Goal: Task Accomplishment & Management: Complete application form

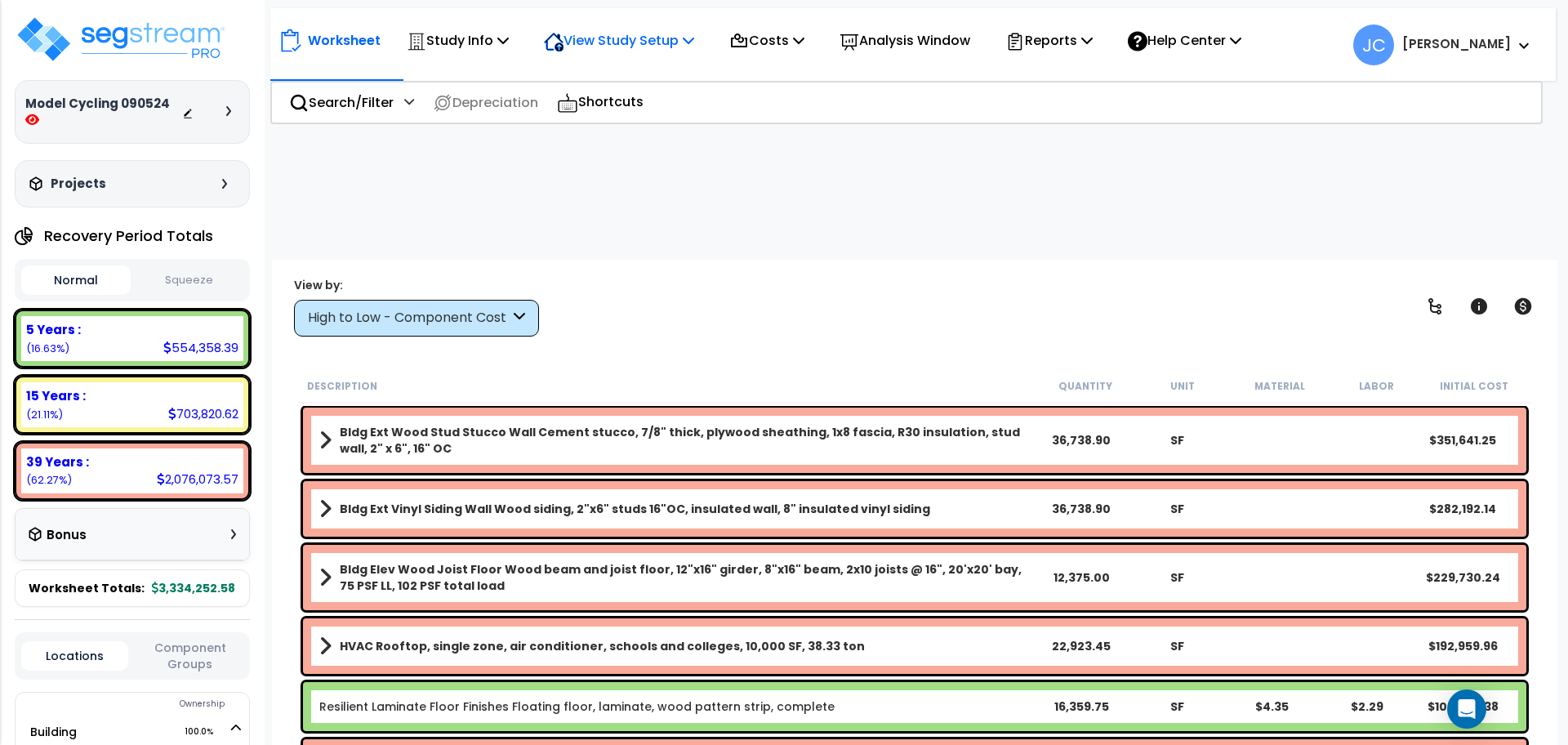
click at [633, 38] on p "View Study Setup" at bounding box center [619, 40] width 150 height 22
click at [484, 33] on p "Study Info" at bounding box center [458, 40] width 102 height 22
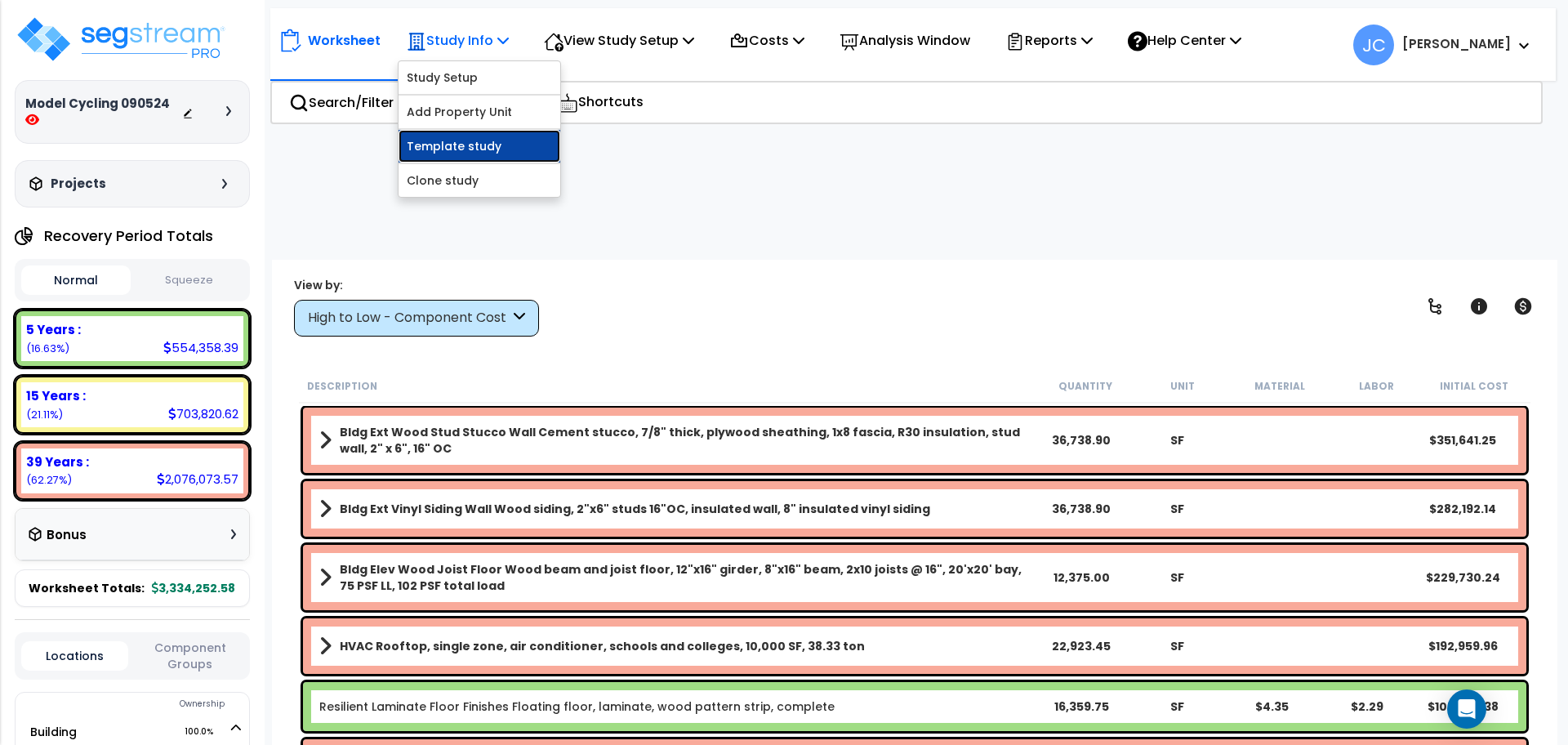
click at [501, 135] on link "Template study" at bounding box center [480, 146] width 162 height 33
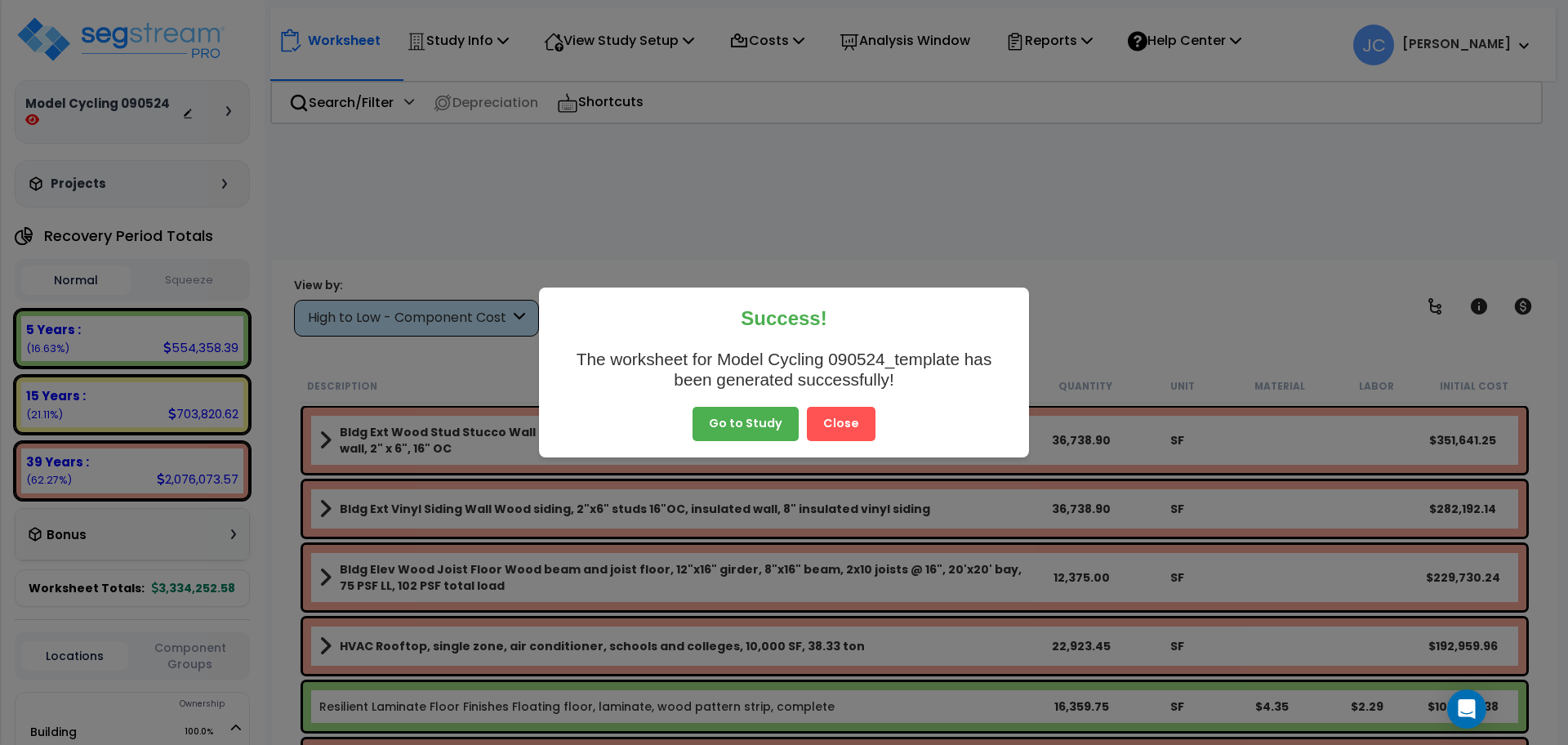
click at [832, 423] on button "Close" at bounding box center [841, 423] width 69 height 34
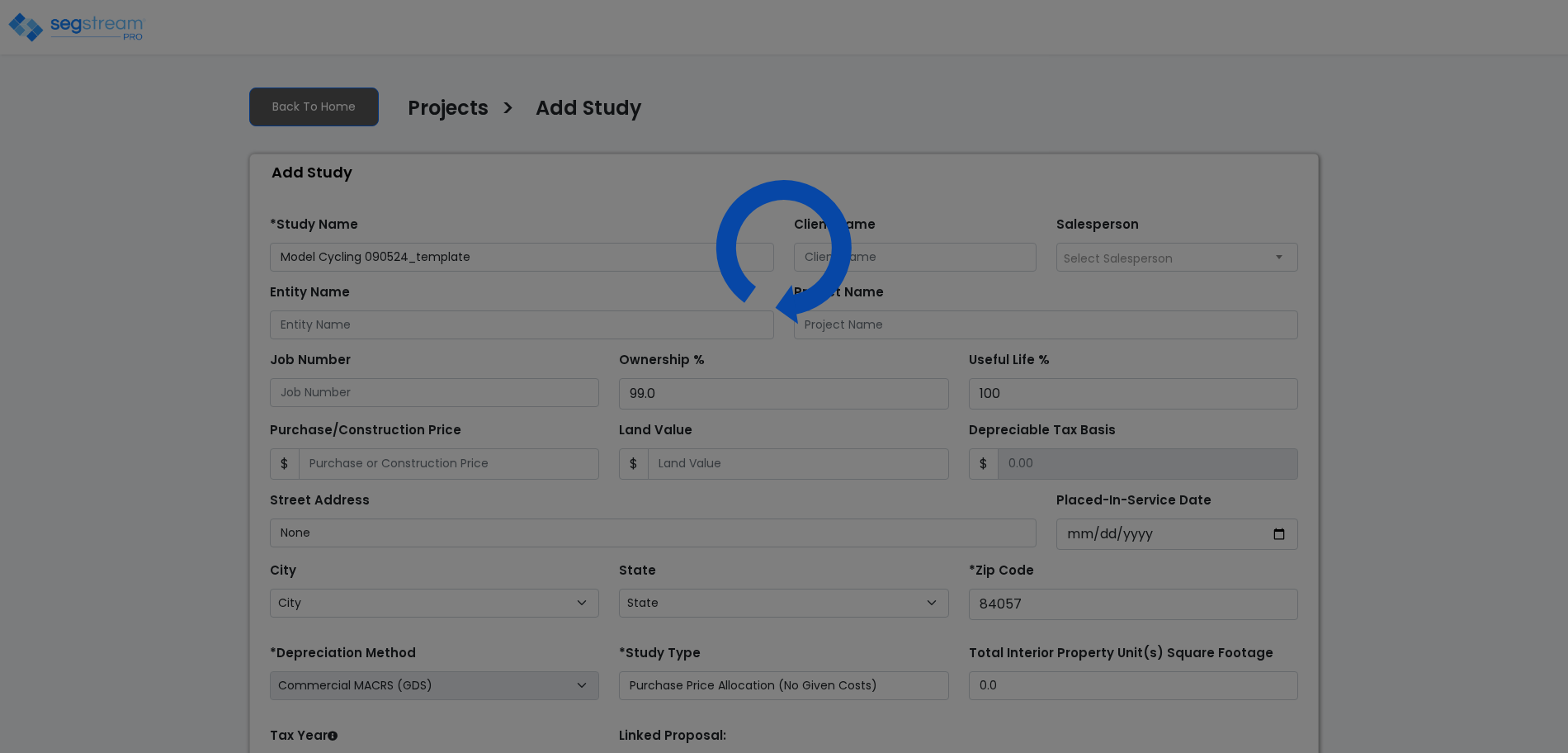
select select "UT"
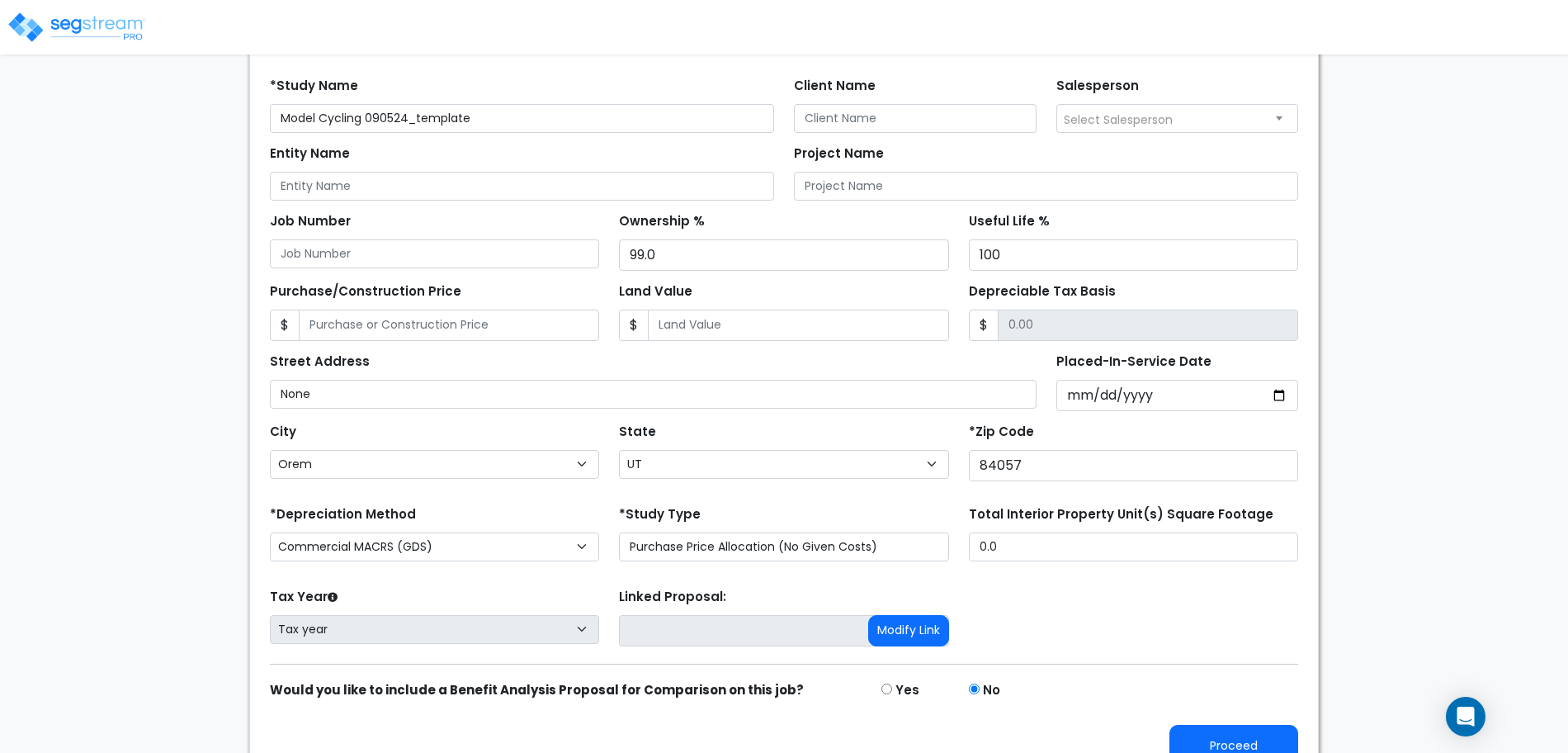
scroll to position [161, 0]
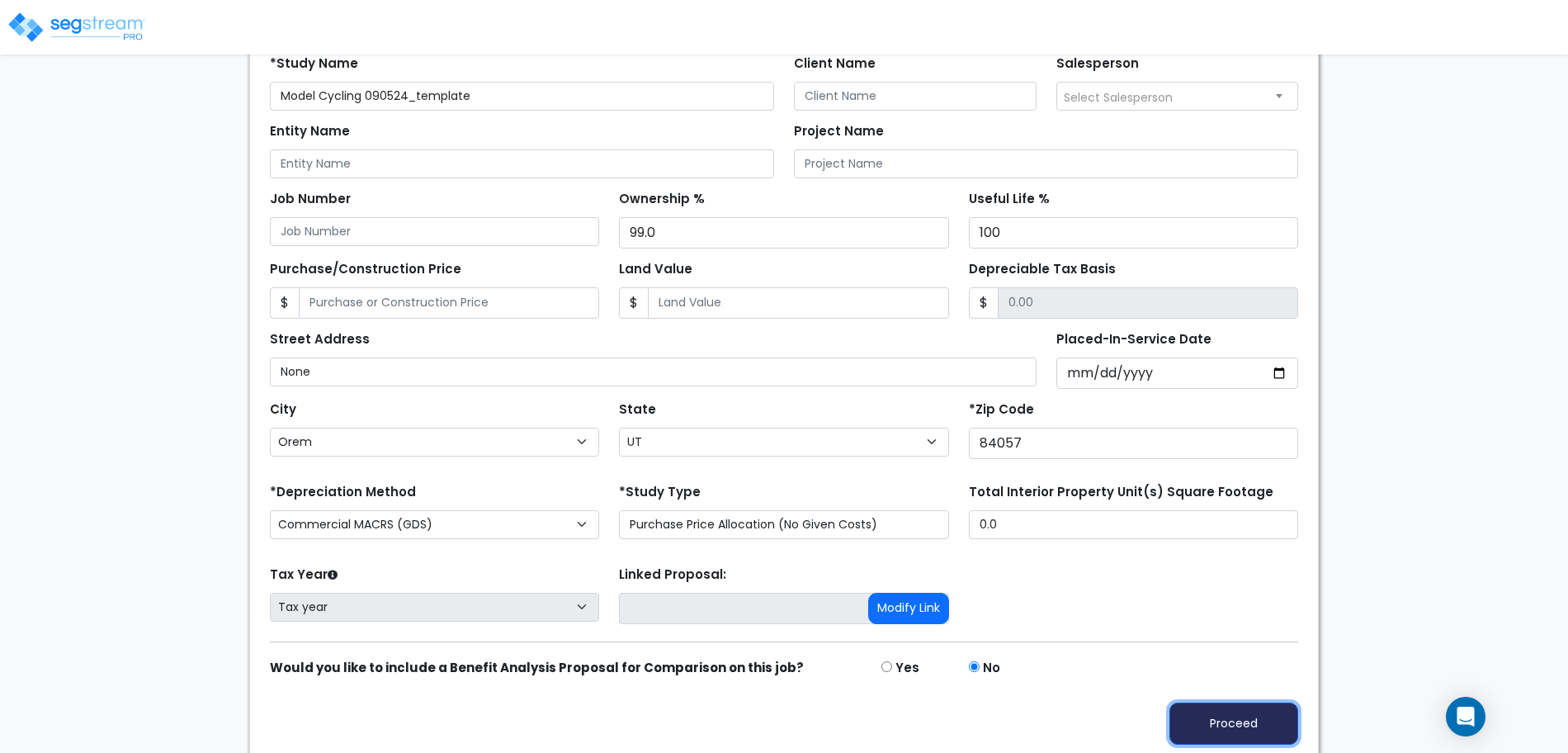
click at [1236, 706] on button "Proceed" at bounding box center [1233, 723] width 129 height 42
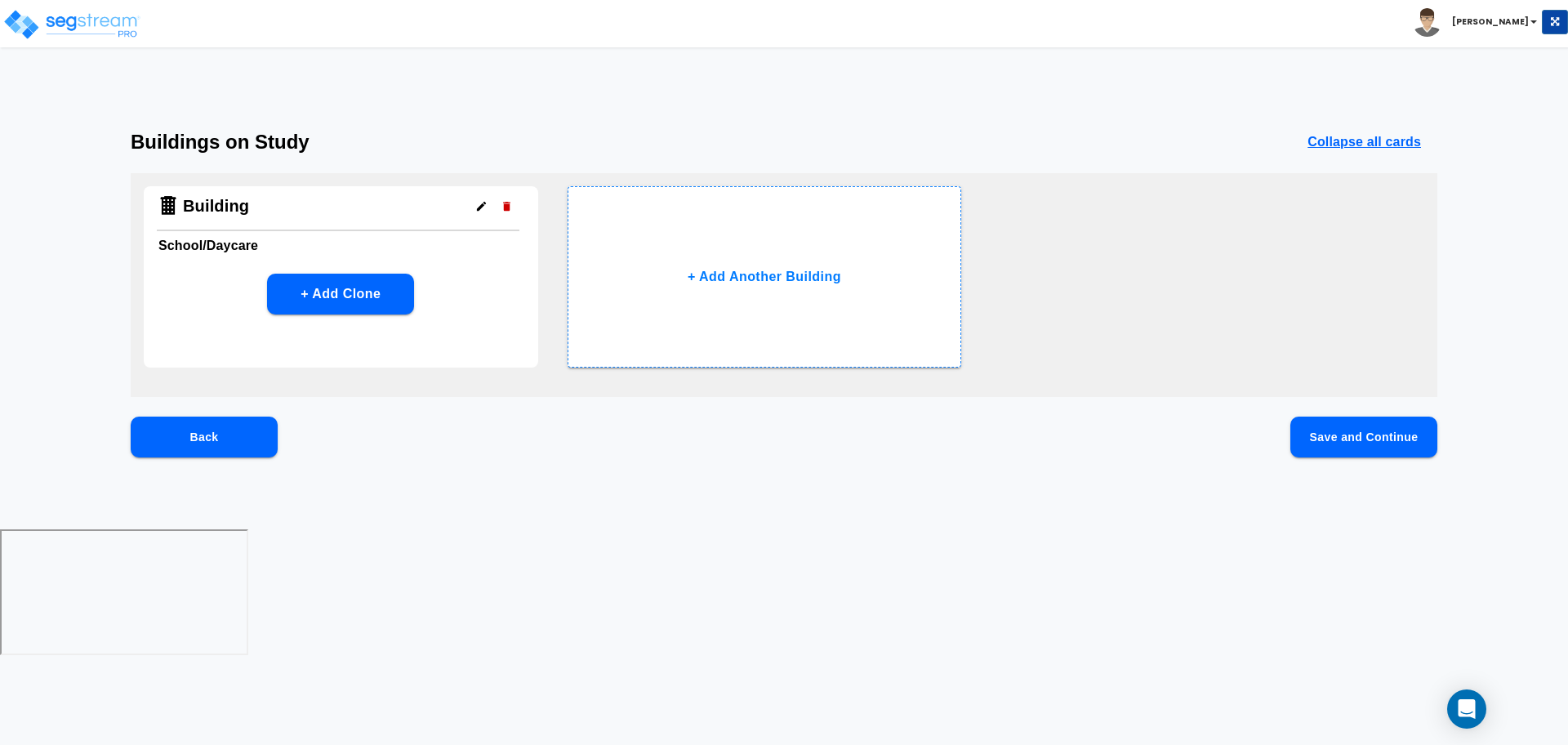
click at [1301, 471] on div "Back Save and Continue" at bounding box center [784, 463] width 1307 height 93
click at [1320, 448] on button "Save and Continue" at bounding box center [1364, 436] width 147 height 40
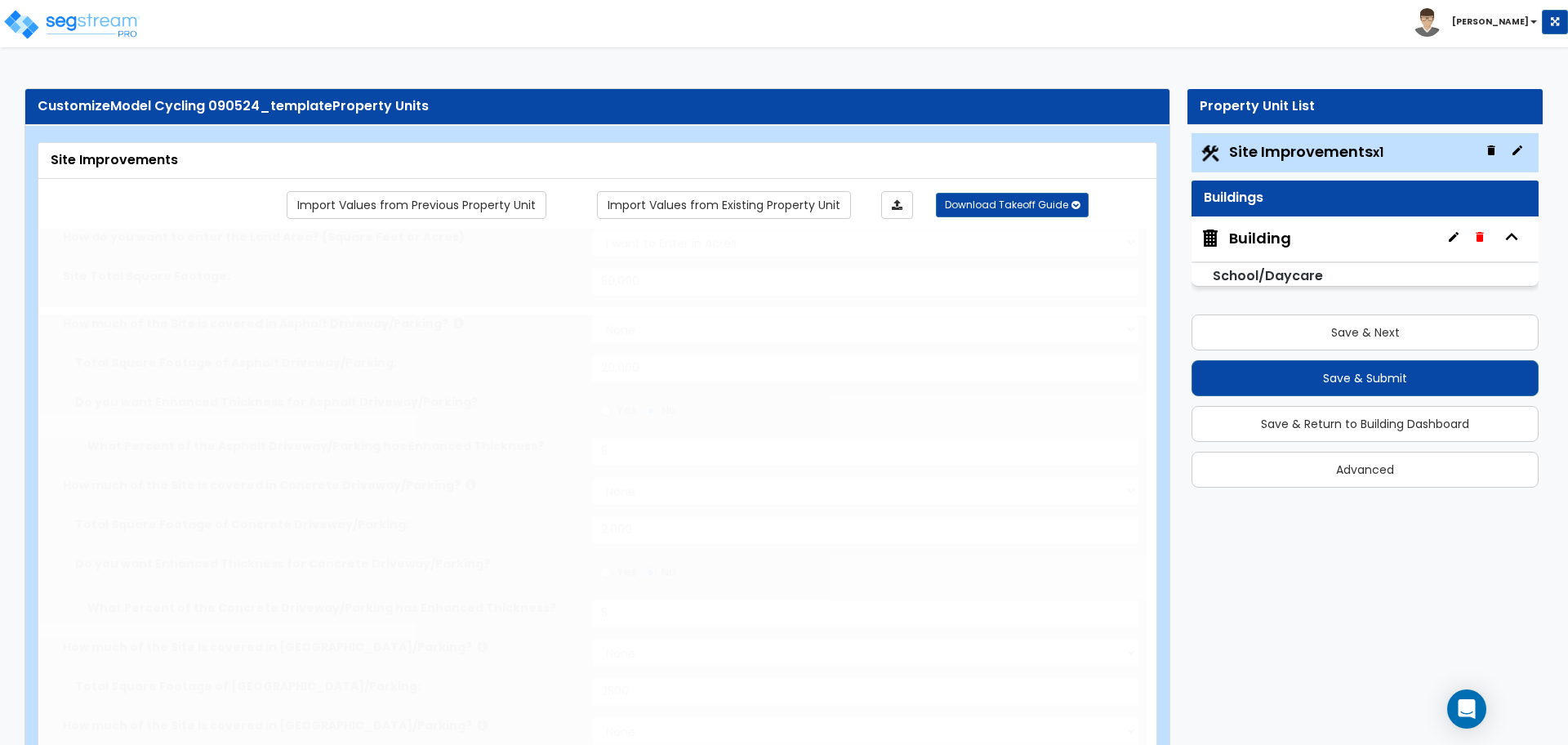
select select "2"
type input "50,000"
select select "2"
type input "20,000"
radio input "true"
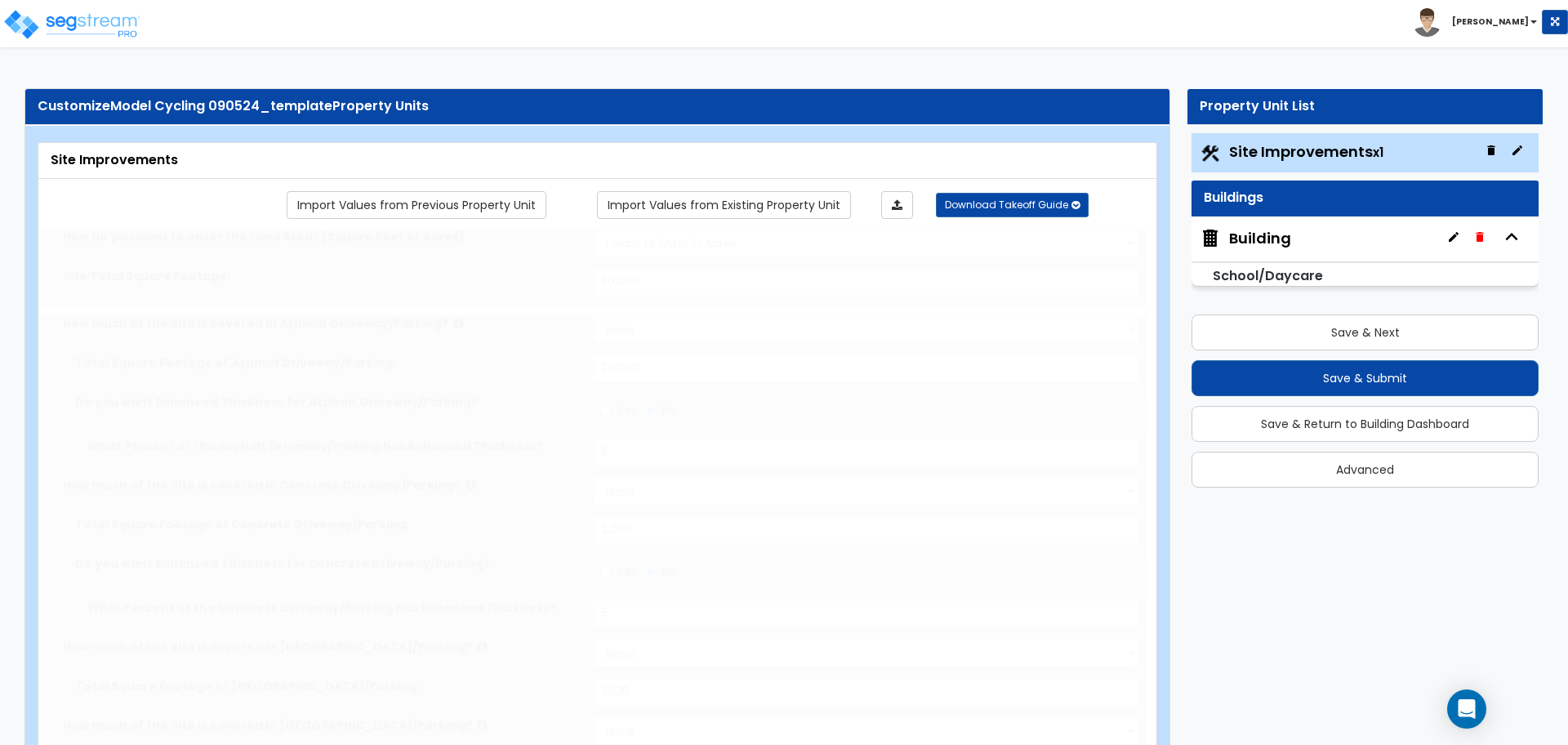
type input "5"
select select "2"
type input "2,000"
radio input "true"
type input "5"
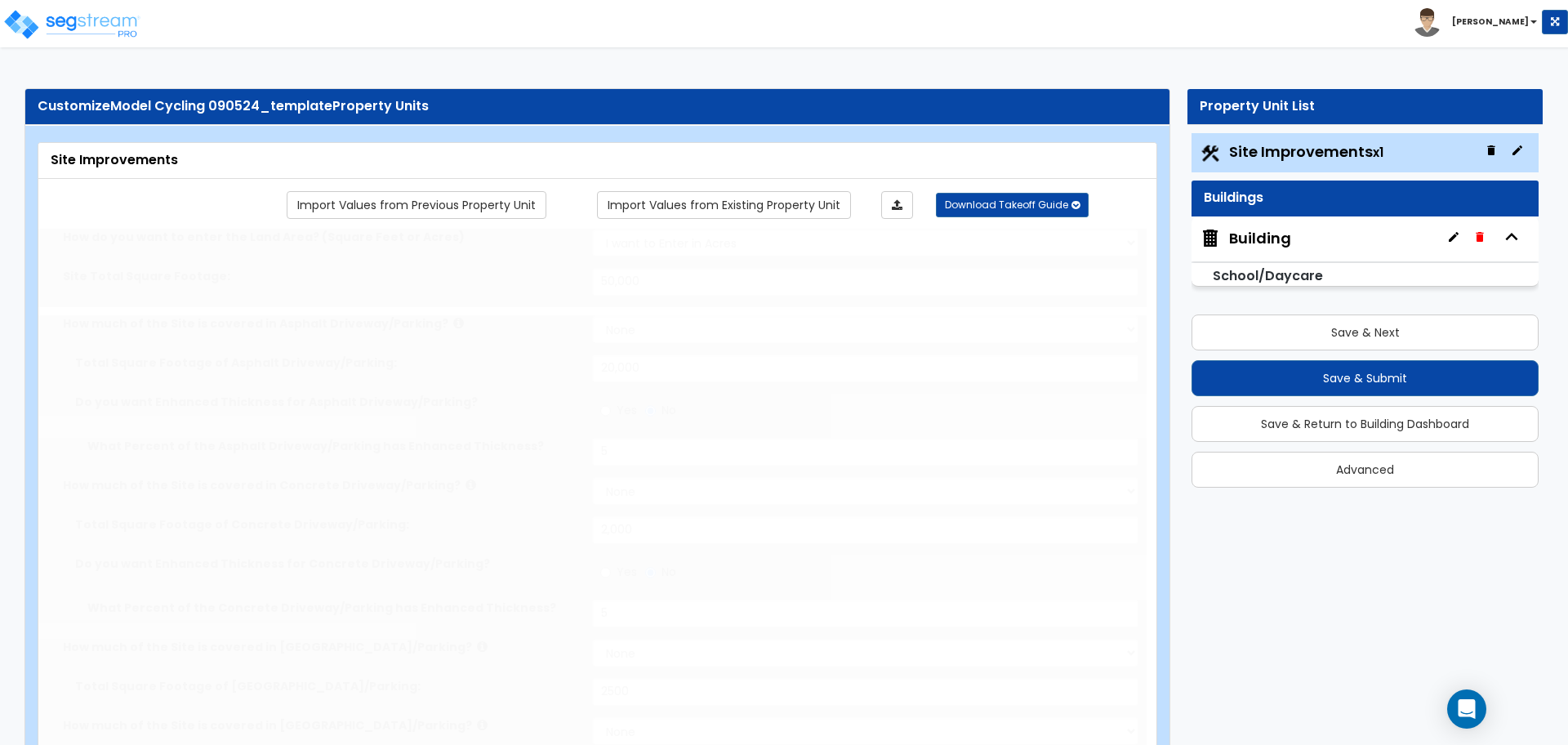
select select "2"
type input "2500"
select select "2"
type input "3000"
select select "2"
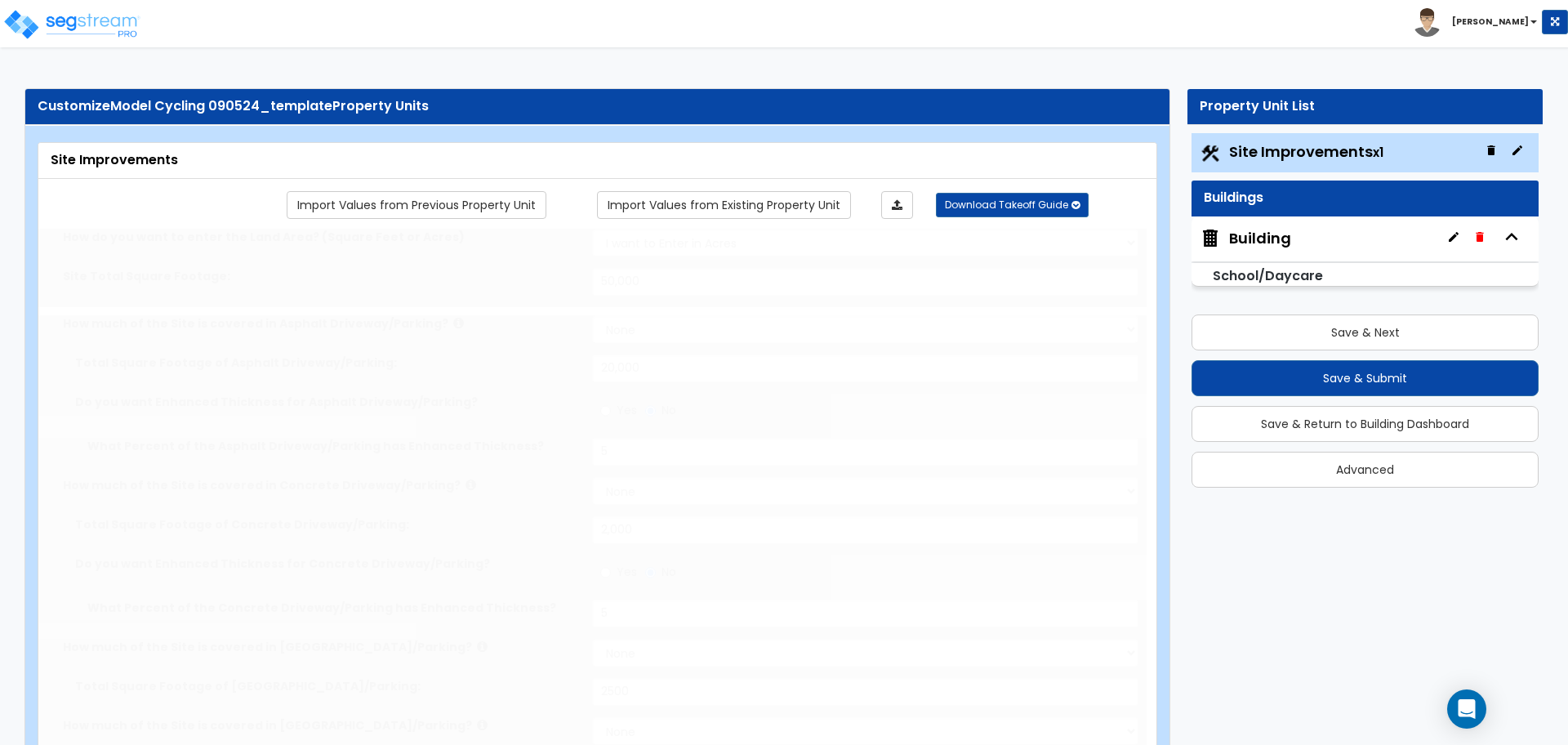
select select "2"
type input "2000"
radio input "true"
type input "12"
radio input "true"
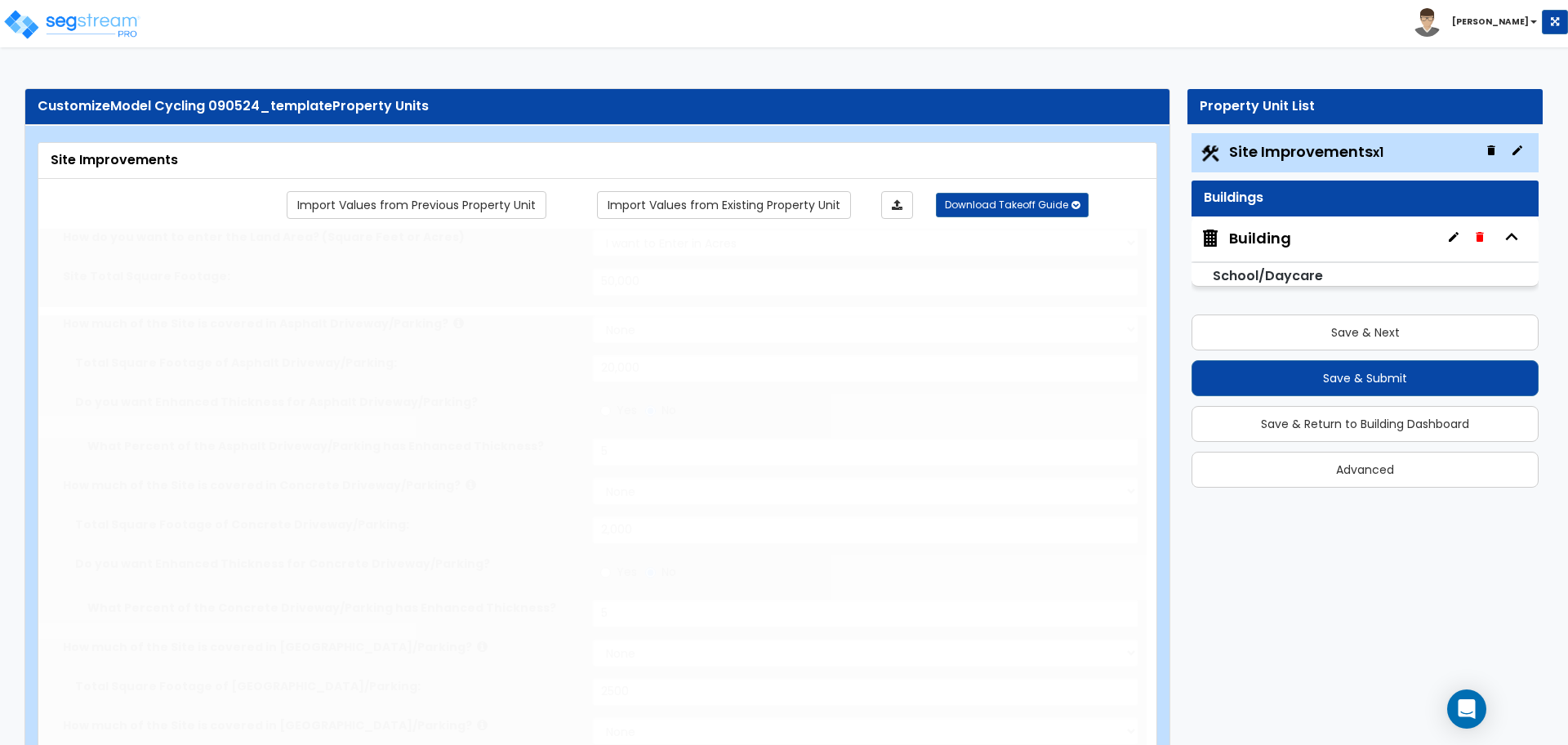
type input "10"
type input "12"
type input "15"
radio input "true"
type input "10"
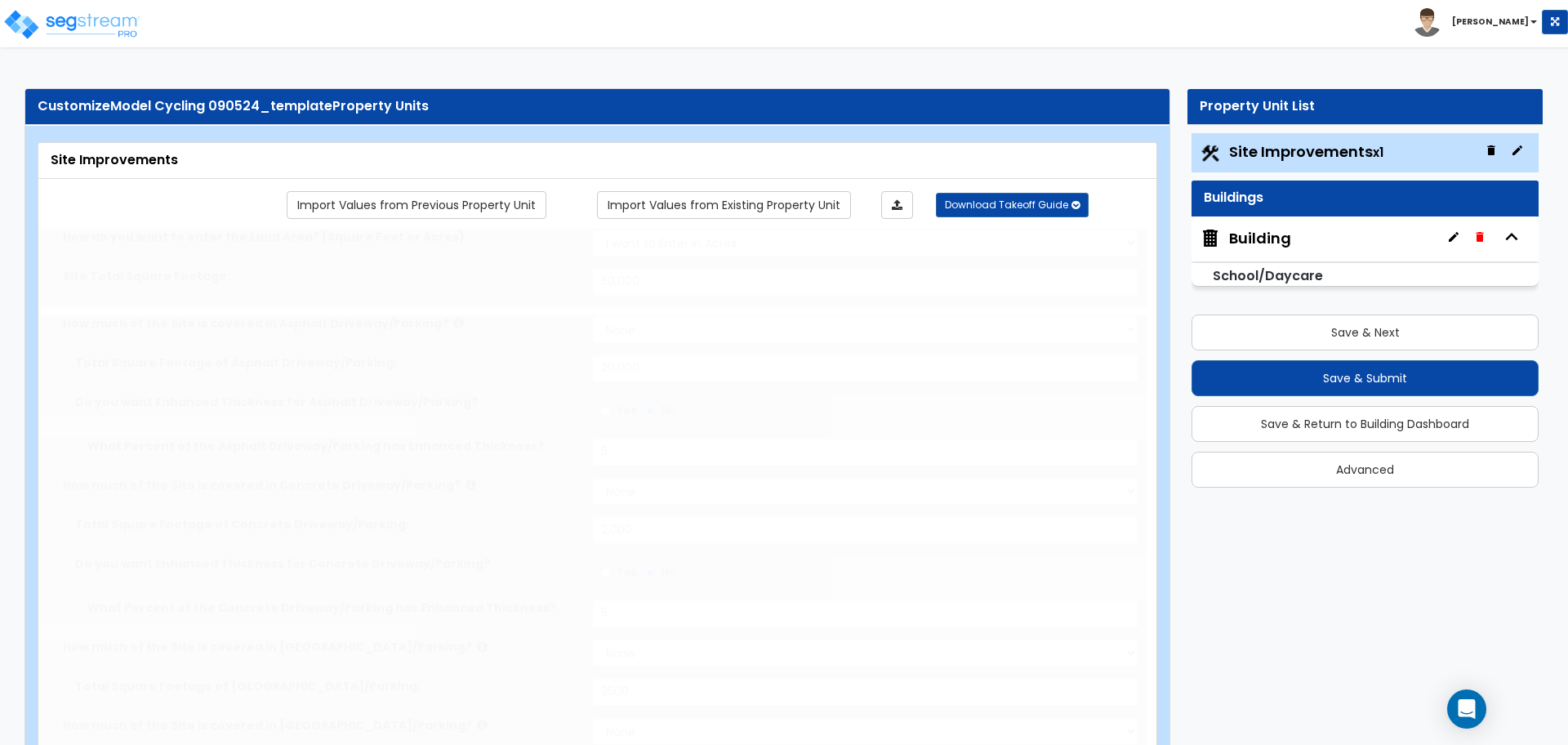
radio input "true"
select select "2"
radio input "true"
select select "3"
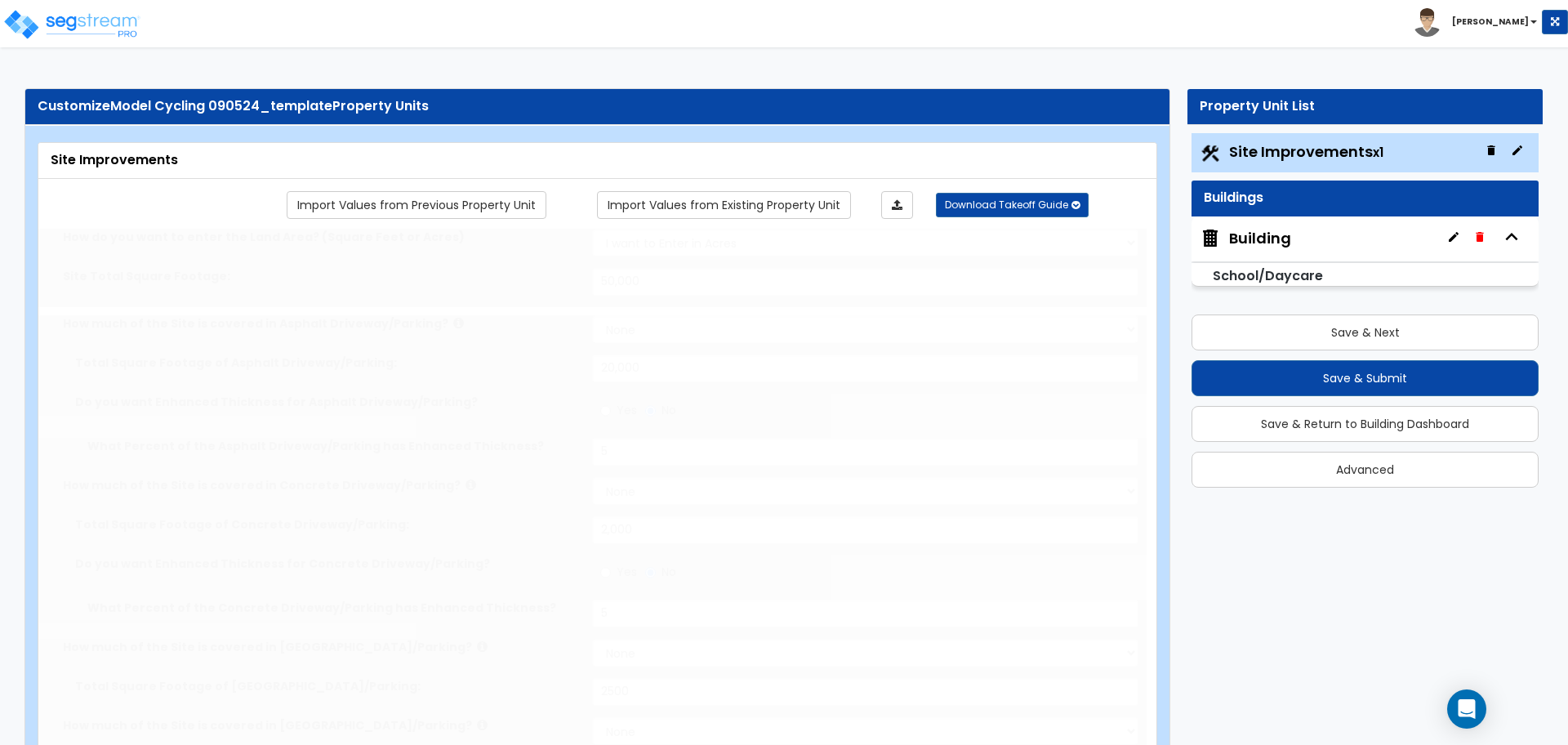
type input "4"
type input "3"
type input "2"
type input "1"
radio input "true"
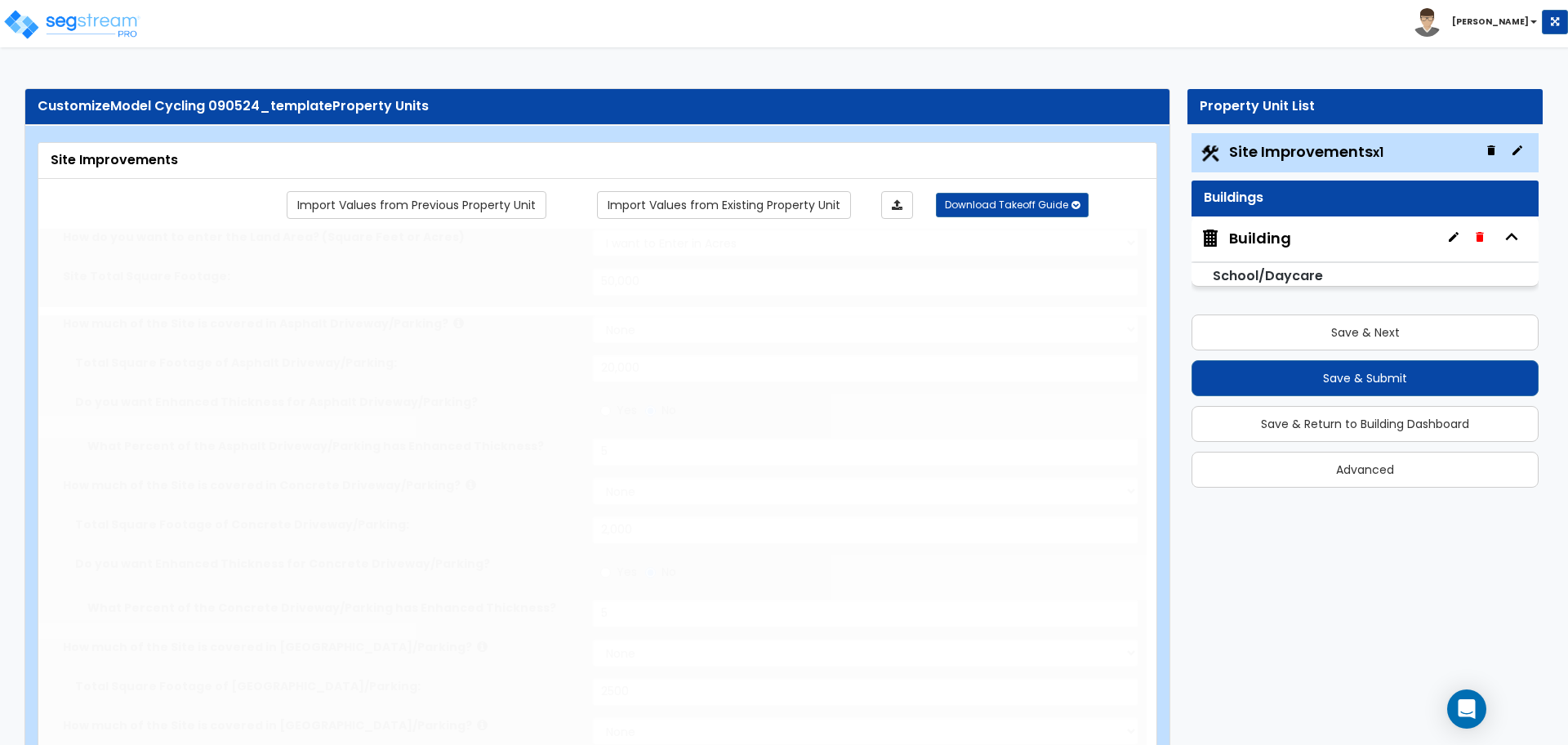
type input "3"
radio input "true"
select select "1"
type input "5"
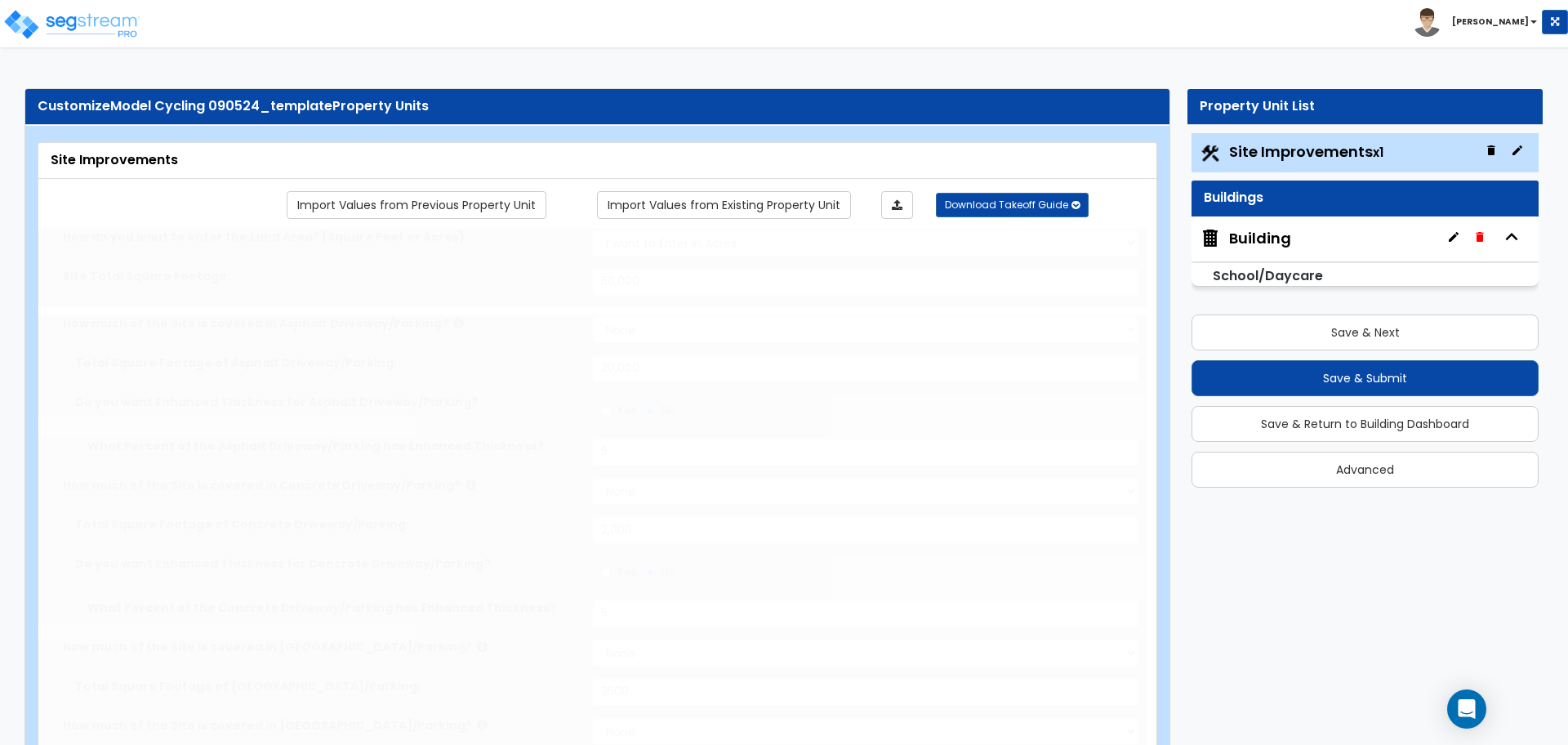
radio input "true"
type input "45"
radio input "true"
type input "2"
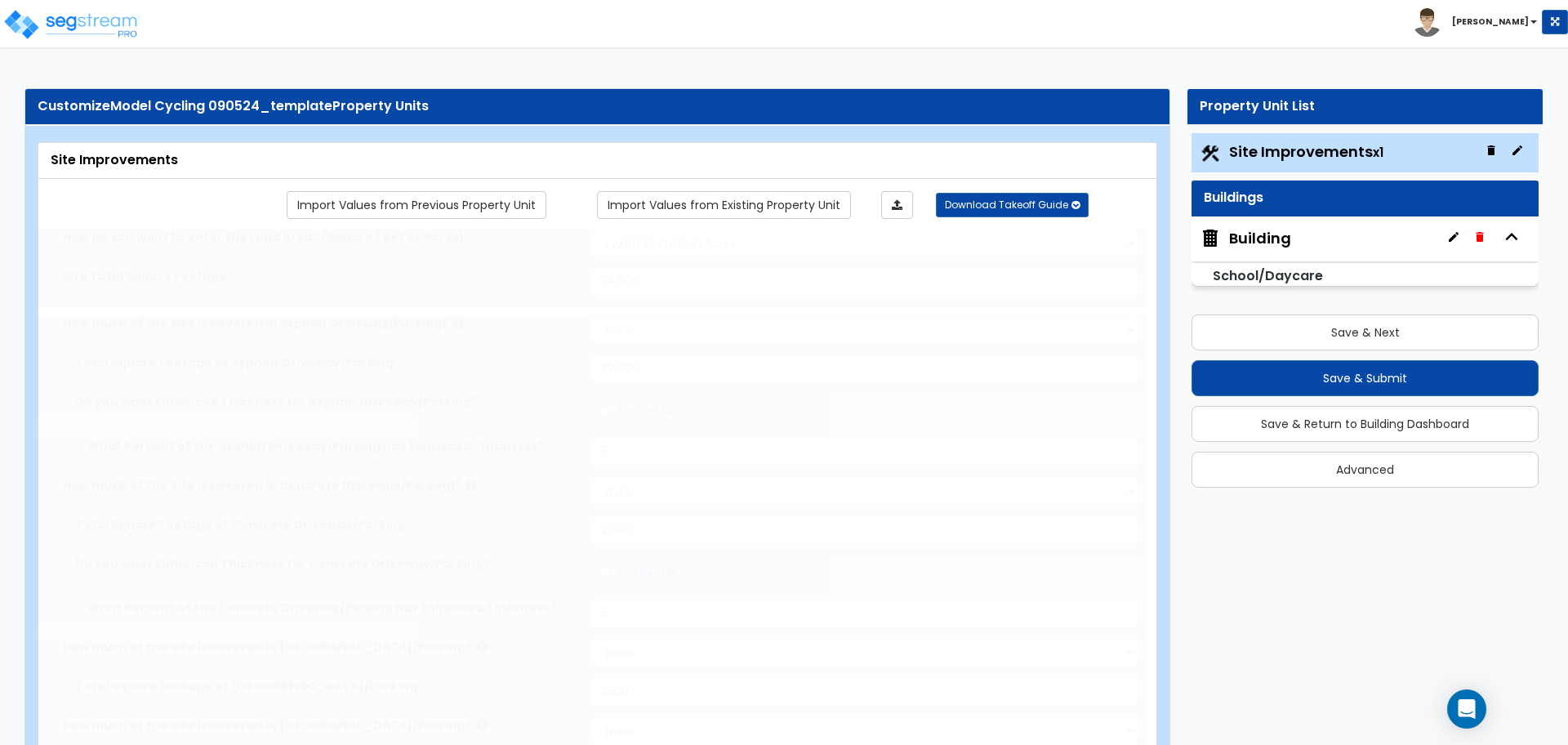
radio input "true"
type input "1"
select select "2"
select select "6"
select select "2"
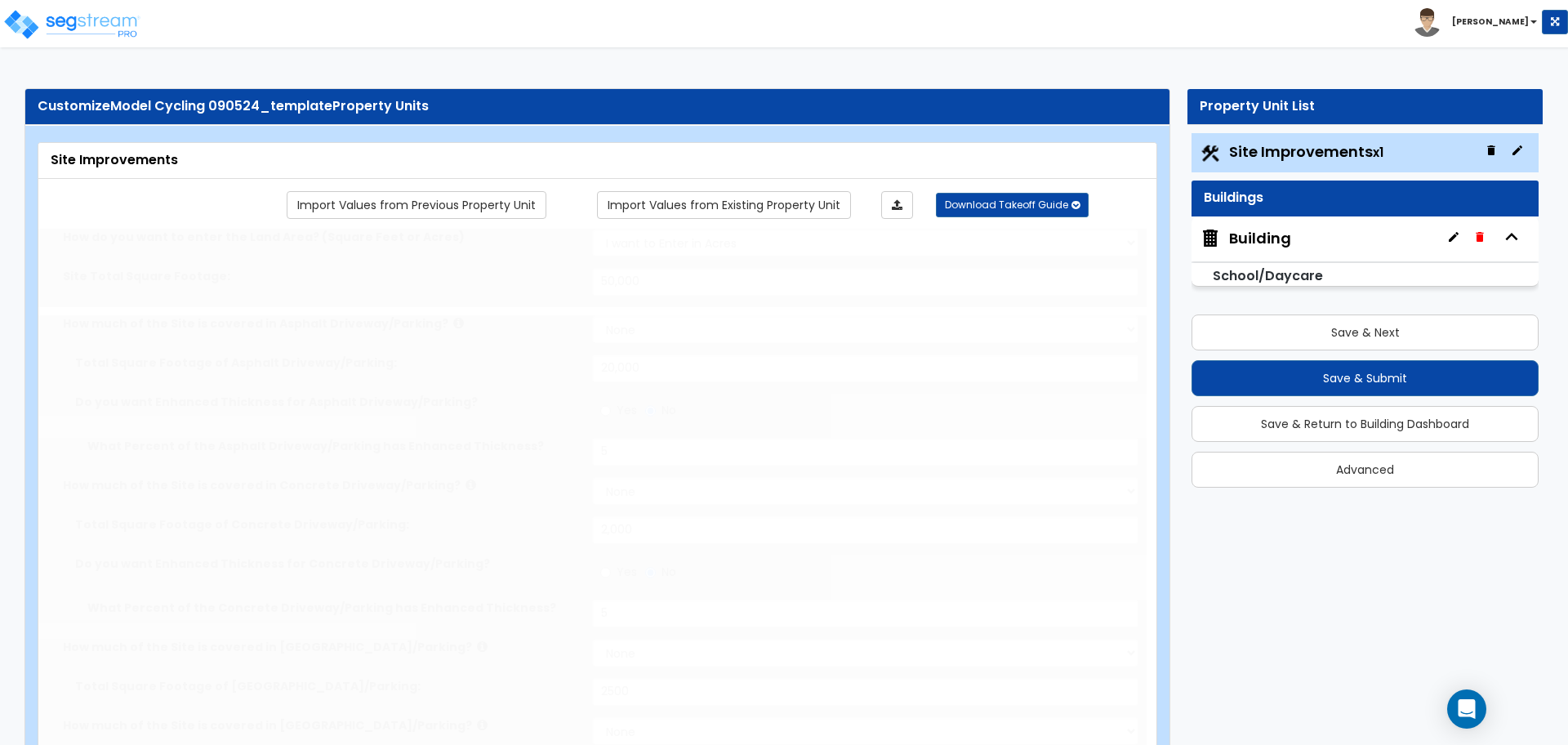
select select "2"
type input "1"
select select "1"
type input "1"
select select "1"
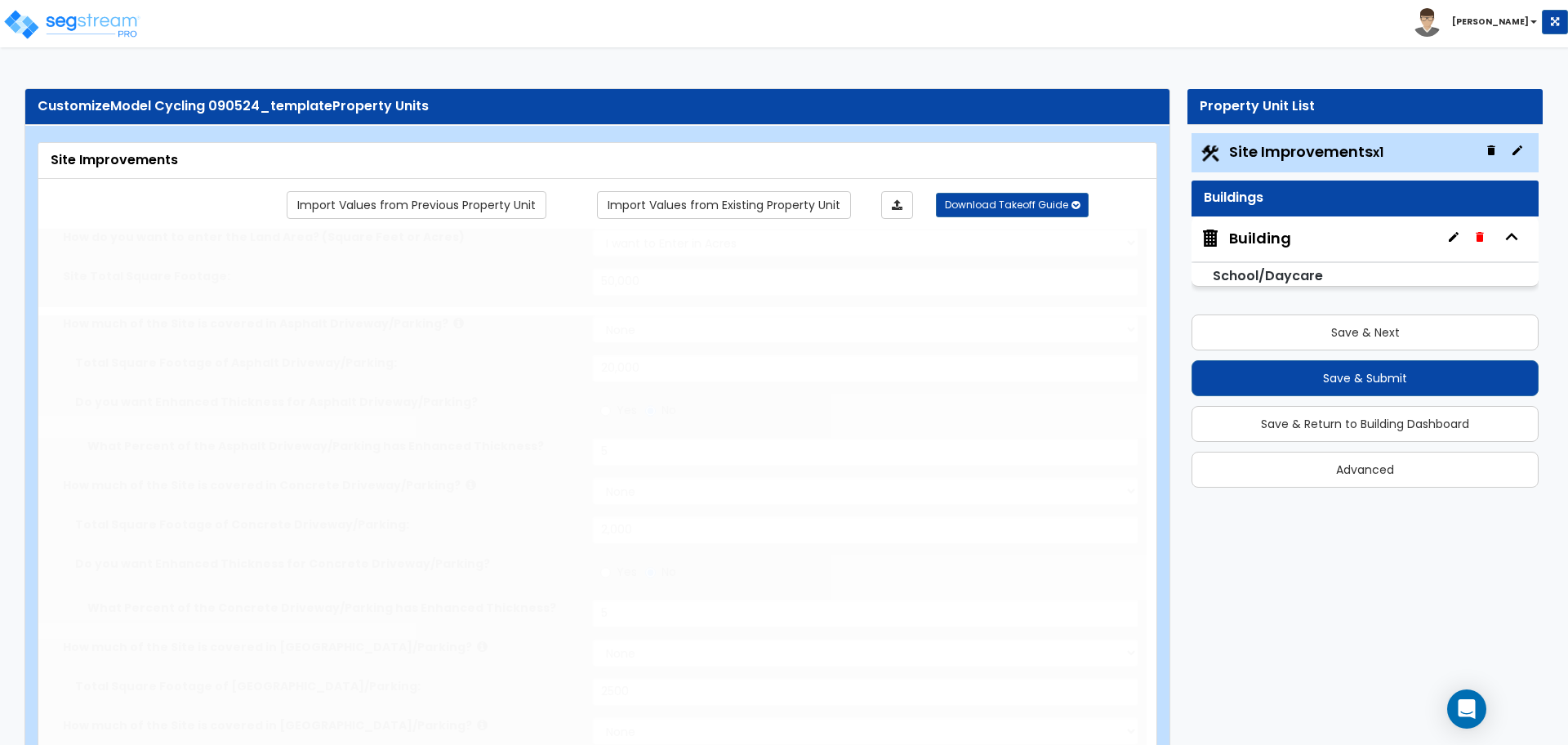
radio input "true"
select select "3"
radio input "true"
type input "2"
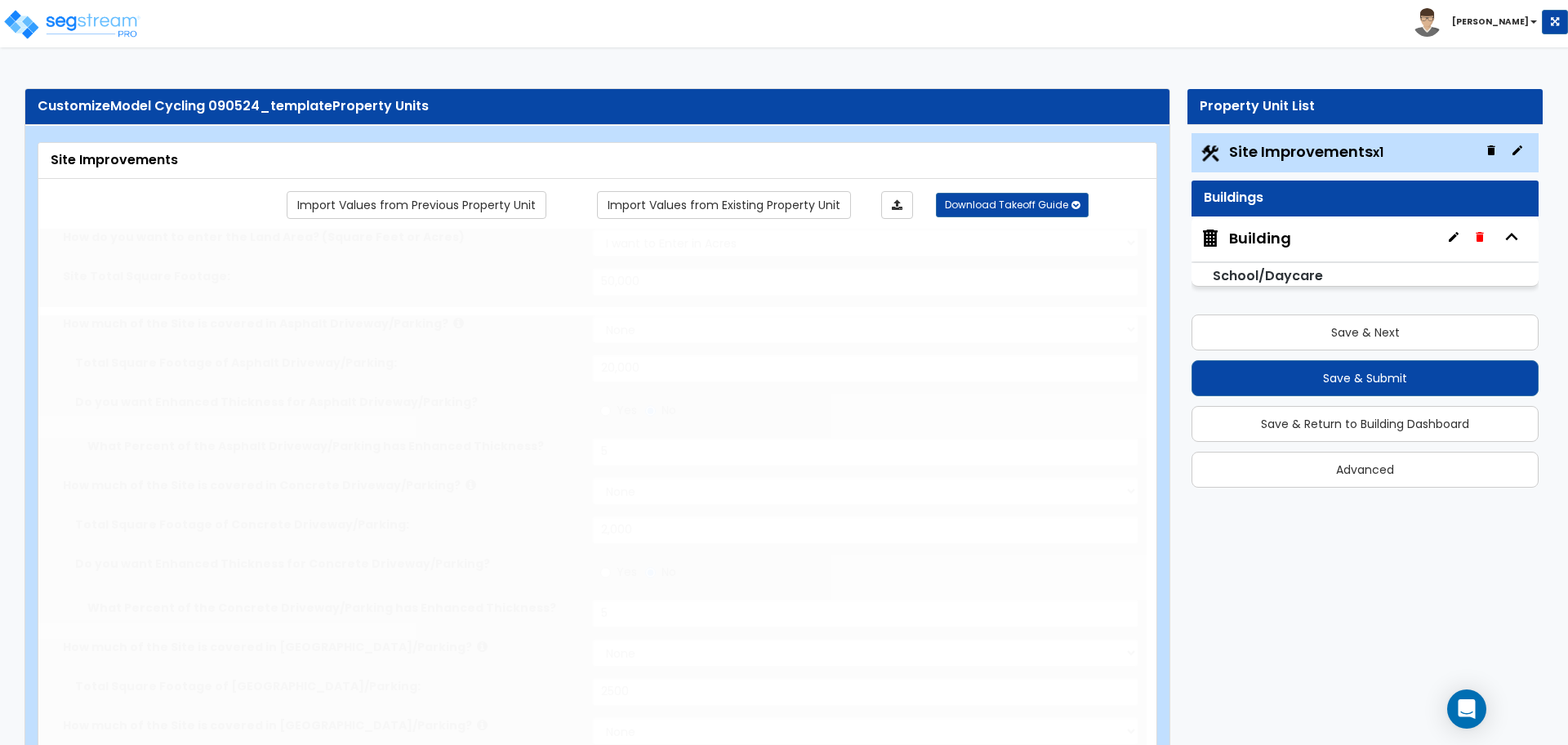
type input "2"
radio input "true"
type input "1"
select select "1"
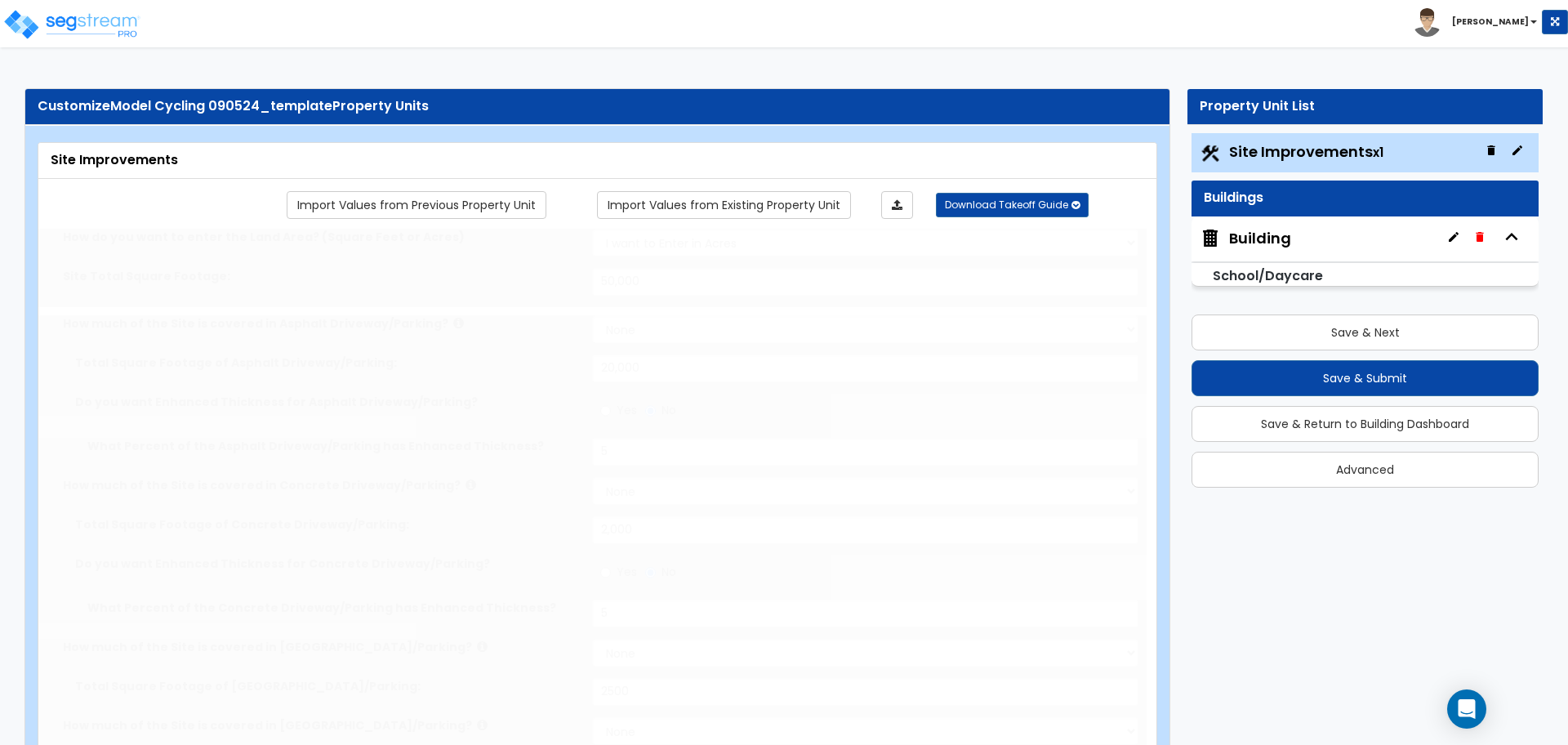
radio input "true"
select select "2"
select select "1"
radio input "true"
select select "1"
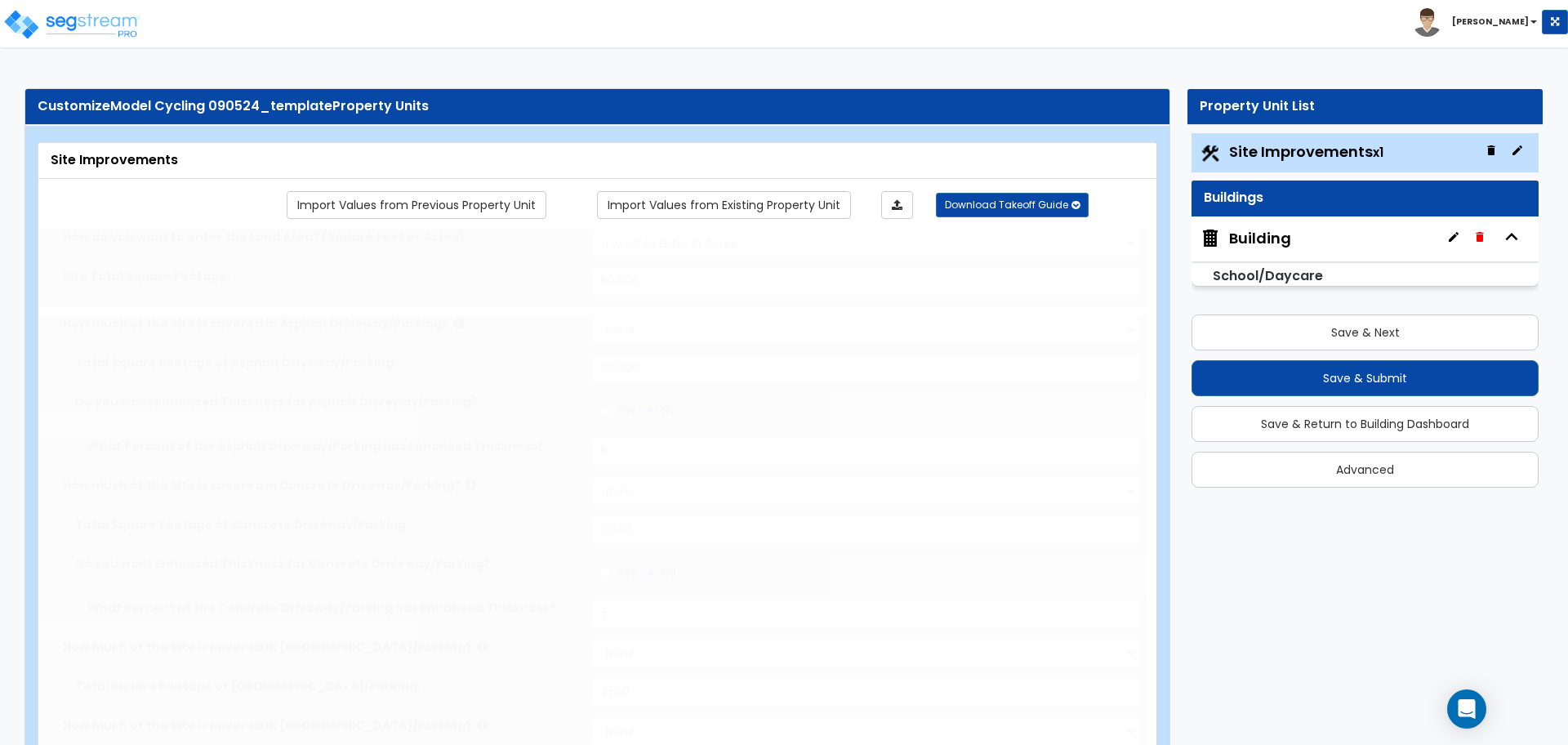
radio input "true"
type input "2"
radio input "true"
select select "1"
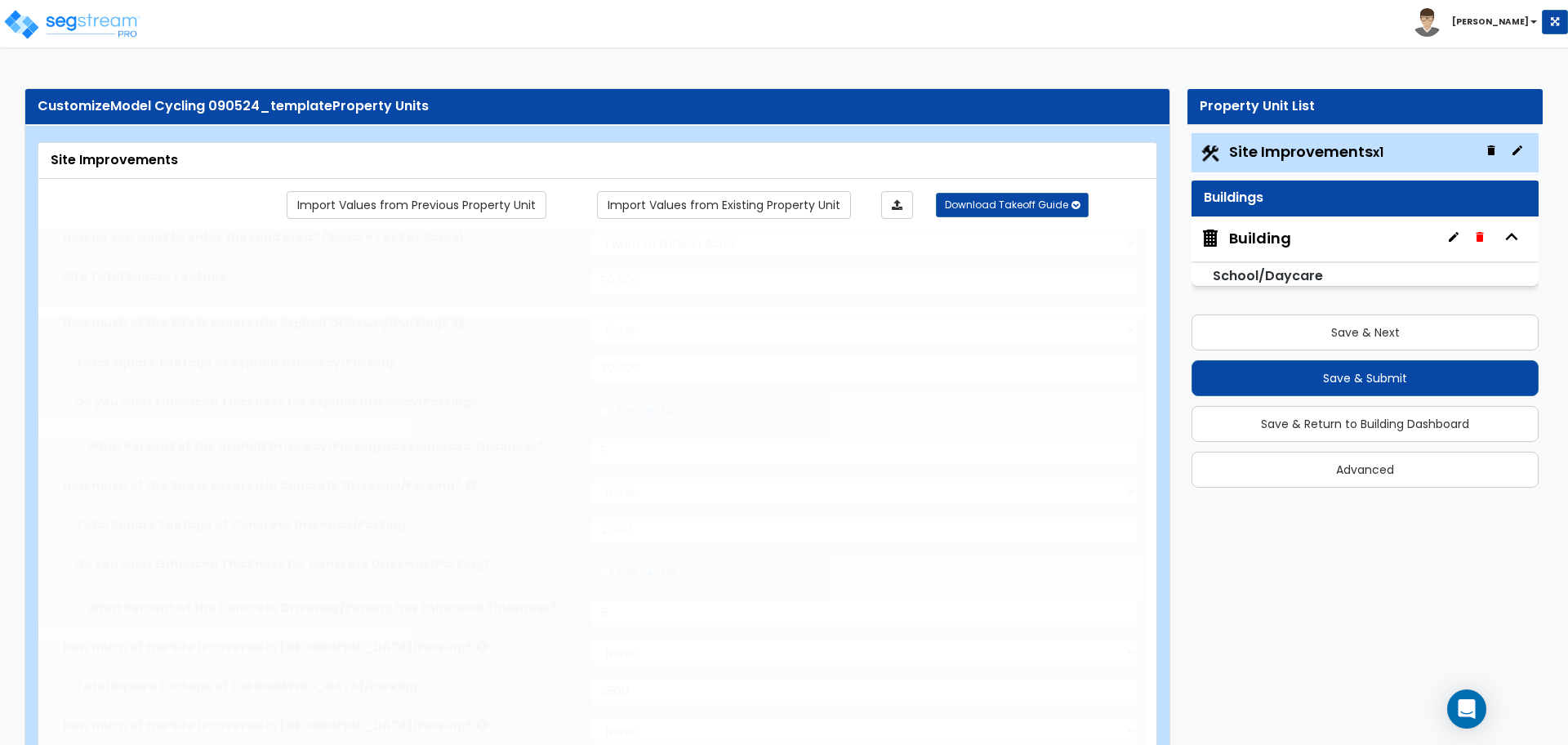
type input "4"
type input "5"
radio input "true"
select select "2"
radio input "true"
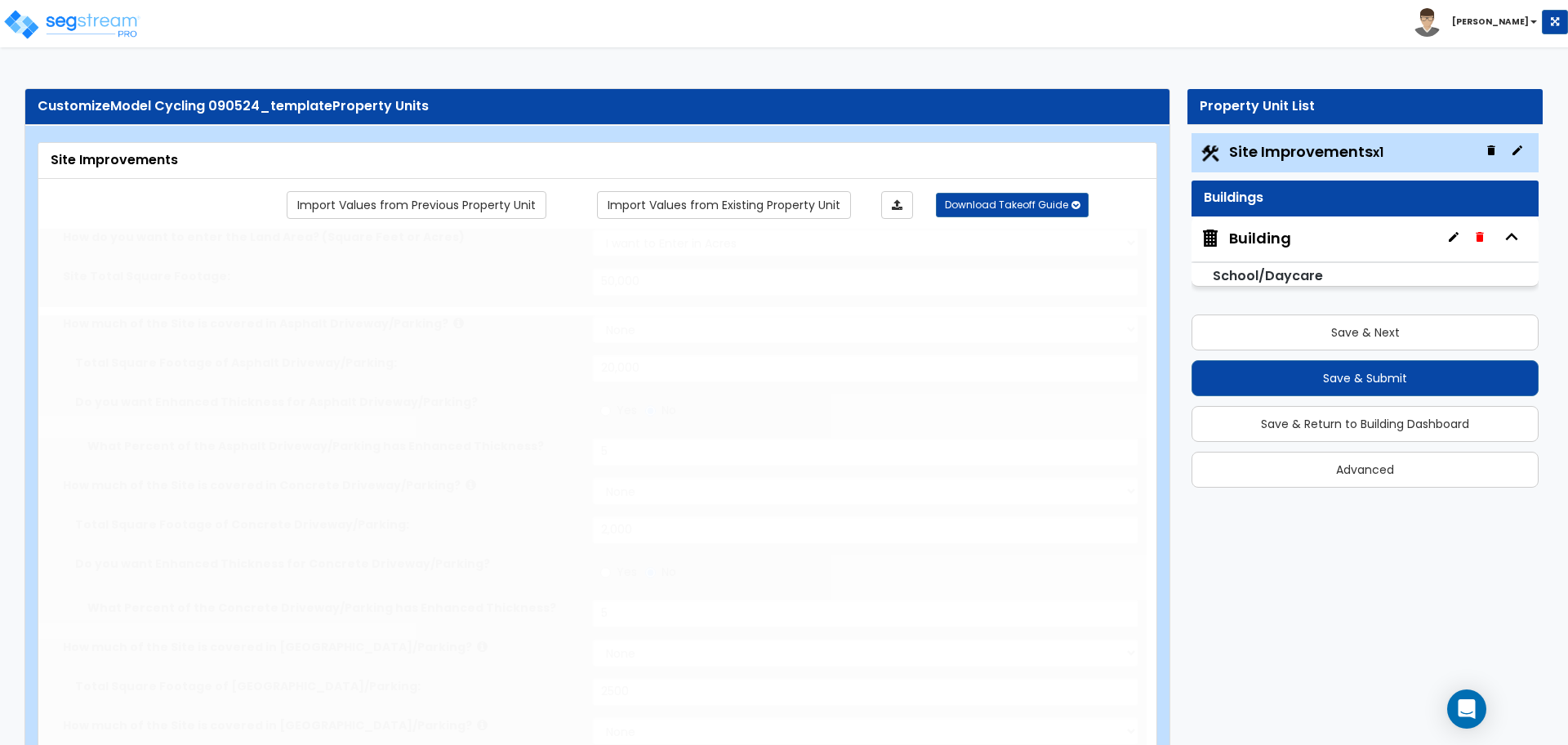
type input "4"
type input "5"
radio input "true"
select select "2"
radio input "true"
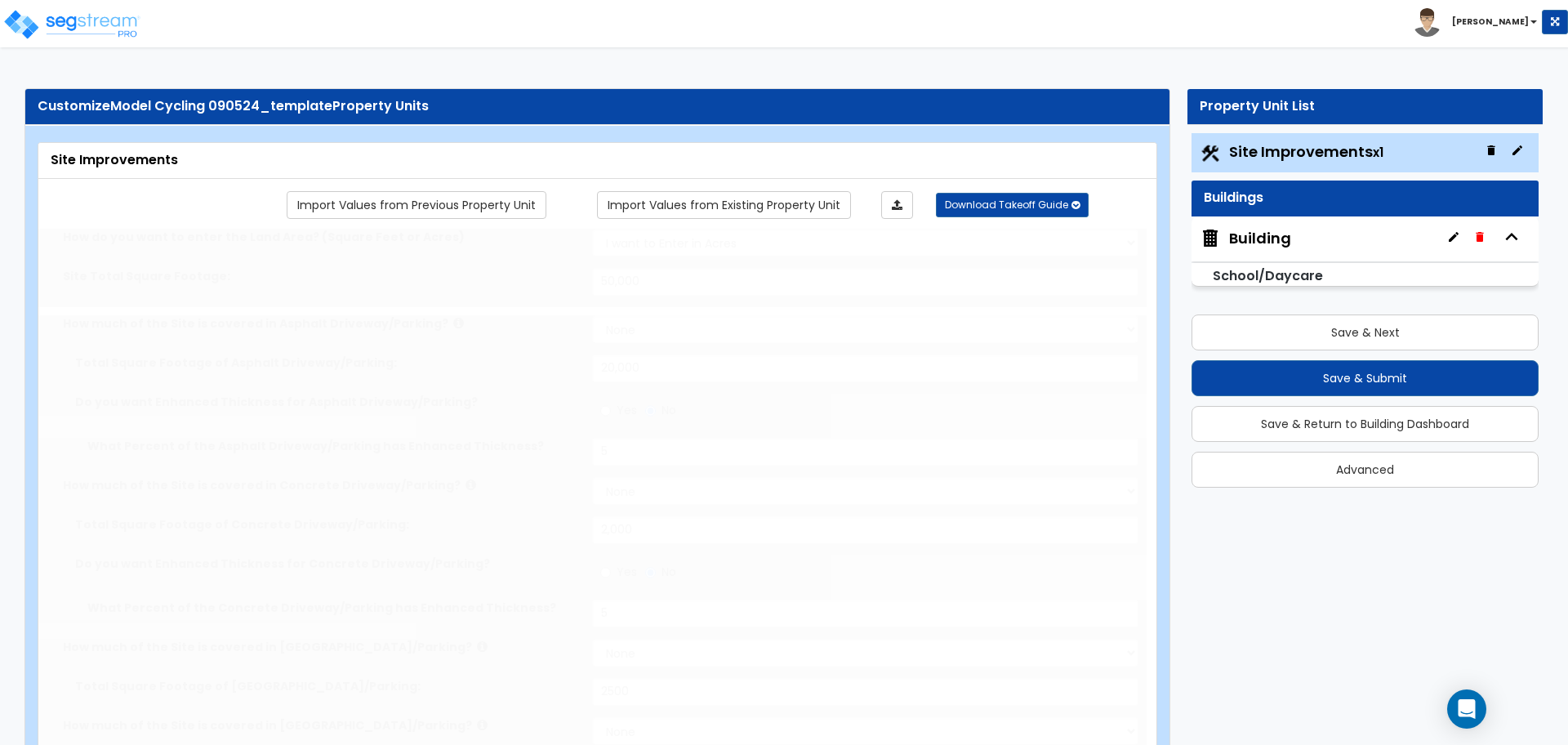
select select "2"
type input "12"
radio input "true"
type input "85"
radio input "true"
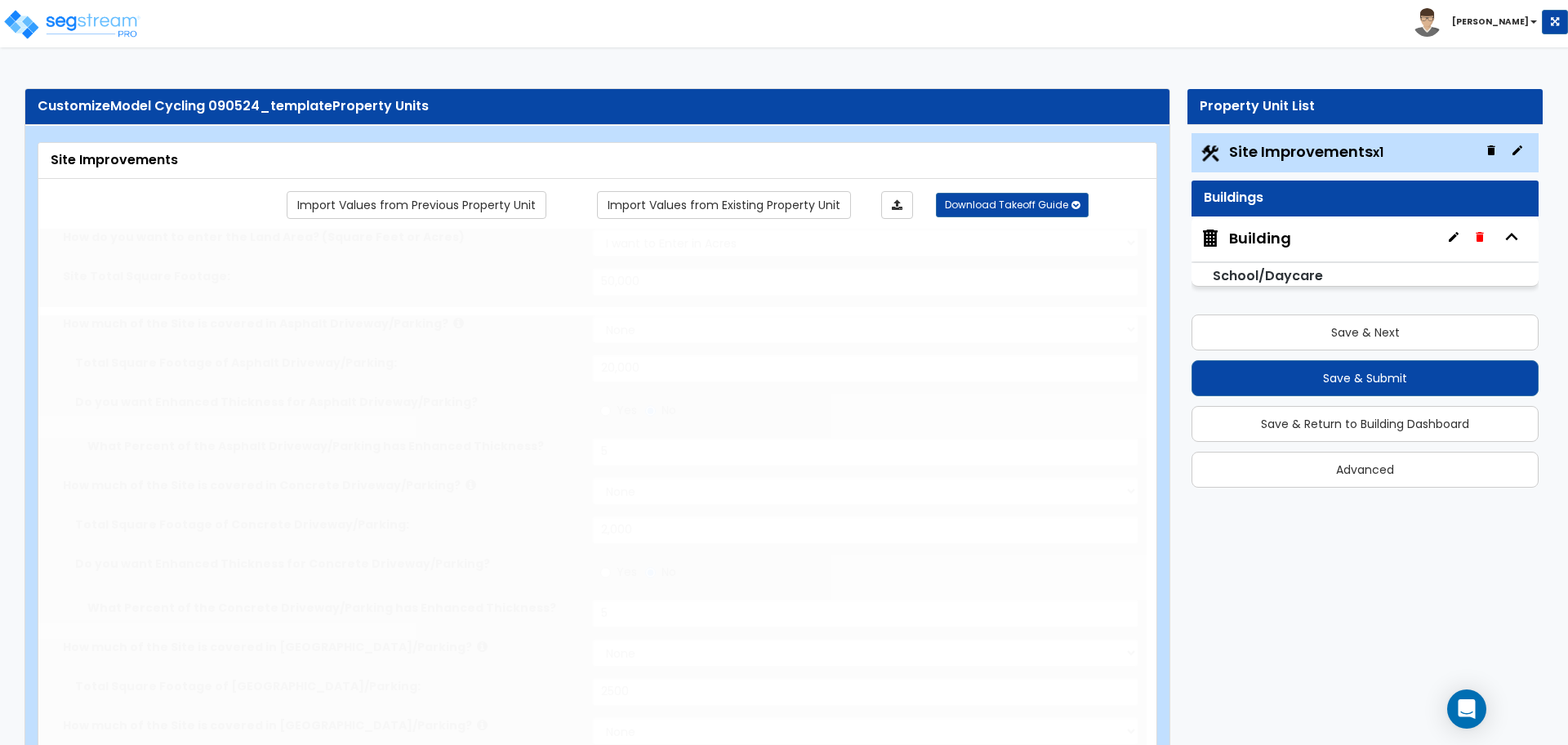
type input "200"
radio input "true"
select select "4"
type input "80"
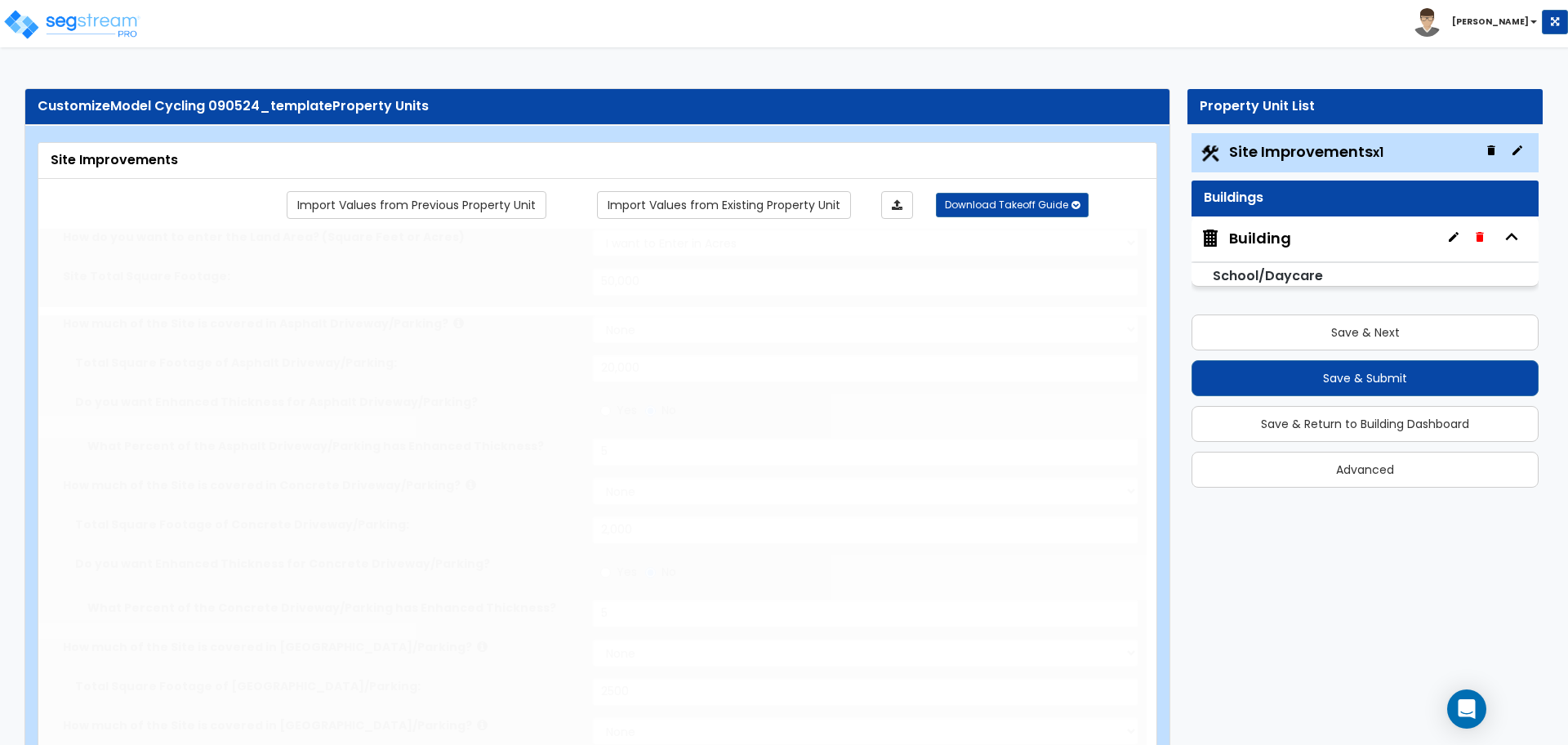
radio input "true"
type input "120"
radio input "true"
type input "150"
radio input "true"
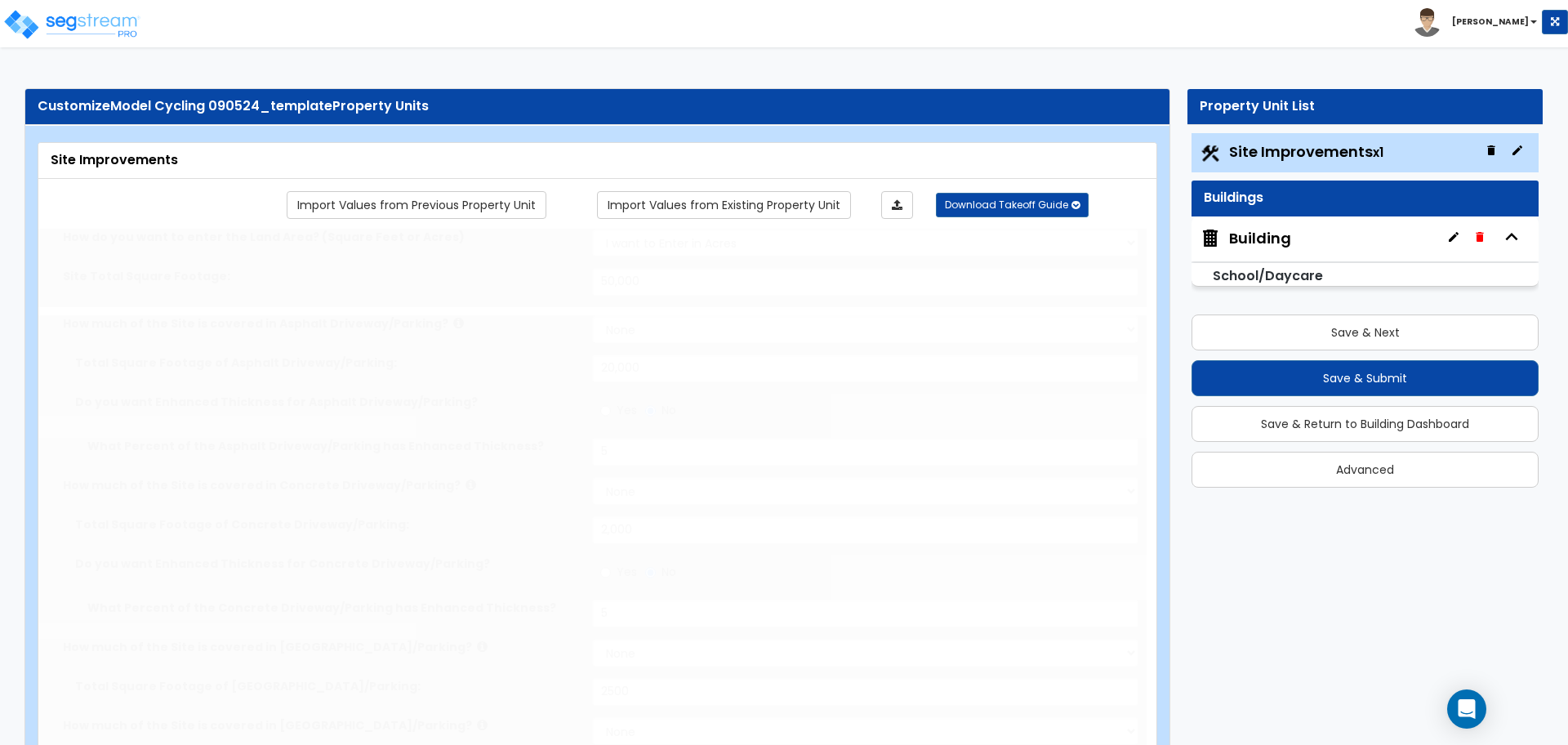
type input "8"
type input "150"
radio input "true"
type input "7"
type input "150"
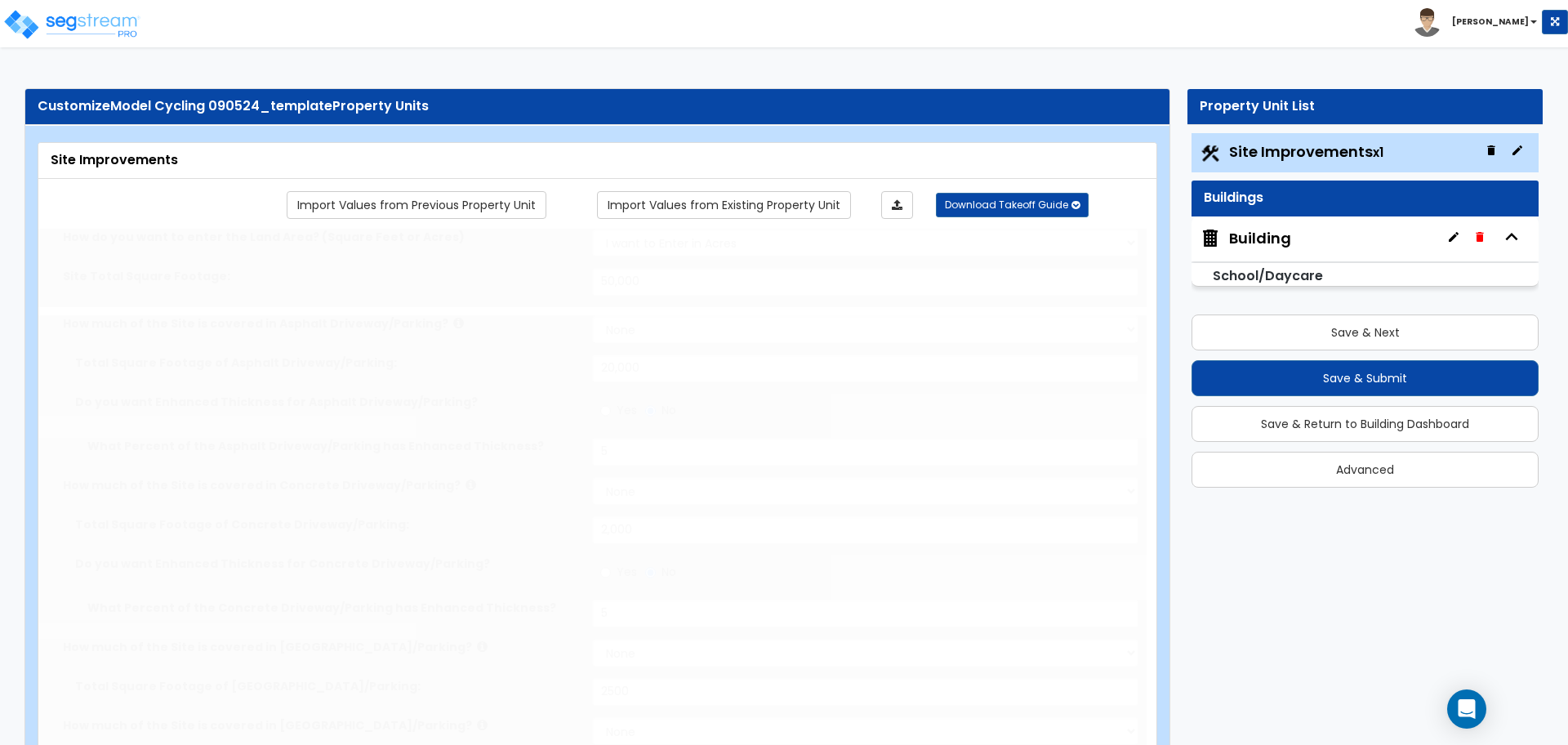
radio input "true"
type input "6"
type input "150"
radio input "true"
type input "5"
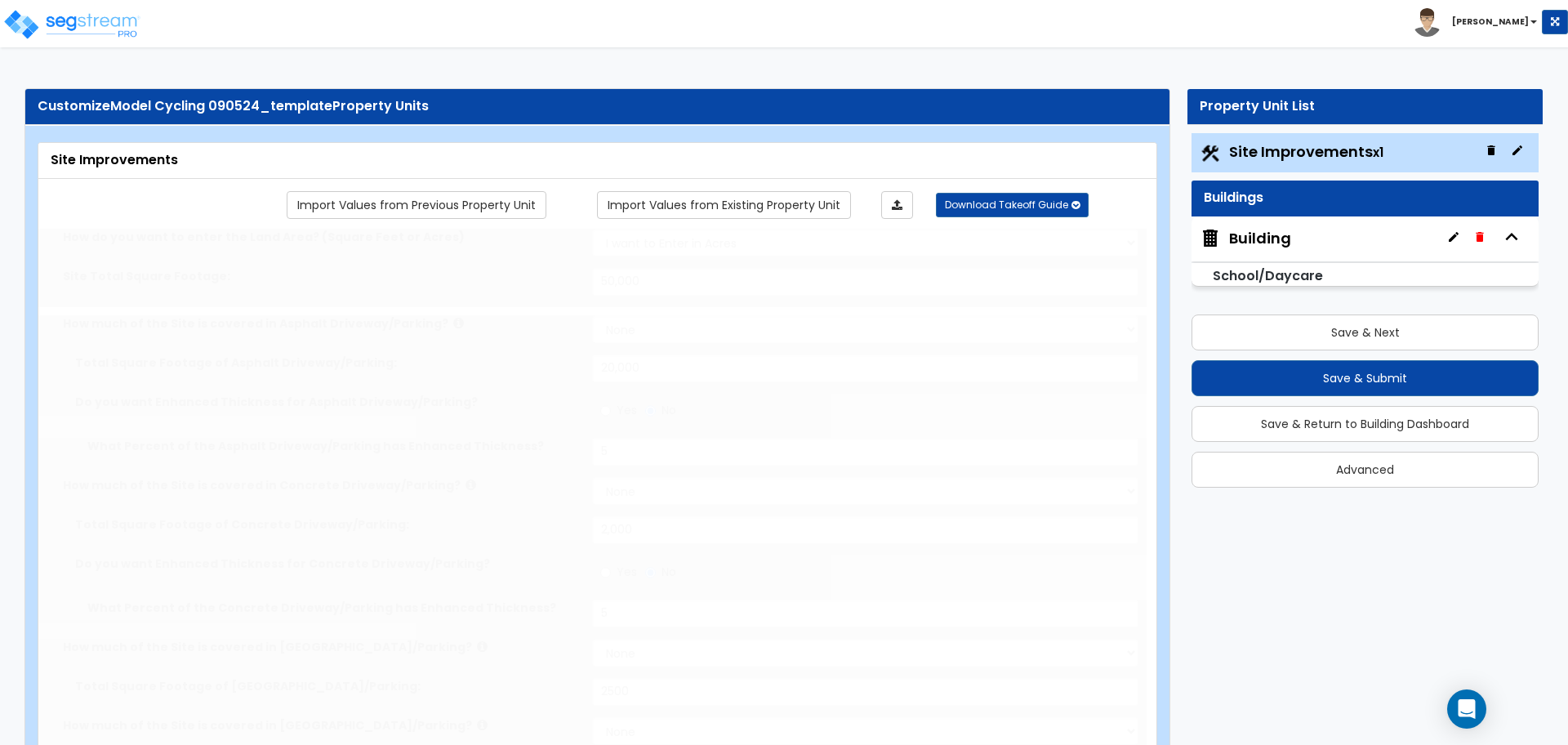
type input "150"
radio input "true"
select select "2"
select select "3"
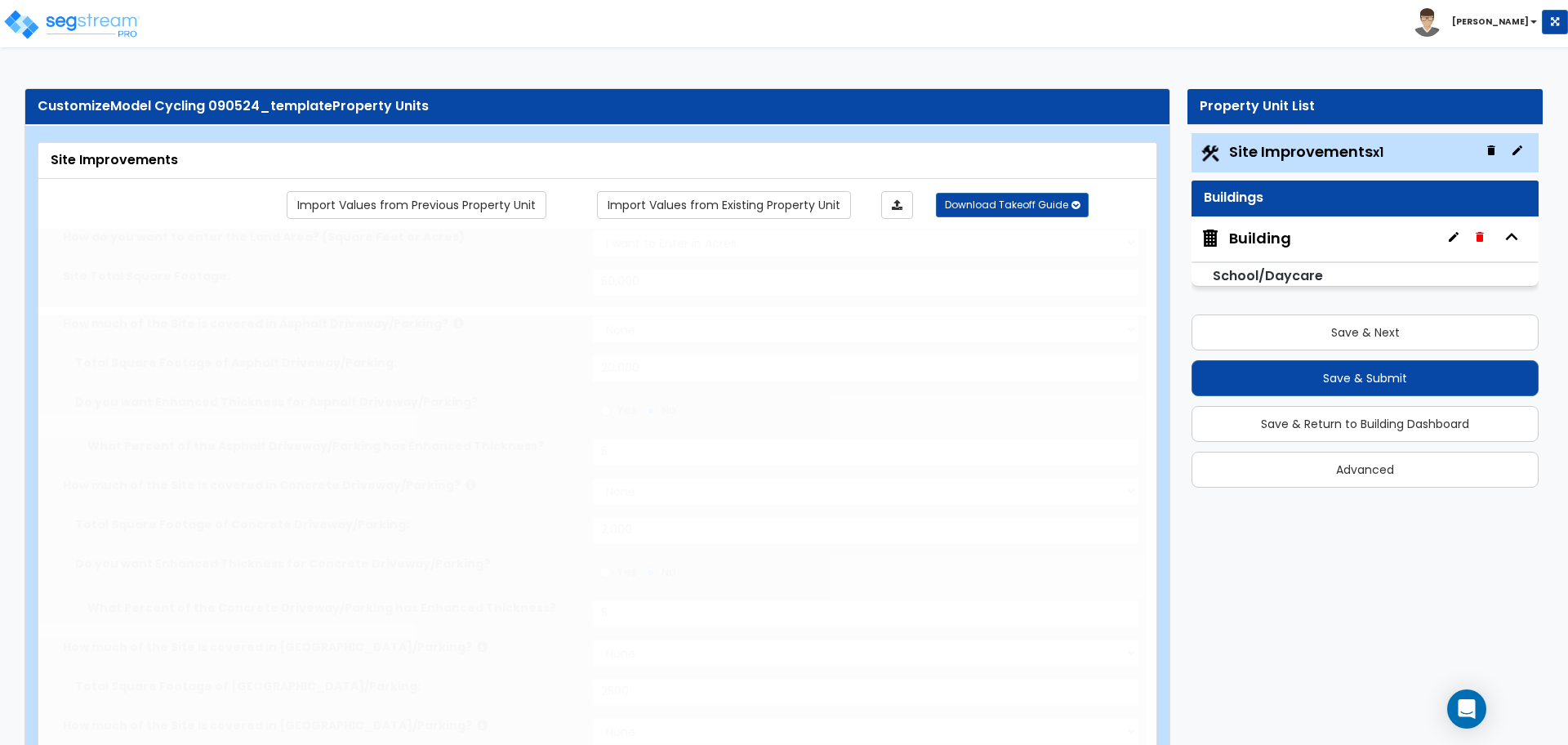
select select "1"
select select "2"
select select "3"
radio input "true"
type input "1"
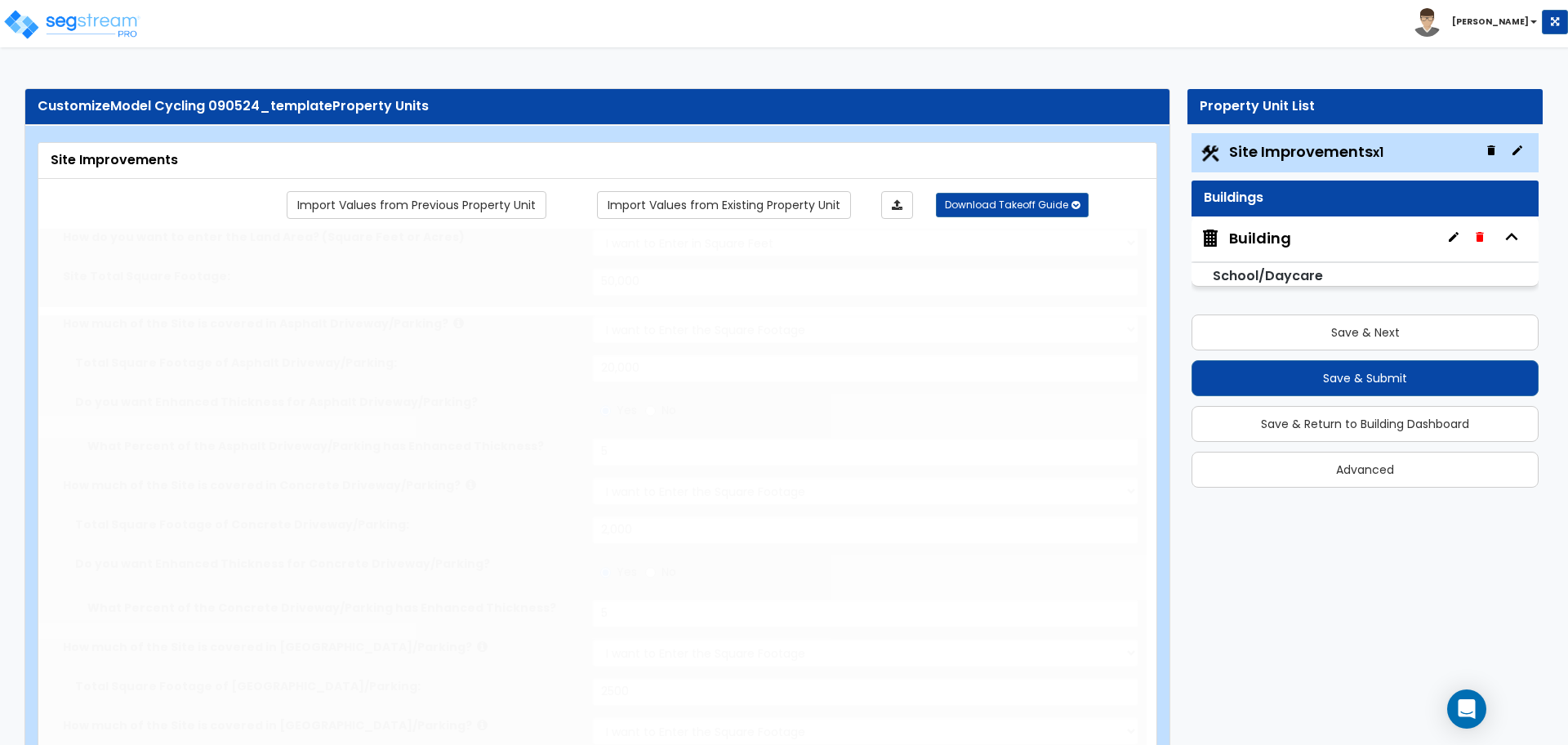
radio input "true"
type input "4"
type input "200"
radio input "true"
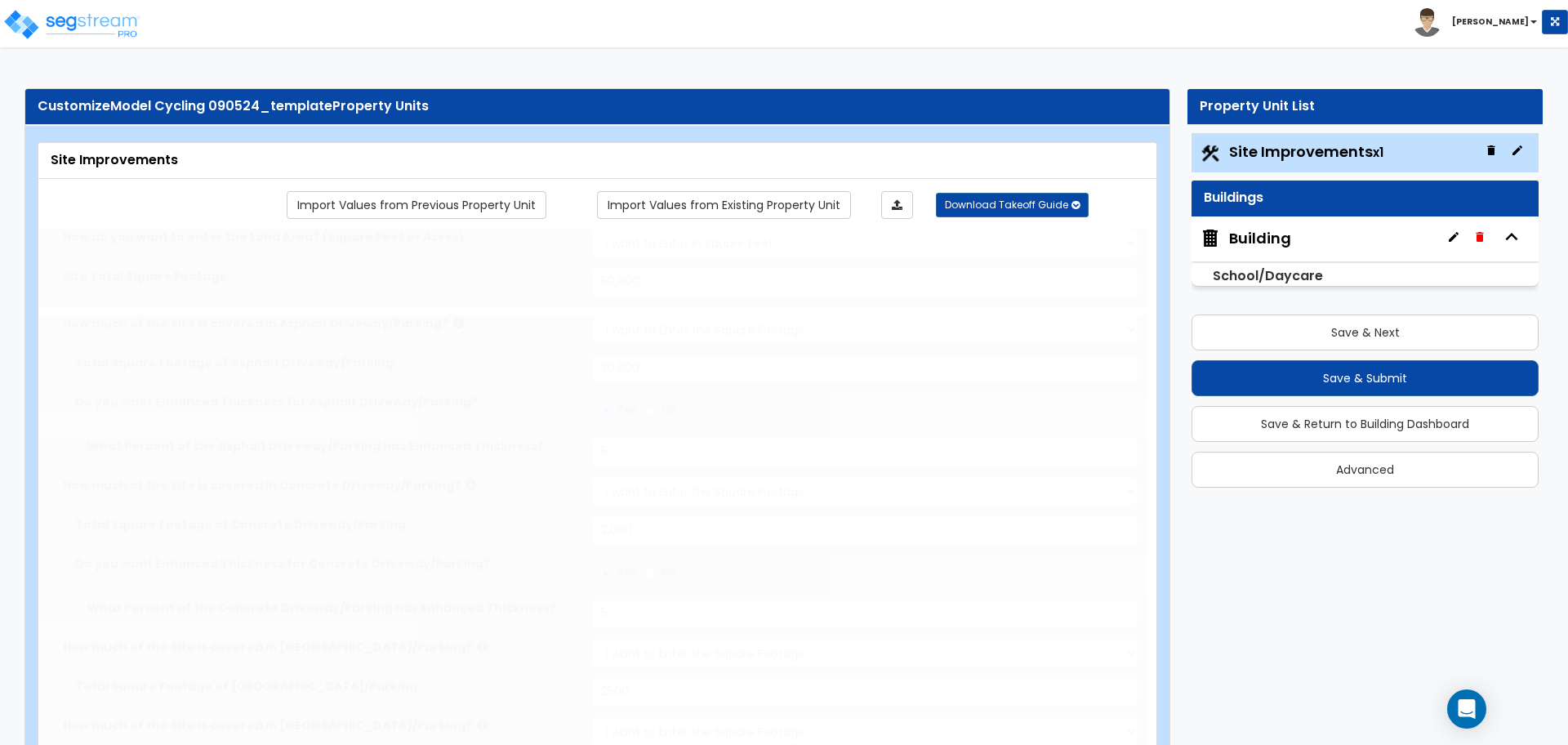
type input "6"
type input "150"
radio input "true"
type input "2"
type input "150"
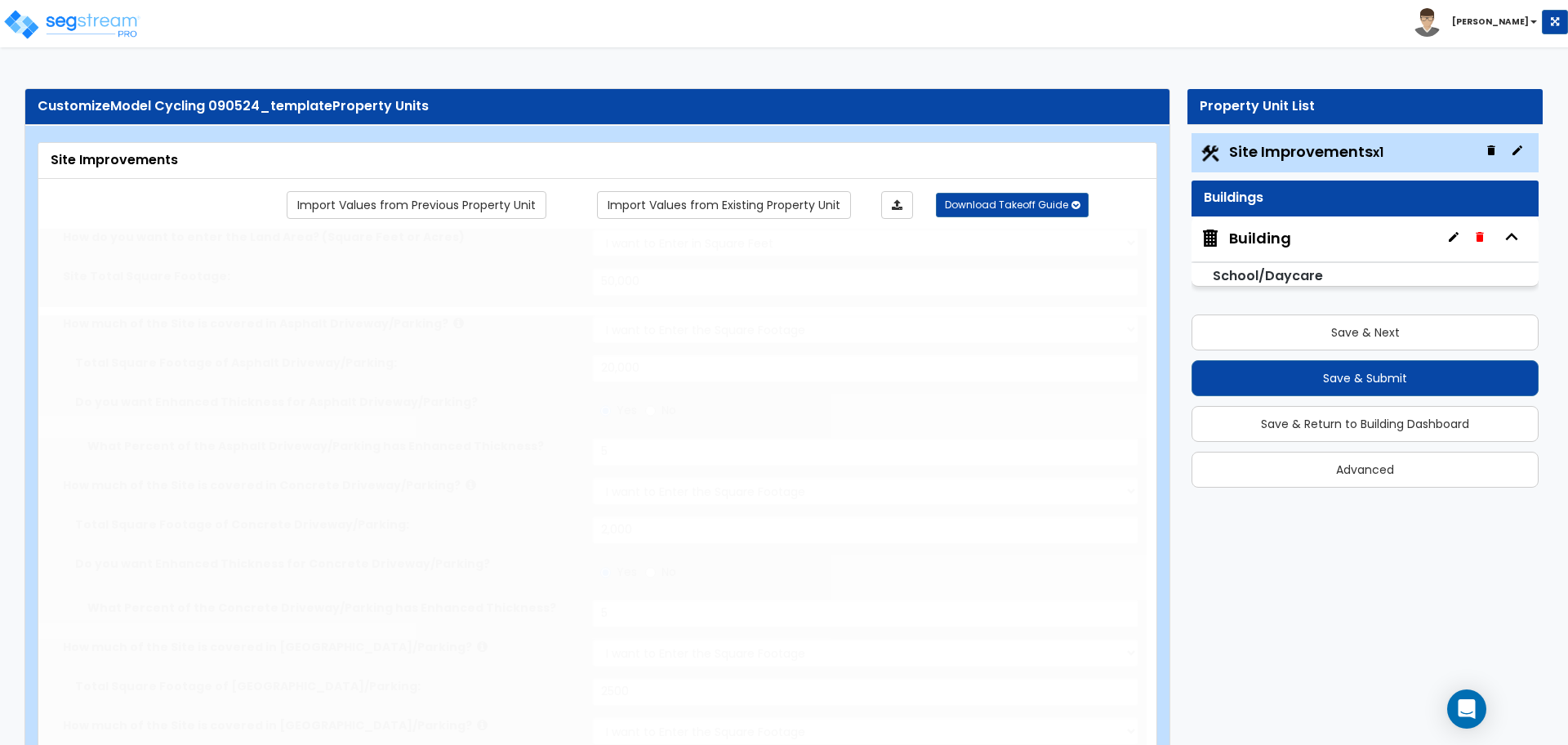
radio input "true"
type input "5"
type input "100"
select select "2"
type input "1500"
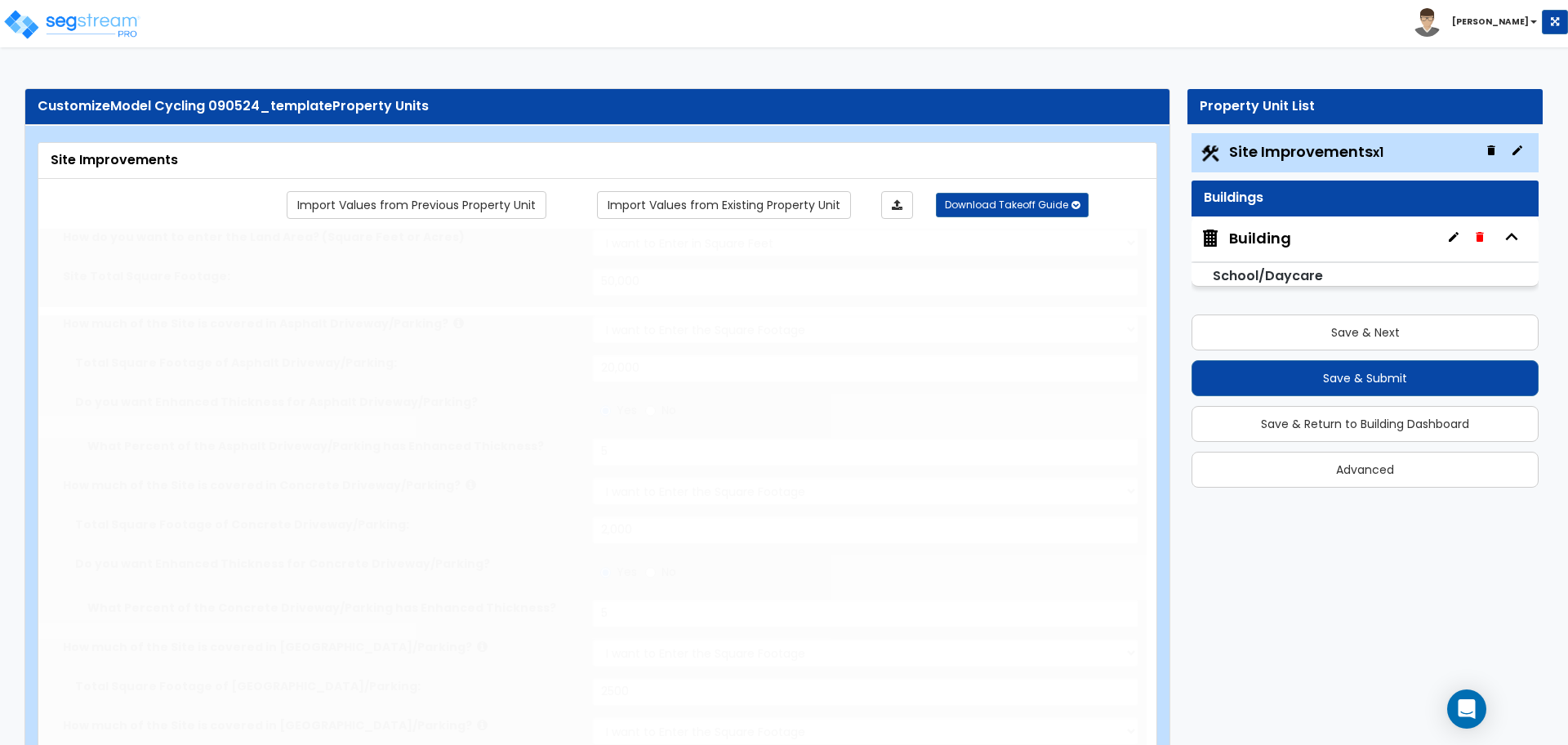
radio input "true"
select select "2"
select select "3"
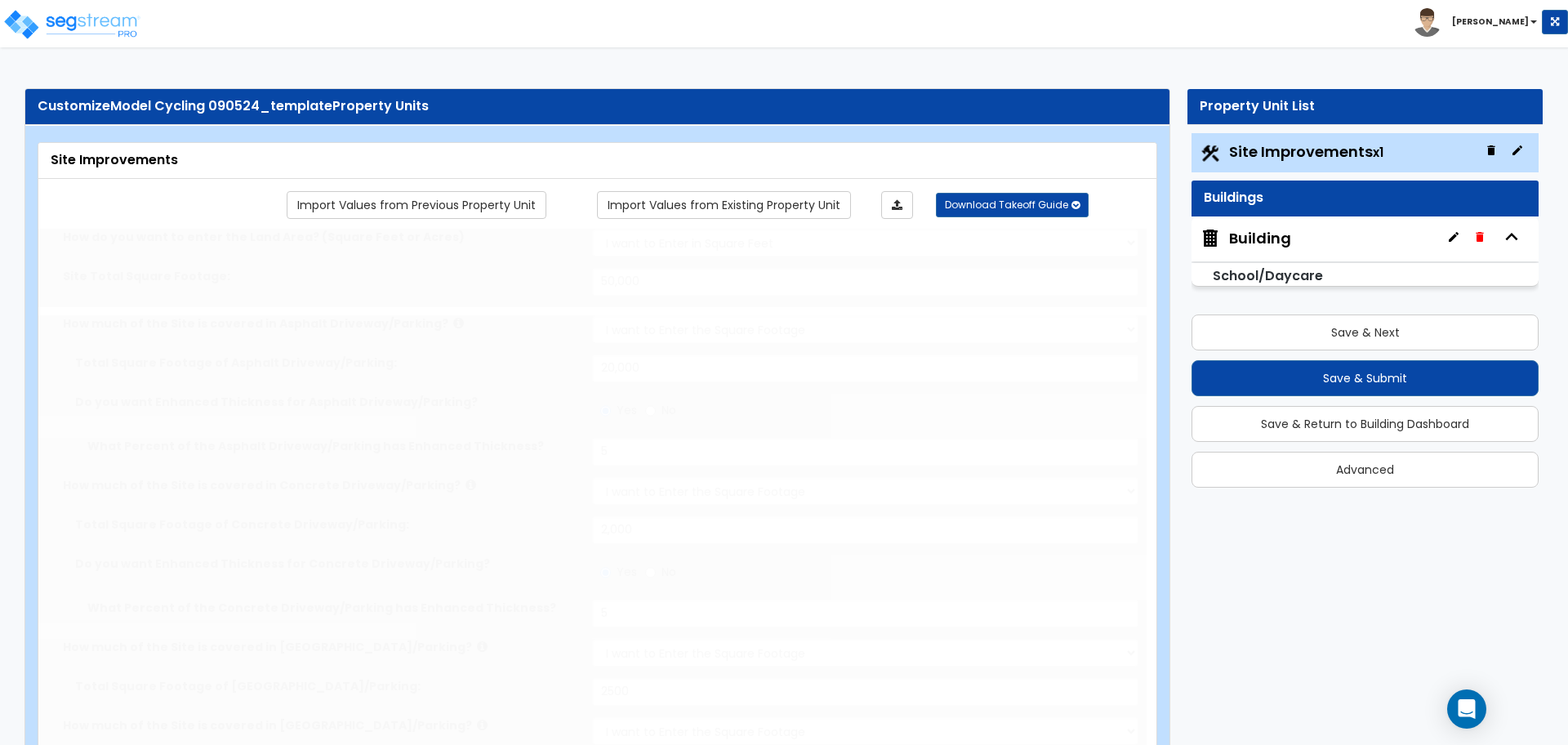
type input "1"
select select "7"
type input "1"
select select "2"
select select "4"
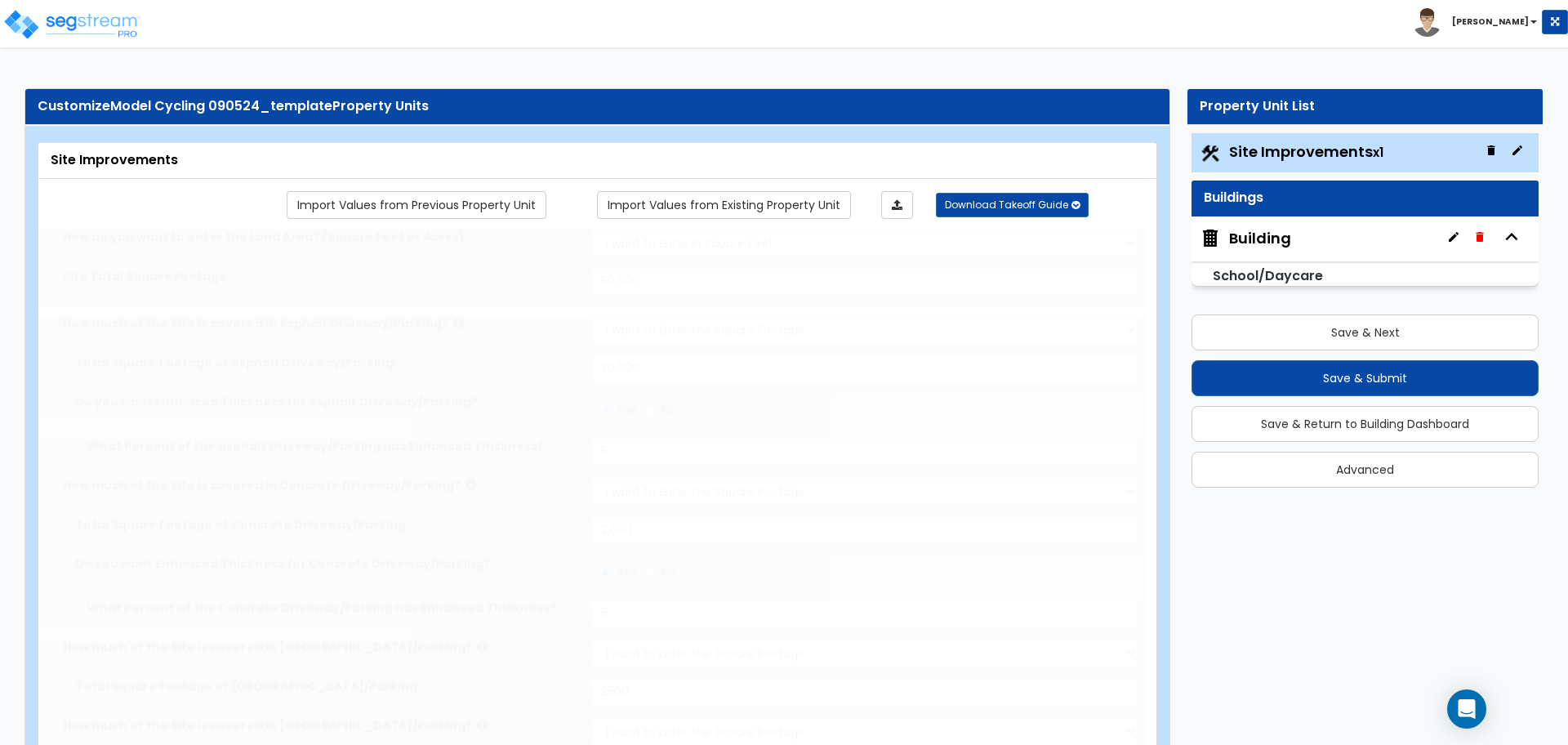
type input "1"
select select "9"
type input "1"
radio input "true"
type input "150"
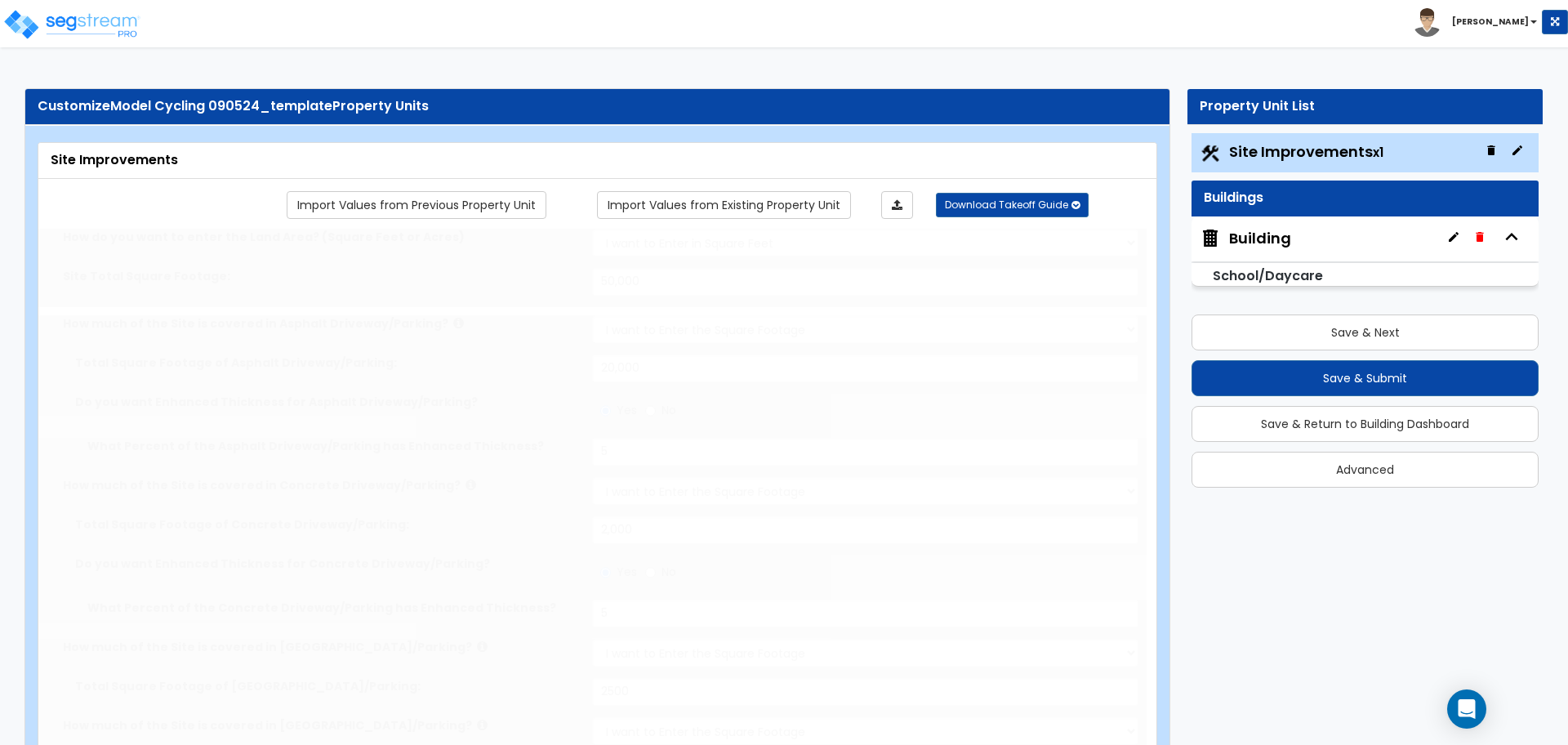
radio input "true"
type input "50"
radio input "true"
type input "50"
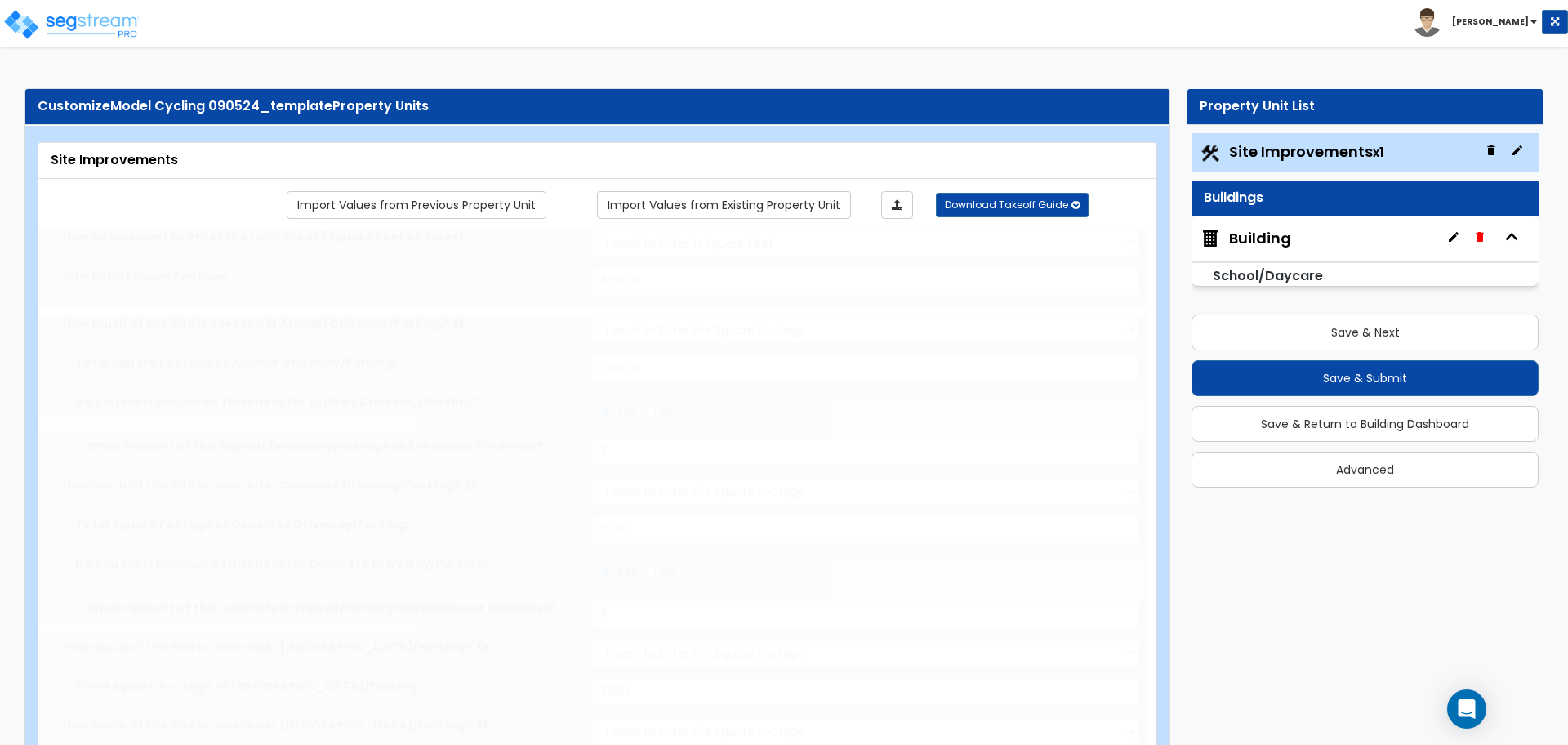
radio input "true"
type input "50"
radio input "true"
type input "50"
radio input "true"
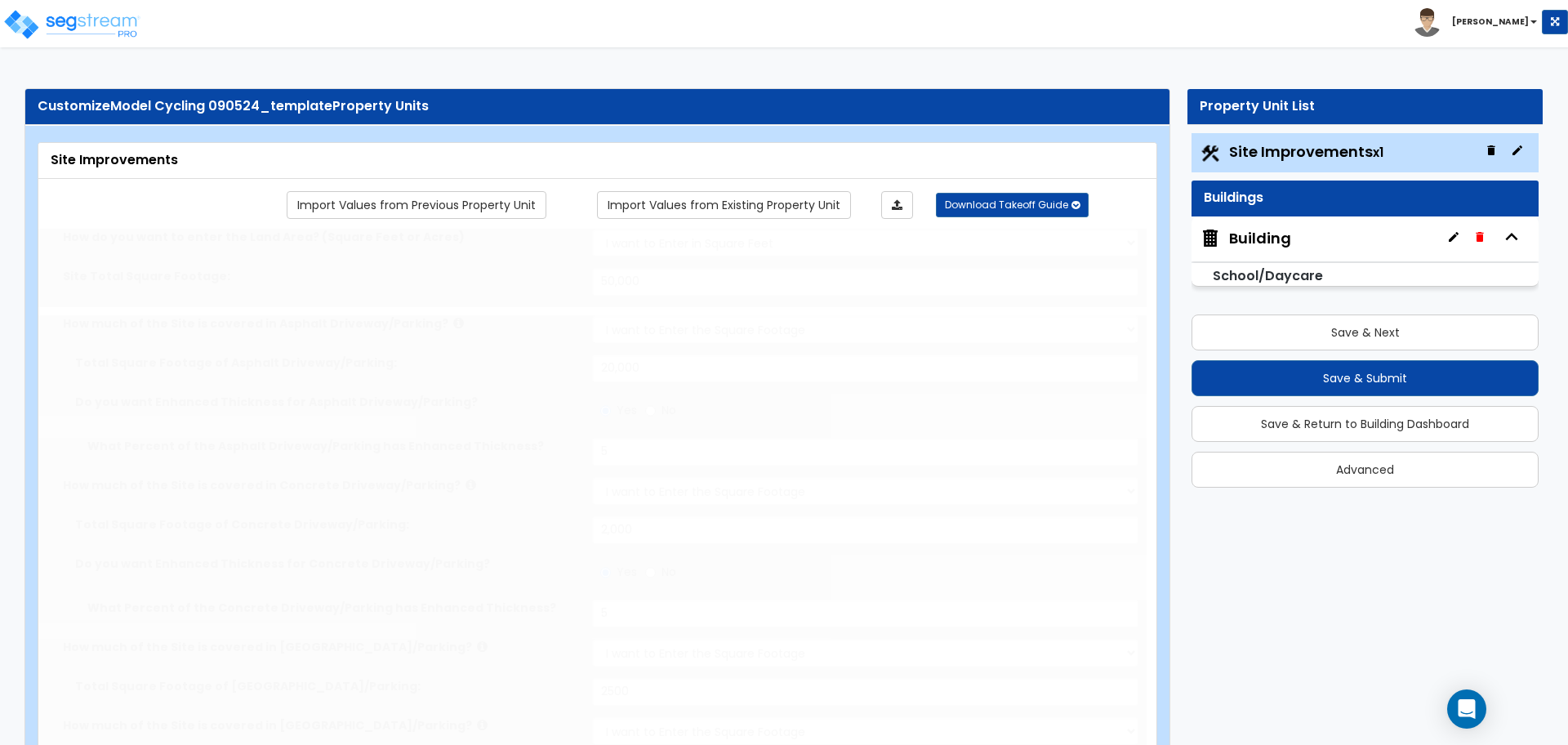
type input "50"
radio input "true"
select select "2"
type input "75"
radio input "true"
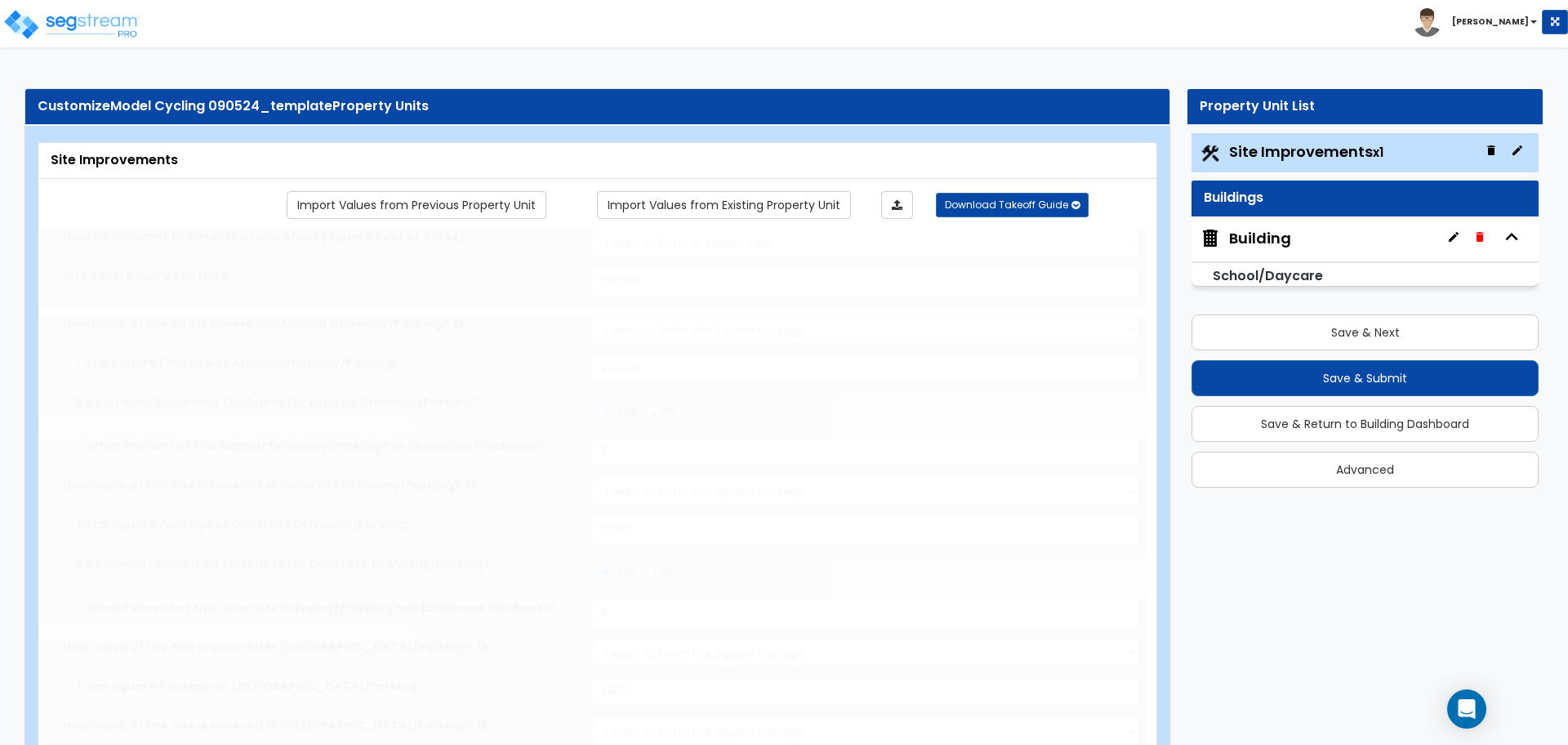
select select "2"
select select "1"
radio input "true"
type input "2"
radio input "true"
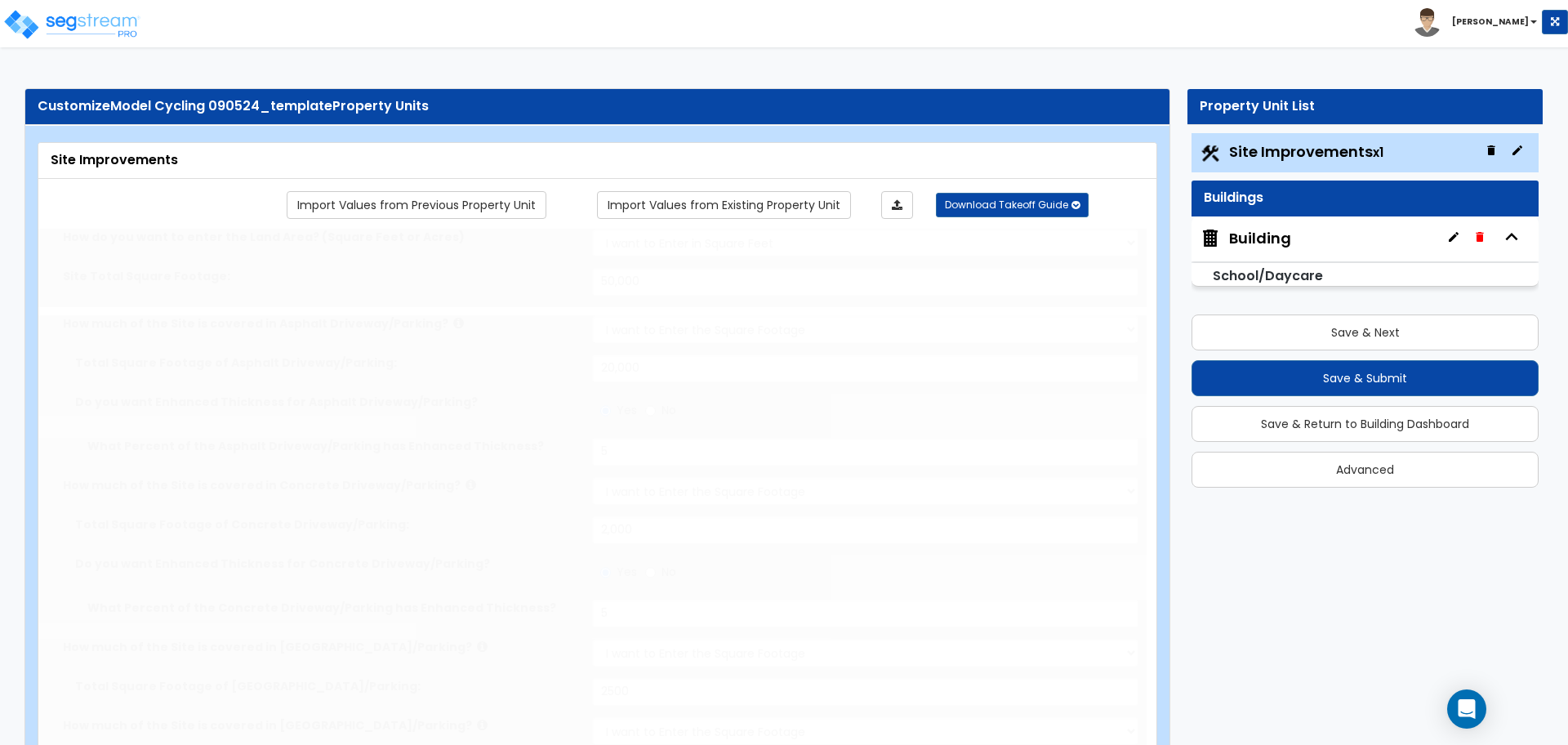
select select "2"
type input "20"
radio input "true"
type input "1"
type input "300"
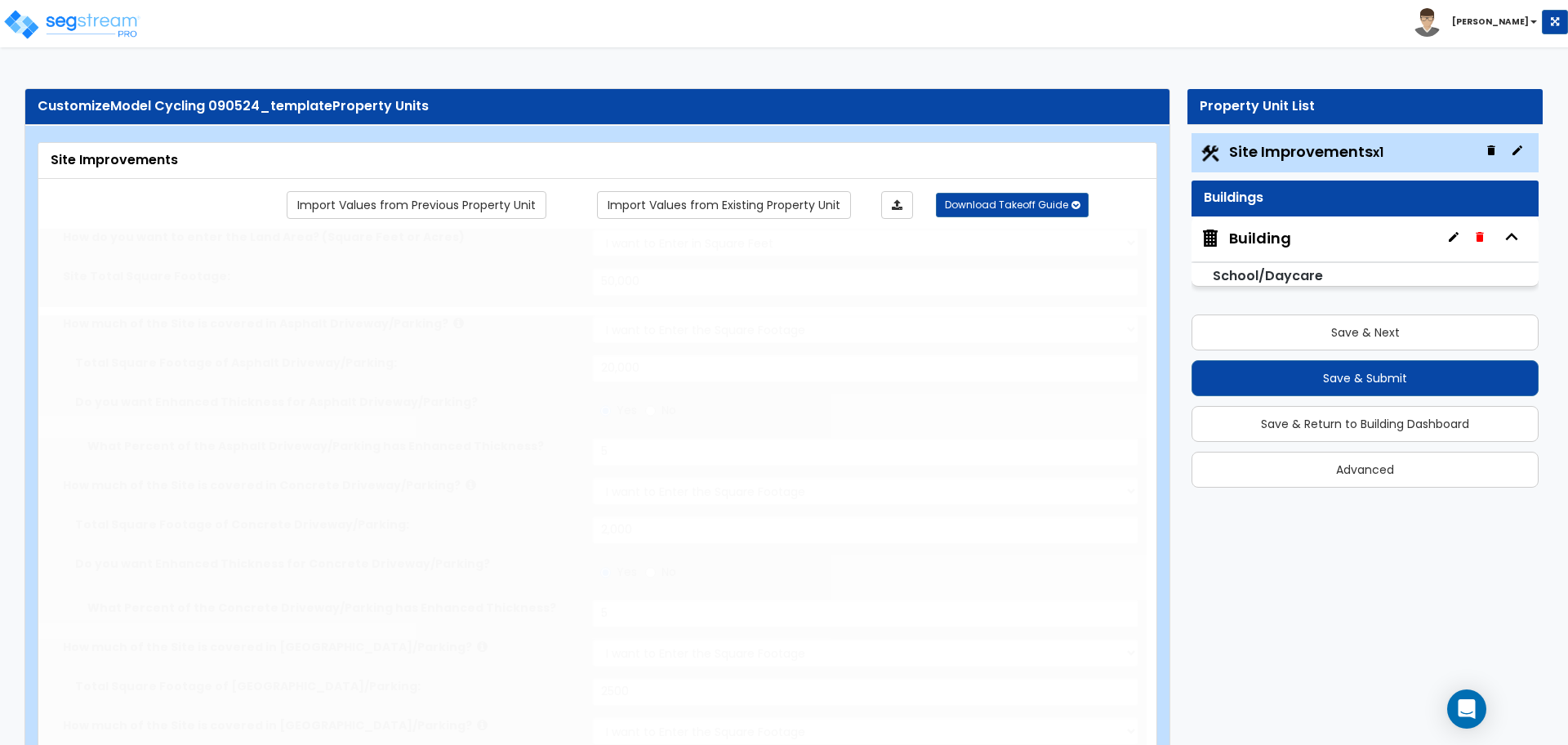
type input "10"
select select "2"
select select "3"
radio input "true"
type input "1"
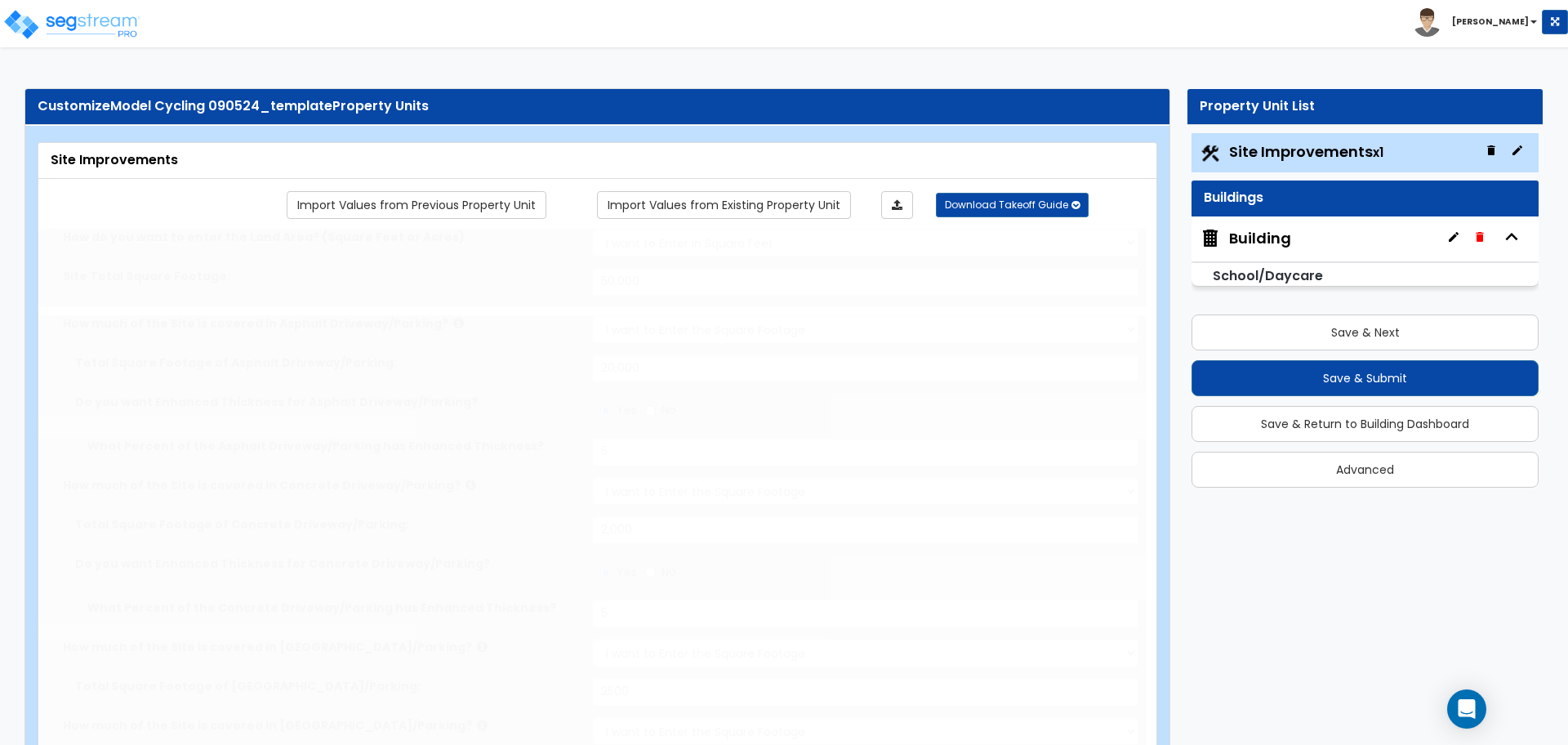
type input "1"
radio input "true"
type input "1"
type input "100"
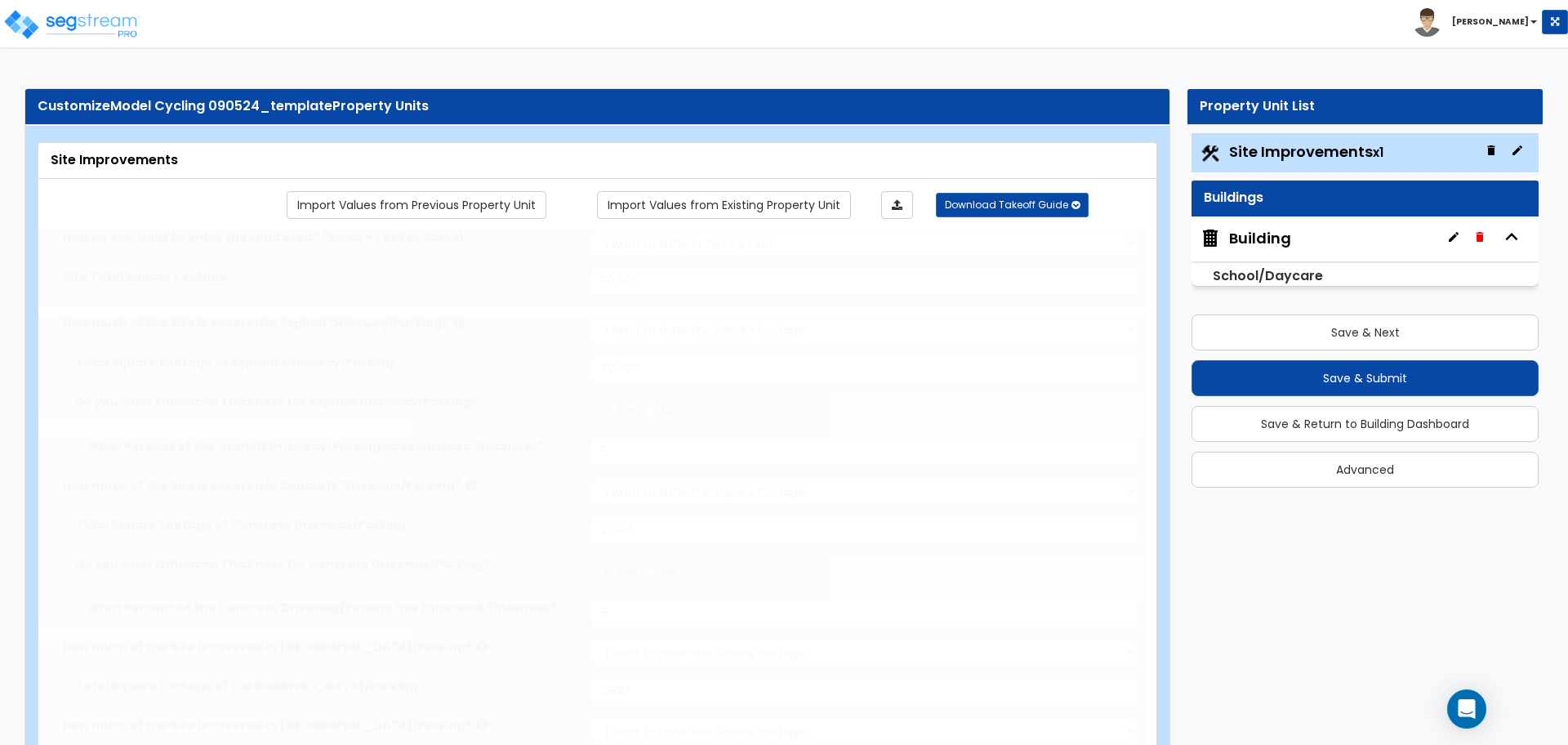
select select "2"
select select "1"
select select "19"
select select "5"
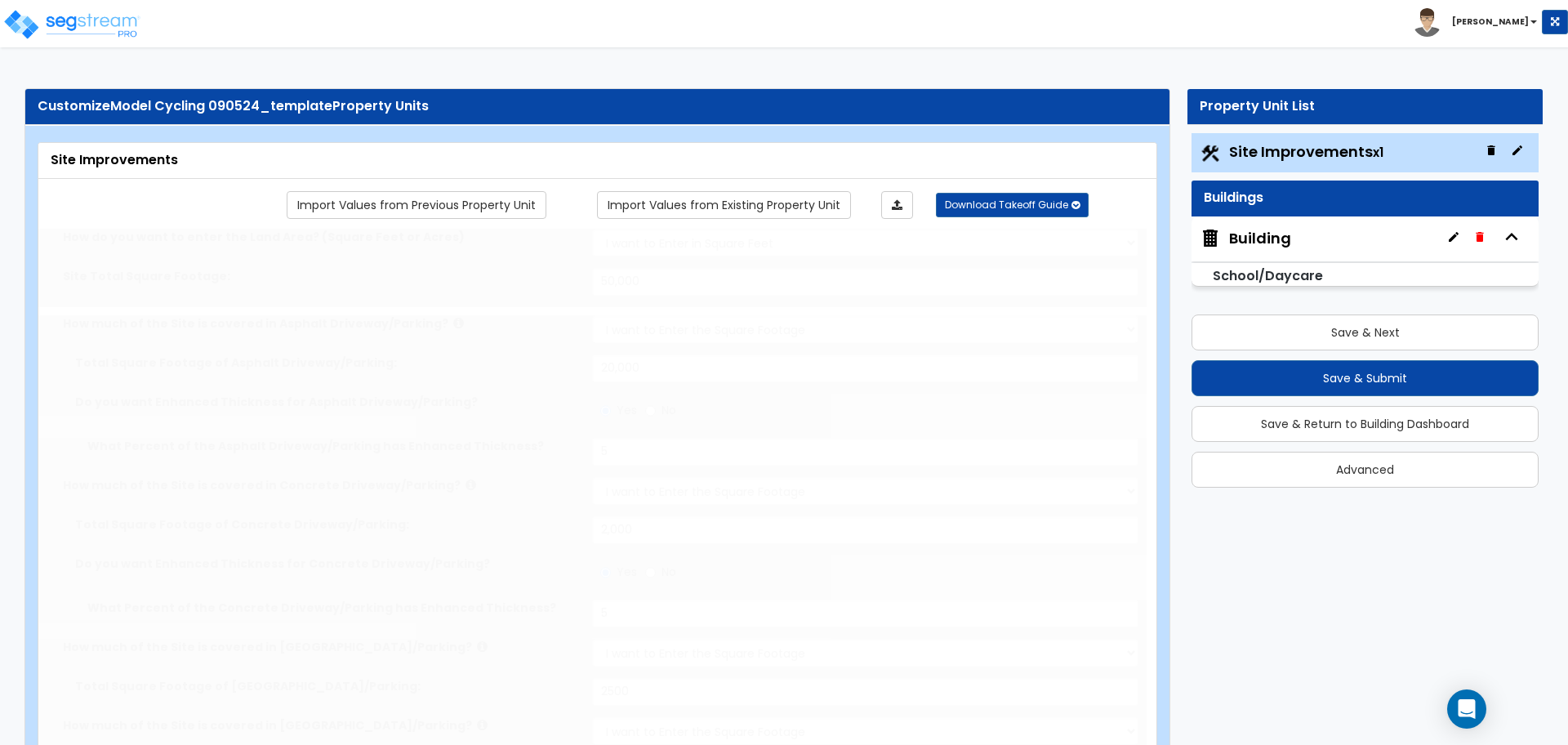
radio input "true"
select select "1"
select select "3"
type input "750"
type input "400"
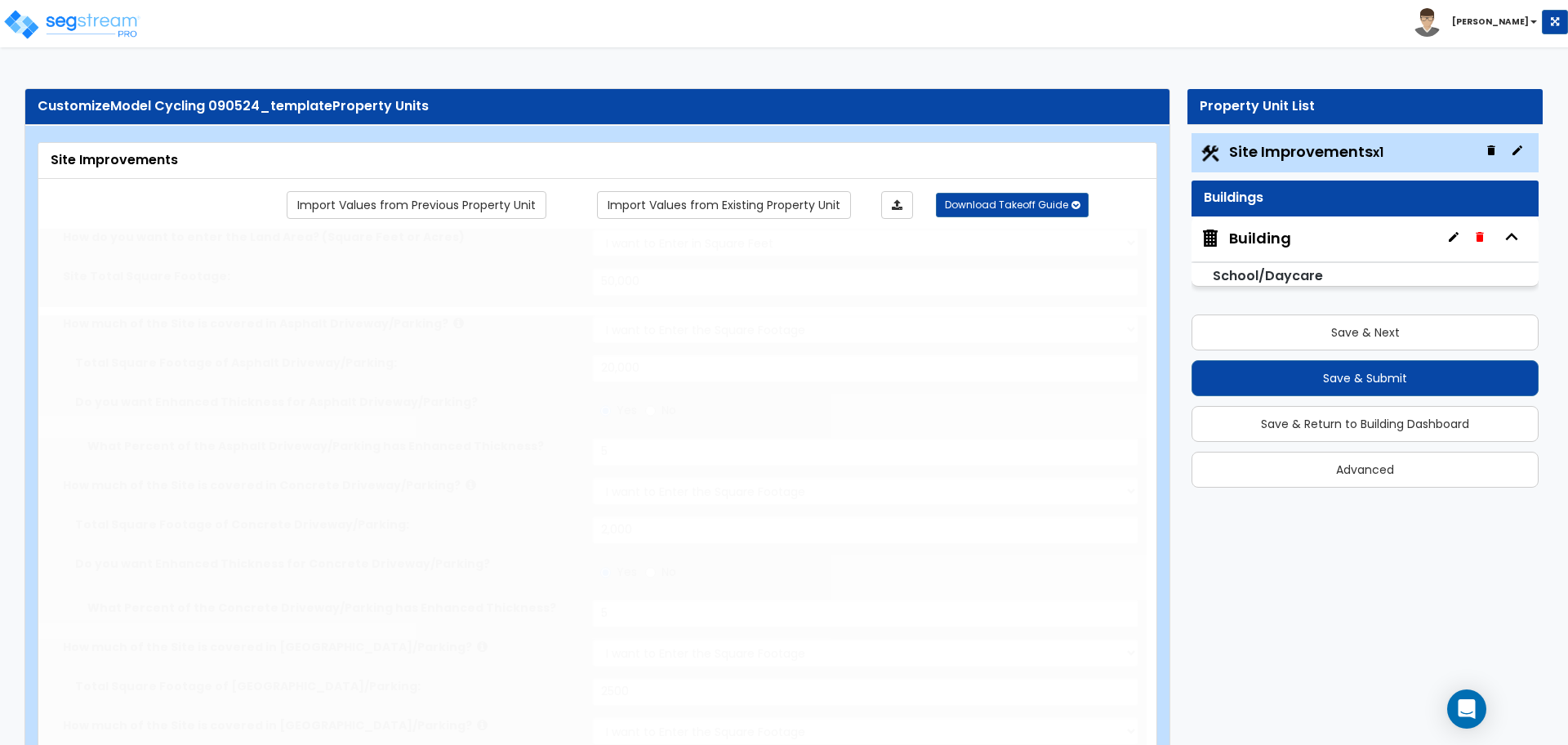
type input "5"
select select "1"
radio input "true"
type input "1"
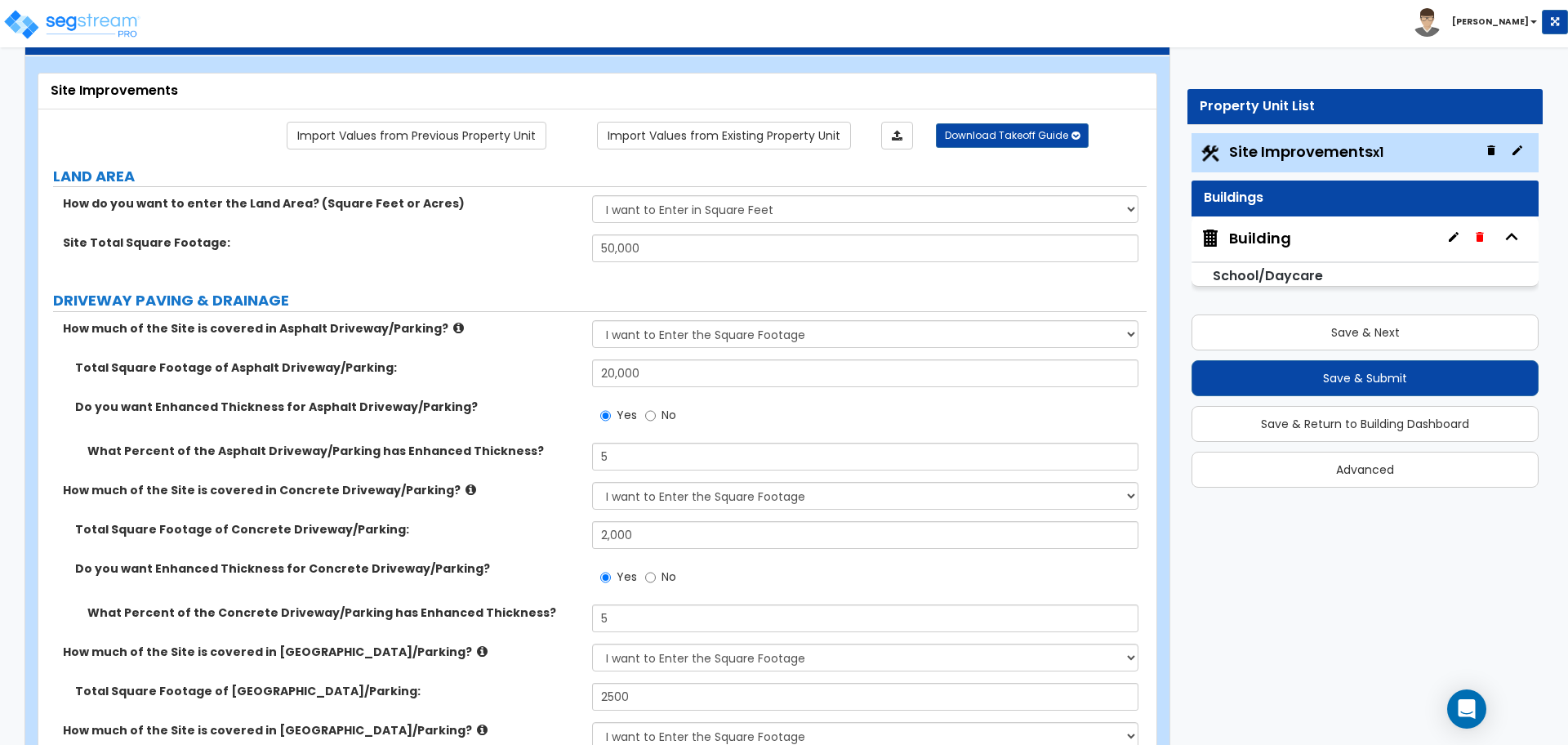
scroll to position [78, 0]
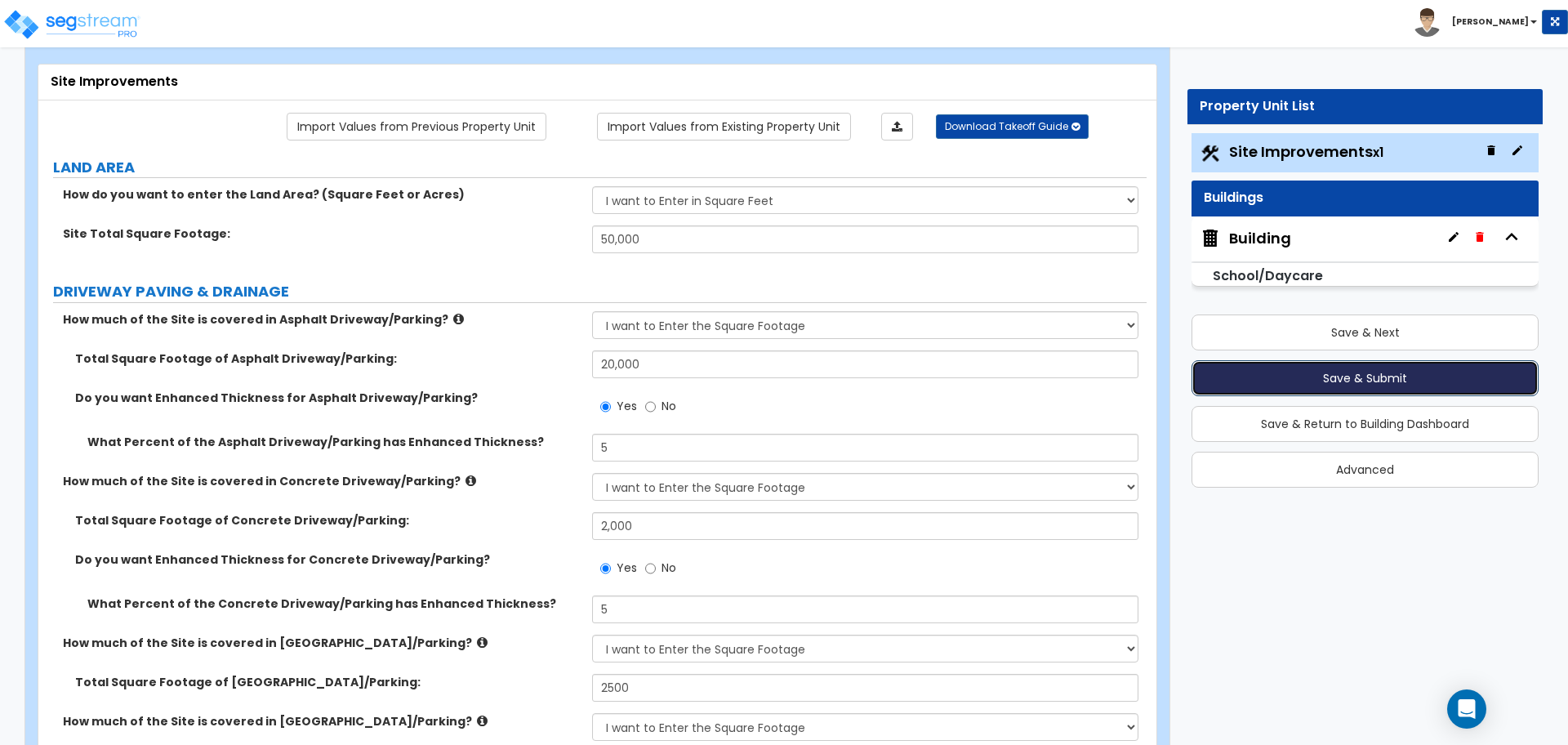
click at [1230, 378] on button "Save & Submit" at bounding box center [1365, 377] width 348 height 36
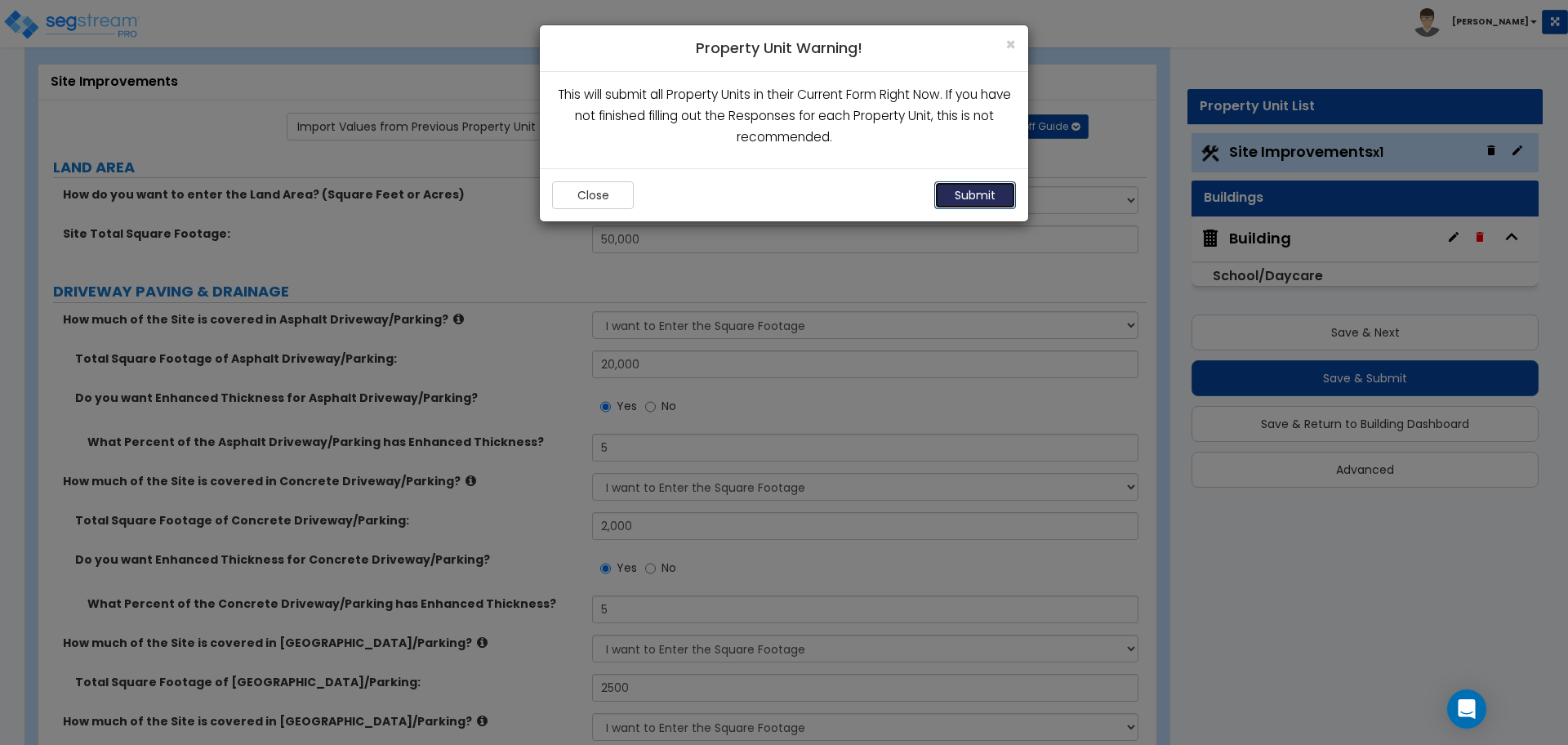
click at [973, 191] on button "Submit" at bounding box center [975, 195] width 82 height 28
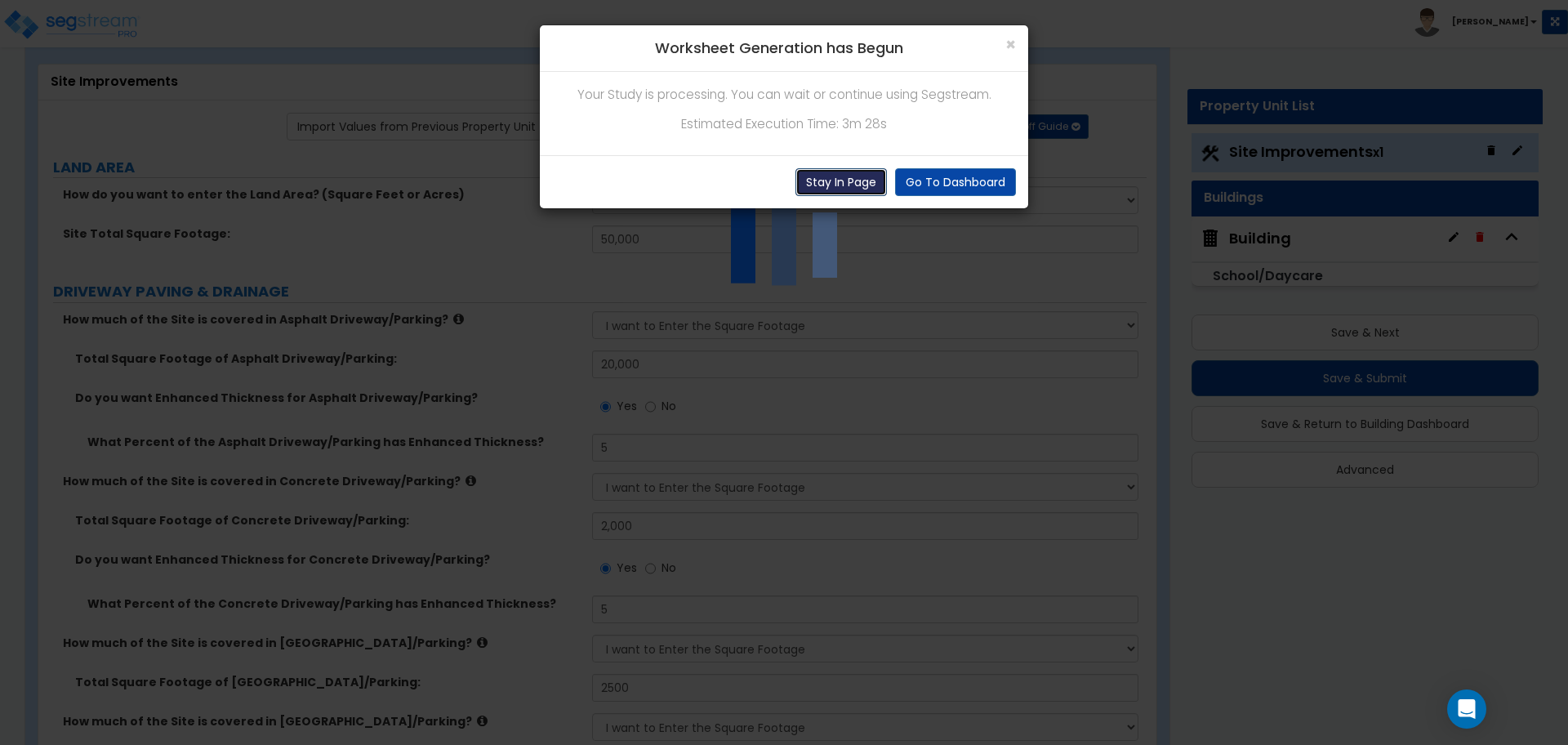
click at [846, 178] on button "Stay In Page" at bounding box center [841, 182] width 92 height 28
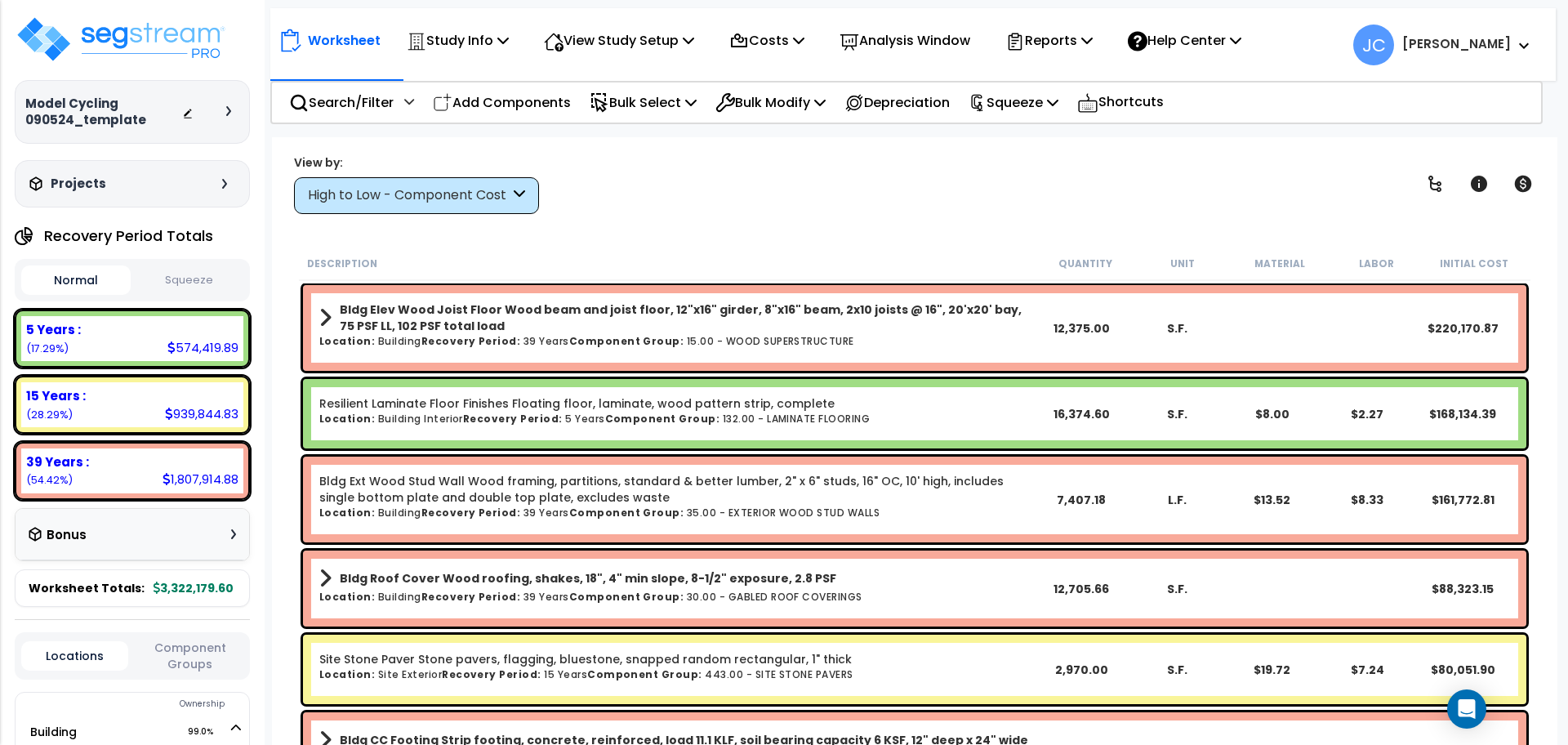
click at [460, 181] on div "High to Low - Component Cost" at bounding box center [416, 195] width 245 height 37
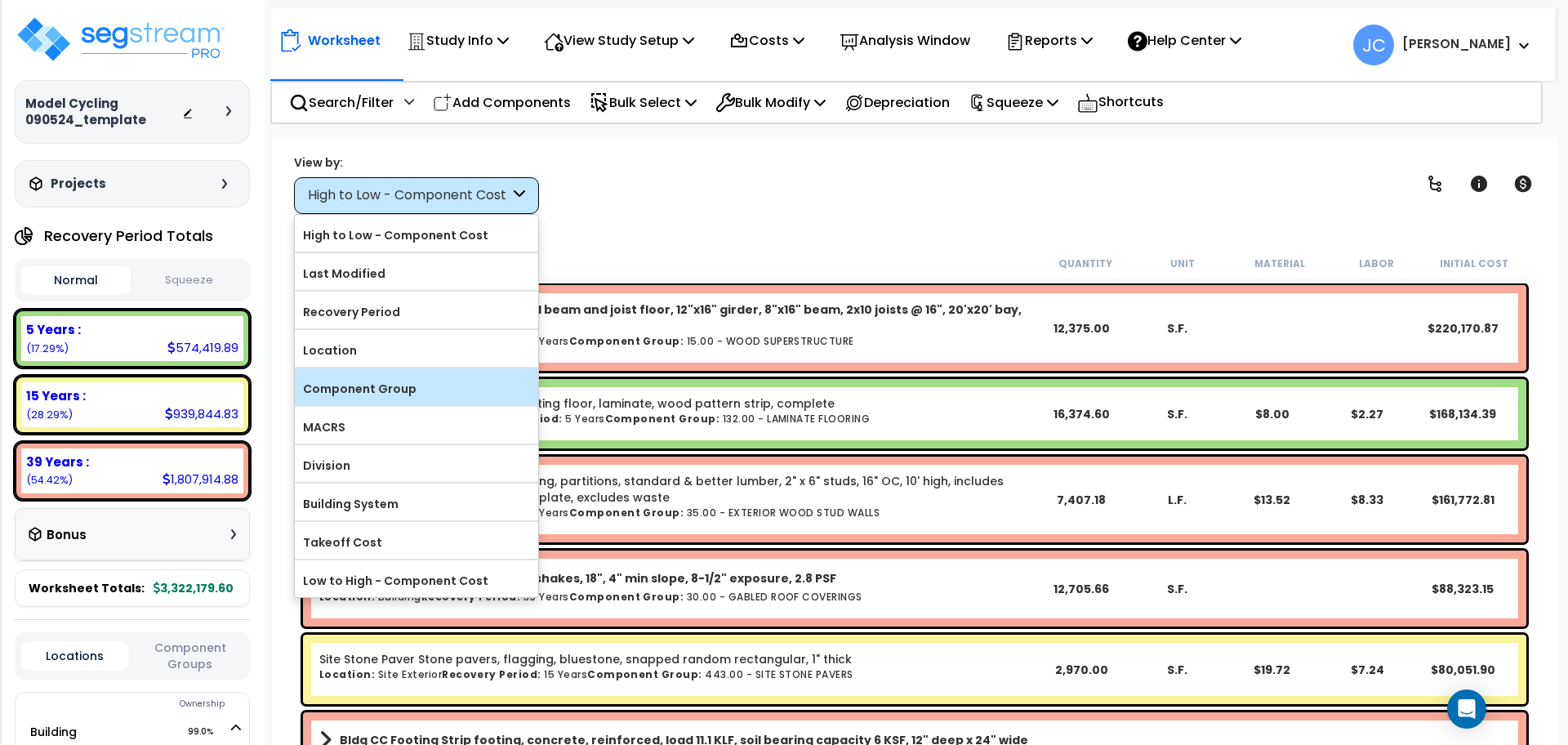
click at [459, 387] on label "Component Group" at bounding box center [416, 389] width 244 height 25
click at [0, 0] on input "Component Group" at bounding box center [0, 0] width 0 height 0
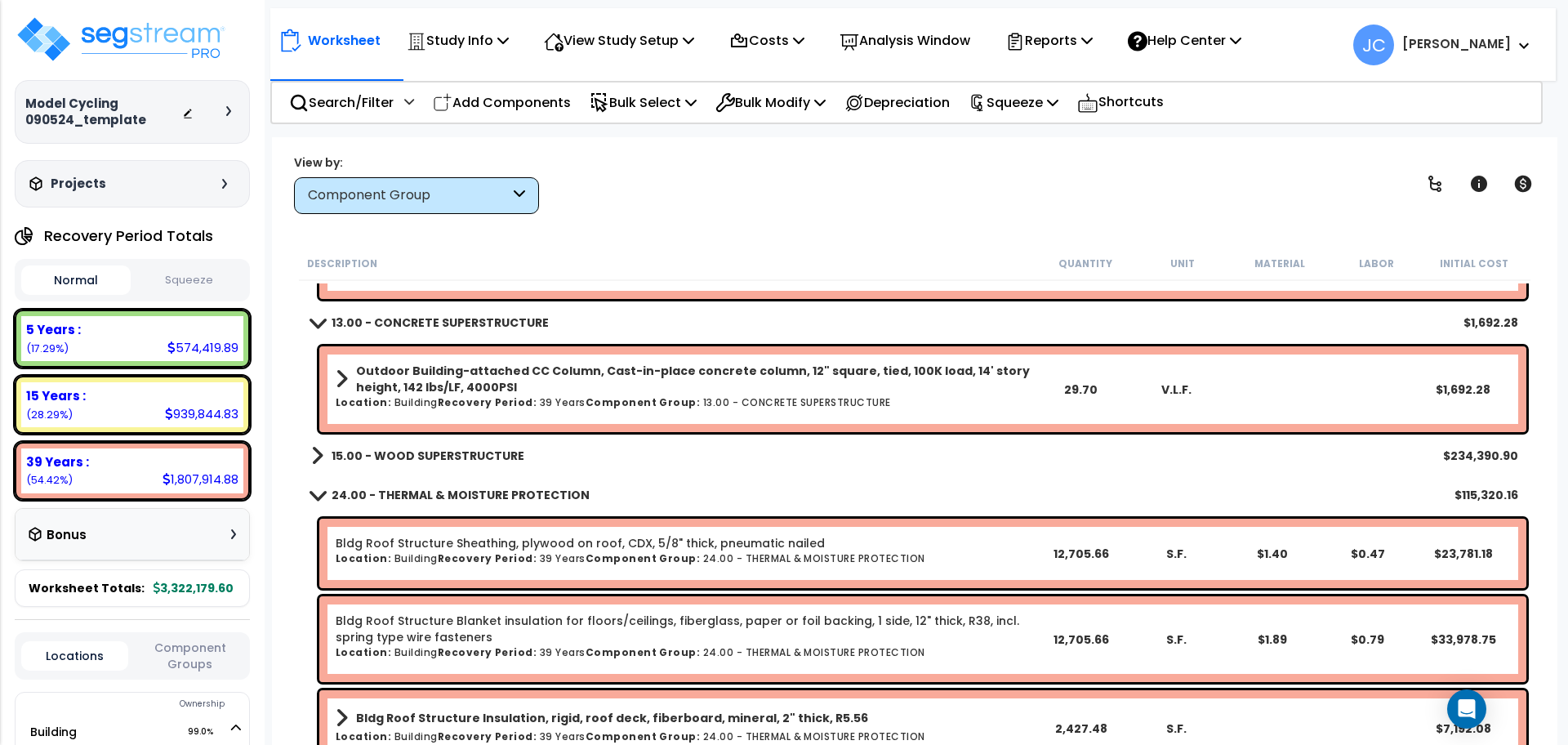
scroll to position [396, 0]
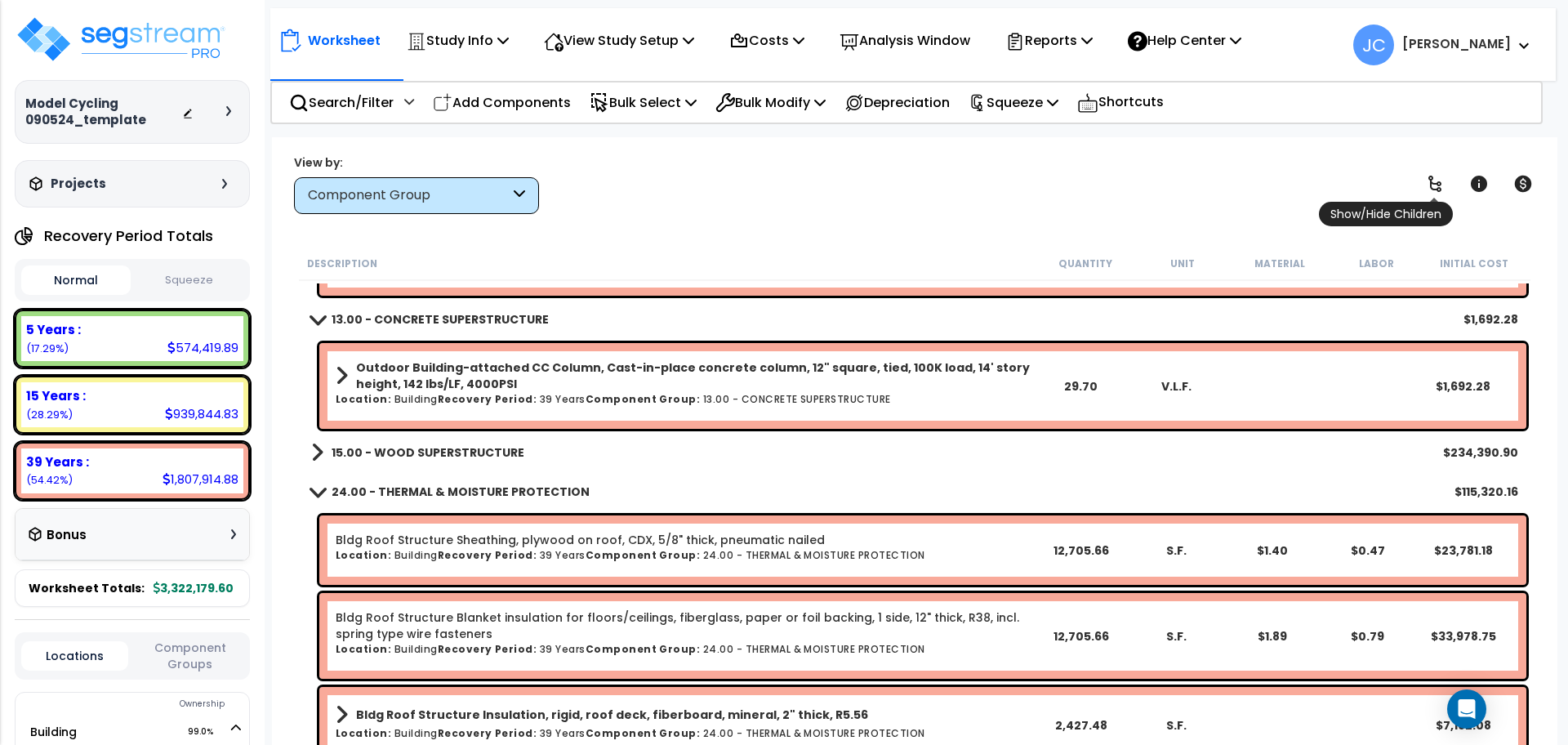
click at [1432, 192] on icon at bounding box center [1435, 184] width 19 height 19
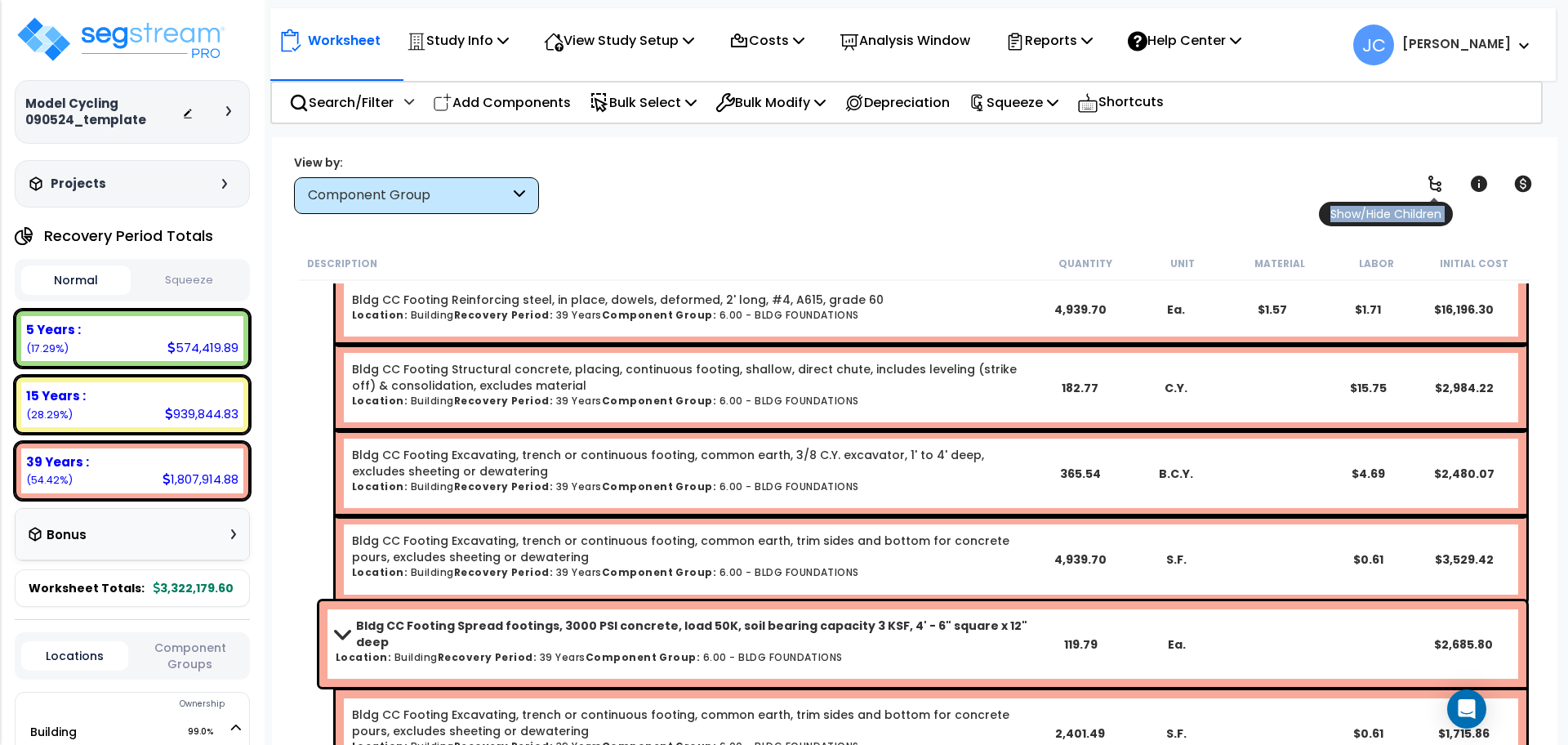
click at [1432, 192] on icon at bounding box center [1435, 184] width 19 height 19
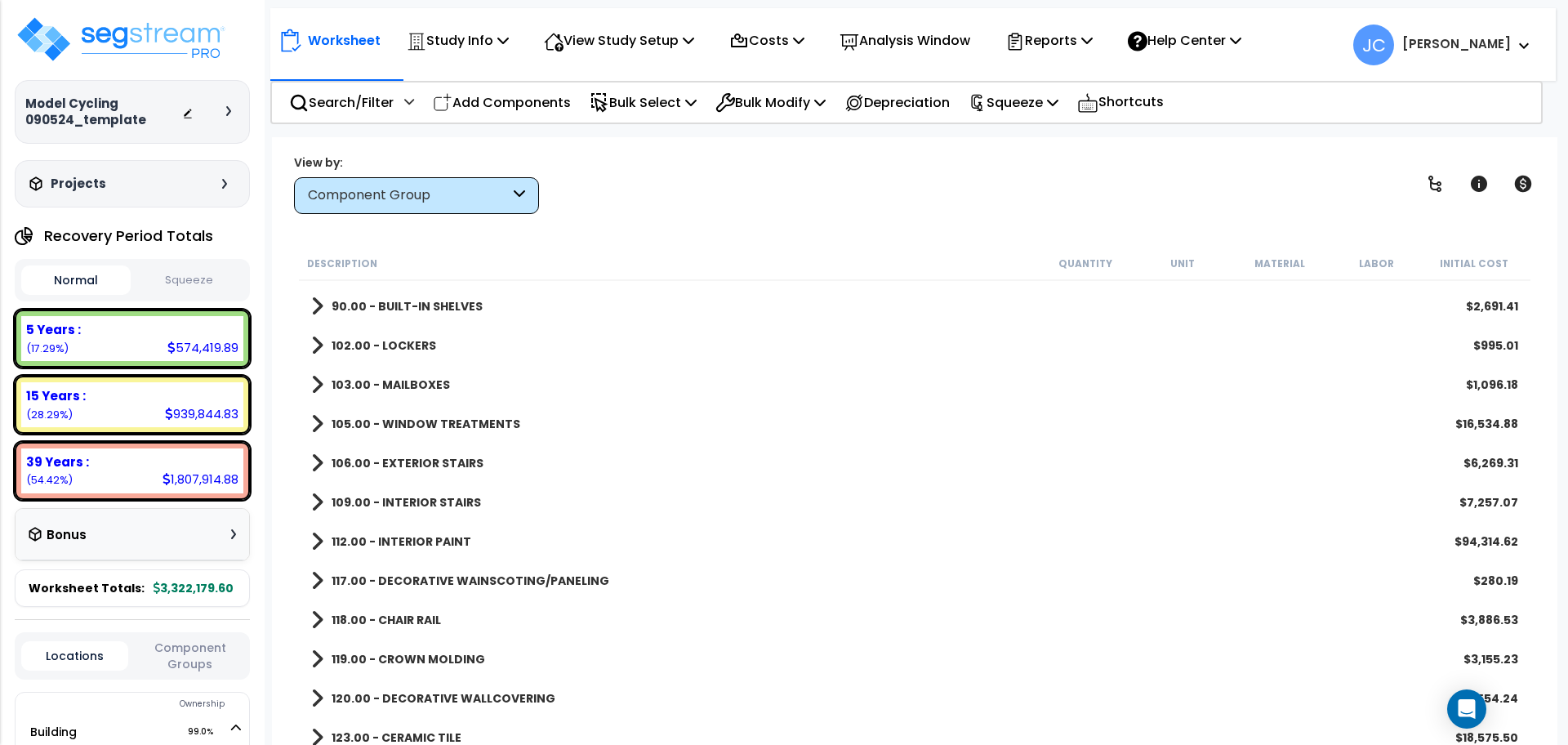
scroll to position [1173, 0]
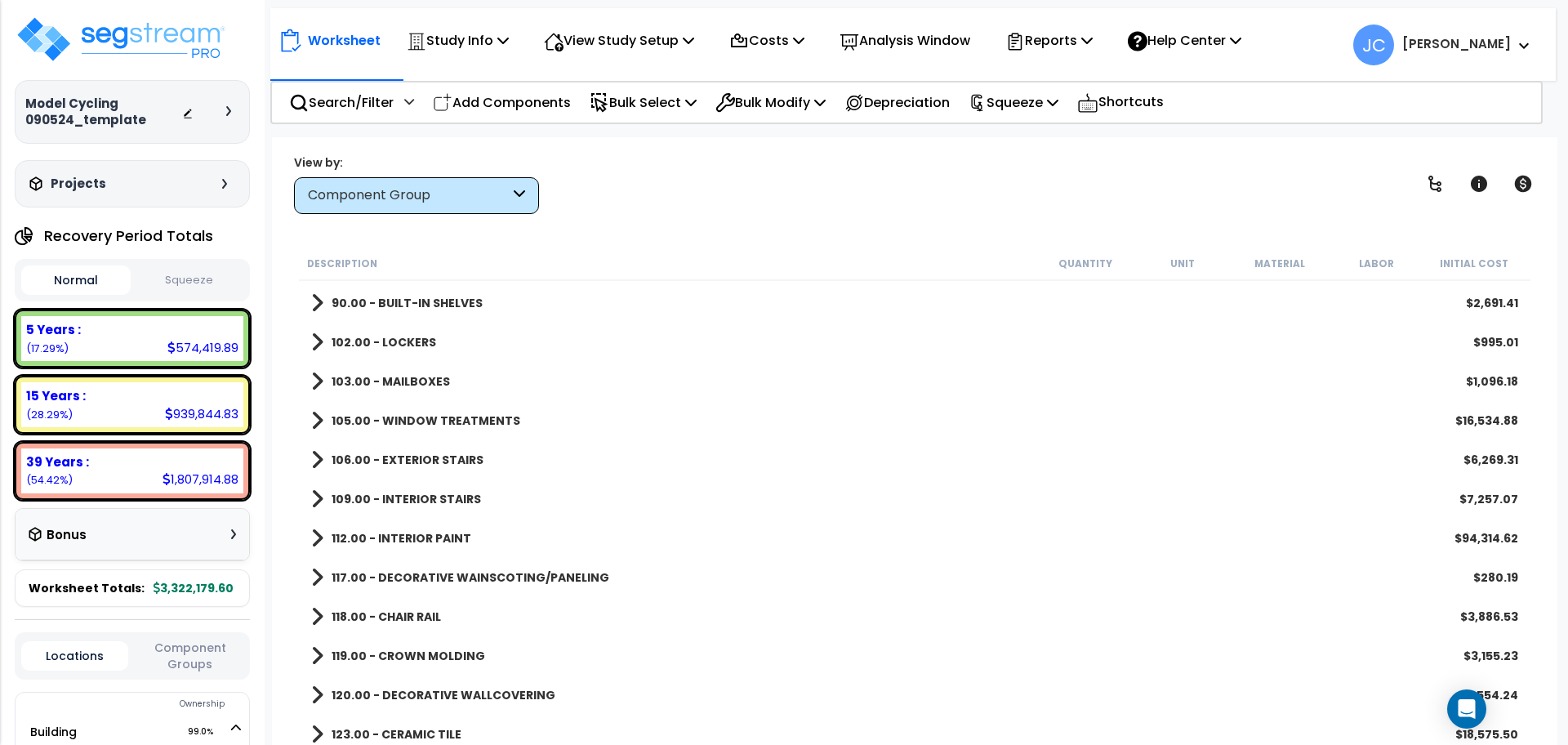
click at [416, 530] on b "112.00 - INTERIOR PAINT" at bounding box center [401, 537] width 140 height 17
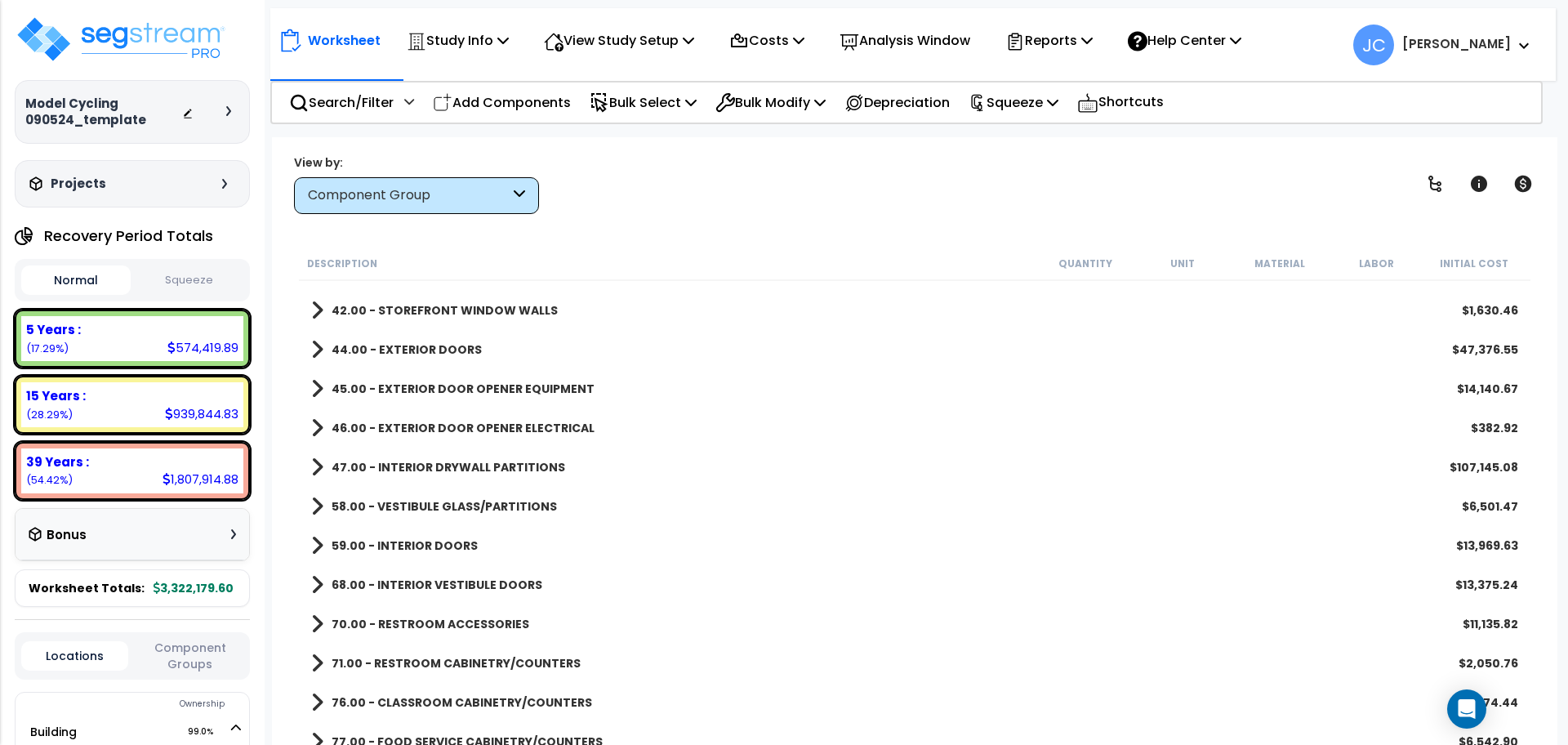
scroll to position [404, 0]
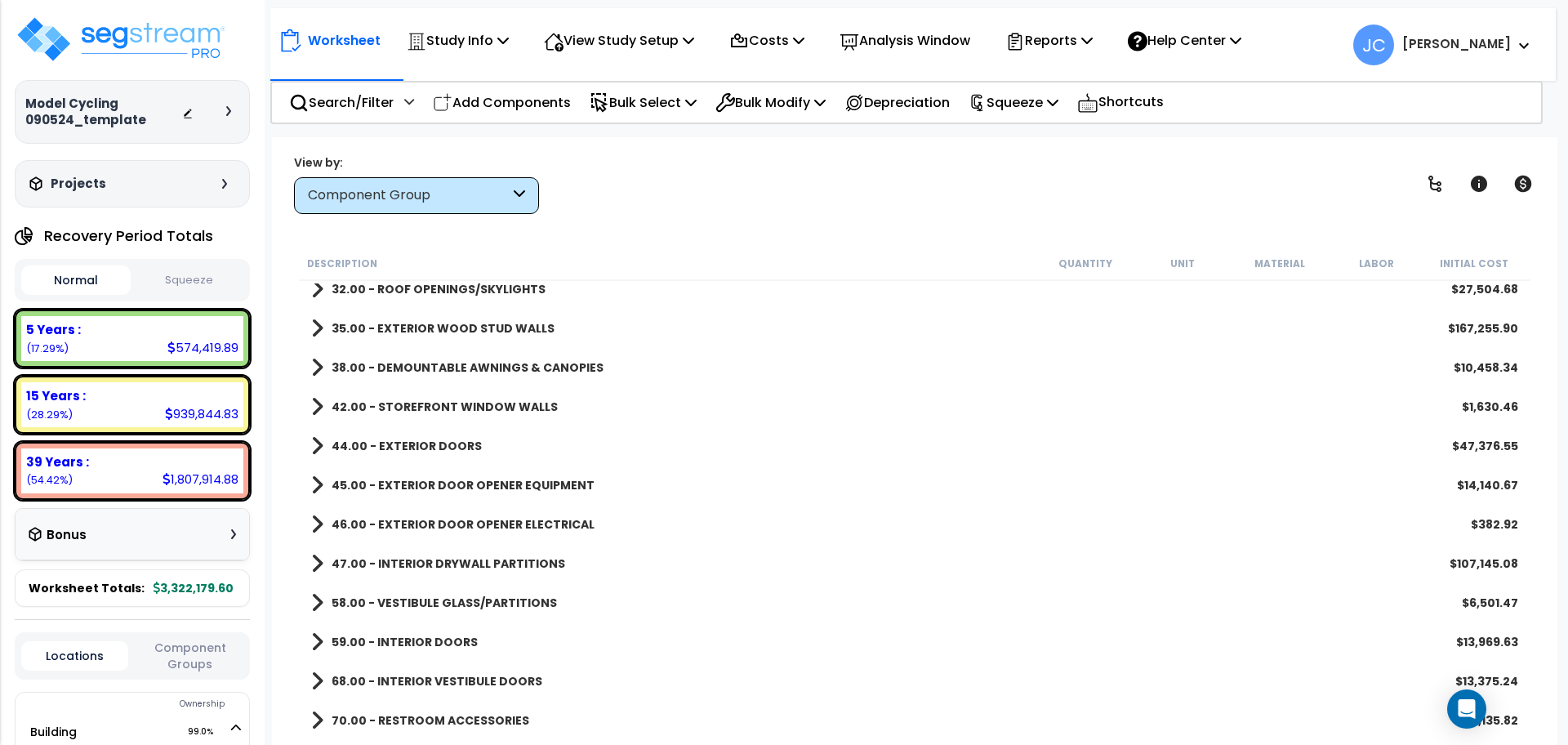
click at [509, 549] on div "47.00 - INTERIOR DRYWALL PARTITIONS $107,145.08" at bounding box center [914, 563] width 1224 height 40
click at [496, 555] on b "47.00 - INTERIOR DRYWALL PARTITIONS" at bounding box center [448, 563] width 233 height 17
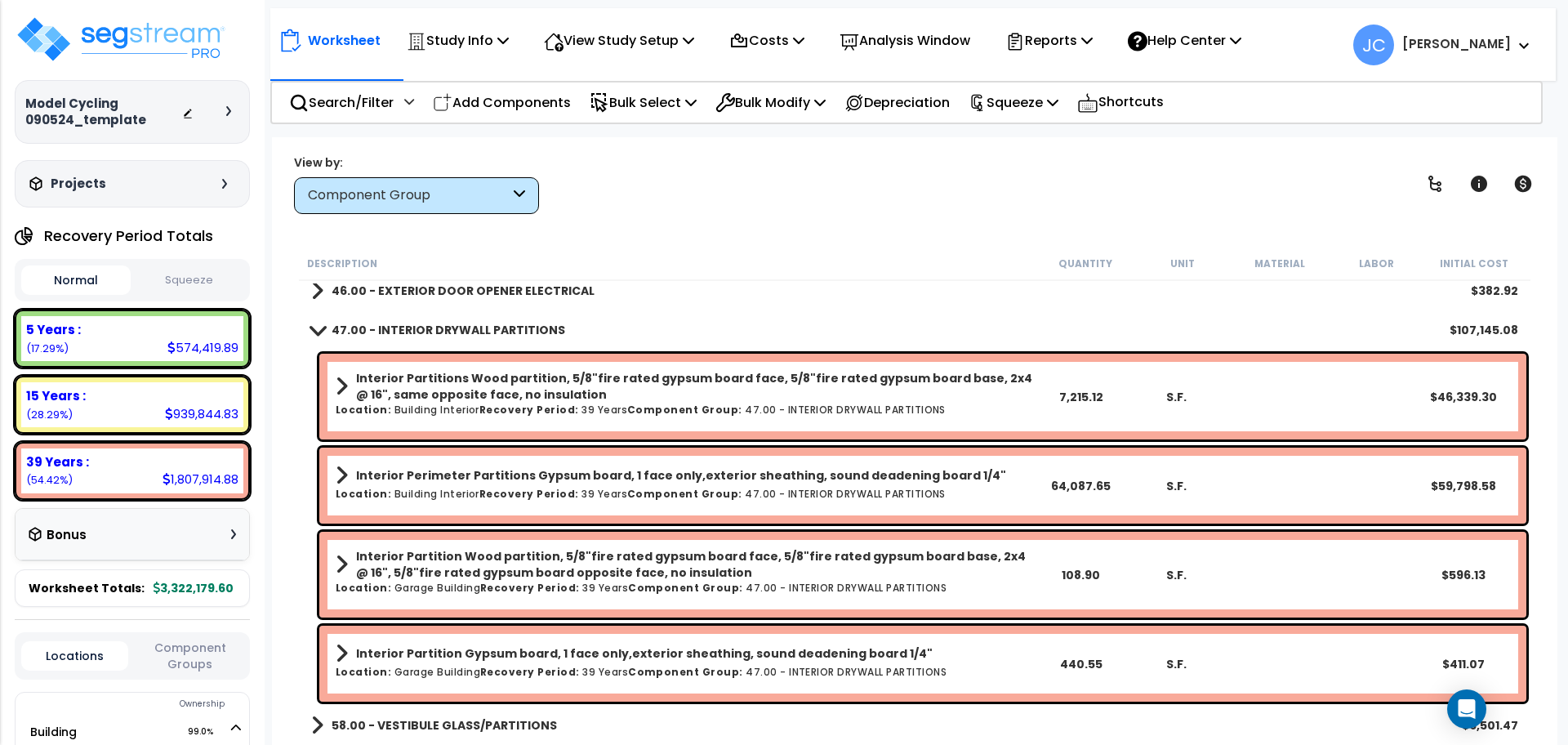
scroll to position [635, 0]
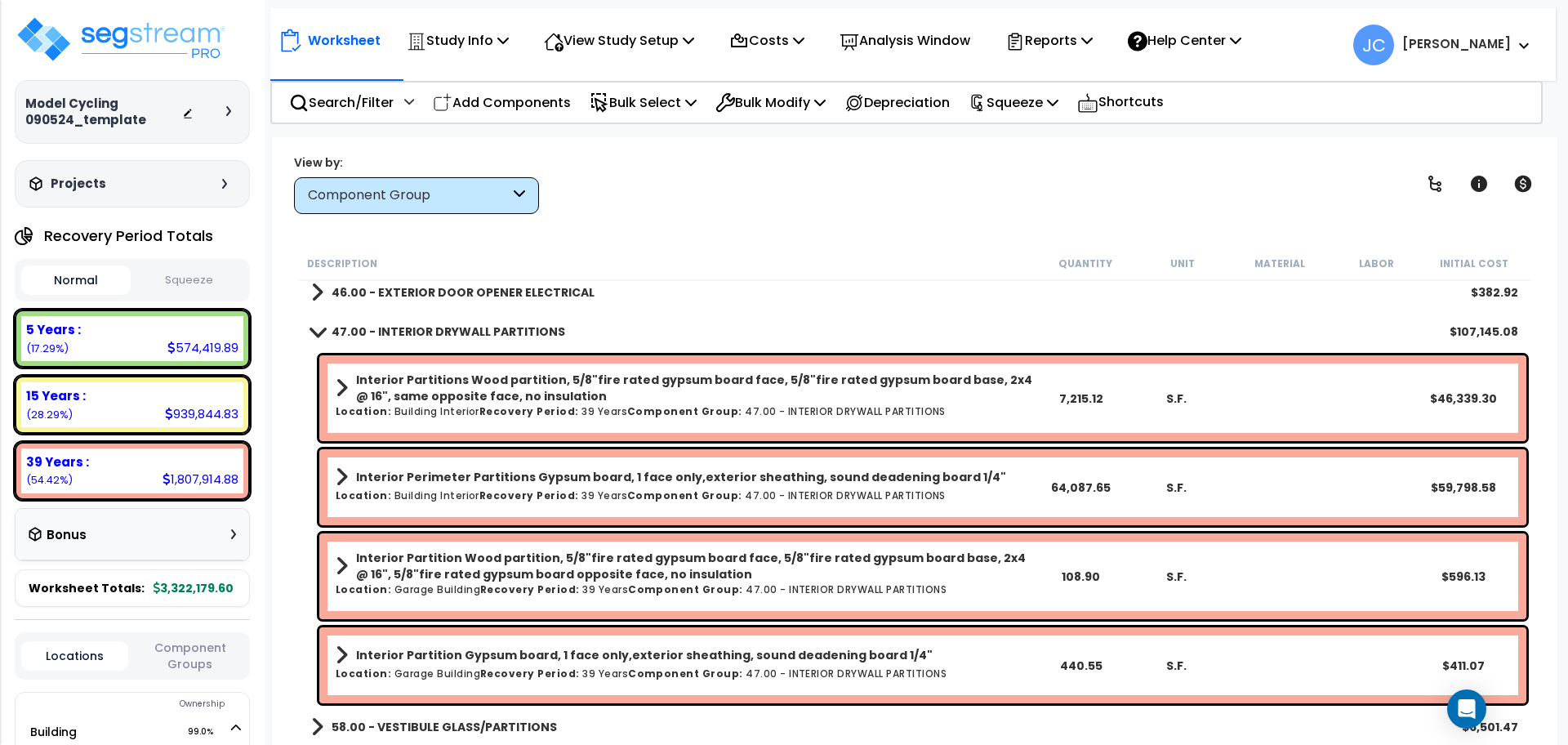
click at [619, 556] on b "Interior Partition Wood partition, 5/8"fire rated gypsum board face, 5/8"fire r…" at bounding box center [694, 566] width 677 height 33
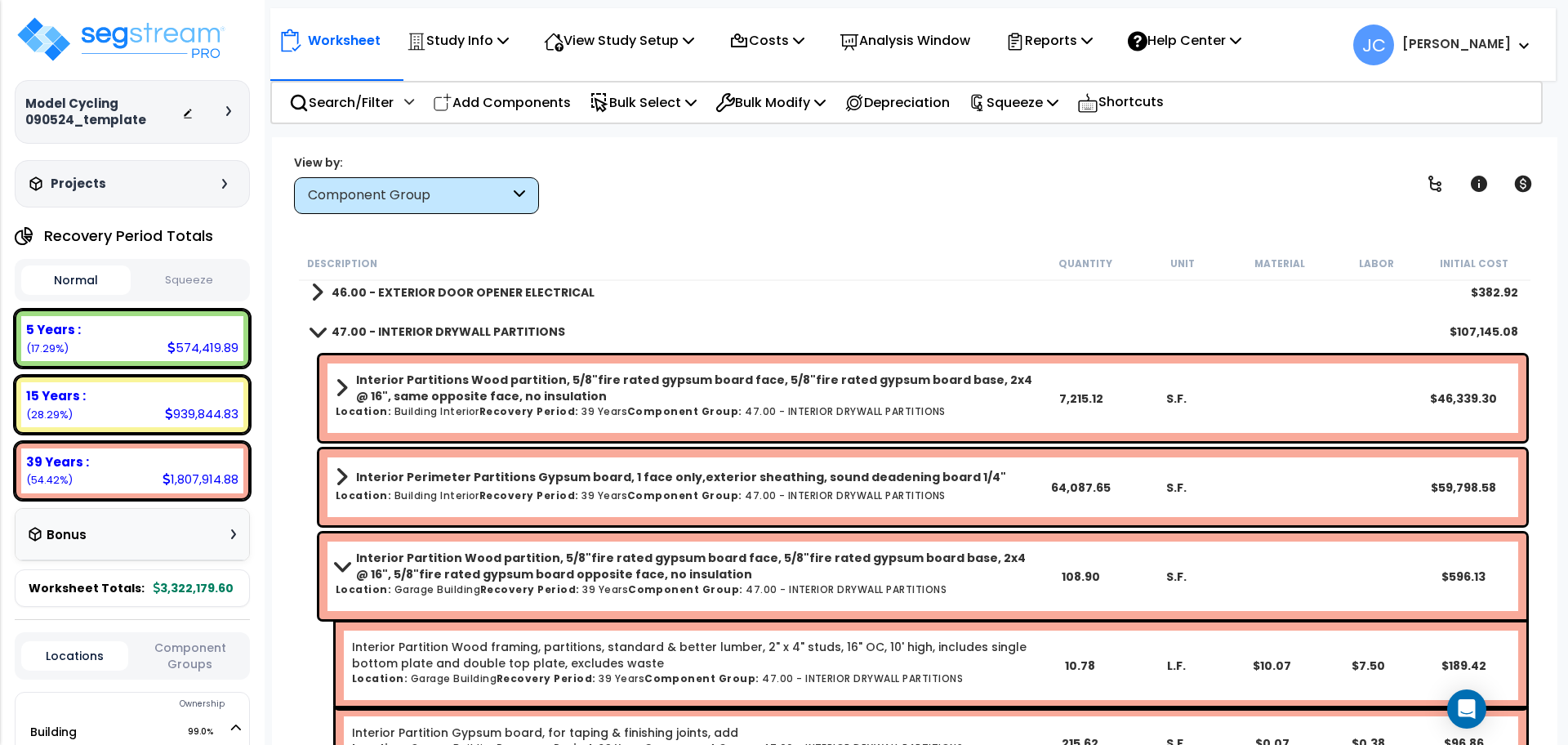
click at [601, 560] on b "Interior Partition Wood partition, 5/8"fire rated gypsum board face, 5/8"fire r…" at bounding box center [694, 566] width 677 height 33
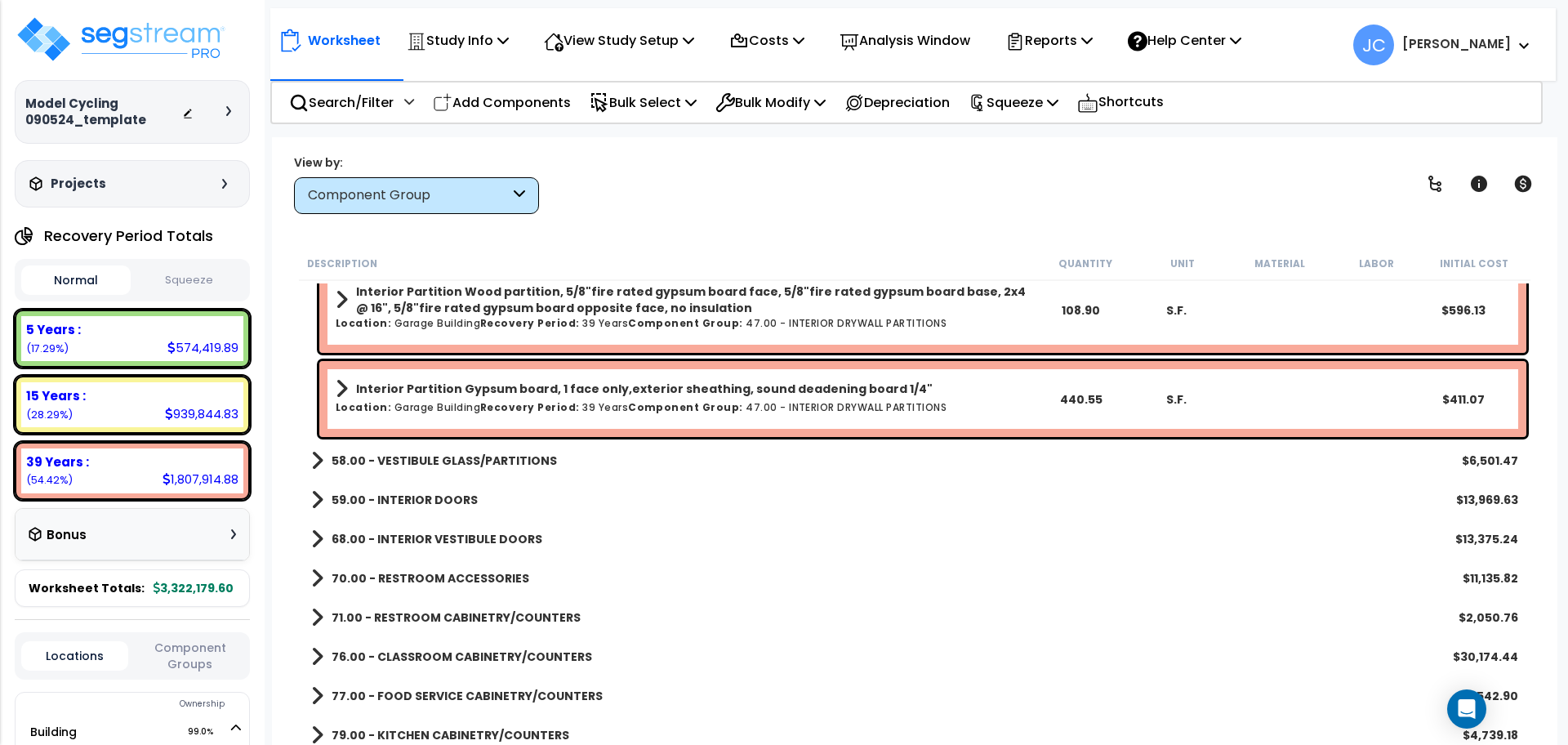
scroll to position [902, 0]
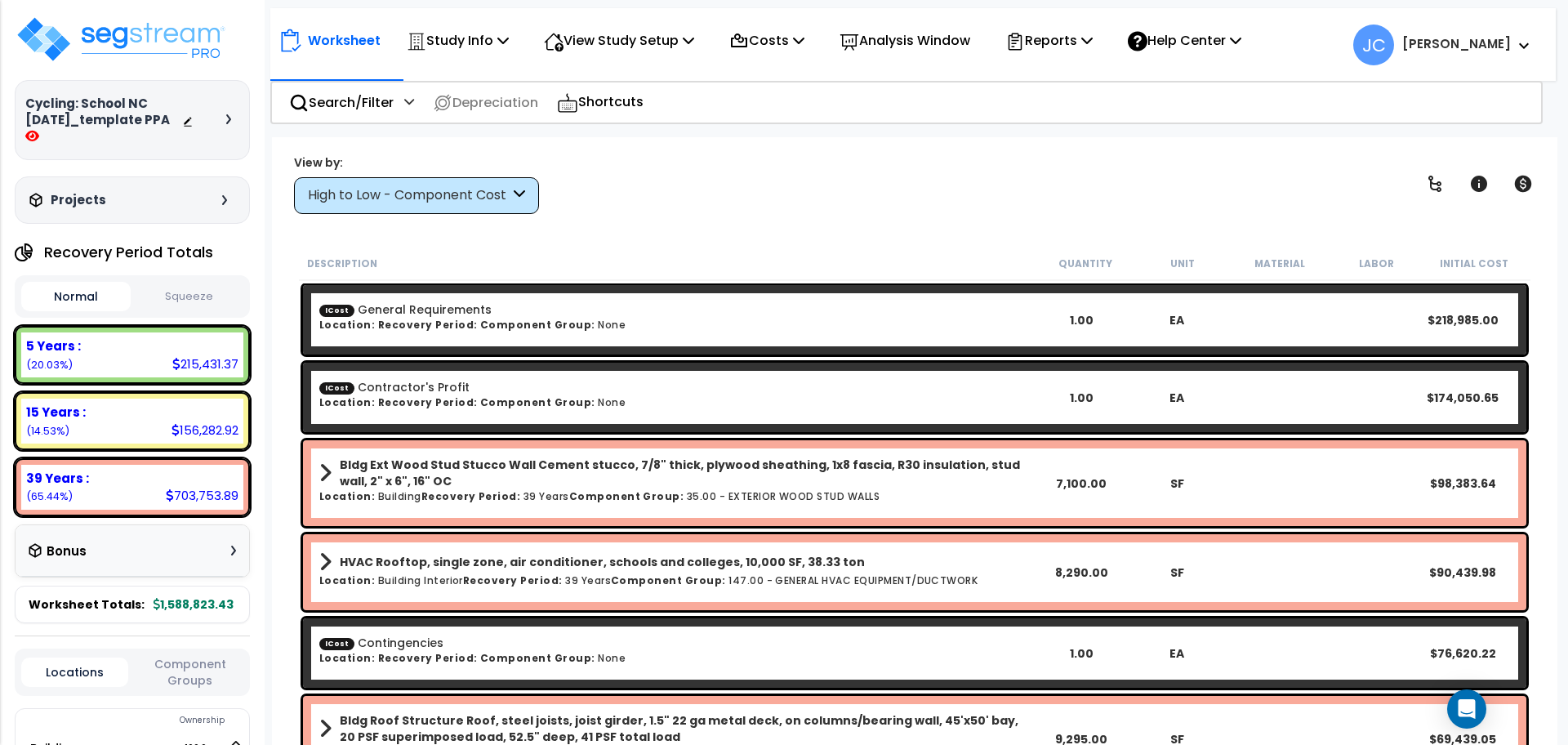
click at [229, 123] on div at bounding box center [210, 120] width 57 height 17
click at [228, 114] on icon at bounding box center [229, 119] width 5 height 10
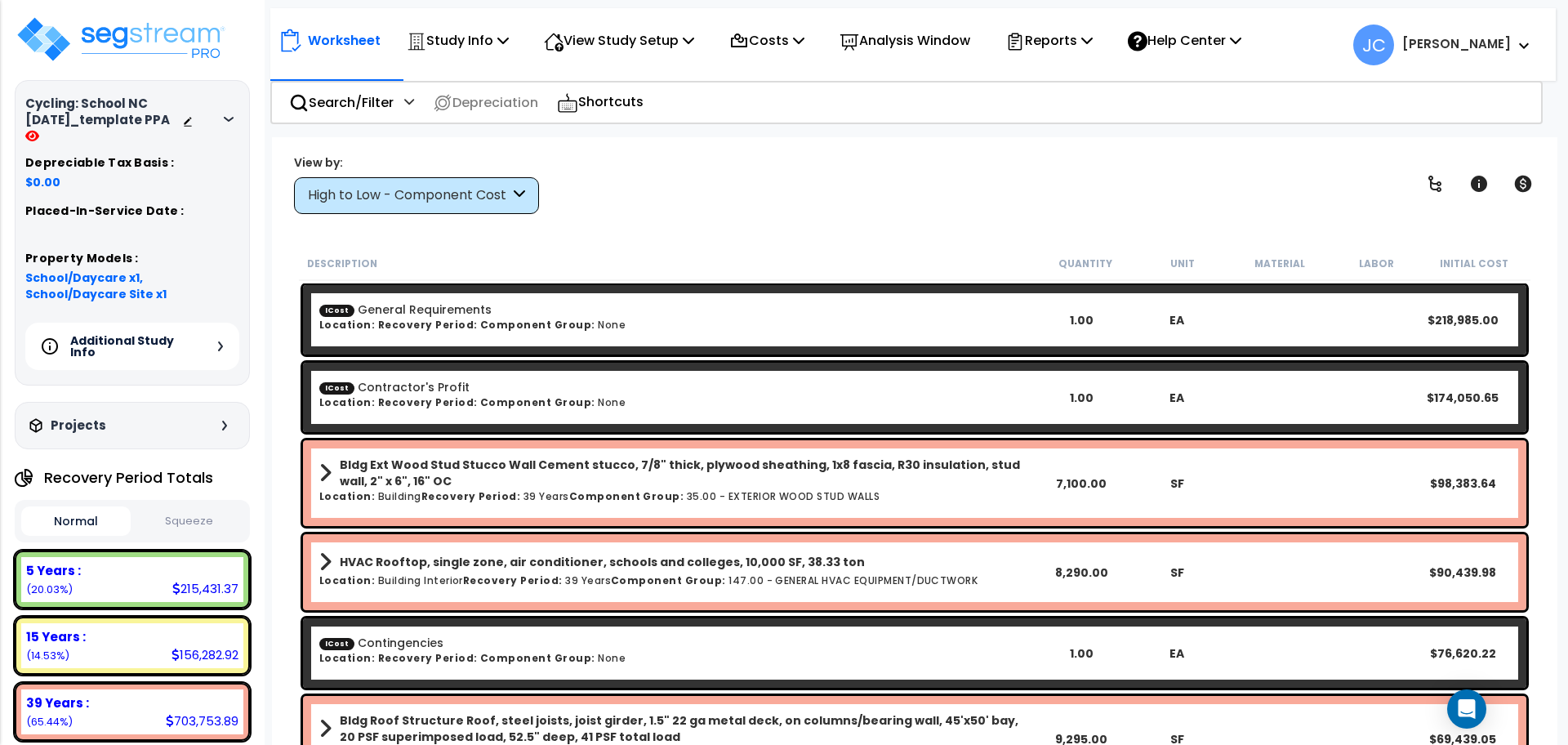
click at [180, 356] on h5 "Additional Study Info" at bounding box center [128, 347] width 114 height 23
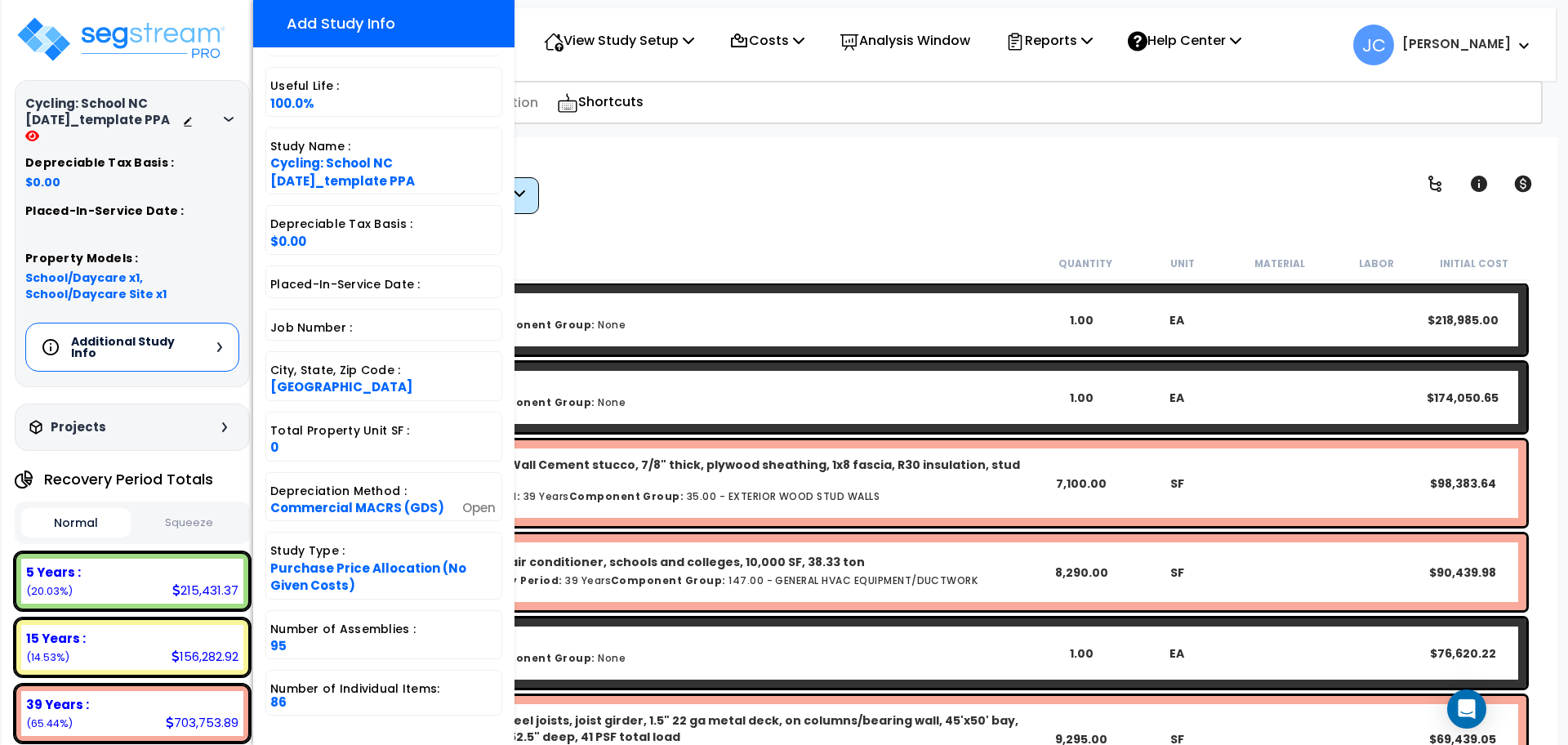
scroll to position [383, 0]
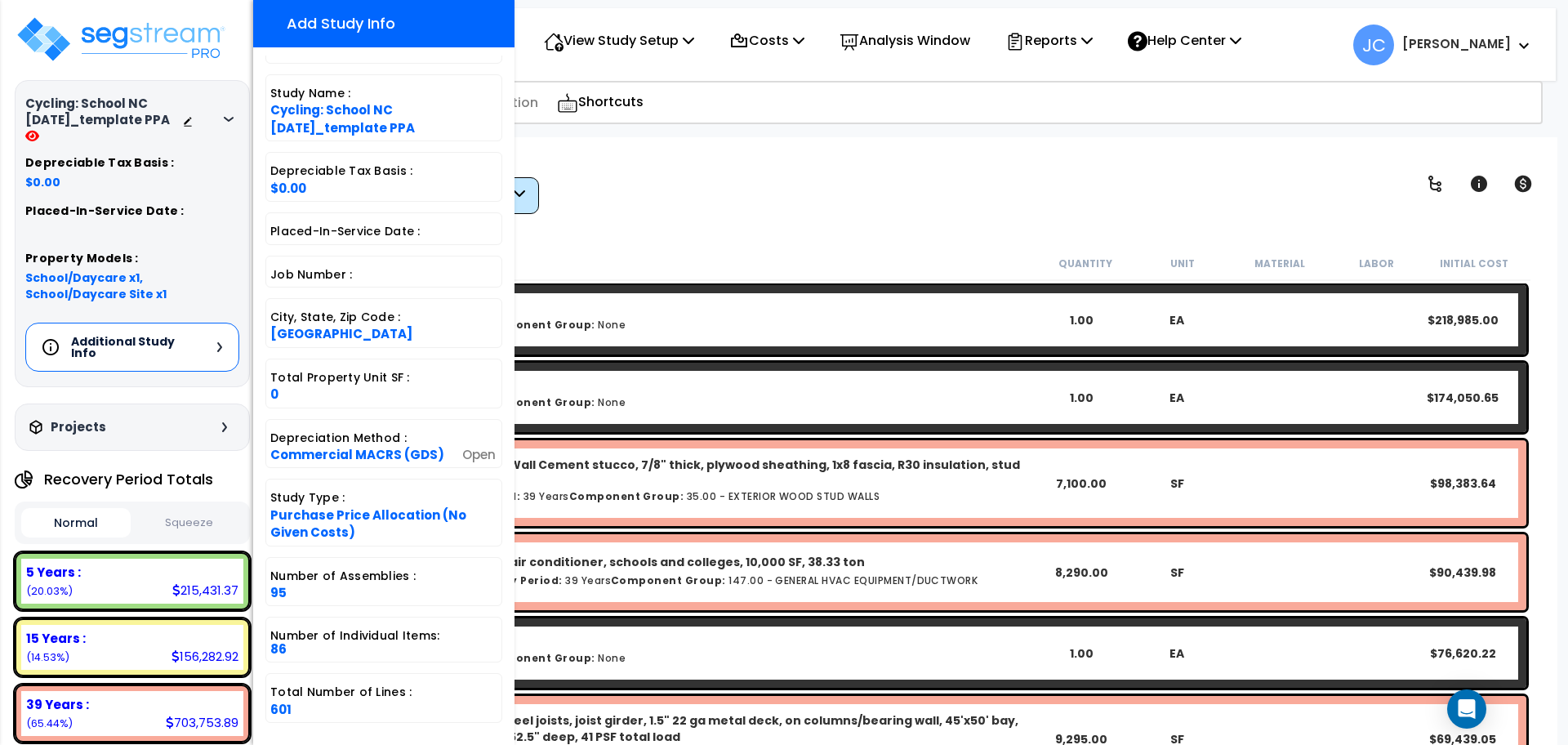
click at [721, 204] on div "View by: High to Low - Component Cost High to Low - Component Cost" at bounding box center [915, 184] width 1253 height 61
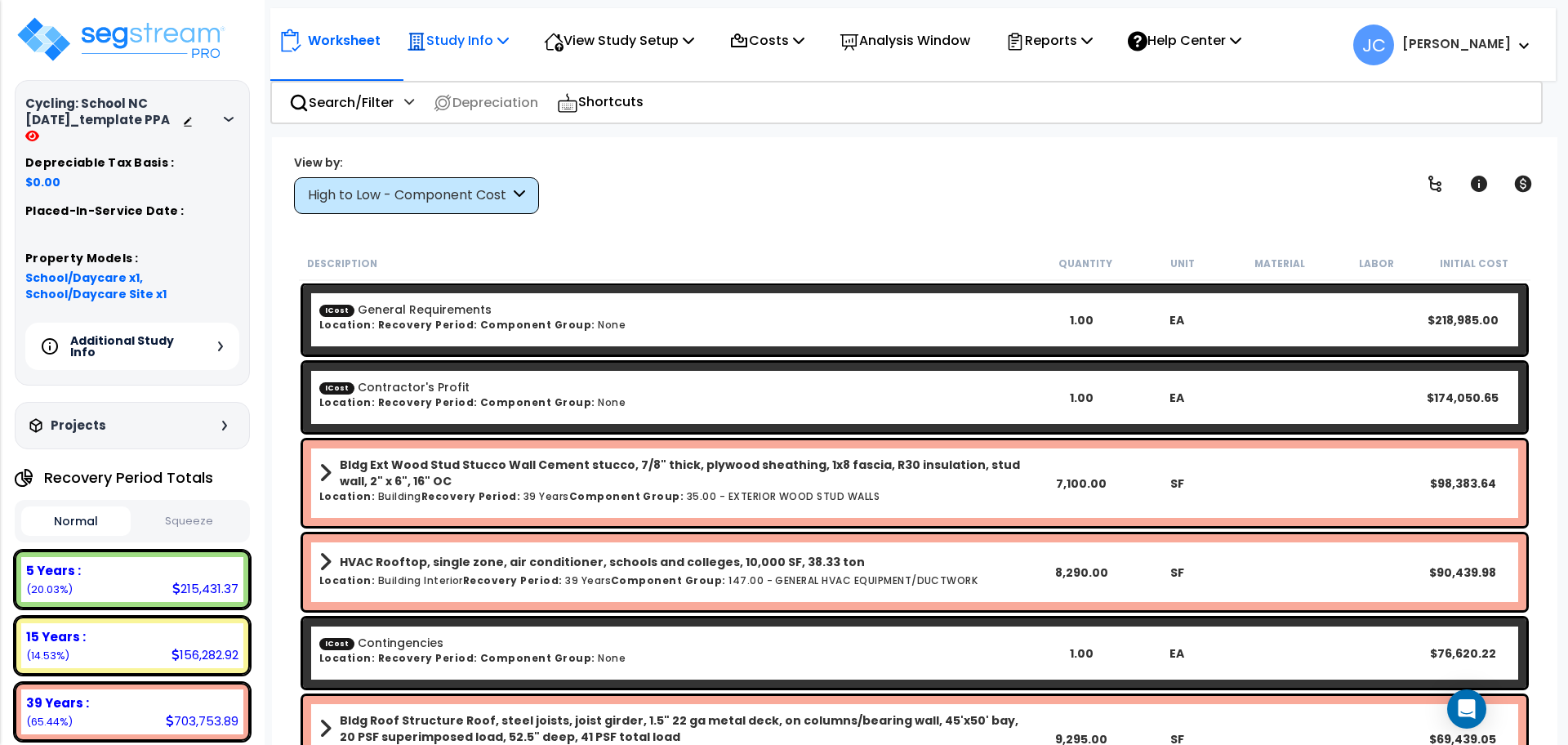
click at [507, 36] on icon at bounding box center [502, 40] width 11 height 13
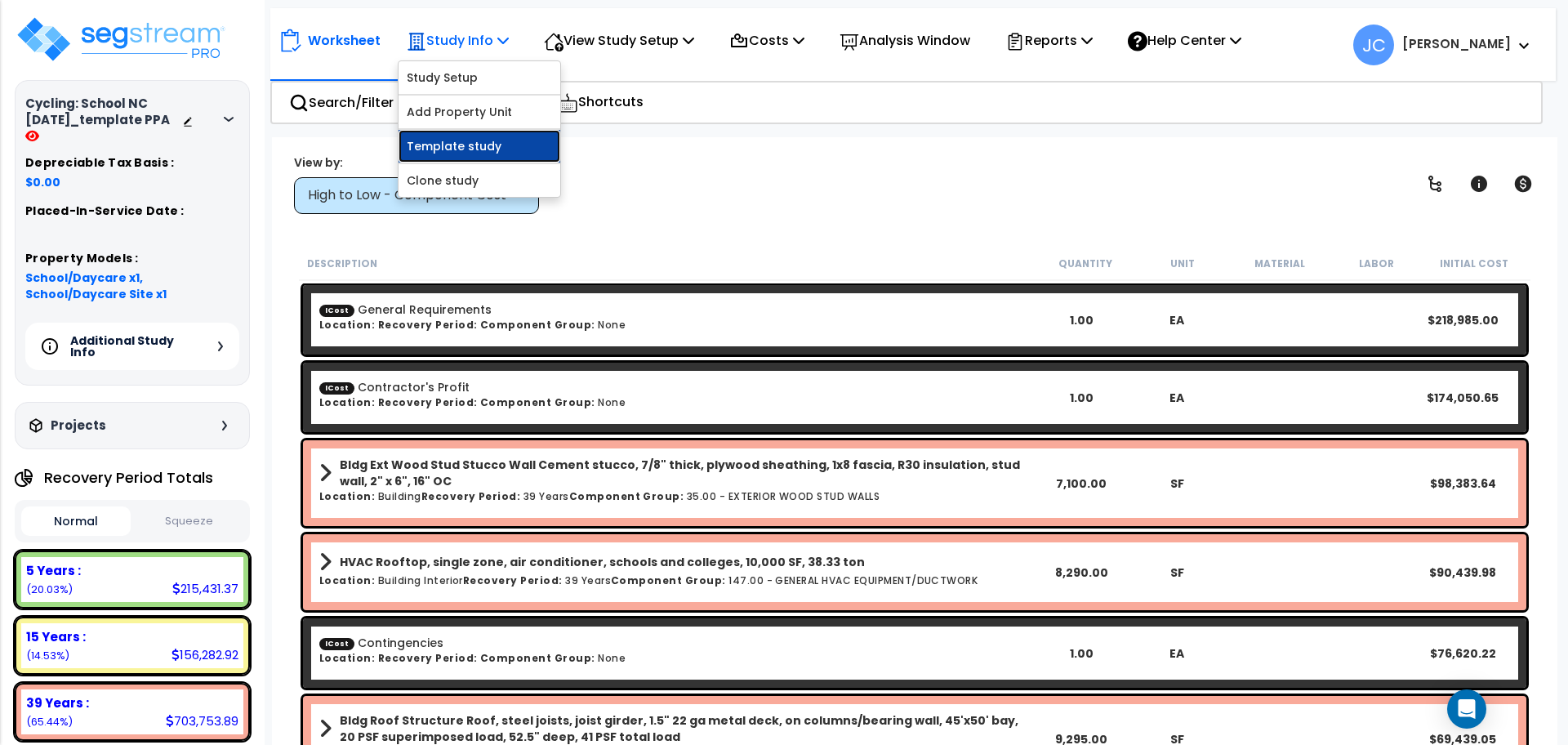
click at [481, 154] on link "Template study" at bounding box center [480, 146] width 162 height 33
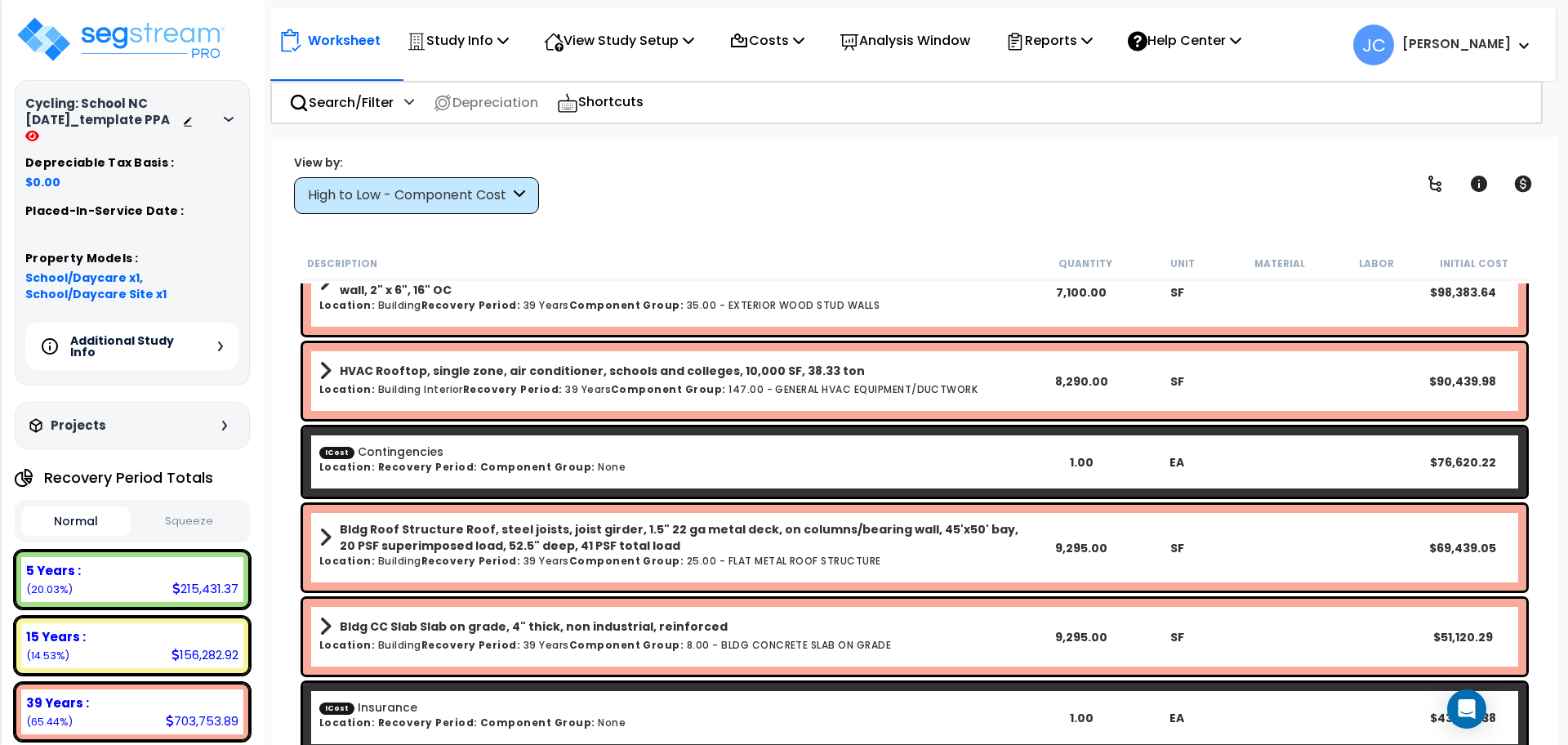
scroll to position [0, 0]
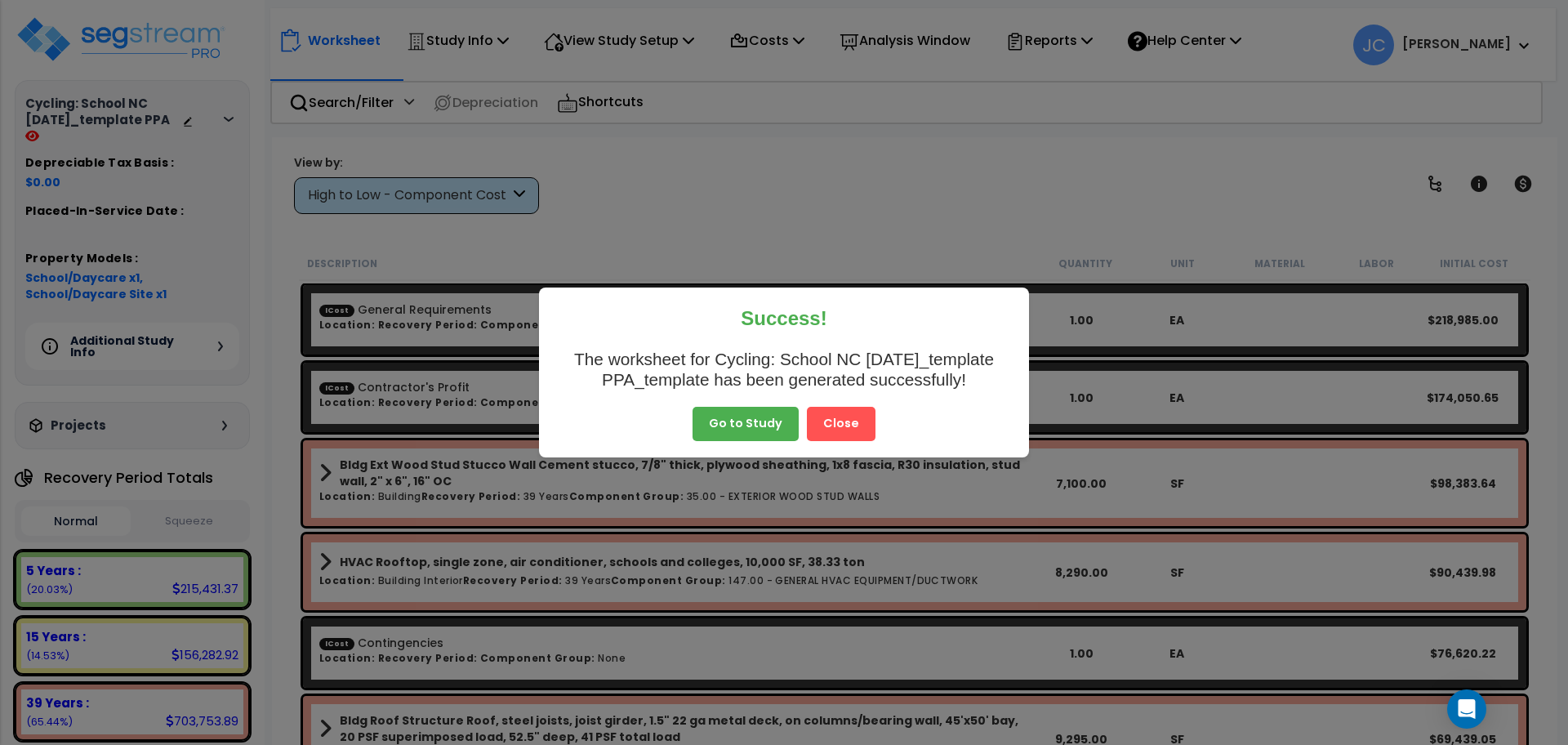
click at [848, 415] on button "Close" at bounding box center [841, 423] width 69 height 34
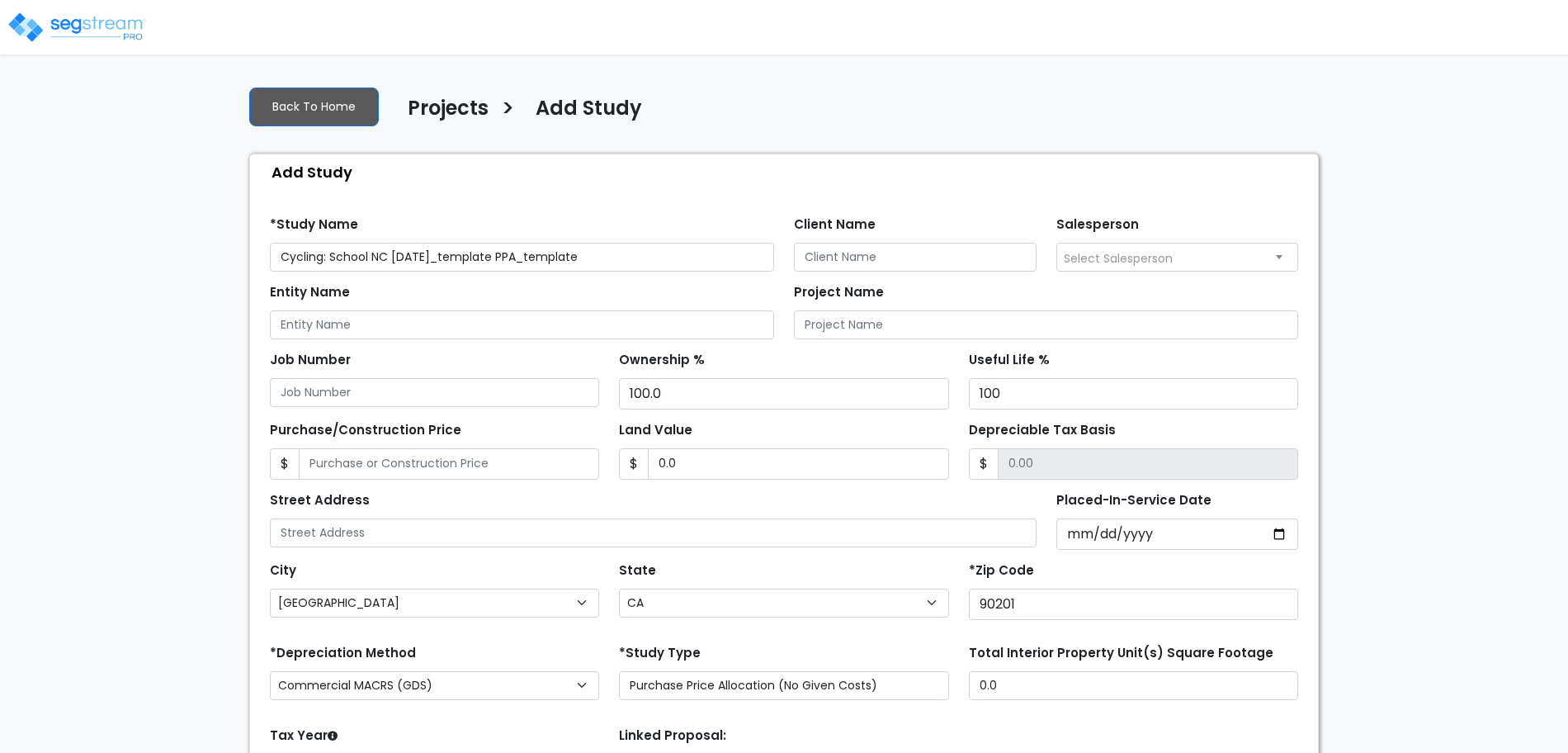
select select "[GEOGRAPHIC_DATA]"
select select "CA"
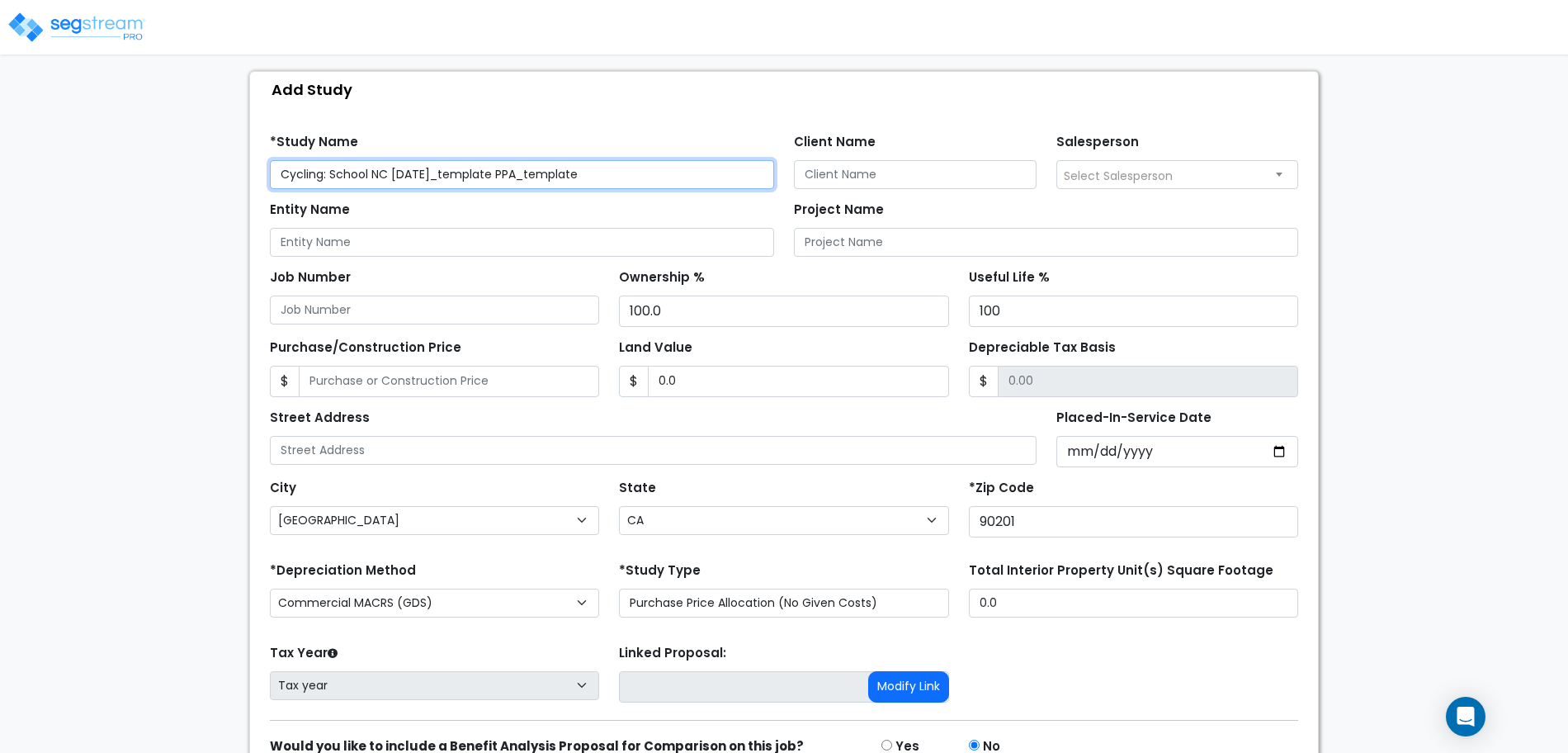
scroll to position [161, 0]
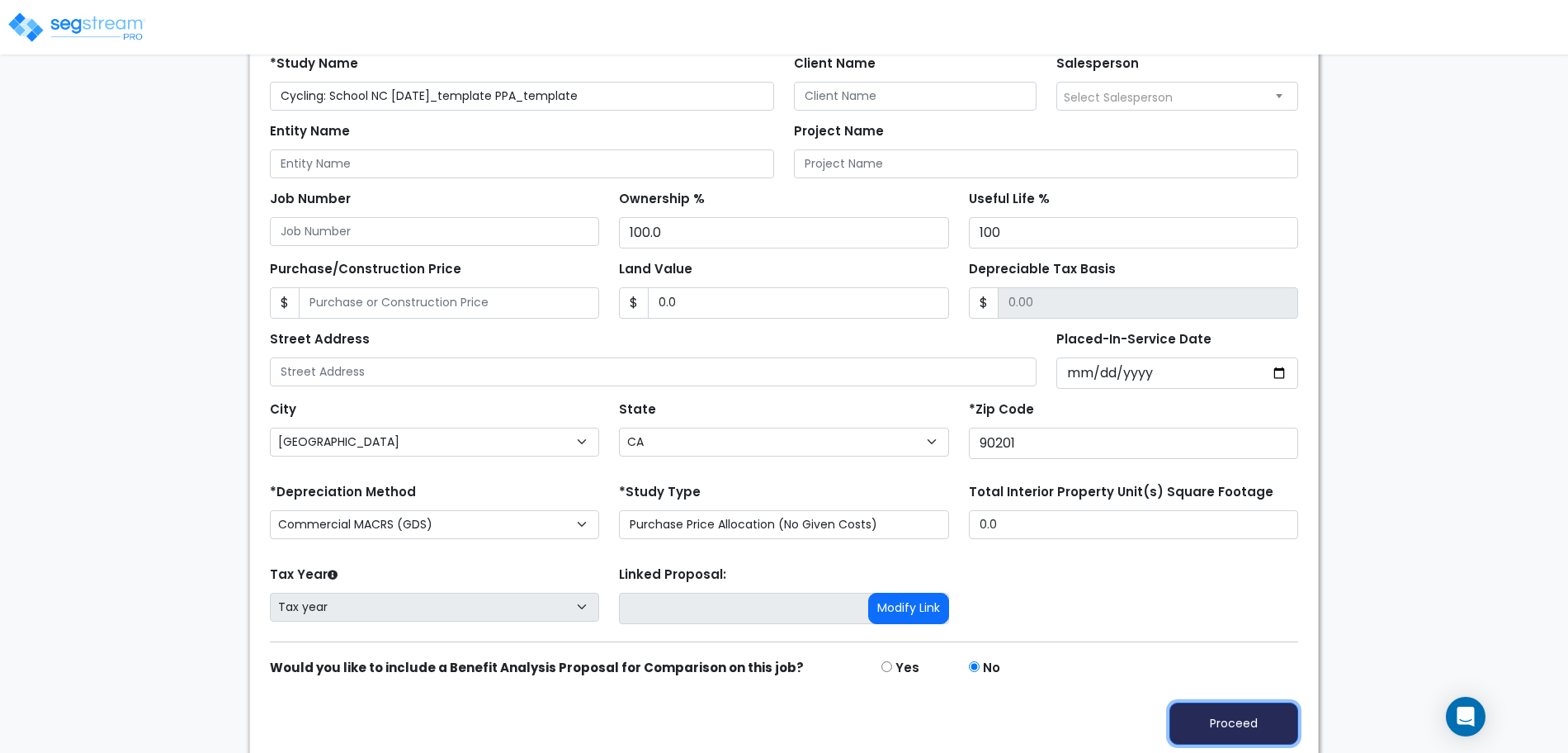
click at [1224, 707] on button "Proceed" at bounding box center [1233, 723] width 129 height 42
type input "0"
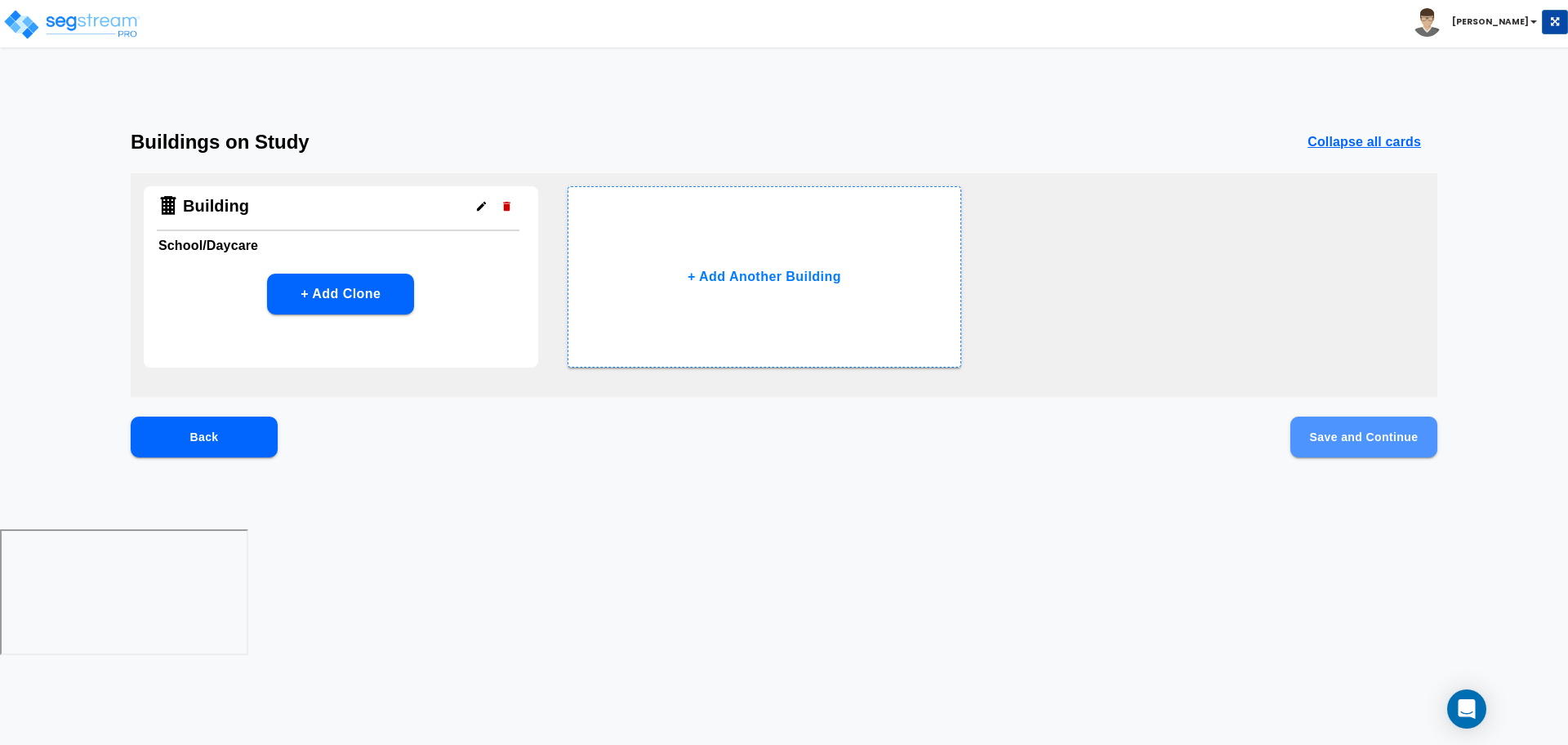
click at [1321, 434] on button "Save and Continue" at bounding box center [1364, 436] width 147 height 40
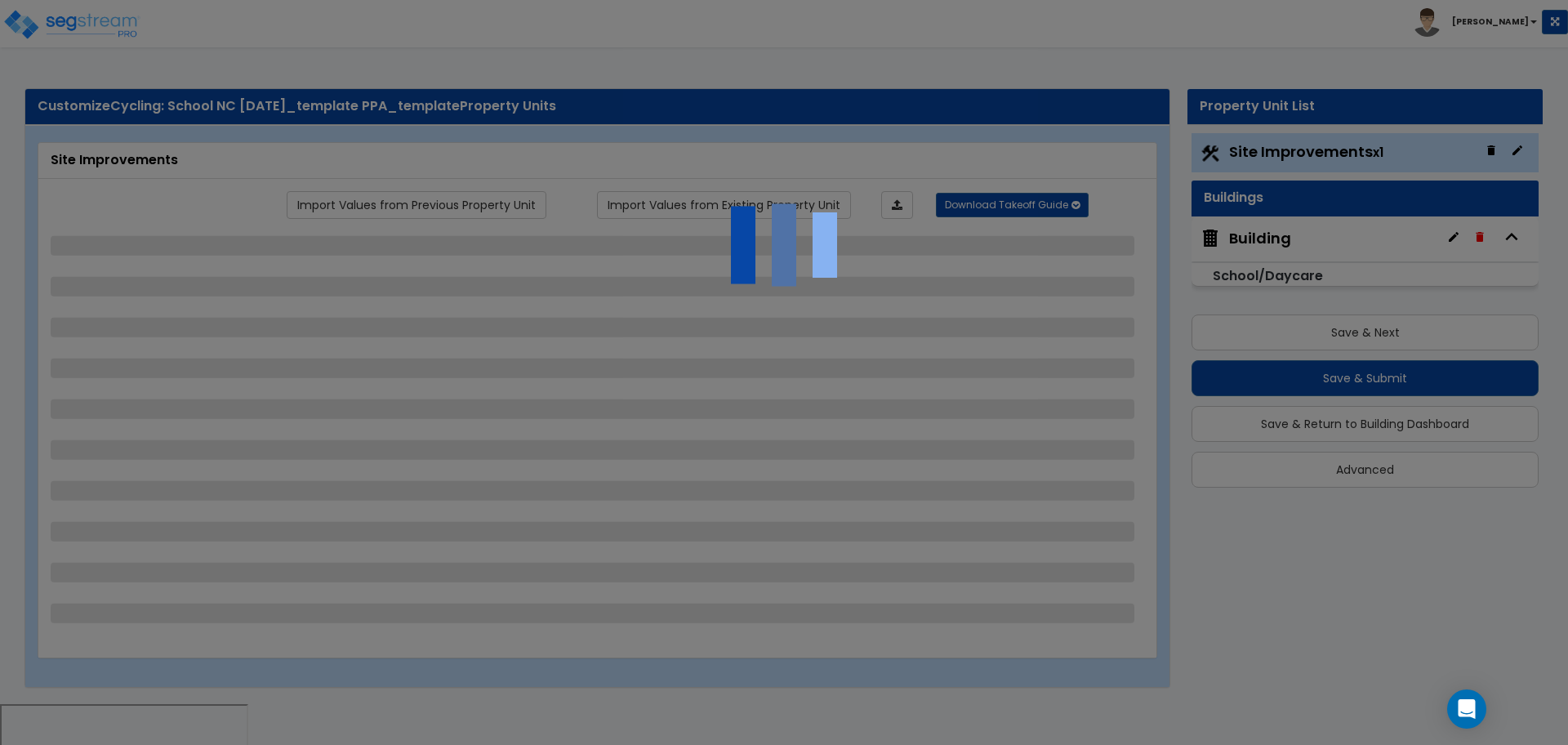
select select "2"
select select "1"
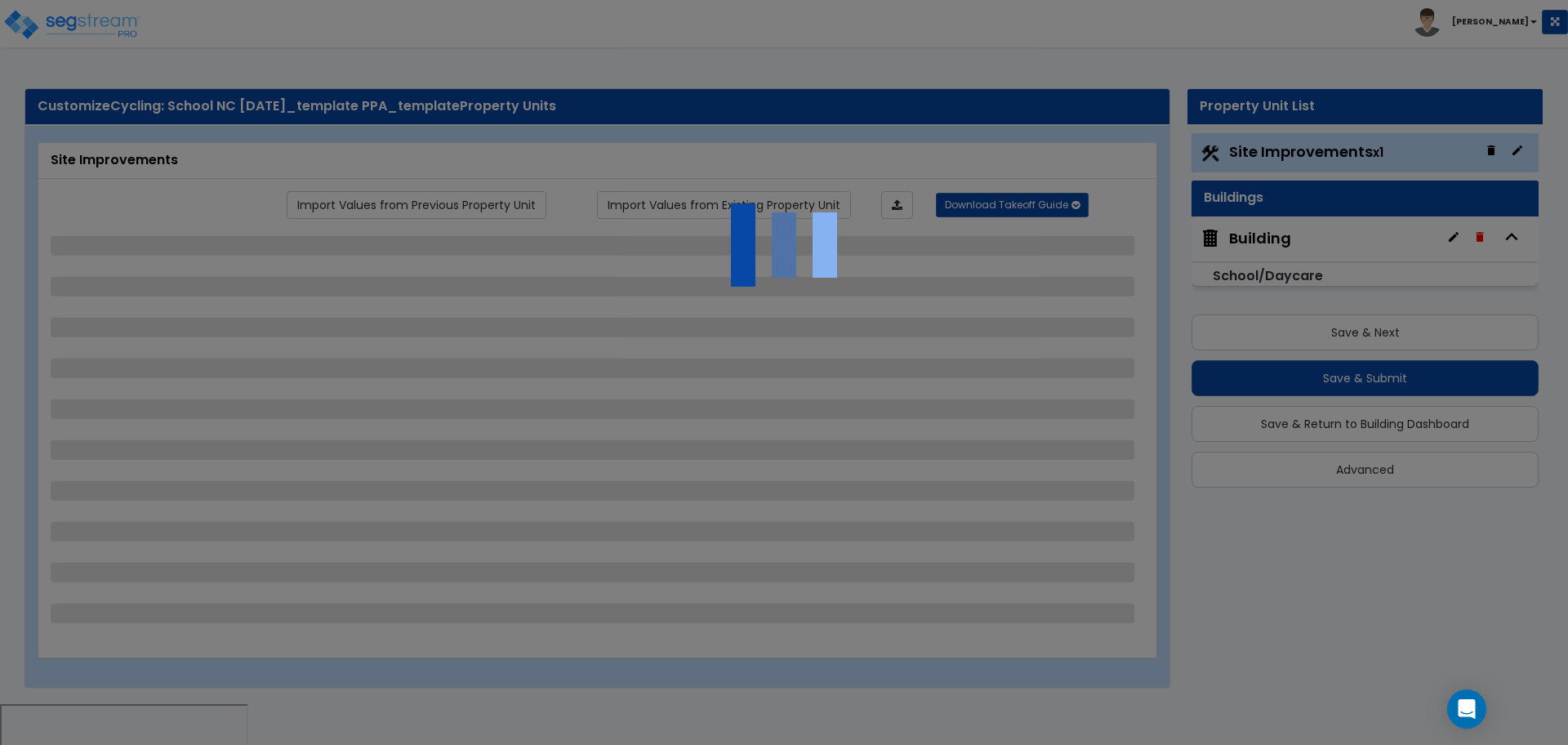
select select "1"
select select "2"
select select "1"
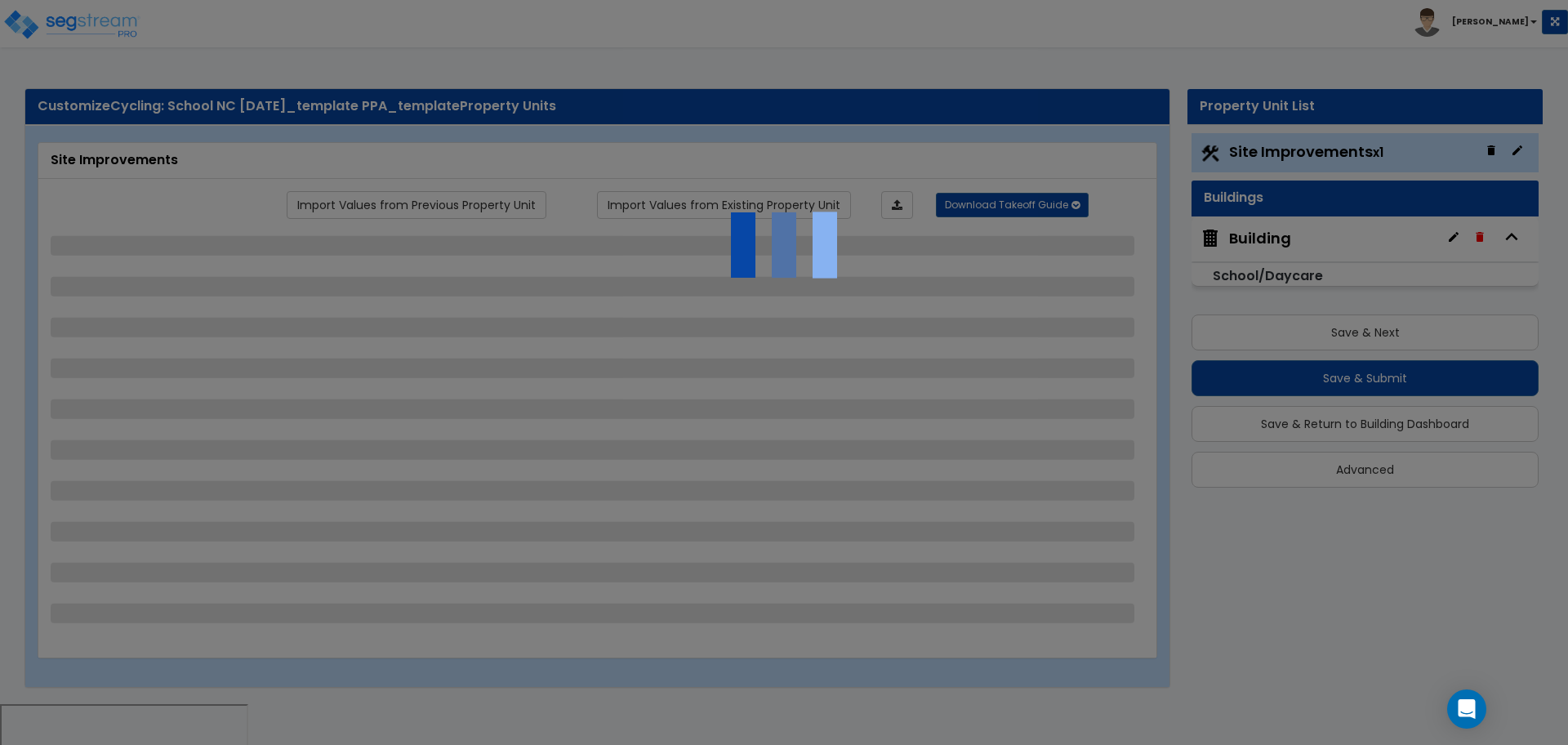
select select "1"
select select "2"
select select "1"
select select "2"
select select "4"
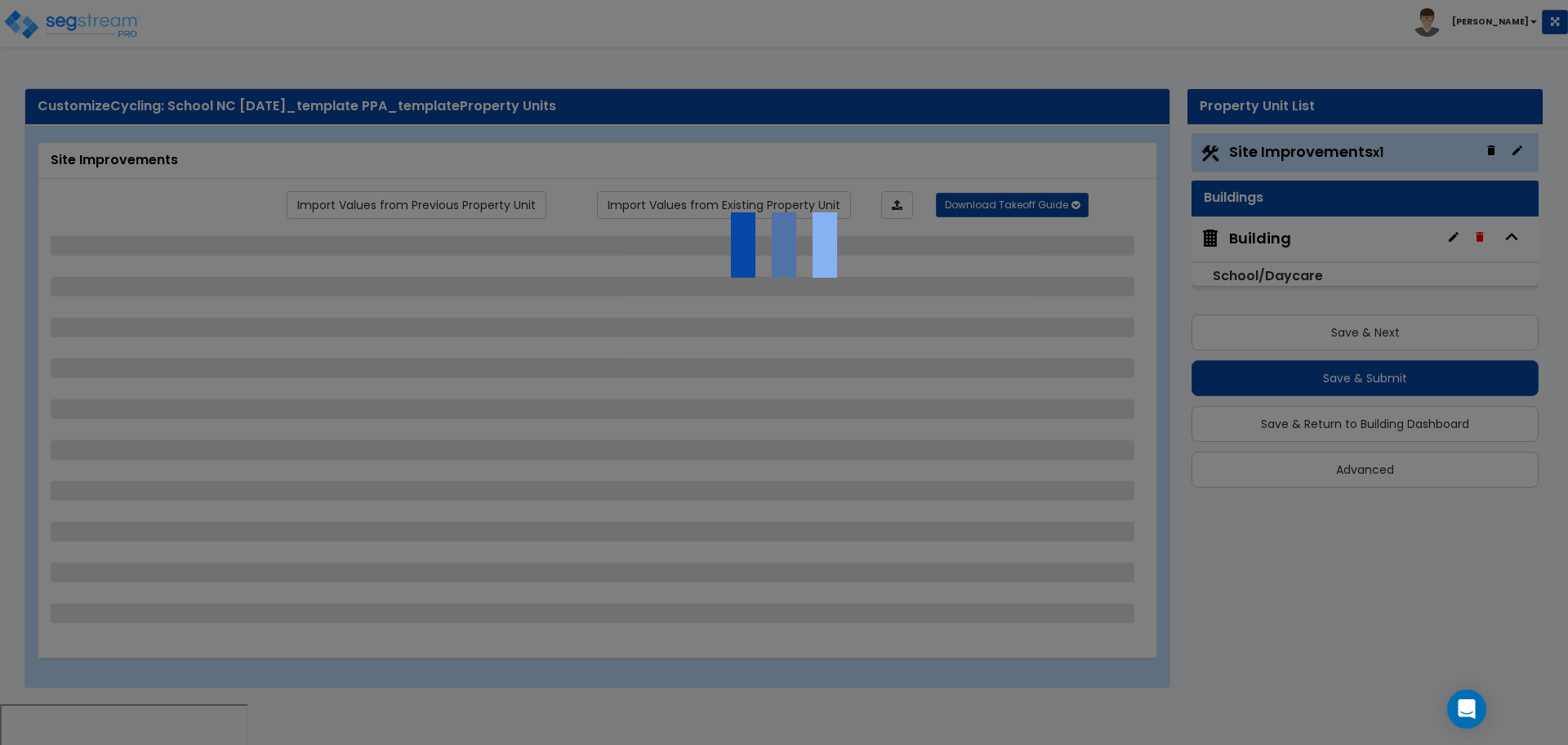
select select "4"
select select "2"
select select "1"
select select "2"
select select "1"
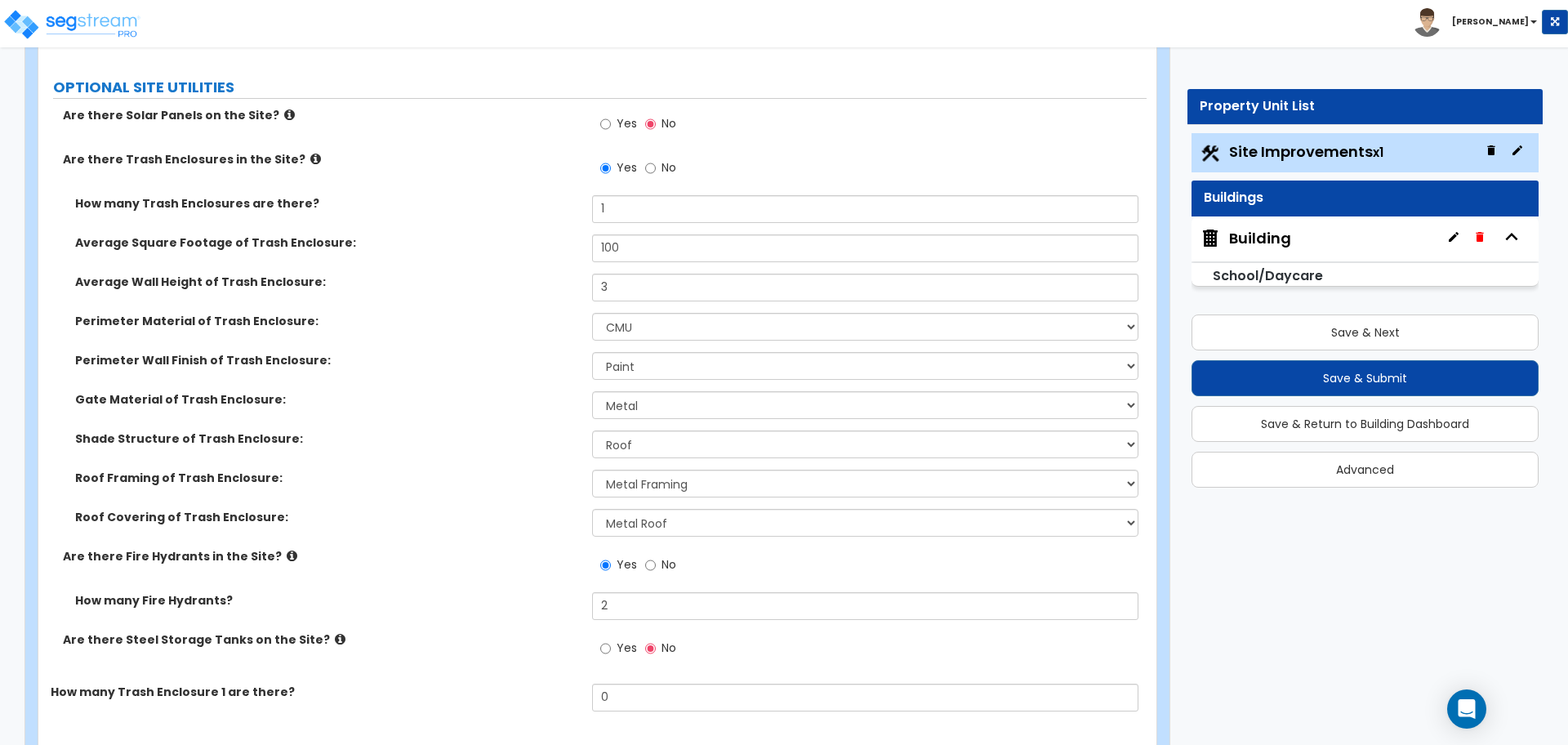
scroll to position [5253, 0]
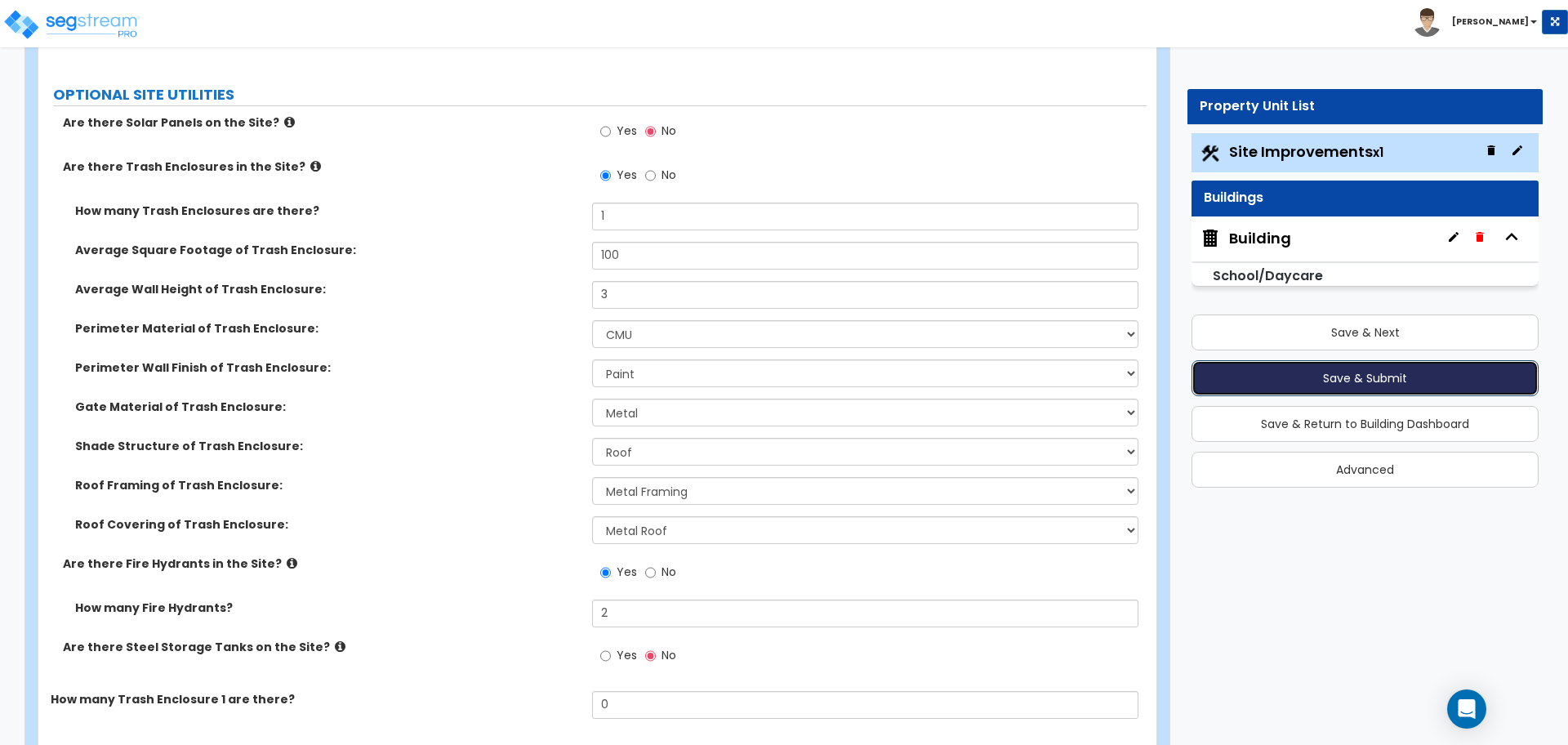
click at [1257, 375] on button "Save & Submit" at bounding box center [1365, 377] width 348 height 36
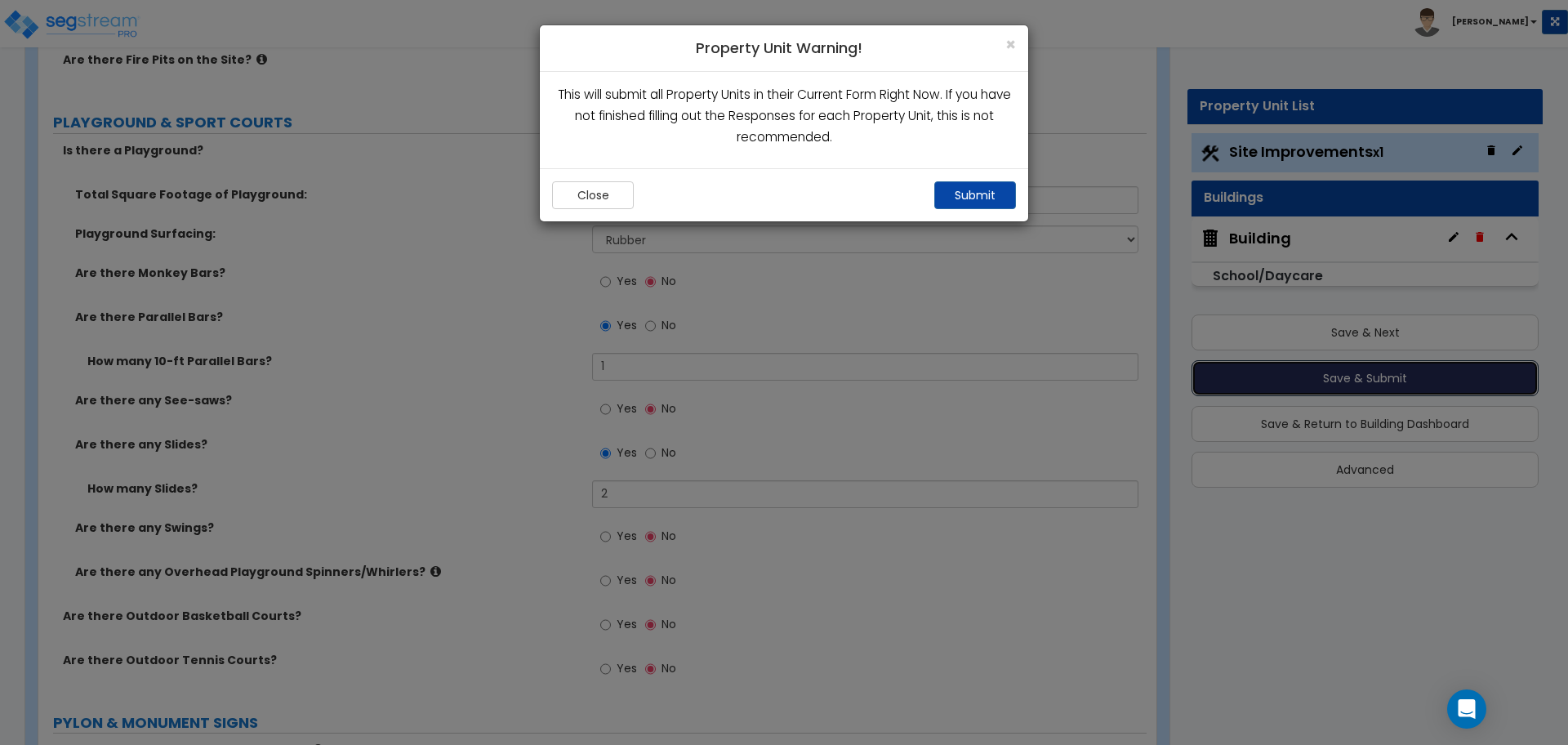
scroll to position [4044, 0]
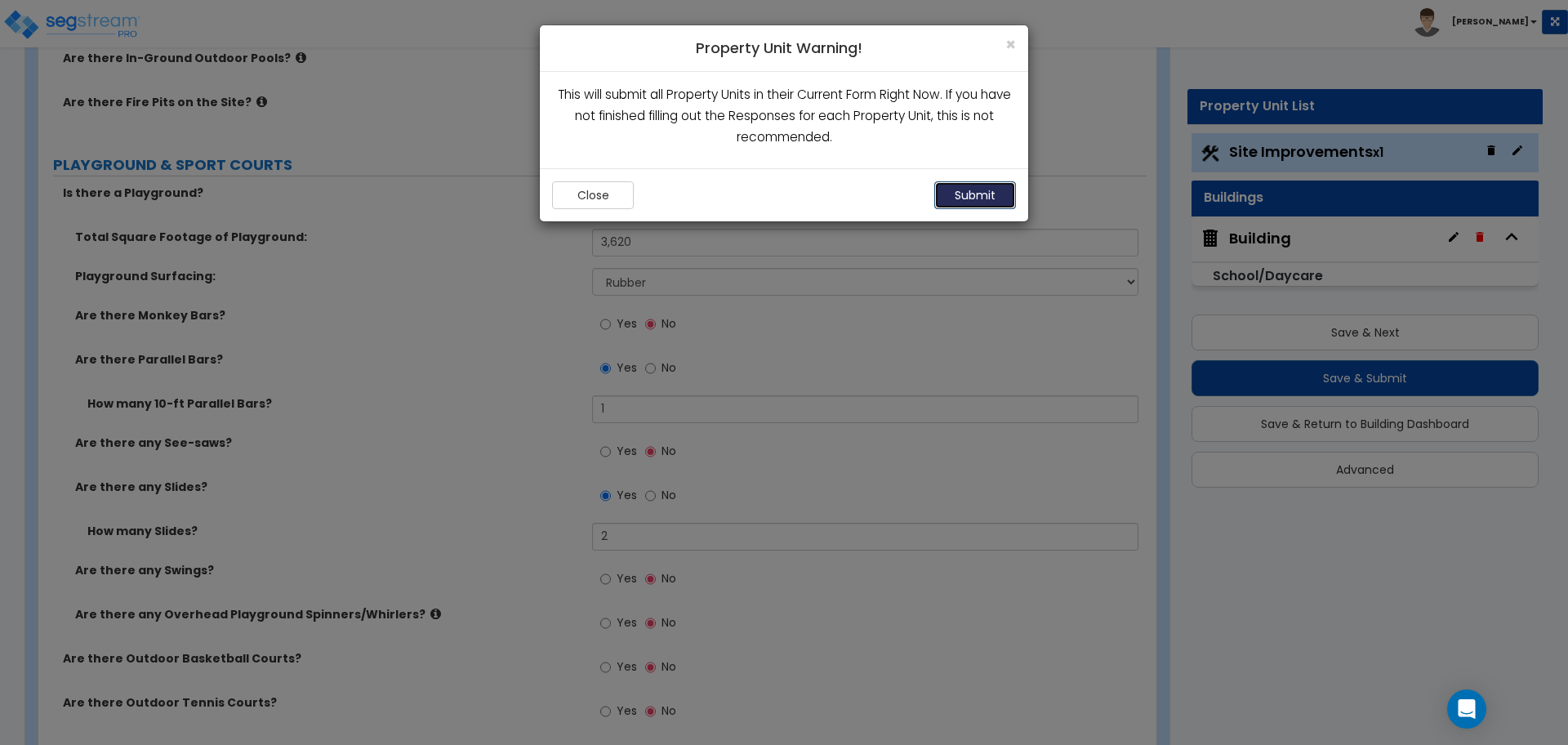
click at [974, 187] on button "Submit" at bounding box center [975, 195] width 82 height 28
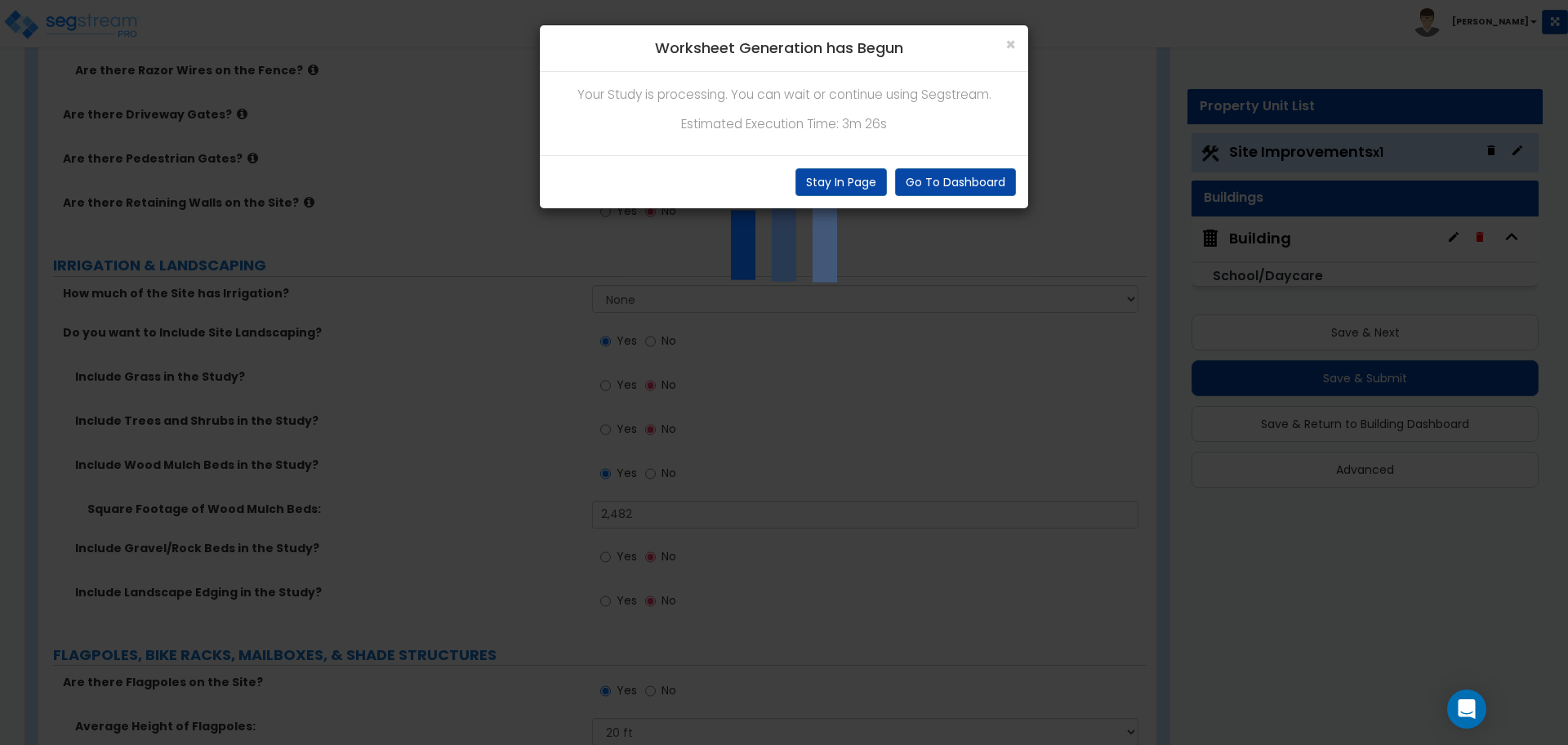
scroll to position [2901, 0]
click at [850, 171] on button "Stay In Page" at bounding box center [841, 182] width 92 height 28
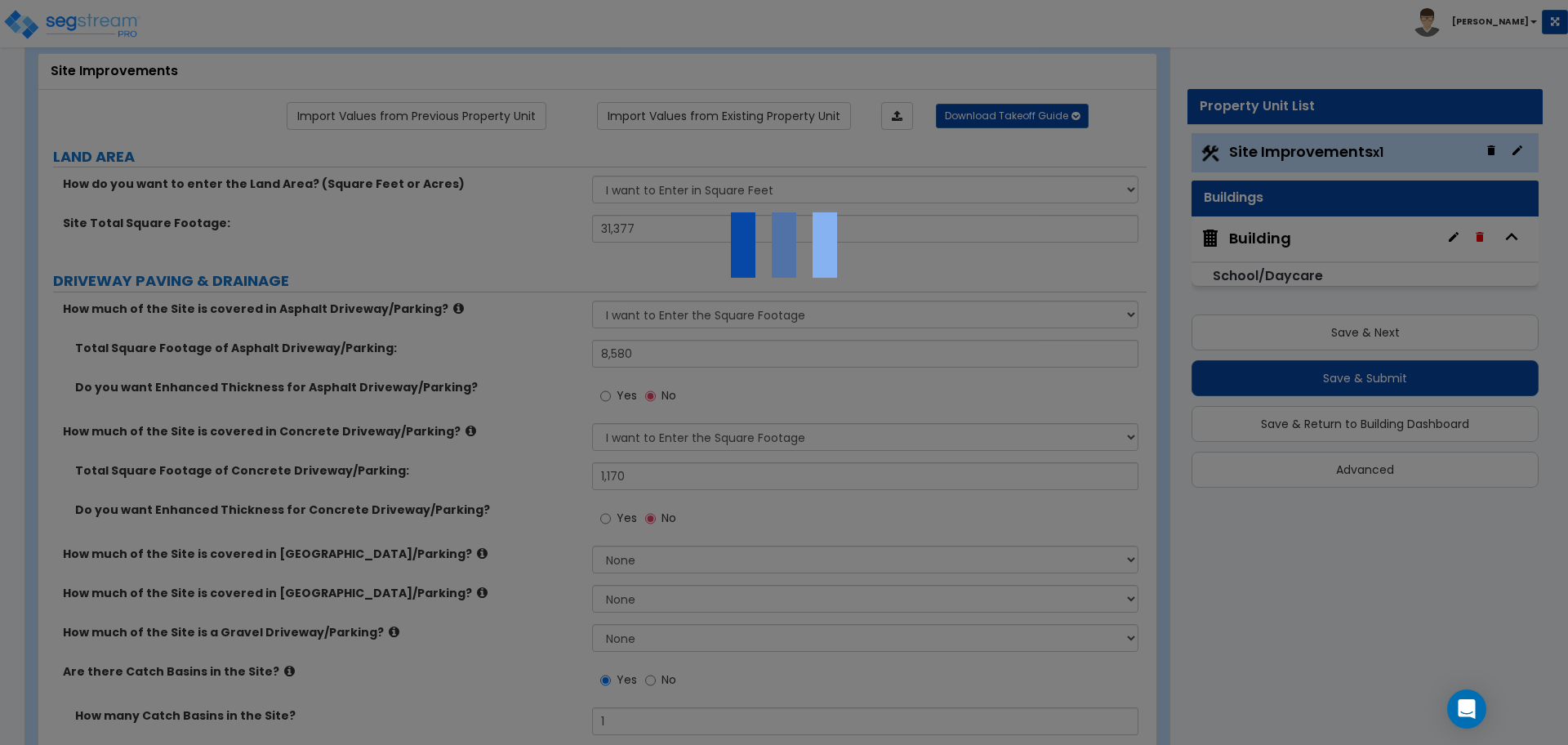
scroll to position [139, 0]
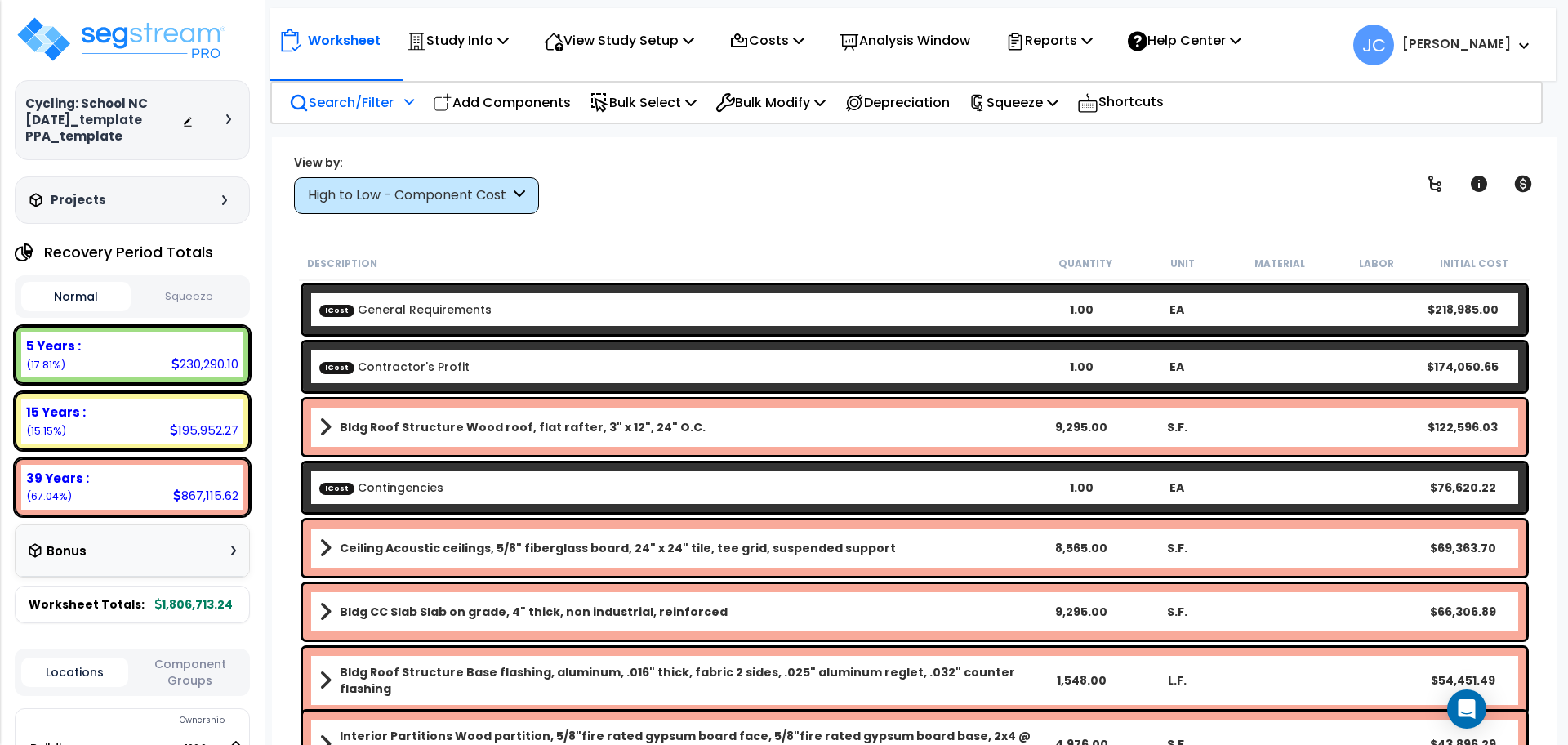
click at [385, 112] on p "Search/Filter" at bounding box center [341, 102] width 105 height 22
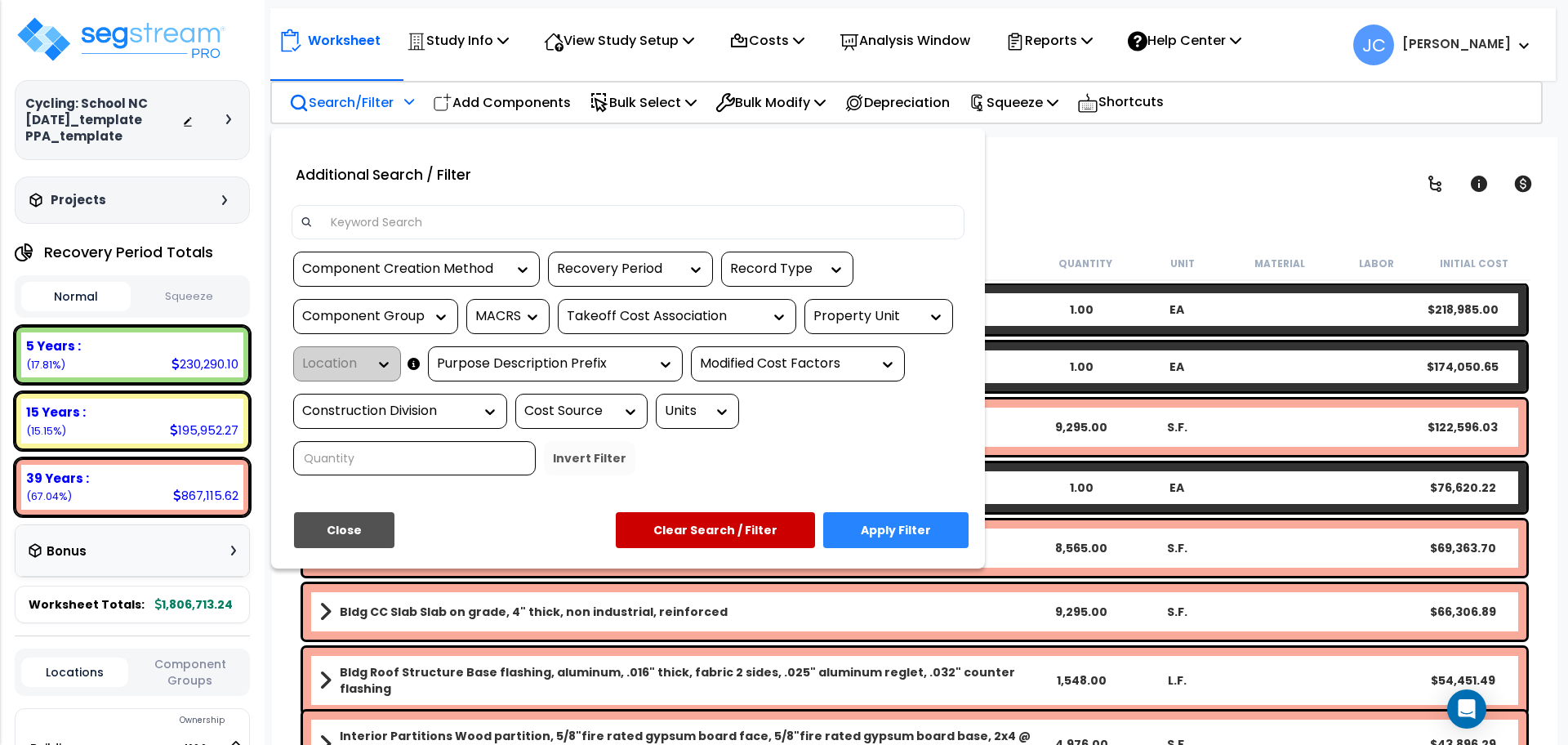
click at [1067, 217] on div at bounding box center [784, 372] width 1568 height 745
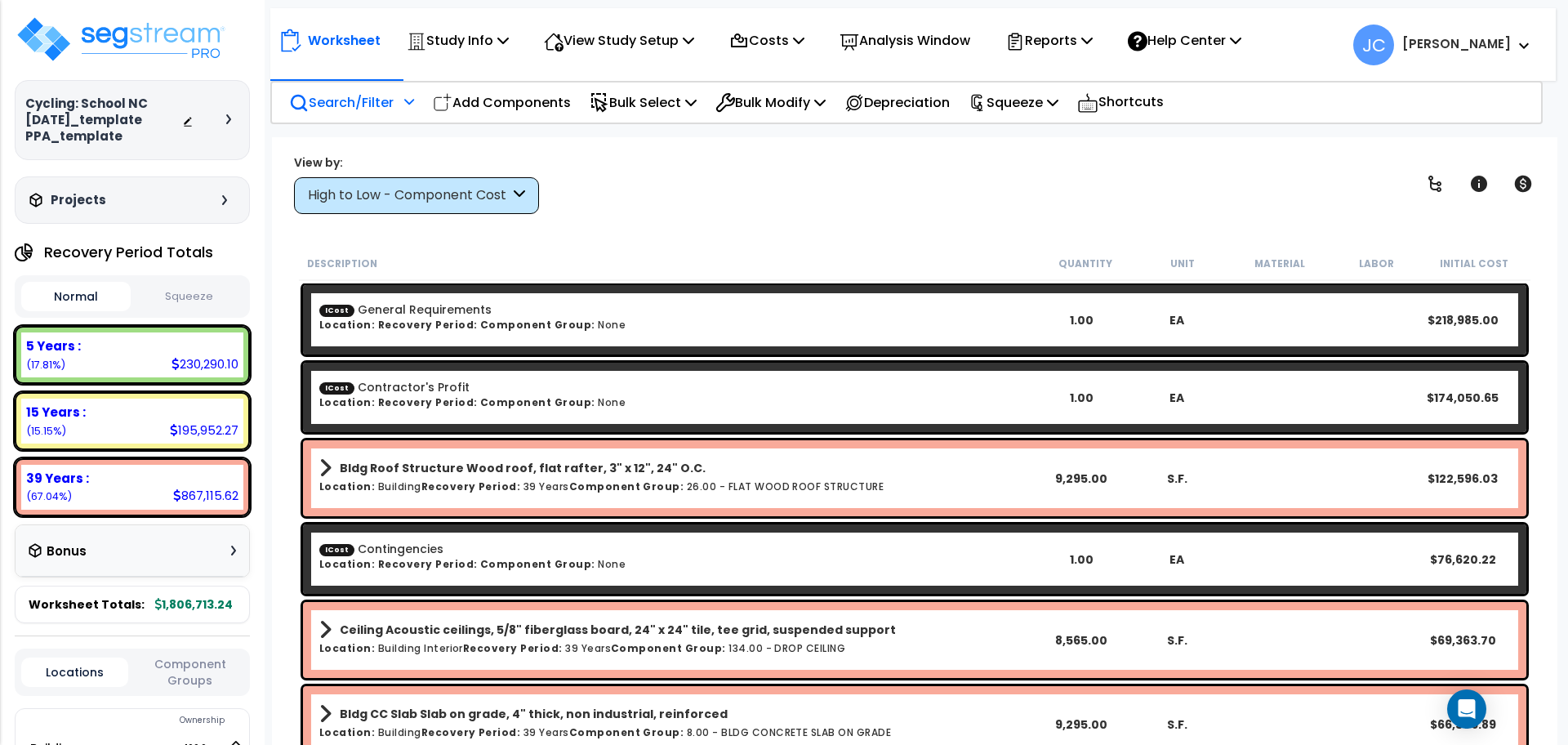
click at [480, 197] on div "High to Low - Component Cost" at bounding box center [408, 195] width 201 height 18
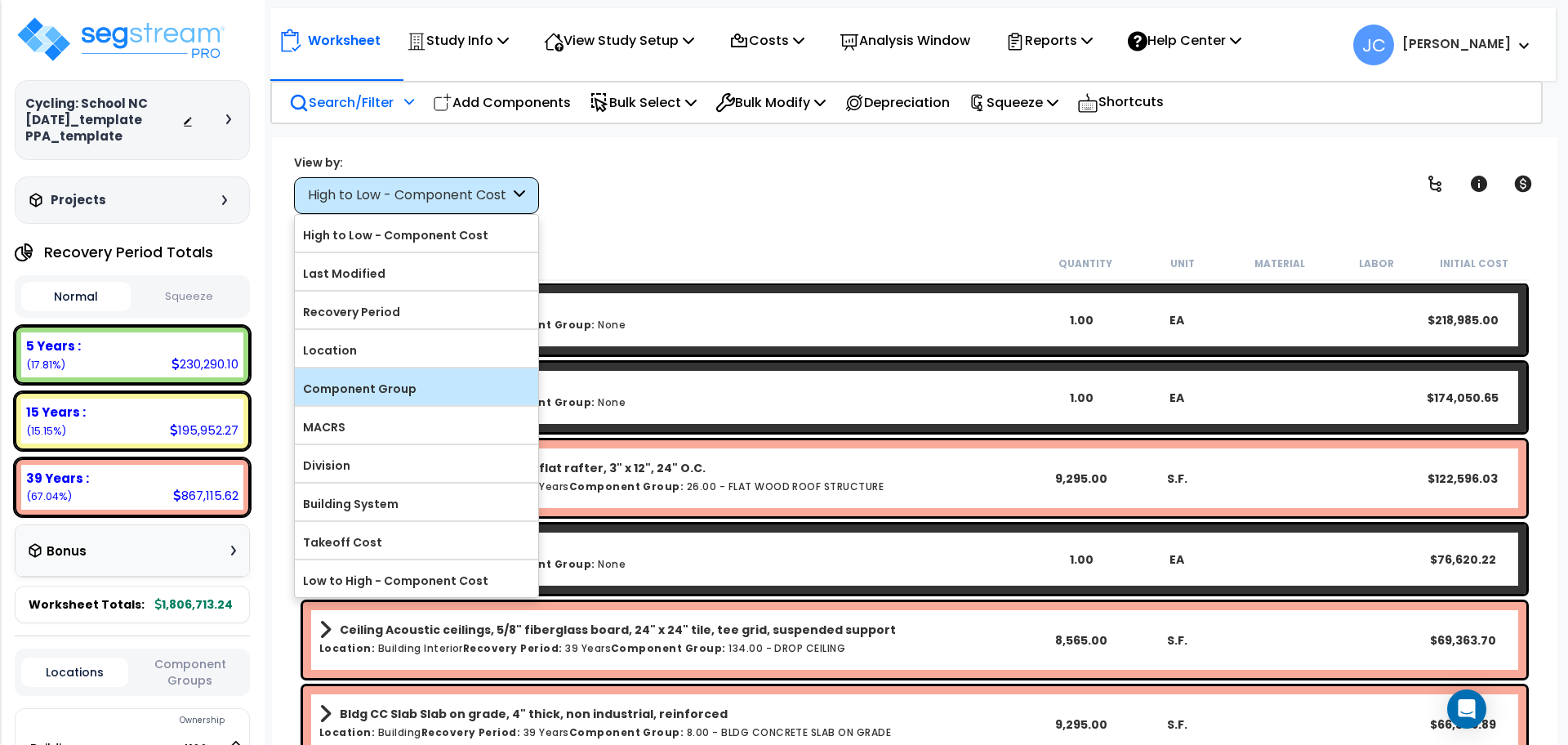
click at [424, 376] on label "Component Group" at bounding box center [416, 389] width 244 height 25
click at [0, 0] on input "Component Group" at bounding box center [0, 0] width 0 height 0
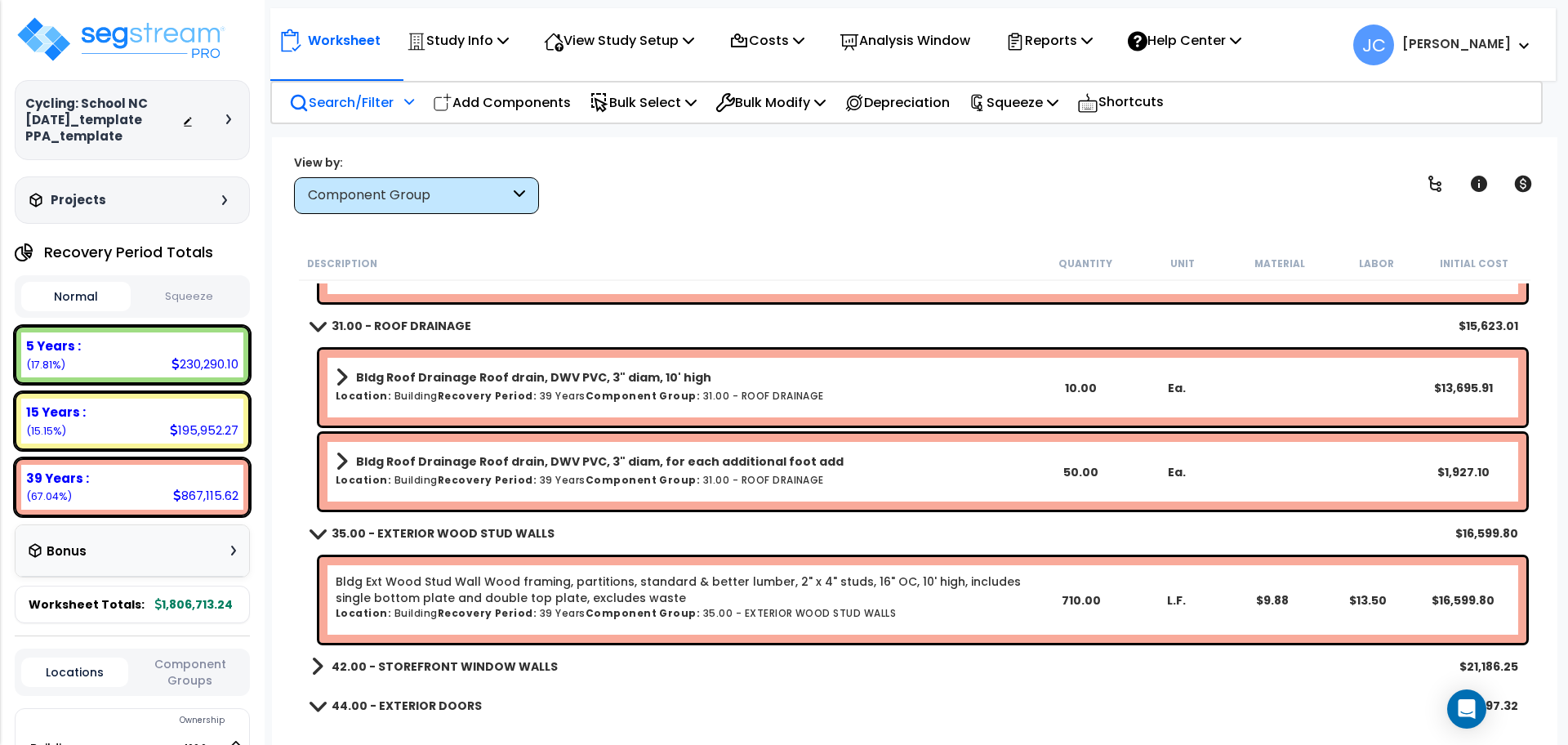
scroll to position [748, 0]
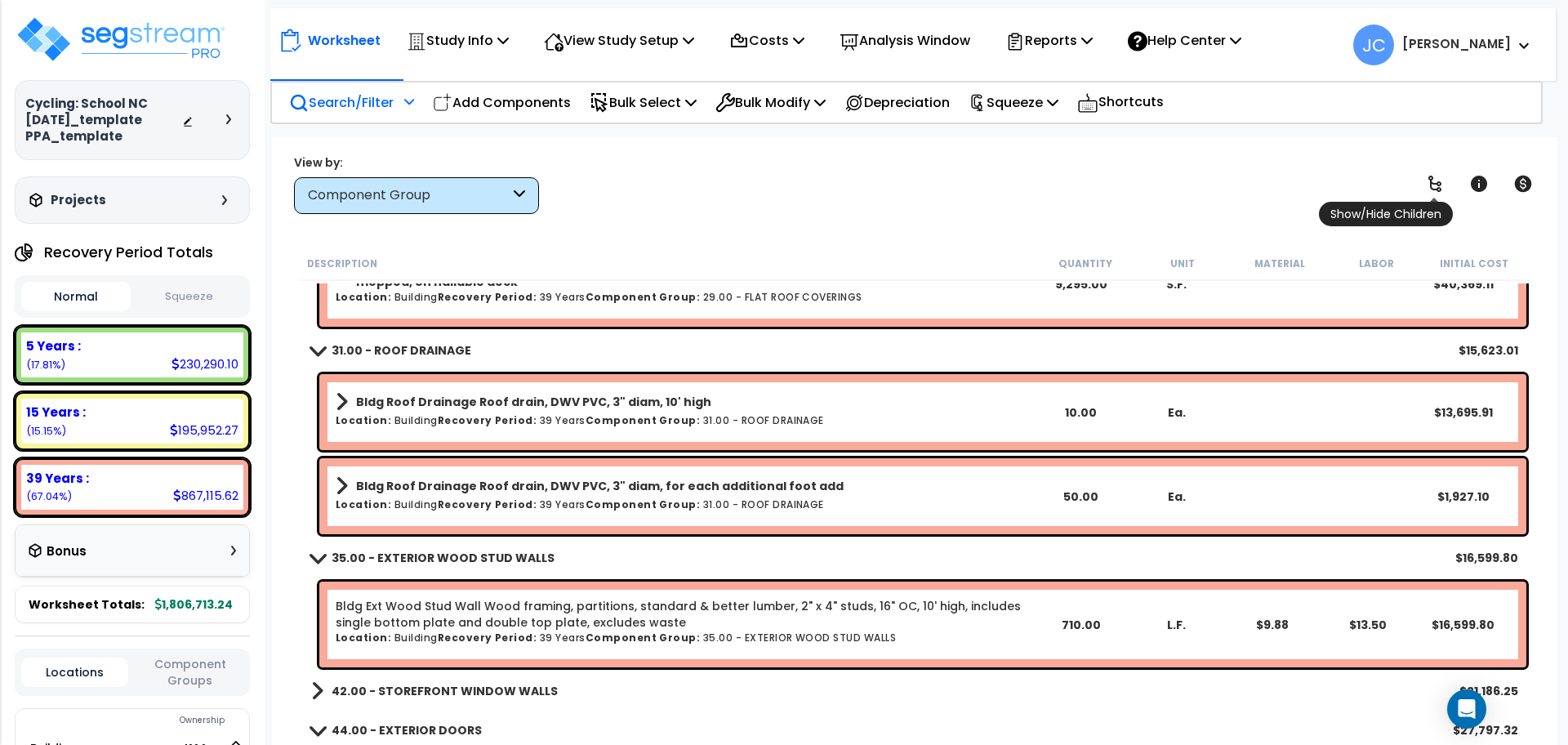
click at [1432, 171] on link at bounding box center [1435, 183] width 36 height 36
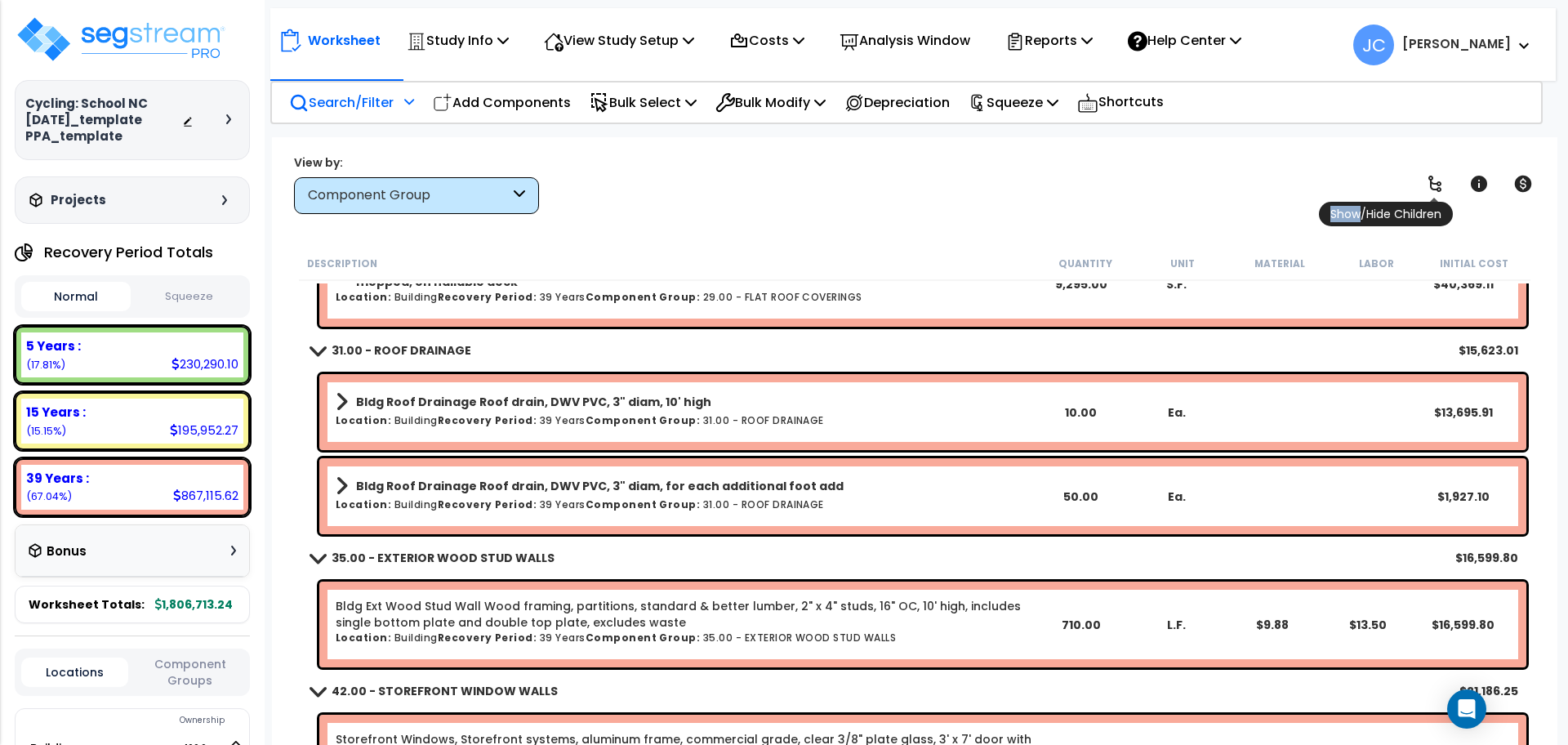
click at [1432, 171] on link at bounding box center [1435, 183] width 36 height 36
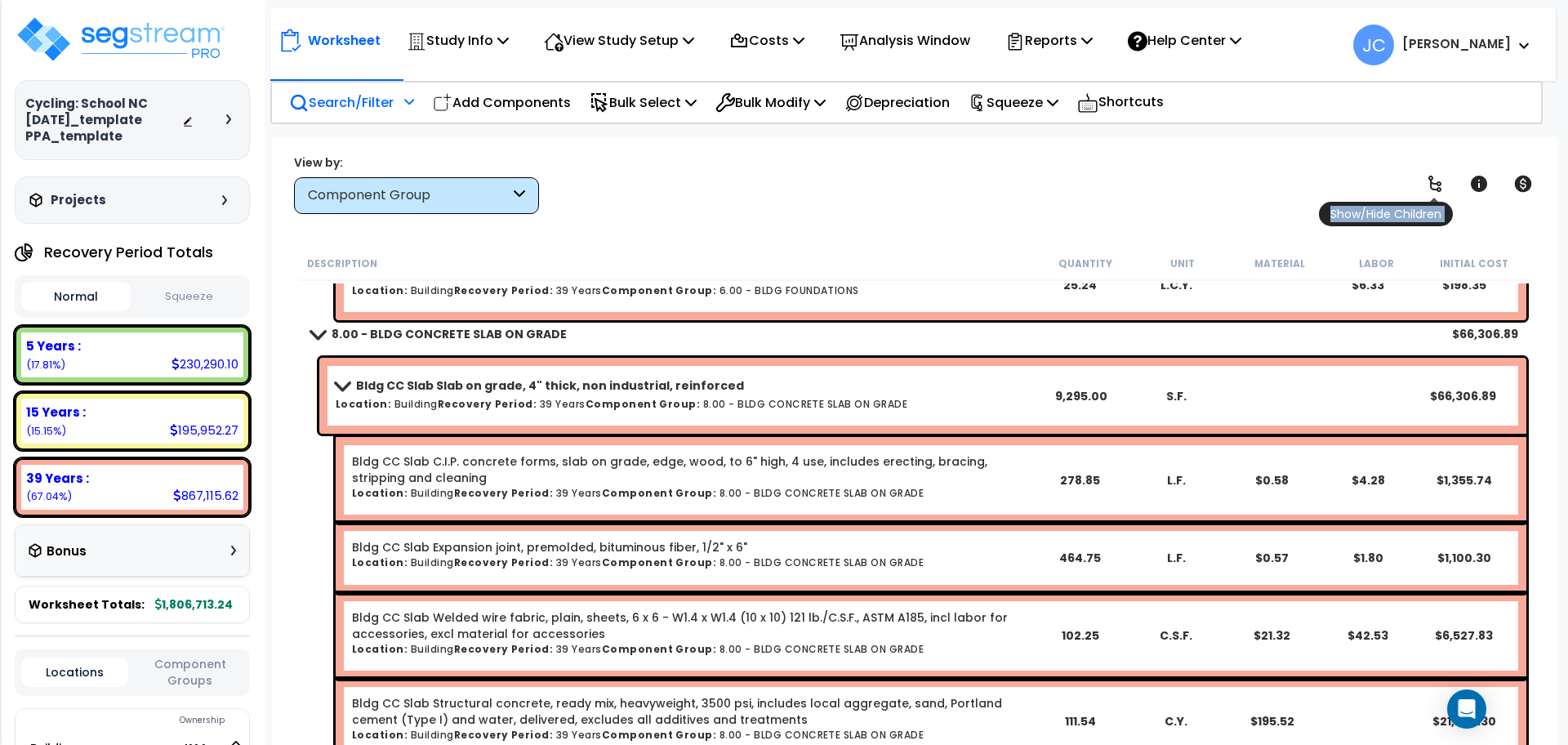
click at [1431, 171] on link at bounding box center [1435, 183] width 36 height 36
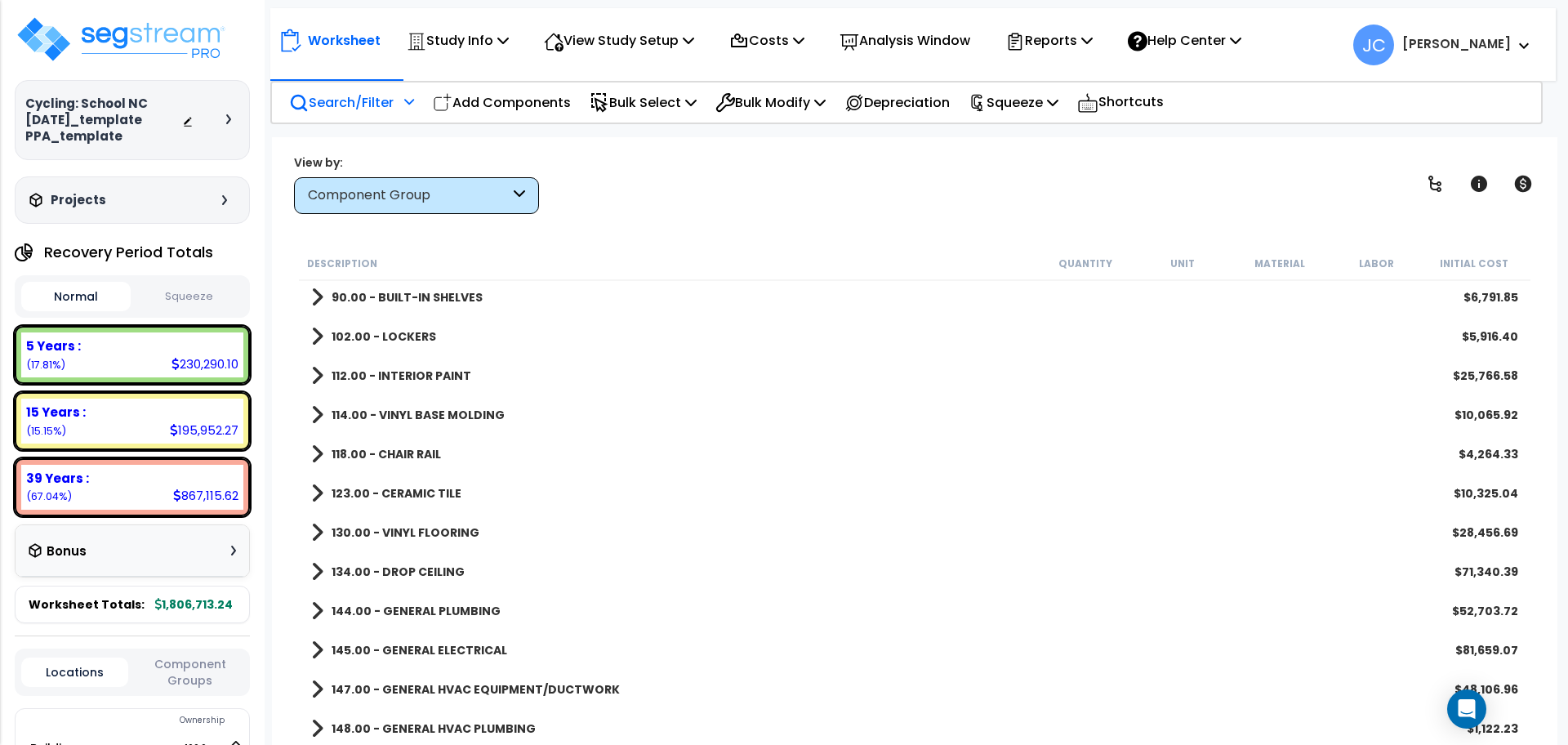
click at [435, 489] on b "123.00 - CERAMIC TILE" at bounding box center [397, 493] width 130 height 17
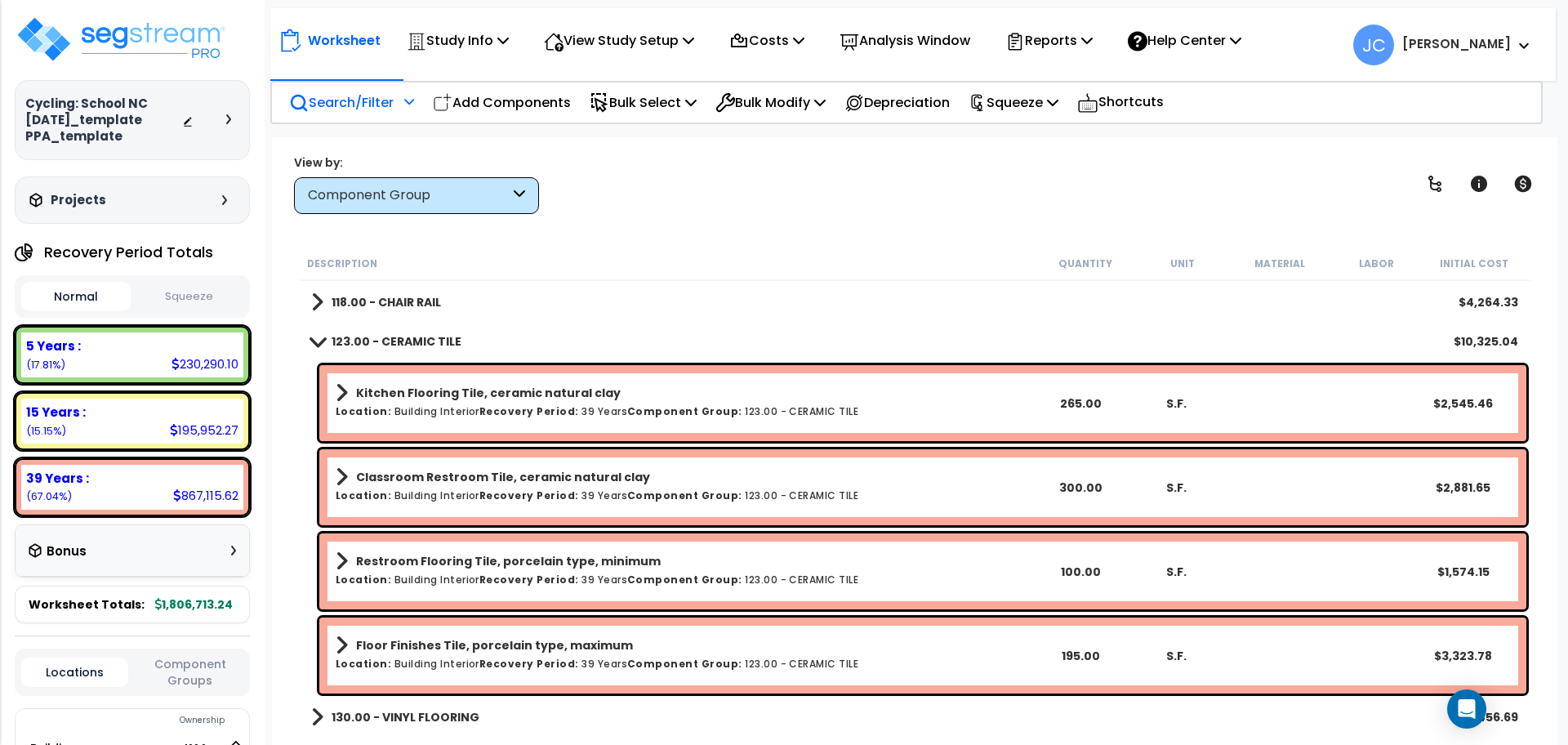
scroll to position [916, 0]
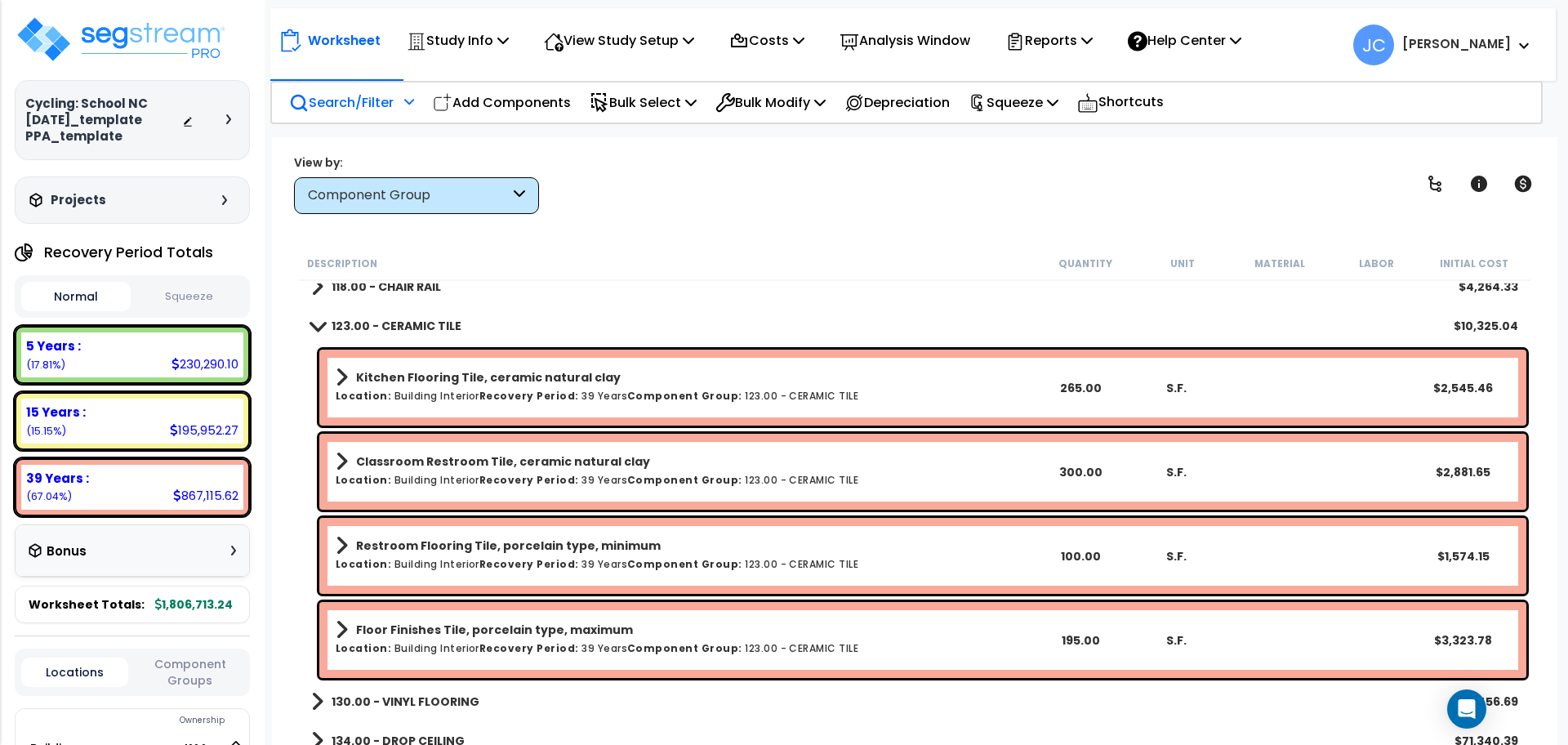
click at [517, 551] on b "Restroom Flooring Tile, porcelain type, minimum" at bounding box center [509, 545] width 304 height 17
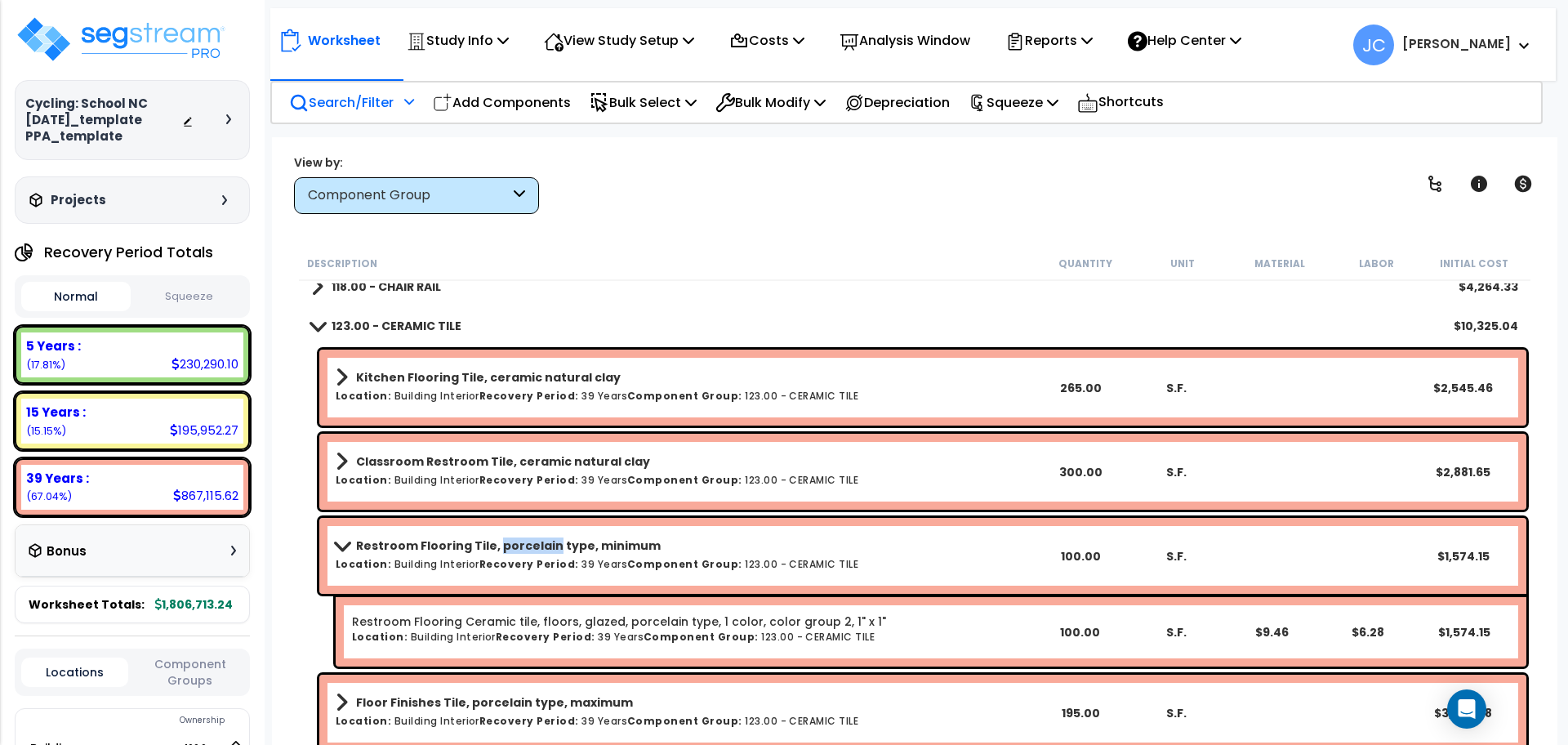
click at [517, 551] on b "Restroom Flooring Tile, porcelain type, minimum" at bounding box center [509, 545] width 304 height 17
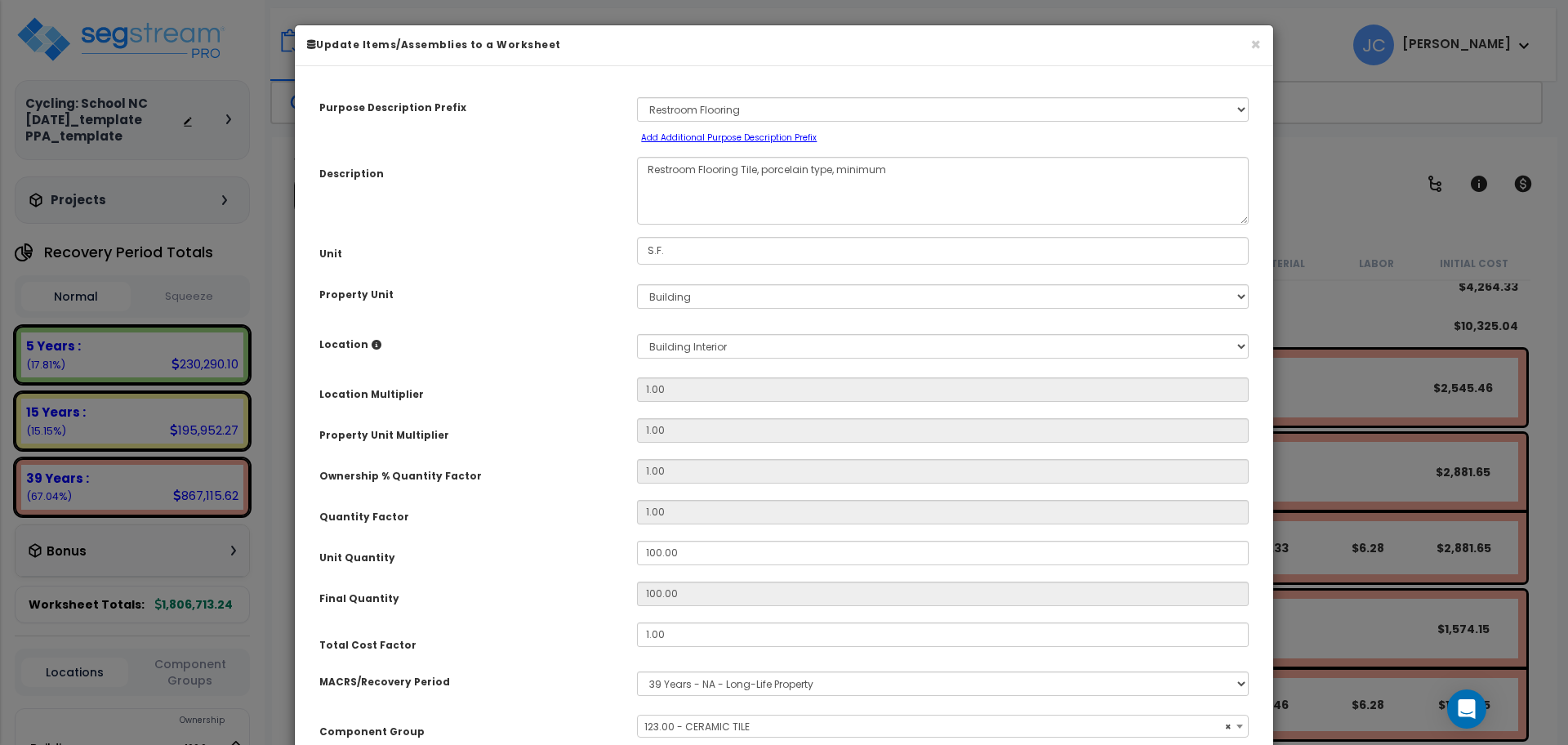
select select "15245"
click at [1257, 45] on button "×" at bounding box center [1256, 44] width 11 height 17
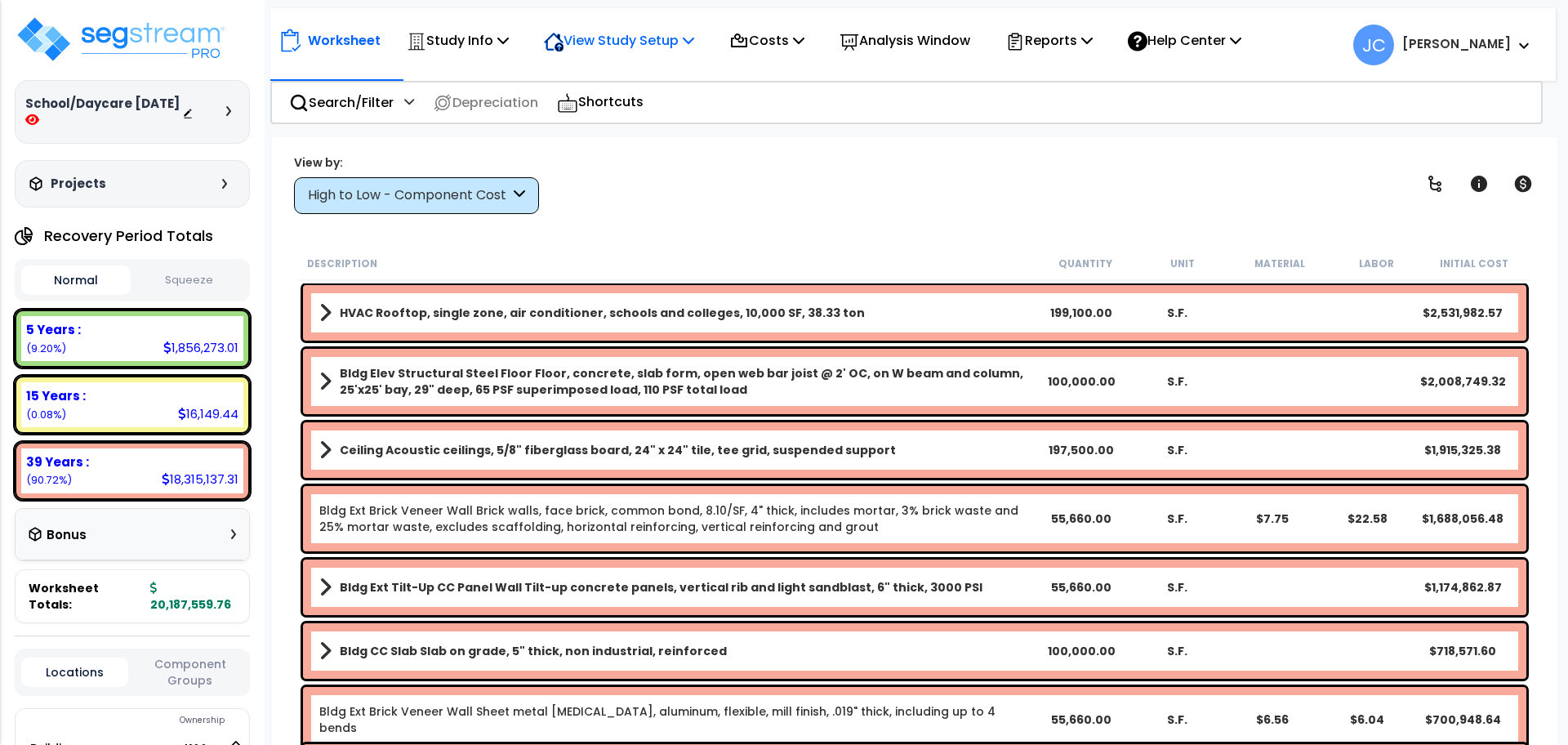
click at [656, 51] on p "View Study Setup" at bounding box center [619, 40] width 150 height 22
click at [482, 49] on p "Study Info" at bounding box center [458, 40] width 102 height 22
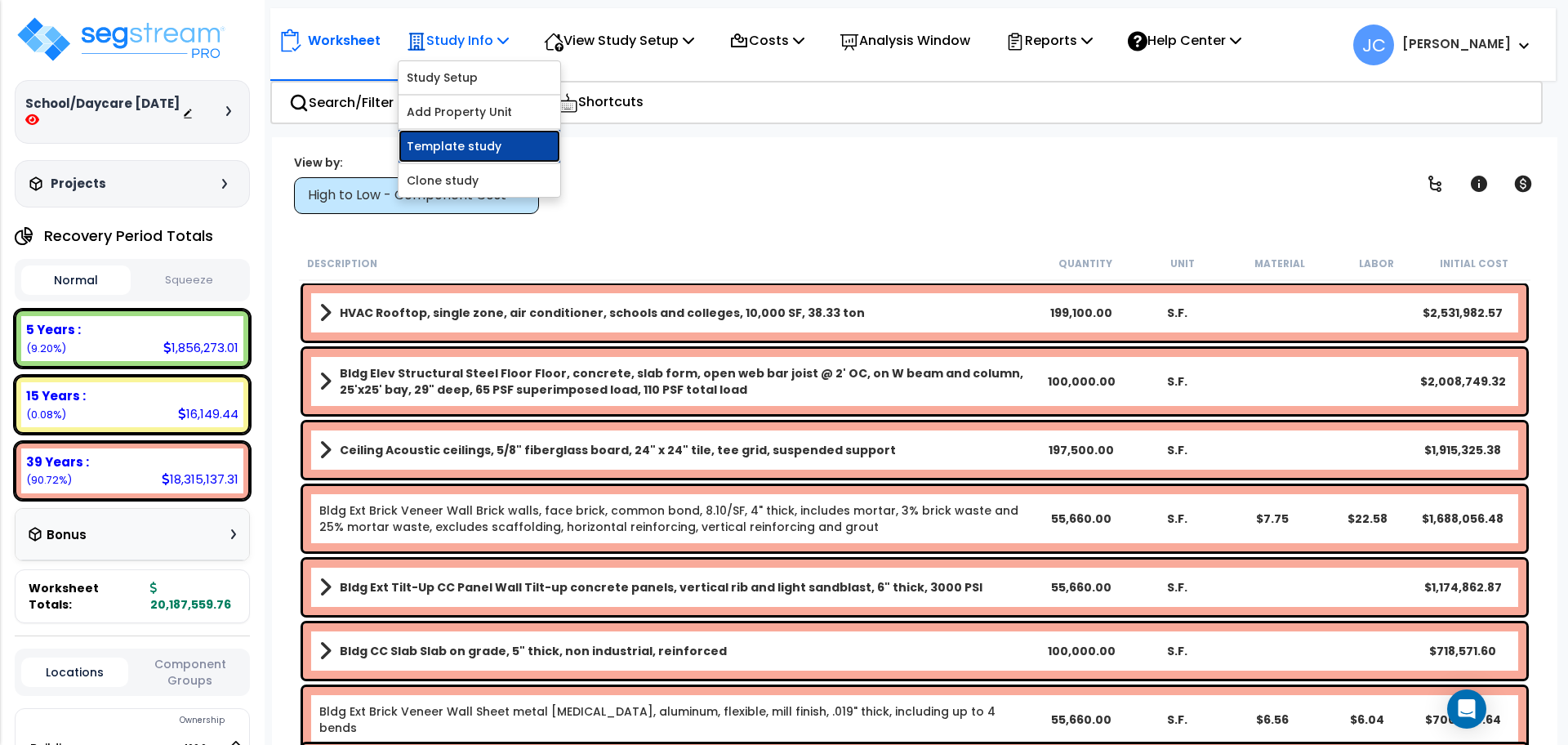
click at [468, 148] on link "Template study" at bounding box center [480, 146] width 162 height 33
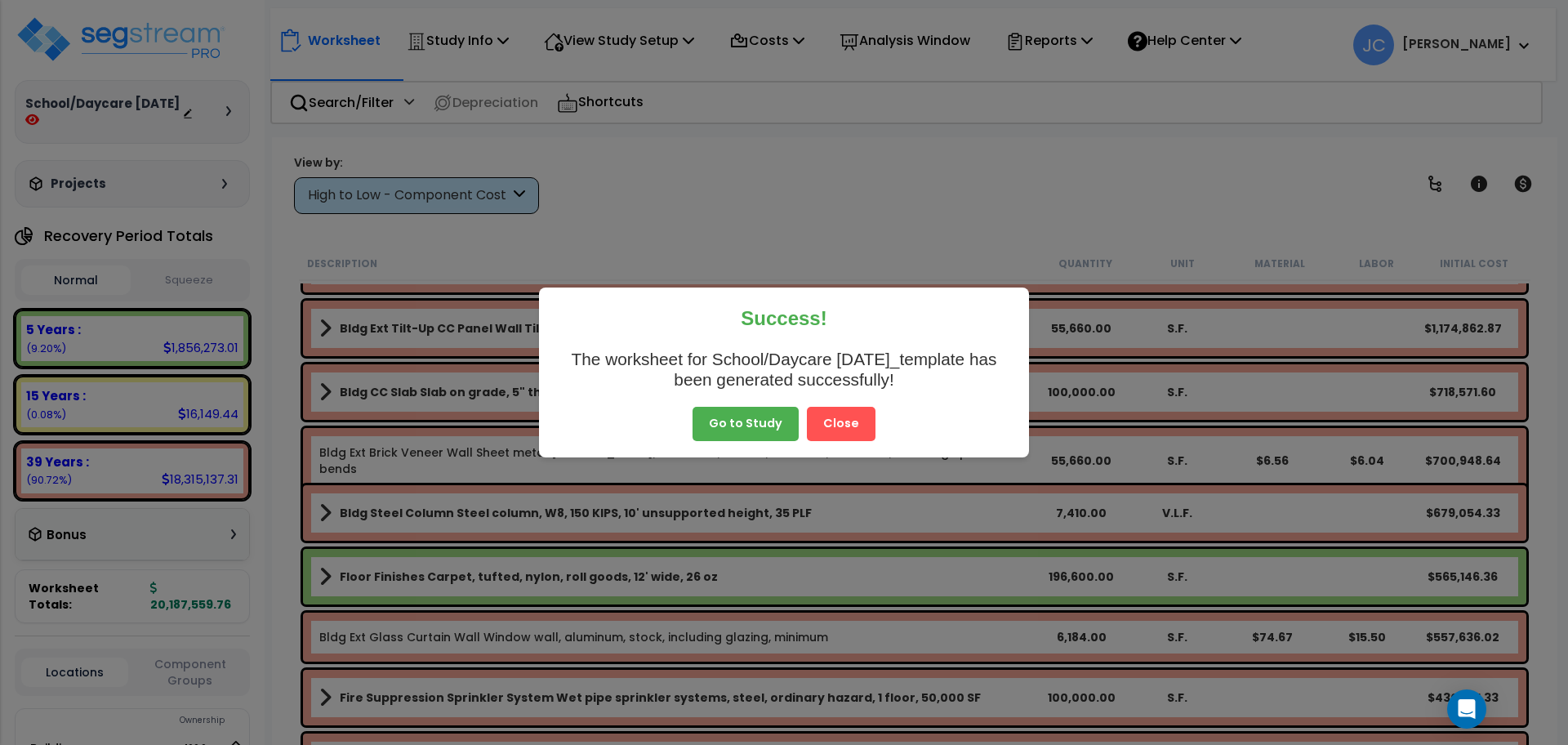
scroll to position [262, 0]
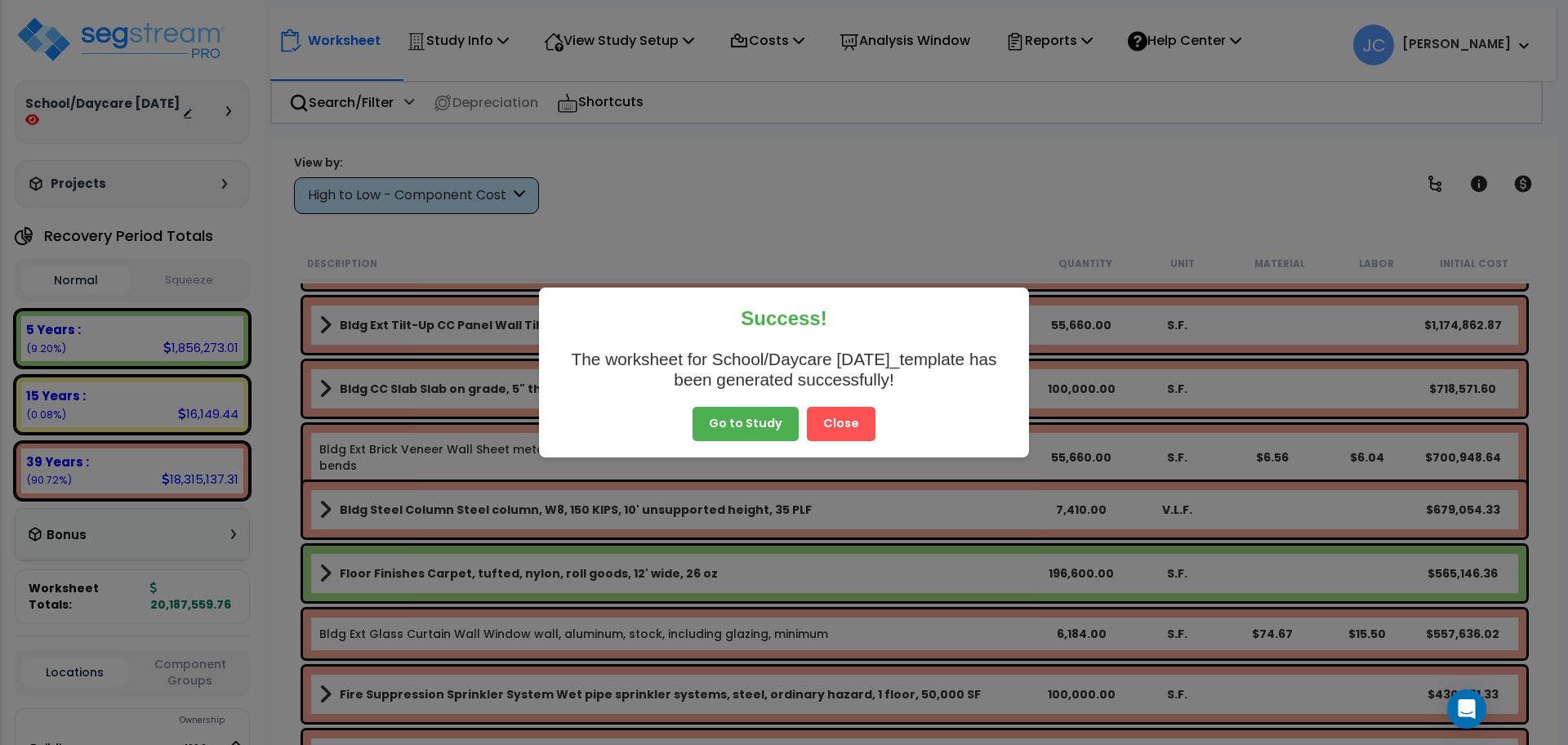
click at [829, 420] on button "Close" at bounding box center [841, 423] width 69 height 34
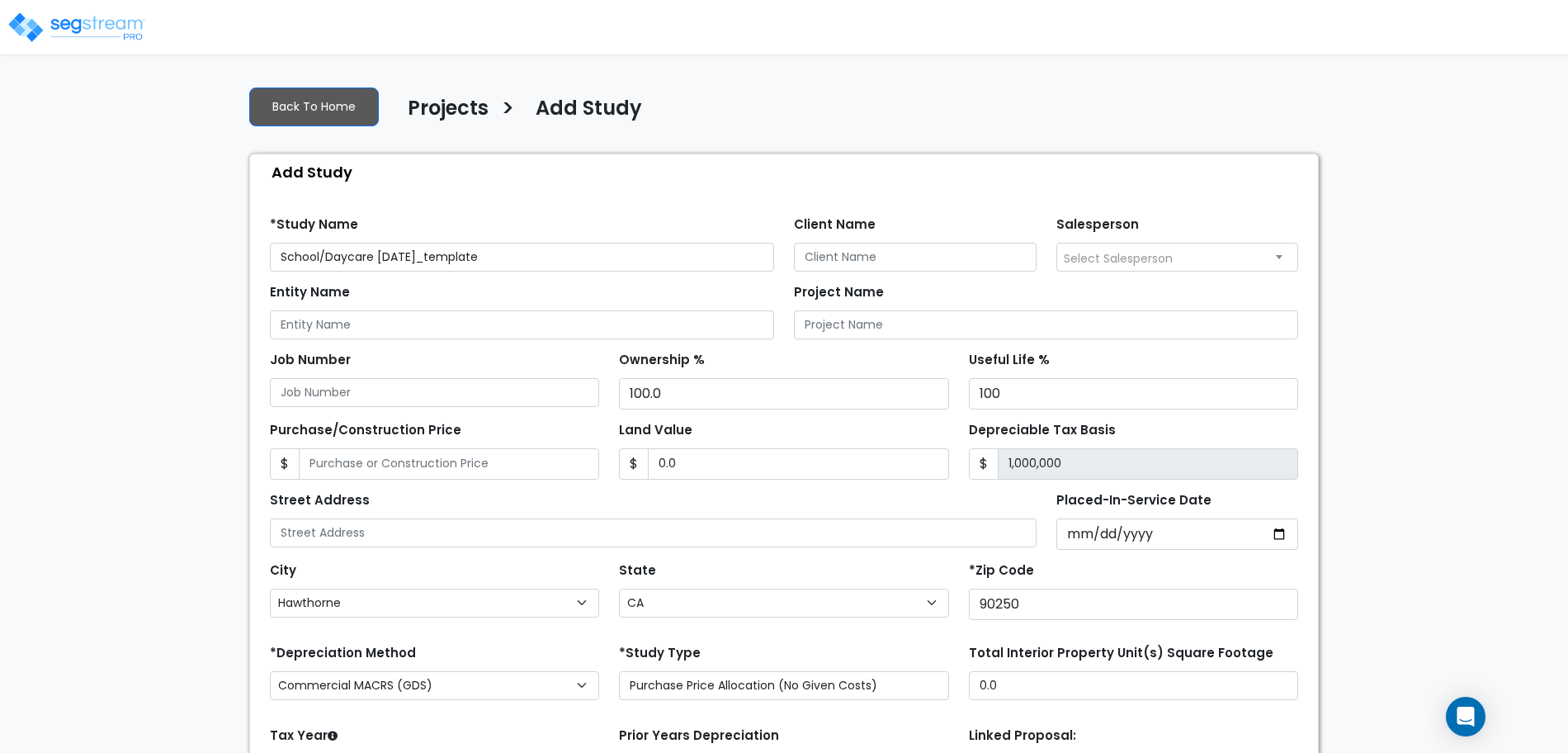
select select "Hawthorne"
select select "CA"
select select "2024"
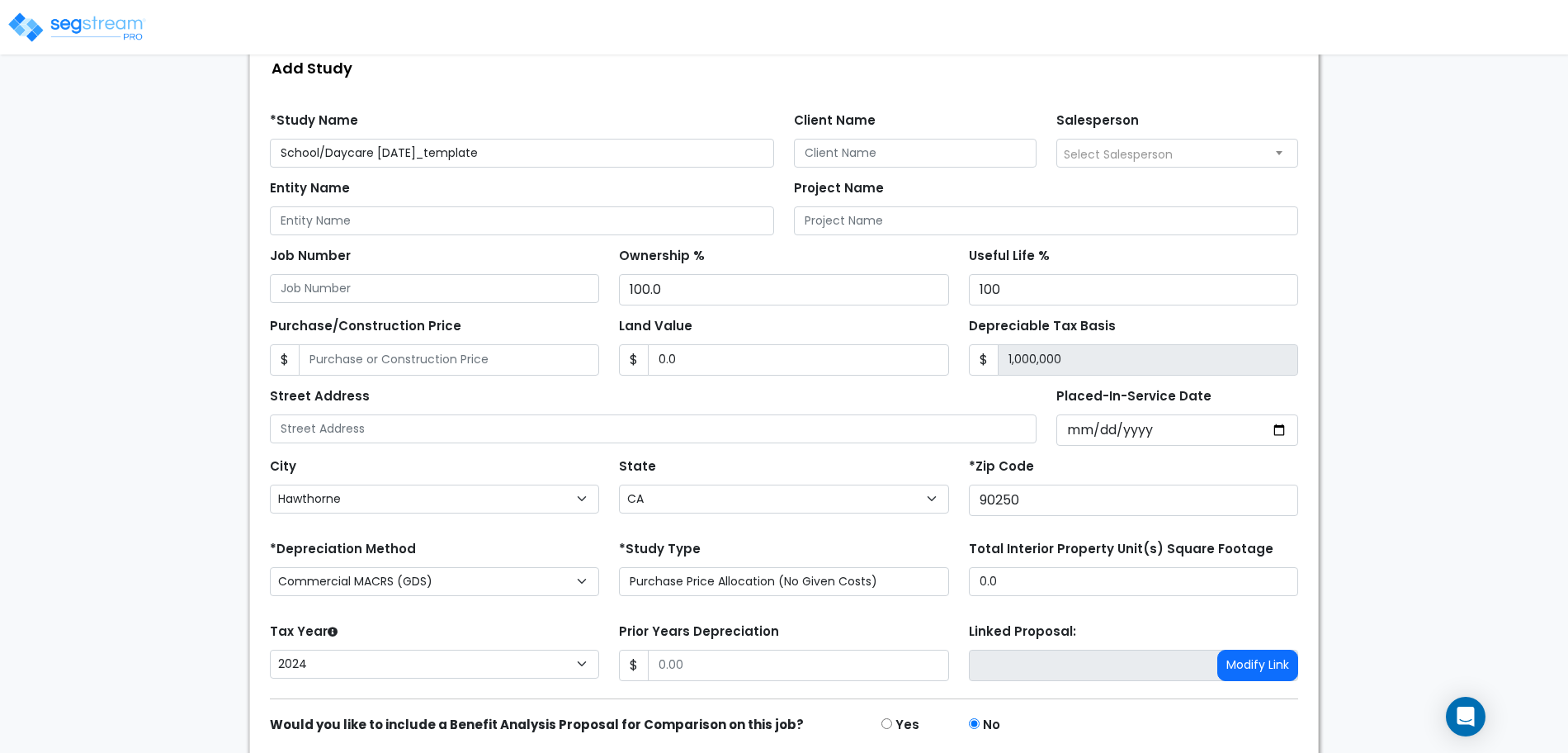
scroll to position [161, 0]
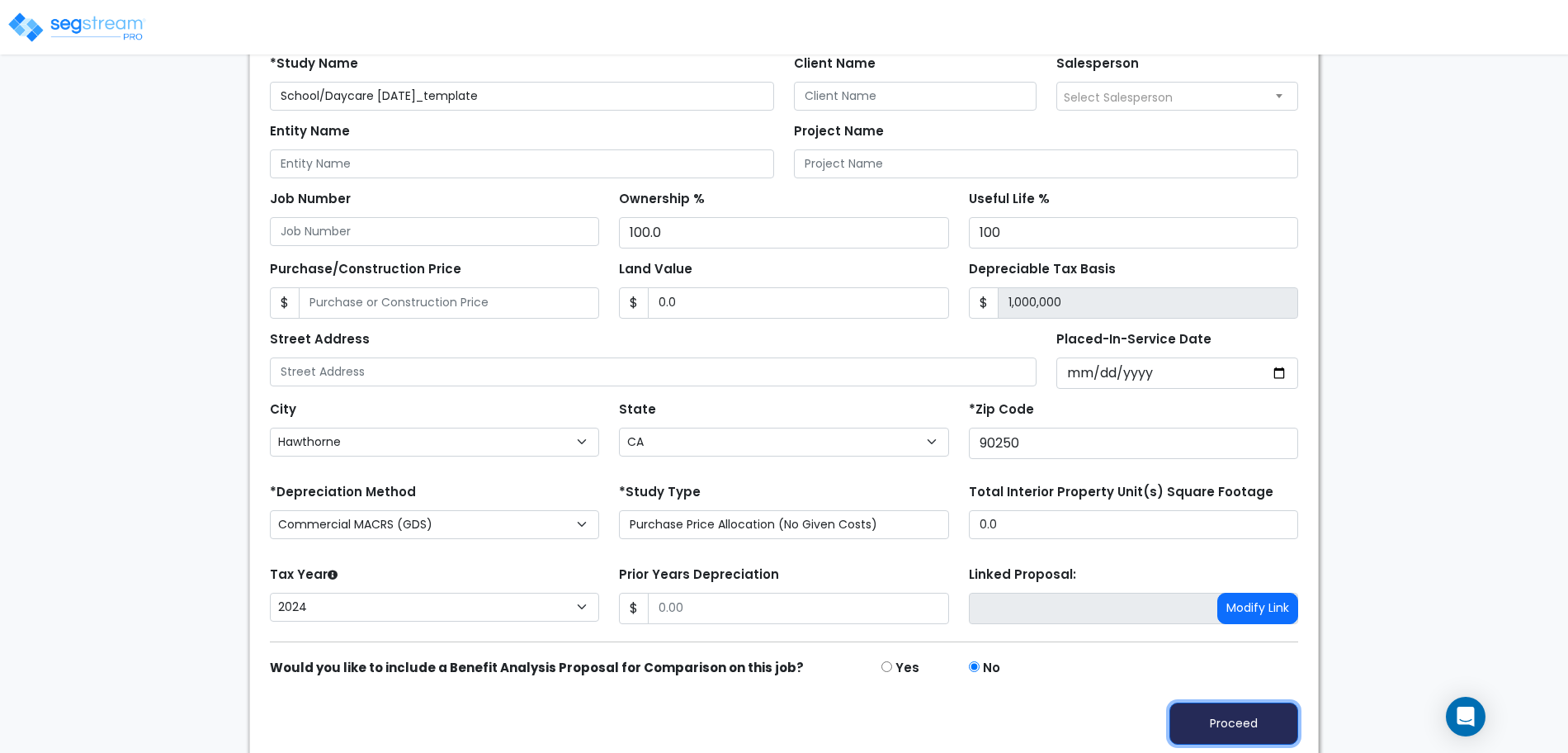
drag, startPoint x: 1228, startPoint y: 705, endPoint x: 1240, endPoint y: 701, distance: 12.6
click at [1228, 704] on button "Proceed" at bounding box center [1233, 723] width 129 height 42
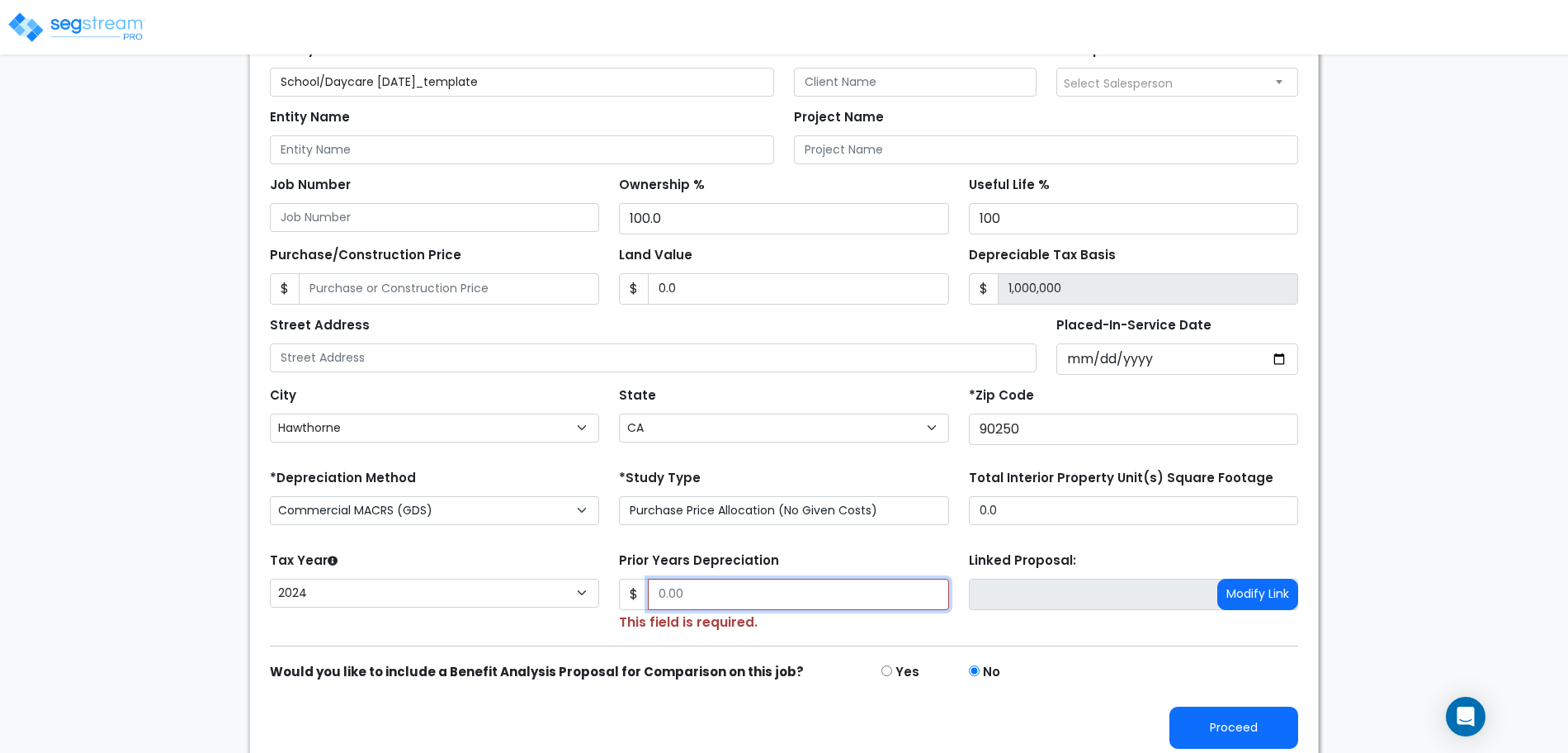
scroll to position [235, 0]
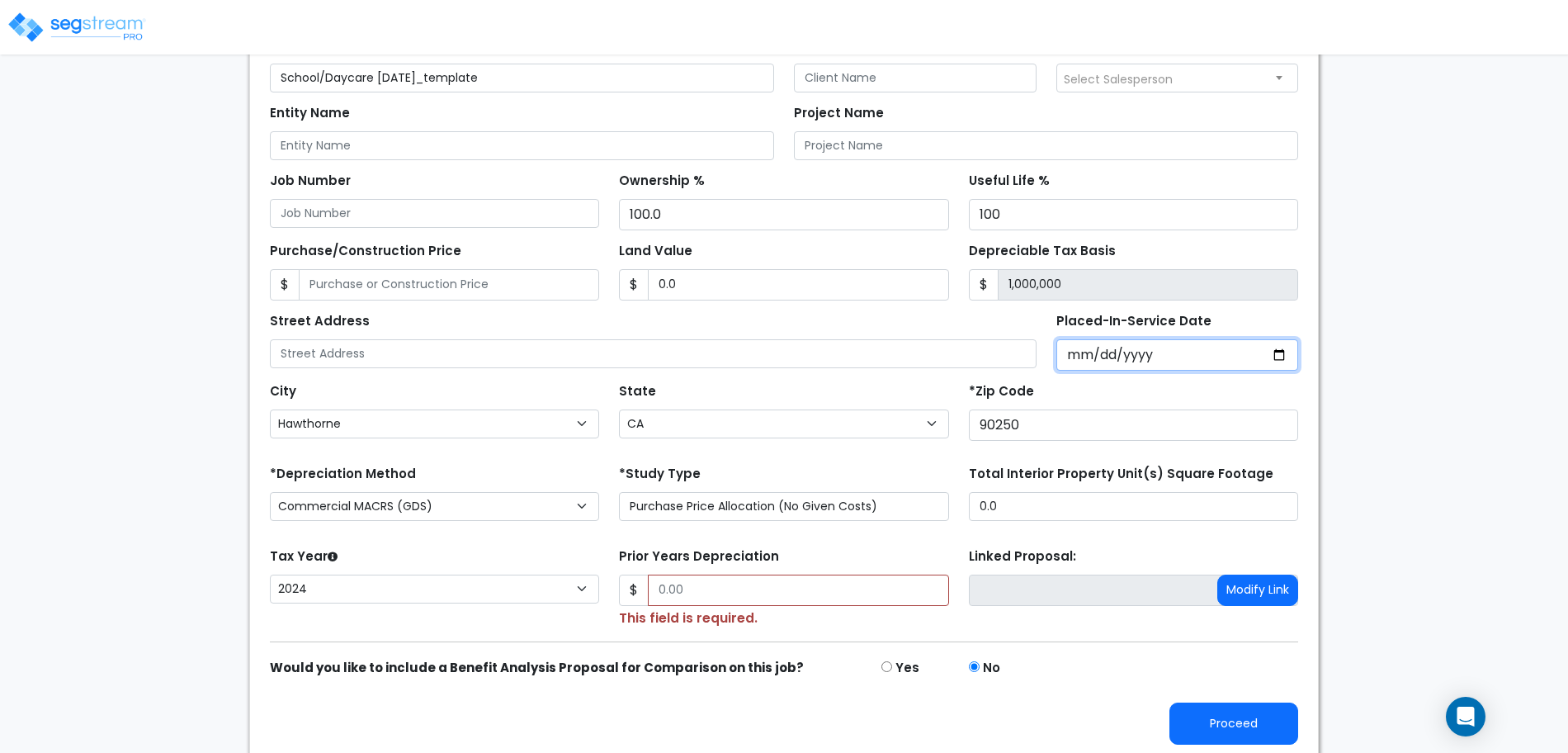
click at [1127, 356] on input "[DATE]" at bounding box center [1177, 355] width 243 height 31
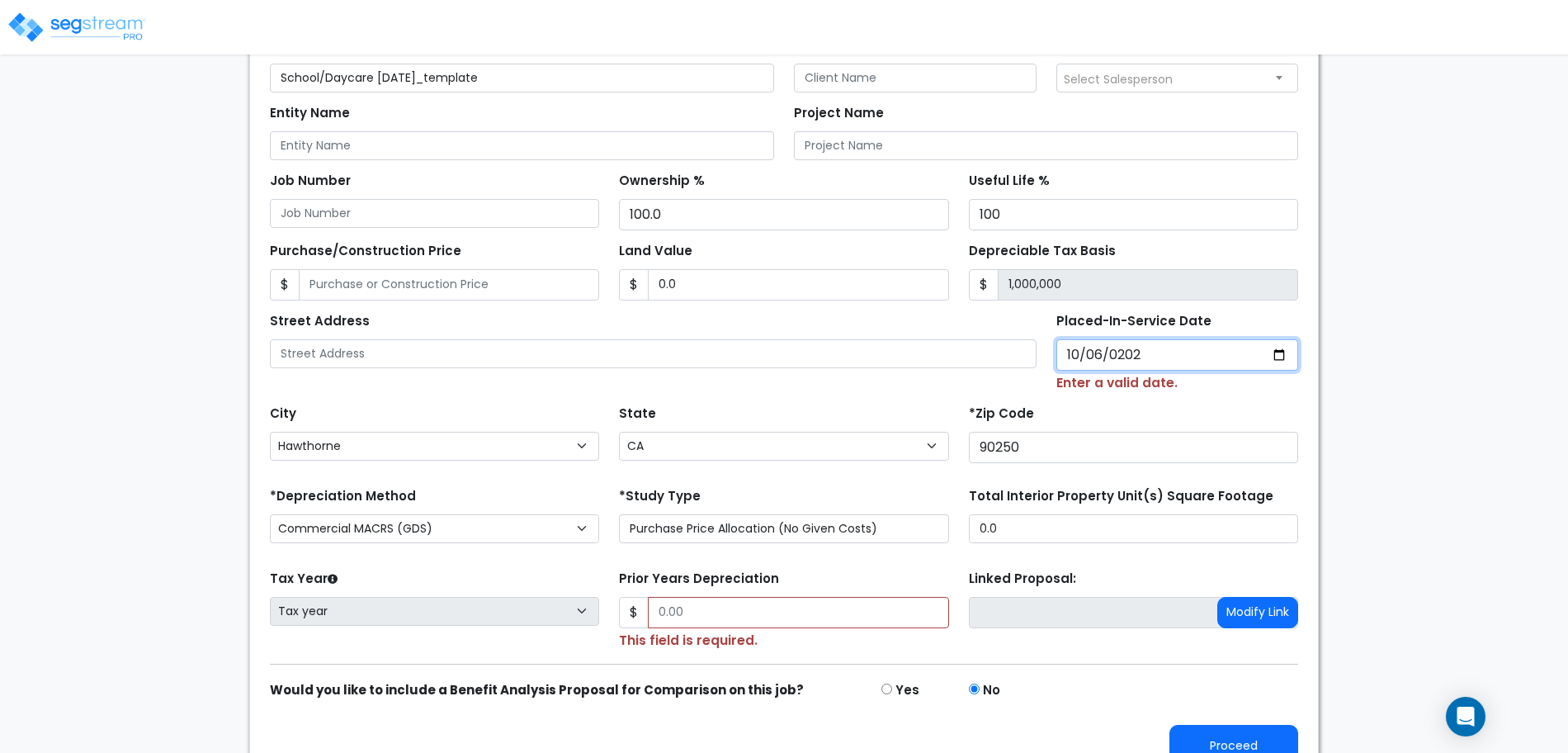
type input "[DATE]"
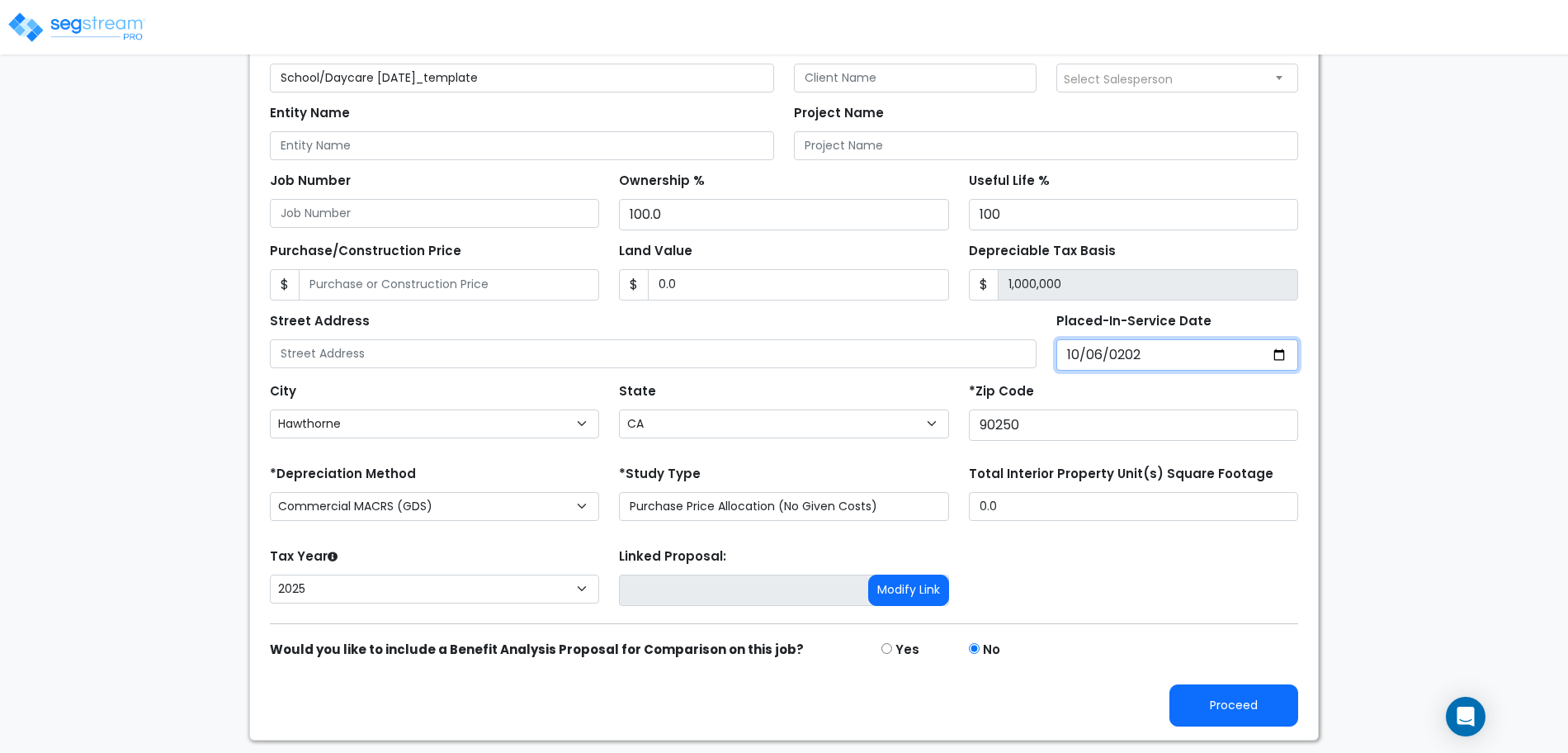
scroll to position [216, 0]
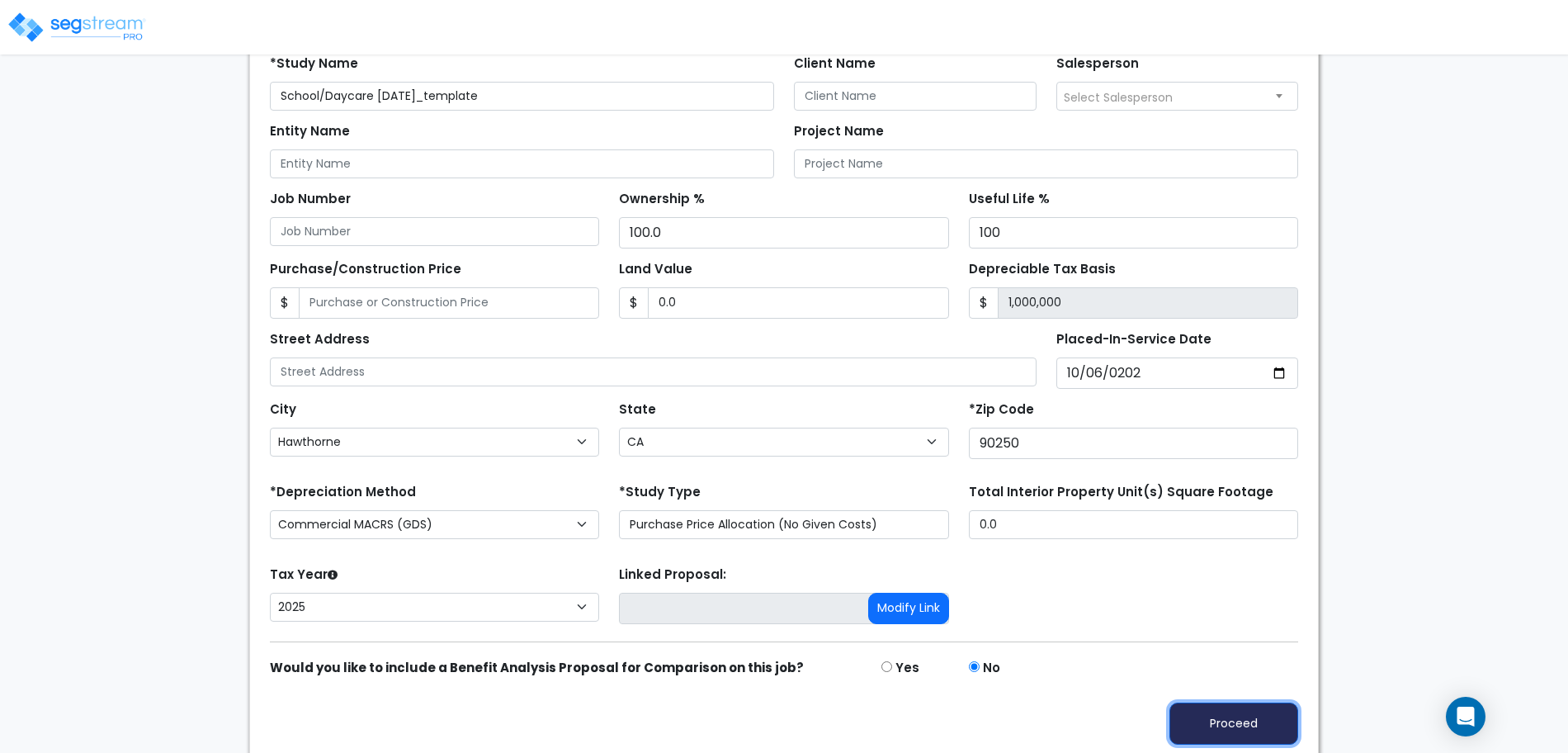
click at [1270, 725] on button "Proceed" at bounding box center [1233, 723] width 129 height 42
type input "0"
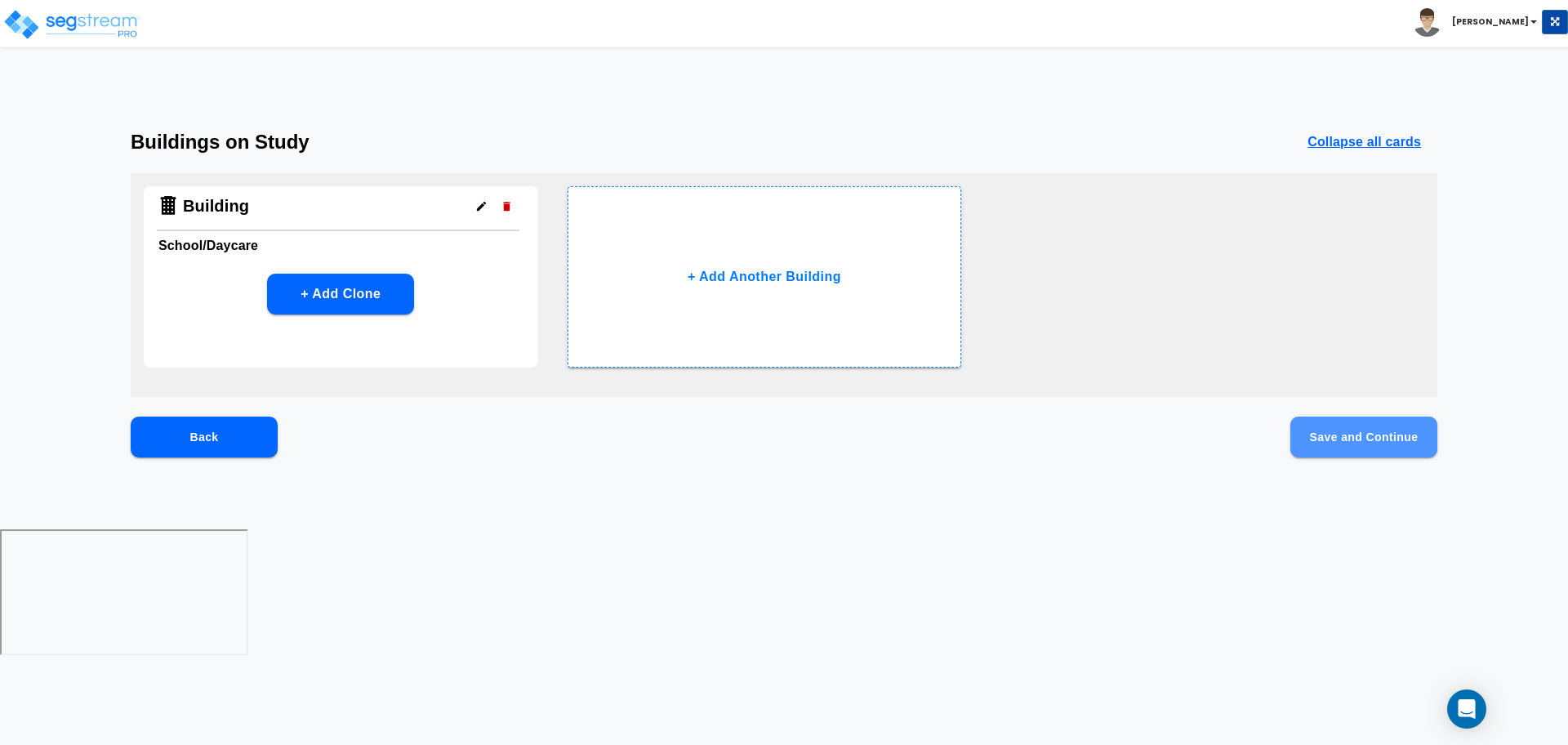
click at [1344, 427] on button "Save and Continue" at bounding box center [1364, 436] width 147 height 40
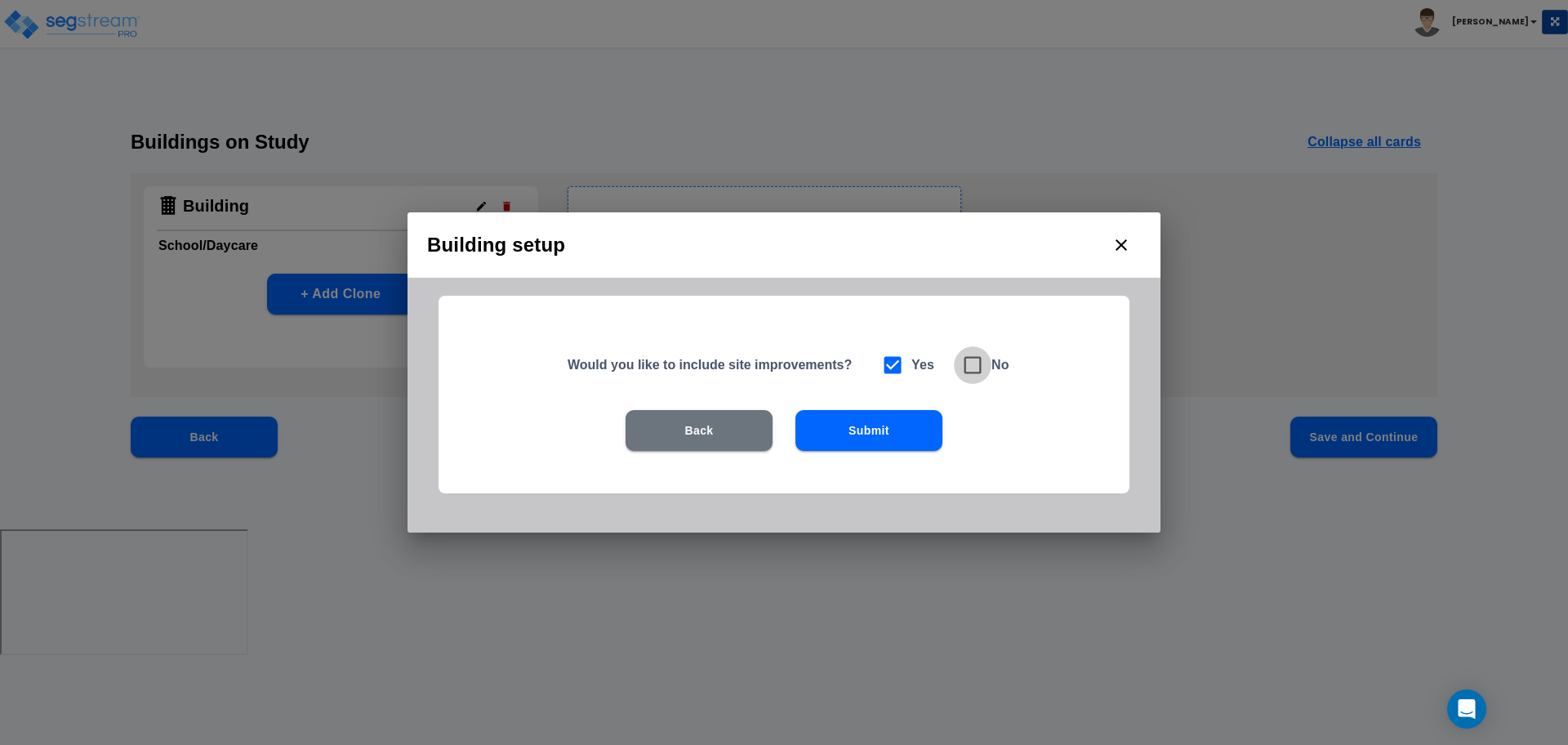
click at [985, 365] on span at bounding box center [972, 365] width 38 height 38
checkbox input "false"
checkbox input "true"
click at [885, 428] on button "Submit" at bounding box center [868, 430] width 147 height 40
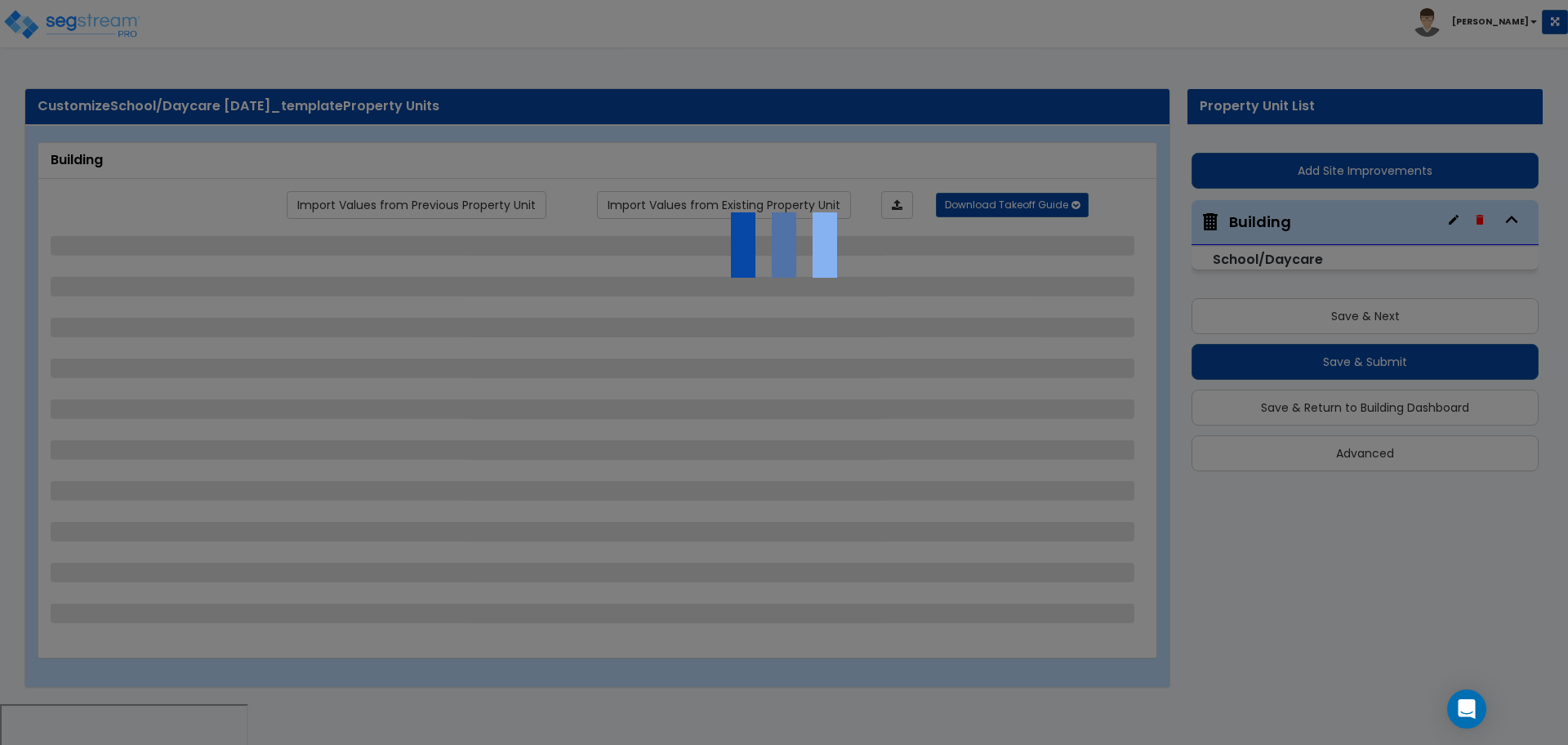
select select "2"
select select "1"
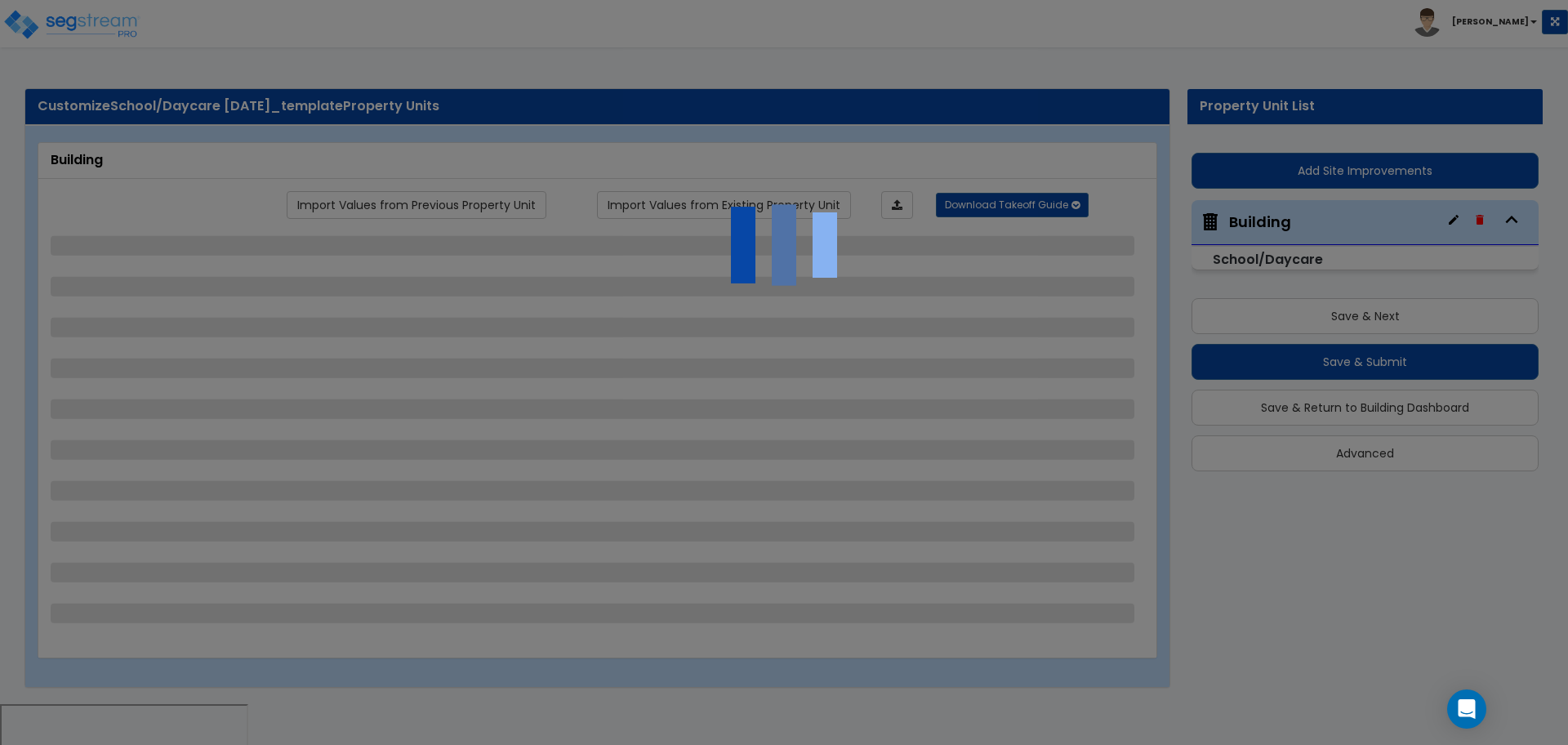
select select "1"
select select "2"
select select "1"
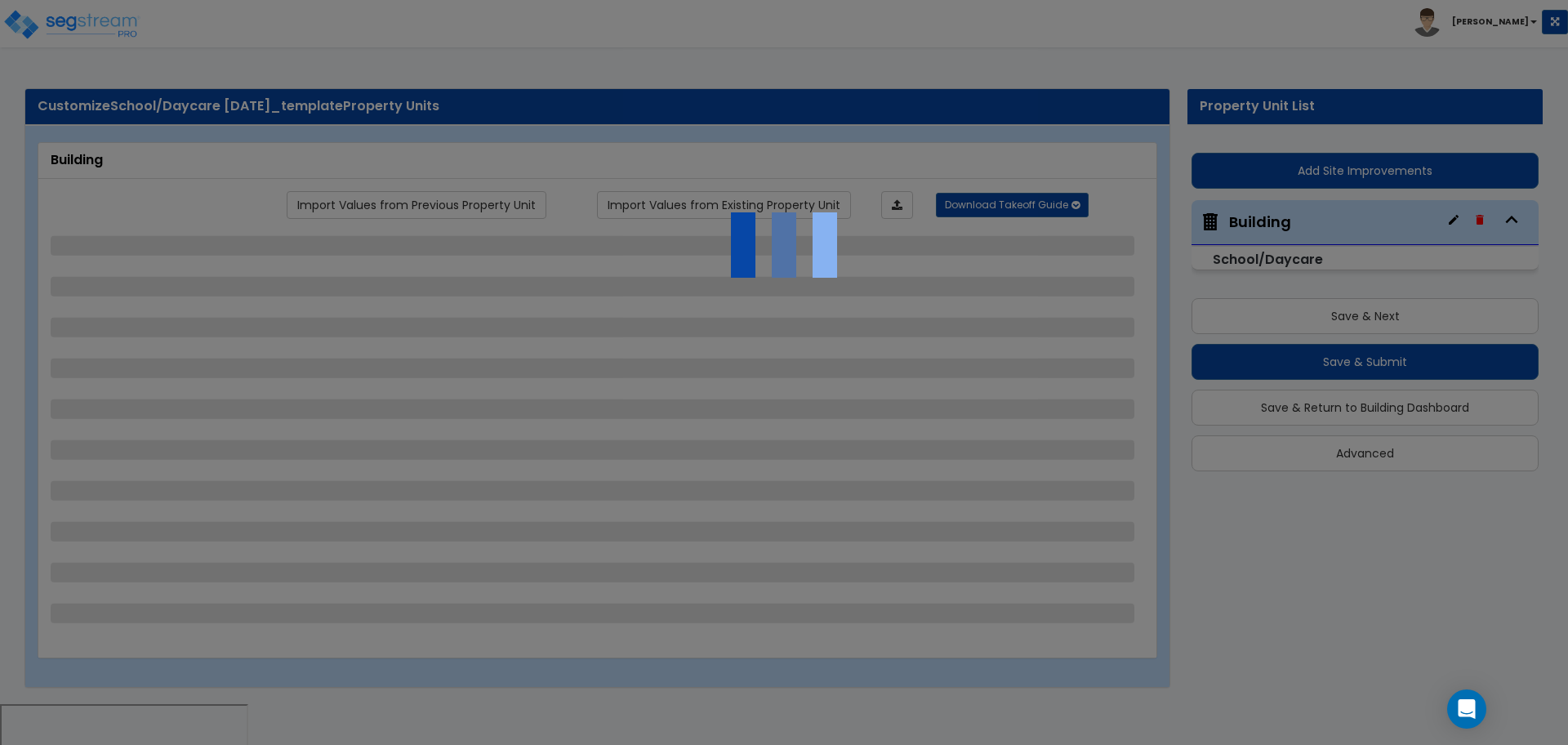
select select "1"
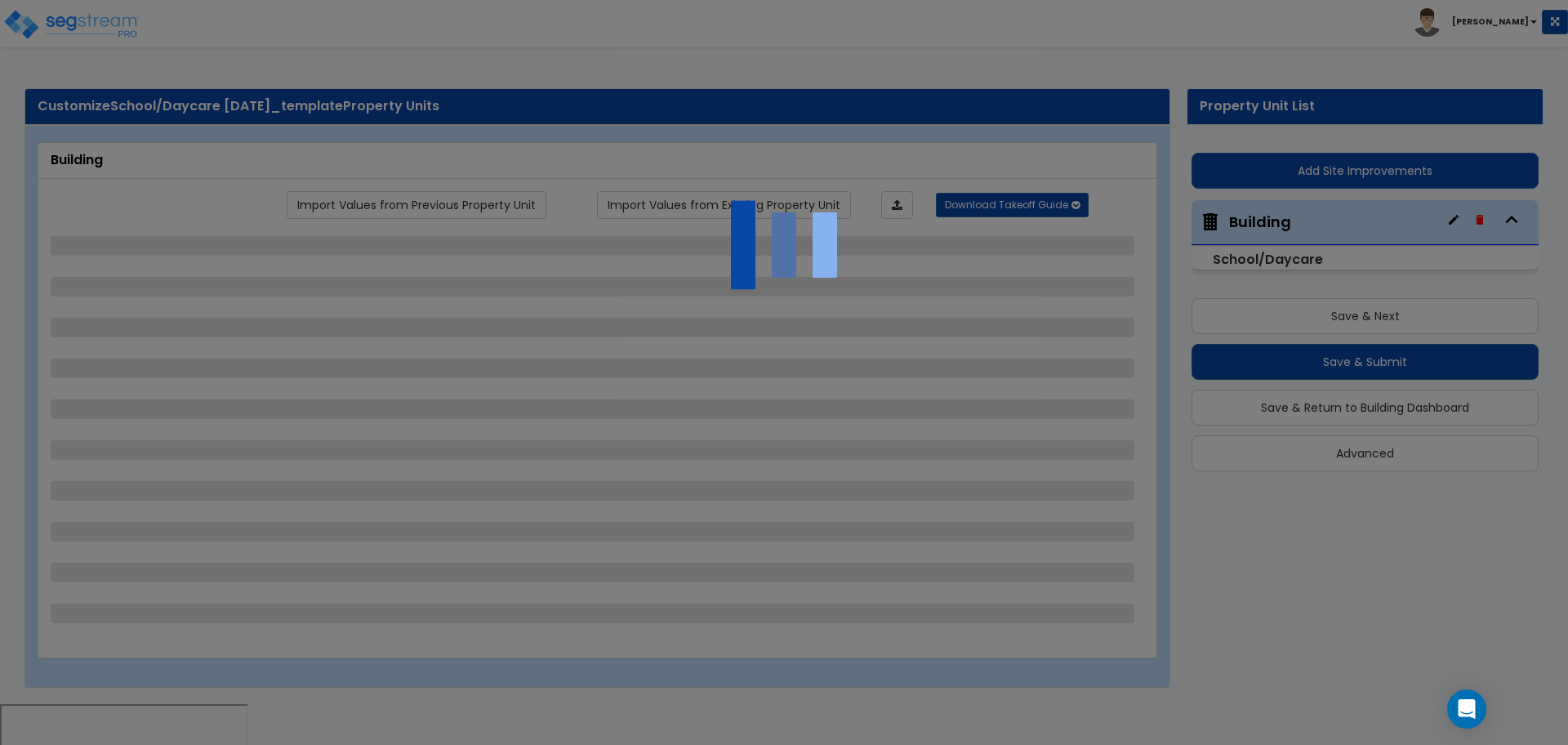
select select "1"
select select "4"
select select "1"
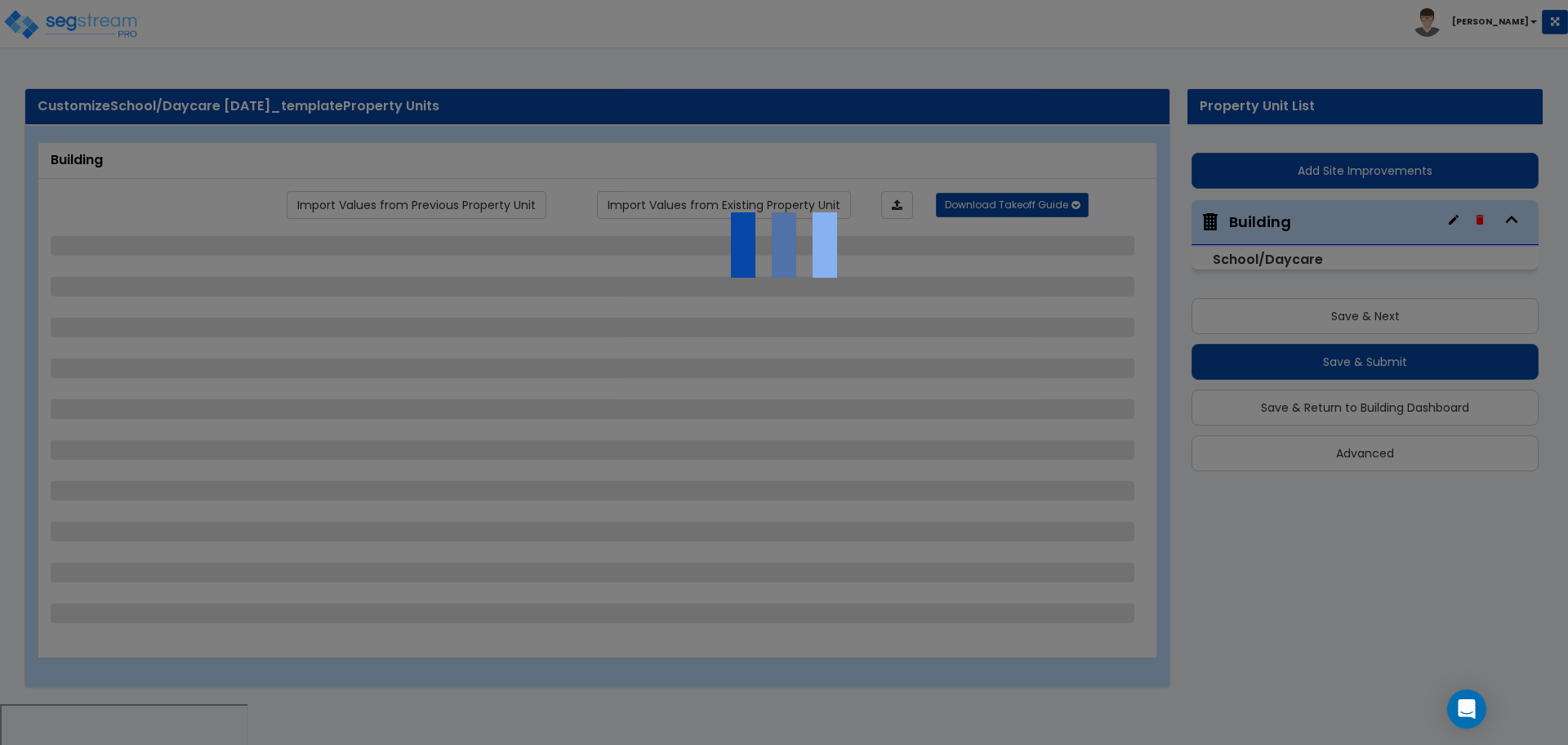
select select "1"
select select "2"
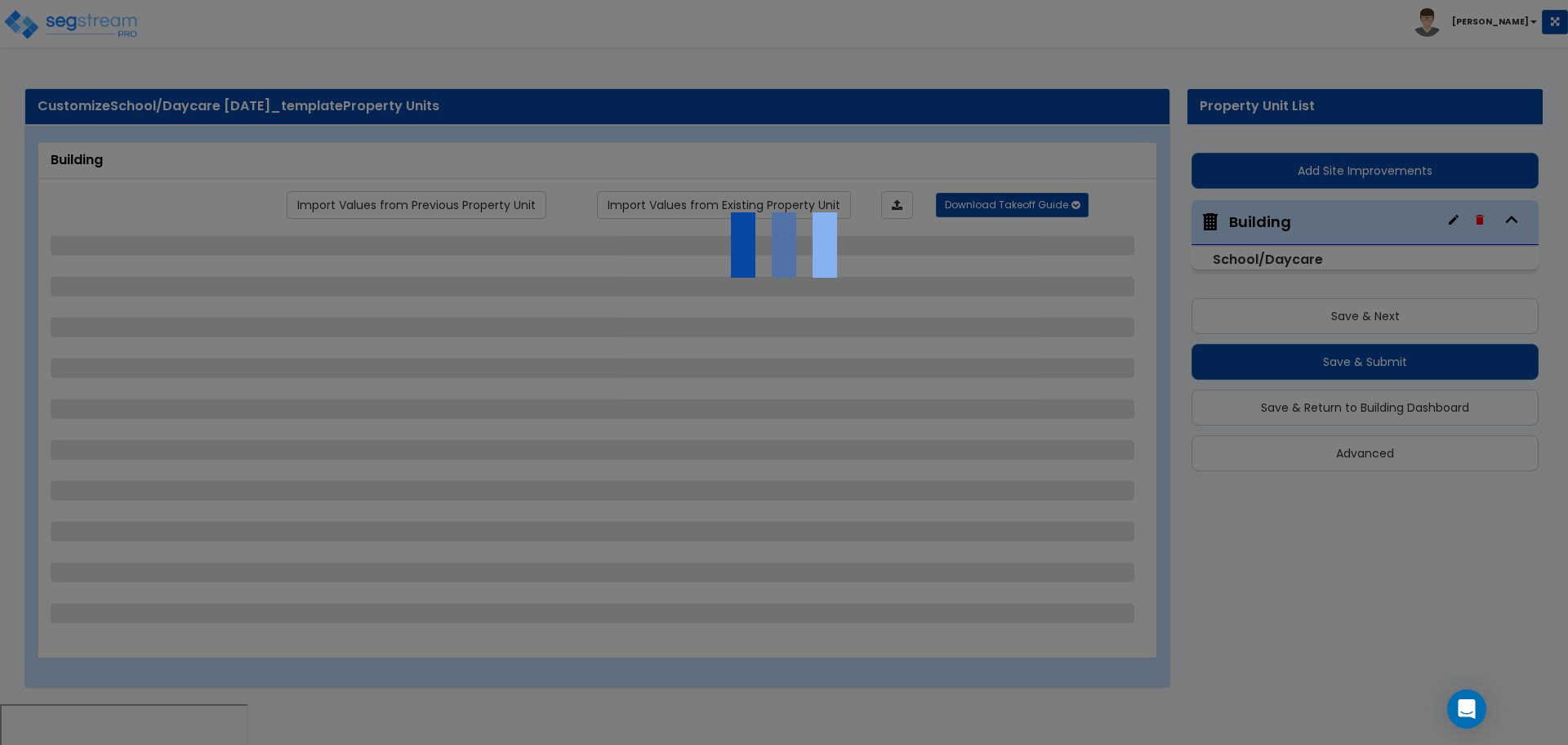
select select "1"
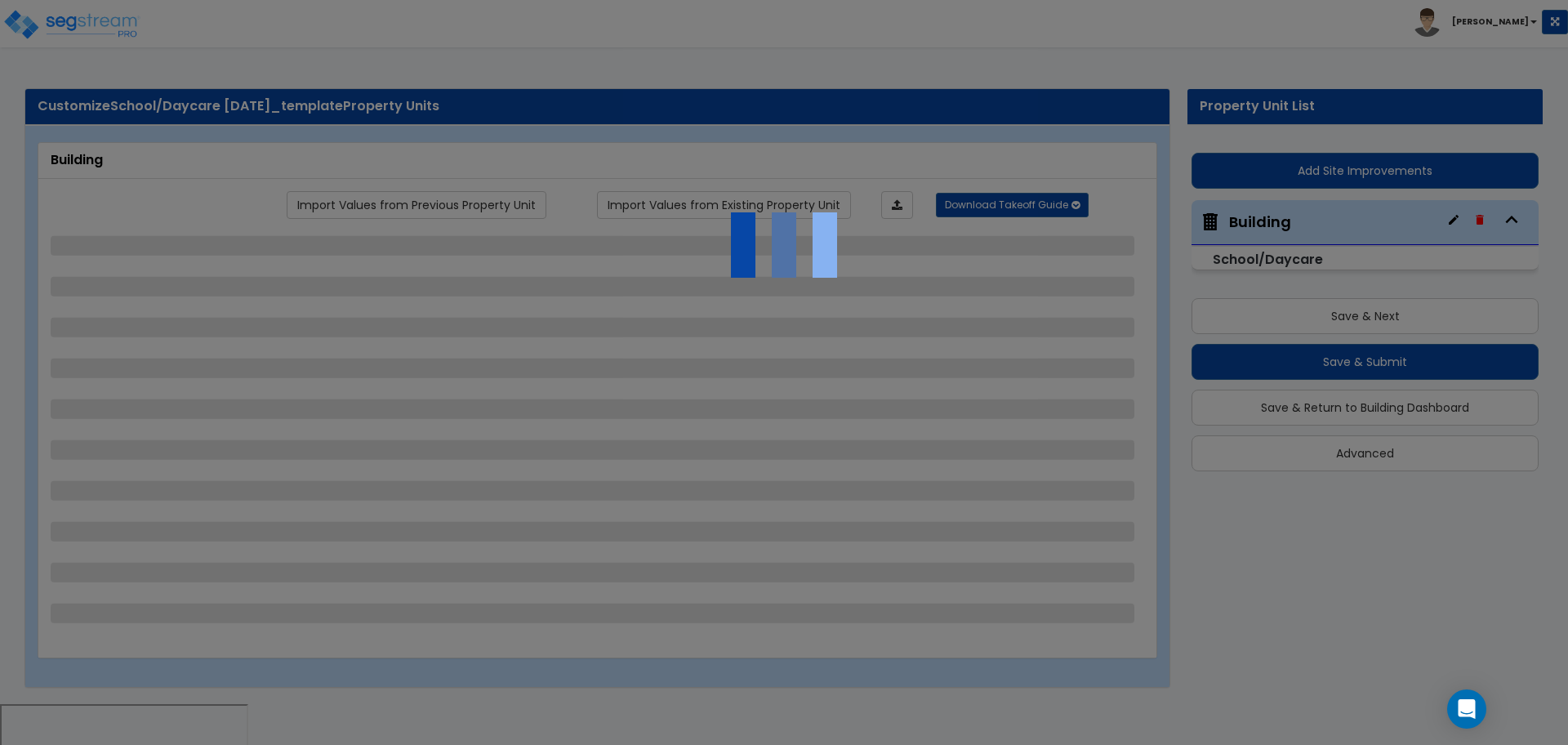
select select "2"
select select "3"
select select "1"
select select "3"
select select "1"
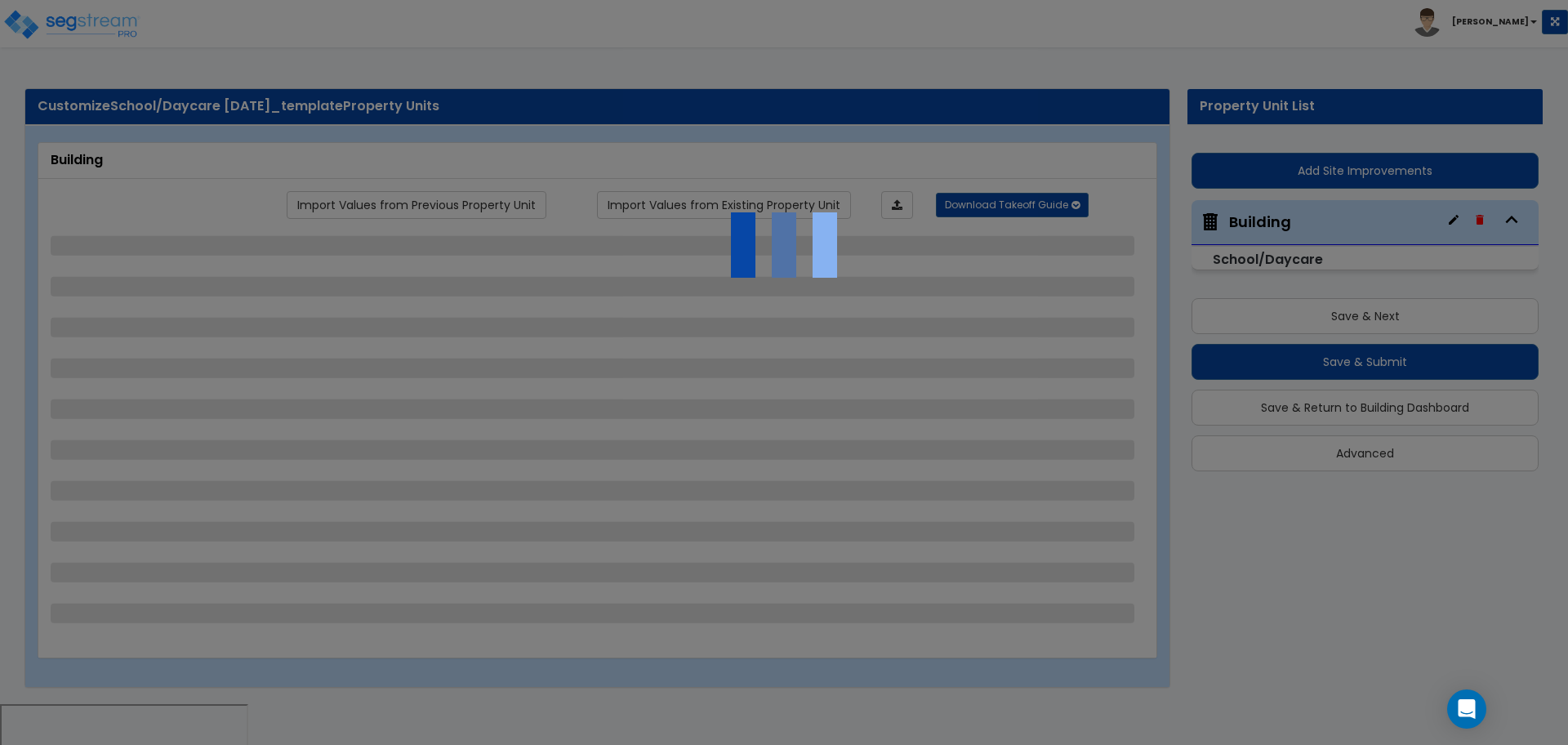
select select "2"
select select "1"
select select "5"
select select "2"
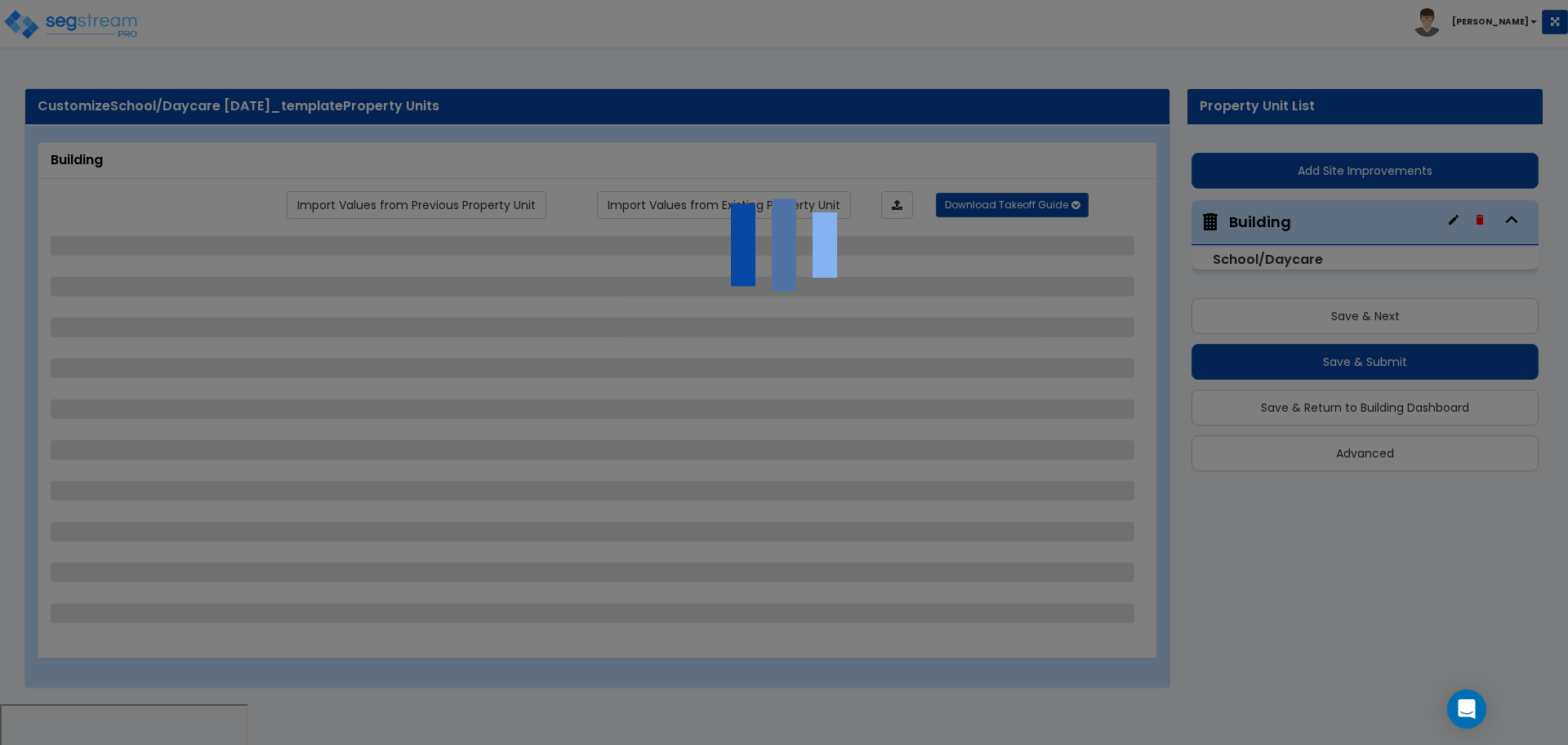
select select "4"
select select "2"
select select "7"
select select "1"
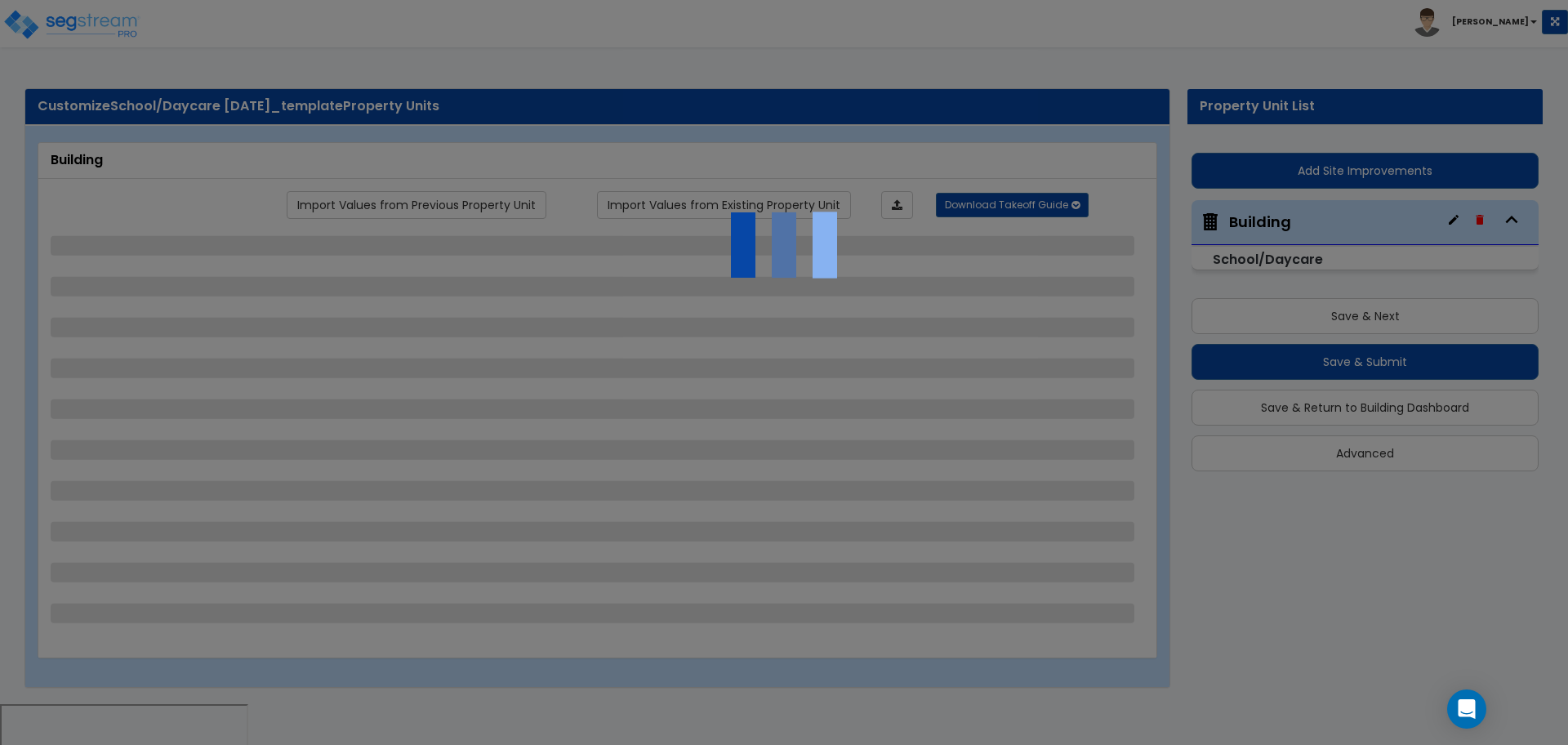
select select "1"
select select "3"
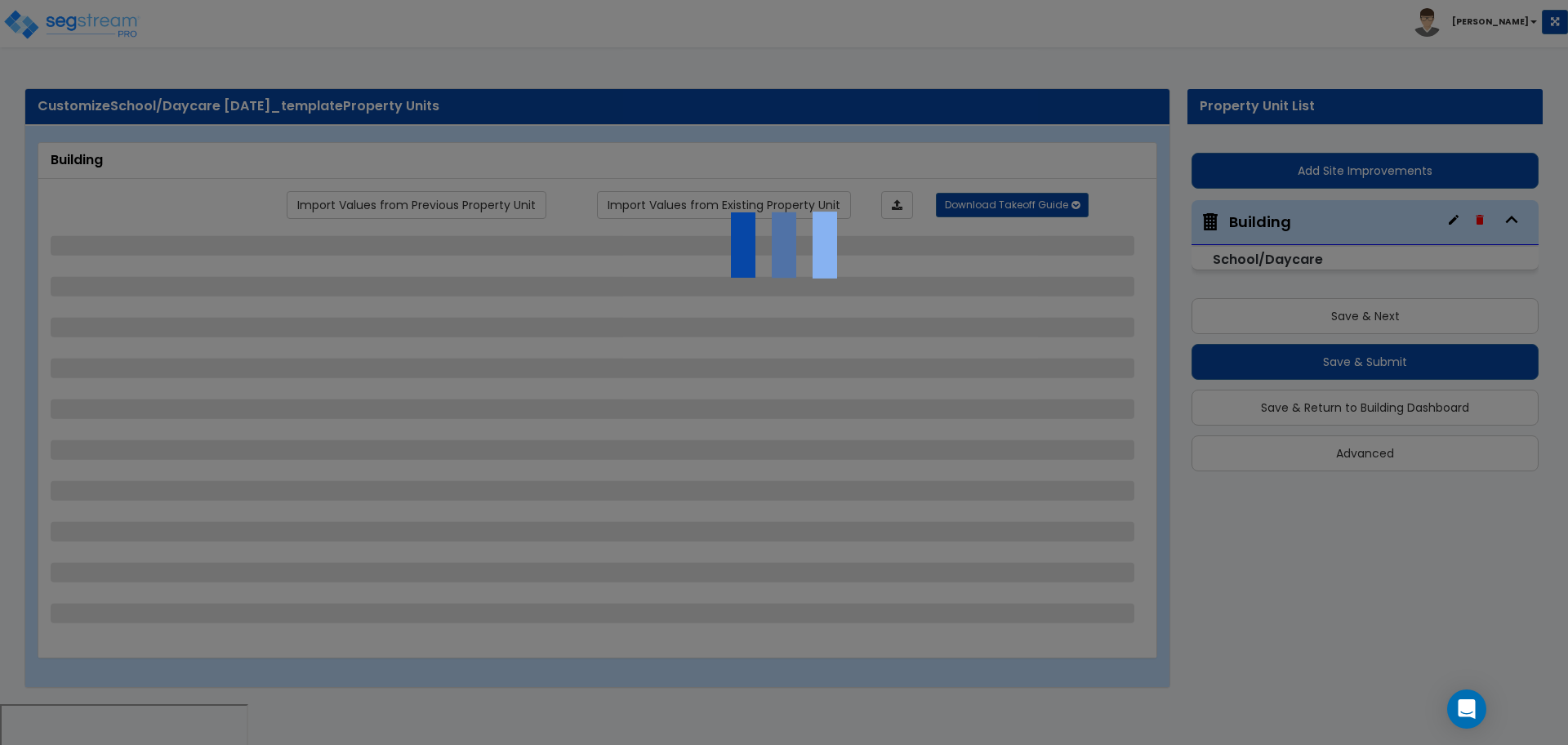
select select "1"
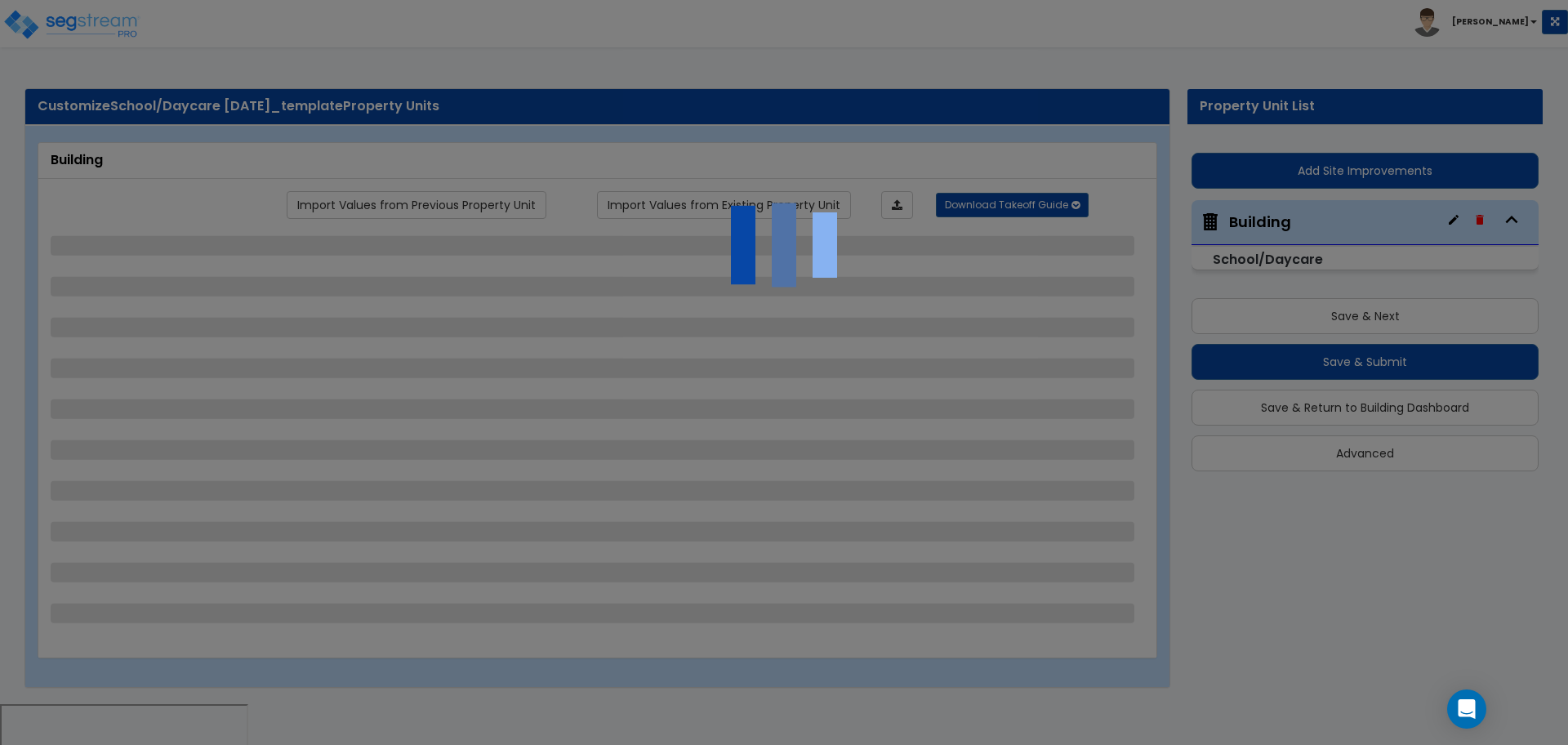
select select "2"
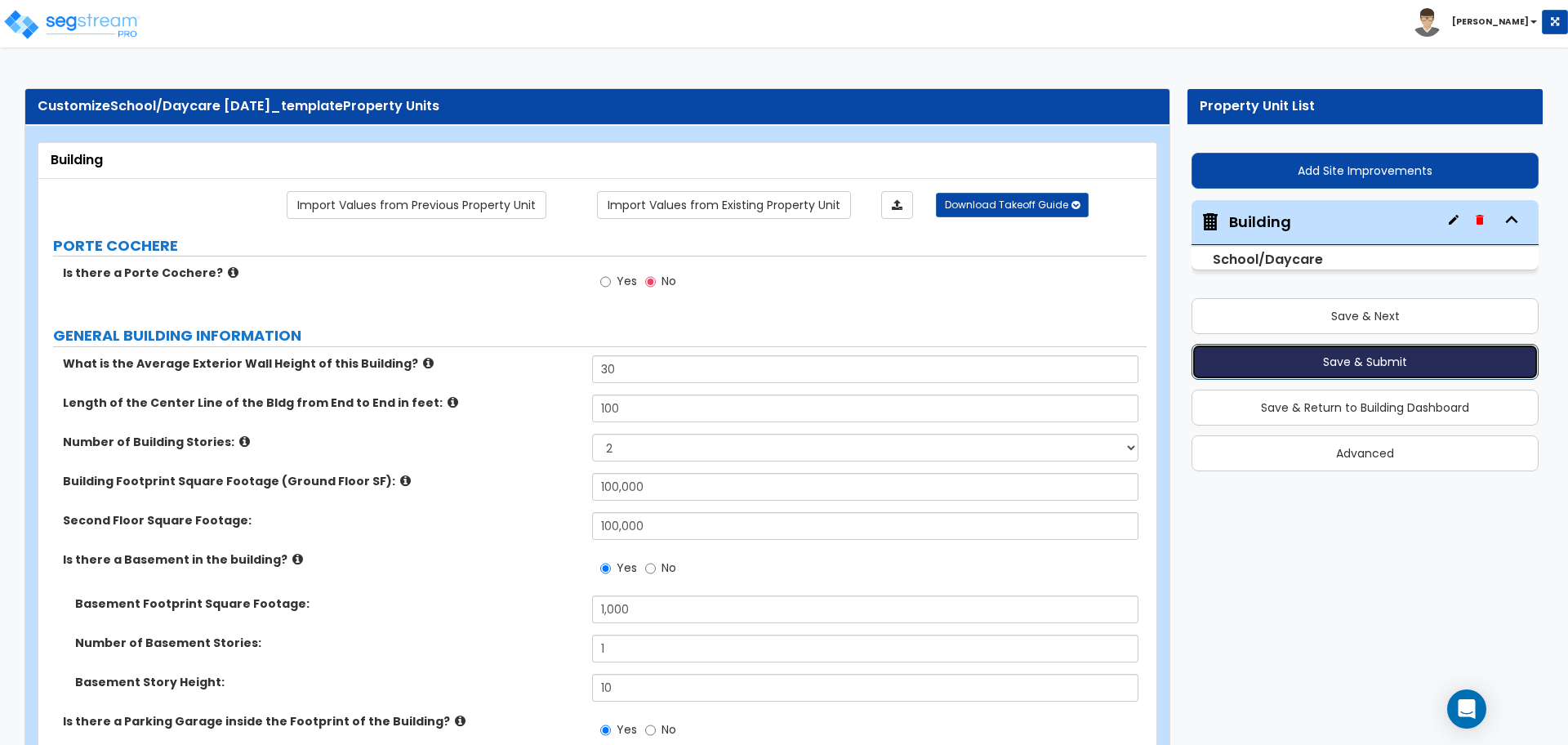
click at [1239, 354] on button "Save & Submit" at bounding box center [1365, 362] width 348 height 36
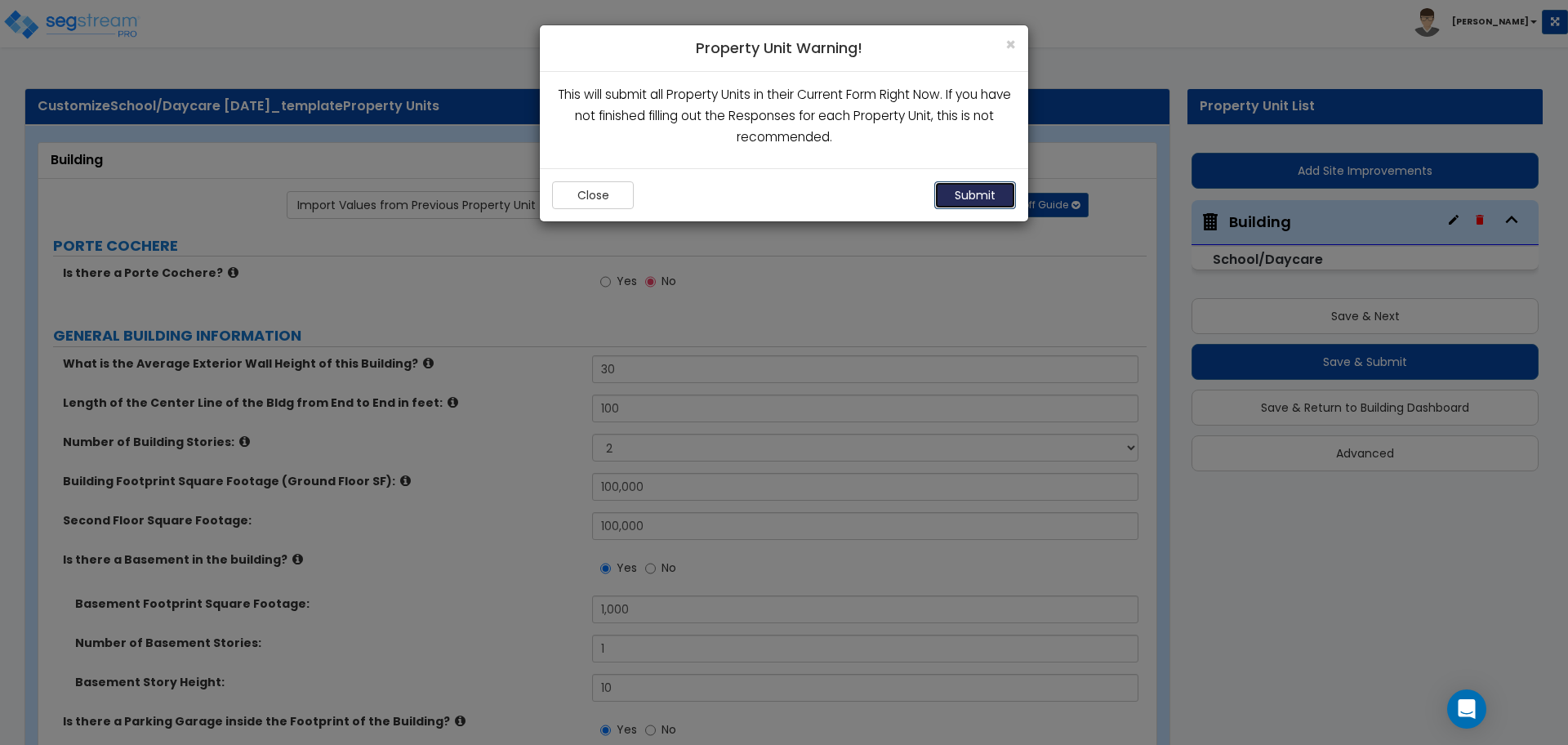
click at [959, 194] on button "Submit" at bounding box center [975, 195] width 82 height 28
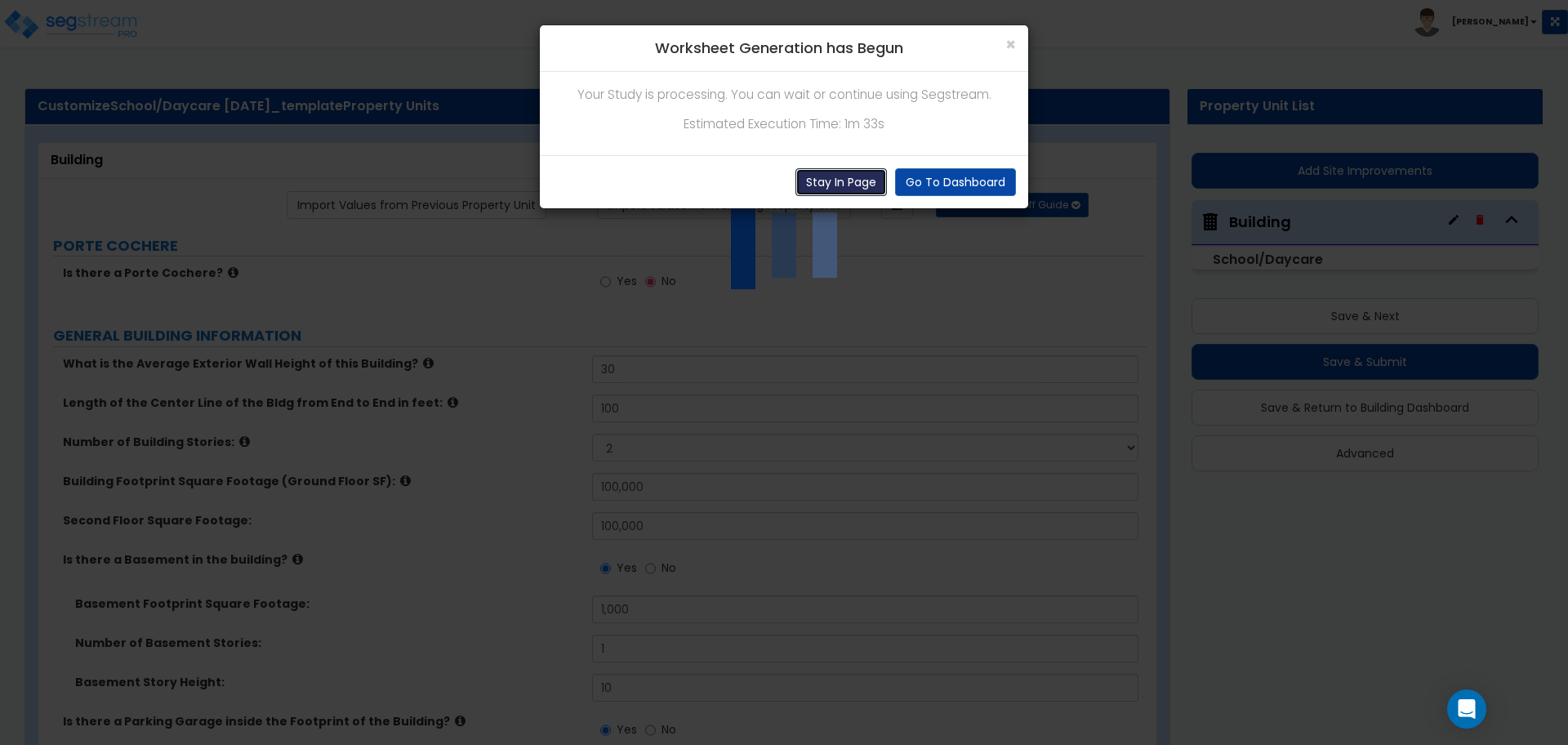
click at [874, 179] on button "Stay In Page" at bounding box center [841, 182] width 92 height 28
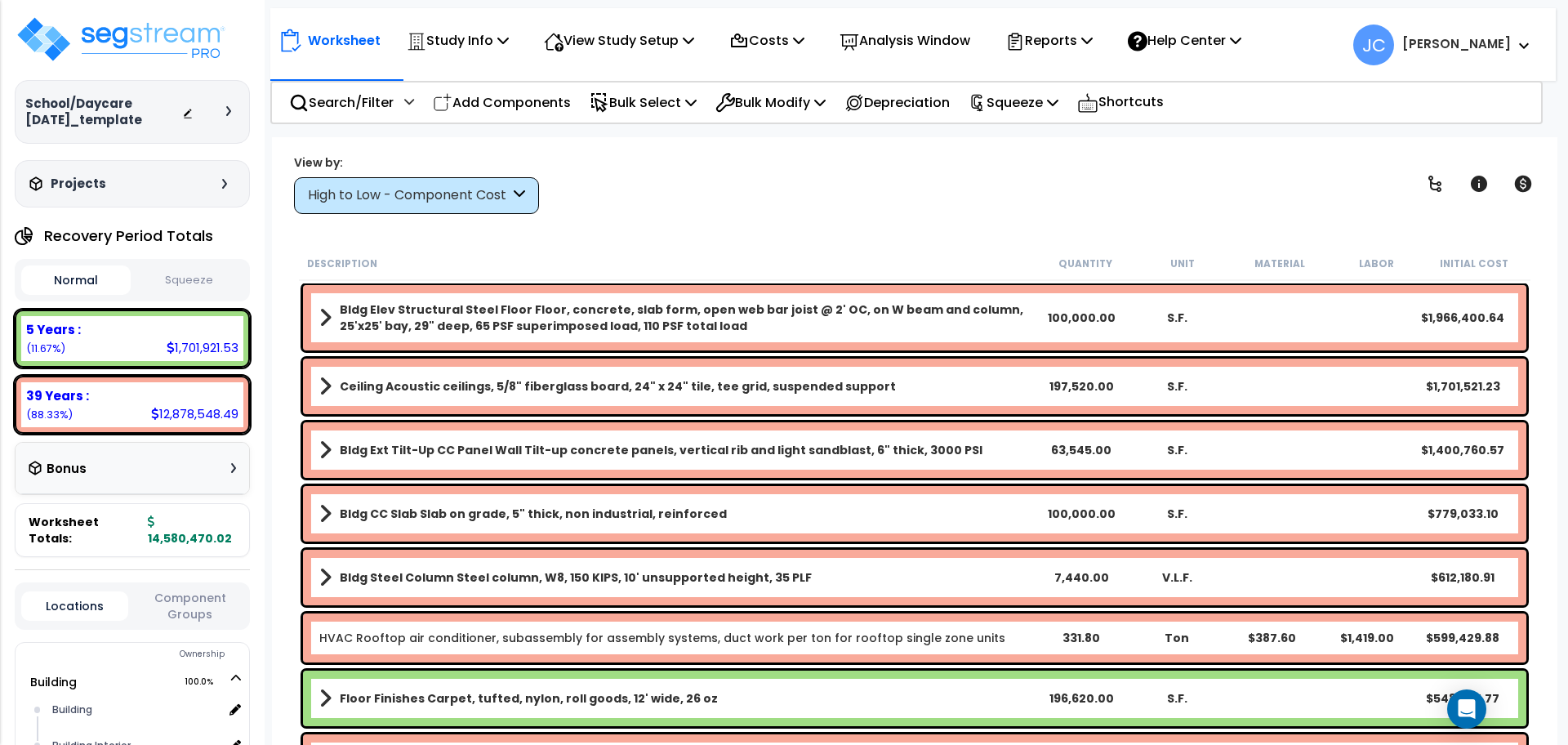
click at [453, 199] on div "High to Low - Component Cost" at bounding box center [408, 195] width 201 height 18
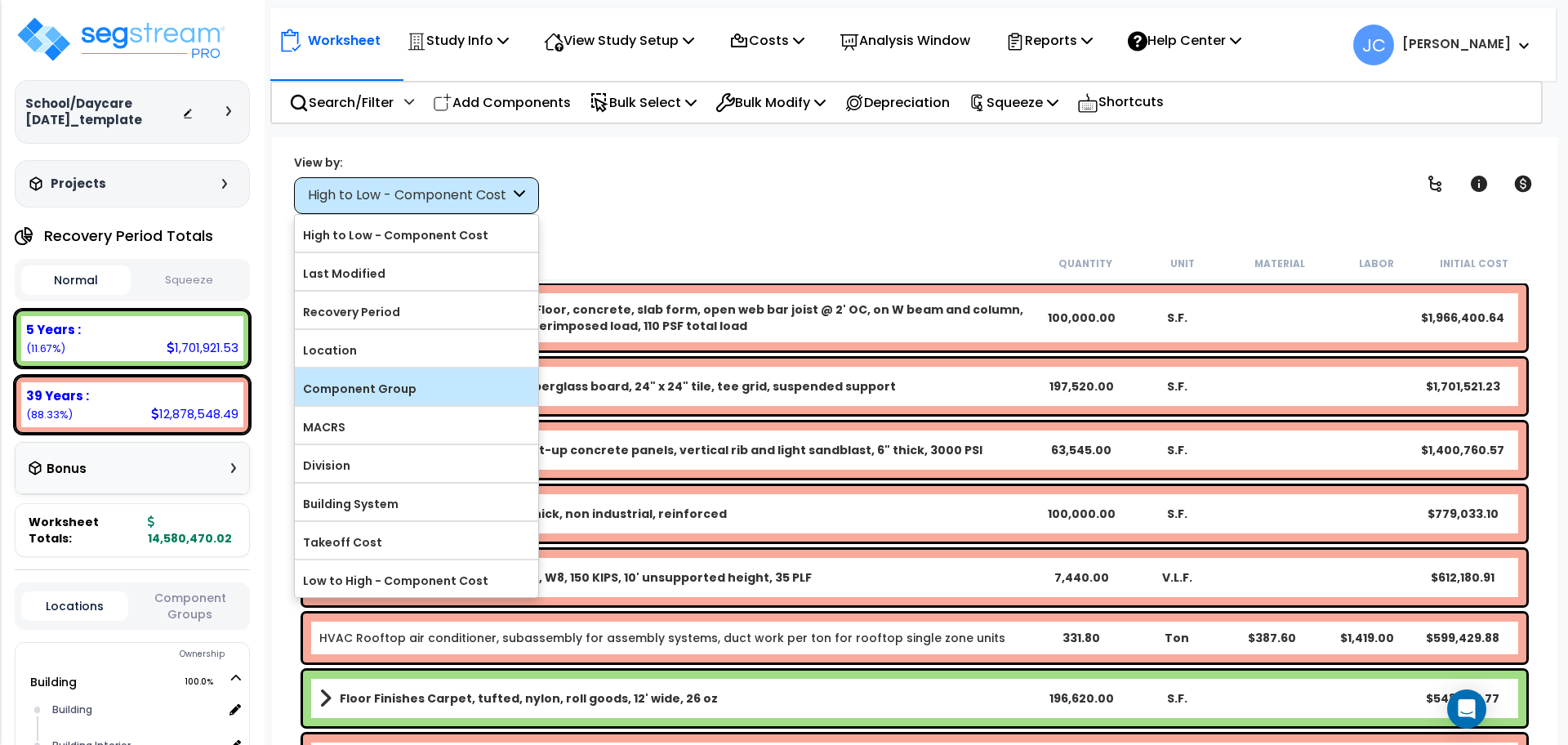
click at [424, 398] on div "Component Group" at bounding box center [416, 387] width 244 height 37
click at [429, 390] on label "Component Group" at bounding box center [416, 389] width 244 height 25
click at [0, 0] on input "Component Group" at bounding box center [0, 0] width 0 height 0
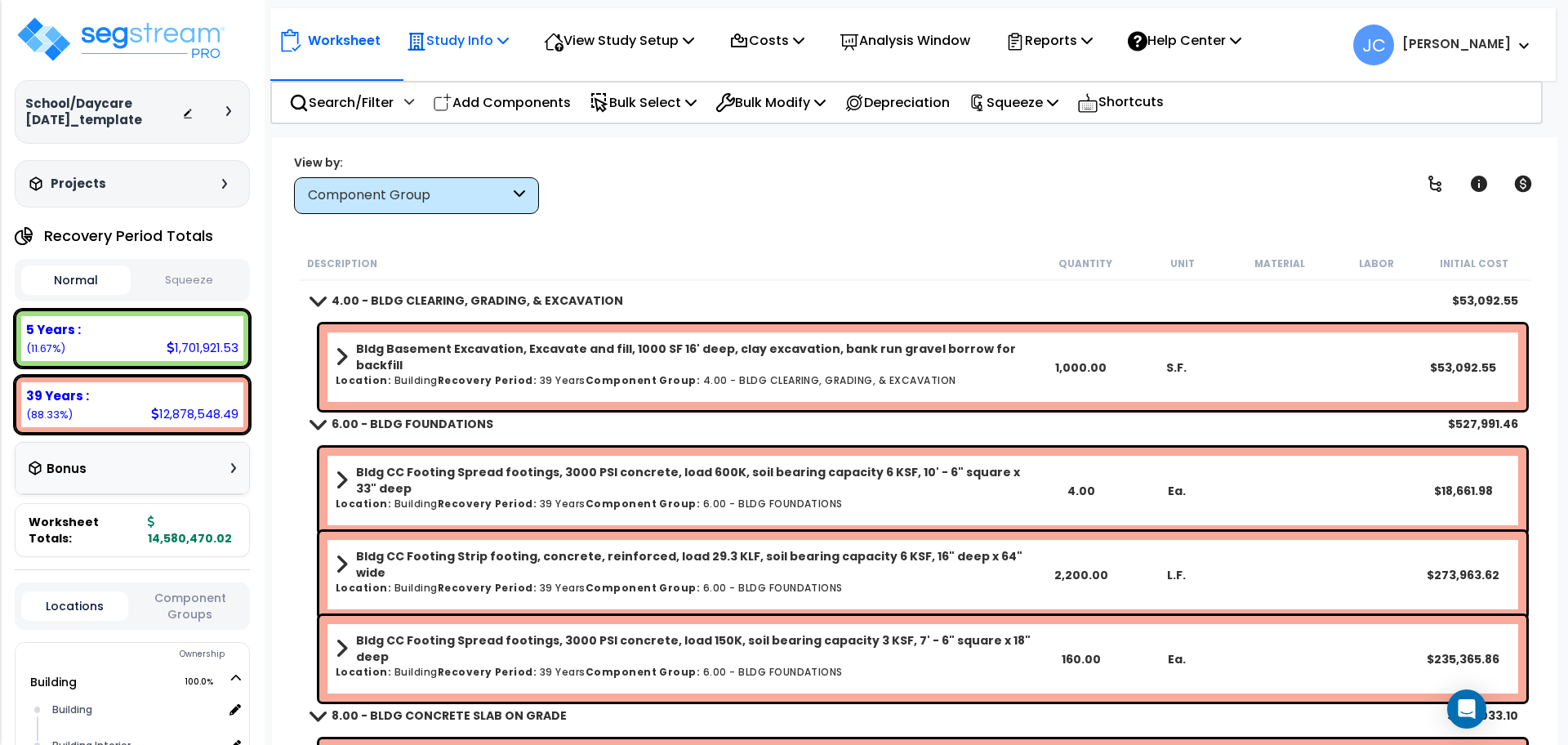
click at [480, 40] on p "Study Info" at bounding box center [458, 40] width 102 height 22
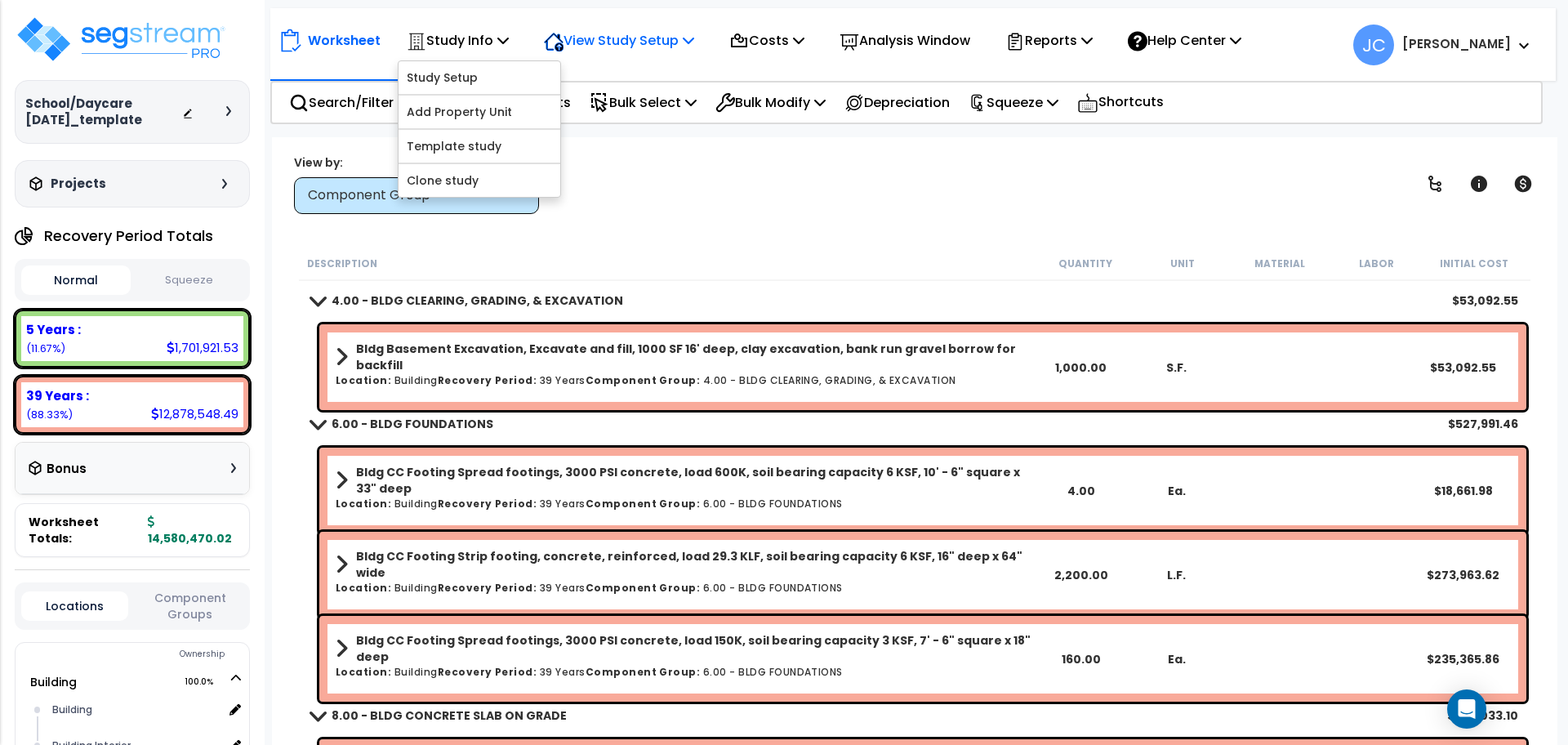
click at [628, 35] on p "View Study Setup" at bounding box center [619, 40] width 150 height 22
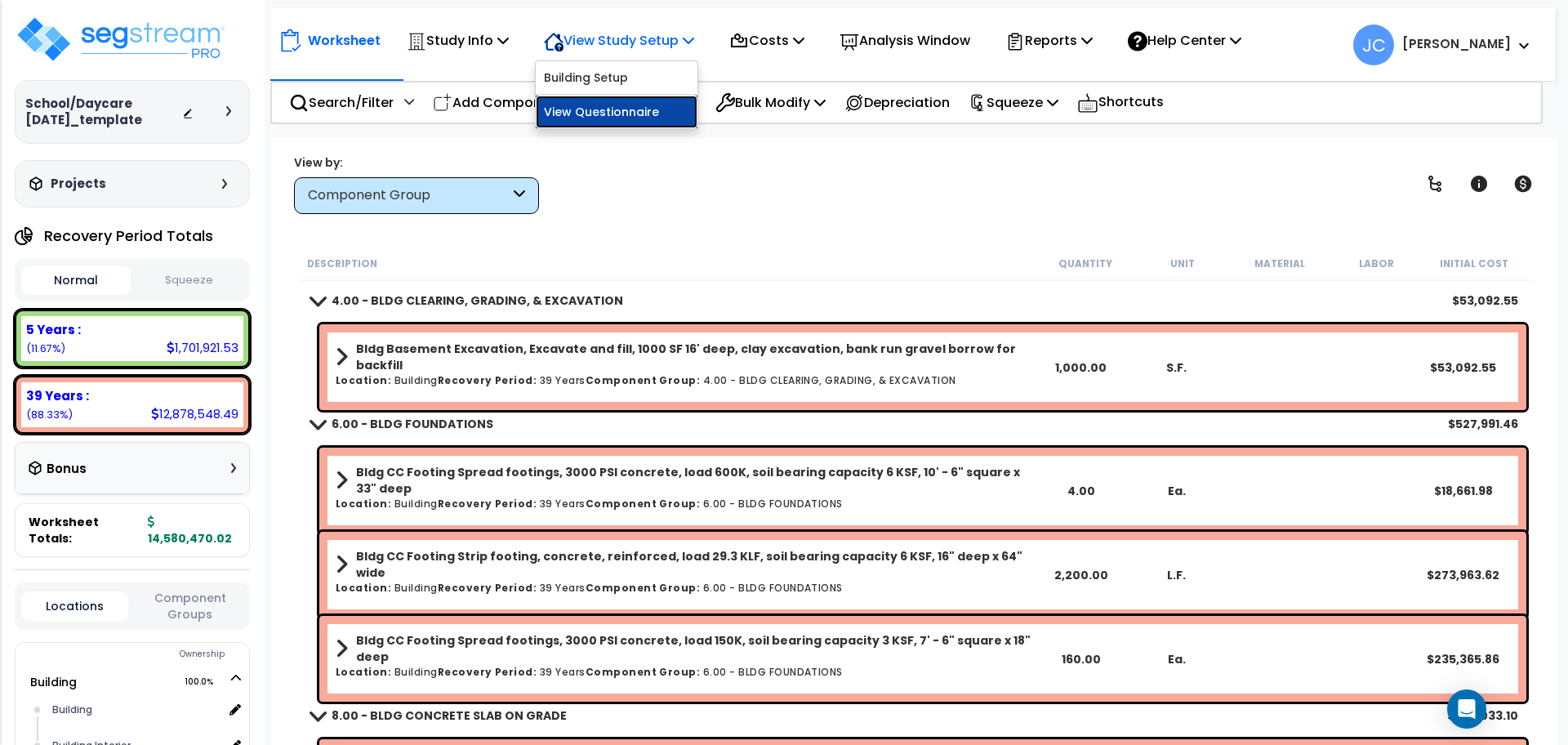
click at [621, 106] on link "View Questionnaire" at bounding box center [617, 112] width 162 height 33
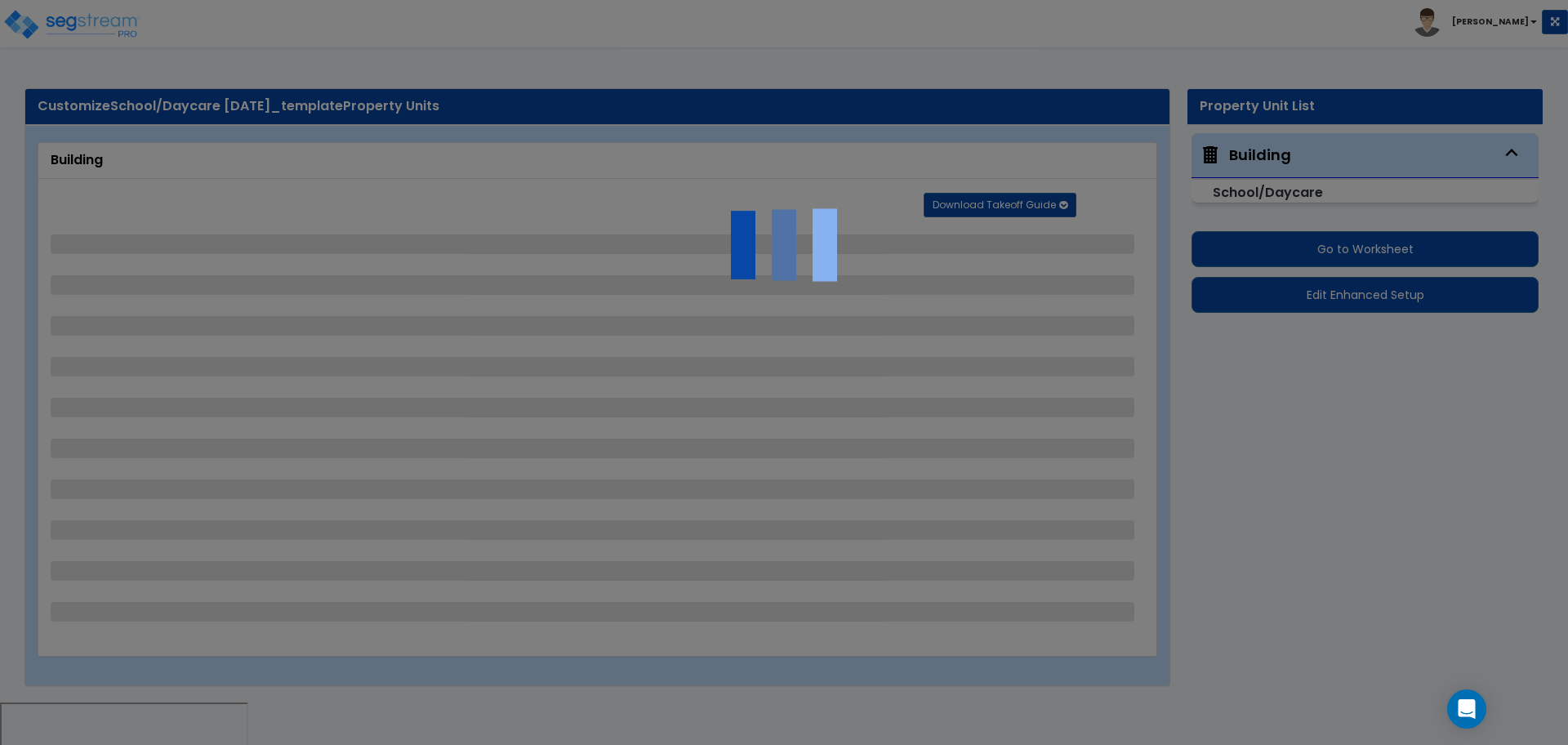
select select "2"
select select "1"
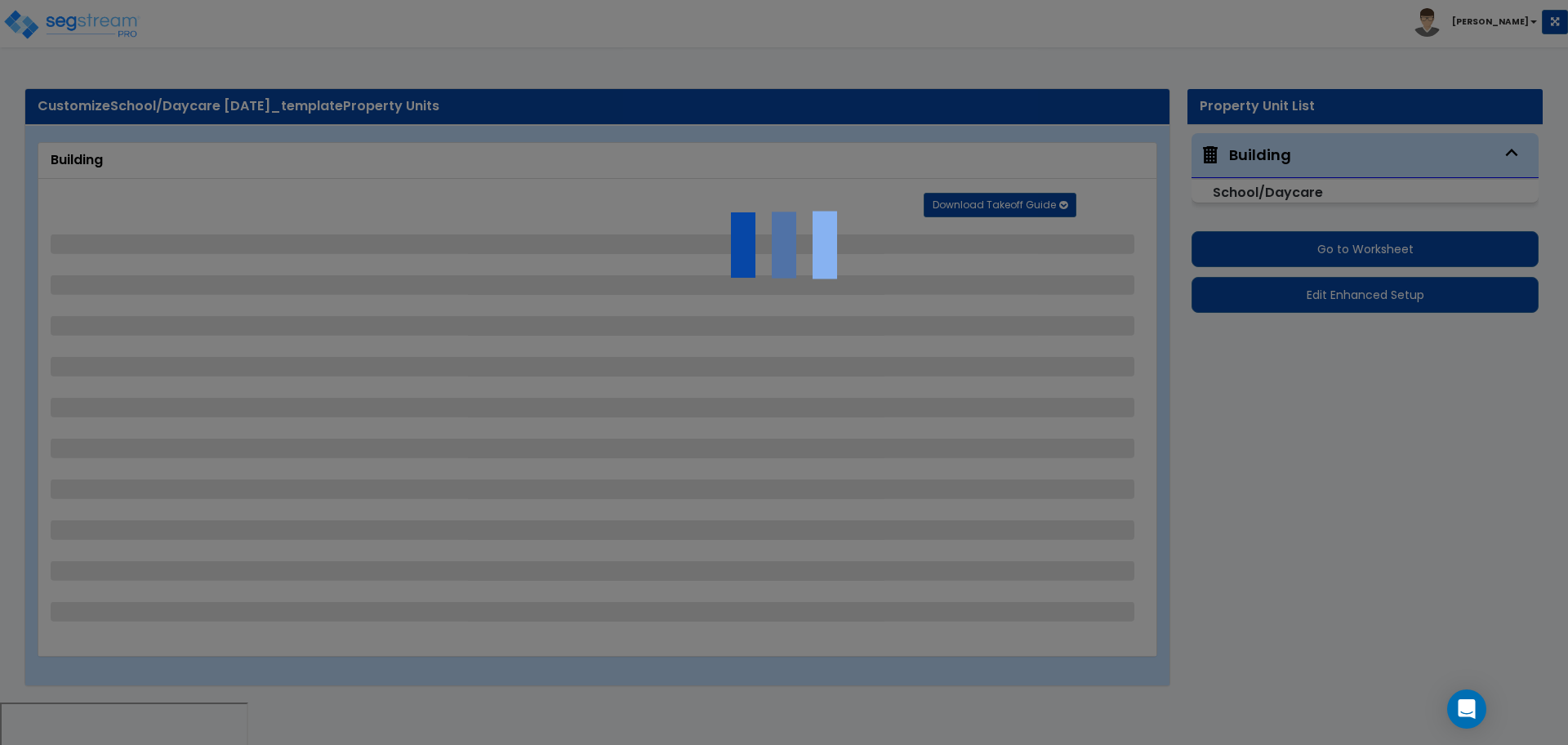
select select "1"
select select "2"
select select "1"
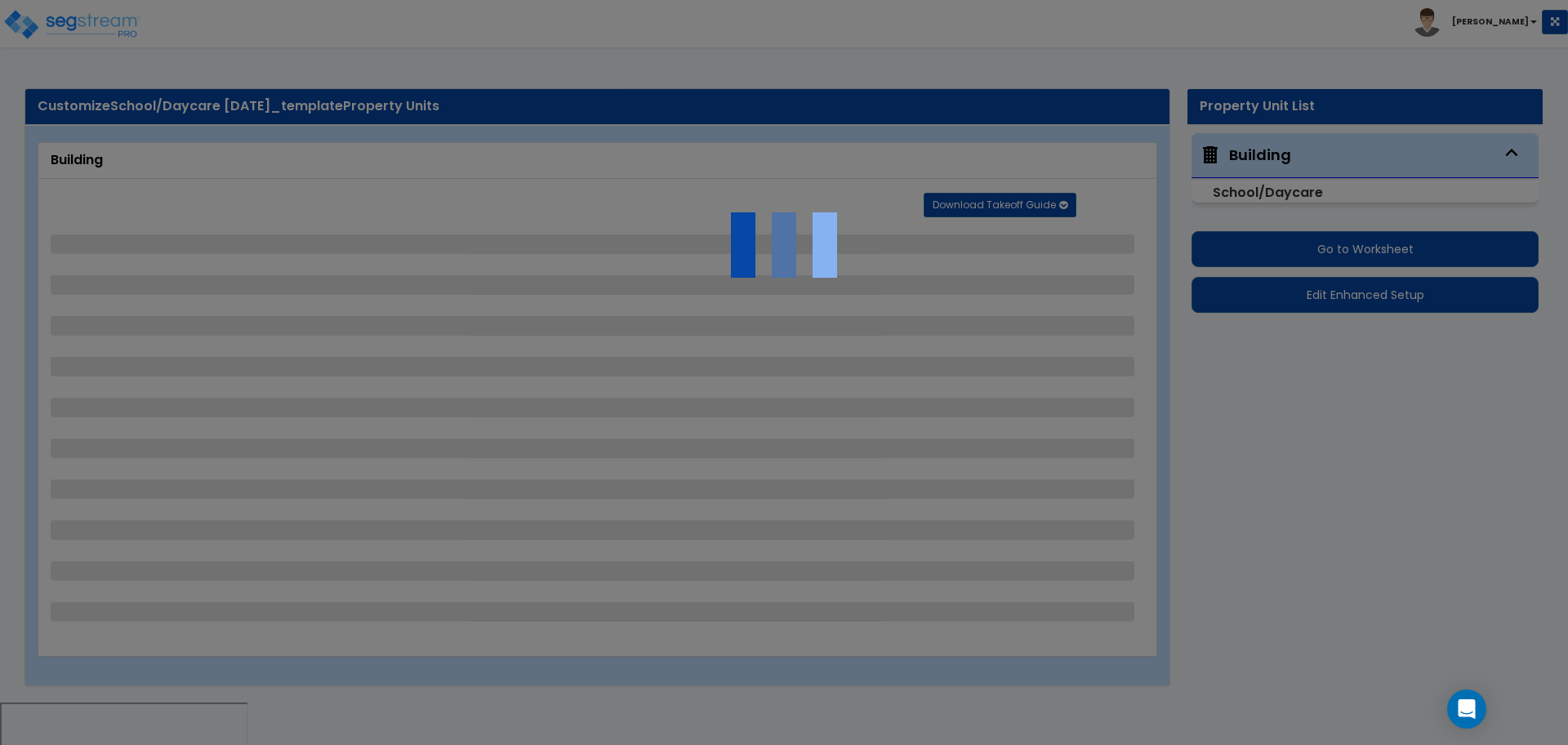
select select "1"
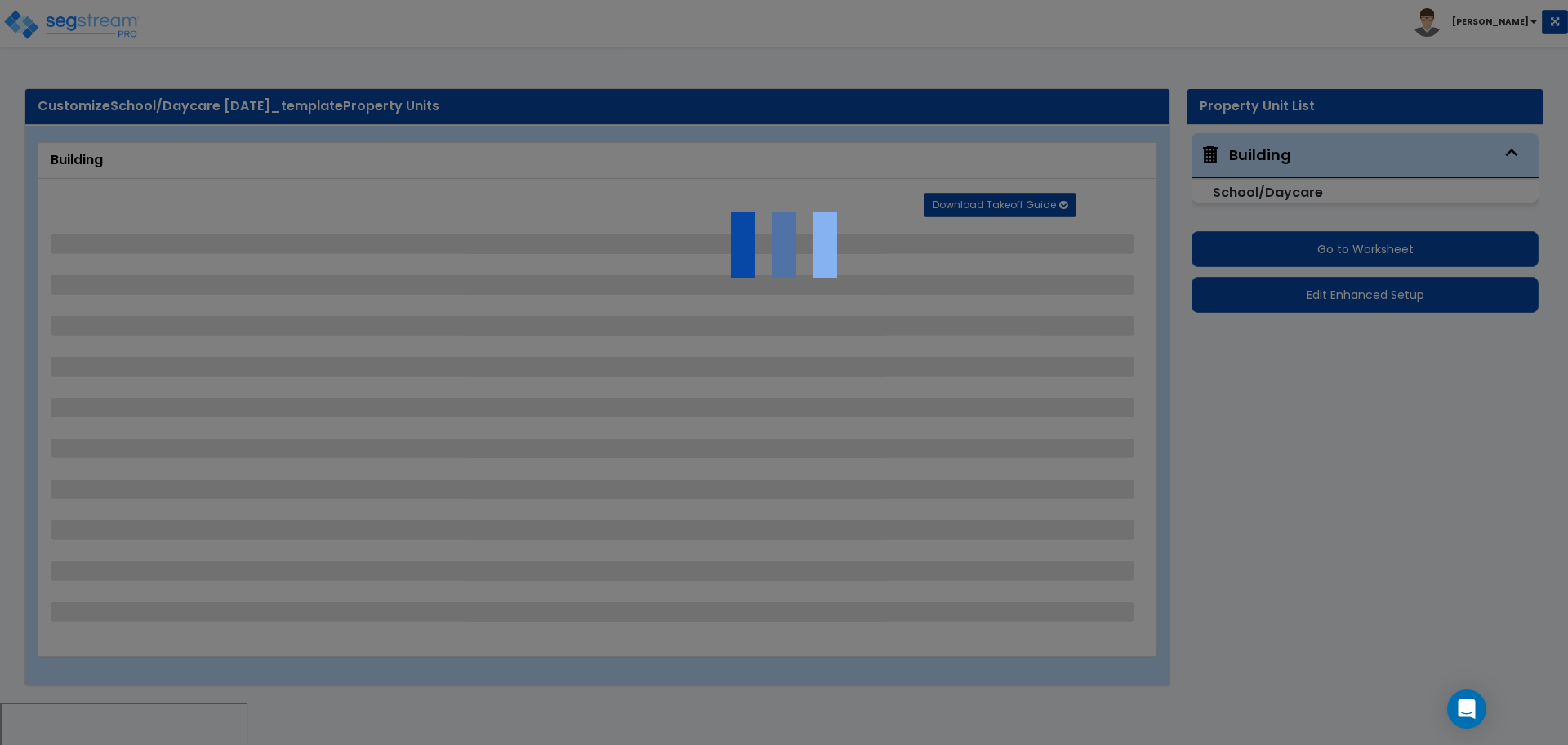
select select "1"
select select "4"
select select "1"
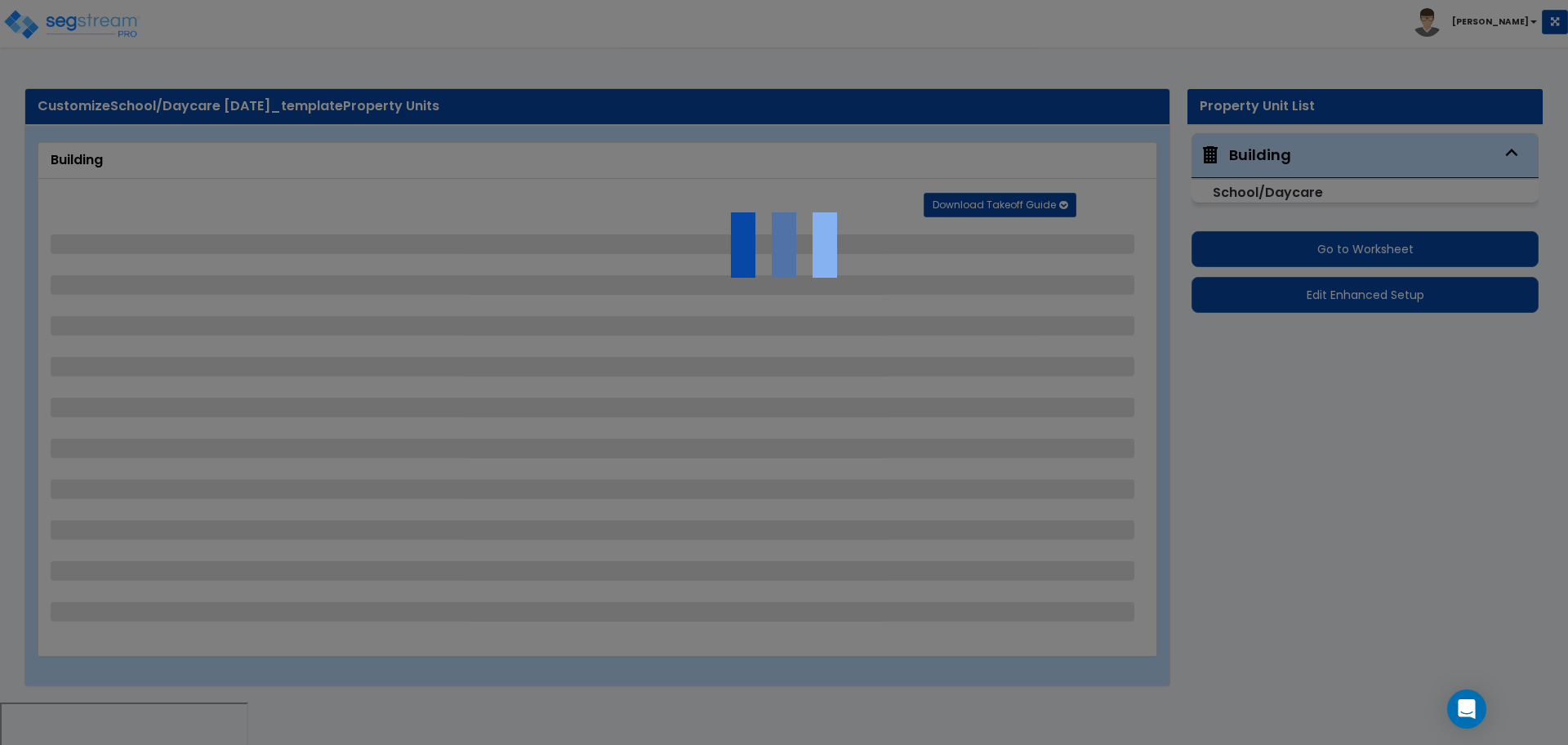
select select "1"
select select "2"
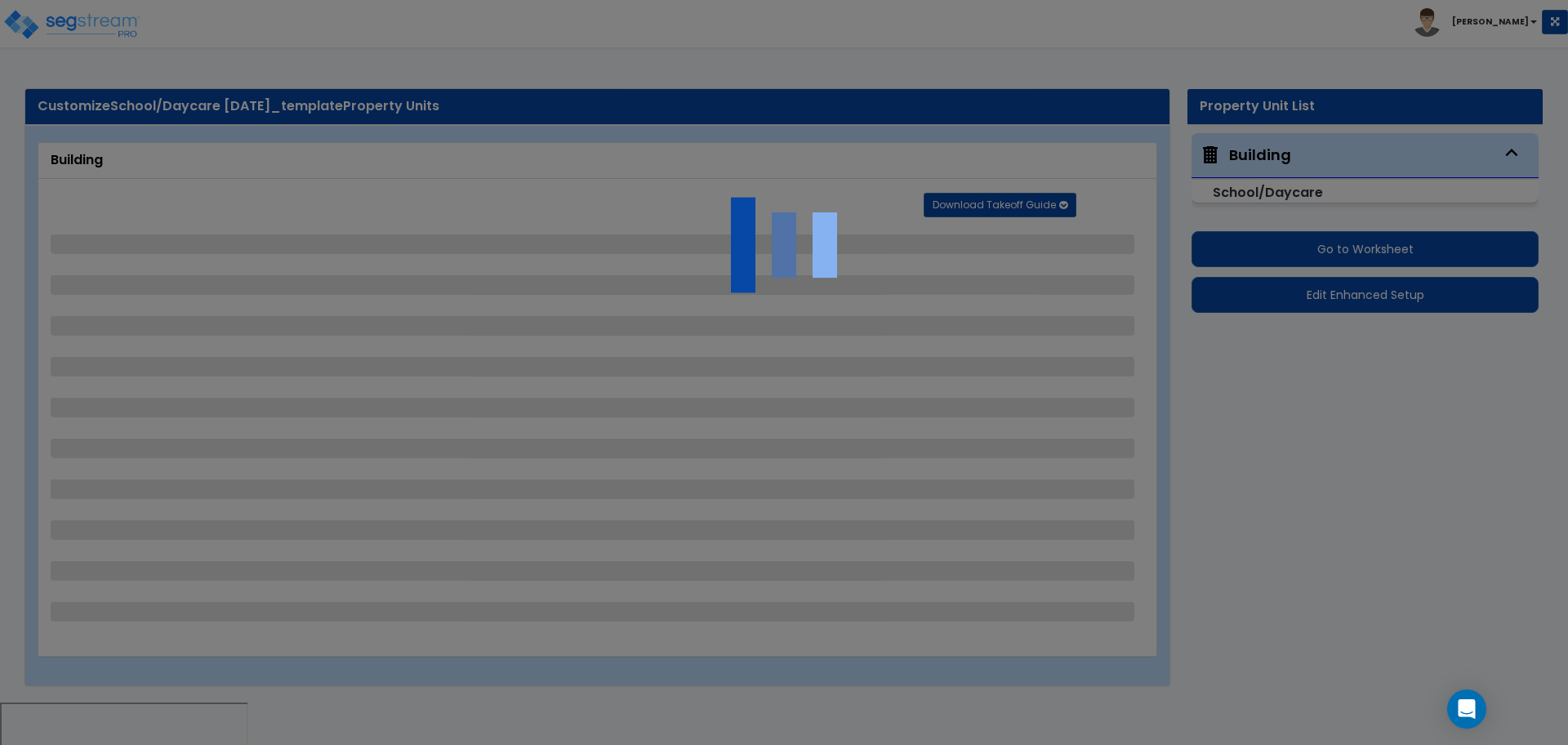
select select "1"
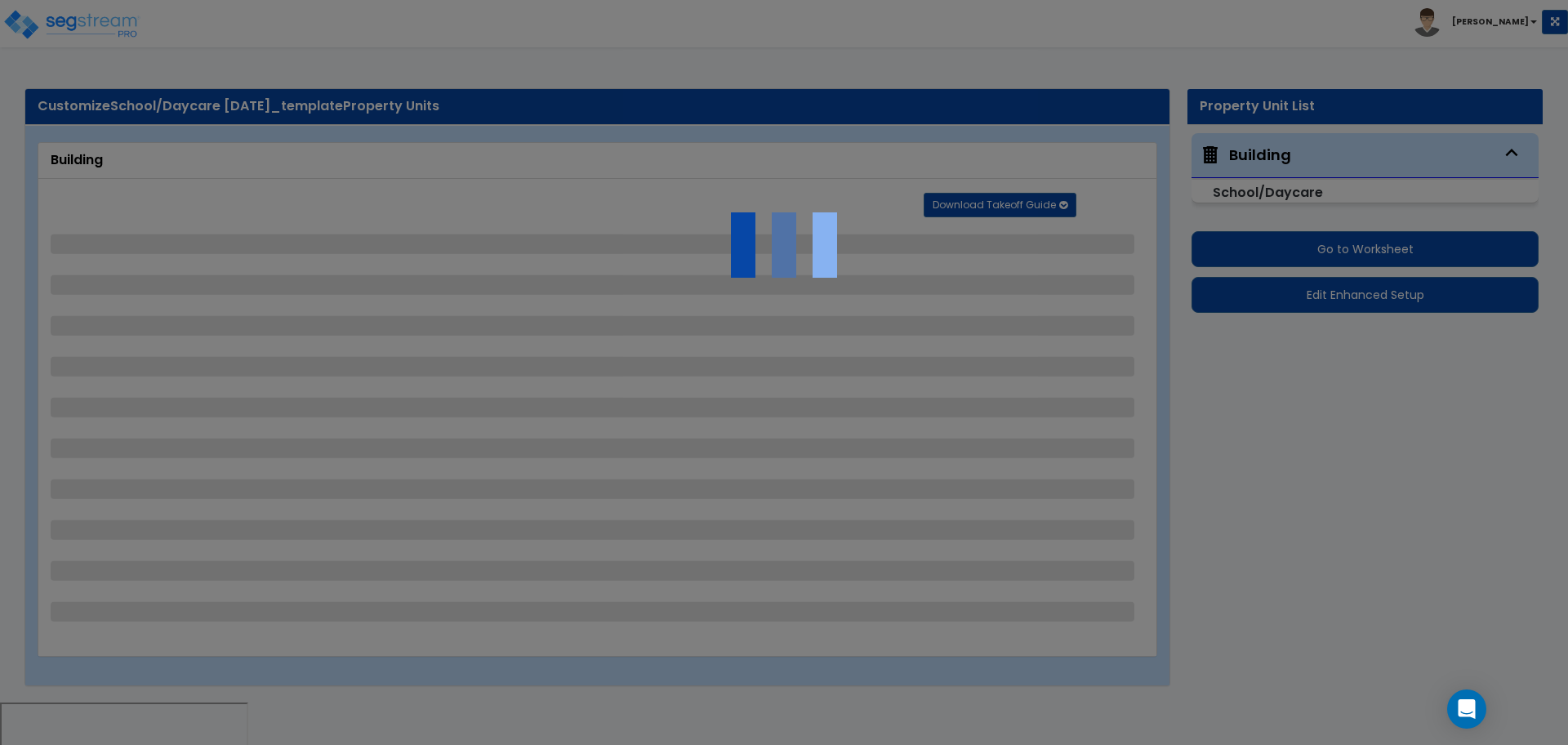
select select "2"
select select "3"
select select "1"
select select "3"
select select "1"
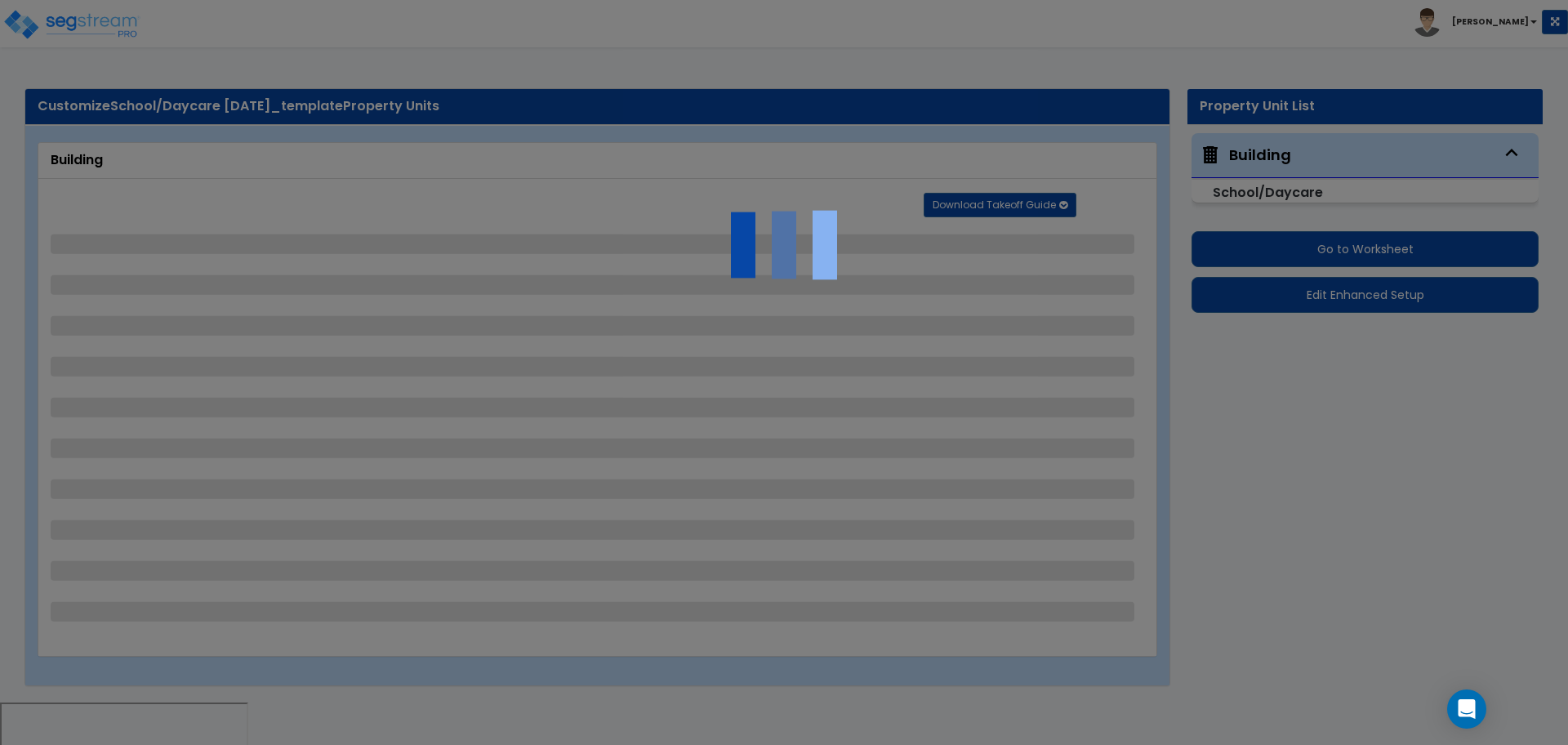
select select "2"
select select "1"
select select "5"
select select "2"
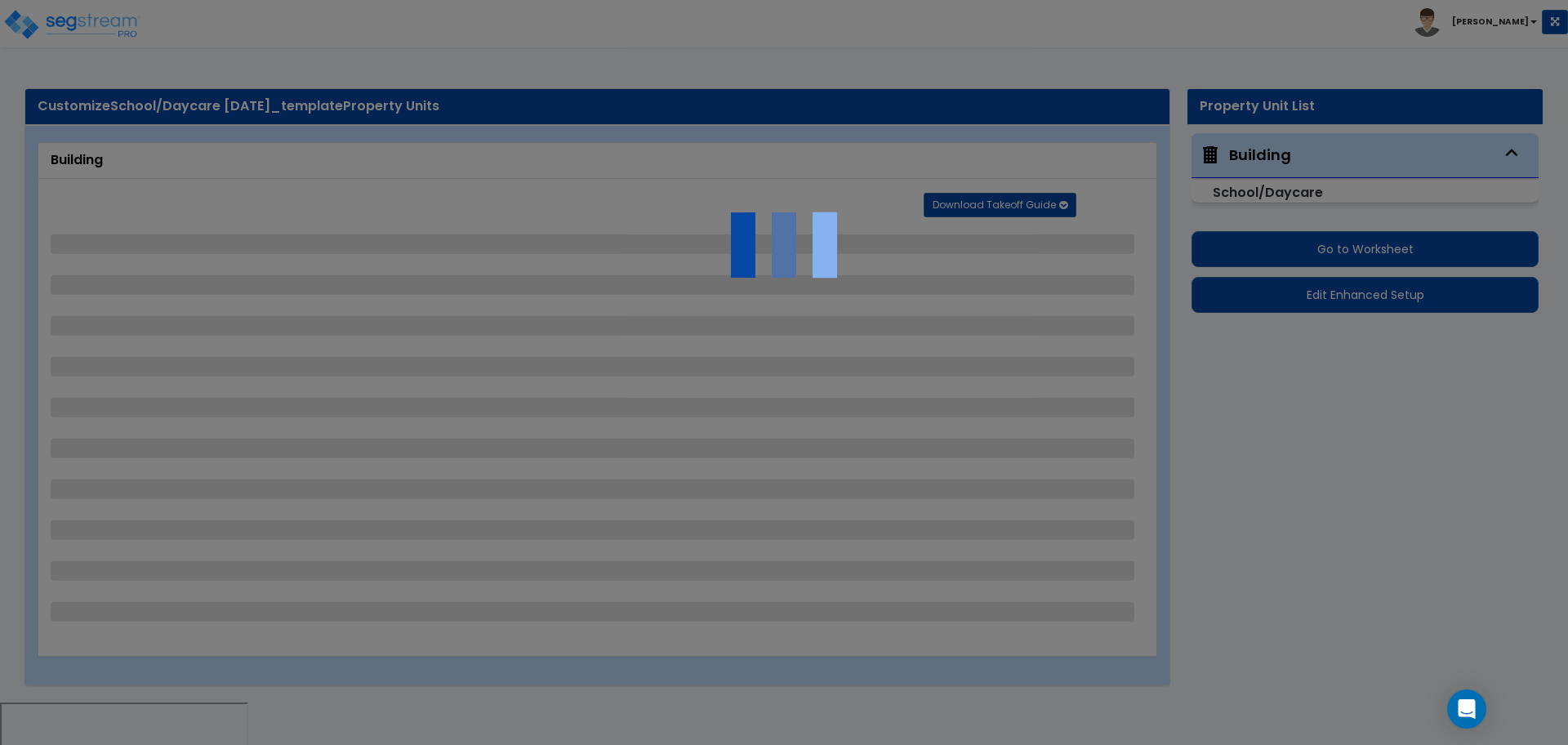
select select "4"
select select "2"
select select "7"
select select "1"
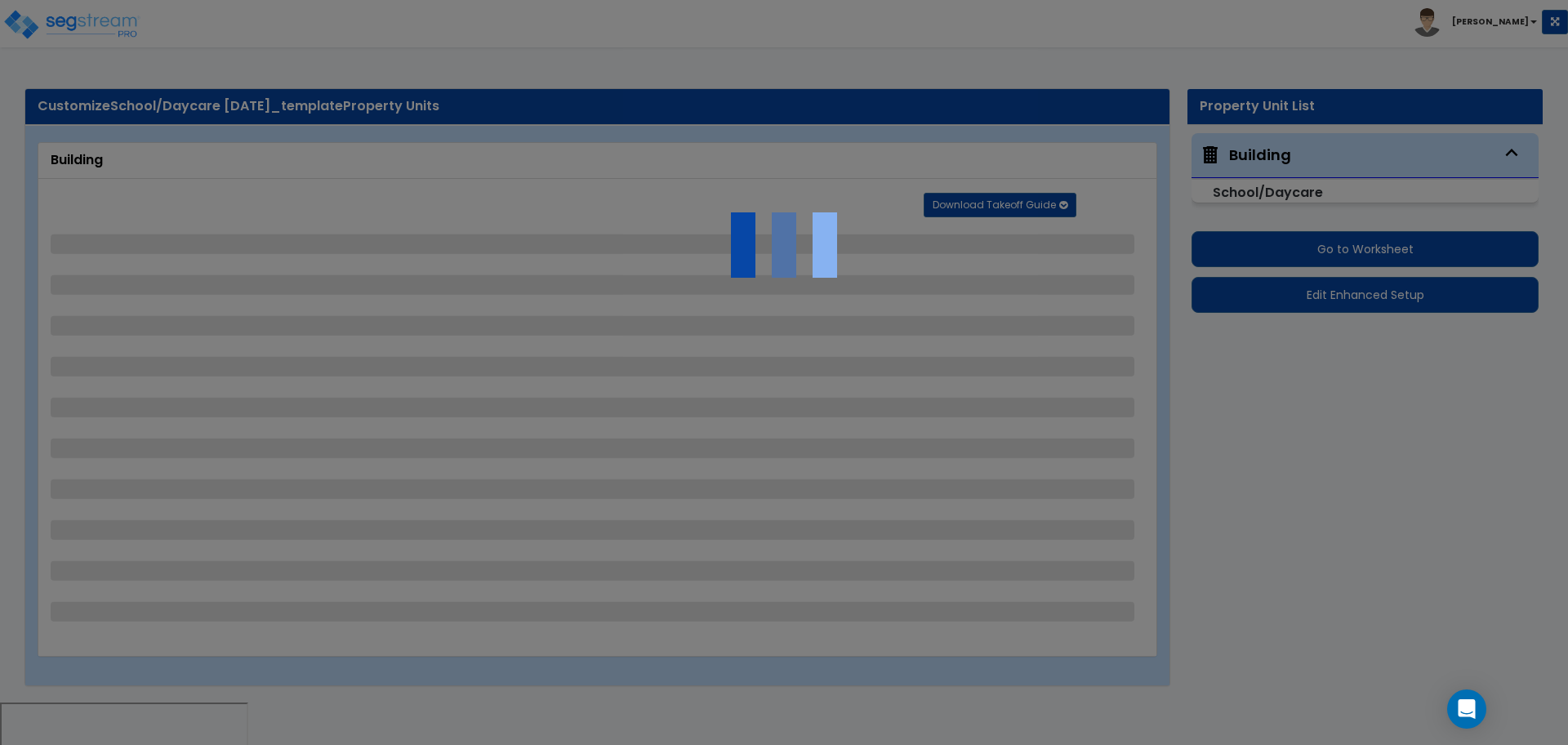
select select "1"
select select "3"
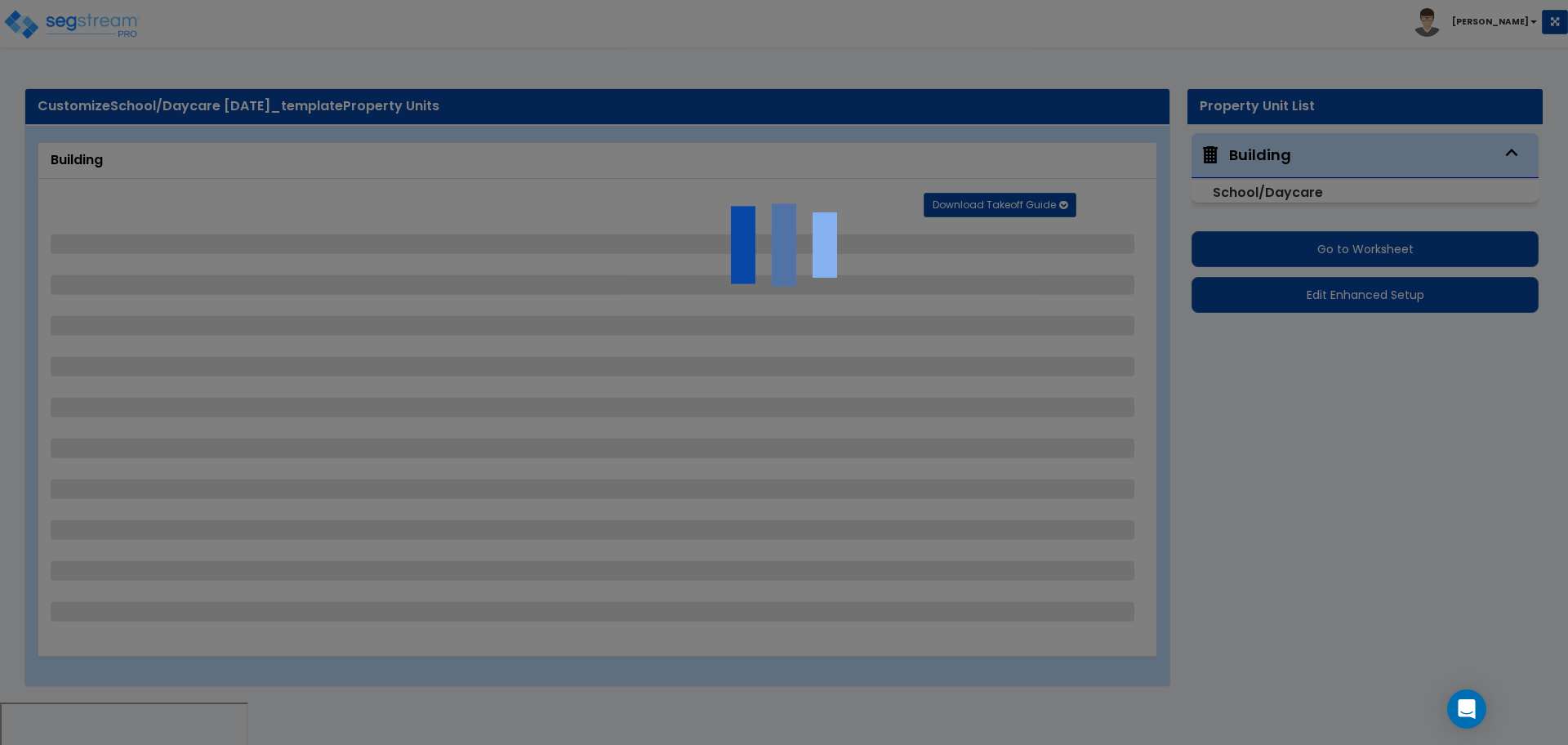
select select "1"
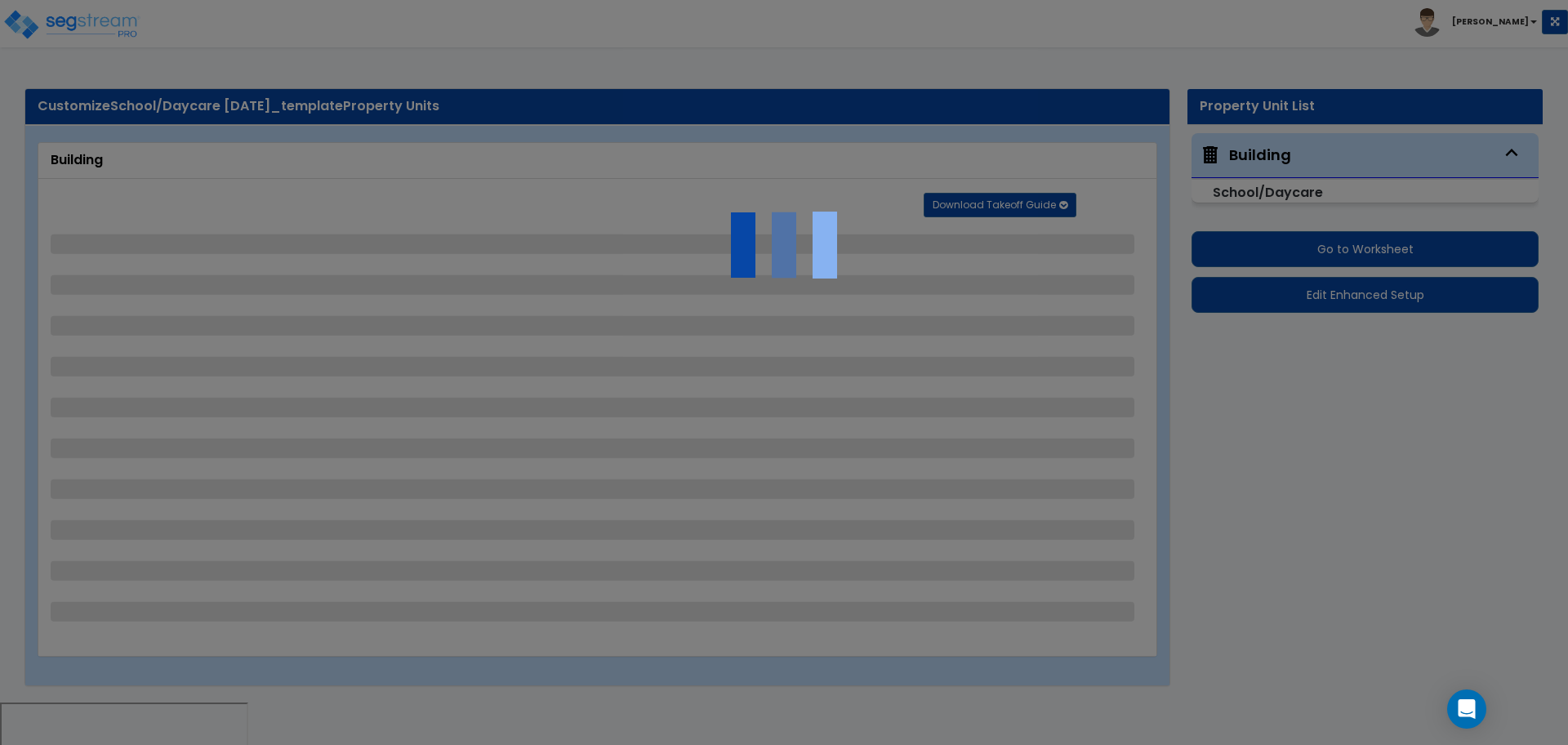
select select "2"
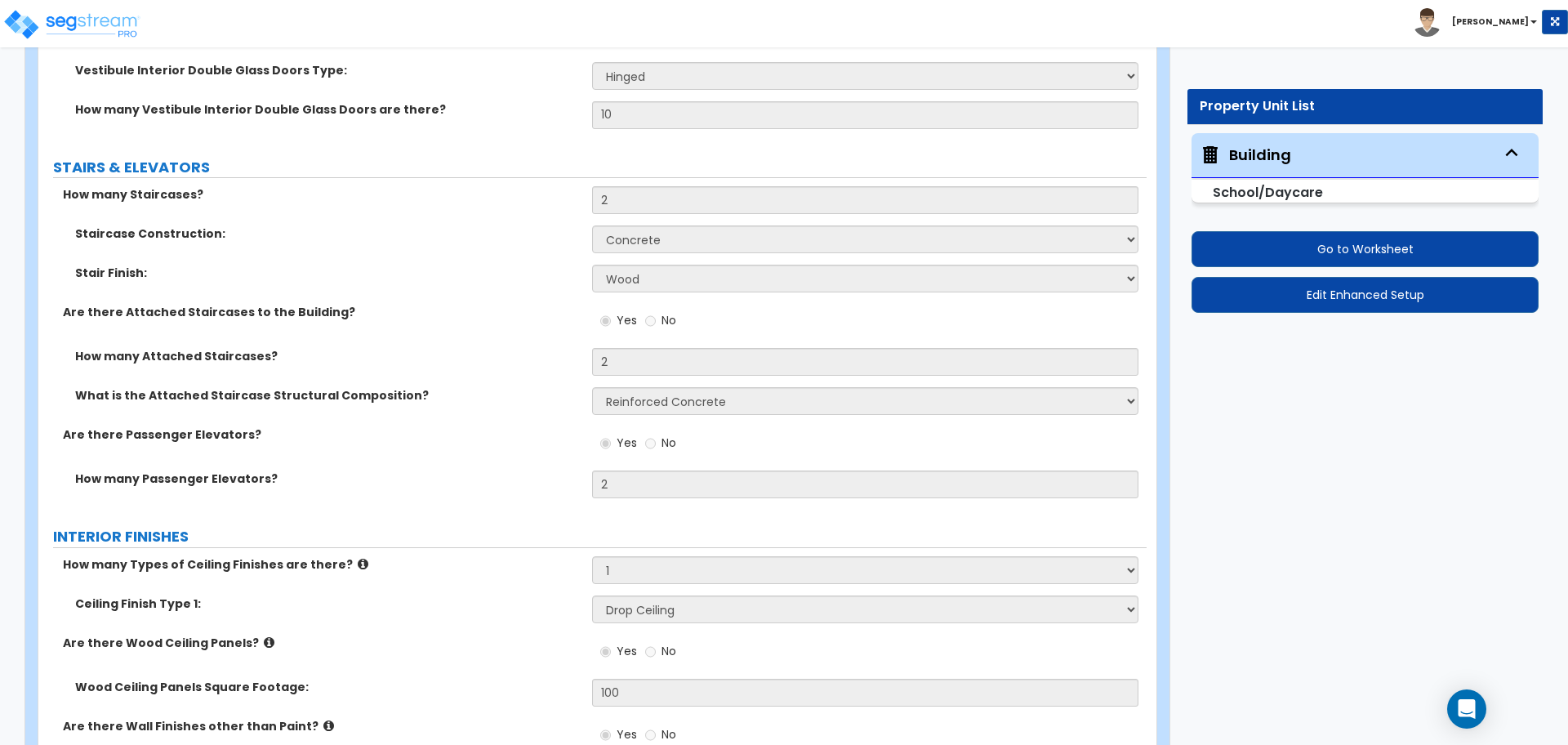
scroll to position [4655, 0]
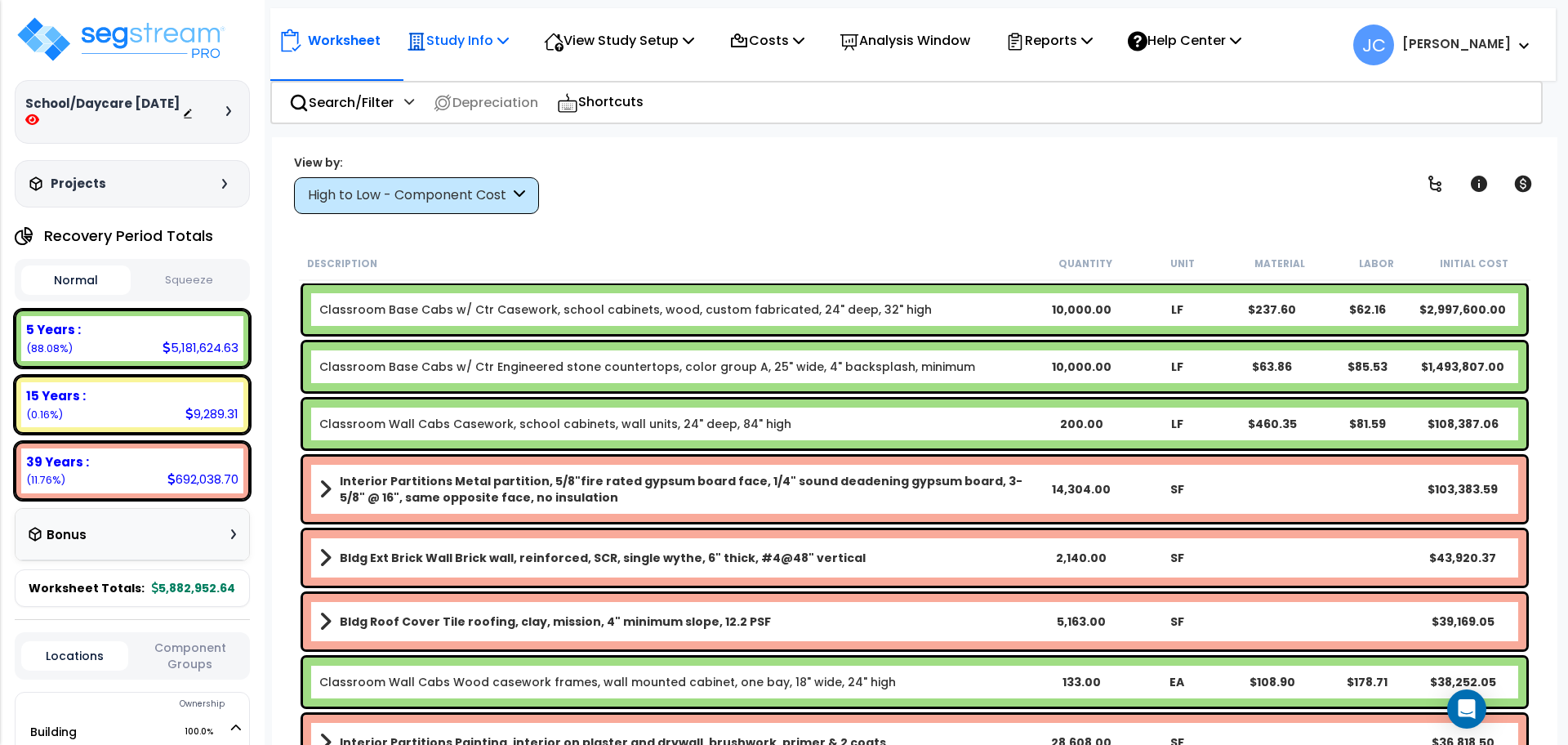
click at [499, 43] on p "Study Info" at bounding box center [458, 40] width 102 height 22
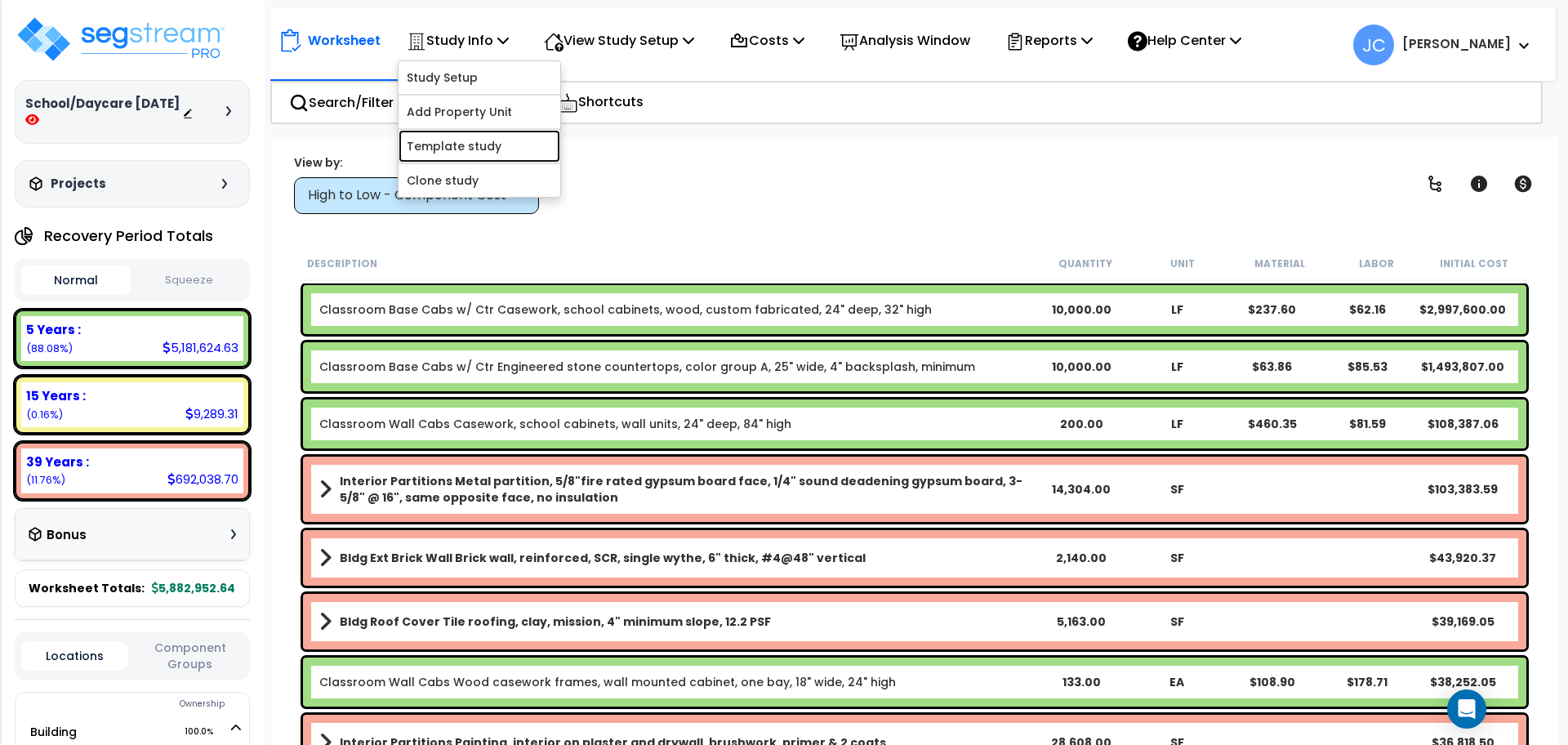
click at [491, 131] on link "Template study" at bounding box center [480, 146] width 162 height 33
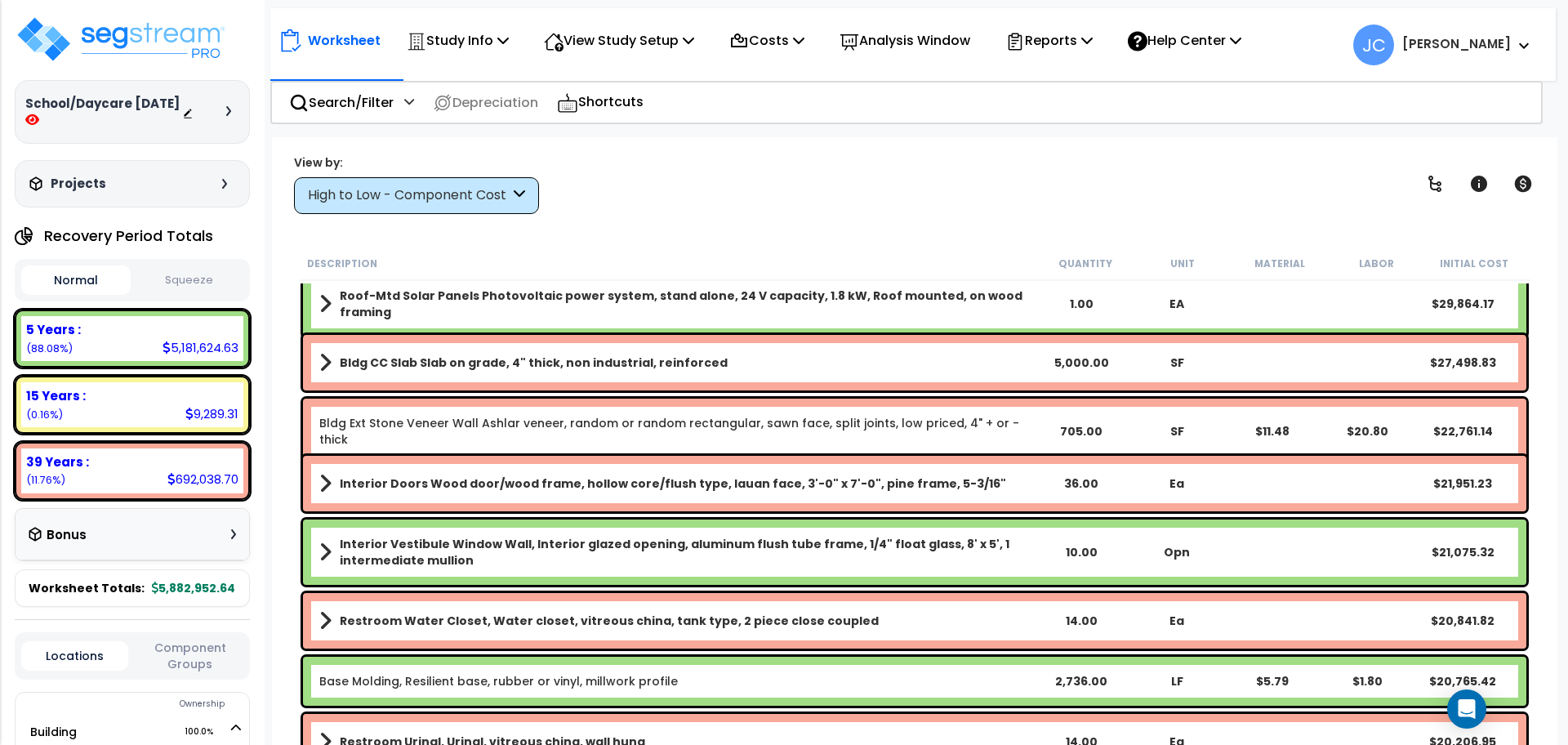
scroll to position [763, 0]
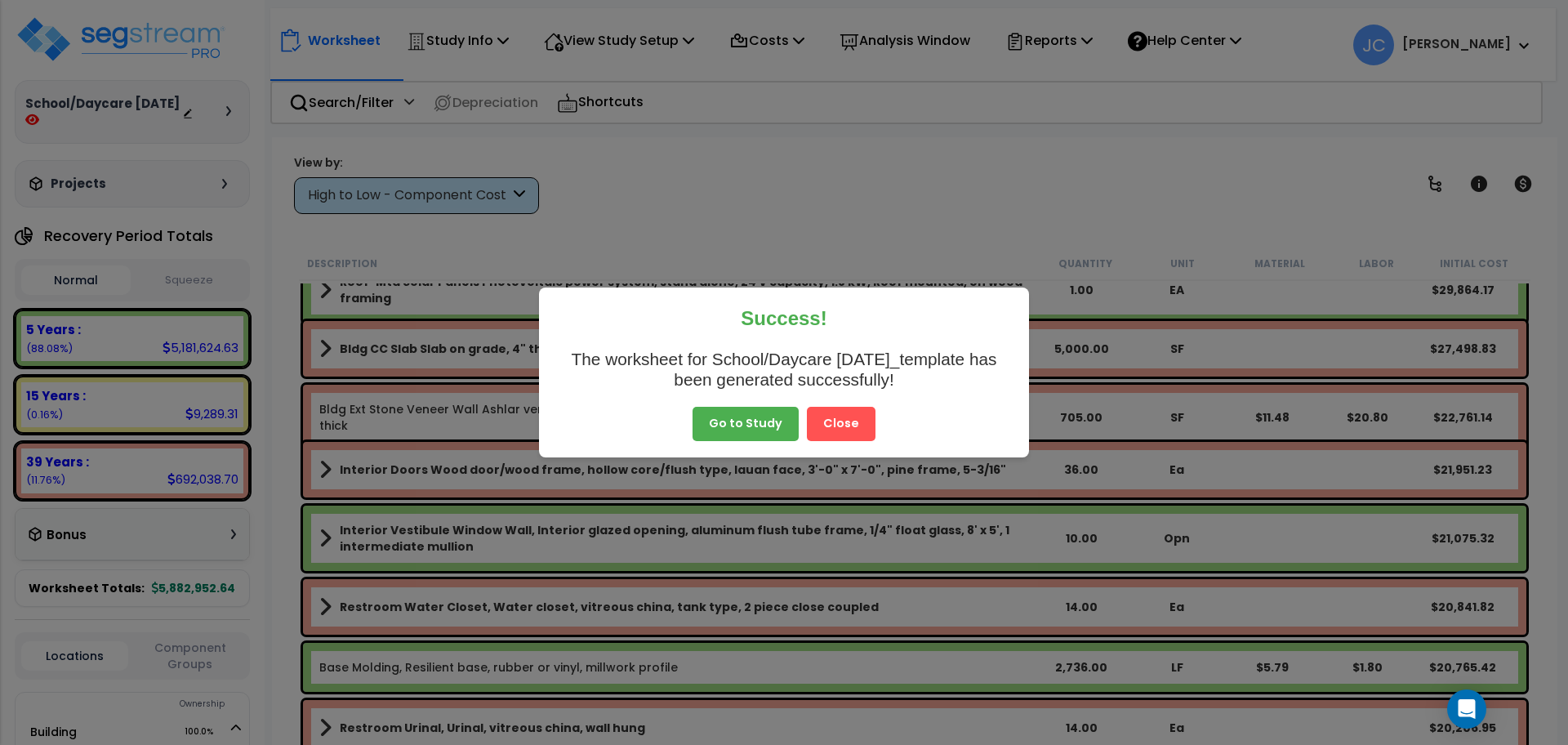
click at [842, 413] on button "Close" at bounding box center [841, 423] width 69 height 34
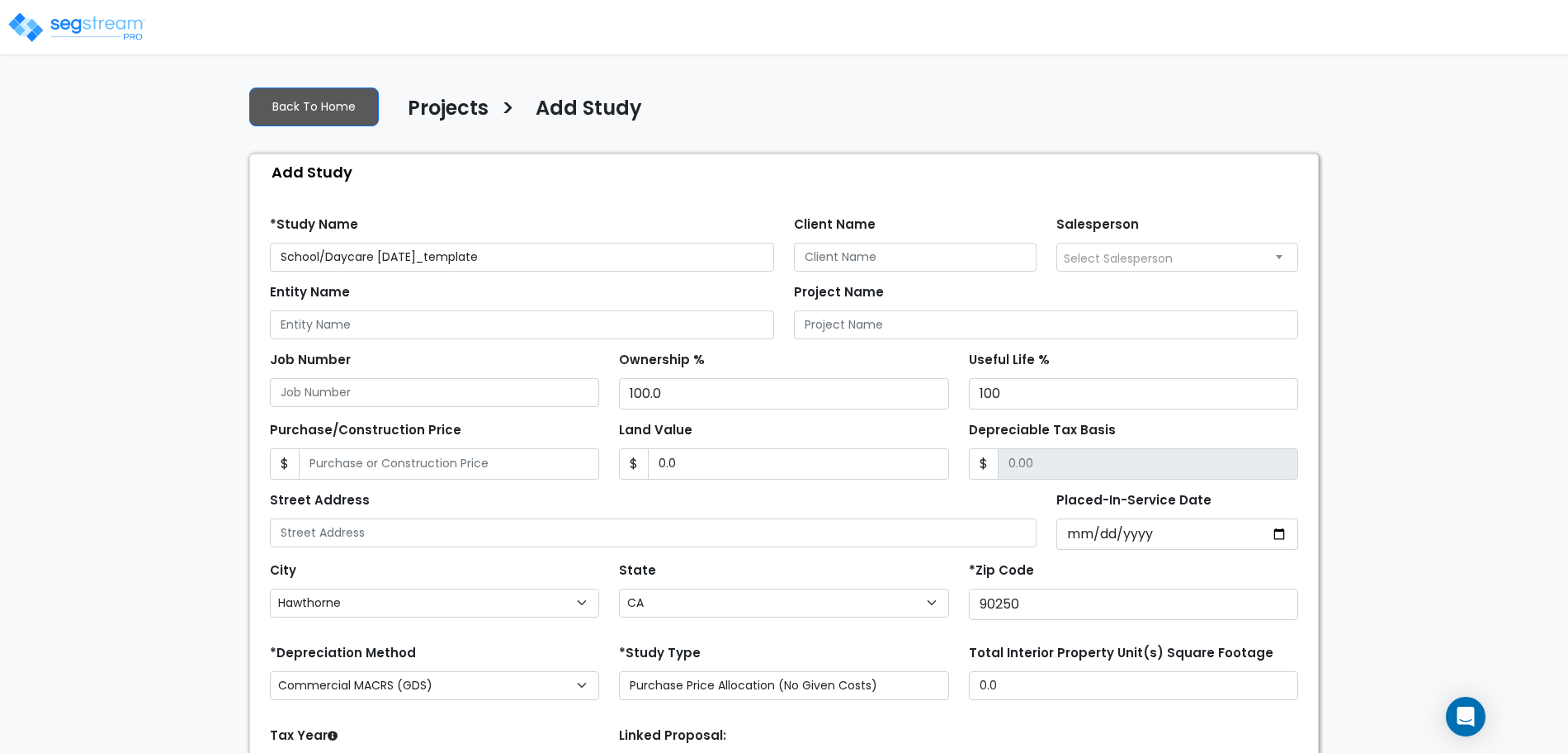
select select "Hawthorne"
select select "CA"
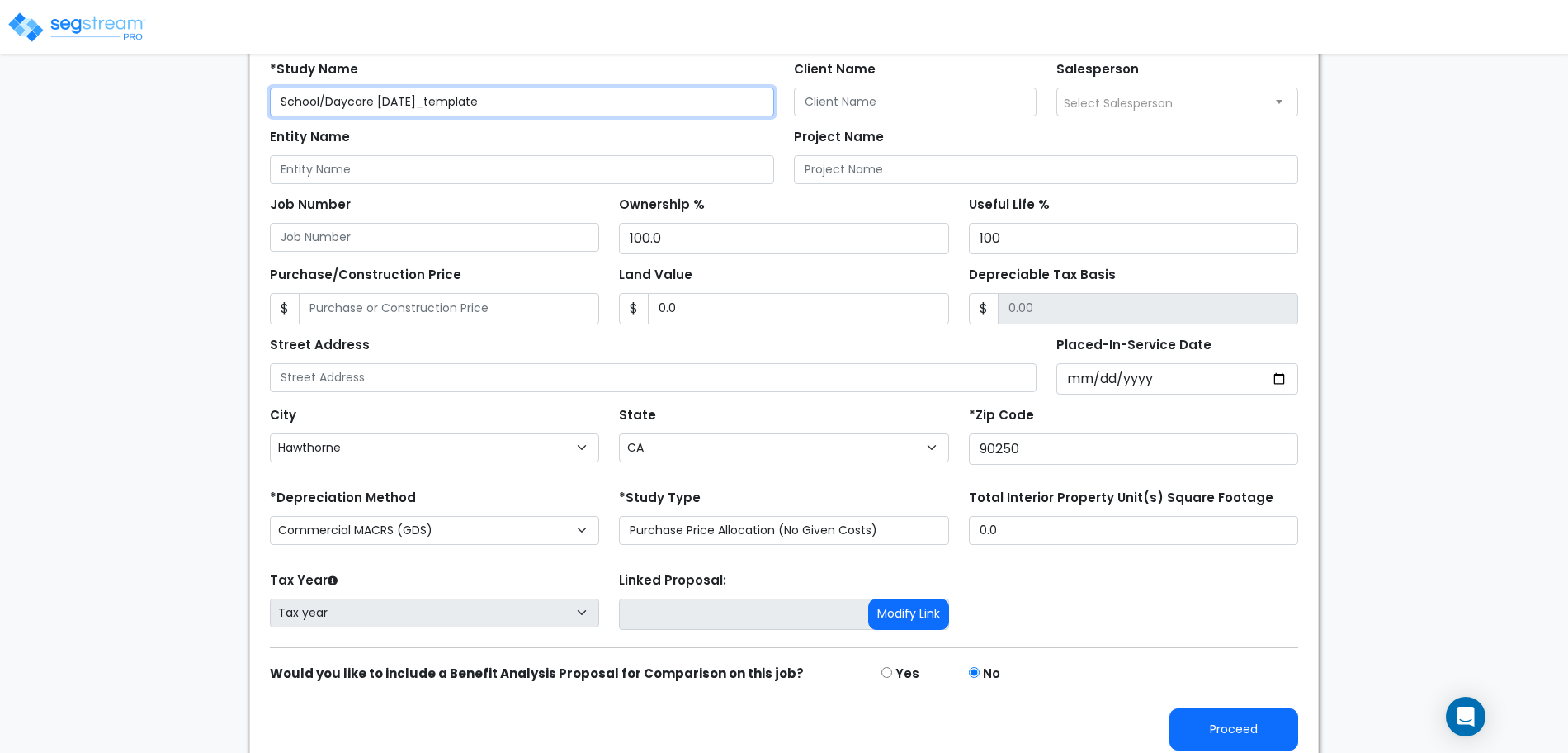
scroll to position [161, 0]
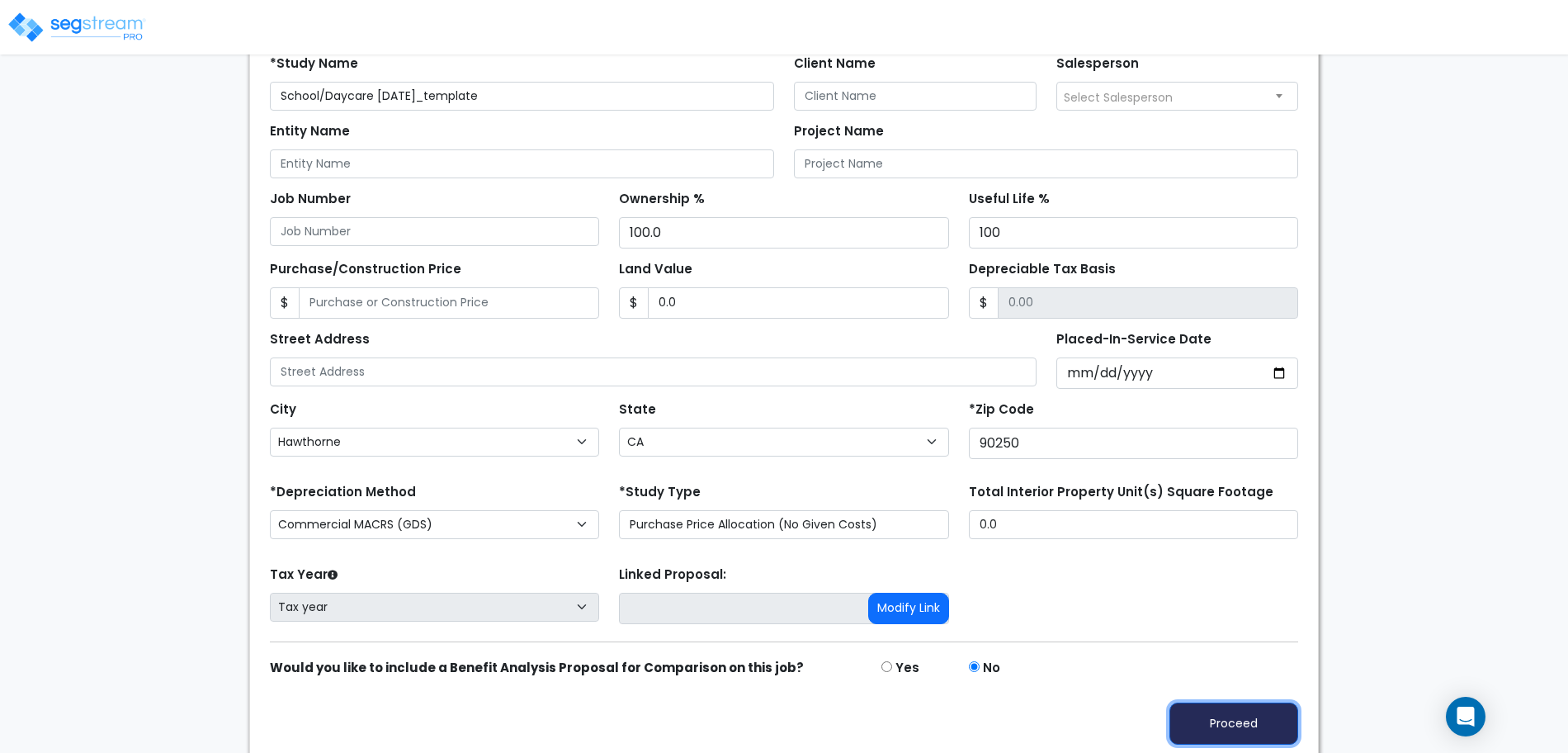
click at [1208, 722] on button "Proceed" at bounding box center [1233, 723] width 129 height 42
type input "0"
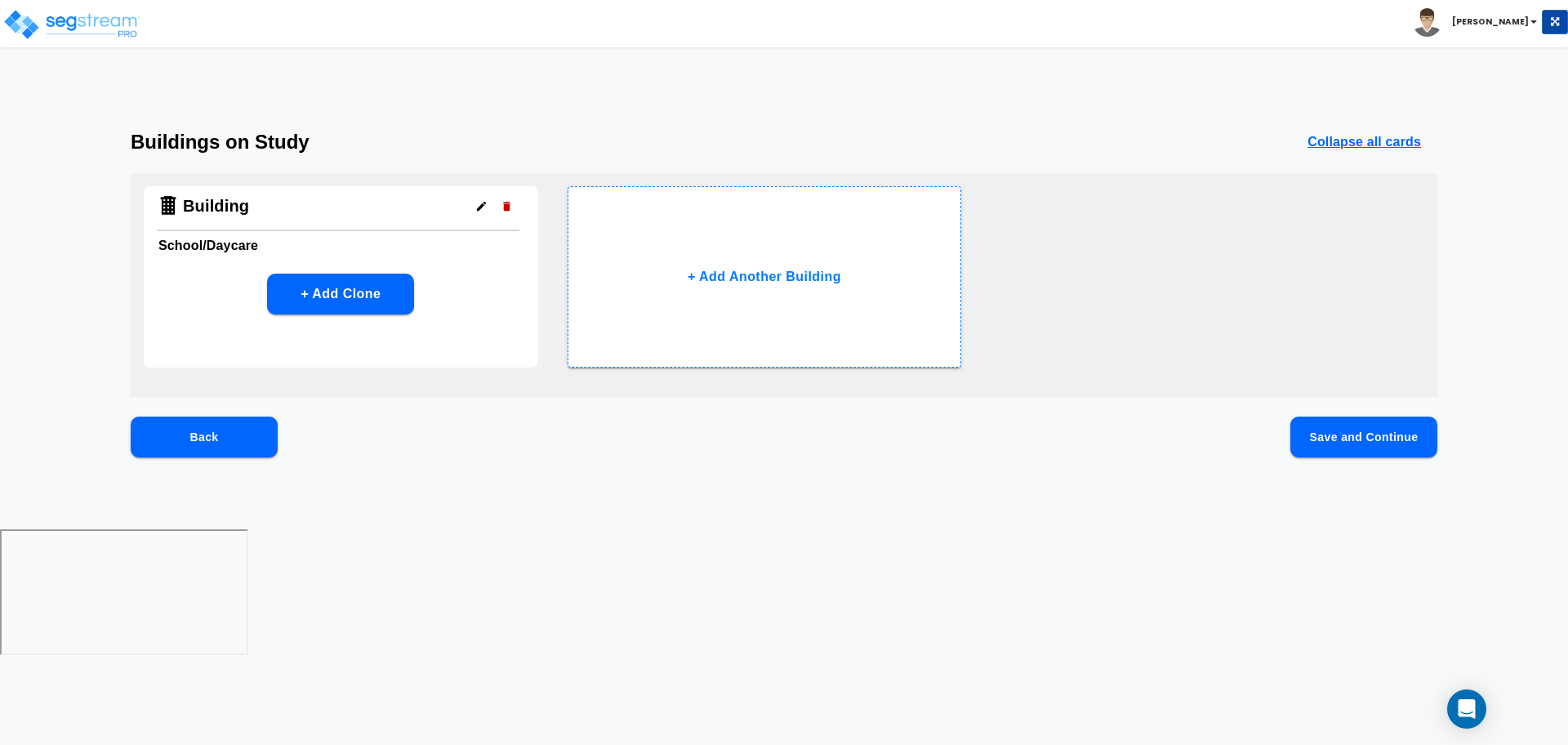
click at [1328, 435] on button "Save and Continue" at bounding box center [1364, 436] width 147 height 40
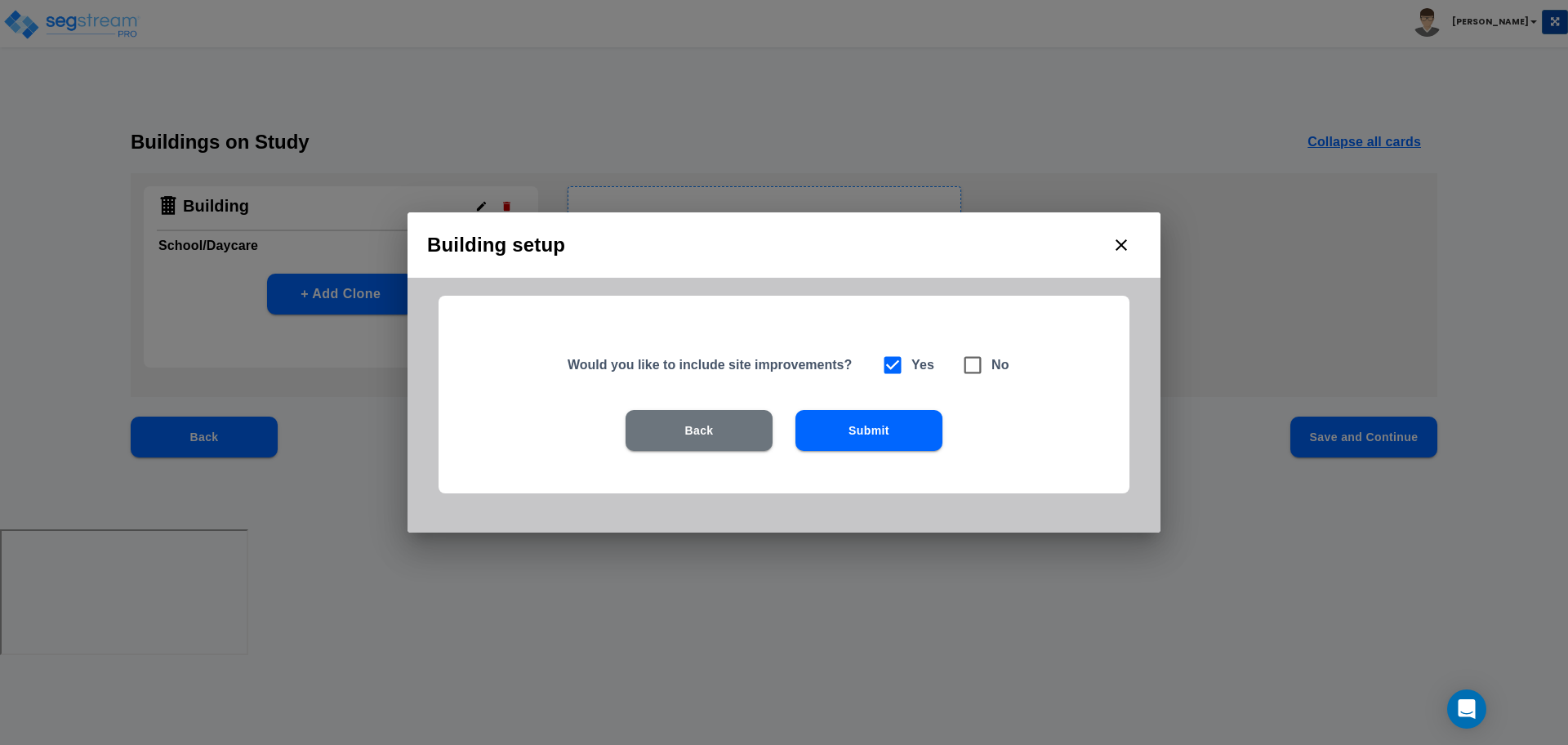
click at [999, 362] on h6 "No" at bounding box center [1000, 365] width 18 height 23
click at [991, 368] on div "Yes No" at bounding box center [942, 365] width 136 height 38
click at [982, 369] on icon at bounding box center [973, 365] width 23 height 23
checkbox input "false"
checkbox input "true"
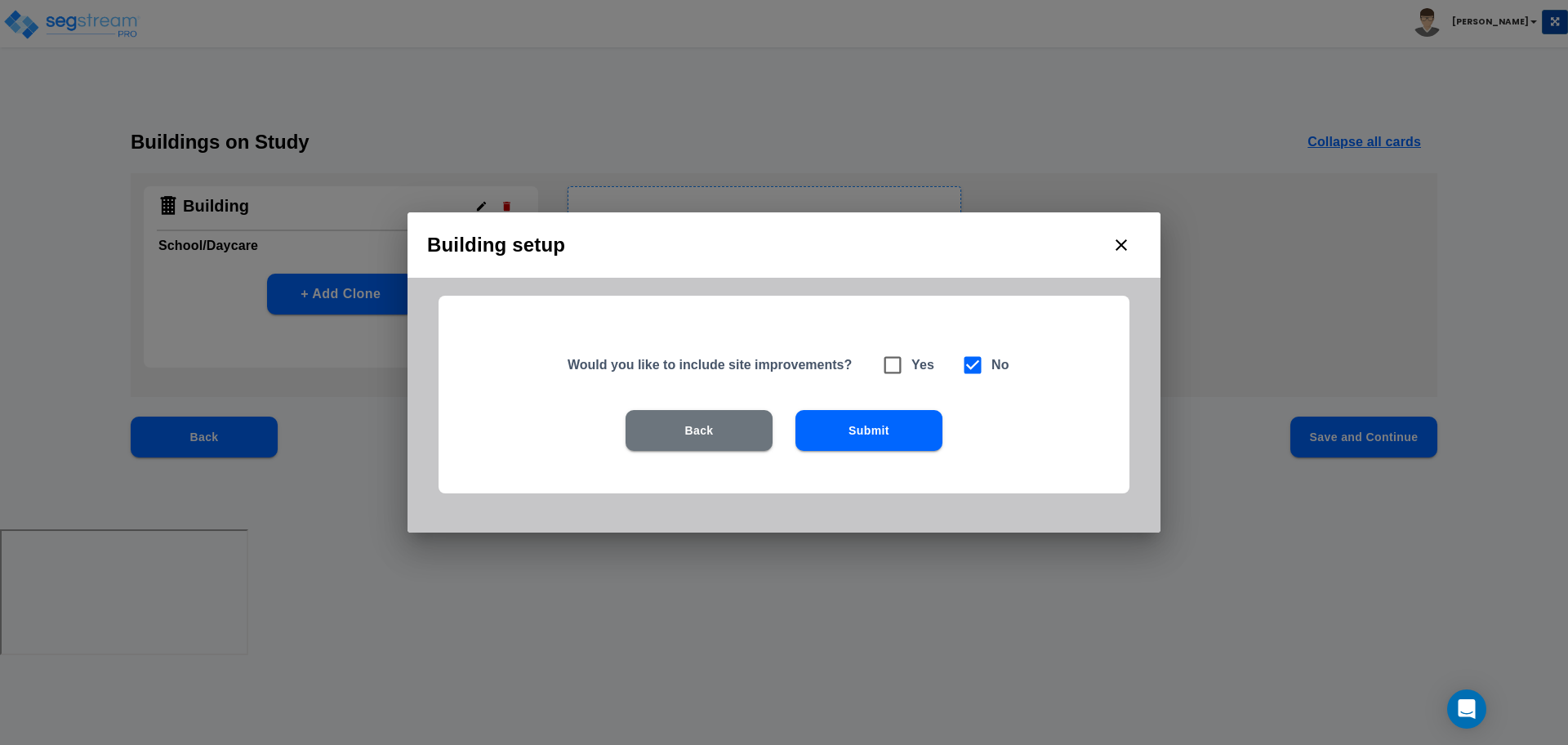
click at [906, 407] on div "Would you like to include site improvements? Yes No Back Submit" at bounding box center [784, 394] width 691 height 198
click at [894, 420] on button "Submit" at bounding box center [868, 430] width 147 height 40
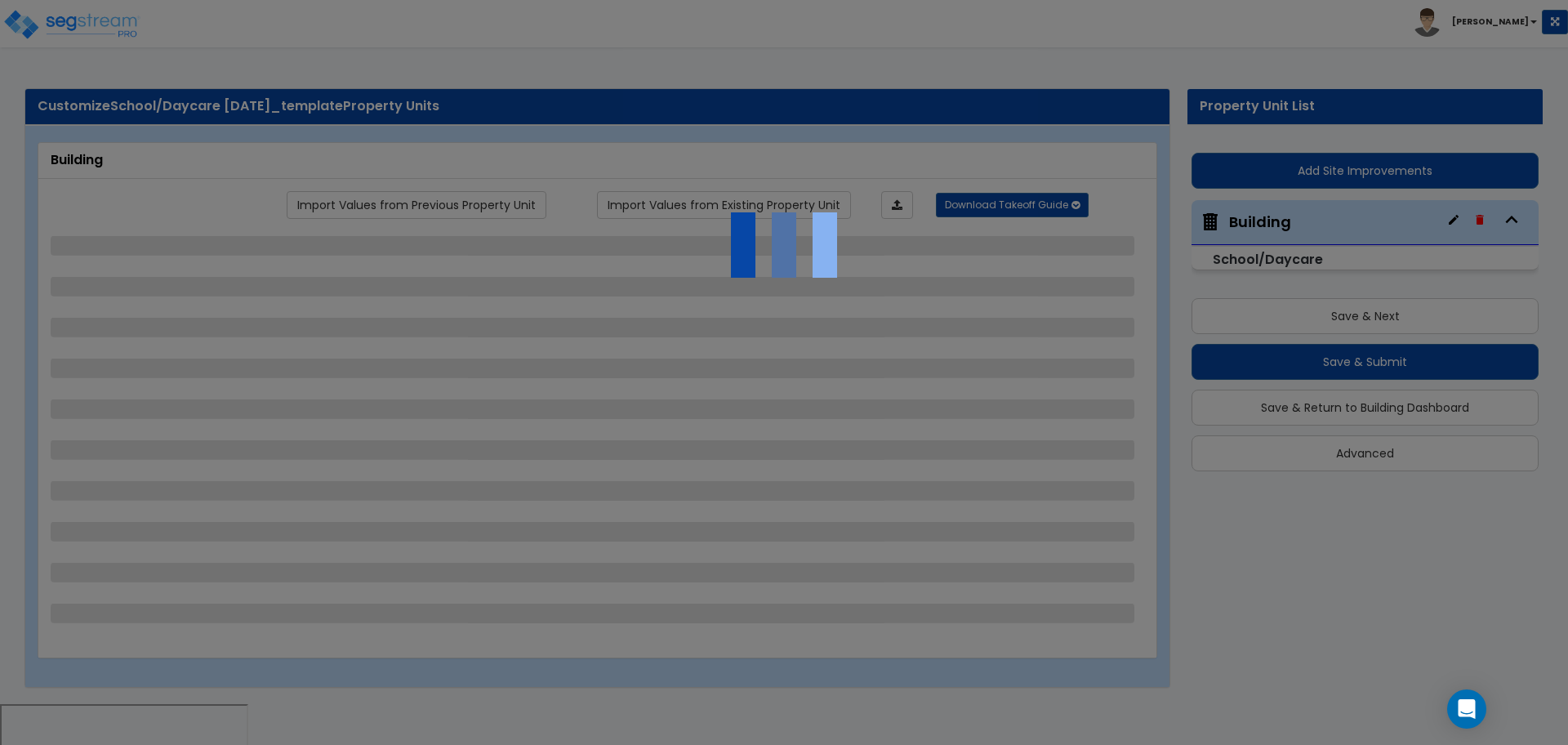
select select "1"
select select "2"
select select "1"
select select "4"
select select "1"
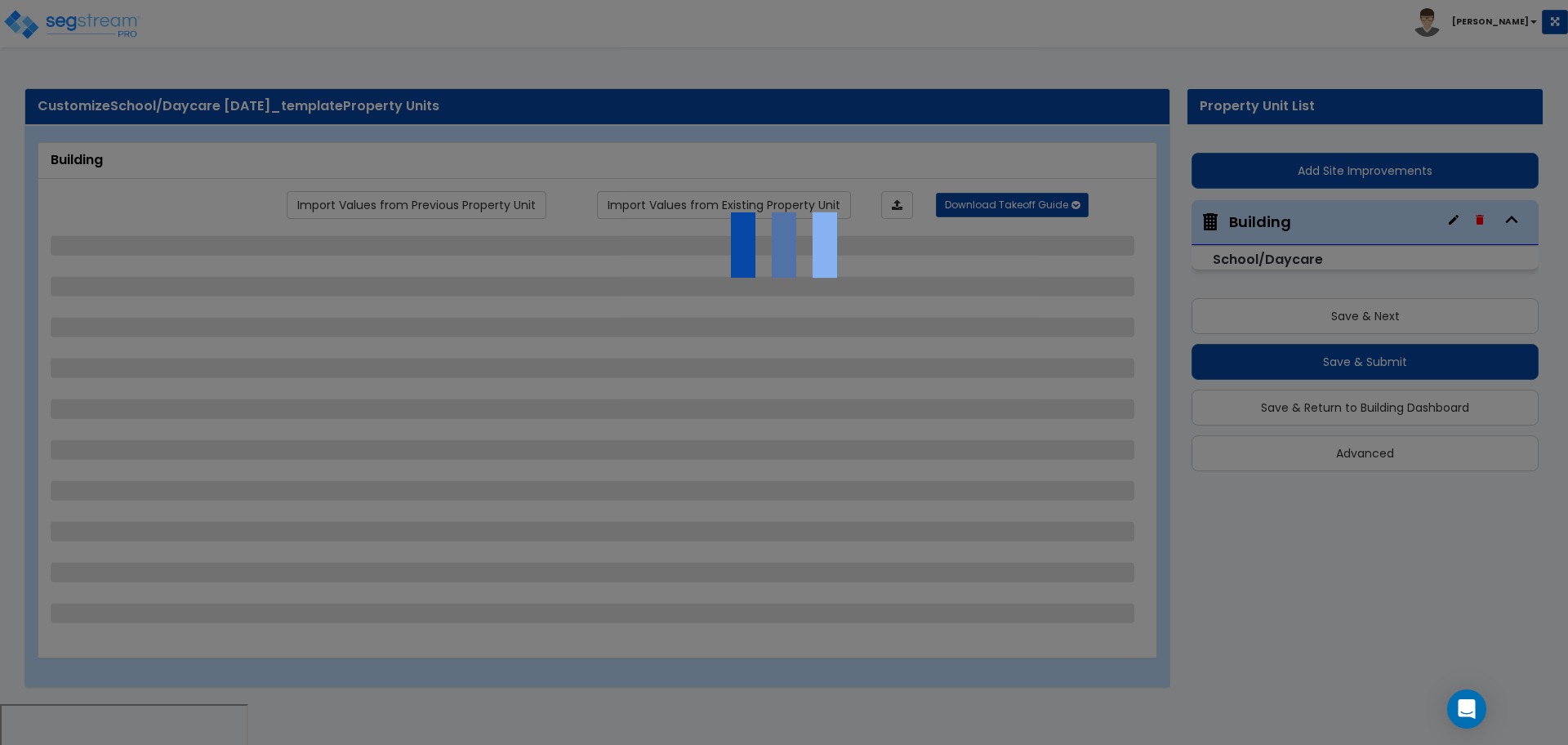
select select "1"
select select "2"
select select "5"
select select "2"
select select "3"
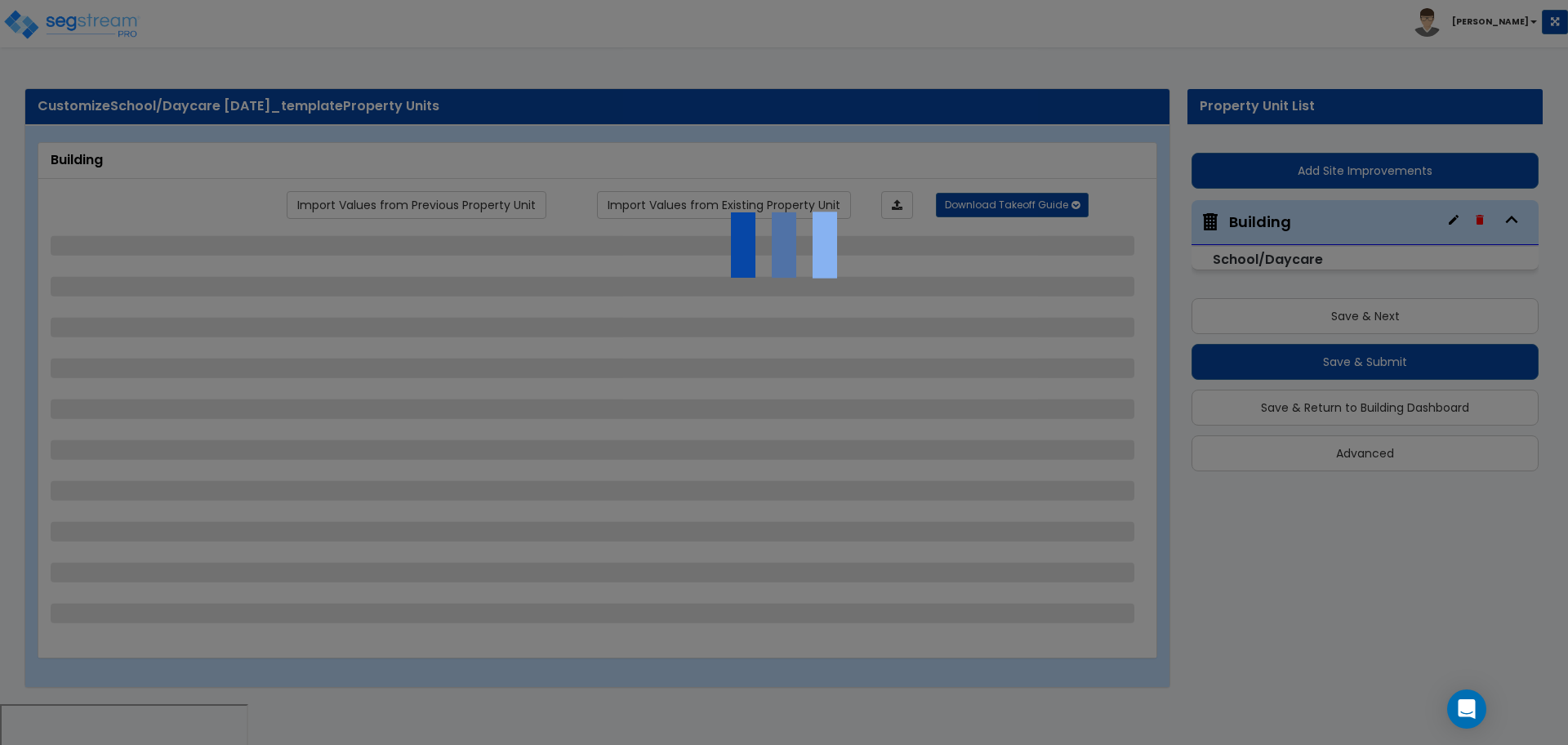
select select "3"
select select "4"
select select "6"
select select "1"
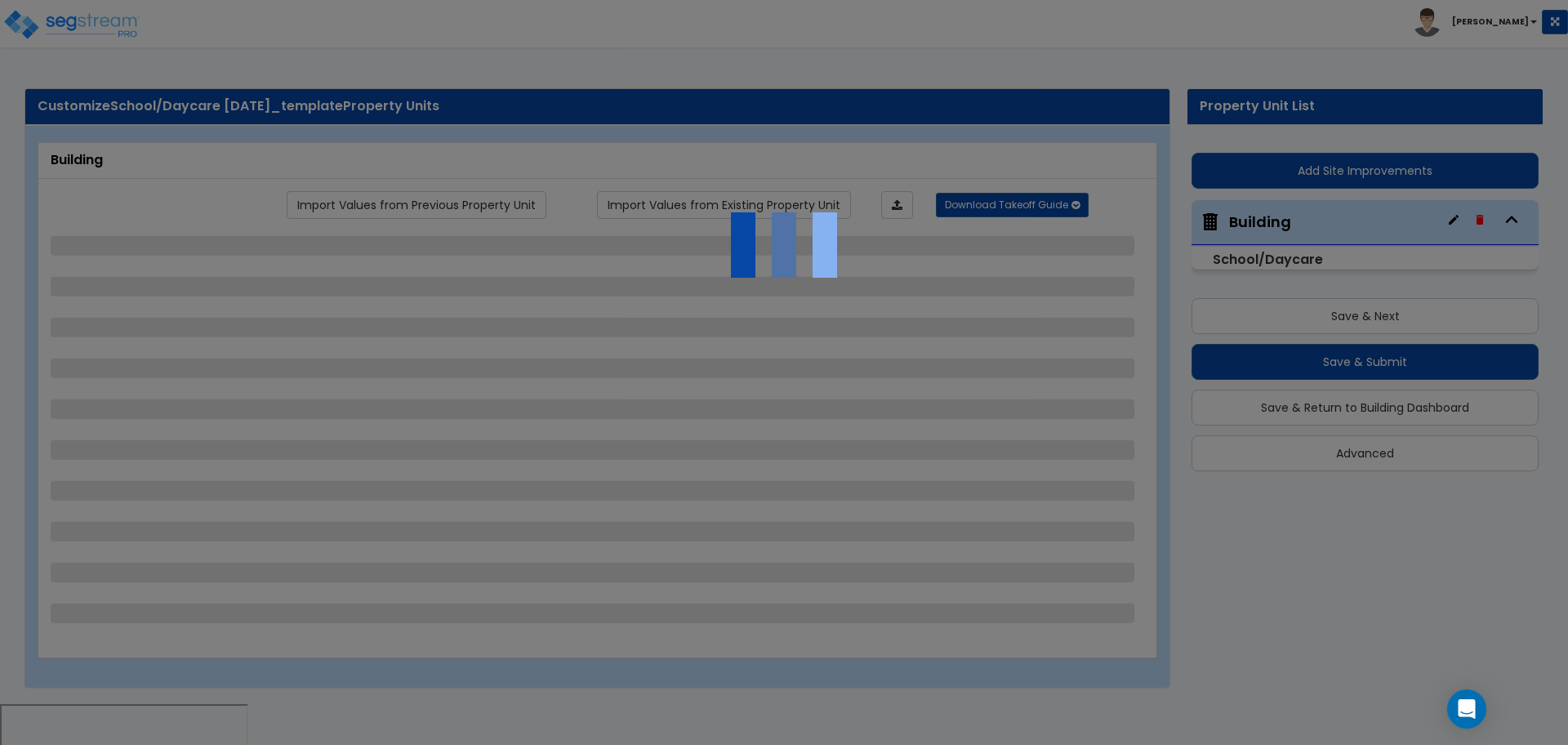
select select "2"
select select "1"
select select "2"
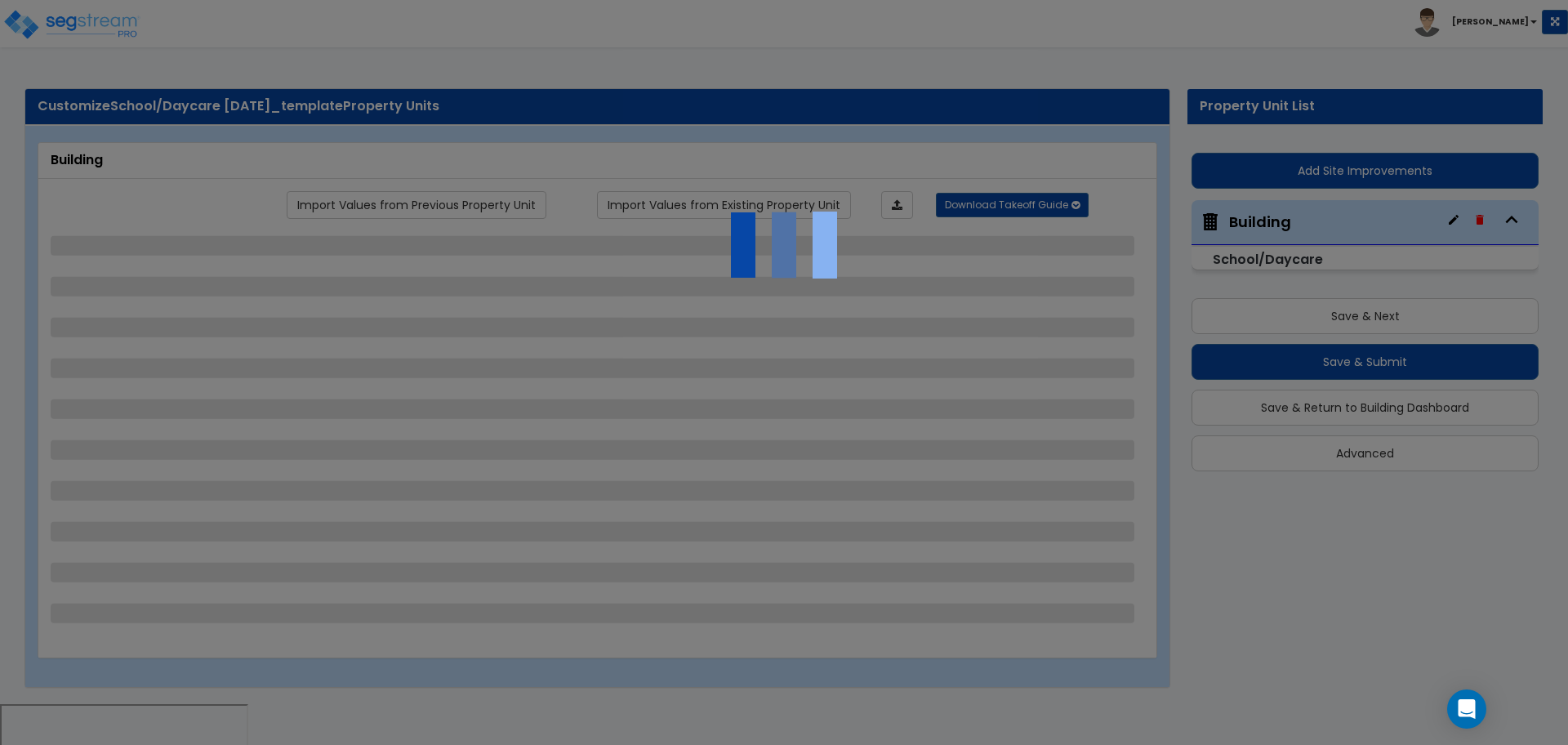
select select "1"
select select "2"
select select "1"
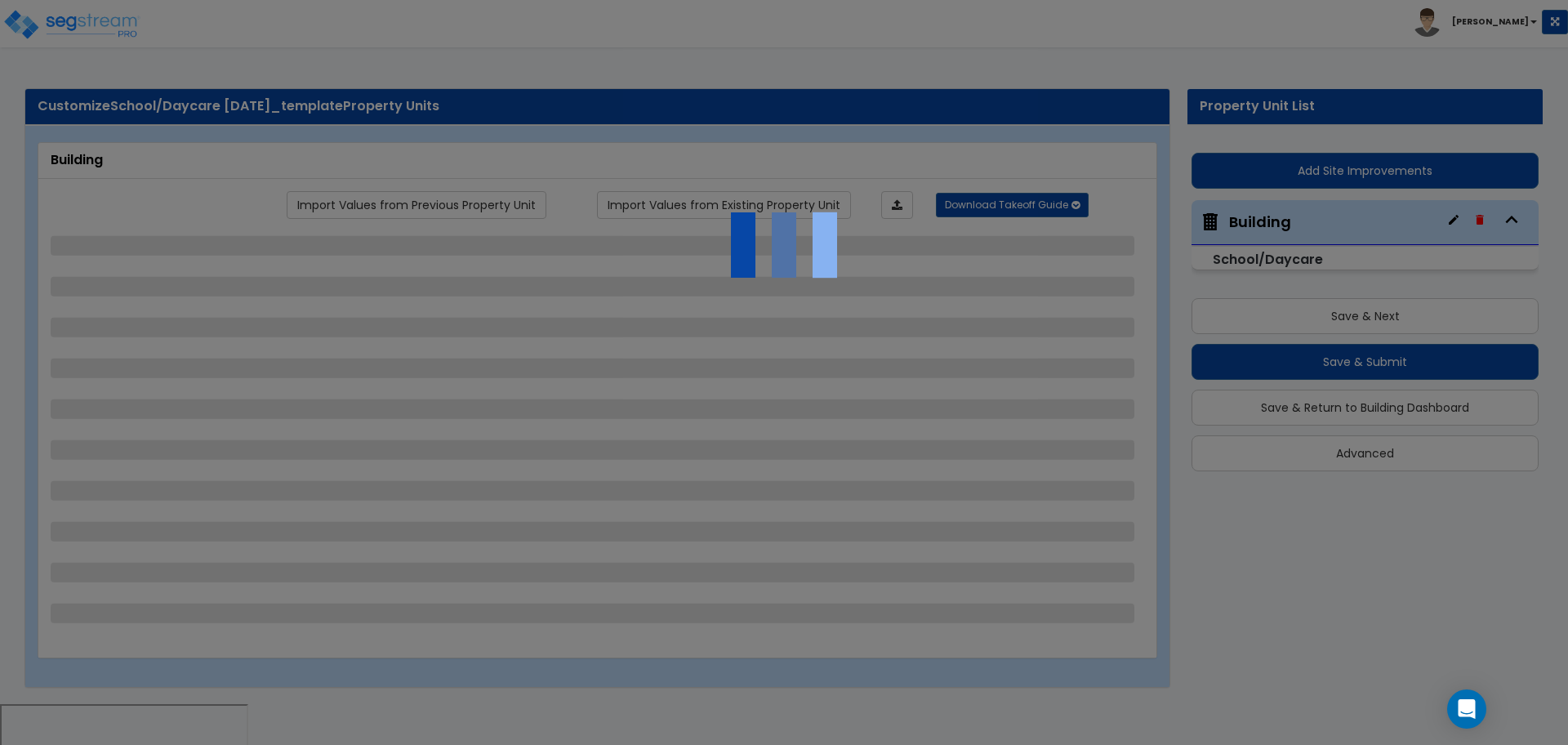
select select "1"
select select "2"
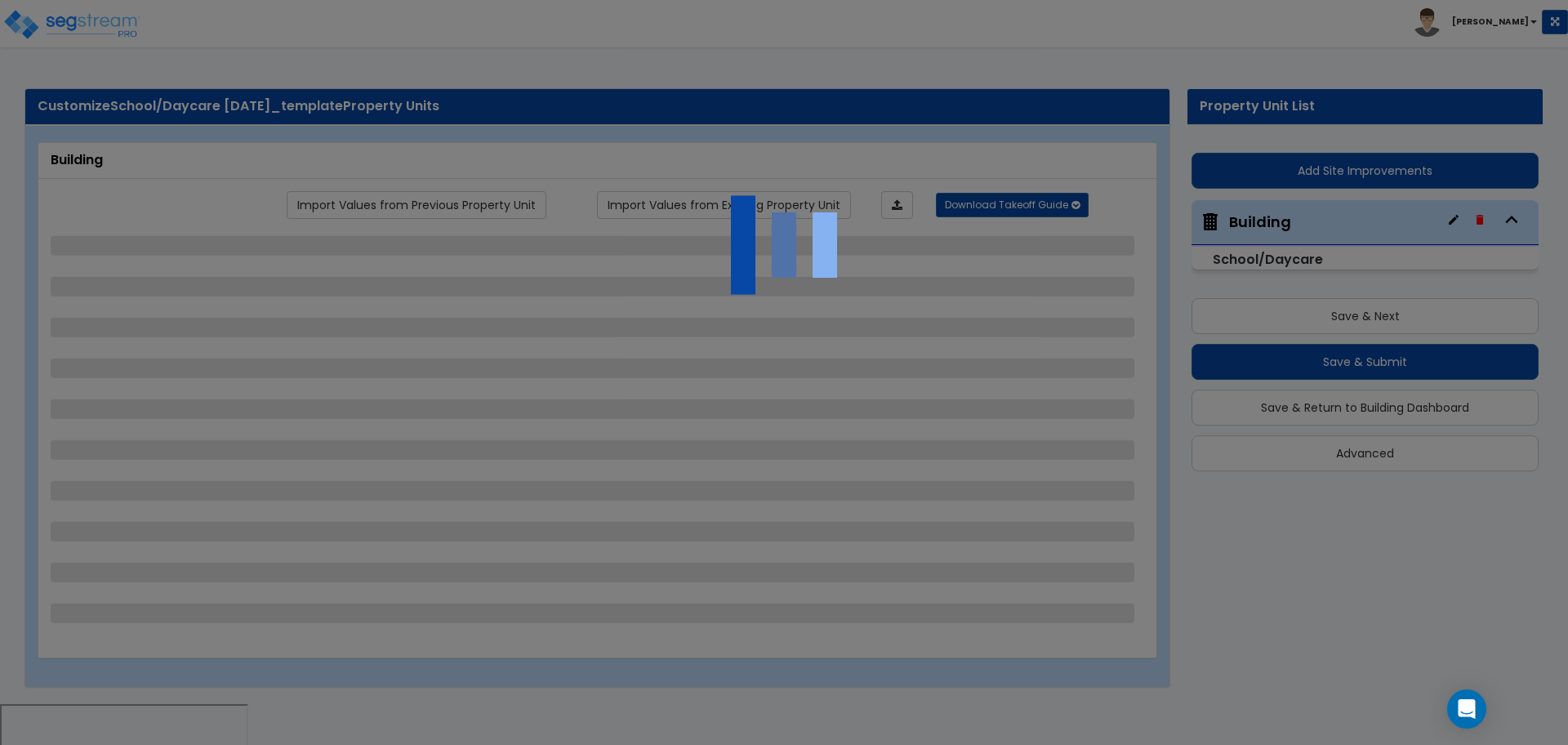
select select "2"
select select "3"
select select "1"
select select "2"
select select "3"
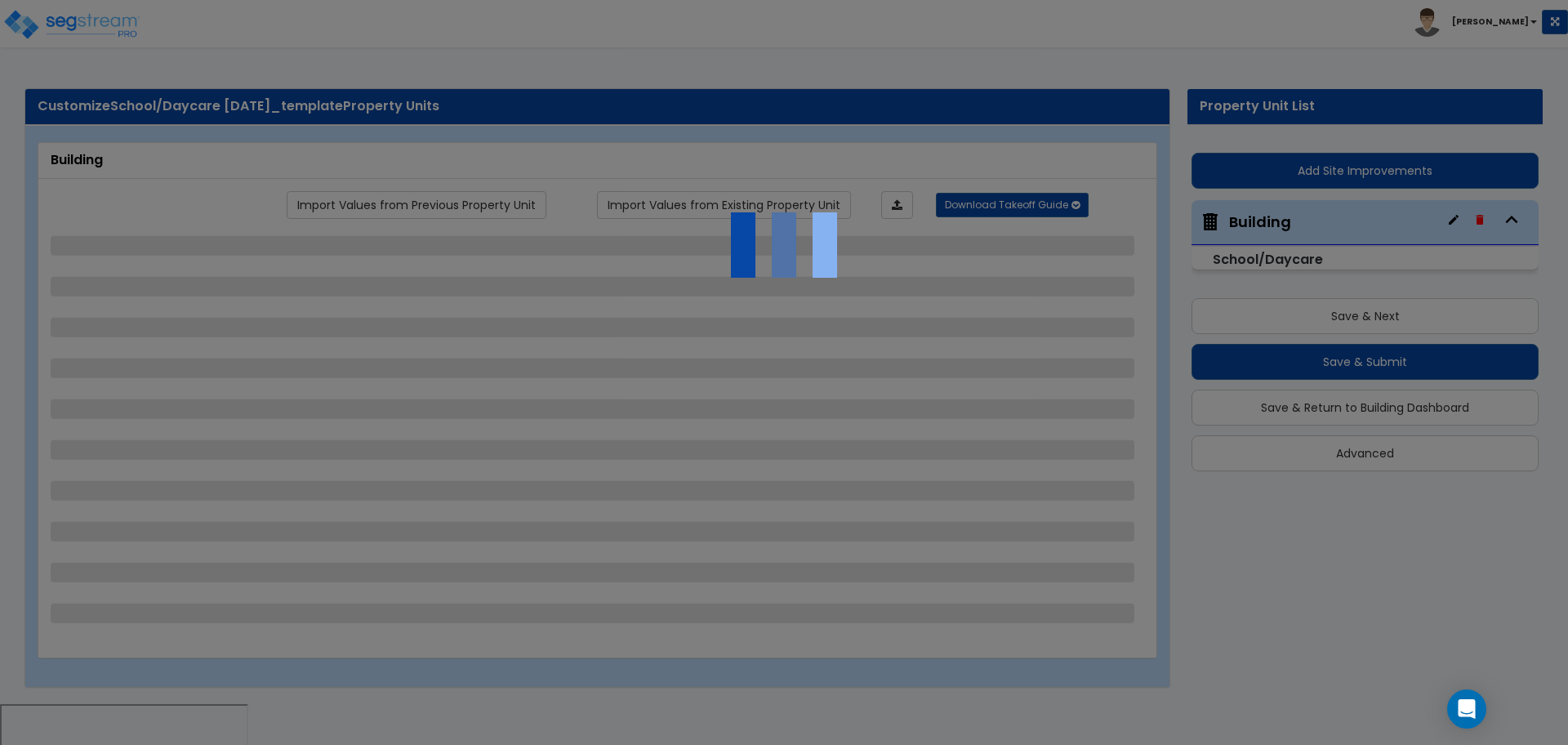
select select "2"
select select "1"
select select "2"
select select "4"
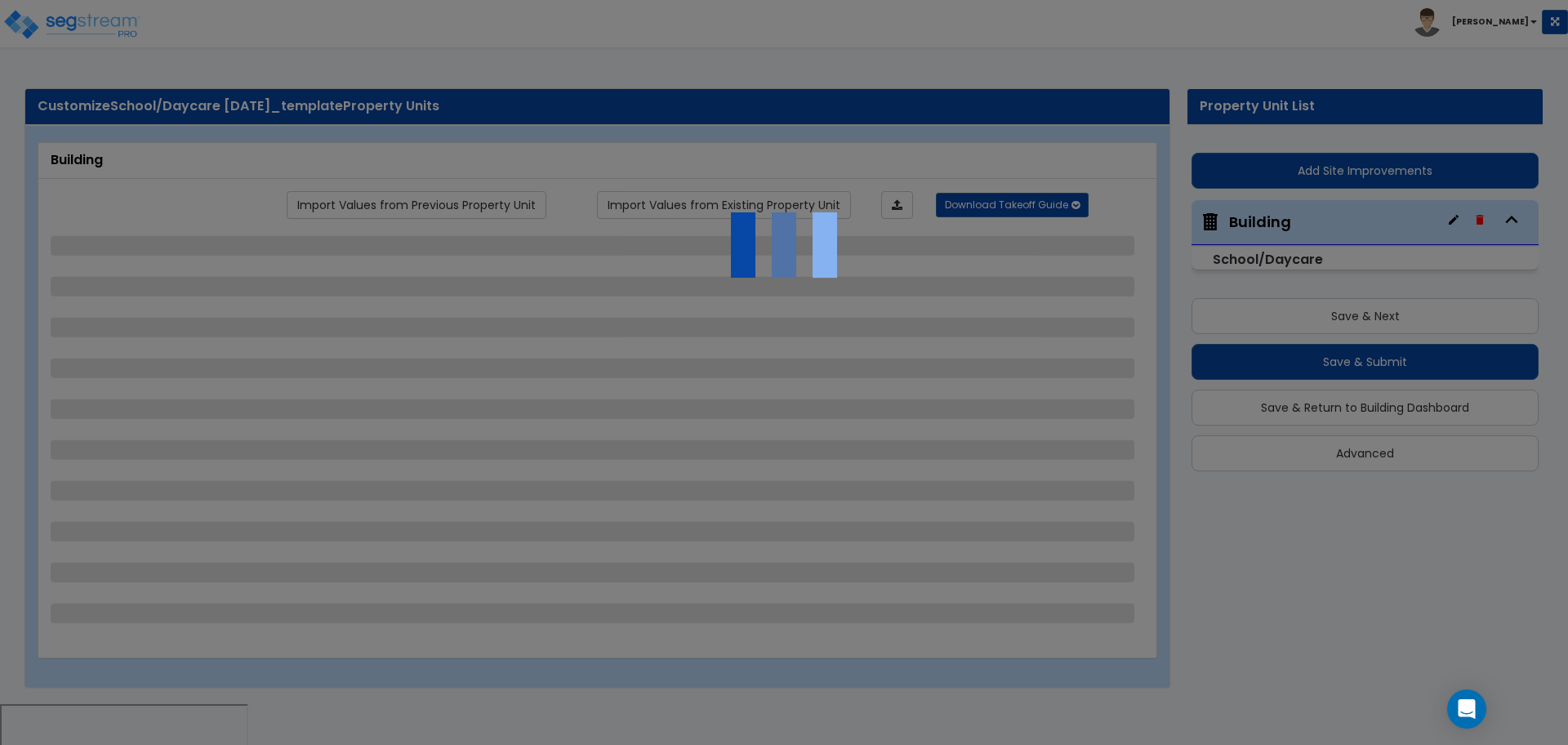
select select "2"
select select "3"
select select "4"
select select "5"
select select "2"
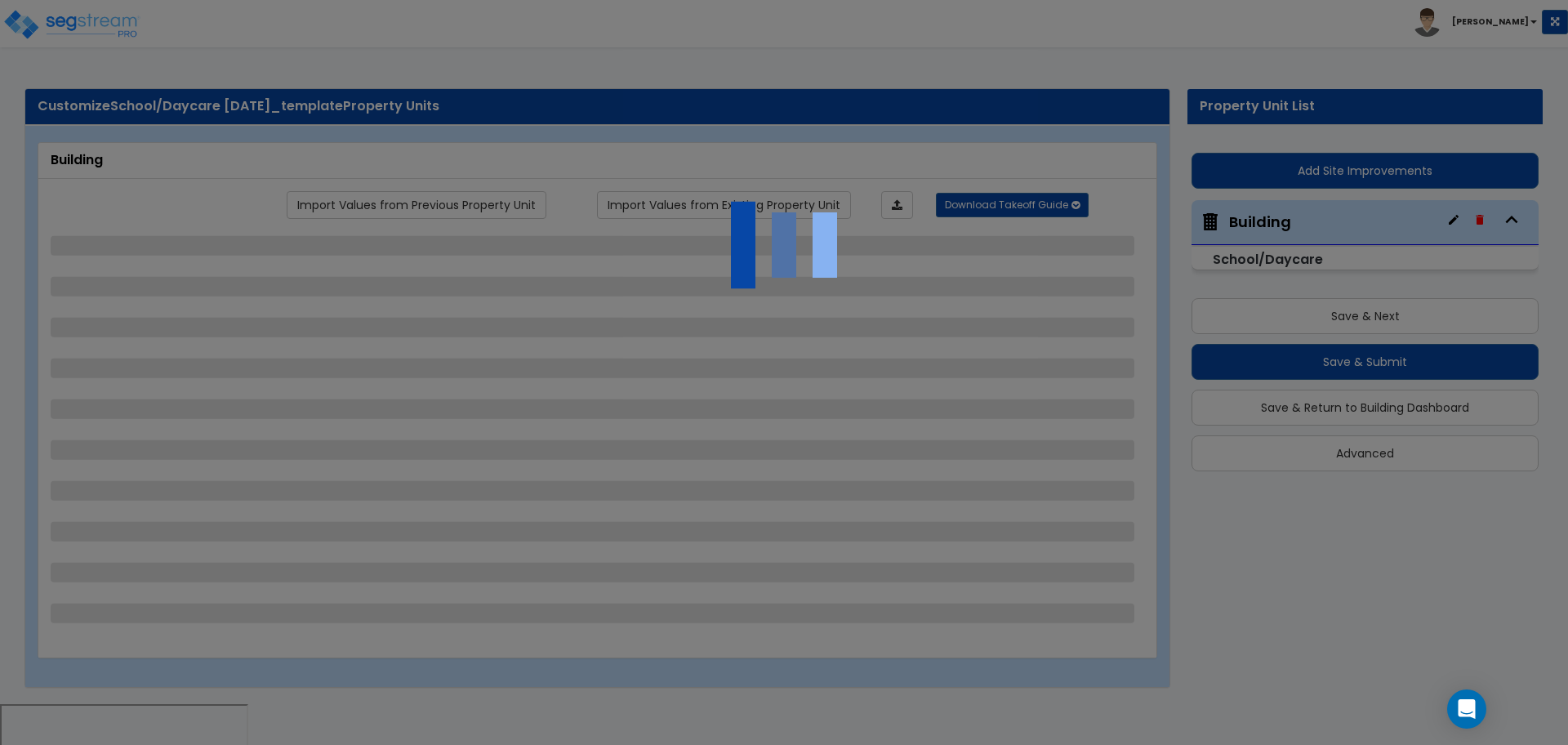
select select "2"
select select "3"
select select "7"
select select "4"
select select "2"
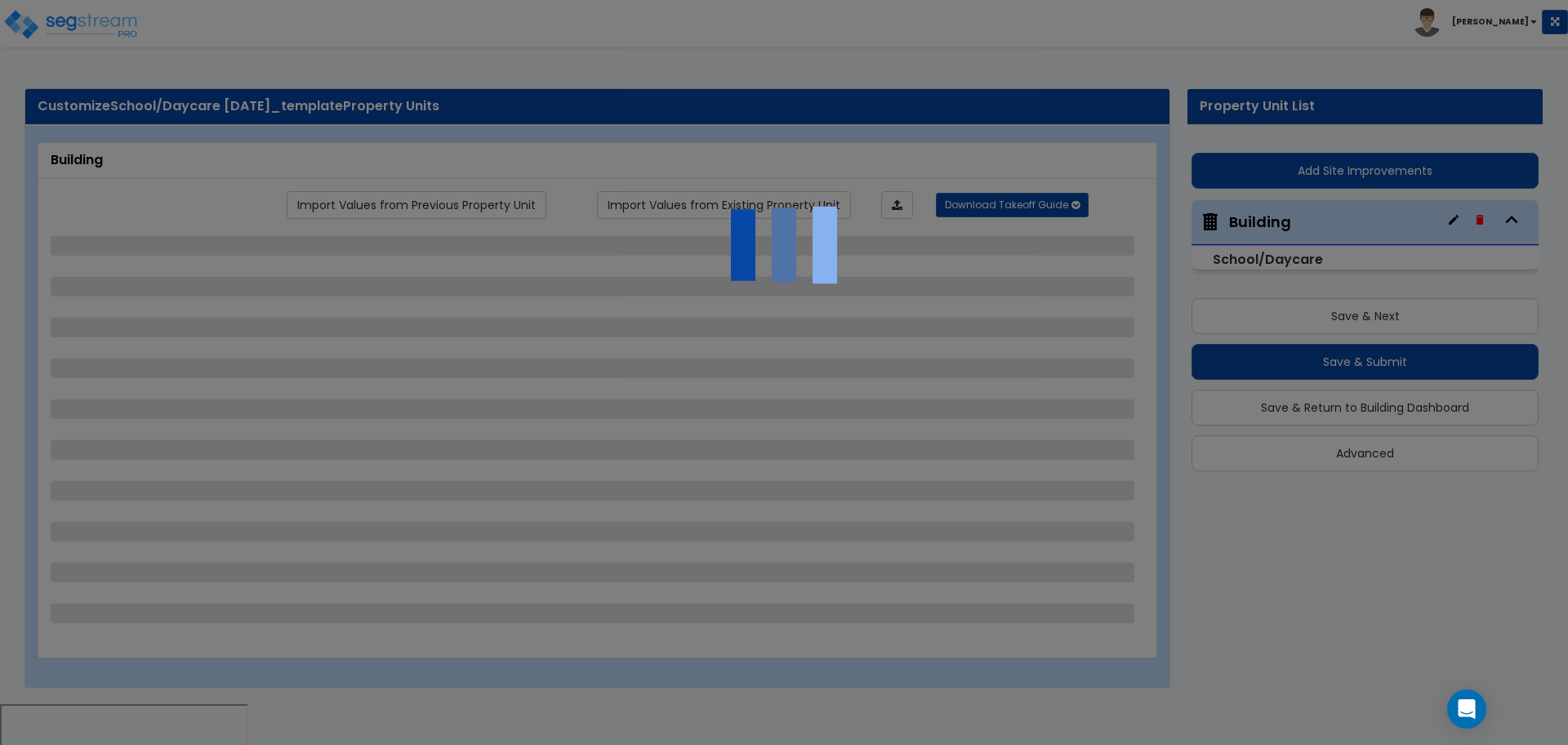
select select "3"
select select "4"
select select "1"
select select "3"
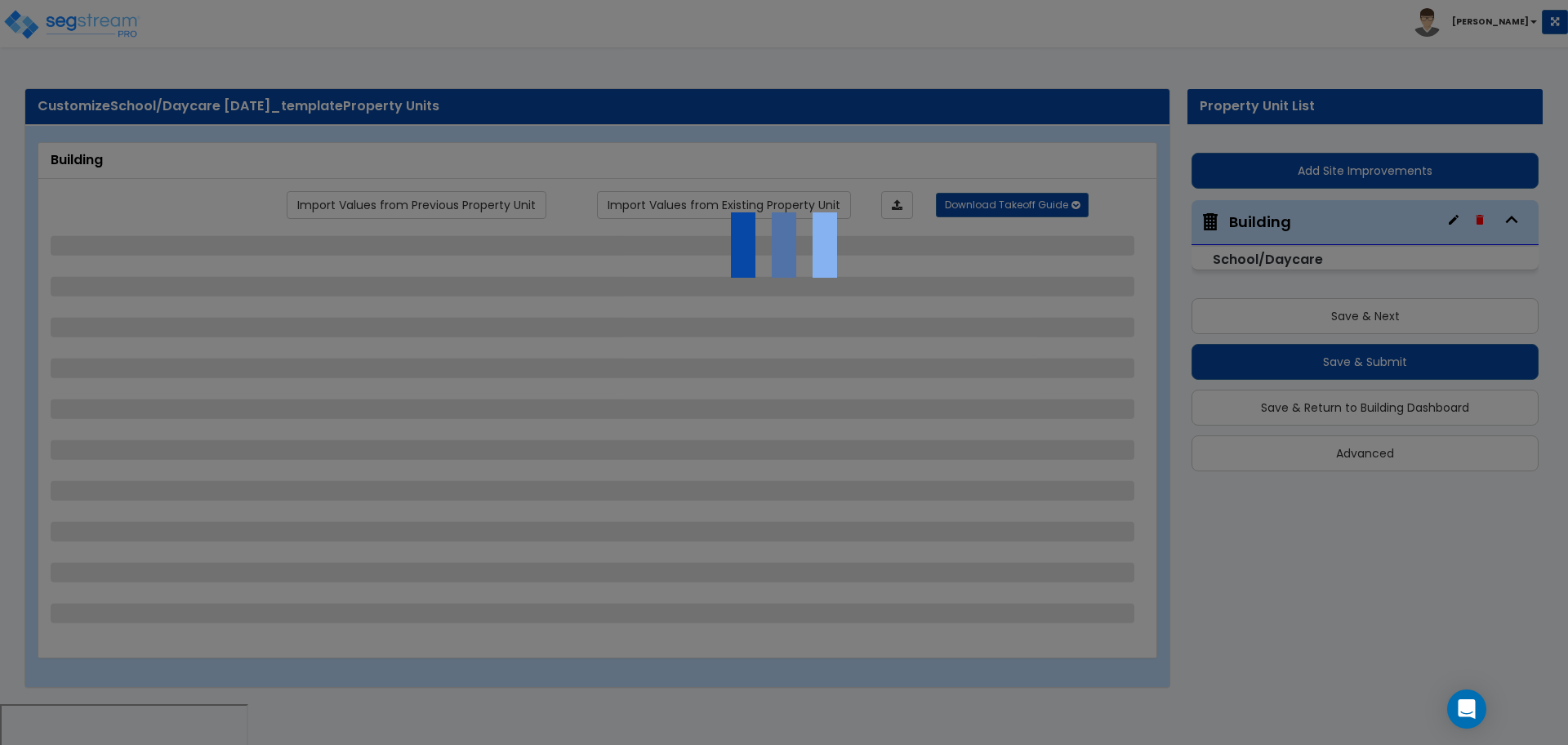
select select "1"
select select "3"
select select "2"
select select "3"
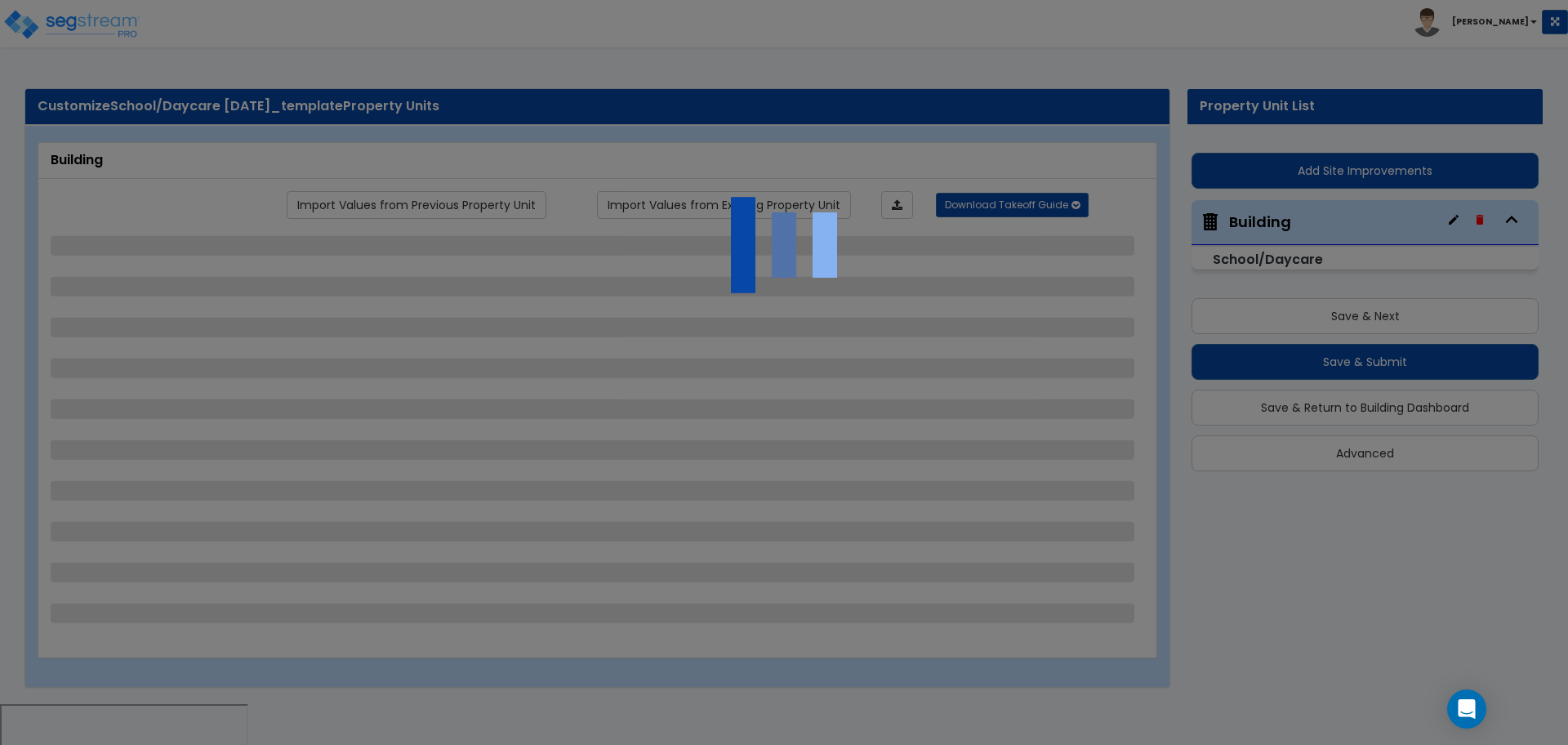
select select "3"
select select "2"
select select "3"
select select "2"
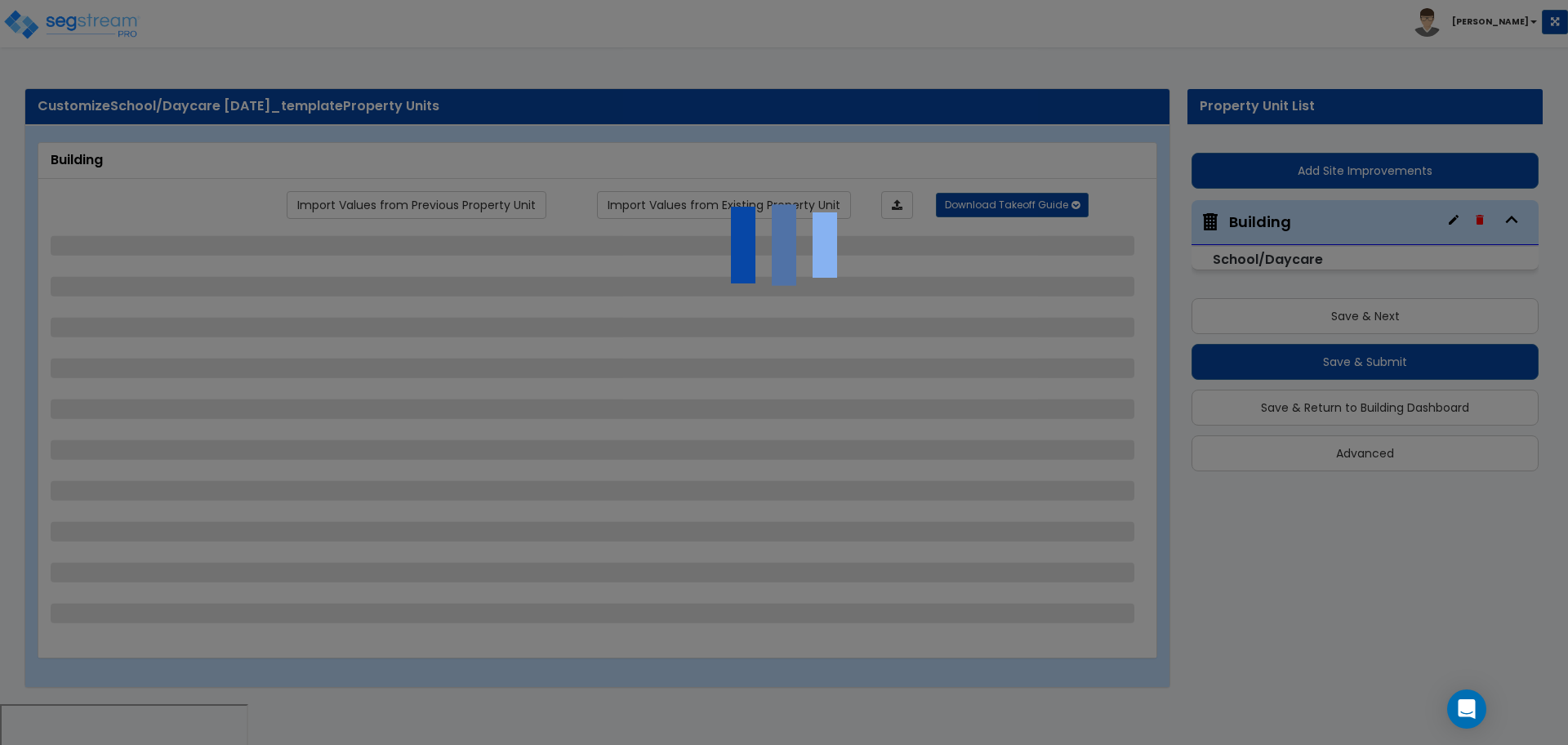
select select "2"
select select "1"
select select "2"
select select "1"
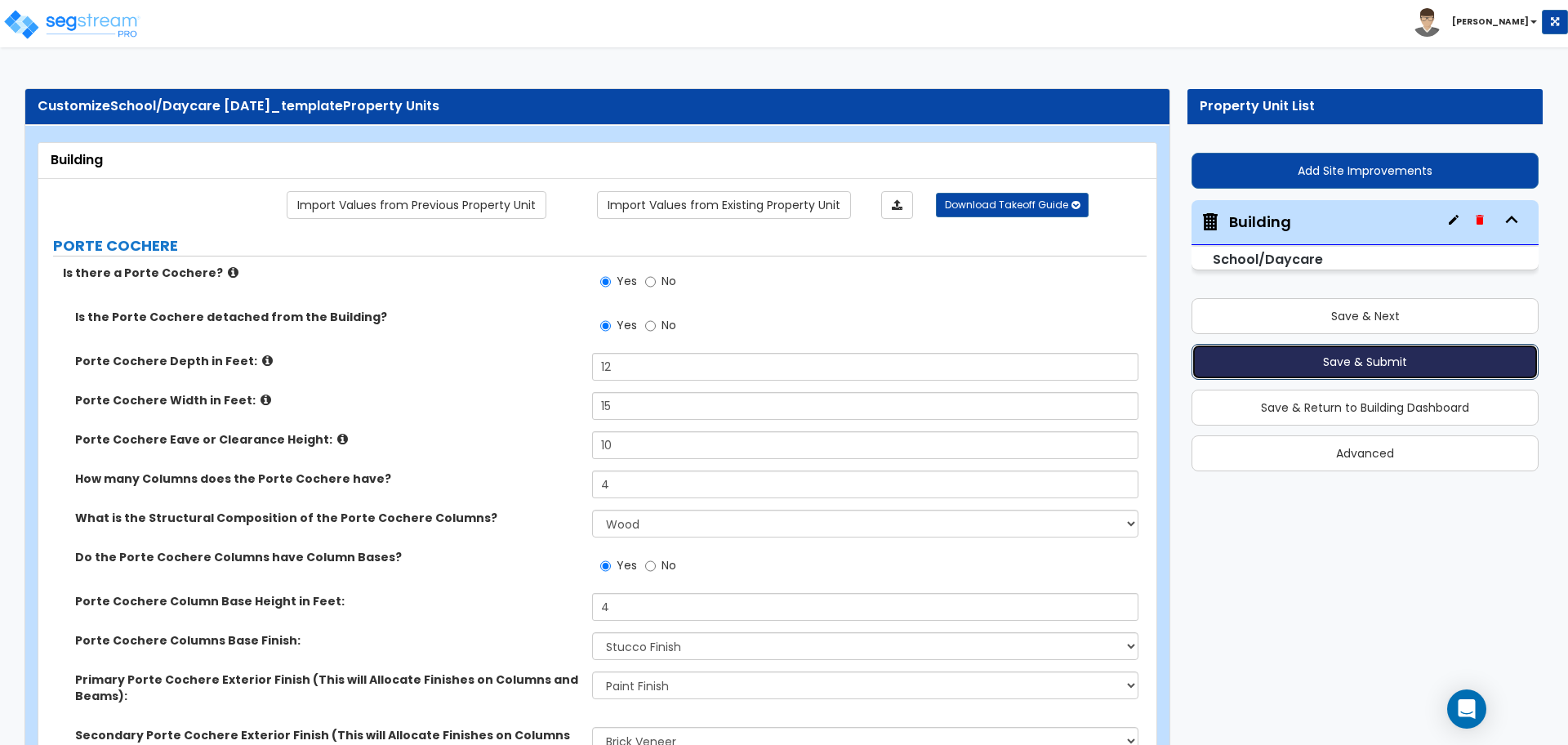
click at [1222, 359] on button "Save & Submit" at bounding box center [1365, 362] width 348 height 36
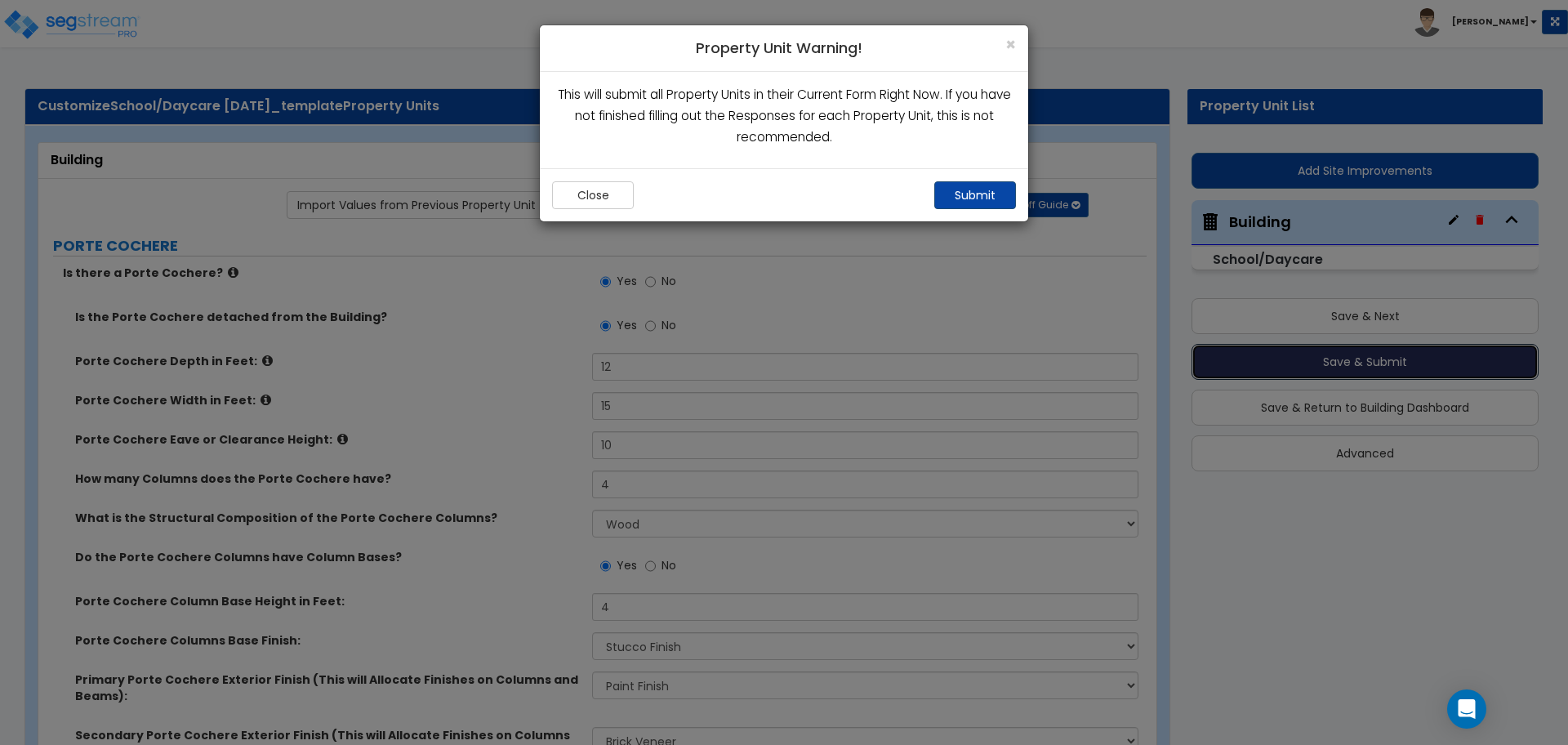
click at [962, 187] on button "Submit" at bounding box center [975, 195] width 82 height 28
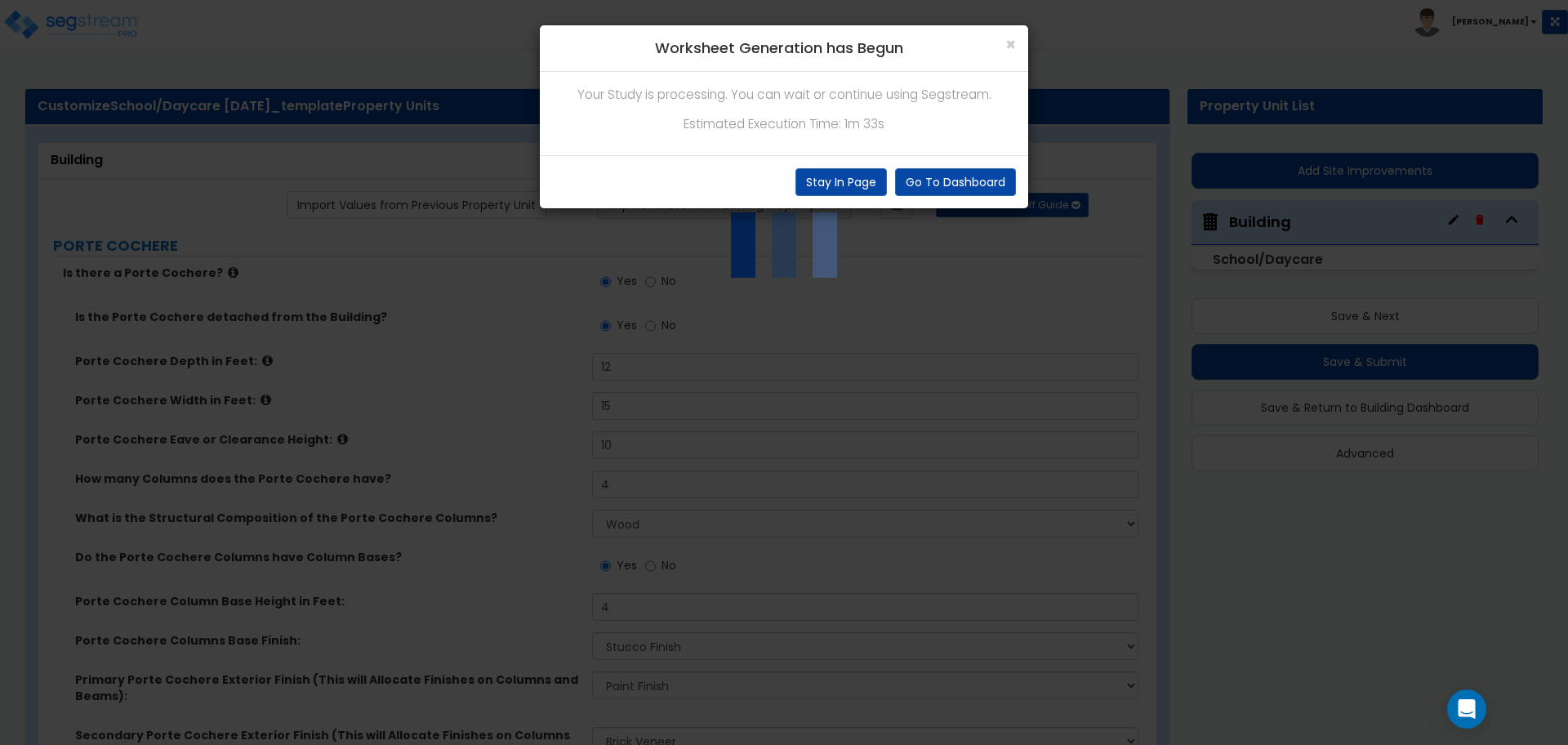
click at [855, 168] on div "Stay In Page" at bounding box center [841, 182] width 92 height 28
click at [869, 173] on button "Stay In Page" at bounding box center [841, 182] width 92 height 28
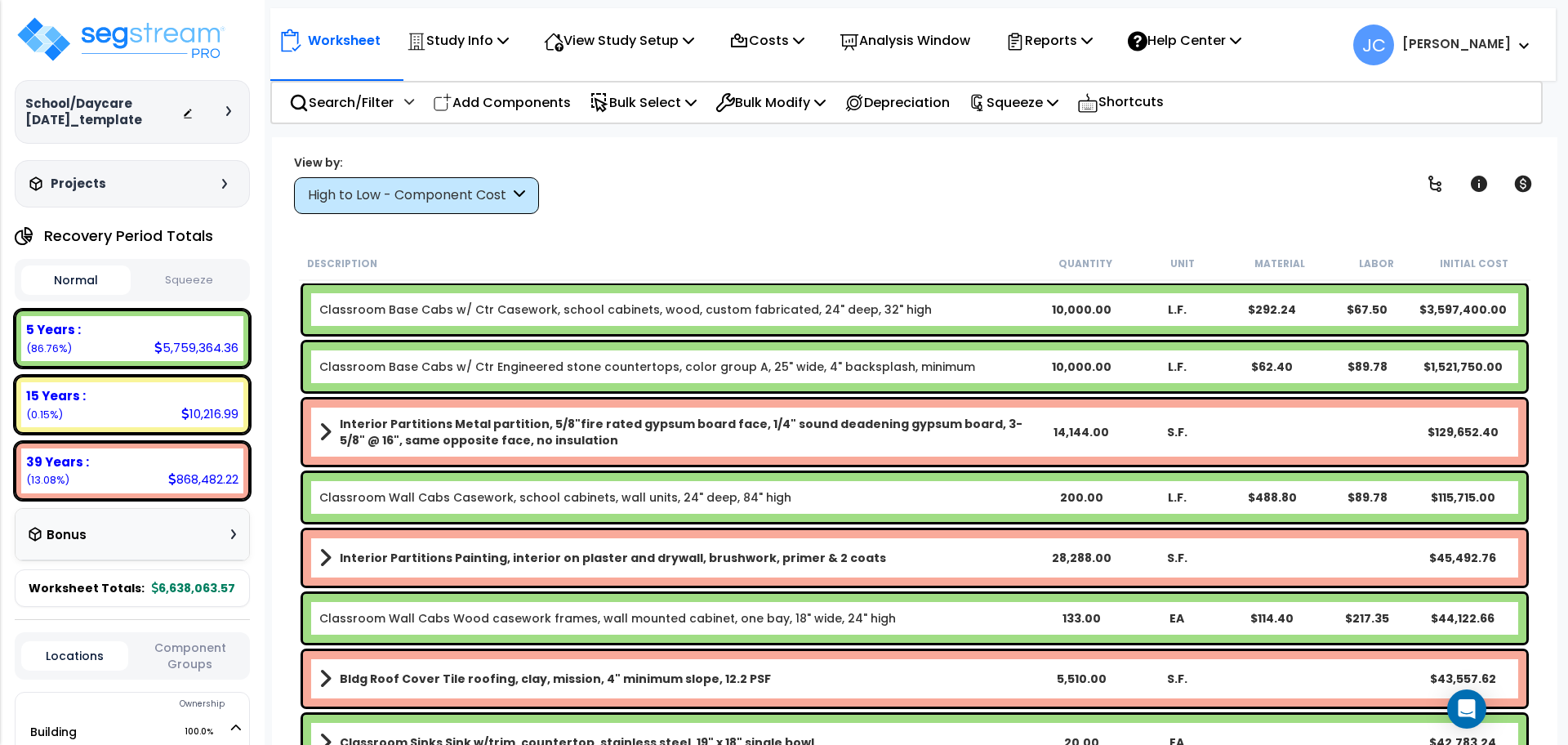
click at [468, 203] on div "High to Low - Component Cost" at bounding box center [408, 195] width 201 height 18
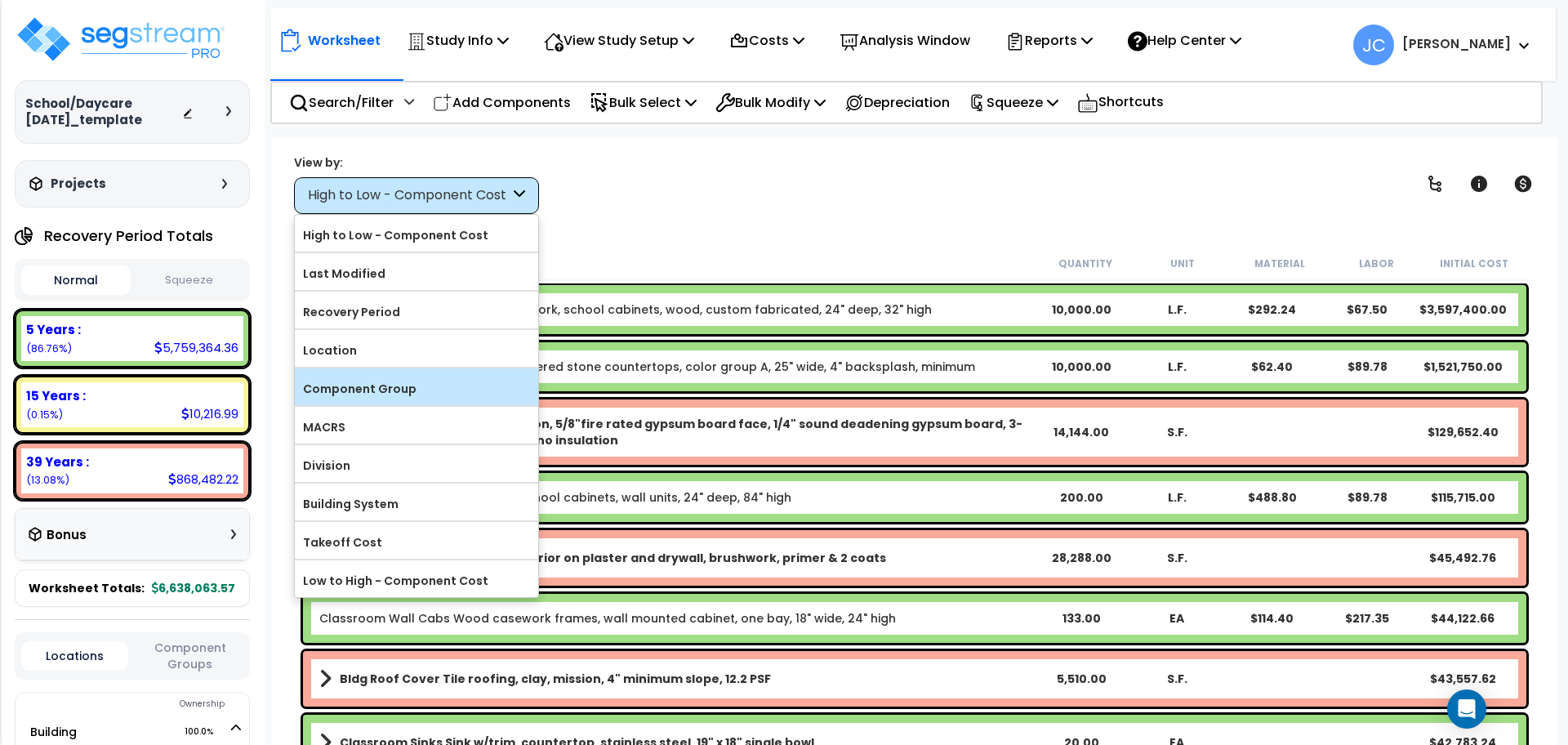
click at [419, 378] on label "Component Group" at bounding box center [416, 389] width 244 height 25
click at [0, 0] on input "Component Group" at bounding box center [0, 0] width 0 height 0
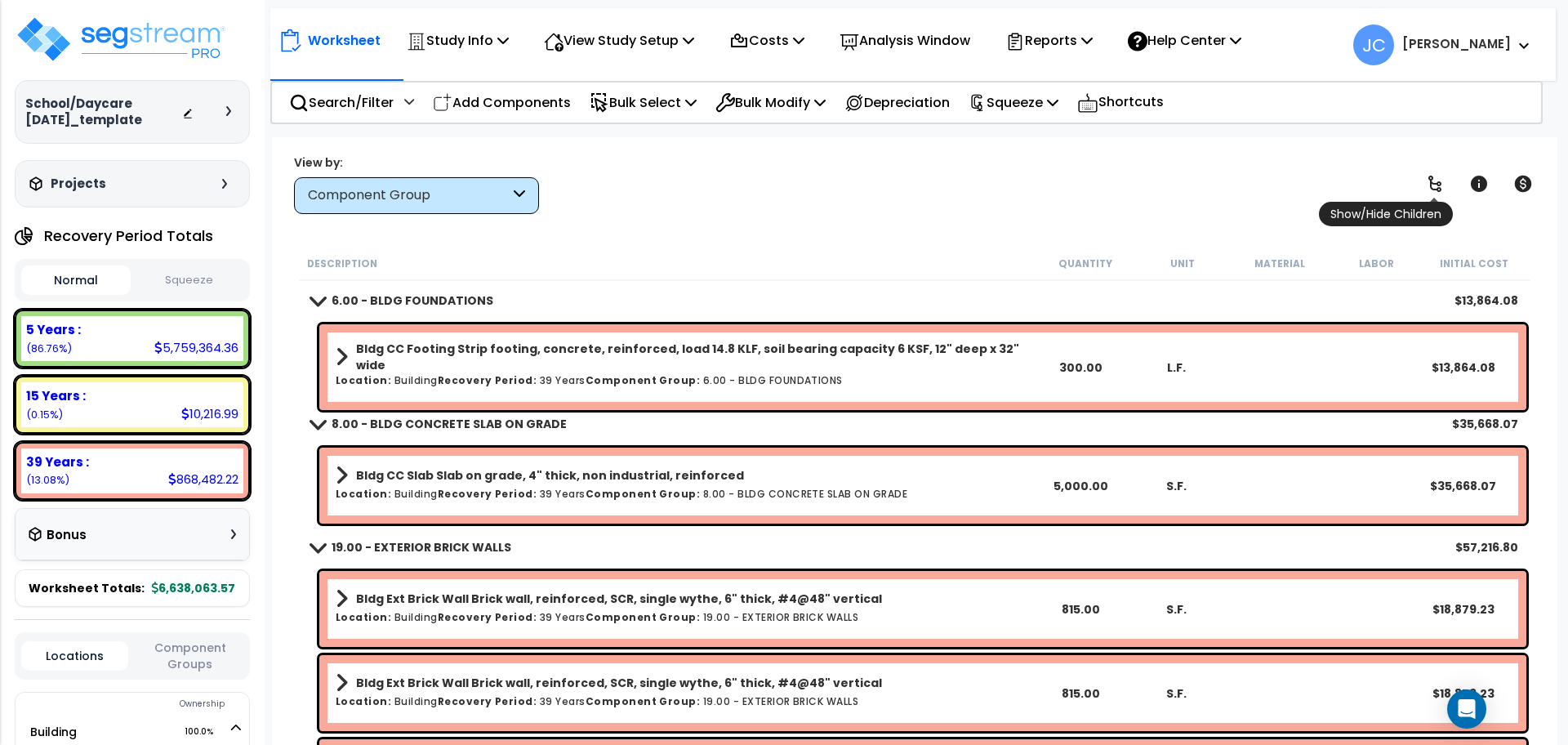
click at [1437, 201] on span "Show/Hide Children" at bounding box center [1386, 214] width 134 height 25
click at [1434, 191] on icon at bounding box center [1435, 184] width 19 height 19
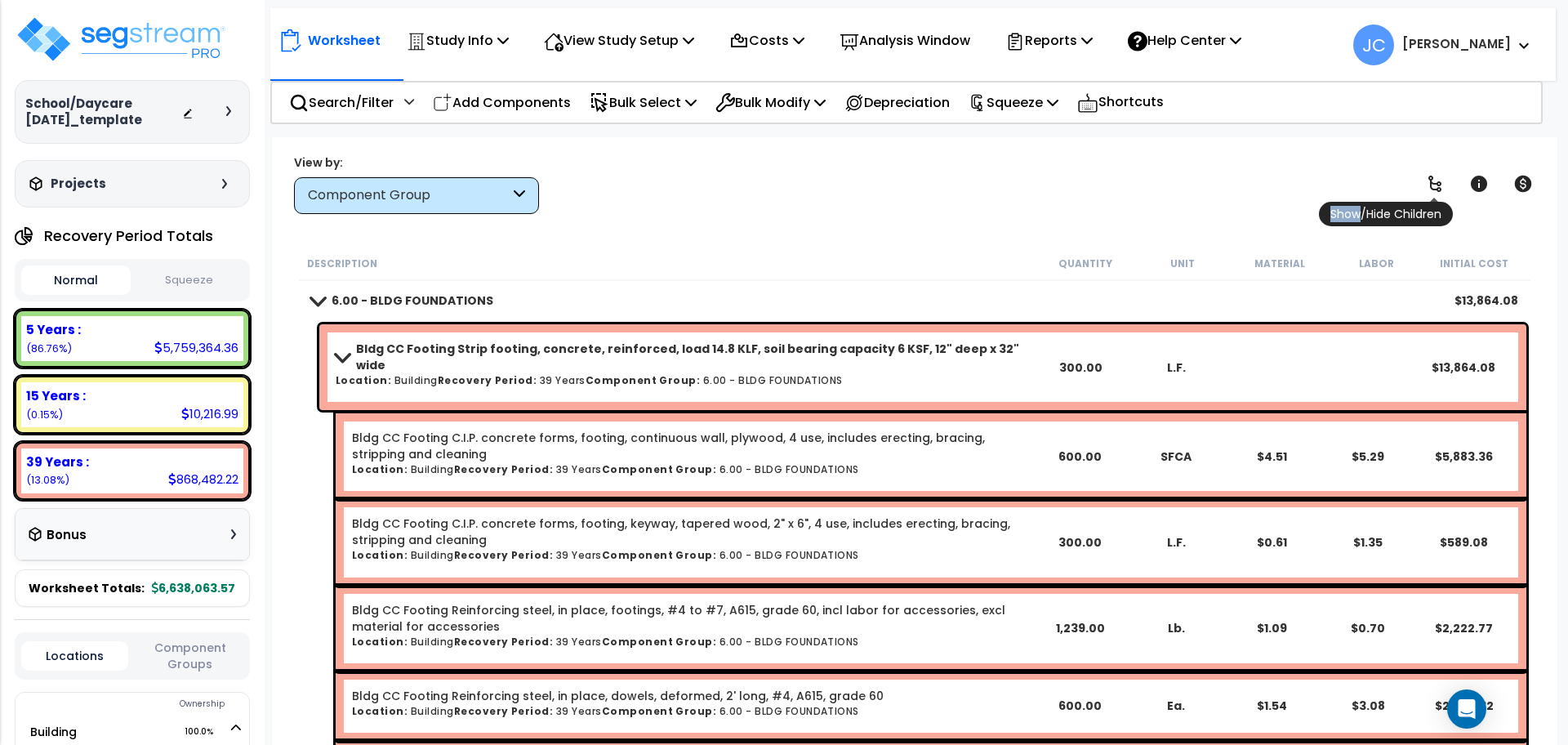
click at [1434, 191] on icon at bounding box center [1435, 184] width 19 height 19
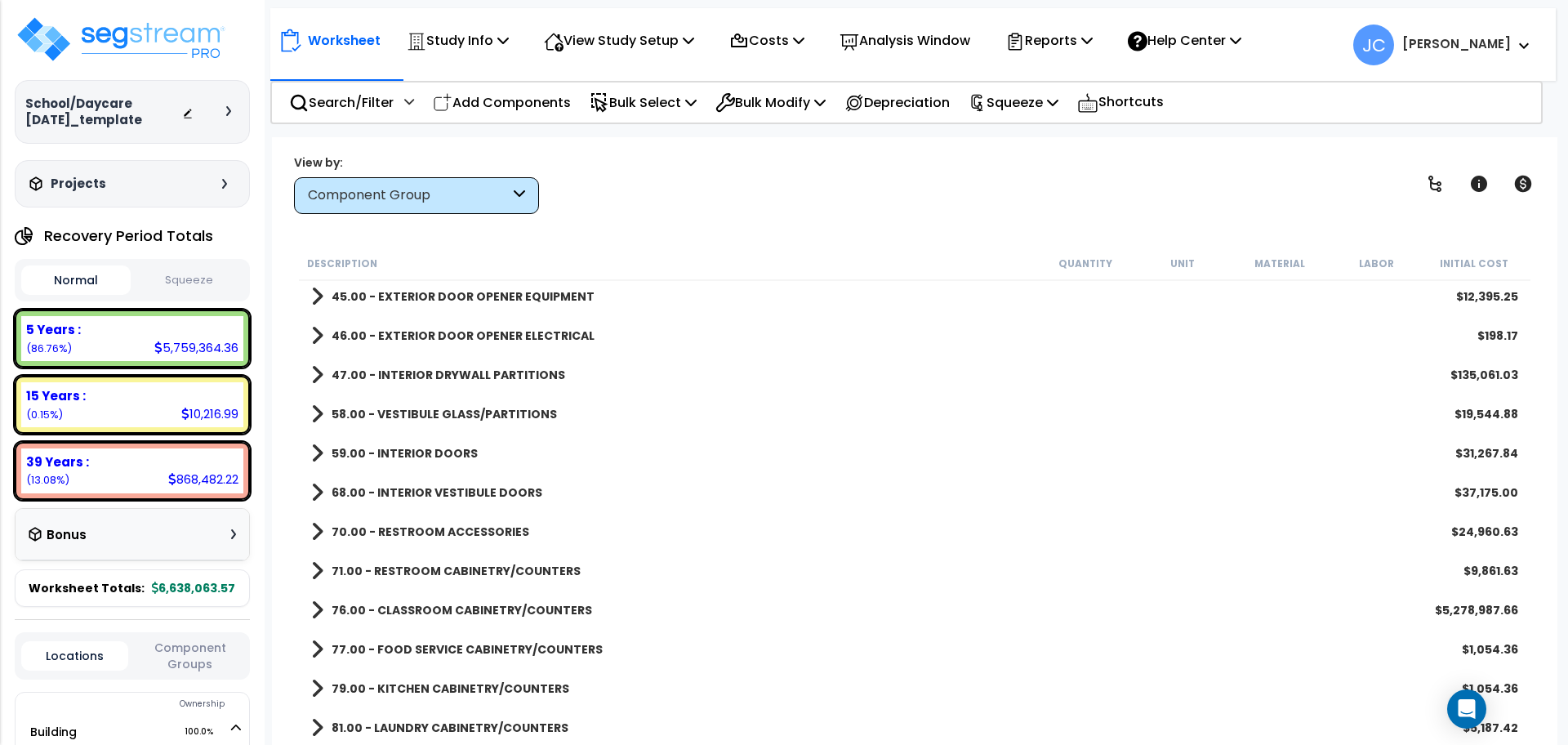
scroll to position [472, 0]
click at [484, 382] on b "47.00 - INTERIOR DRYWALL PARTITIONS" at bounding box center [448, 377] width 233 height 17
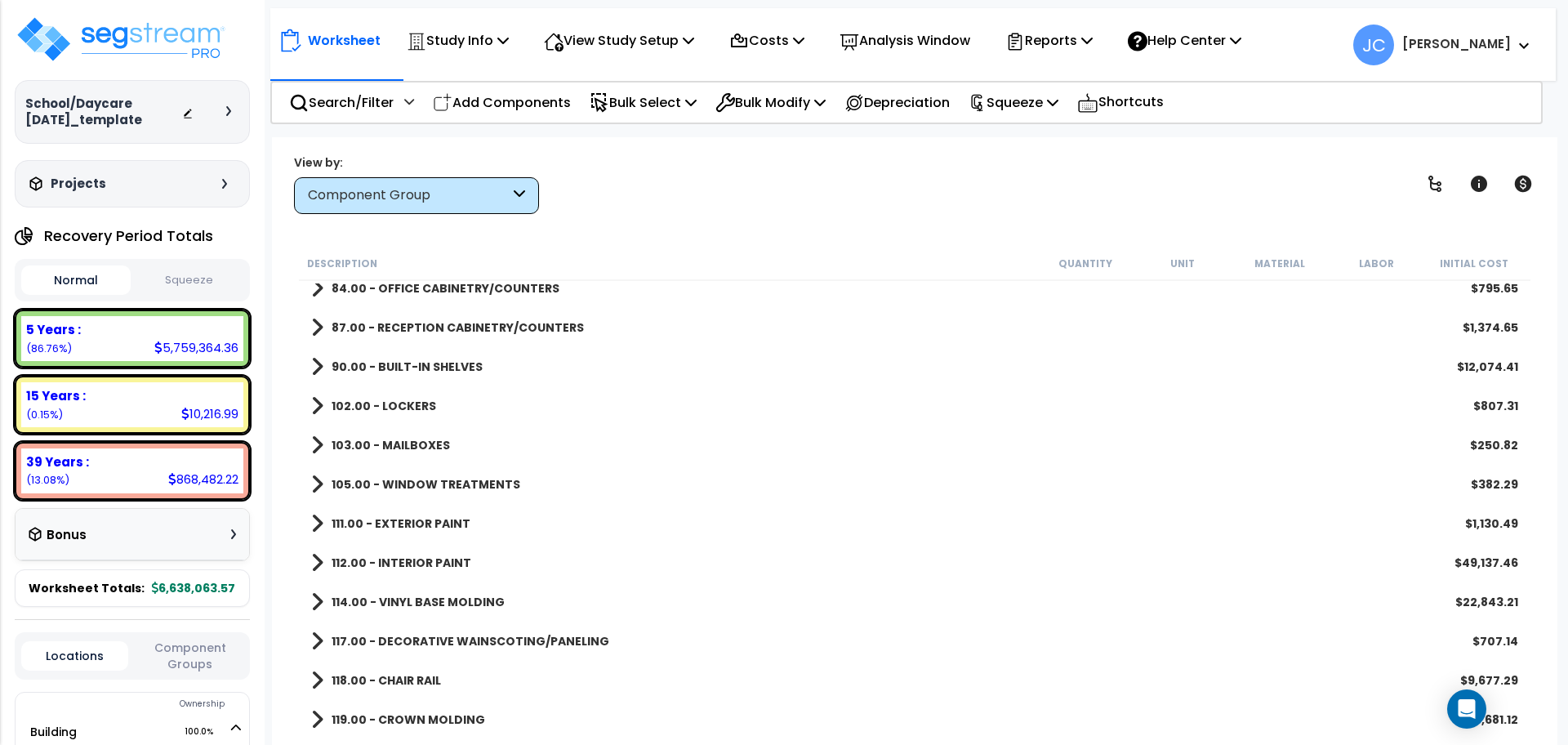
scroll to position [1249, 0]
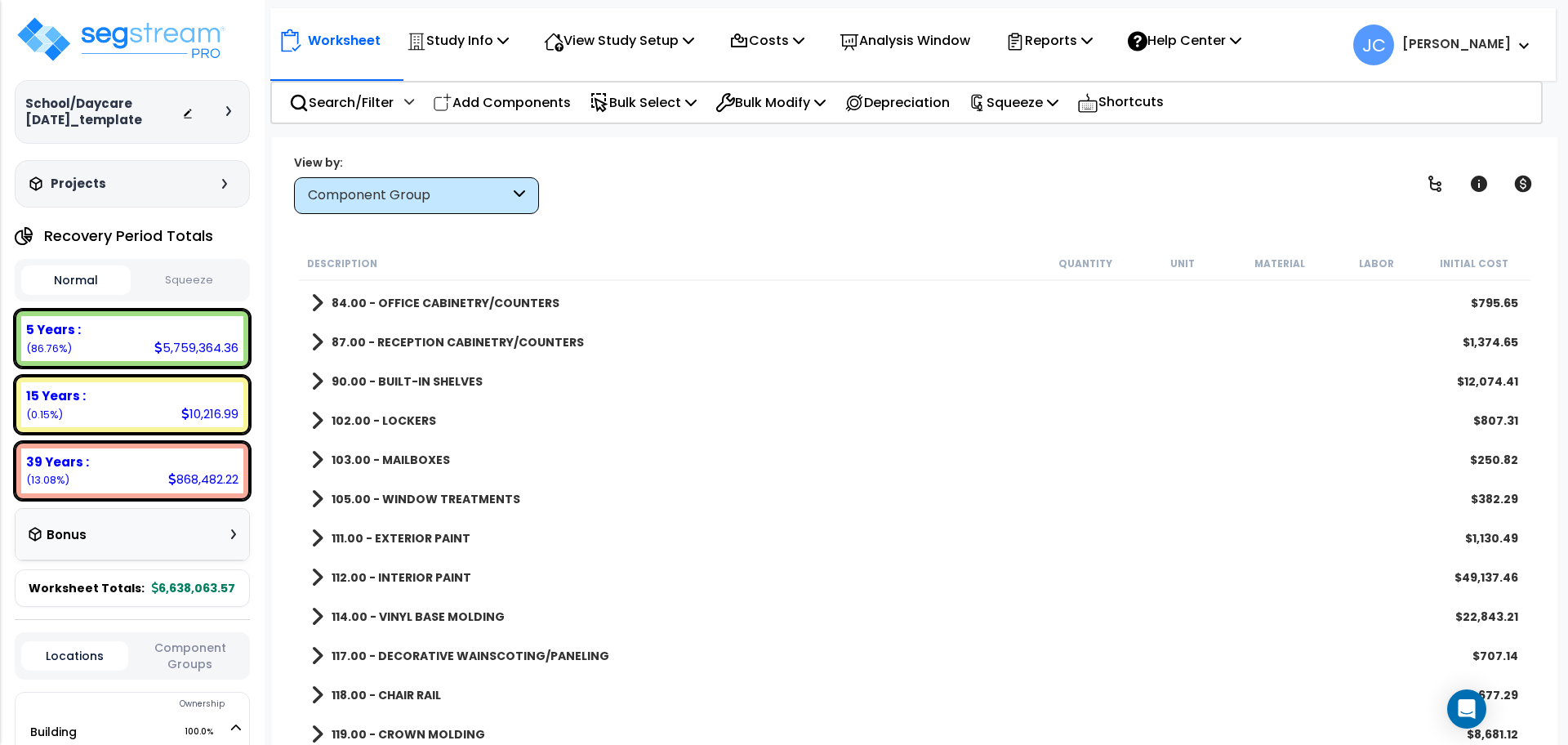
click at [429, 561] on div "112.00 - INTERIOR PAINT $49,137.46" at bounding box center [914, 577] width 1224 height 40
click at [426, 566] on link "112.00 - INTERIOR PAINT" at bounding box center [392, 577] width 160 height 23
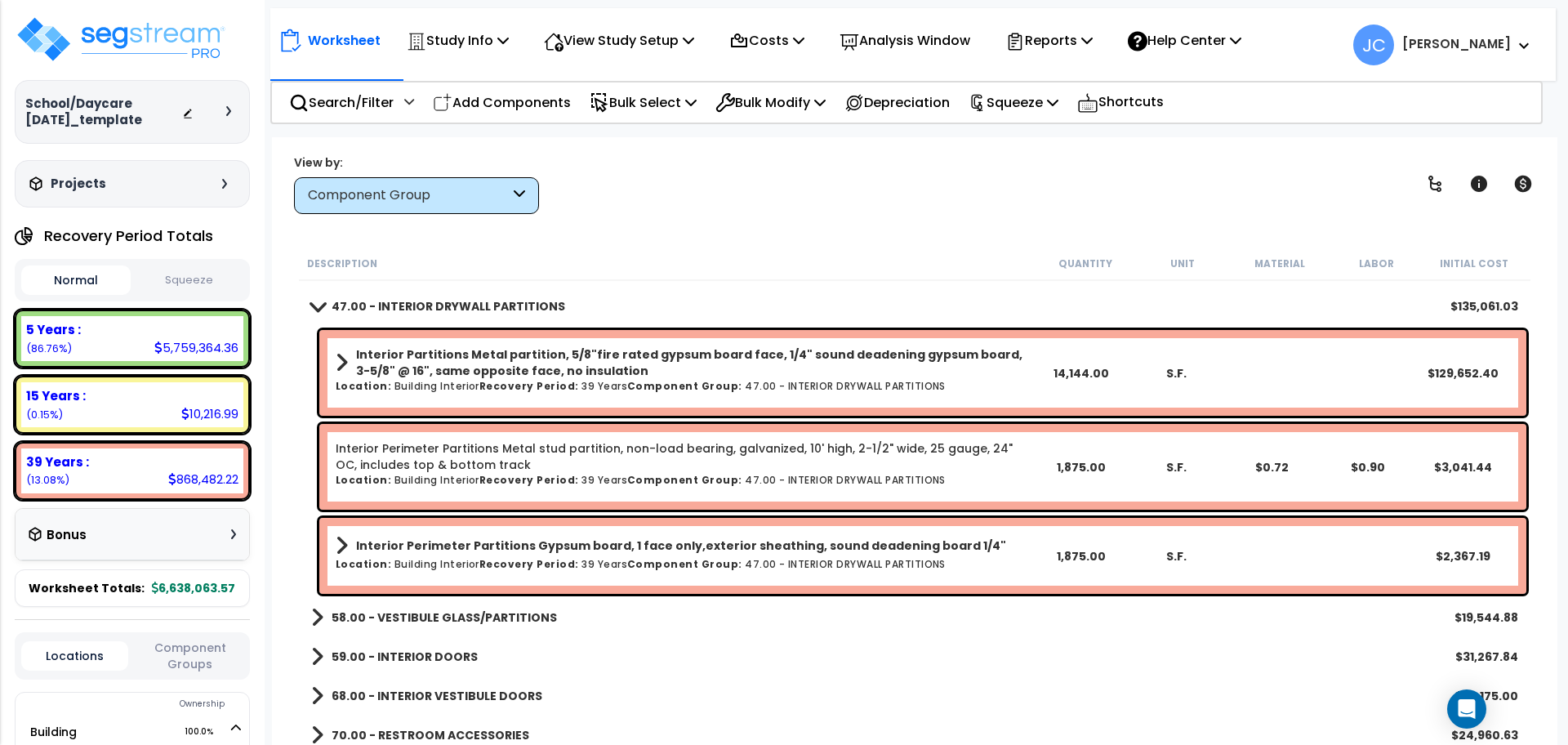
scroll to position [544, 0]
click at [781, 240] on div "Worksheet Study Info Study Setup Add Property Unit Template study Clone study JC" at bounding box center [914, 509] width 1286 height 745
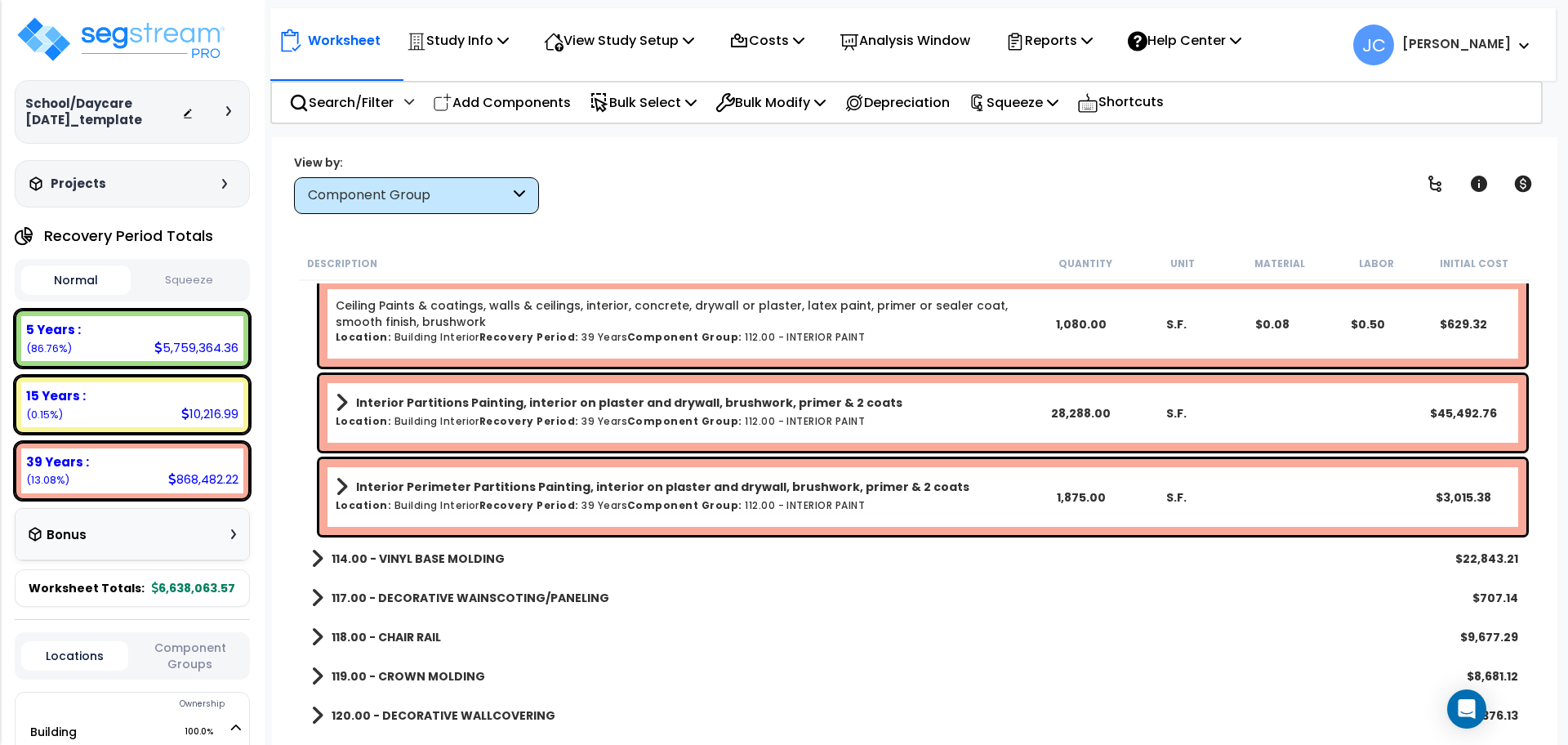
scroll to position [1571, 0]
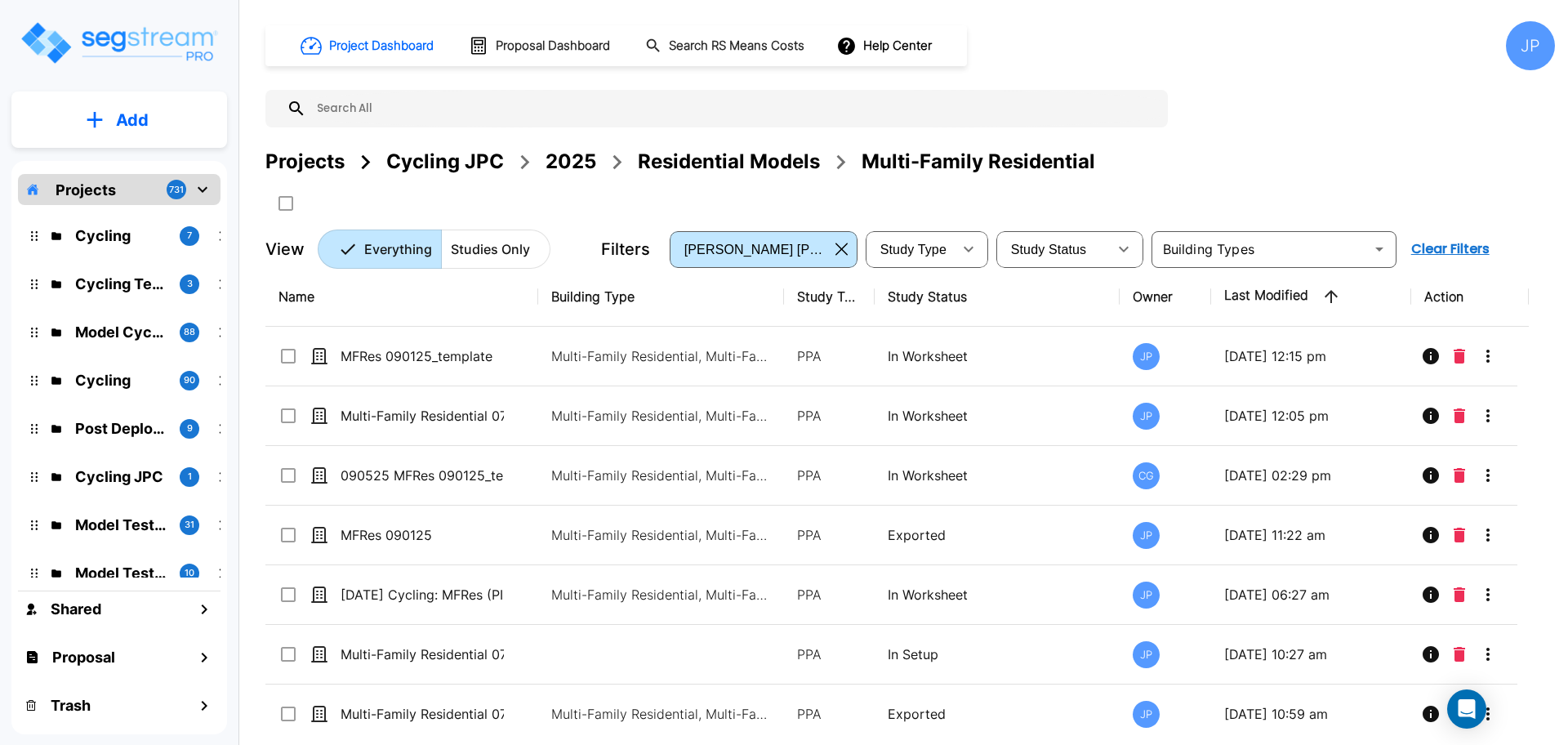
click at [555, 167] on div "2025" at bounding box center [571, 161] width 51 height 29
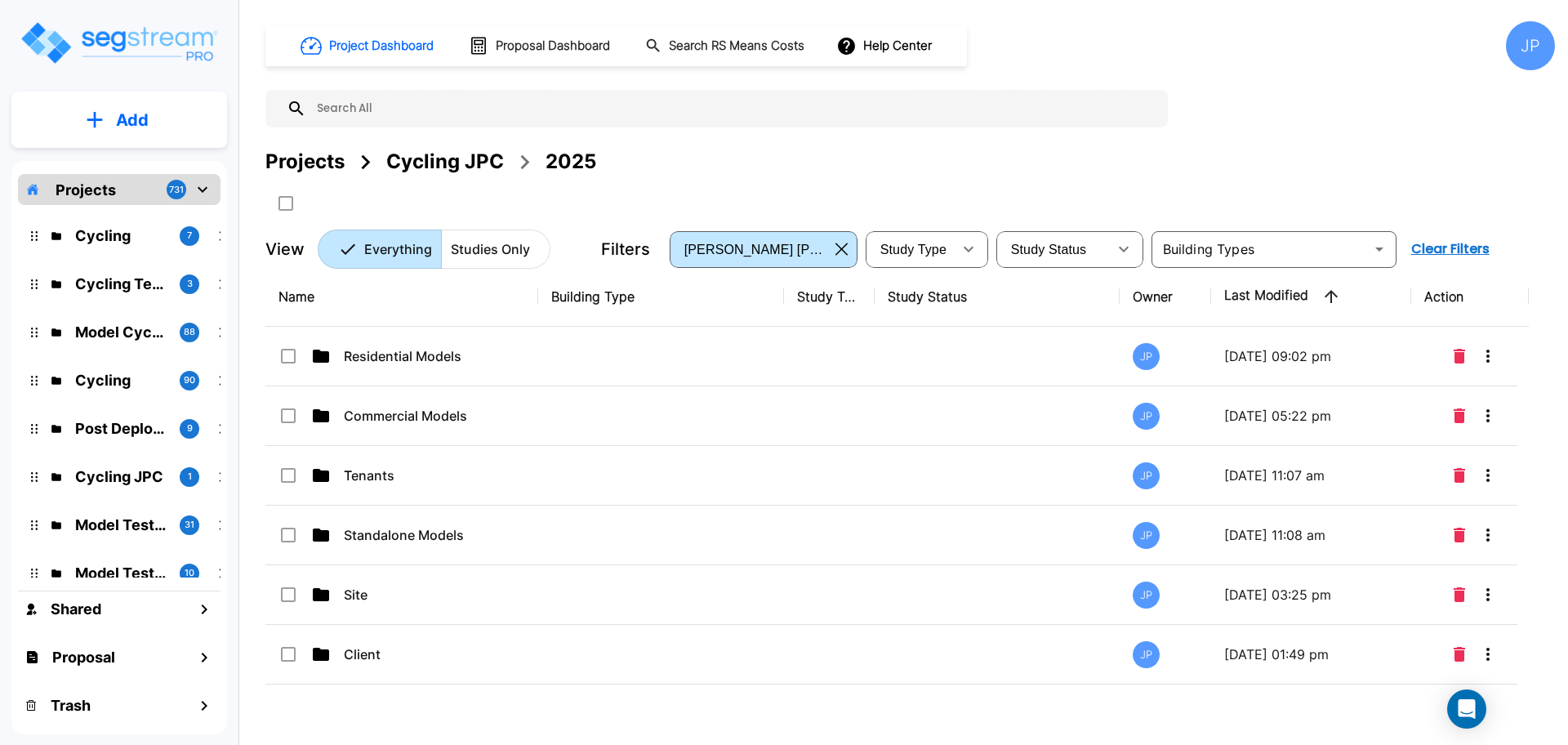
click at [439, 408] on p "Commercial Models" at bounding box center [426, 415] width 164 height 19
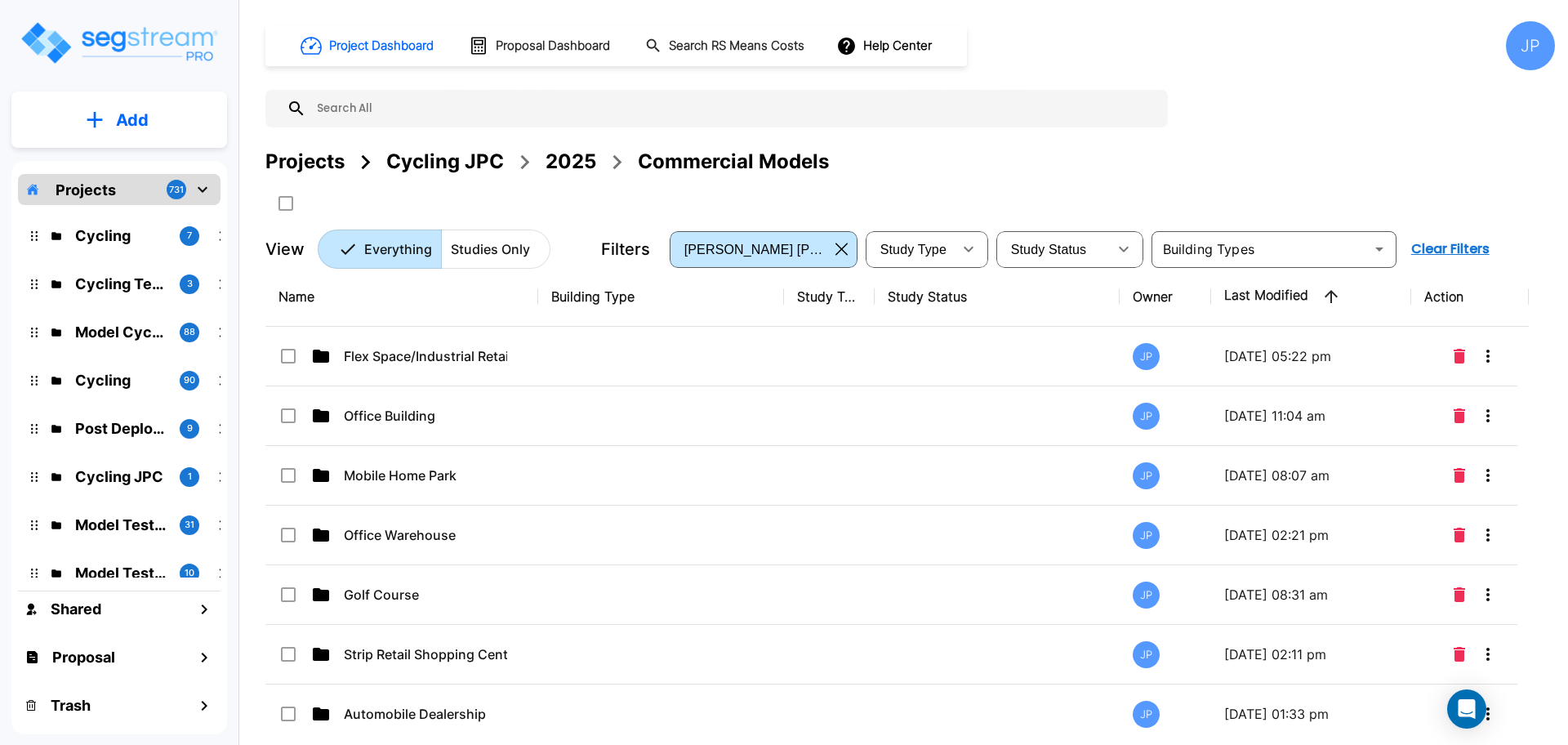
click at [169, 120] on button "Add" at bounding box center [119, 121] width 216 height 47
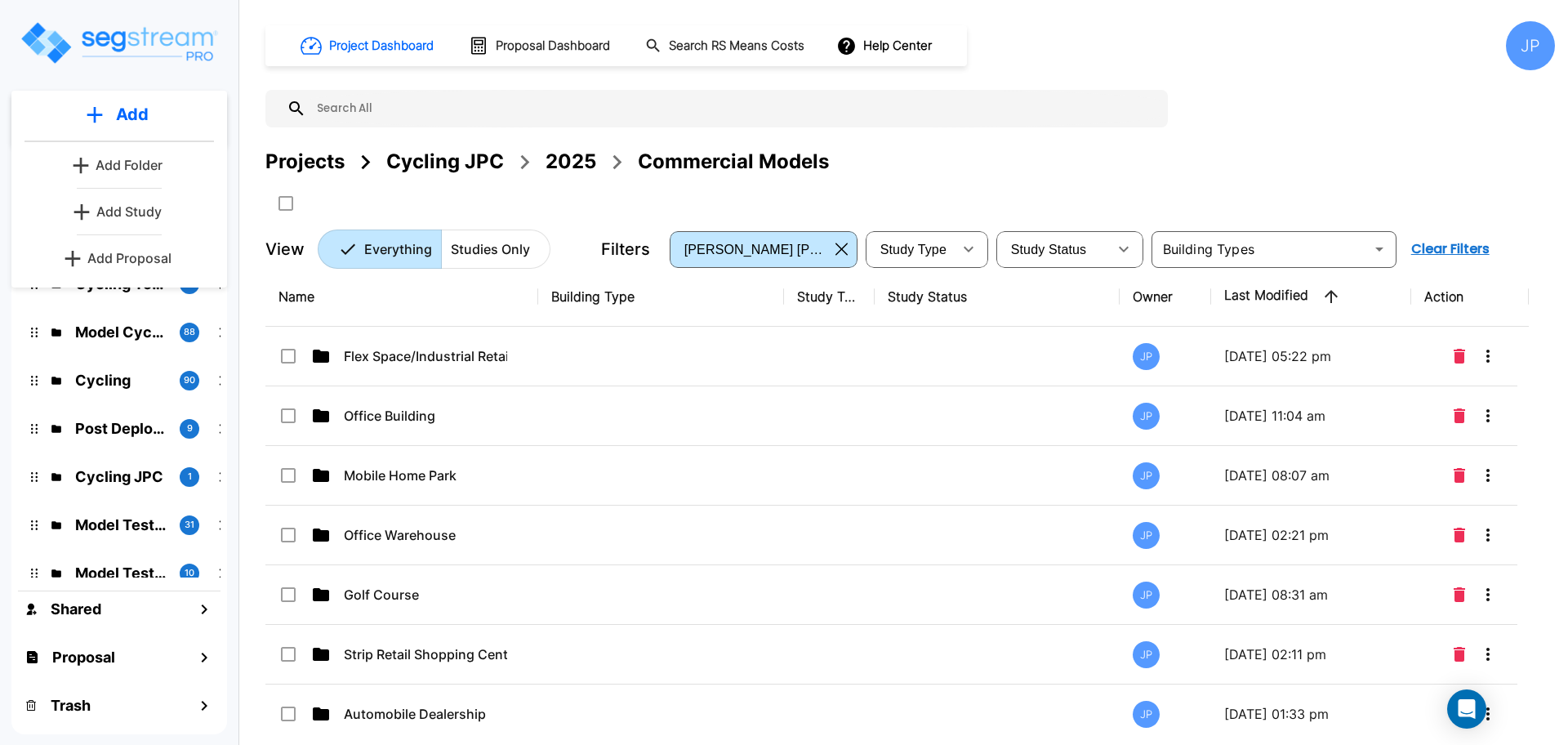
click at [137, 167] on p "Add Folder" at bounding box center [129, 164] width 67 height 19
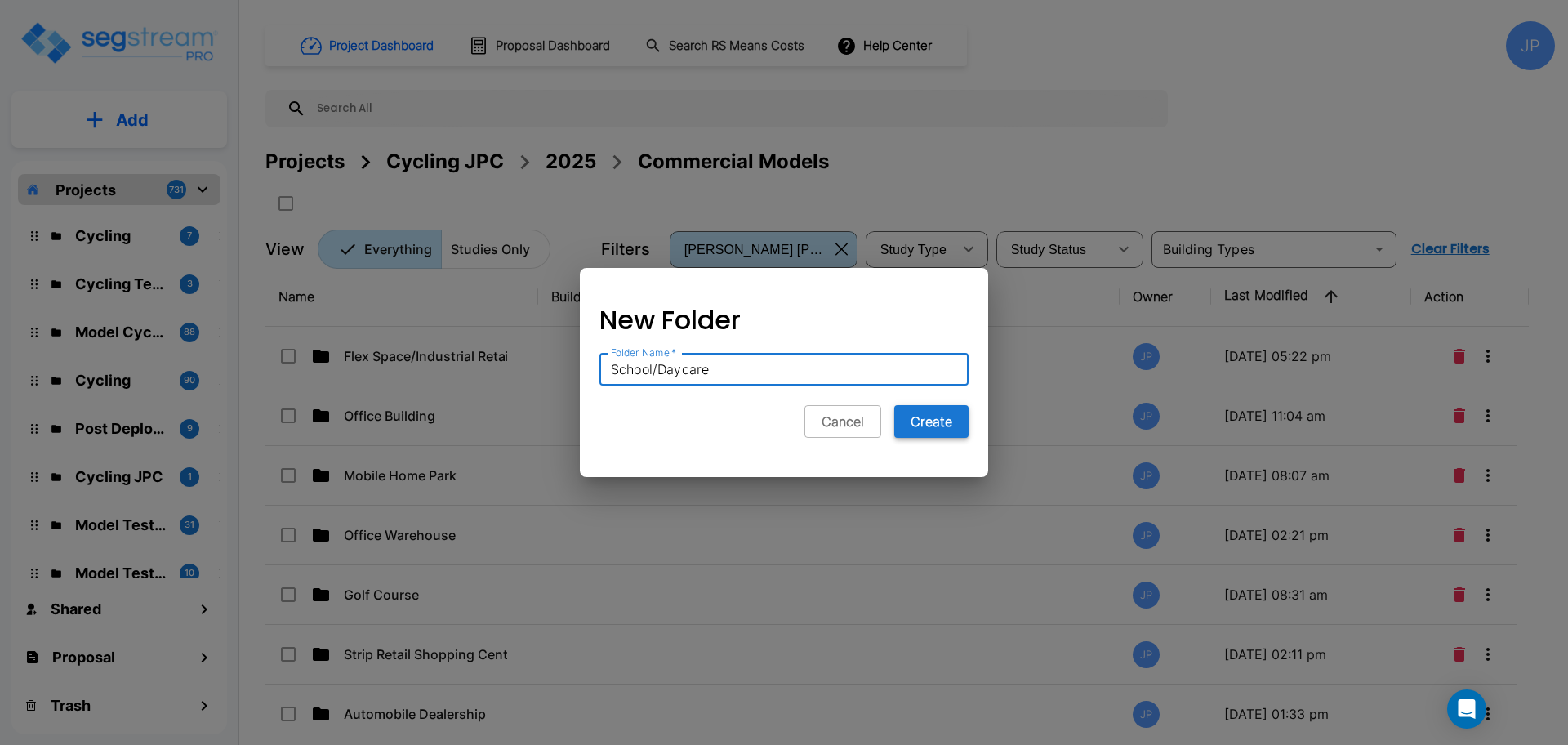
type input "School/Daycare"
click at [943, 414] on button "Create" at bounding box center [931, 420] width 74 height 33
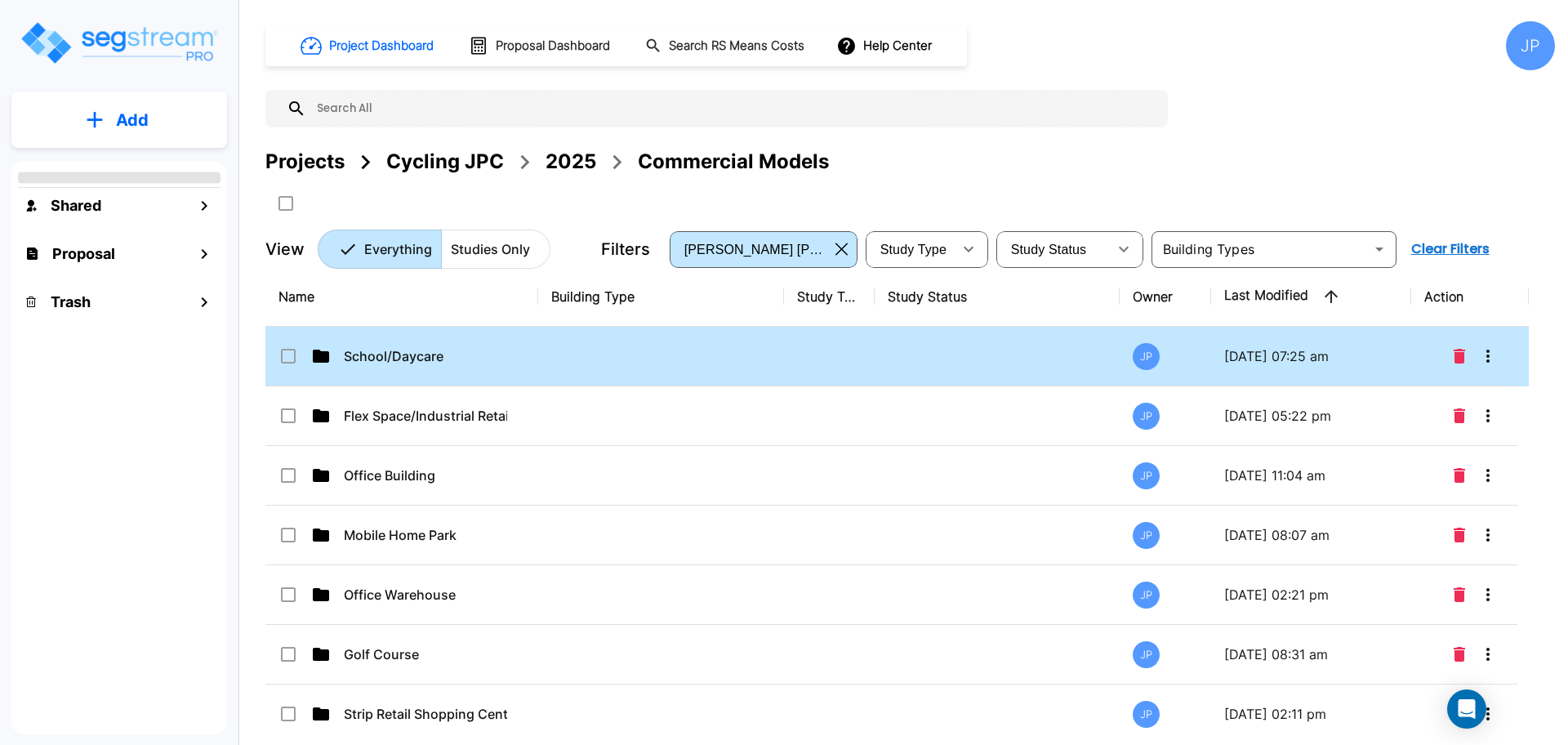
click at [696, 347] on td at bounding box center [661, 356] width 245 height 60
click at [695, 347] on td at bounding box center [661, 356] width 245 height 60
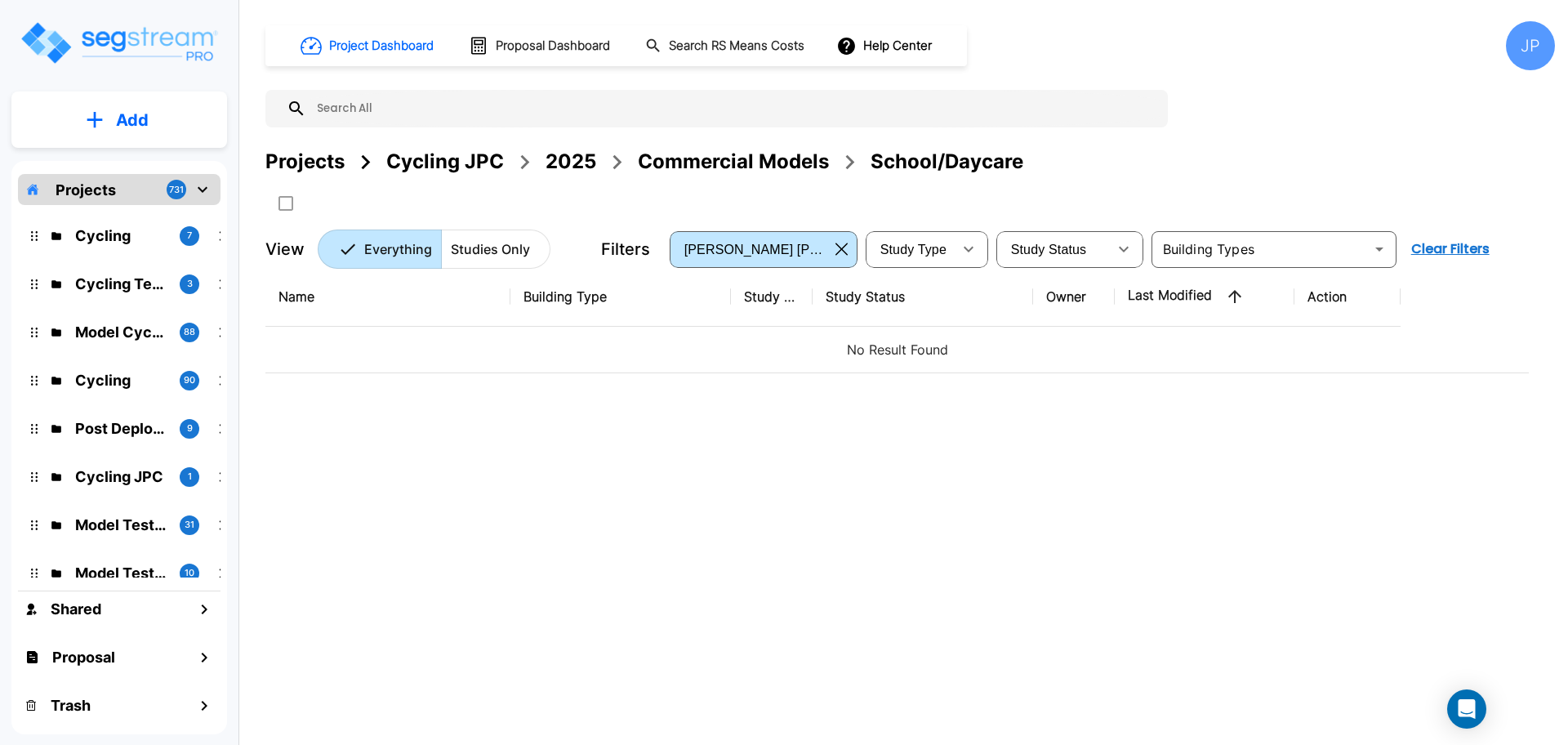
click at [172, 117] on button "Add" at bounding box center [119, 121] width 216 height 47
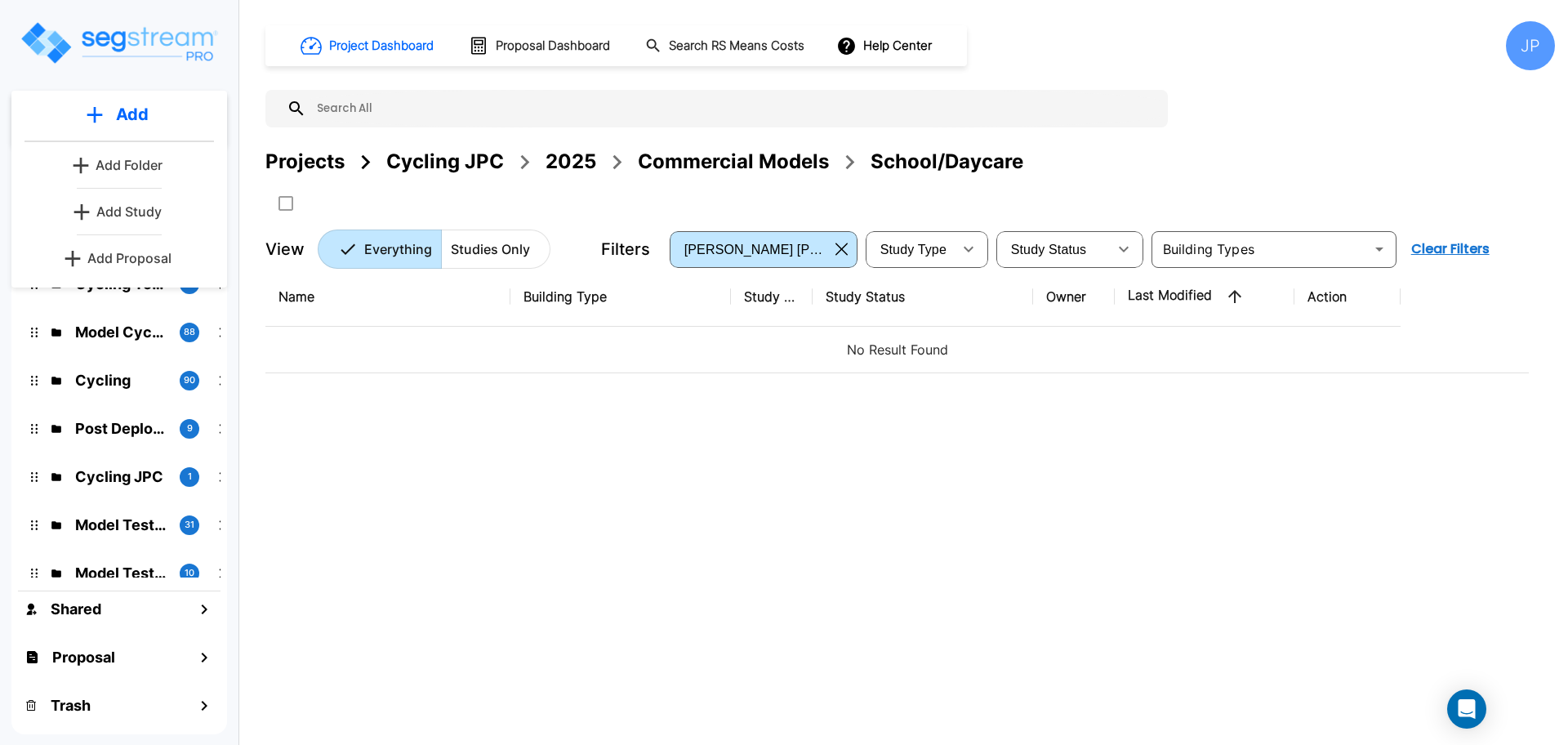
click at [143, 206] on p "Add Study" at bounding box center [129, 211] width 65 height 19
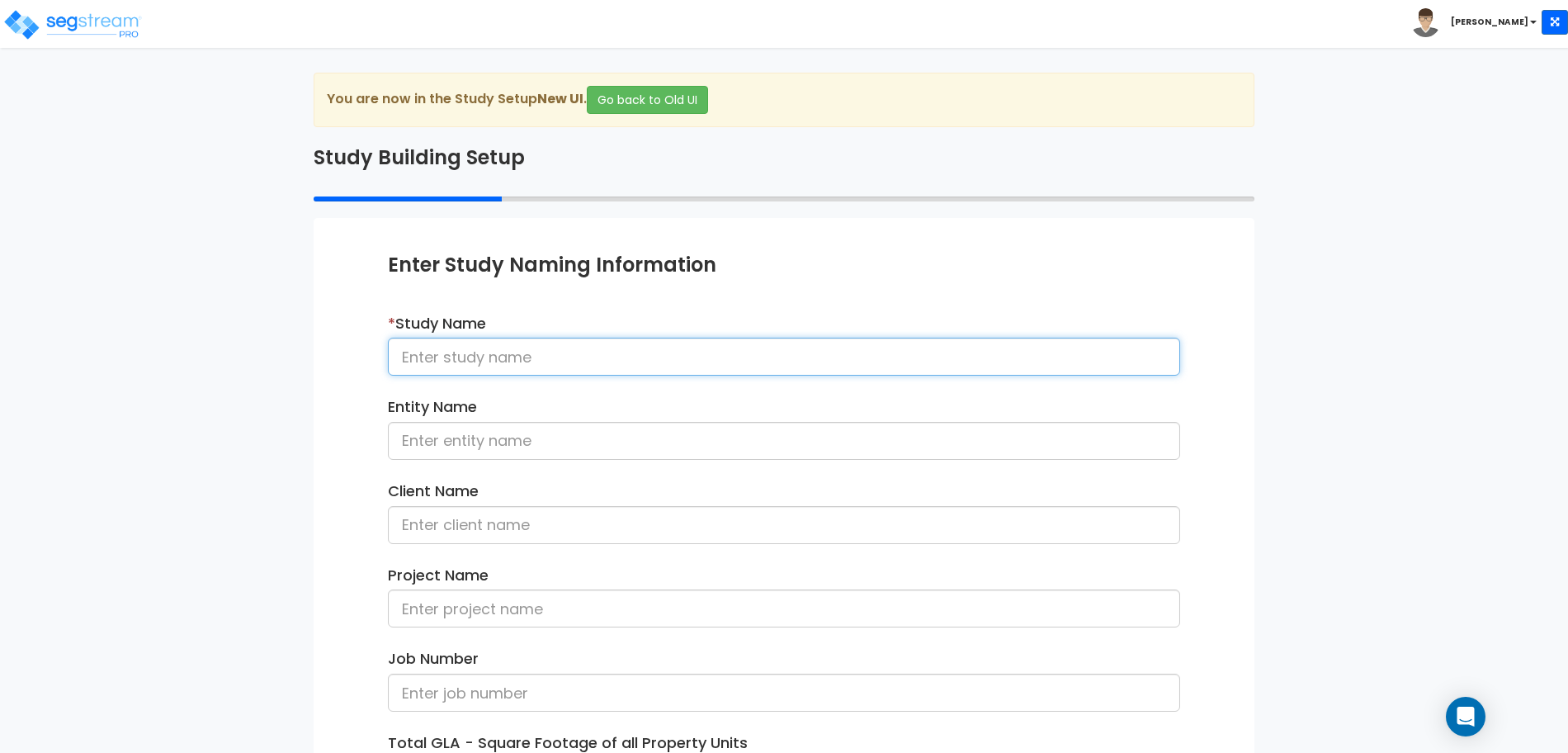
click at [699, 369] on input at bounding box center [783, 356] width 792 height 38
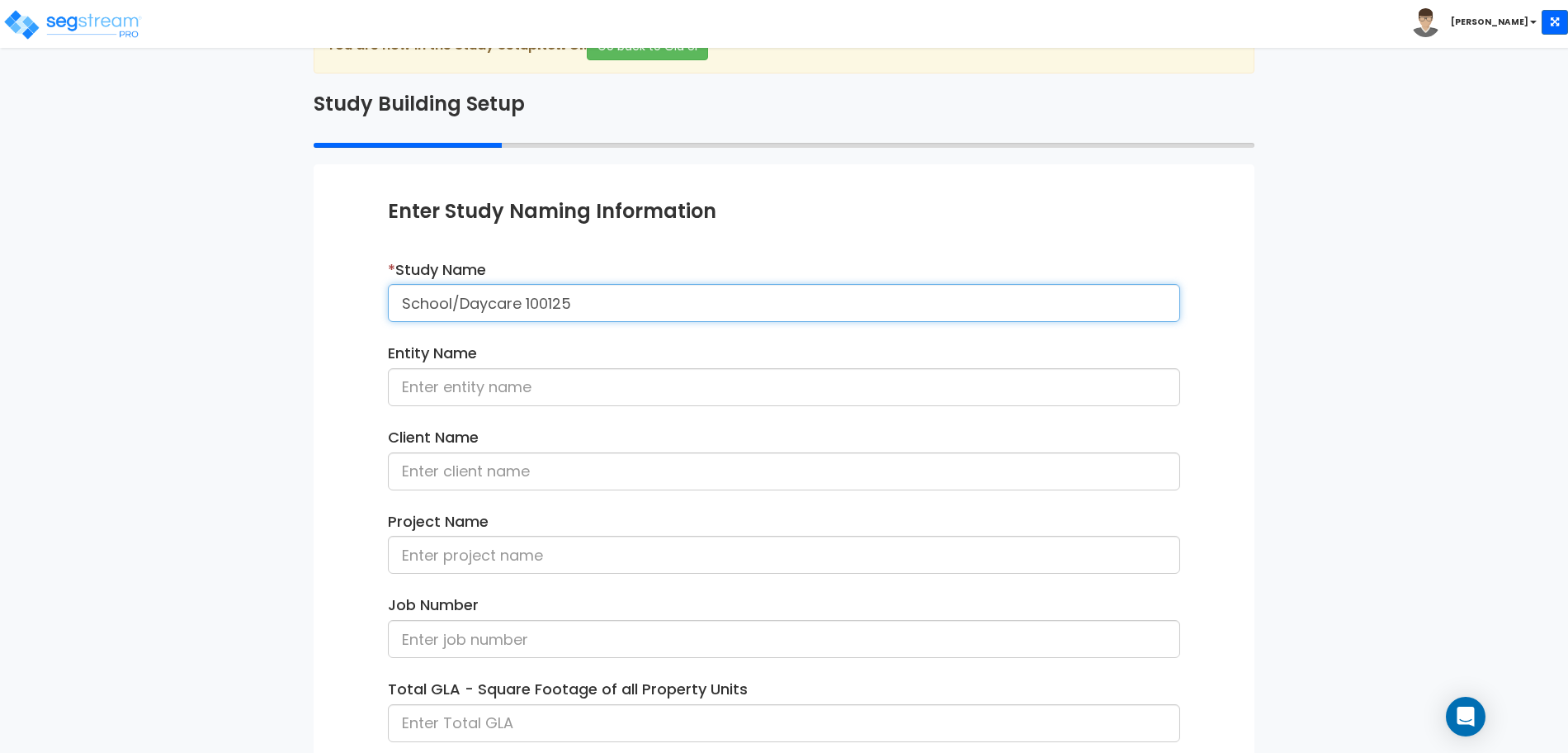
scroll to position [73, 0]
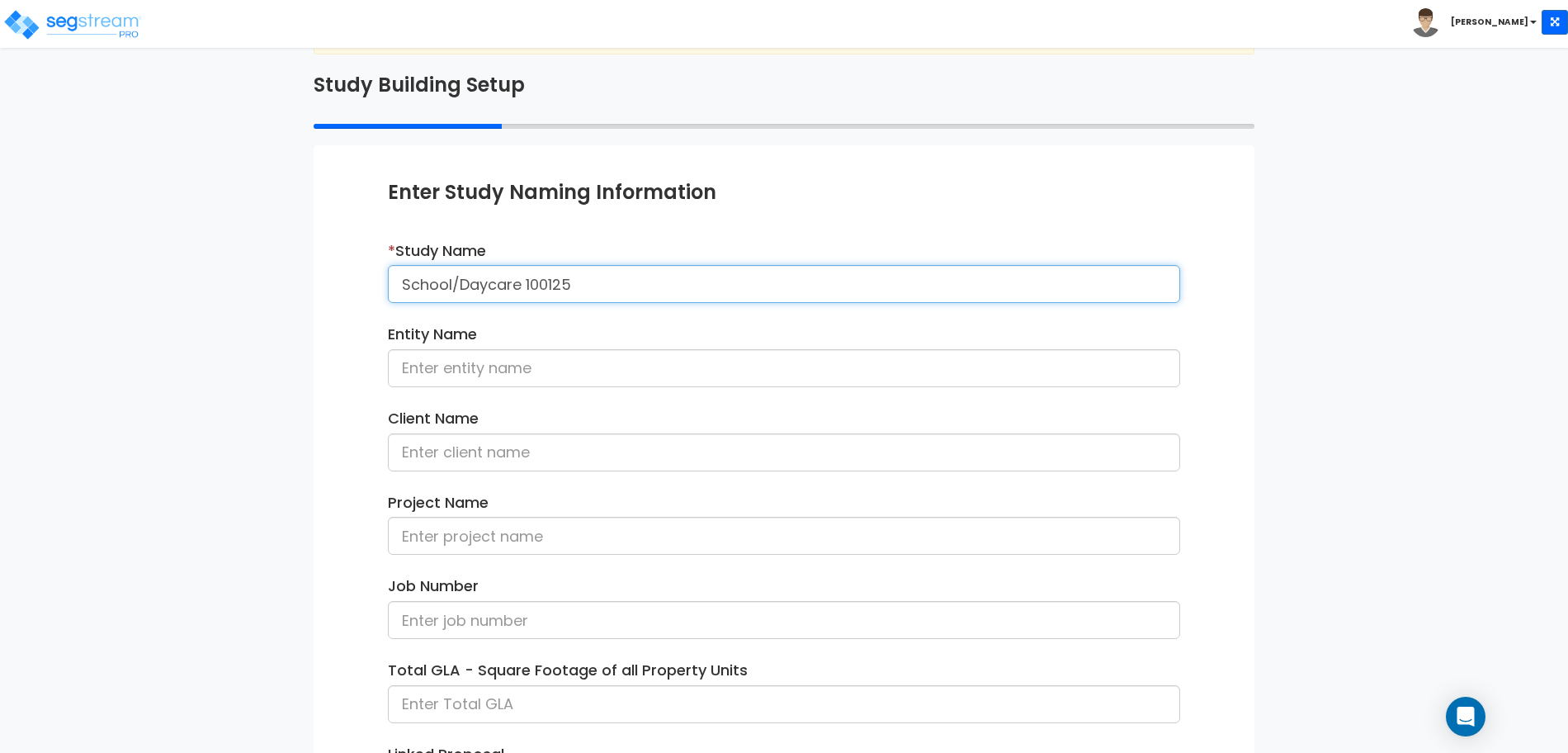
type input "School/Daycare 100125"
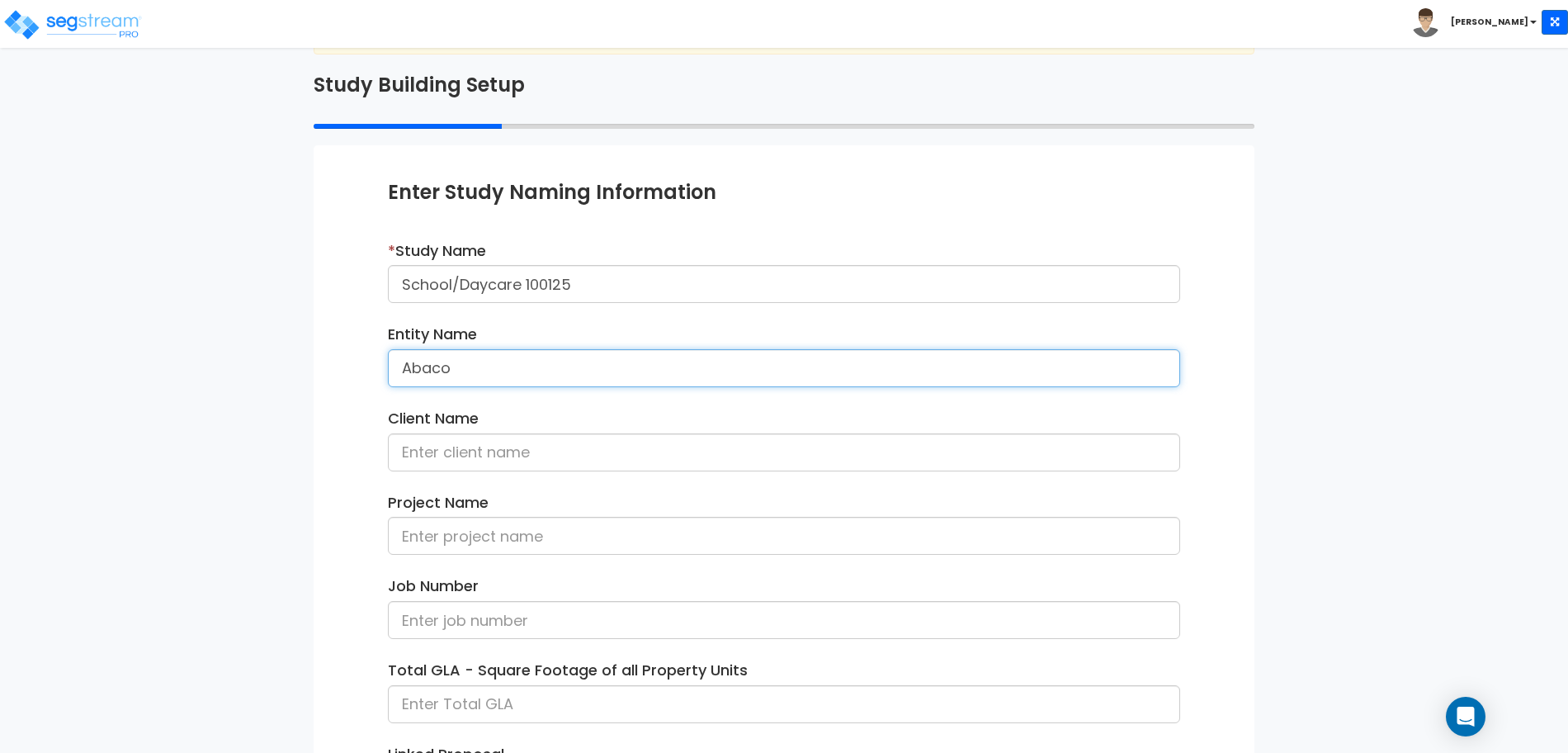
type input "Abaco"
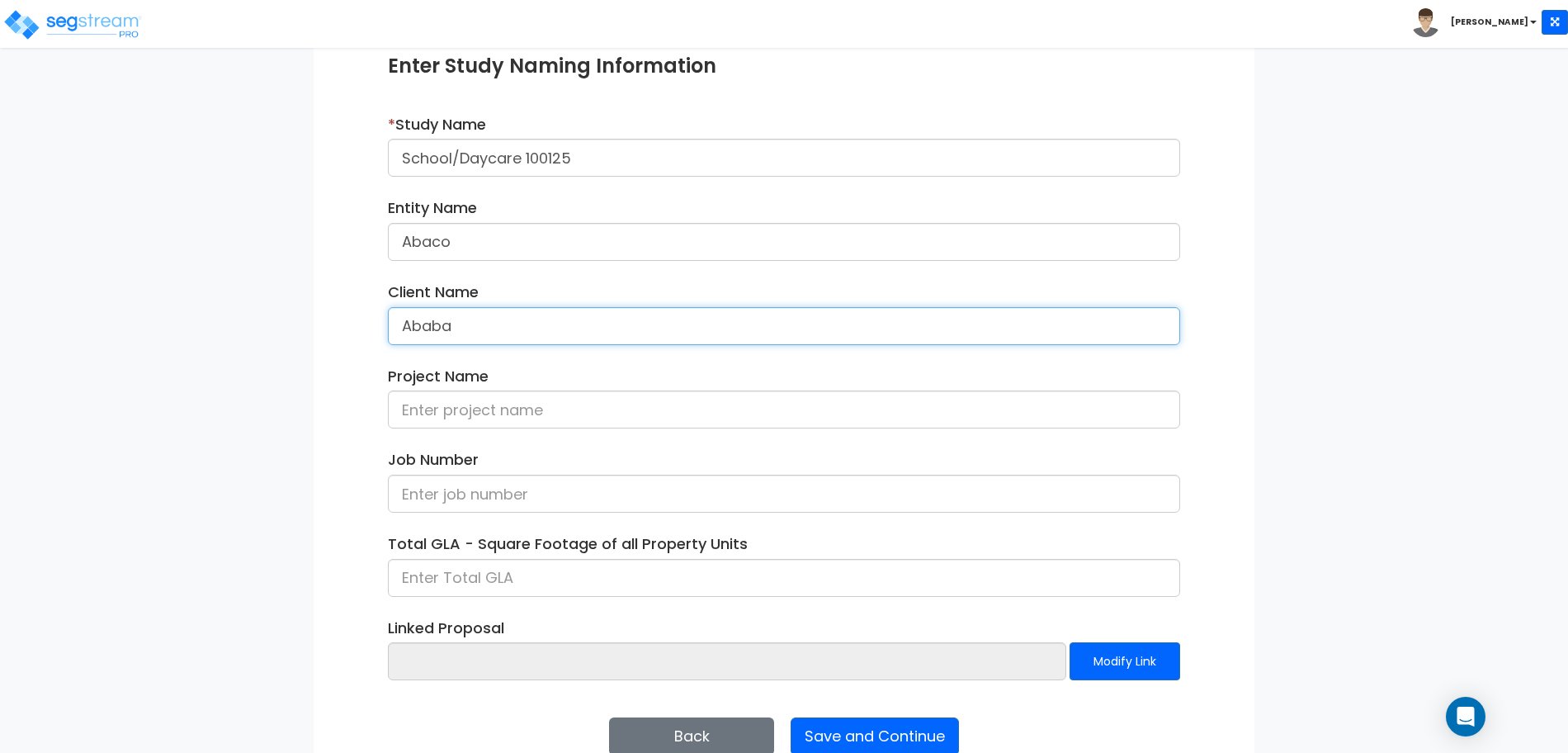
scroll to position [205, 0]
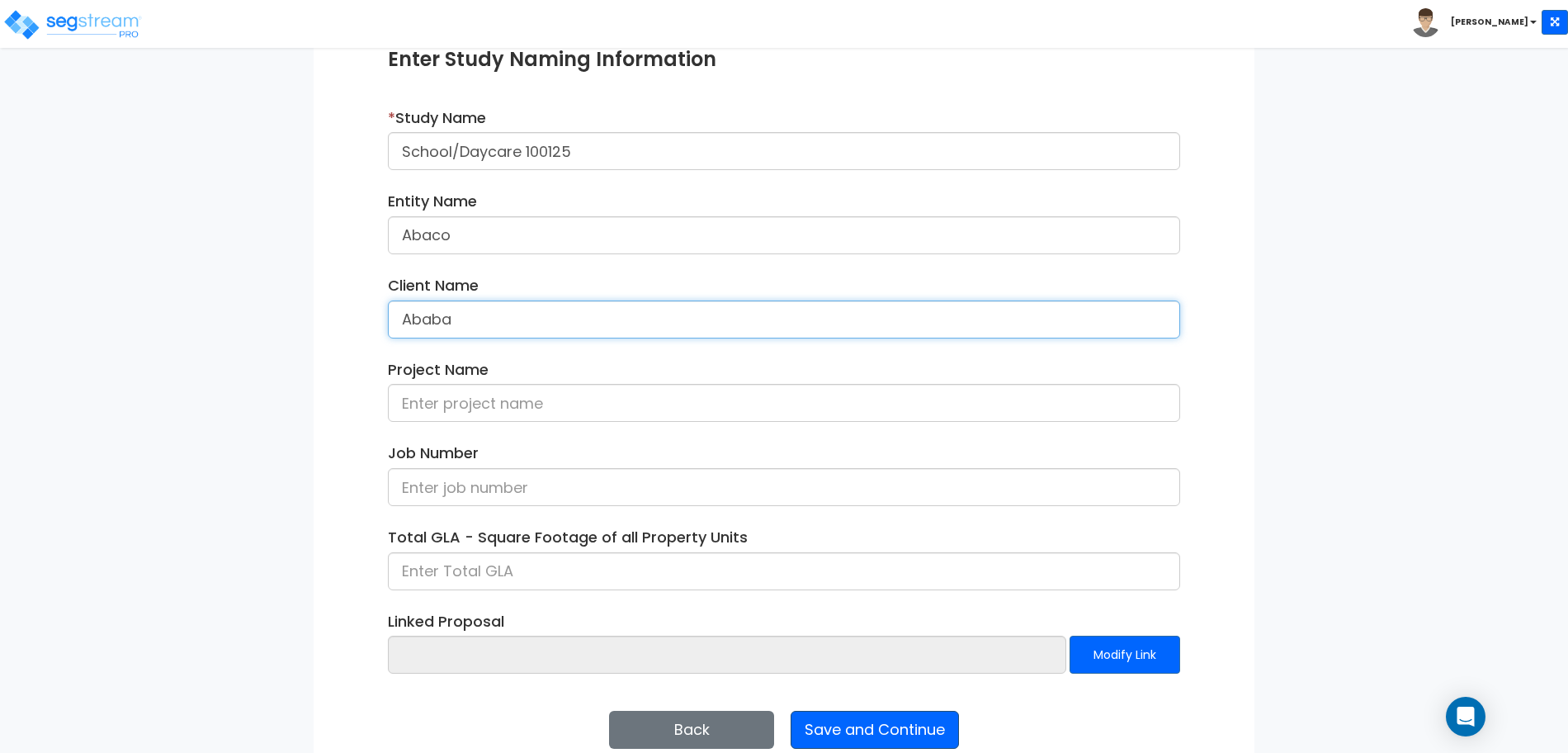
type input "Ababa"
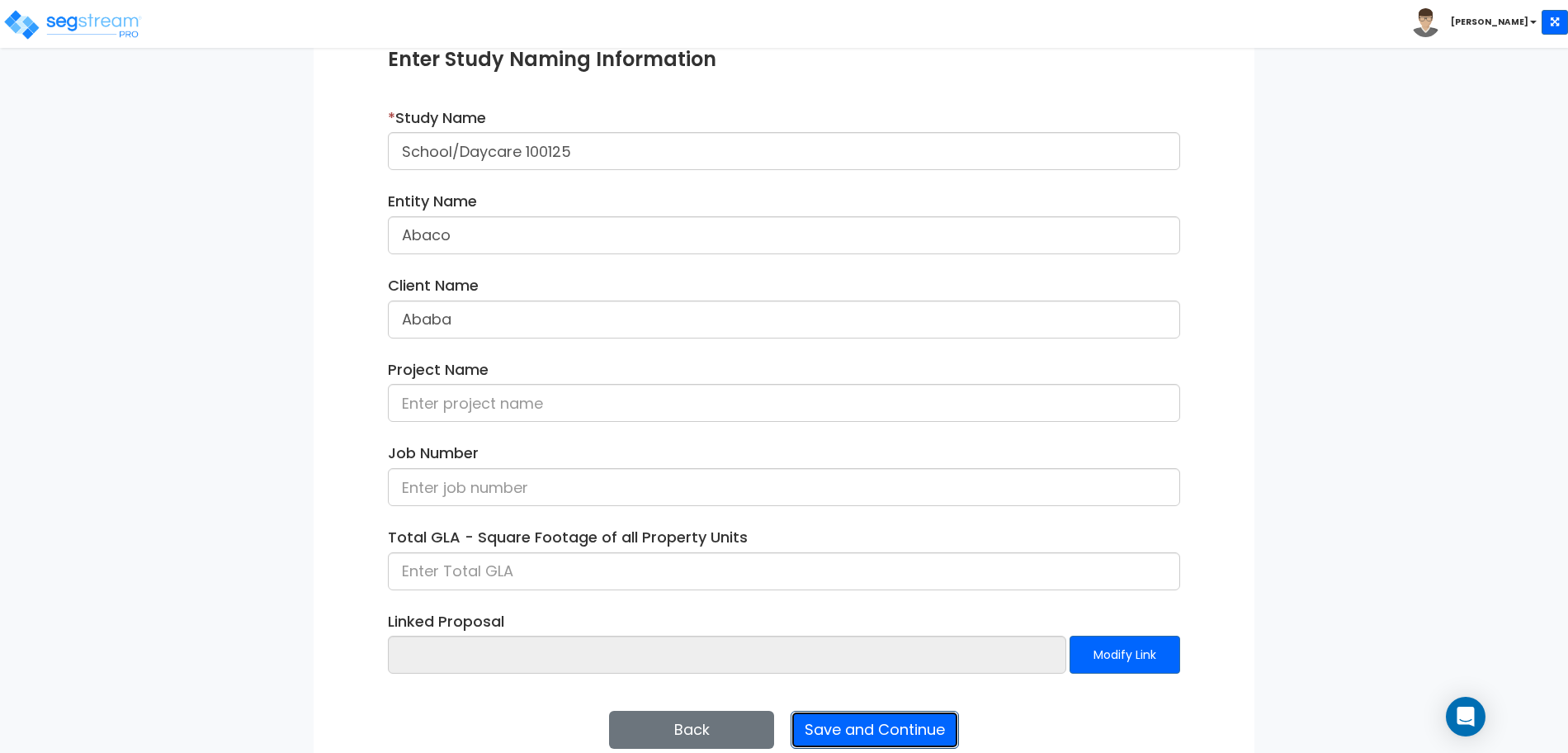
click at [888, 734] on button "Save and Continue" at bounding box center [874, 729] width 168 height 38
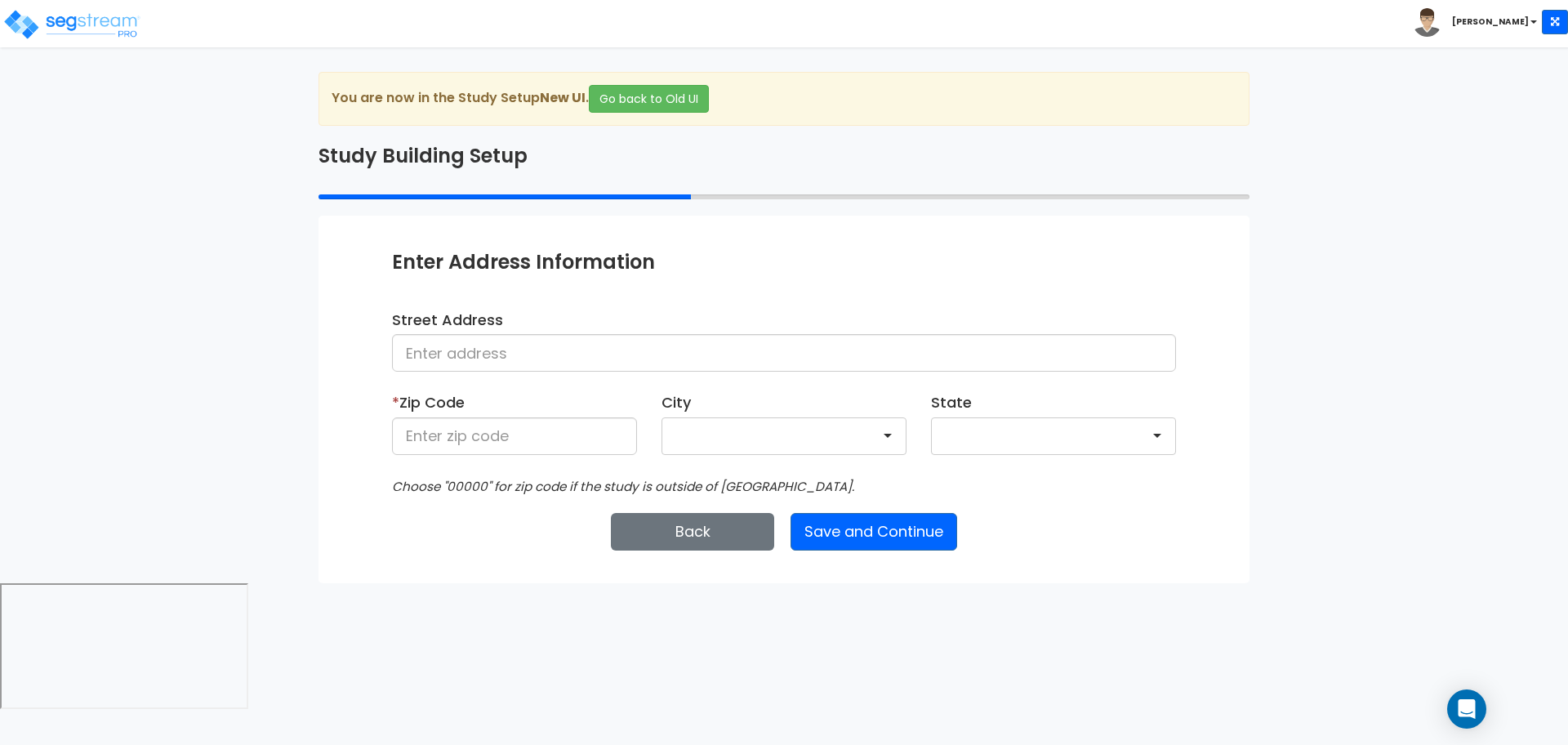
click at [533, 380] on div "Street Address" at bounding box center [784, 347] width 809 height 75
click at [522, 365] on input at bounding box center [784, 353] width 784 height 38
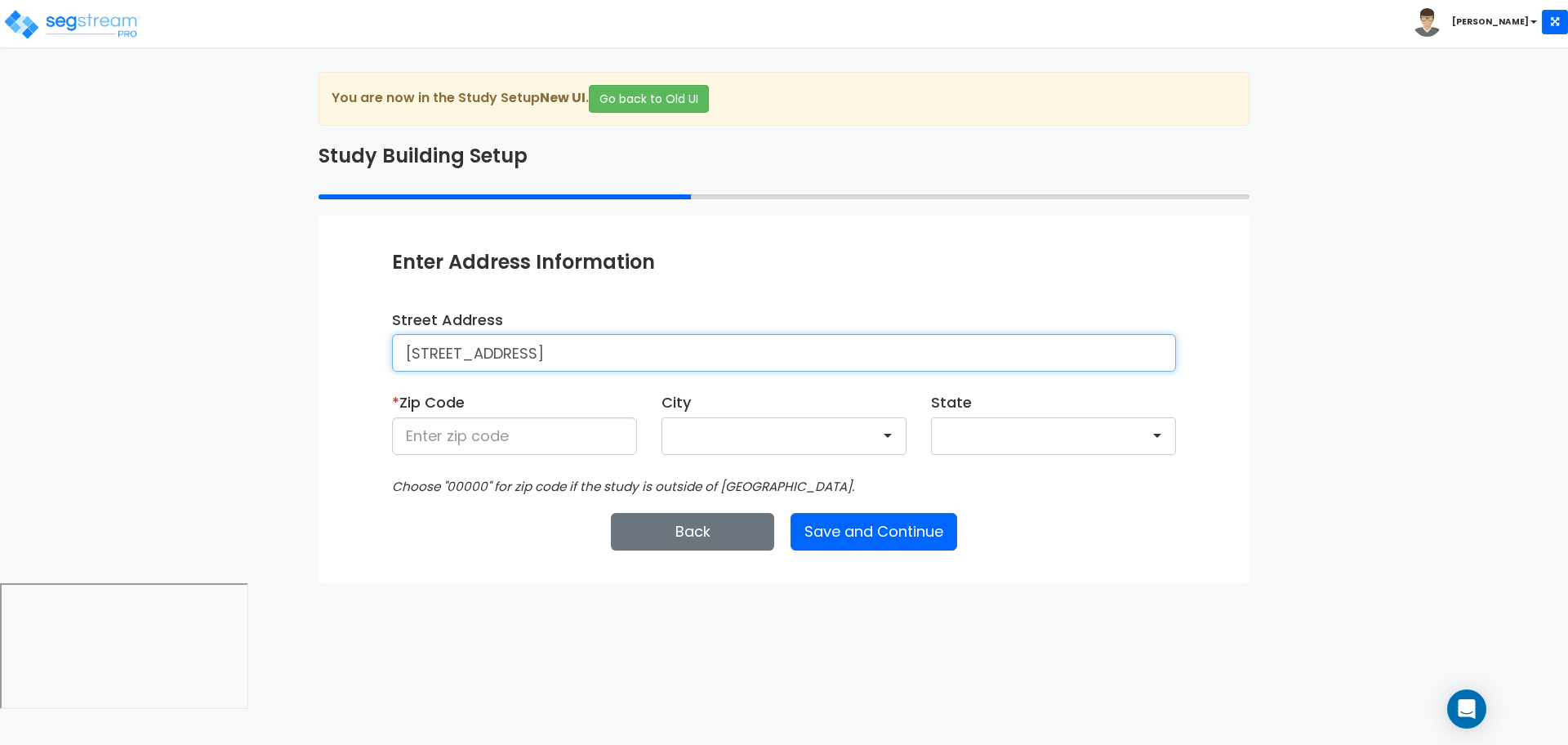
type input "[STREET_ADDRESS]"
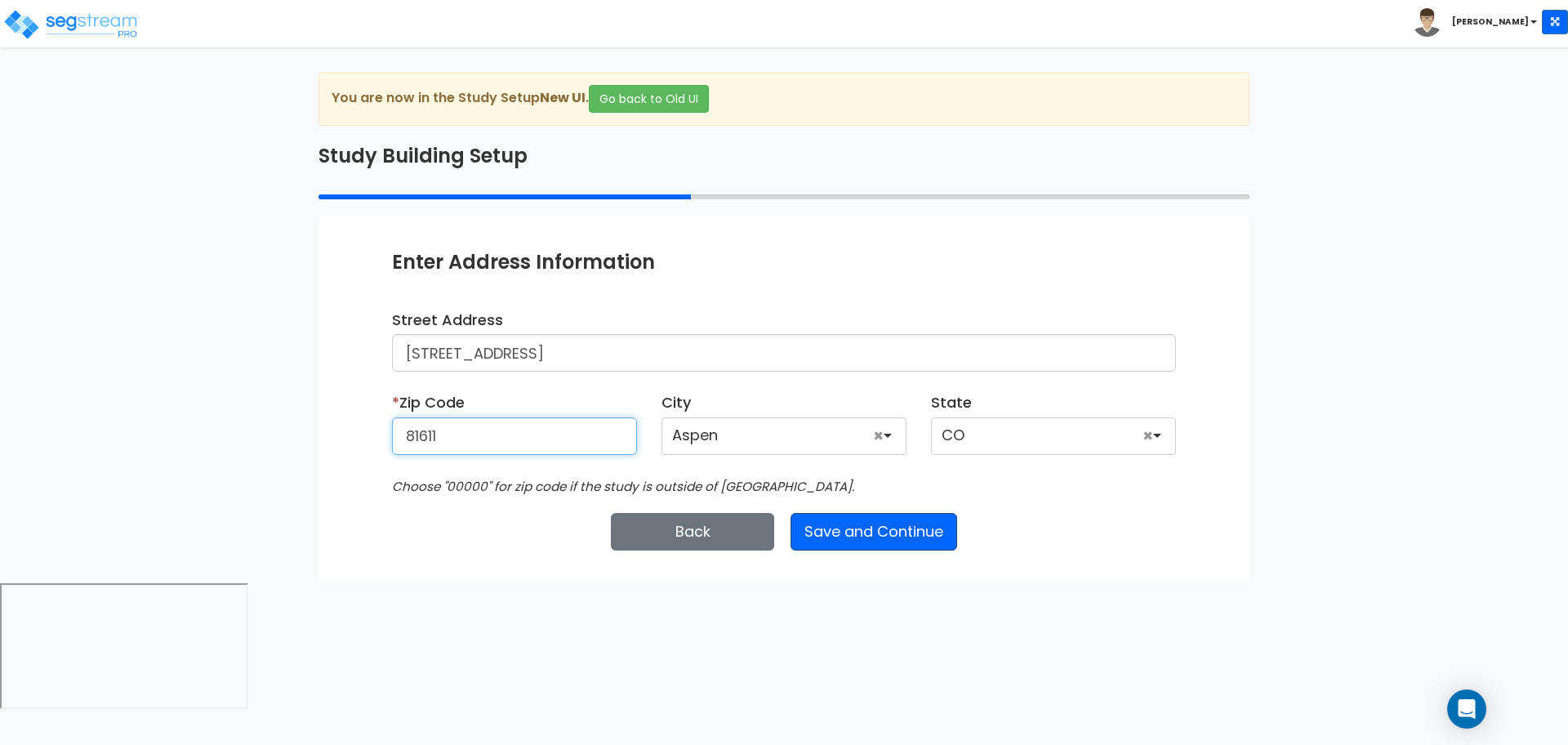
type input "81611"
click at [828, 531] on button "Save and Continue" at bounding box center [874, 531] width 166 height 38
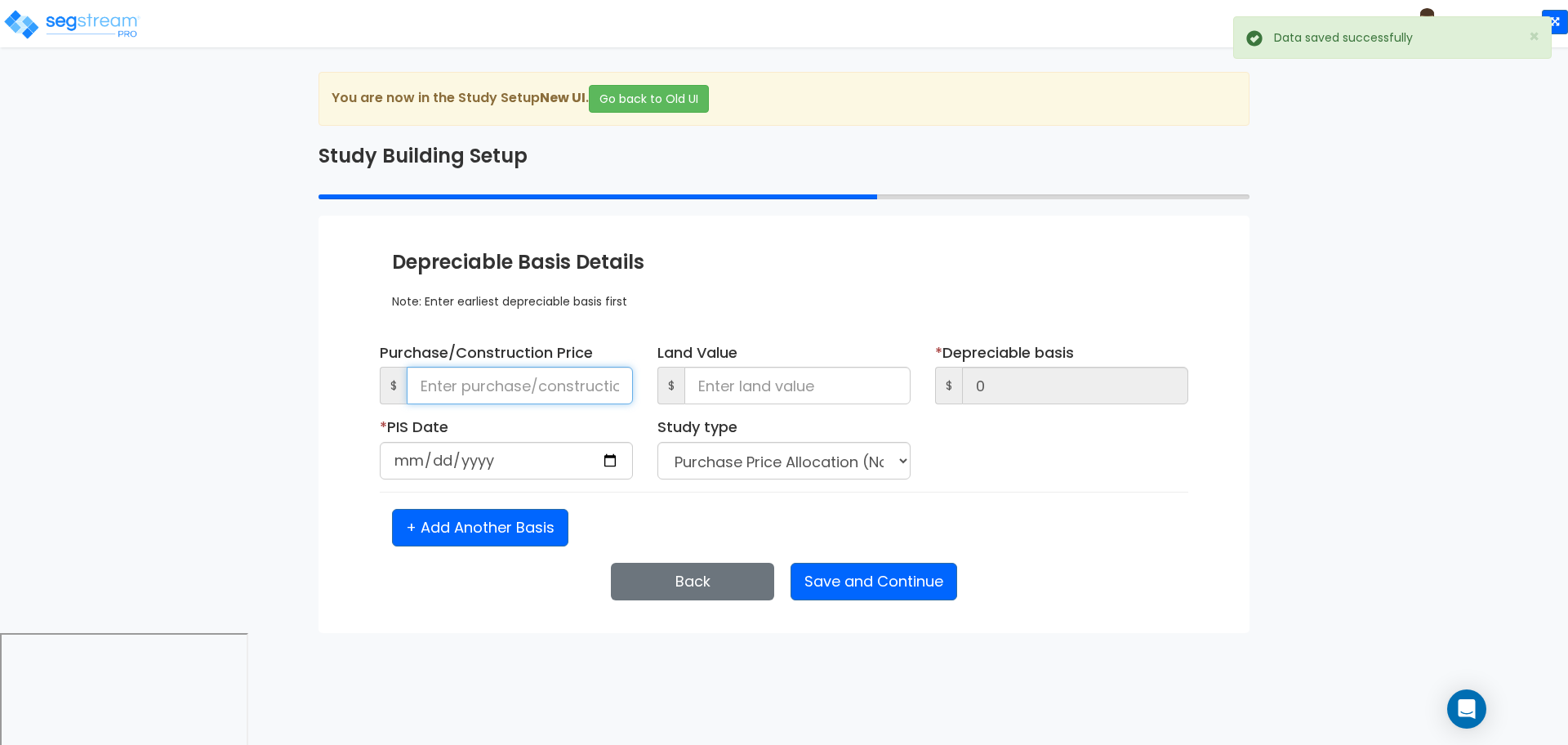
click at [539, 398] on input at bounding box center [519, 385] width 226 height 38
type input "30"
type input "300"
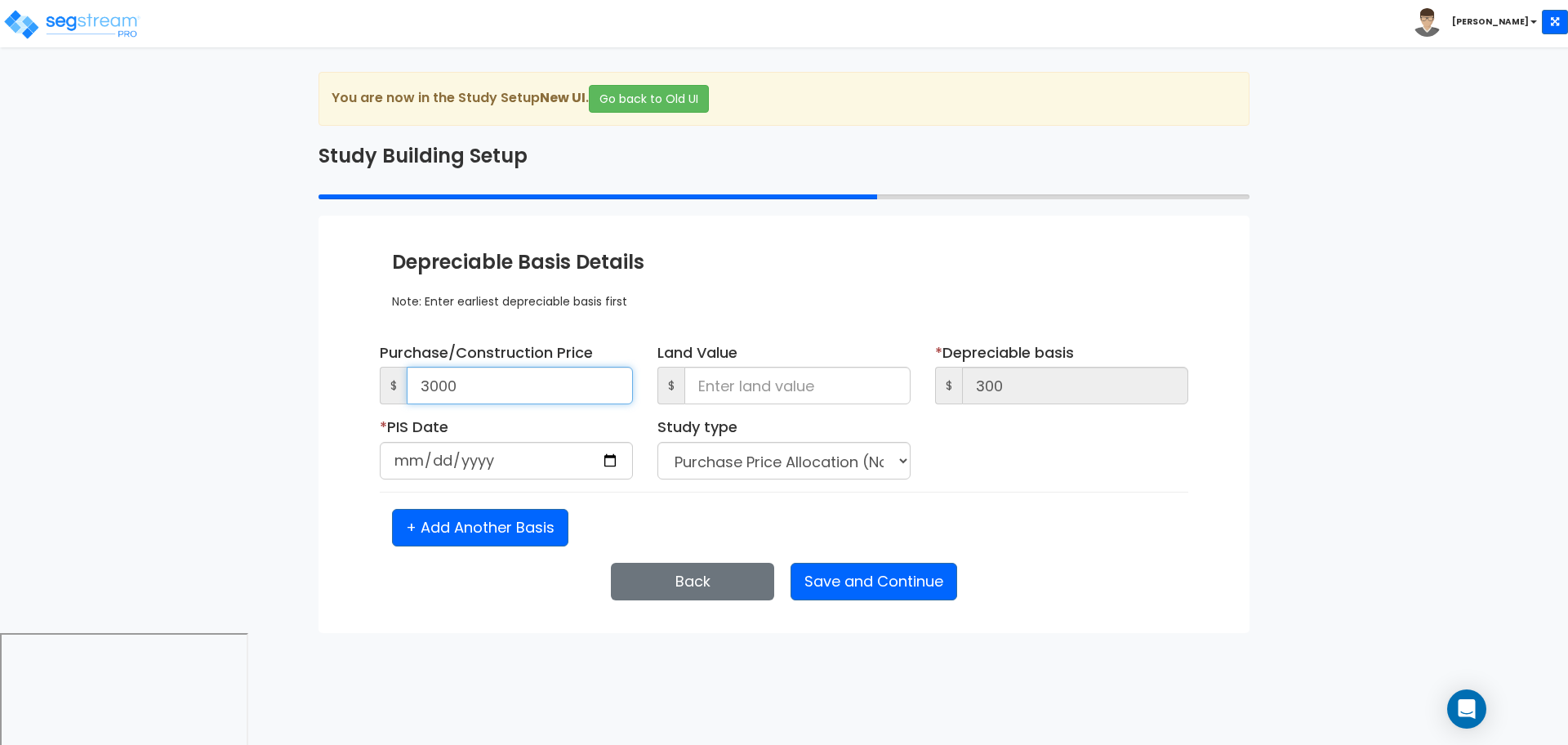
type input "3,000"
type input "30,000"
type input "300,000"
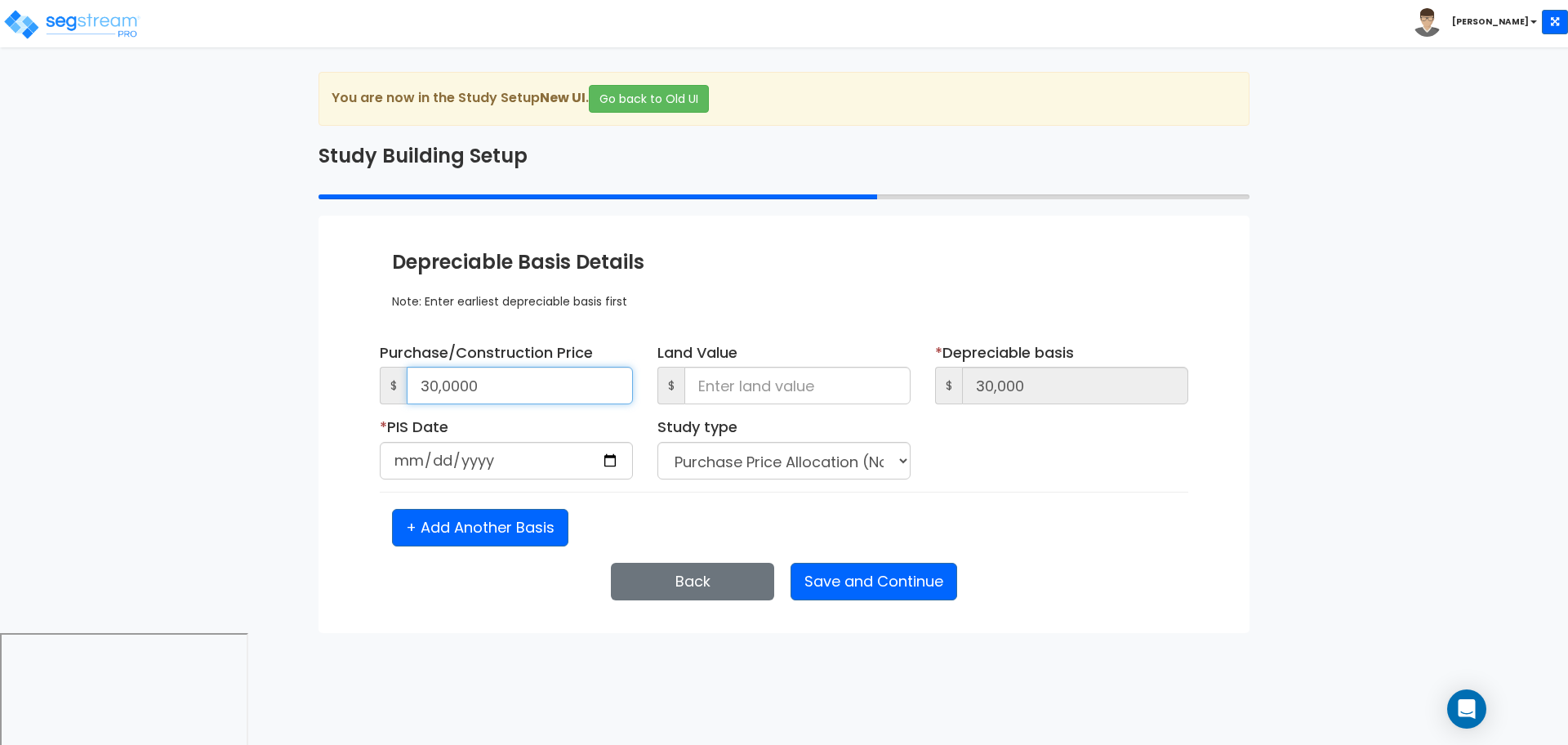
type input "300,000"
type input "3,000,000"
type input "0"
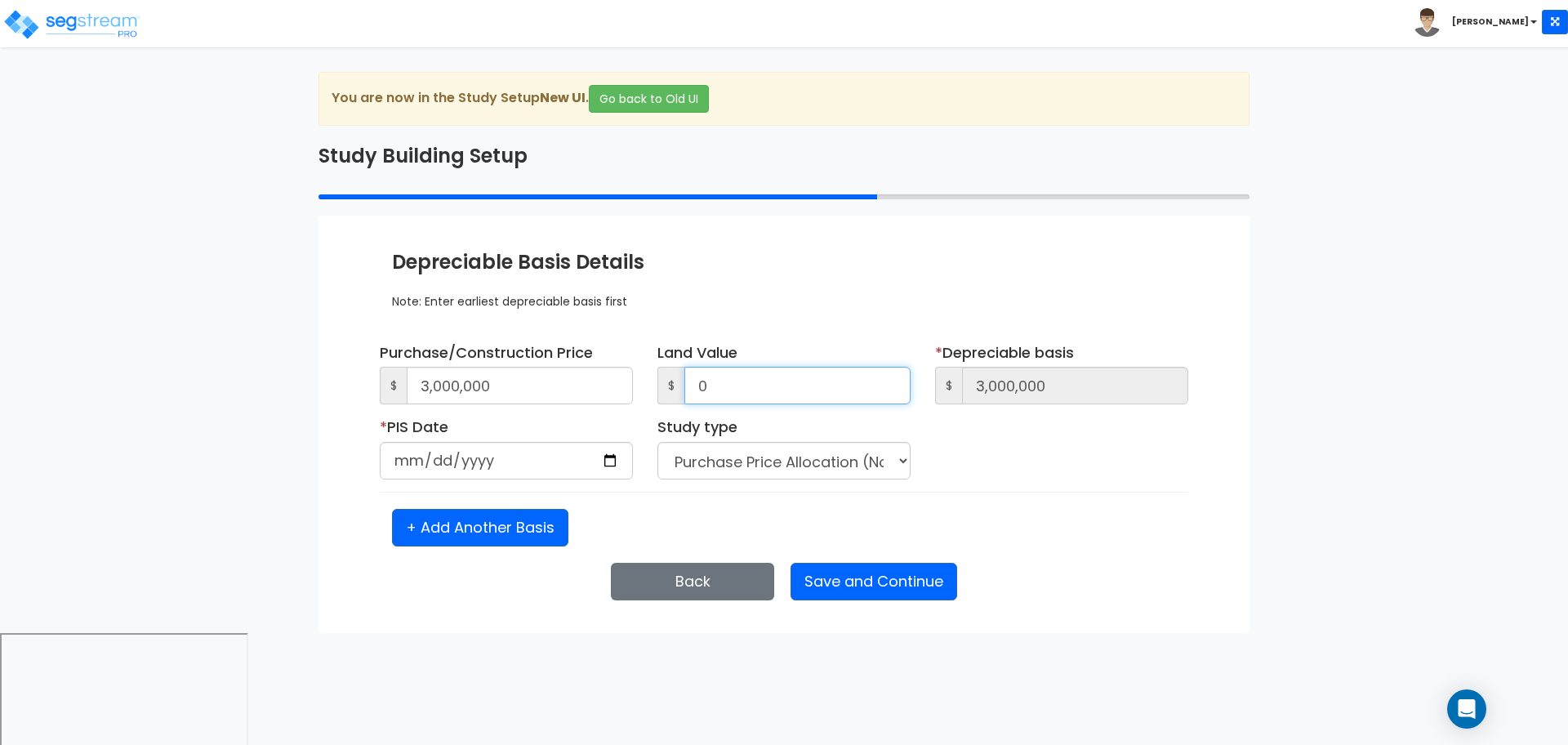
type input "3,000,000"
type input "0"
type input "2025-10-02"
type input "2025-10-01"
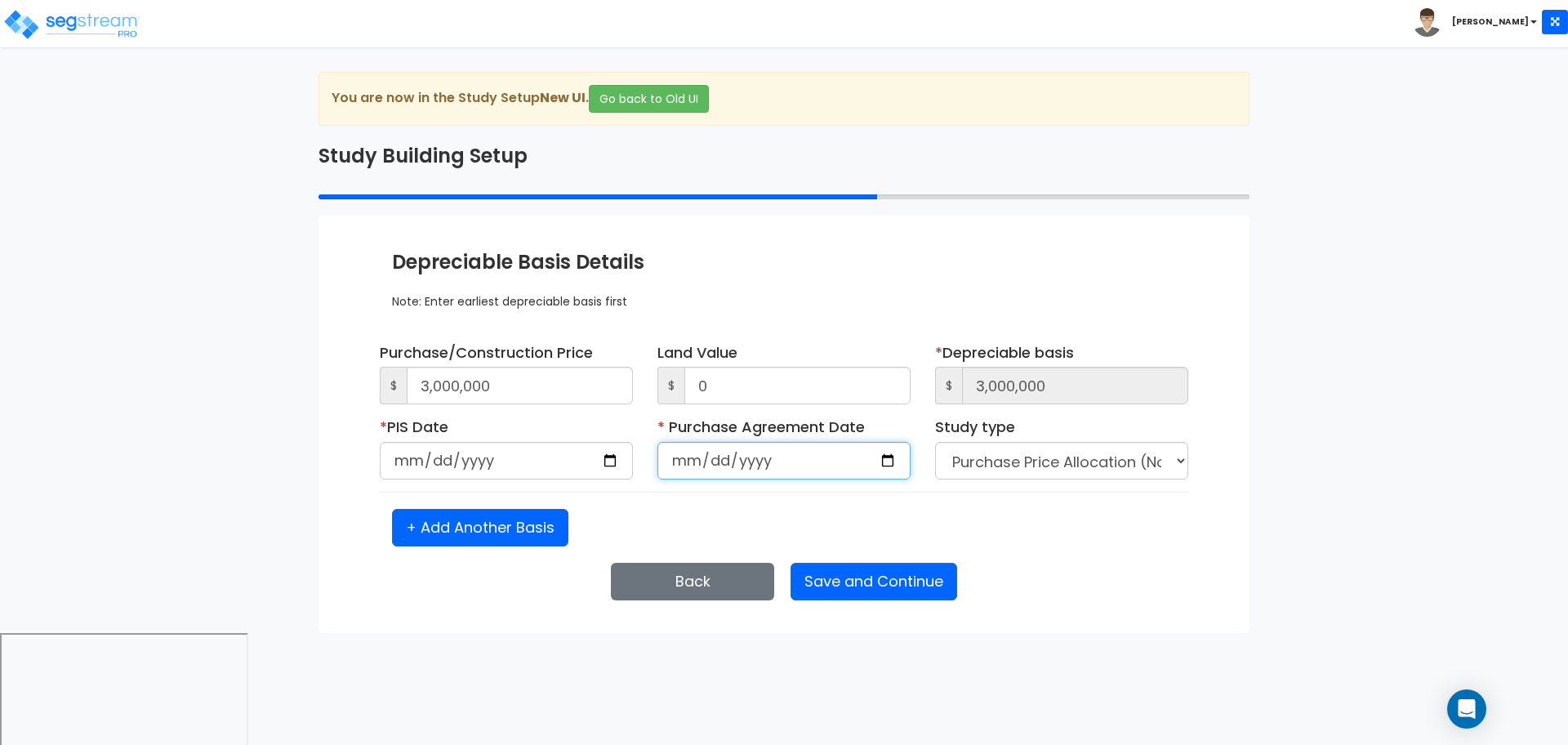
select select "2025"
type input "2025-04-08"
click at [909, 569] on button "Save and Continue" at bounding box center [874, 581] width 166 height 38
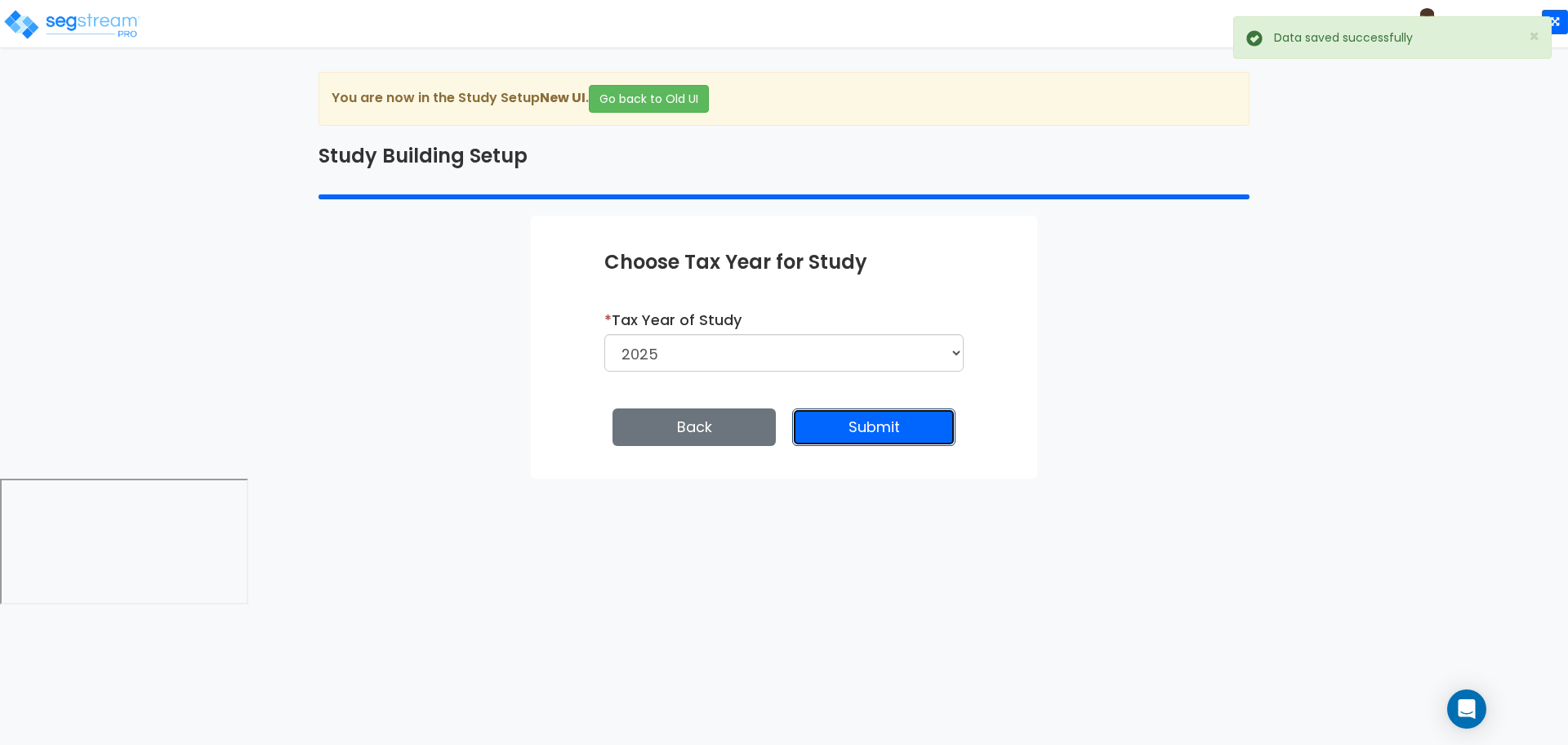
click at [839, 442] on button "Submit" at bounding box center [874, 427] width 164 height 38
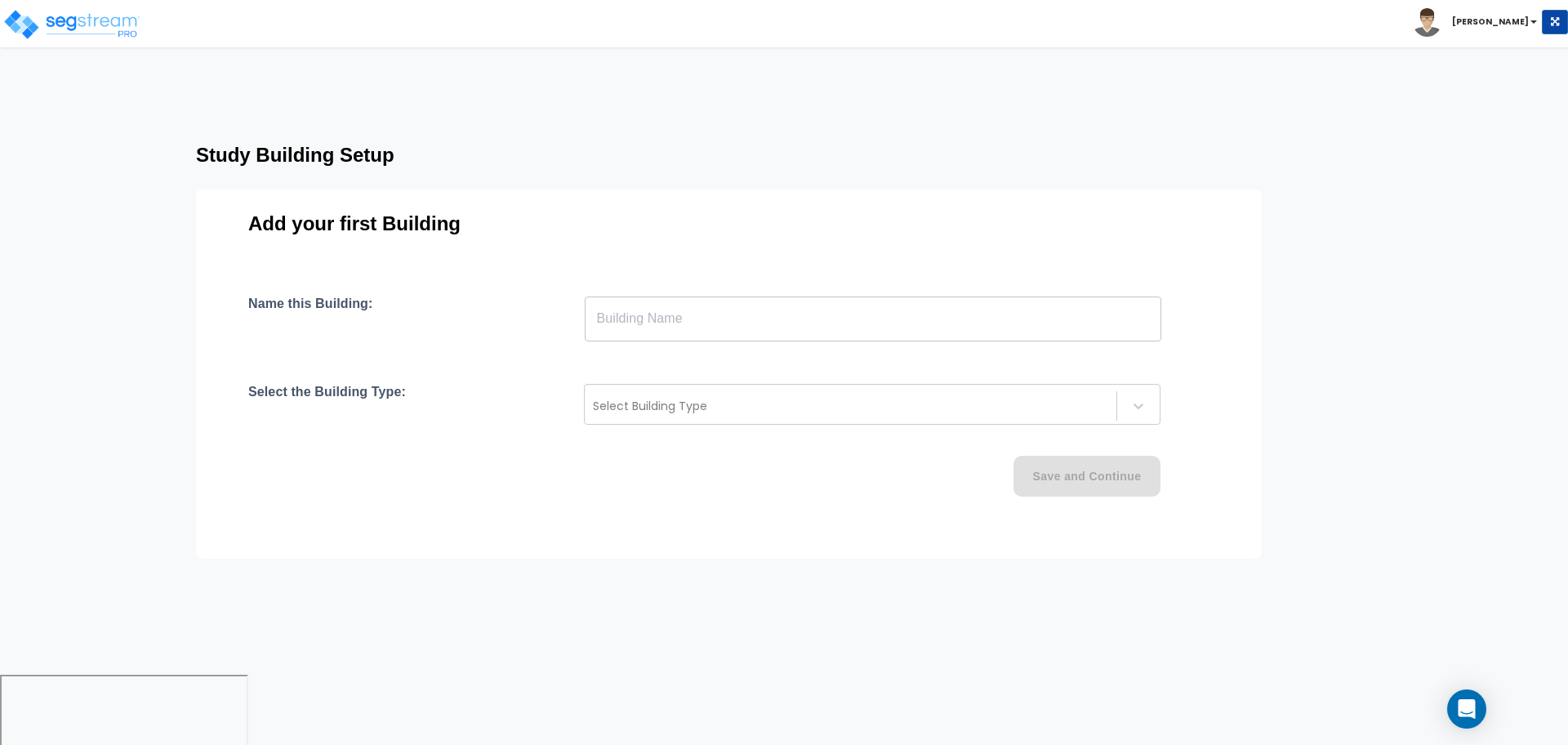
click at [670, 318] on input "text" at bounding box center [873, 318] width 576 height 46
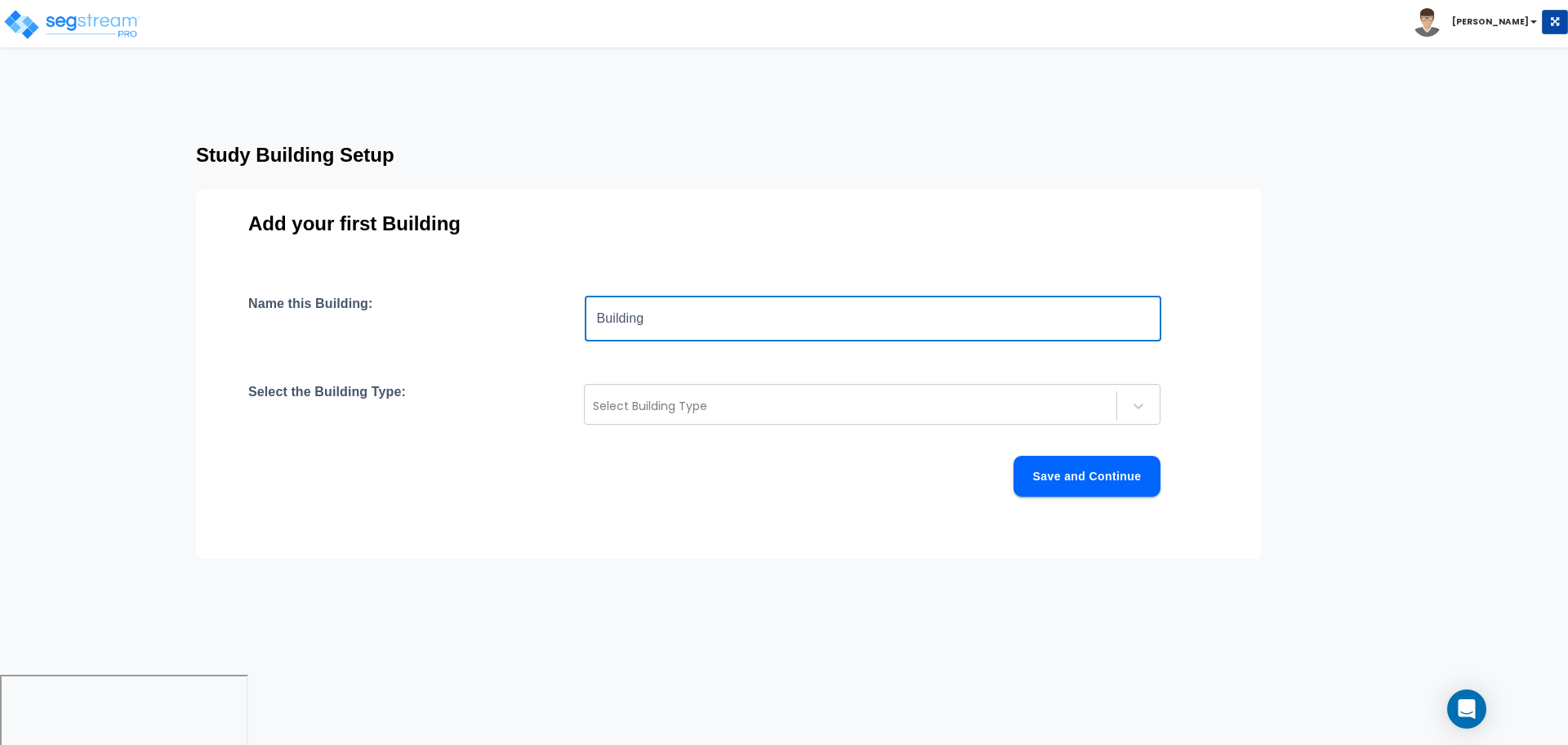
type input "Building"
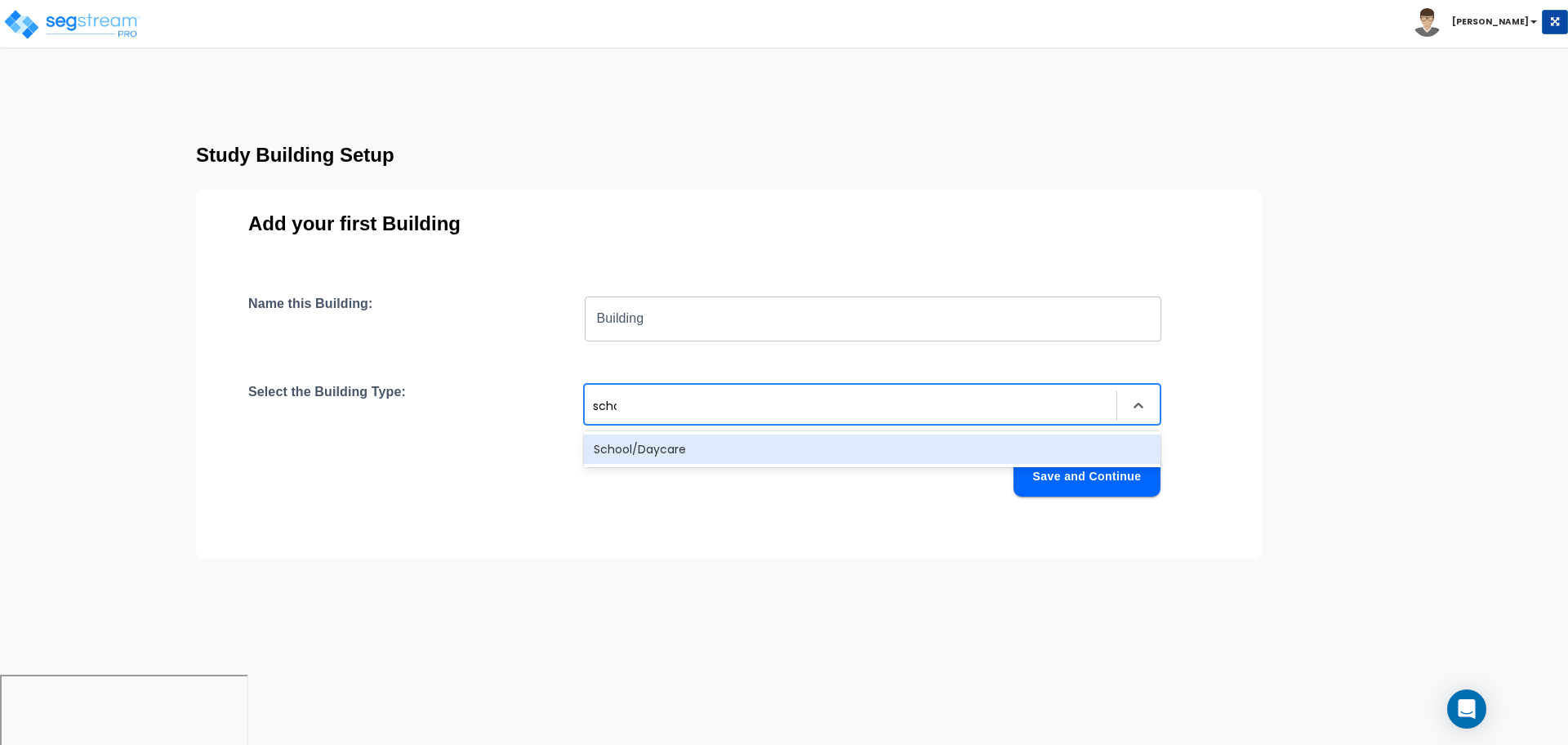
type input "schoo"
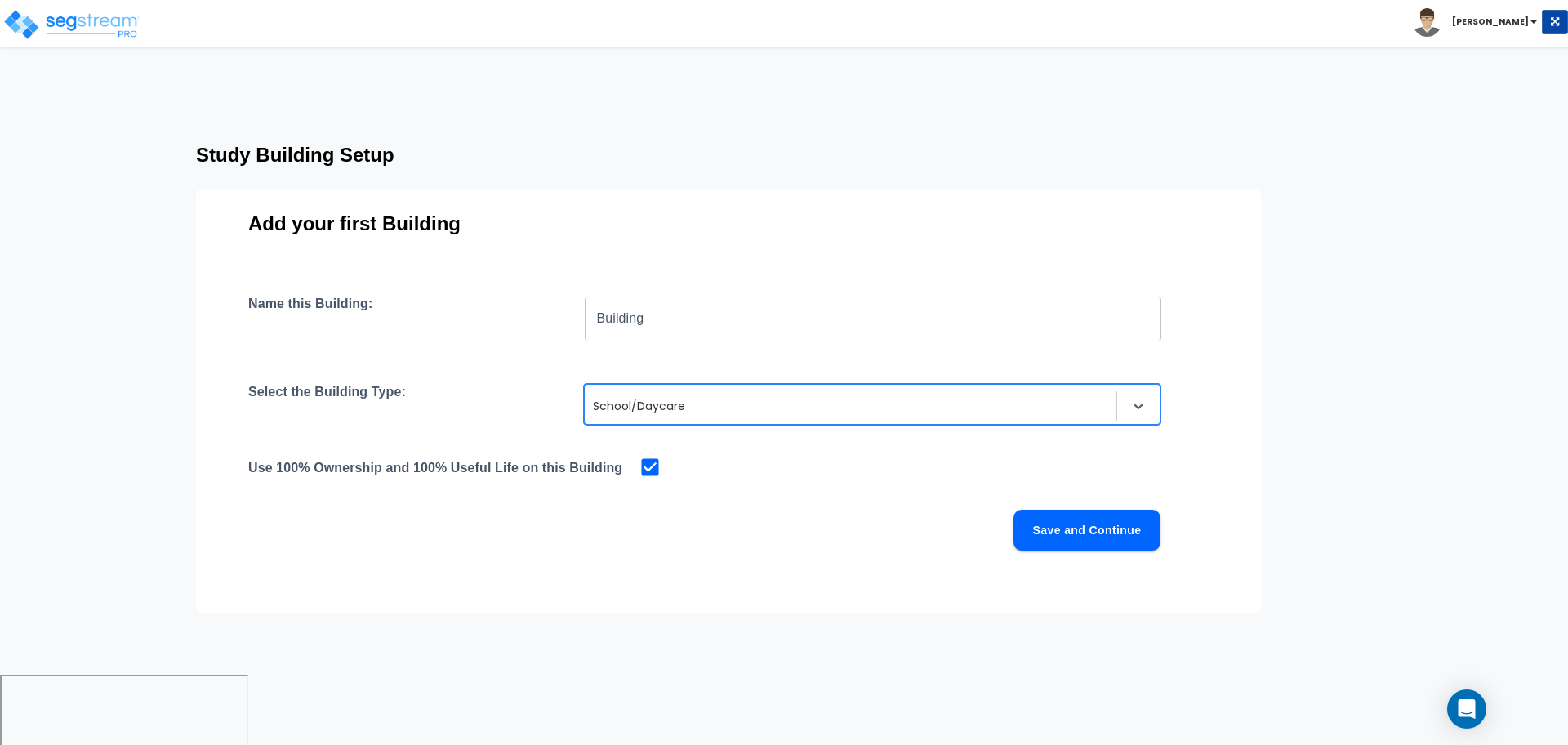
click at [1083, 522] on button "Save and Continue" at bounding box center [1087, 530] width 147 height 40
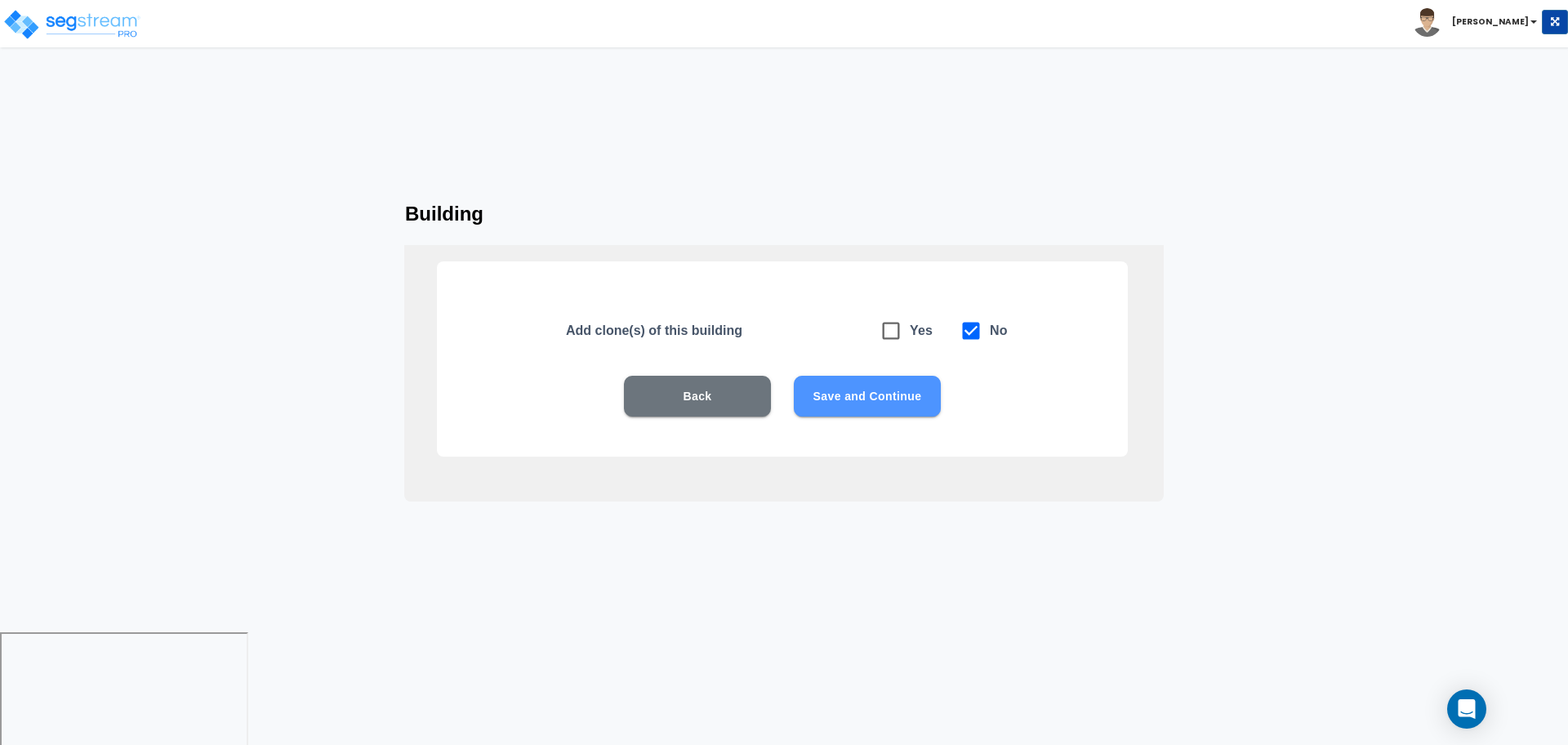
click at [907, 407] on button "Save and Continue" at bounding box center [867, 396] width 147 height 40
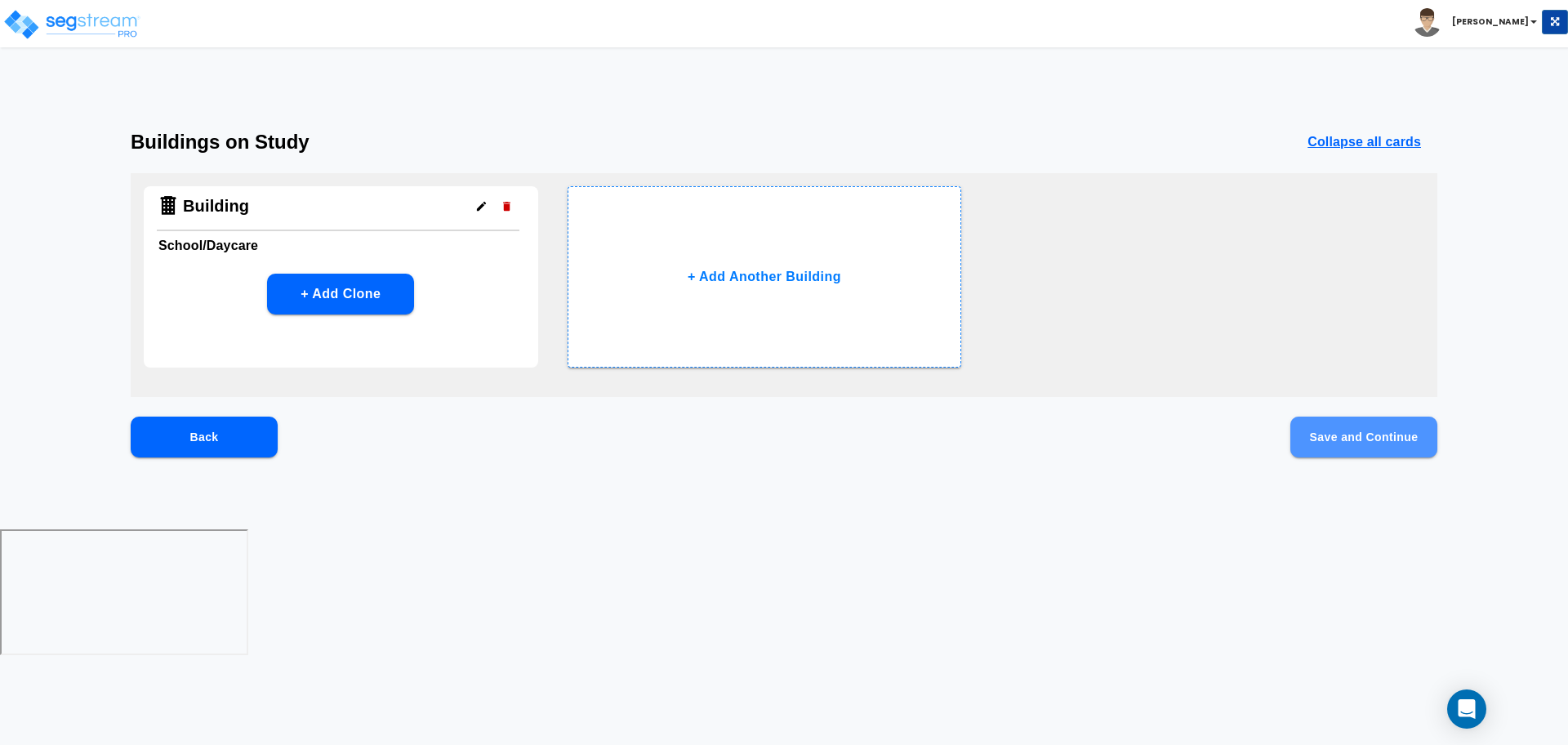
click at [1314, 430] on button "Save and Continue" at bounding box center [1364, 436] width 147 height 40
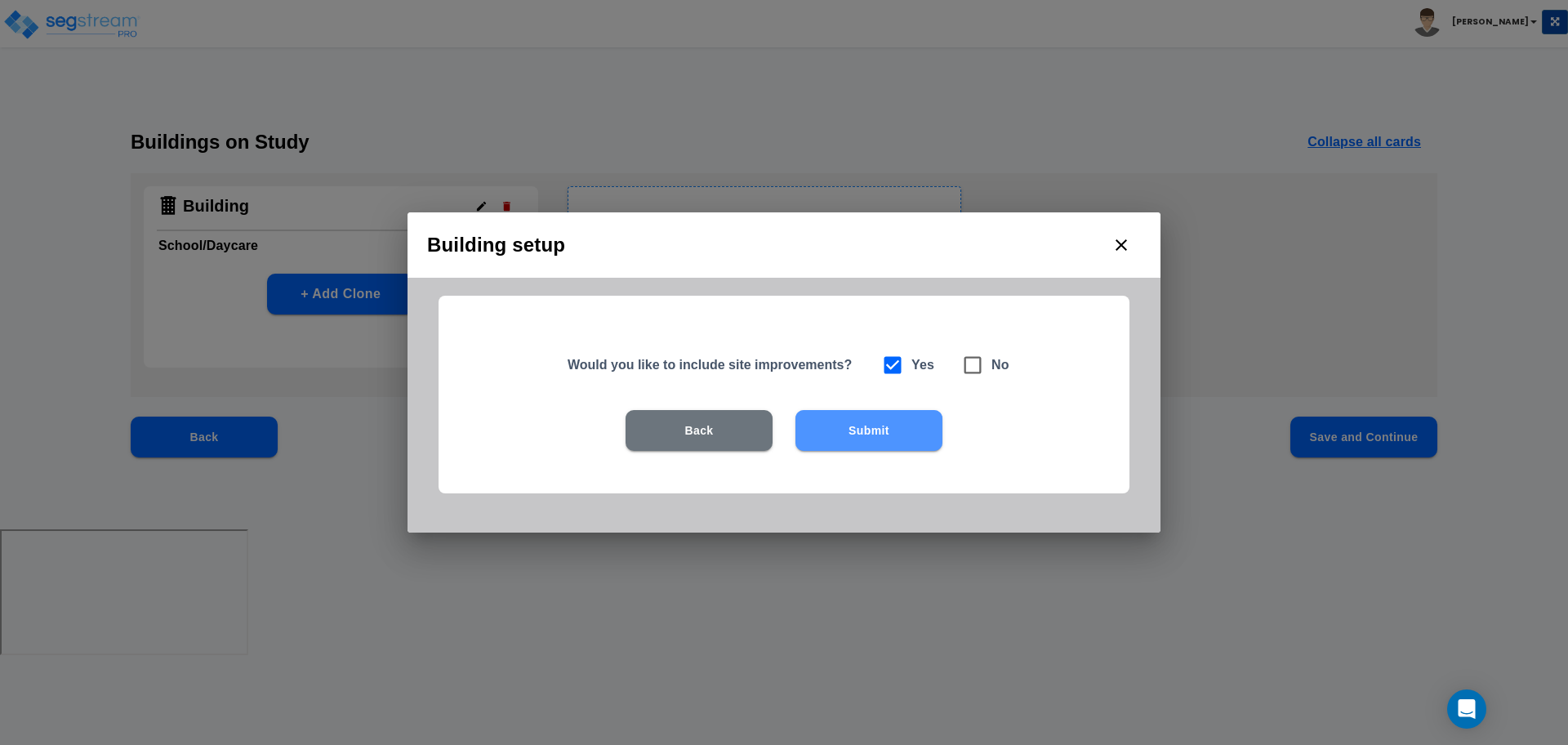
click at [861, 425] on button "Submit" at bounding box center [868, 430] width 147 height 40
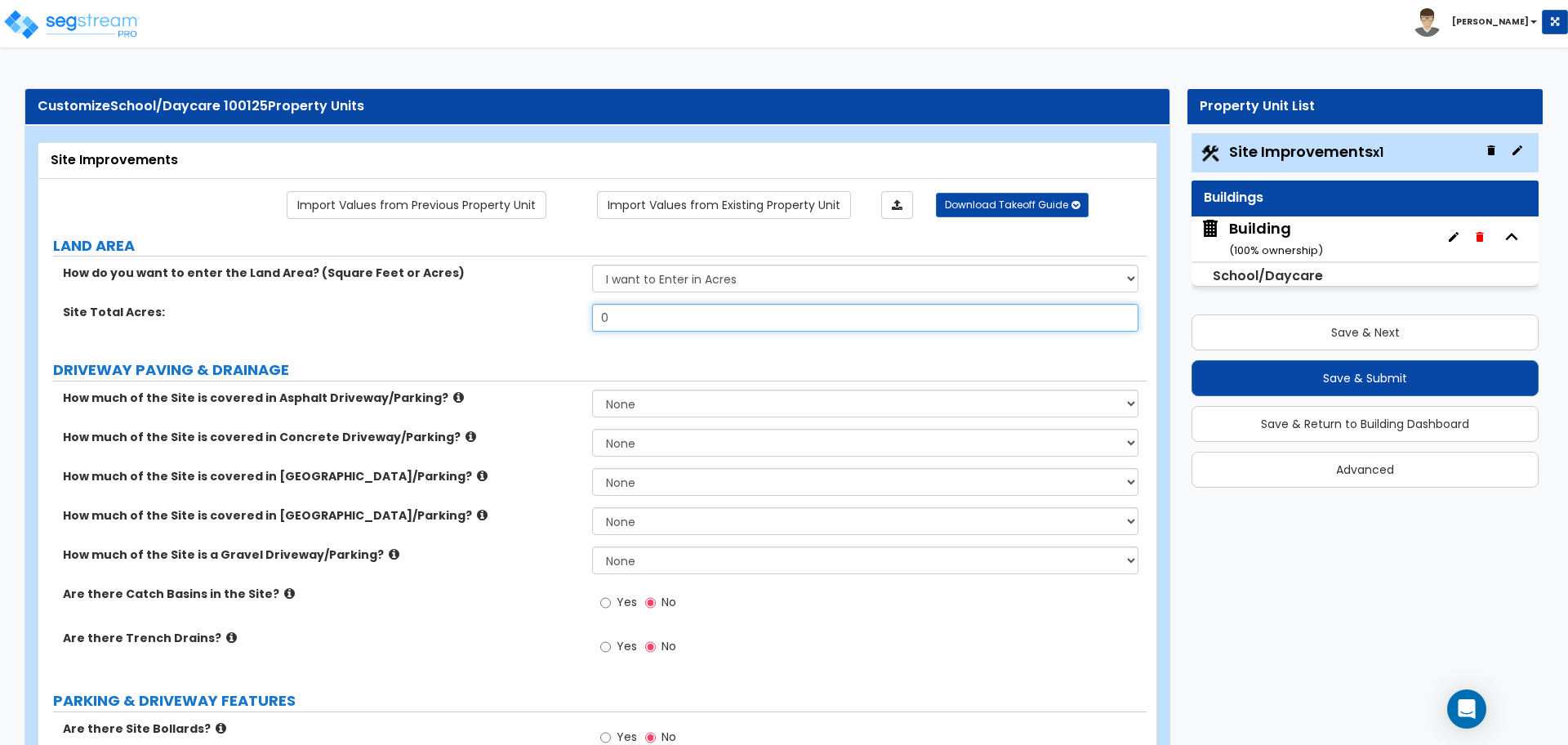
drag, startPoint x: 656, startPoint y: 322, endPoint x: 587, endPoint y: 316, distance: 69.3
click at [587, 316] on div "Site Total Acres: 0" at bounding box center [593, 323] width 1109 height 40
type input "1"
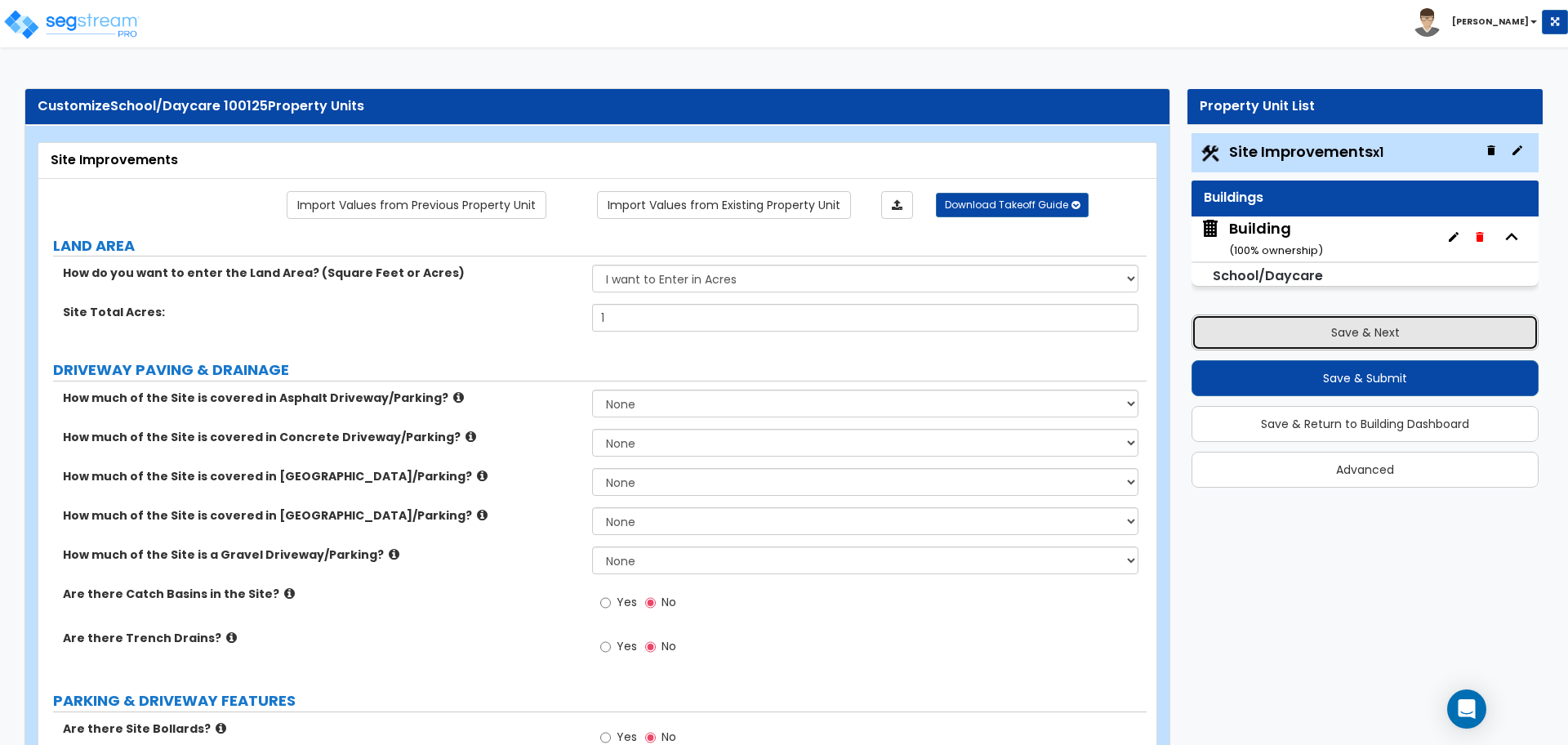
click at [1285, 347] on button "Save & Next" at bounding box center [1365, 332] width 348 height 36
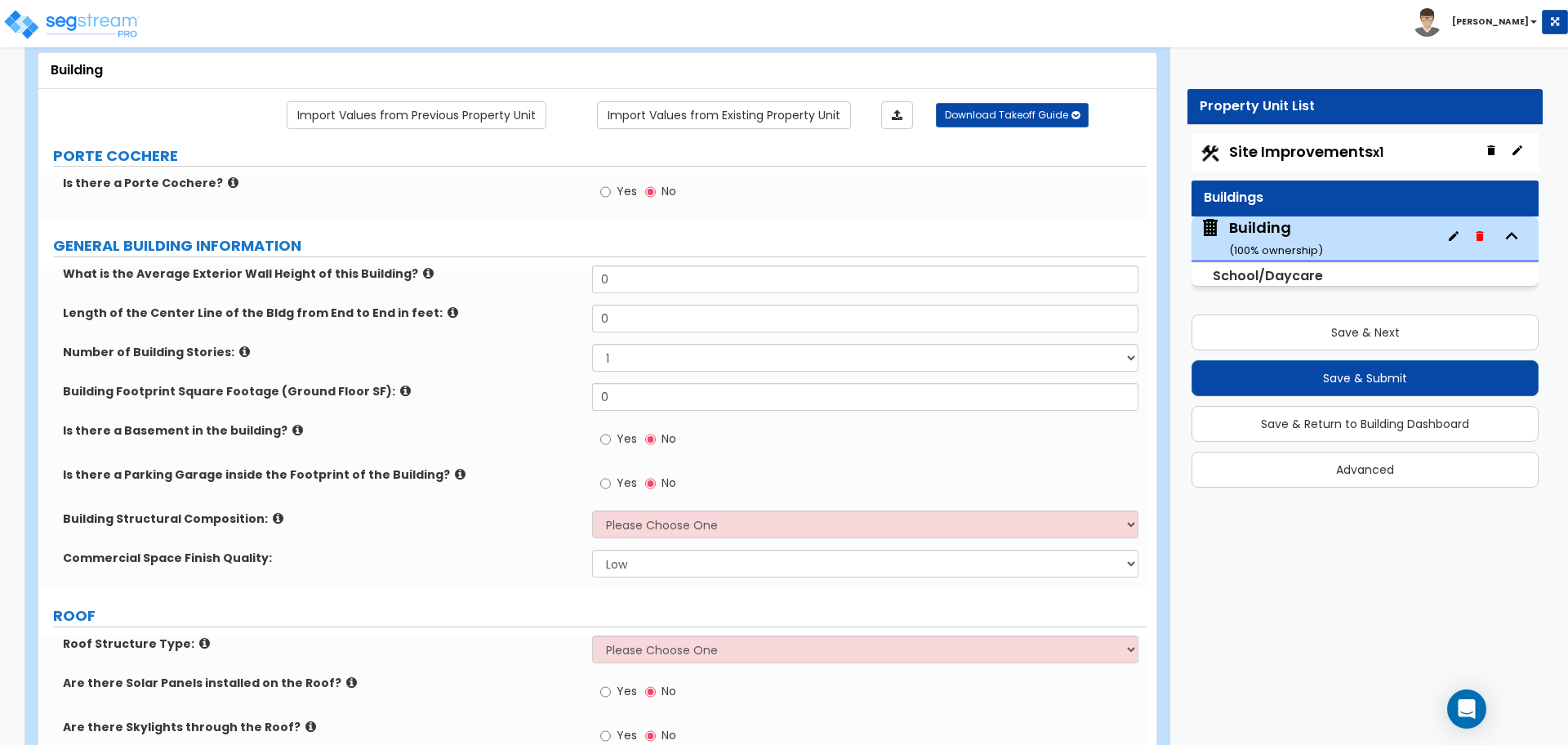
scroll to position [91, 0]
drag, startPoint x: 659, startPoint y: 276, endPoint x: 587, endPoint y: 269, distance: 72.3
click at [587, 269] on div "What is the Average Exterior Wall Height of this Building? 0" at bounding box center [593, 283] width 1109 height 40
type input "20"
type input "100"
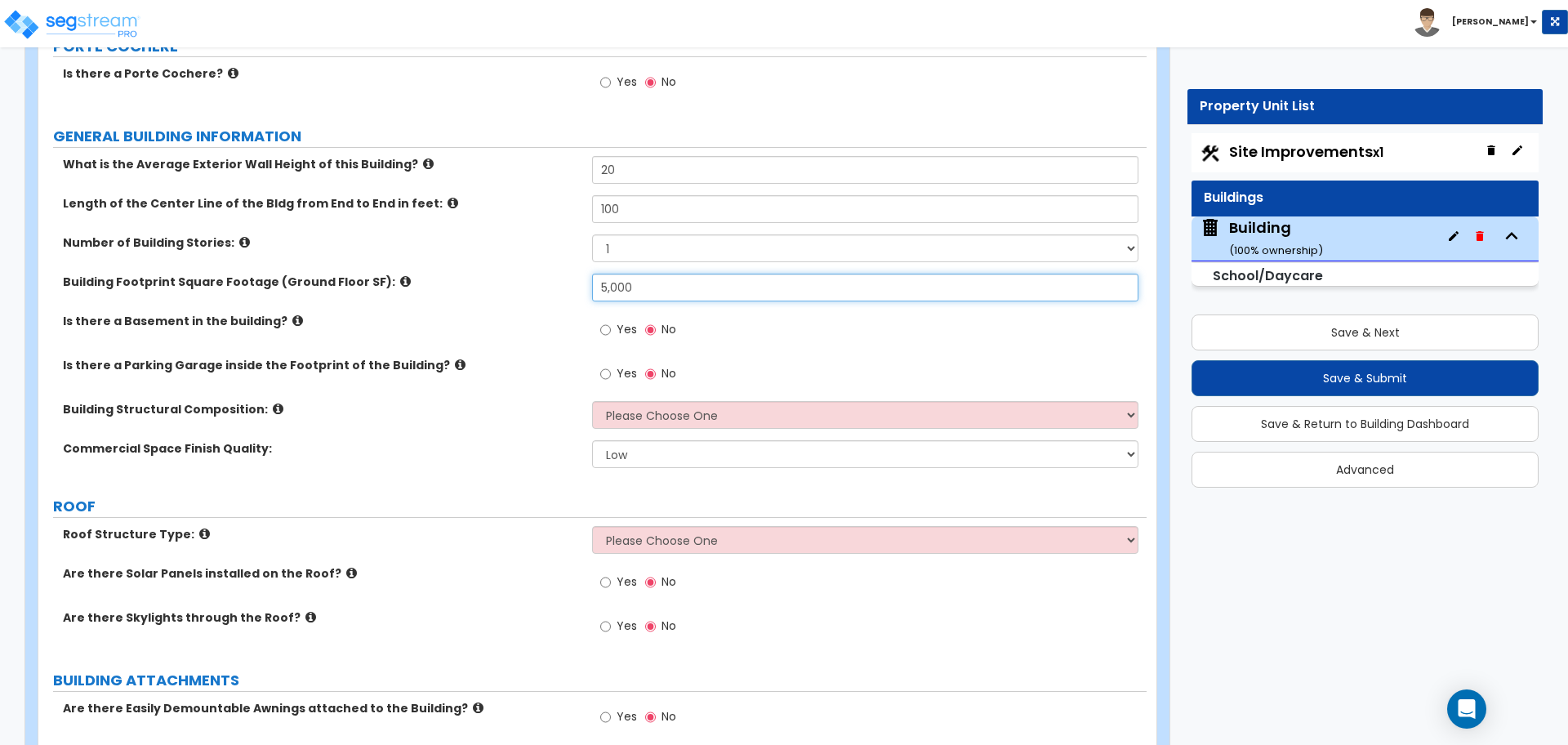
scroll to position [200, 0]
type input "5,000"
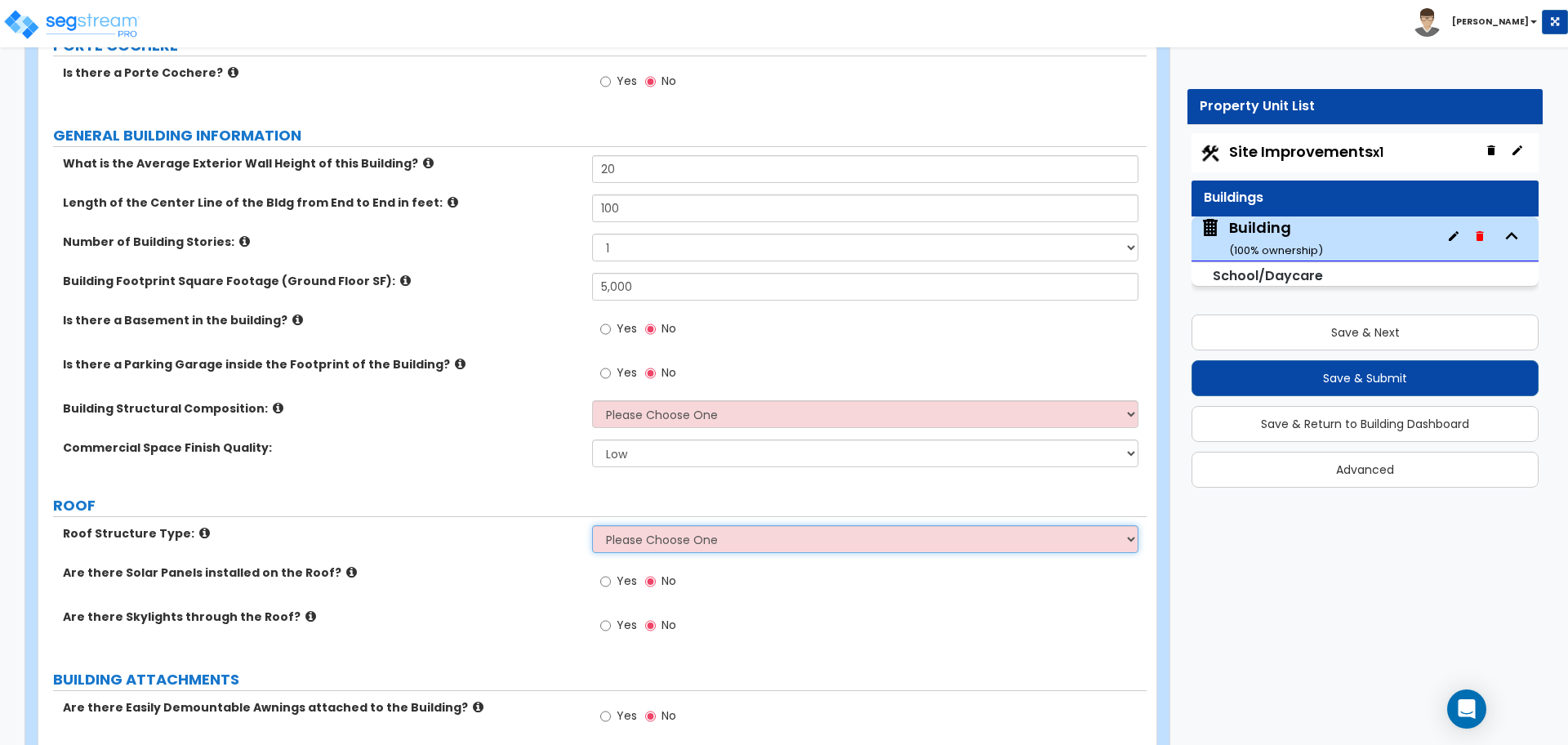
click at [769, 539] on select "Please Choose One Gable Roof Flat Roof Hybrid Gable & Flat Roof" at bounding box center [865, 539] width 546 height 28
select select "1"
click at [592, 525] on select "Please Choose One Gable Roof Flat Roof Hybrid Gable & Flat Roof" at bounding box center [865, 539] width 546 height 28
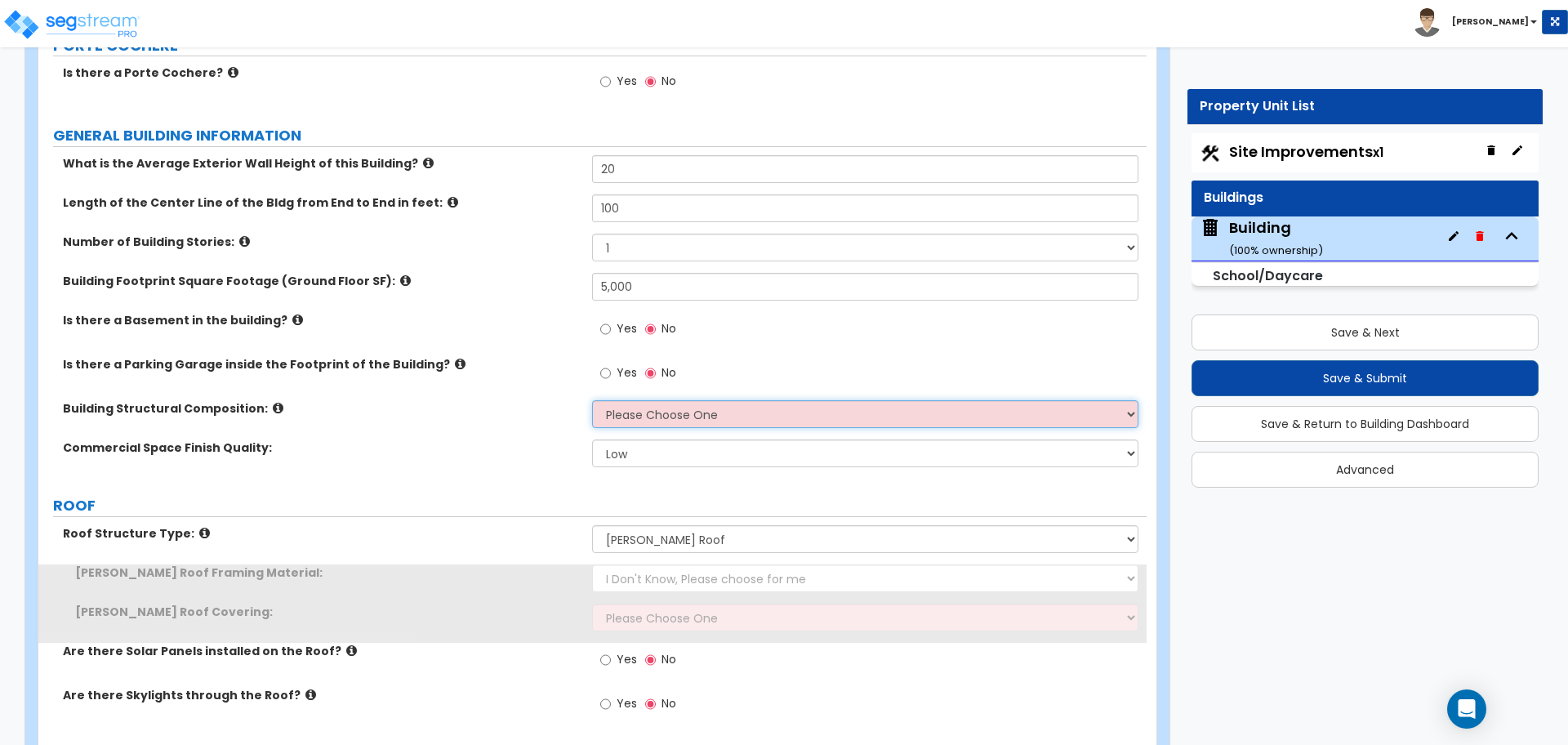
click at [702, 413] on select "Please Choose One Tilt-up Wall Construction Reinforced Concrete Structural Stee…" at bounding box center [865, 414] width 546 height 28
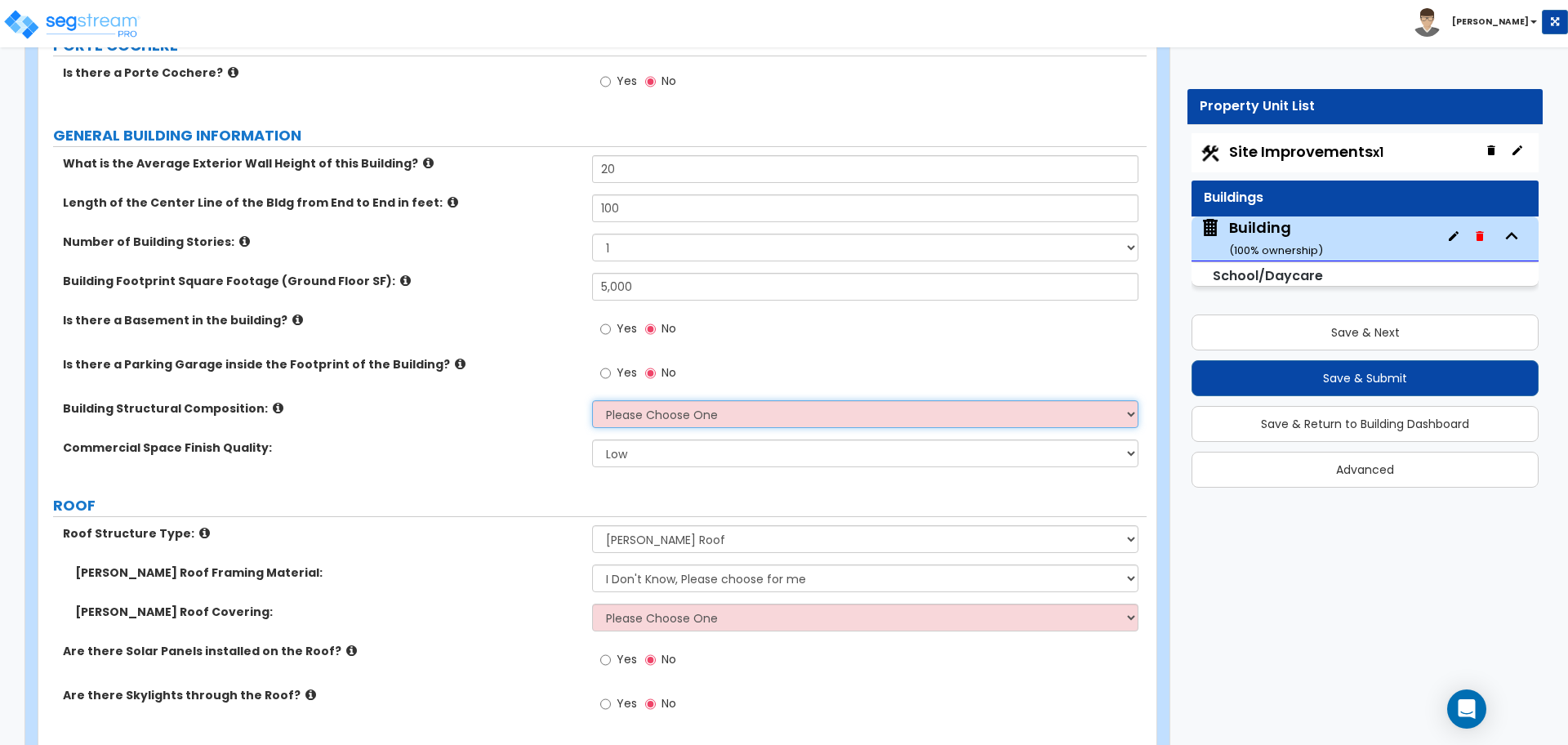
select select "2"
click at [592, 400] on select "Please Choose One Tilt-up Wall Construction Reinforced Concrete Structural Stee…" at bounding box center [865, 414] width 546 height 28
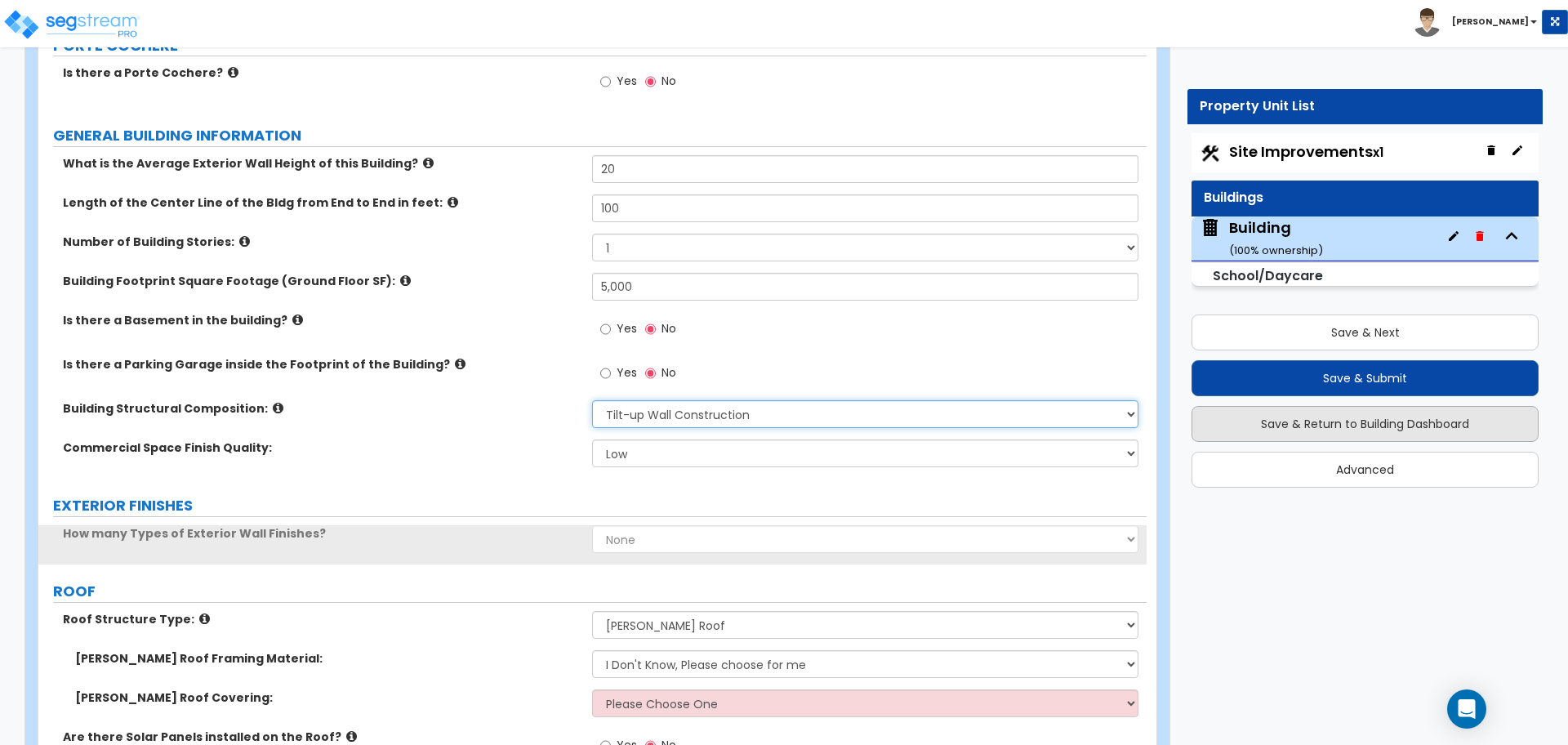
scroll to position [208, 0]
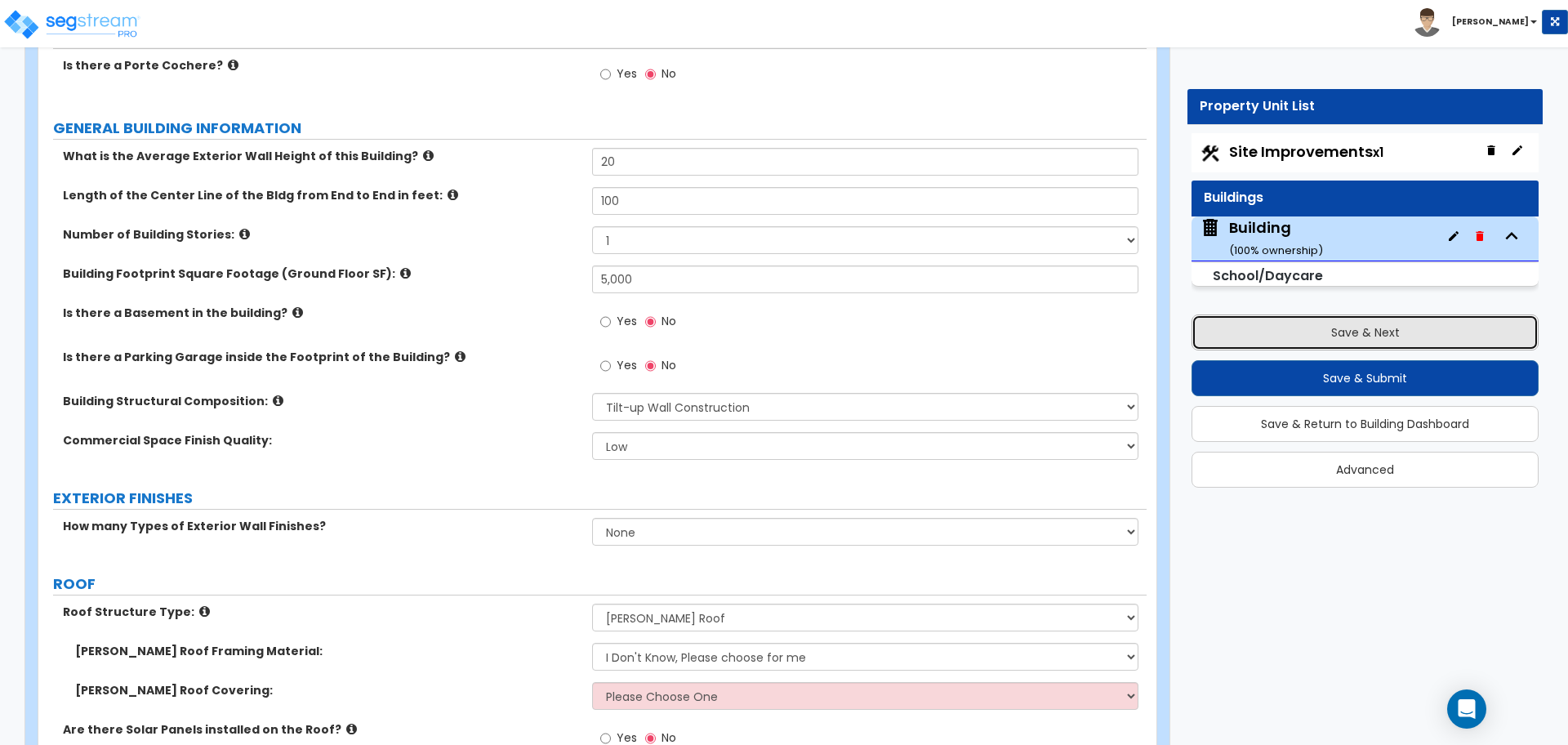
click at [1243, 330] on button "Save & Next" at bounding box center [1365, 332] width 348 height 36
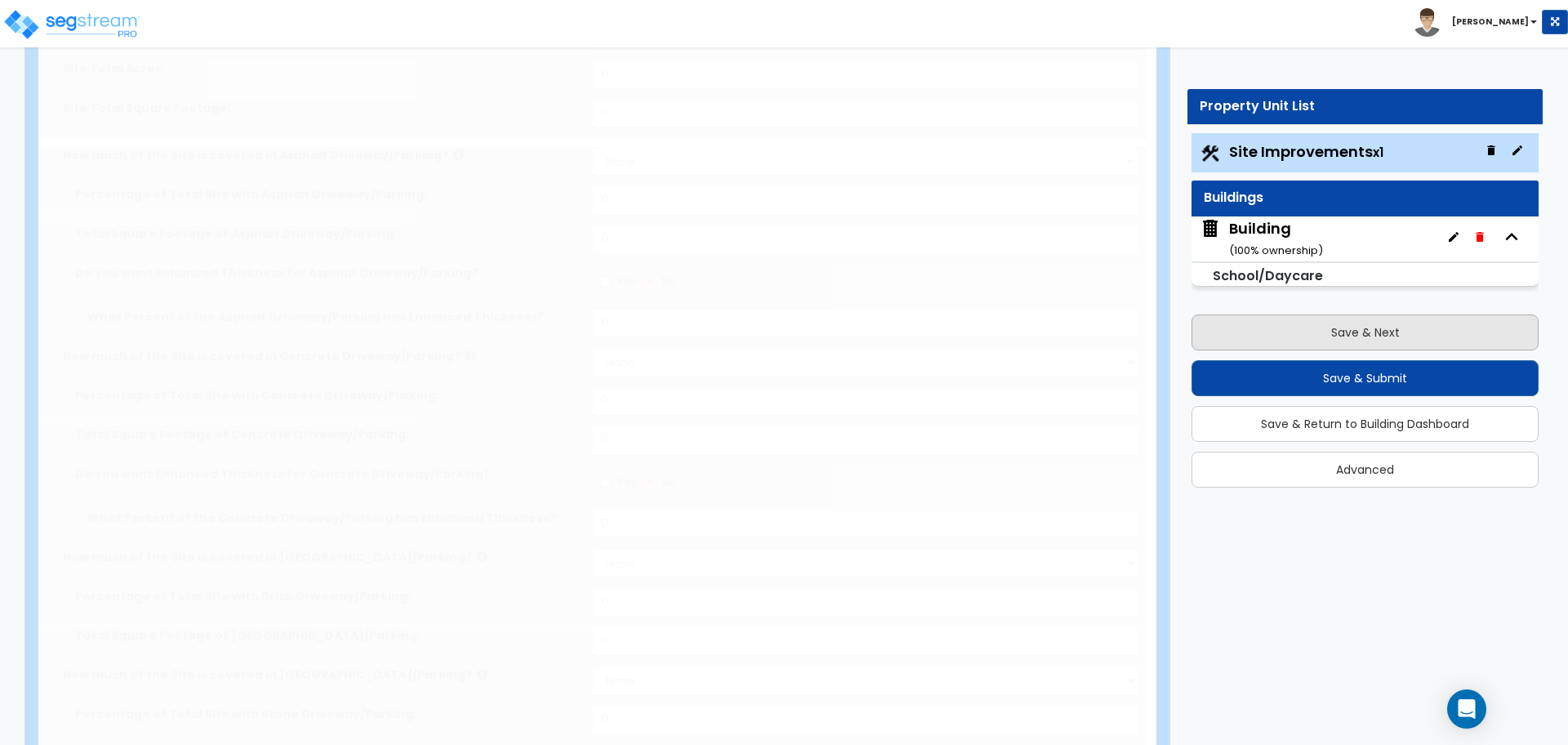
type input "1"
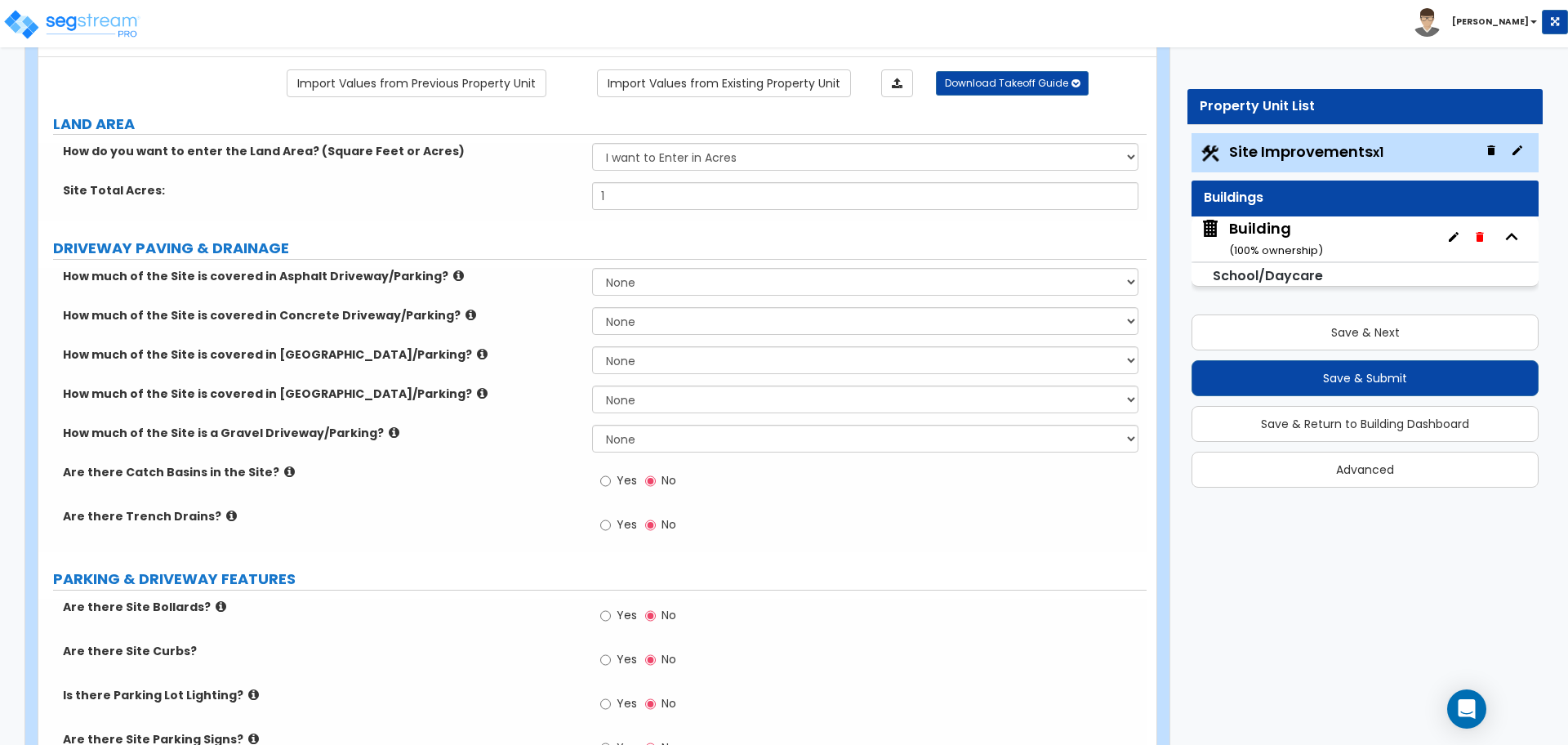
scroll to position [128, 0]
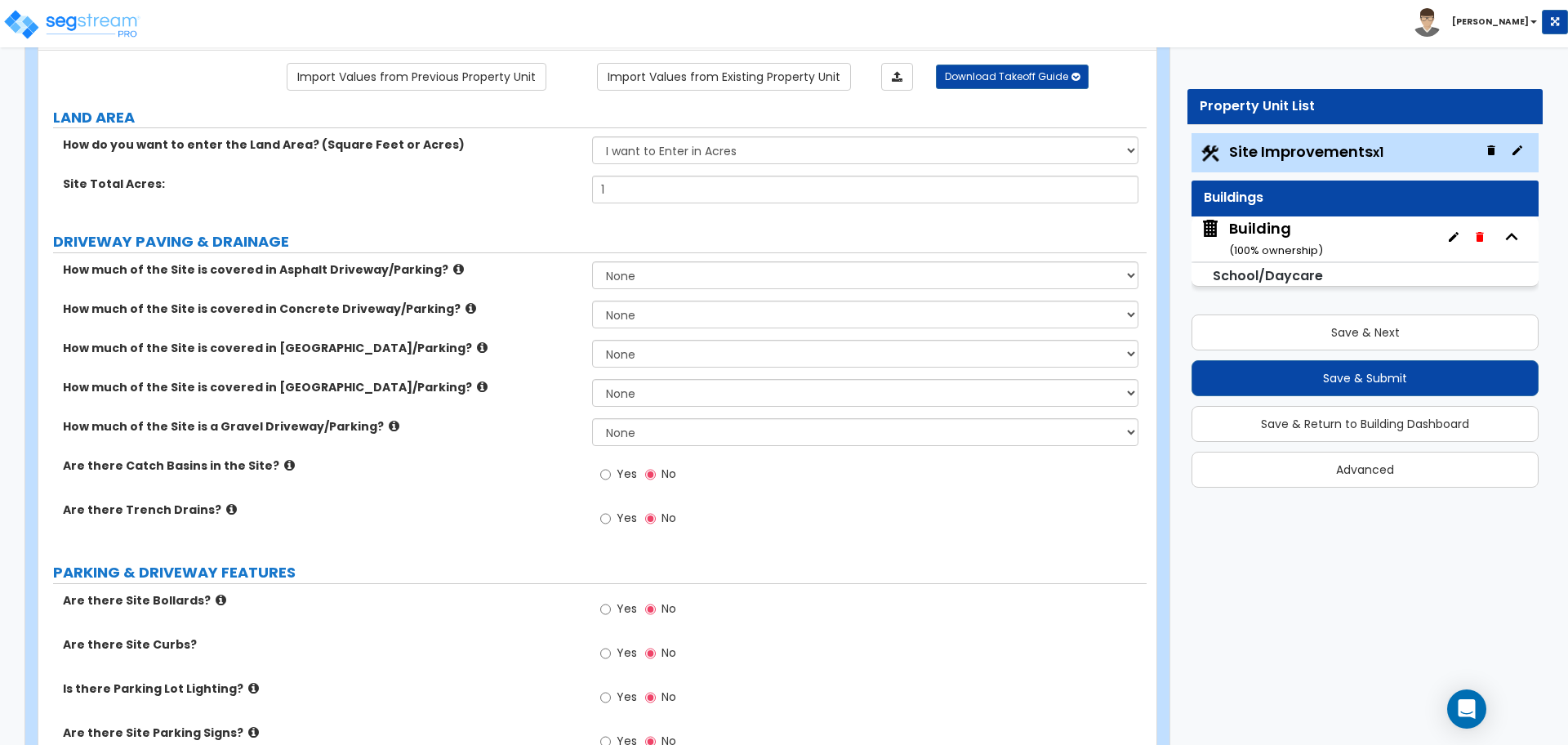
click at [1277, 233] on div "Building ( 100 % ownership)" at bounding box center [1276, 238] width 94 height 41
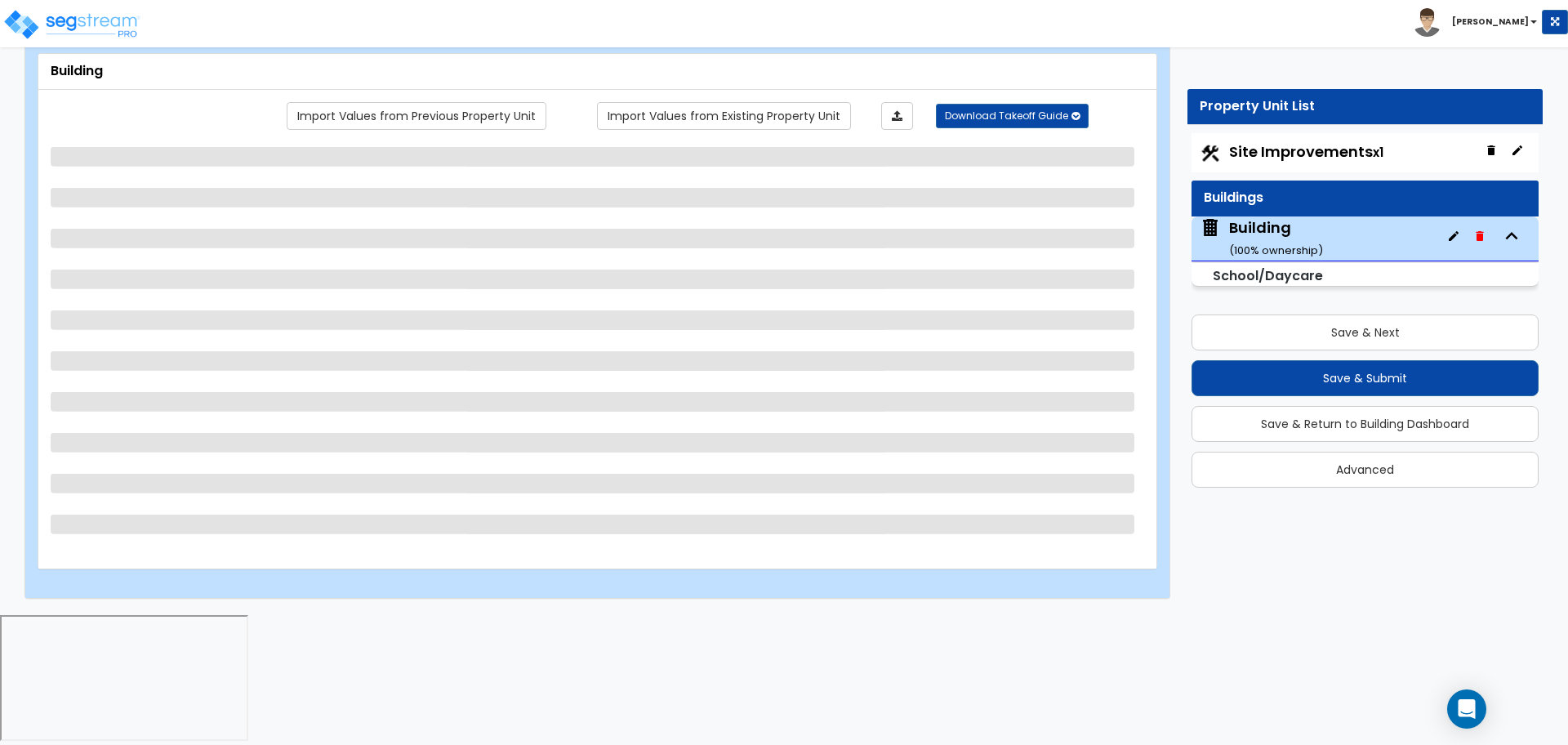
scroll to position [0, 0]
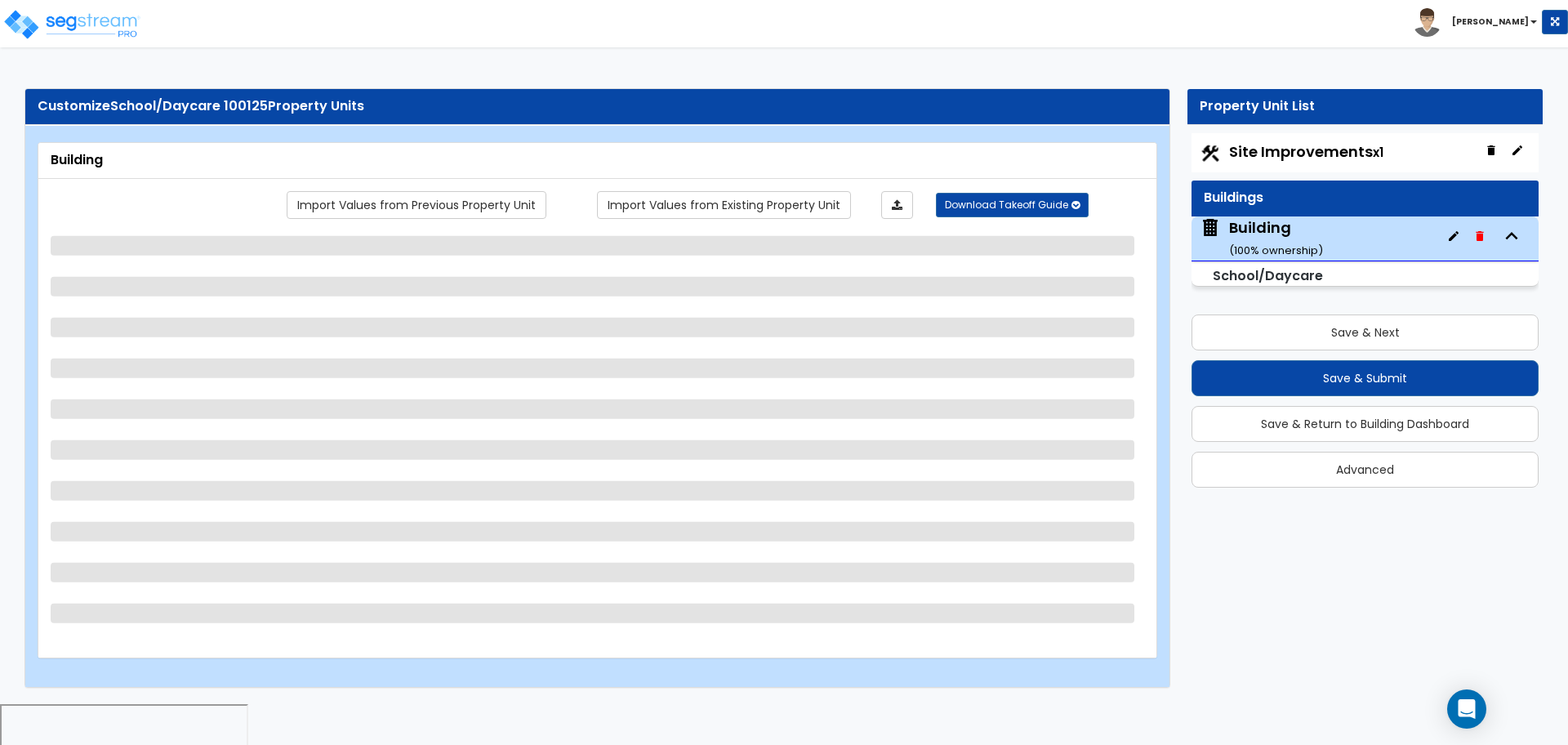
select select "2"
select select "1"
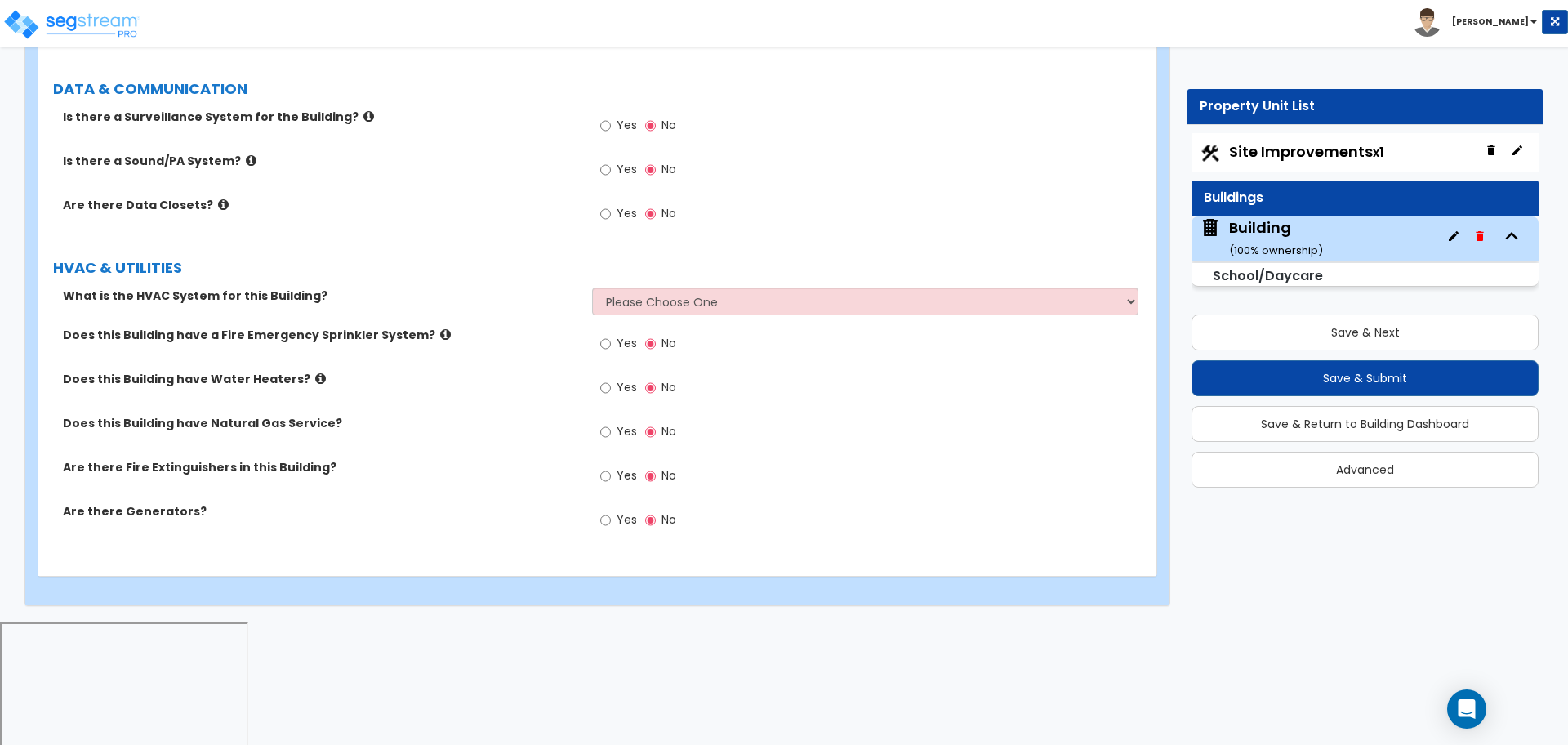
scroll to position [3121, 0]
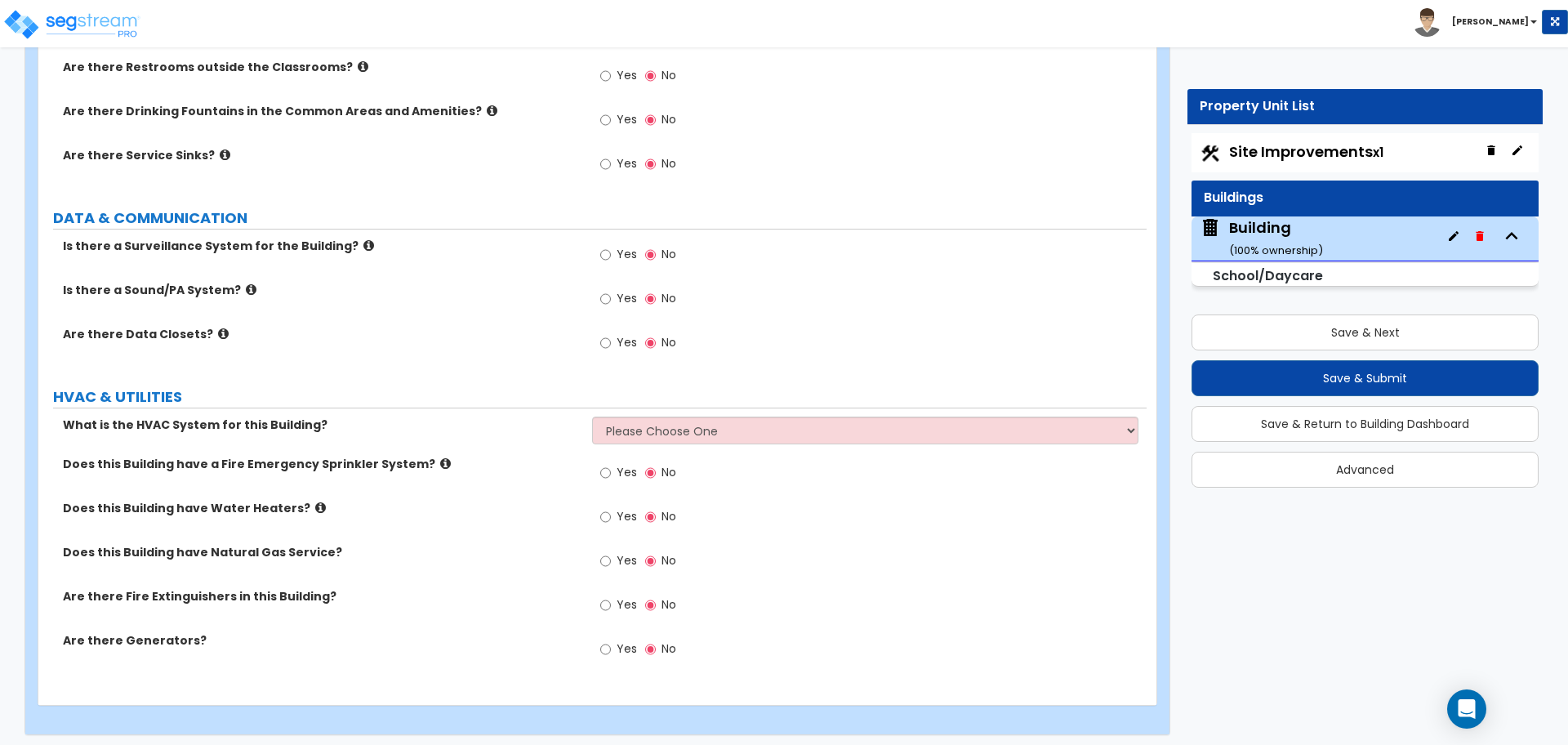
click at [621, 513] on span "Yes" at bounding box center [626, 515] width 20 height 17
click at [611, 513] on input "Yes" at bounding box center [605, 516] width 11 height 18
click at [672, 511] on span "No" at bounding box center [669, 515] width 15 height 17
click at [656, 511] on input "No" at bounding box center [650, 516] width 11 height 18
radio input "false"
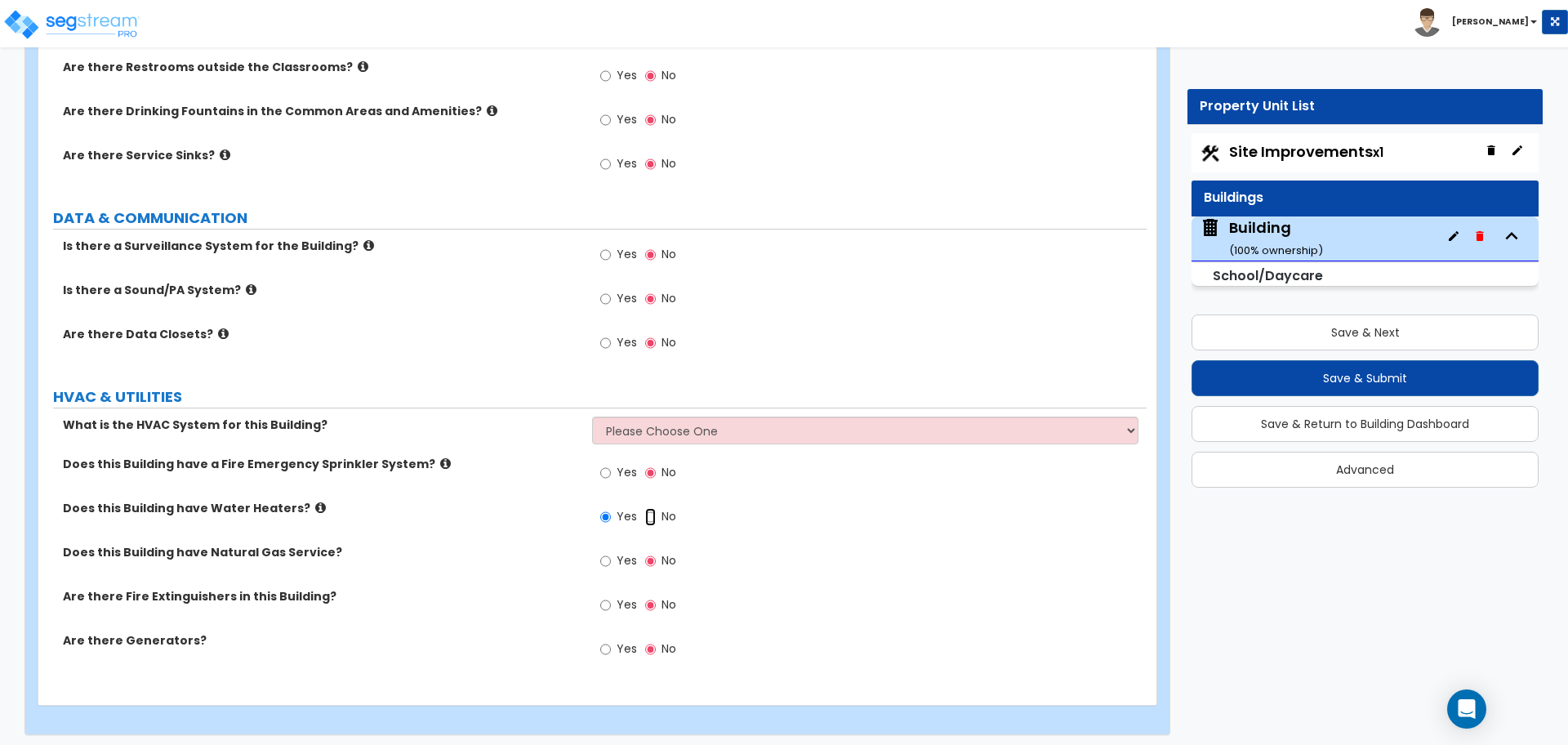
radio input "true"
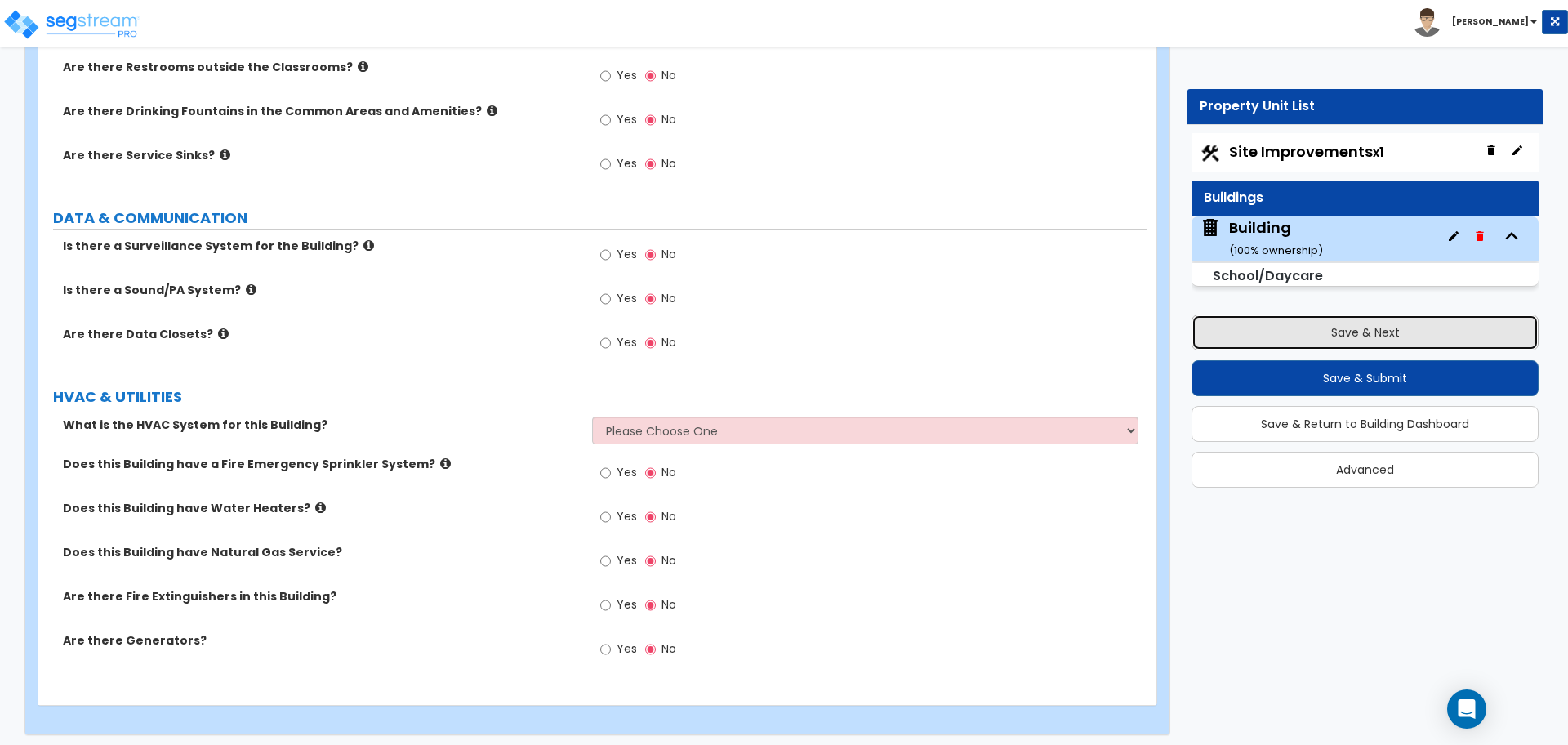
click at [1198, 340] on button "Save & Next" at bounding box center [1365, 332] width 348 height 36
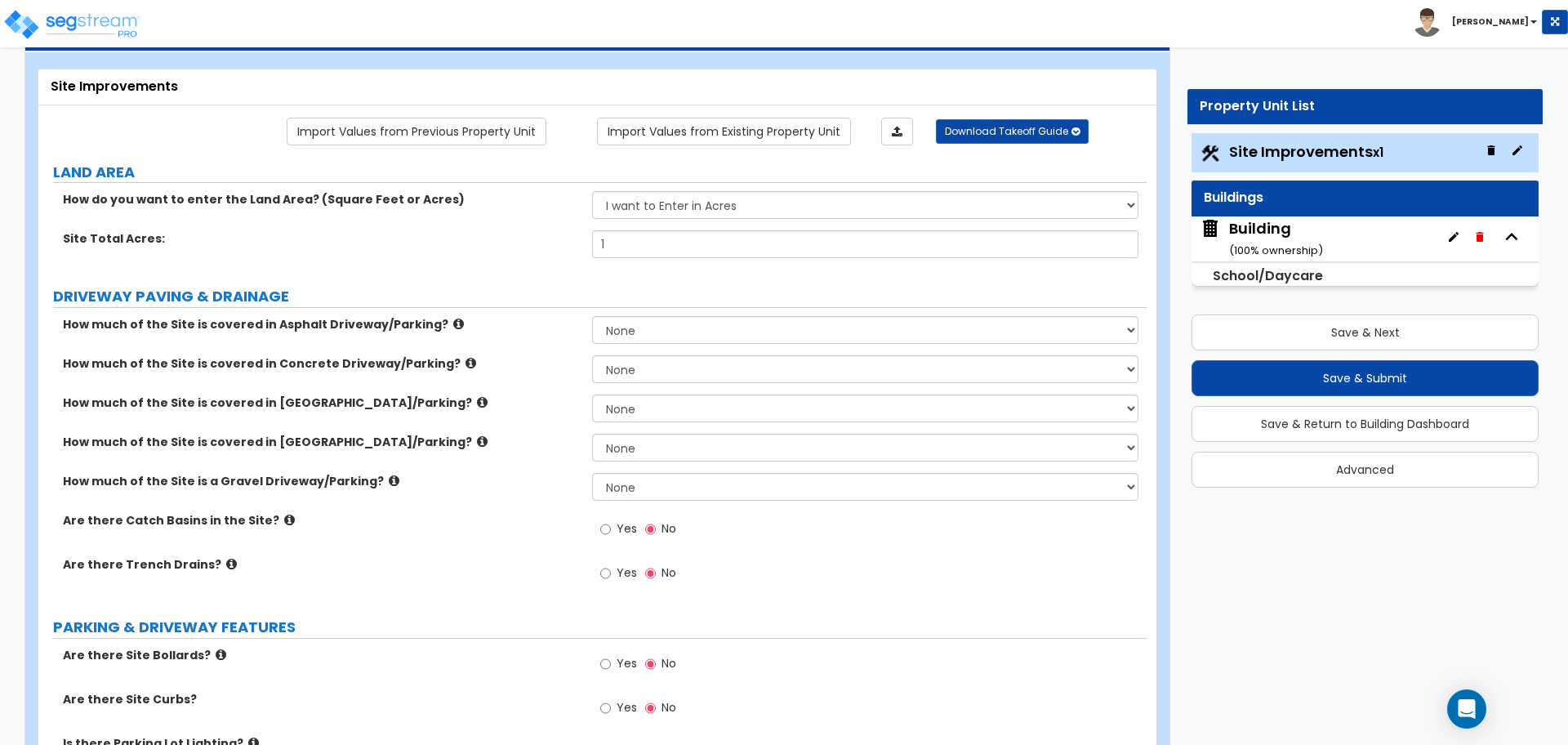
scroll to position [530, 0]
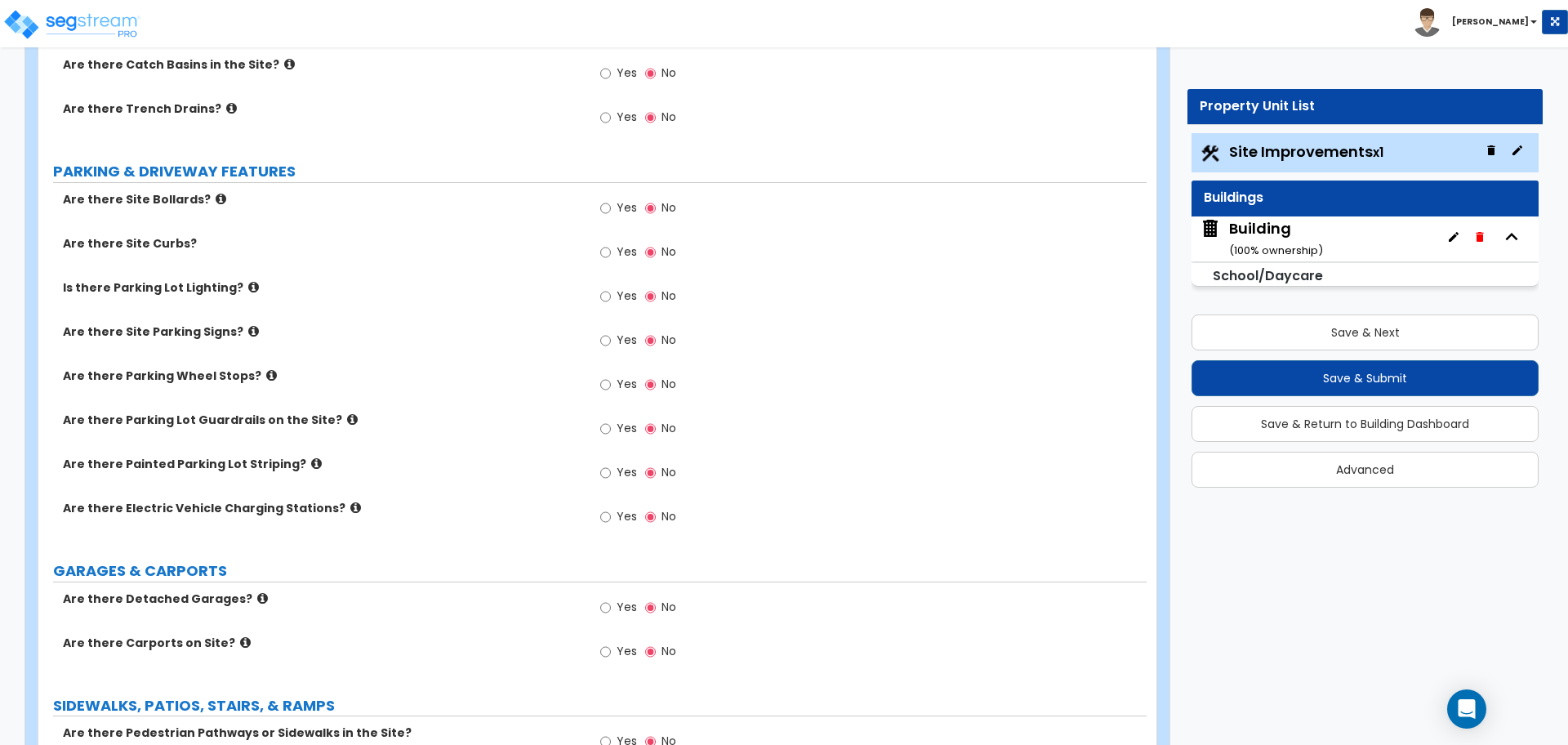
click at [641, 379] on div "Yes No" at bounding box center [638, 386] width 92 height 38
click at [627, 382] on span "Yes" at bounding box center [626, 383] width 20 height 17
click at [611, 382] on input "Yes" at bounding box center [605, 384] width 11 height 18
radio input "true"
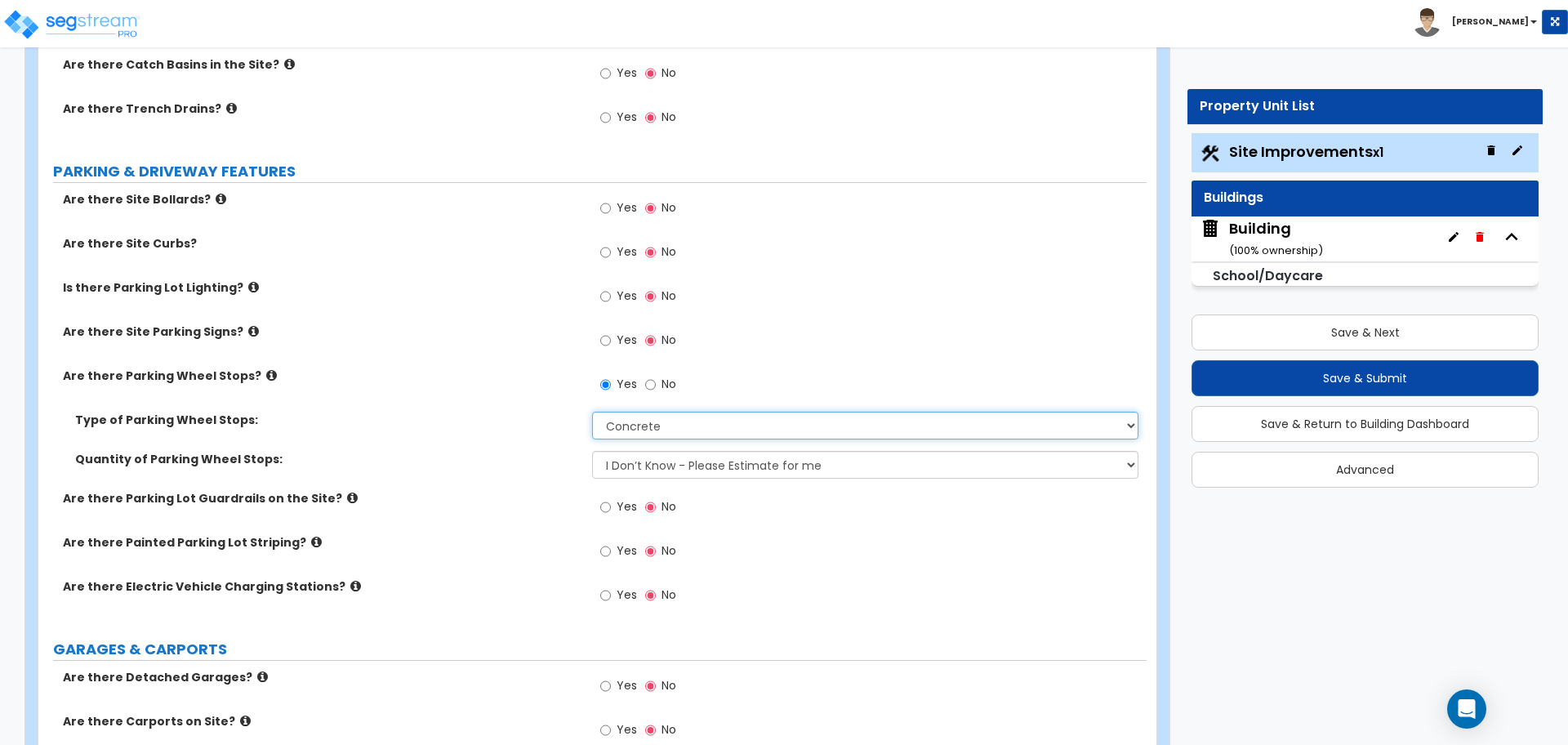
click at [702, 416] on select "Concrete Rubber/Plastic" at bounding box center [865, 426] width 546 height 28
click at [1259, 224] on div "Building ( 100 % ownership)" at bounding box center [1276, 238] width 94 height 41
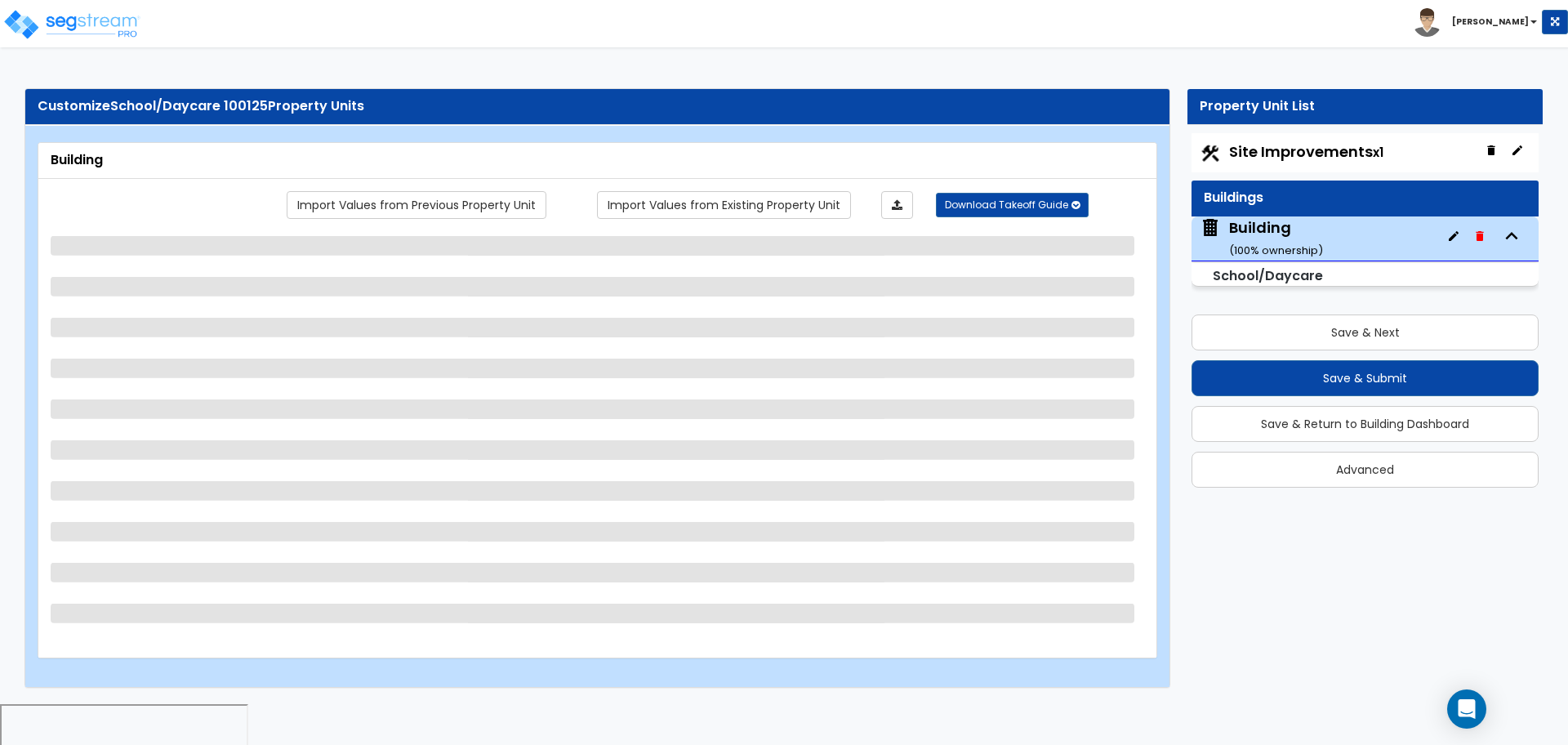
select select "2"
select select "1"
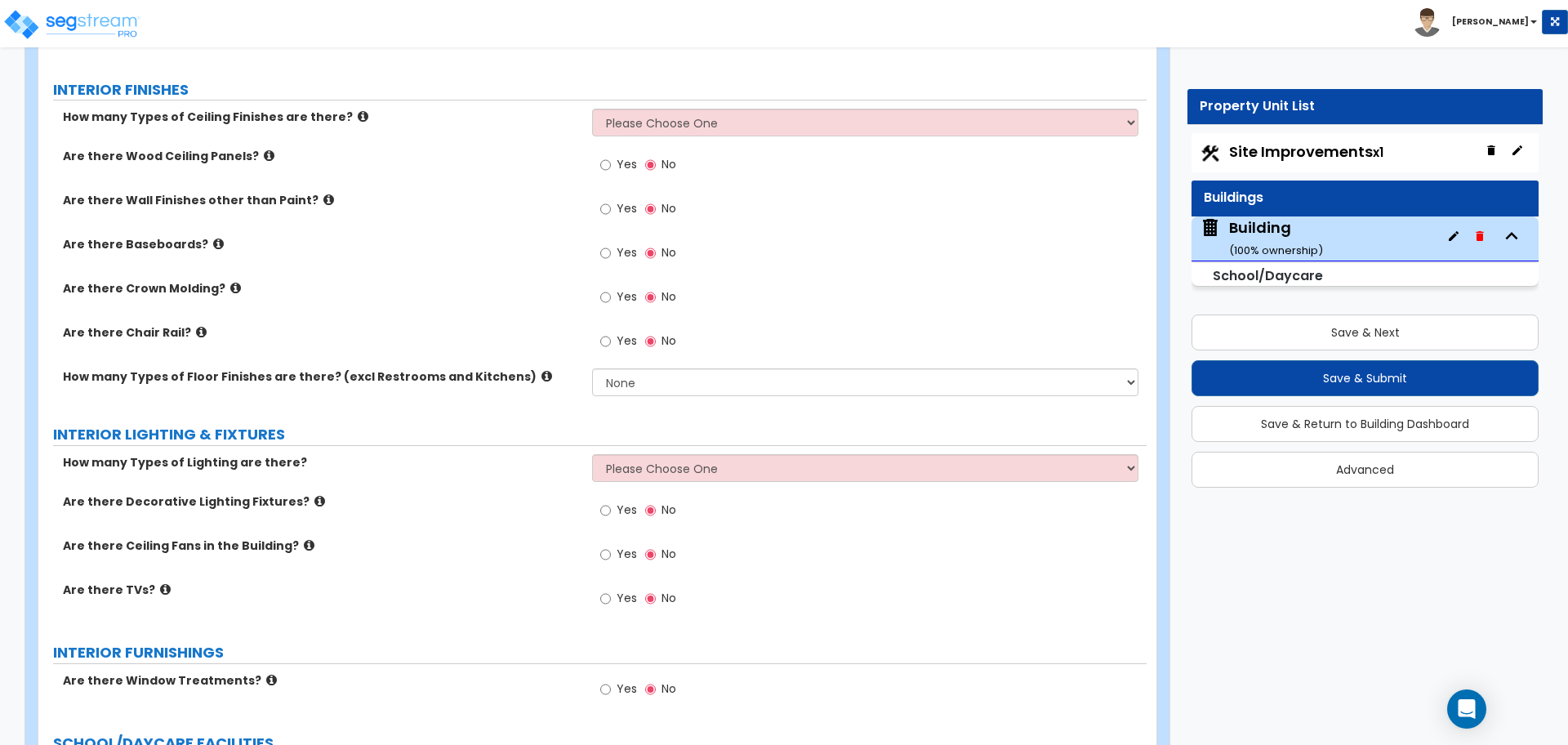
scroll to position [2590, 0]
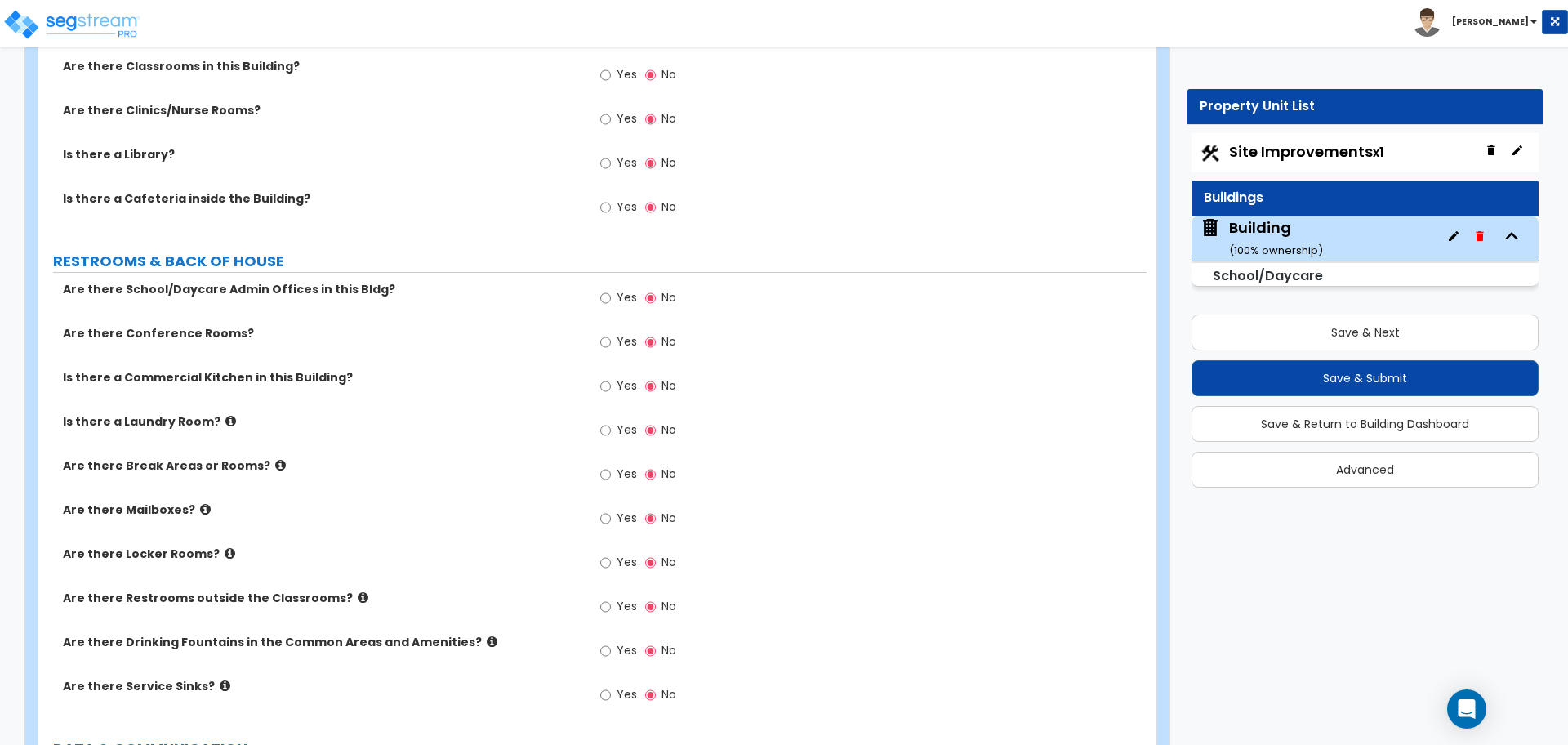
click at [626, 387] on span "Yes" at bounding box center [626, 385] width 20 height 17
click at [611, 387] on input "Yes" at bounding box center [605, 386] width 11 height 18
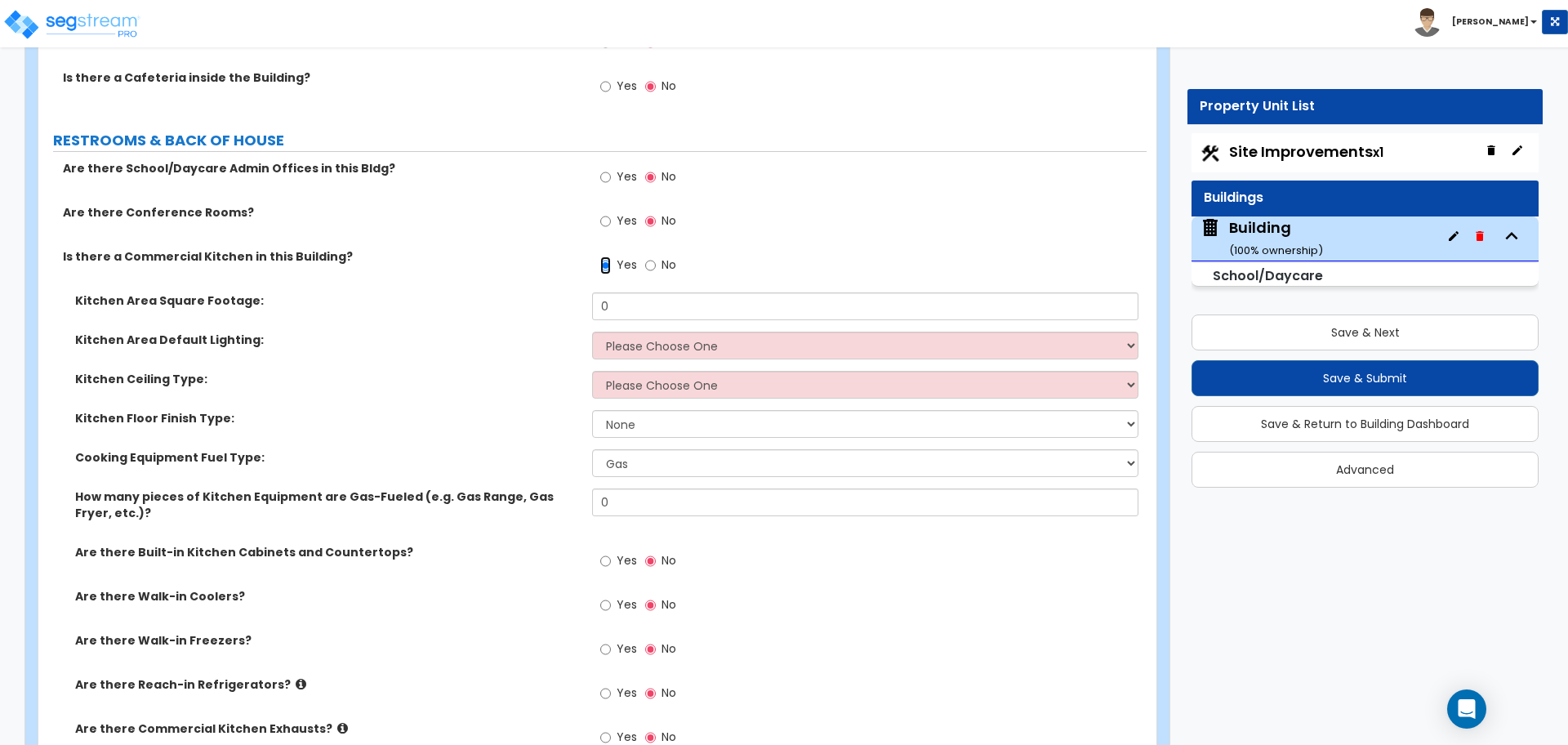
scroll to position [2709, 0]
click at [675, 270] on label "No" at bounding box center [660, 269] width 31 height 28
click at [656, 270] on input "No" at bounding box center [650, 267] width 11 height 18
radio input "false"
radio input "true"
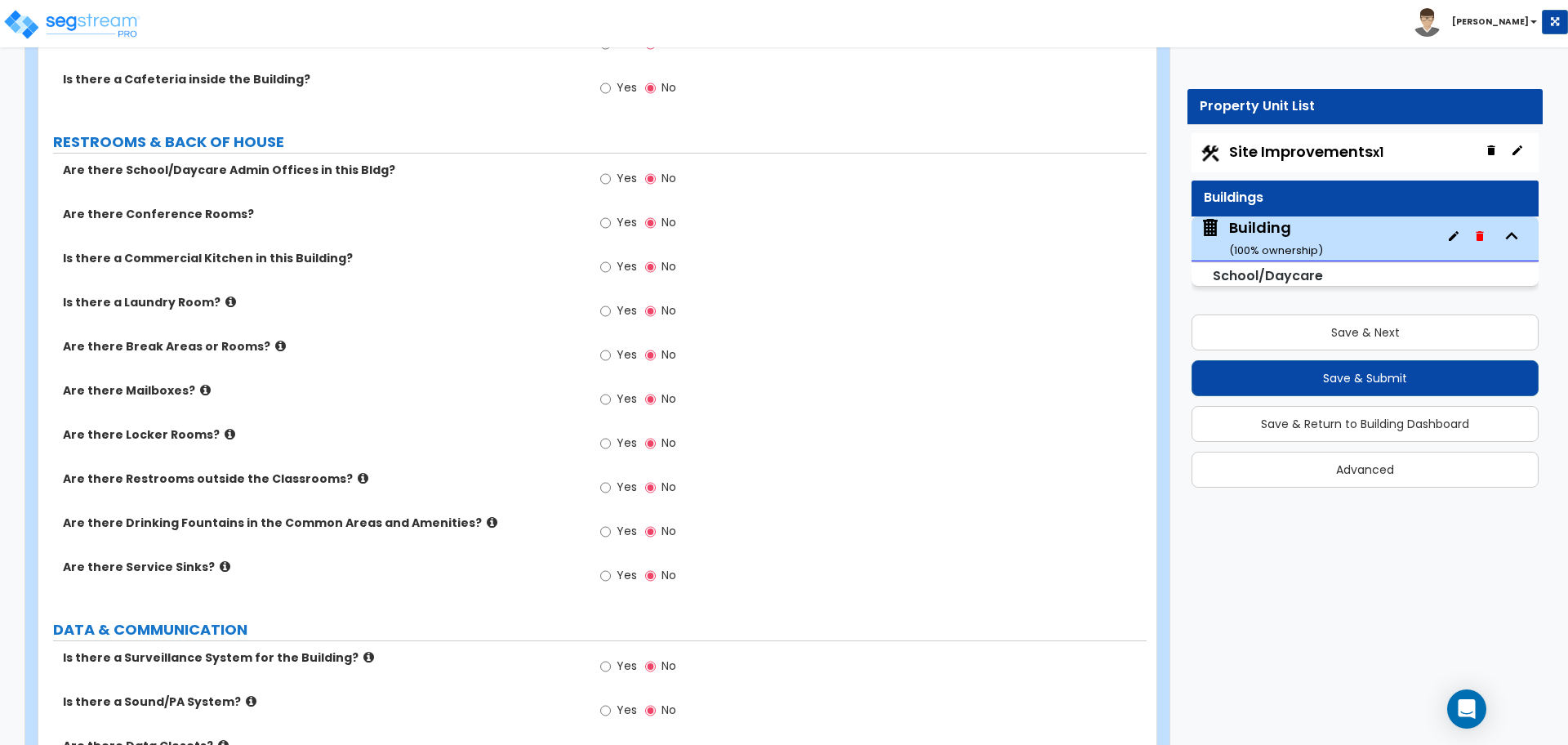
click at [1275, 168] on div "Site Improvements x1" at bounding box center [1365, 152] width 348 height 40
click at [1271, 152] on span "Site Improvements x1" at bounding box center [1306, 151] width 154 height 20
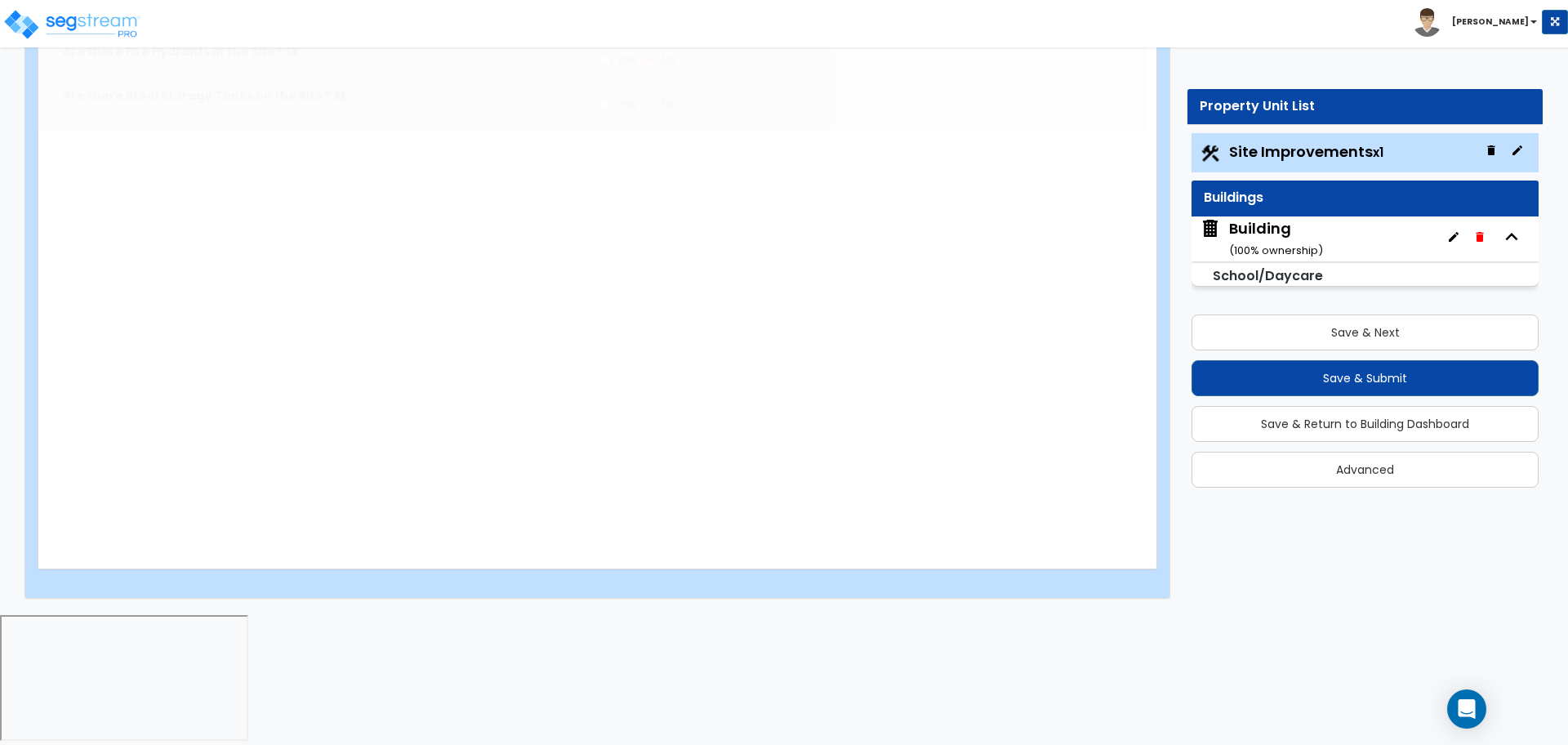
radio input "true"
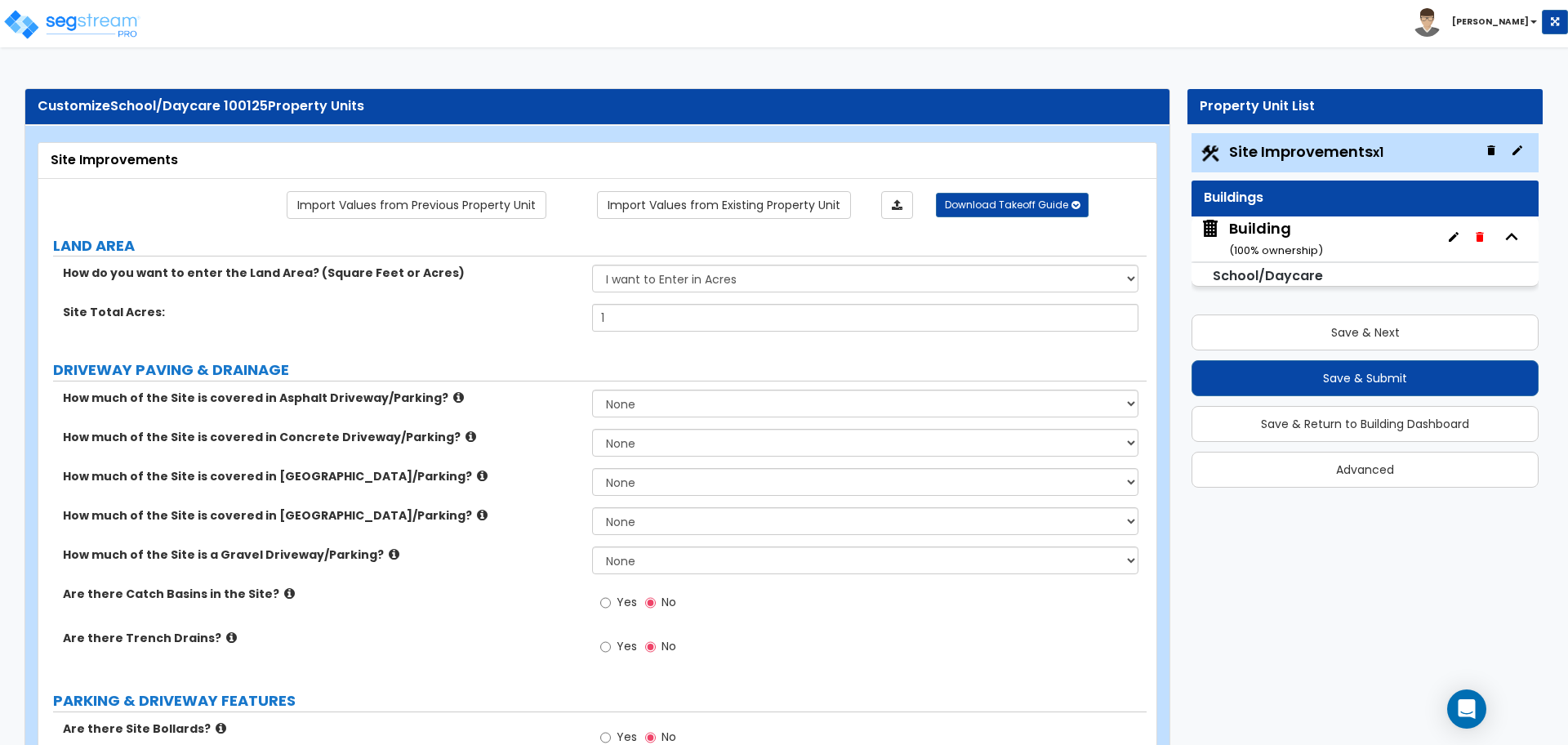
scroll to position [2220, 0]
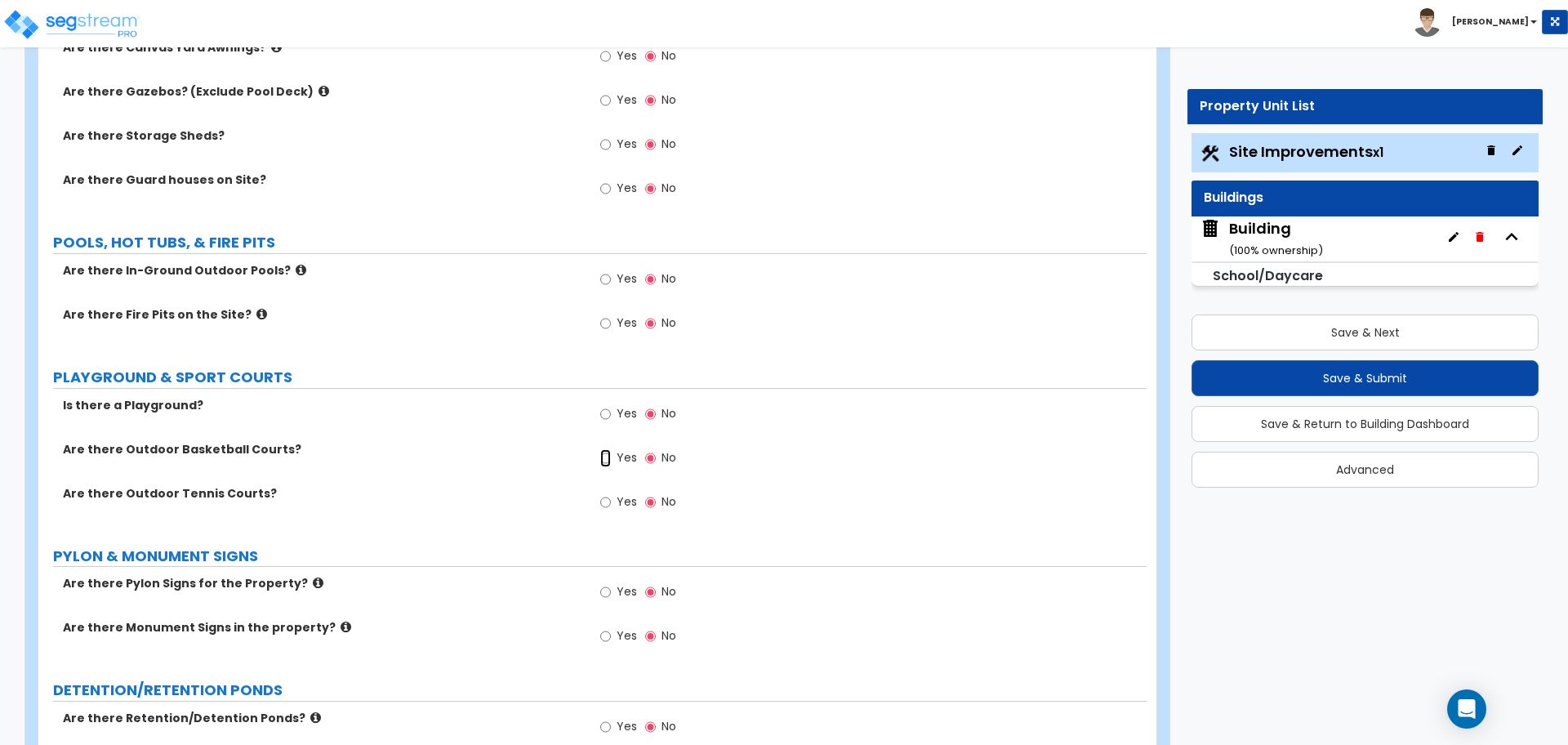
click at [606, 454] on input "Yes" at bounding box center [605, 458] width 11 height 18
radio input "true"
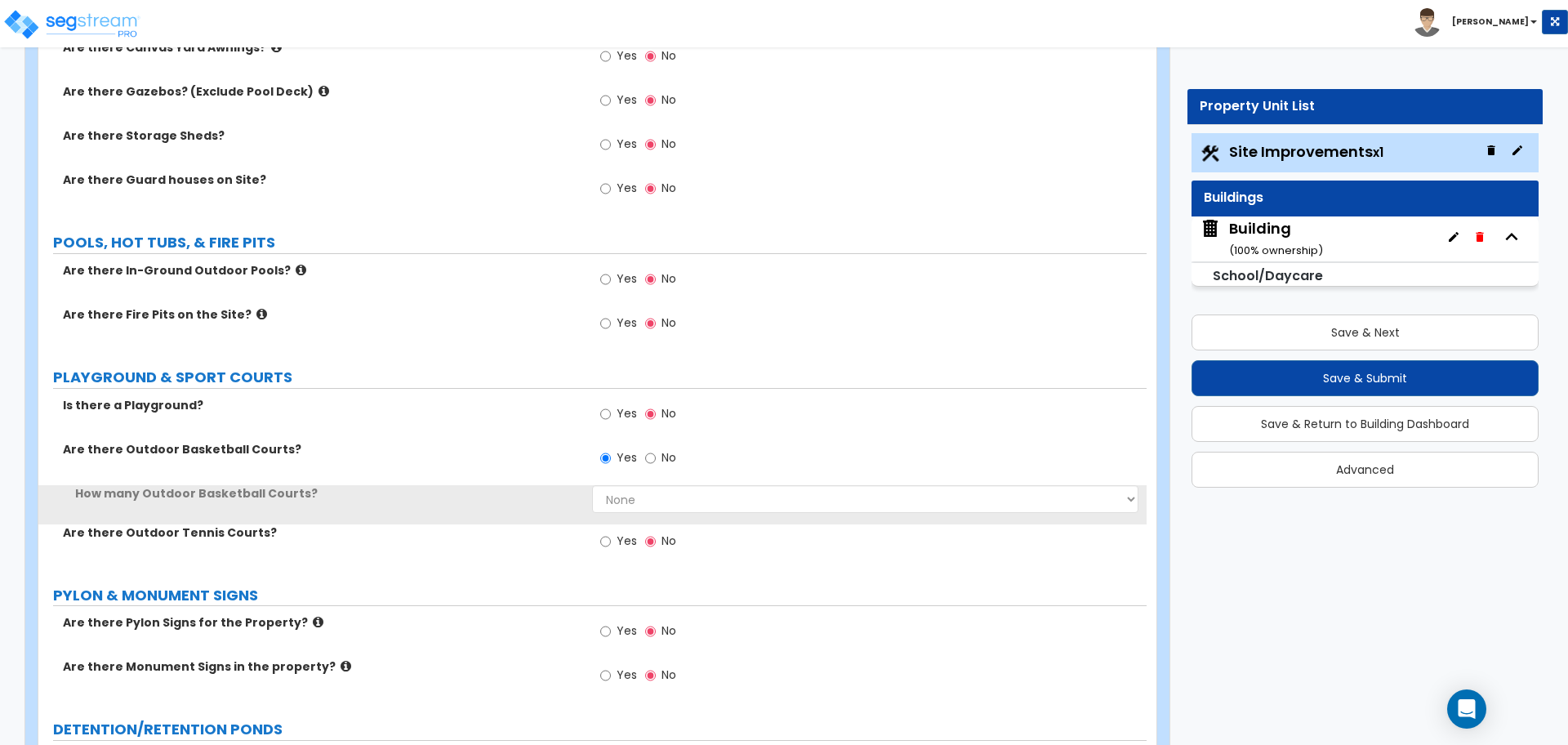
click at [619, 532] on span "Yes" at bounding box center [626, 540] width 20 height 17
click at [611, 532] on input "Yes" at bounding box center [605, 541] width 11 height 18
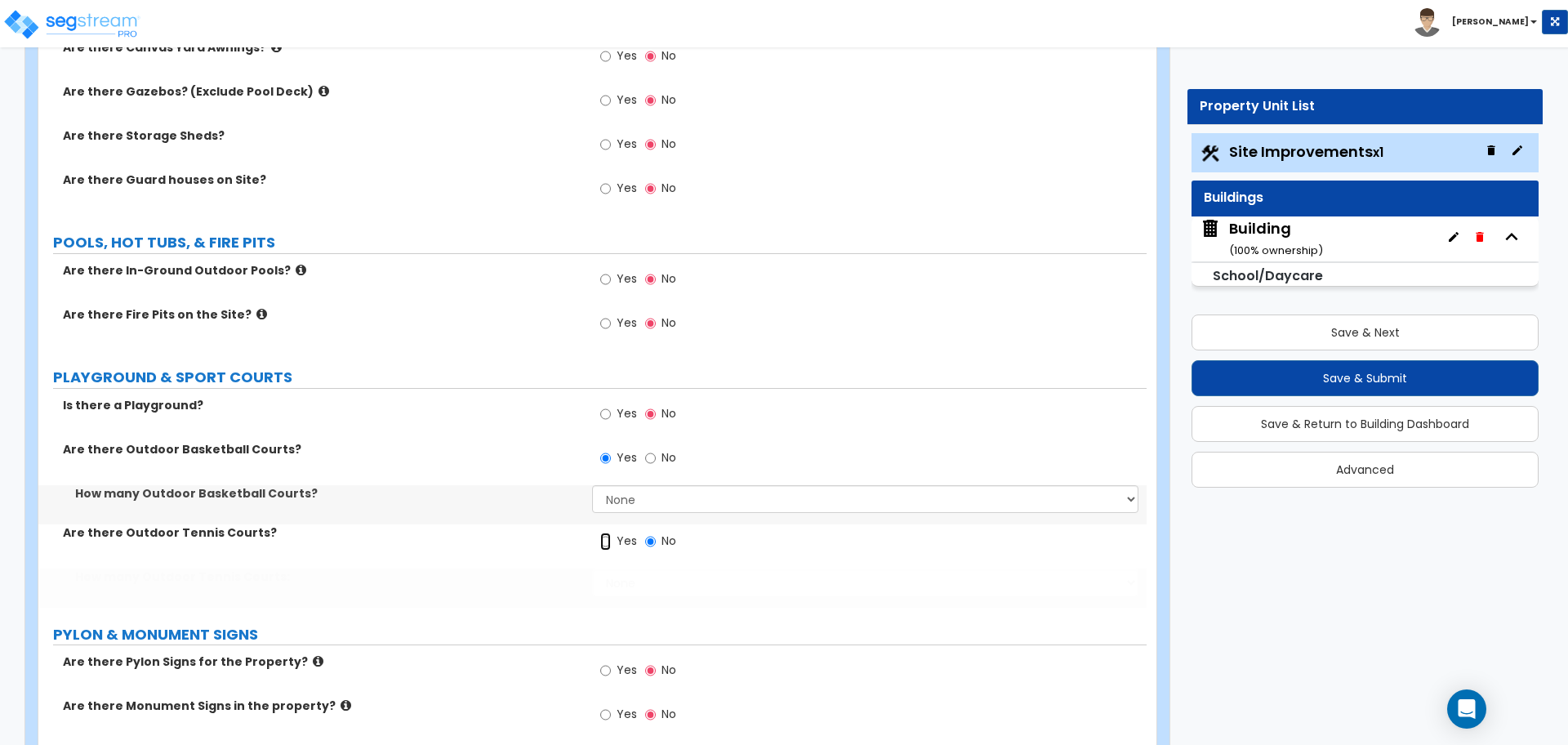
radio input "true"
click at [656, 451] on label "No" at bounding box center [660, 460] width 31 height 28
click at [656, 451] on input "No" at bounding box center [650, 458] width 11 height 18
radio input "false"
radio input "true"
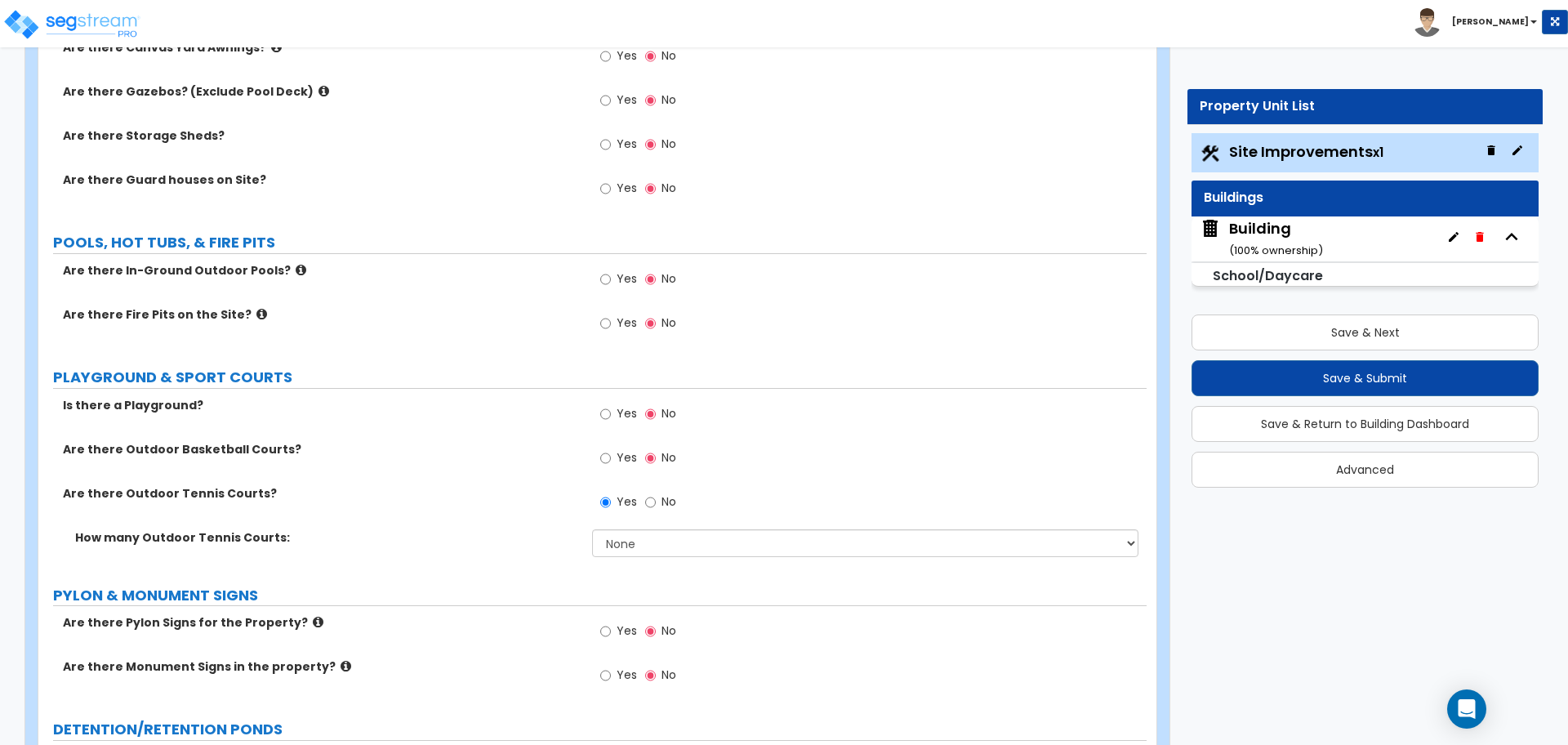
click at [666, 509] on label "No" at bounding box center [660, 504] width 31 height 28
click at [656, 509] on input "No" at bounding box center [650, 502] width 11 height 18
radio input "false"
radio input "true"
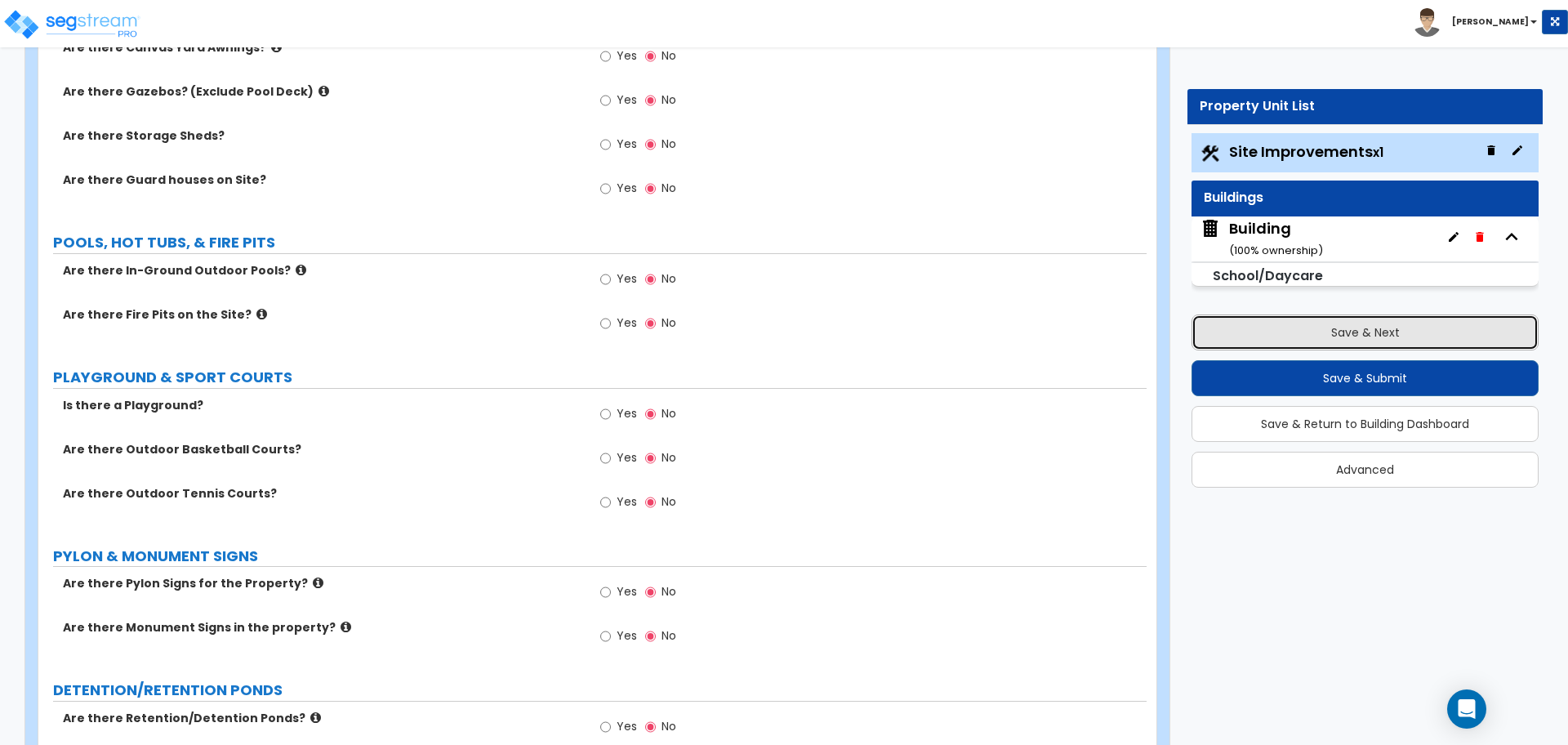
click at [1266, 324] on button "Save & Next" at bounding box center [1365, 332] width 348 height 36
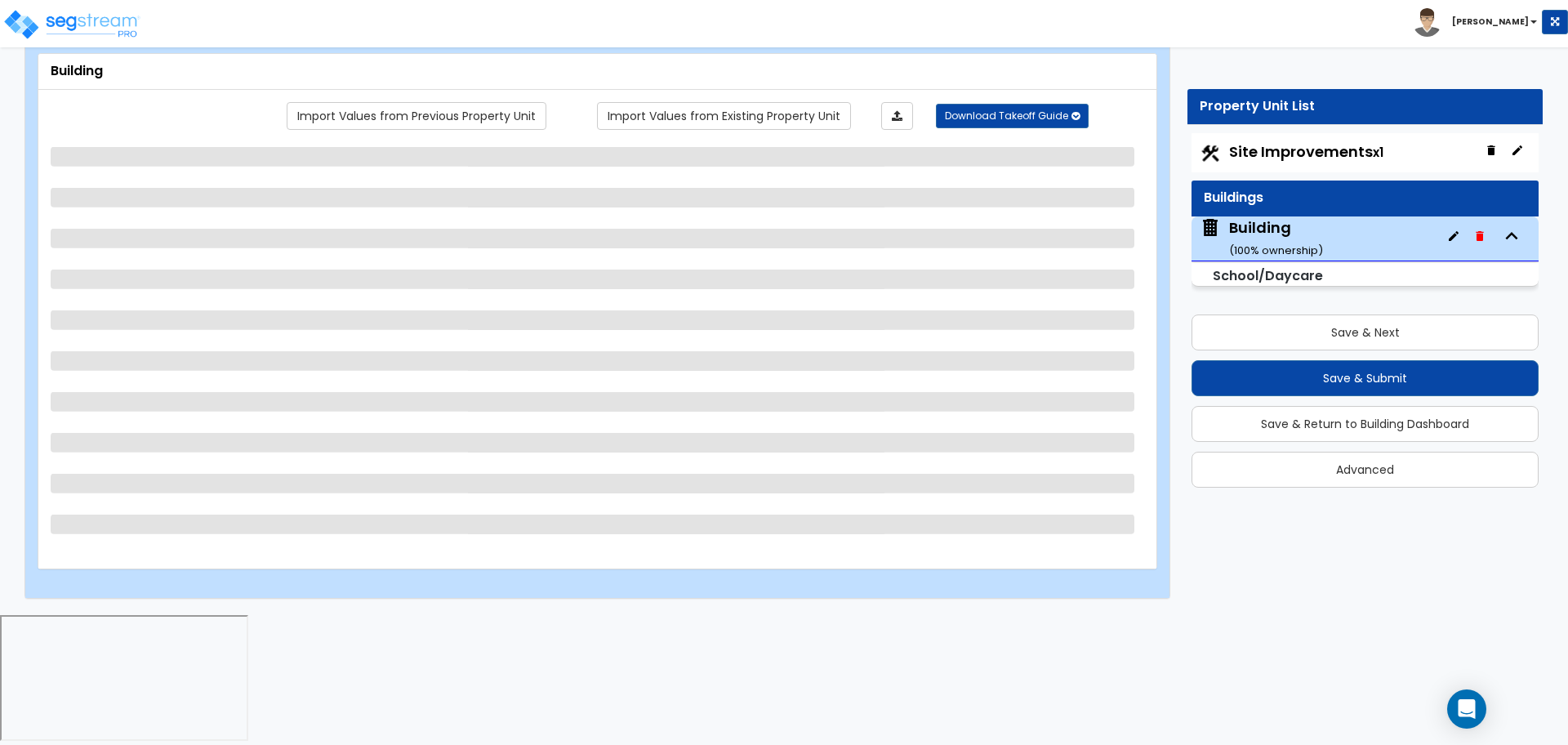
scroll to position [0, 0]
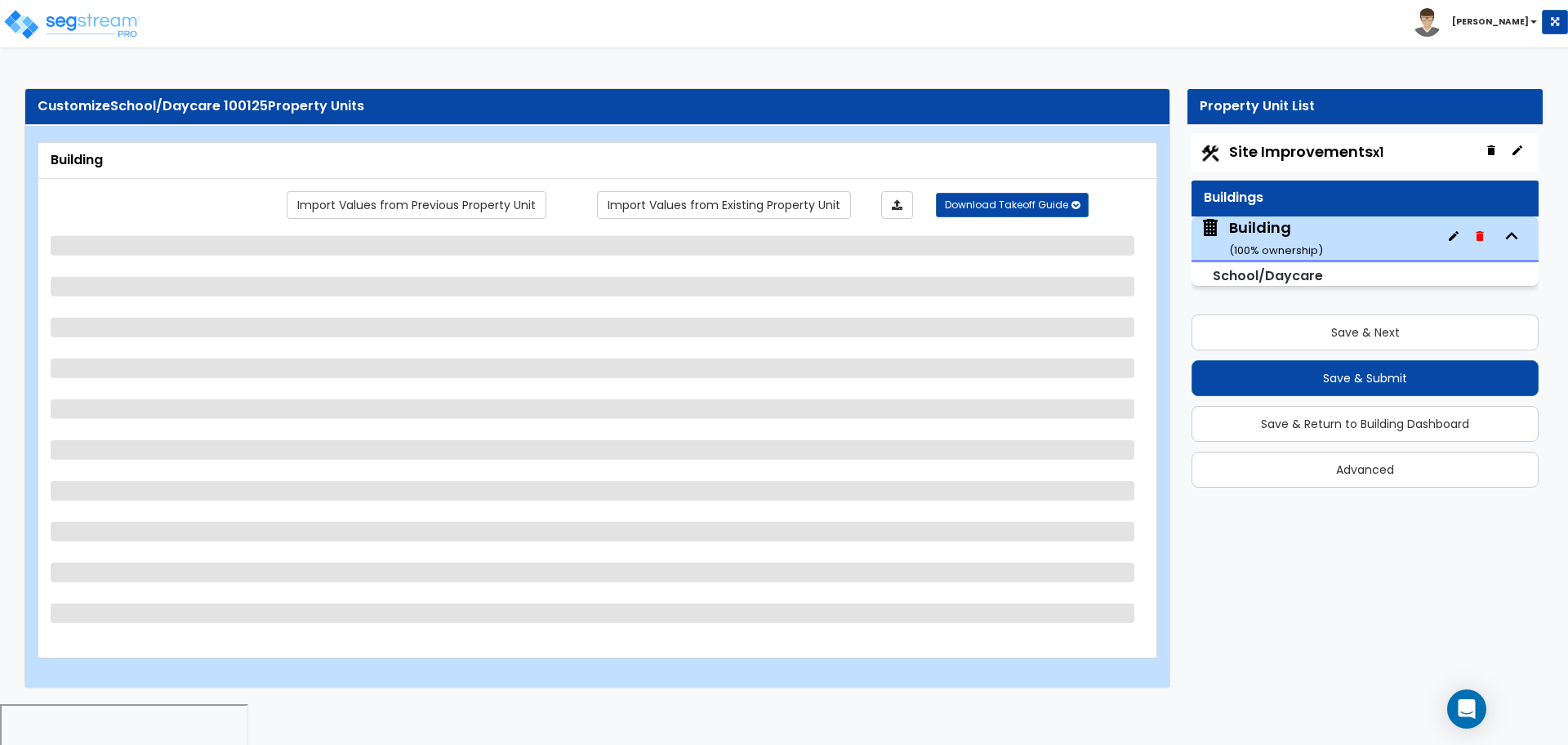
select select "2"
select select "1"
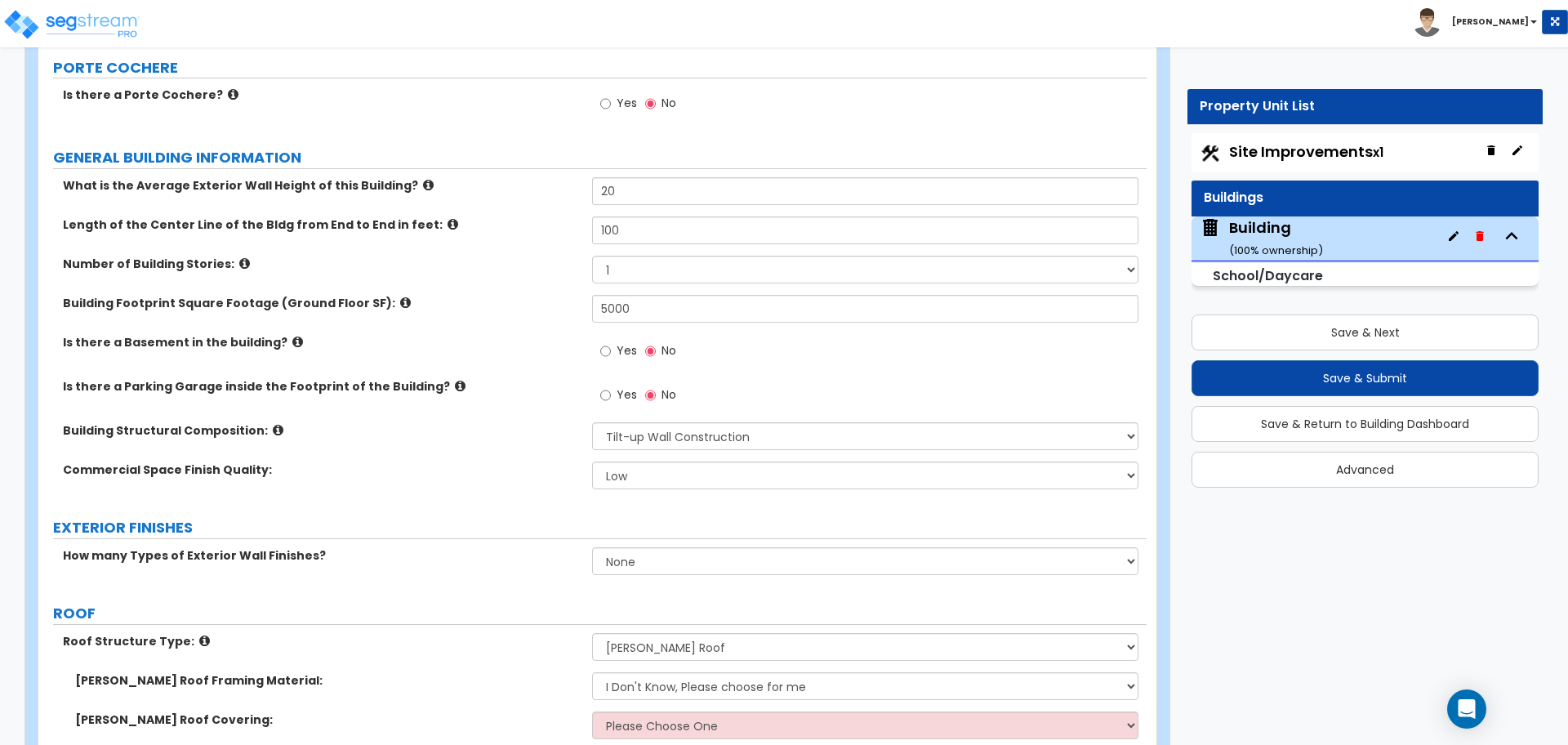
scroll to position [183, 0]
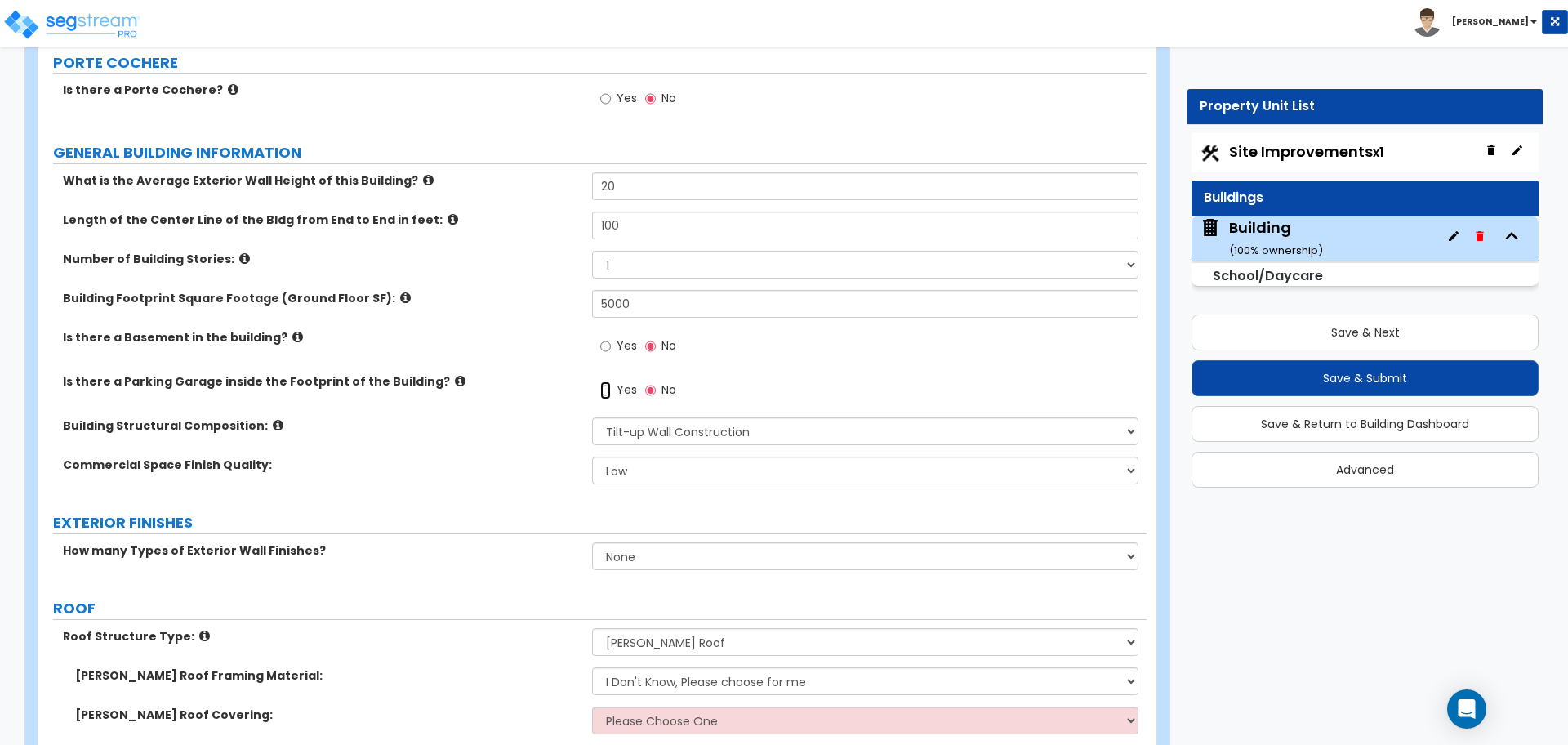
click at [604, 393] on input "Yes" at bounding box center [605, 391] width 11 height 18
radio input "true"
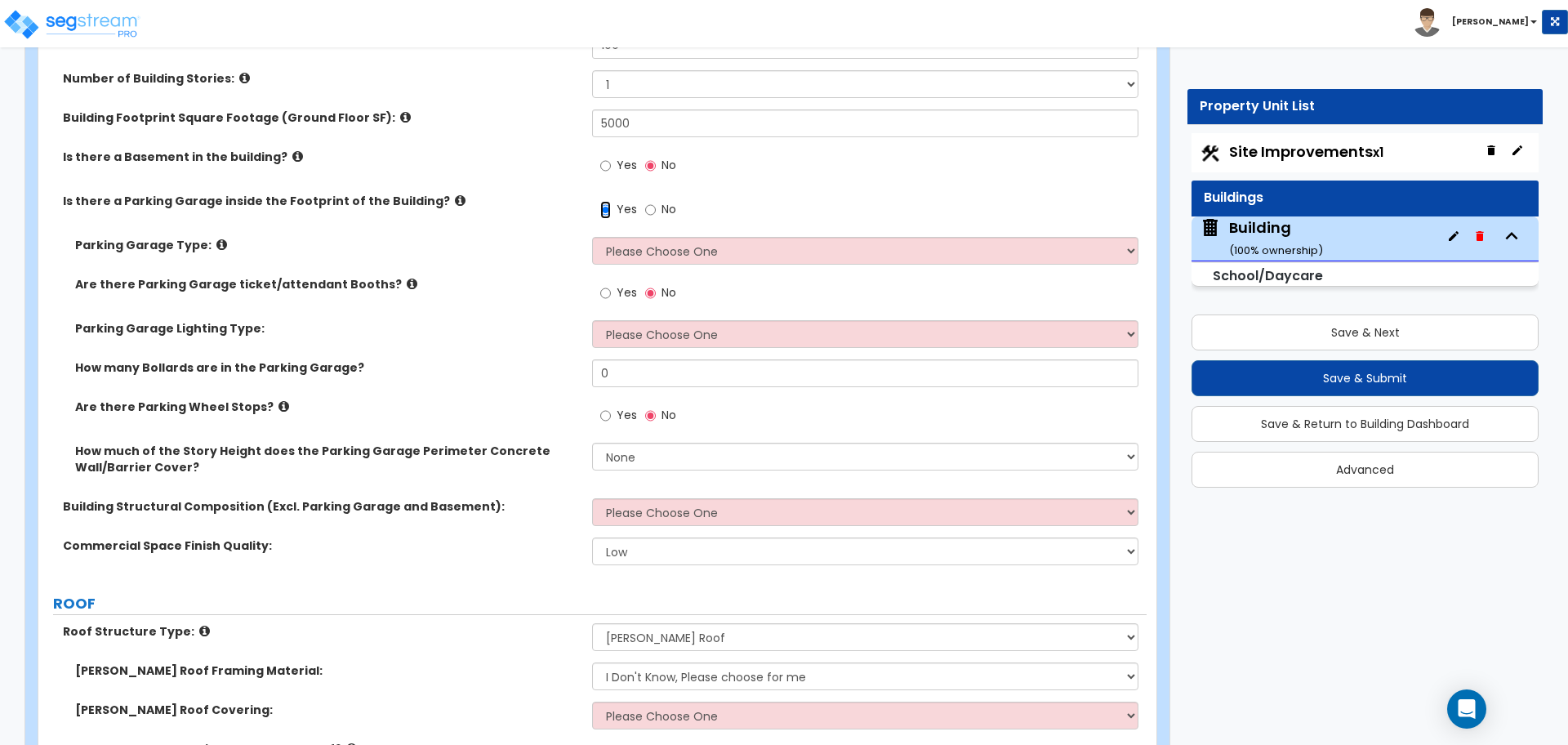
scroll to position [364, 0]
click at [612, 287] on label "Yes" at bounding box center [619, 294] width 37 height 28
click at [611, 287] on input "Yes" at bounding box center [605, 292] width 11 height 18
radio input "true"
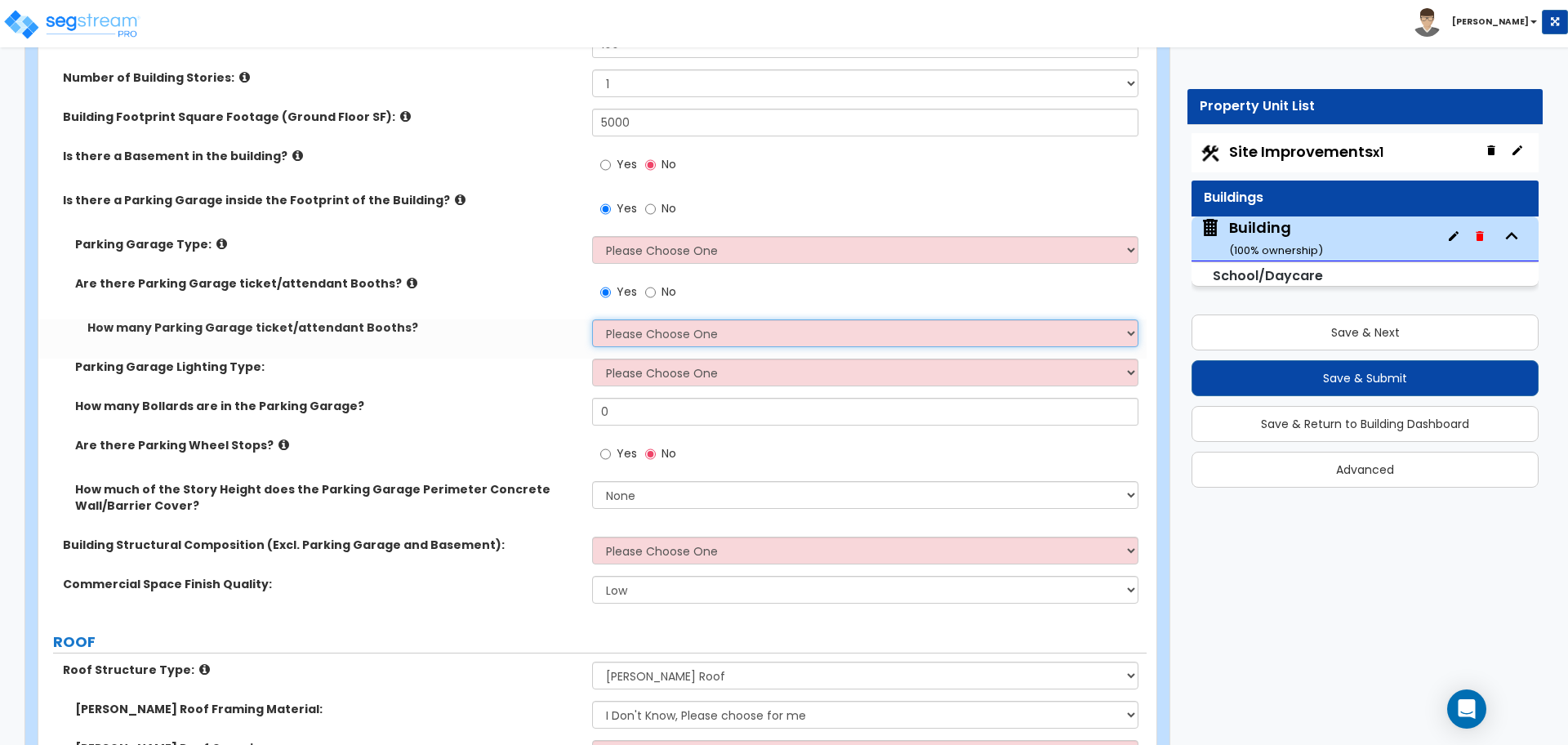
click at [668, 325] on select "Please Choose One 1 2 3 4 5" at bounding box center [865, 333] width 546 height 28
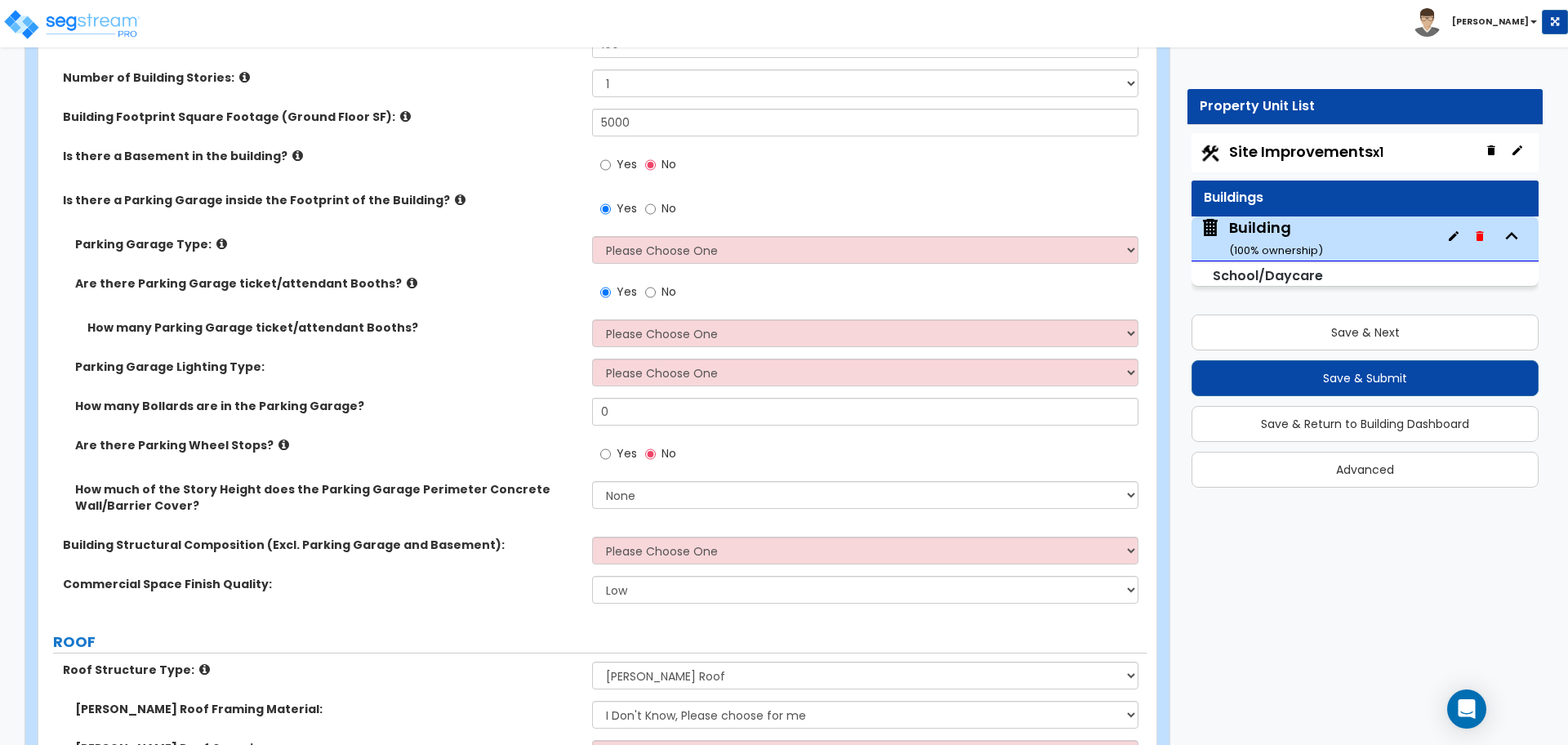
click at [858, 205] on div "Yes No" at bounding box center [868, 214] width 553 height 44
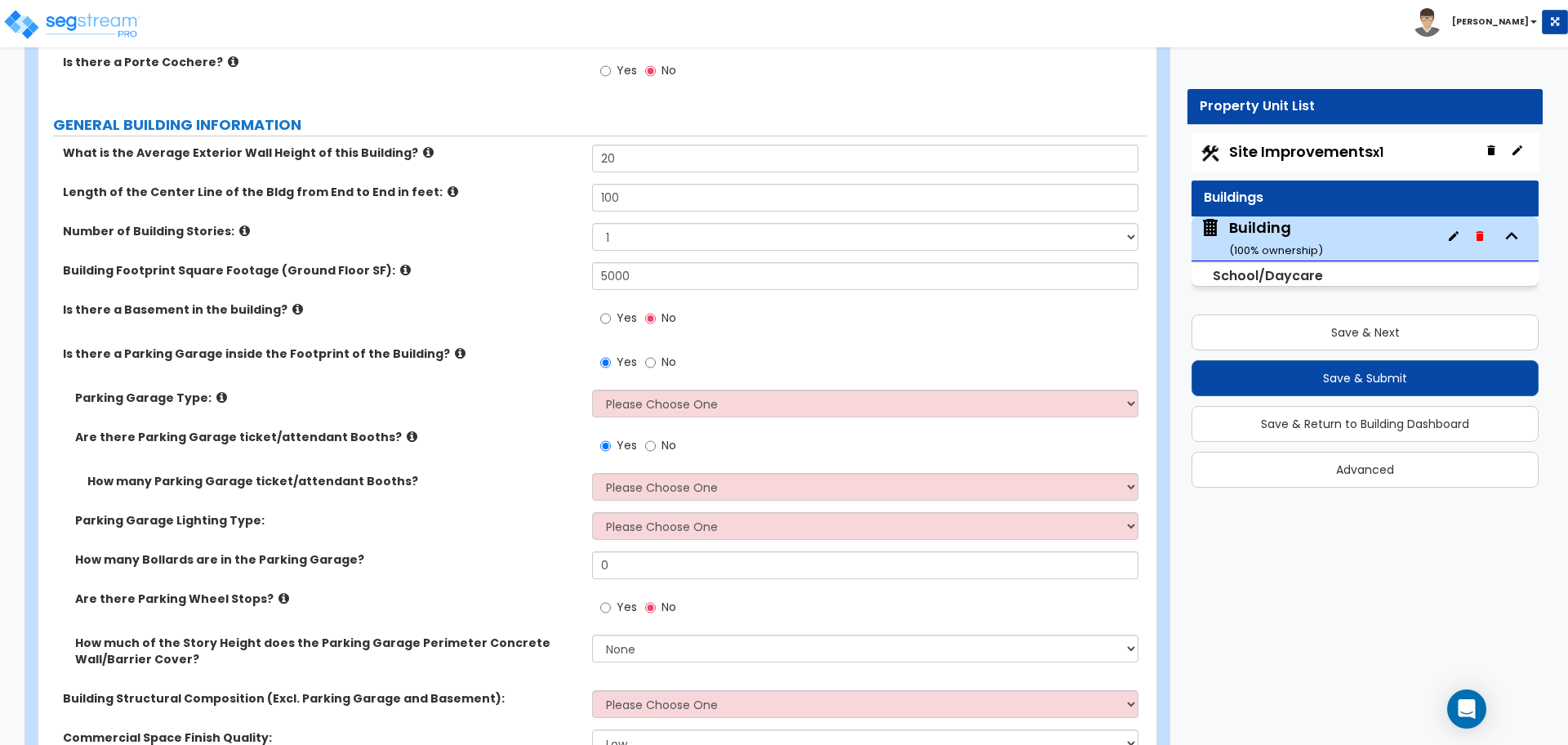
scroll to position [214, 0]
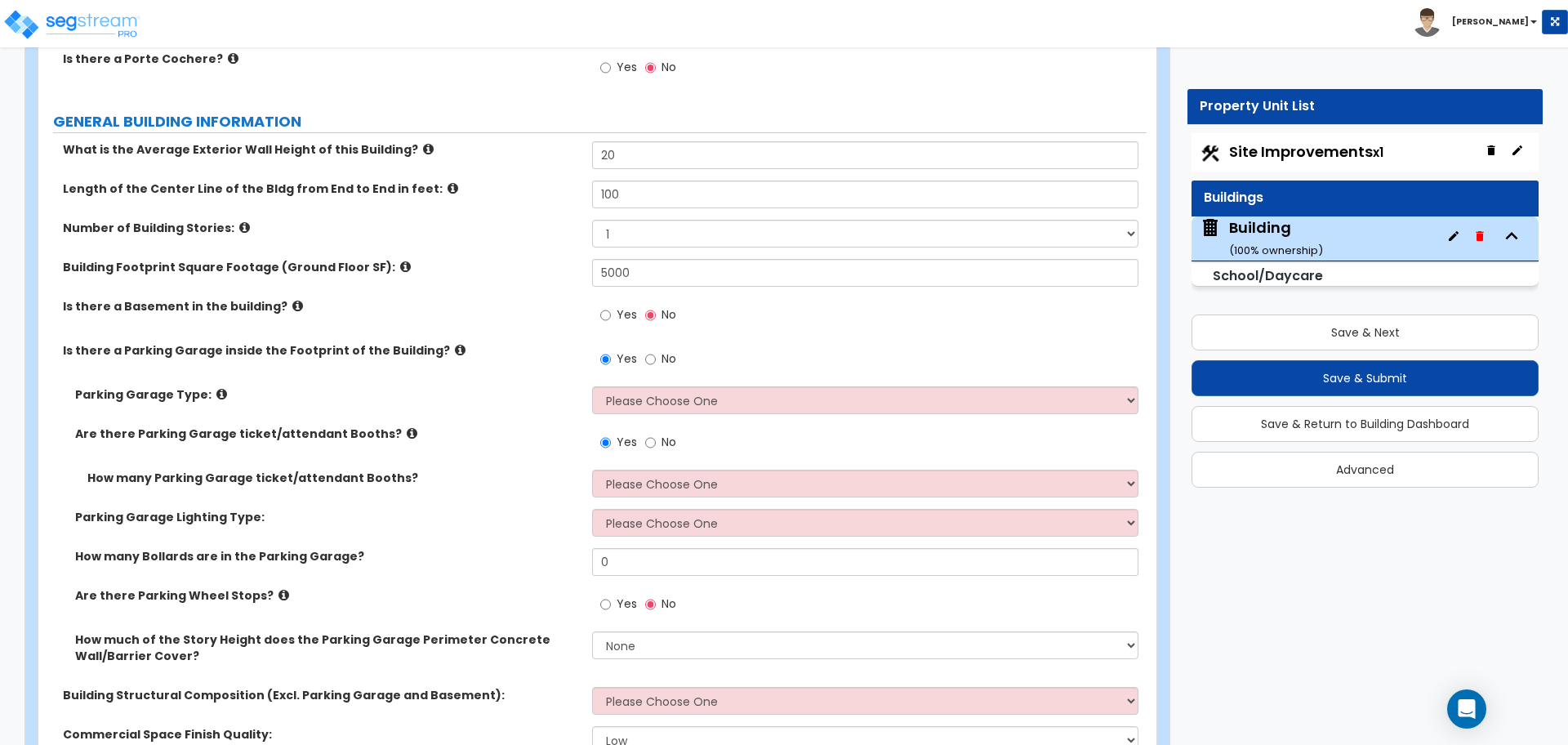
click at [679, 362] on div "Yes No" at bounding box center [638, 361] width 92 height 38
click at [670, 359] on span "No" at bounding box center [669, 358] width 15 height 17
click at [656, 359] on input "No" at bounding box center [650, 359] width 11 height 18
radio input "false"
radio input "true"
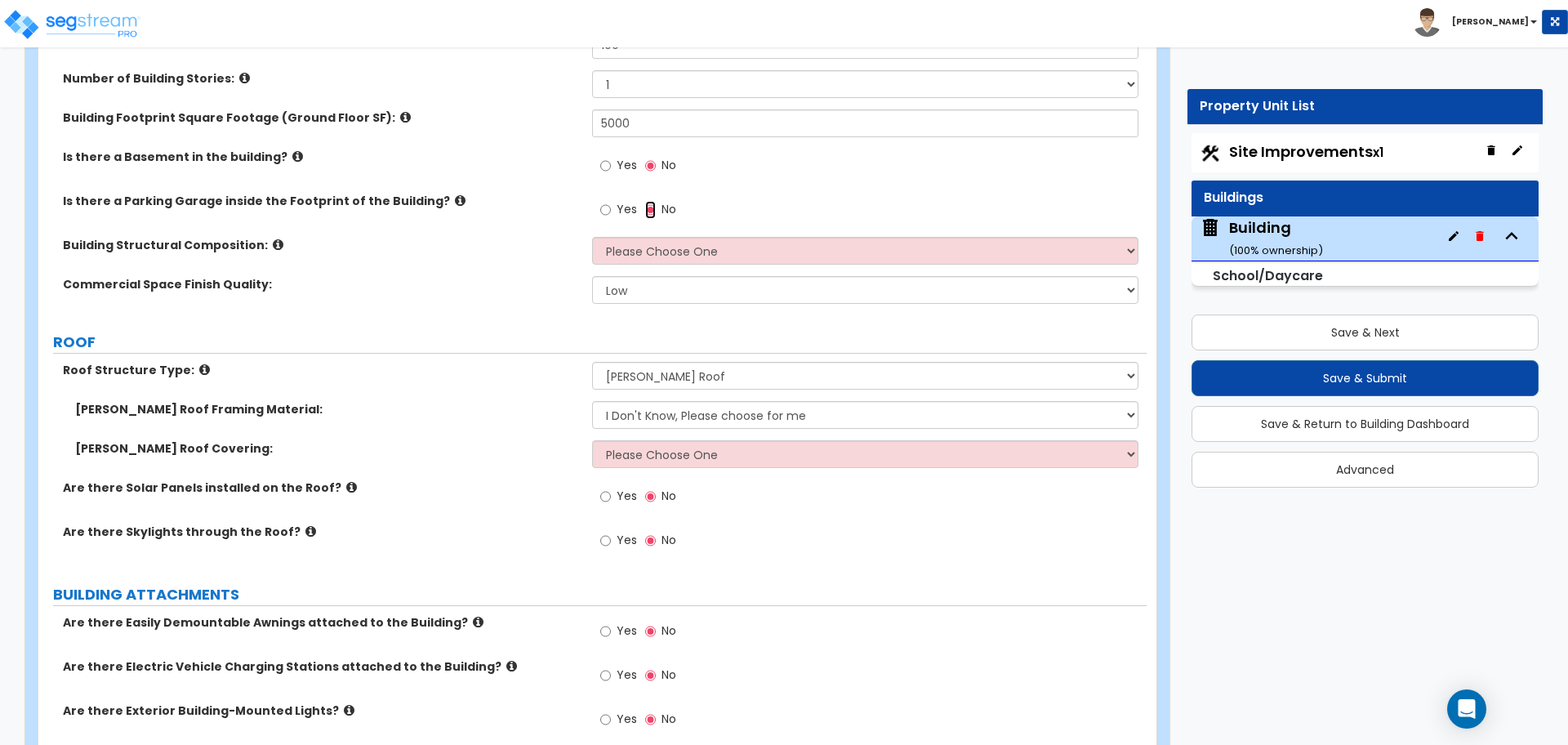
scroll to position [369, 0]
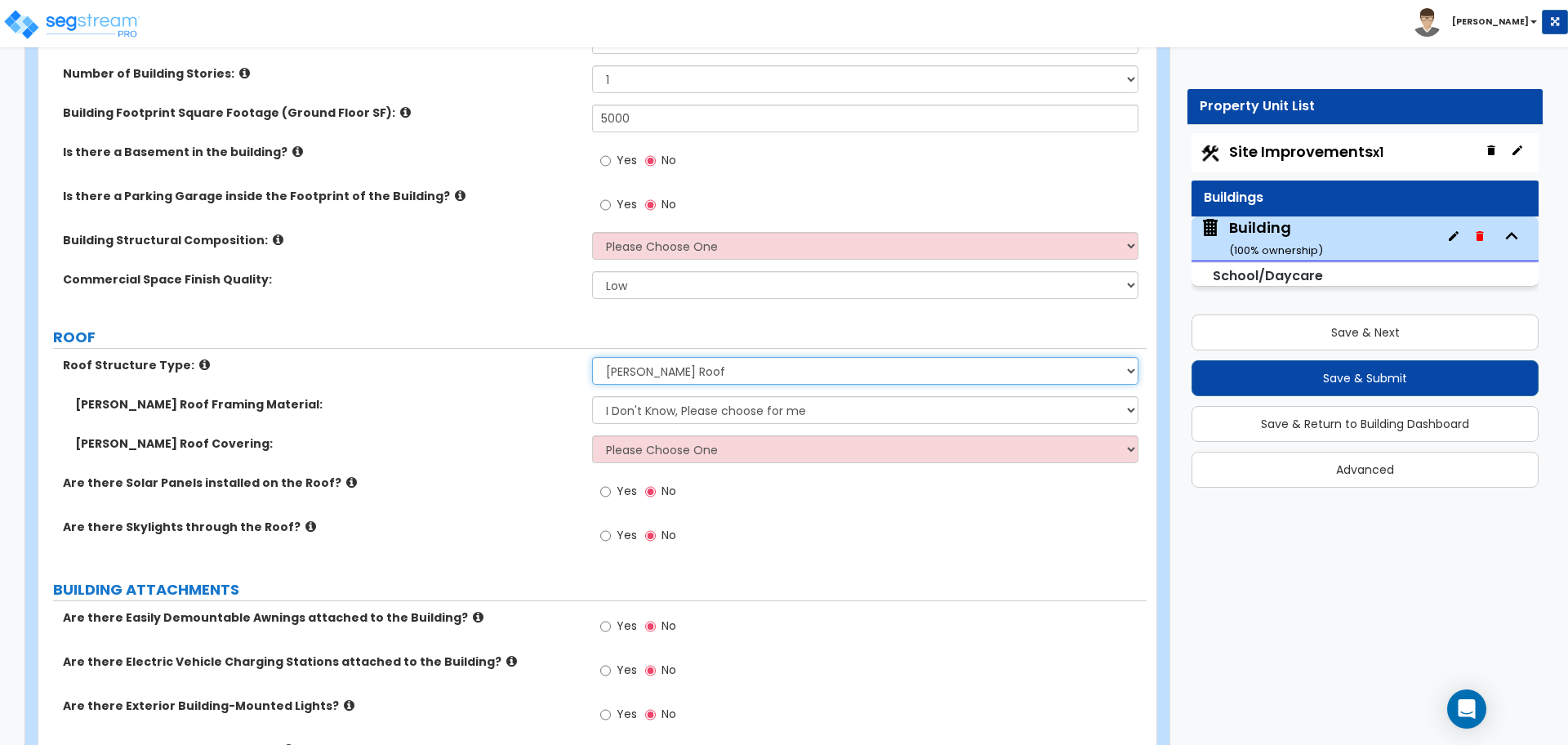
click at [731, 368] on select "Please Choose One Gable Roof Flat Roof Hybrid Gable & Flat Roof" at bounding box center [865, 371] width 546 height 28
select select "2"
click at [592, 356] on select "Please Choose One Gable Roof Flat Roof Hybrid Gable & Flat Roof" at bounding box center [865, 370] width 546 height 28
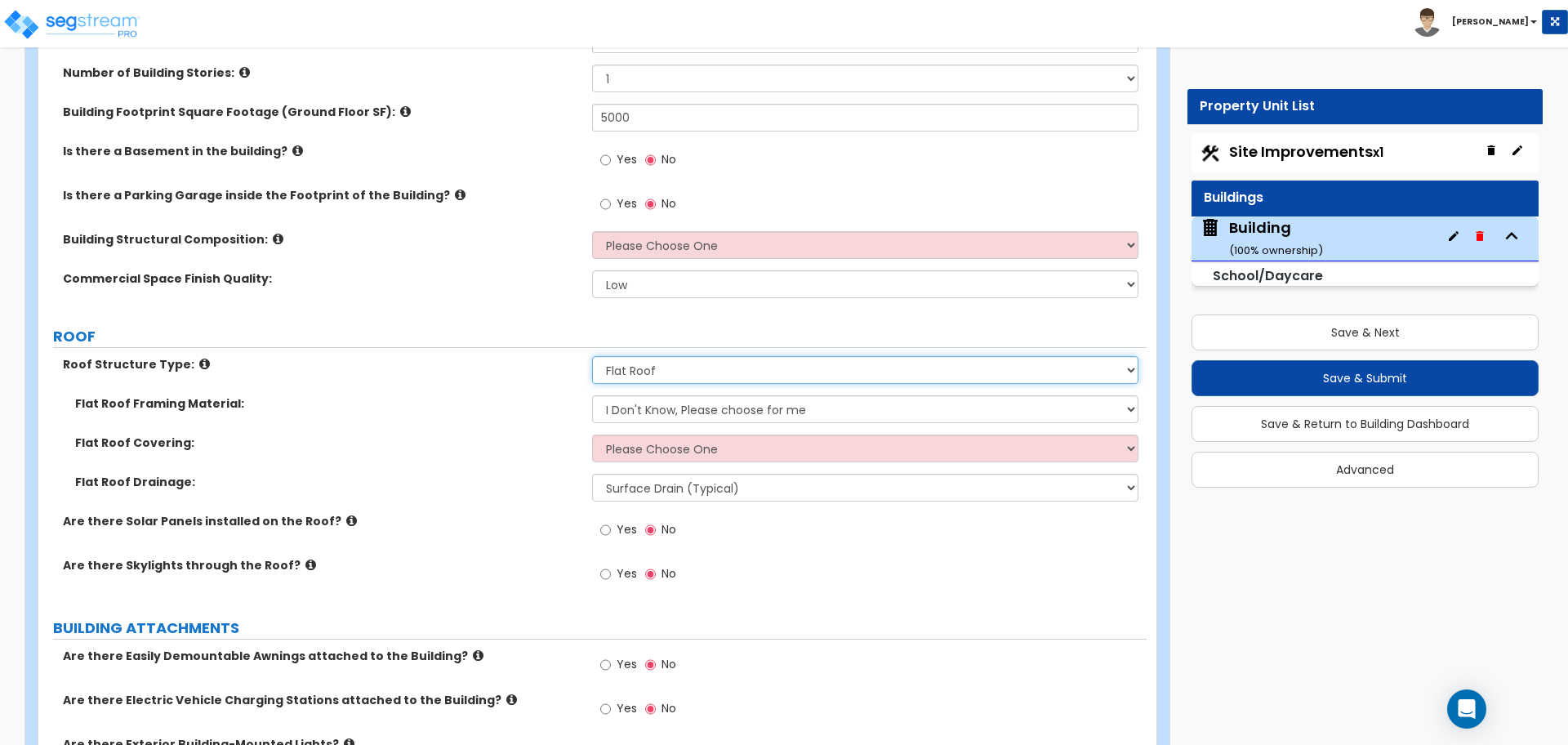
scroll to position [376, 0]
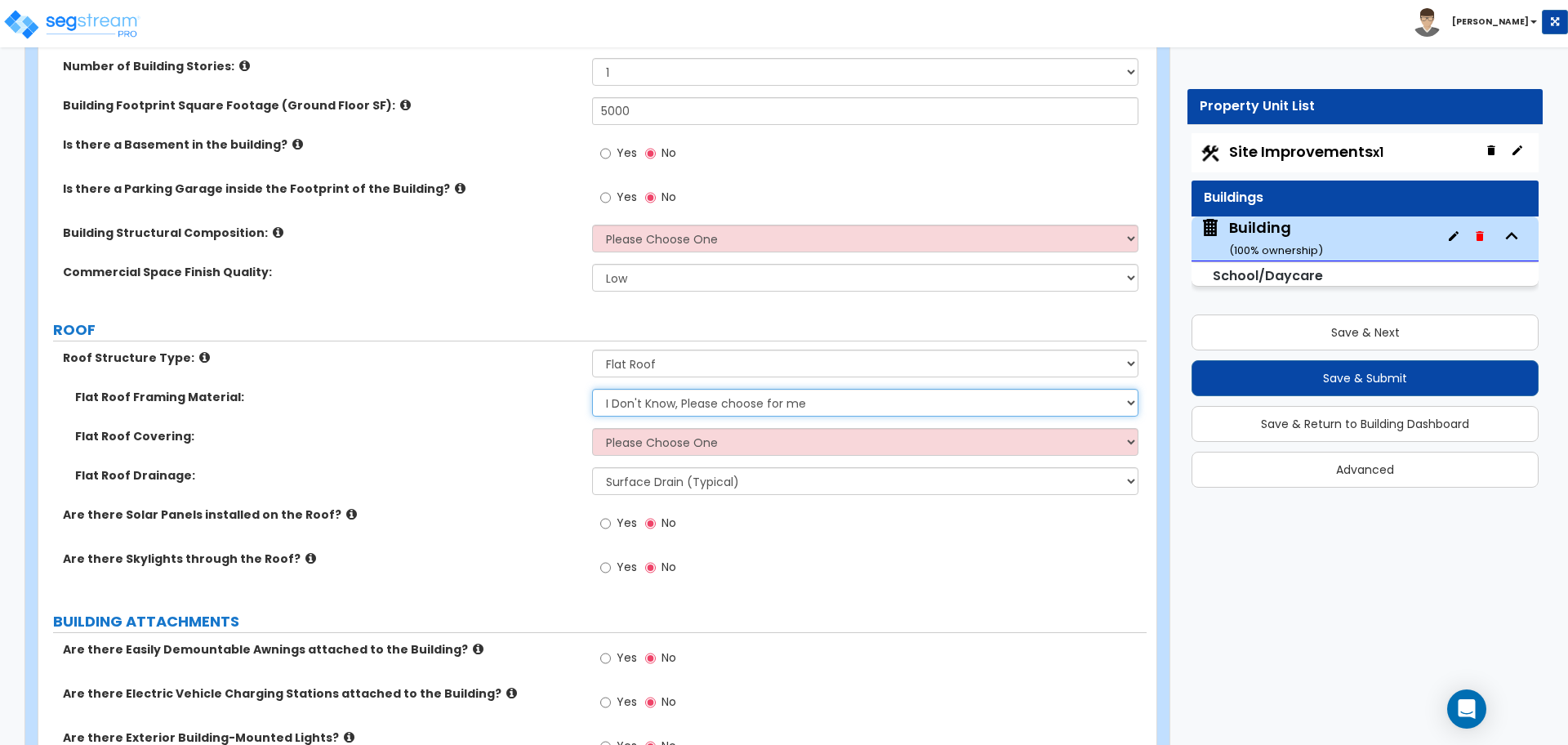
click at [685, 409] on select "I Don't Know, Please choose for me Metal Wood" at bounding box center [865, 403] width 546 height 28
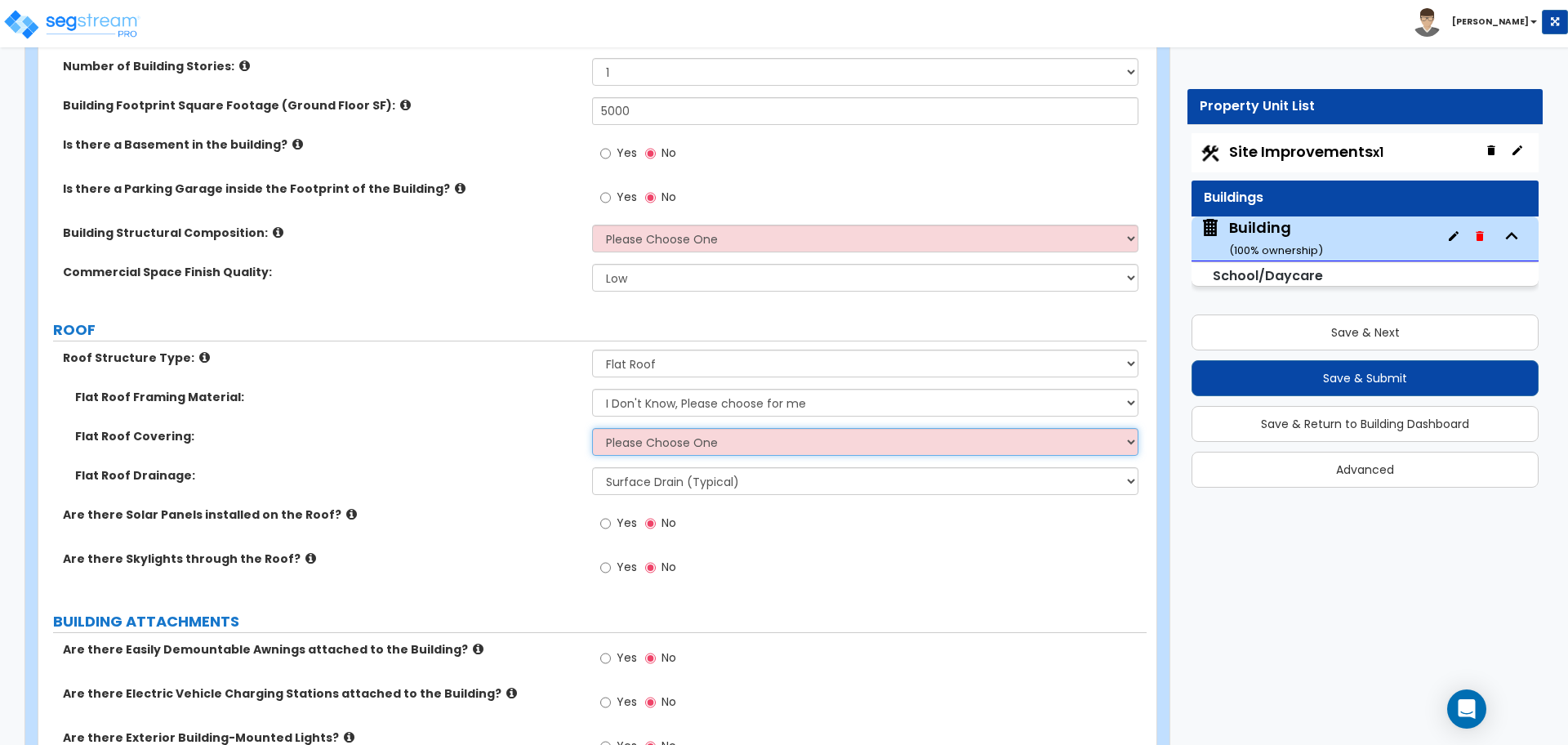
click at [723, 434] on select "Please Choose One Rolled Asphalt PVC Membrane Plastic (EPDM) Membrane Asphalt F…" at bounding box center [865, 442] width 546 height 28
select select "2"
click at [592, 427] on select "Please Choose One Rolled Asphalt PVC Membrane Plastic (EPDM) Membrane Asphalt F…" at bounding box center [865, 442] width 546 height 28
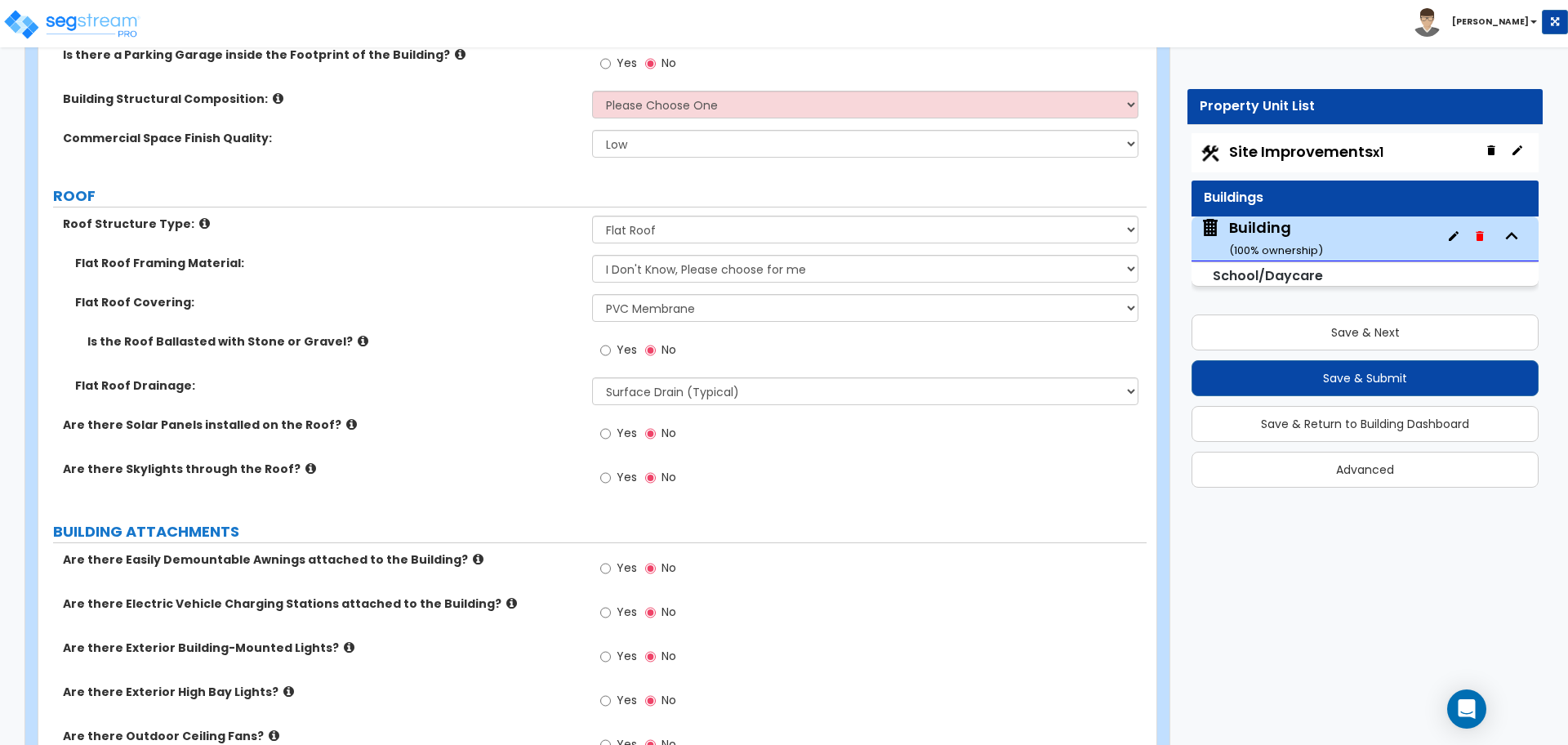
scroll to position [1708, 0]
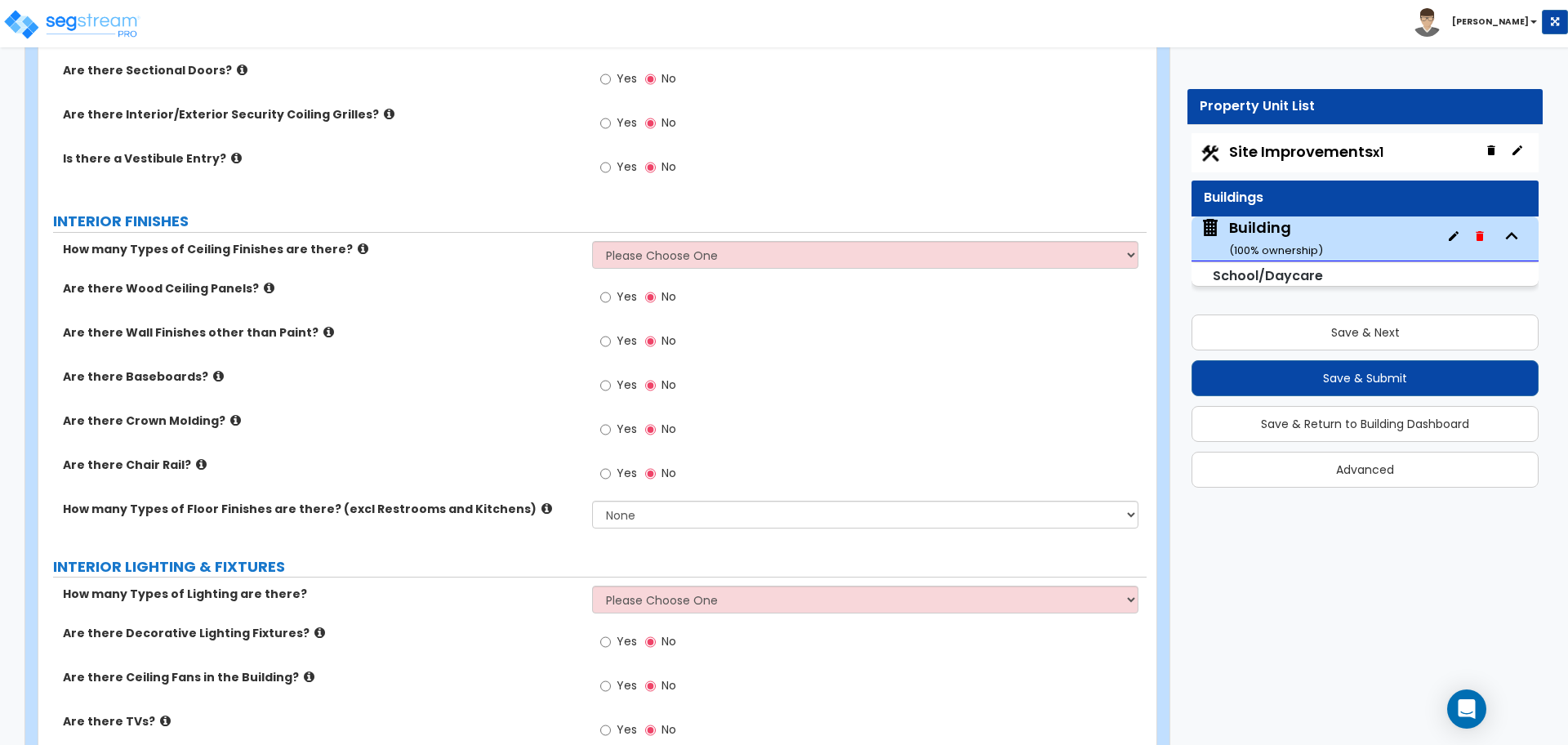
click at [619, 383] on span "Yes" at bounding box center [626, 384] width 20 height 17
click at [611, 383] on input "Yes" at bounding box center [605, 385] width 11 height 18
radio input "true"
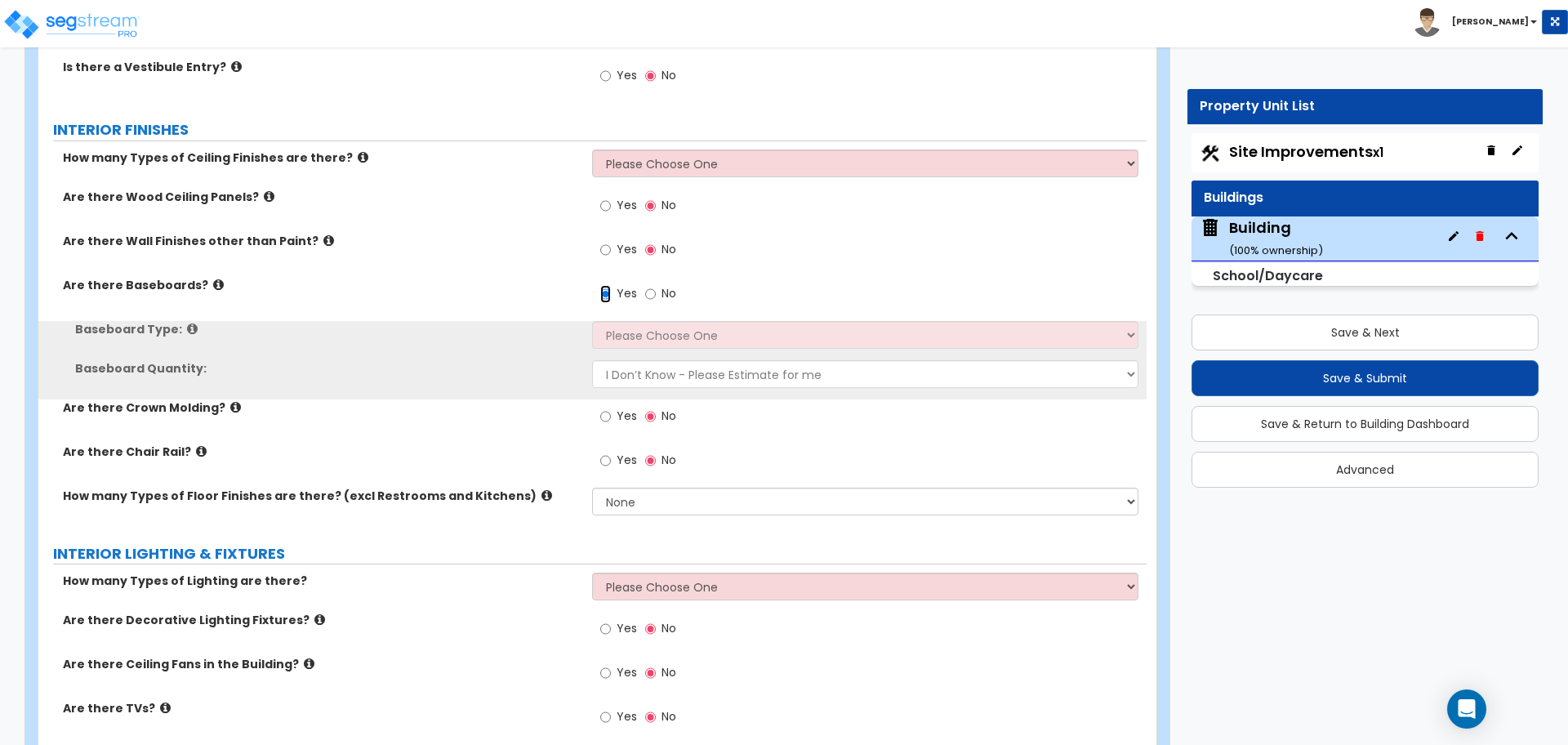
scroll to position [1800, 0]
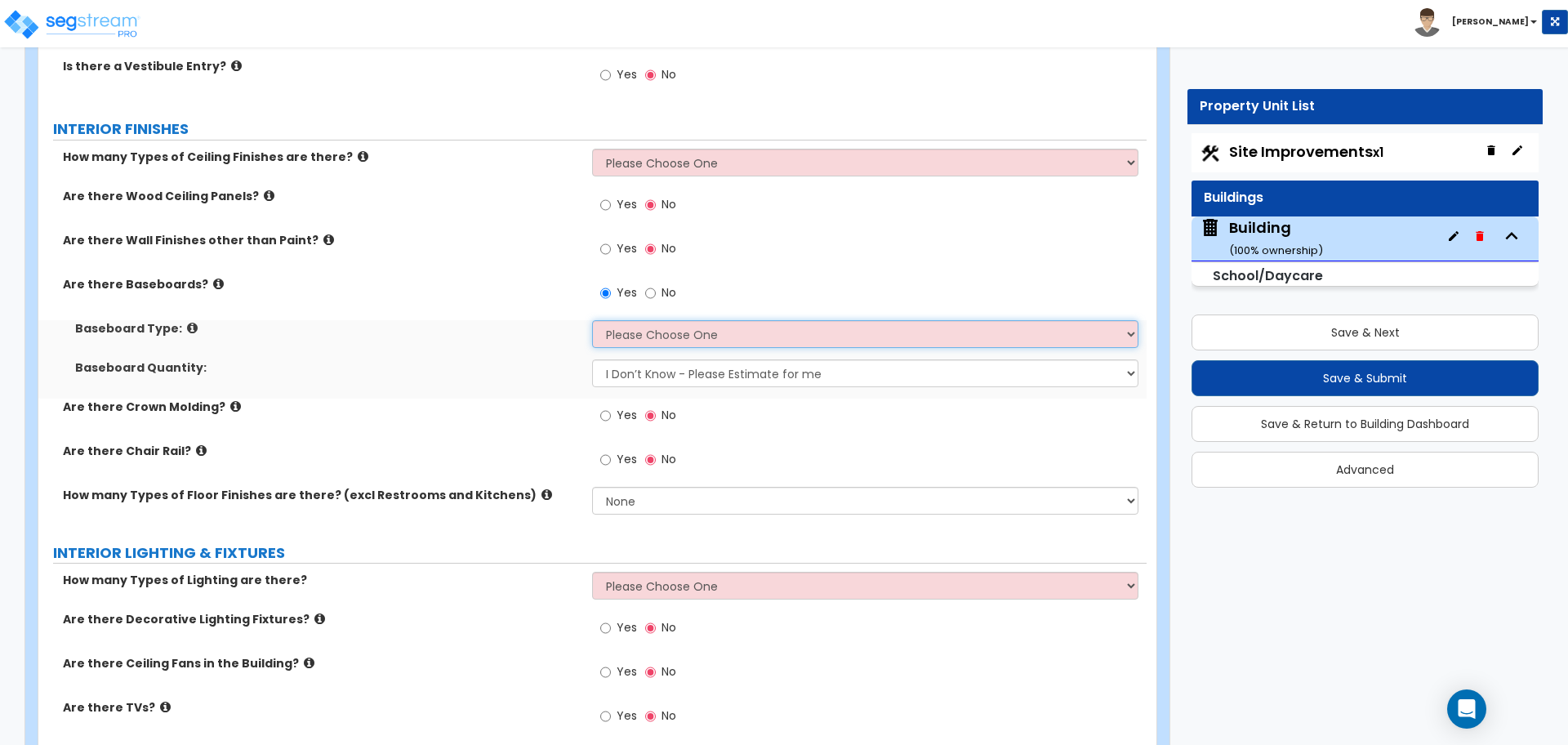
click at [661, 337] on select "Please Choose One Wood Vinyl Carpet Tile" at bounding box center [865, 334] width 546 height 28
click at [693, 363] on select "I Don’t Know - Please Estimate for me I want to Enter the Linear Footage" at bounding box center [865, 373] width 546 height 28
select select "1"
click at [592, 359] on select "I Don’t Know - Please Estimate for me I want to Enter the Linear Footage" at bounding box center [865, 373] width 546 height 28
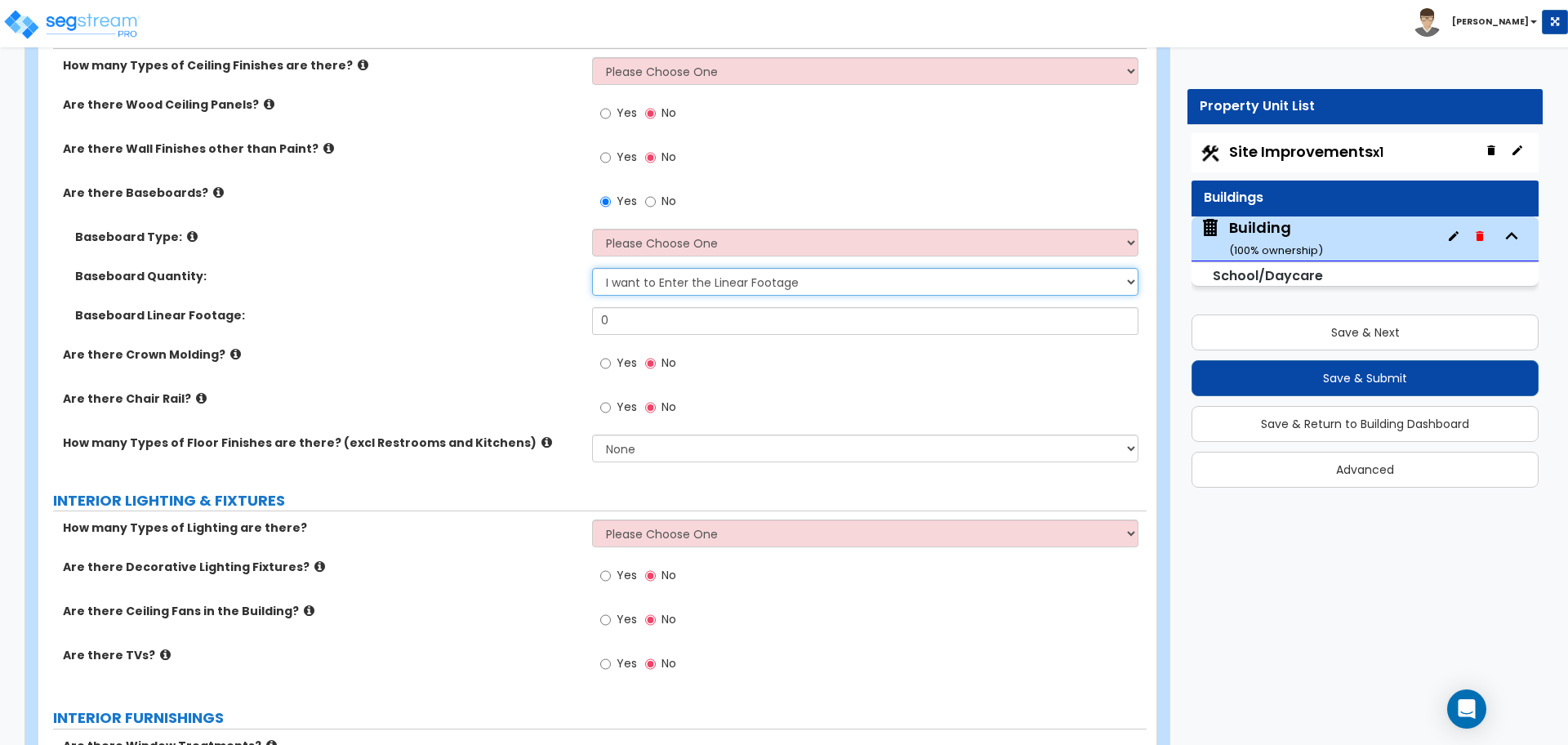
scroll to position [1895, 0]
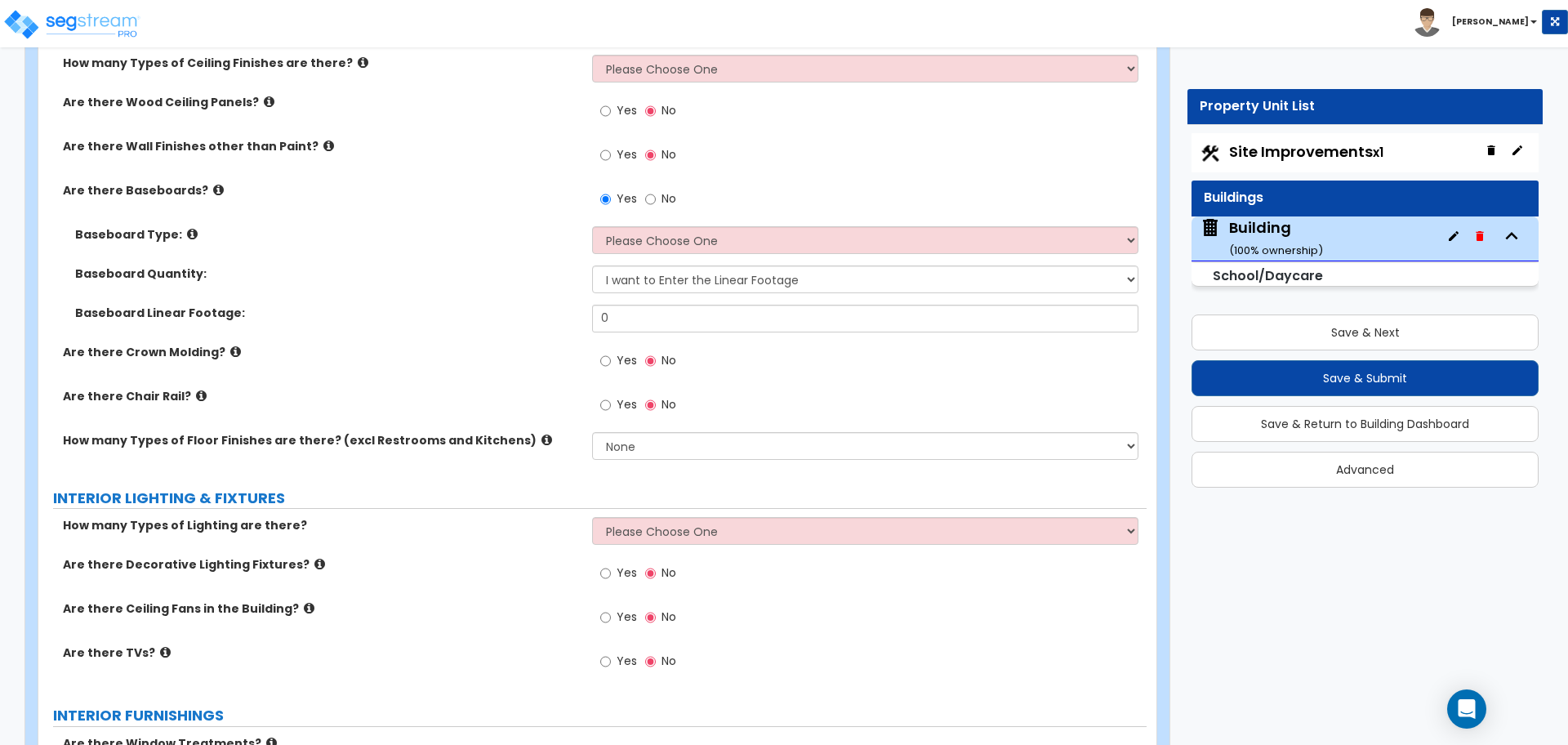
click at [621, 354] on span "Yes" at bounding box center [626, 360] width 20 height 17
click at [611, 354] on input "Yes" at bounding box center [605, 361] width 11 height 18
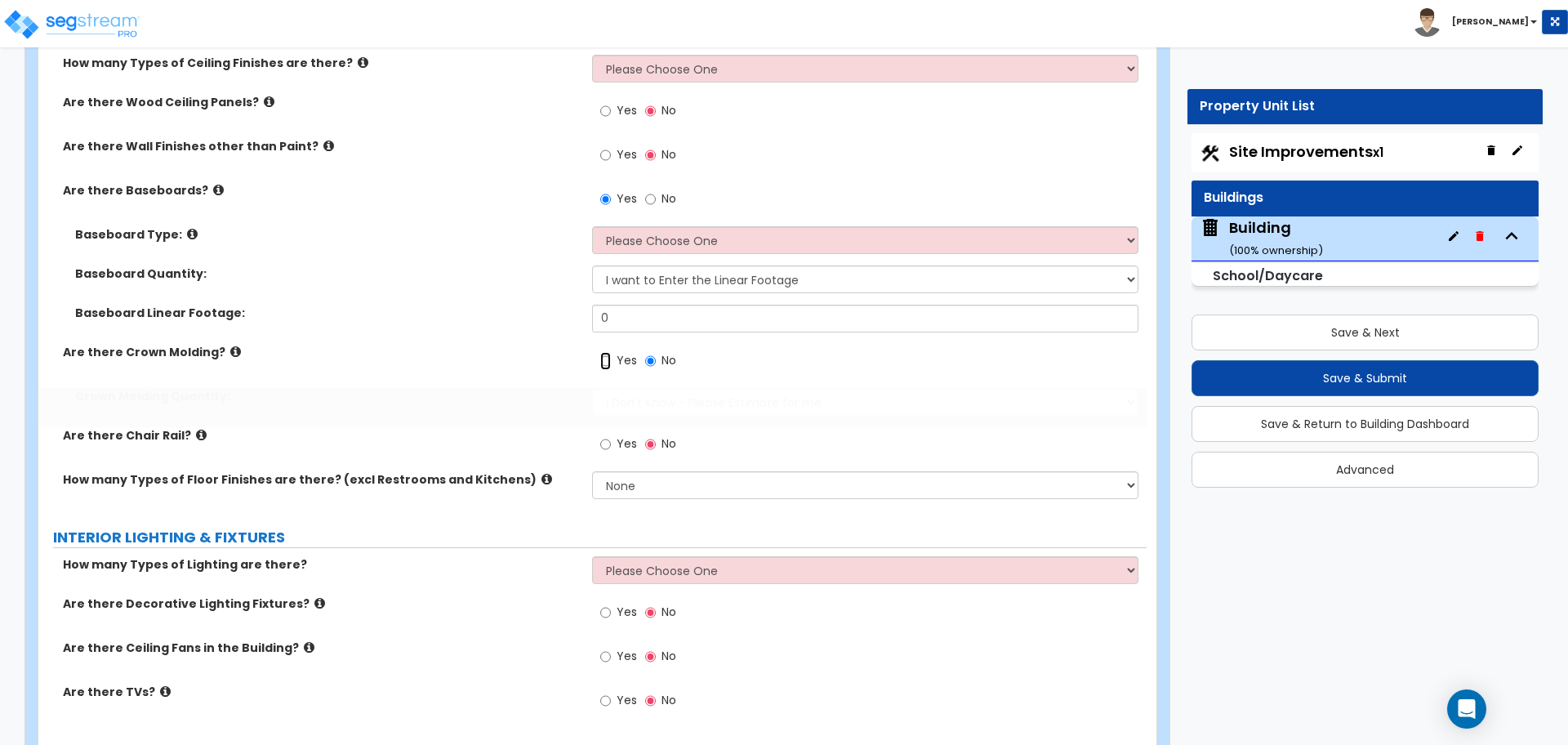
radio input "true"
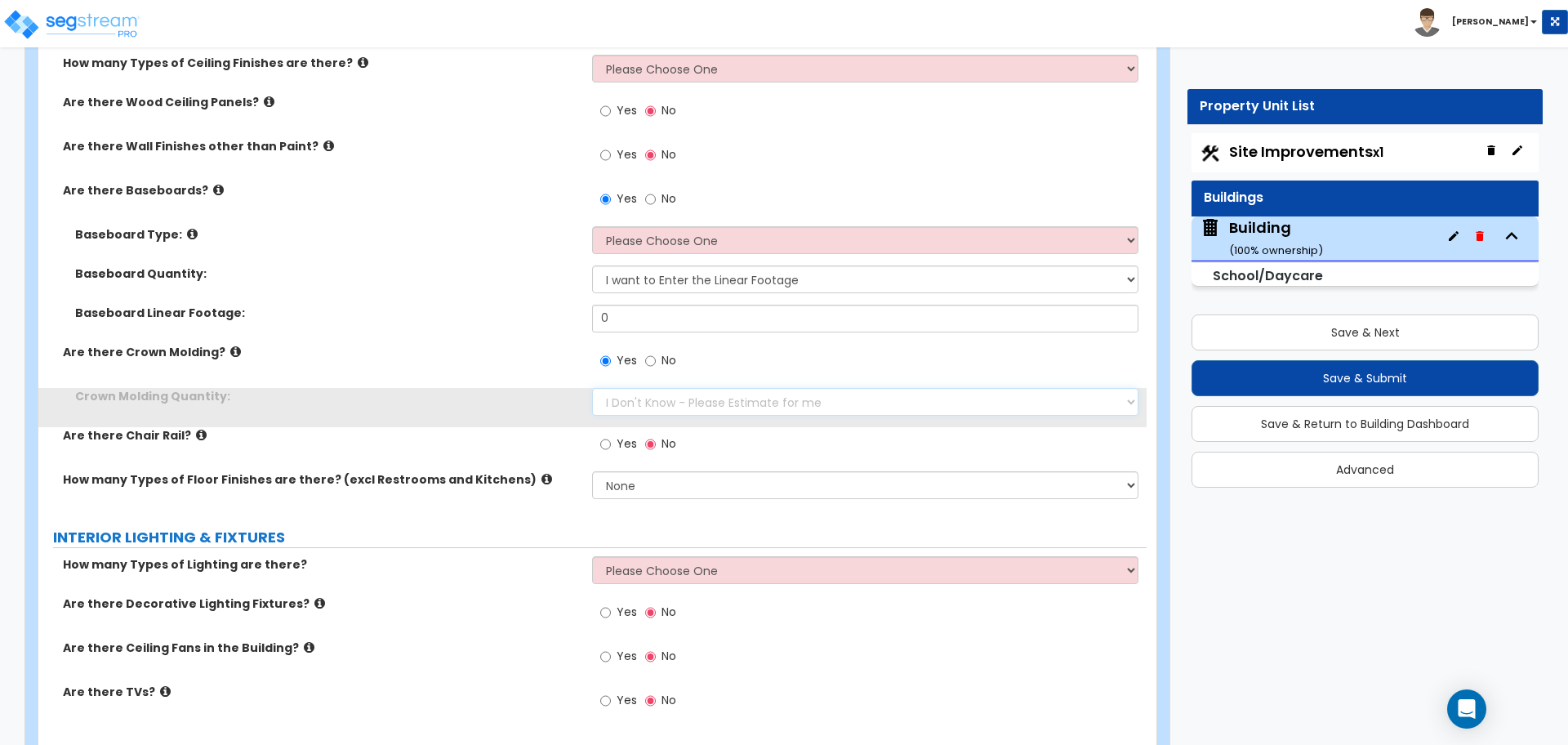
click at [712, 408] on select "I Don't Know - Please Estimate for me I want to Enter the Linear Footage" at bounding box center [865, 402] width 546 height 28
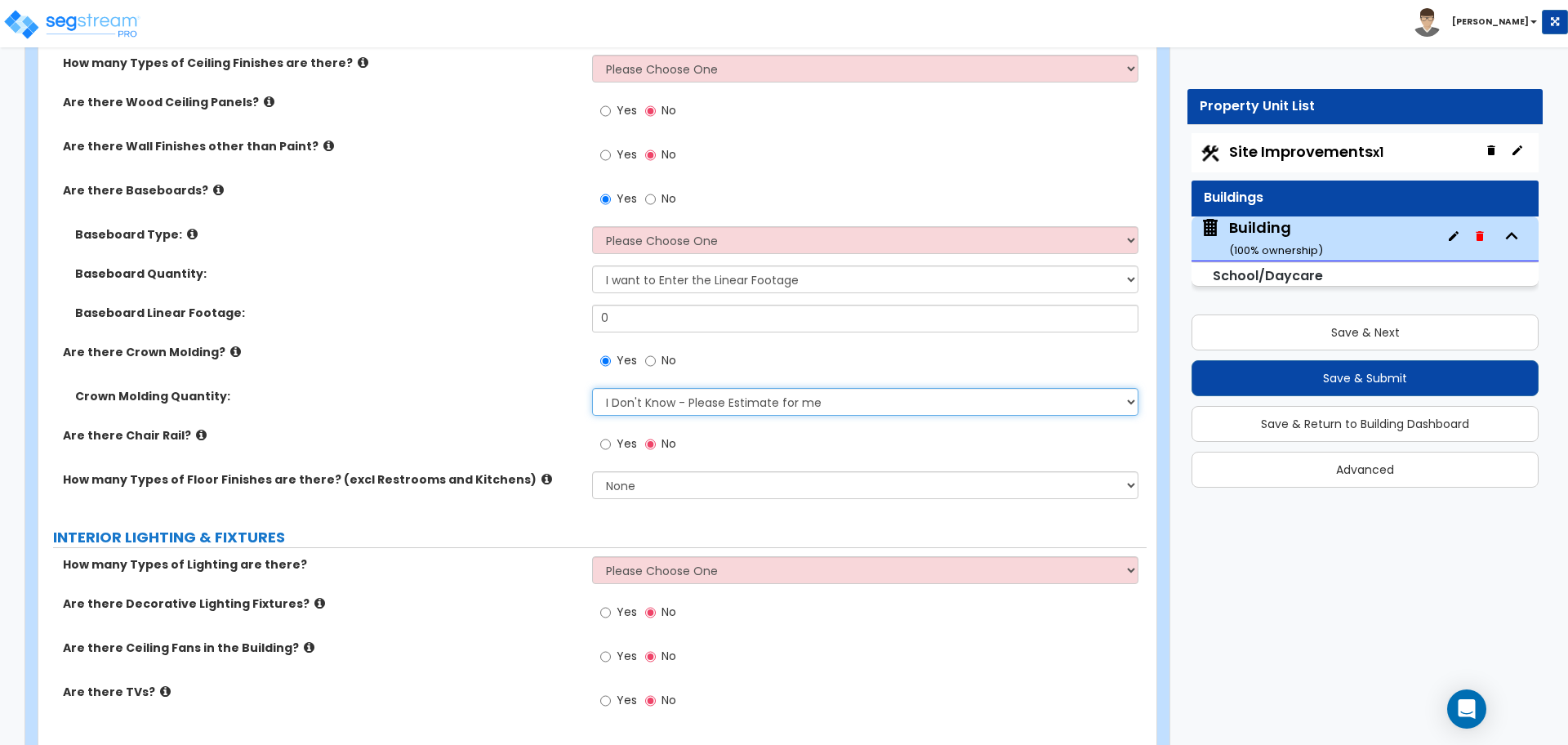
select select "1"
click at [592, 388] on select "I Don't Know - Please Estimate for me I want to Enter the Linear Footage" at bounding box center [865, 402] width 546 height 28
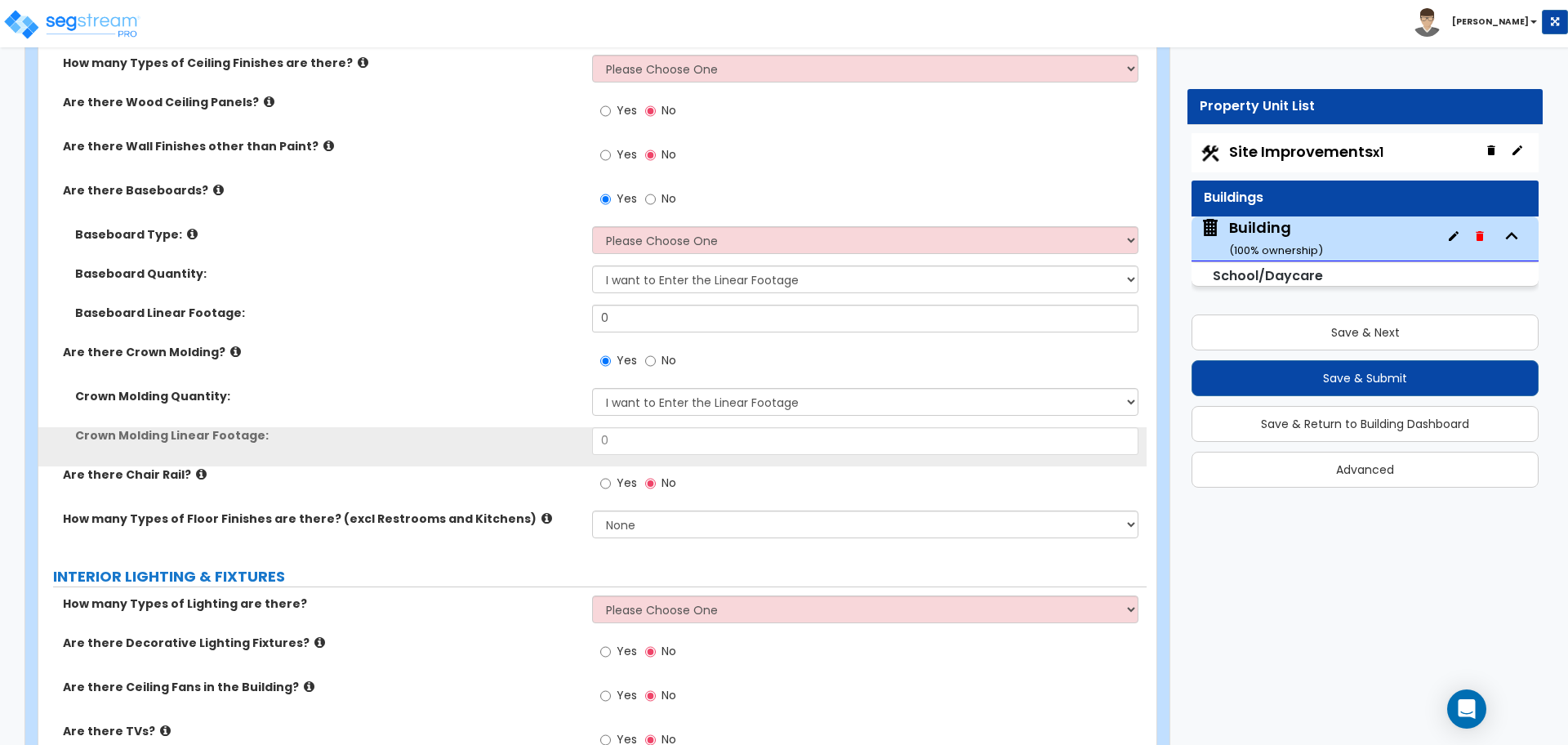
click at [614, 474] on label "Yes" at bounding box center [619, 486] width 37 height 28
click at [611, 474] on input "Yes" at bounding box center [605, 483] width 11 height 18
radio input "true"
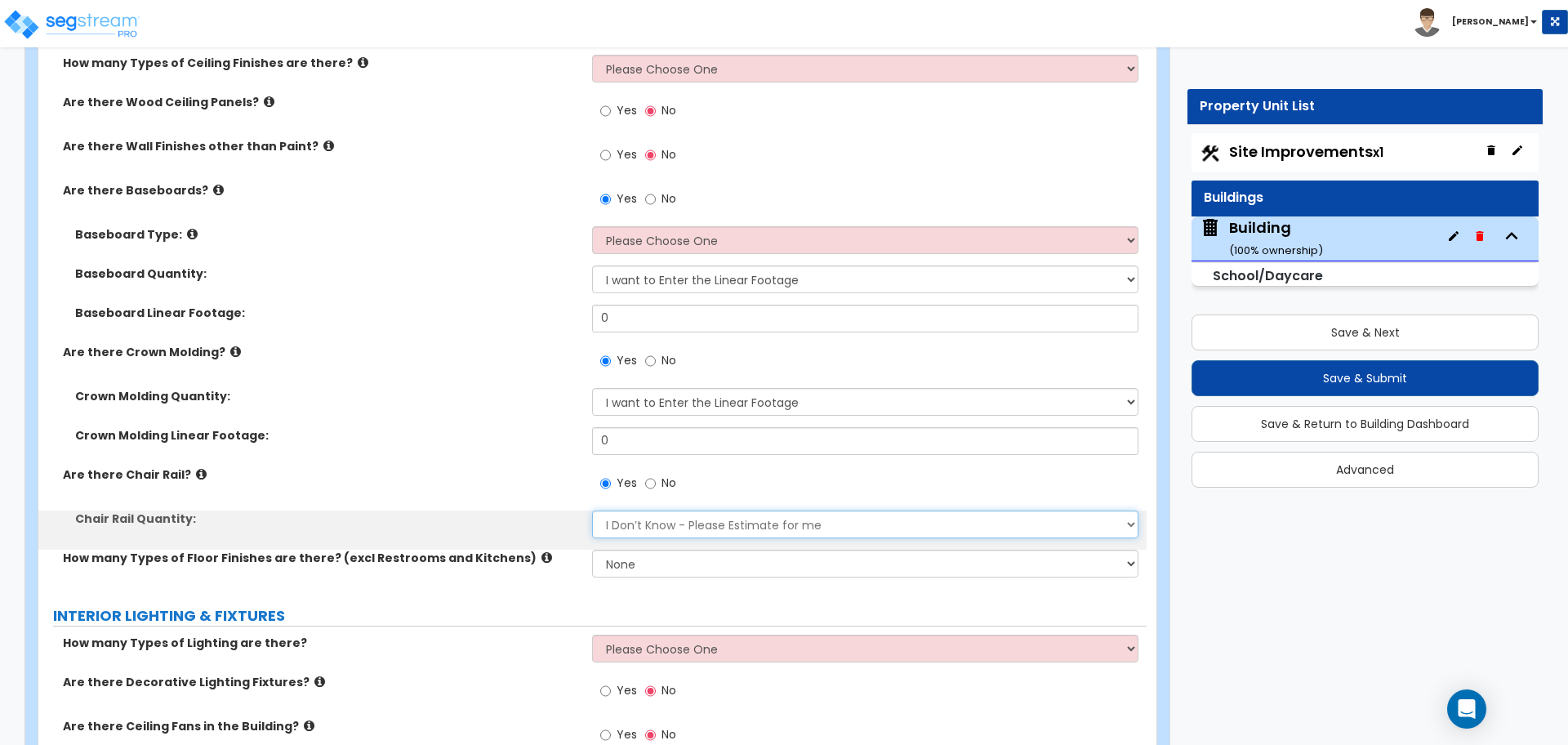
click at [694, 523] on select "I Don’t Know - Please Estimate for me I want to Enter the Linear Footage" at bounding box center [865, 524] width 546 height 28
select select "1"
click at [592, 510] on select "I Don’t Know - Please Estimate for me I want to Enter the Linear Footage" at bounding box center [865, 524] width 546 height 28
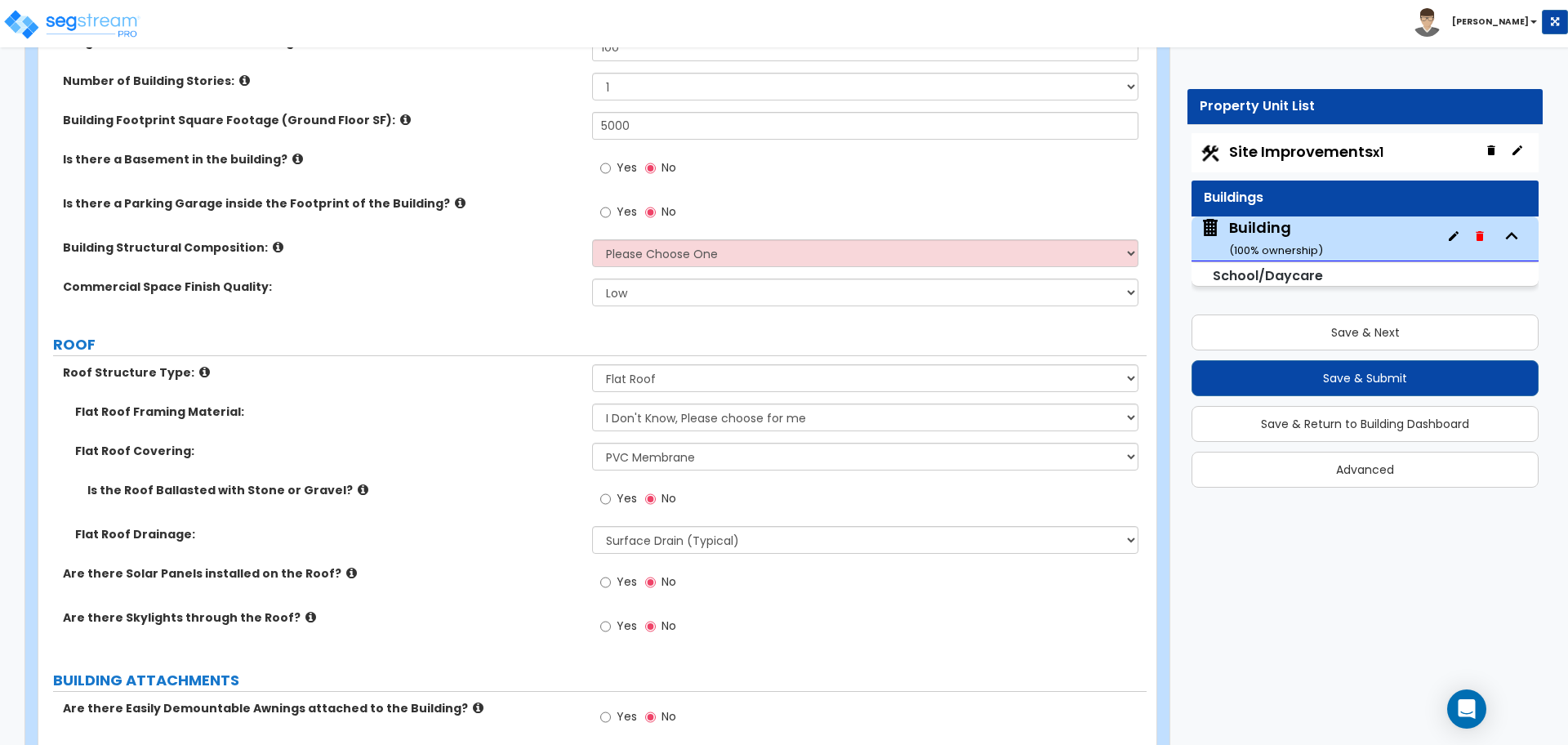
scroll to position [0, 0]
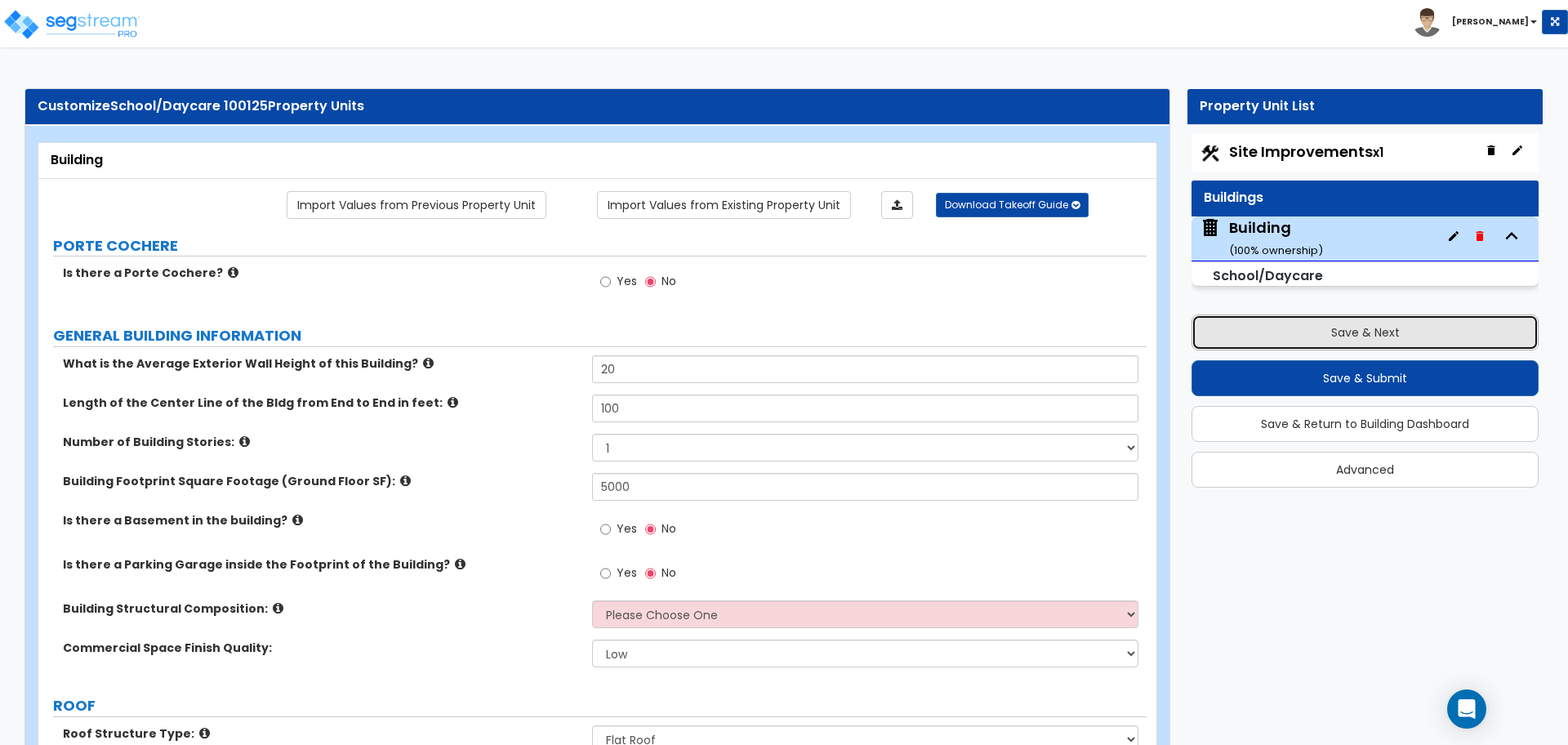
click at [1314, 328] on button "Save & Next" at bounding box center [1365, 332] width 348 height 36
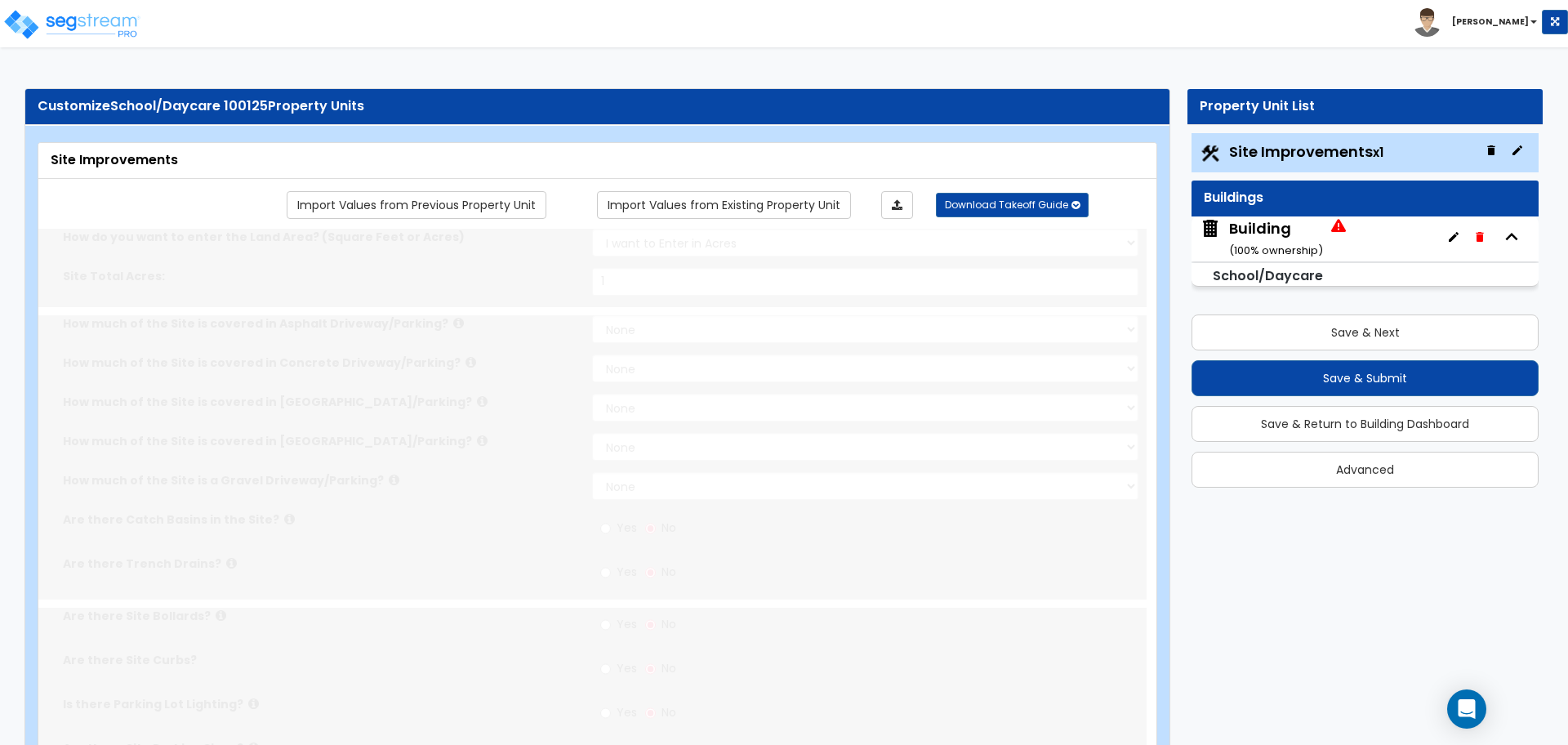
radio input "true"
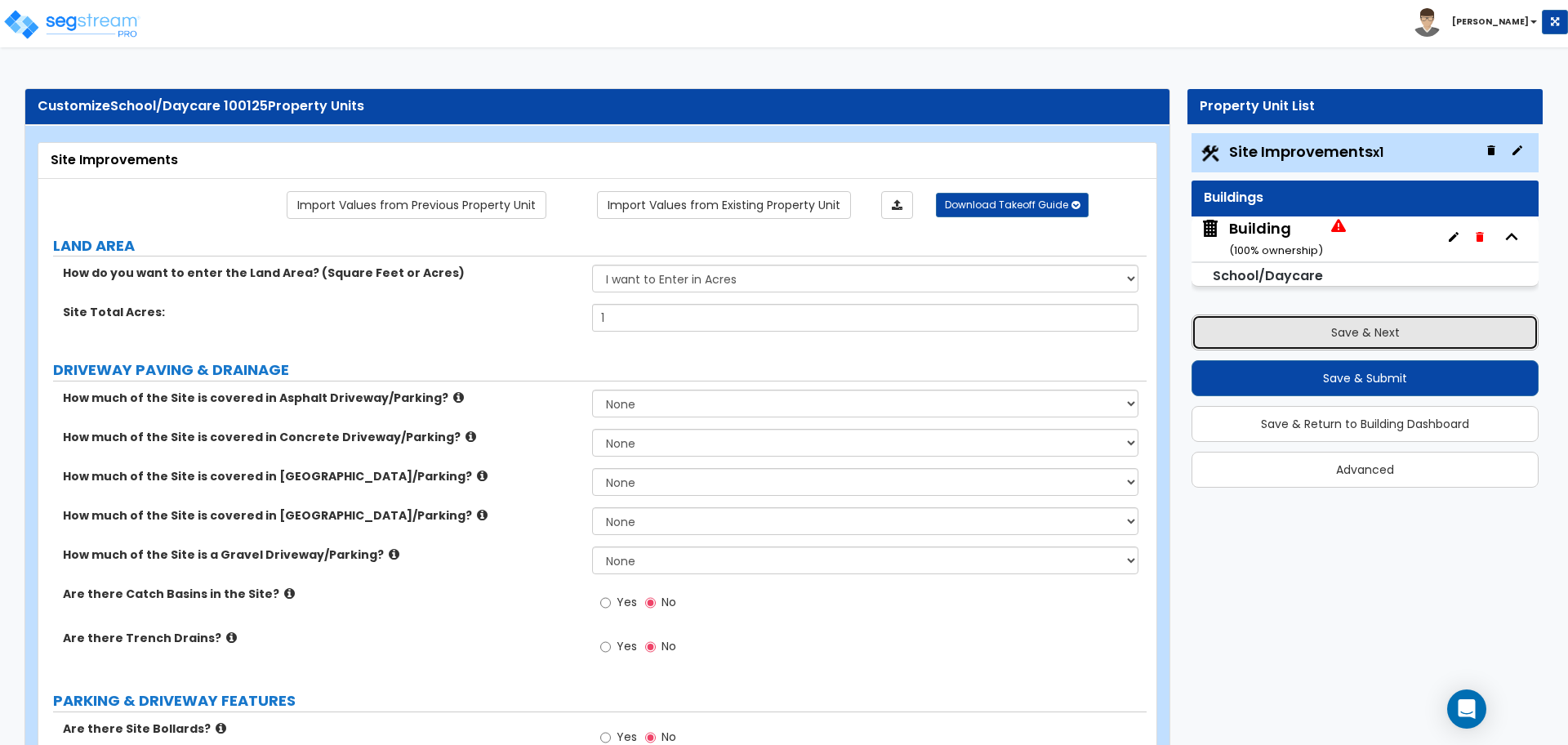
click at [1307, 338] on button "Save & Next" at bounding box center [1365, 332] width 348 height 36
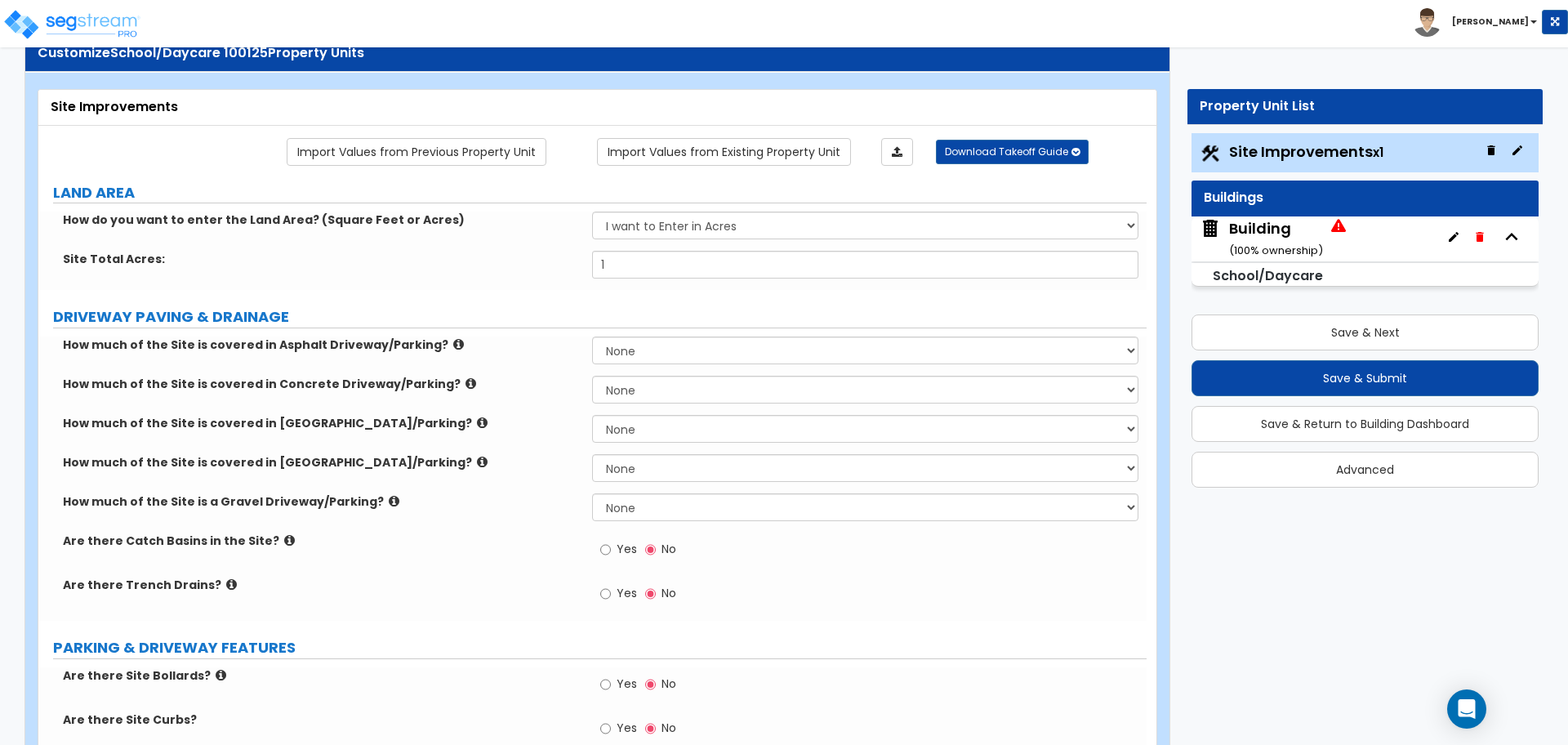
scroll to position [69, 0]
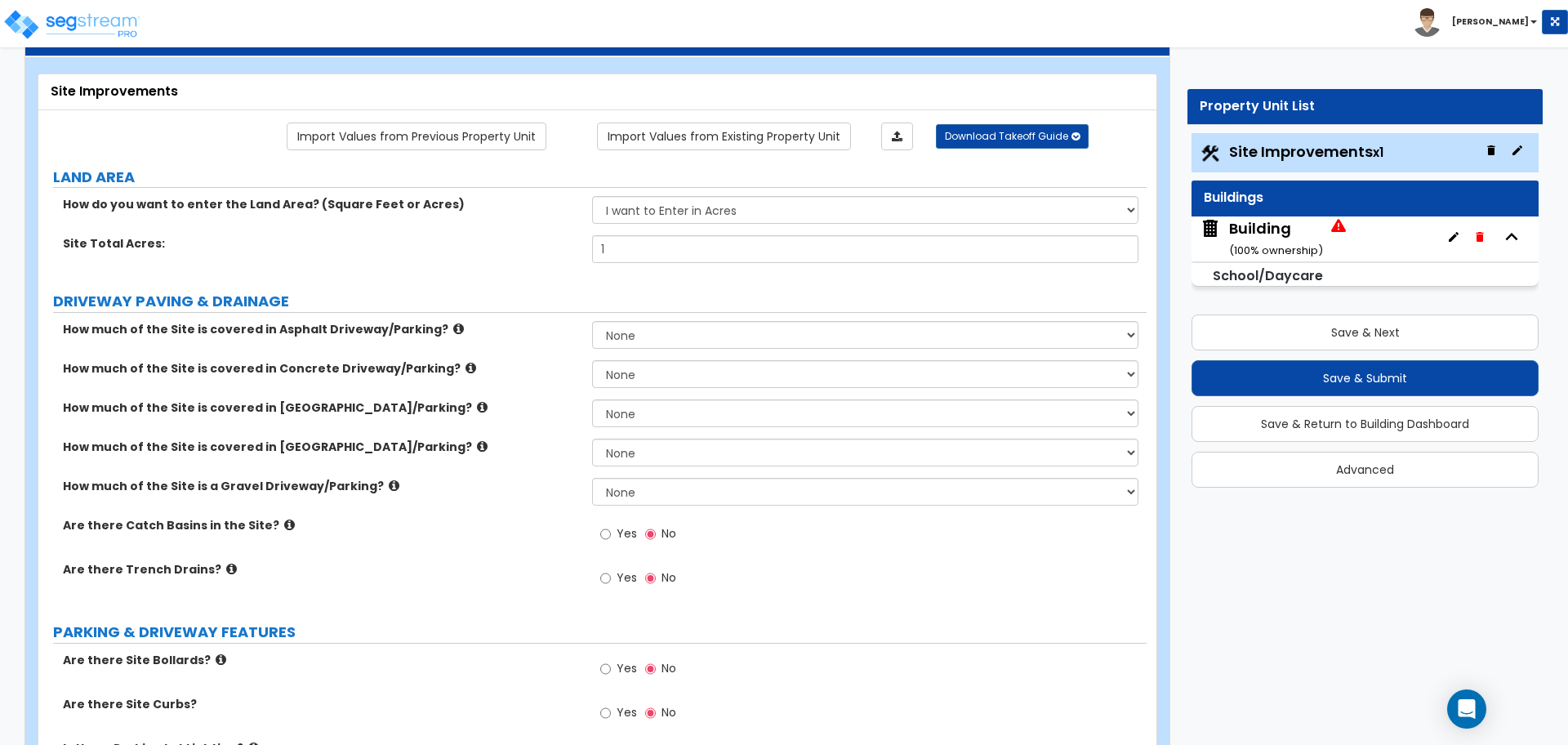
click at [1242, 259] on div "Building ( 100 % ownership)" at bounding box center [1365, 238] width 348 height 45
click at [1246, 252] on small "( 100 % ownership)" at bounding box center [1276, 251] width 94 height 16
select select "2"
select select "1"
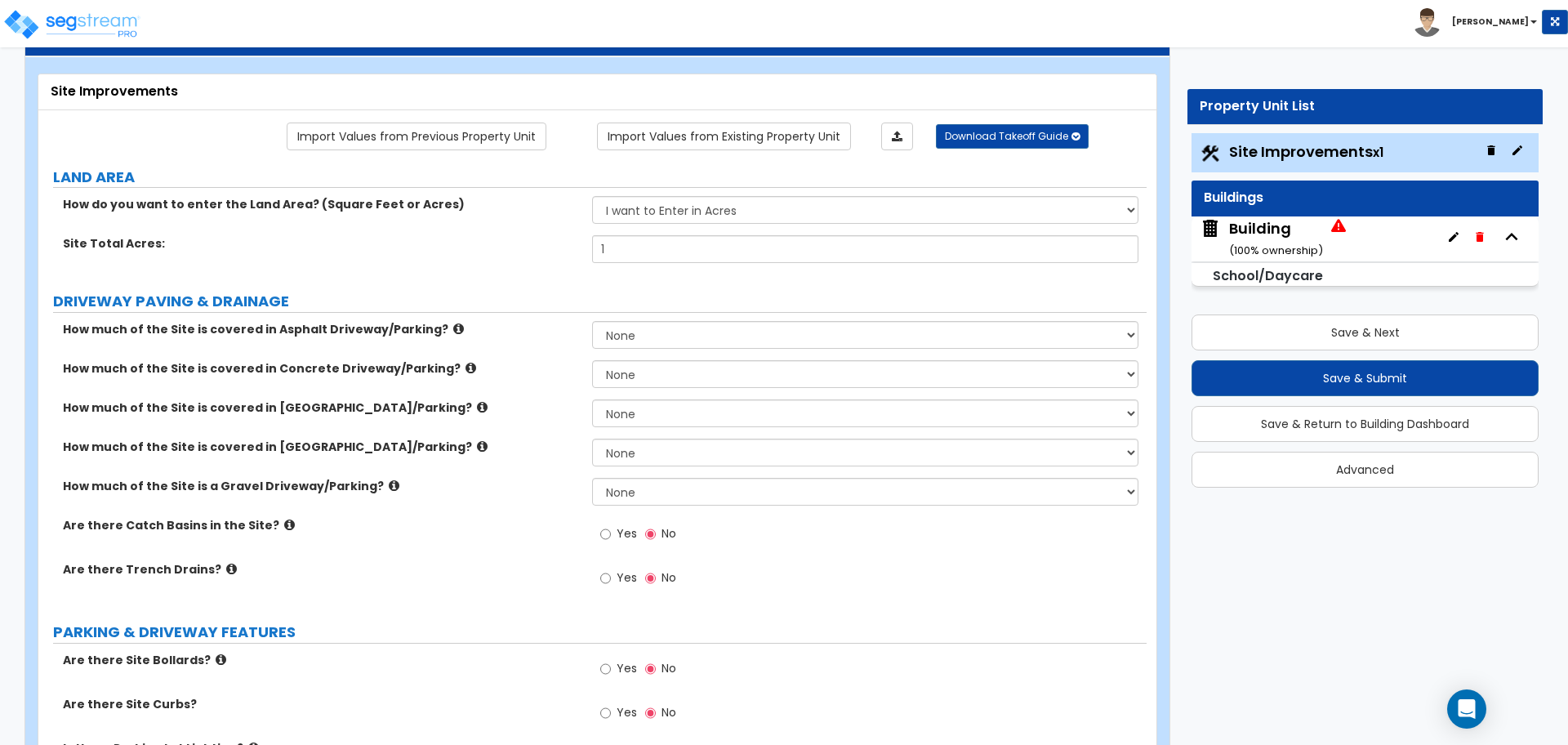
select select "1"
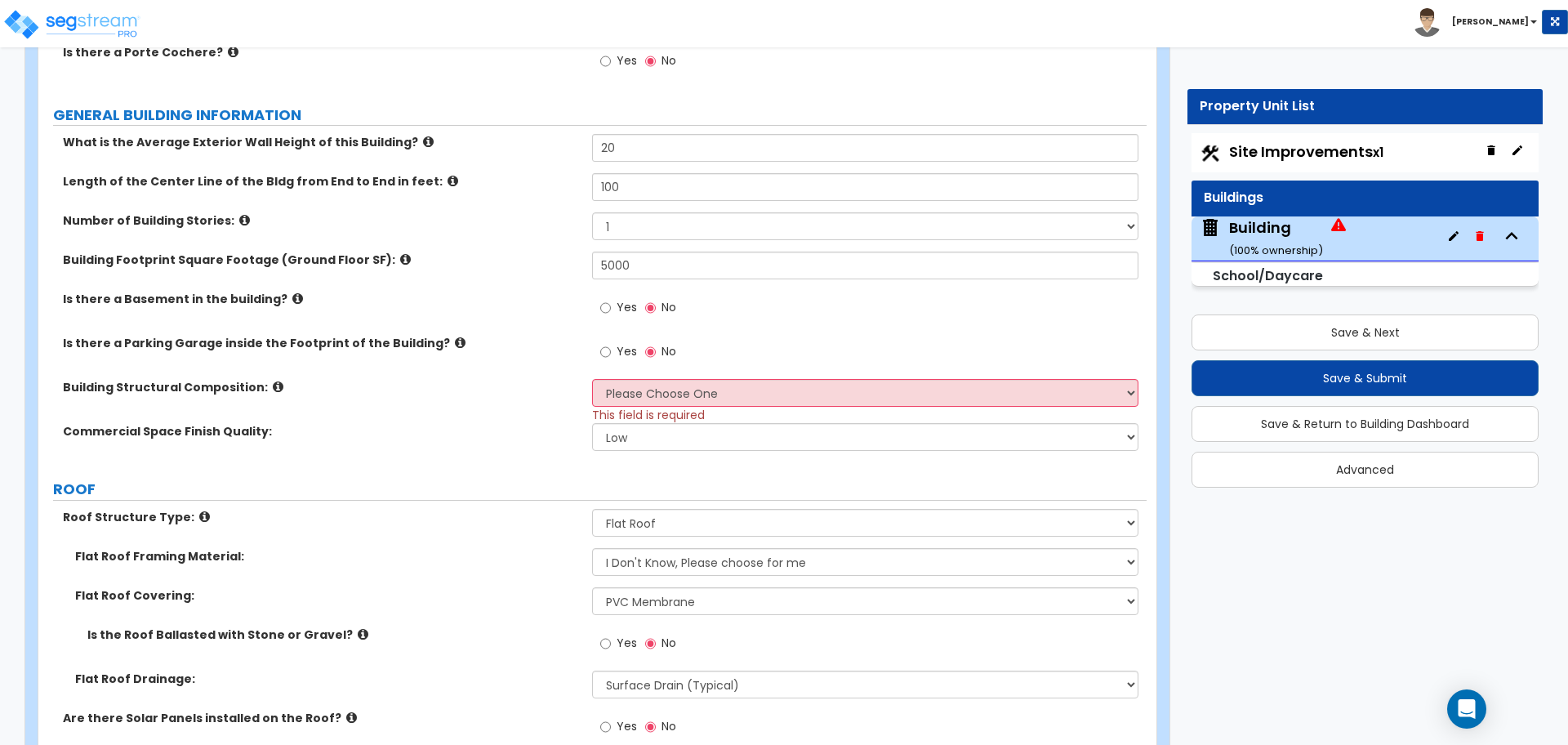
scroll to position [335, 0]
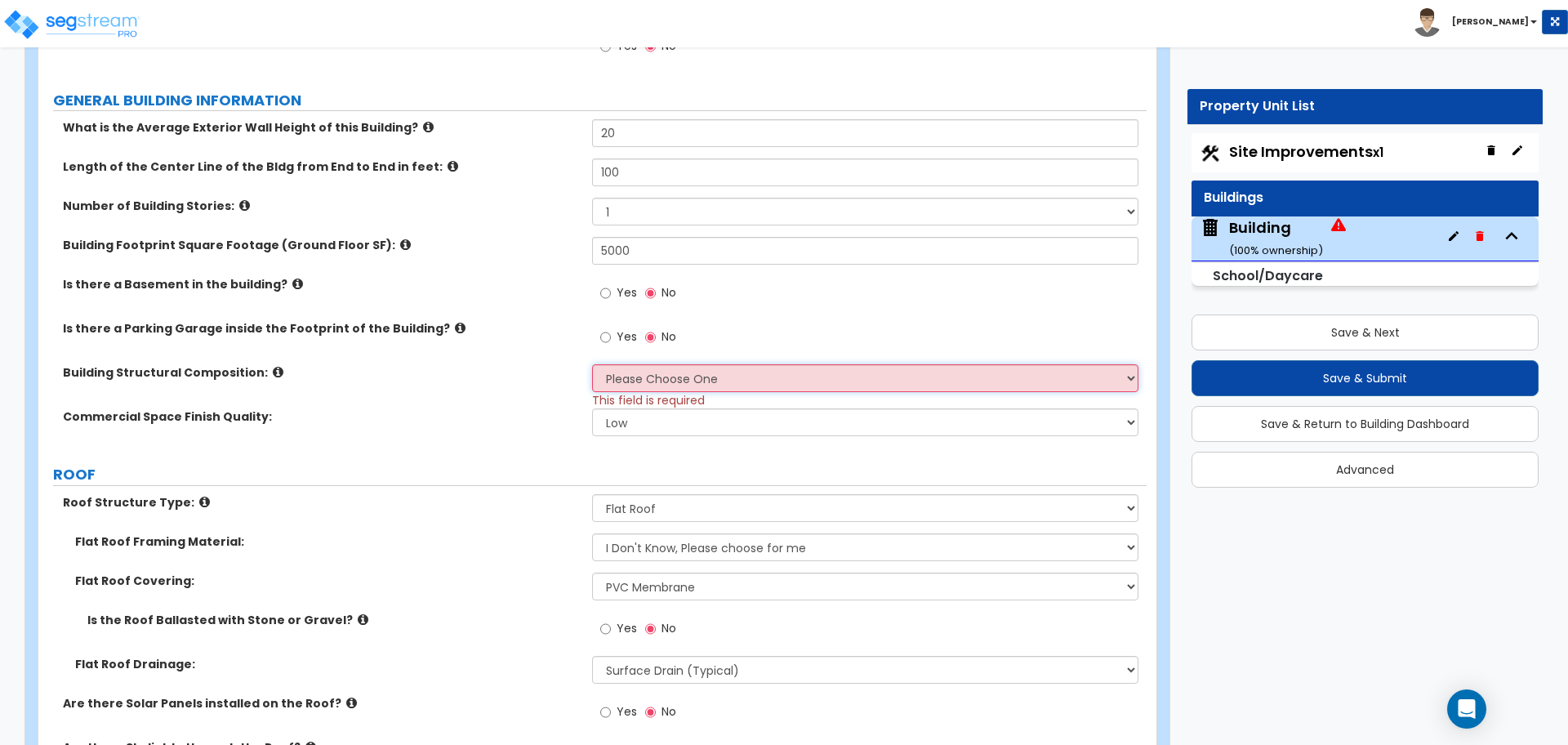
click at [788, 366] on select "Please Choose One Tilt-up Wall Construction Reinforced Concrete Structural Stee…" at bounding box center [865, 378] width 546 height 28
select select "3"
click at [592, 364] on select "Please Choose One Tilt-up Wall Construction Reinforced Concrete Structural Stee…" at bounding box center [865, 378] width 546 height 28
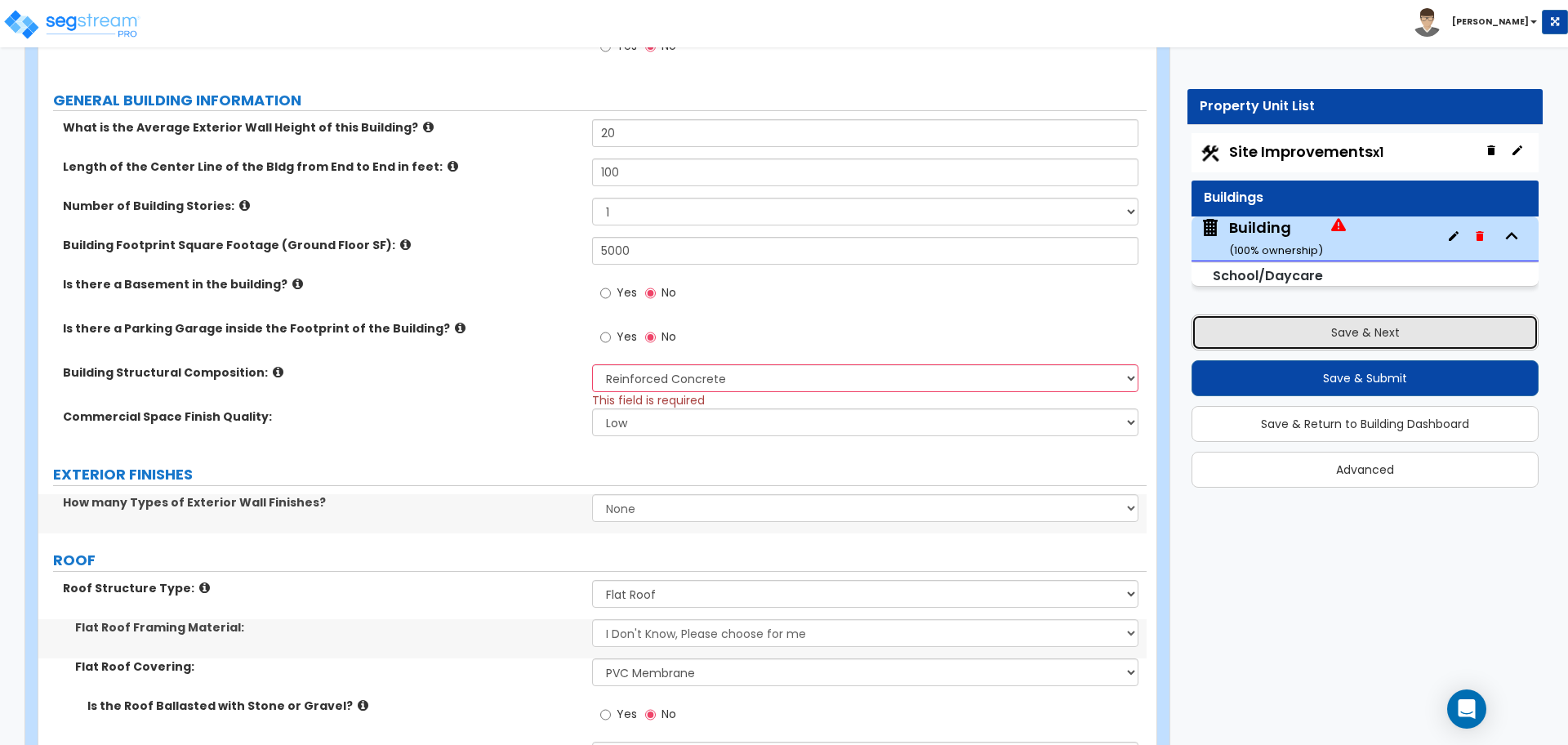
click at [1217, 328] on button "Save & Next" at bounding box center [1365, 332] width 348 height 36
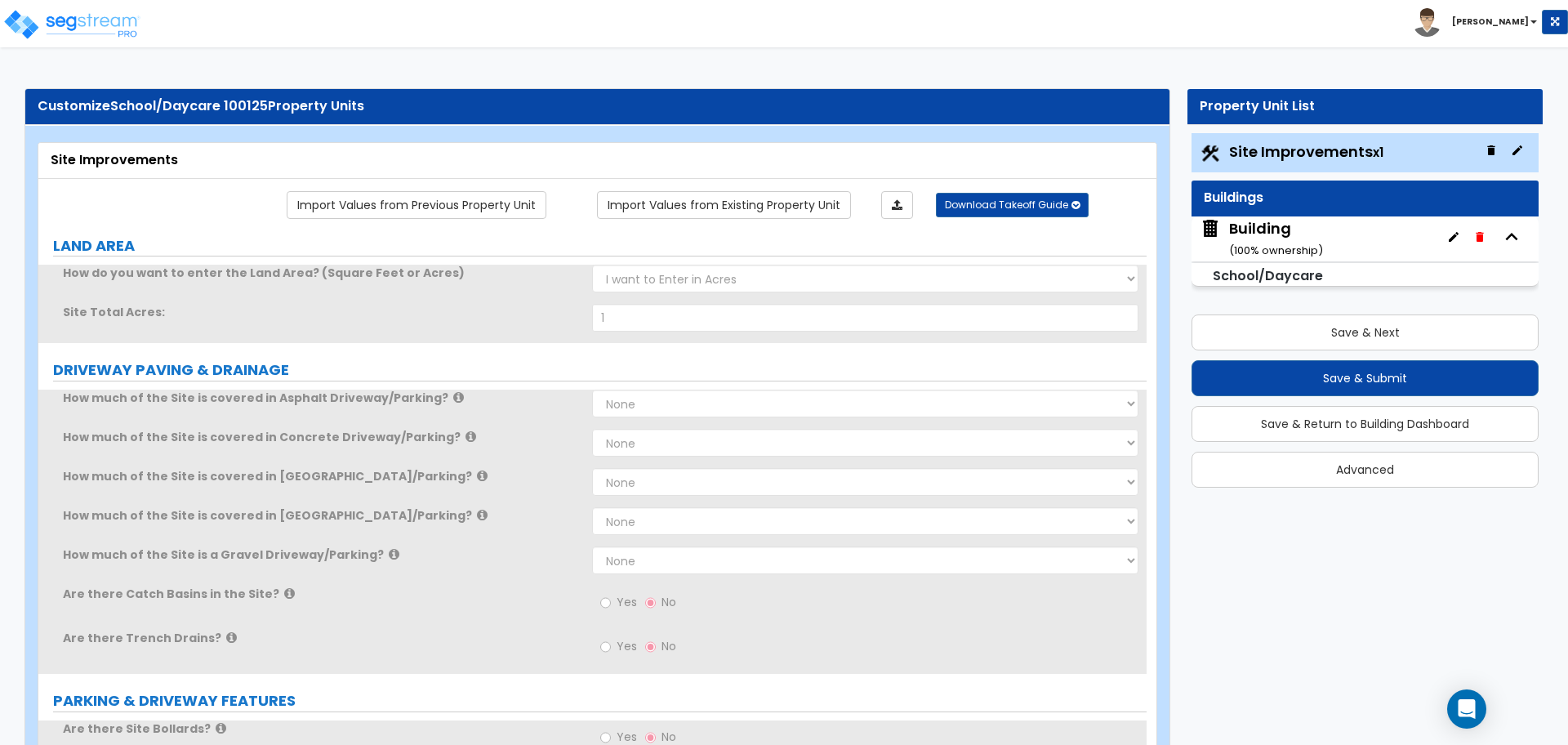
select select "2"
select select "1"
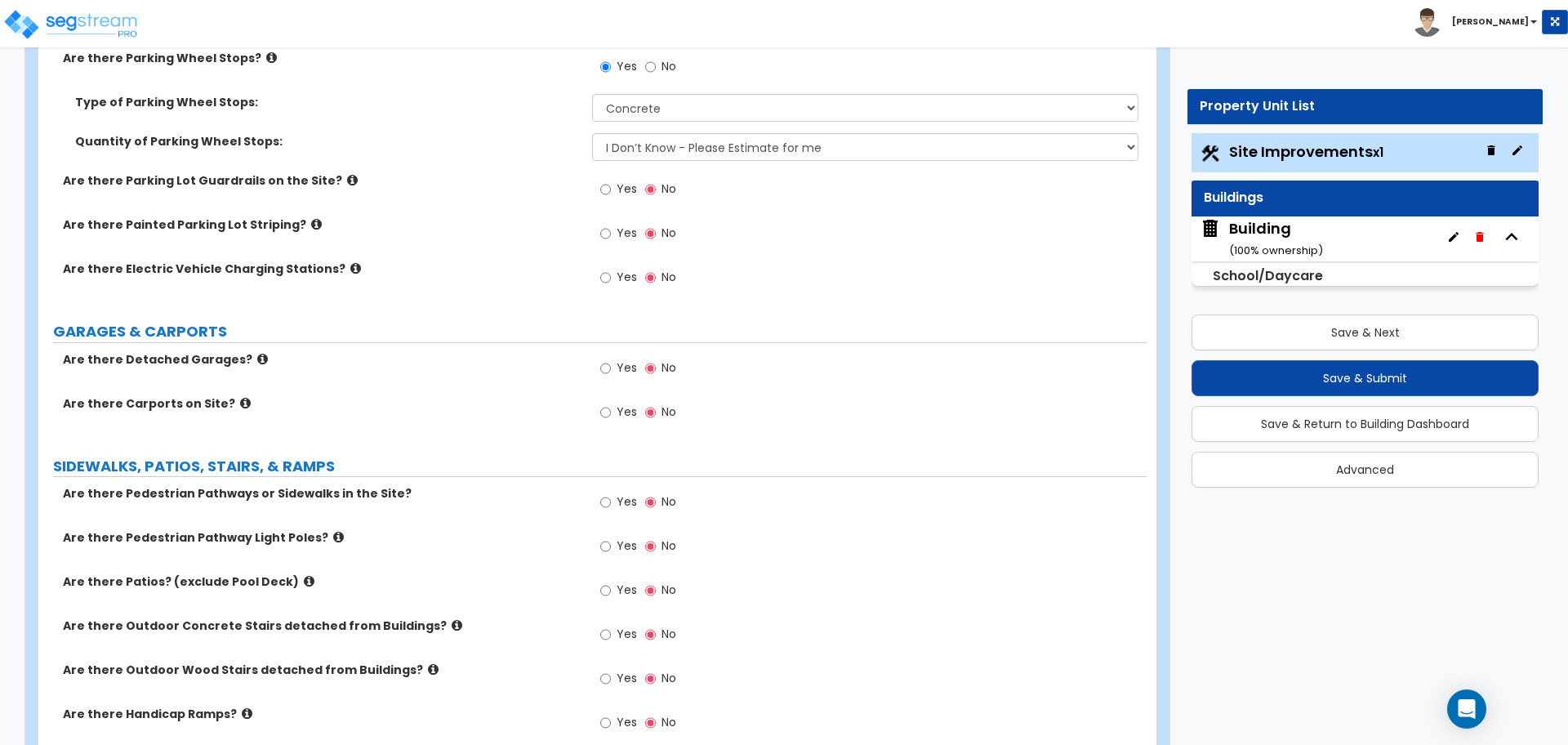
scroll to position [484, 0]
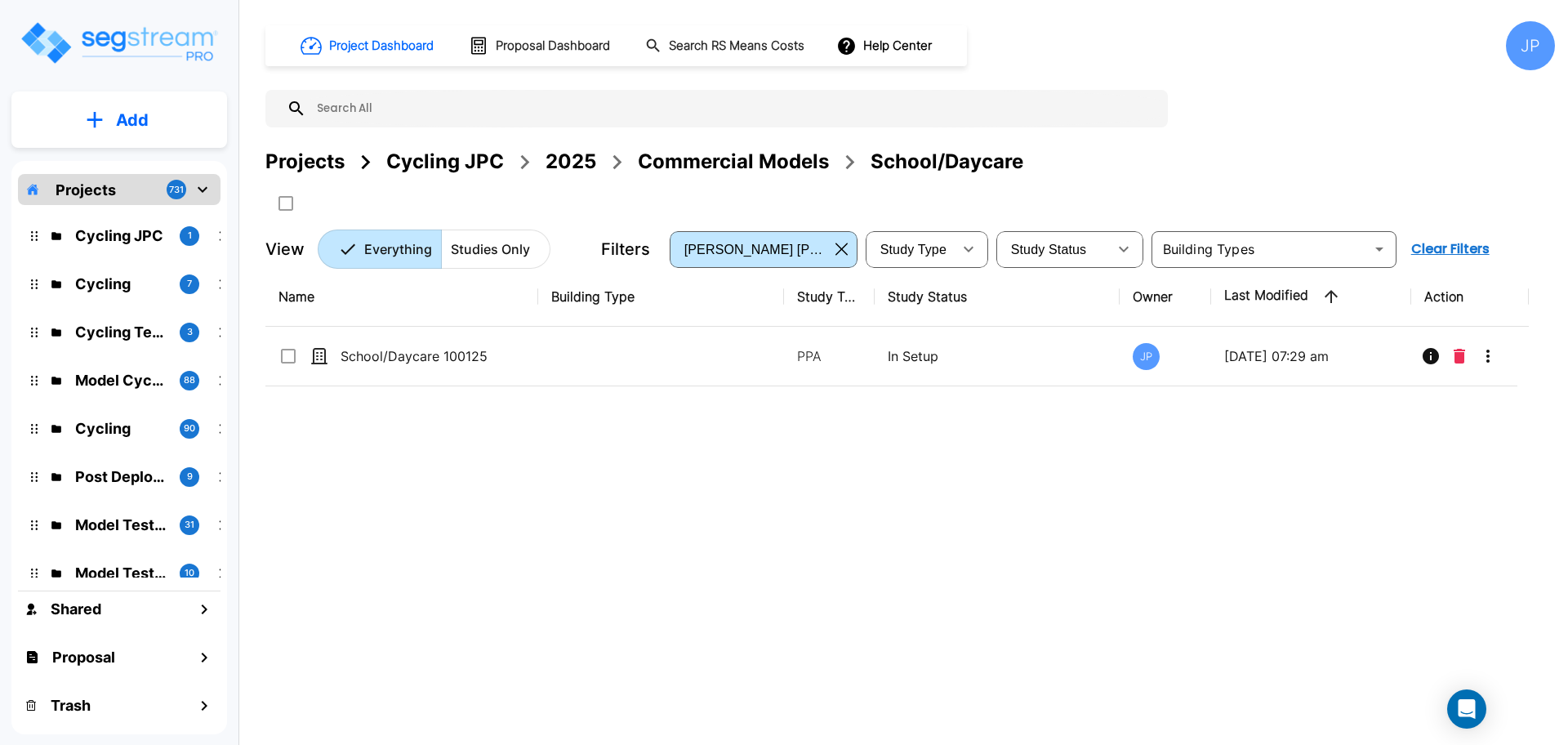
drag, startPoint x: 326, startPoint y: 171, endPoint x: 722, endPoint y: 4, distance: 429.8
click at [326, 171] on div "Projects" at bounding box center [305, 161] width 79 height 29
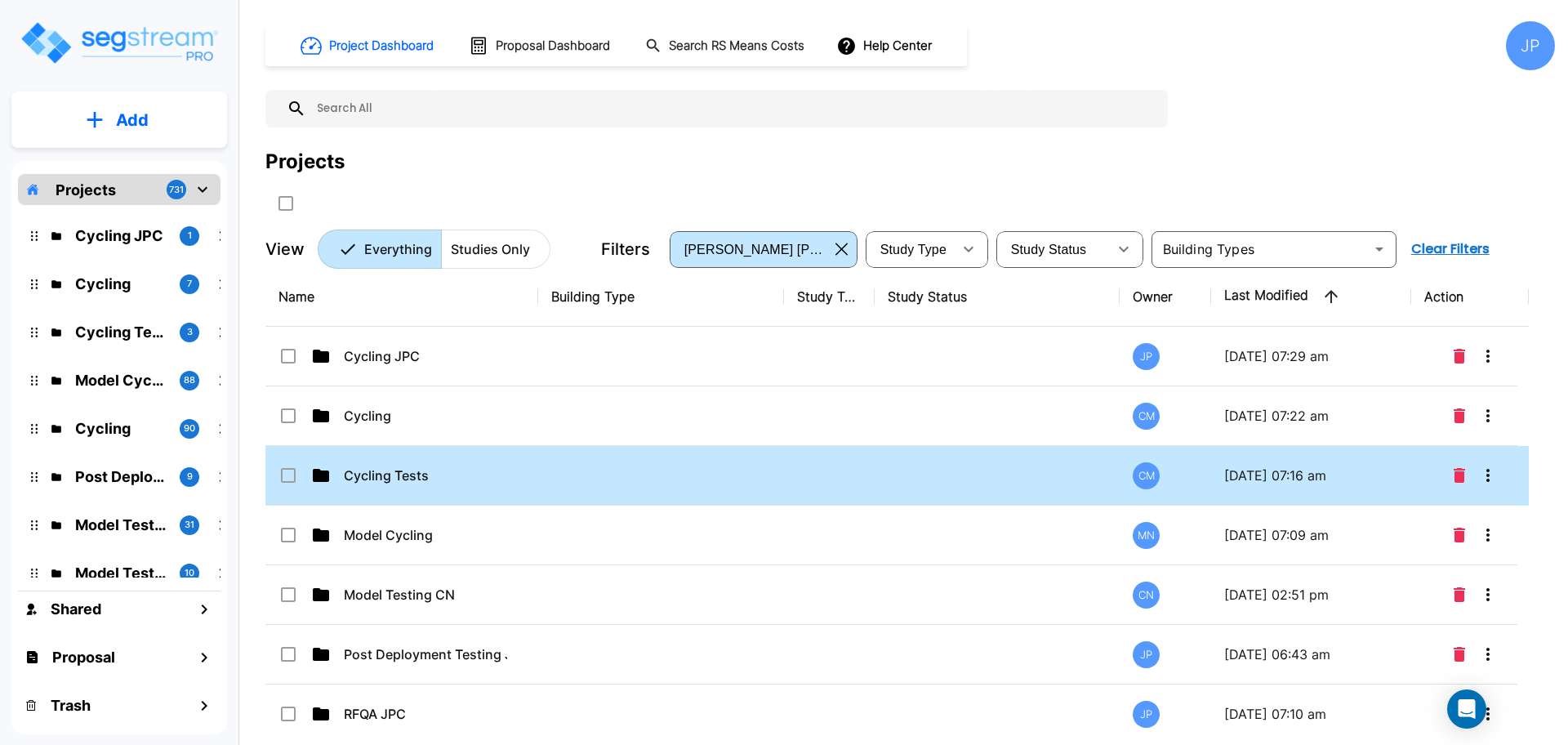
scroll to position [72, 0]
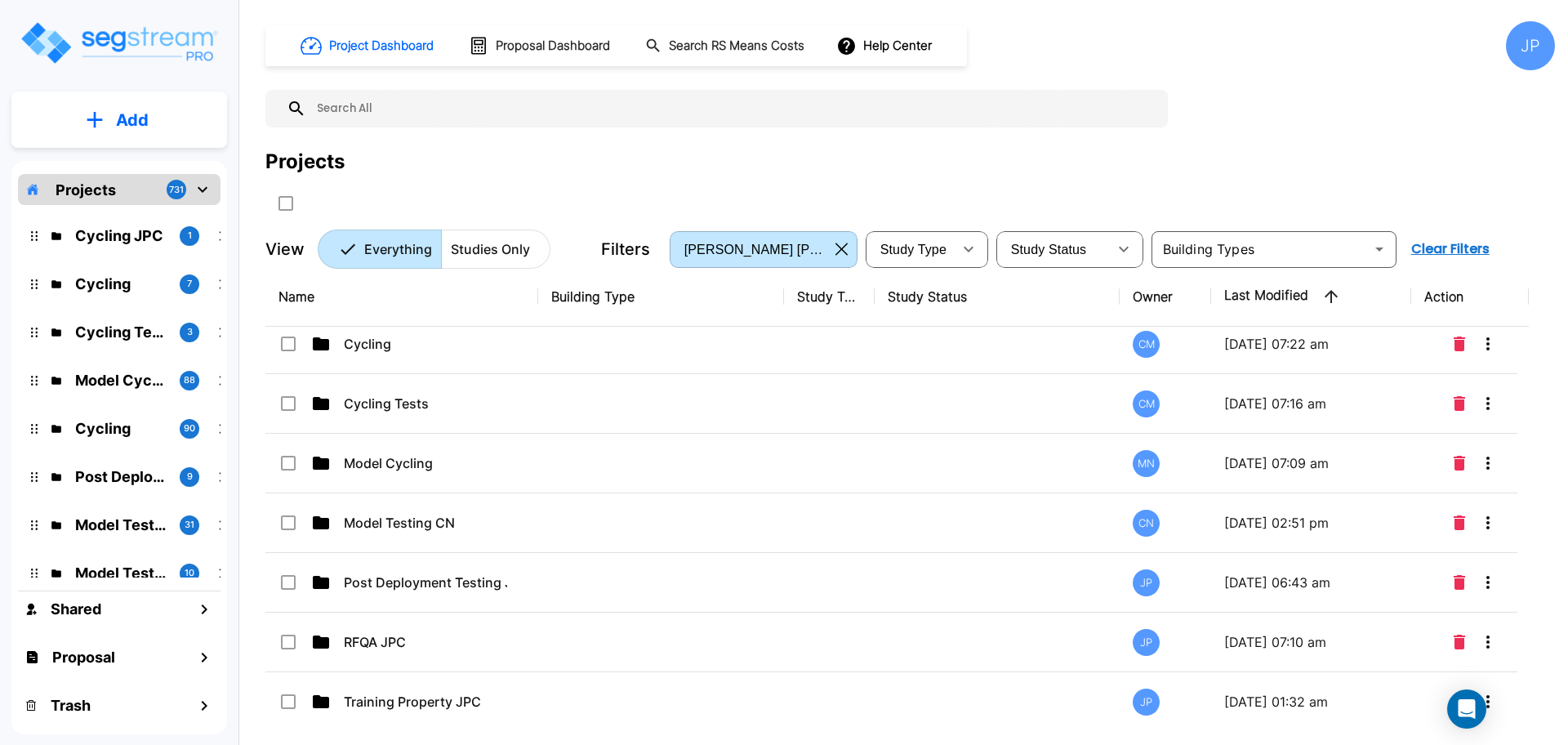
click at [833, 247] on button "button" at bounding box center [841, 249] width 26 height 26
click at [725, 259] on div "Jon Paul Cloma" at bounding box center [751, 249] width 156 height 46
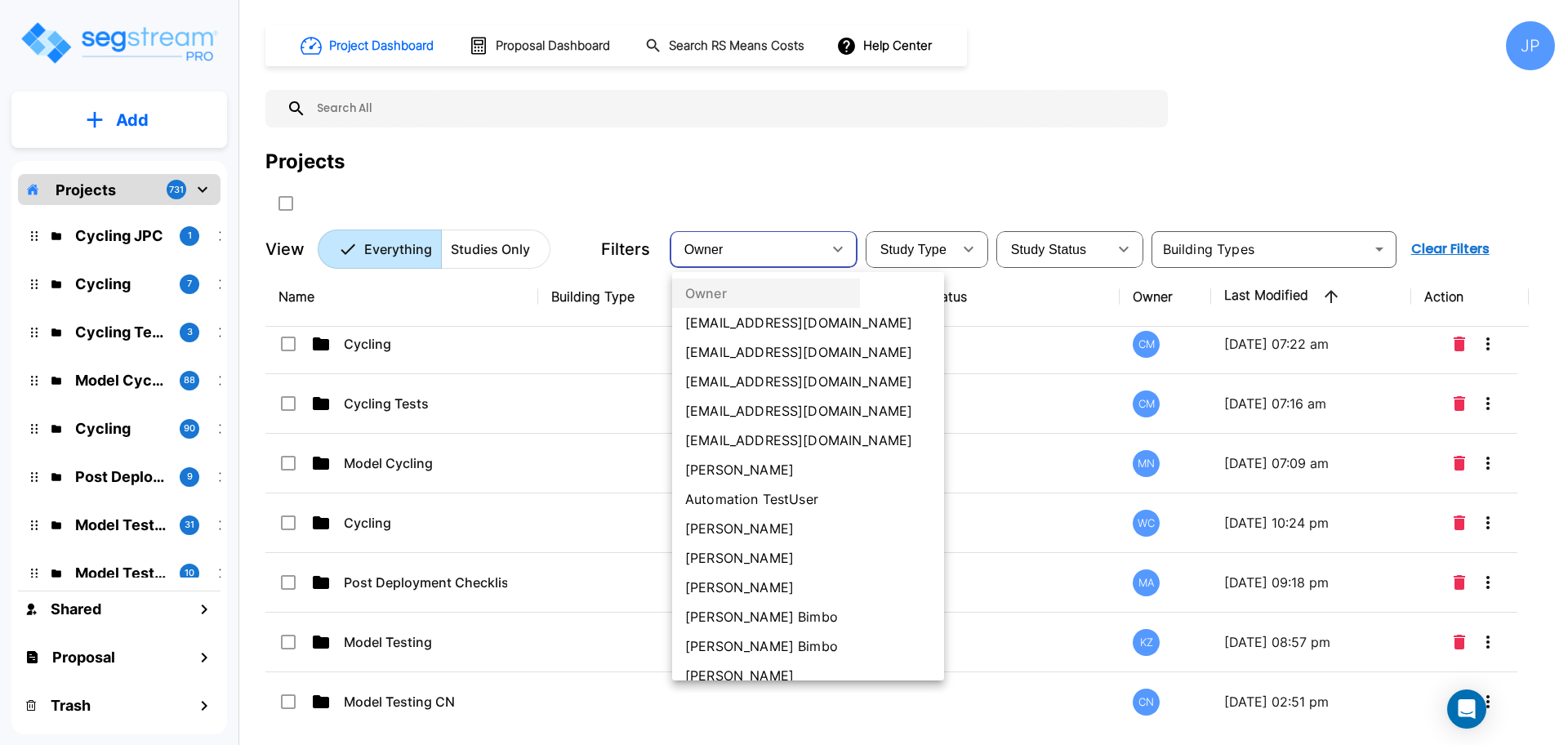
scroll to position [0, 0]
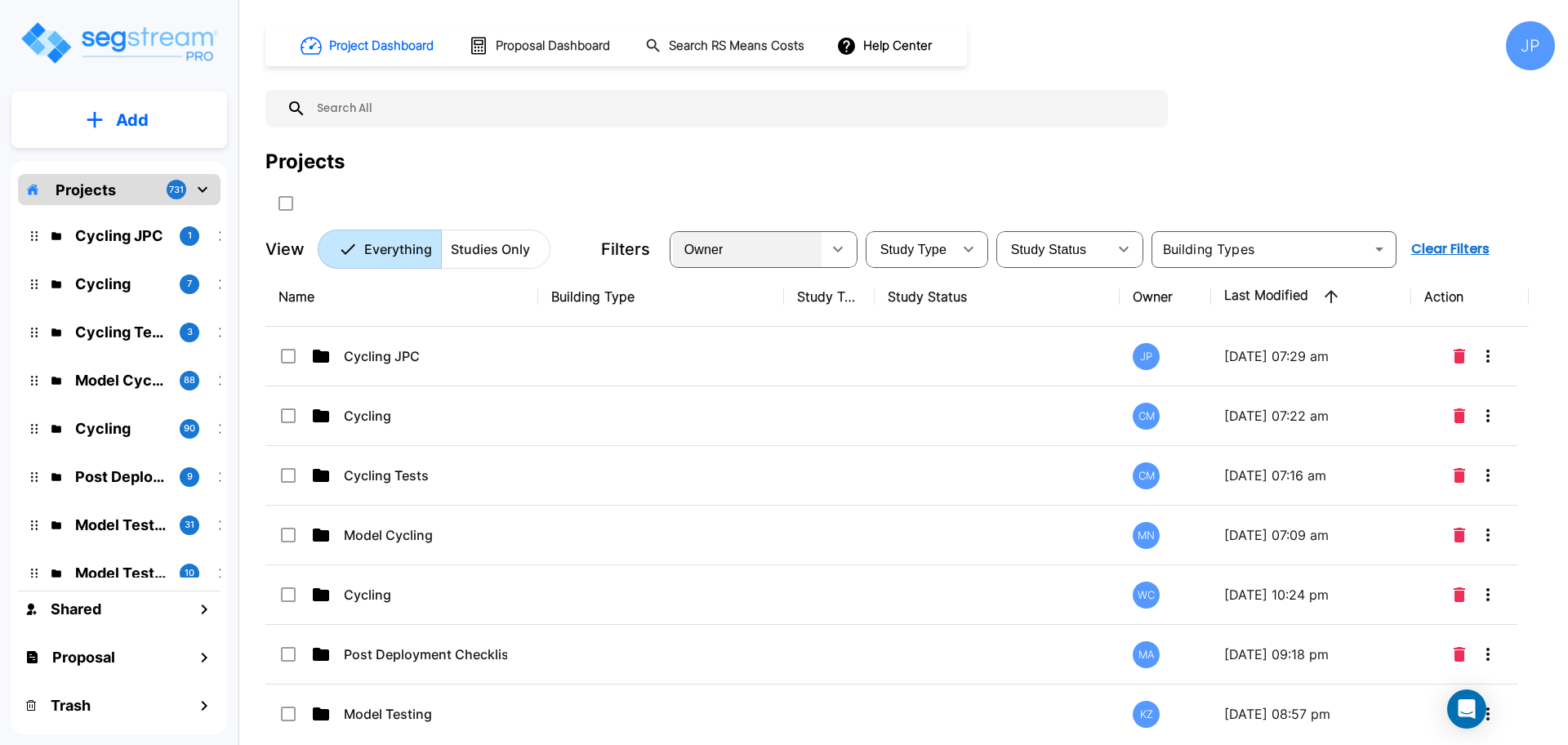
click at [727, 247] on div "Owner" at bounding box center [747, 249] width 149 height 46
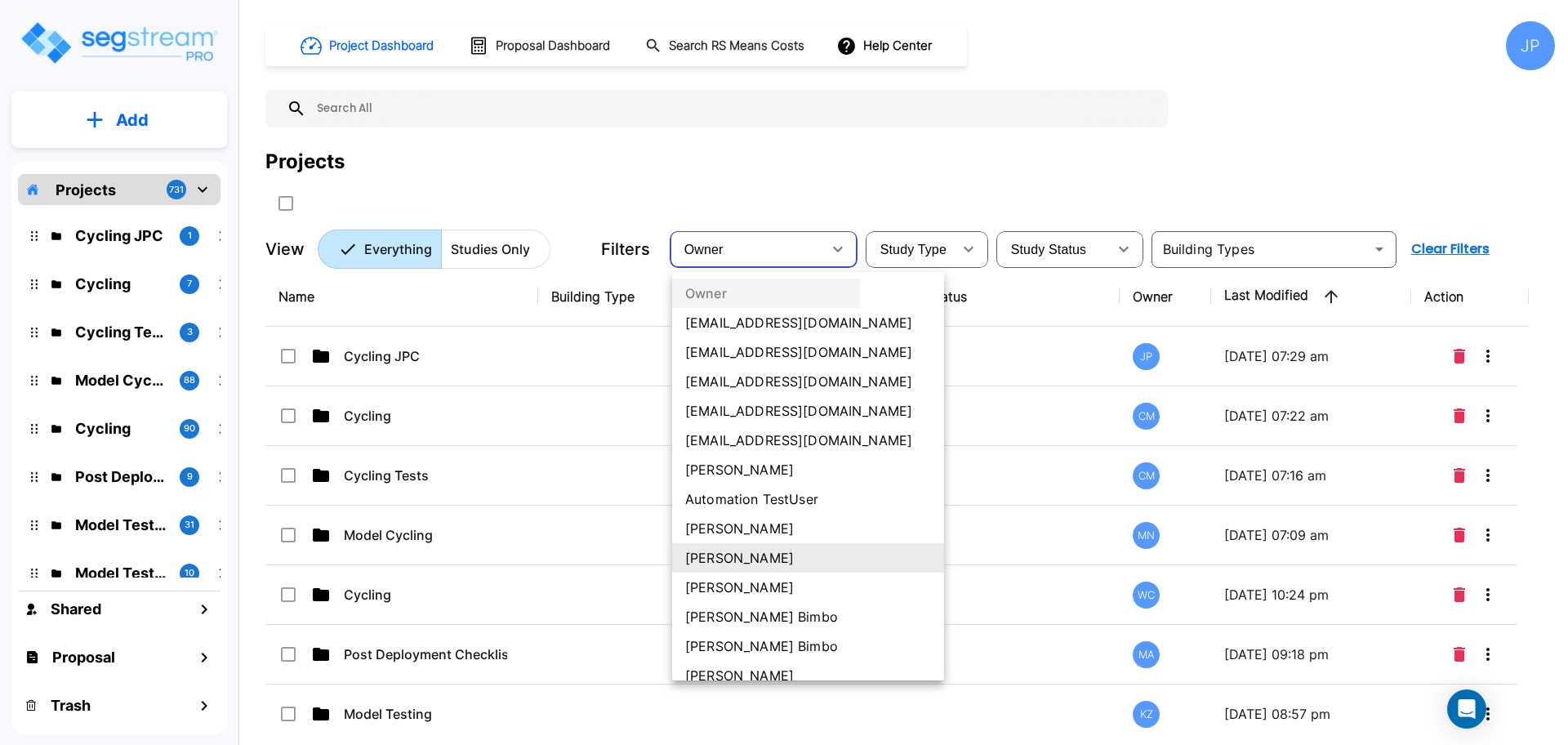
click at [753, 670] on li "Clyton Navarro" at bounding box center [808, 675] width 272 height 29
type input "77"
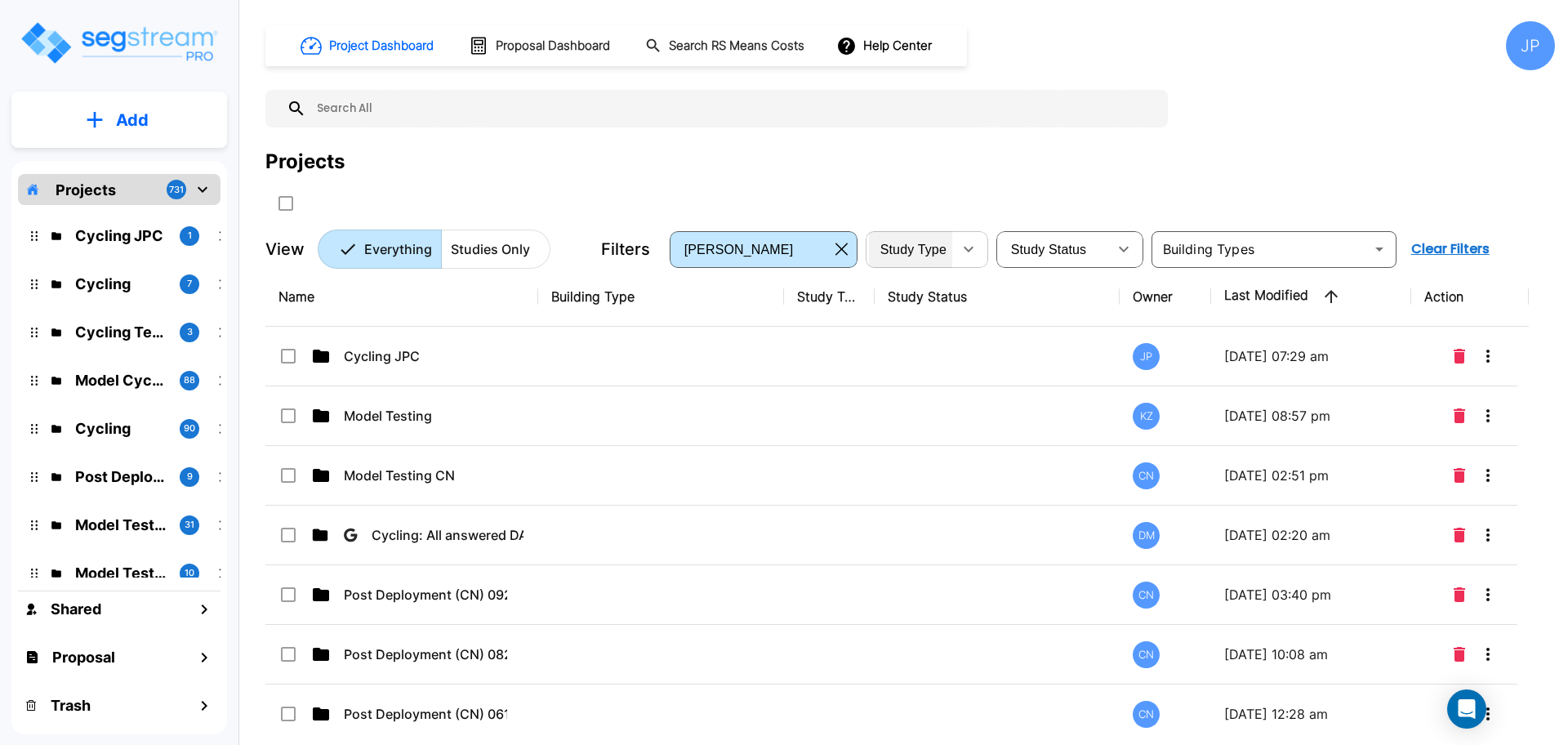
click at [939, 250] on span "Study Type" at bounding box center [913, 250] width 66 height 14
click at [921, 317] on li "PPA" at bounding box center [929, 322] width 122 height 29
click at [1272, 244] on div "Study Type PPA NC" at bounding box center [784, 372] width 1568 height 745
type input "PPA"
click at [1215, 251] on input "text" at bounding box center [1260, 249] width 209 height 23
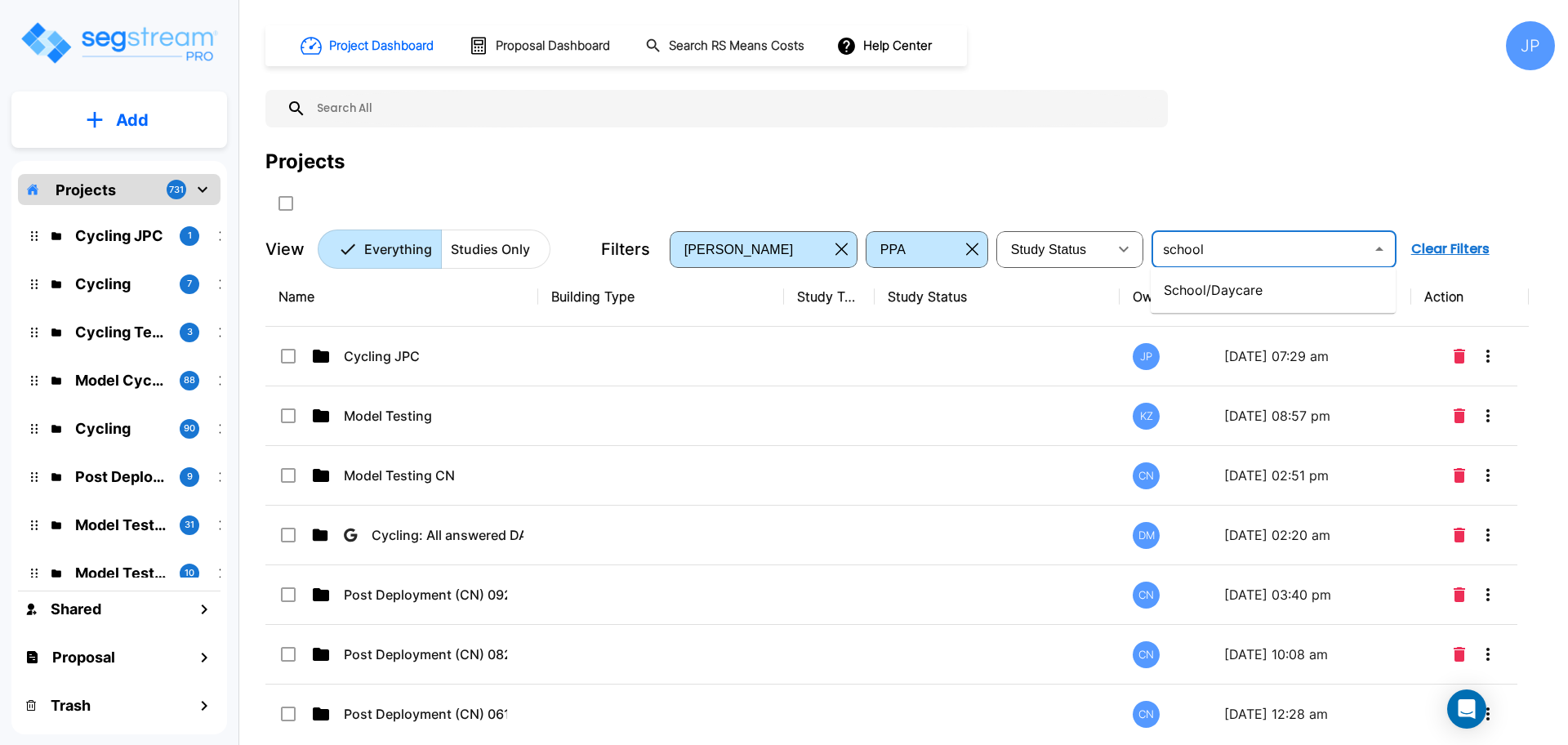
click at [1226, 294] on li "School/Daycare" at bounding box center [1273, 289] width 245 height 33
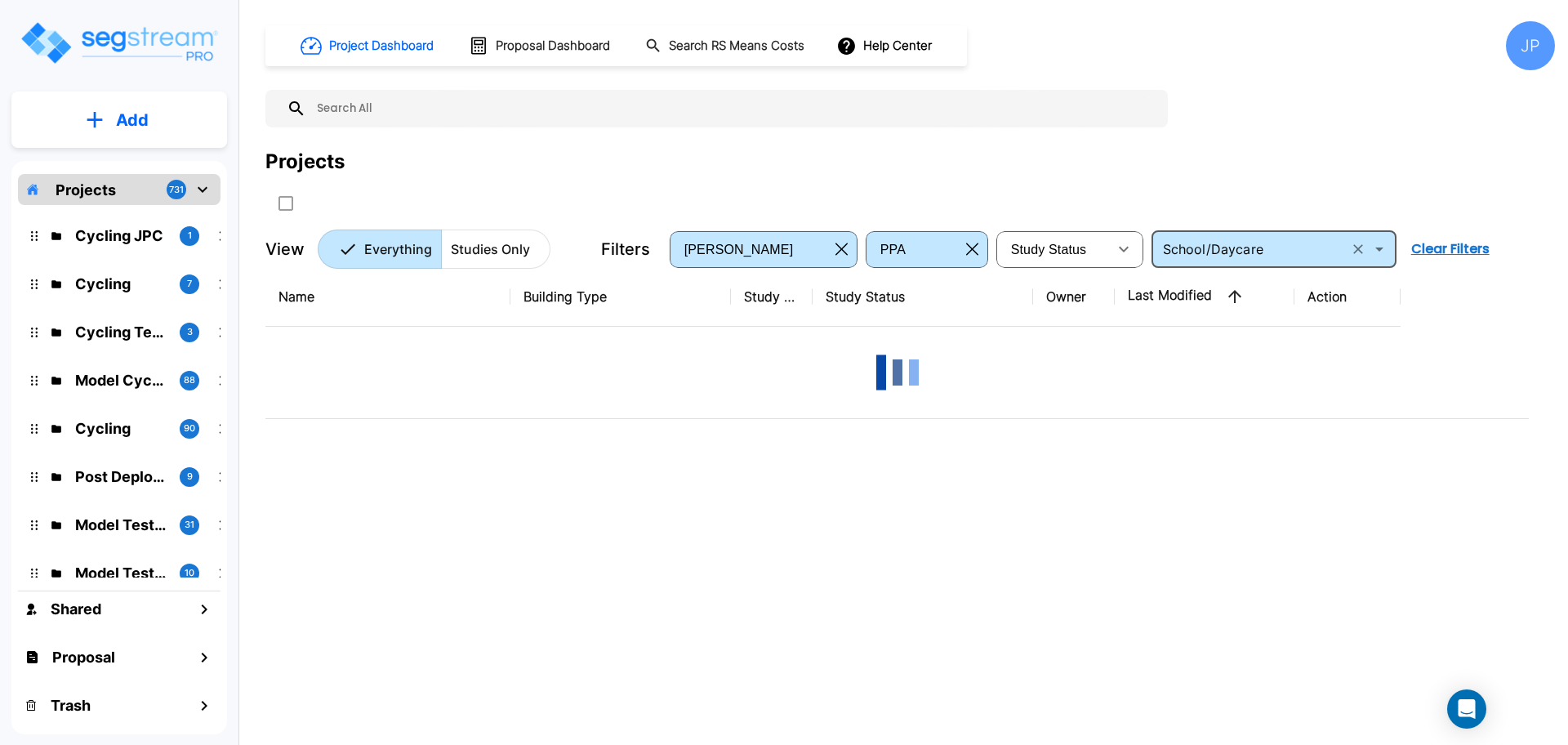
type input "School/Daycare"
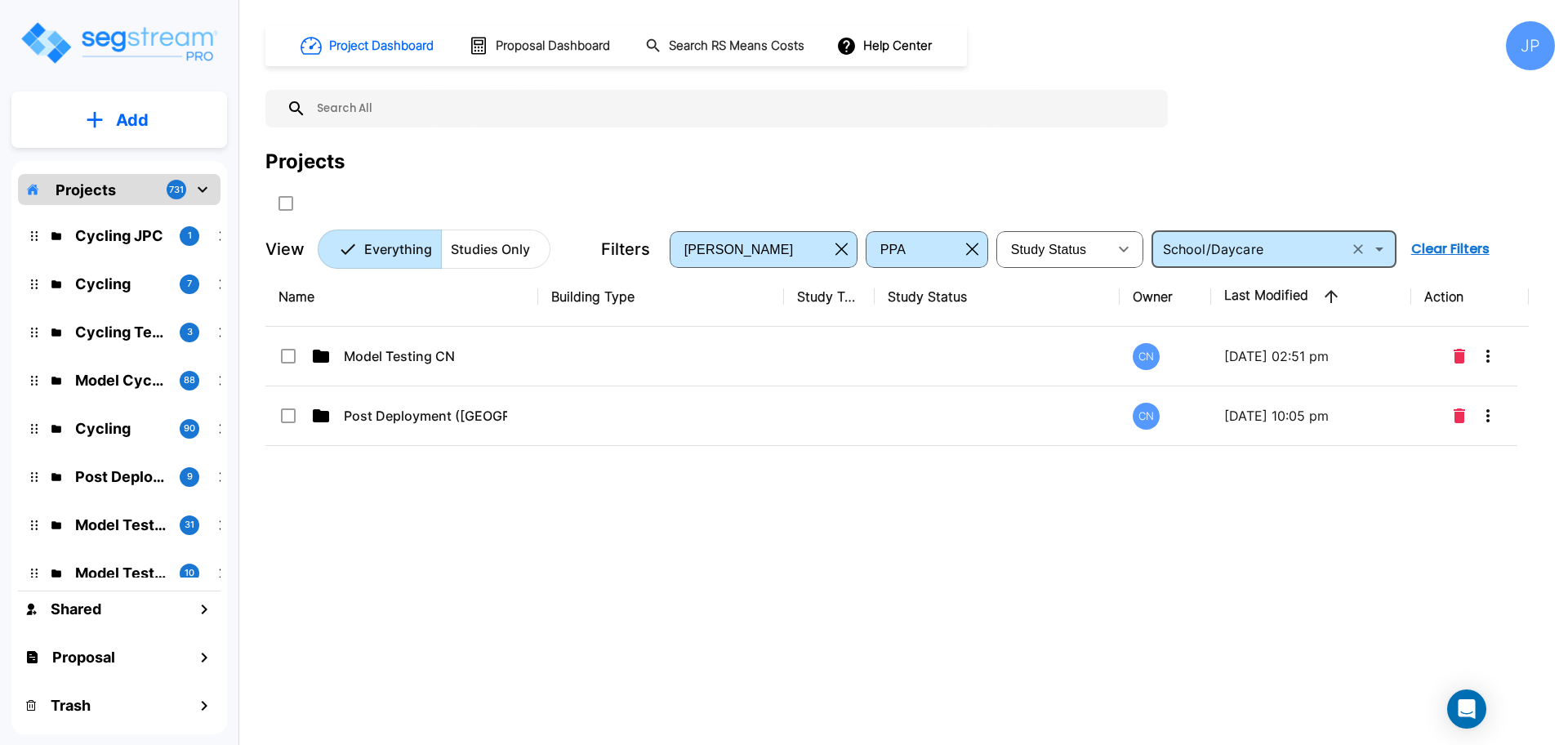
click at [780, 365] on td at bounding box center [661, 356] width 245 height 60
click at [576, 349] on td at bounding box center [661, 356] width 245 height 60
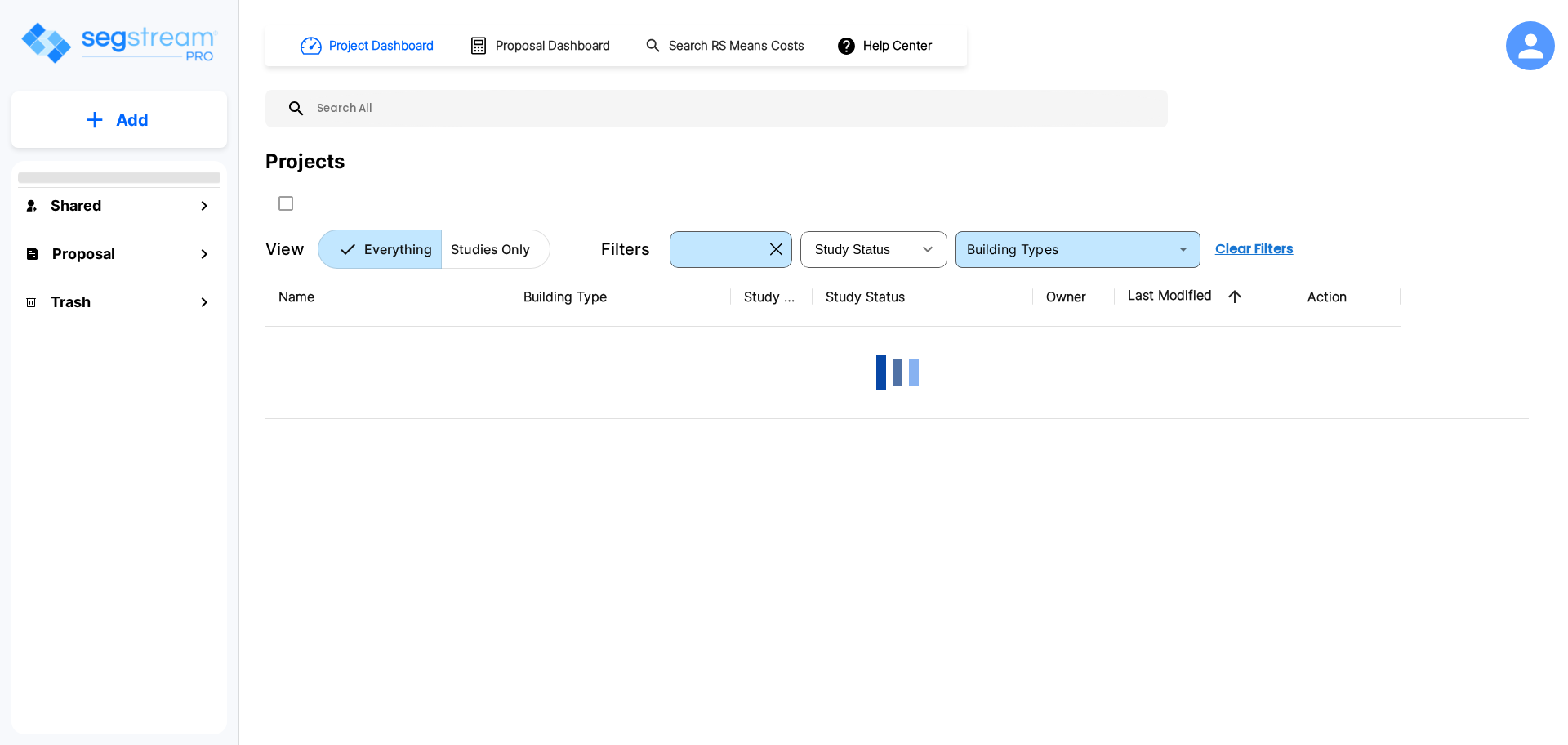
type input "School/Daycare"
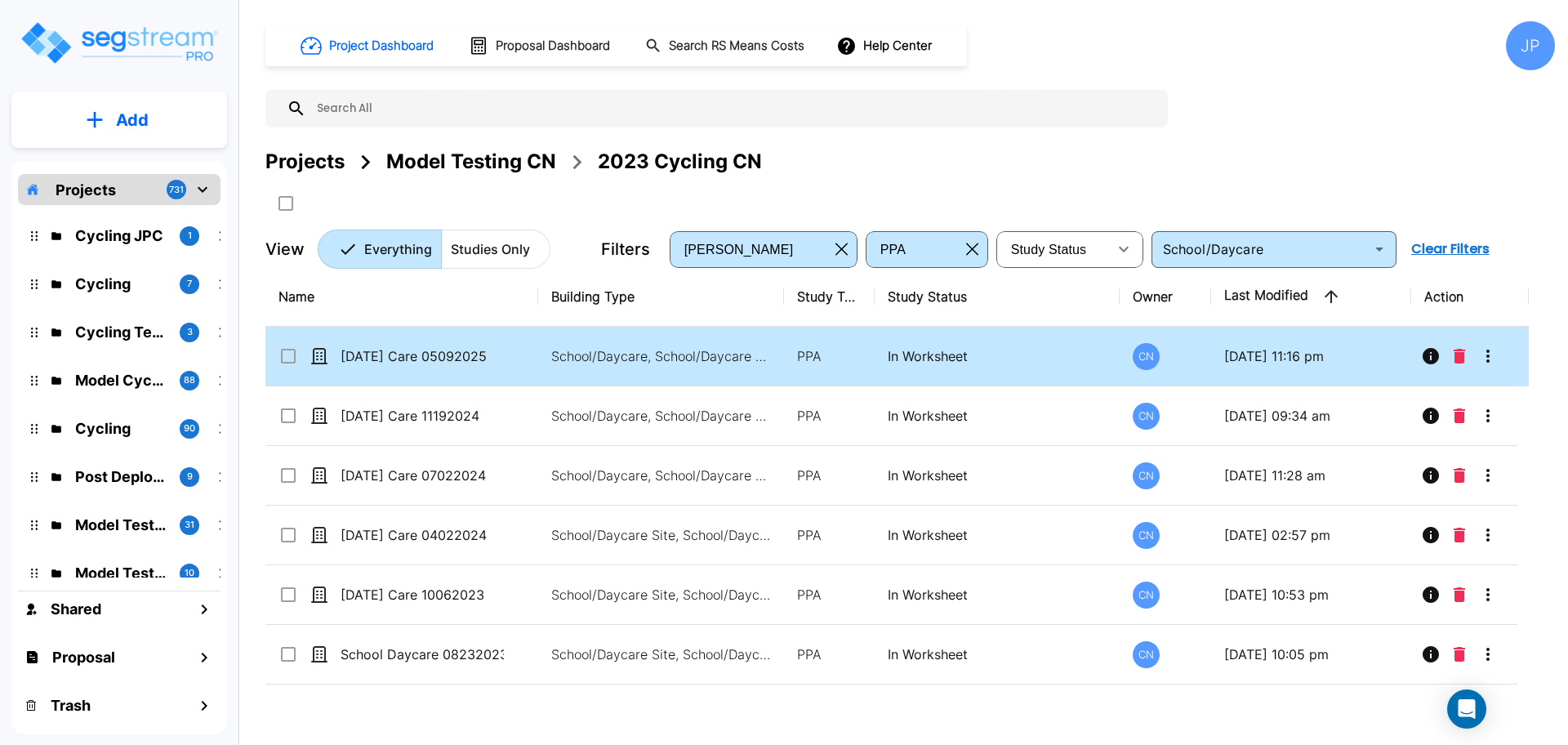
click at [504, 350] on div "[DATE] Care 05092025" at bounding box center [401, 356] width 245 height 19
checkbox input "true"
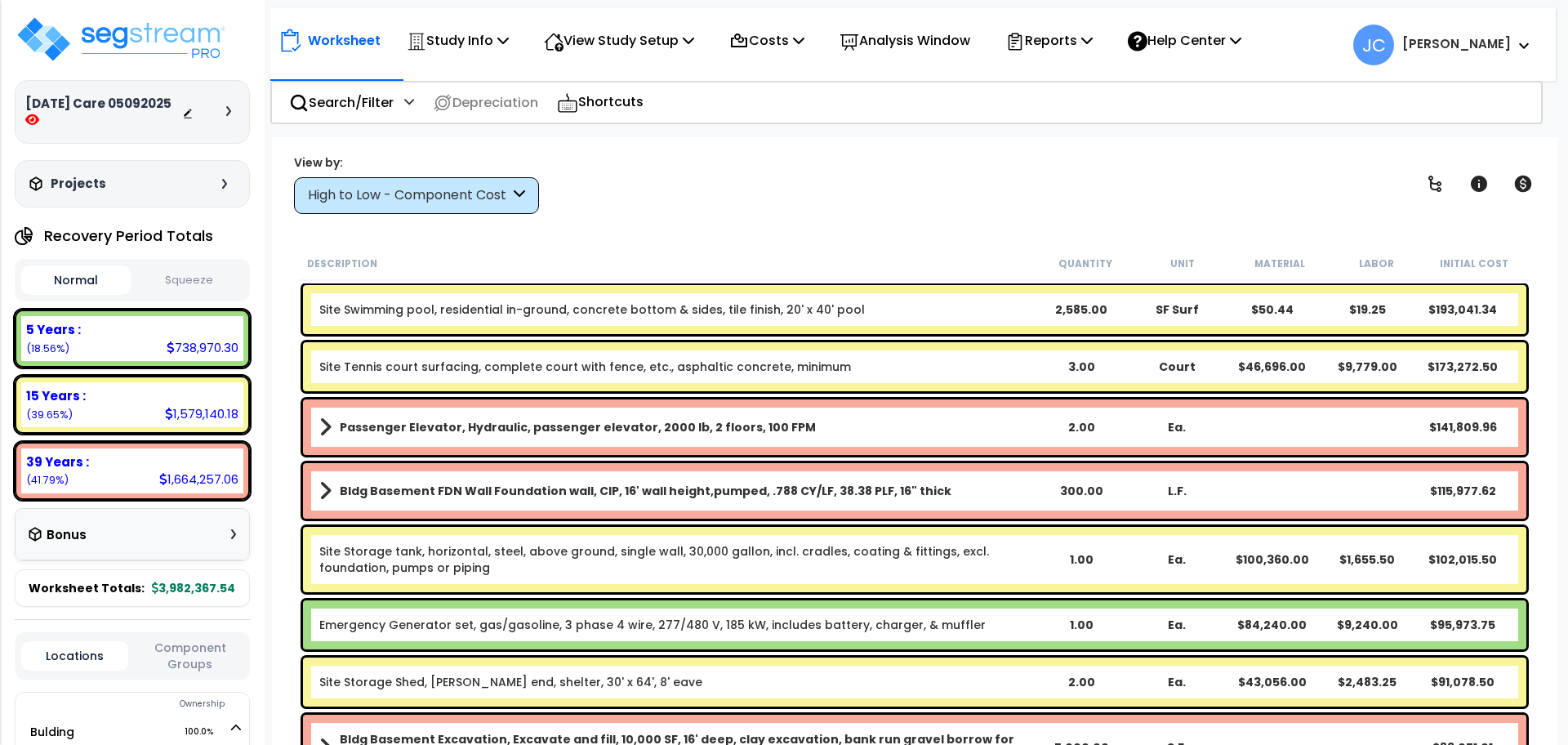
click at [473, 194] on div "High to Low - Component Cost" at bounding box center [408, 195] width 201 height 18
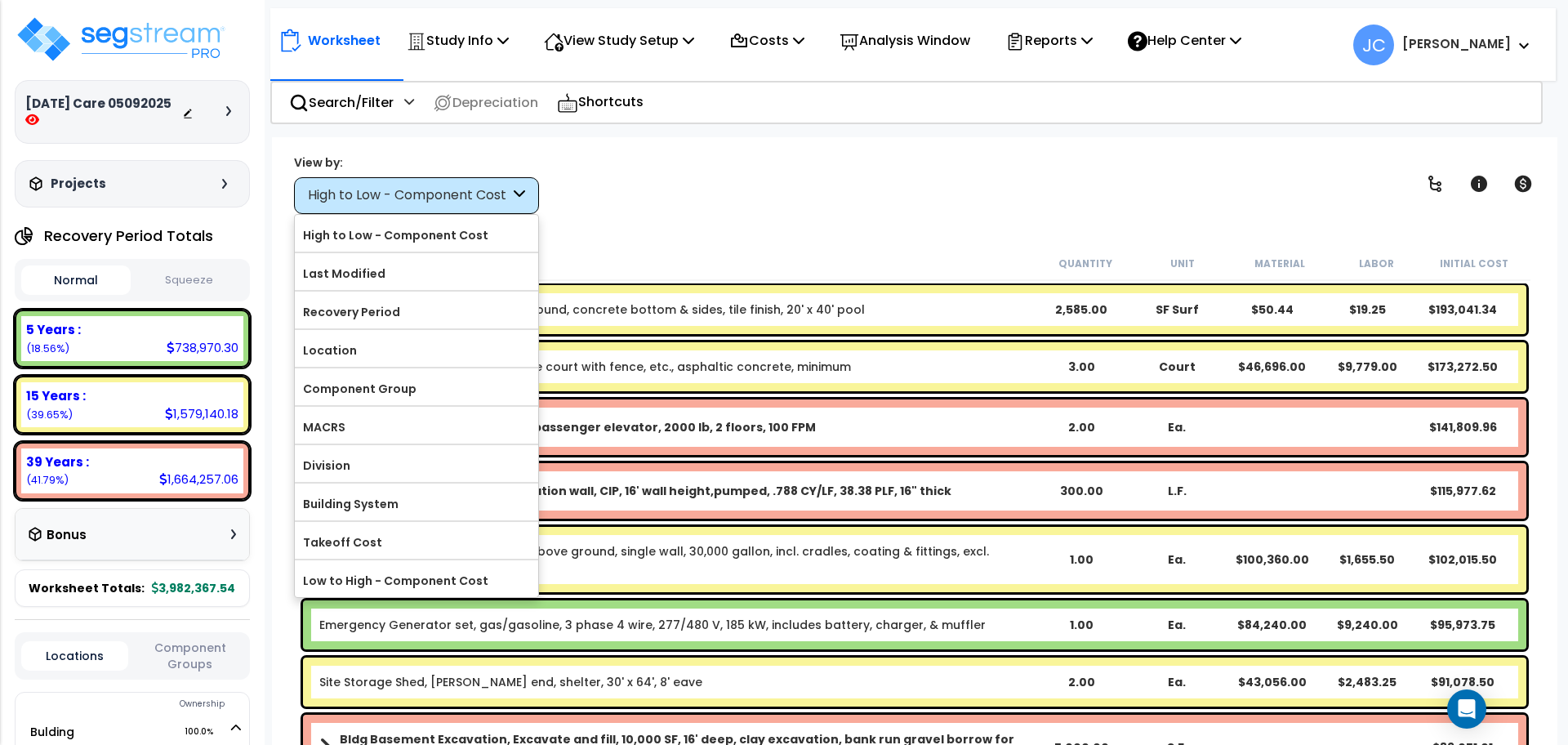
click at [416, 384] on label "Component Group" at bounding box center [416, 389] width 244 height 25
click at [0, 0] on input "Component Group" at bounding box center [0, 0] width 0 height 0
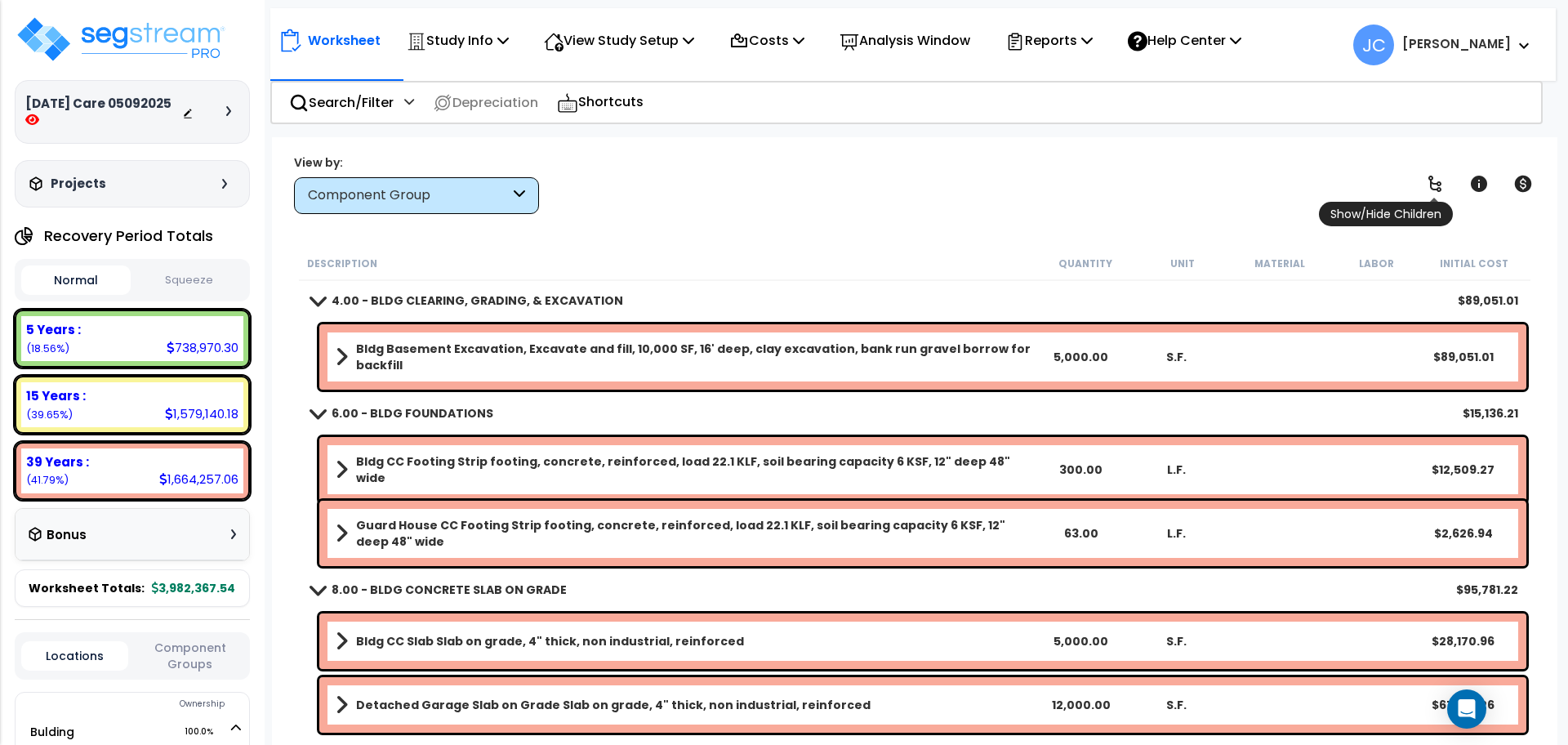
click at [1446, 182] on link at bounding box center [1435, 183] width 36 height 36
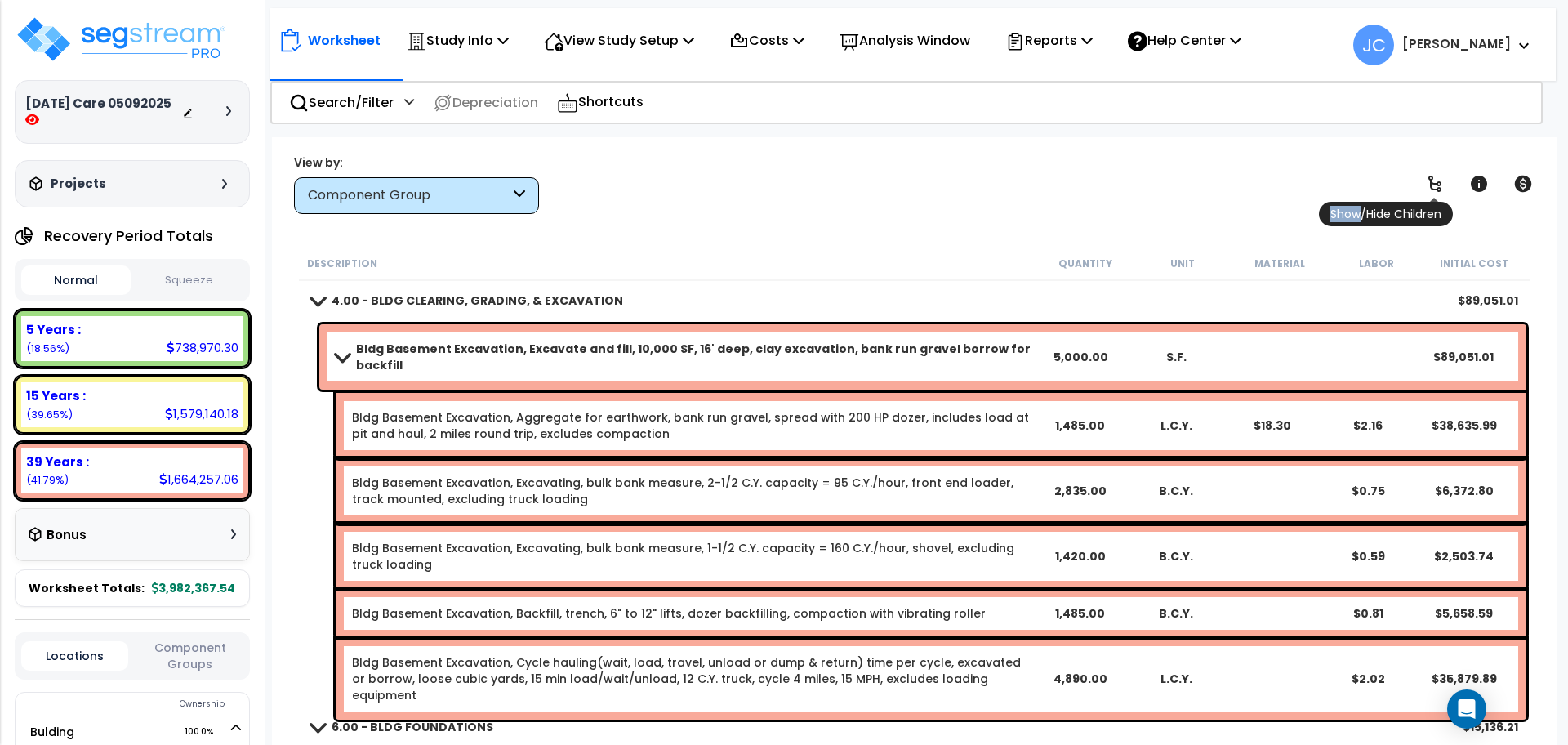
click at [1446, 182] on link at bounding box center [1435, 183] width 36 height 36
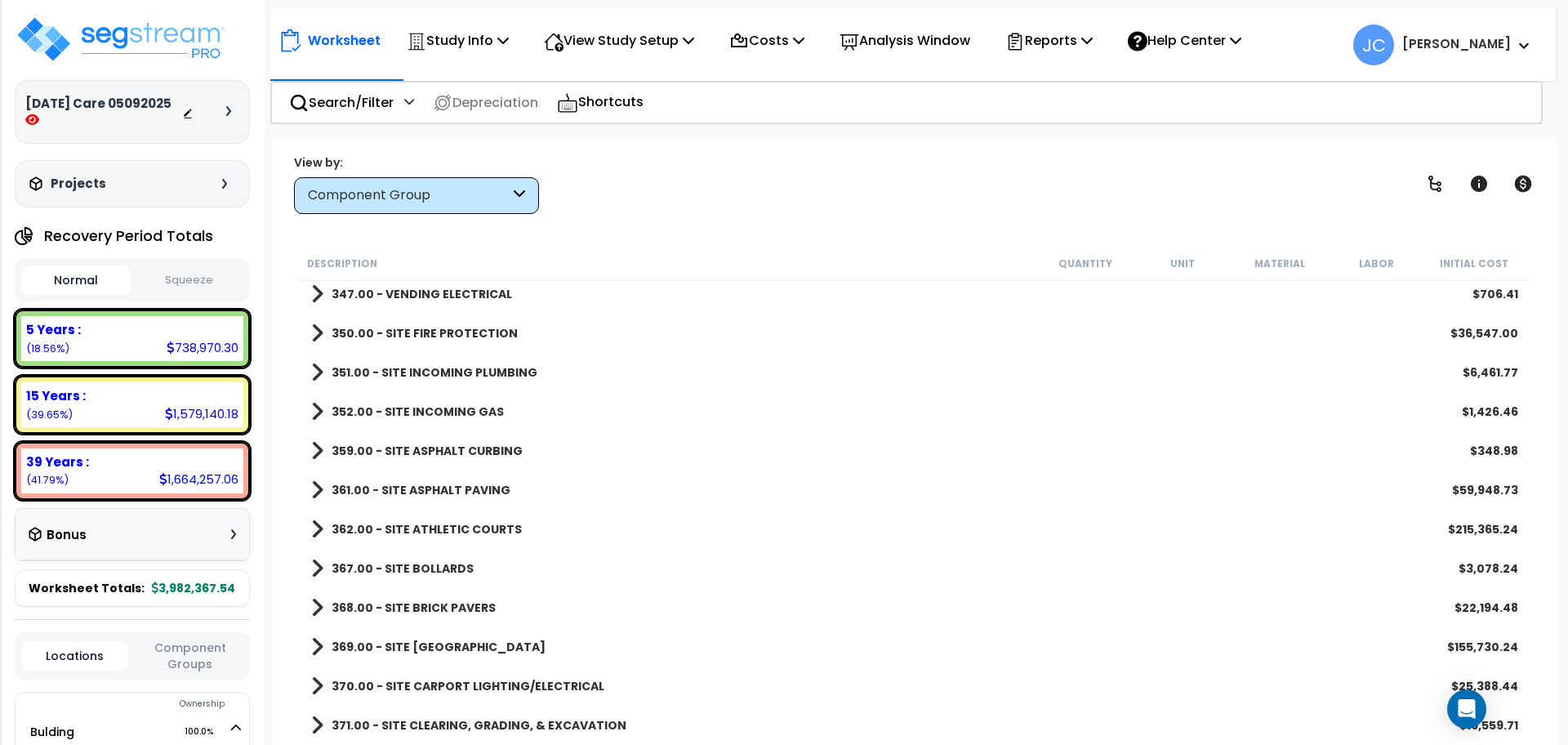
scroll to position [4408, 0]
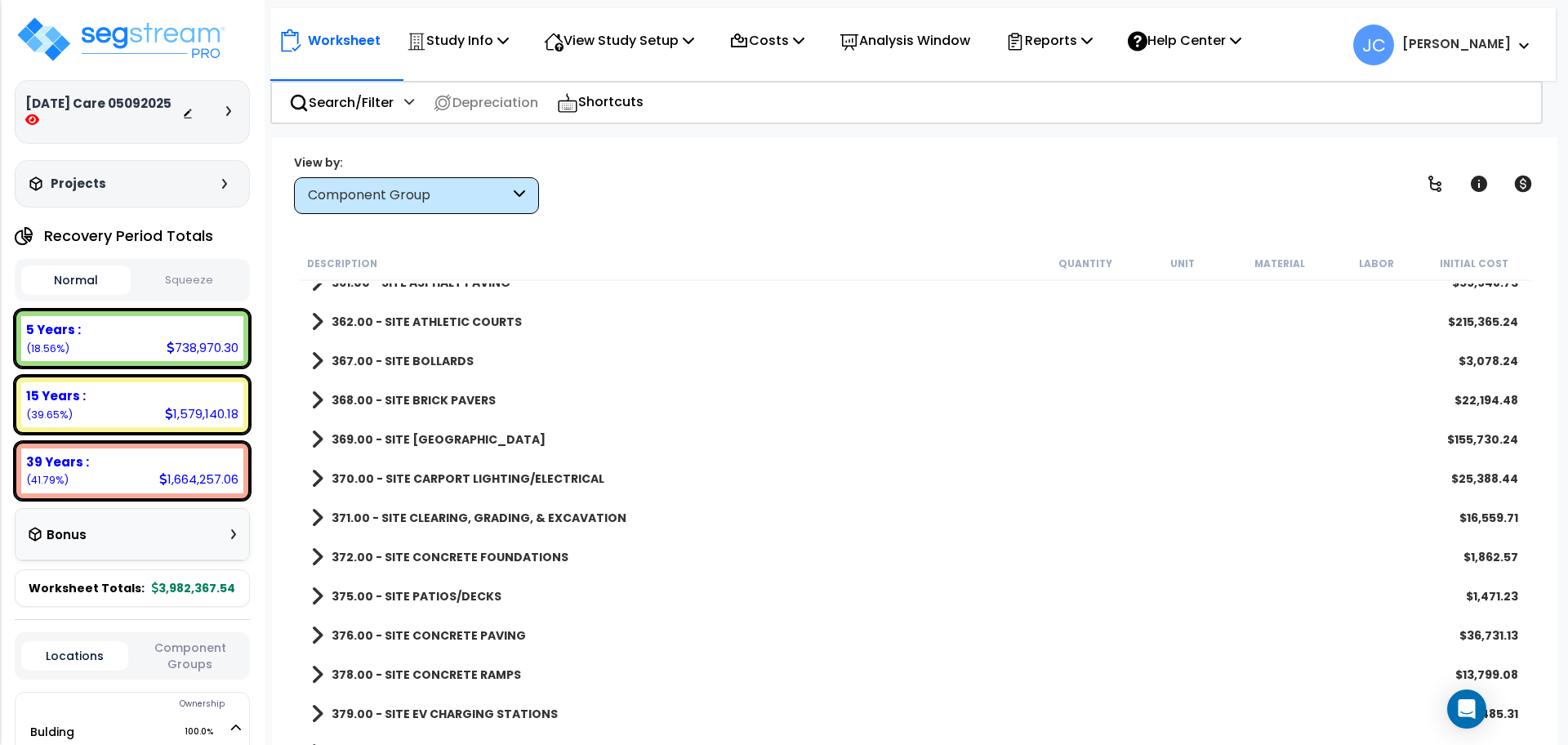
click at [499, 480] on b "370.00 - SITE CARPORT LIGHTING/ELECTRICAL" at bounding box center [468, 478] width 273 height 17
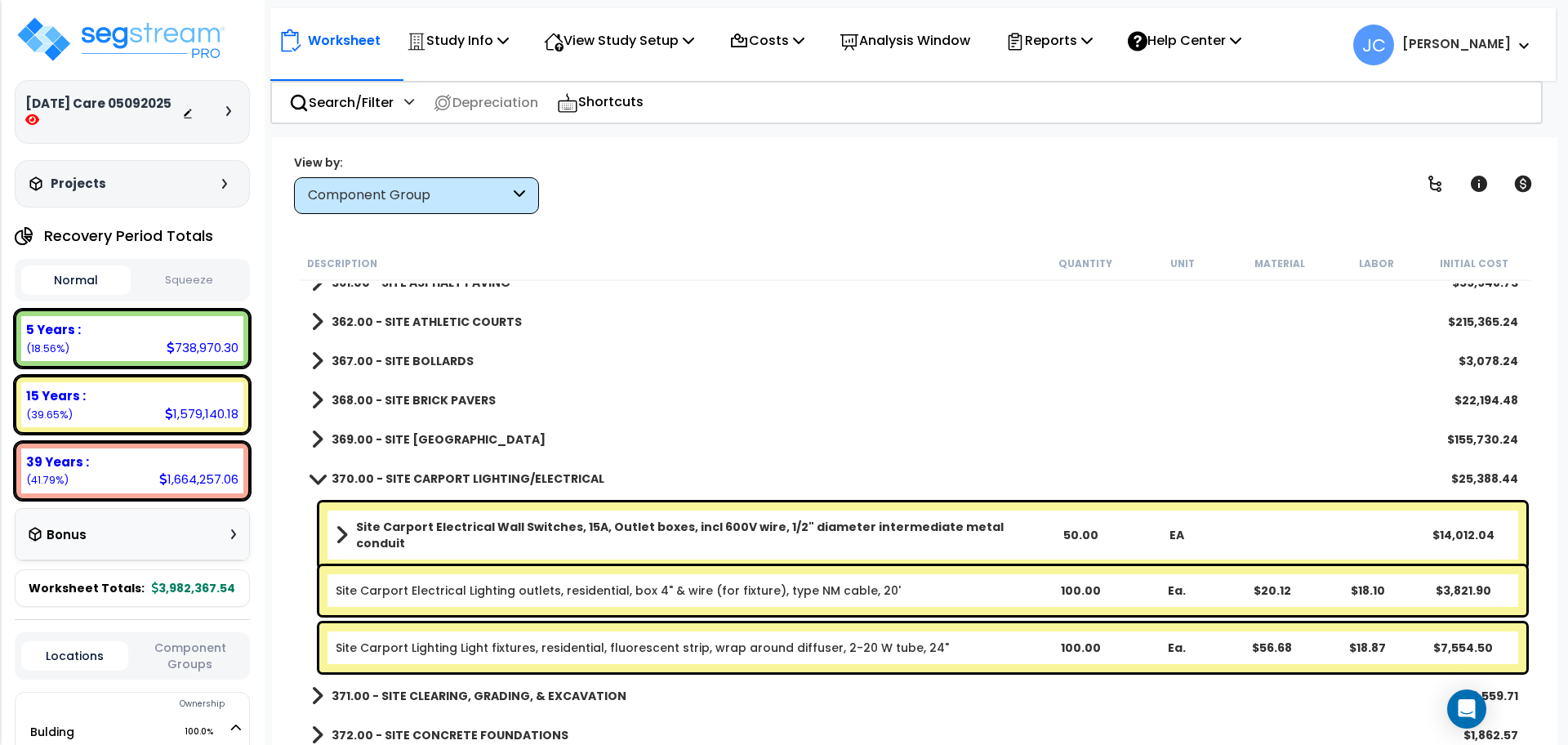
click at [496, 472] on b "370.00 - SITE CARPORT LIGHTING/ELECTRICAL" at bounding box center [468, 478] width 273 height 17
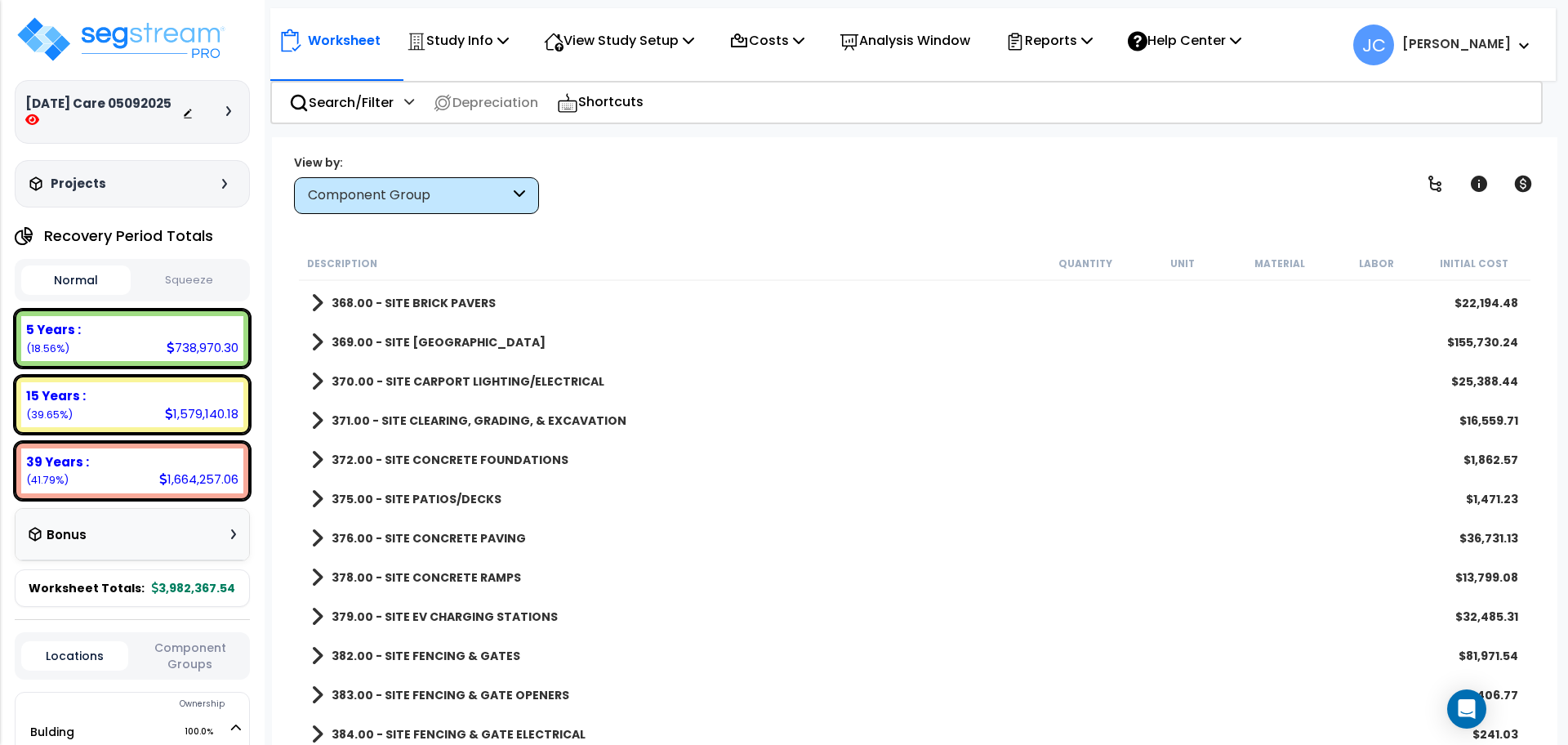
scroll to position [4518, 0]
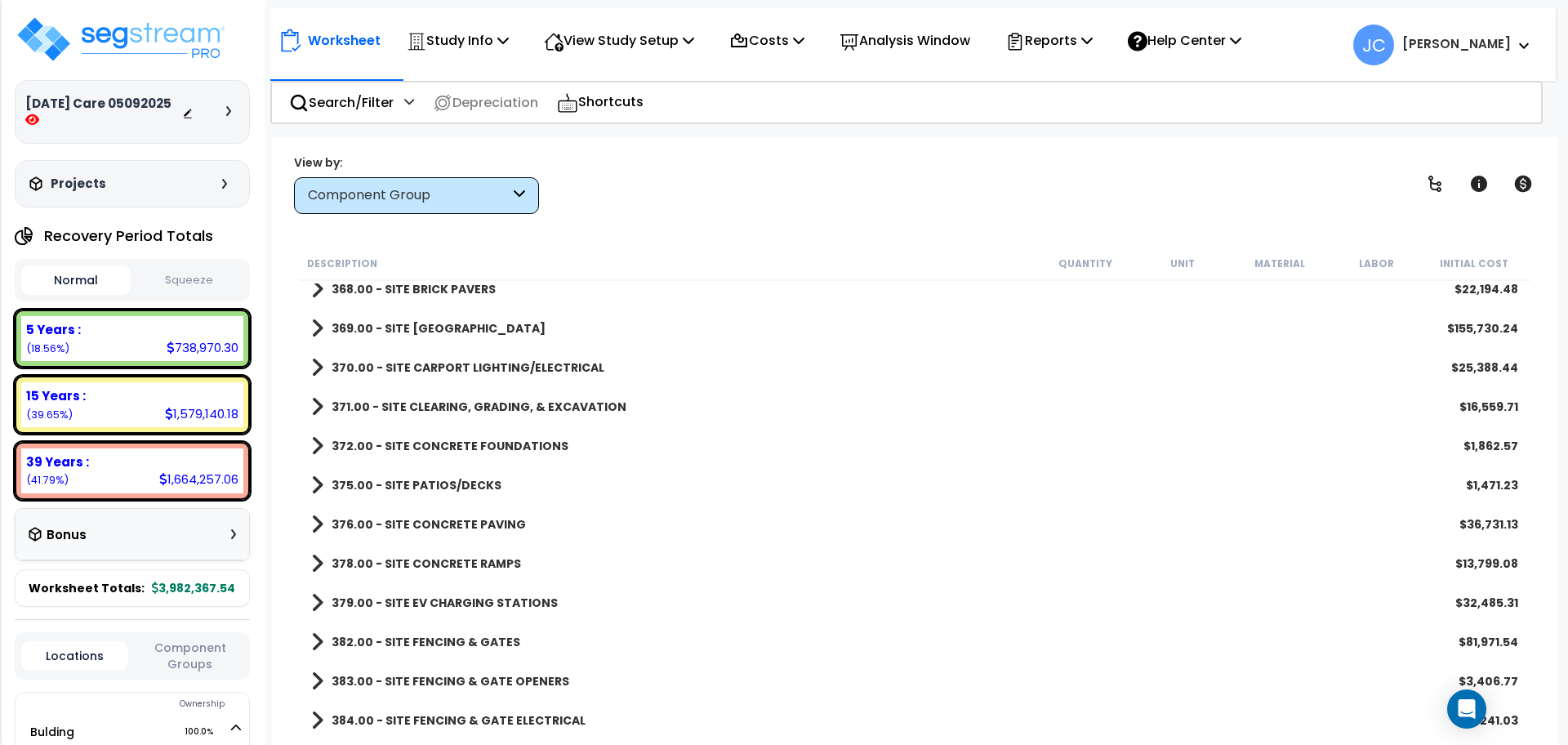
click at [455, 603] on b "379.00 - SITE EV CHARGING STATIONS" at bounding box center [444, 603] width 226 height 17
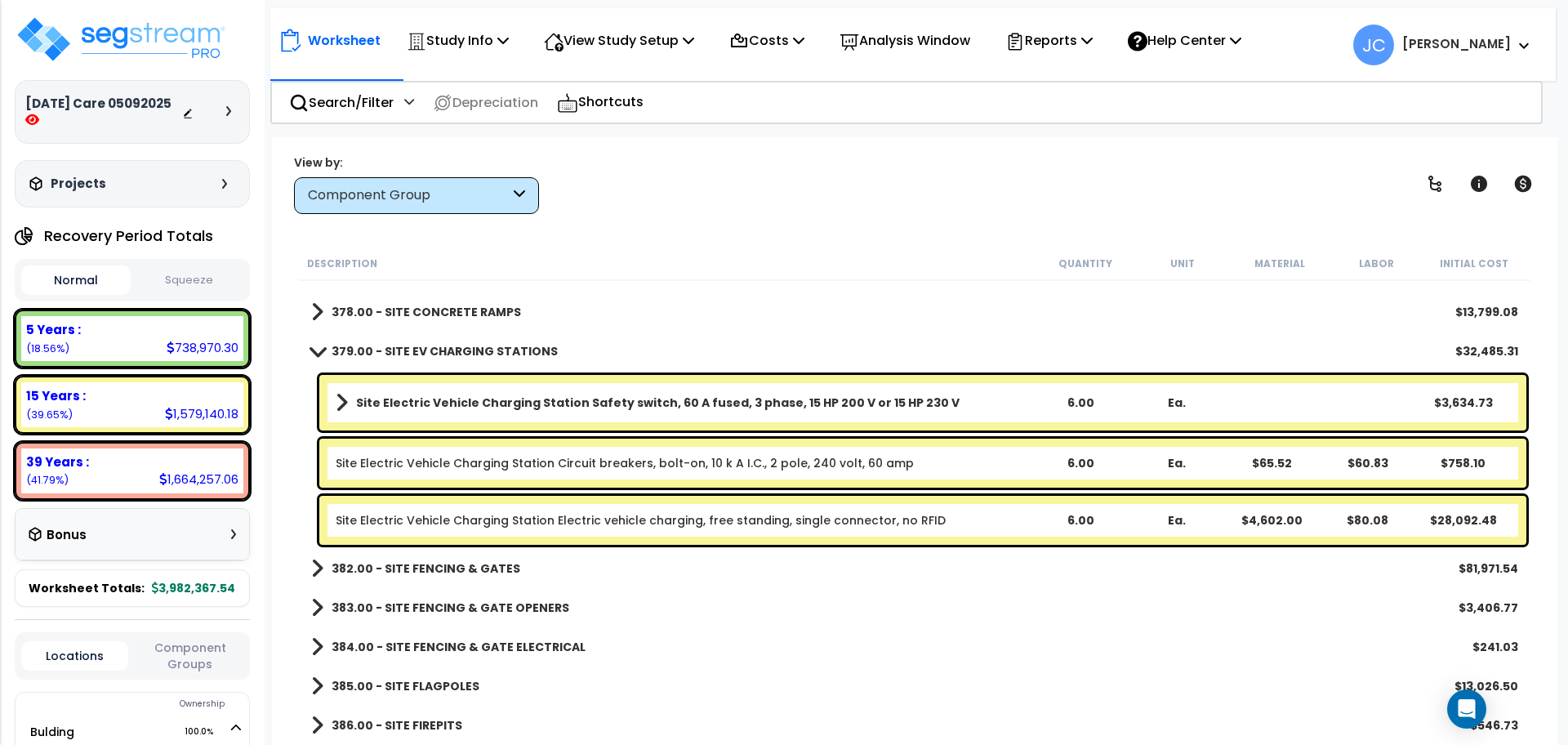
scroll to position [4775, 0]
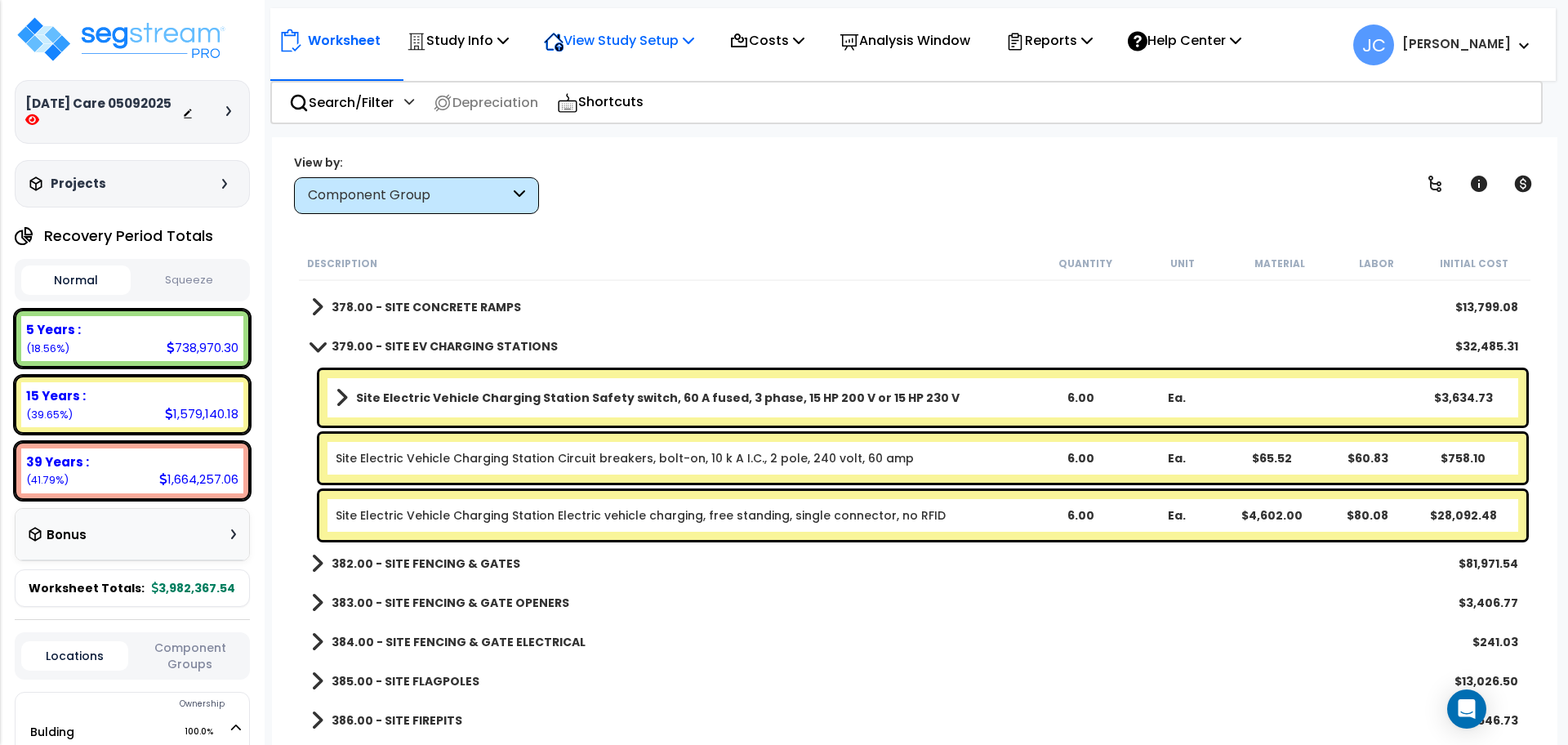
click at [595, 45] on p "View Study Setup" at bounding box center [619, 40] width 150 height 22
click at [507, 41] on icon at bounding box center [502, 40] width 11 height 13
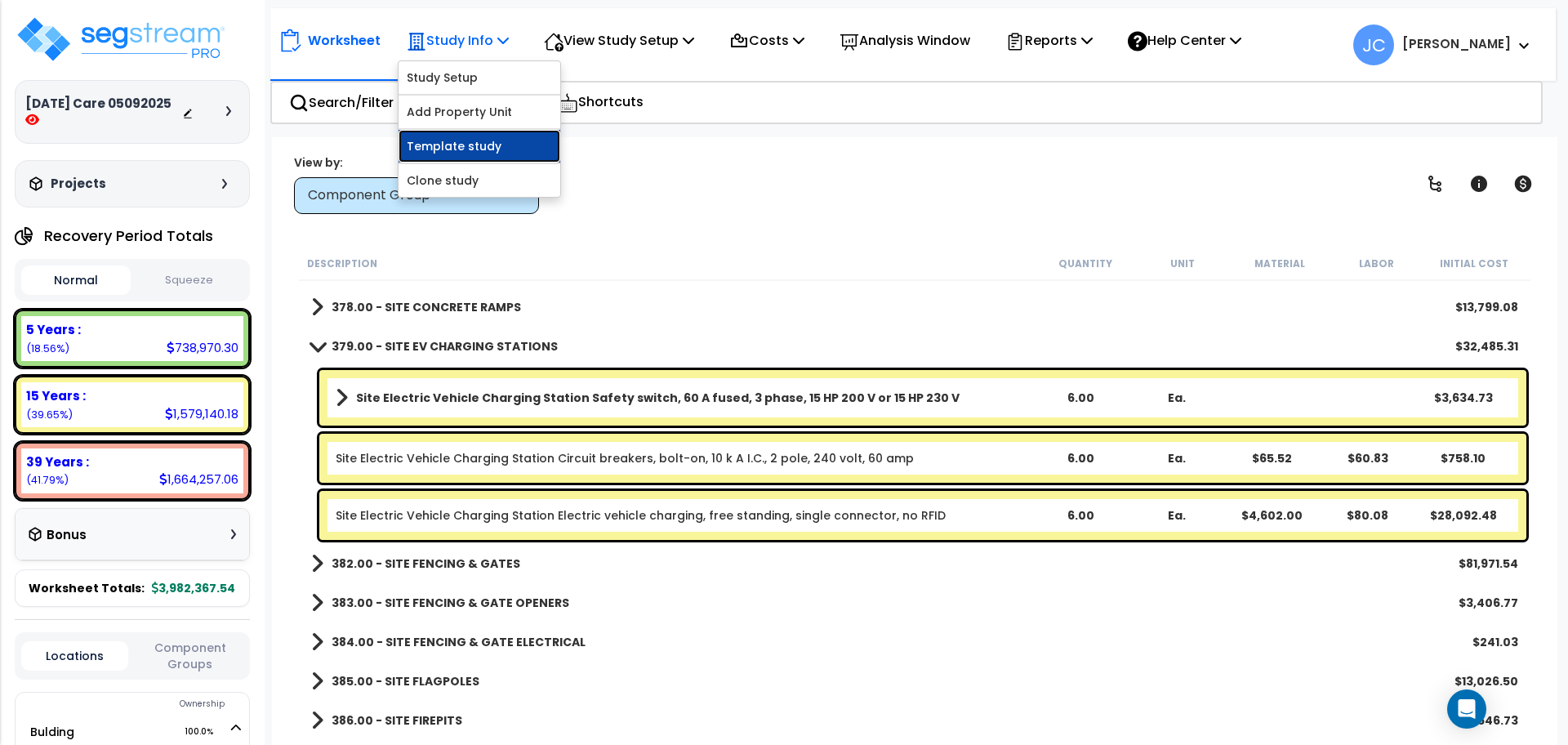
click at [502, 143] on link "Template study" at bounding box center [480, 146] width 162 height 33
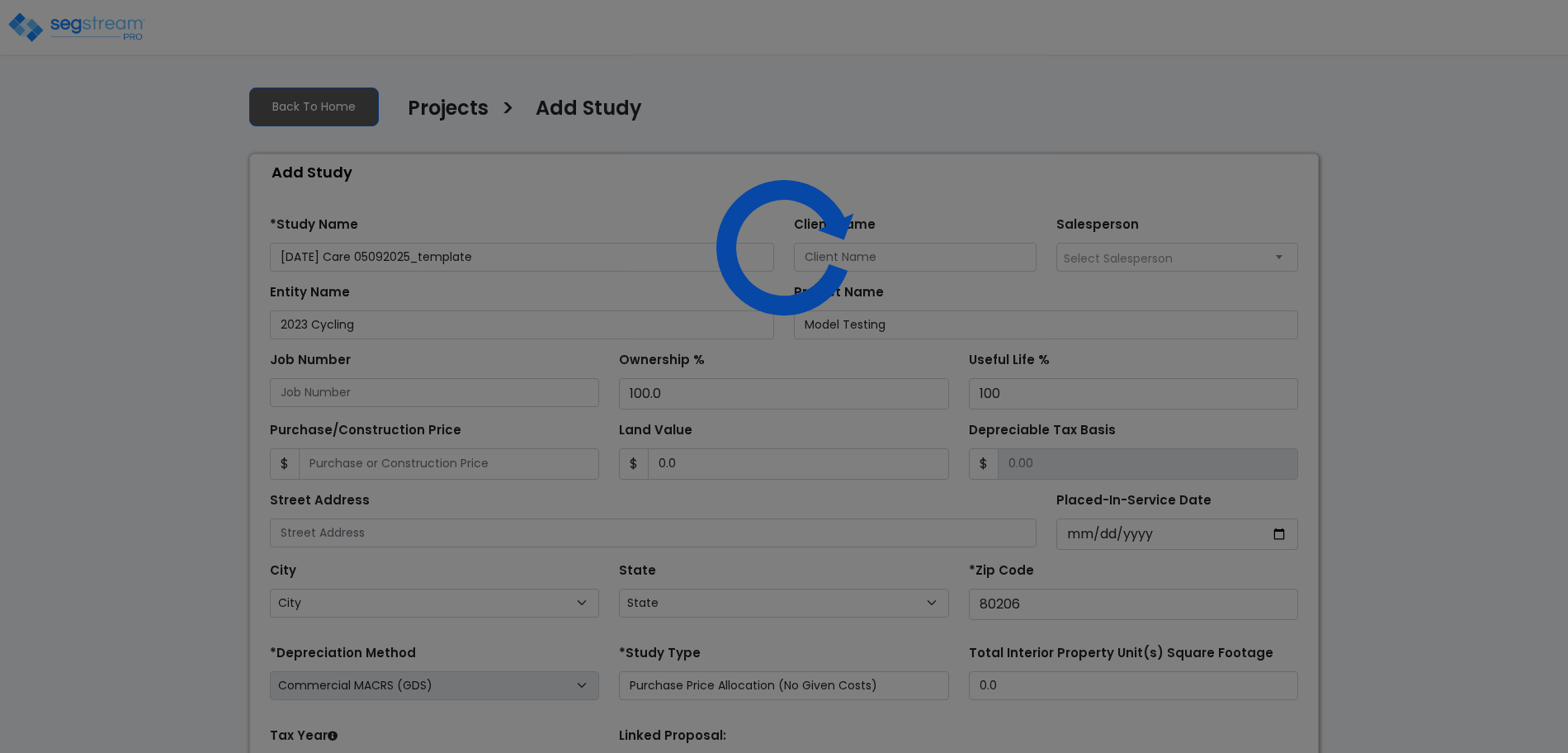
select select "CO"
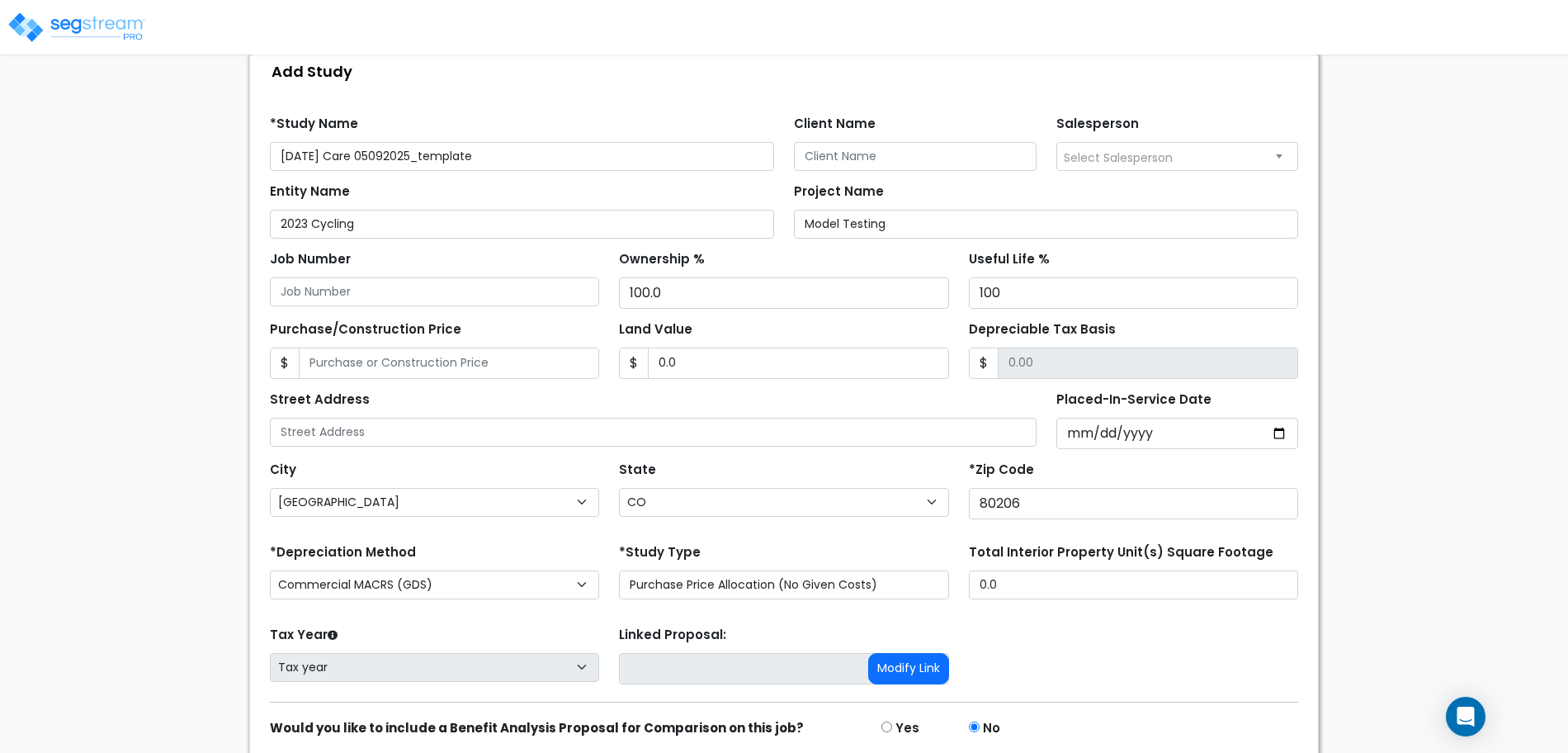
scroll to position [161, 0]
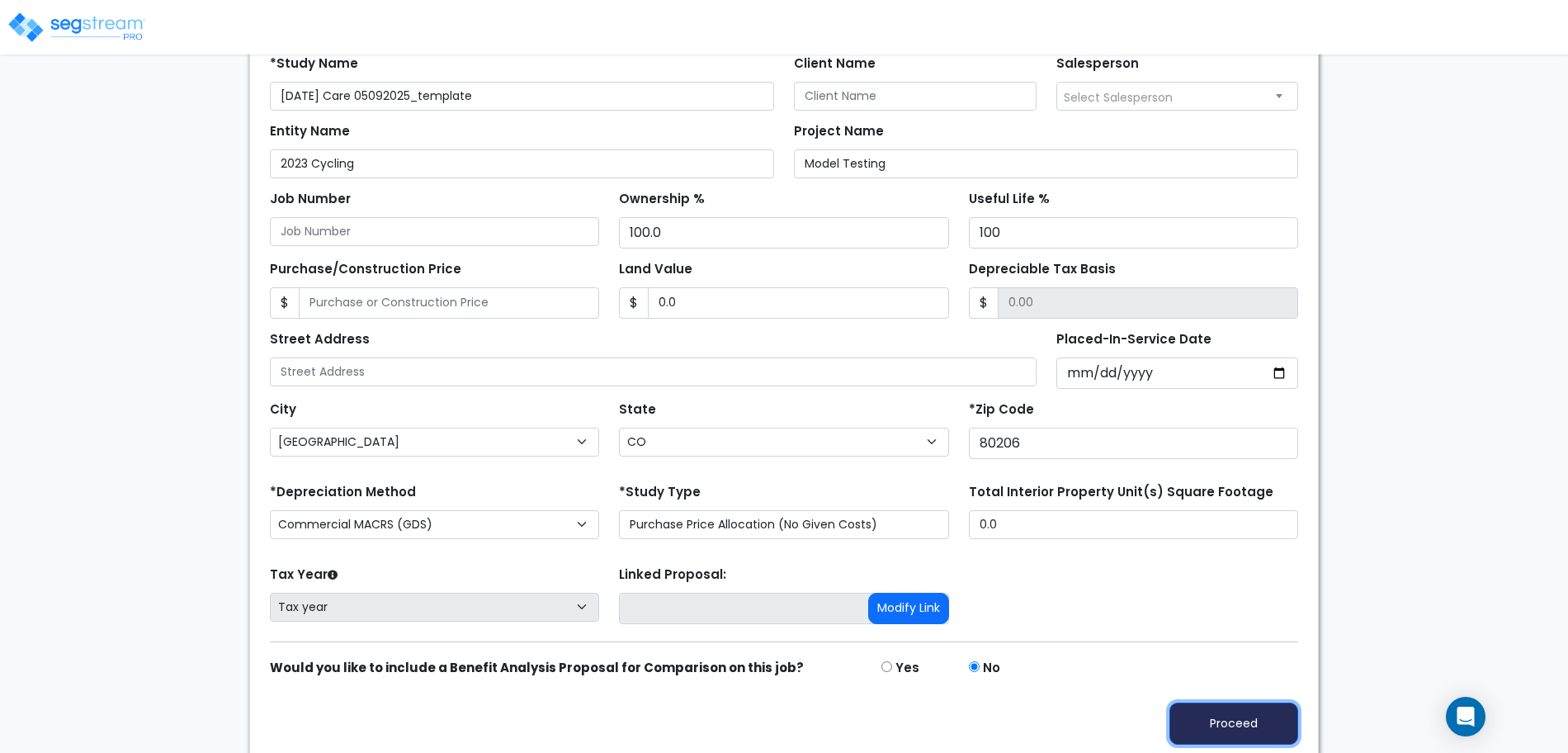
click at [1248, 707] on button "Proceed" at bounding box center [1233, 723] width 129 height 42
type input "0"
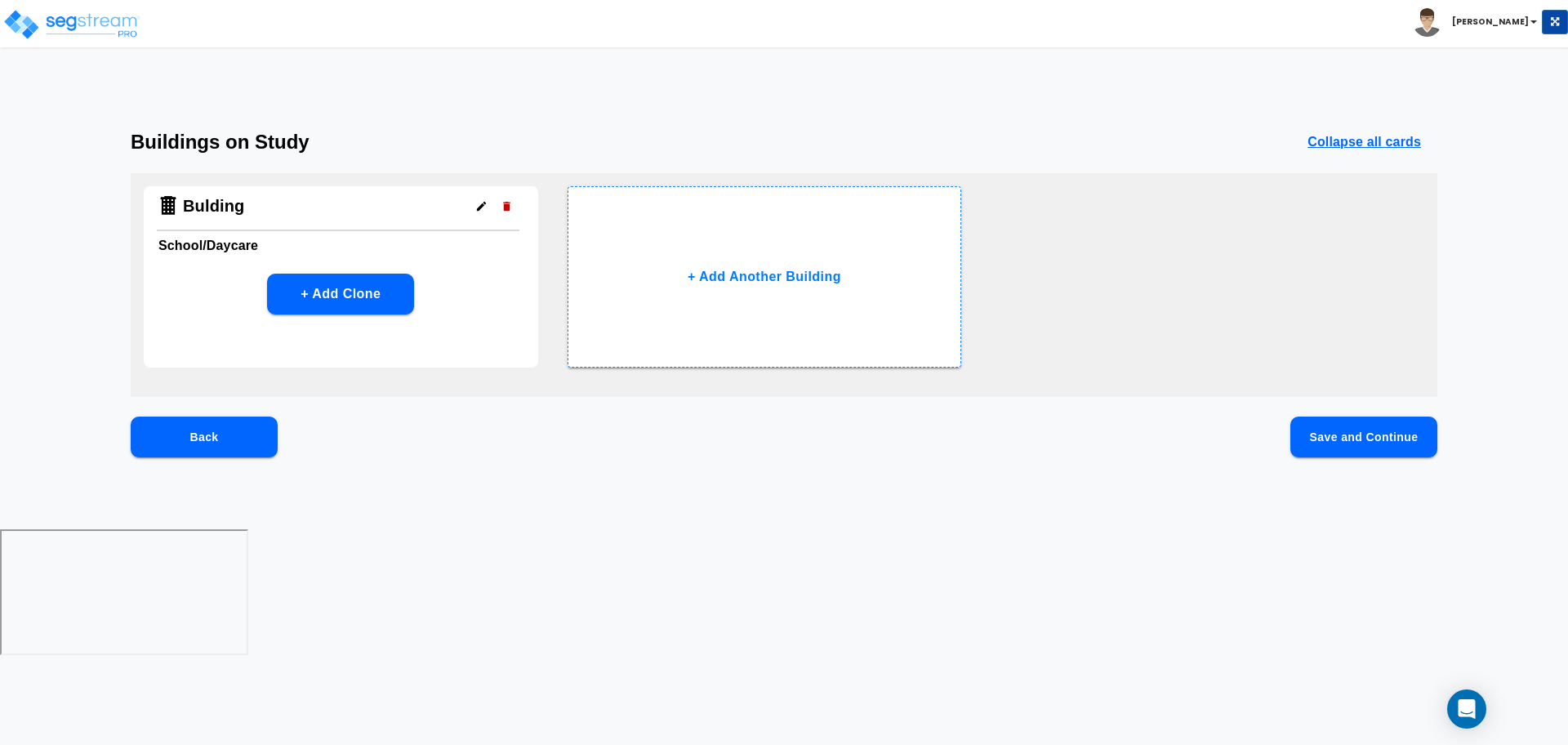
click at [1307, 445] on button "Save and Continue" at bounding box center [1364, 436] width 147 height 40
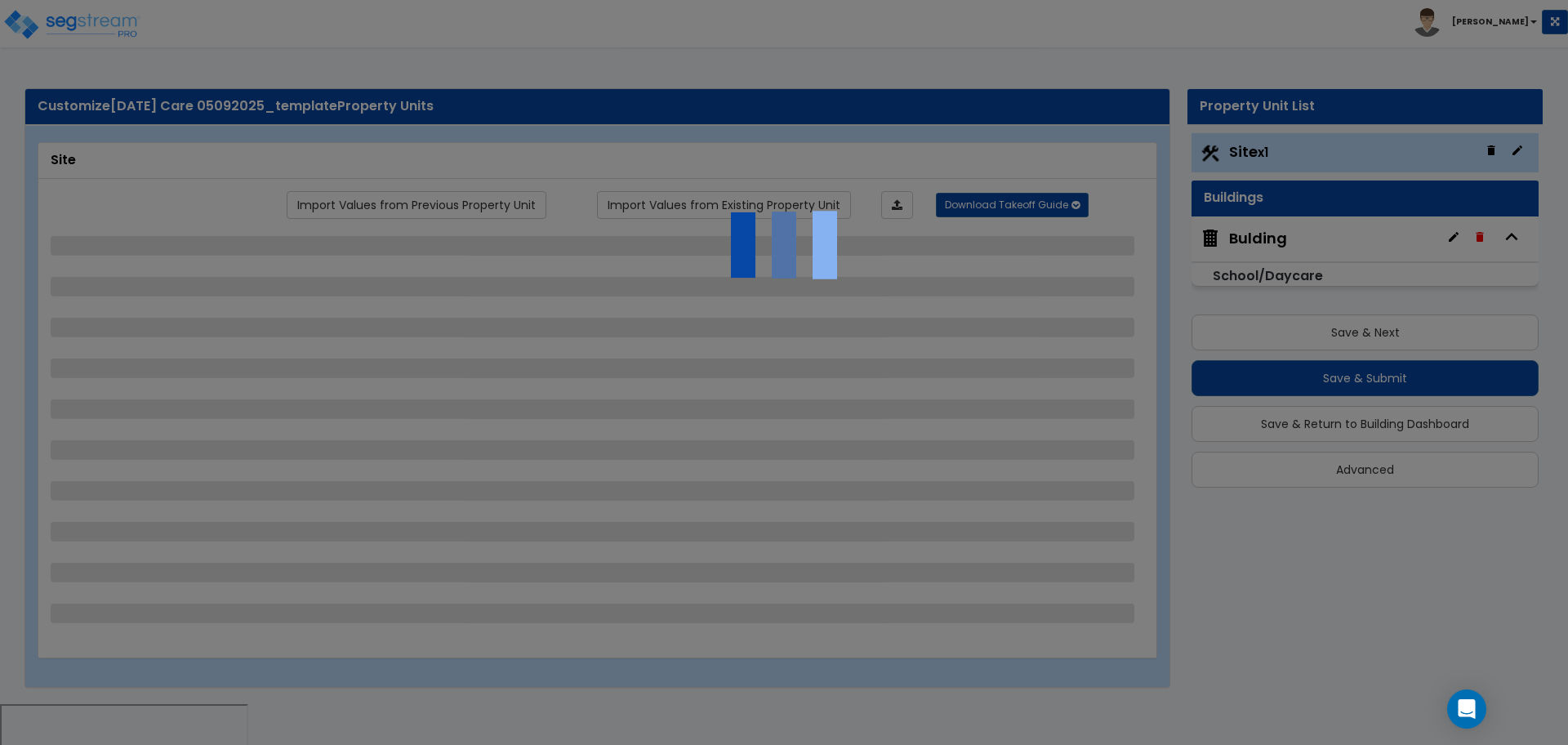
select select "2"
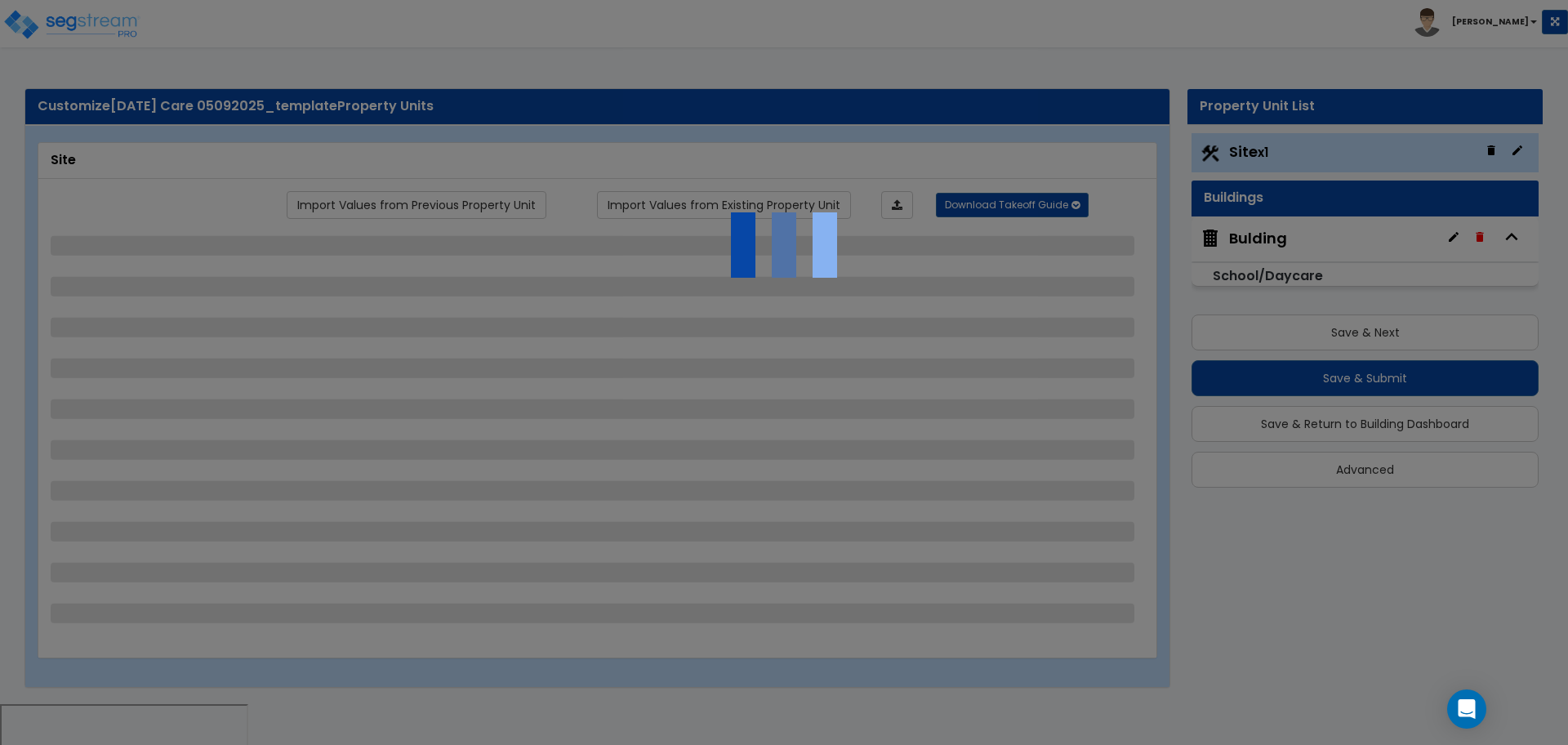
select select "1"
select select "2"
select select "3"
select select "1"
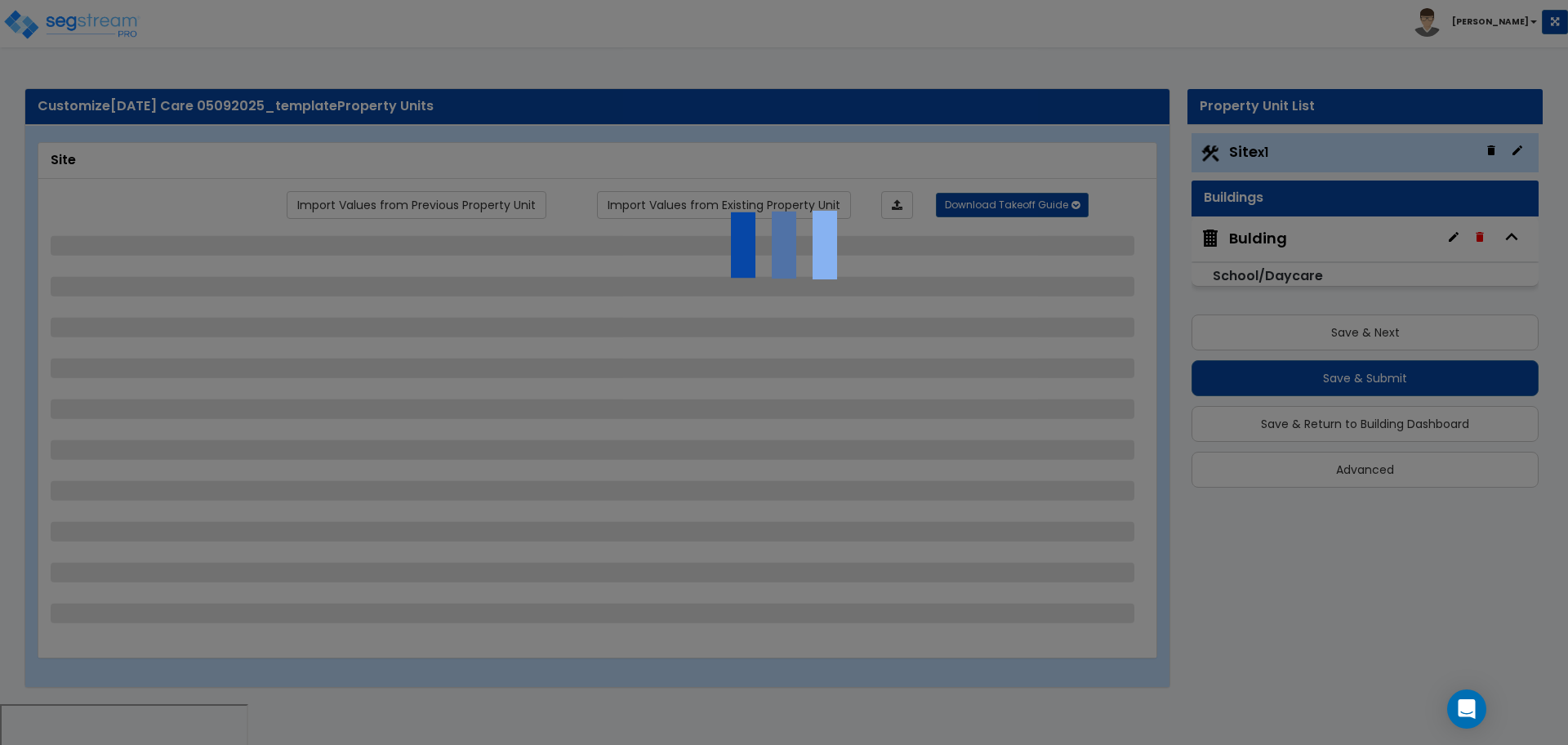
select select "1"
select select "2"
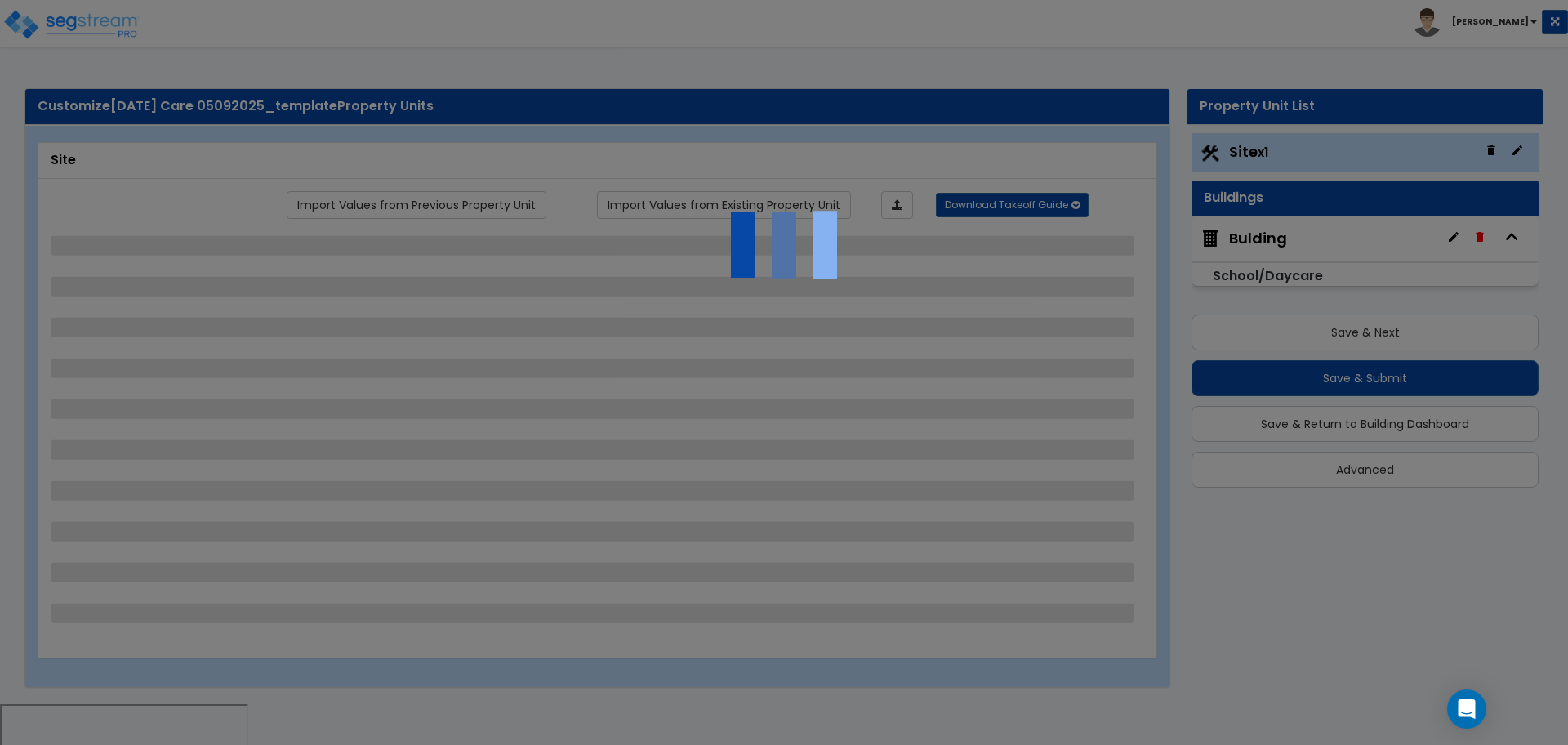
select select "4"
select select "1"
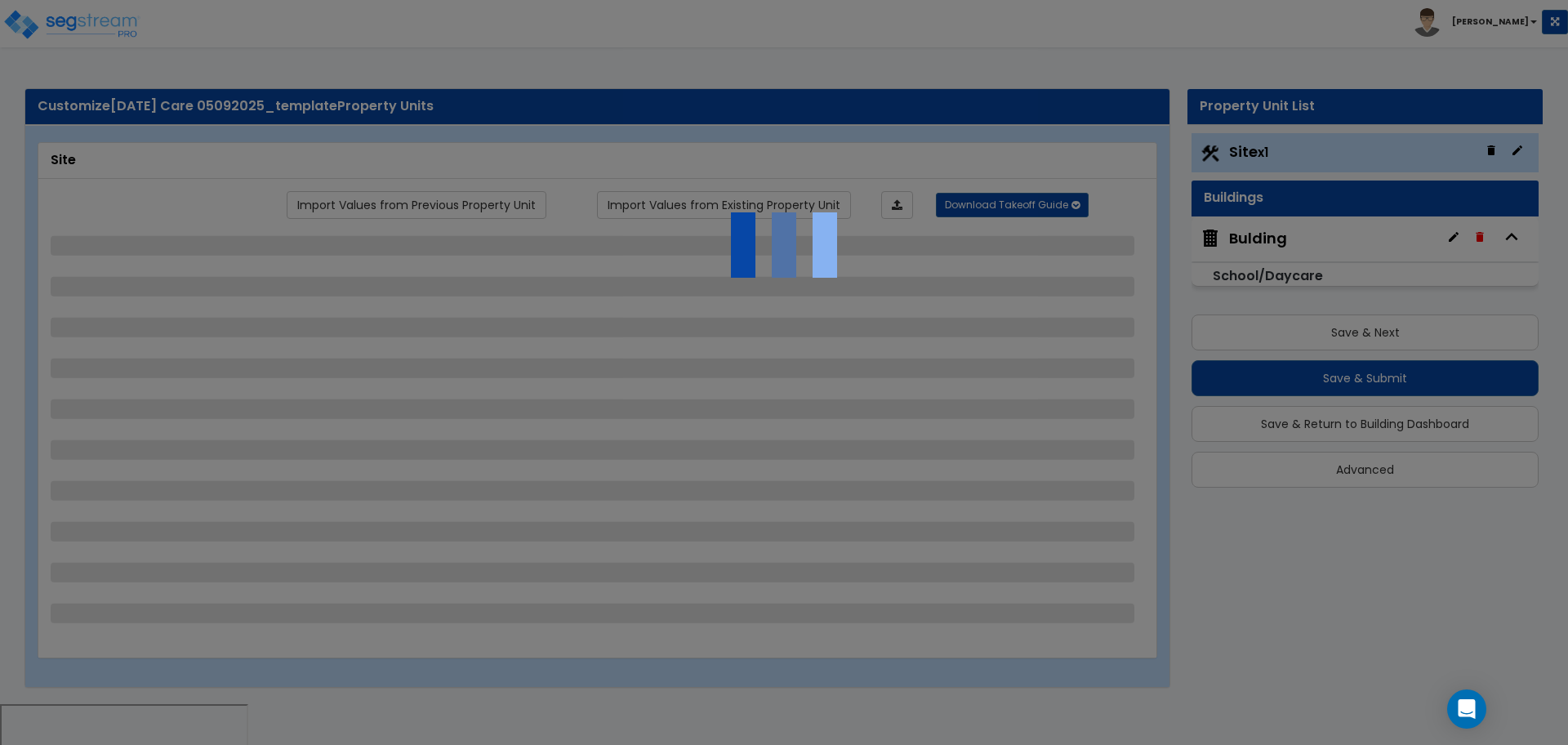
select select "2"
select select "1"
select select "2"
select select "1"
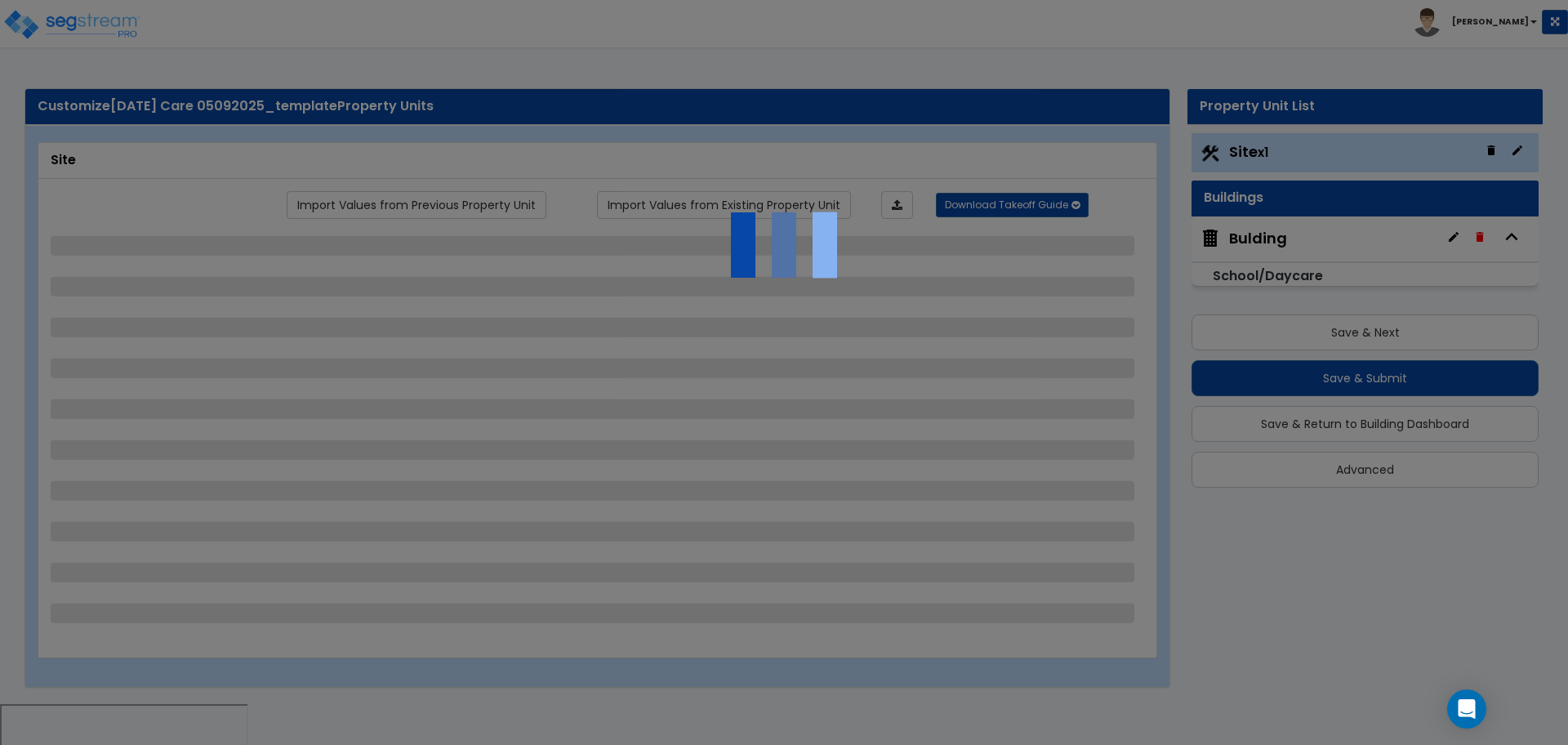
select select "4"
select select "6"
select select "1"
select select "2"
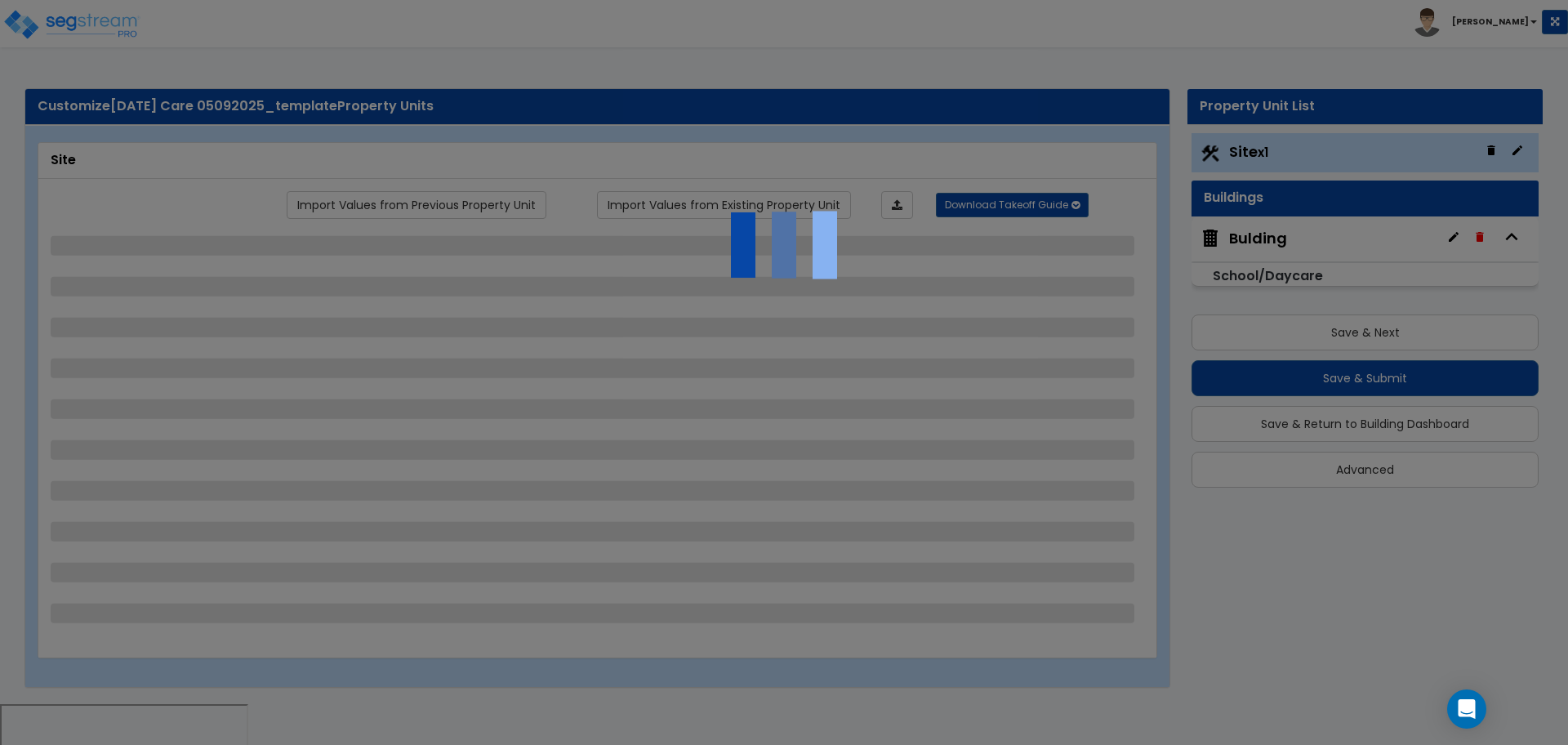
select select "2"
select select "4"
select select "1"
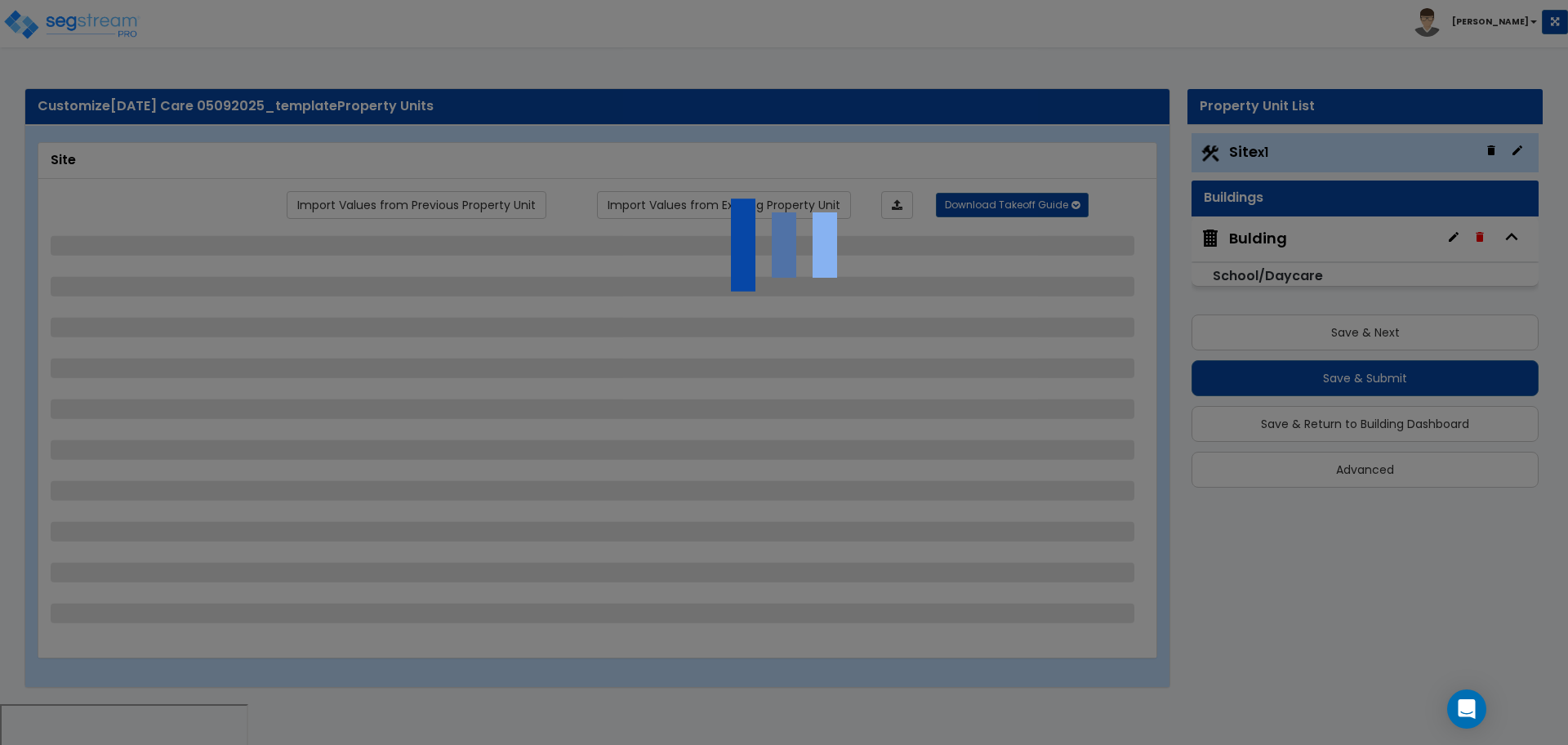
select select "2"
select select "1"
select select "3"
select select "1"
select select "10"
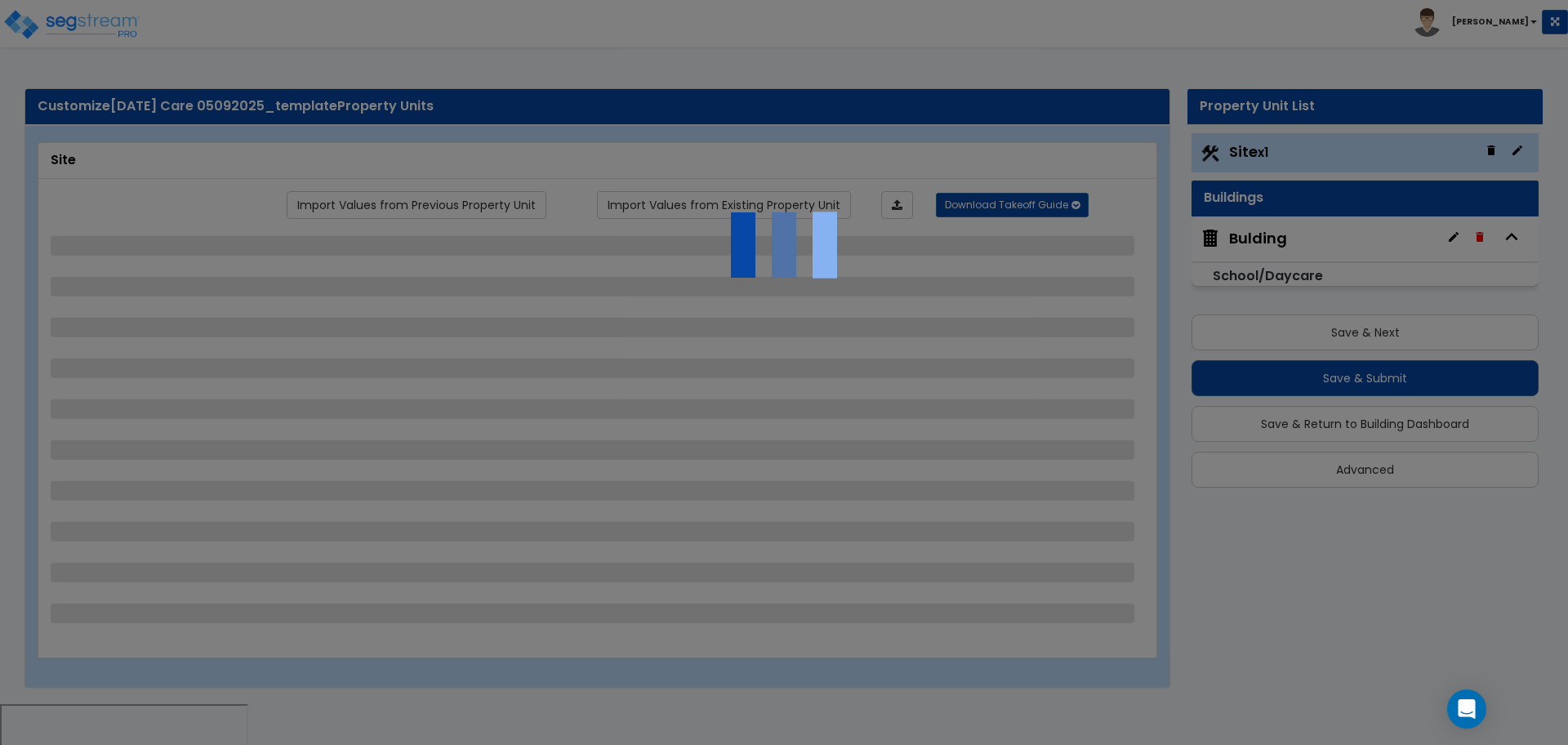
select select "2"
select select "1"
select select "2"
select select "1"
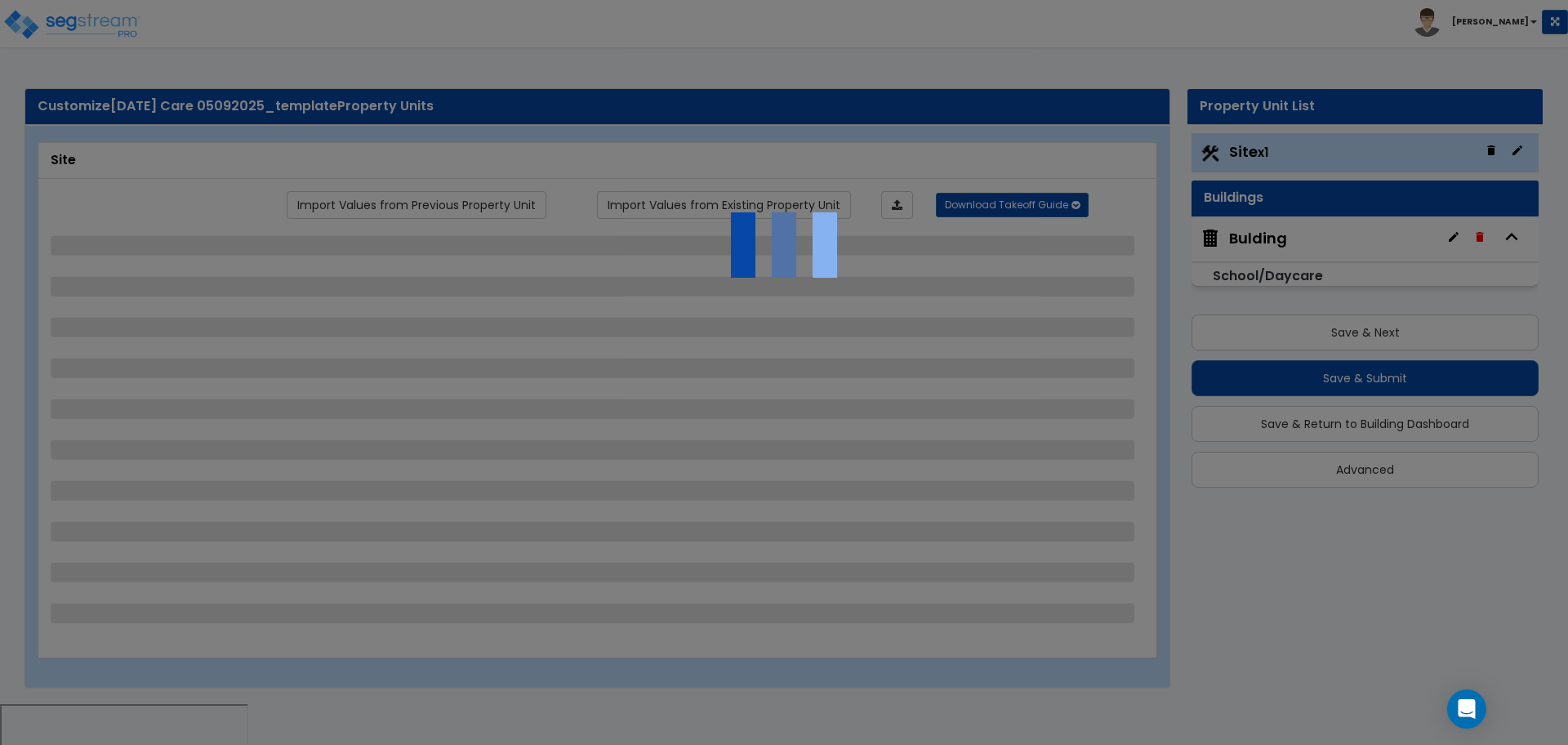
select select "2"
select select "1"
select select "2"
select select "1"
select select "2"
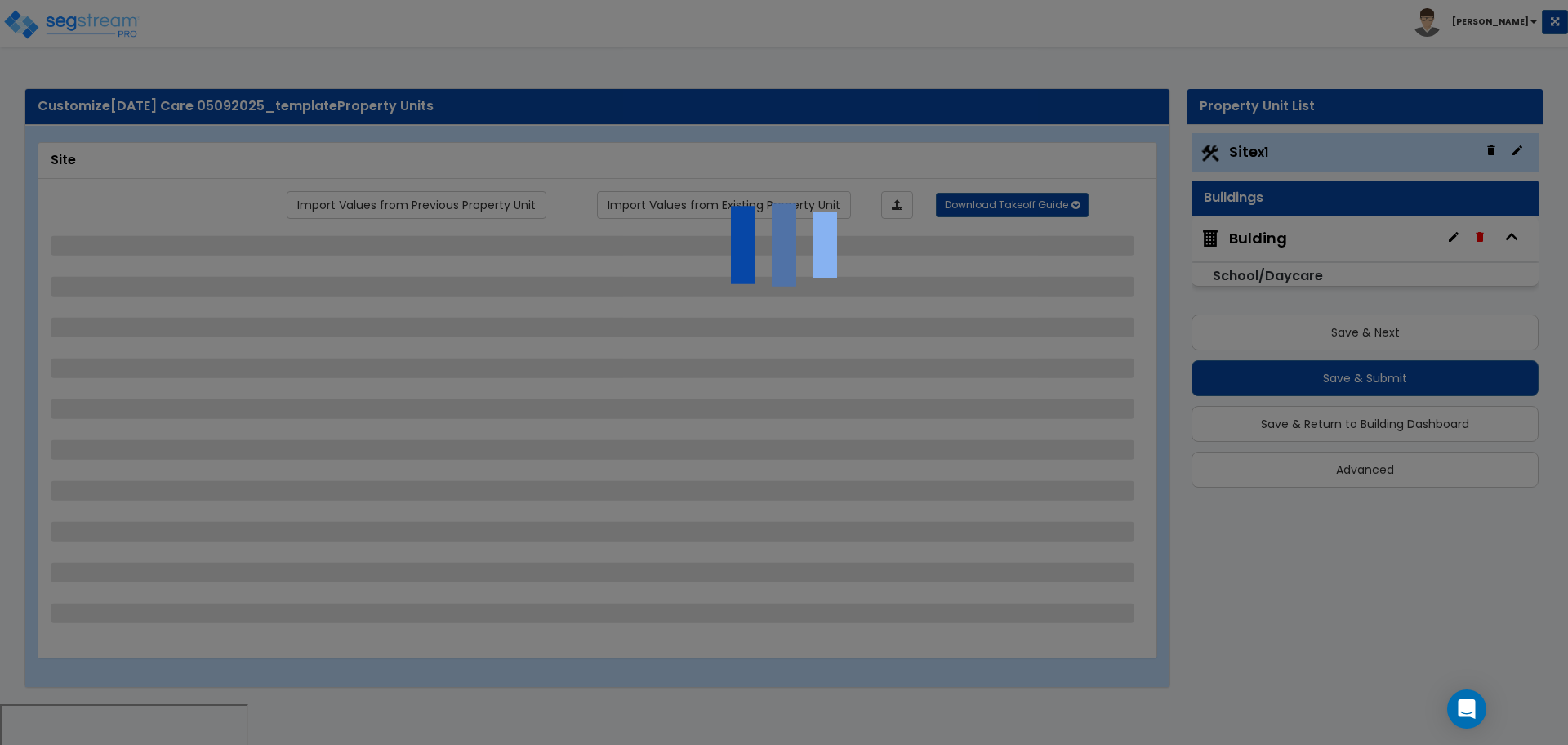
select select "7"
select select "1"
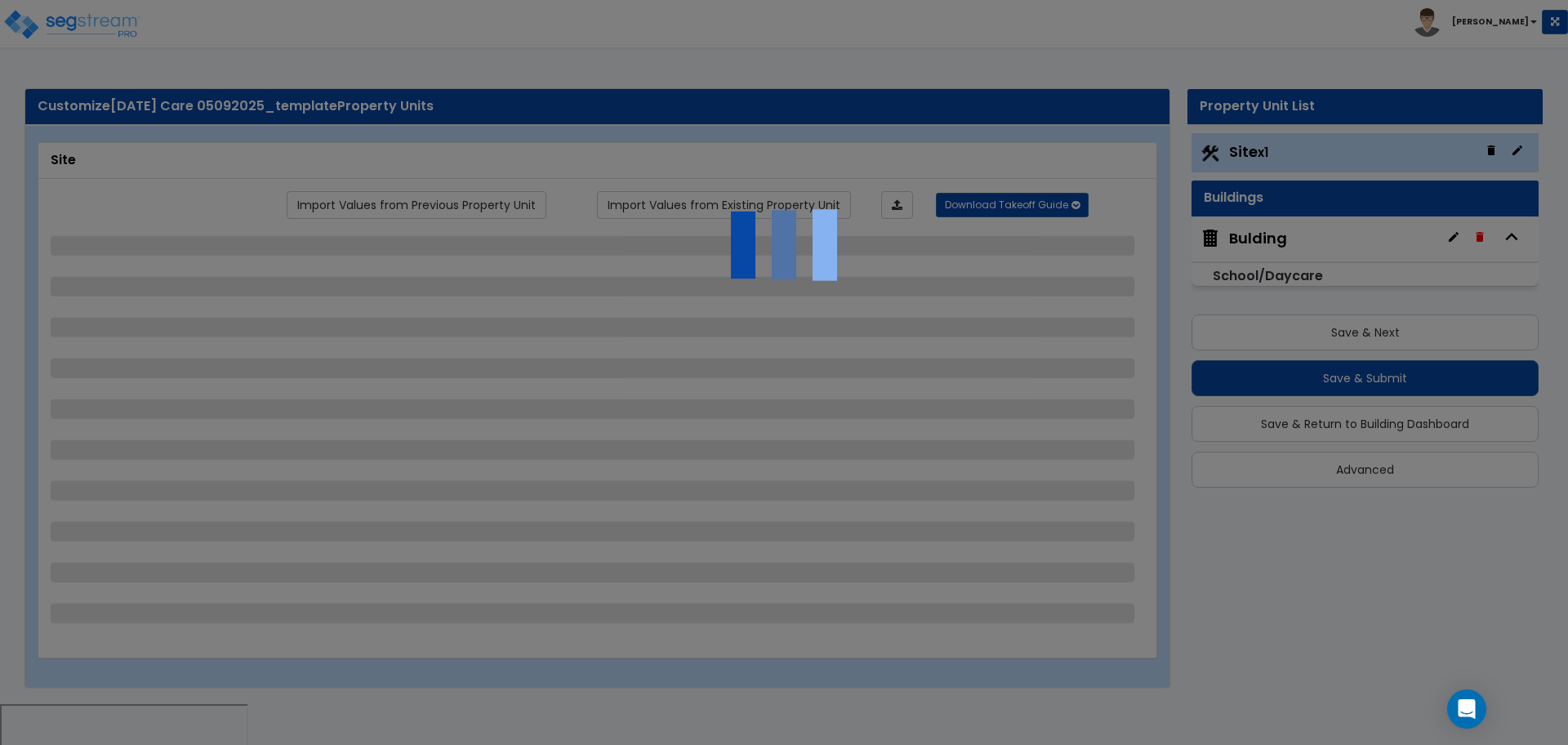
select select "20"
select select "6"
select select "1"
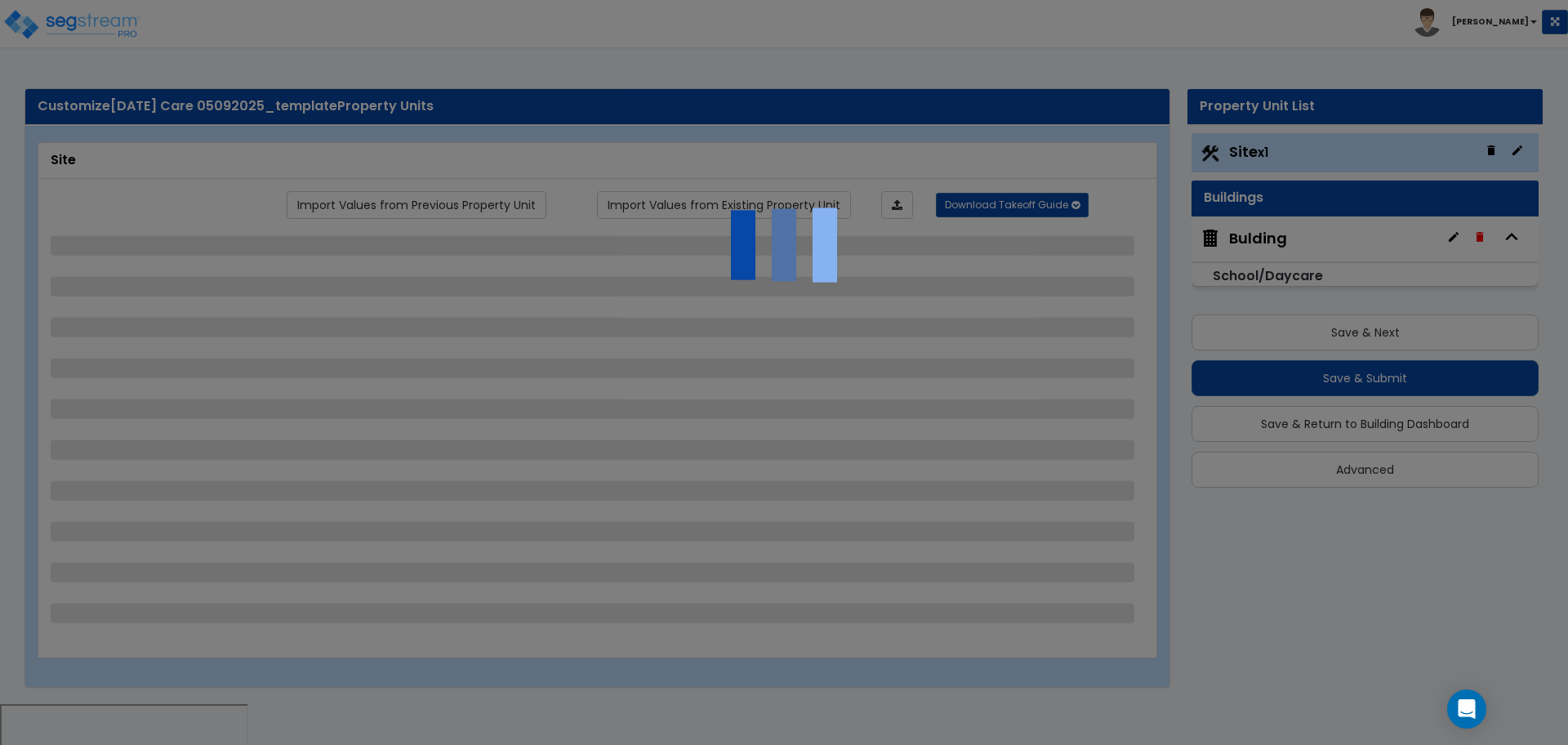
select select "1"
select select "3"
select select "1"
select select "2"
select select "3"
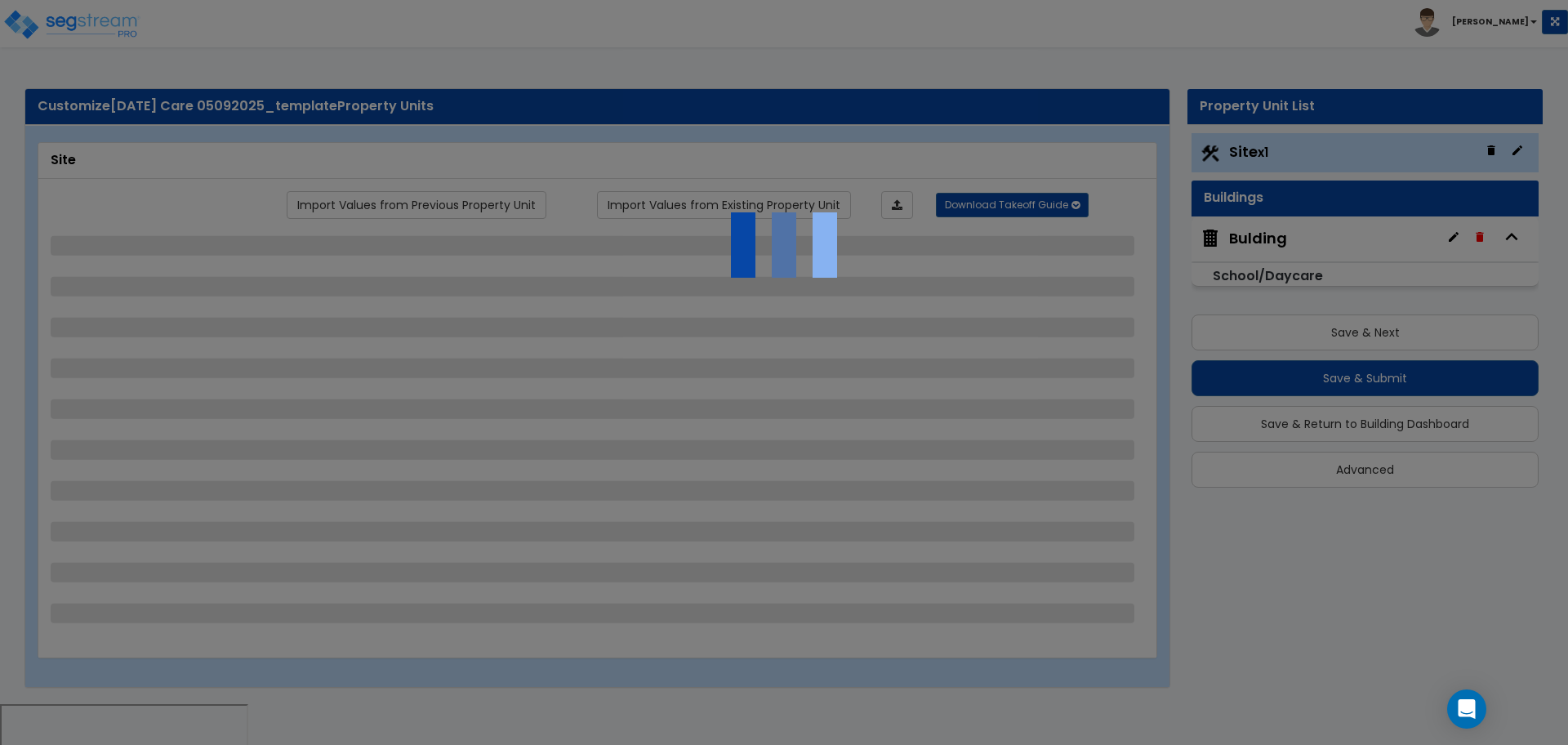
select select "1"
select select "4"
select select "1"
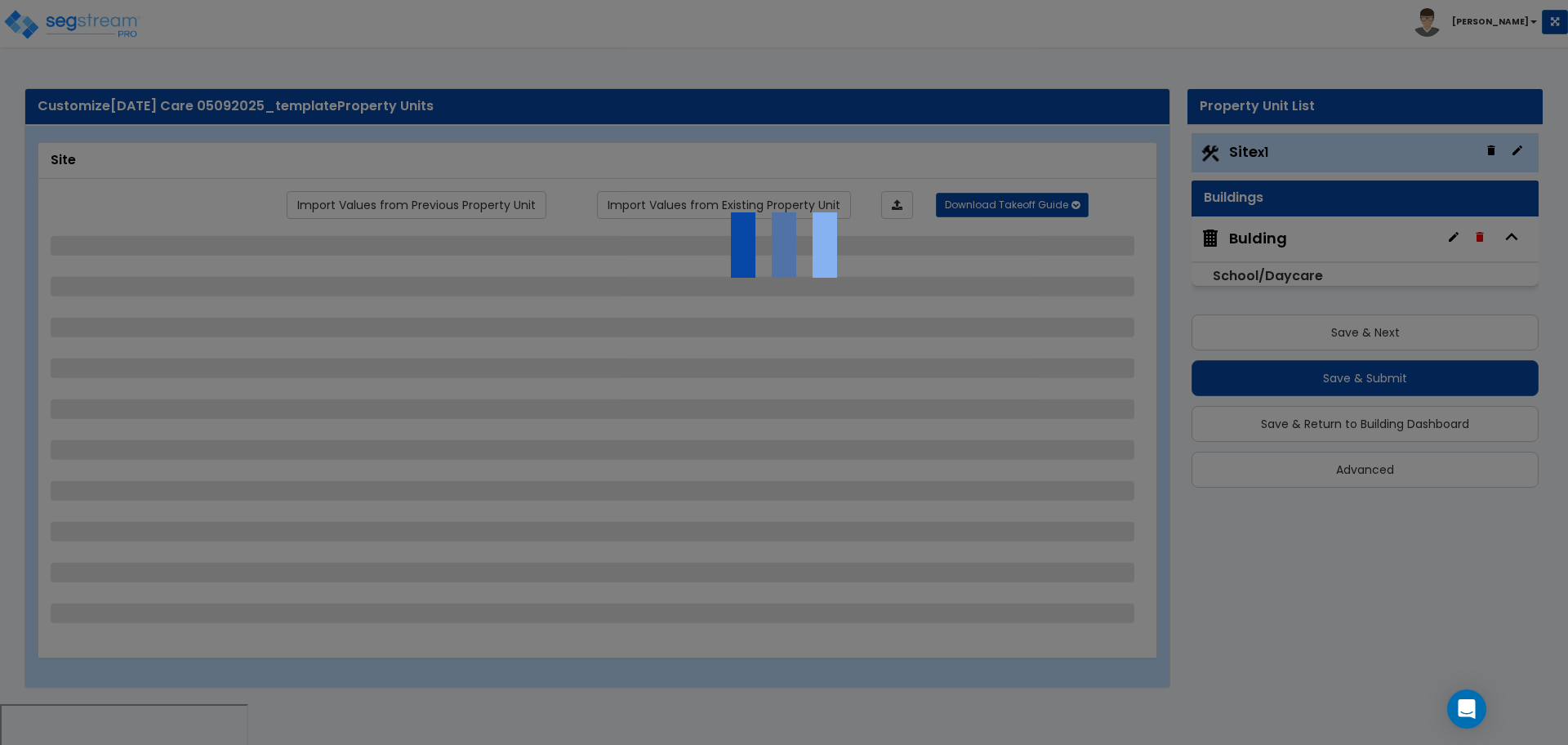
select select "2"
select select "3"
select select "2"
select select "3"
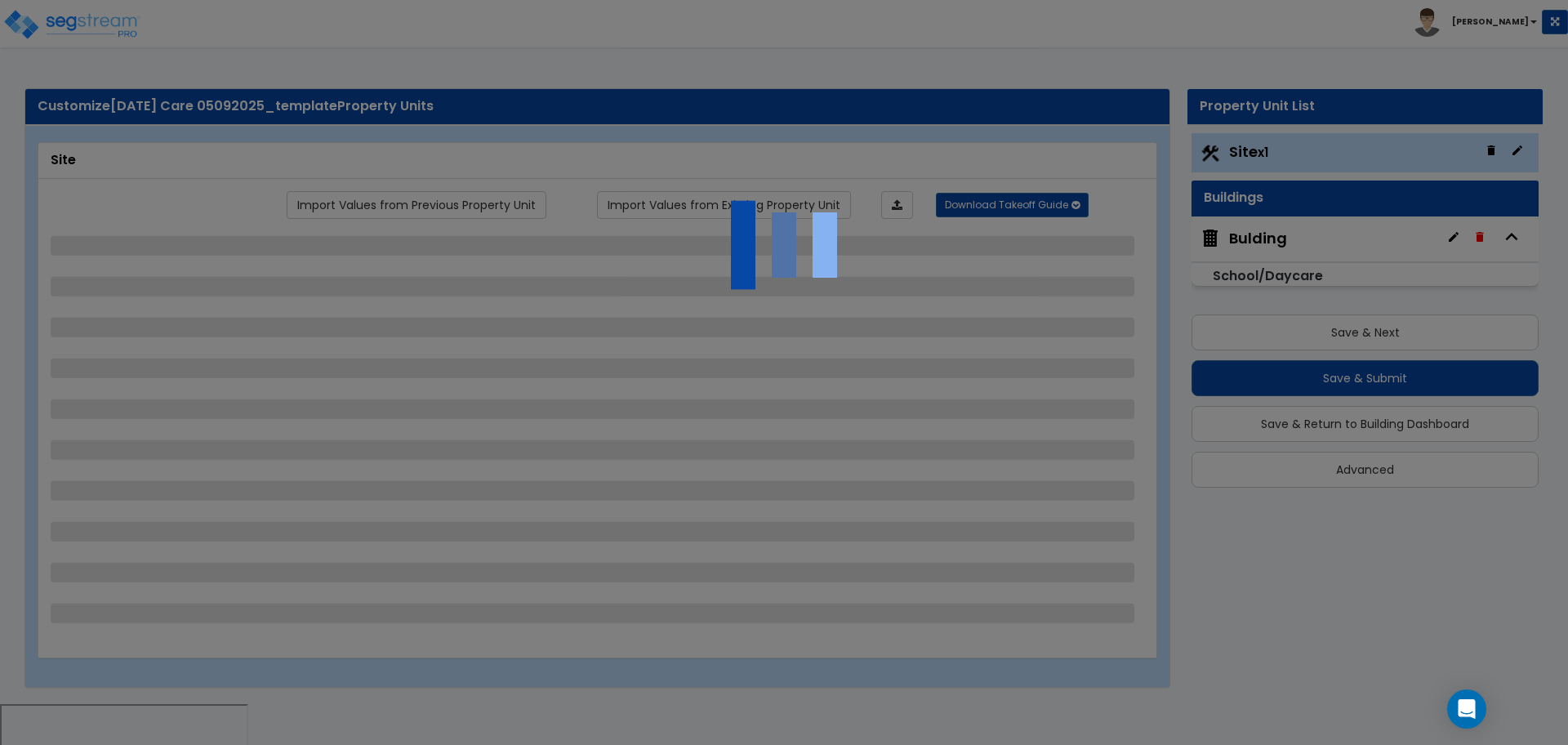
select select "2"
select select "1"
select select "3"
select select "11"
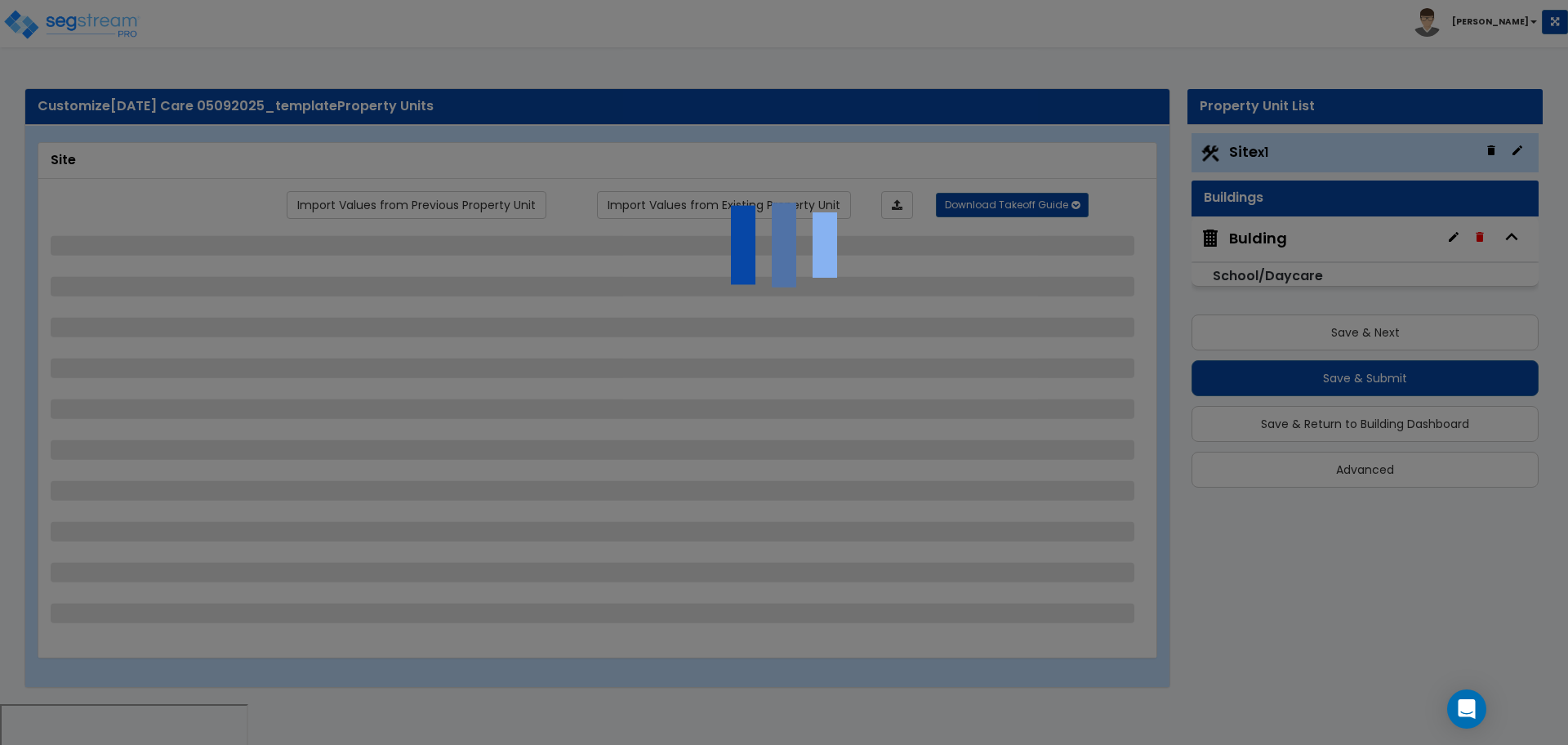
select select "8"
select select "5"
select select "3"
select select "1"
select select "5"
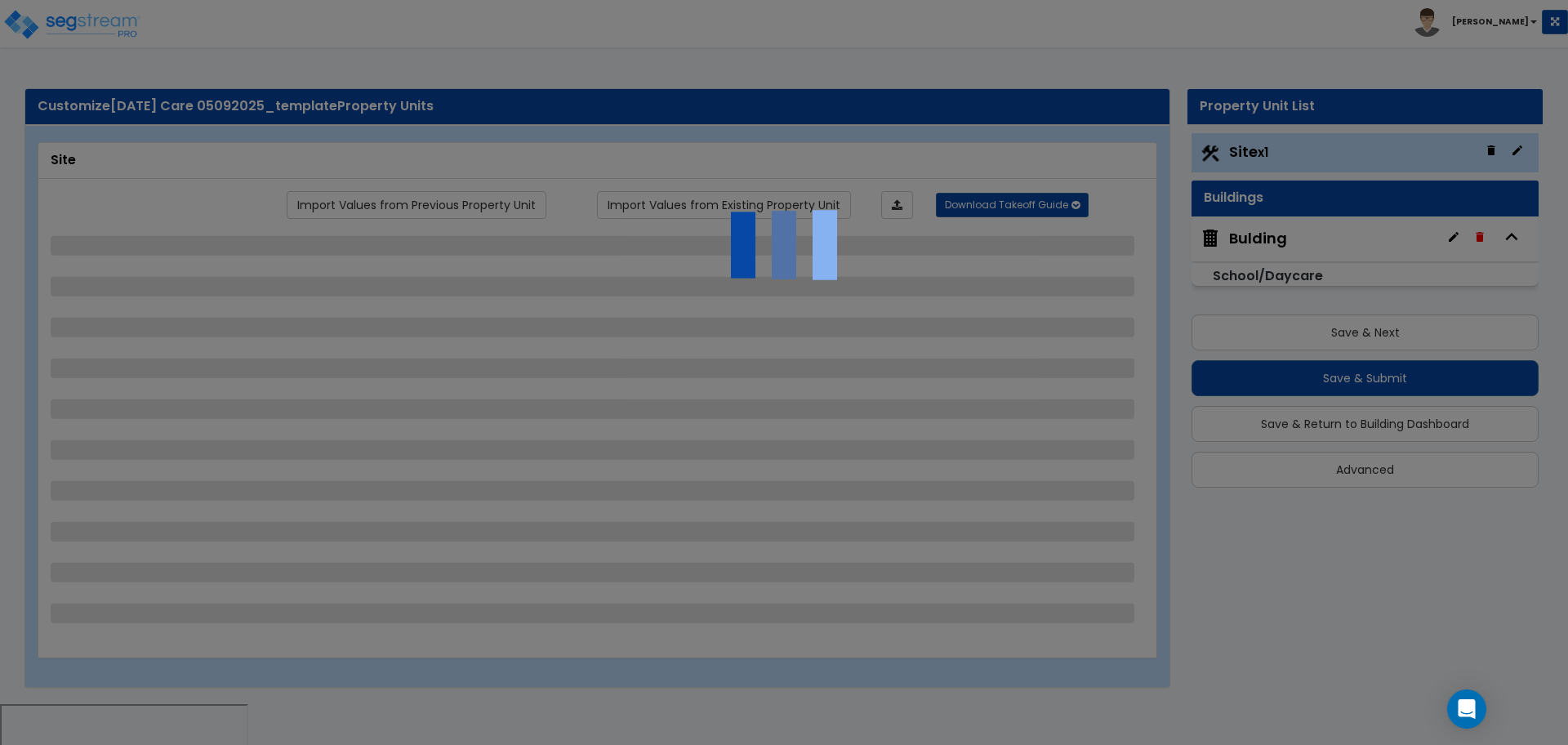
select select "7"
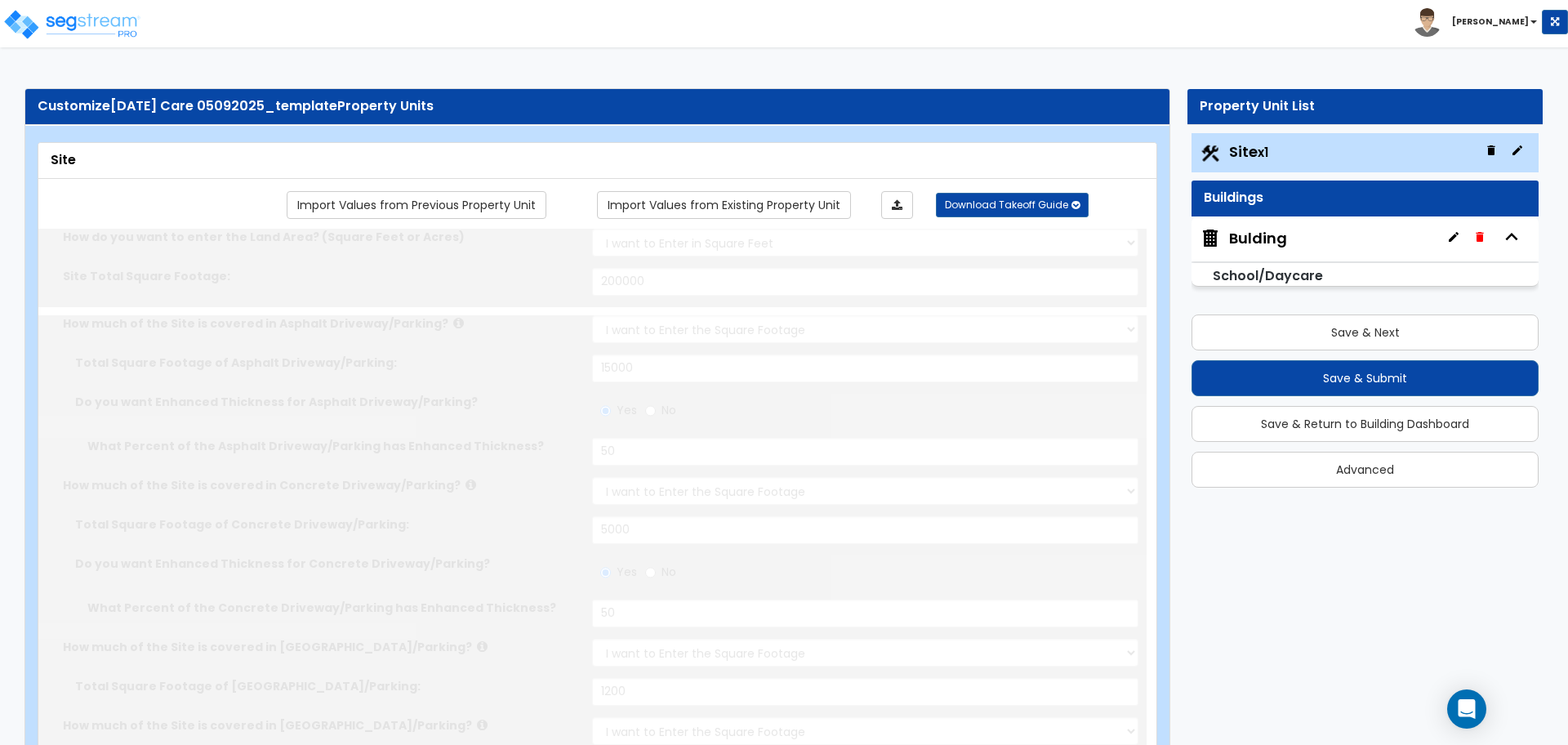
radio input "true"
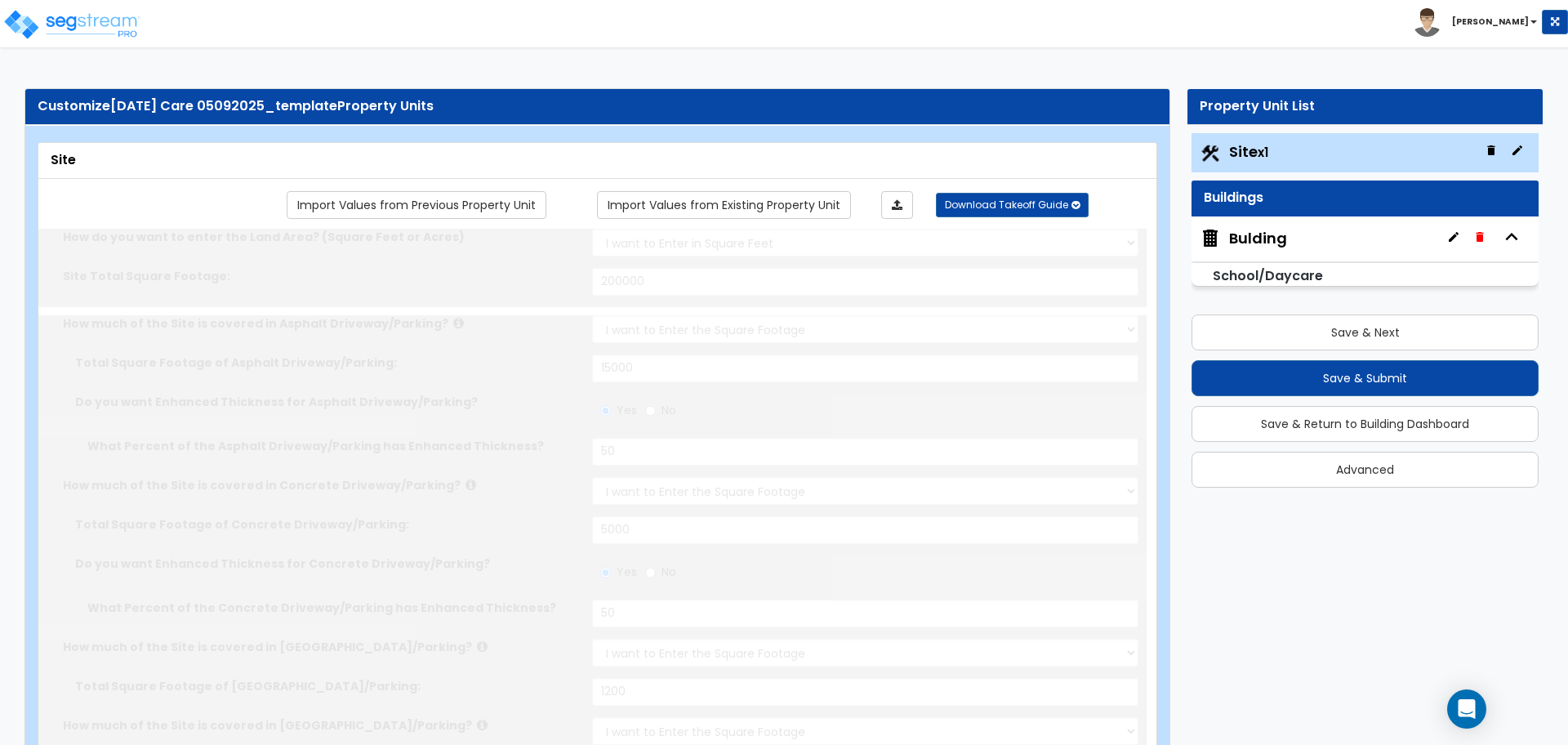
radio input "true"
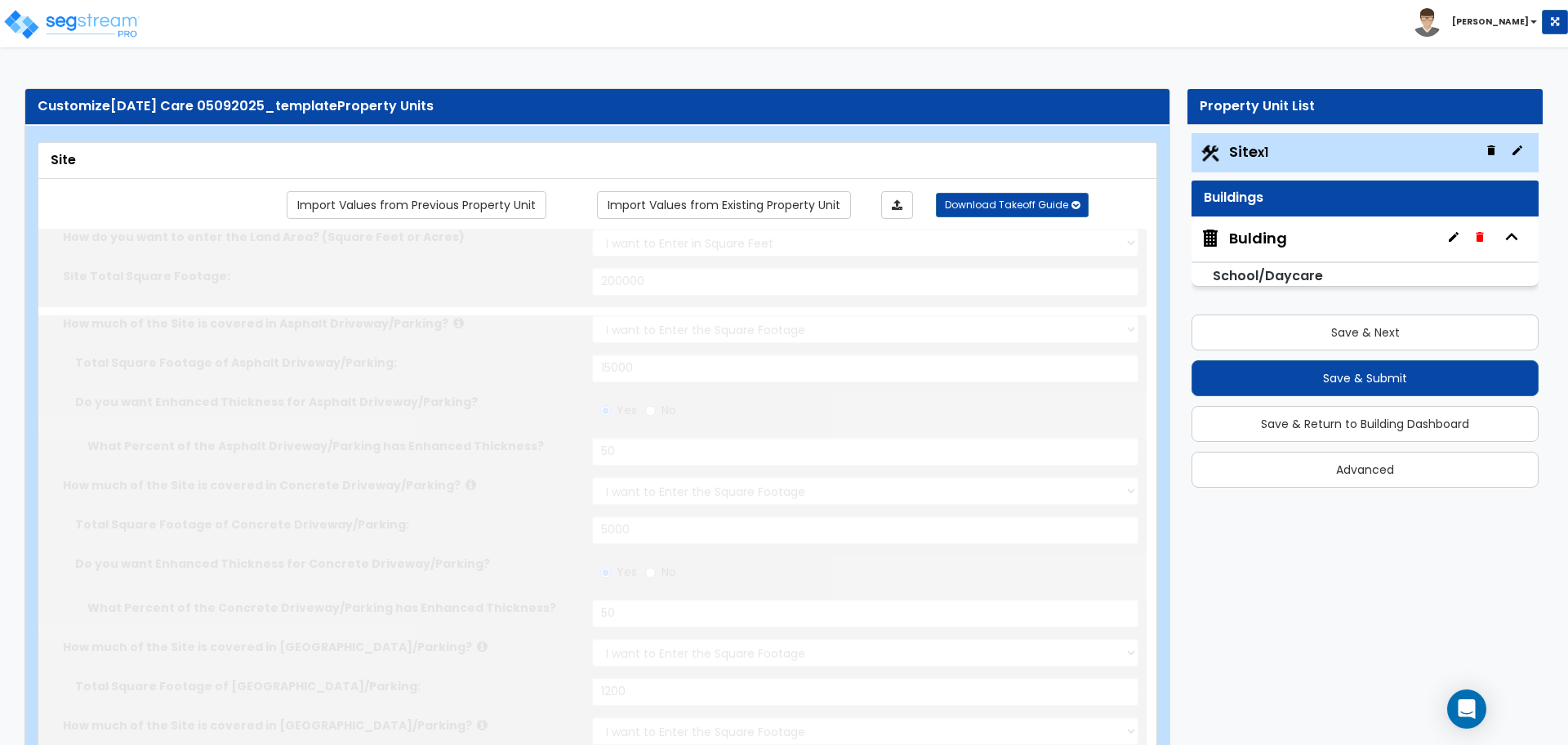
radio input "true"
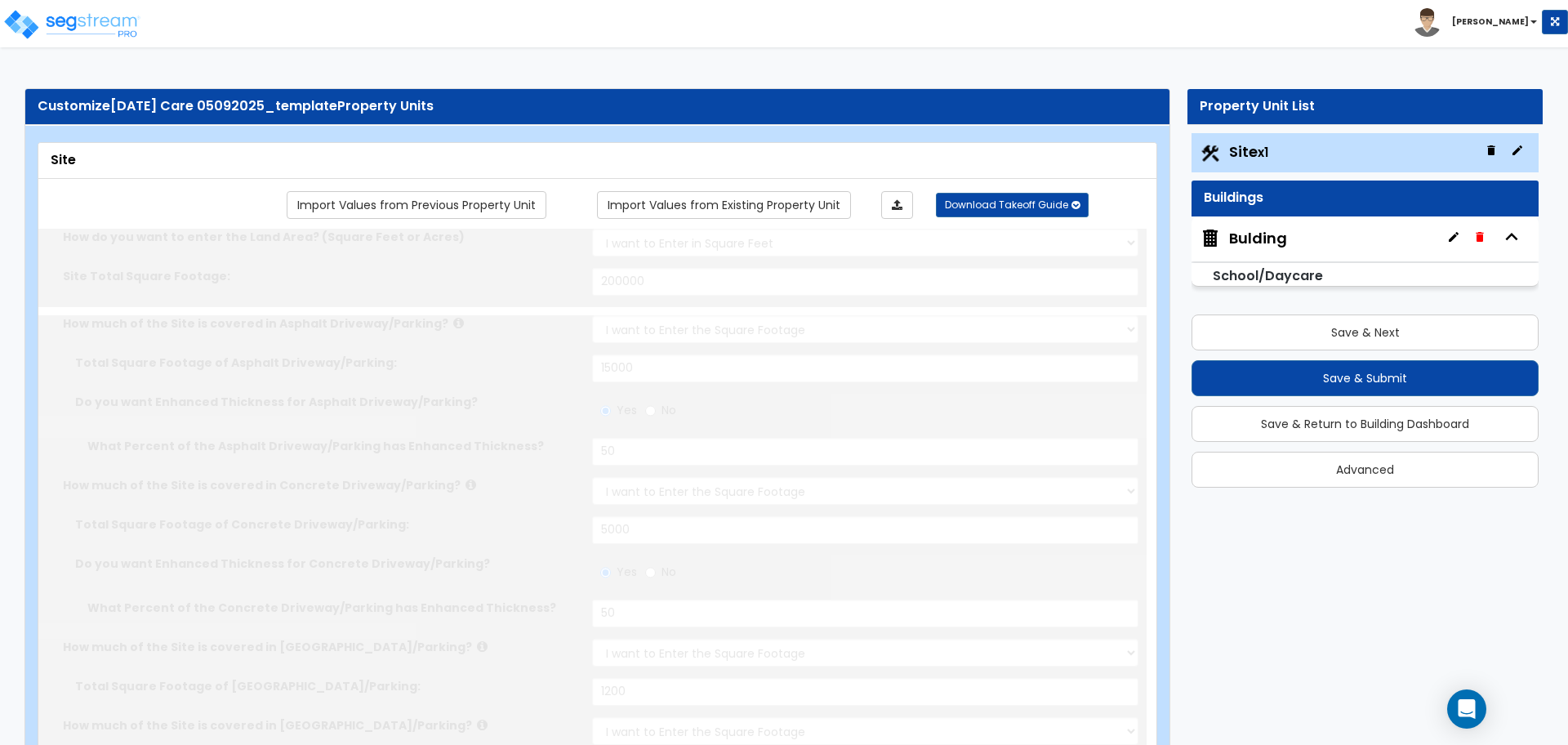
radio input "true"
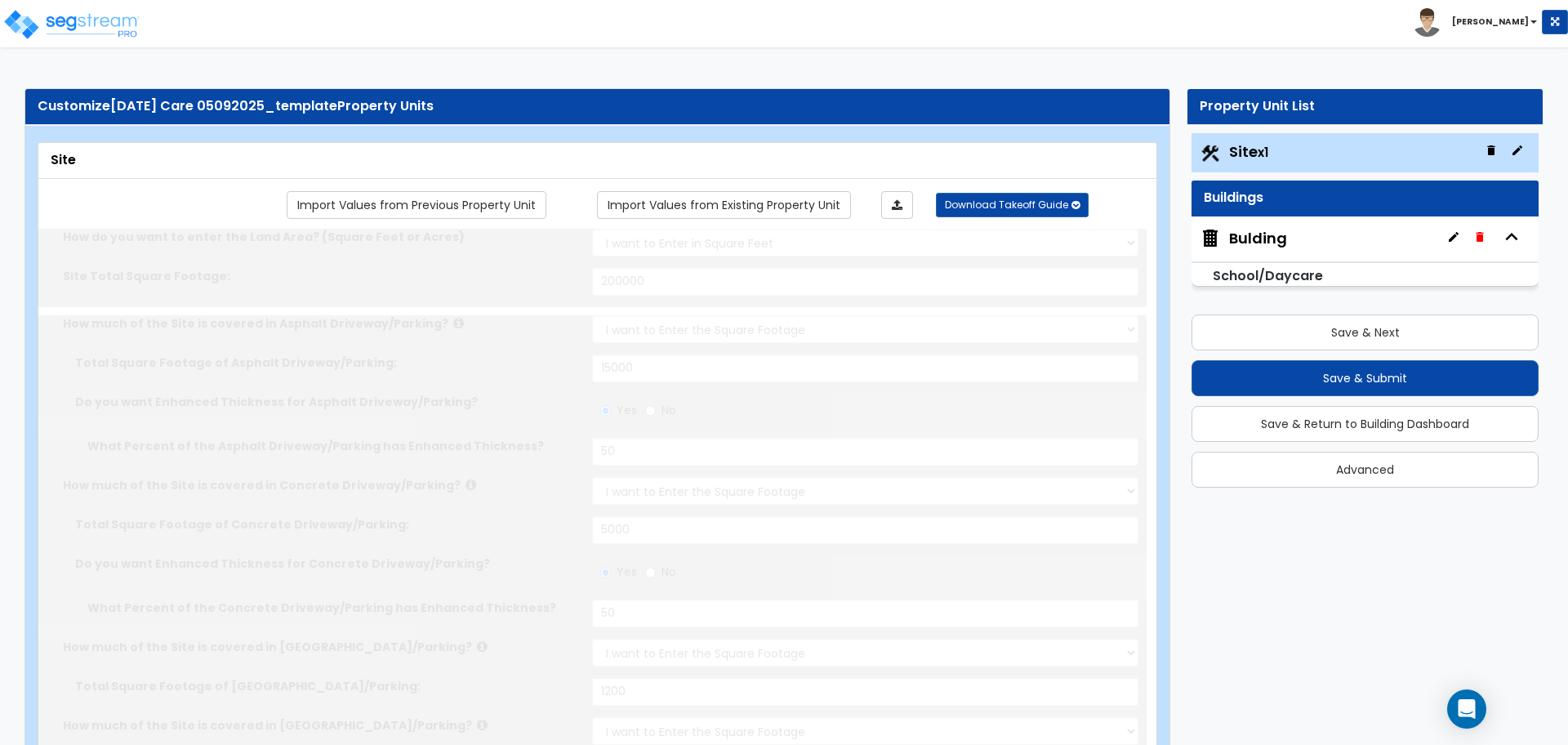
radio input "true"
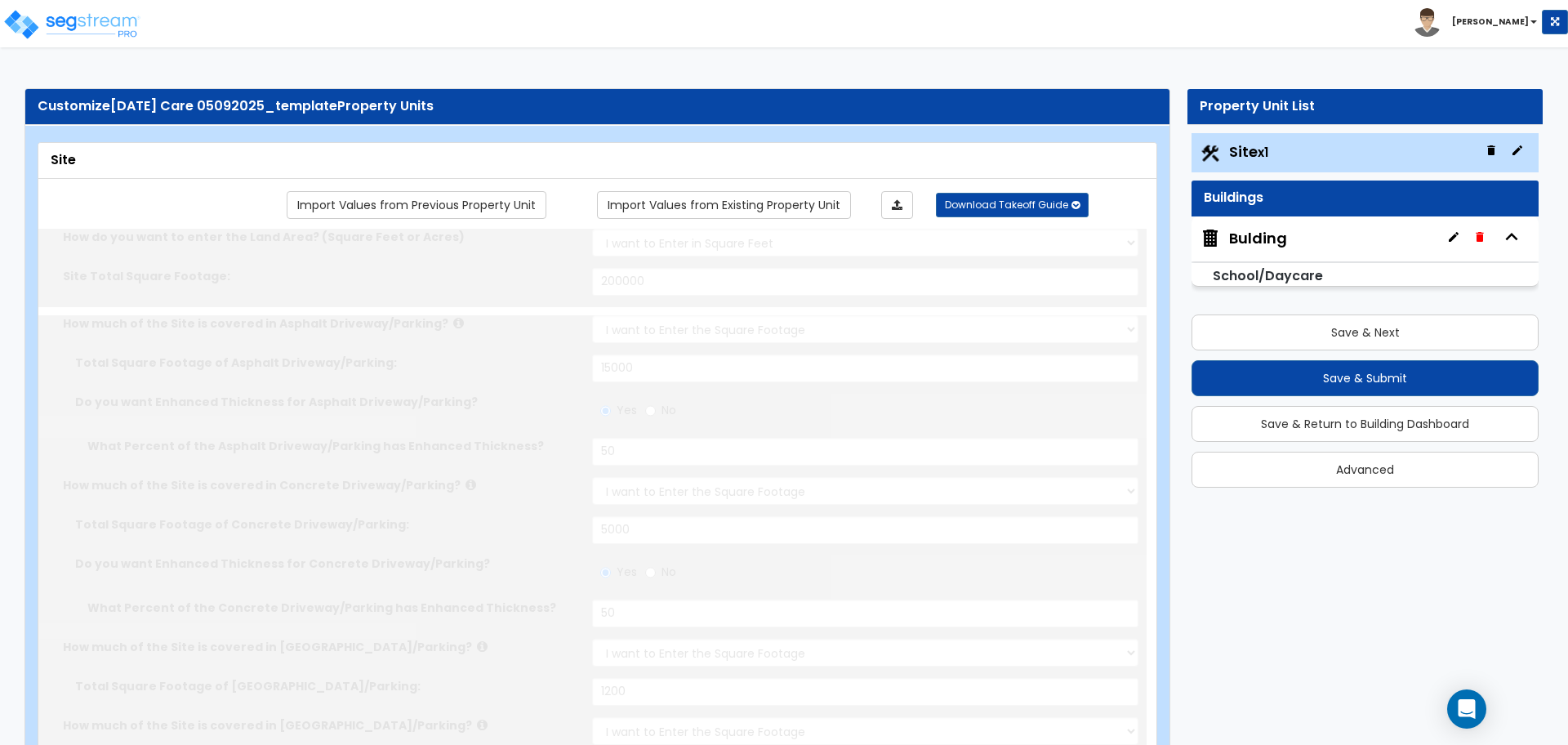
radio input "true"
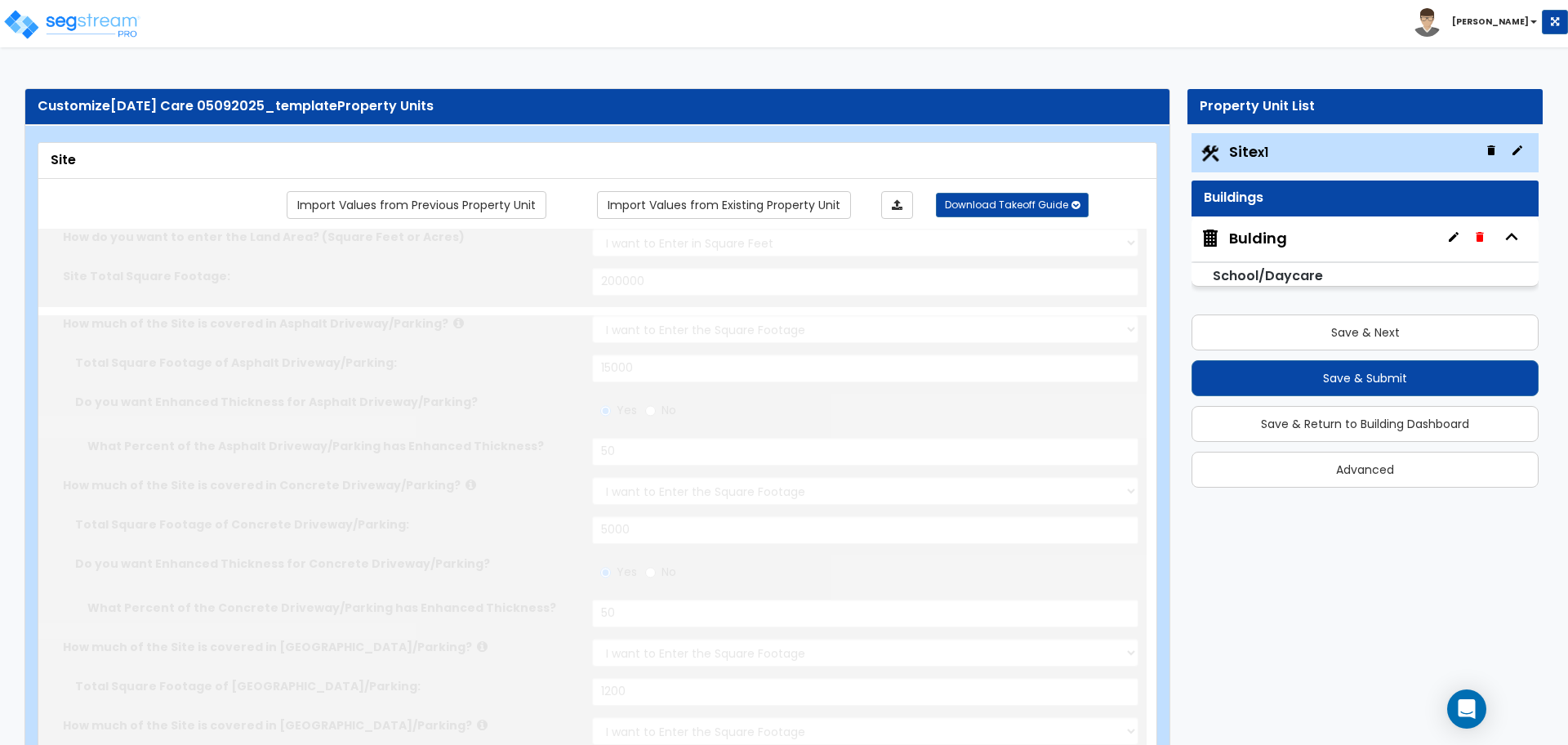
radio input "true"
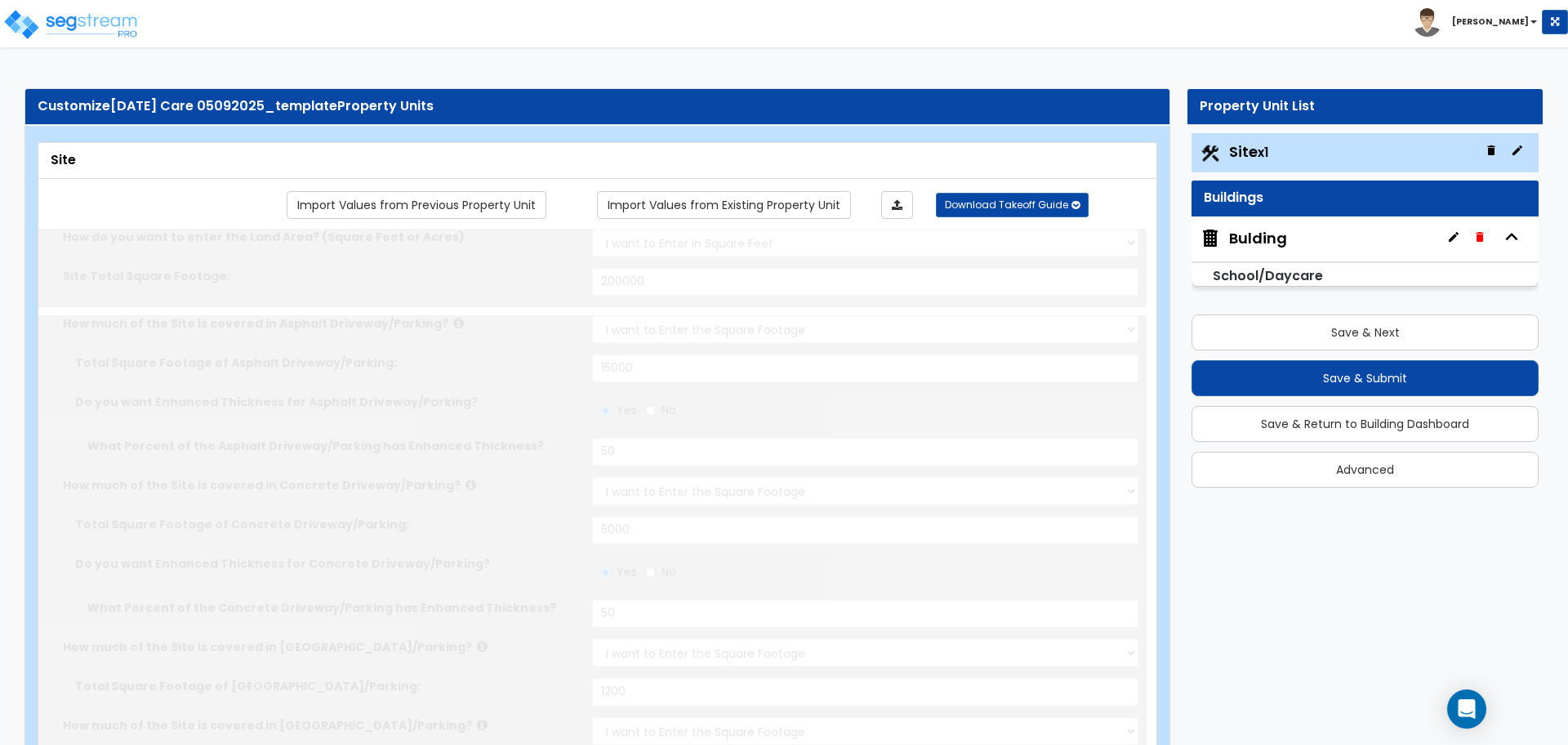
radio input "true"
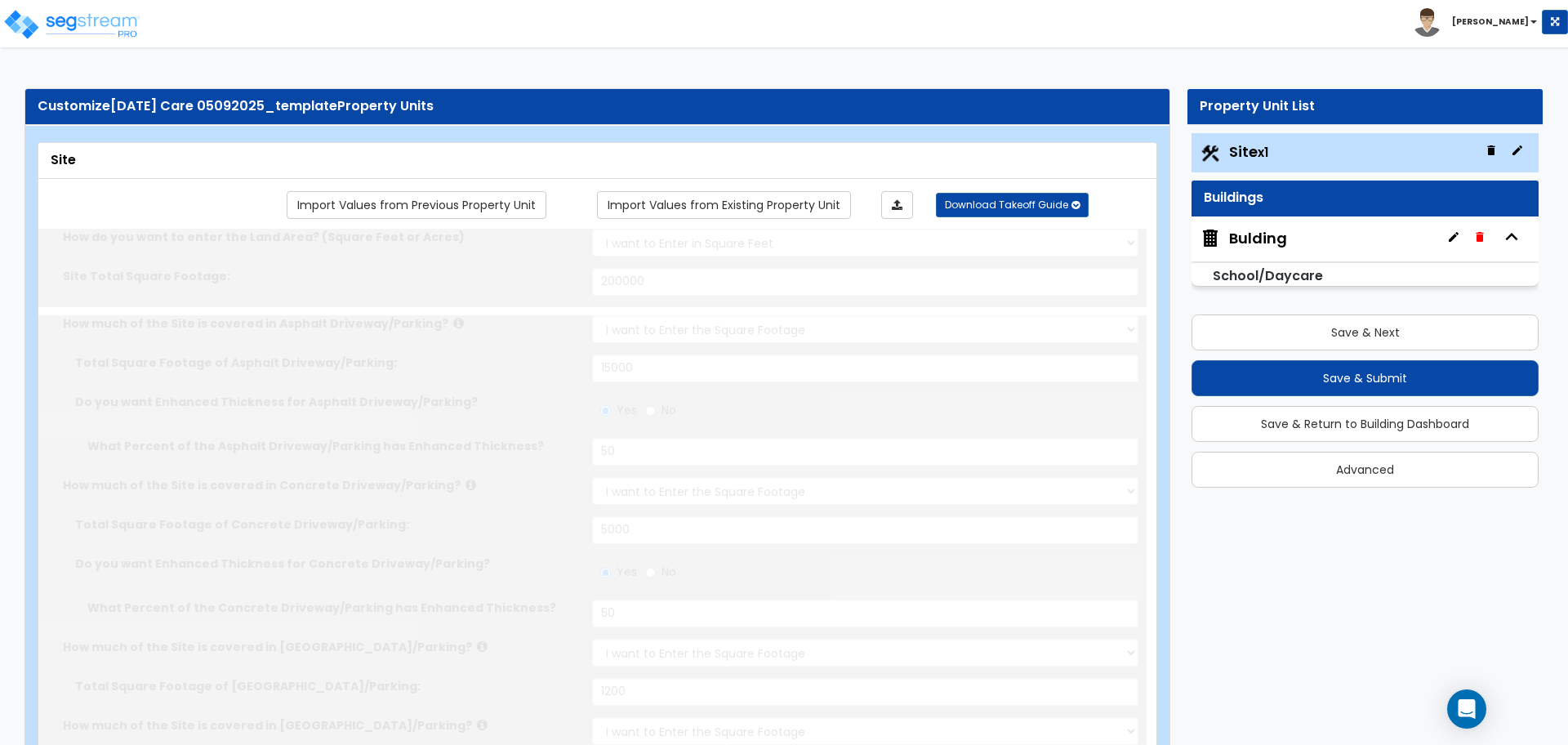
radio input "true"
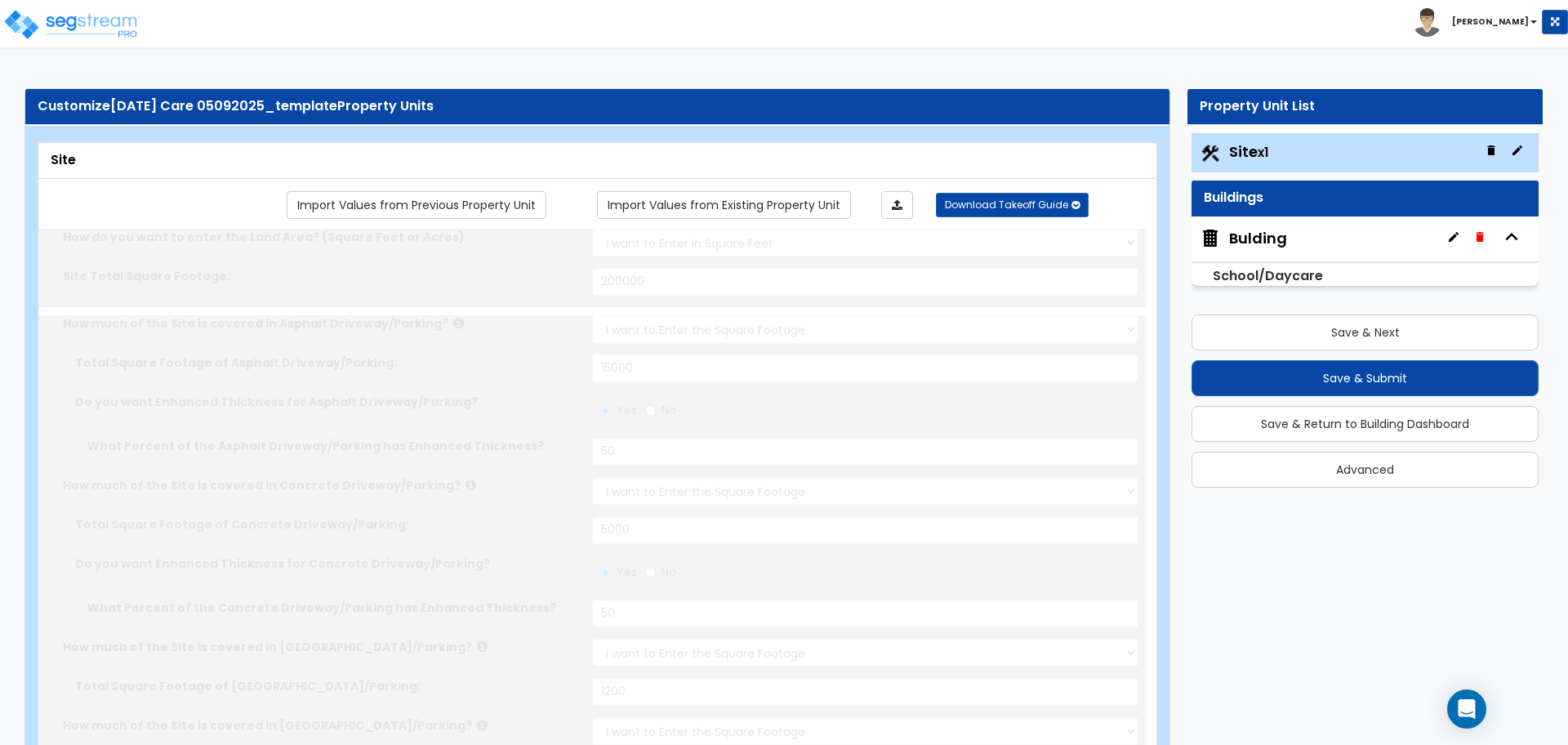
radio input "true"
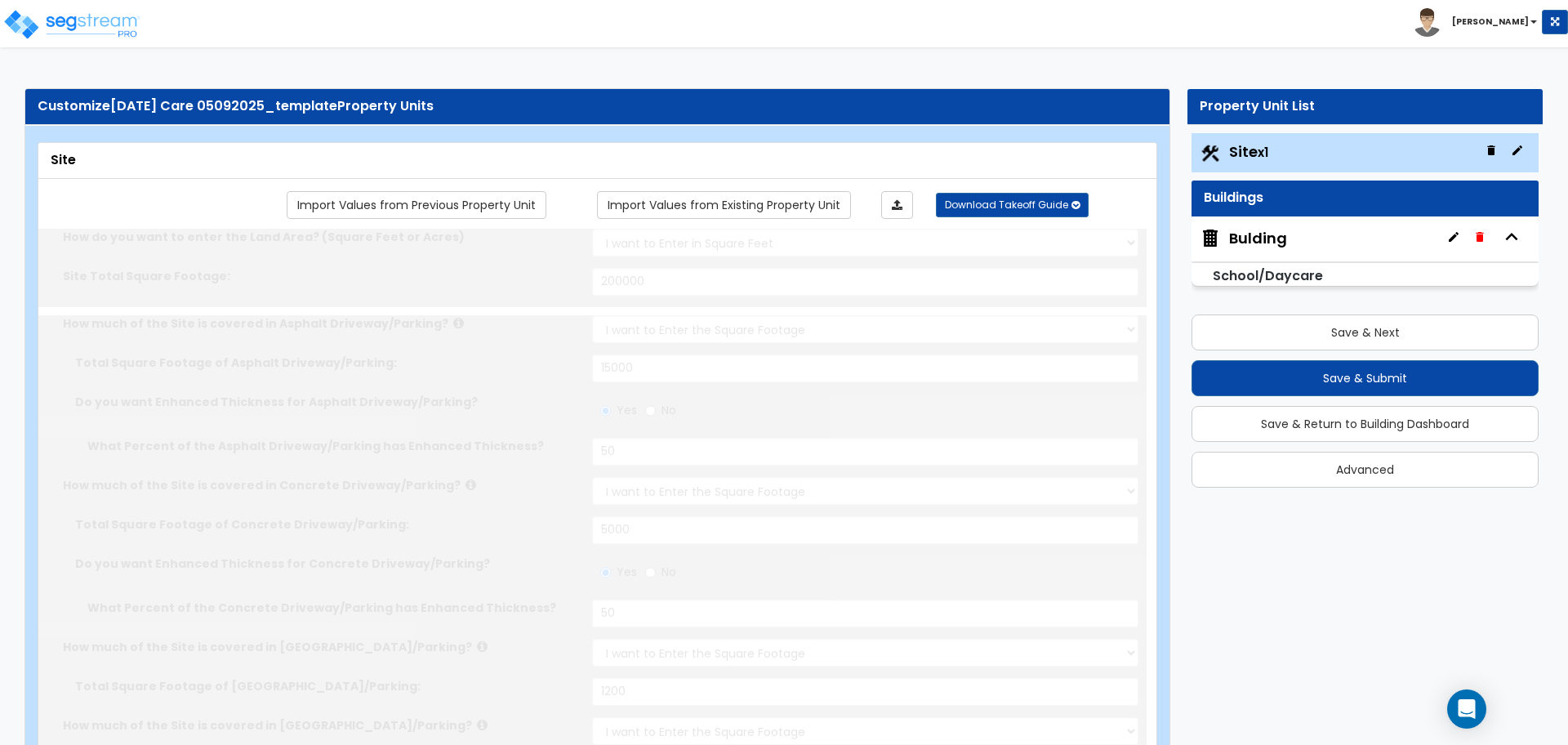
radio input "true"
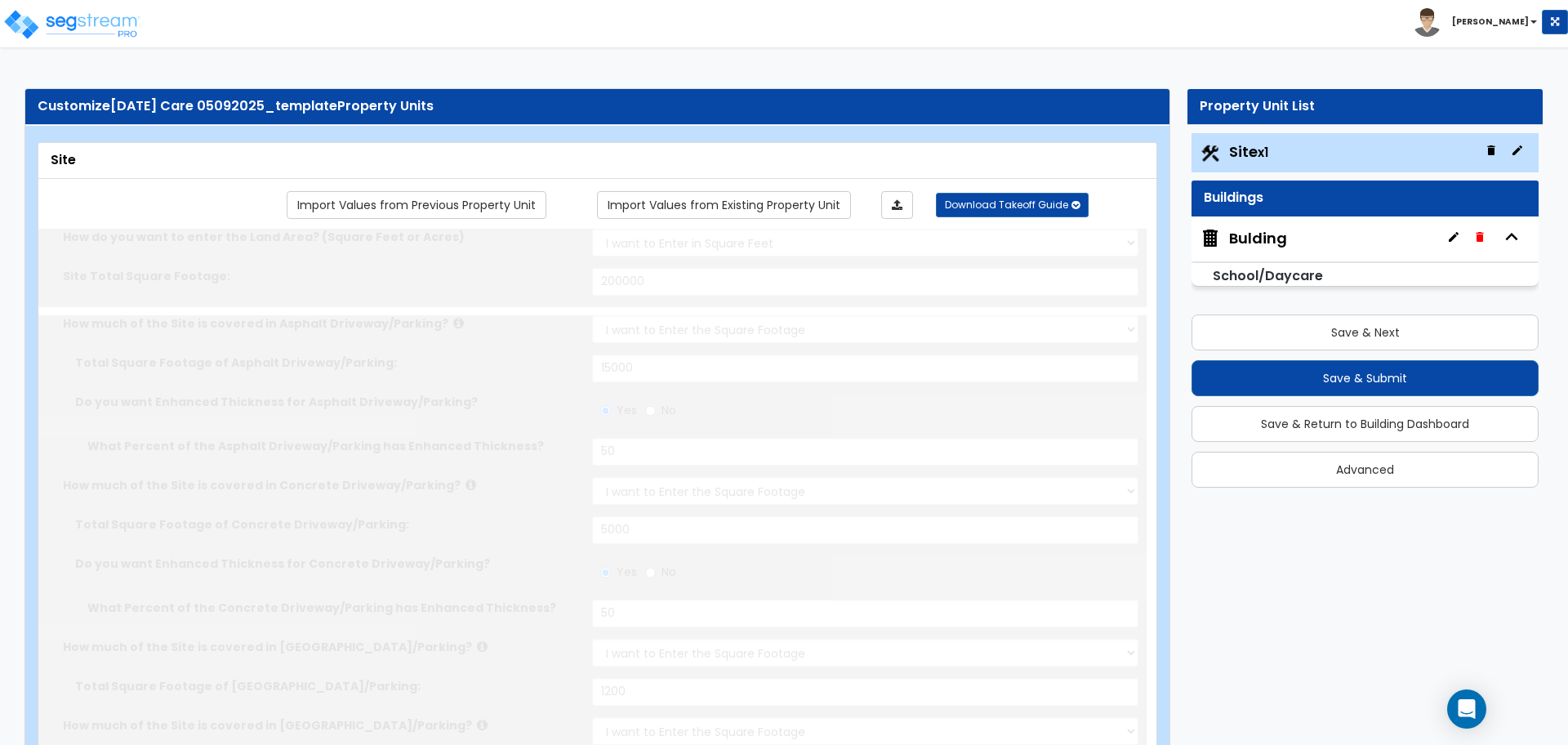
radio input "true"
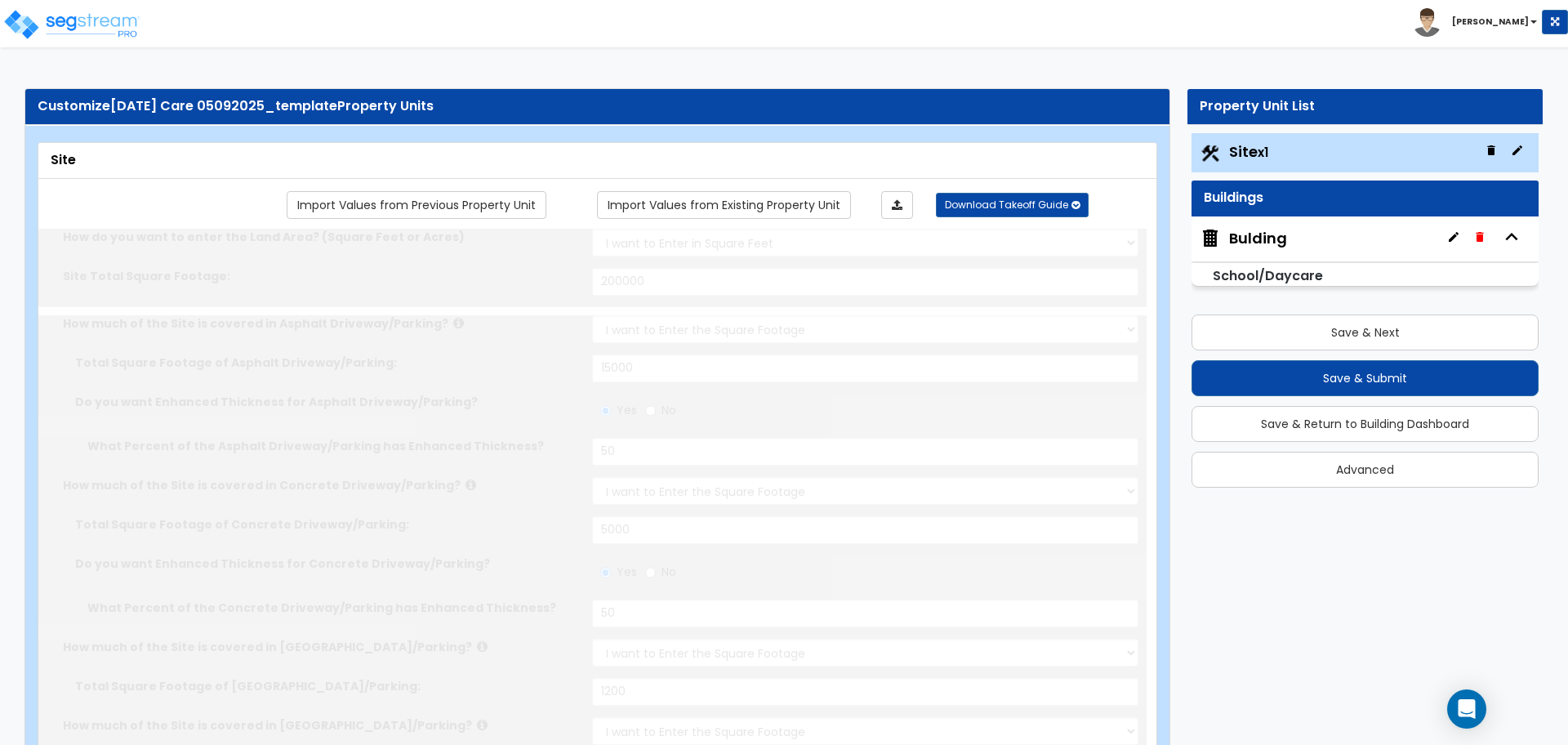
radio input "true"
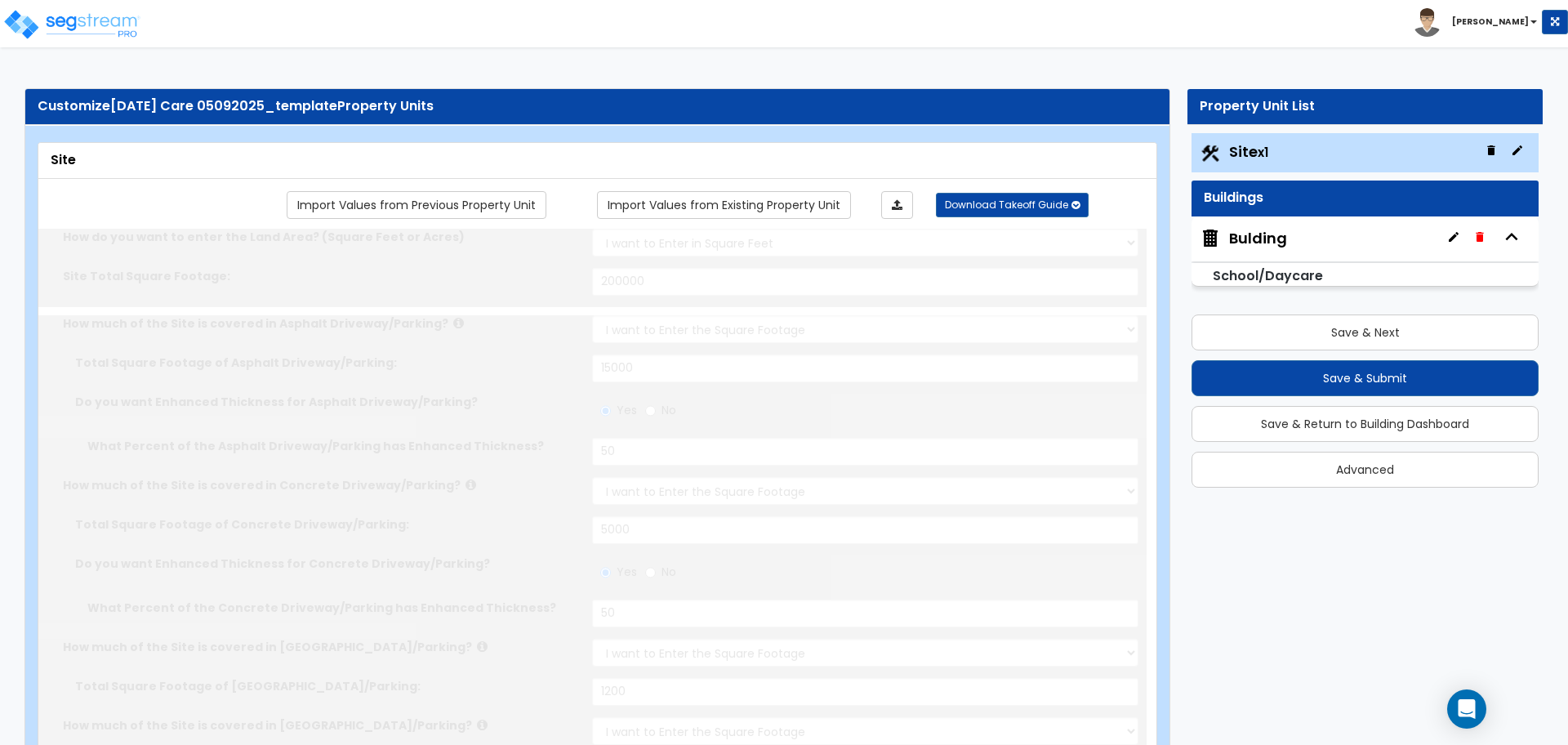
radio input "true"
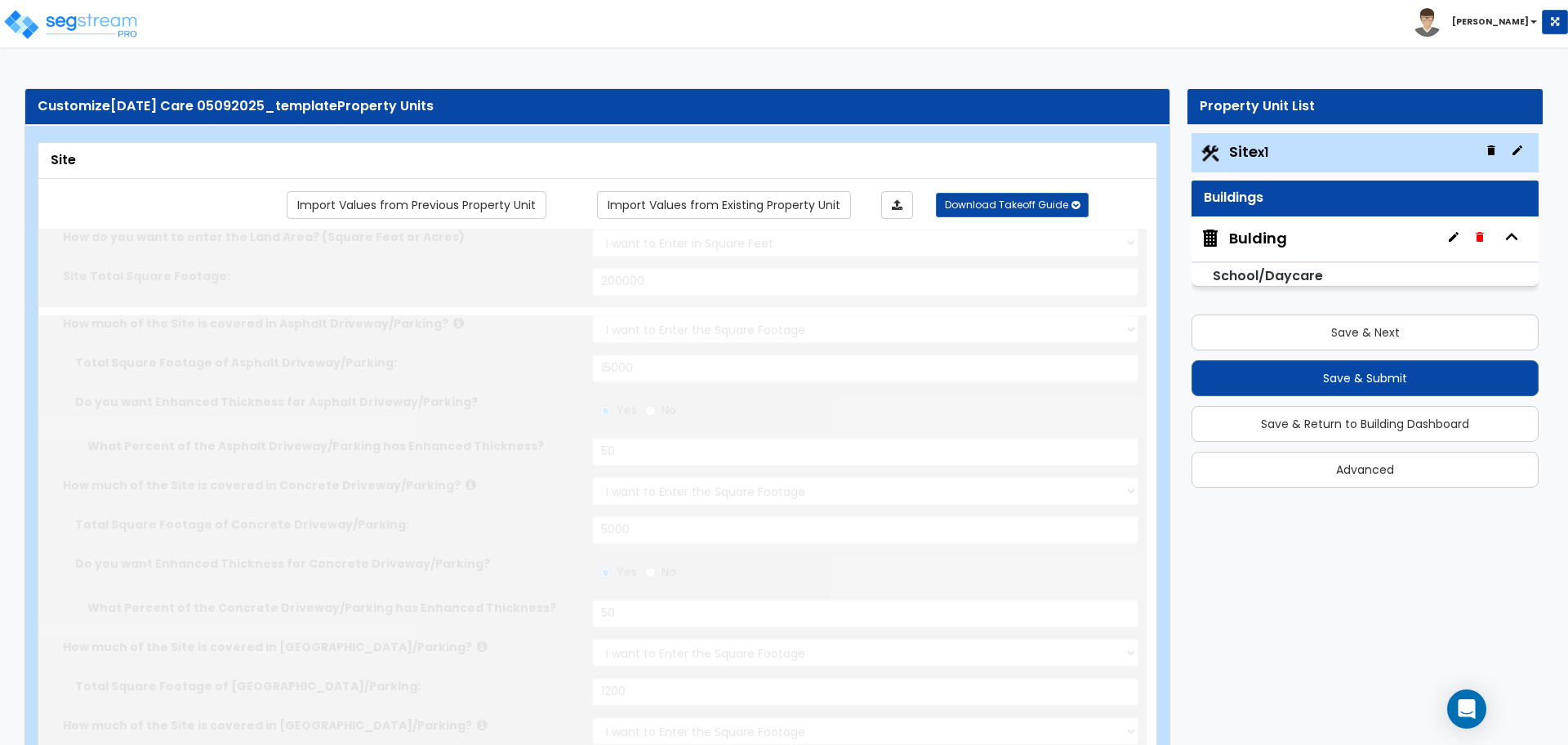
radio input "true"
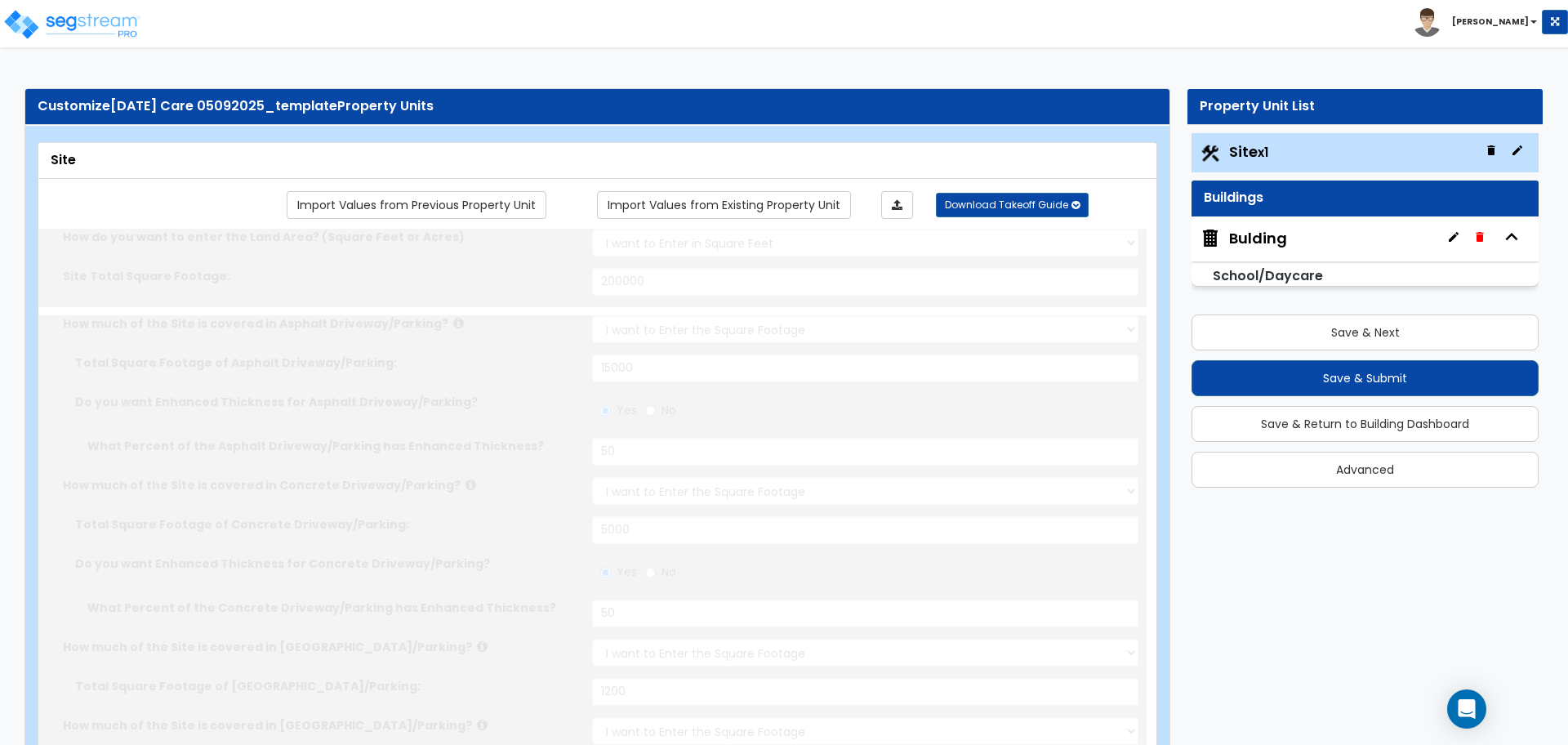
radio input "true"
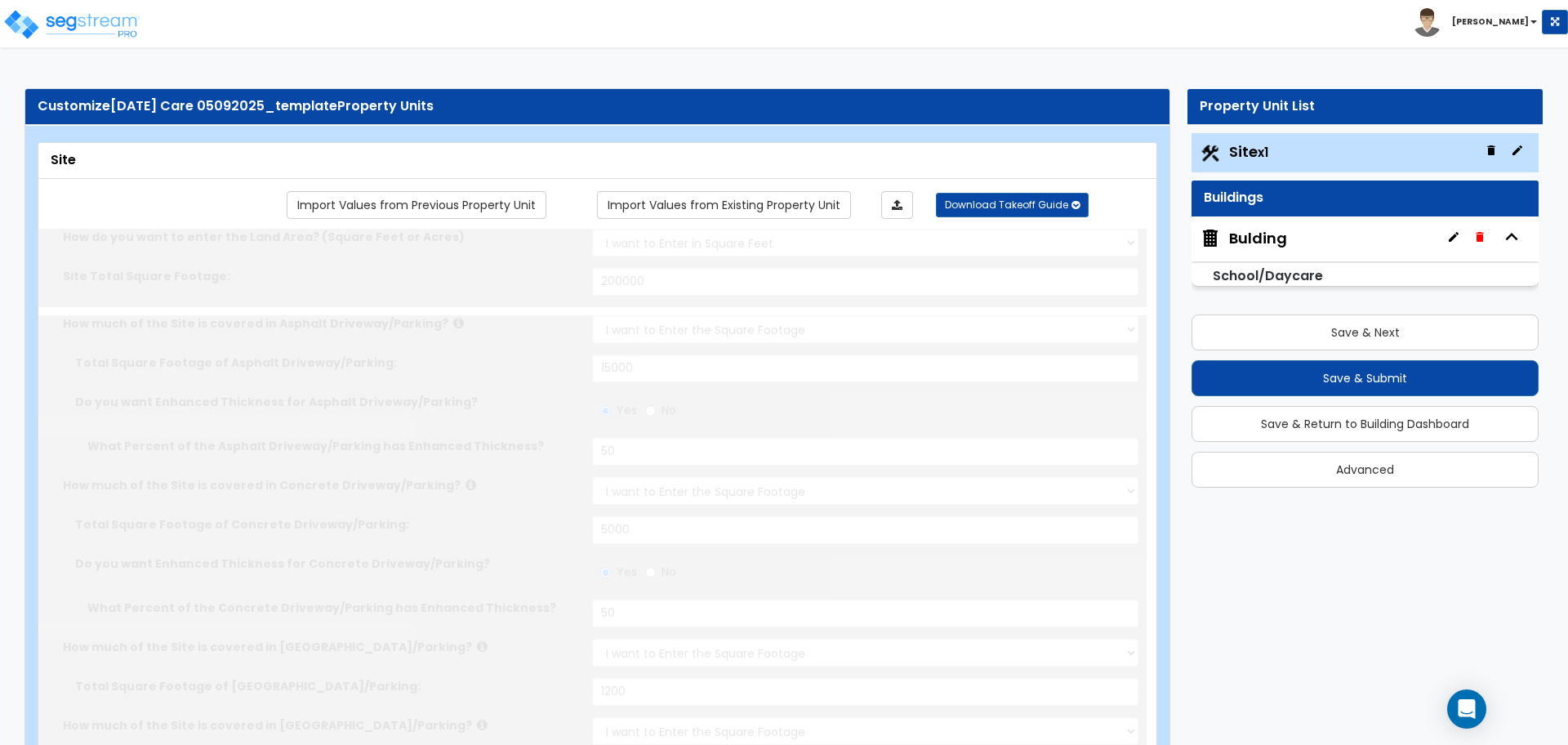
radio input "true"
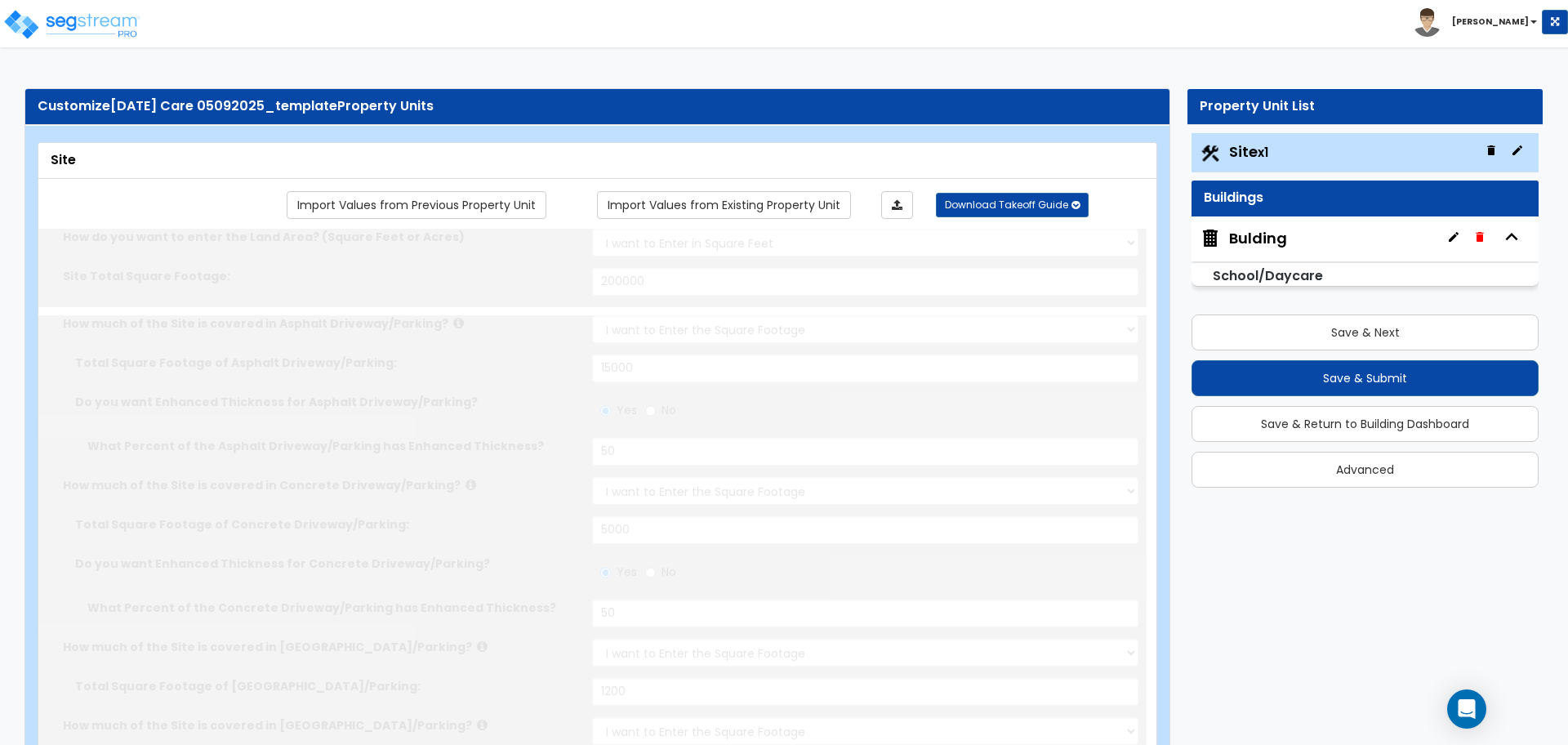
radio input "true"
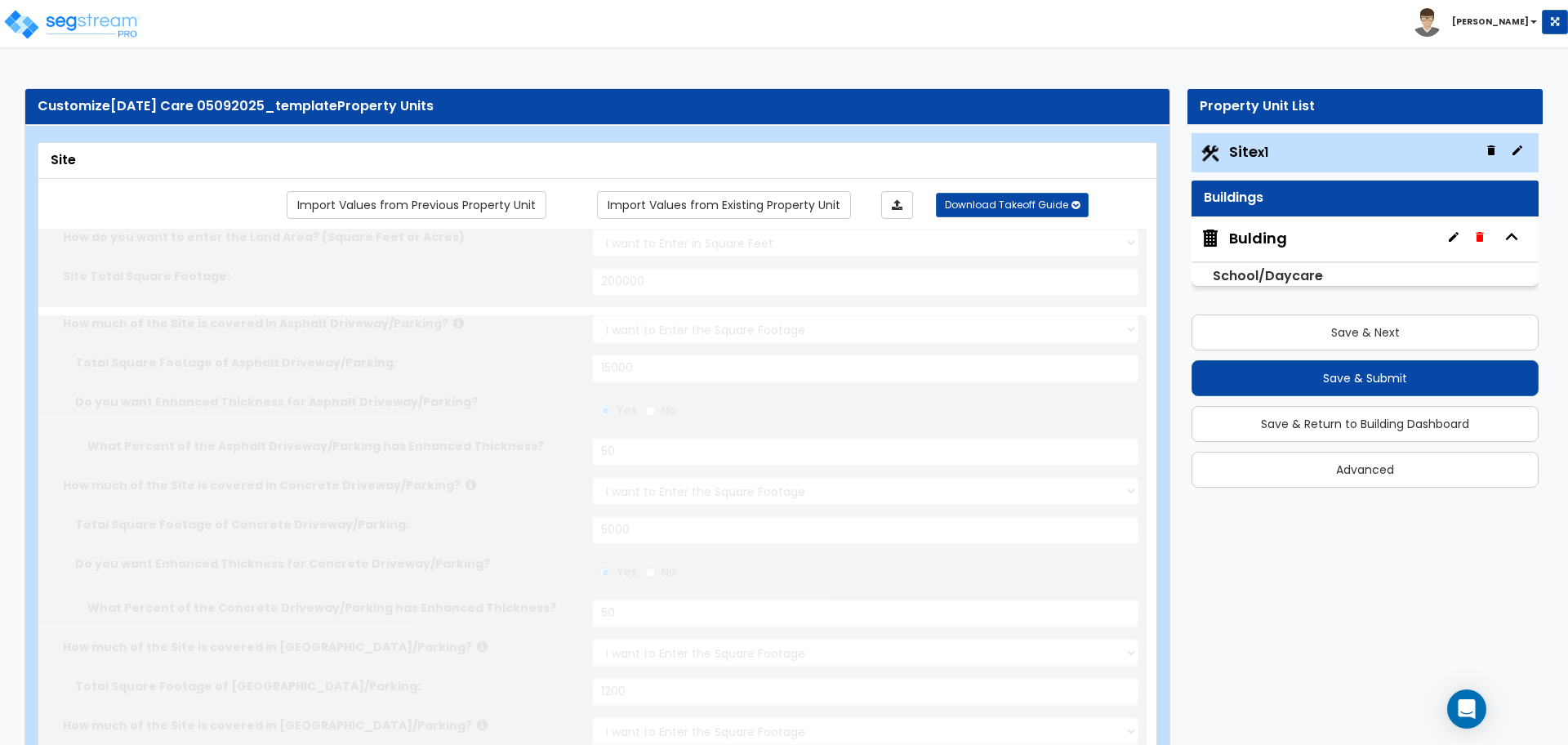
radio input "true"
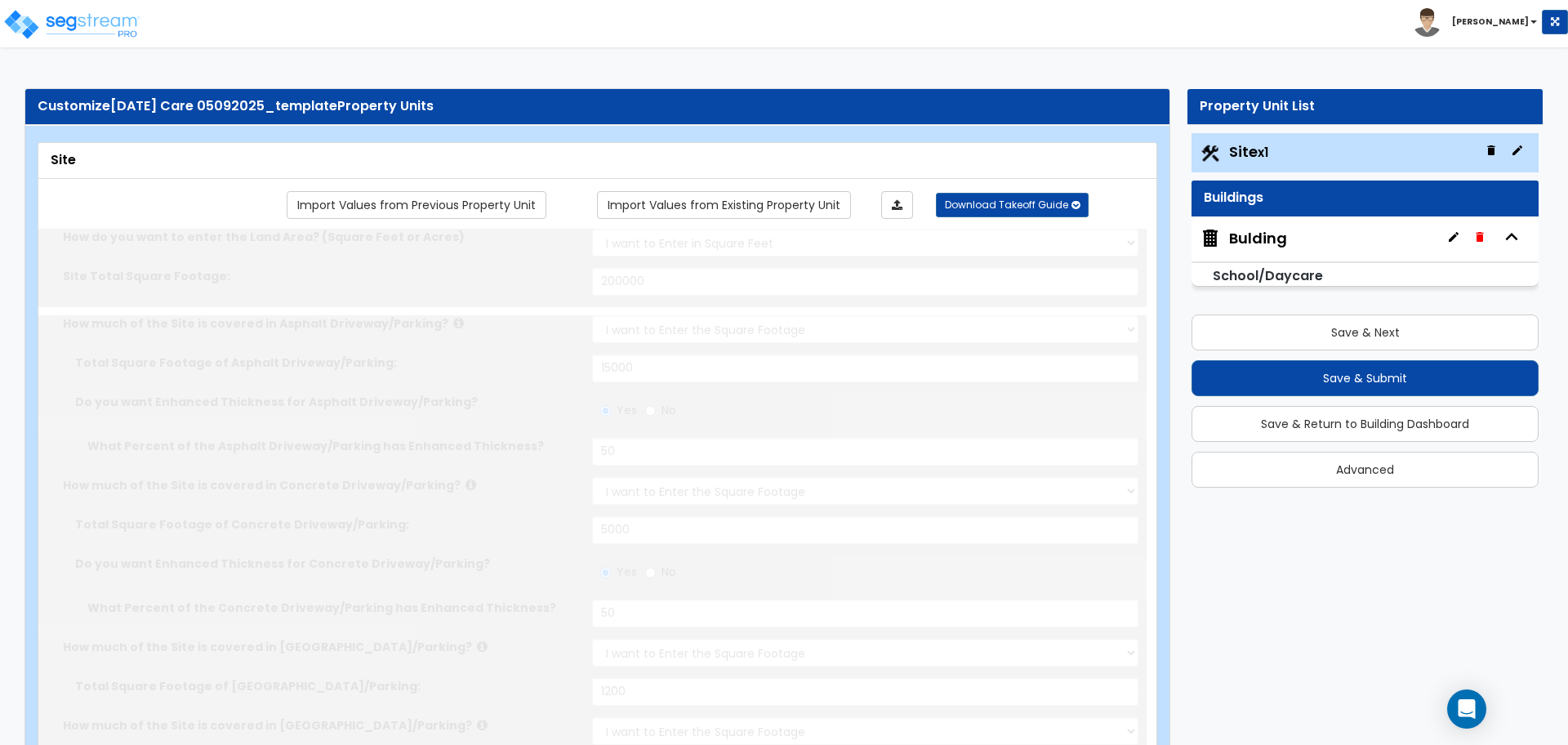
radio input "true"
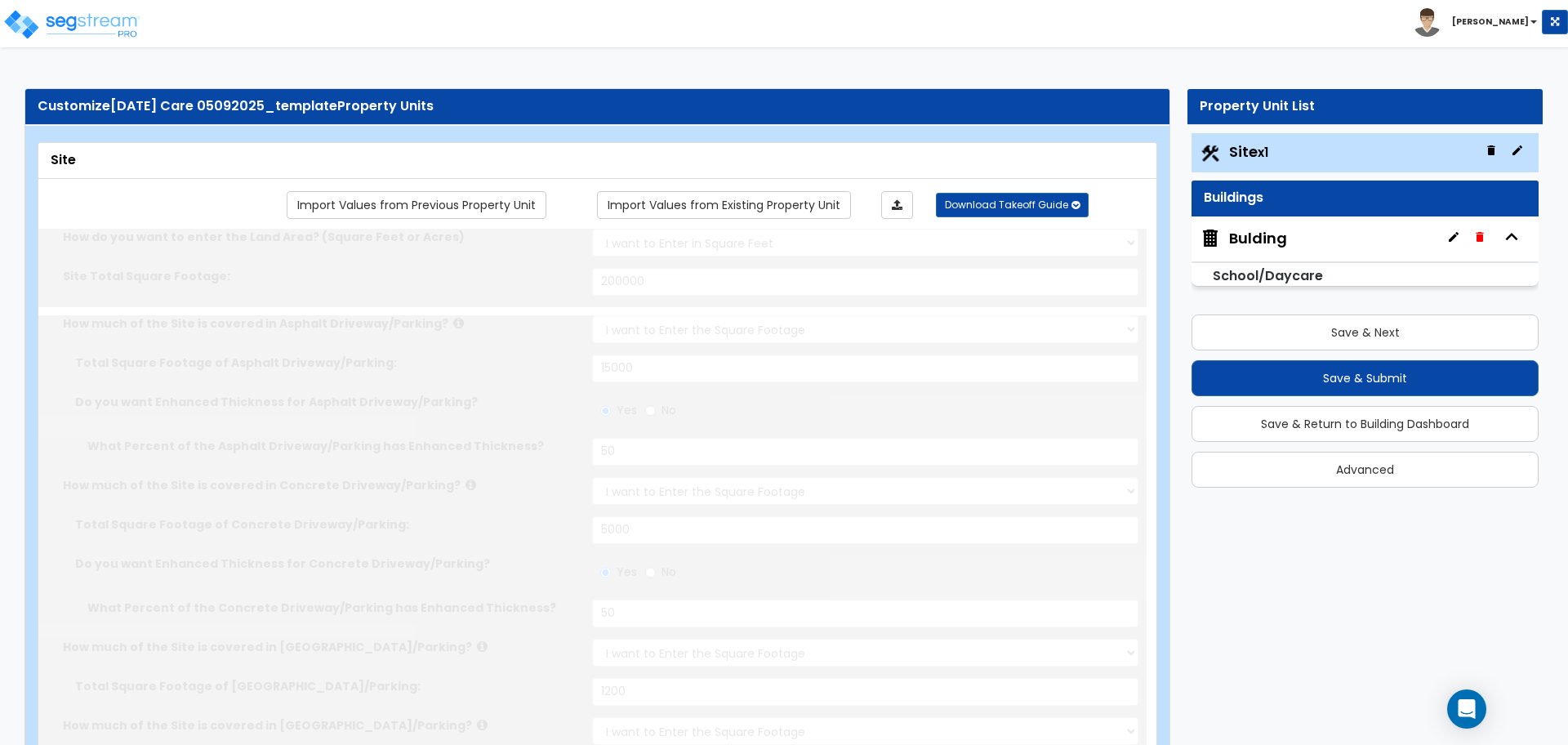
radio input "true"
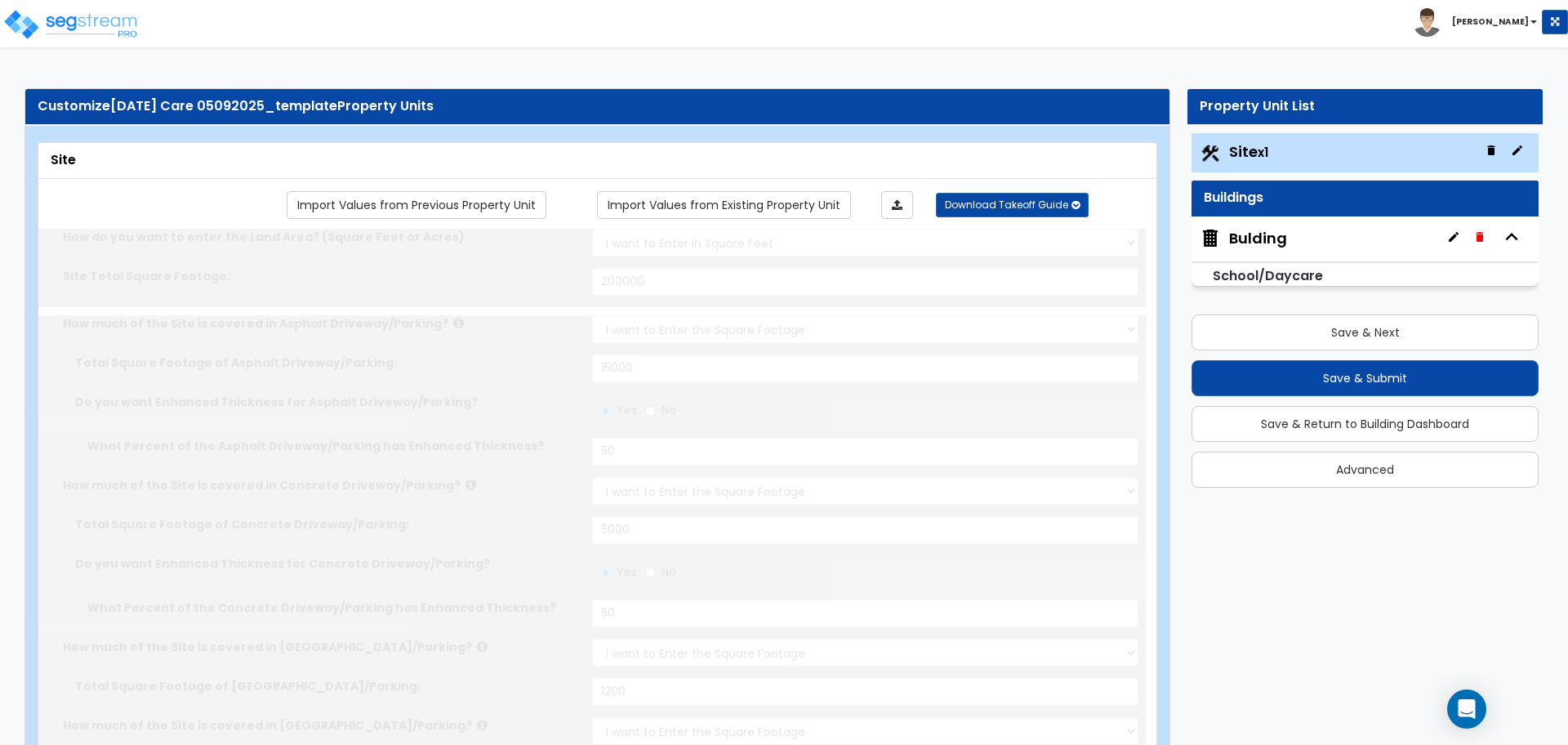
radio input "true"
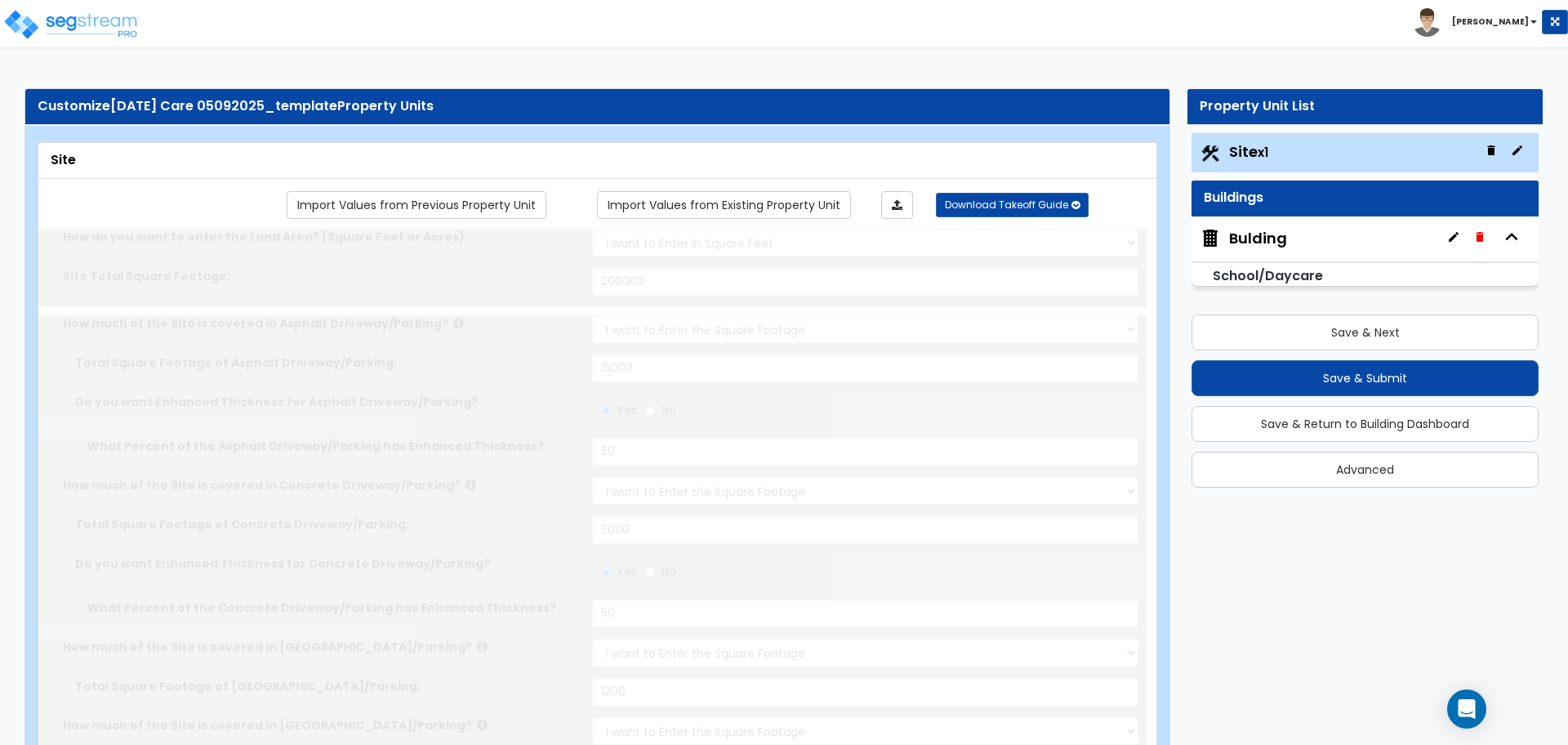
radio input "true"
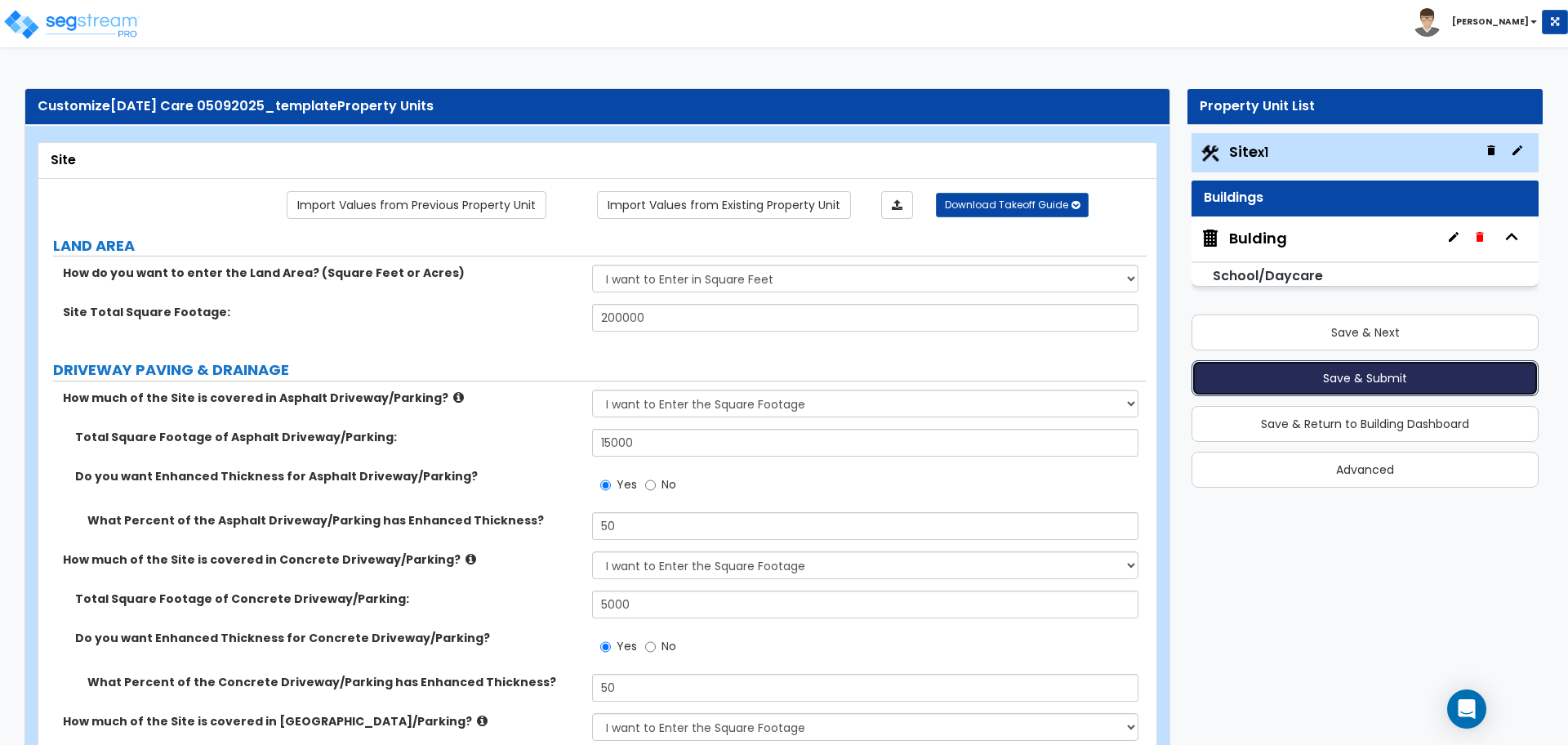
click at [1249, 387] on button "Save & Submit" at bounding box center [1365, 377] width 348 height 36
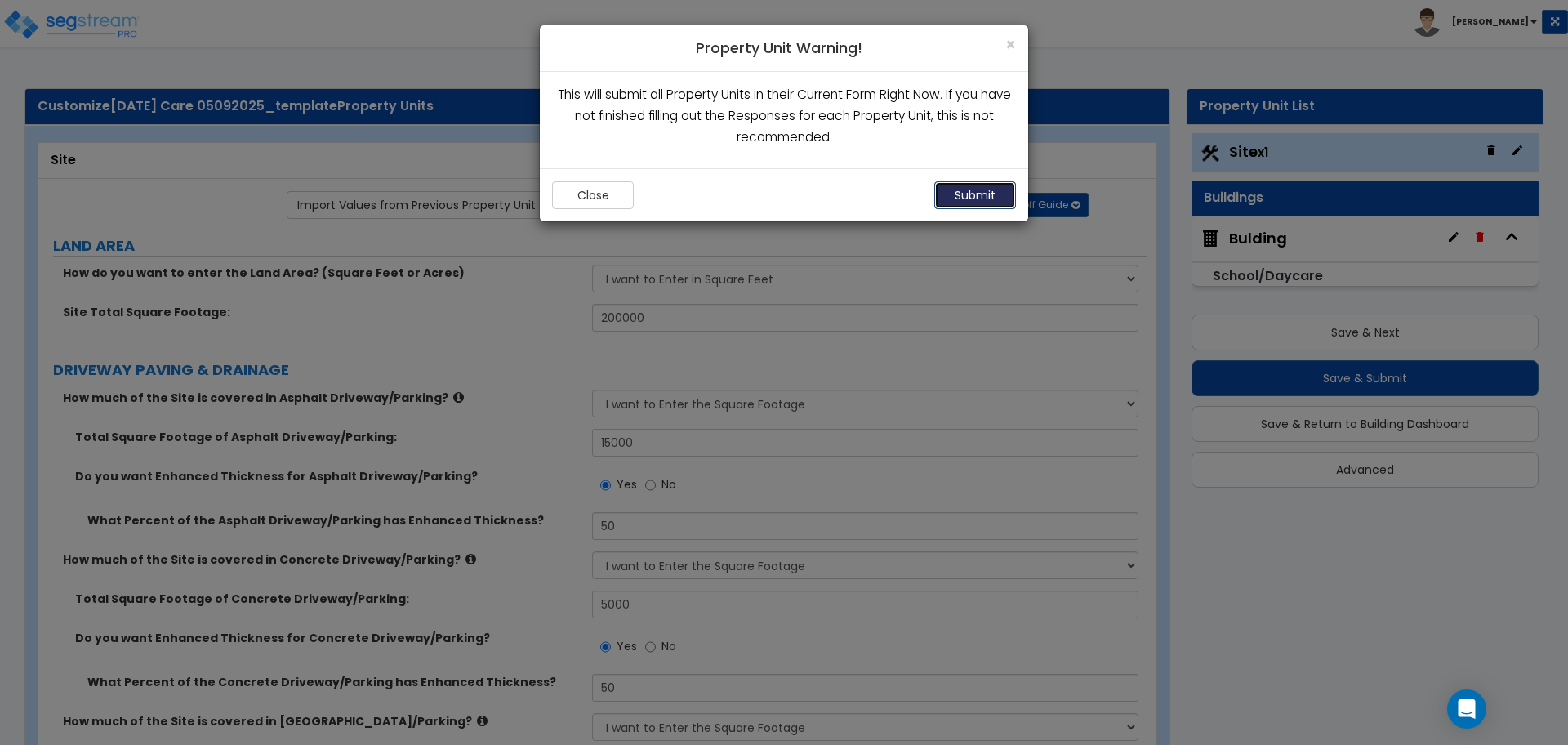
click at [978, 189] on button "Submit" at bounding box center [975, 195] width 82 height 28
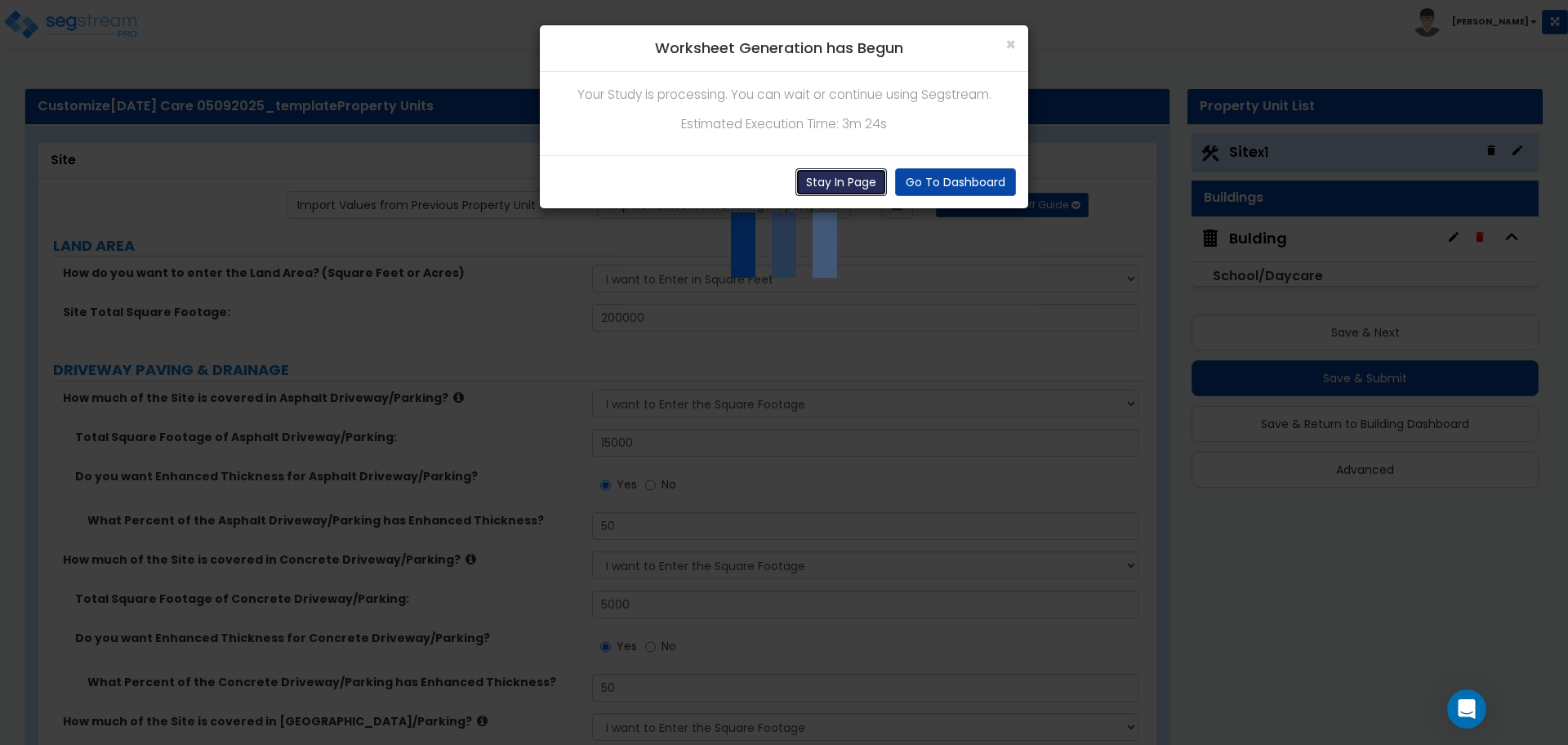
click at [848, 189] on button "Stay In Page" at bounding box center [841, 182] width 92 height 28
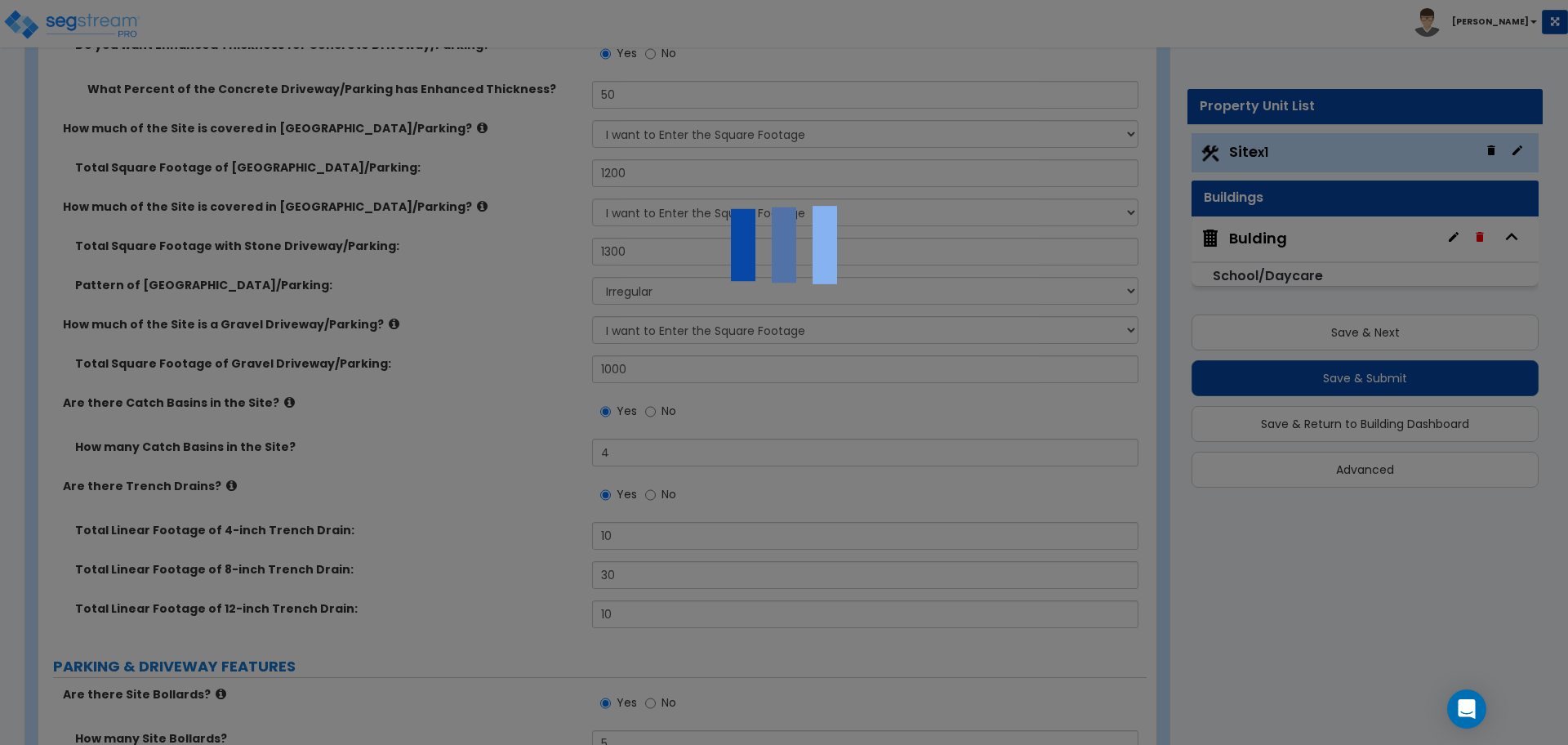
scroll to position [615, 0]
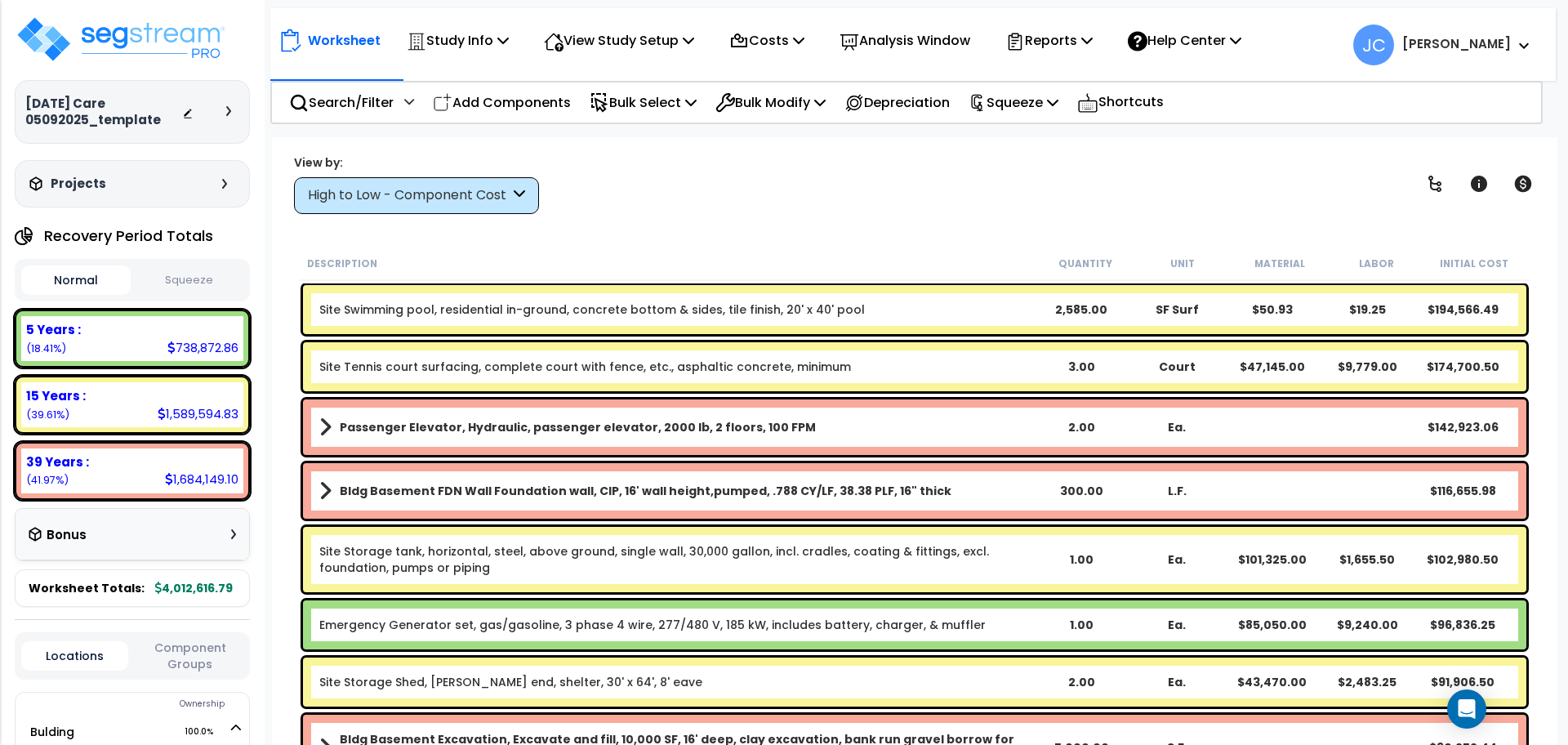
click at [514, 208] on div "High to Low - Component Cost" at bounding box center [416, 195] width 245 height 37
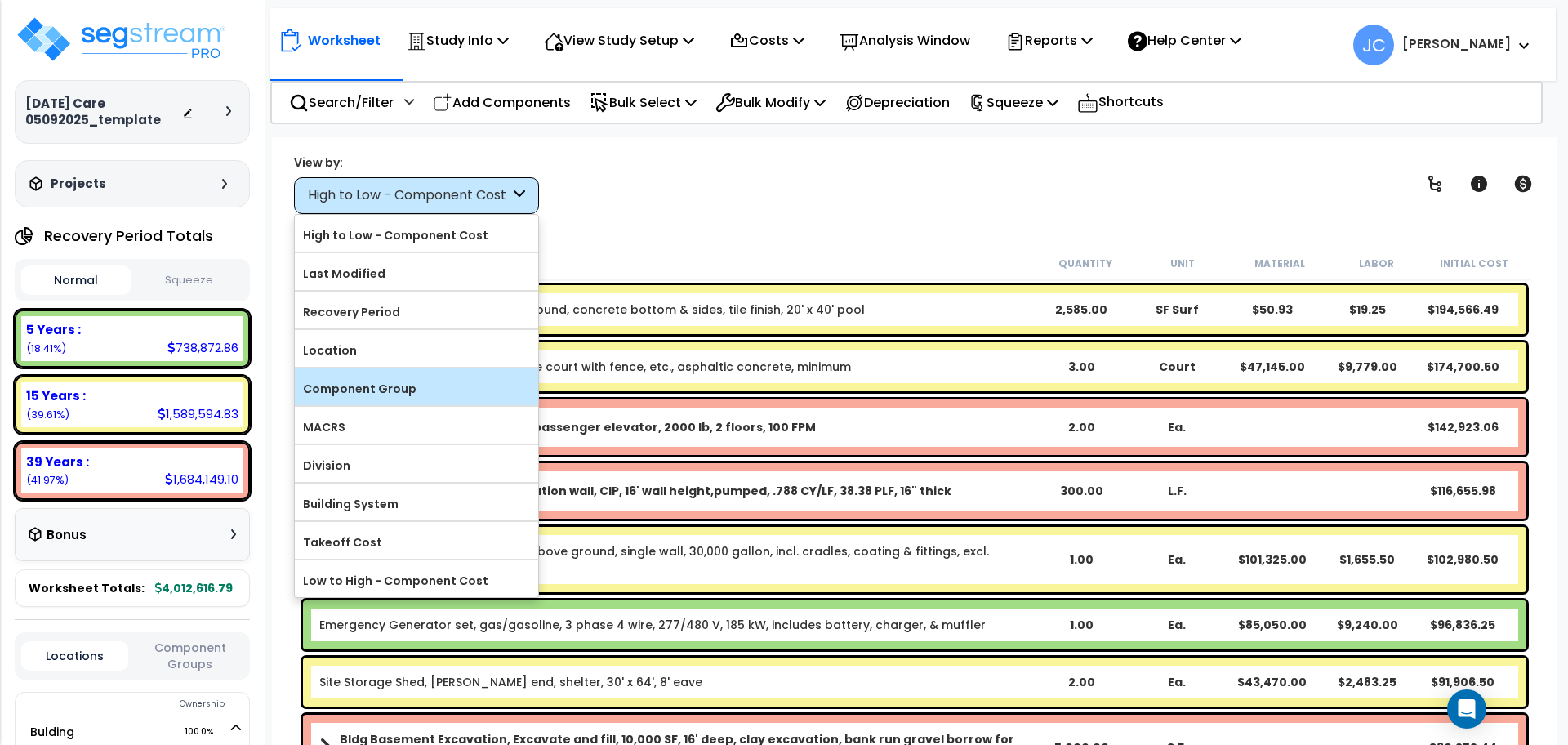
click at [502, 380] on label "Component Group" at bounding box center [416, 389] width 244 height 25
click at [0, 0] on input "Component Group" at bounding box center [0, 0] width 0 height 0
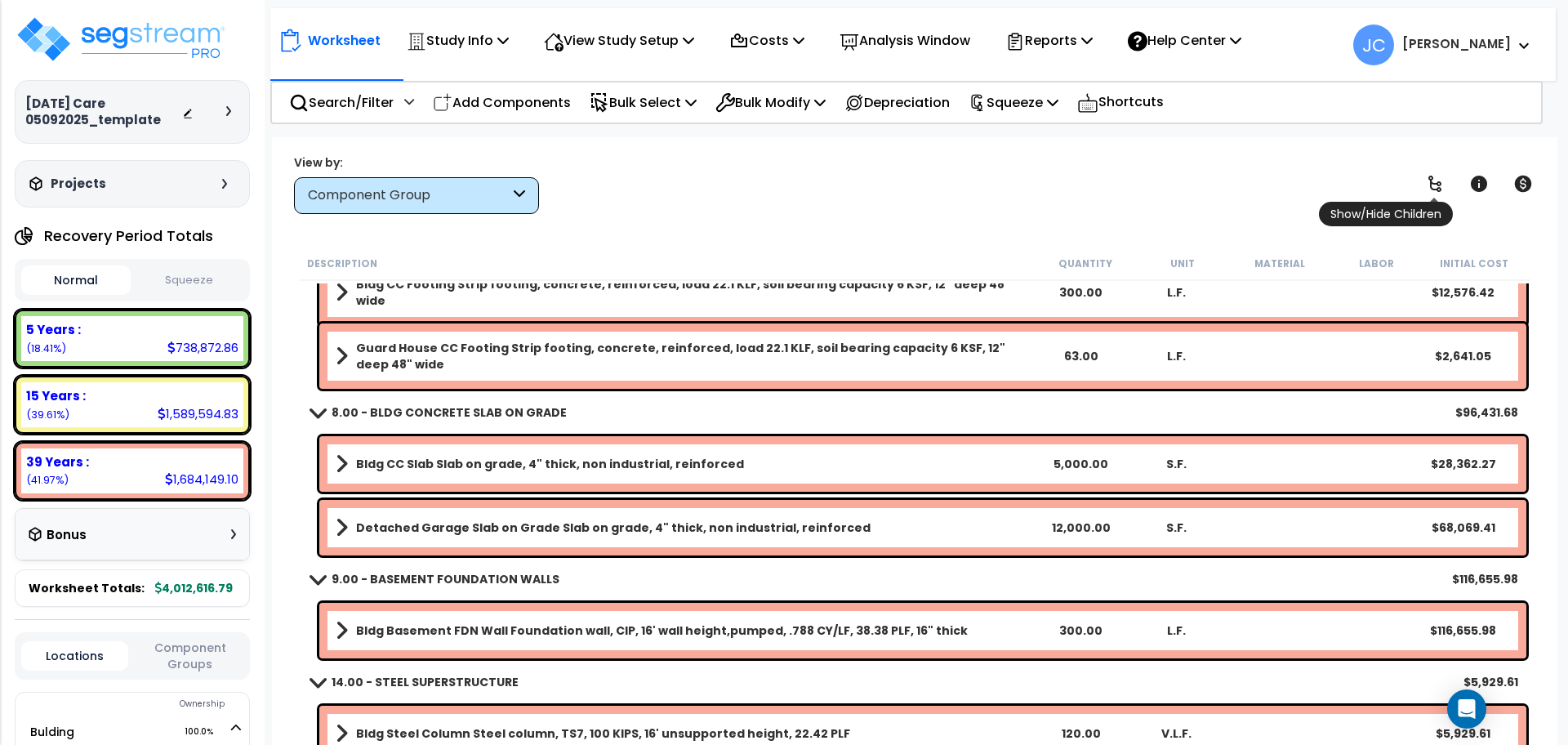
click at [1421, 174] on link at bounding box center [1435, 183] width 36 height 36
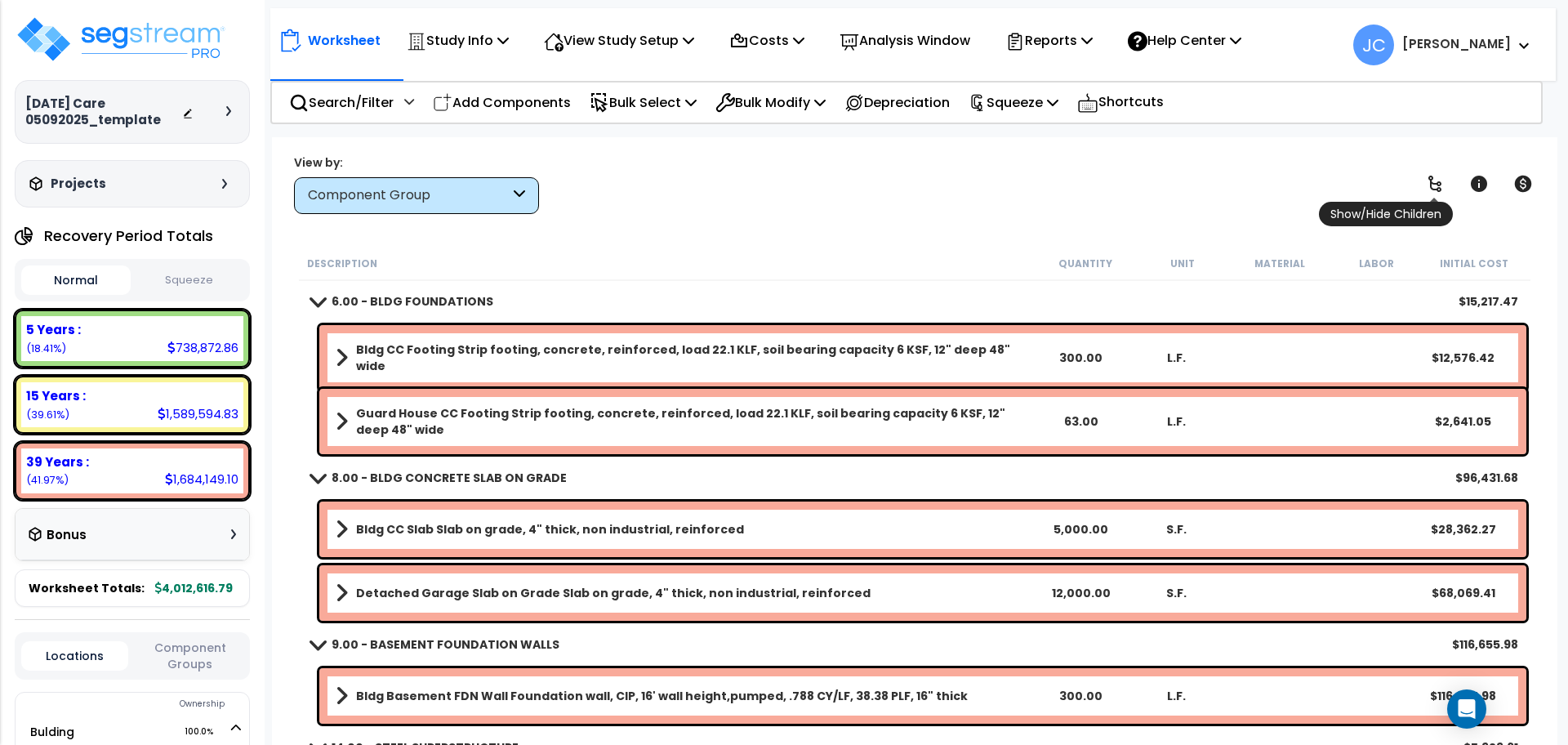
click at [1421, 174] on link at bounding box center [1435, 183] width 36 height 36
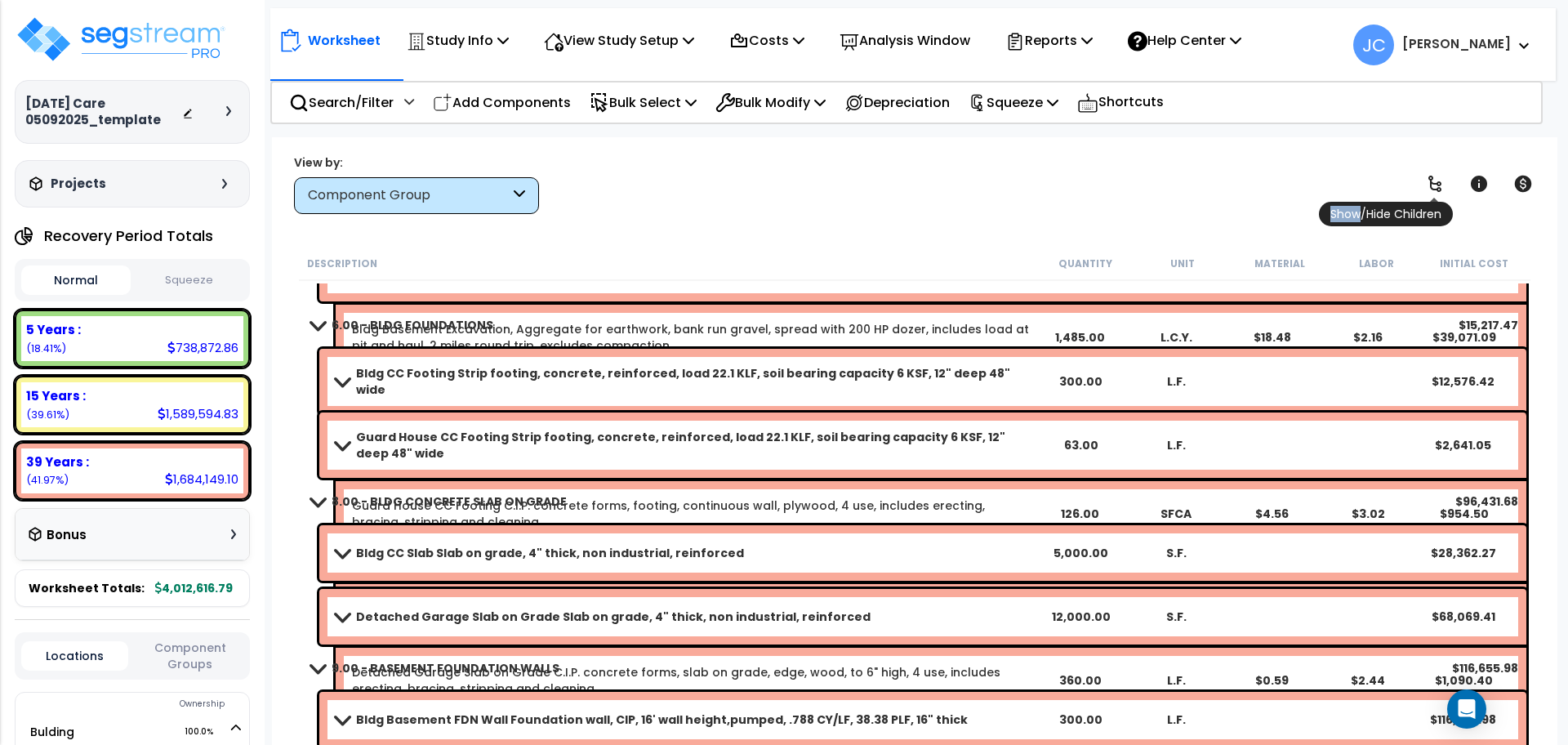
click at [1429, 175] on icon at bounding box center [1435, 184] width 19 height 19
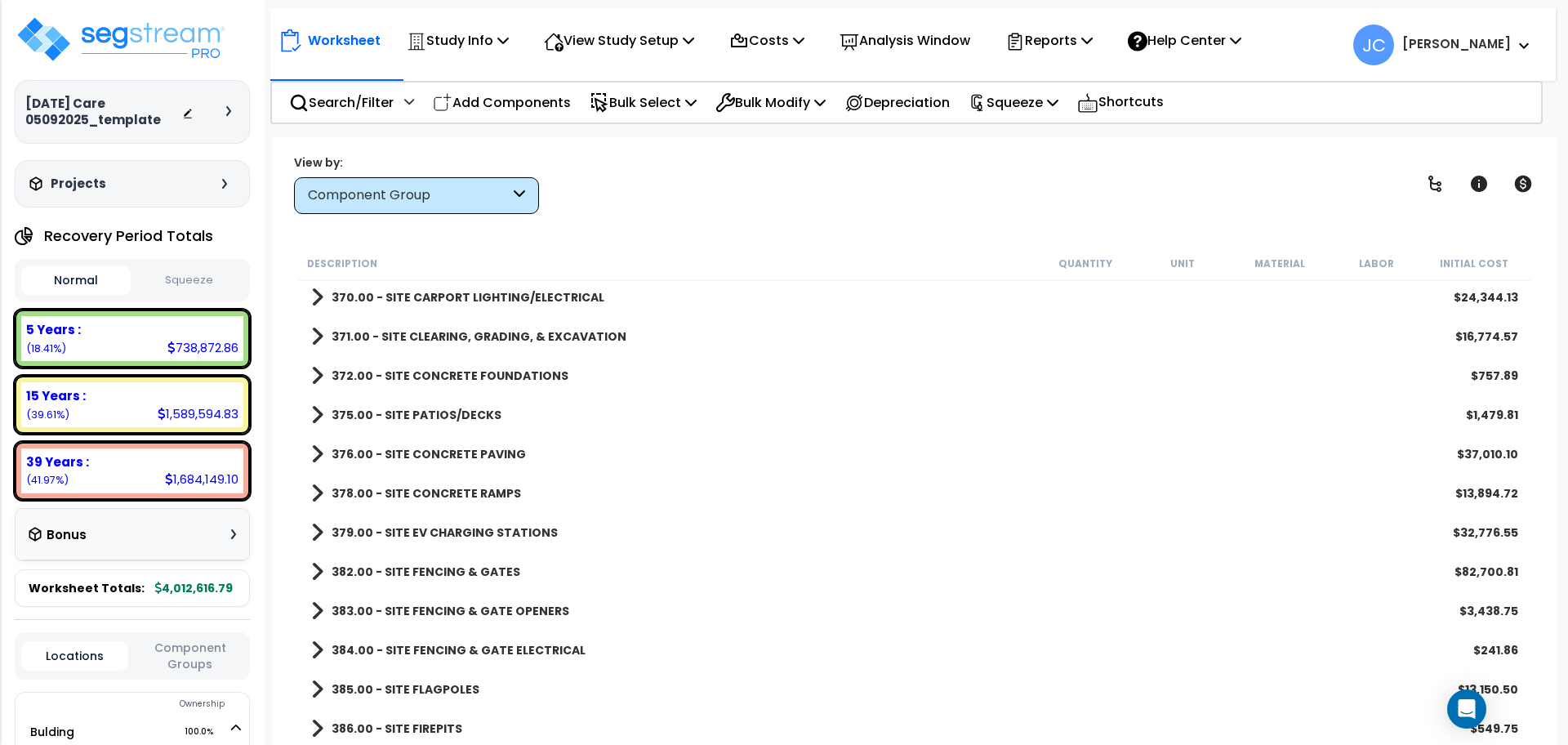
scroll to position [4569, 0]
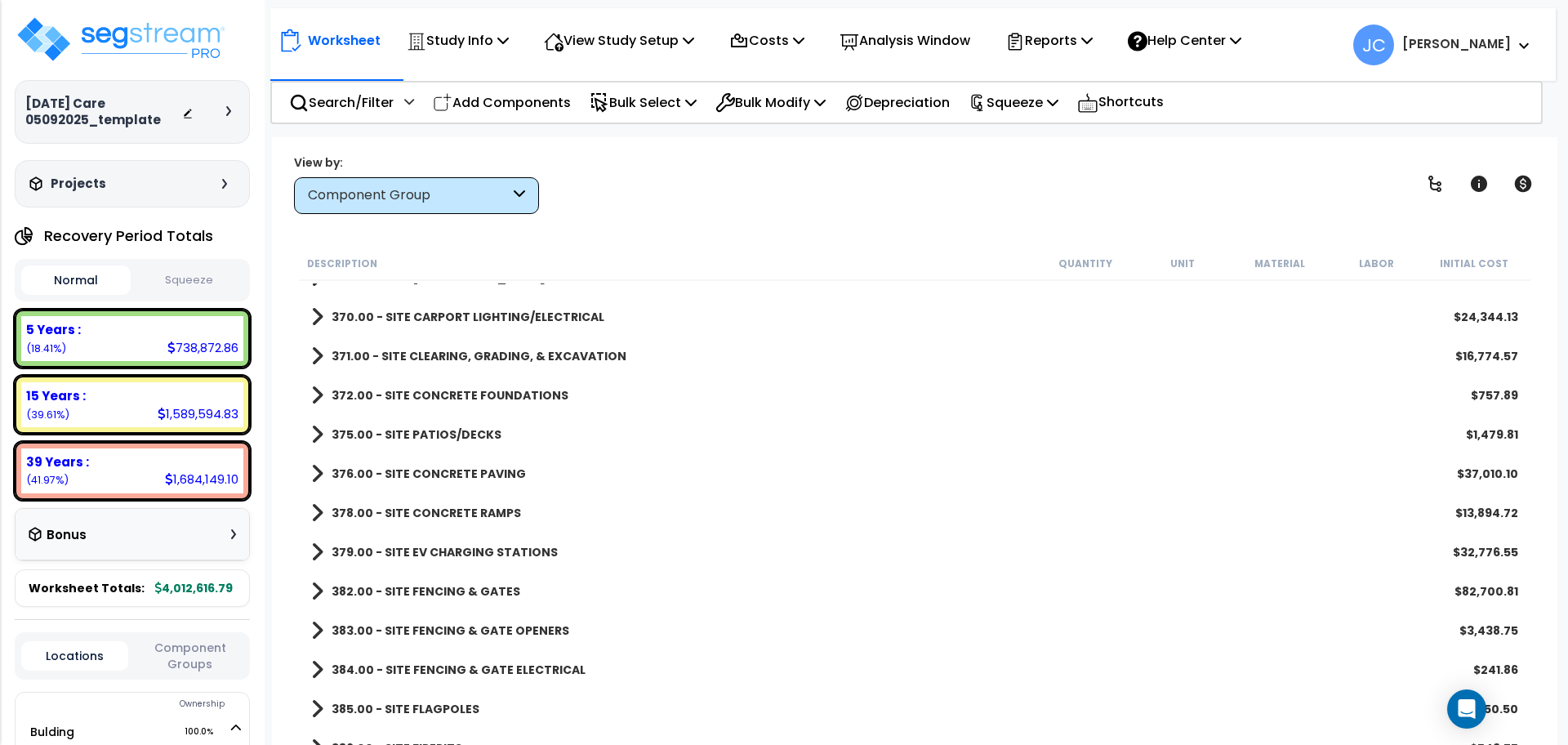
click at [527, 544] on b "379.00 - SITE EV CHARGING STATIONS" at bounding box center [444, 551] width 226 height 17
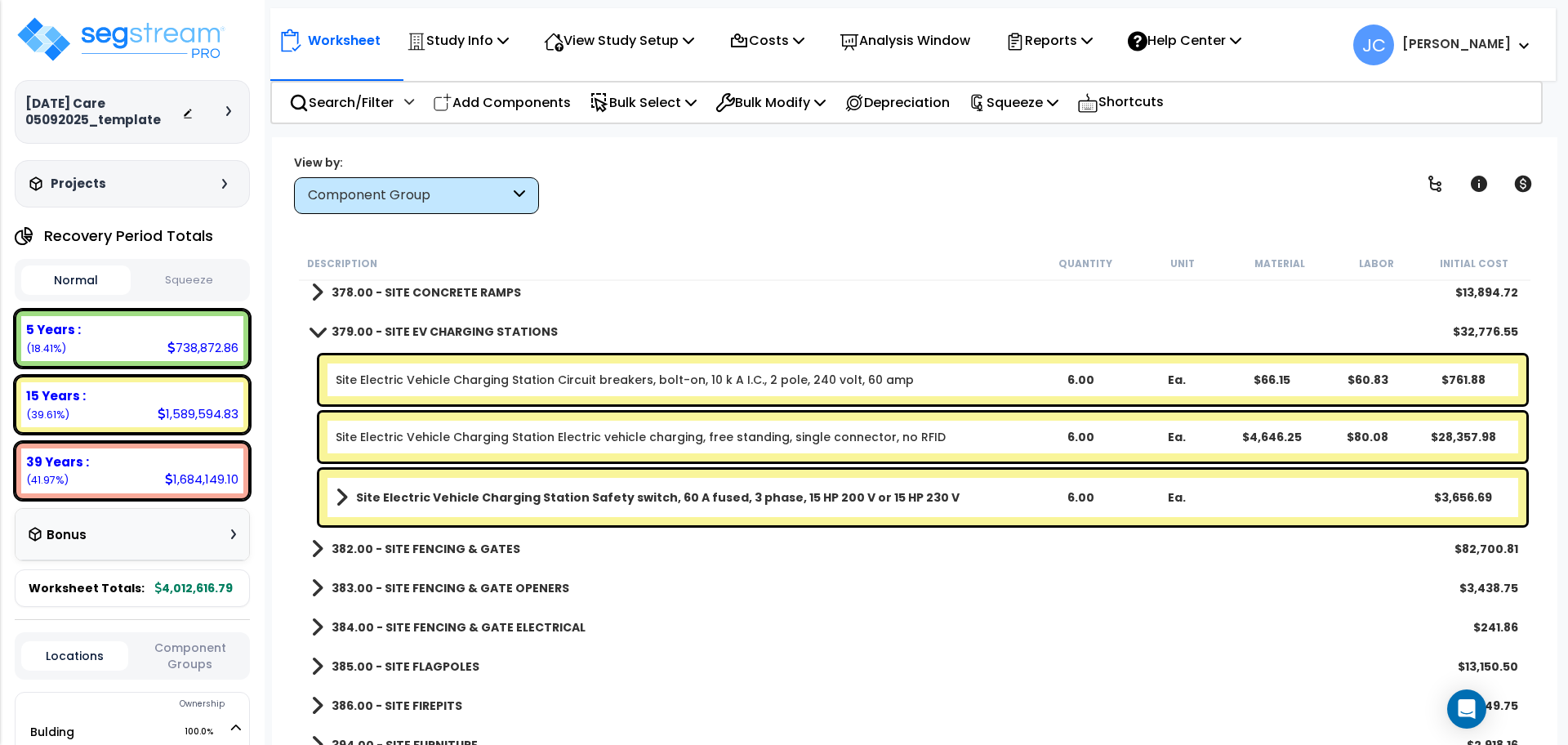
scroll to position [4791, 0]
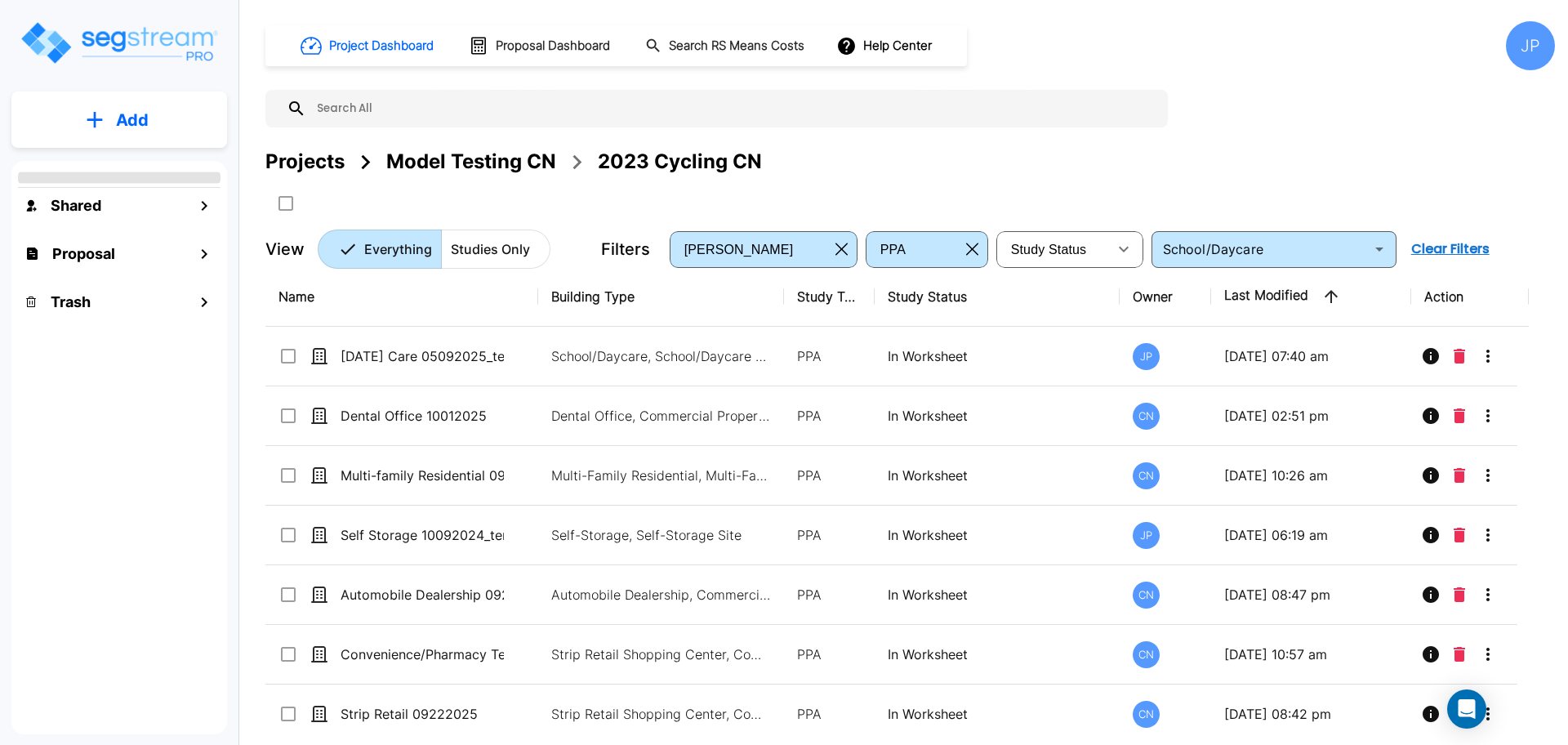
click at [299, 167] on div "Projects" at bounding box center [305, 161] width 79 height 29
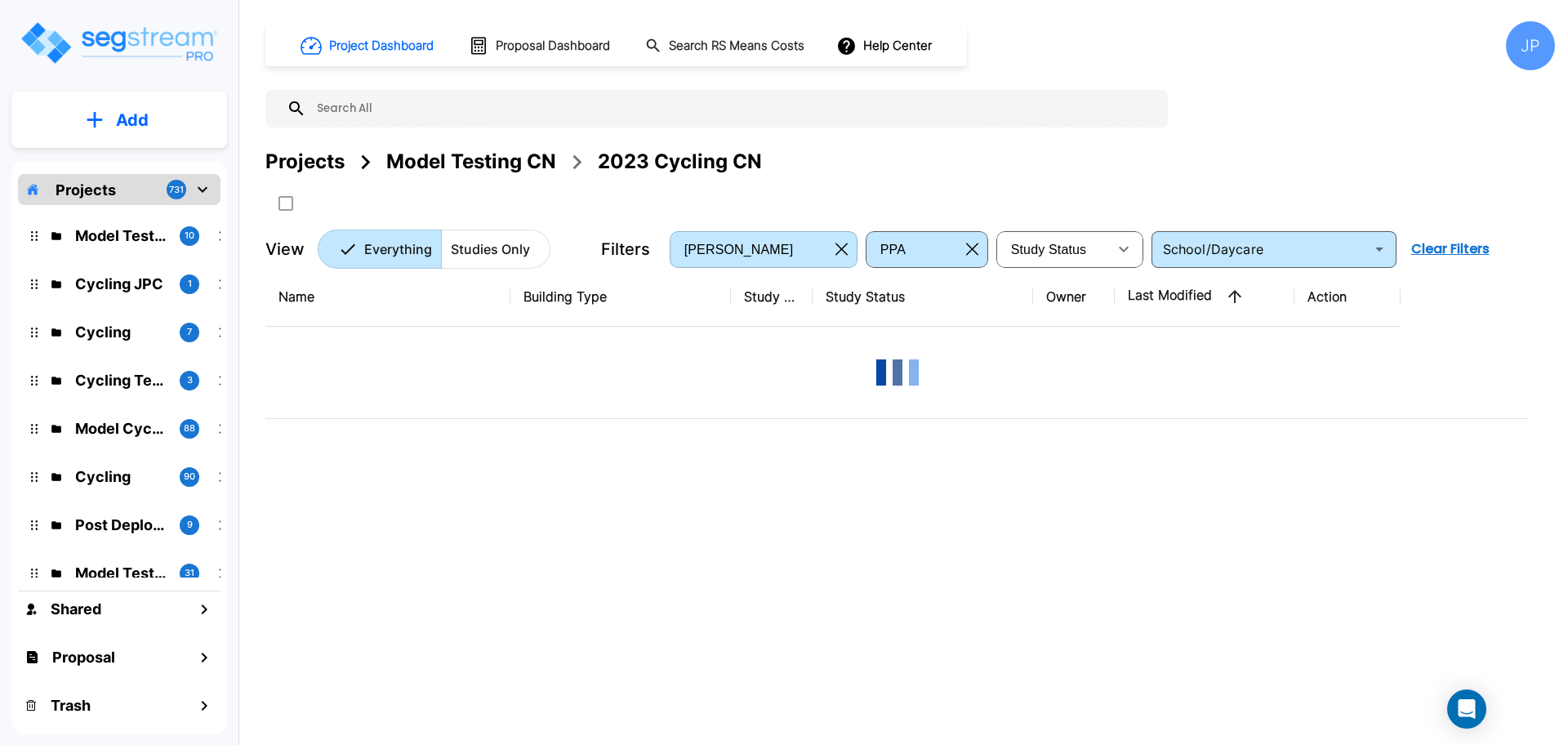
drag, startPoint x: 843, startPoint y: 256, endPoint x: 1037, endPoint y: 3, distance: 318.8
click at [842, 256] on button "button" at bounding box center [841, 249] width 26 height 26
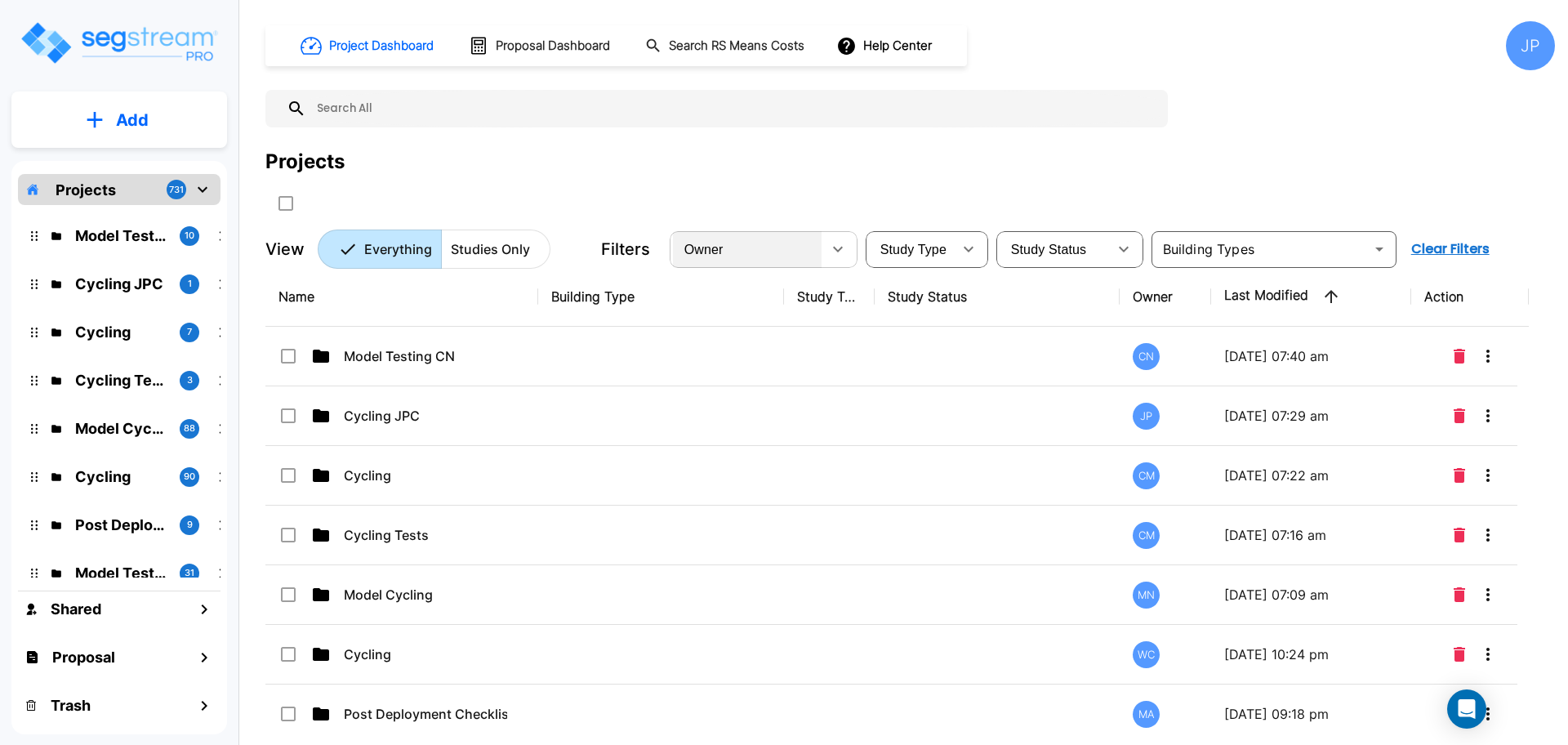
click at [740, 245] on div "Owner" at bounding box center [747, 249] width 149 height 46
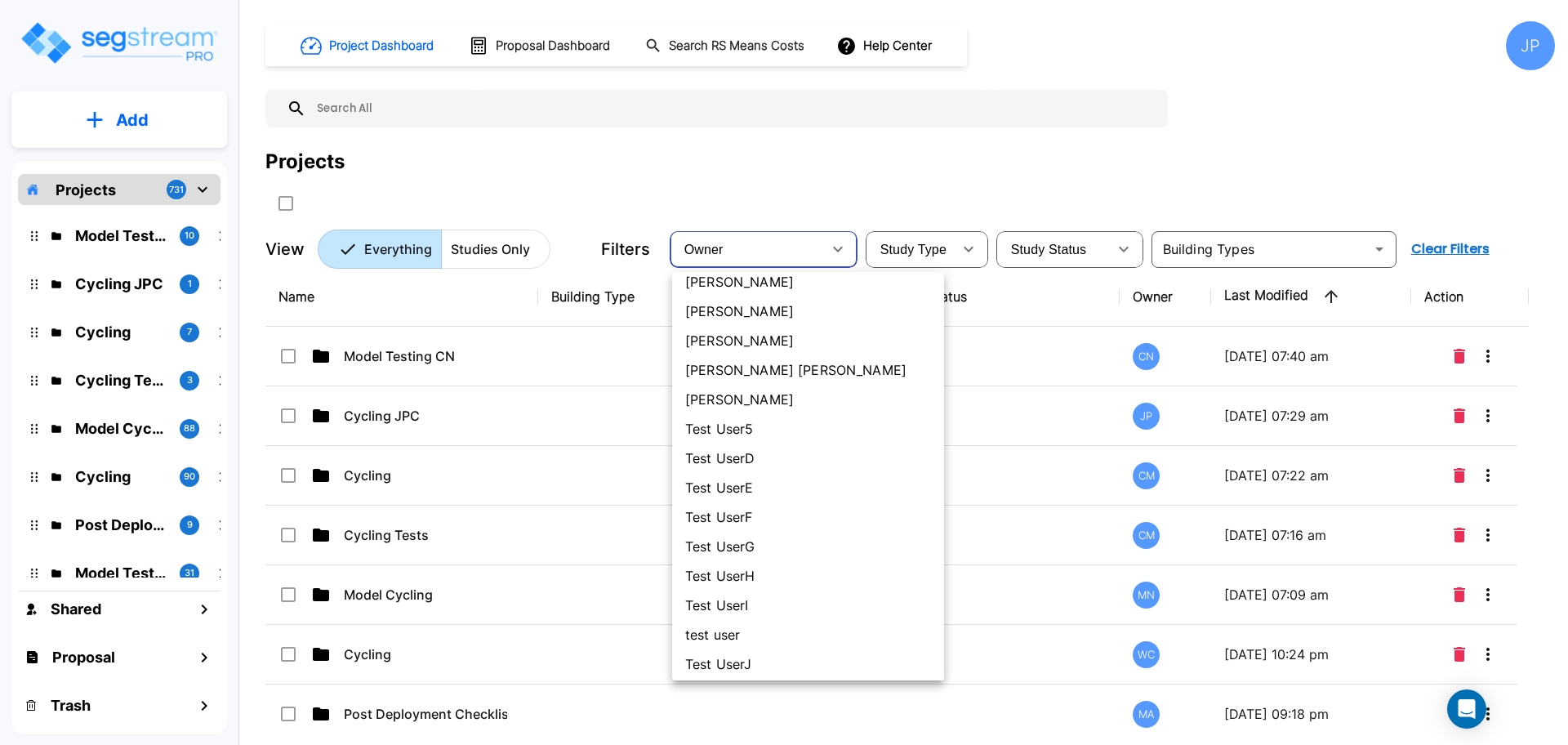
scroll to position [405, 0]
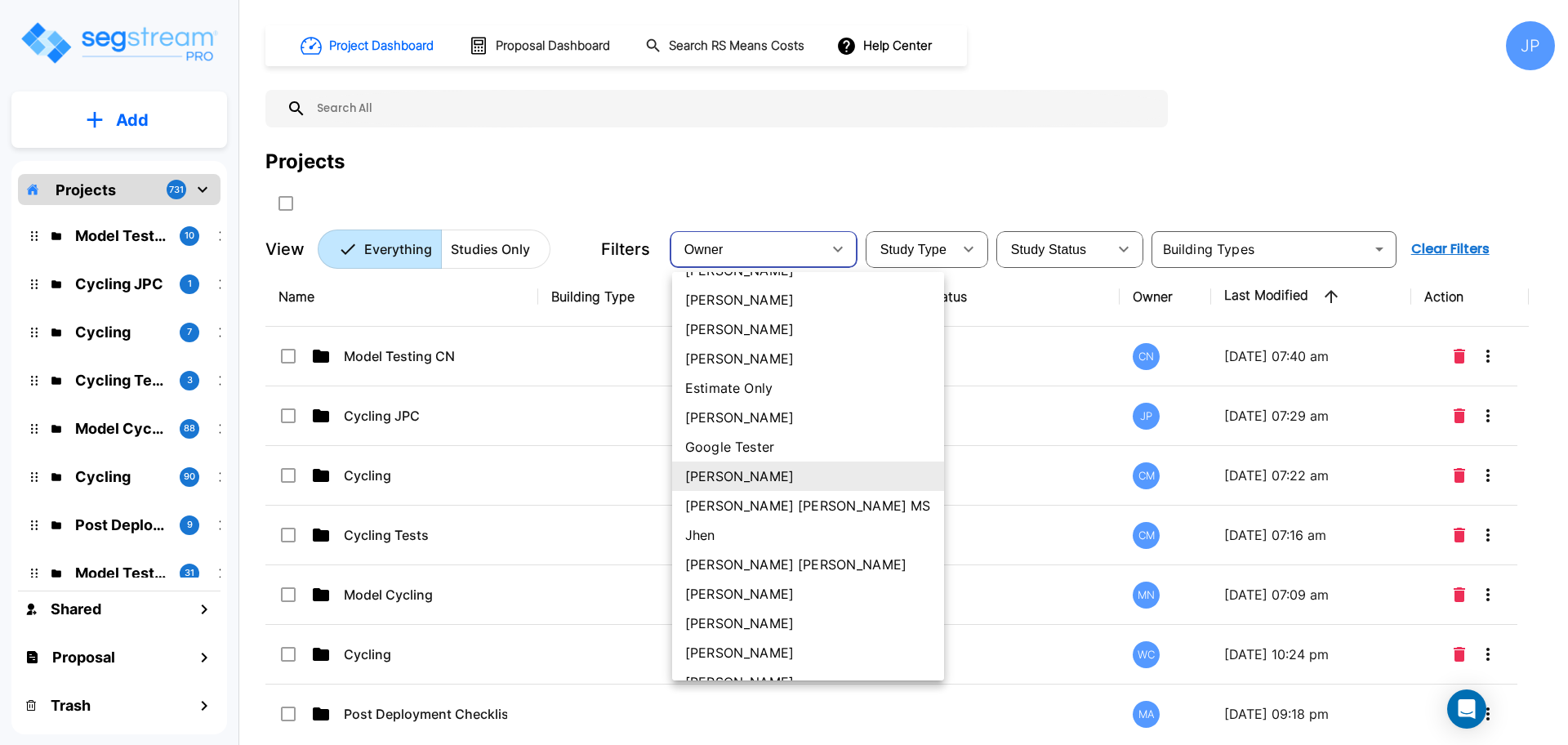
click at [736, 558] on li "[PERSON_NAME] [PERSON_NAME]" at bounding box center [808, 564] width 272 height 29
type input "181"
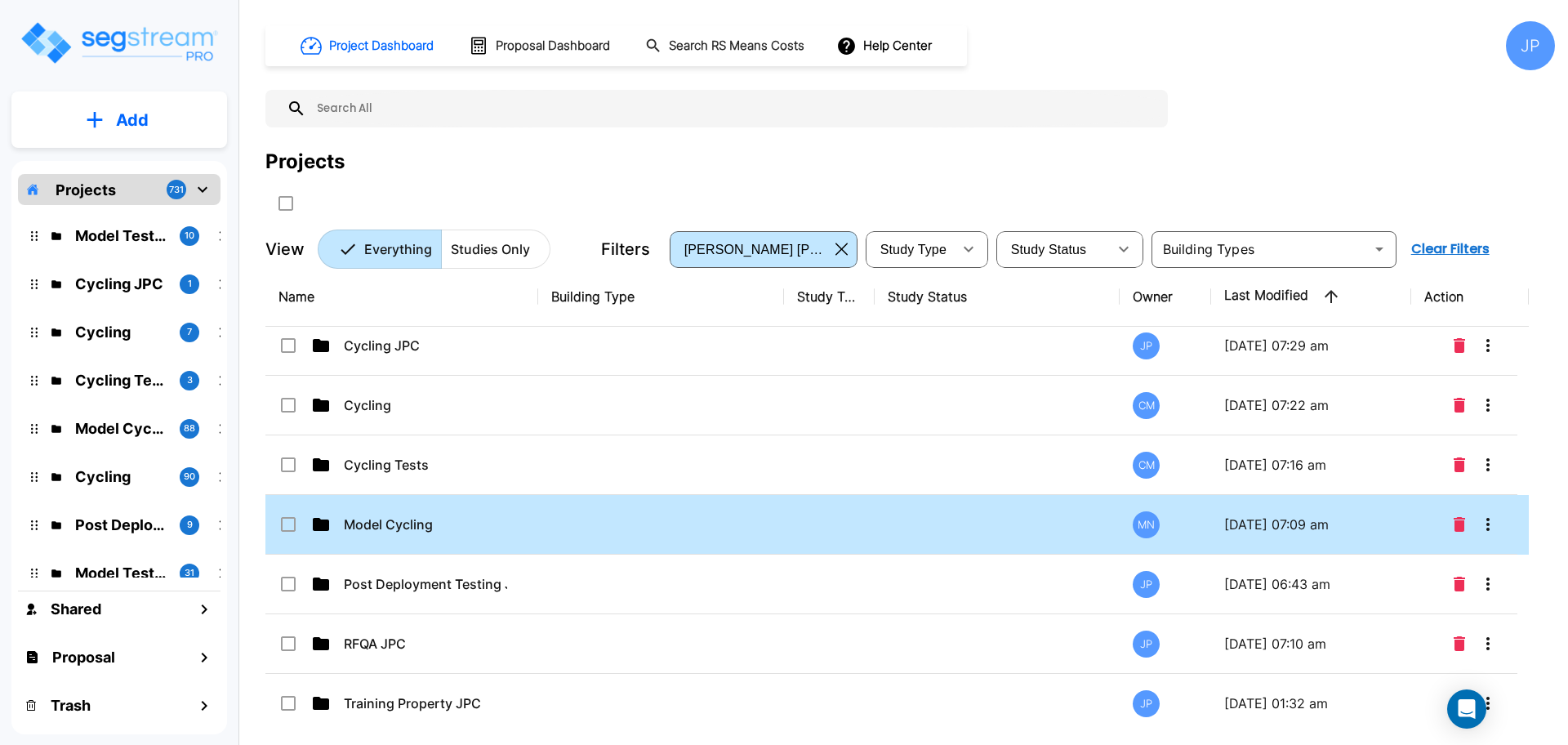
scroll to position [72, 0]
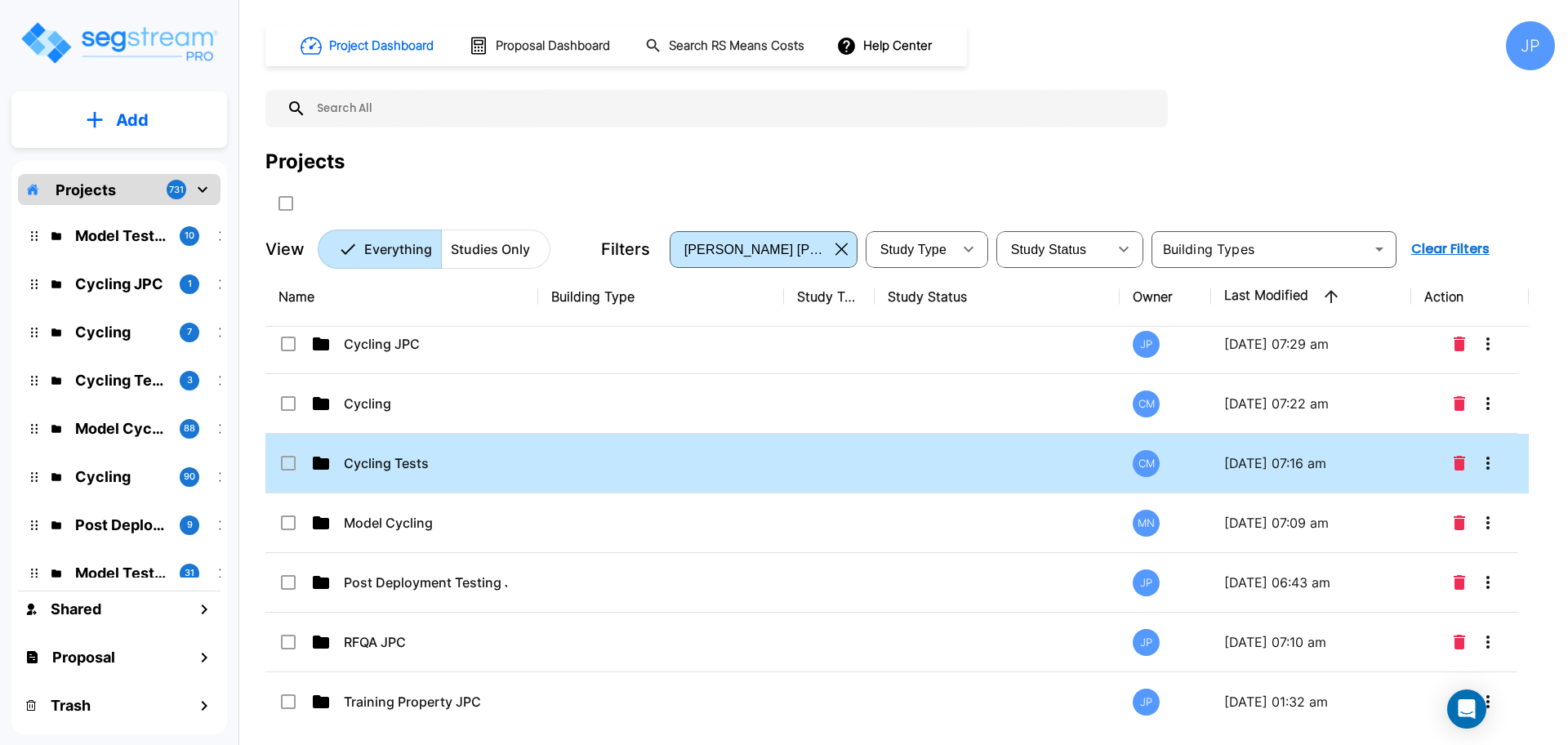
click at [713, 475] on td at bounding box center [661, 464] width 245 height 60
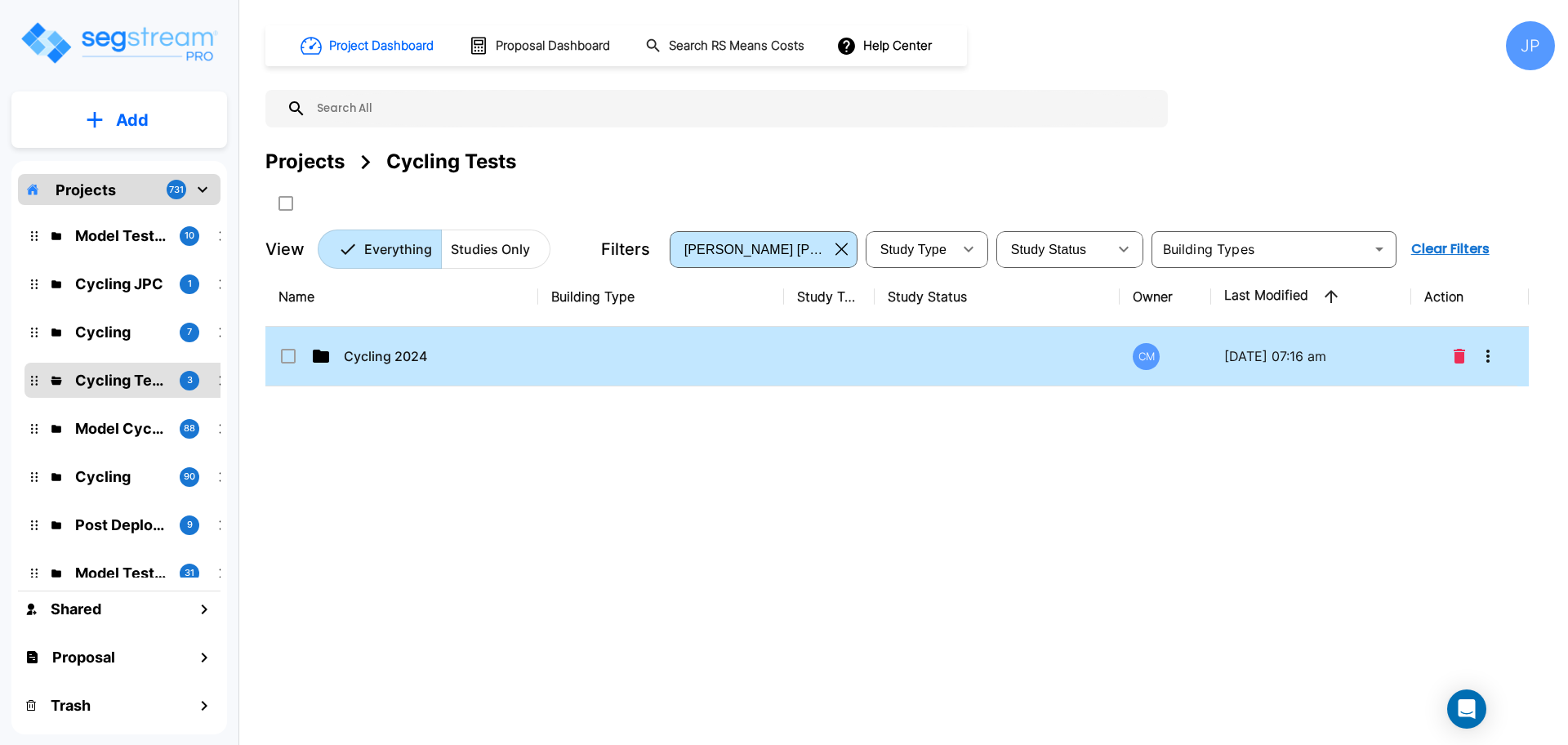
scroll to position [0, 0]
drag, startPoint x: 888, startPoint y: 363, endPoint x: 1146, endPoint y: 1, distance: 444.5
click at [887, 363] on td at bounding box center [997, 356] width 245 height 60
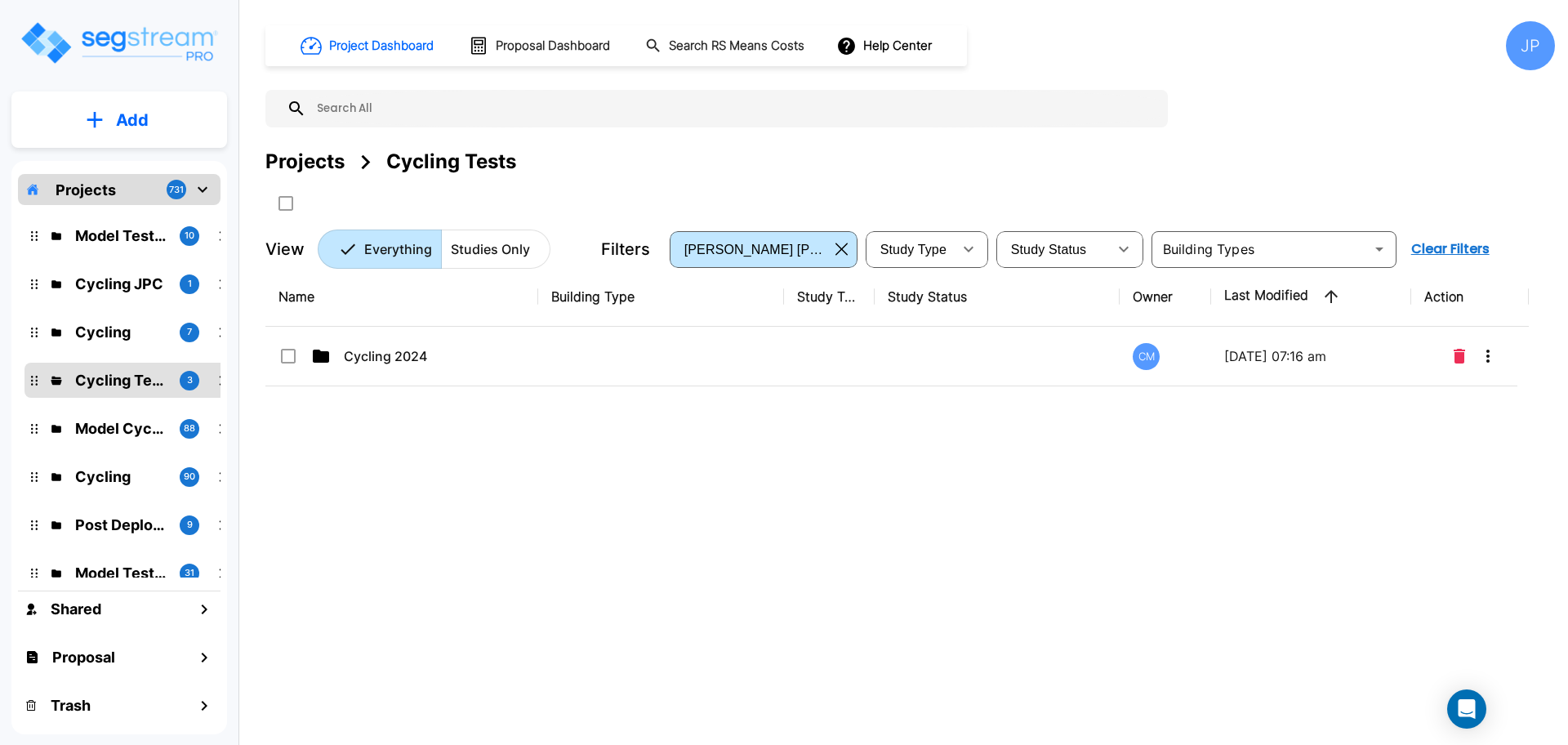
click at [887, 363] on td at bounding box center [997, 356] width 245 height 60
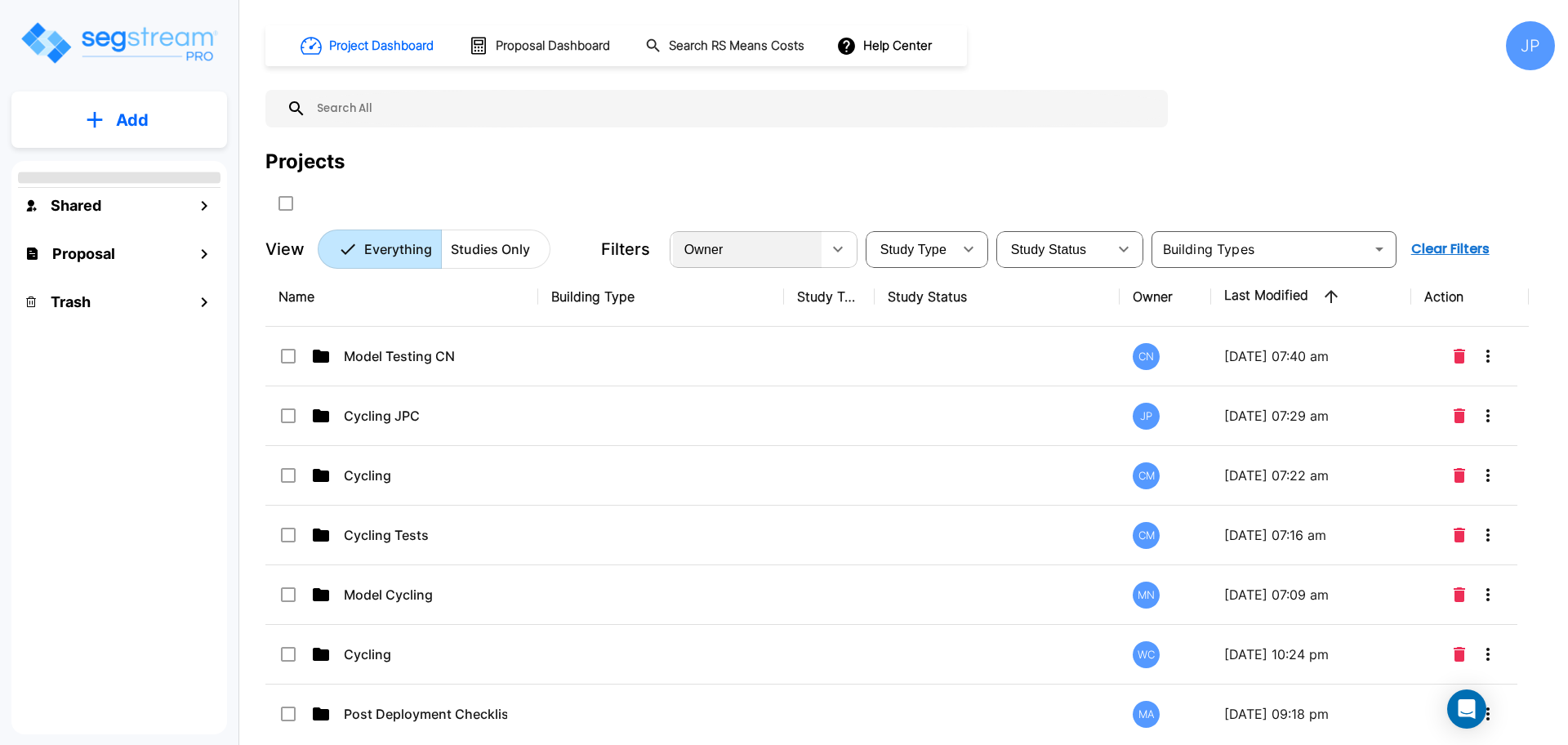
click at [802, 248] on div "Owner" at bounding box center [747, 249] width 149 height 46
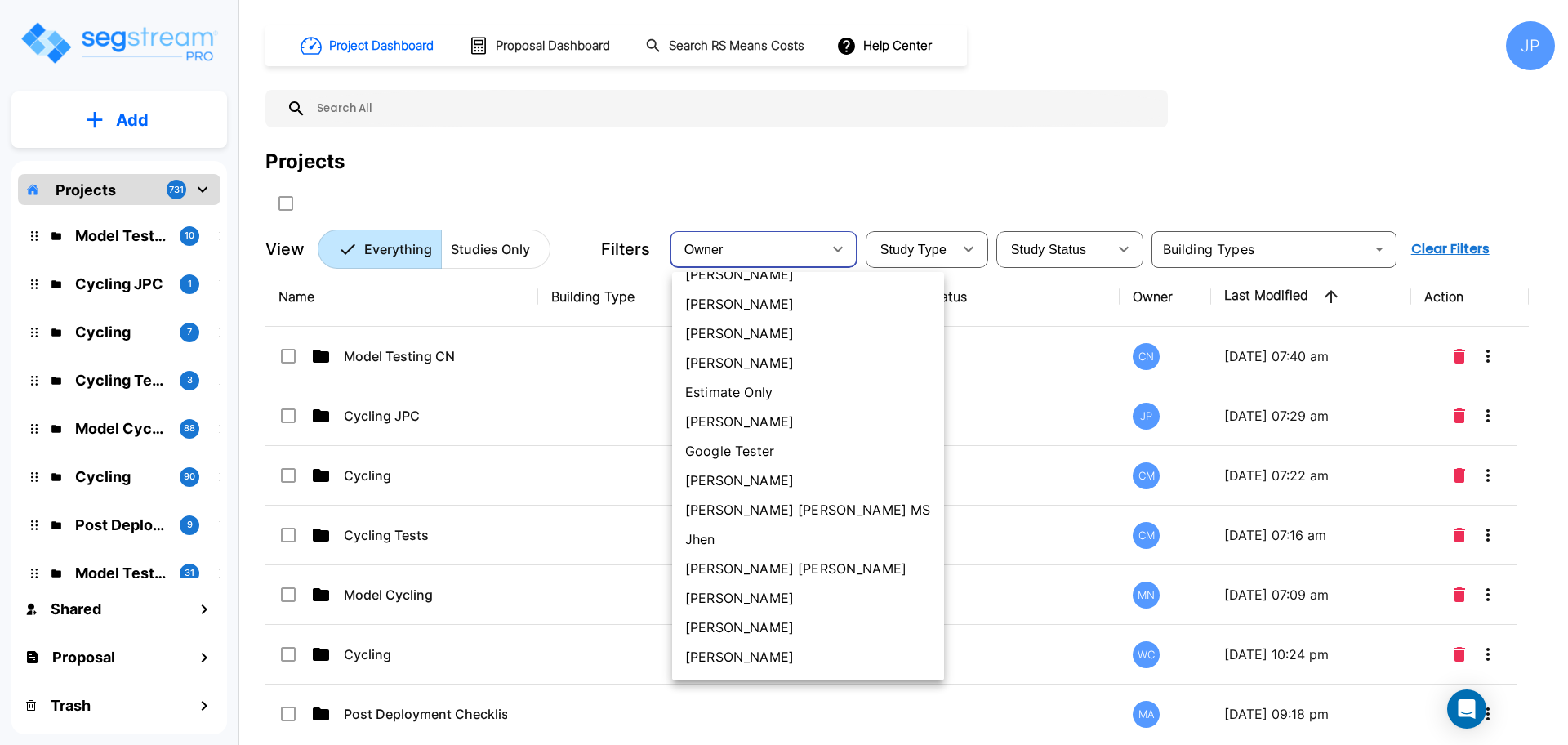
scroll to position [463, 0]
click at [758, 505] on li "[PERSON_NAME] [PERSON_NAME]" at bounding box center [808, 506] width 272 height 29
type input "181"
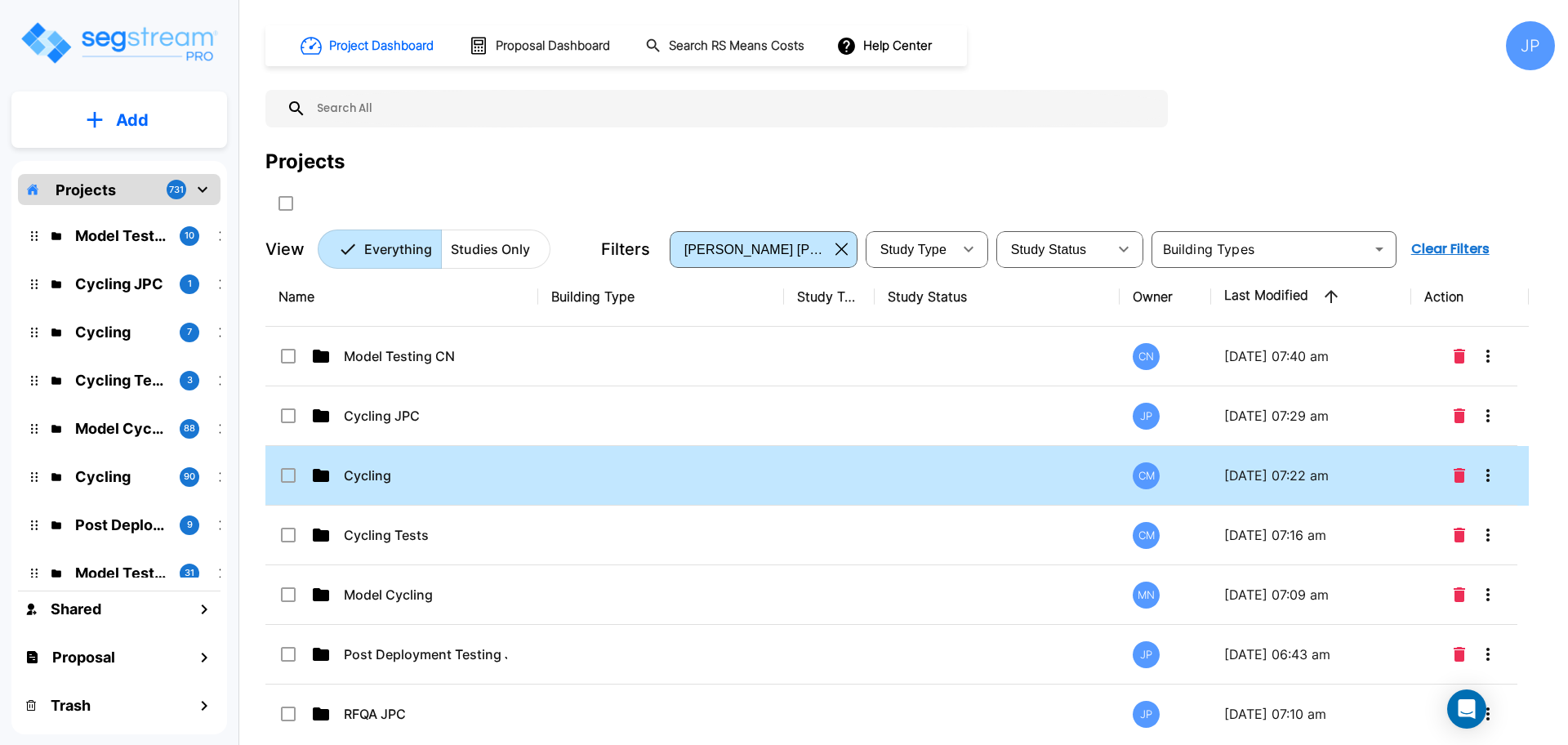
scroll to position [72, 0]
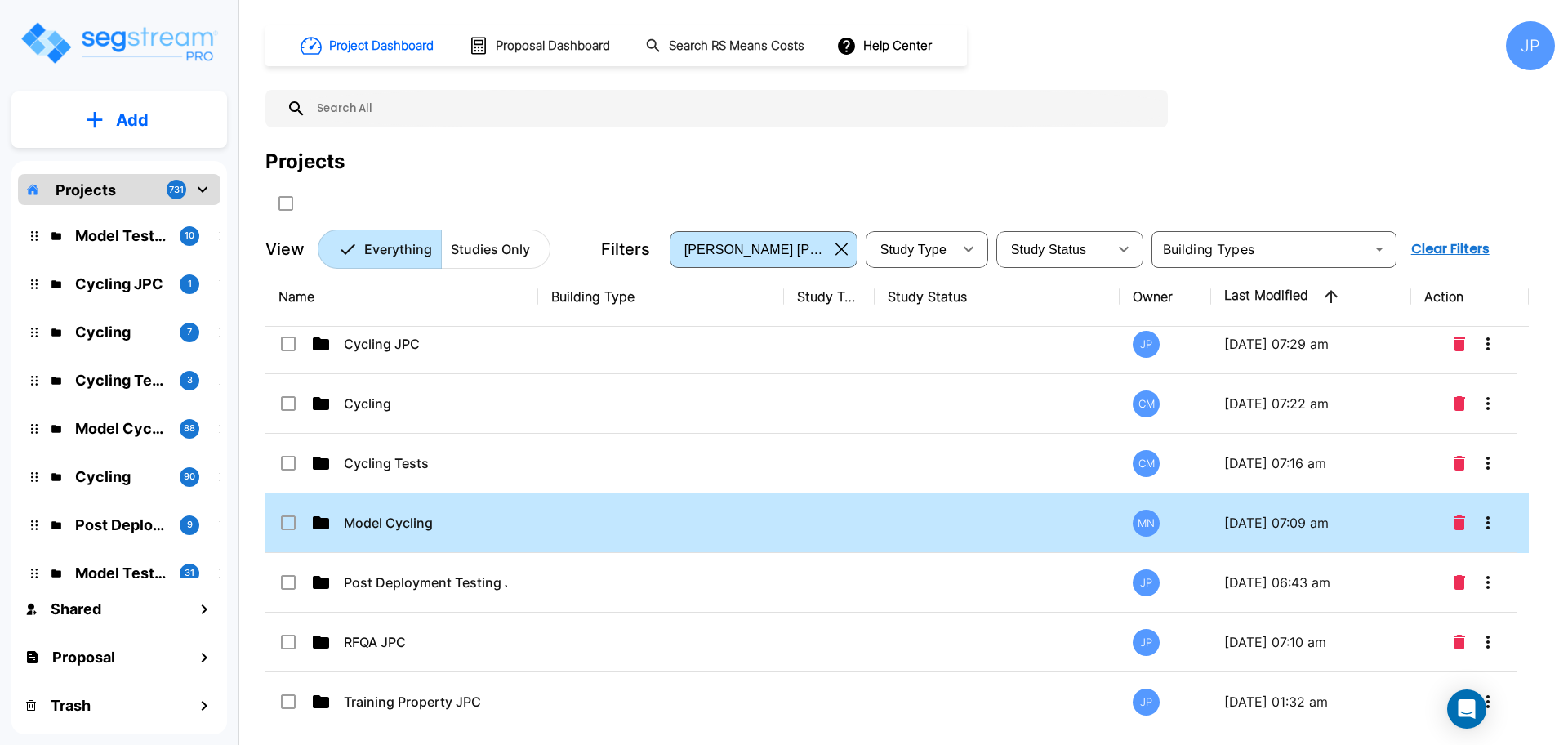
click at [617, 522] on td at bounding box center [661, 523] width 245 height 60
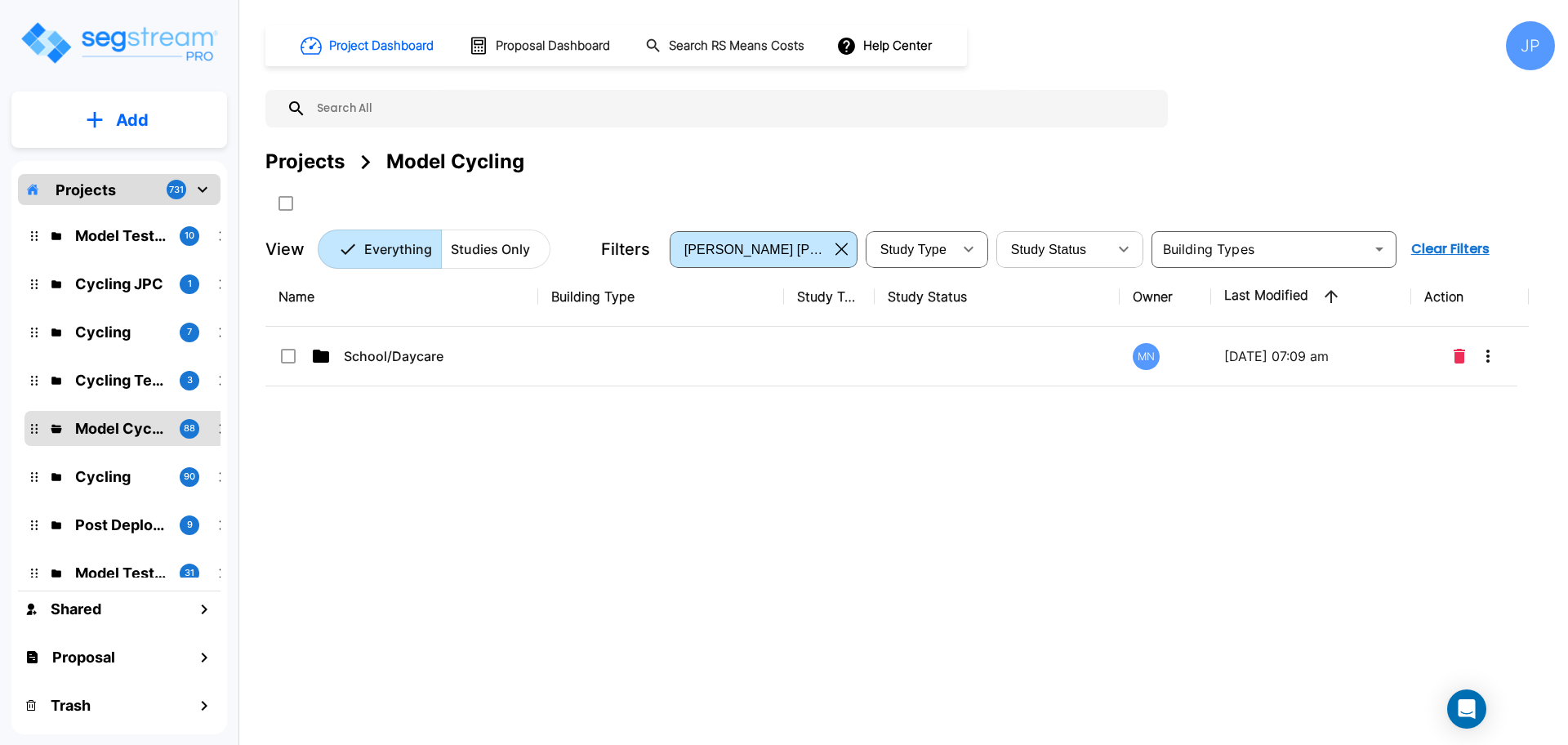
scroll to position [0, 0]
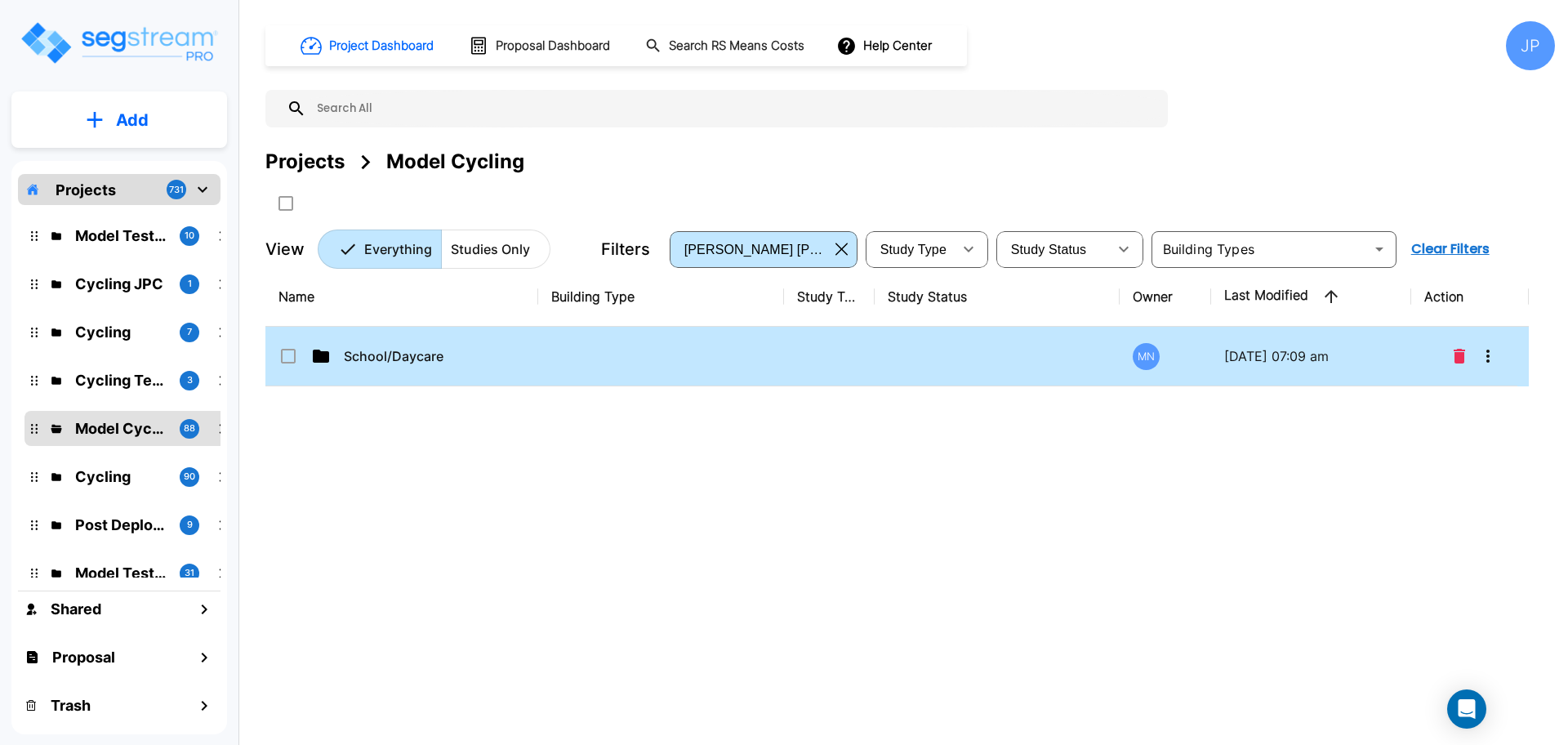
drag, startPoint x: 848, startPoint y: 352, endPoint x: 1358, endPoint y: 0, distance: 619.7
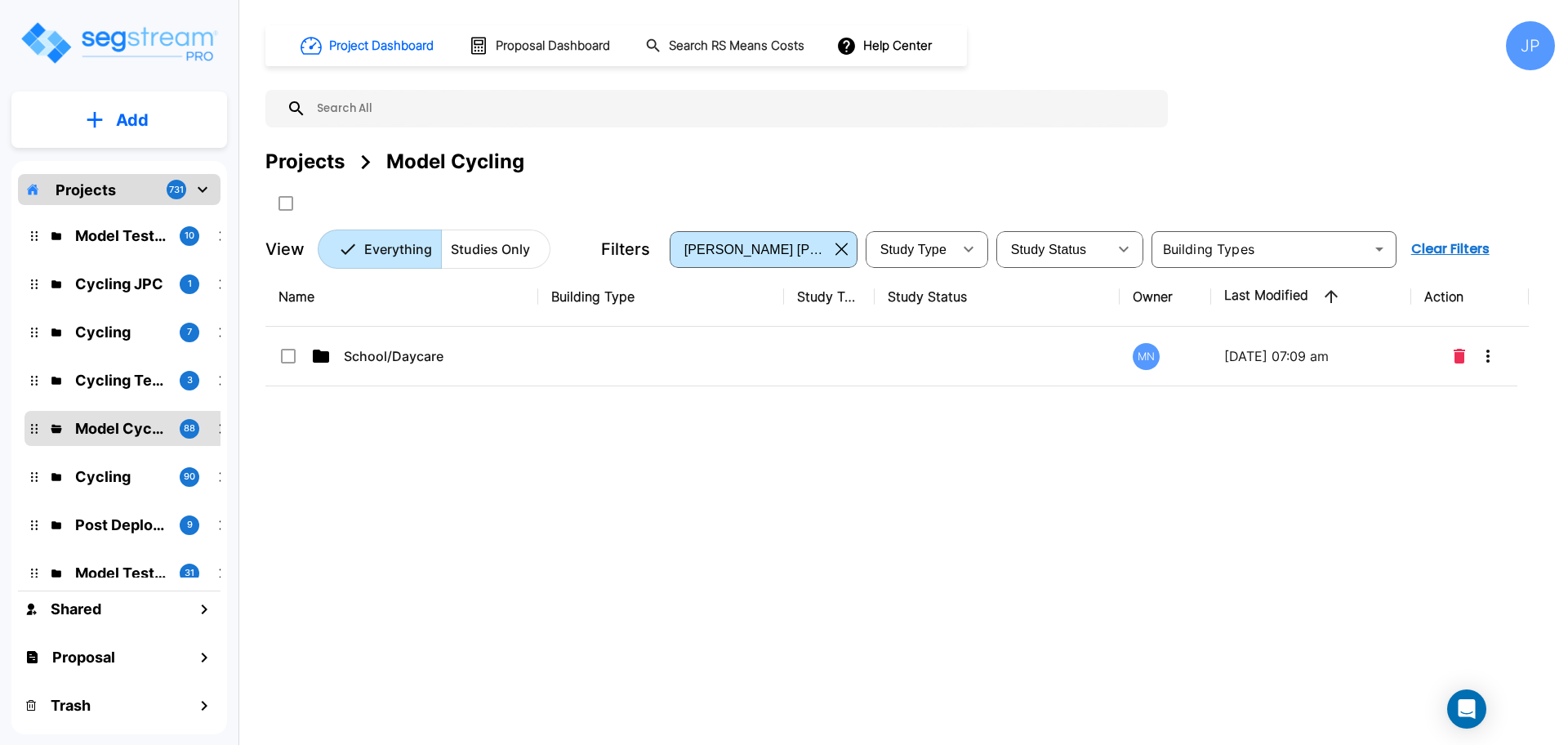
click at [848, 352] on td at bounding box center [829, 356] width 91 height 60
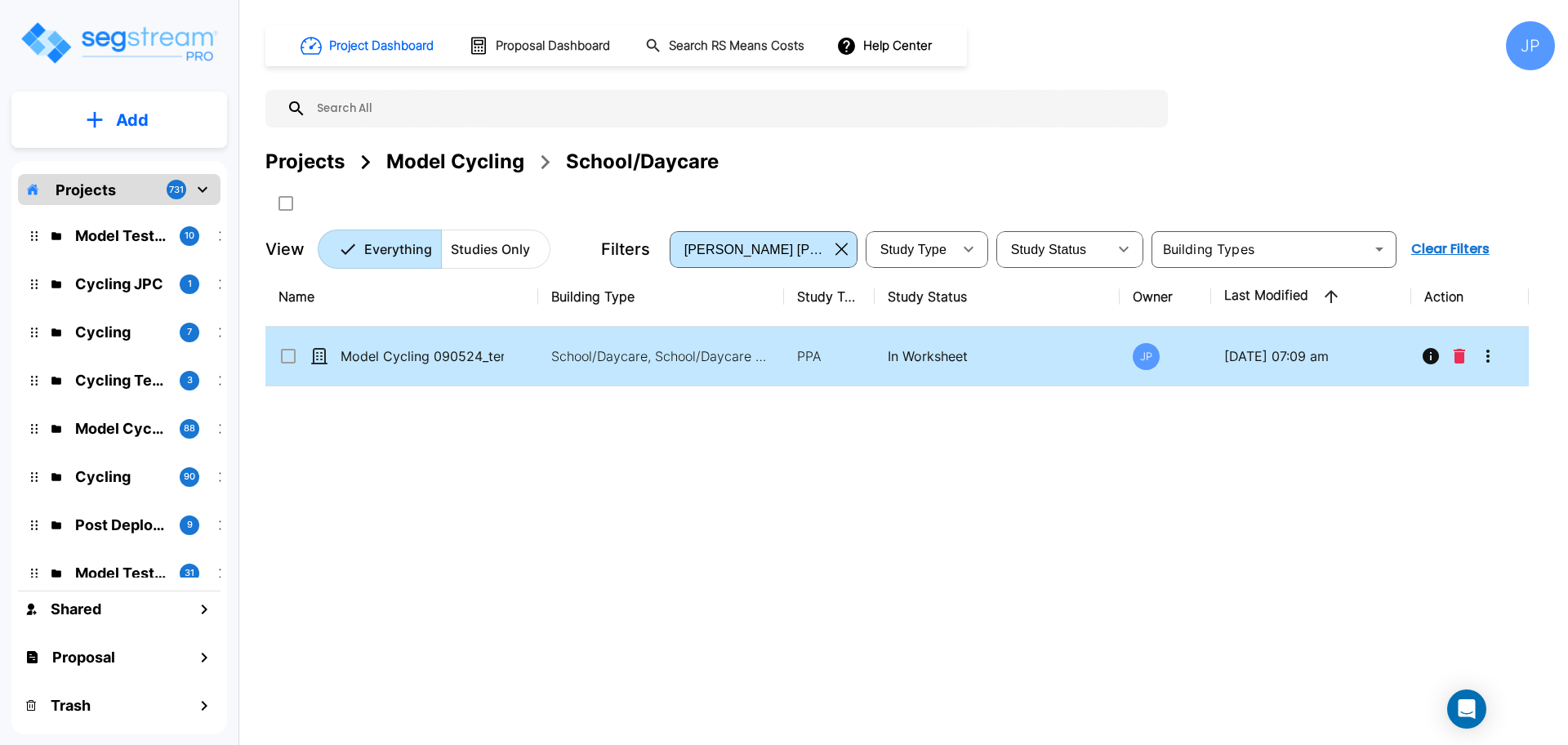
drag, startPoint x: 286, startPoint y: 353, endPoint x: 1323, endPoint y: 5, distance: 1093.8
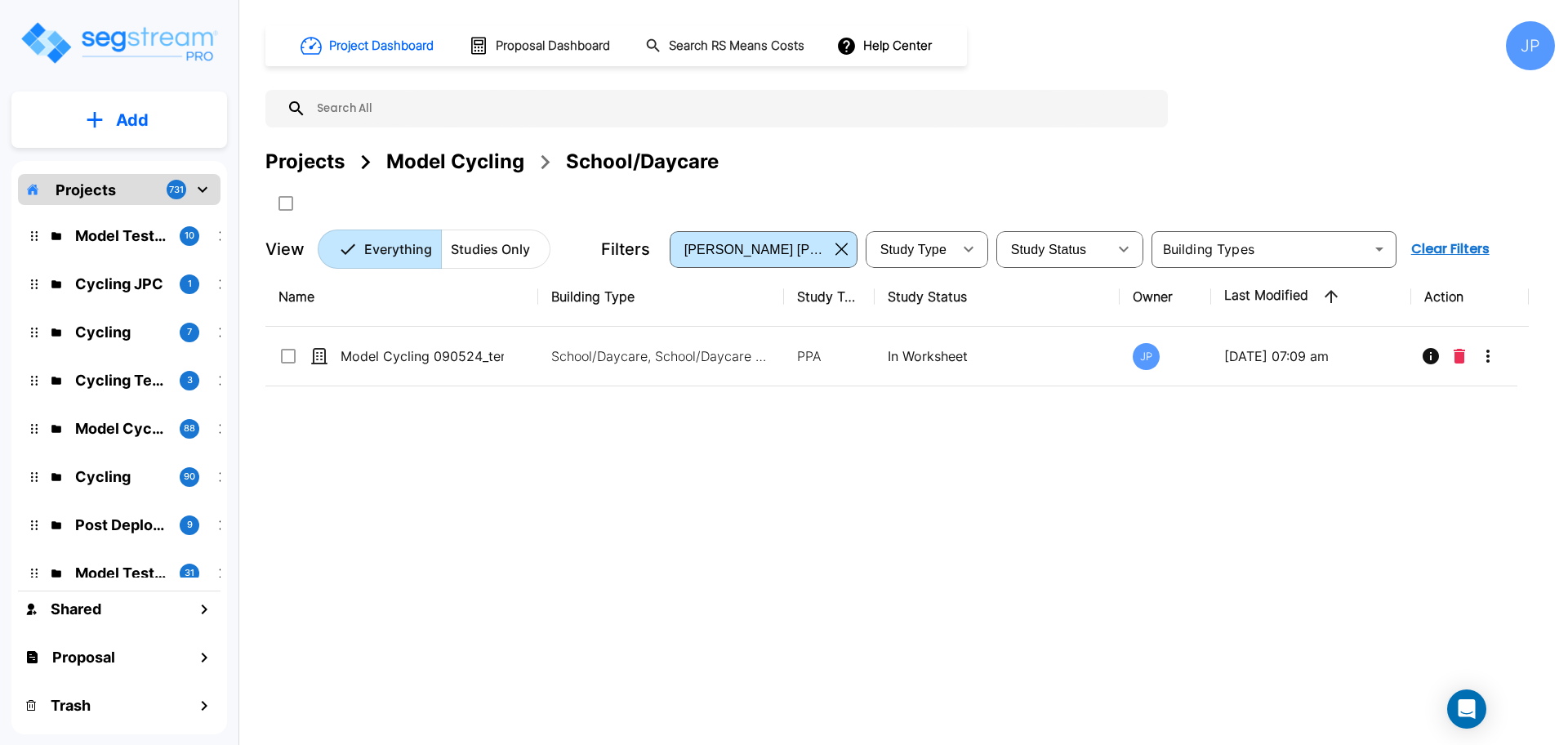
click at [285, 353] on input "select row Model Cycling 090524_template" at bounding box center [287, 354] width 17 height 14
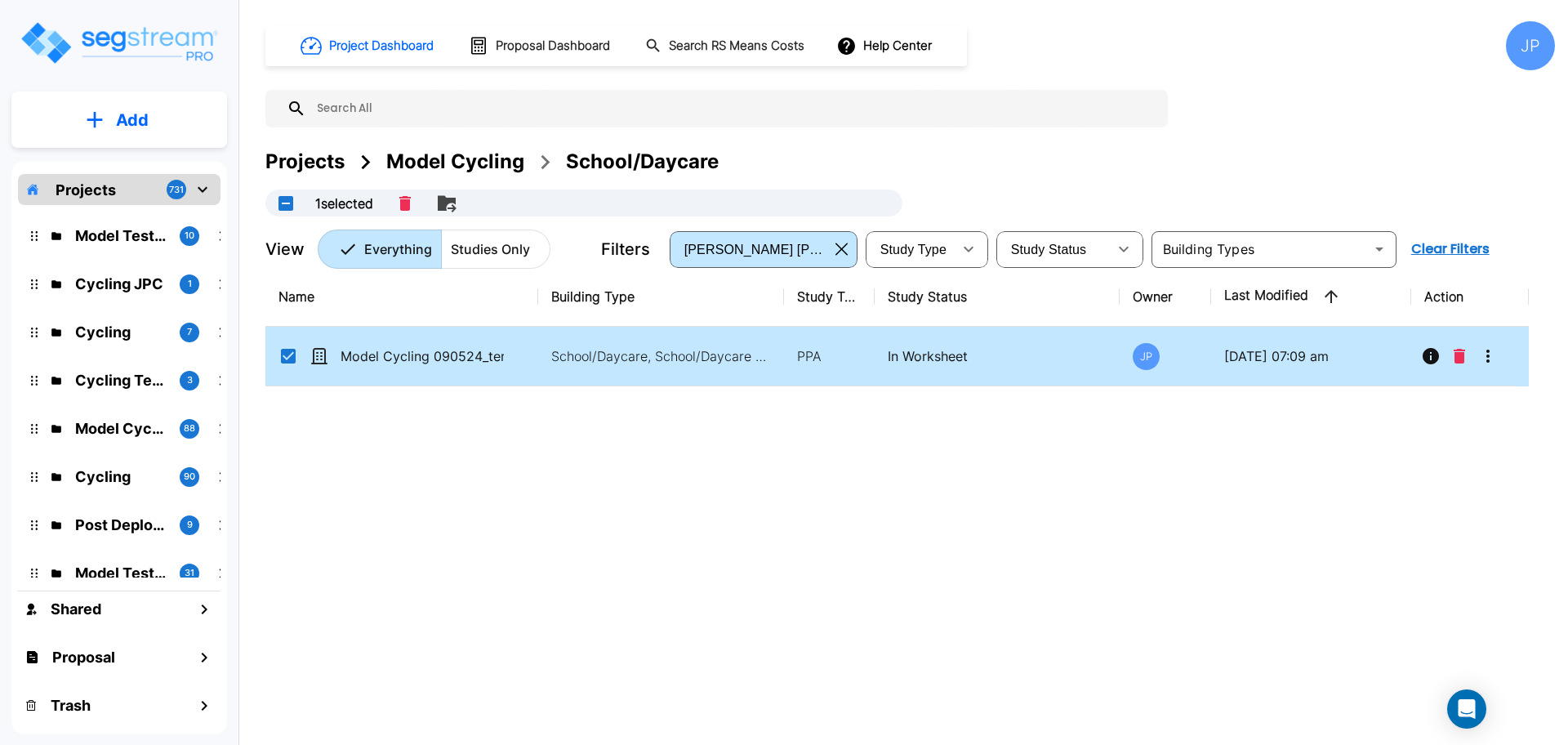
checkbox input "true"
click at [451, 207] on icon "Move" at bounding box center [447, 203] width 19 height 19
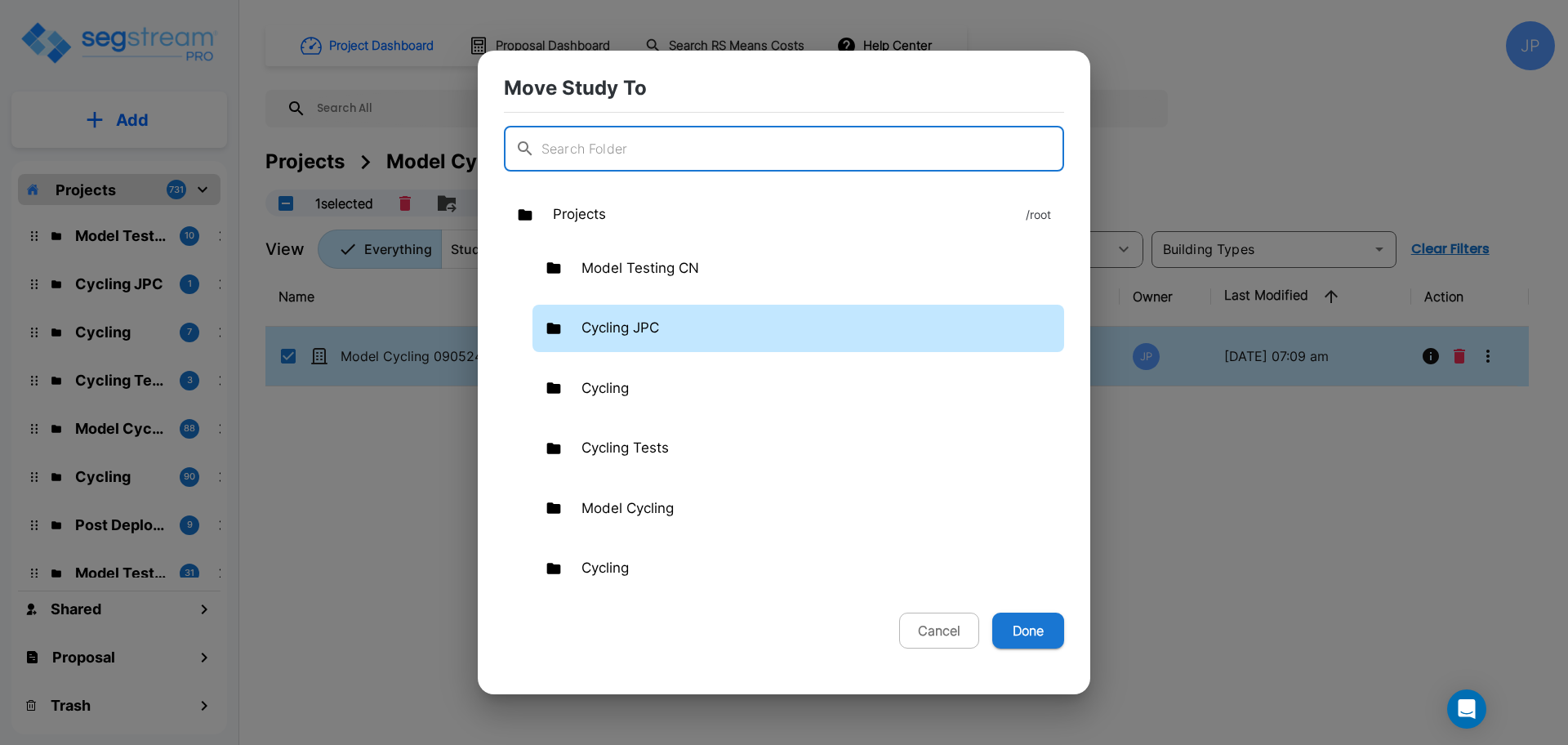
click at [709, 331] on div "Cycling JPC" at bounding box center [798, 328] width 531 height 47
click at [710, 331] on div "Cycling JPC" at bounding box center [798, 328] width 531 height 47
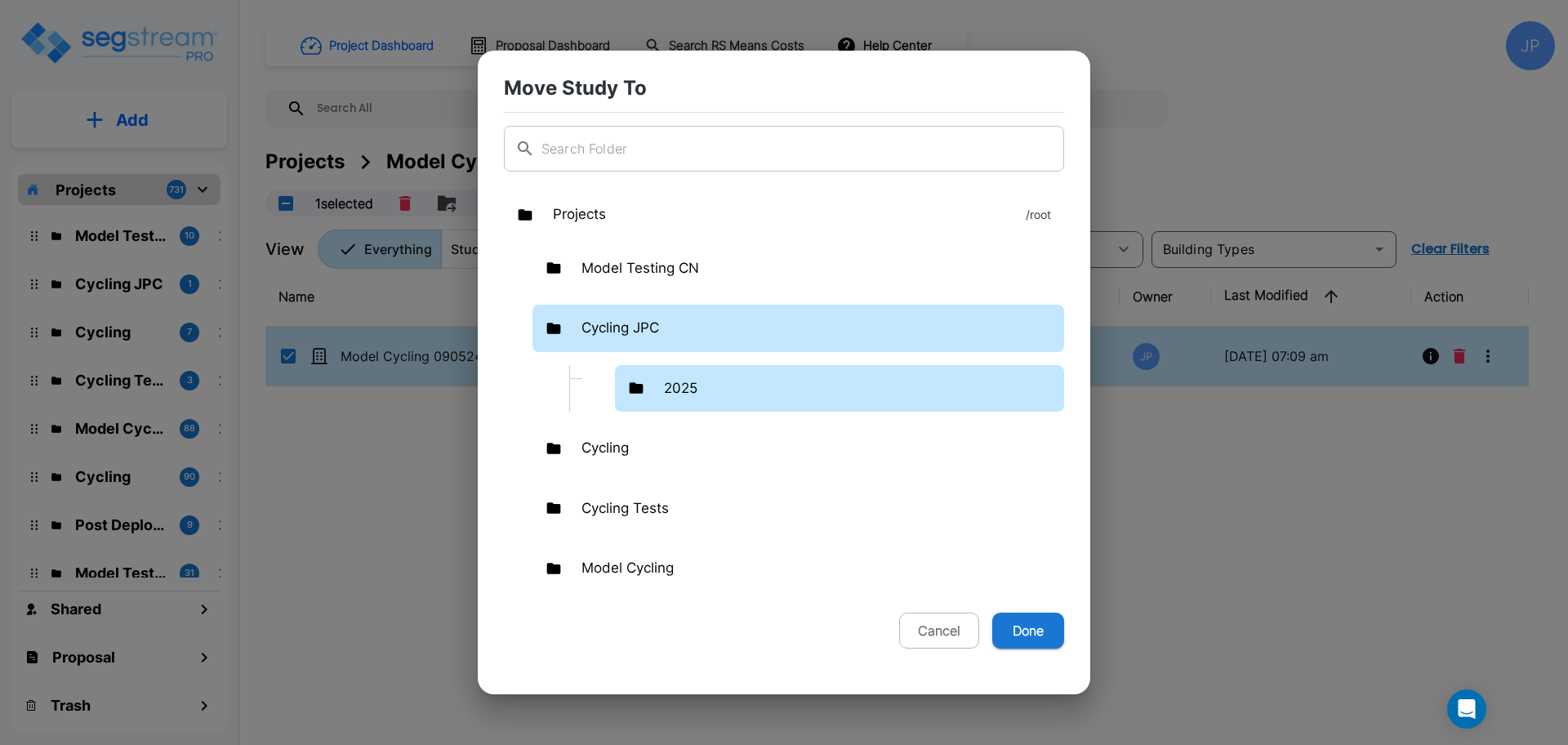
click at [780, 391] on div "2025" at bounding box center [839, 389] width 450 height 47
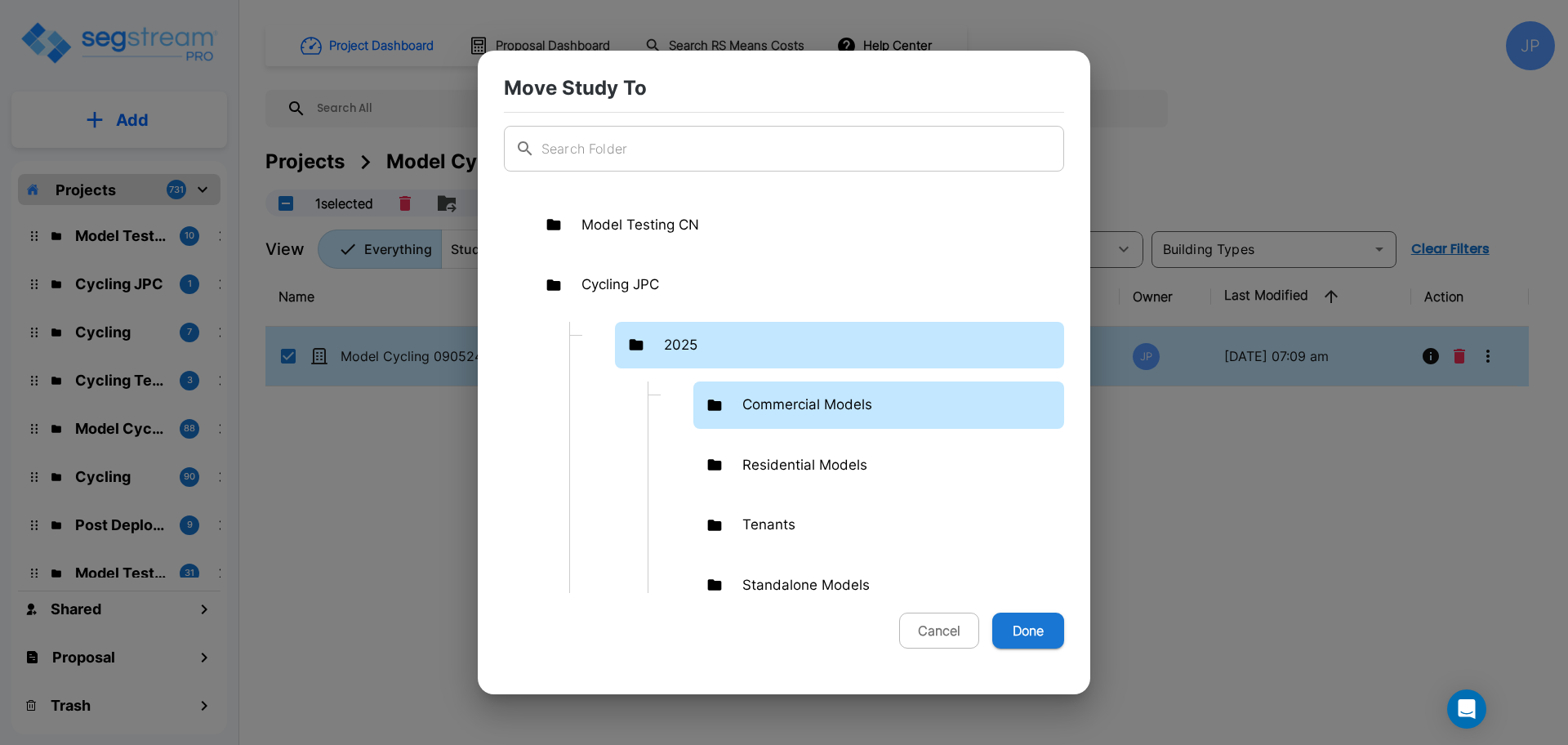
scroll to position [44, 0]
click at [842, 413] on p "Commercial Models" at bounding box center [808, 404] width 130 height 21
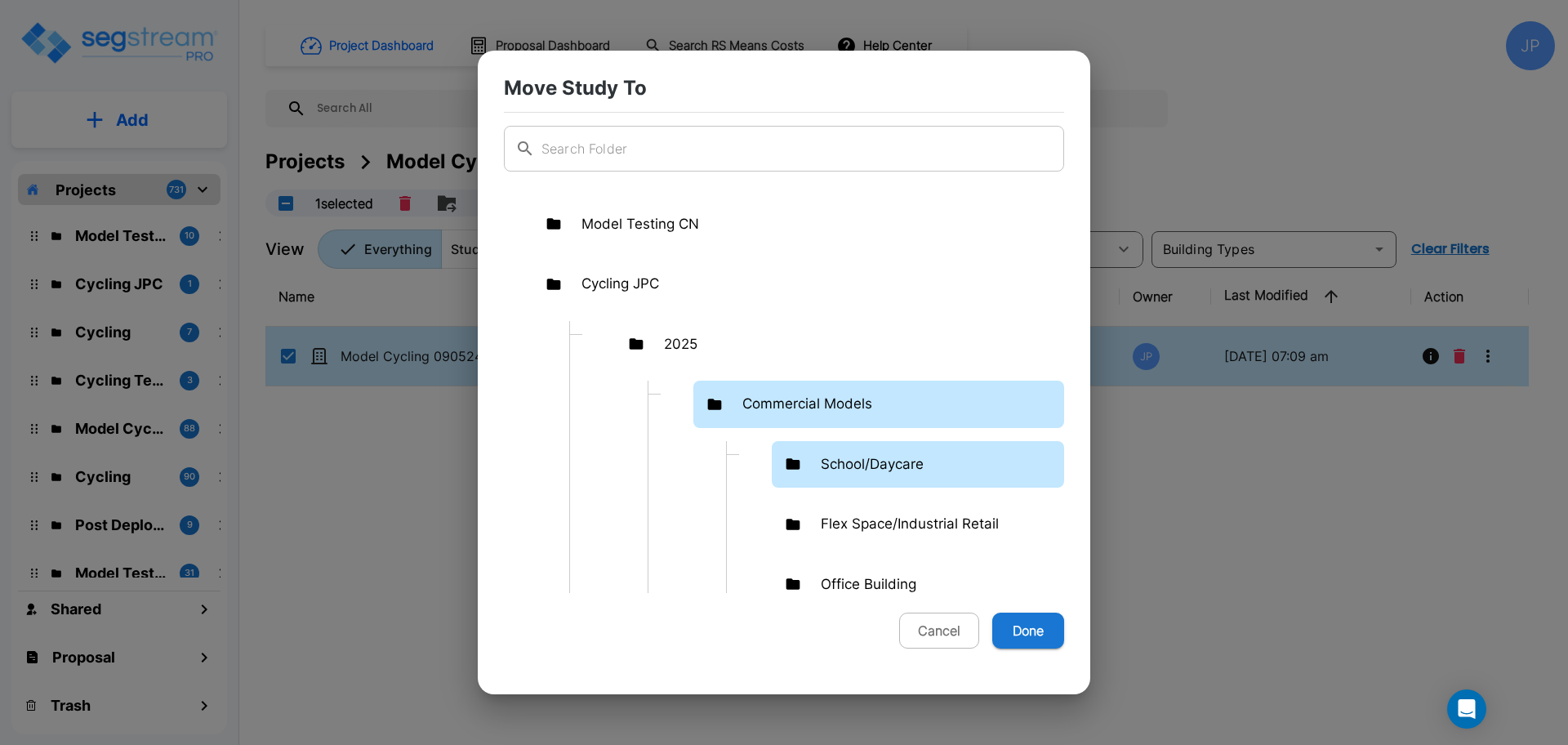
click at [872, 459] on p "School/Daycare" at bounding box center [872, 464] width 103 height 21
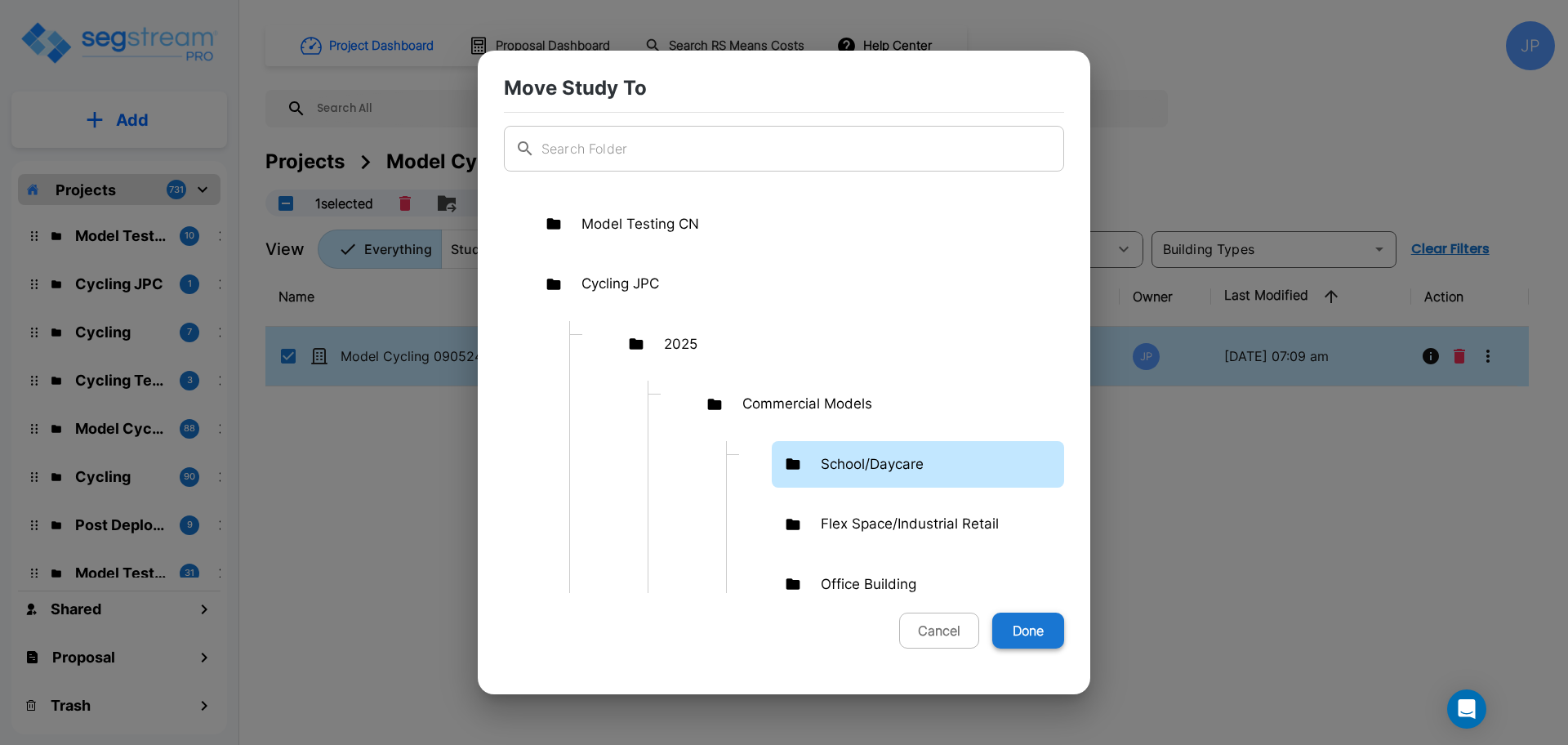
click at [1037, 627] on button "Done" at bounding box center [1029, 630] width 72 height 36
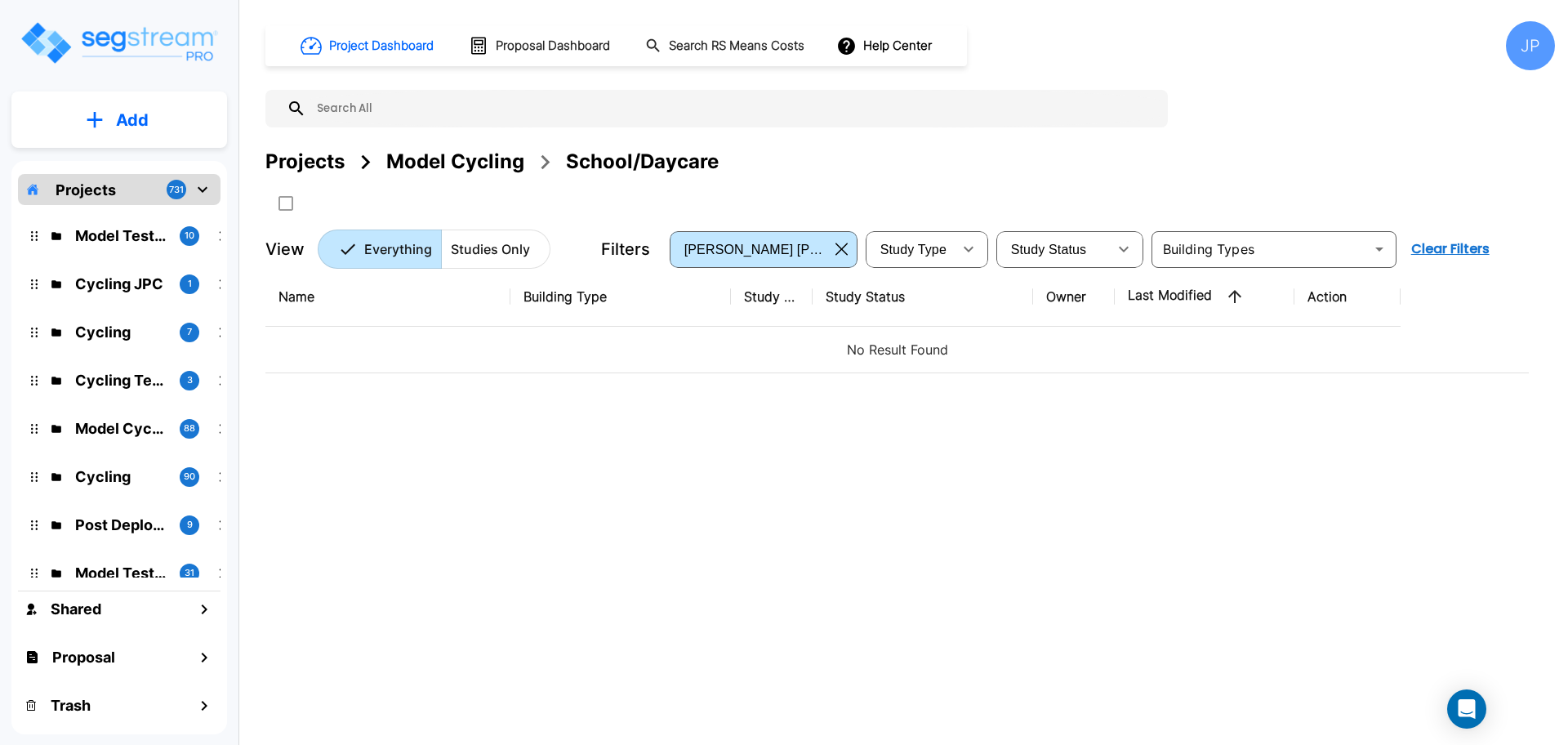
click at [296, 161] on div "Projects" at bounding box center [305, 161] width 79 height 29
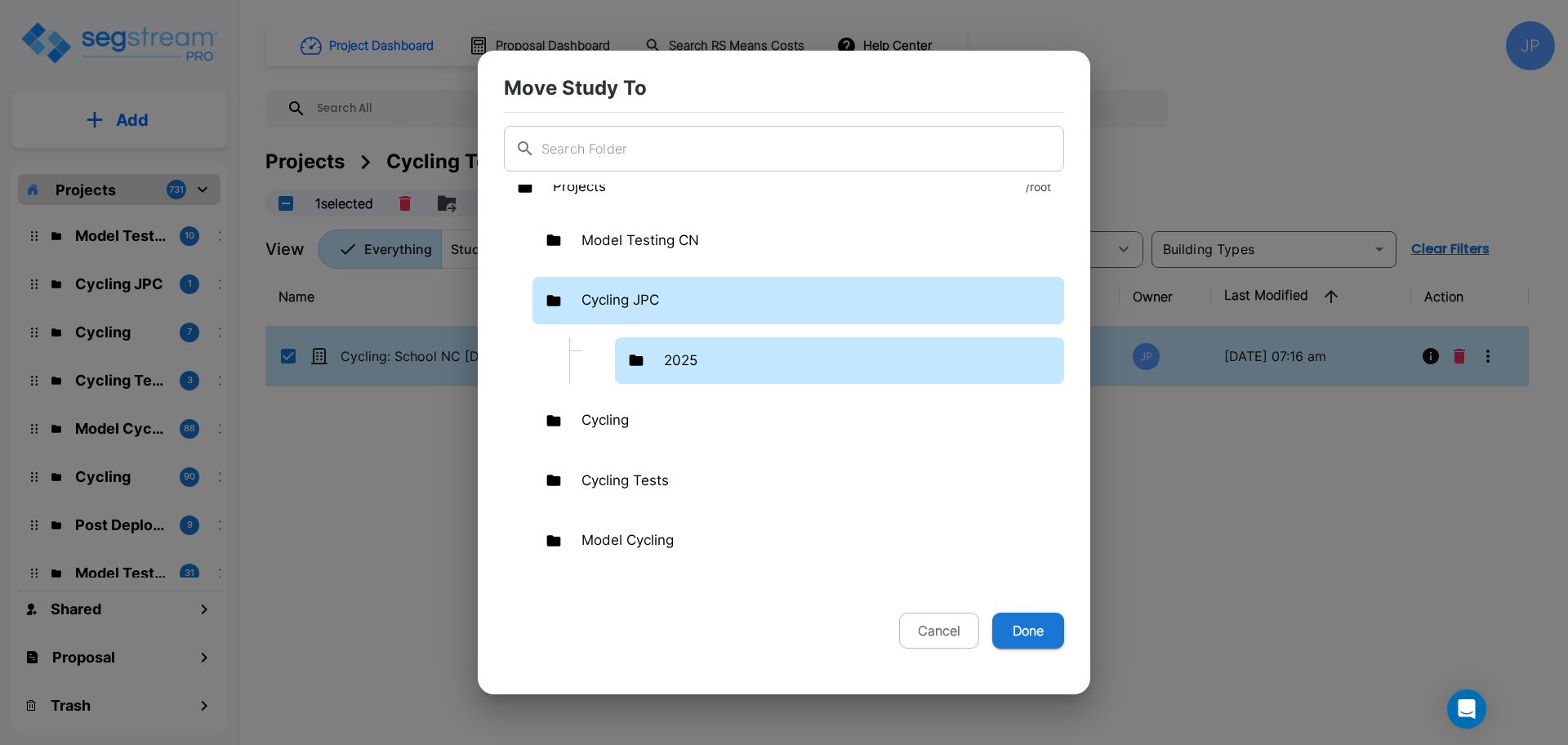
scroll to position [36, 0]
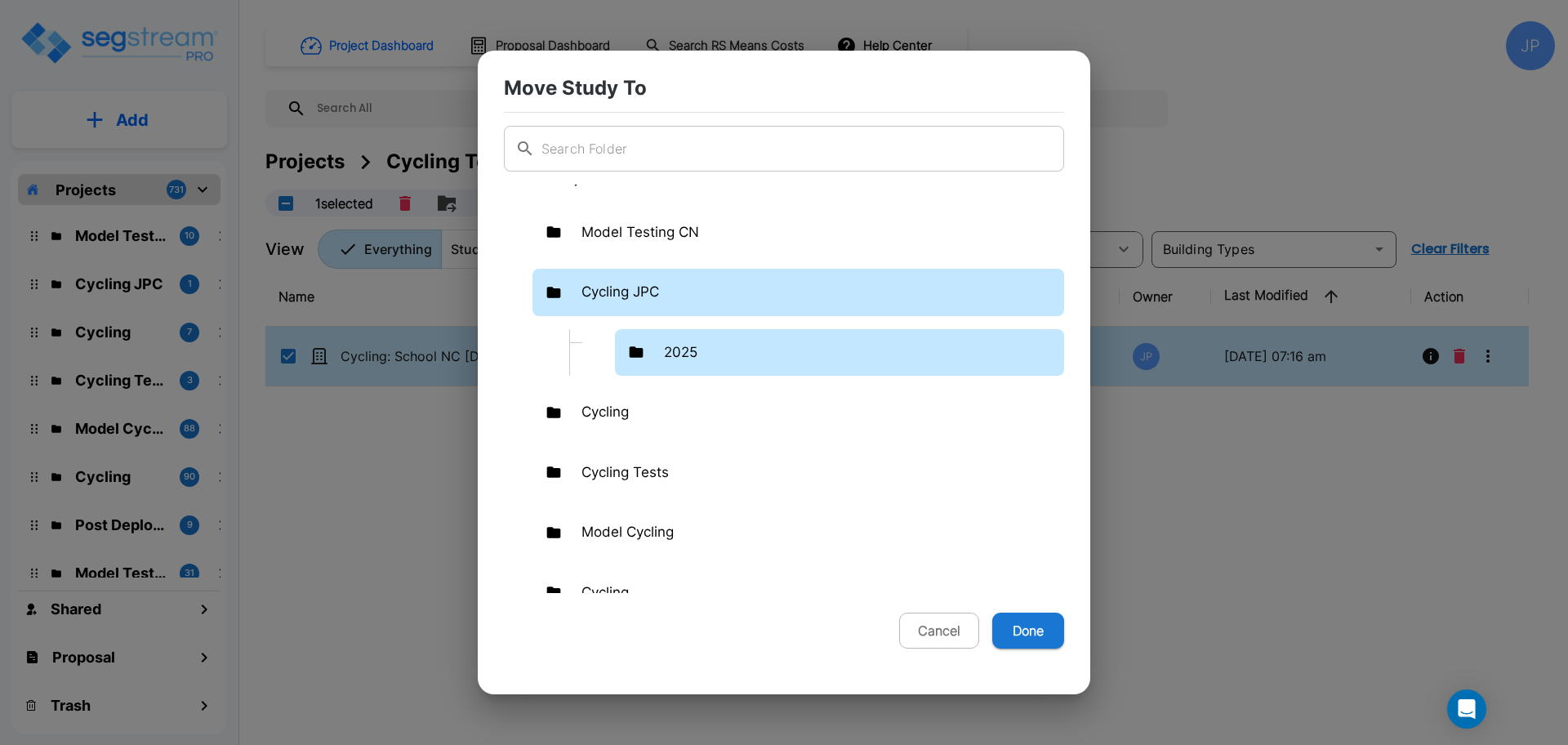
click at [789, 341] on div "2025" at bounding box center [839, 353] width 450 height 47
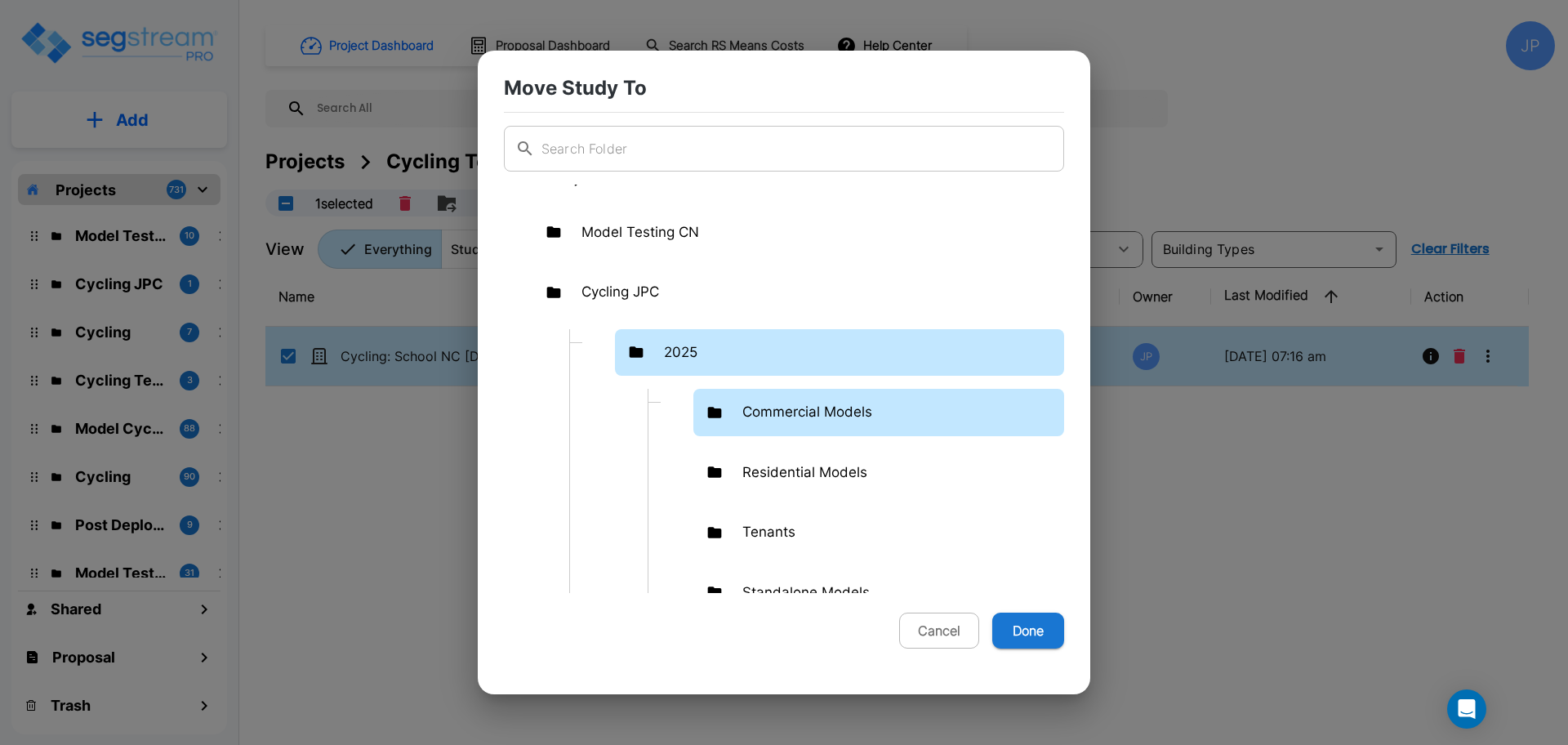
click at [798, 419] on p "Commercial Models" at bounding box center [808, 413] width 130 height 21
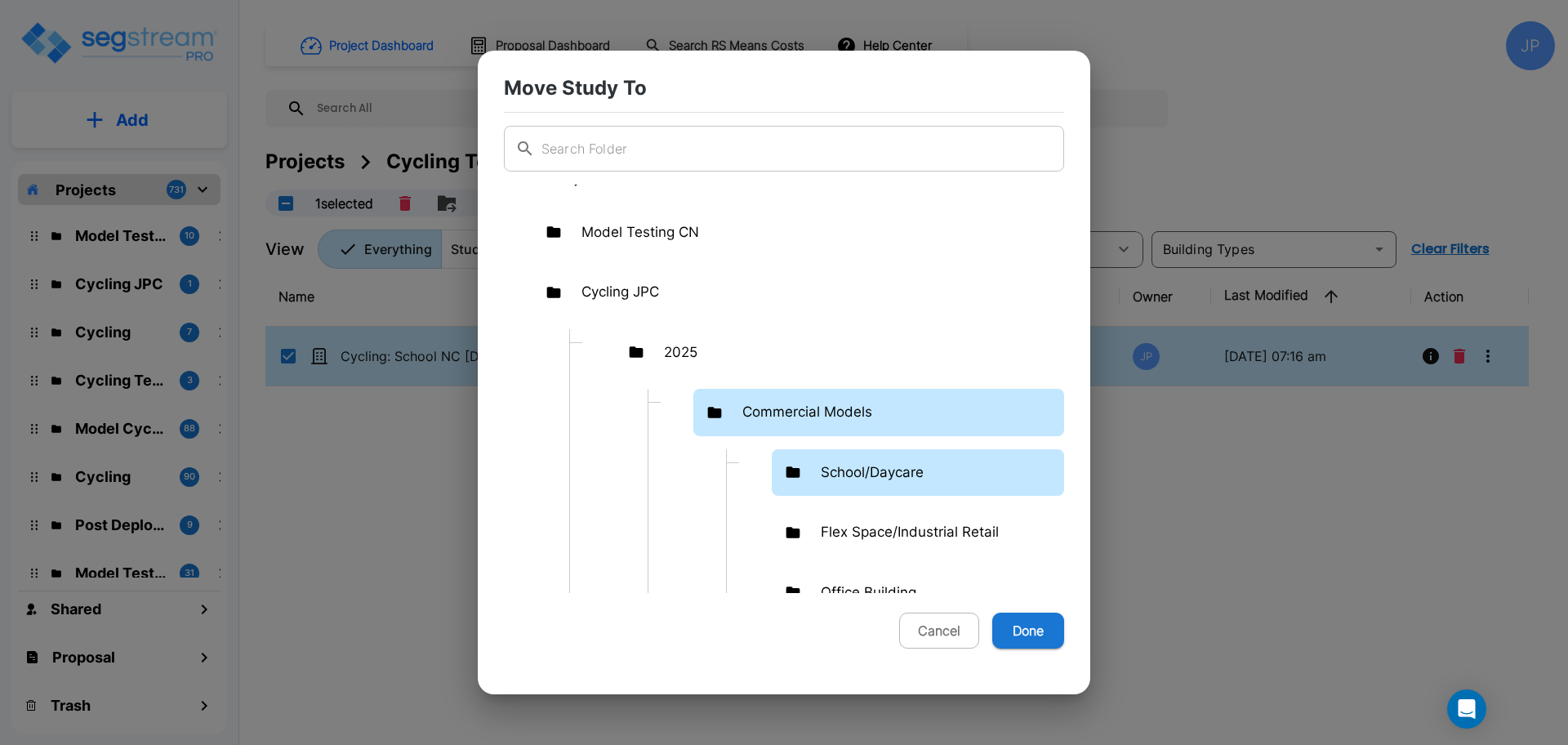
click at [838, 466] on p "School/Daycare" at bounding box center [872, 472] width 103 height 21
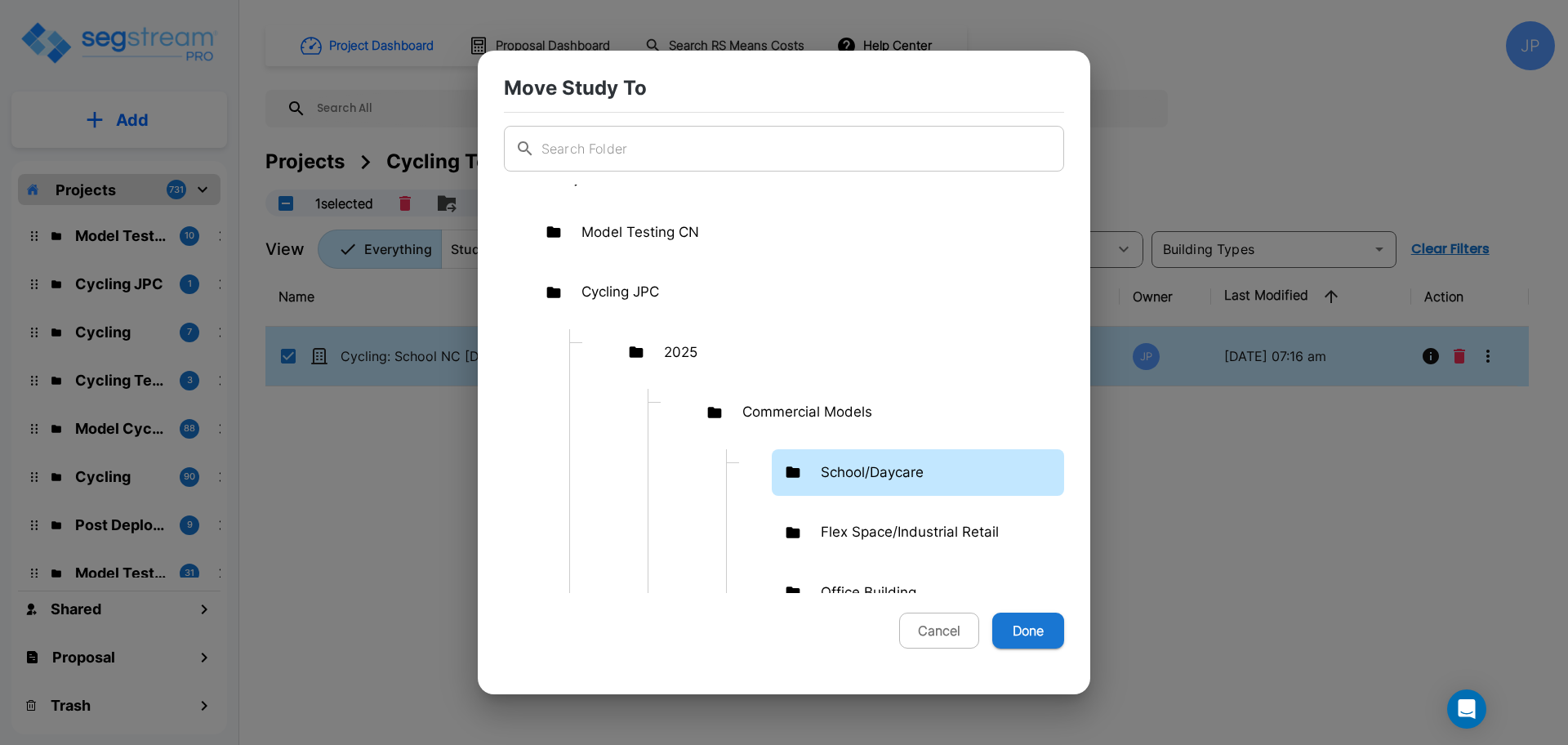
click at [1052, 627] on button "Done" at bounding box center [1029, 630] width 72 height 36
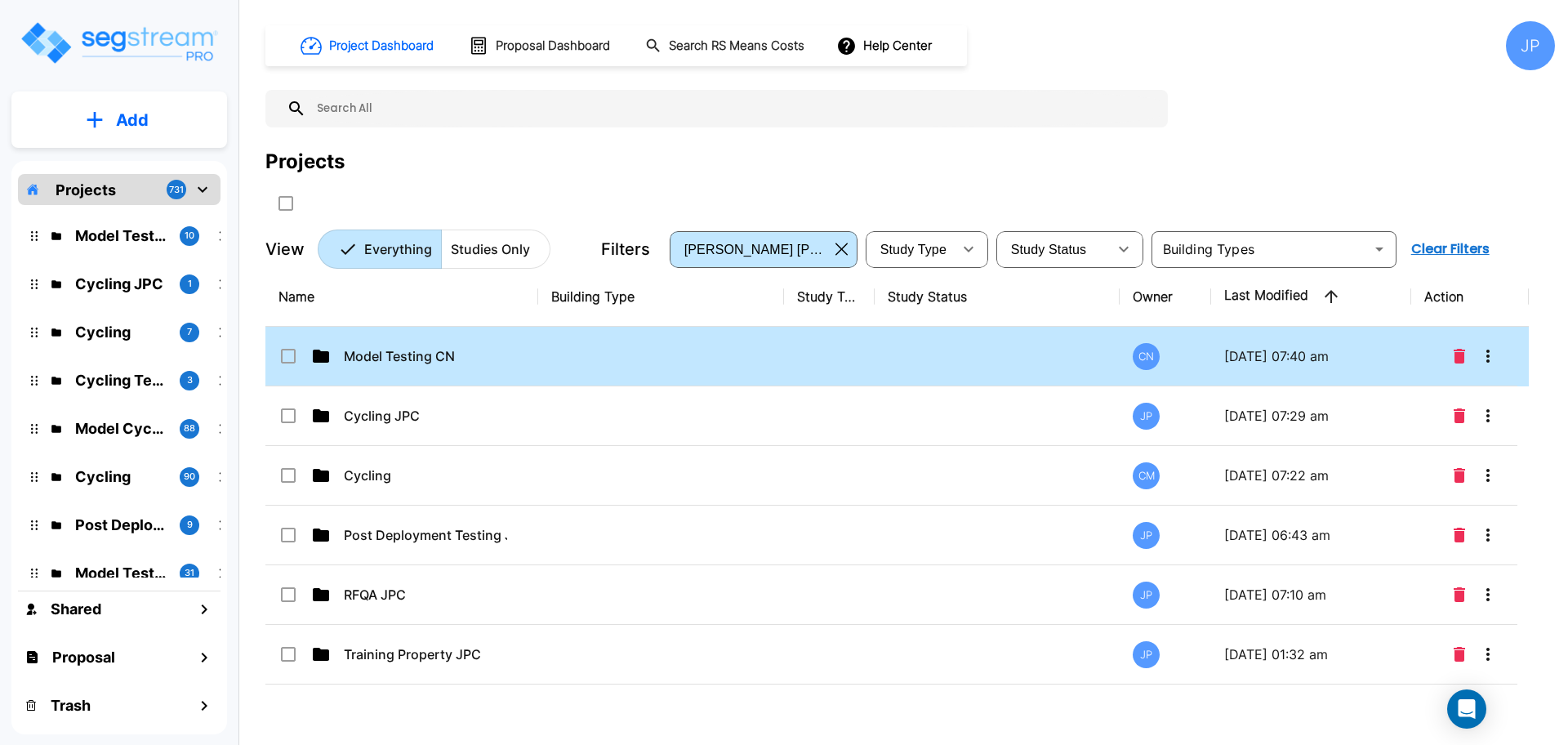
click at [830, 360] on td at bounding box center [829, 356] width 91 height 60
click at [831, 360] on td at bounding box center [829, 356] width 91 height 60
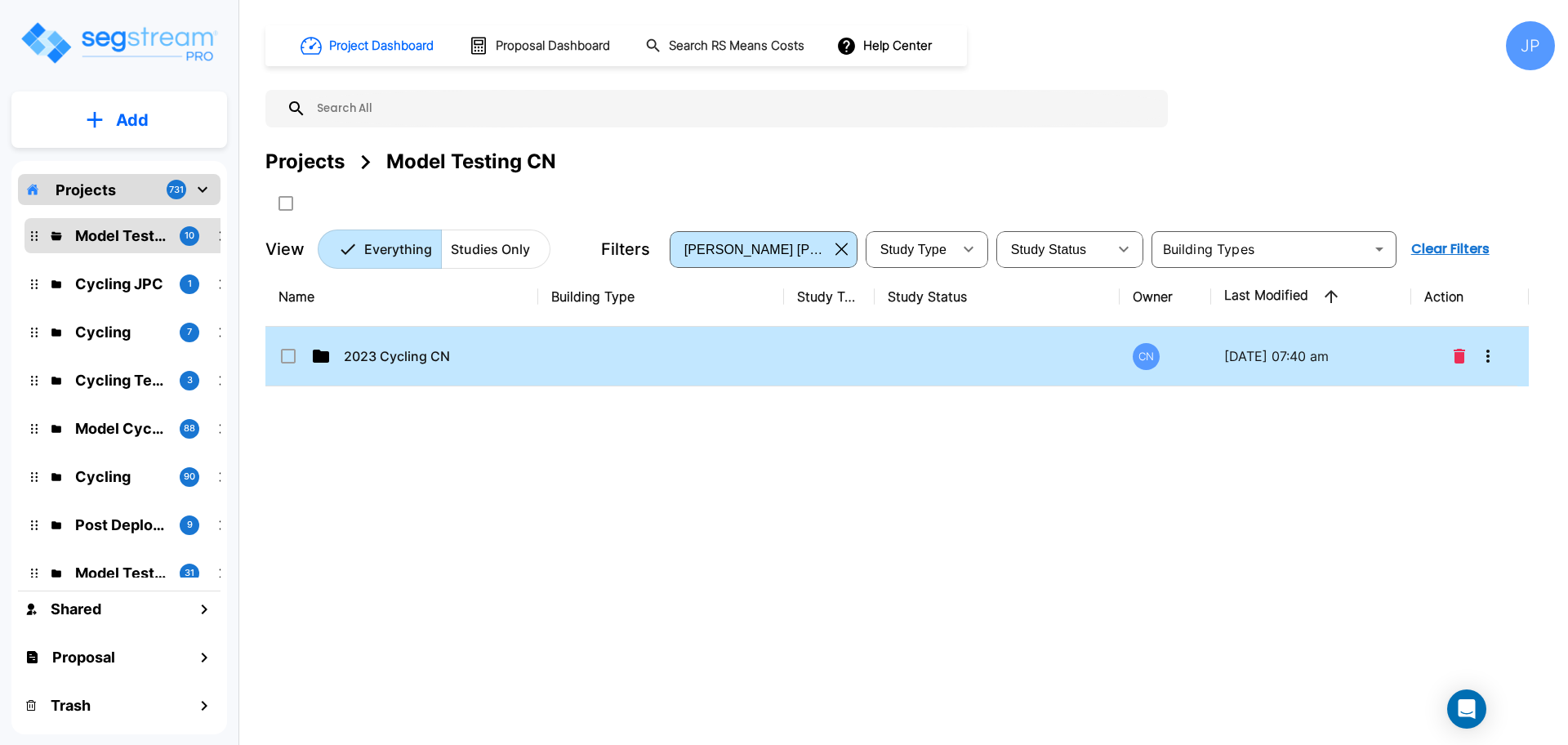
click at [846, 347] on td at bounding box center [829, 356] width 91 height 60
drag, startPoint x: 846, startPoint y: 347, endPoint x: 1104, endPoint y: 9, distance: 425.2
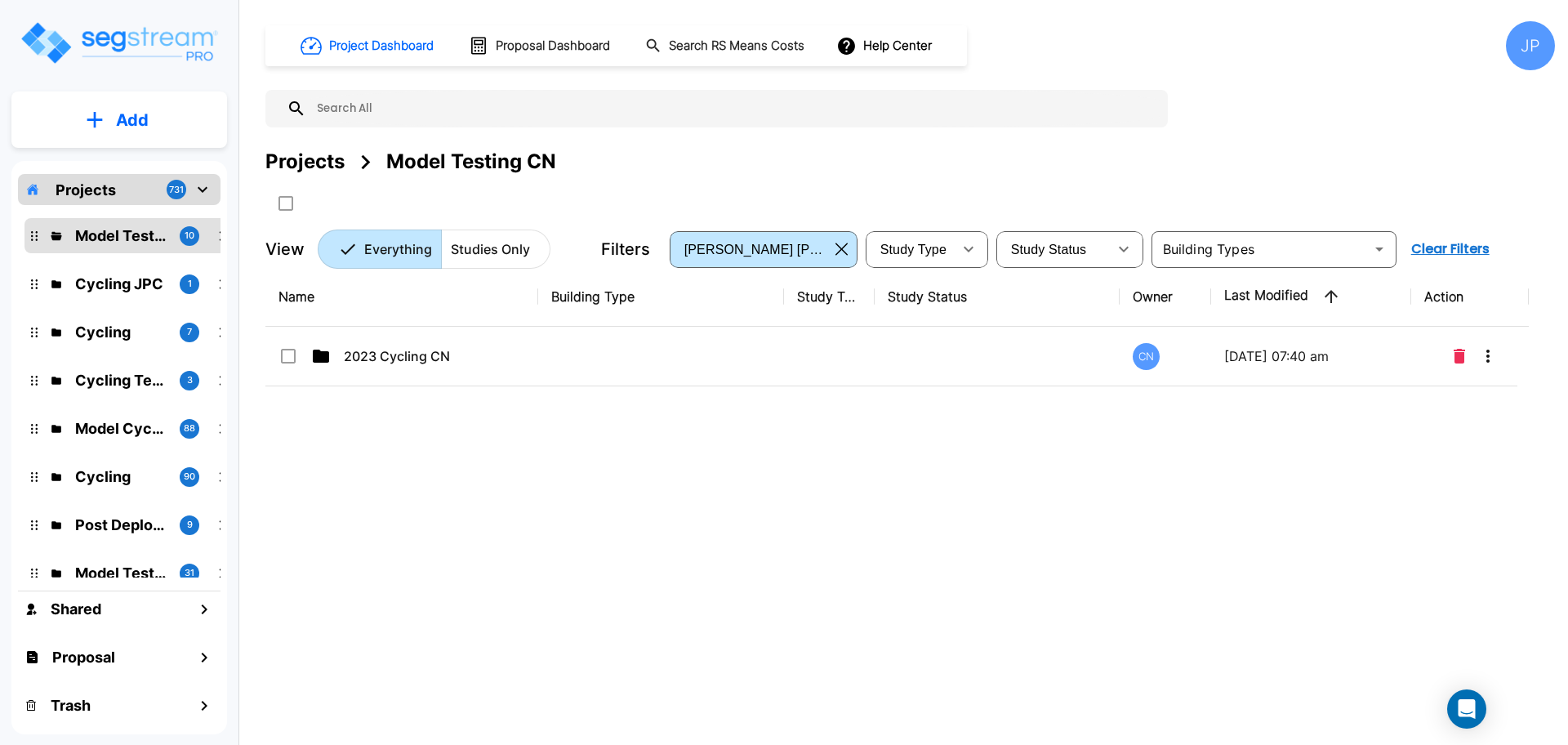
click at [846, 347] on td at bounding box center [829, 356] width 91 height 60
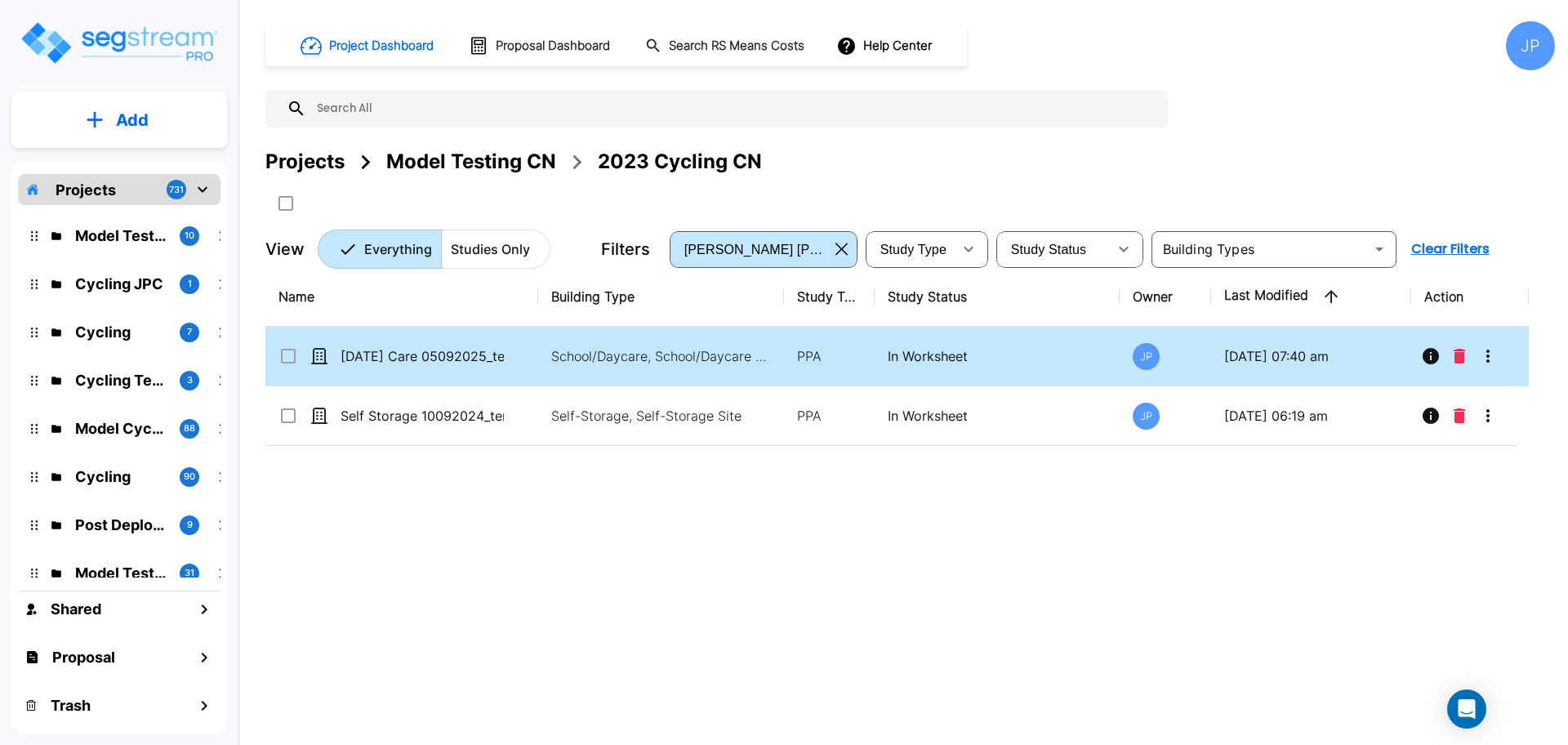
click at [282, 358] on input "select row School Day Care 05092025_template" at bounding box center [287, 354] width 17 height 14
checkbox input "true"
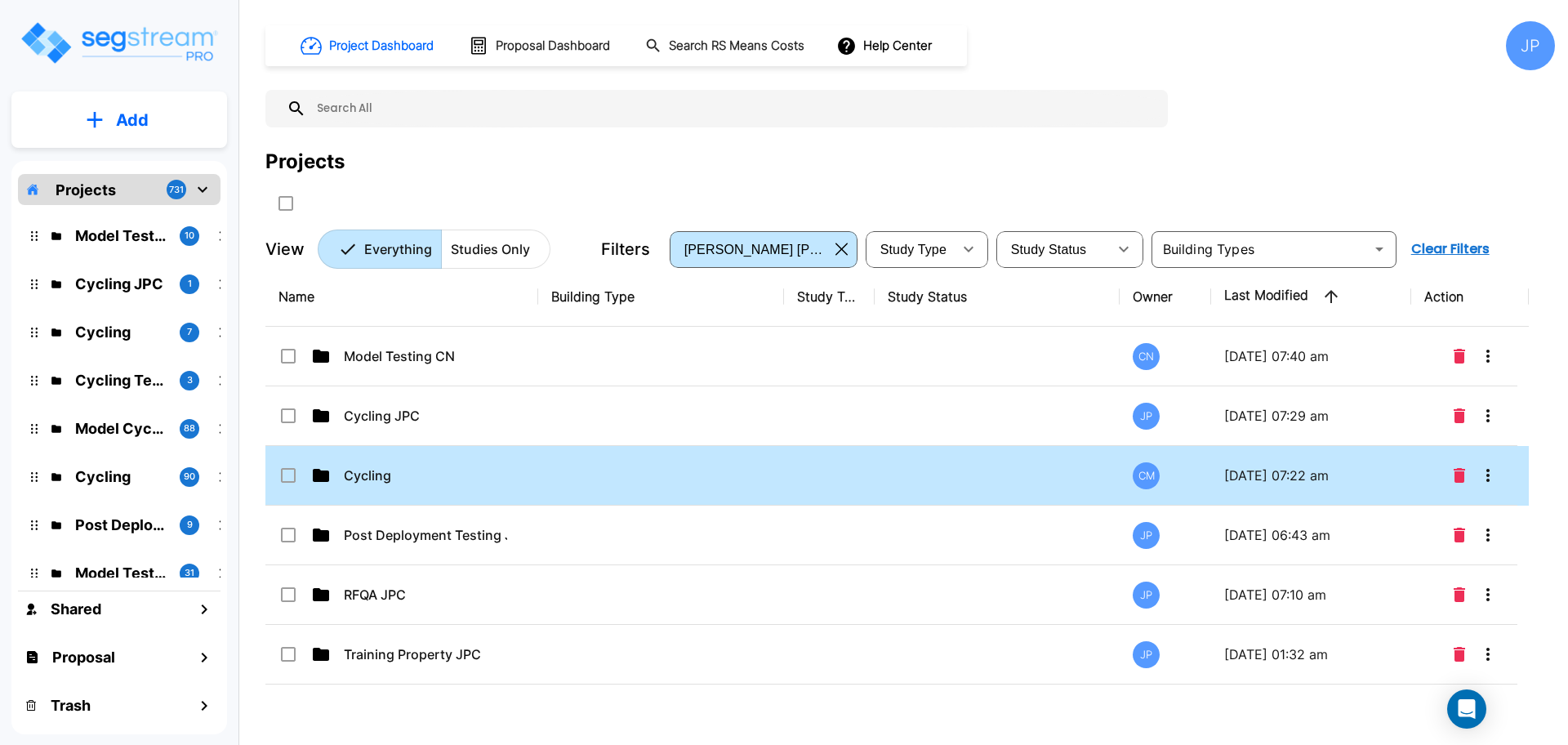
click at [864, 480] on td at bounding box center [829, 476] width 91 height 60
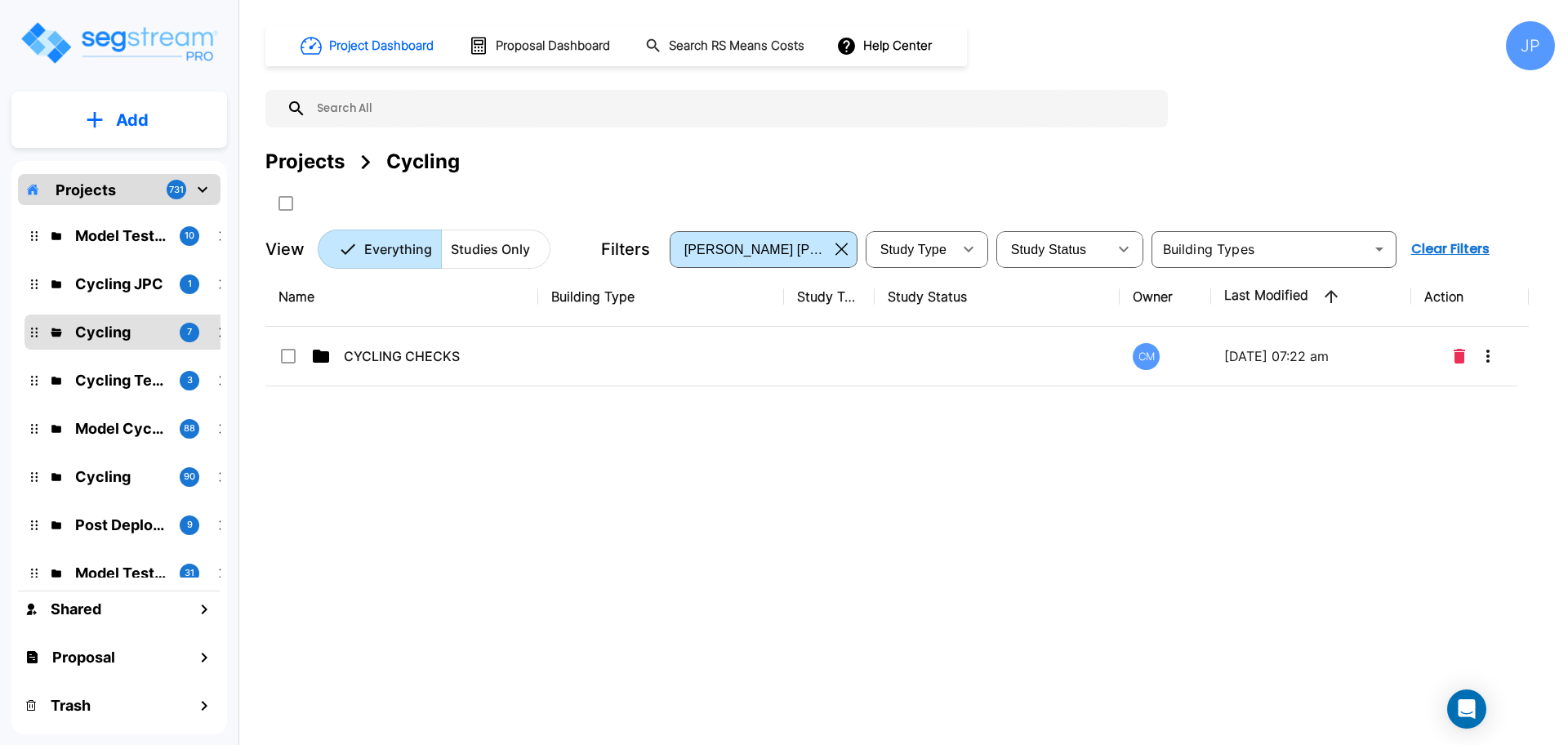
drag, startPoint x: 738, startPoint y: 349, endPoint x: 1160, endPoint y: 4, distance: 545.1
click at [737, 349] on td at bounding box center [661, 356] width 245 height 60
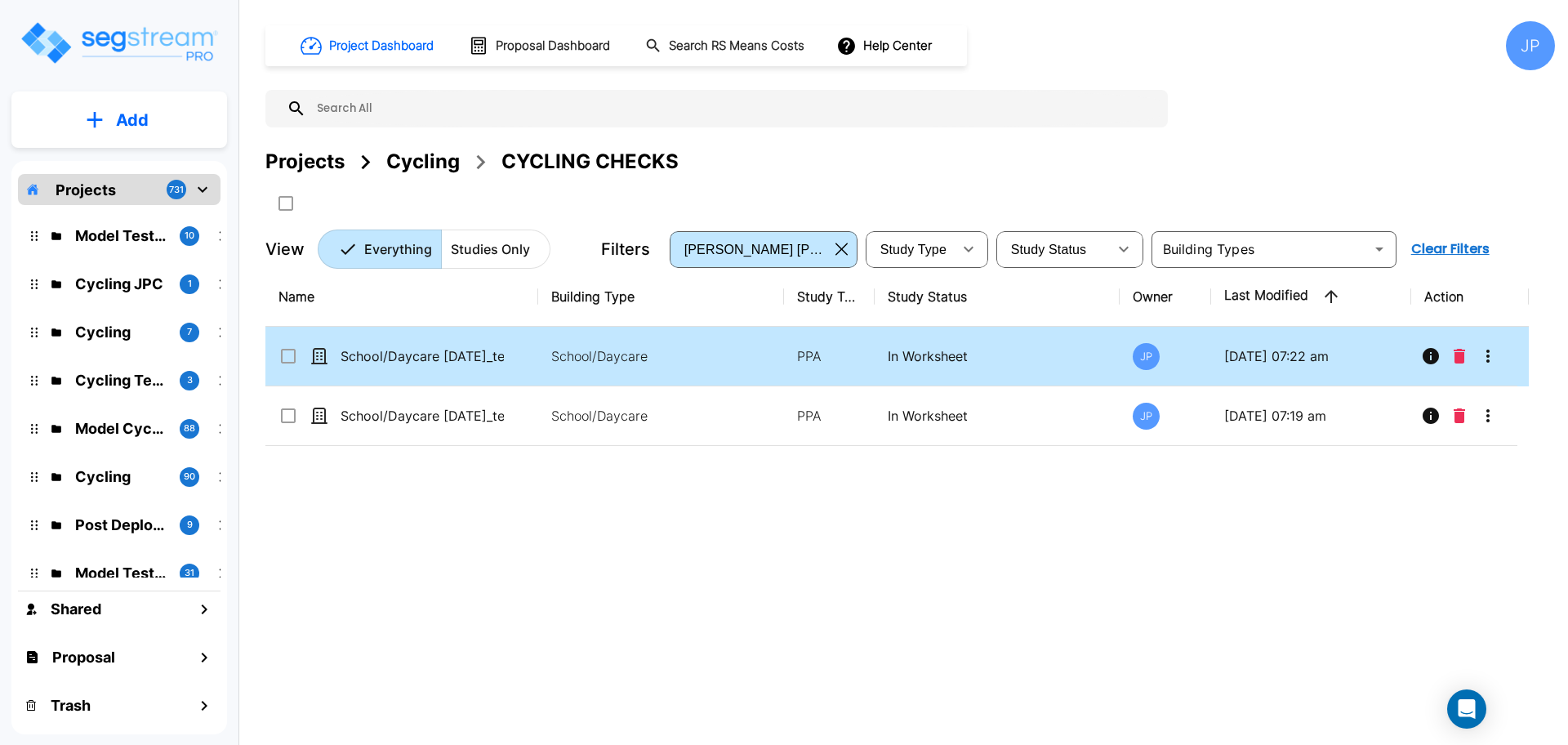
click at [288, 352] on input "select row School/Daycare 08-14-2024_template" at bounding box center [287, 354] width 17 height 14
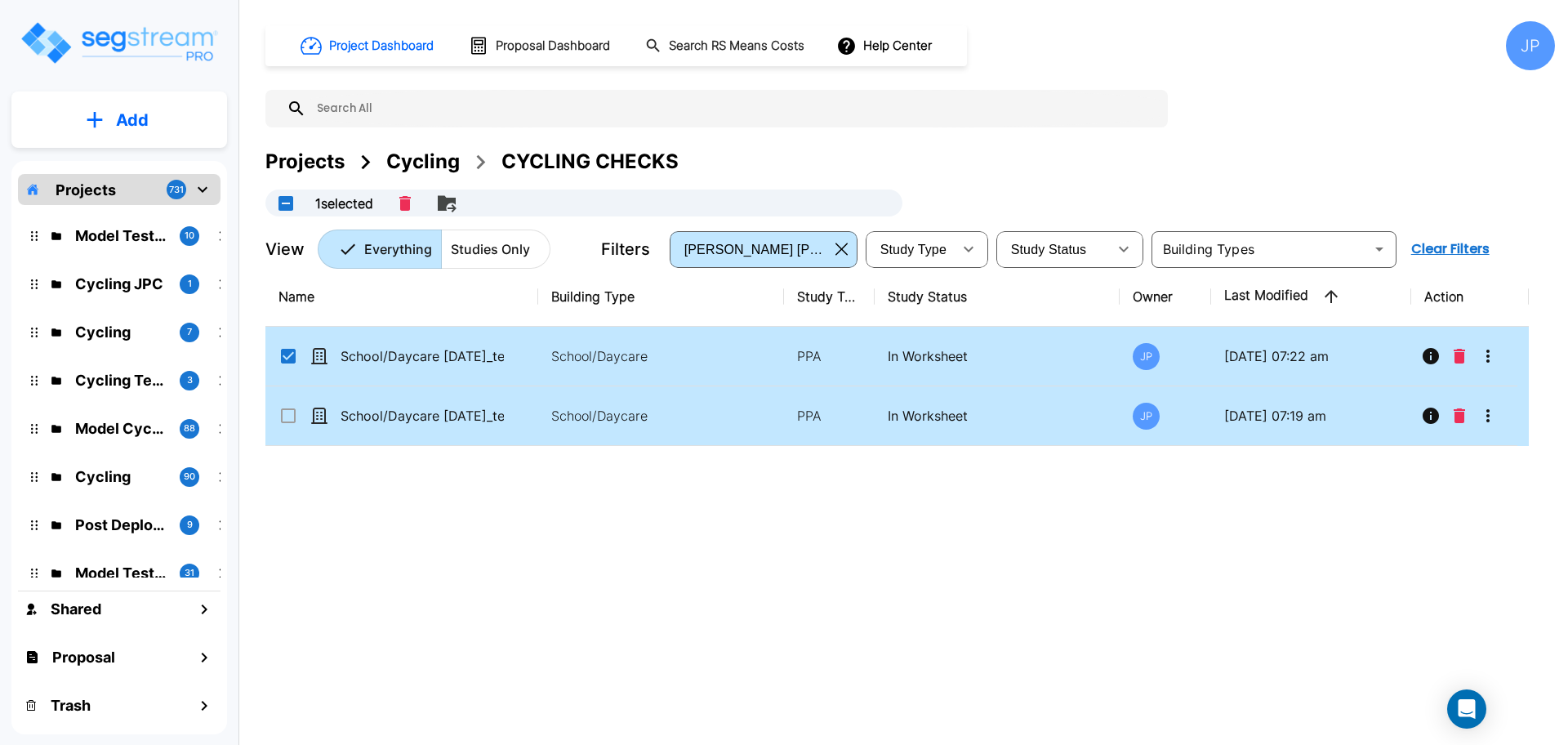
checkbox input "true"
click at [287, 414] on input "select row School/Daycare 10-23-2024_template" at bounding box center [287, 413] width 17 height 14
checkbox input "true"
click at [505, 206] on icon "Move" at bounding box center [500, 208] width 9 height 8
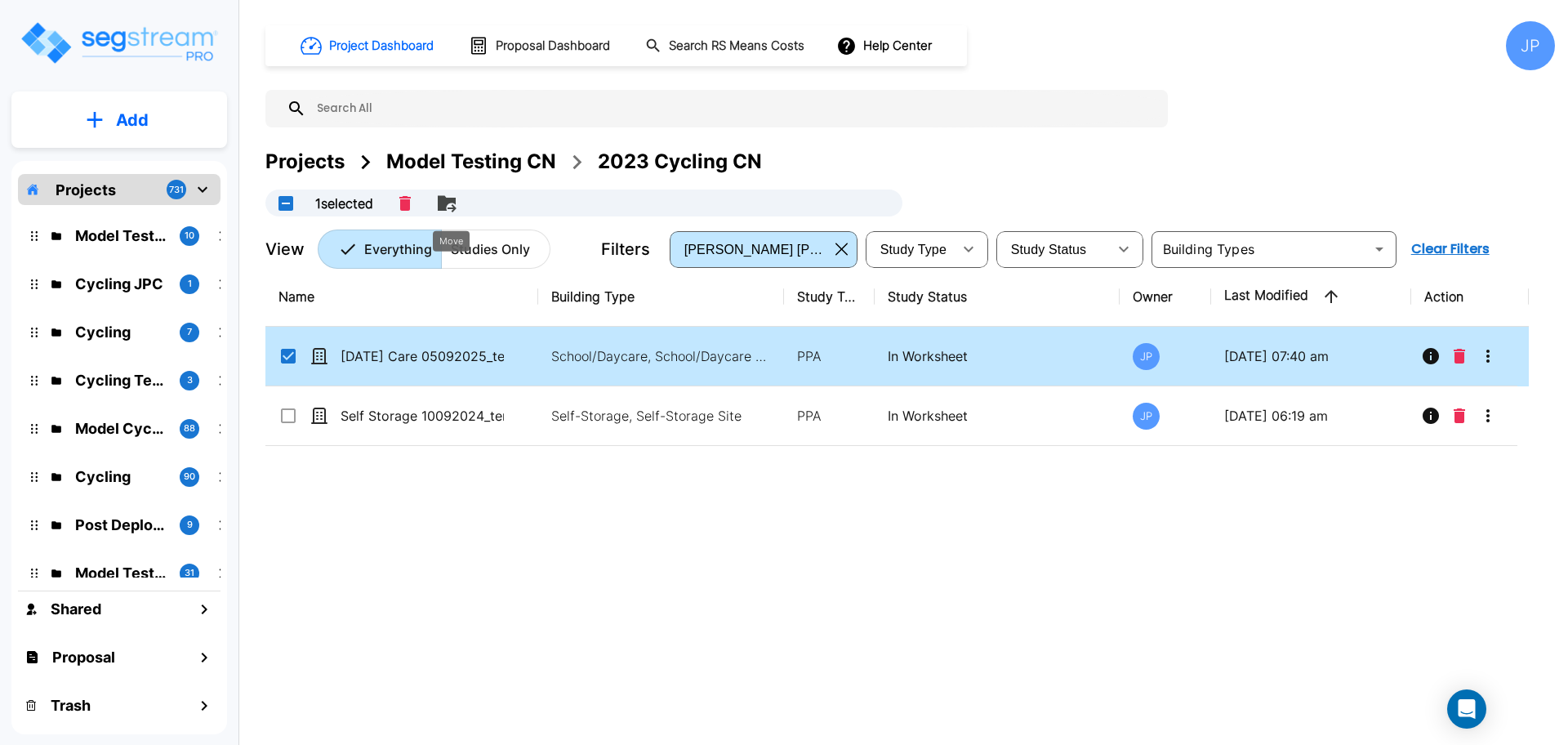
click at [455, 202] on icon "Move" at bounding box center [447, 203] width 19 height 19
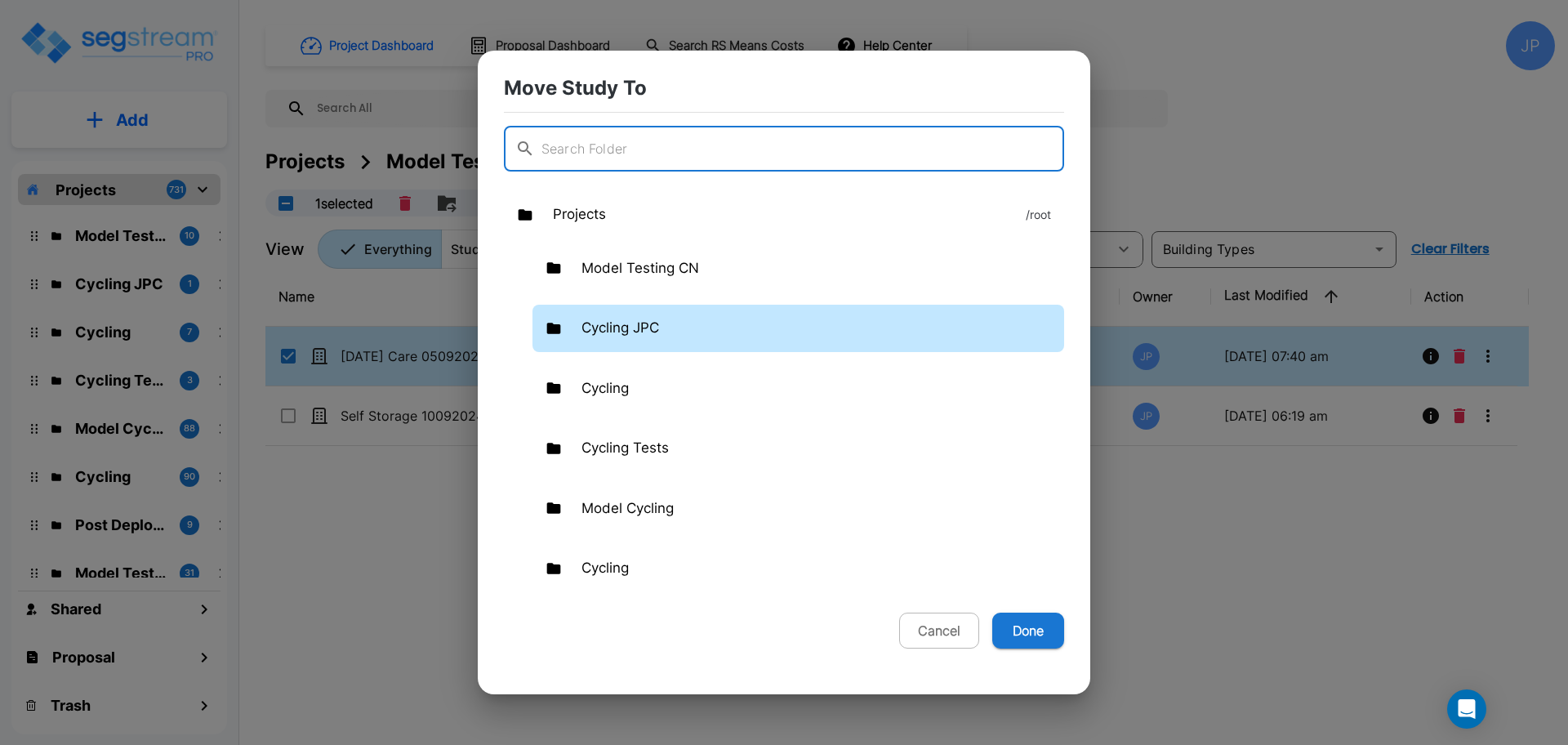
click at [788, 338] on div "Cycling JPC" at bounding box center [798, 328] width 531 height 47
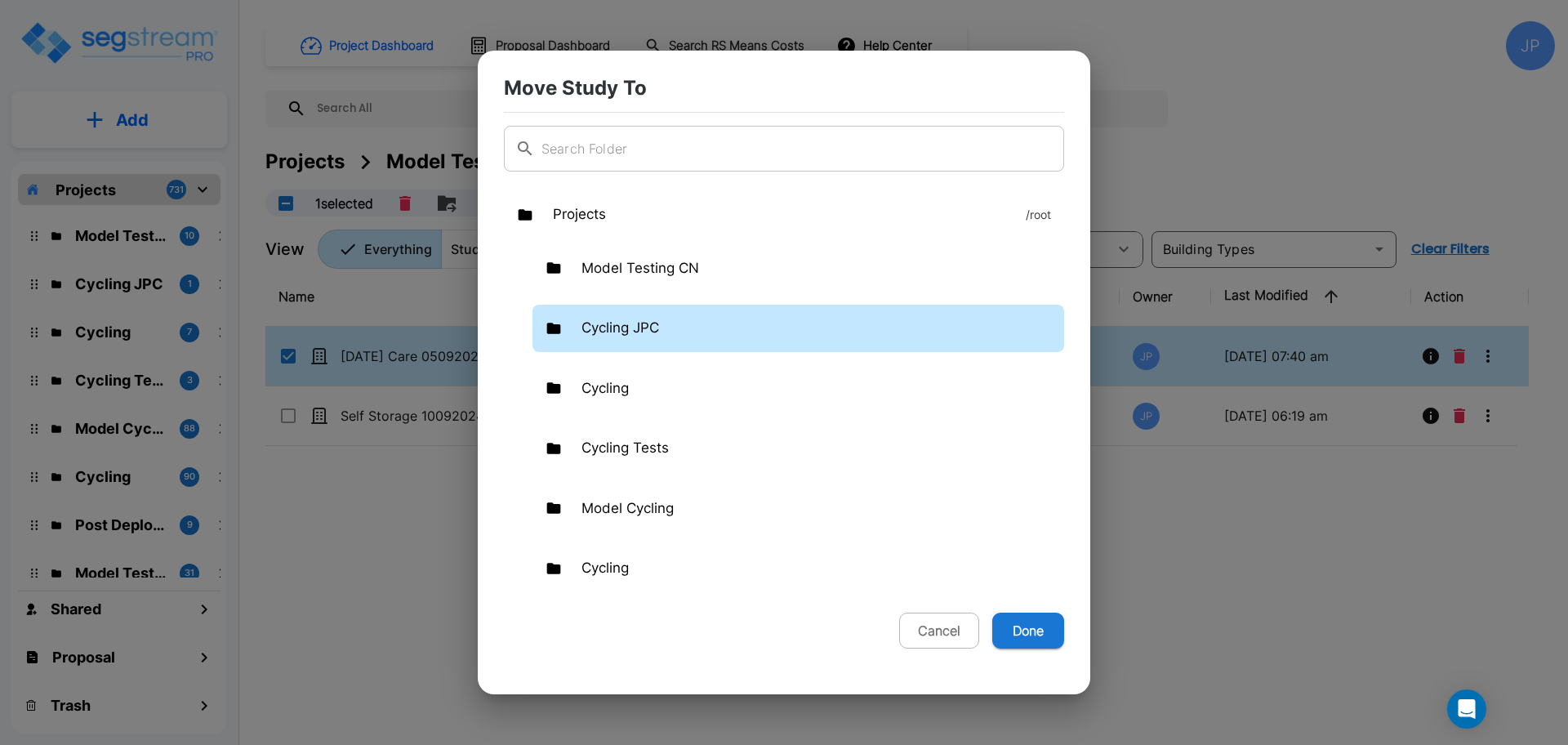
click at [788, 338] on div "Cycling JPC" at bounding box center [798, 328] width 531 height 47
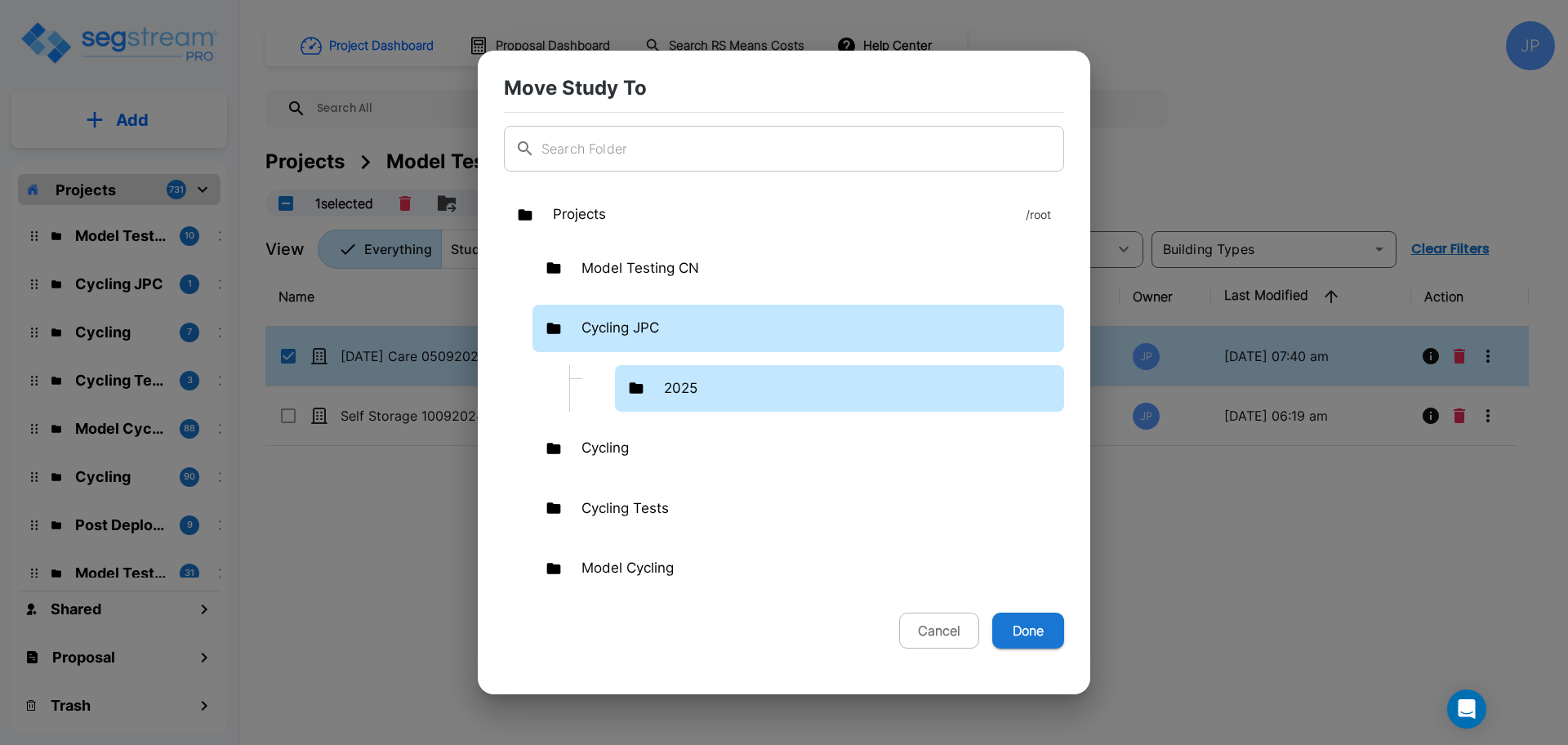
click at [718, 394] on div "2025" at bounding box center [839, 389] width 450 height 47
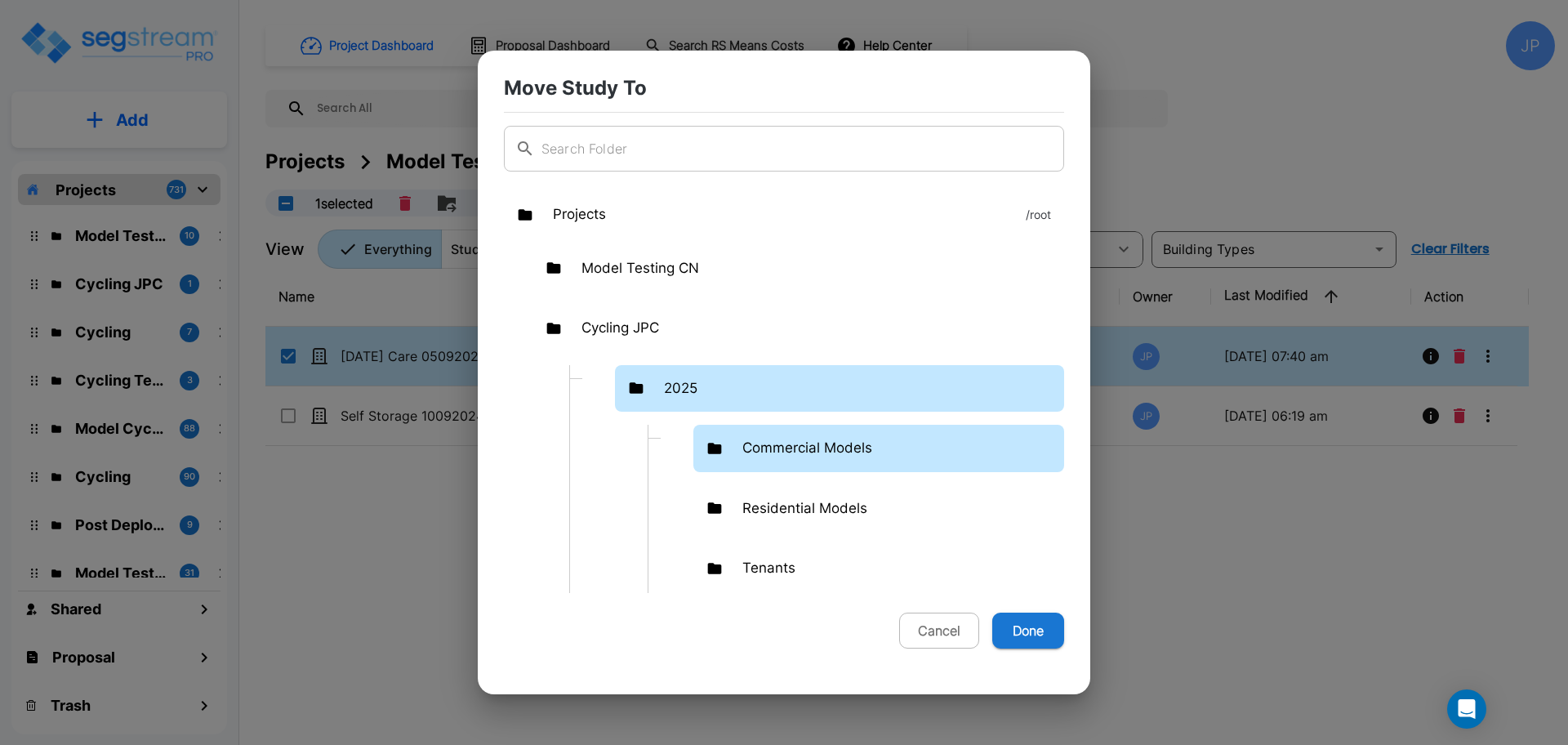
click at [845, 449] on p "Commercial Models" at bounding box center [808, 449] width 130 height 21
click at [846, 449] on p "Commercial Models" at bounding box center [808, 449] width 130 height 21
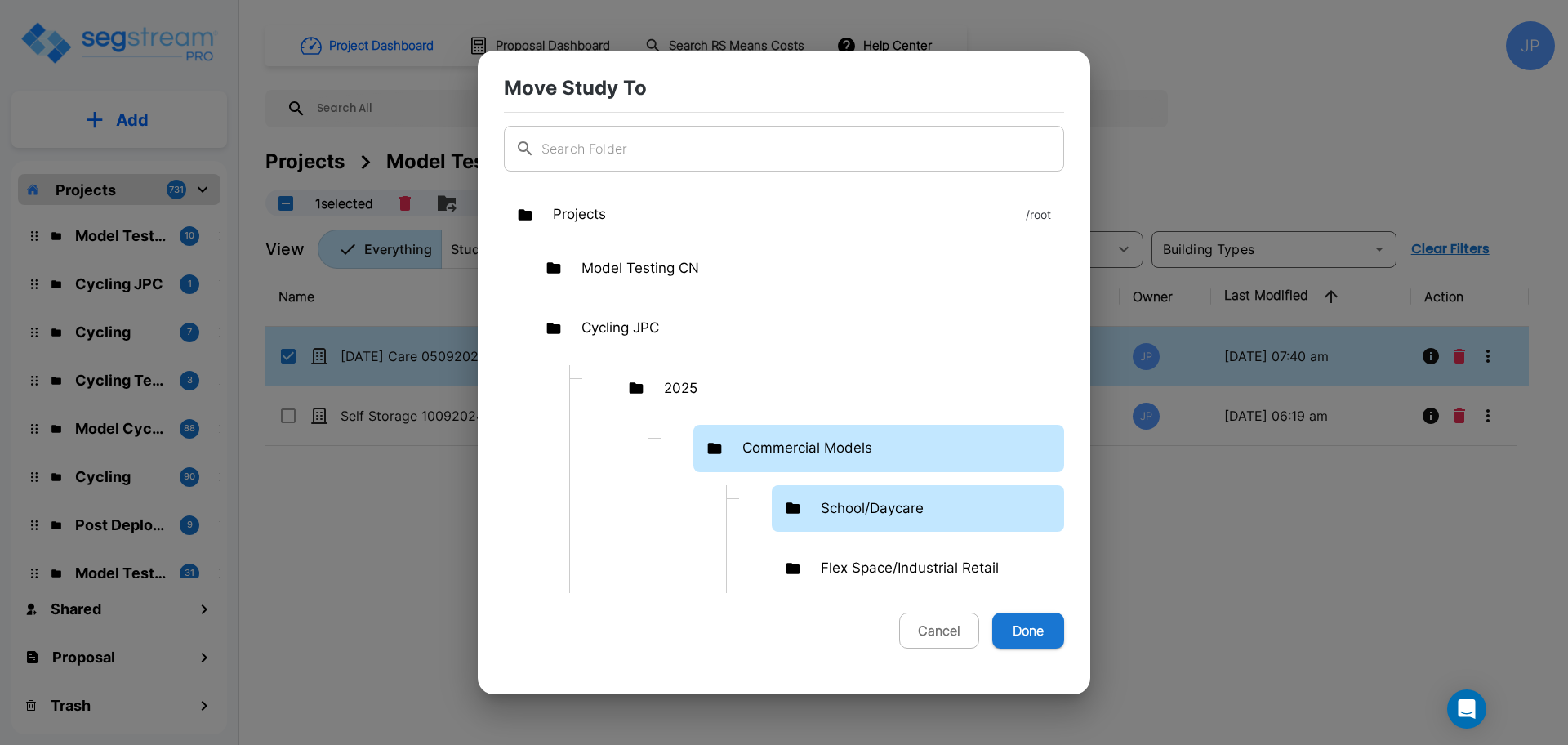
click at [876, 508] on p "School/Daycare" at bounding box center [872, 508] width 103 height 21
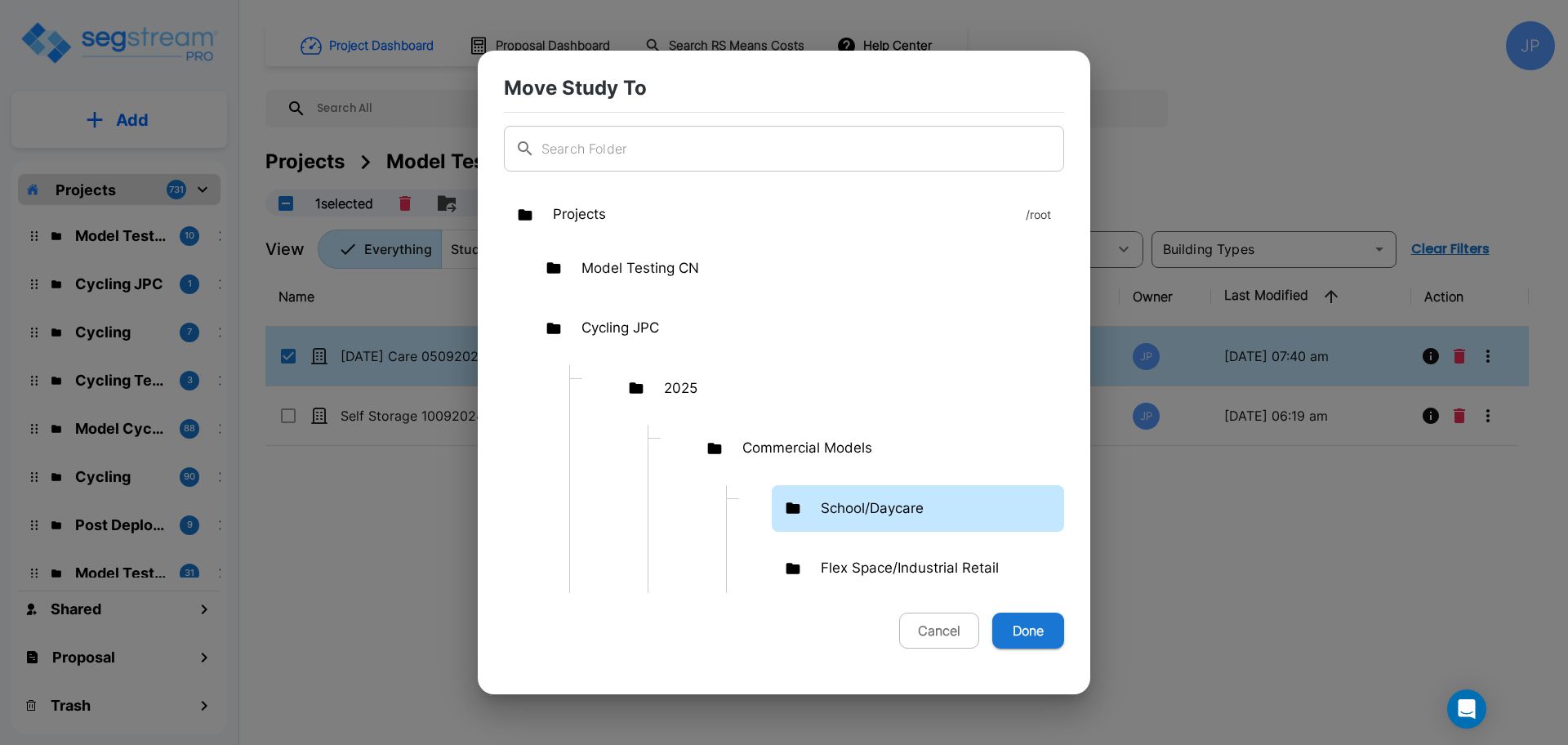
click at [1049, 639] on button "Done" at bounding box center [1029, 630] width 72 height 36
checkbox input "false"
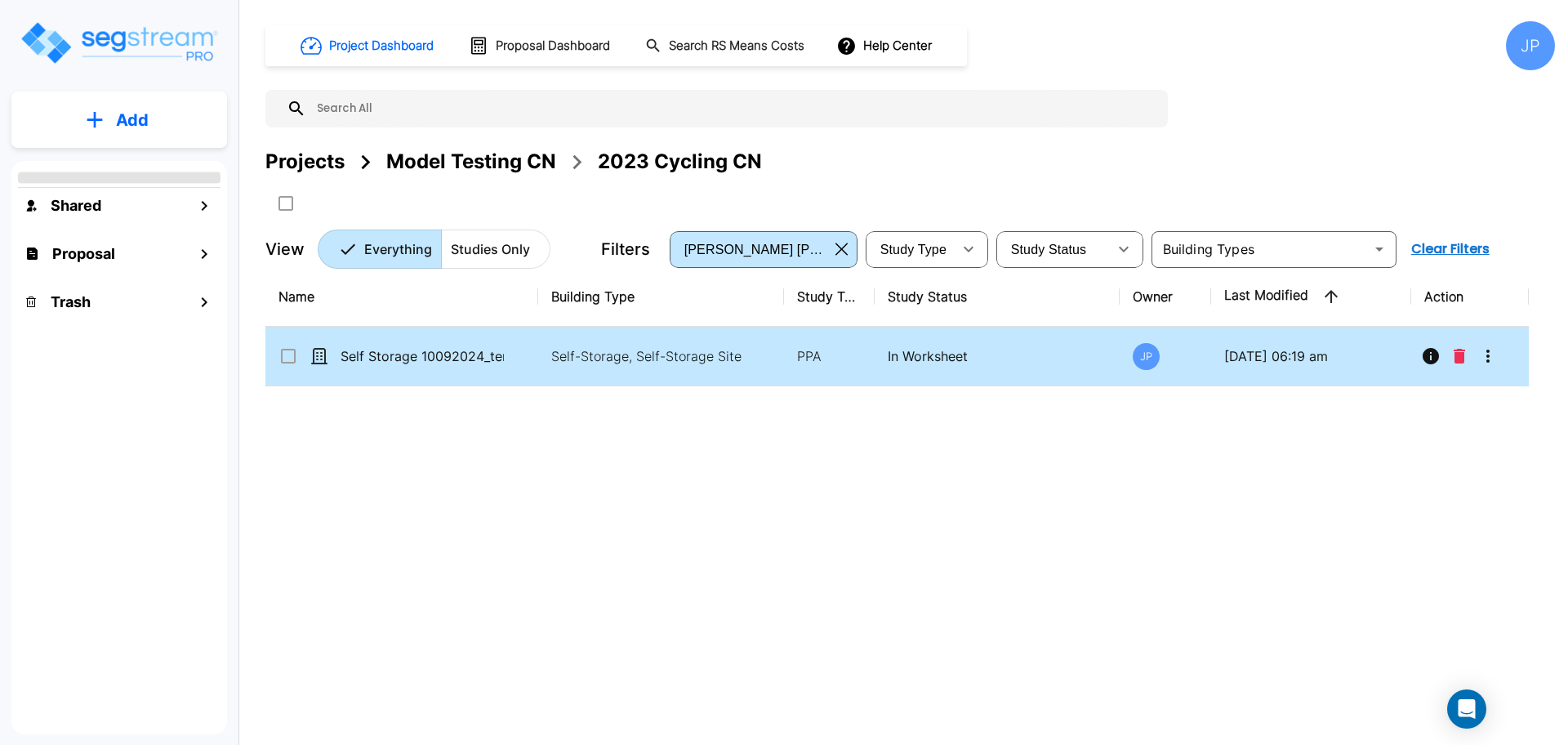
click at [288, 357] on input "select row Self Storage 10092024_template" at bounding box center [287, 354] width 17 height 14
checkbox input "true"
click at [451, 207] on icon "Move" at bounding box center [447, 203] width 19 height 19
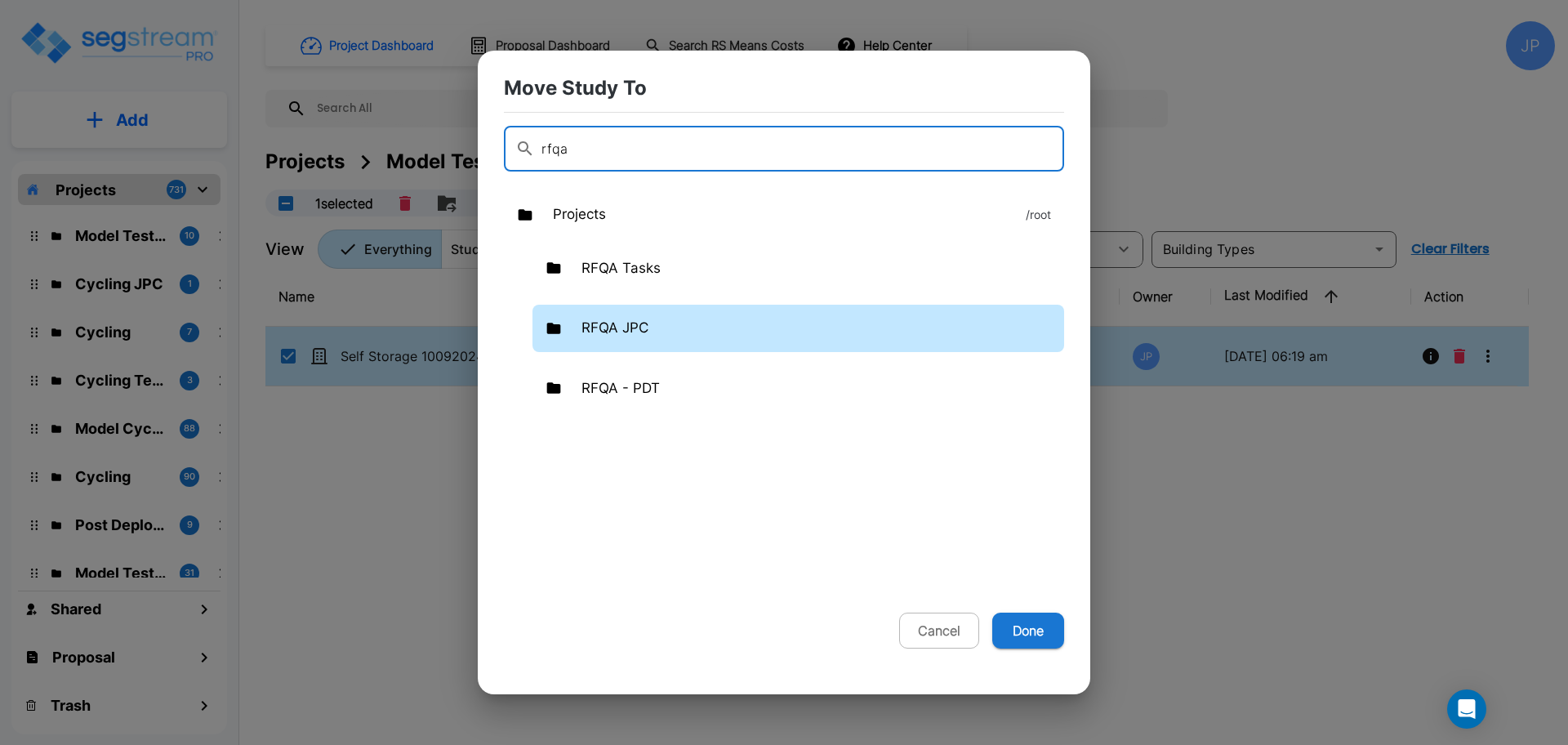
type input "rfqa"
click at [785, 336] on div "RFQA JPC" at bounding box center [798, 328] width 531 height 47
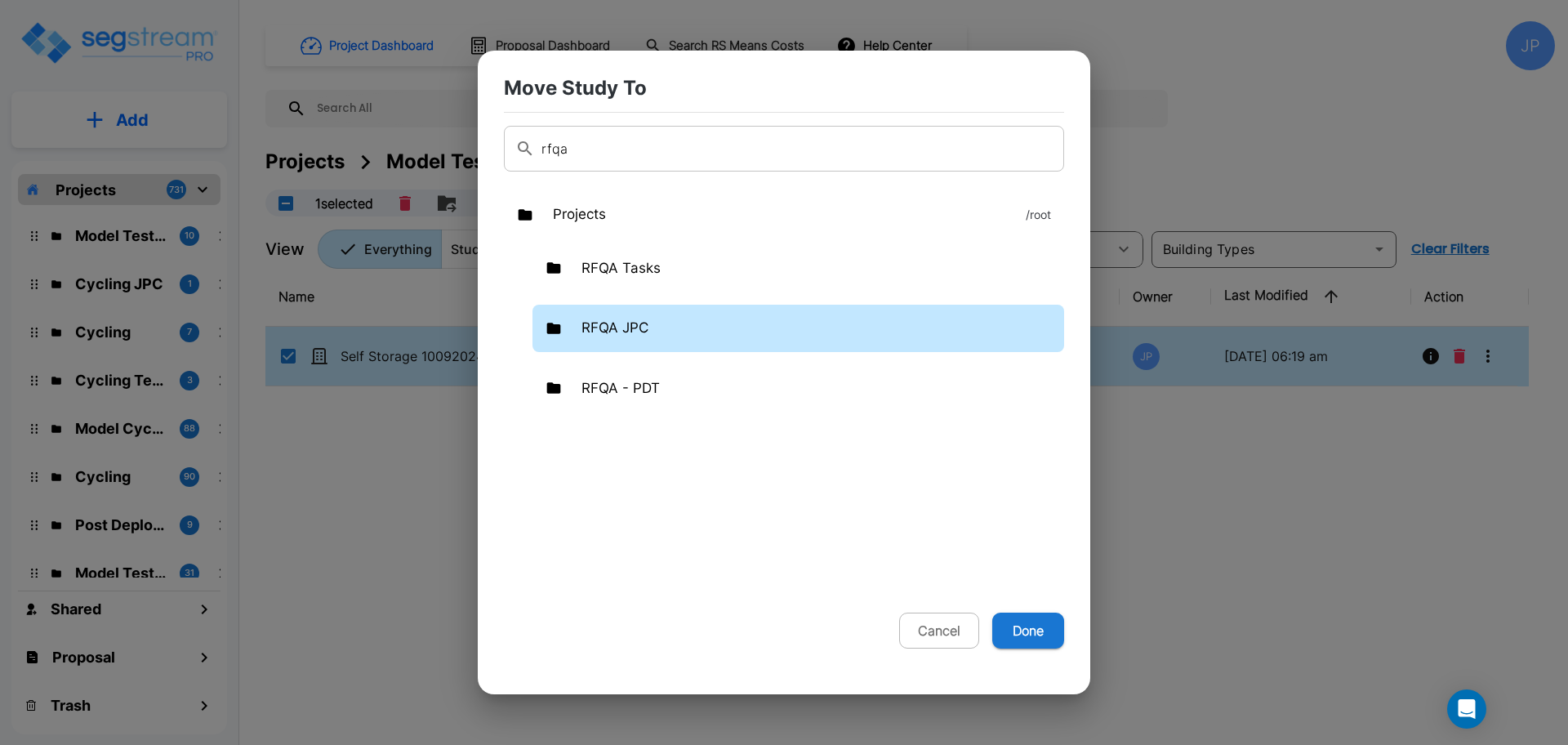
click at [785, 336] on div "RFQA JPC" at bounding box center [798, 328] width 531 height 47
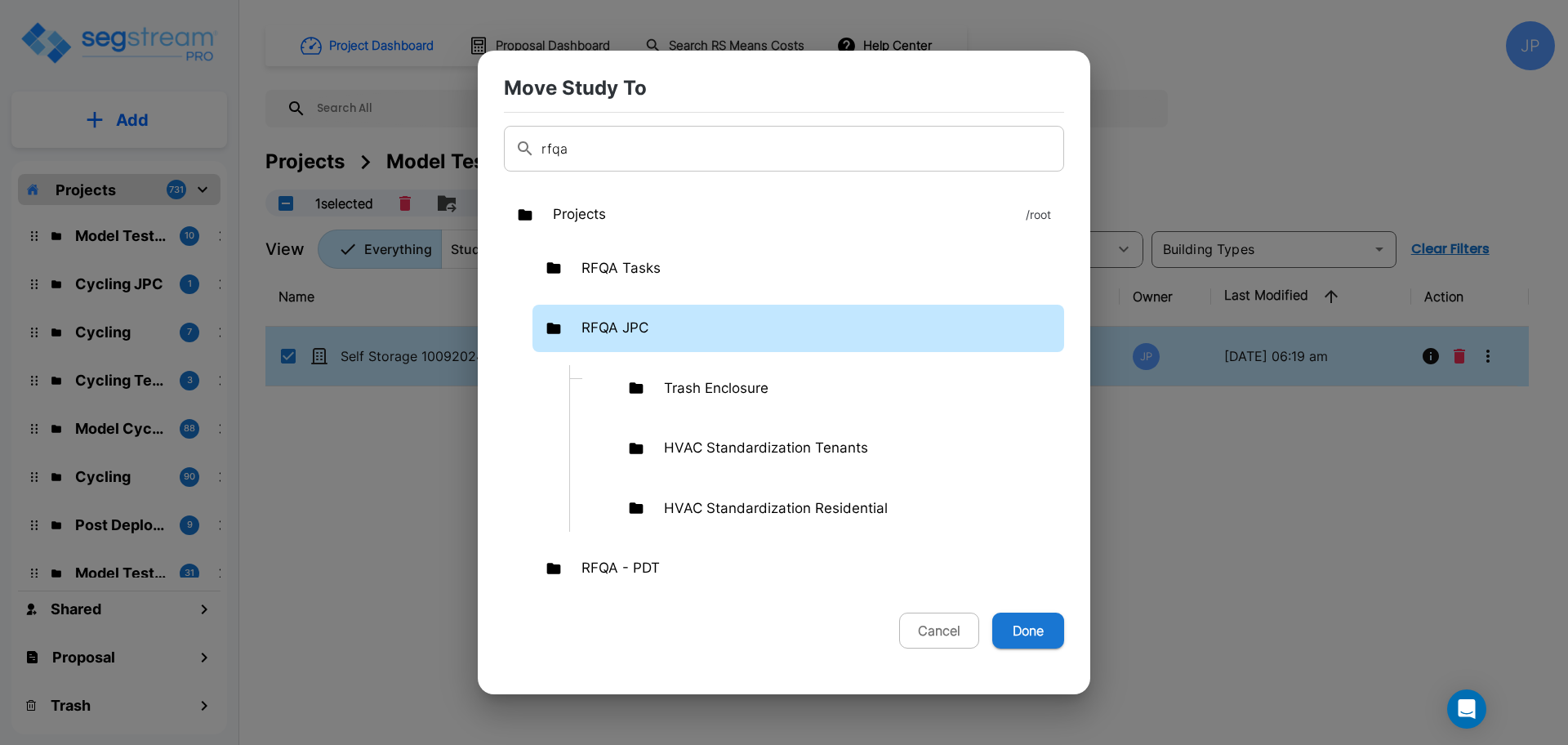
click at [1024, 616] on button "Done" at bounding box center [1029, 630] width 72 height 36
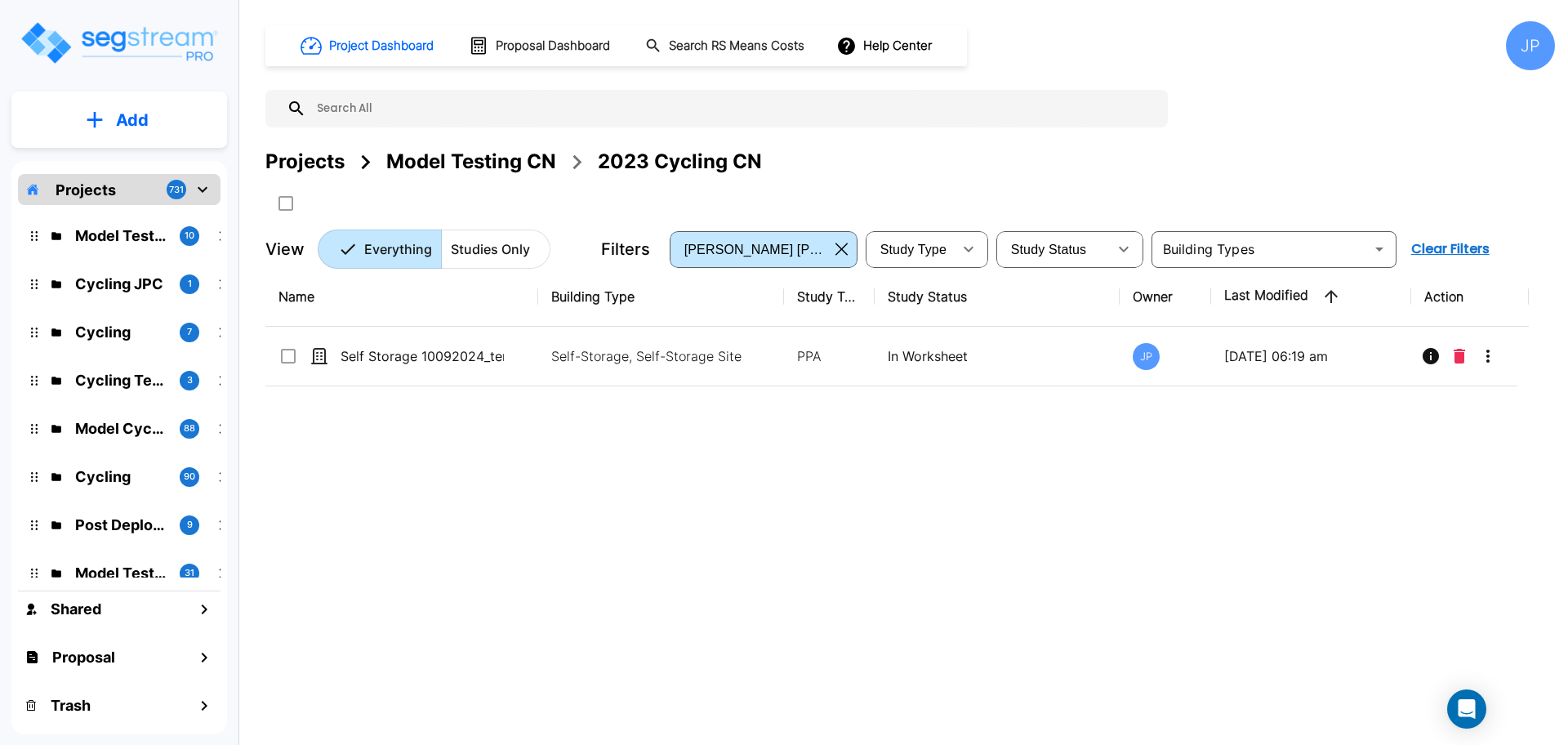
checkbox input "false"
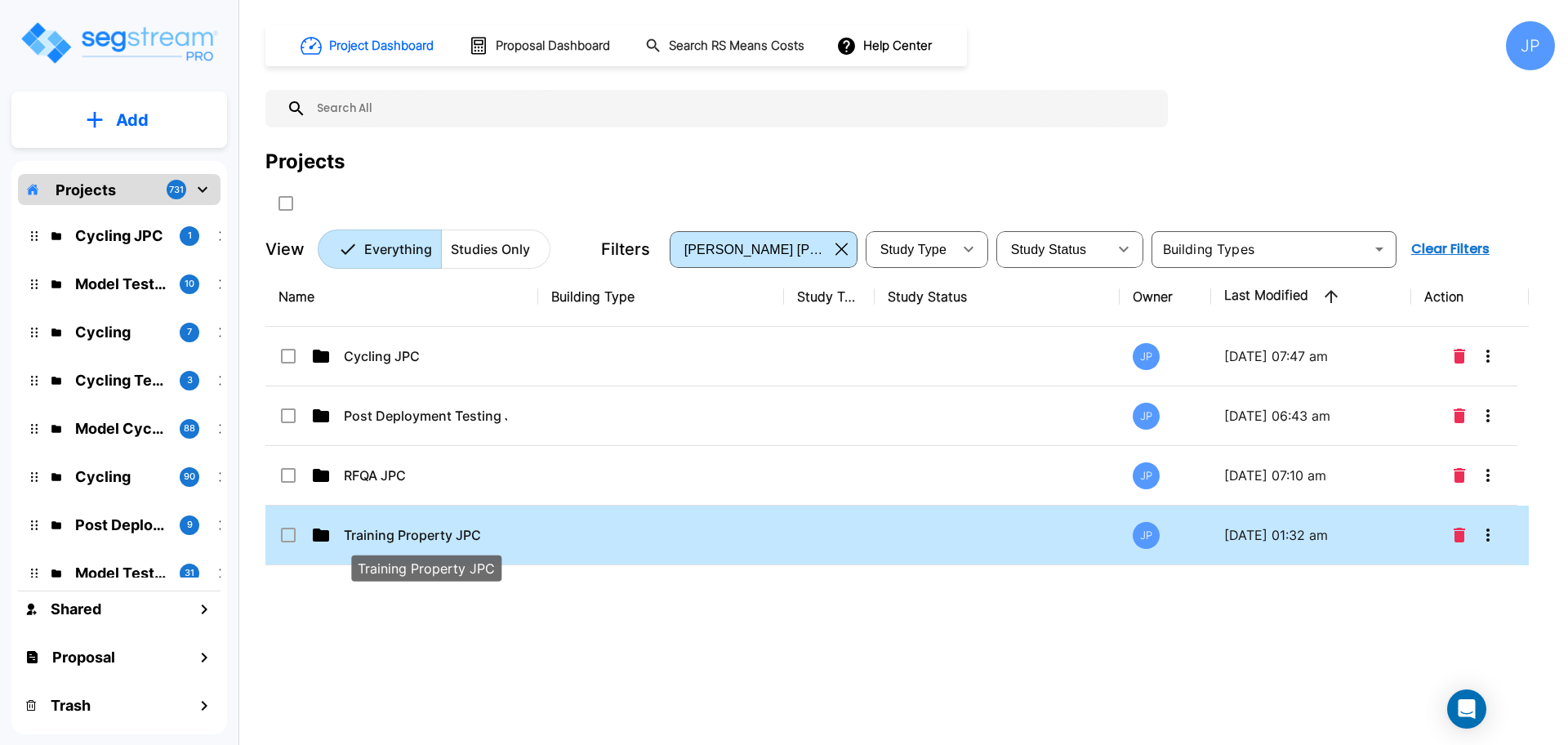
click at [489, 526] on p "Training Property JPC" at bounding box center [426, 535] width 164 height 19
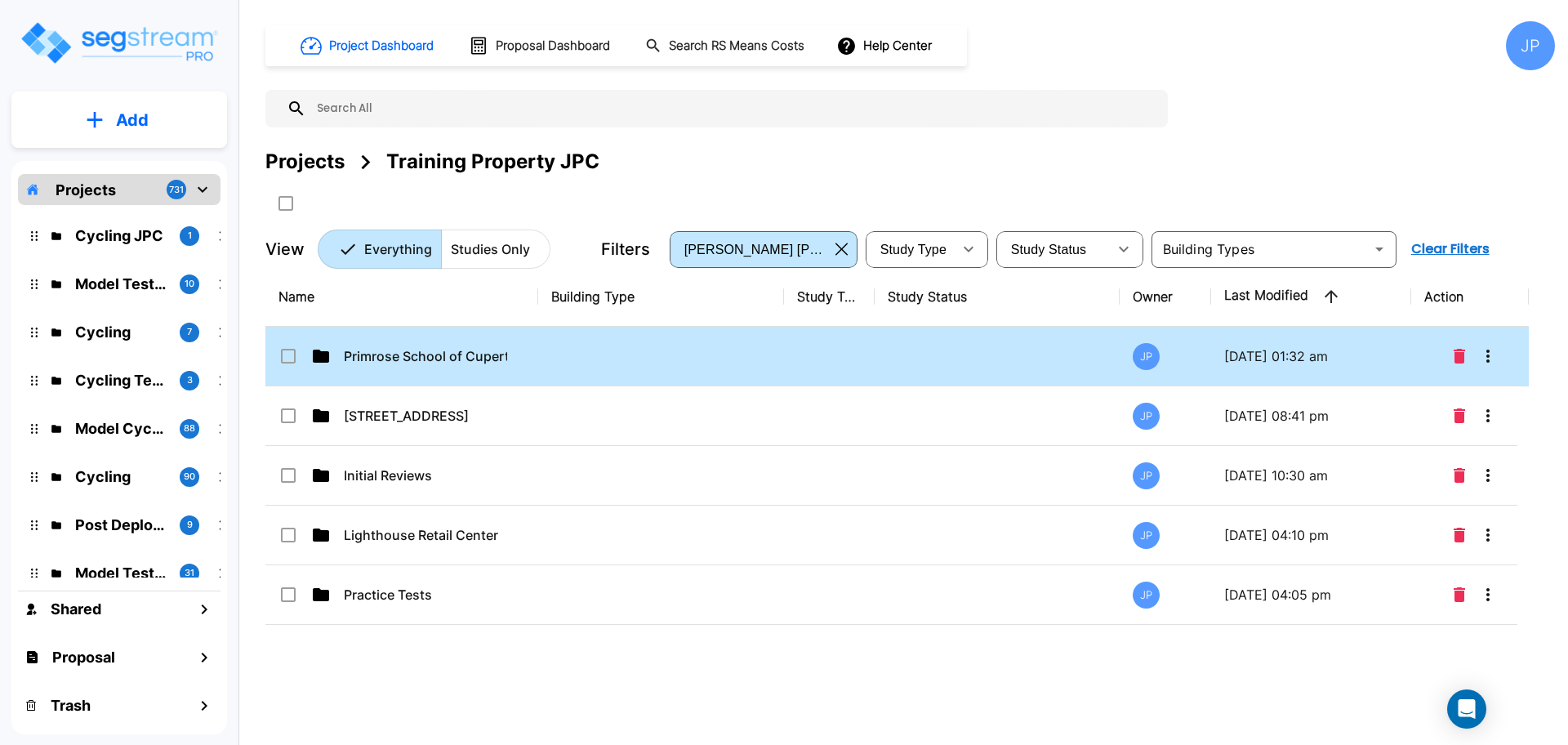
click at [535, 362] on td "Primrose School of Cupertino" at bounding box center [402, 356] width 273 height 60
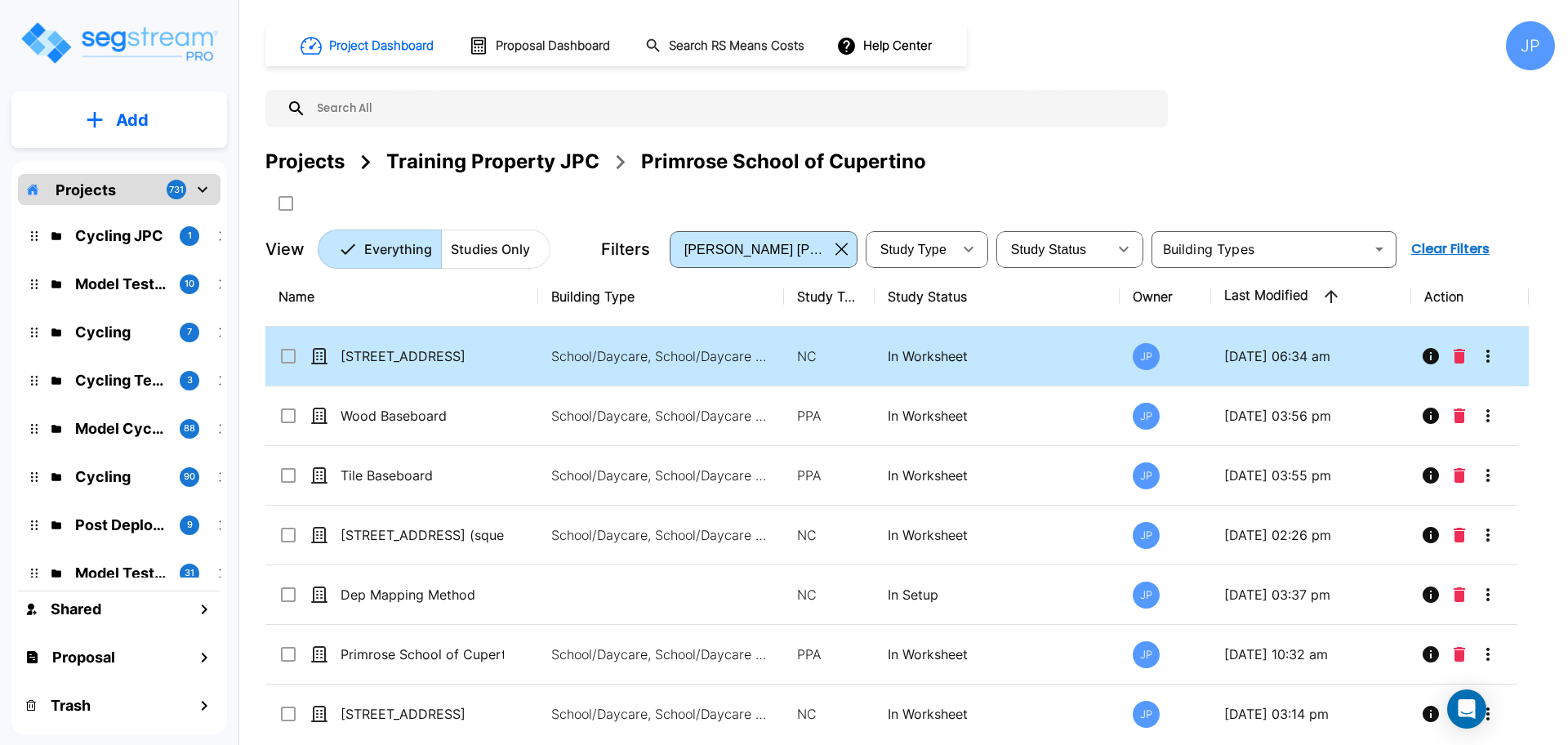
click at [770, 366] on td "School/Daycare, School/Daycare Site" at bounding box center [661, 356] width 245 height 60
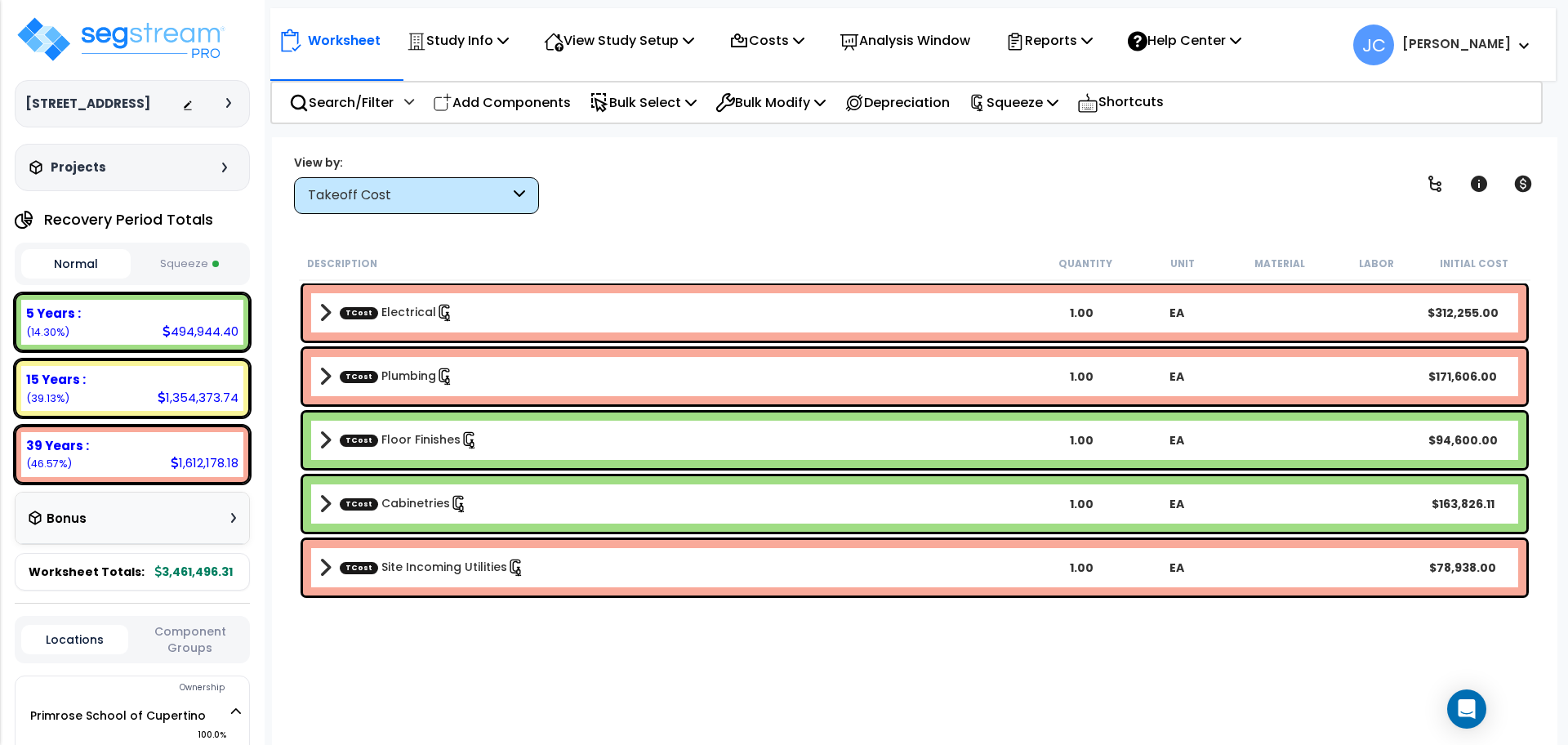
click at [201, 279] on button "Squeeze" at bounding box center [189, 264] width 109 height 28
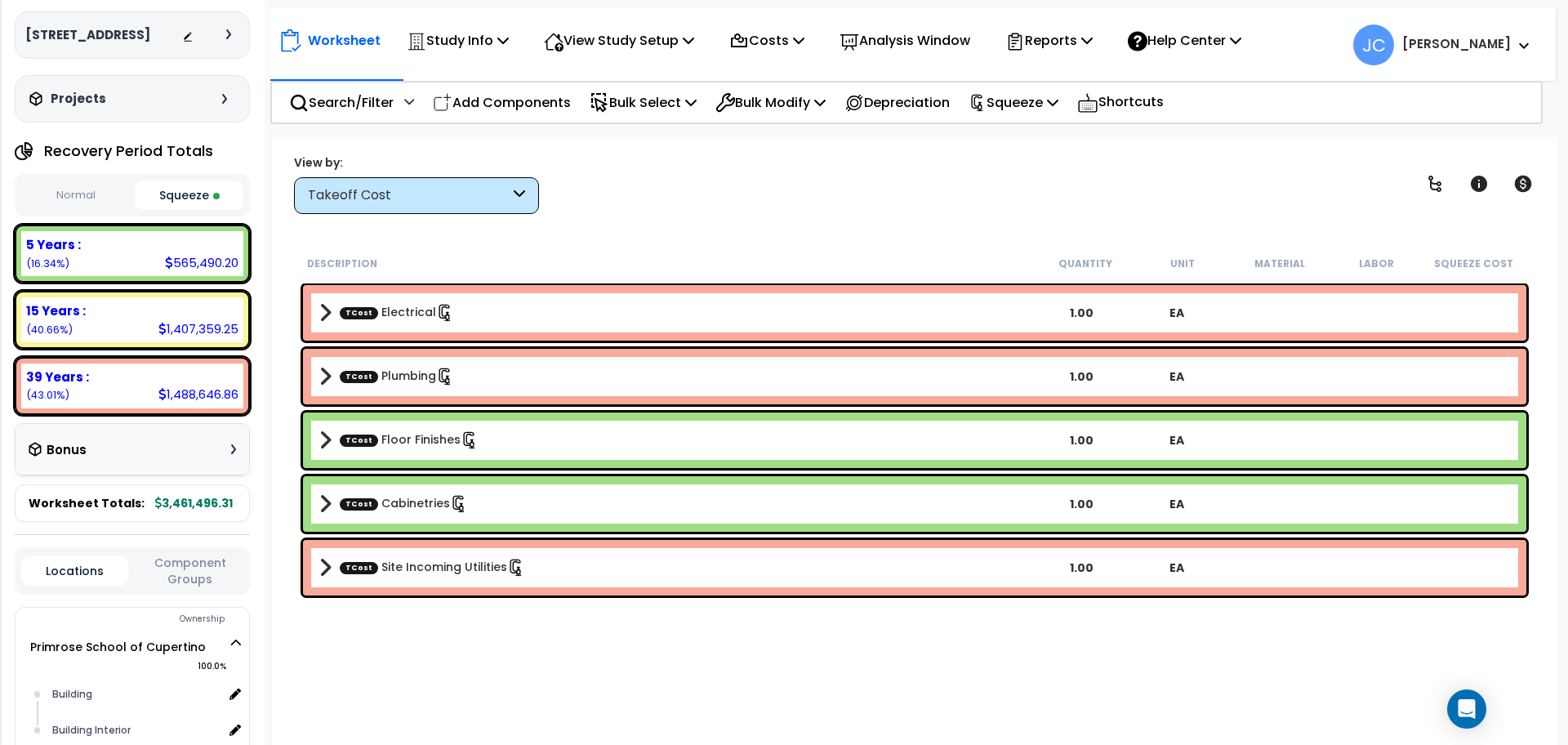
scroll to position [70, 0]
click at [89, 208] on button "Normal" at bounding box center [76, 194] width 109 height 28
click at [181, 208] on button "Squeeze" at bounding box center [189, 194] width 109 height 28
click at [70, 208] on button "Normal" at bounding box center [76, 194] width 109 height 28
click at [172, 208] on button "Squeeze" at bounding box center [189, 194] width 109 height 28
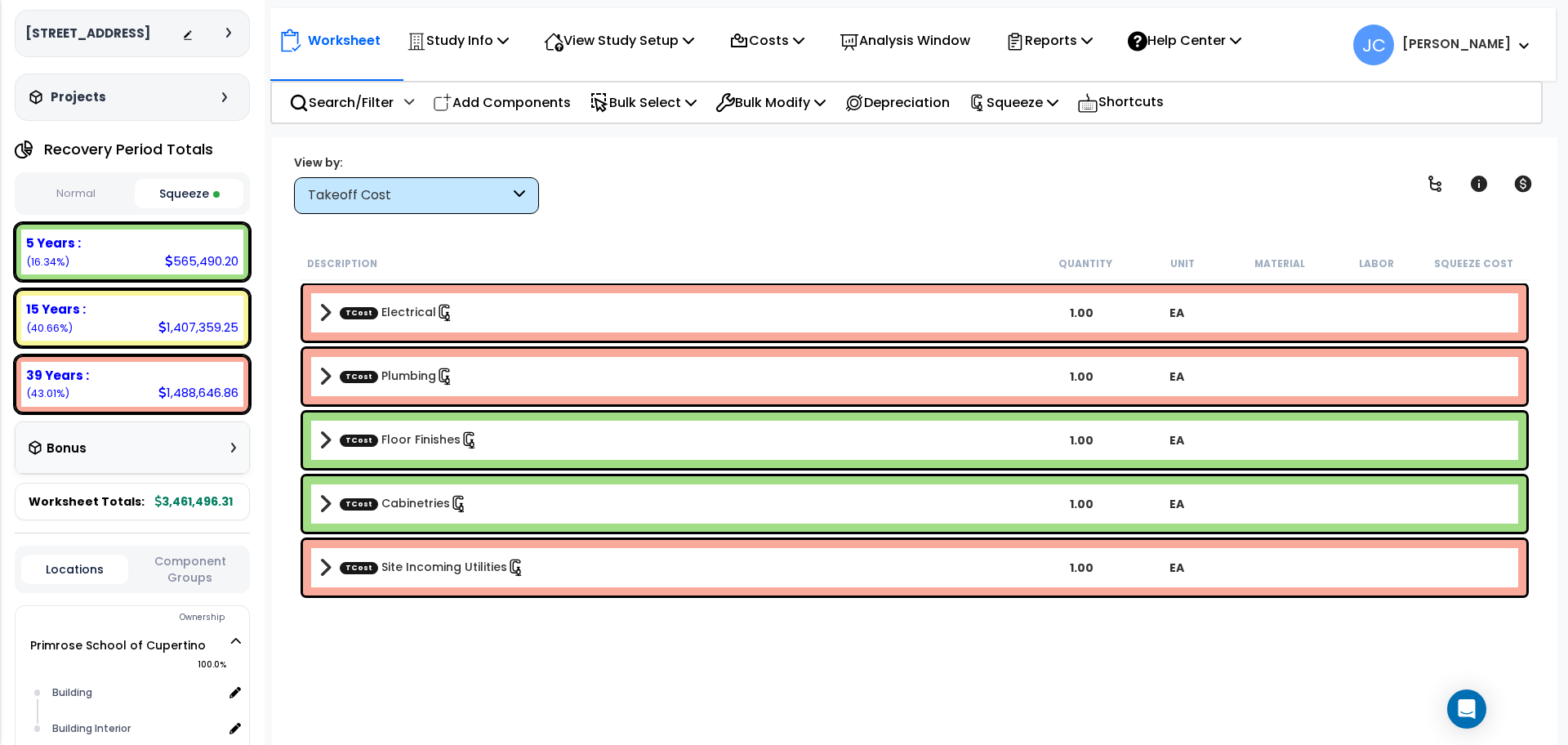
click at [61, 208] on button "Normal" at bounding box center [76, 194] width 109 height 28
click at [175, 208] on button "Squeeze" at bounding box center [189, 194] width 109 height 28
click at [97, 208] on button "Normal" at bounding box center [76, 194] width 109 height 28
click at [167, 208] on button "Squeeze" at bounding box center [189, 194] width 109 height 28
click at [70, 208] on button "Normal" at bounding box center [76, 194] width 109 height 28
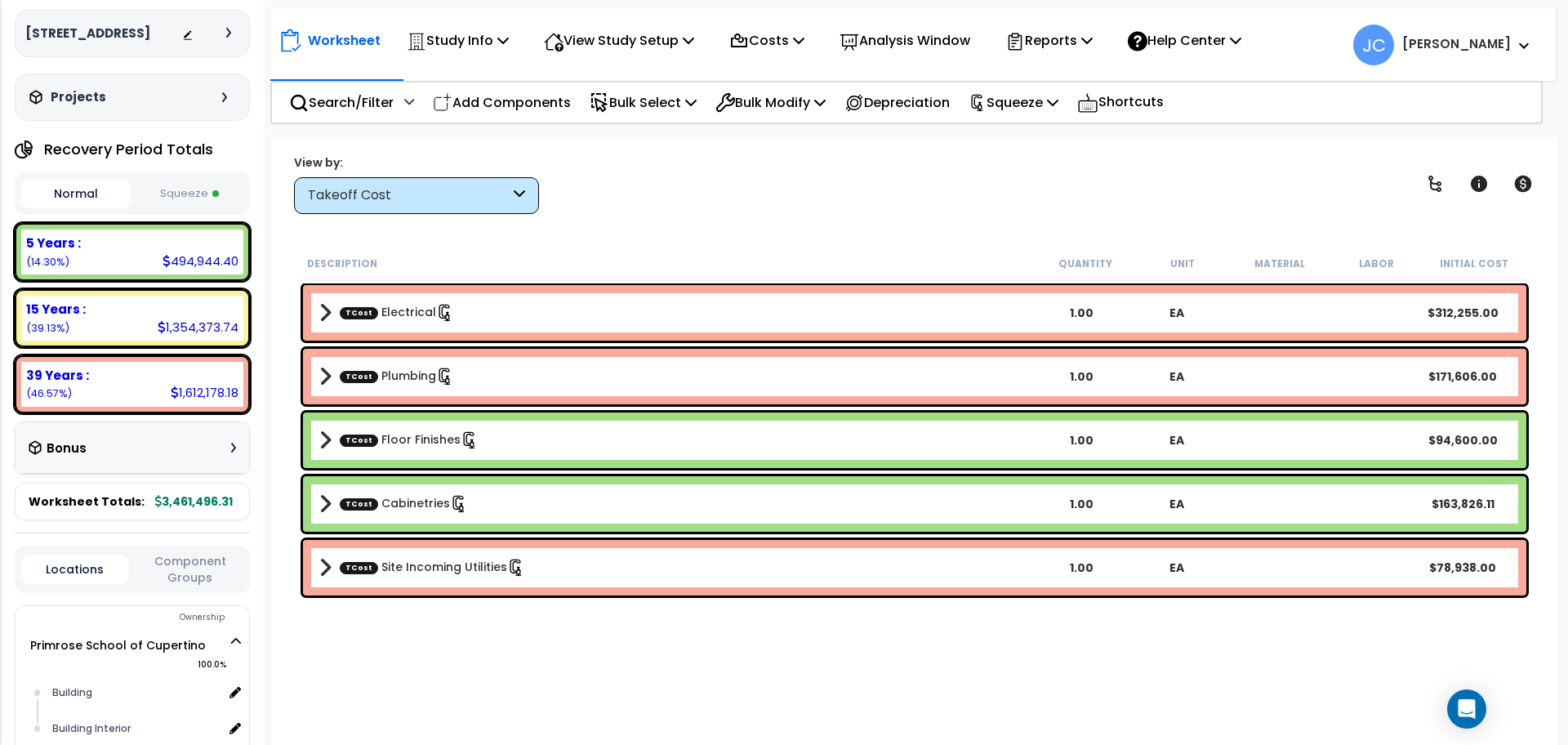
click at [143, 208] on button "Squeeze" at bounding box center [189, 194] width 109 height 28
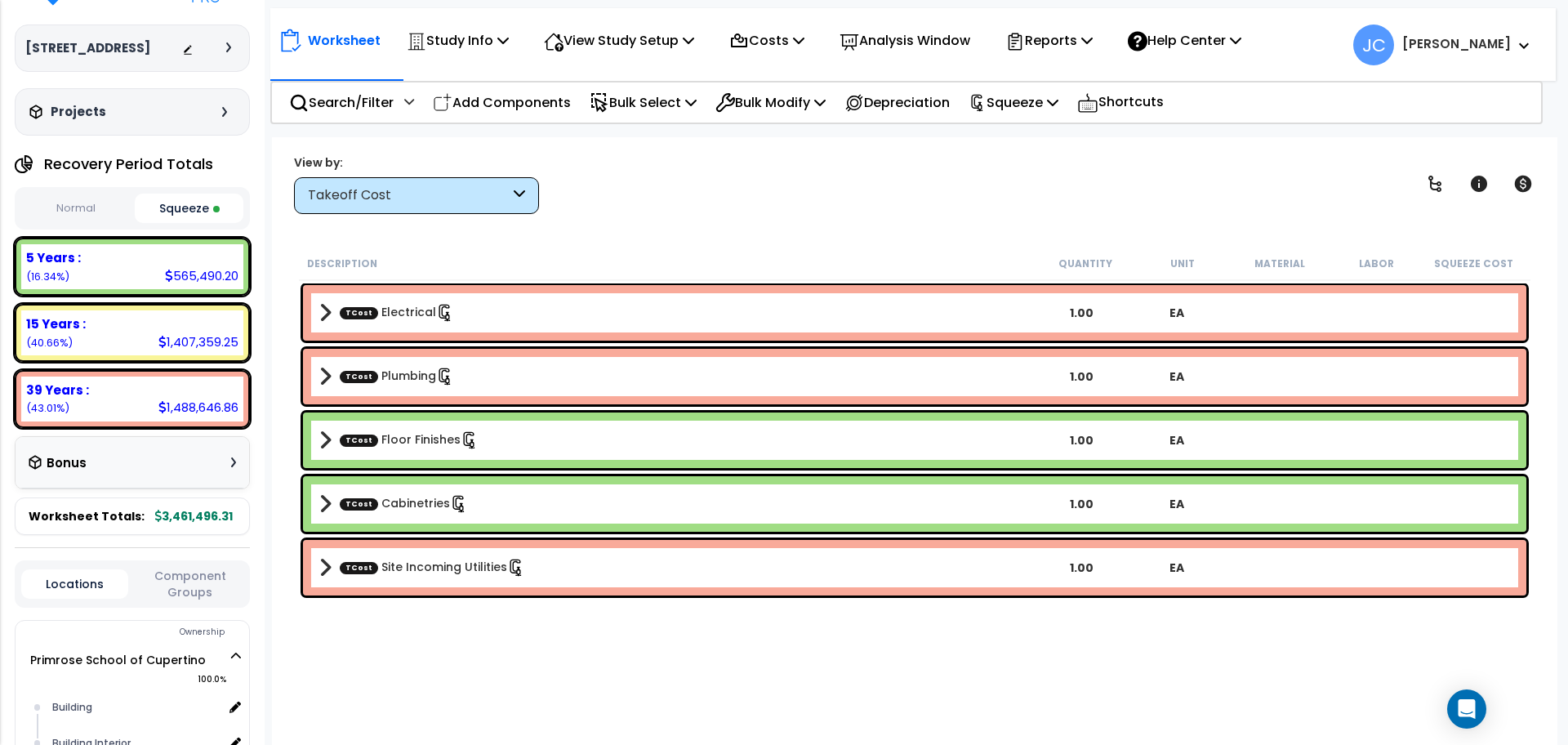
scroll to position [8, 0]
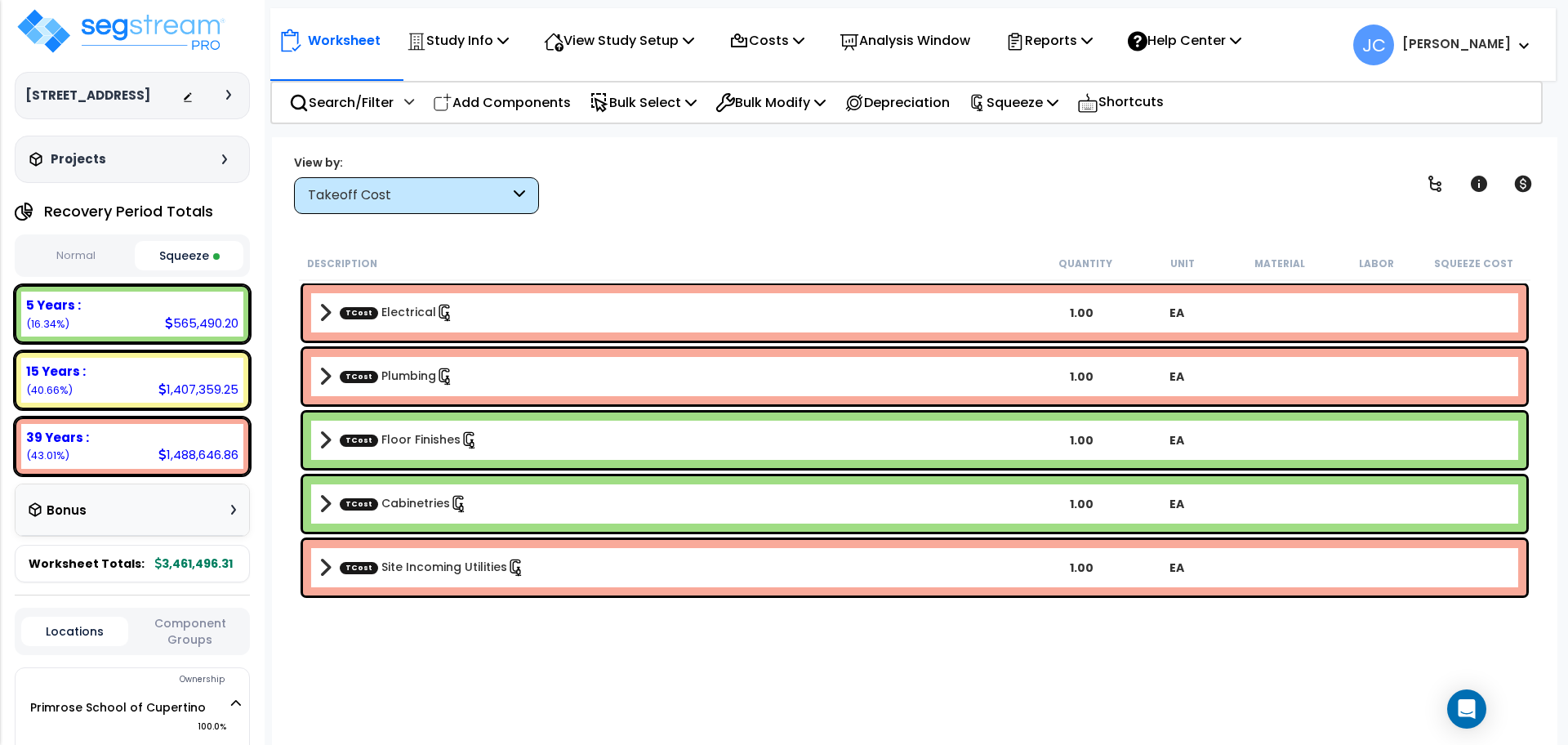
click at [80, 270] on button "Normal" at bounding box center [76, 256] width 109 height 28
click at [183, 270] on button "Squeeze" at bounding box center [189, 256] width 109 height 28
click at [84, 270] on button "Normal" at bounding box center [76, 256] width 109 height 28
click at [160, 270] on button "Squeeze" at bounding box center [189, 256] width 109 height 28
click at [96, 270] on button "Normal" at bounding box center [76, 256] width 109 height 28
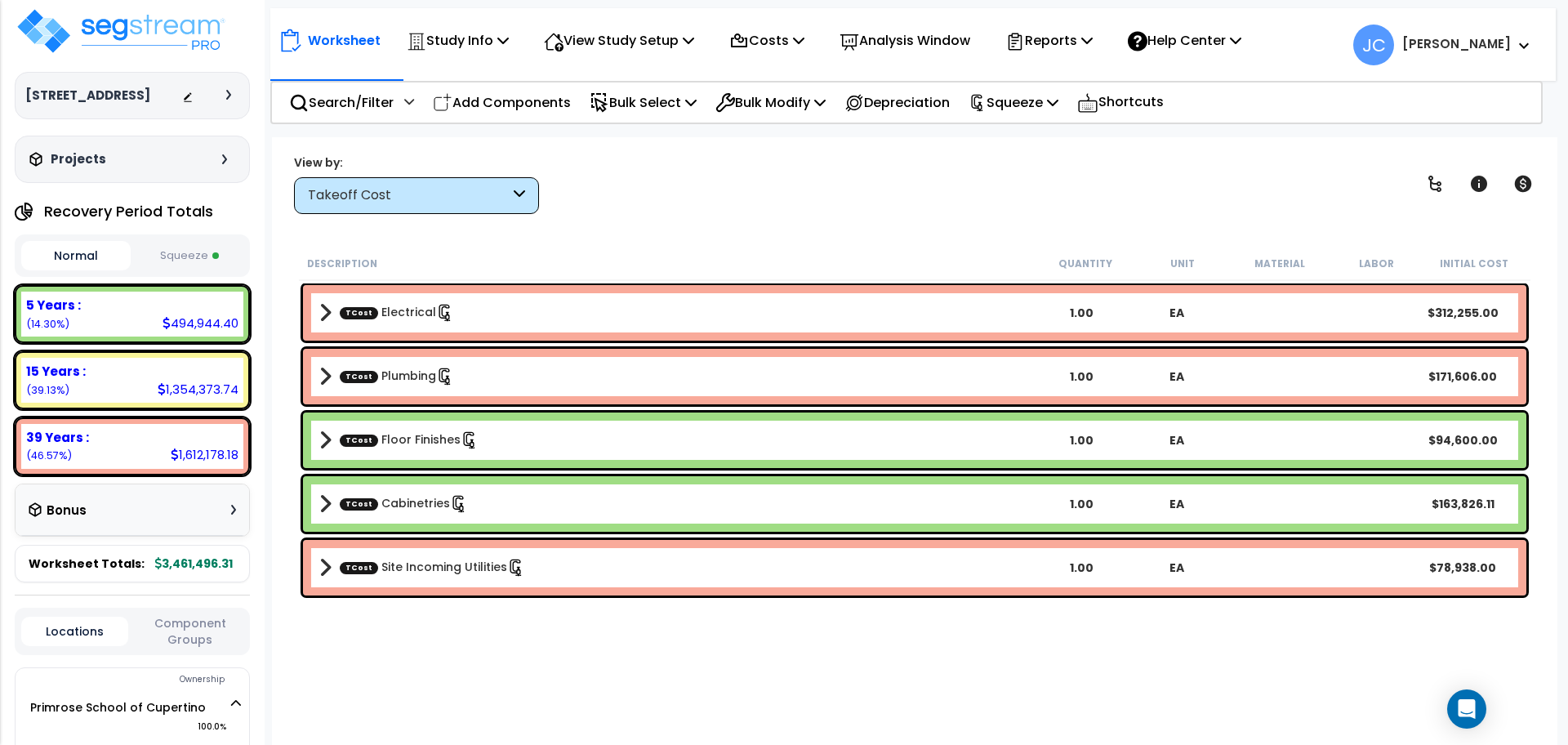
click at [181, 270] on button "Squeeze" at bounding box center [189, 256] width 109 height 28
click at [73, 270] on button "Normal" at bounding box center [76, 256] width 109 height 28
click at [177, 270] on button "Squeeze" at bounding box center [189, 256] width 109 height 28
click at [93, 270] on button "Normal" at bounding box center [76, 256] width 109 height 28
click at [175, 270] on button "Squeeze" at bounding box center [189, 256] width 109 height 28
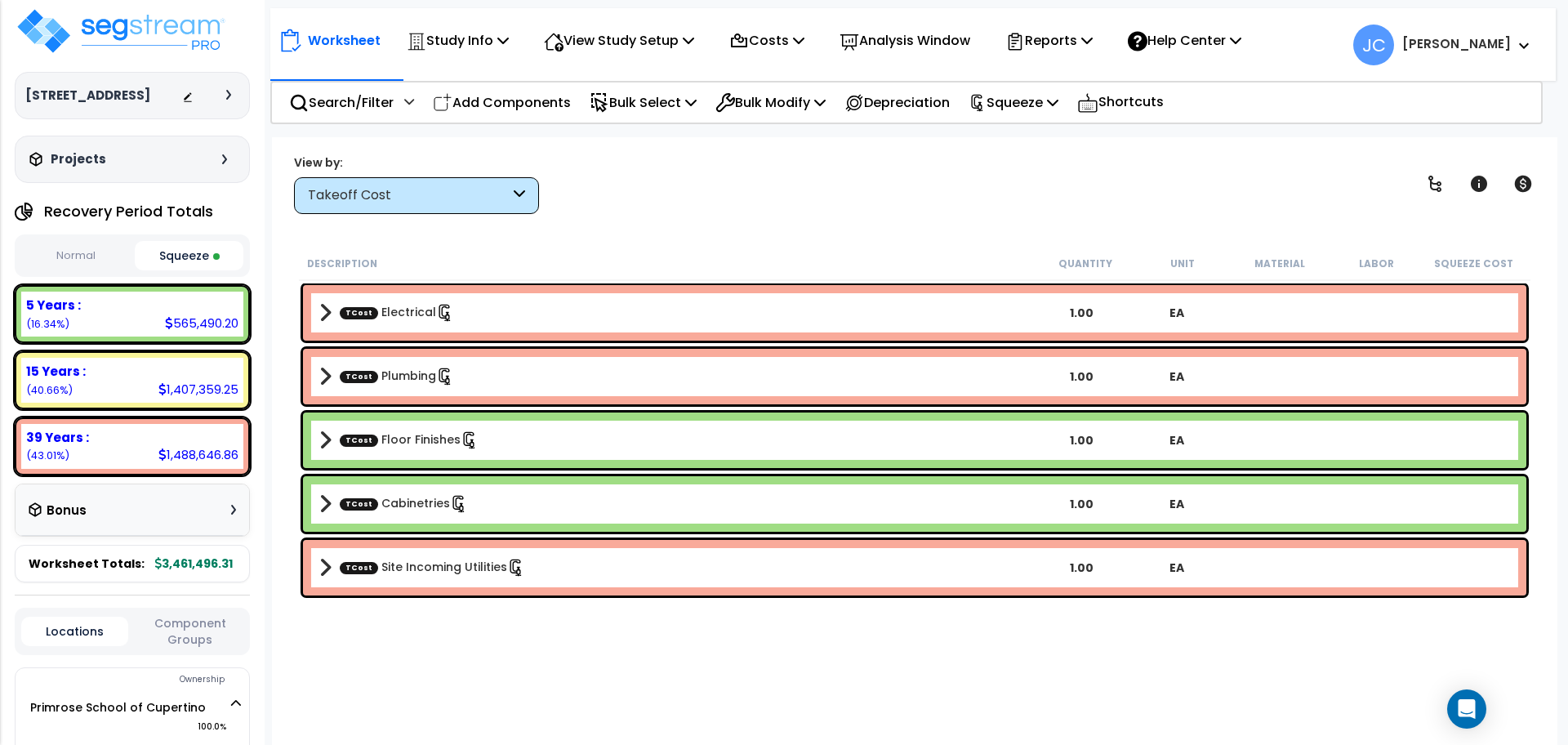
click at [596, 322] on b "TCost Electrical" at bounding box center [677, 313] width 714 height 23
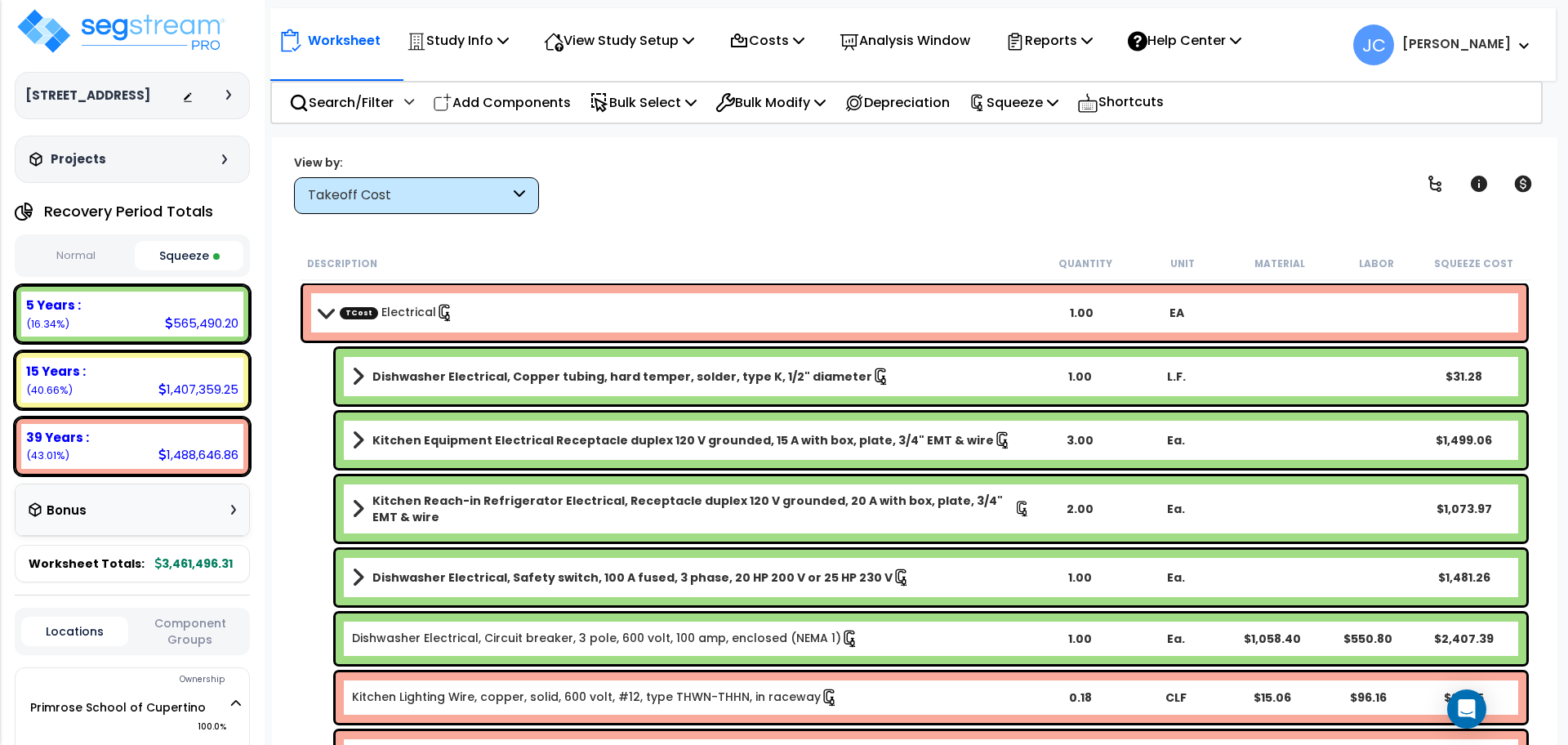
click at [596, 322] on b "TCost Electrical" at bounding box center [677, 313] width 714 height 23
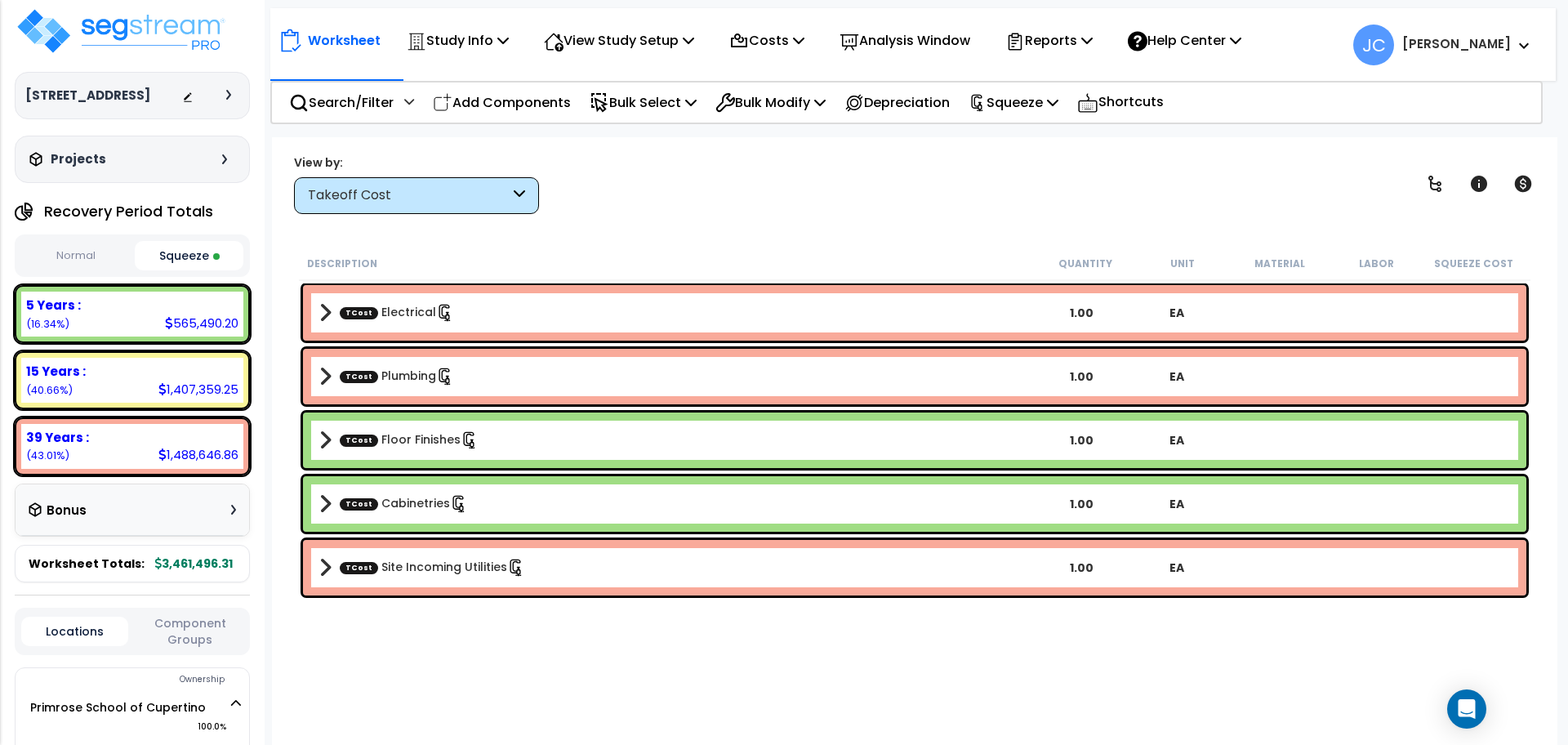
click at [458, 186] on div "Takeoff Cost" at bounding box center [408, 195] width 201 height 18
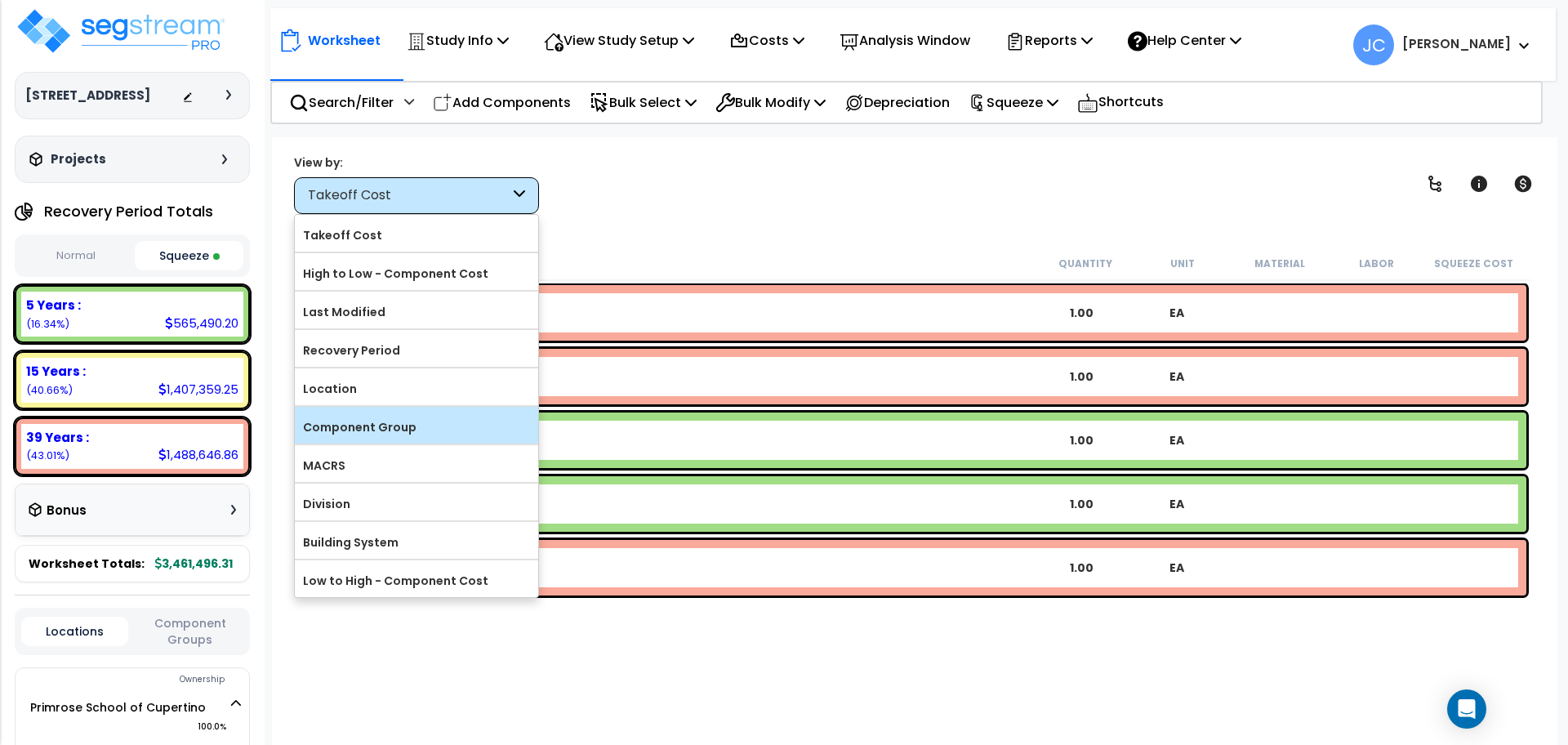
click at [404, 430] on label "Component Group" at bounding box center [416, 427] width 244 height 25
click at [0, 0] on input "Component Group" at bounding box center [0, 0] width 0 height 0
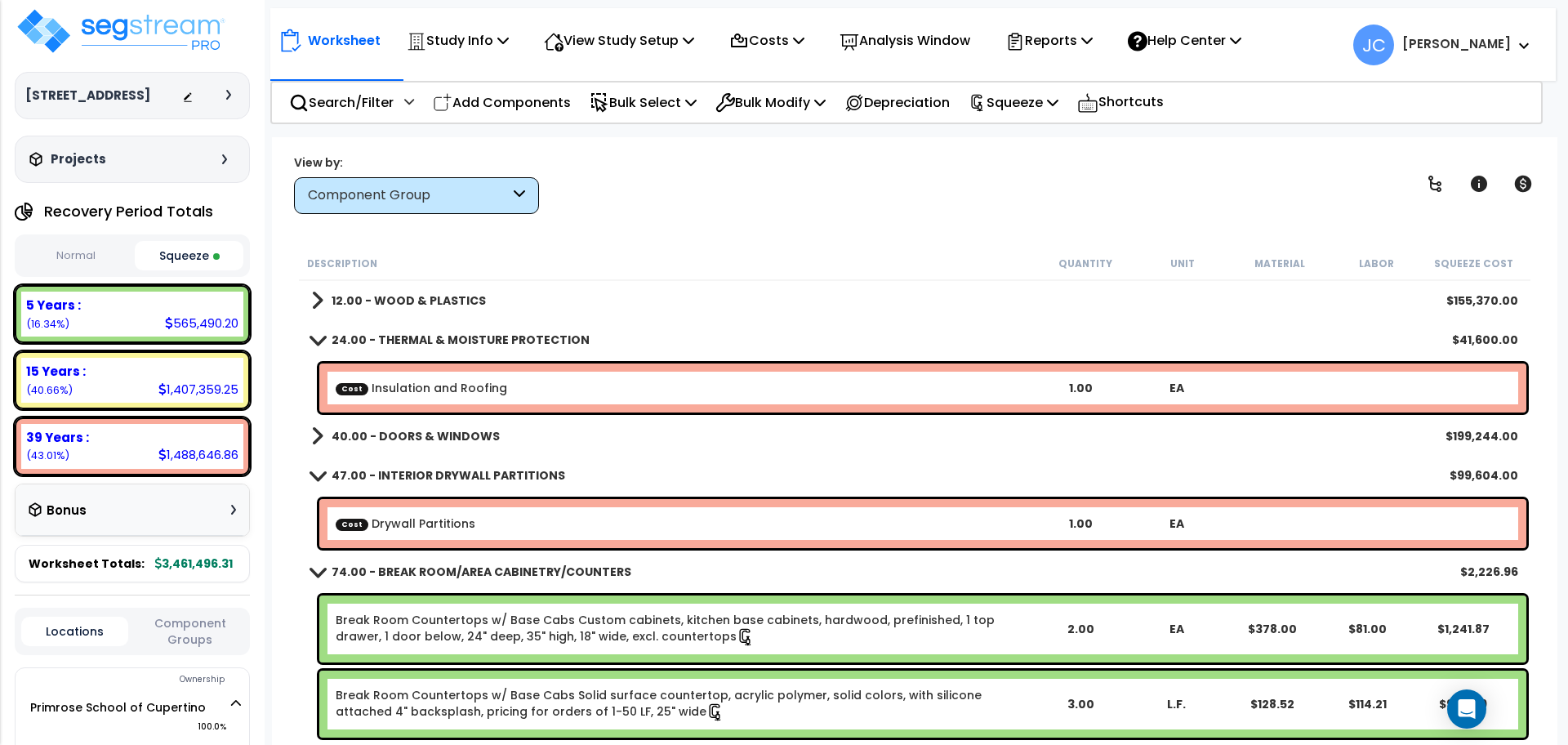
scroll to position [0, 0]
click at [449, 302] on b "12.00 - WOOD & PLASTICS" at bounding box center [408, 300] width 154 height 17
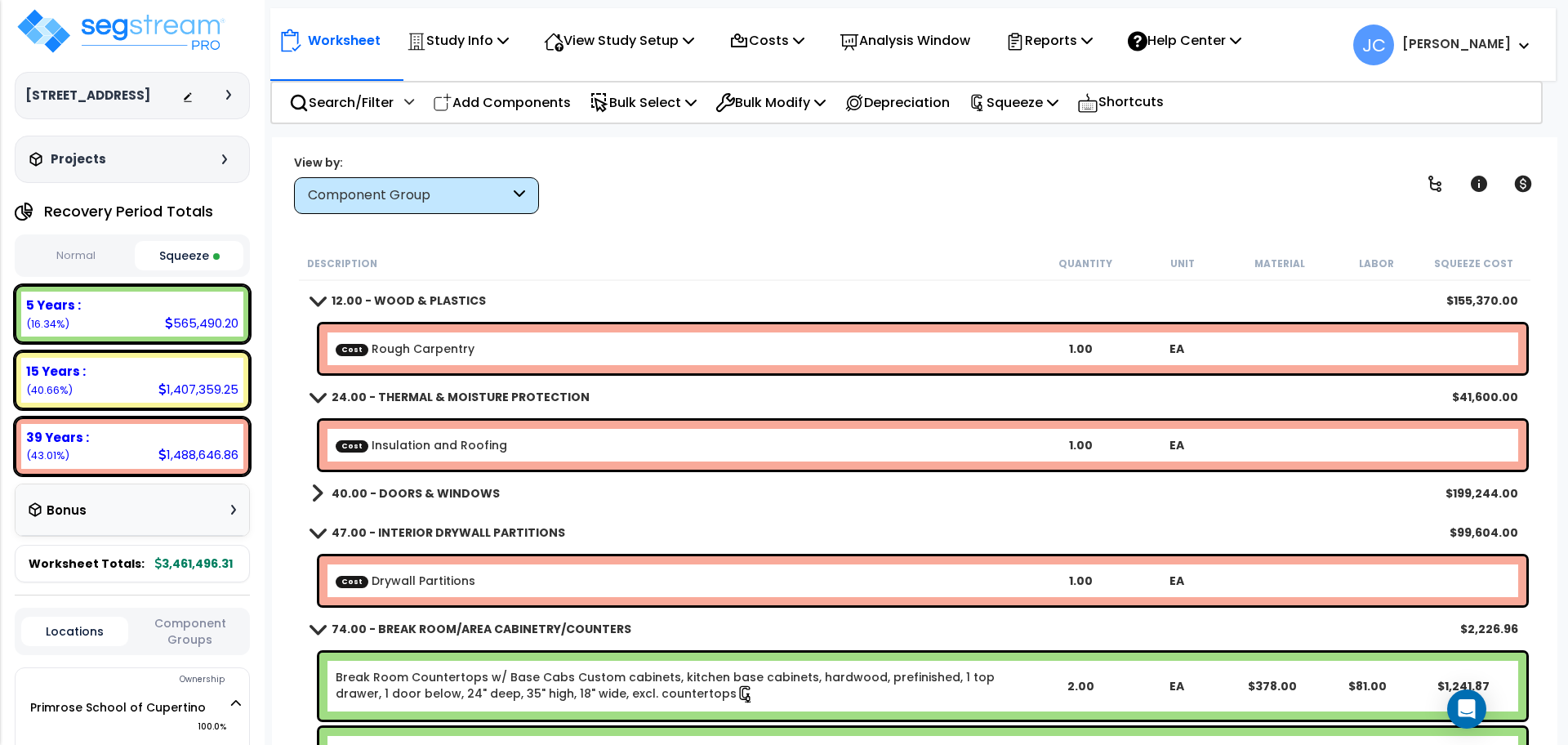
click at [483, 495] on b "40.00 - DOORS & WINDOWS" at bounding box center [415, 493] width 168 height 17
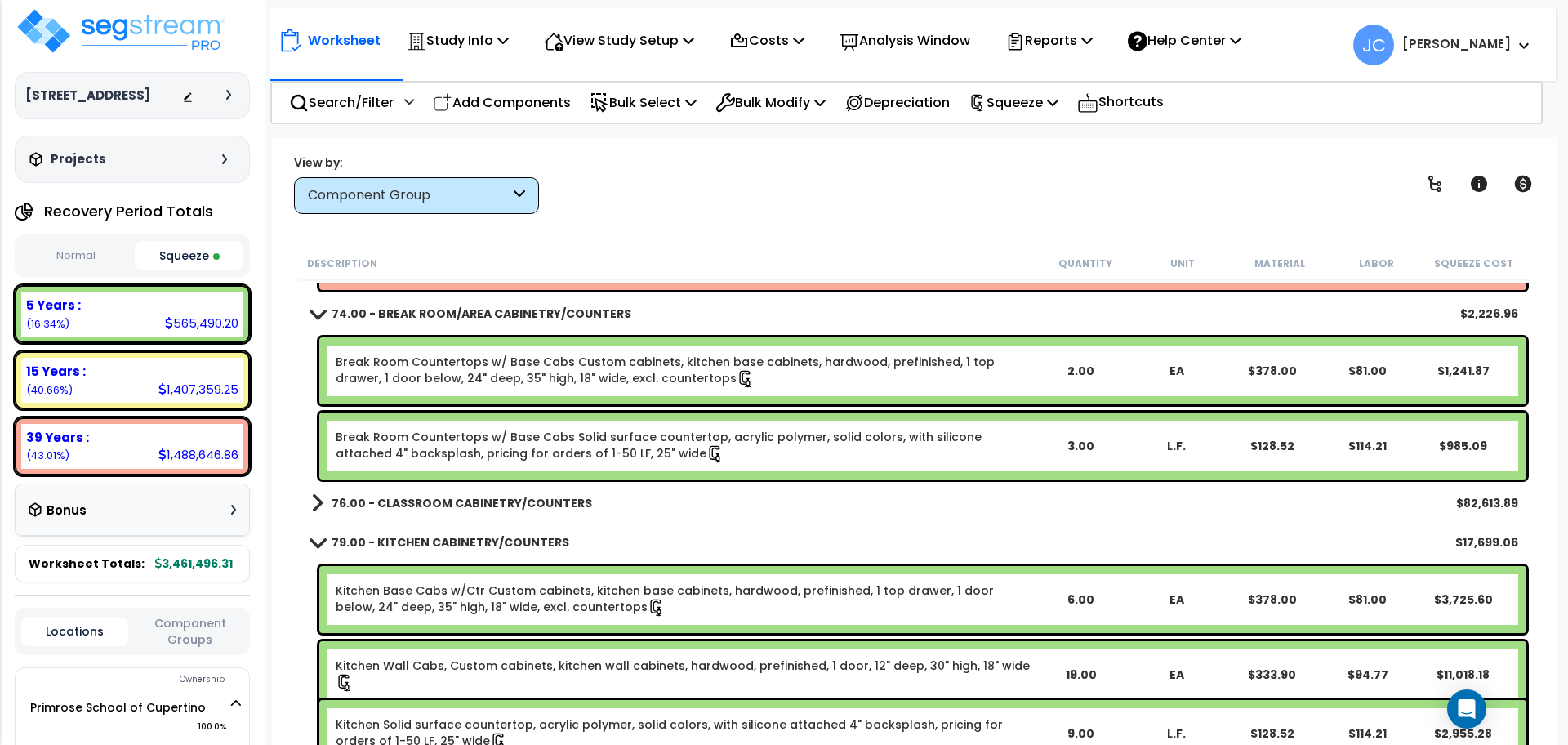
scroll to position [374, 0]
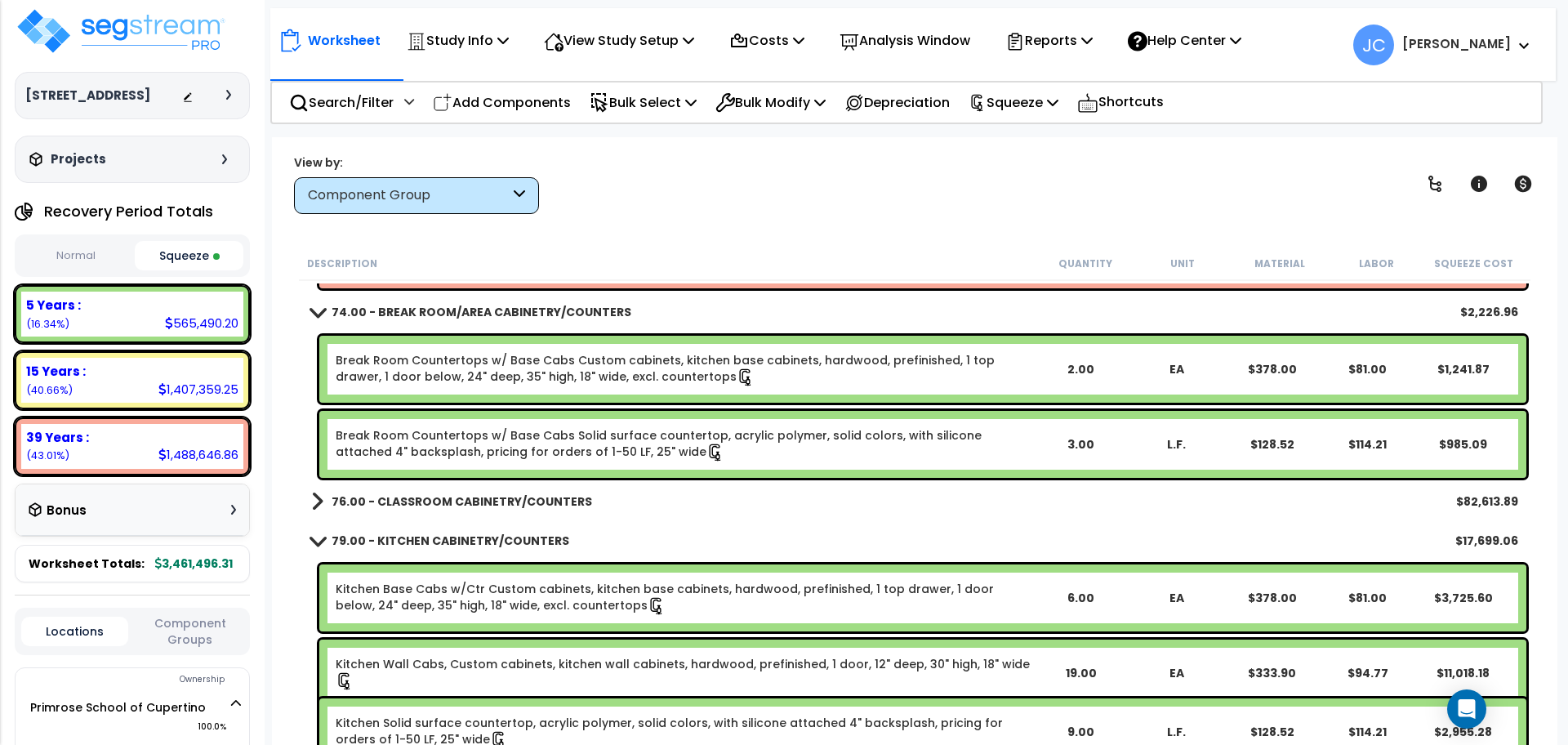
click at [517, 486] on div "76.00 - CLASSROOM CABINETRY/COUNTERS $82,613.89" at bounding box center [914, 501] width 1224 height 40
click at [508, 493] on b "76.00 - CLASSROOM CABINETRY/COUNTERS" at bounding box center [462, 501] width 260 height 17
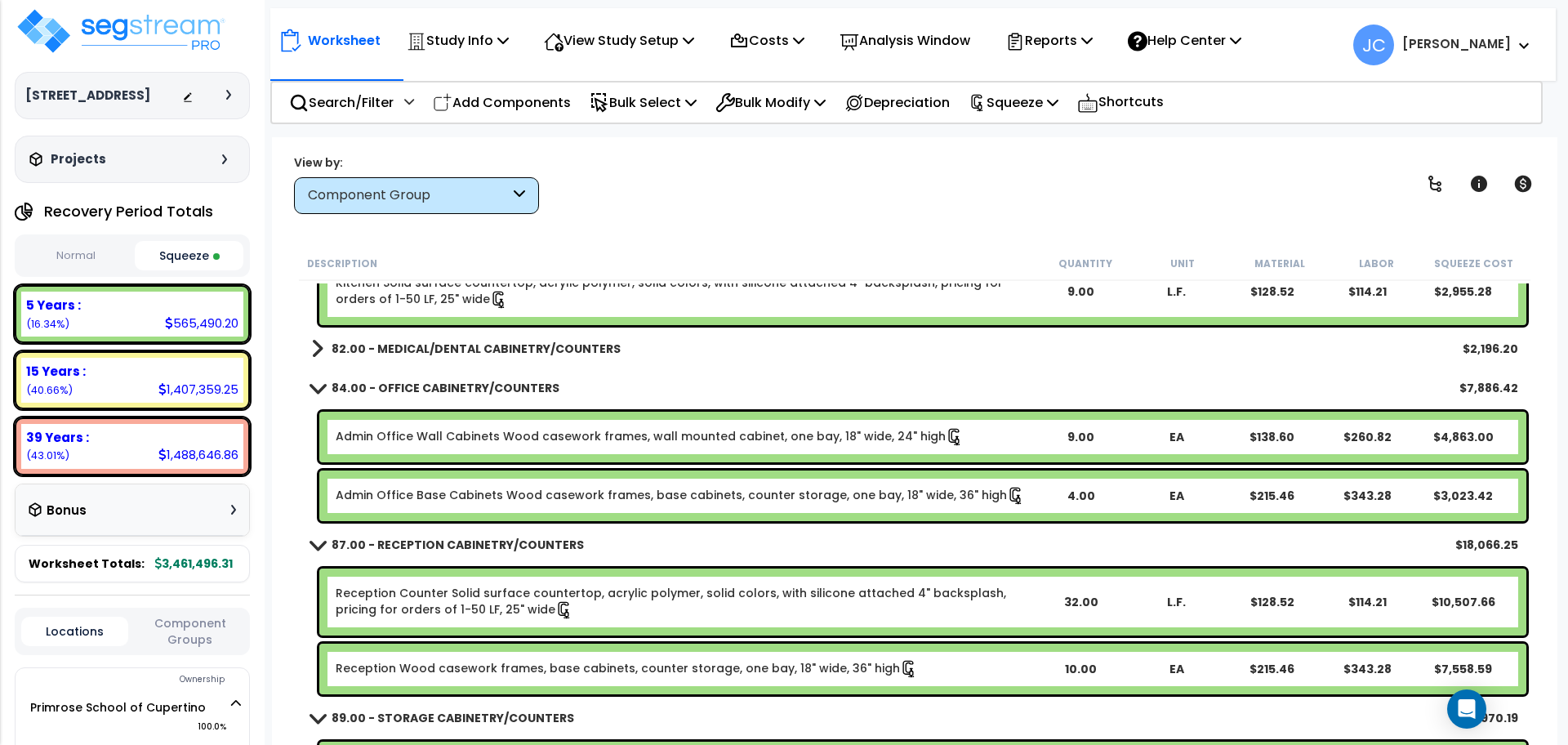
scroll to position [1066, 0]
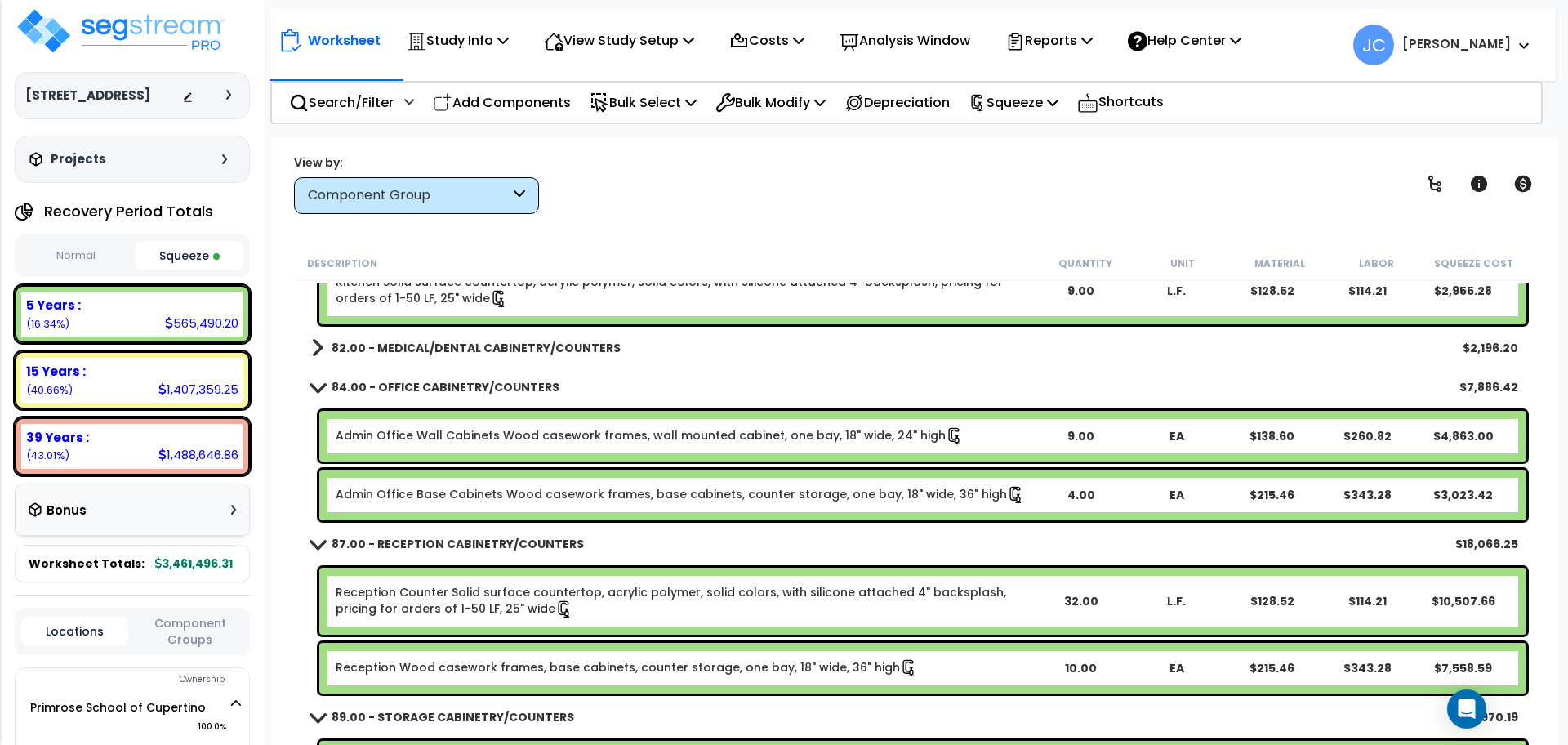
click at [502, 351] on b "82.00 - MEDICAL/DENTAL CABINETRY/COUNTERS" at bounding box center [476, 347] width 289 height 17
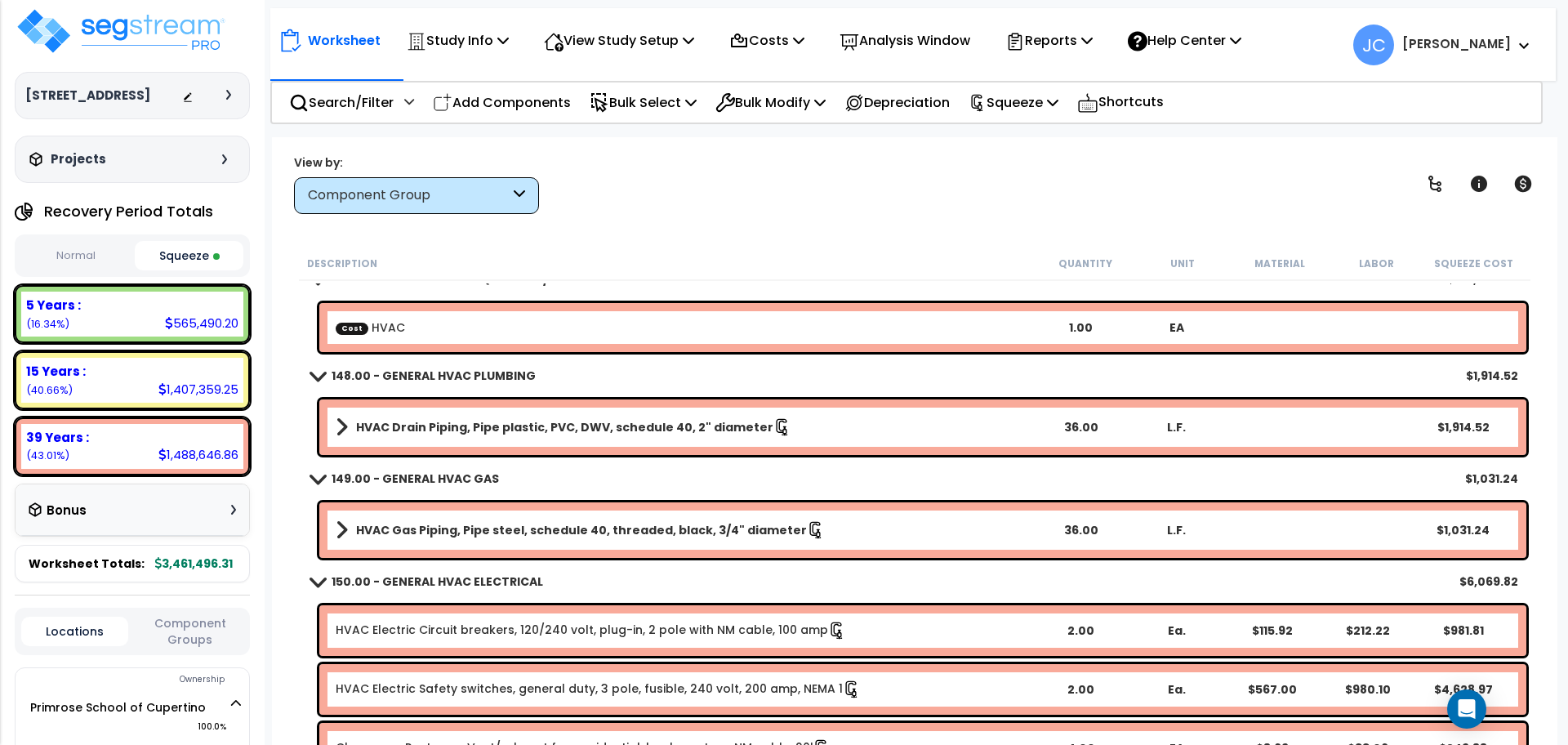
scroll to position [5023, 0]
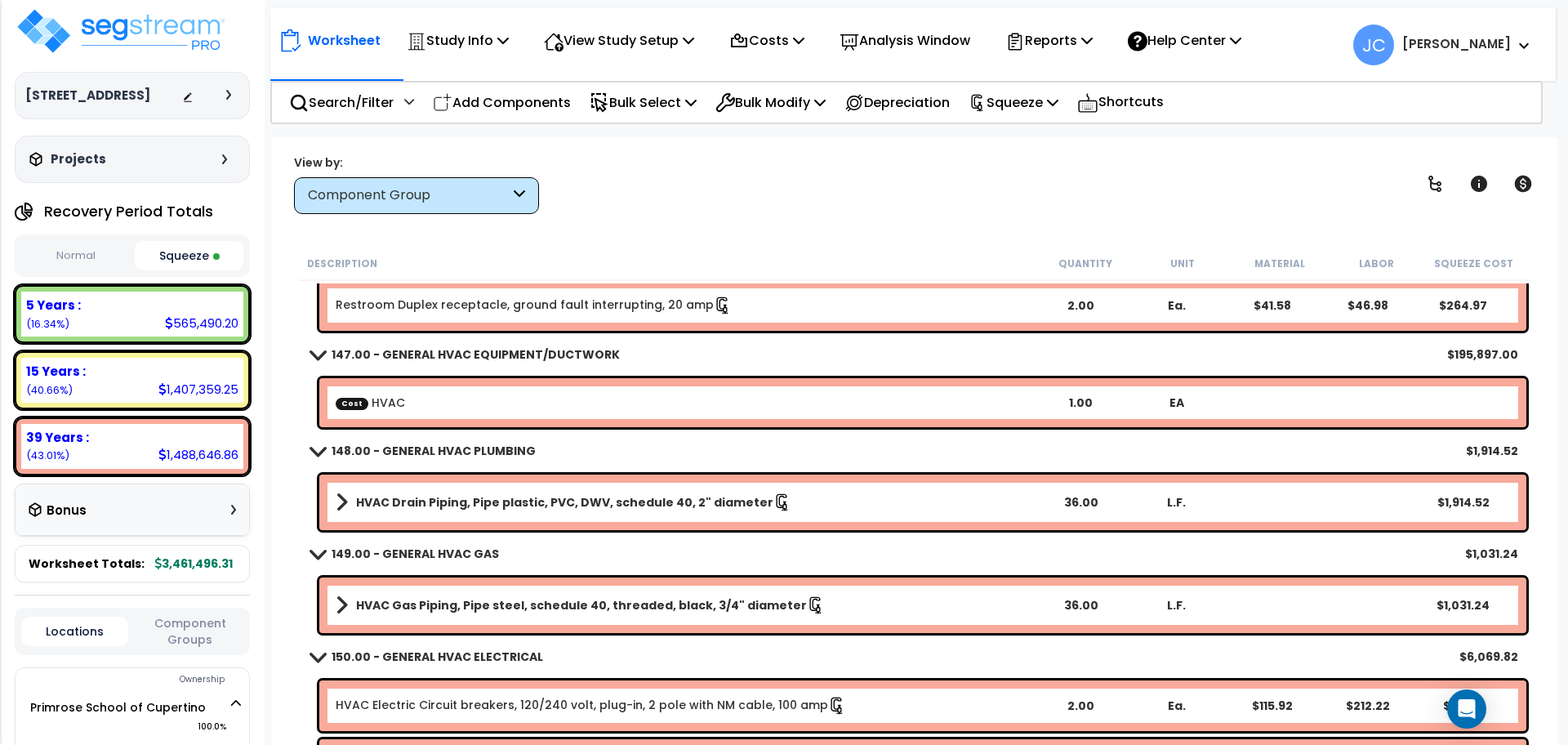
click at [556, 410] on b "Cost HVAC" at bounding box center [685, 402] width 697 height 17
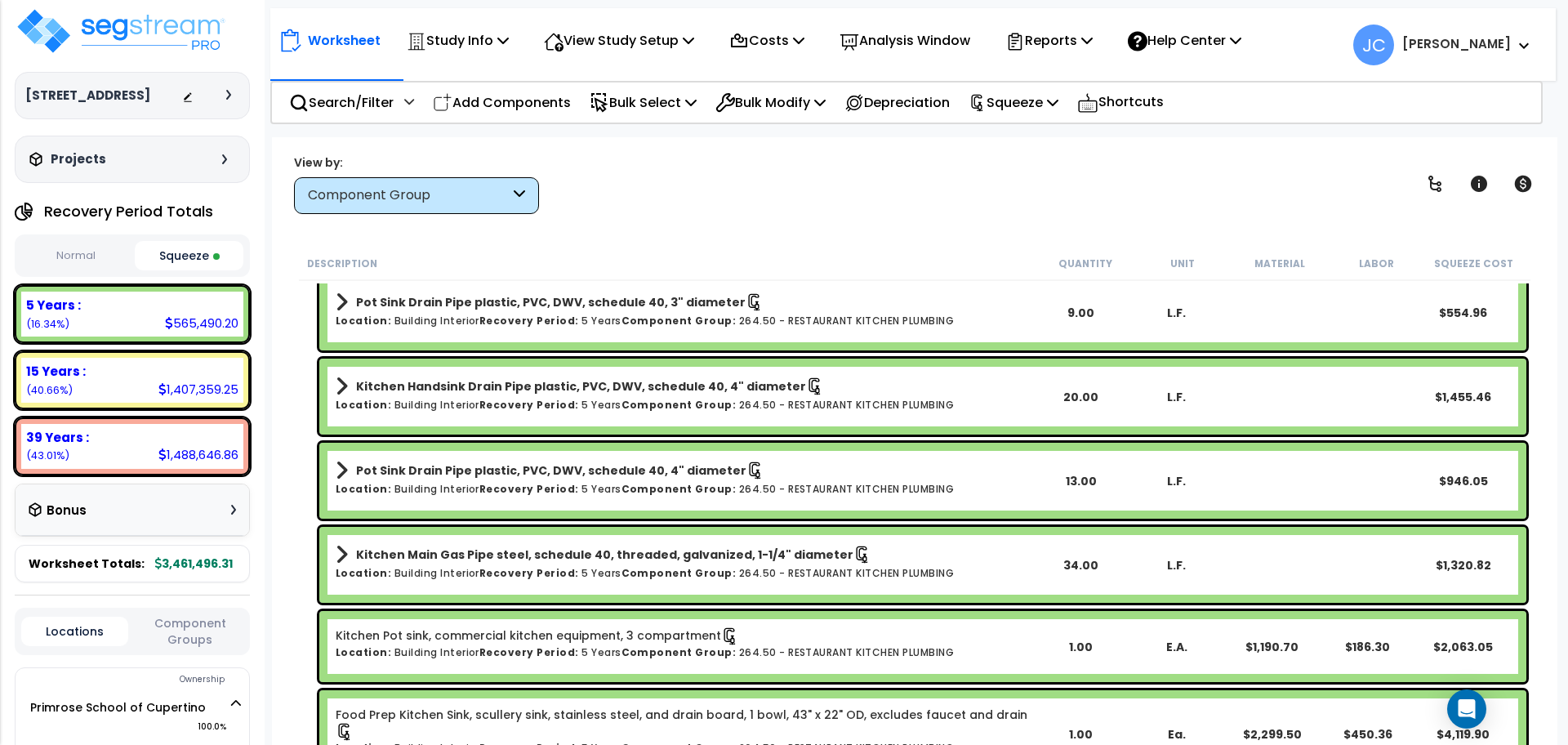
scroll to position [9593, 0]
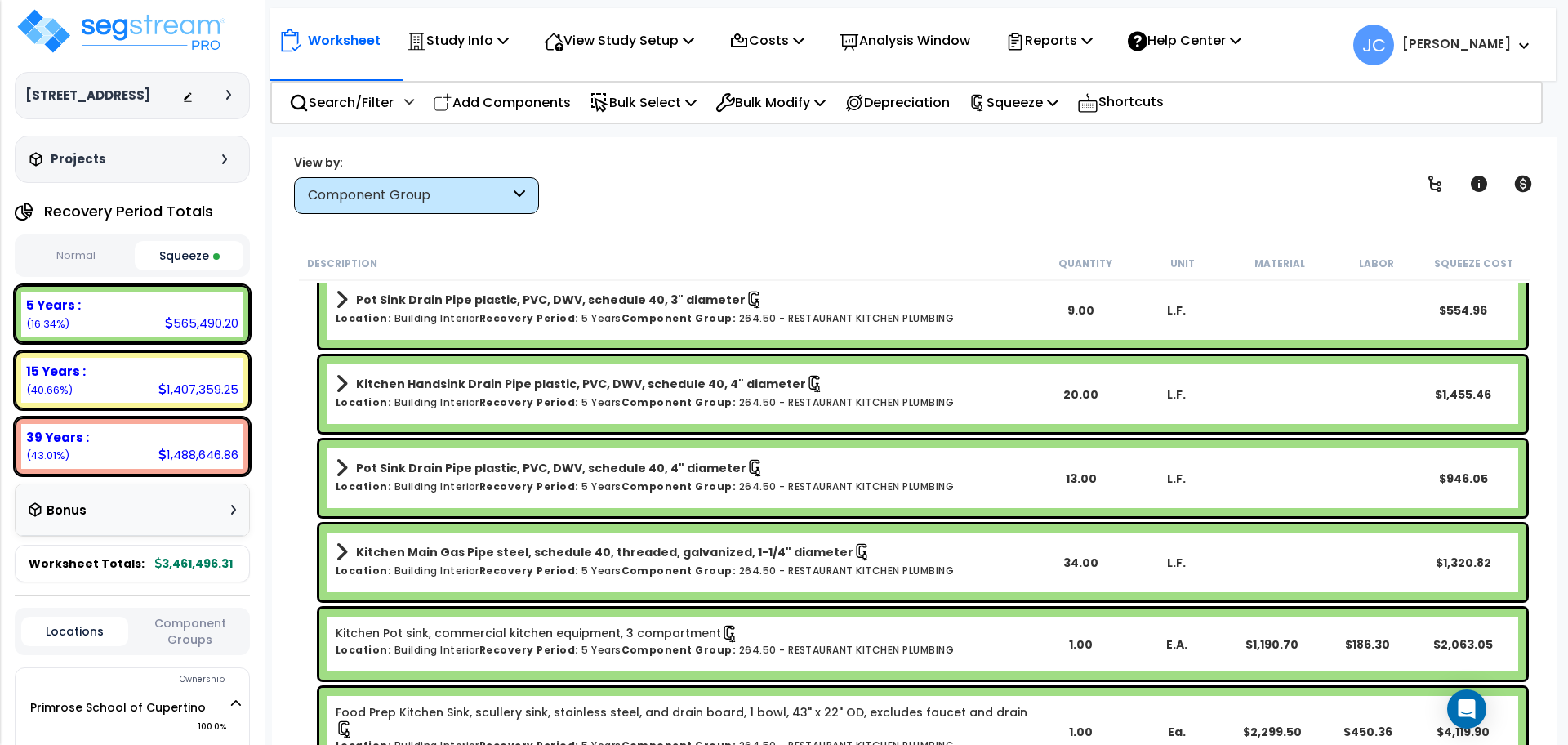
click at [77, 270] on button "Normal" at bounding box center [76, 256] width 109 height 28
click at [171, 270] on button "Squeeze" at bounding box center [189, 256] width 109 height 28
click at [84, 270] on button "Normal" at bounding box center [76, 256] width 109 height 28
click at [161, 270] on button "Squeeze" at bounding box center [189, 256] width 109 height 28
click at [85, 270] on button "Normal" at bounding box center [76, 256] width 109 height 28
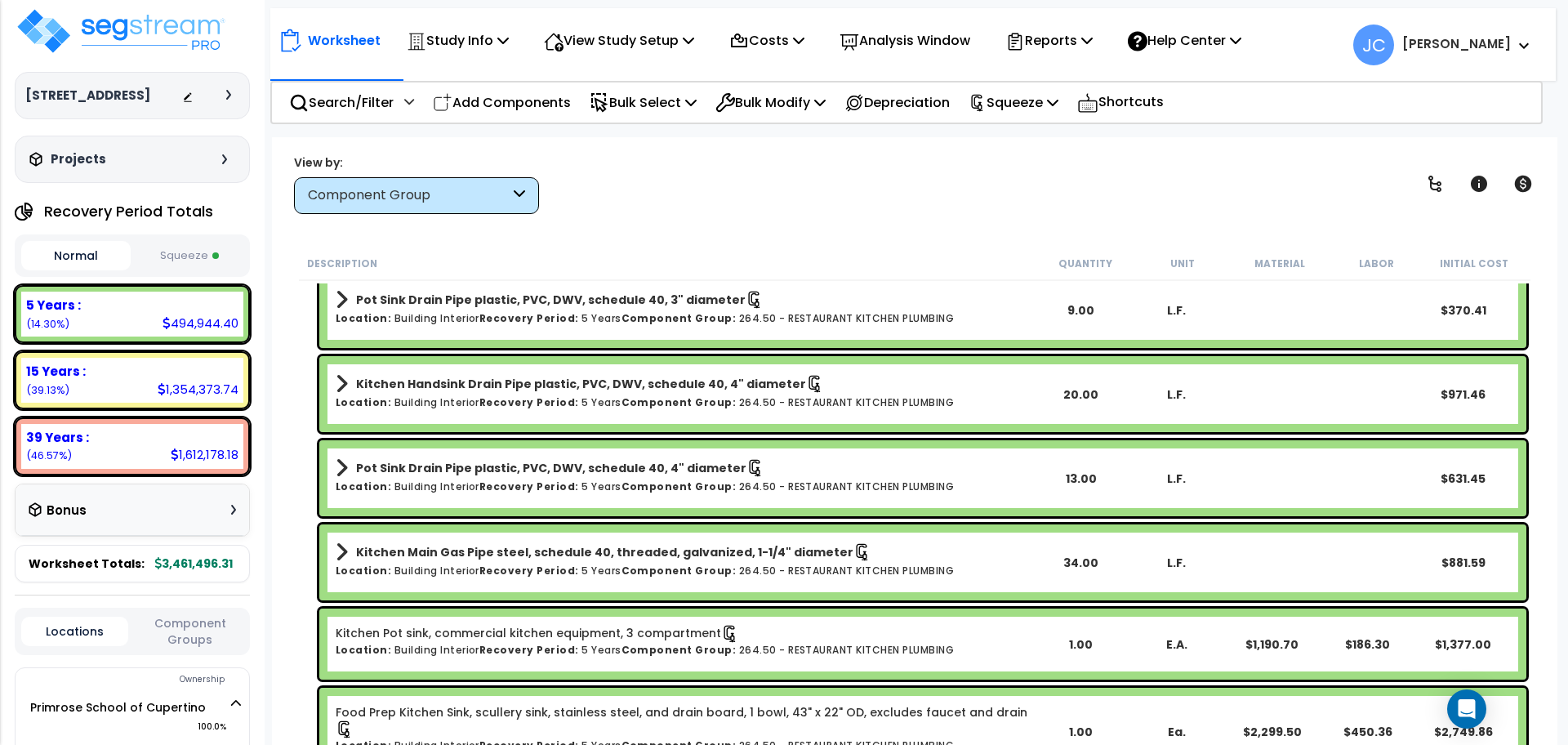
click at [143, 270] on button "Squeeze" at bounding box center [189, 256] width 109 height 28
click at [85, 270] on button "Normal" at bounding box center [76, 256] width 109 height 28
click at [177, 270] on button "Squeeze" at bounding box center [189, 256] width 109 height 28
click at [85, 270] on button "Normal" at bounding box center [76, 256] width 109 height 28
click at [191, 270] on button "Squeeze" at bounding box center [189, 256] width 109 height 28
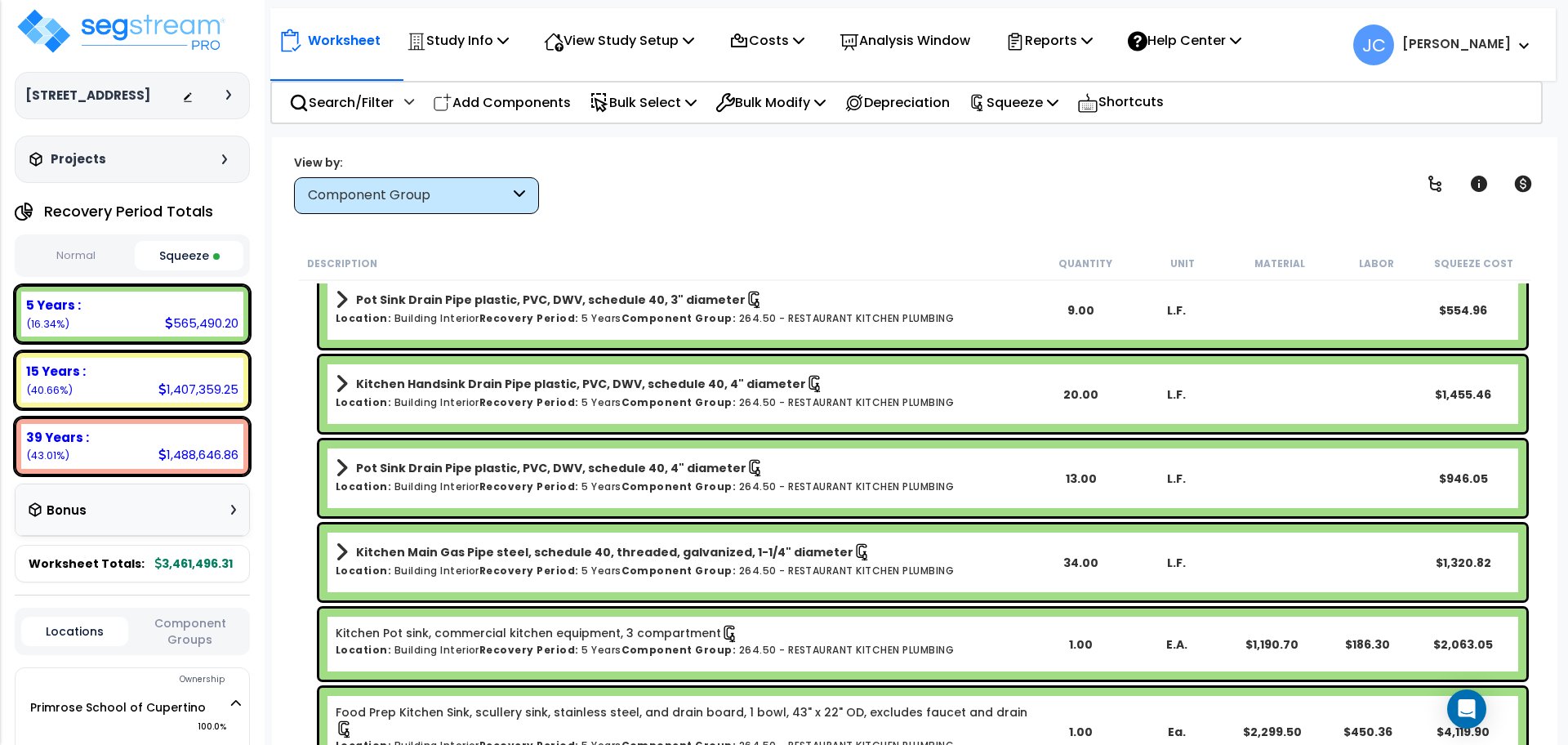
click at [83, 270] on button "Normal" at bounding box center [76, 256] width 109 height 28
click at [194, 270] on button "Squeeze" at bounding box center [189, 256] width 109 height 28
click at [85, 270] on button "Normal" at bounding box center [76, 256] width 109 height 28
click at [199, 270] on button "Squeeze" at bounding box center [189, 256] width 109 height 28
click at [91, 270] on button "Normal" at bounding box center [76, 256] width 109 height 28
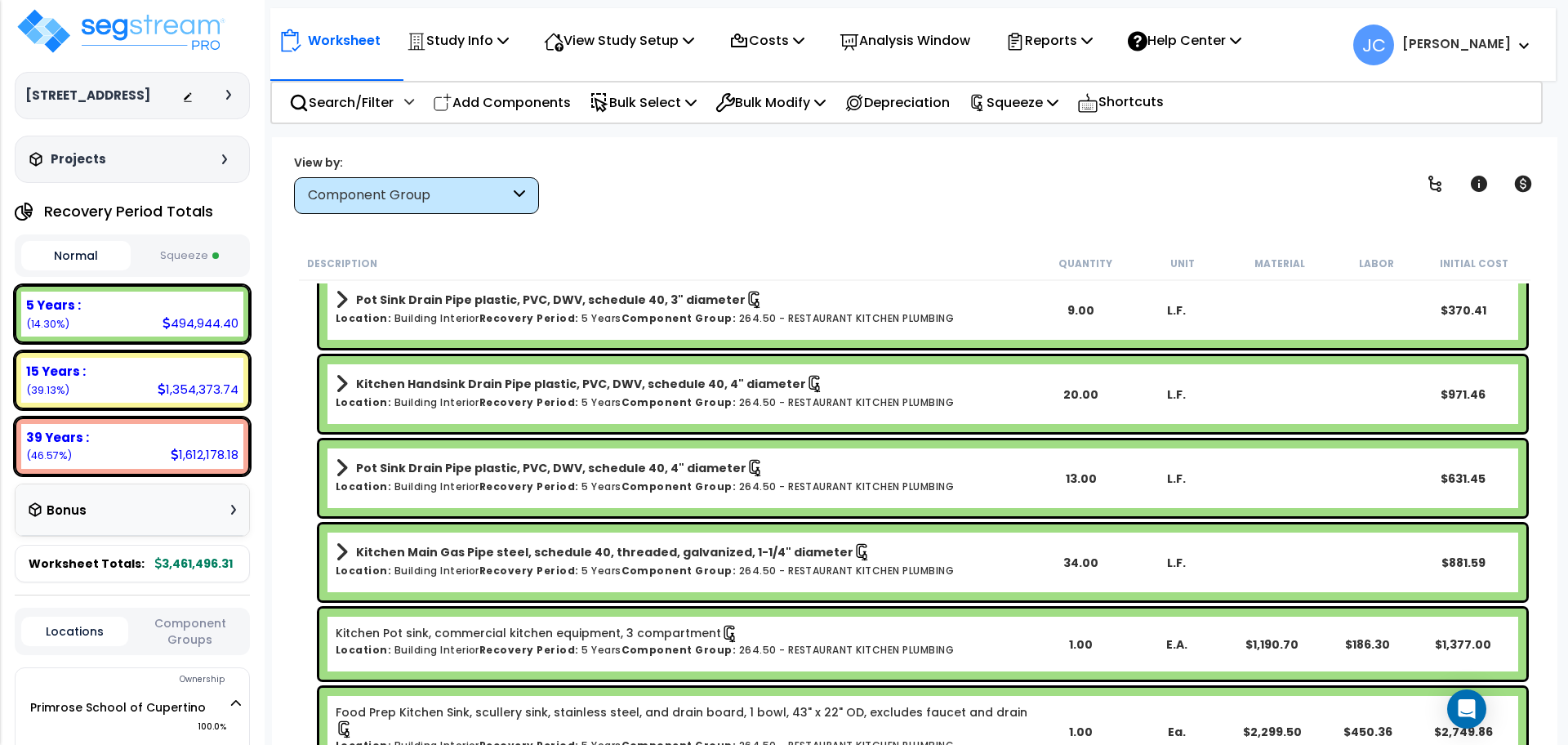
click at [166, 270] on button "Squeeze" at bounding box center [189, 256] width 109 height 28
click at [92, 270] on button "Normal" at bounding box center [76, 256] width 109 height 28
click at [173, 270] on button "Squeeze" at bounding box center [189, 256] width 109 height 28
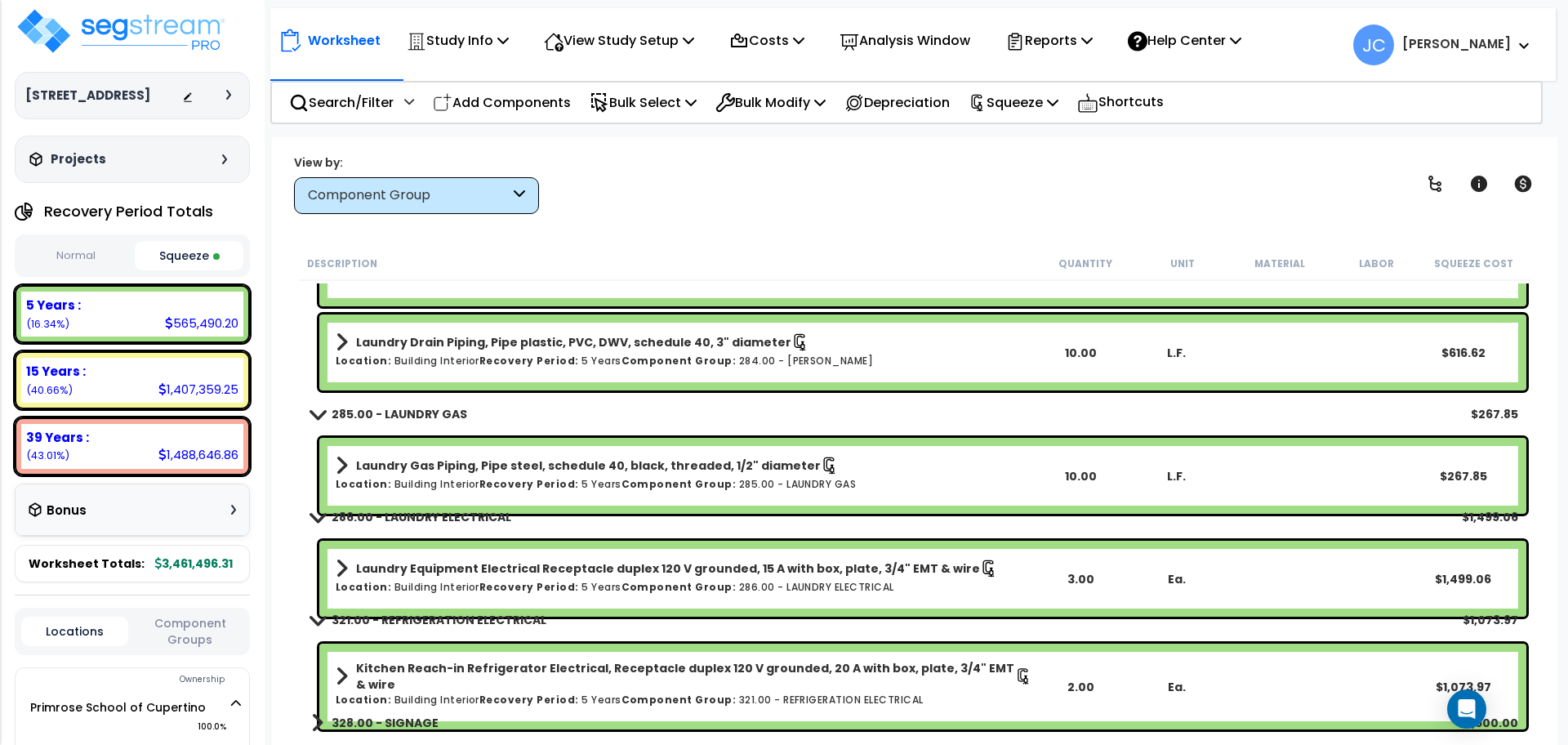
scroll to position [10703, 0]
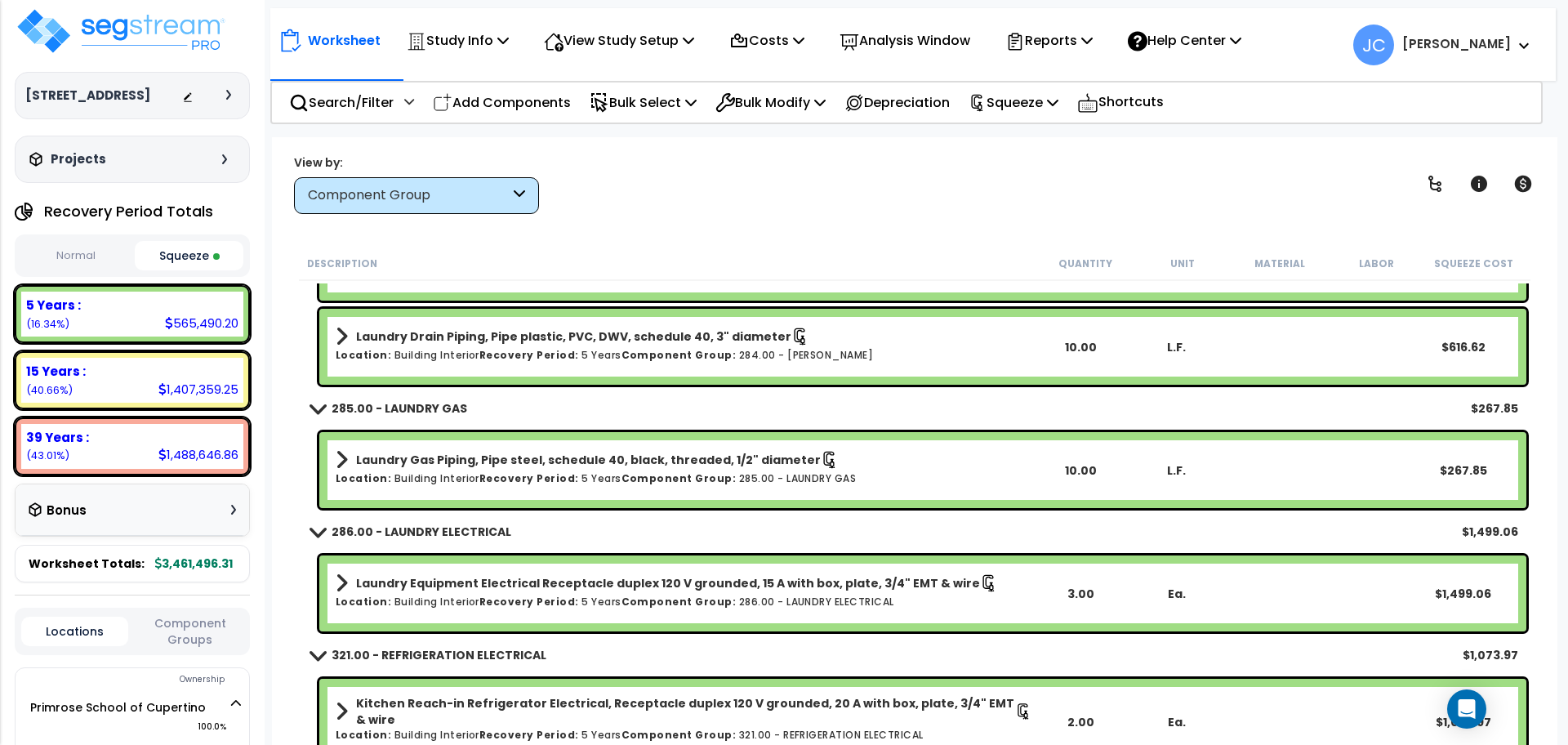
click at [182, 183] on div "Projects Recent/In-folder Studies" at bounding box center [132, 159] width 235 height 47
click at [222, 164] on icon at bounding box center [224, 158] width 5 height 10
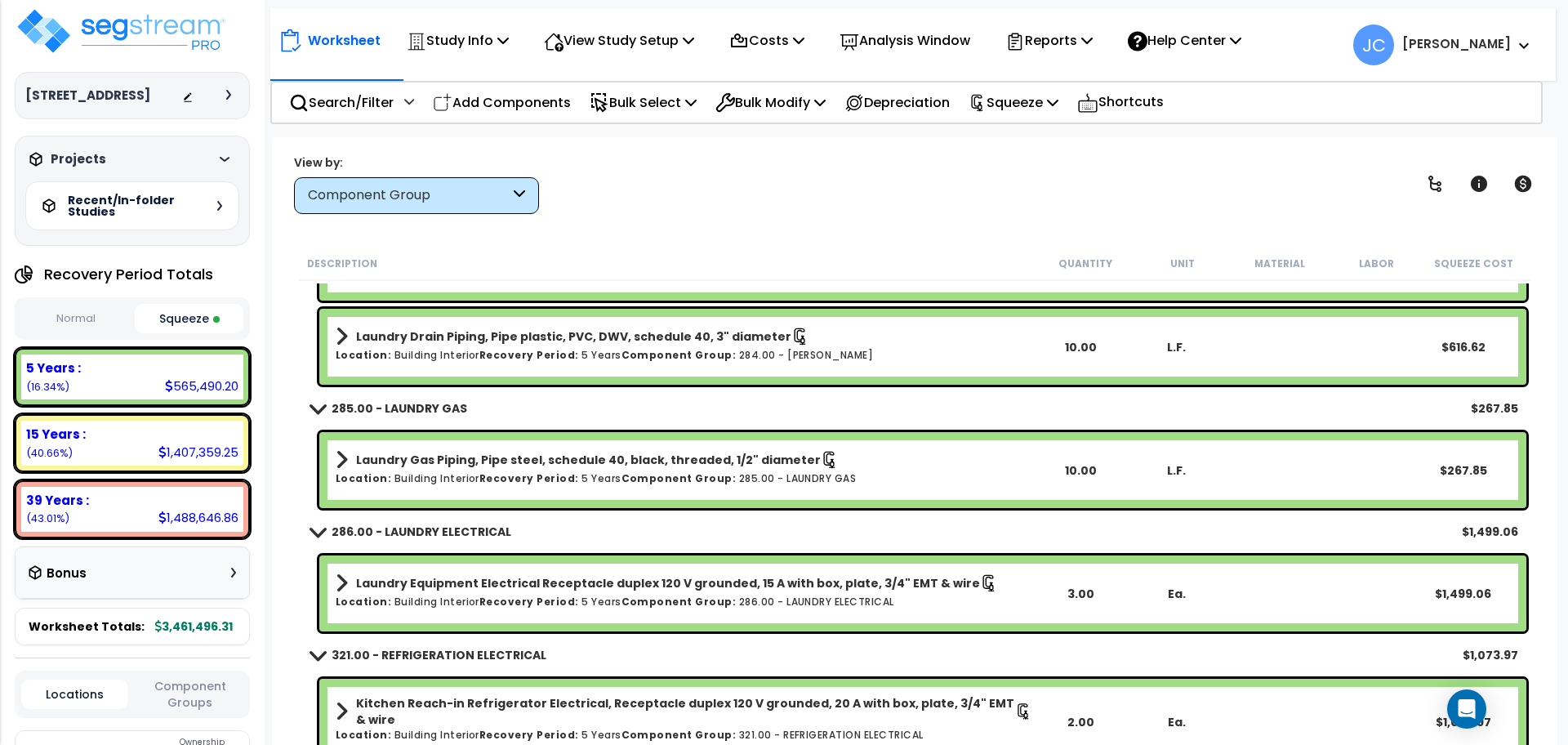
click at [219, 167] on div "Projects" at bounding box center [130, 159] width 210 height 17
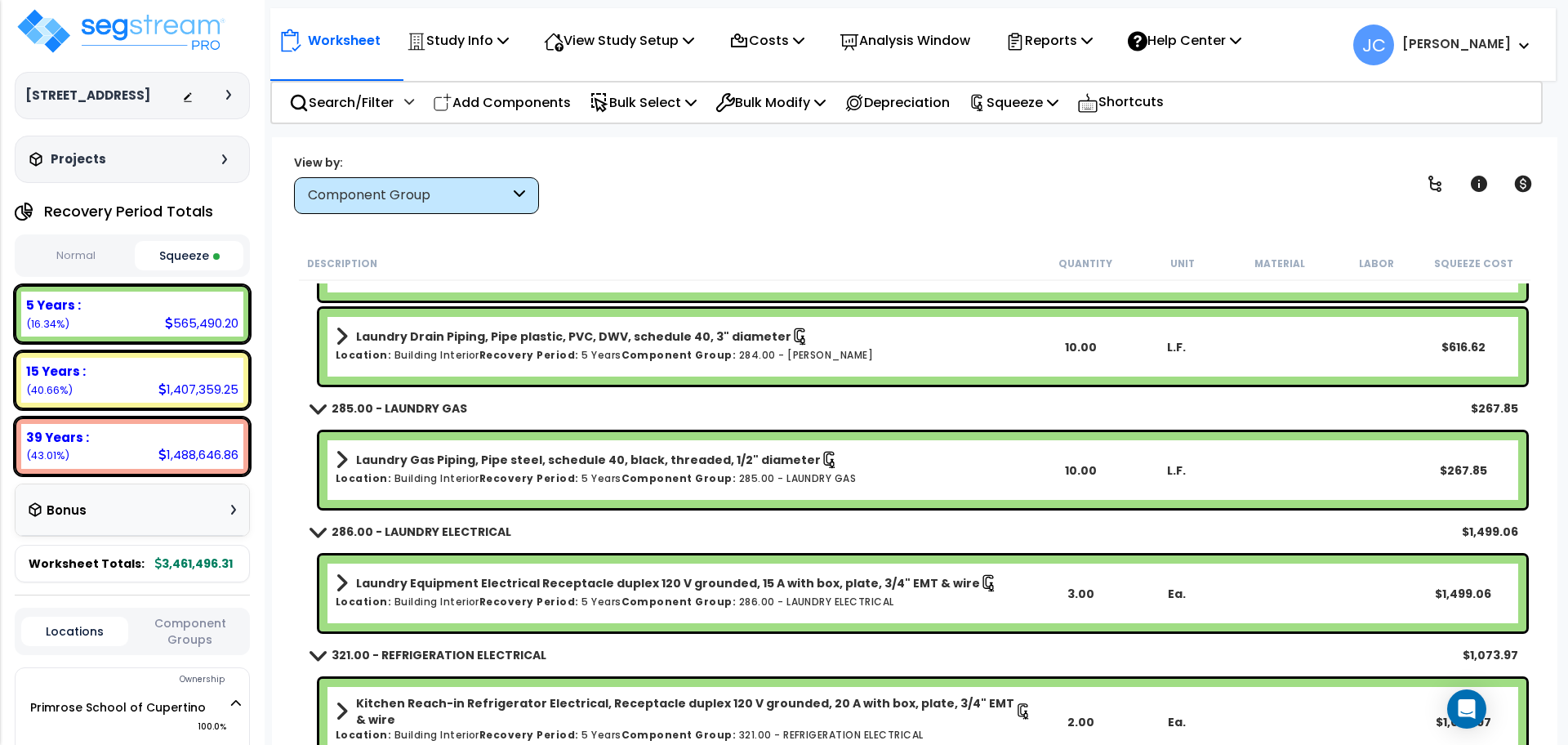
click at [191, 526] on div "Bonus" at bounding box center [132, 510] width 208 height 32
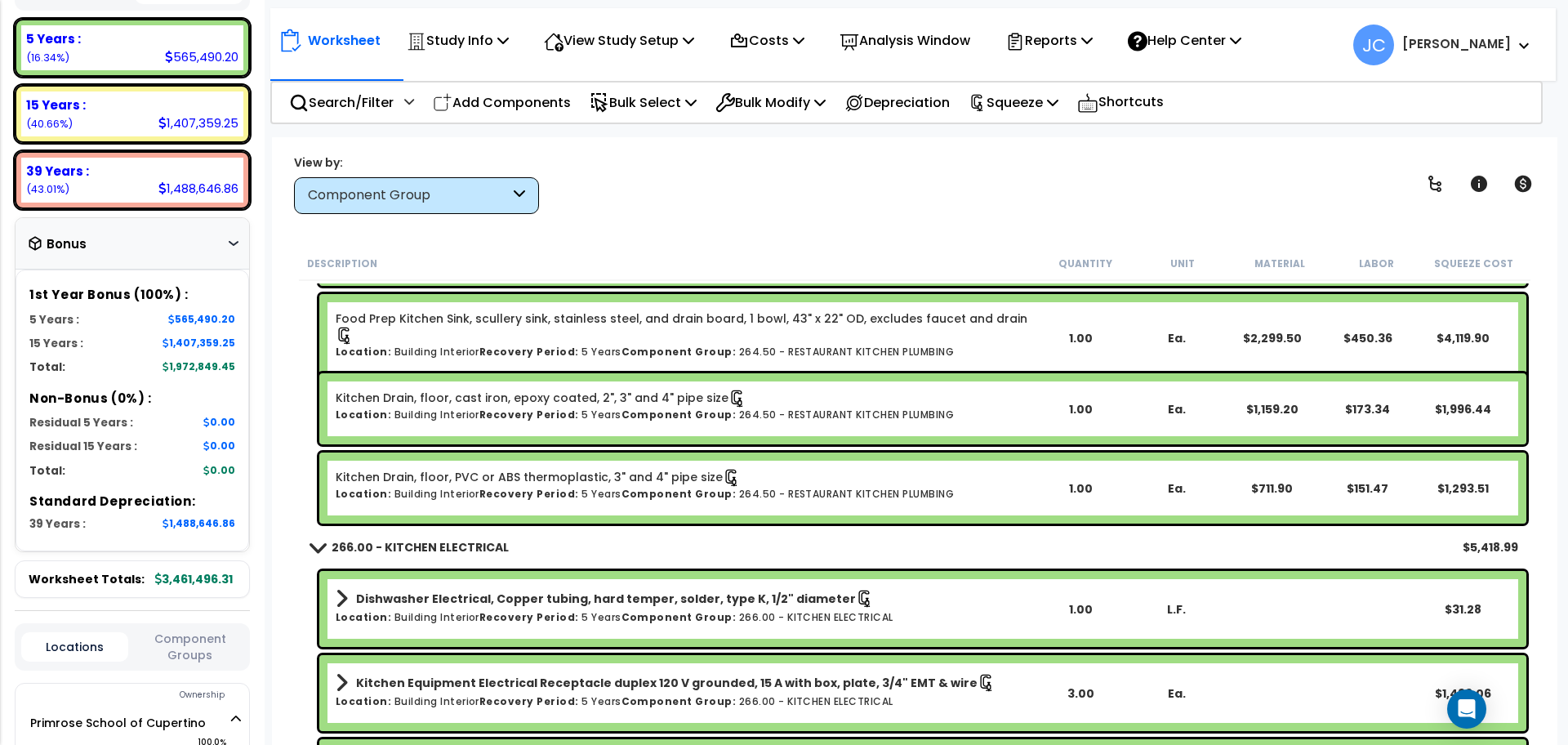
scroll to position [0, 0]
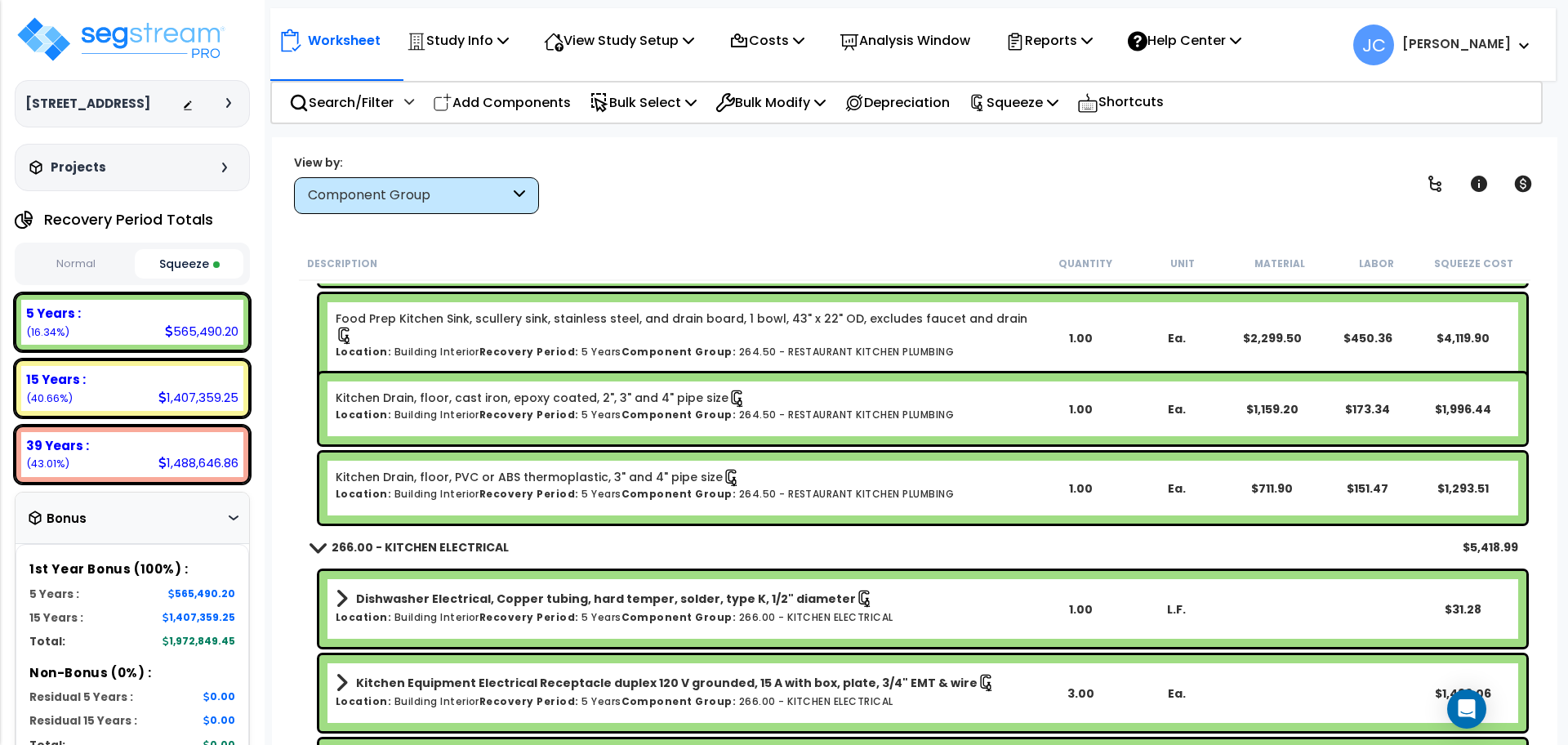
click at [222, 112] on div at bounding box center [210, 104] width 57 height 17
click at [226, 108] on icon at bounding box center [229, 102] width 5 height 10
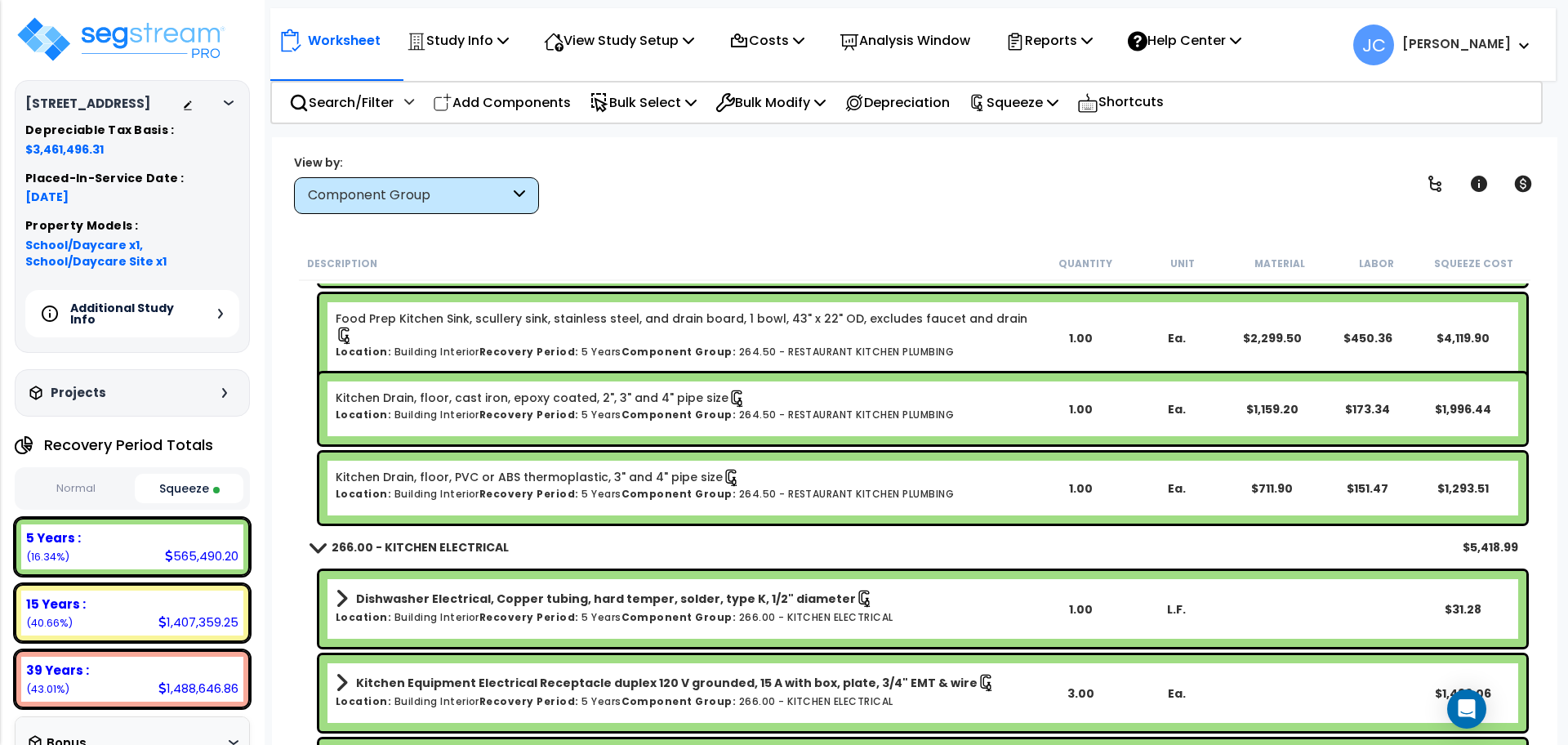
click at [177, 325] on h5 "Additional Study Info" at bounding box center [128, 313] width 114 height 23
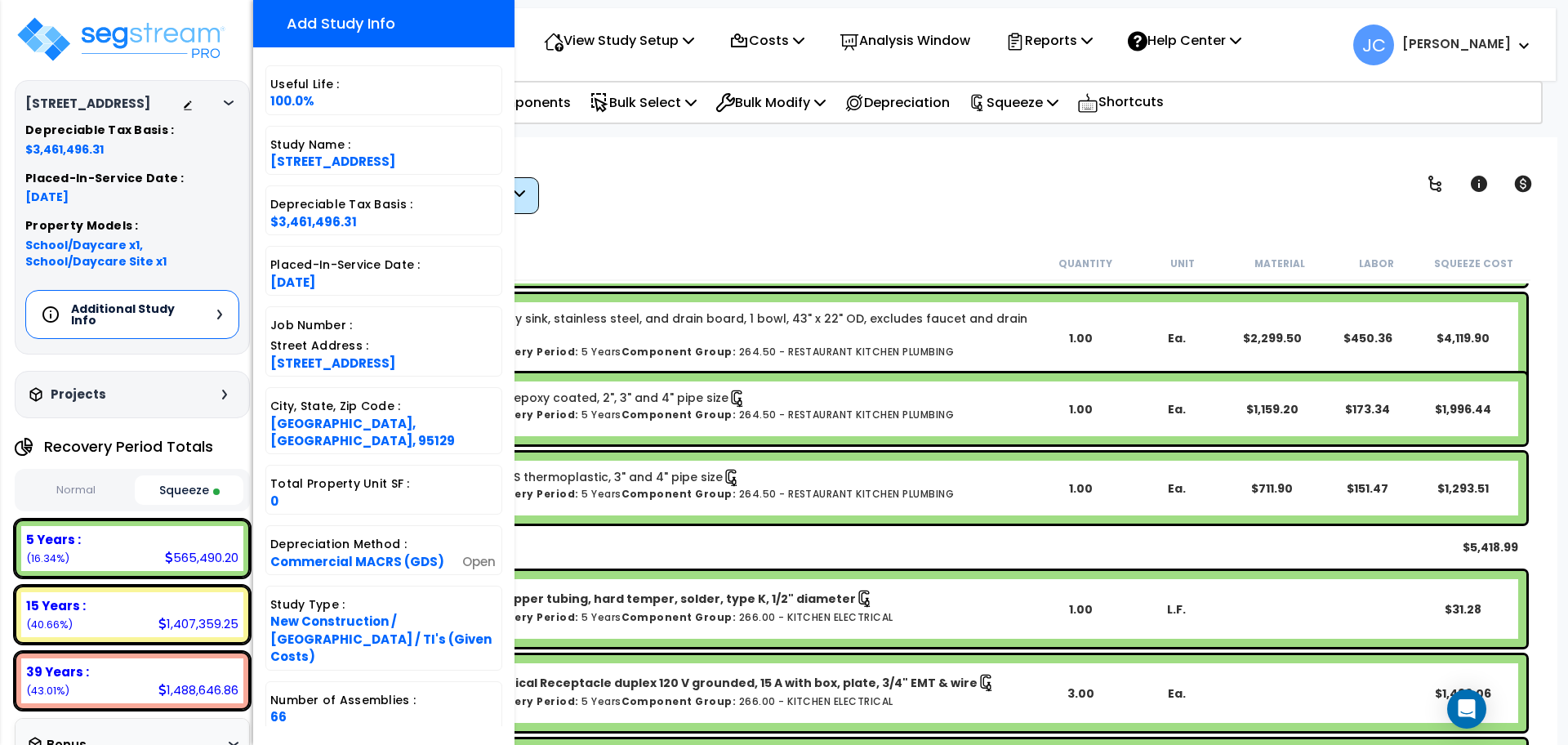
scroll to position [349, 0]
click at [714, 230] on div "Worksheet Study Info Study Setup Add Property Unit Template study Clone study JC" at bounding box center [914, 509] width 1286 height 745
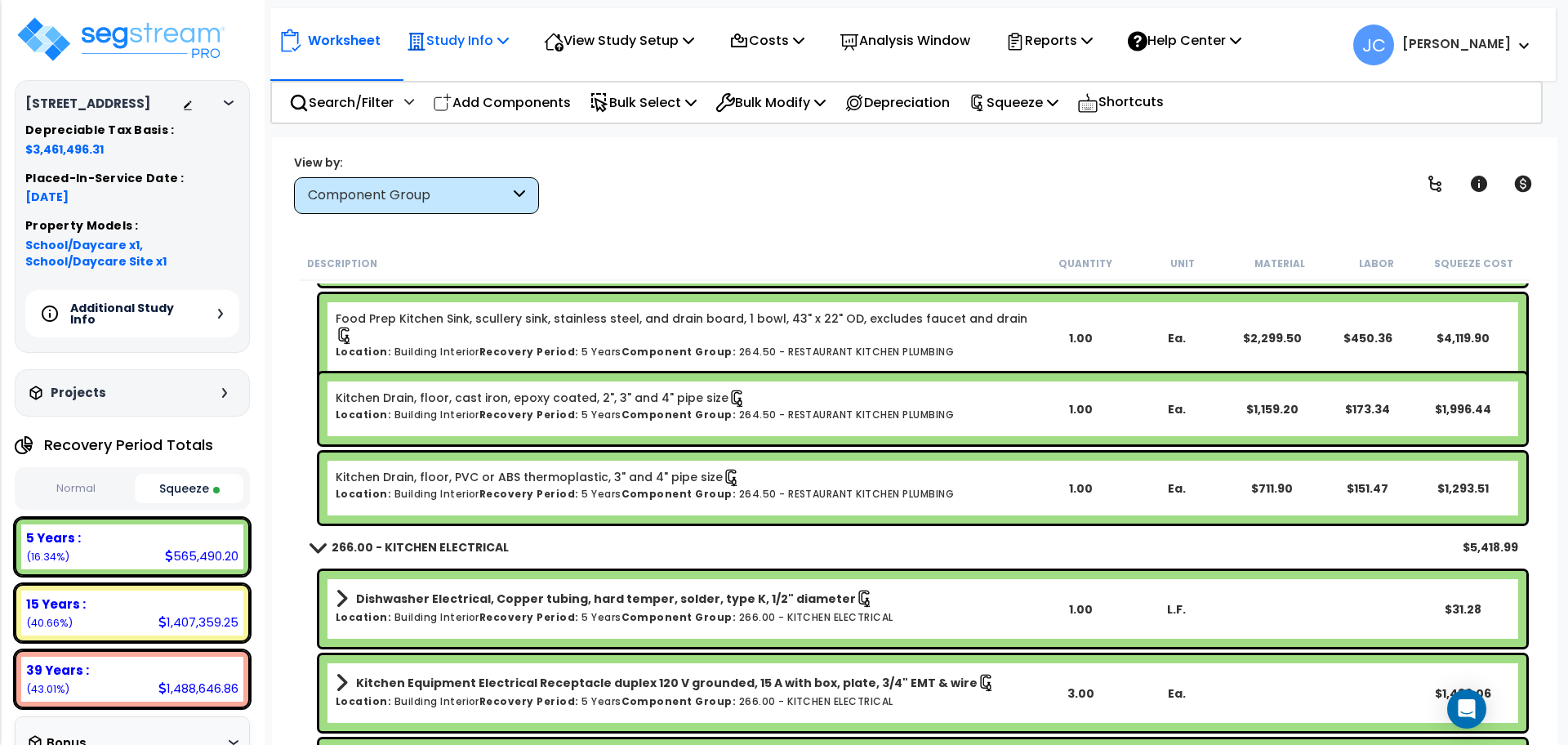
click at [474, 36] on p "Study Info" at bounding box center [458, 40] width 102 height 22
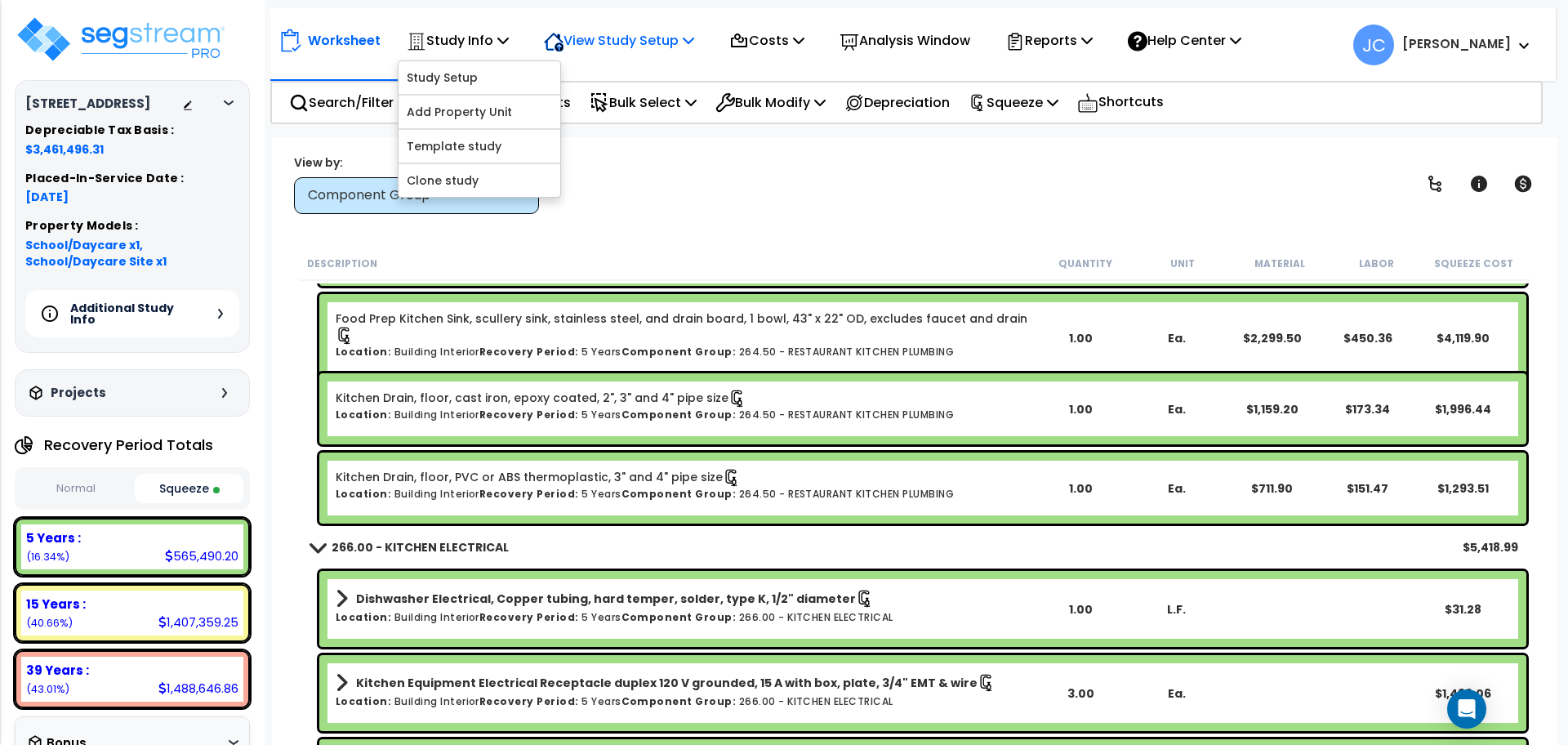
click at [610, 26] on div "View Study Setup" at bounding box center [619, 40] width 150 height 39
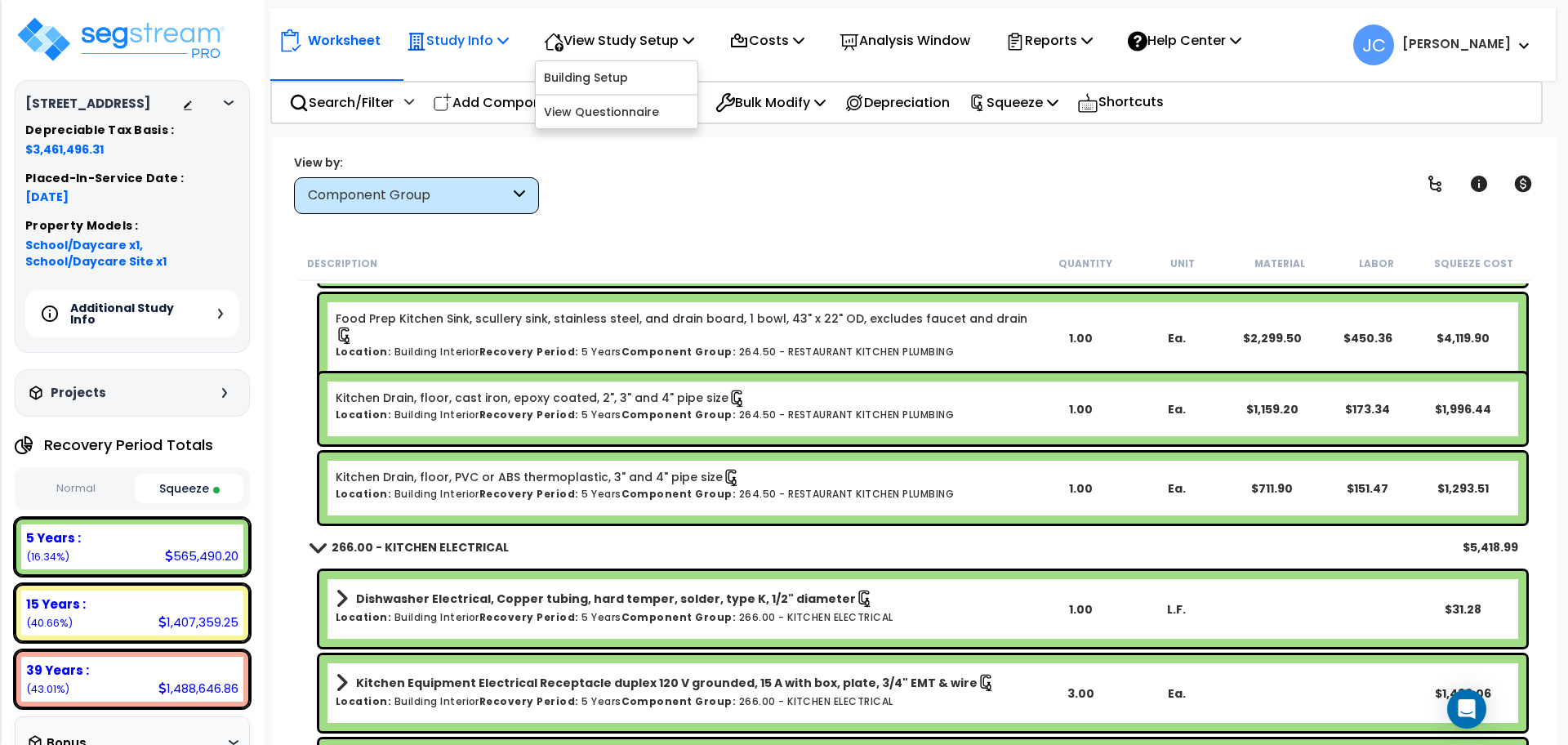
click at [474, 27] on div "Study Info" at bounding box center [458, 40] width 102 height 39
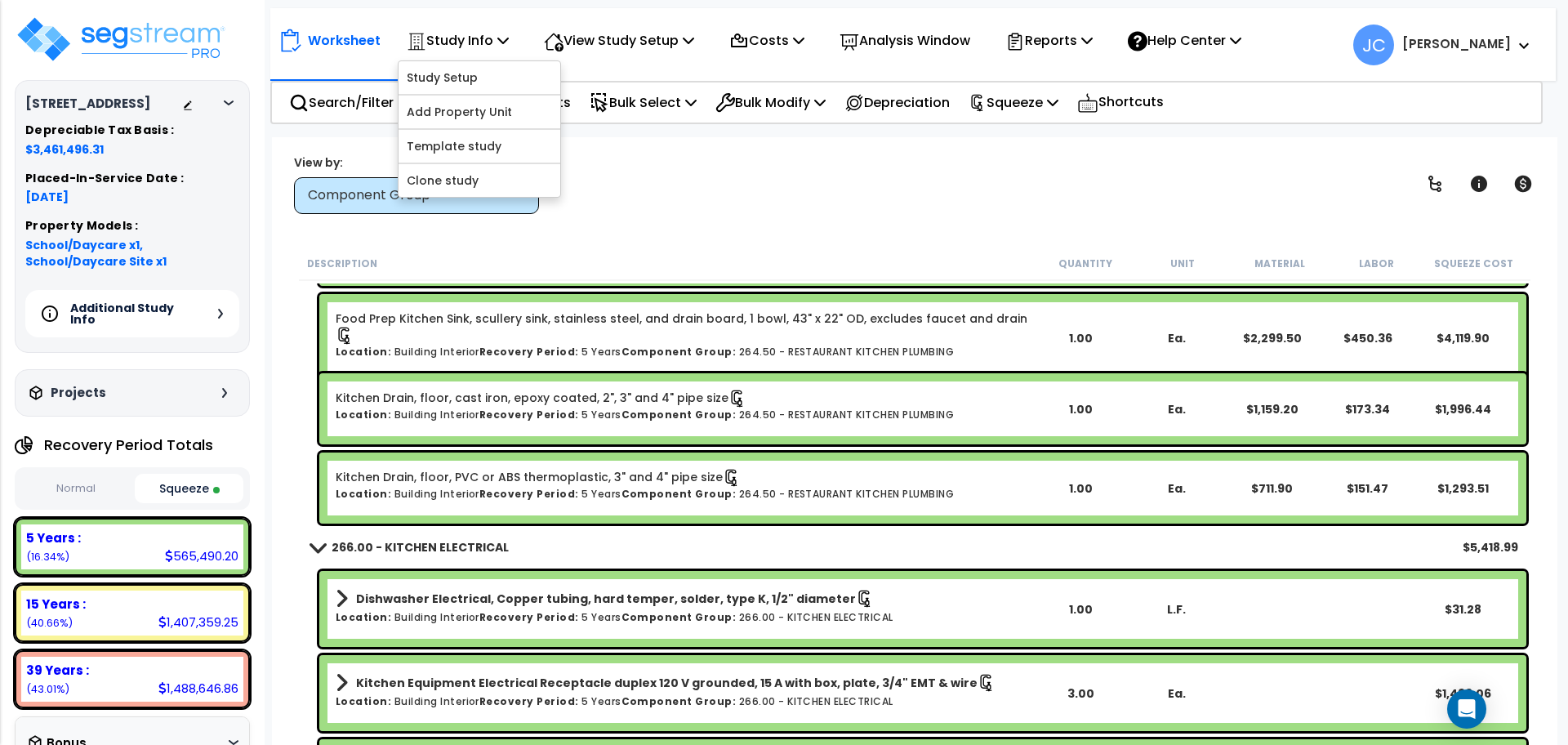
click at [590, 20] on div "Worksheet Study Info Study Setup Add Property Unit Template study Clone study JC" at bounding box center [912, 36] width 1286 height 57
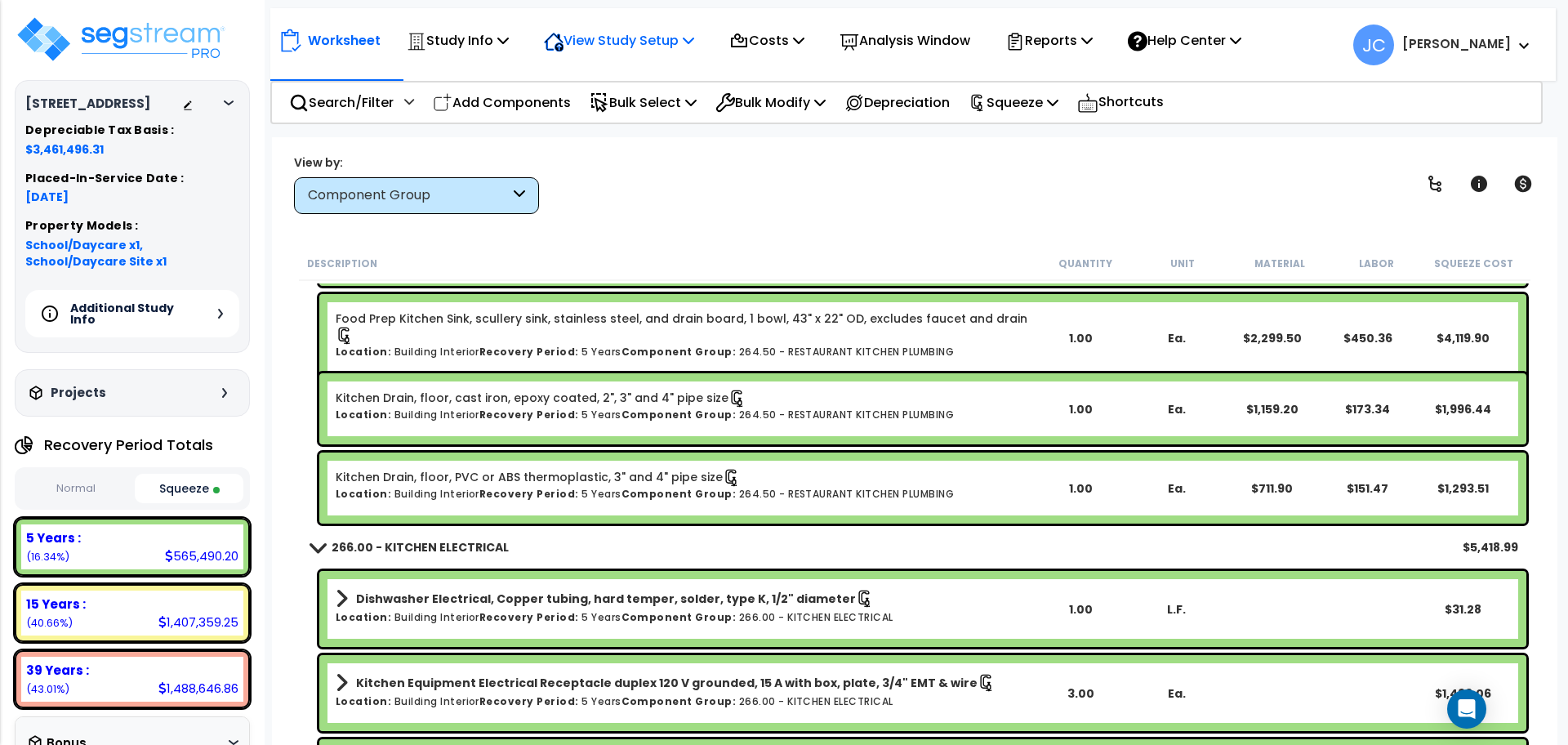
click at [599, 31] on p "View Study Setup" at bounding box center [619, 40] width 150 height 22
click at [611, 105] on link "View Questionnaire" at bounding box center [617, 112] width 162 height 33
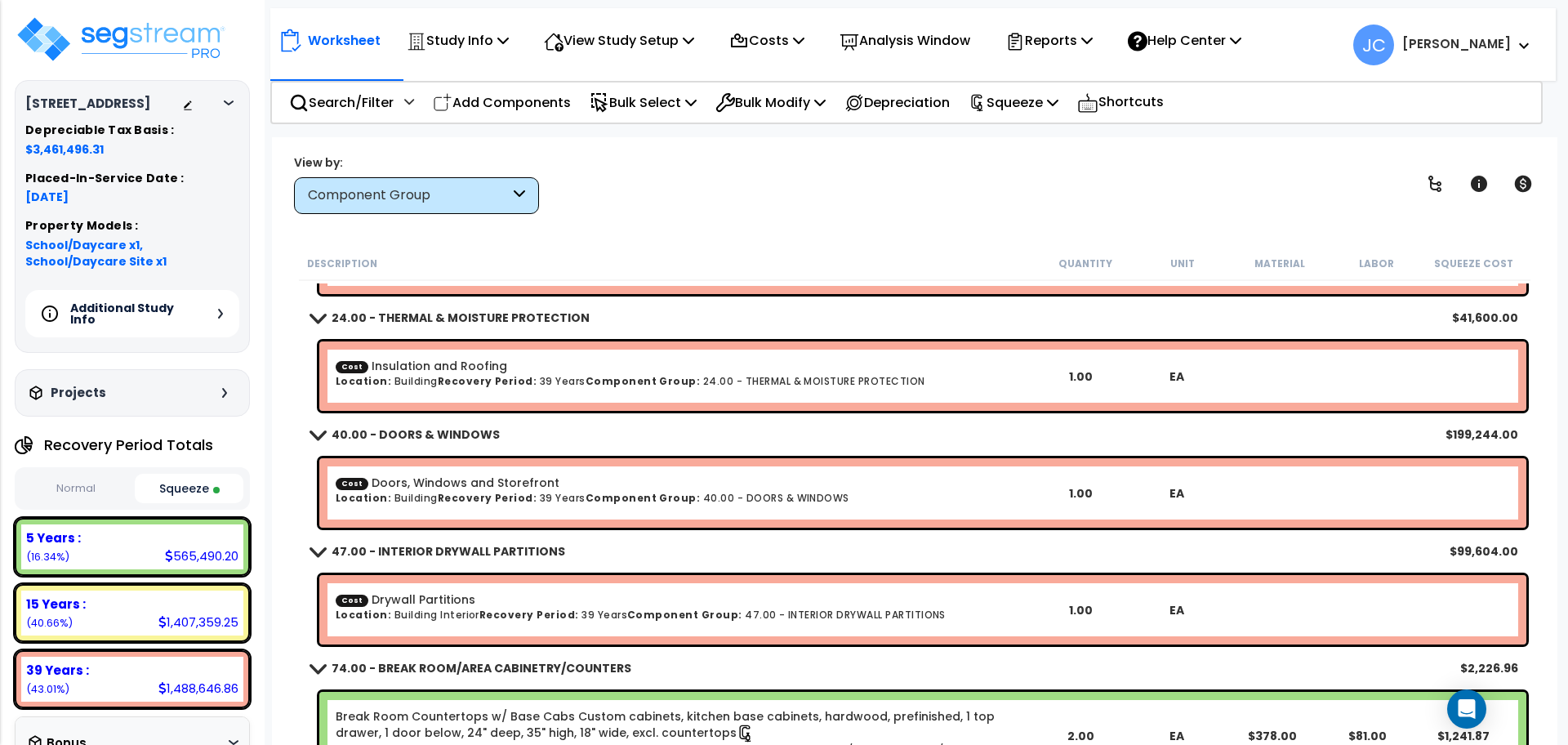
scroll to position [137, 0]
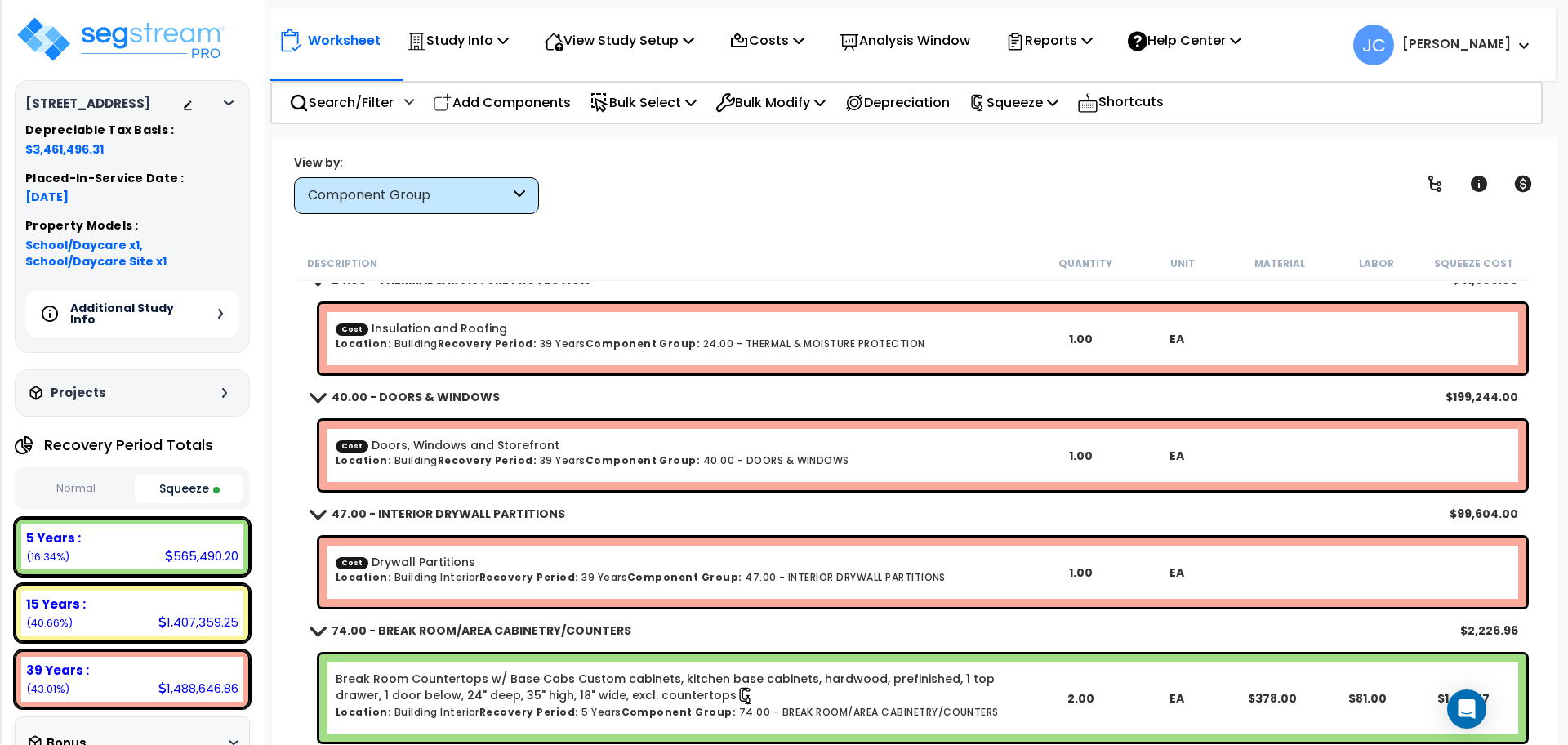
click at [698, 448] on b "Cost Doors, Windows and Storefront" at bounding box center [685, 445] width 697 height 17
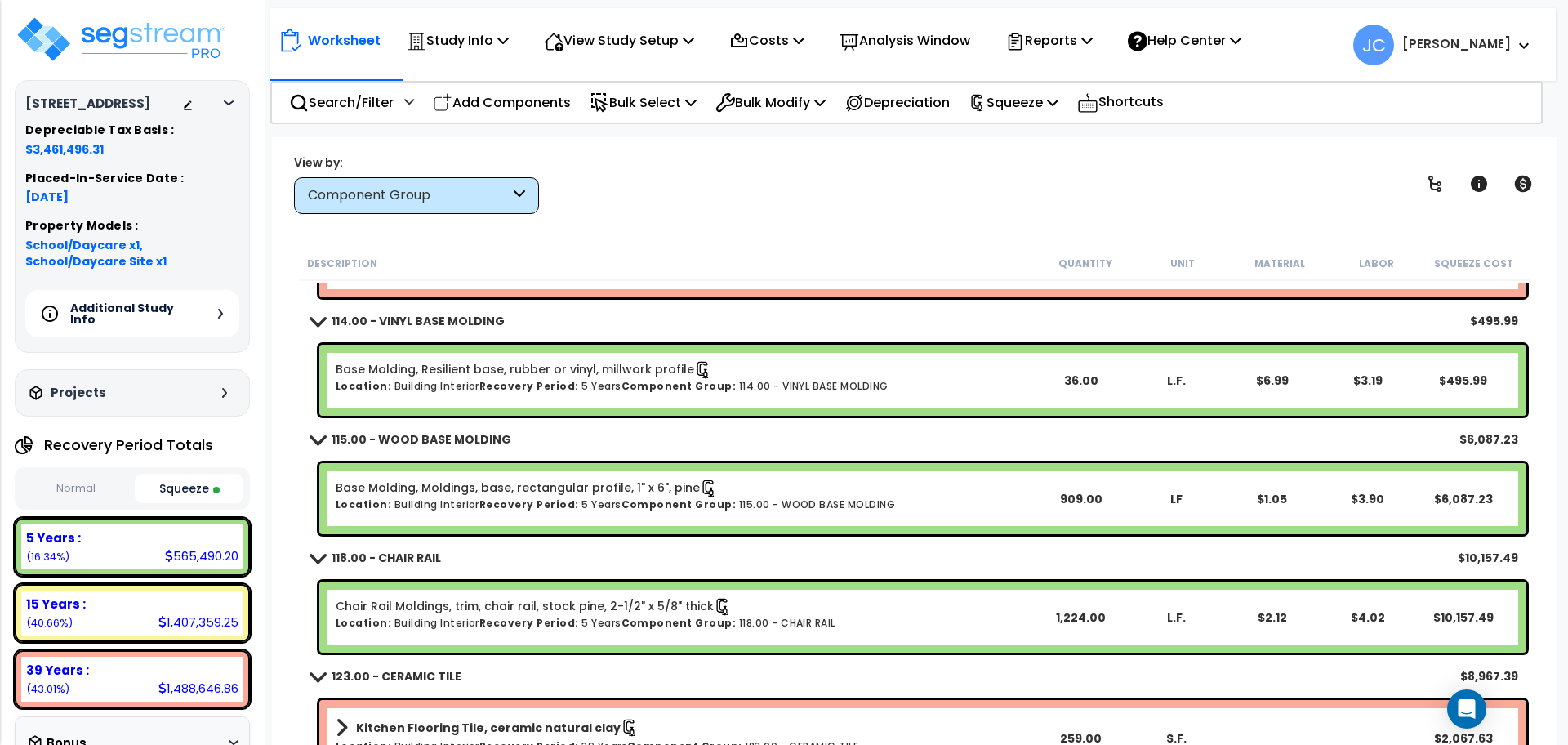
scroll to position [2852, 0]
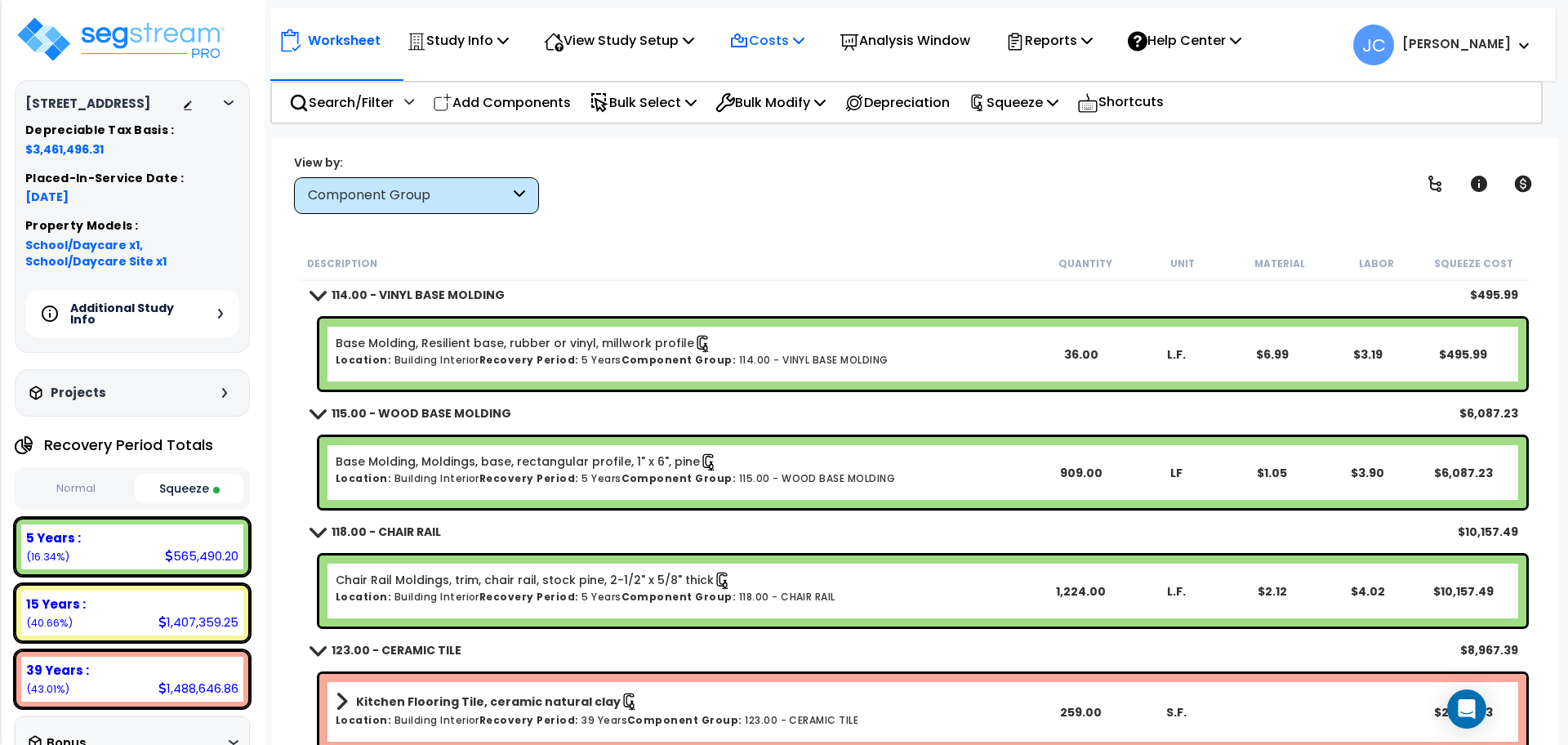
click at [779, 51] on p "Costs" at bounding box center [766, 40] width 75 height 22
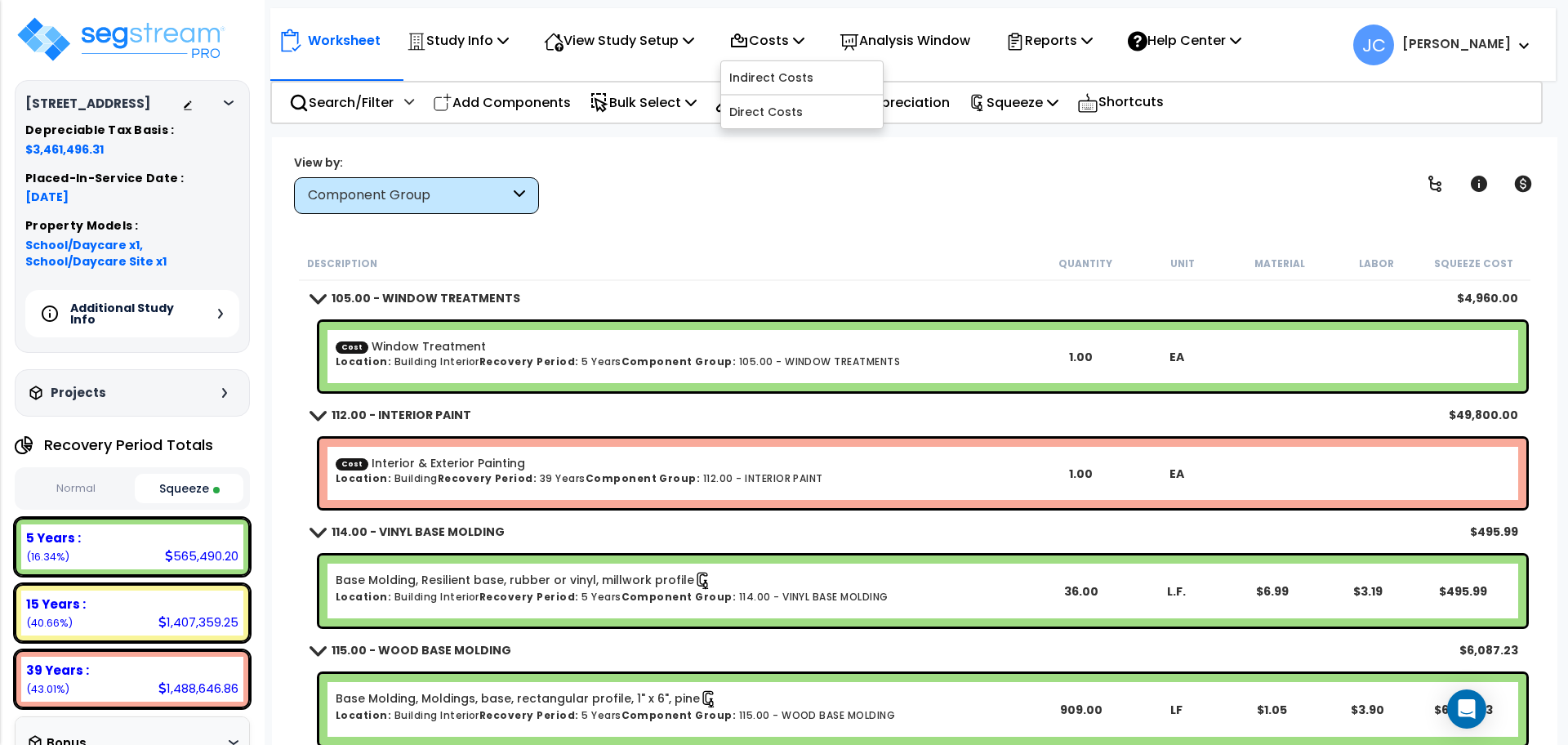
scroll to position [2502, 0]
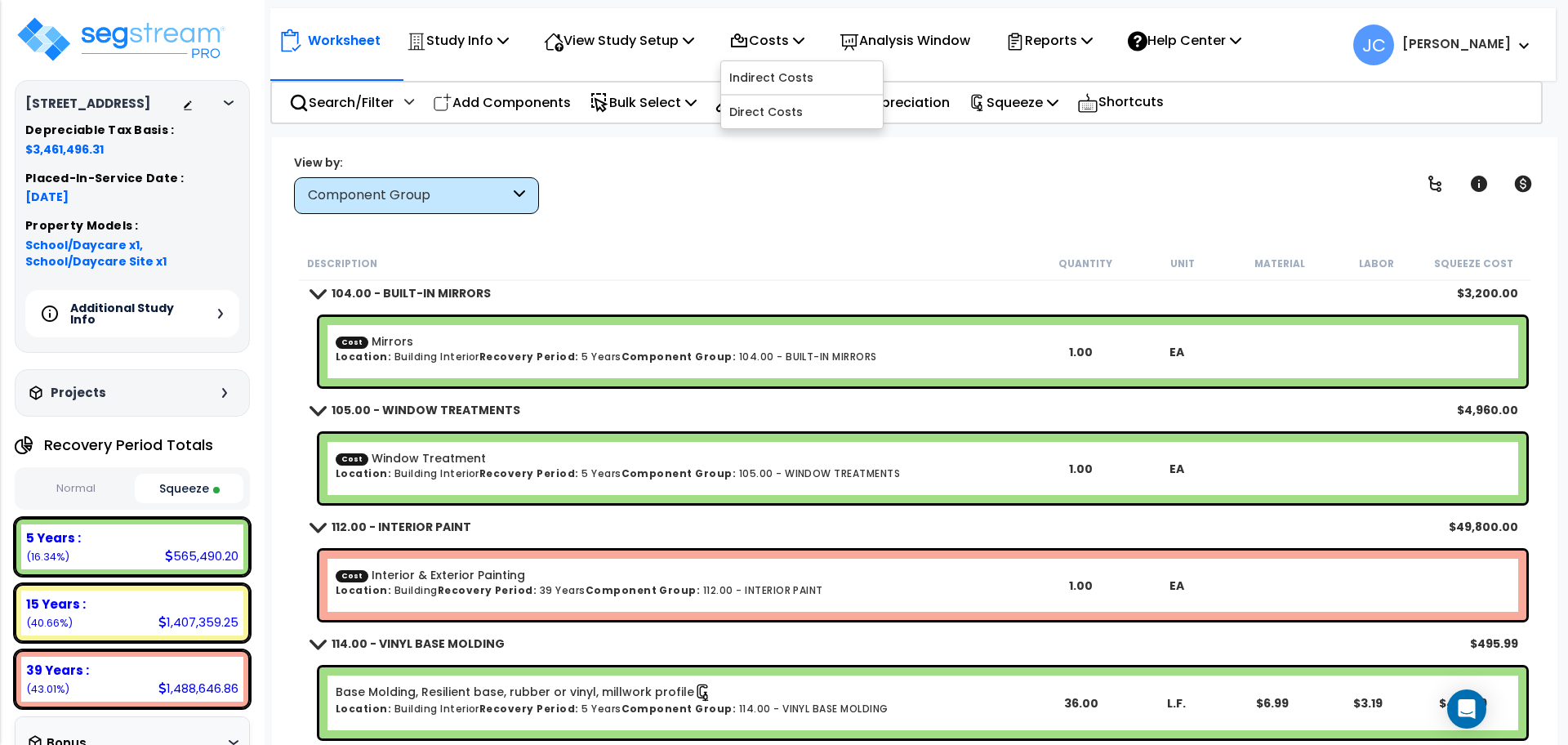
click at [702, 213] on div "View by: Component Group Takeoff Cost" at bounding box center [915, 184] width 1253 height 61
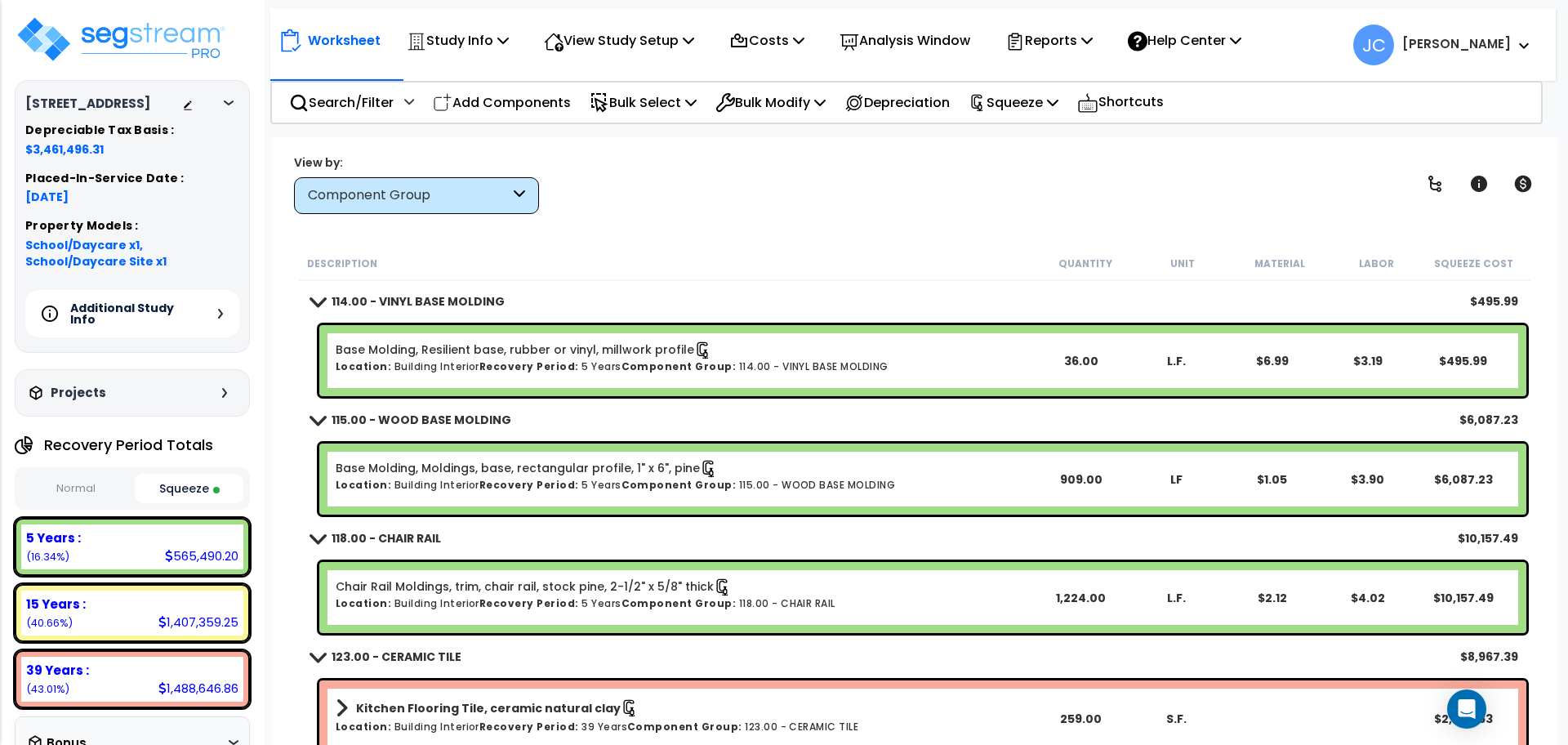
scroll to position [2845, 0]
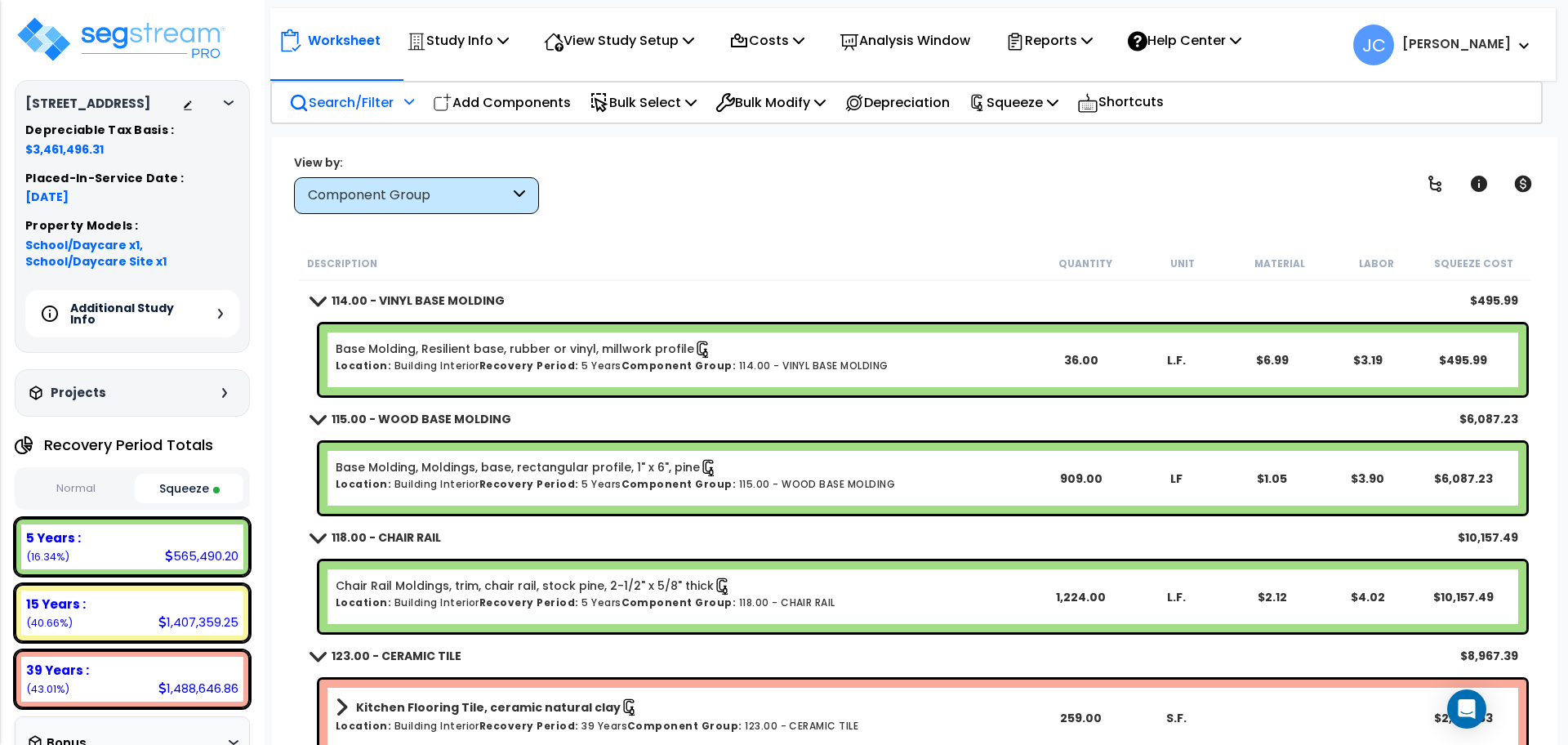
click at [395, 103] on div "Search/Filter Additional Search / Filter" at bounding box center [352, 103] width 125 height 39
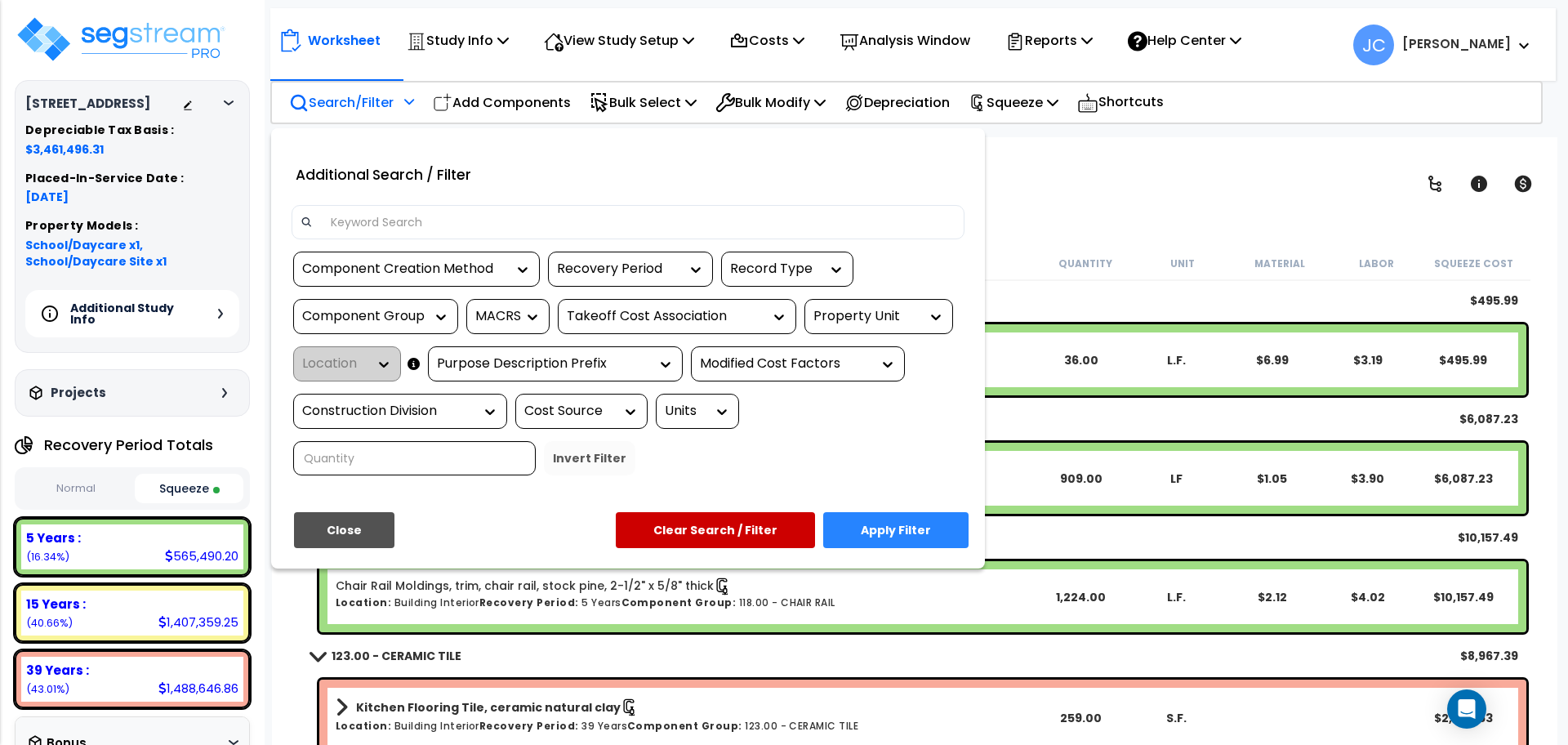
click at [517, 90] on div at bounding box center [784, 372] width 1568 height 745
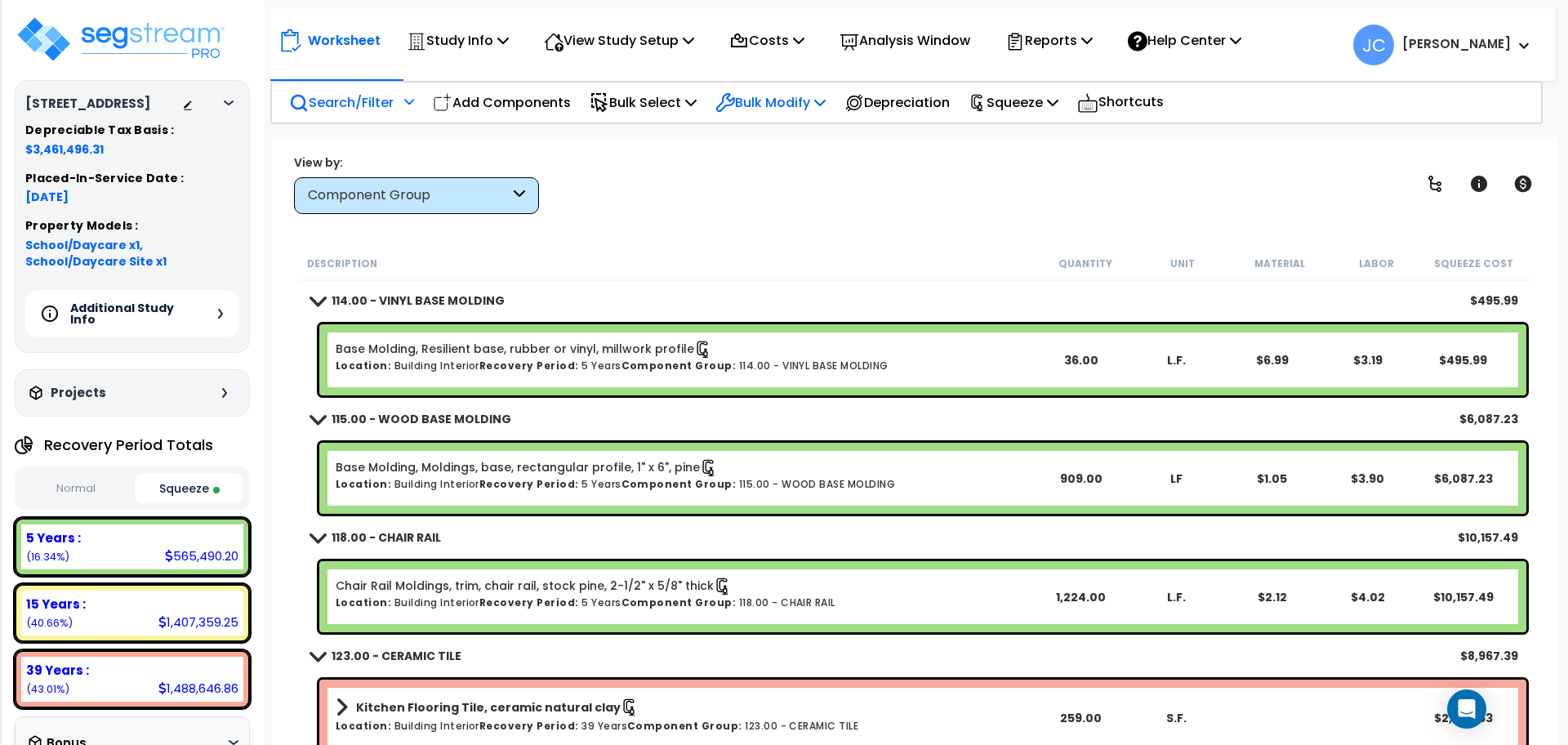
click at [749, 112] on p "Bulk Modify" at bounding box center [770, 102] width 110 height 22
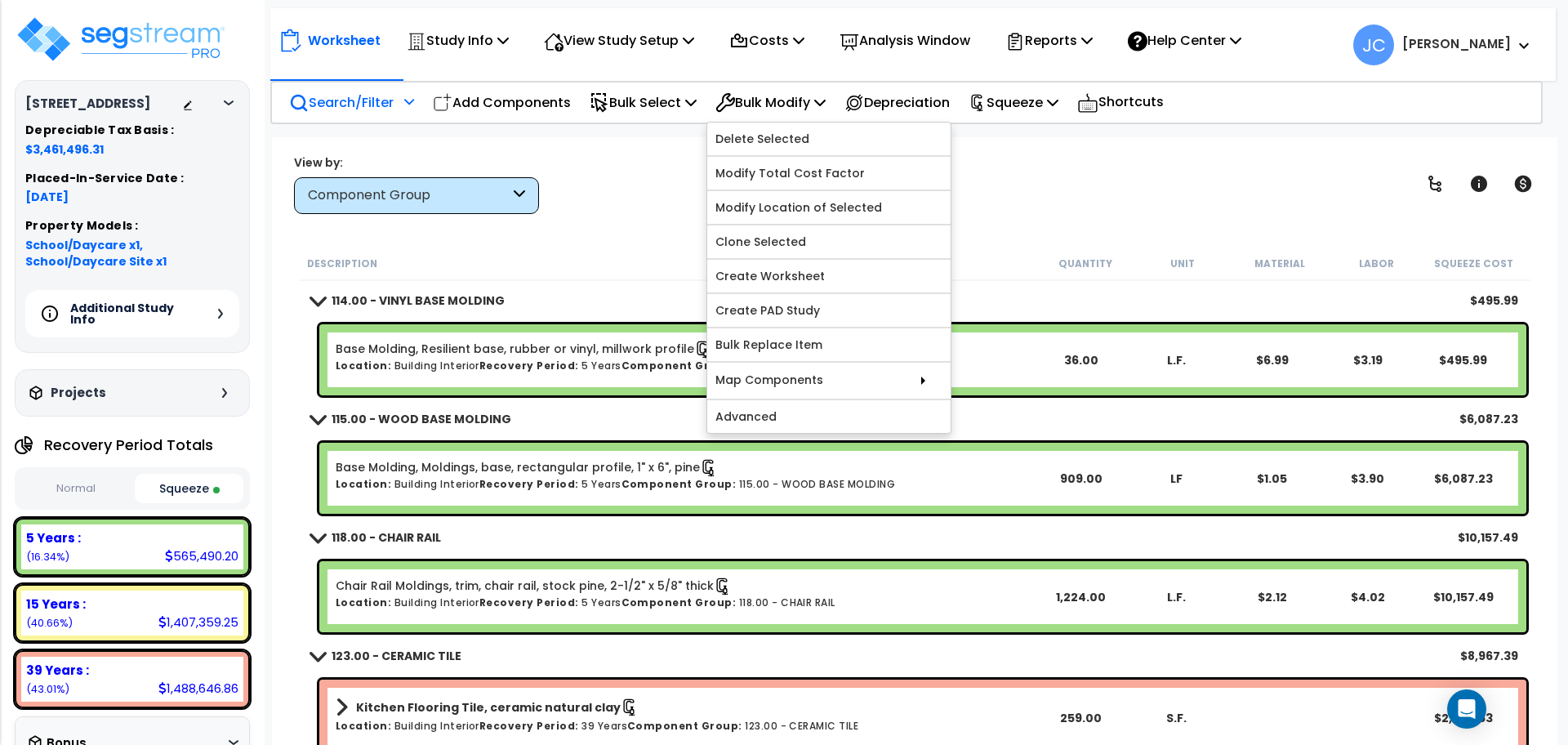
click at [460, 210] on div "Component Group" at bounding box center [416, 195] width 245 height 37
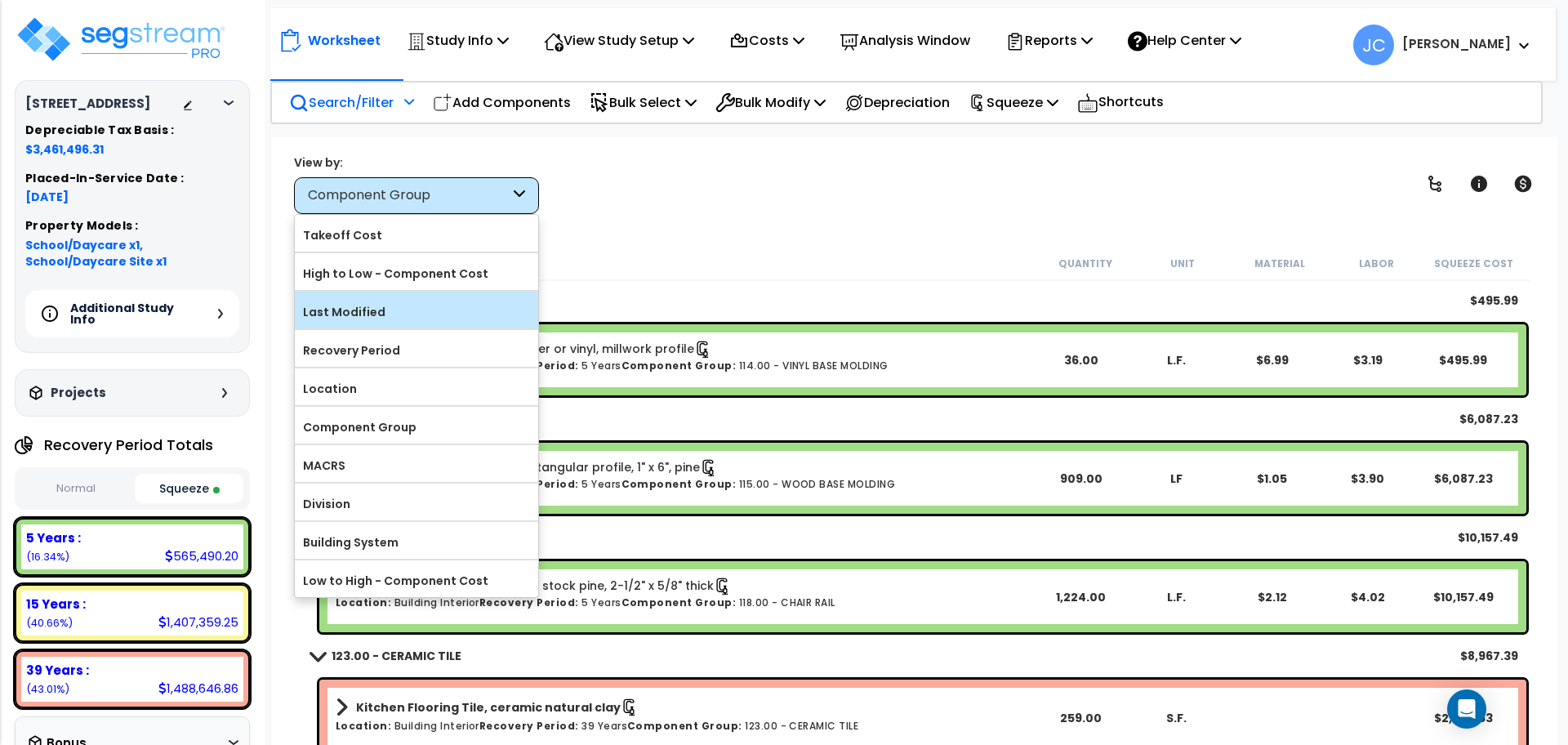
click at [403, 314] on label "Last Modified" at bounding box center [416, 312] width 244 height 25
click at [0, 0] on input "Last Modified" at bounding box center [0, 0] width 0 height 0
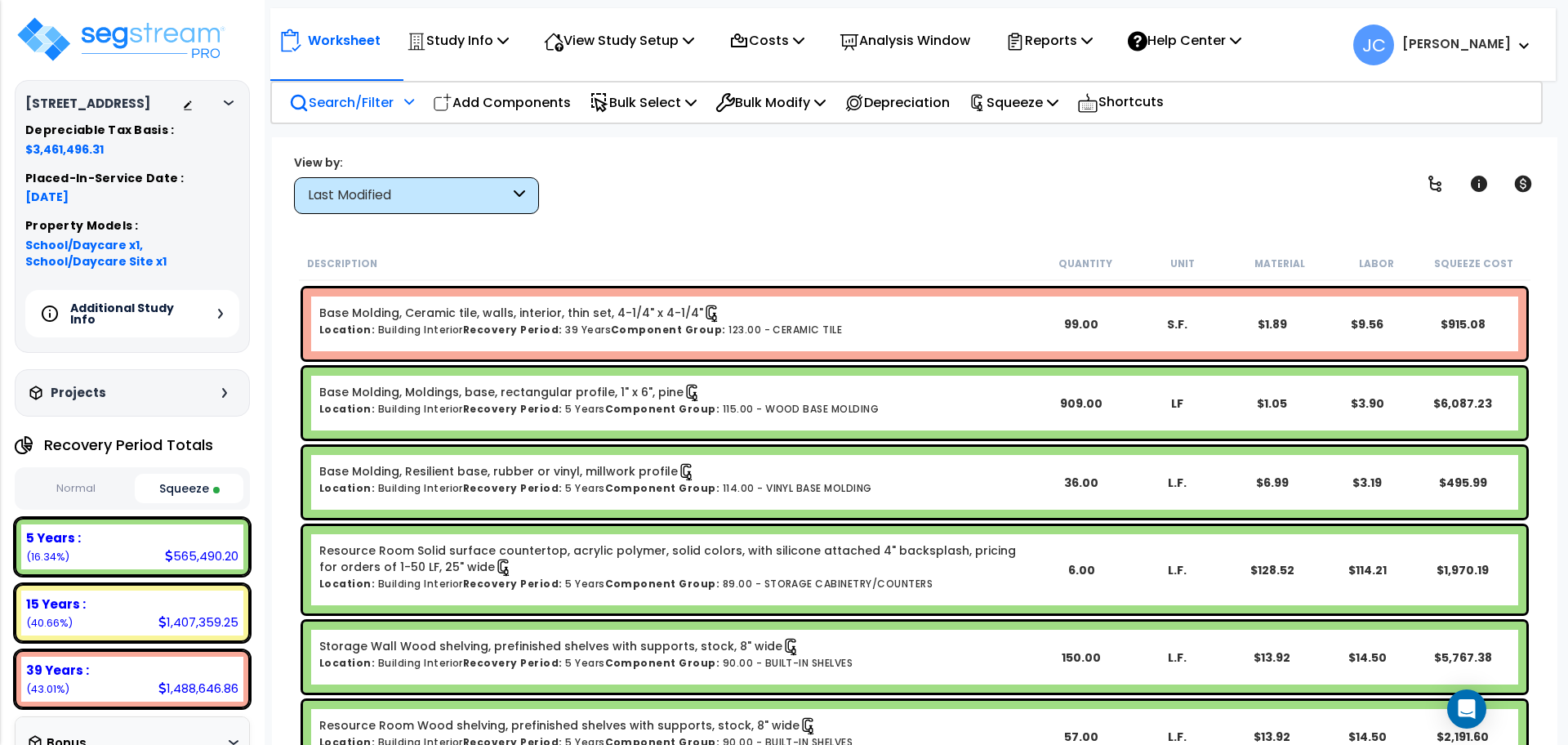
scroll to position [514, 0]
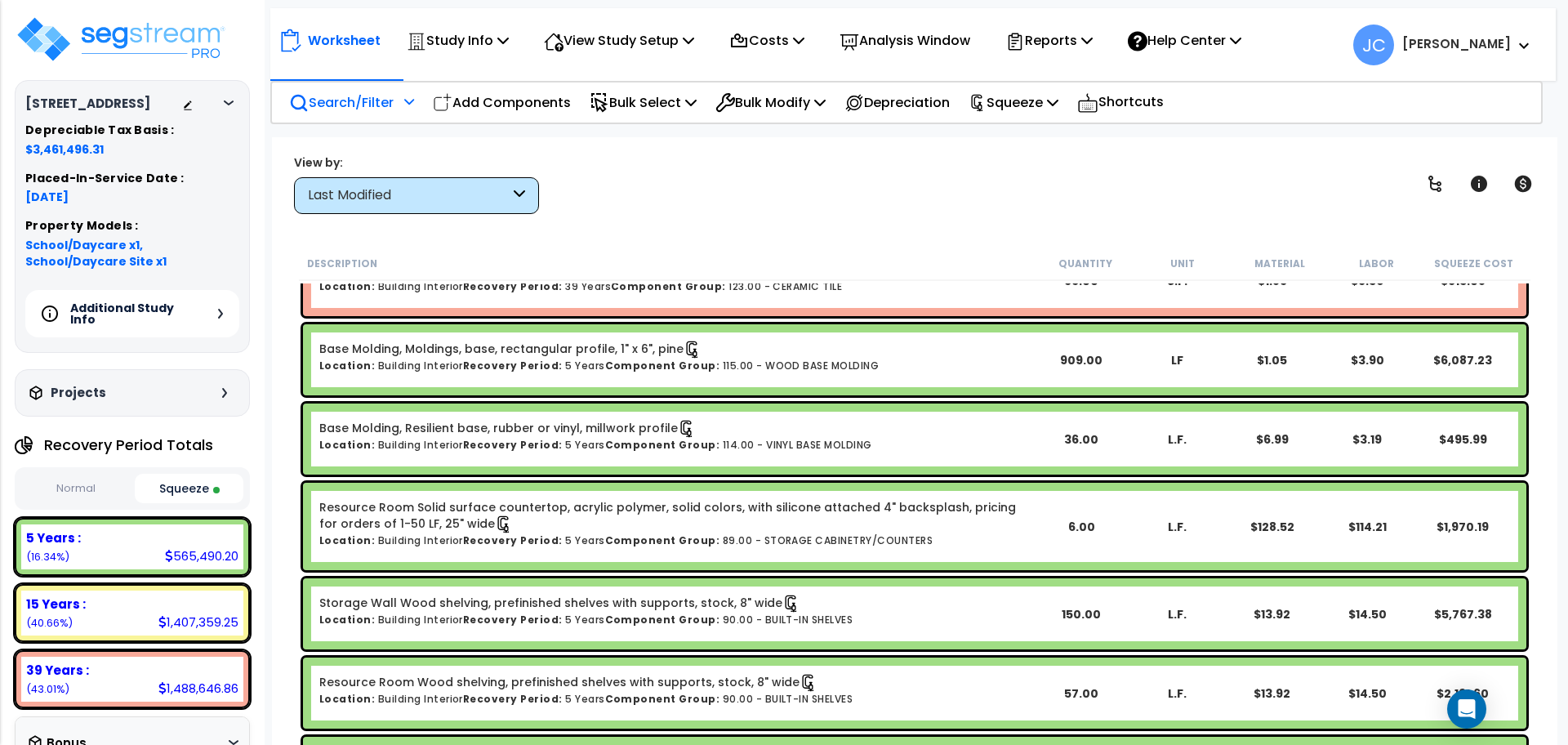
click at [471, 199] on div "Last Modified" at bounding box center [408, 195] width 201 height 18
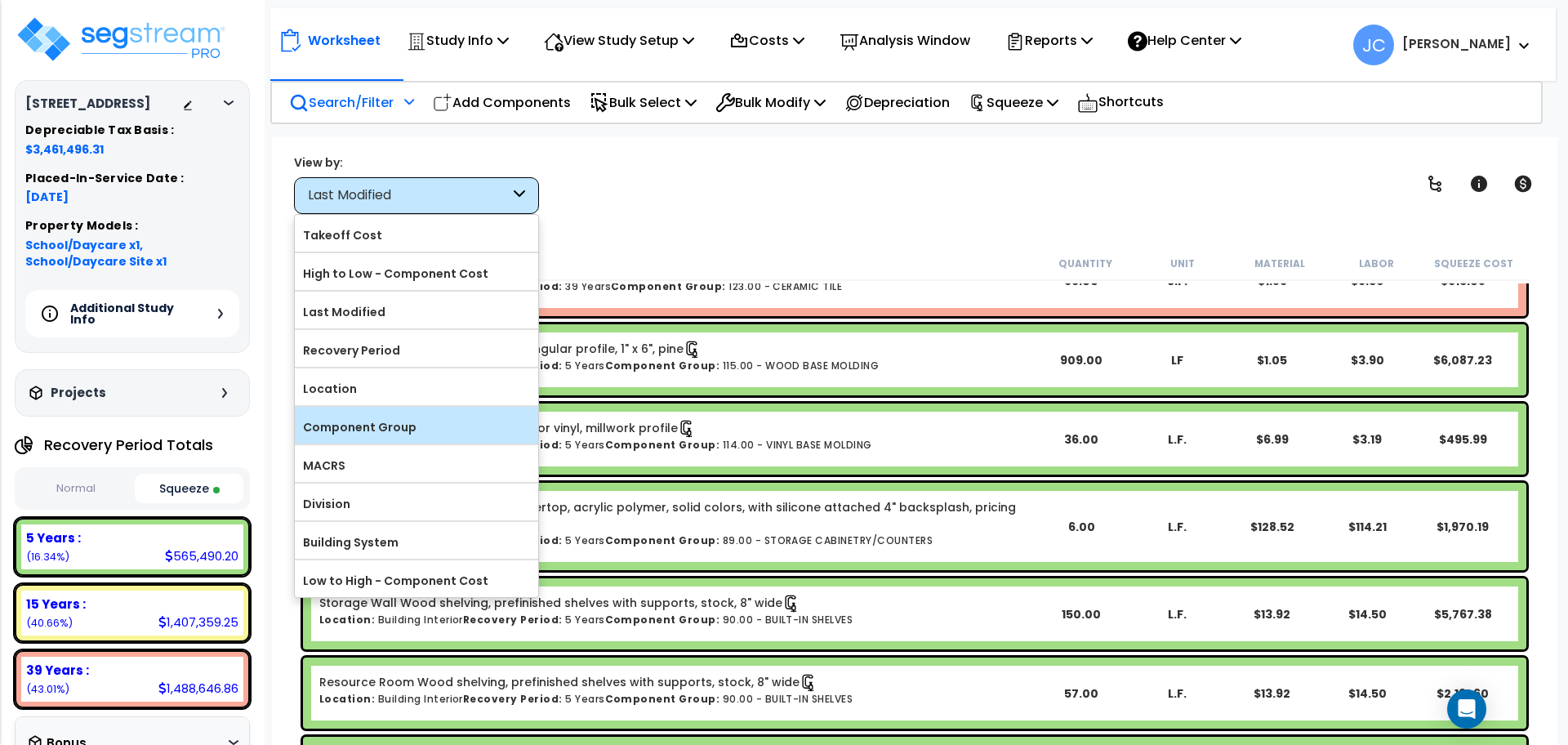
click at [475, 409] on div "Component Group" at bounding box center [416, 425] width 244 height 37
click at [495, 435] on div "Component Group" at bounding box center [416, 425] width 244 height 37
click at [487, 434] on label "Component Group" at bounding box center [416, 427] width 244 height 25
click at [0, 0] on input "Component Group" at bounding box center [0, 0] width 0 height 0
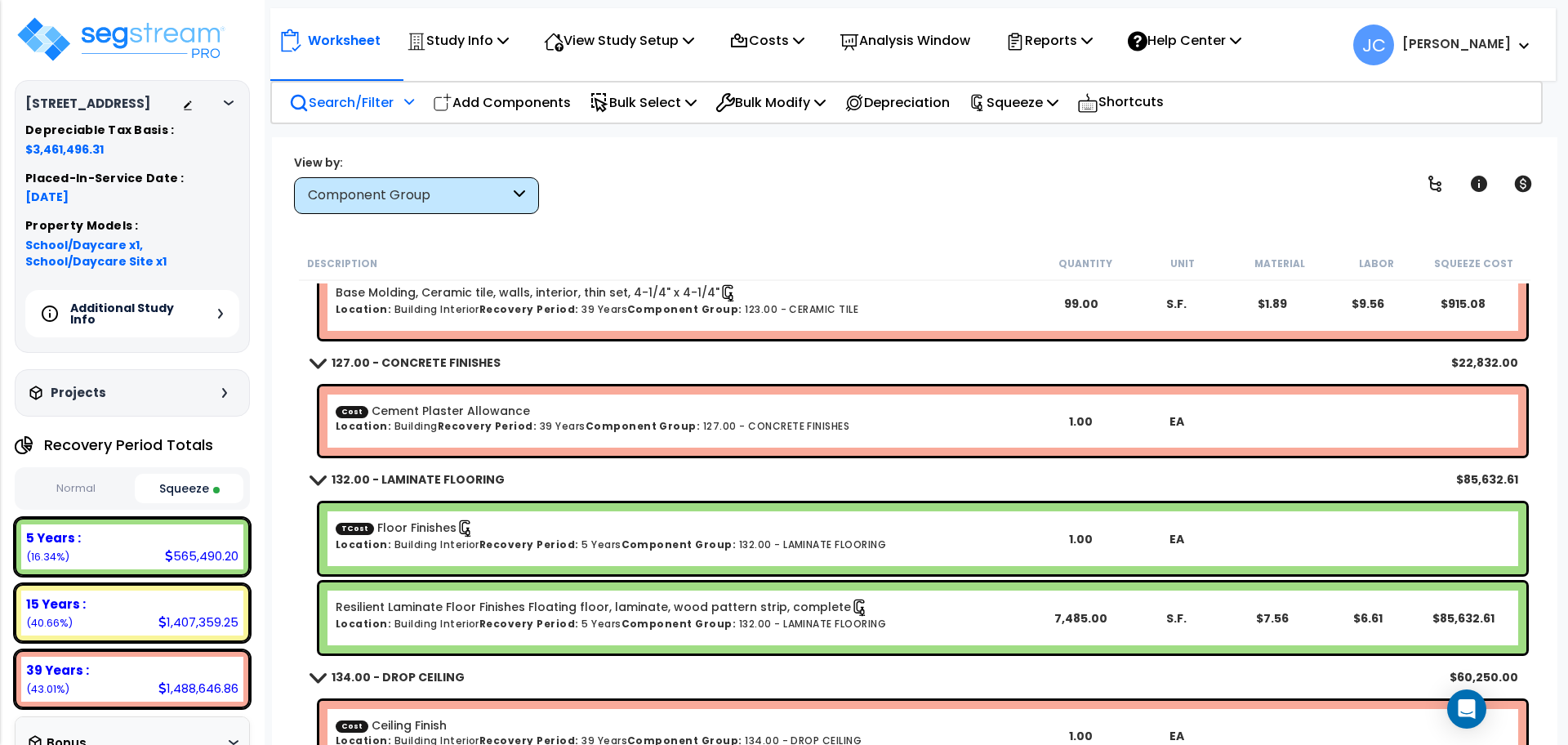
scroll to position [3578, 0]
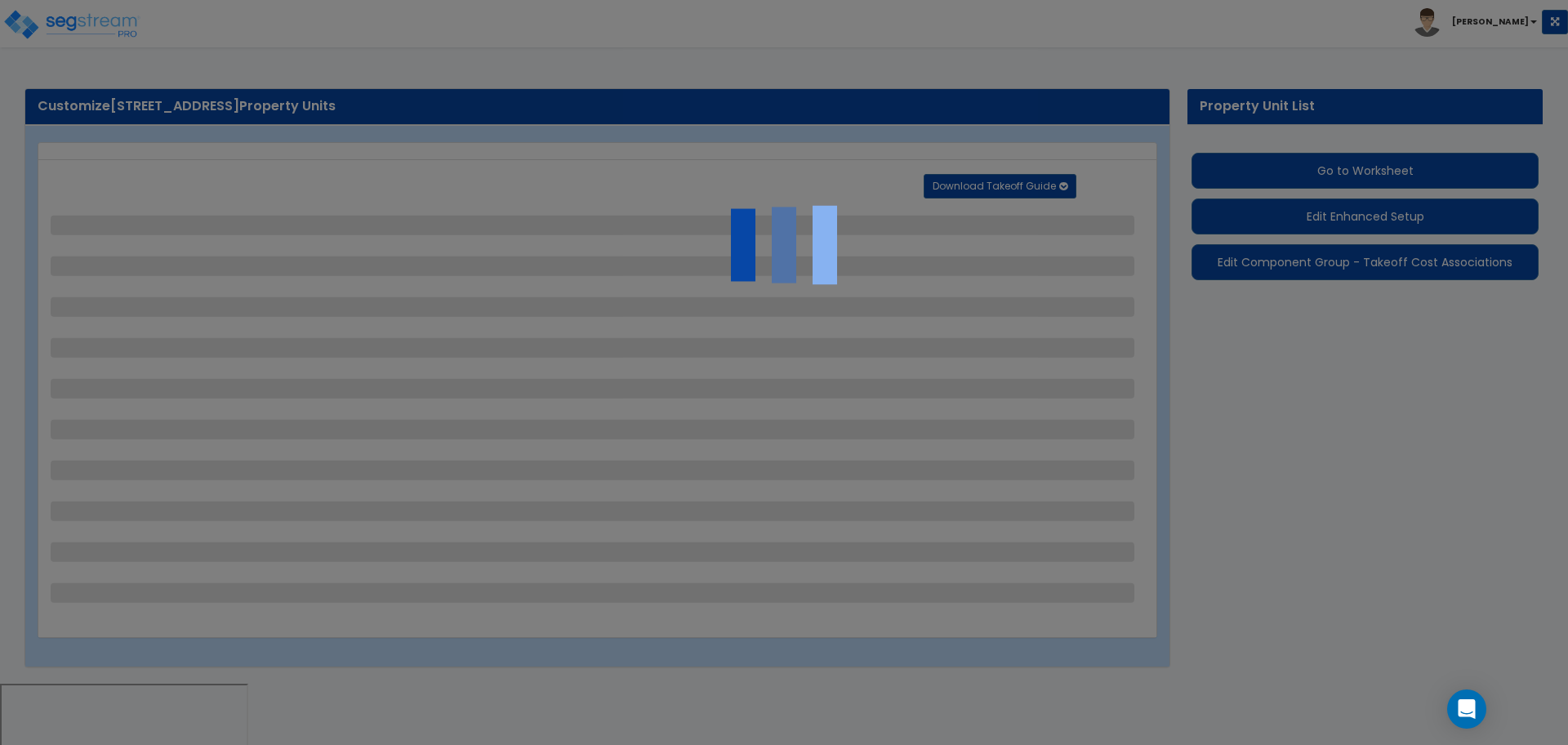
select select "2"
select select "1"
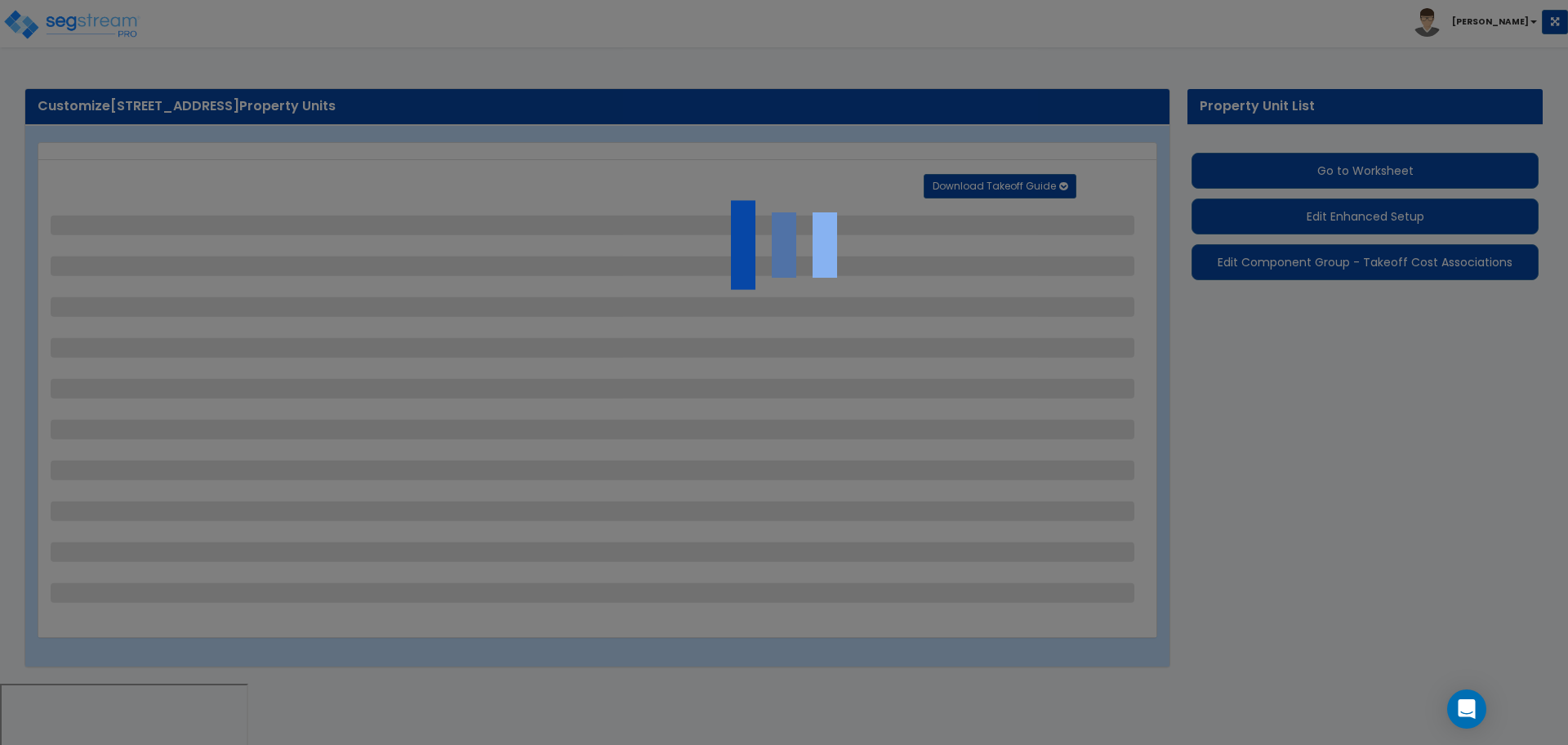
select select "1"
select select "2"
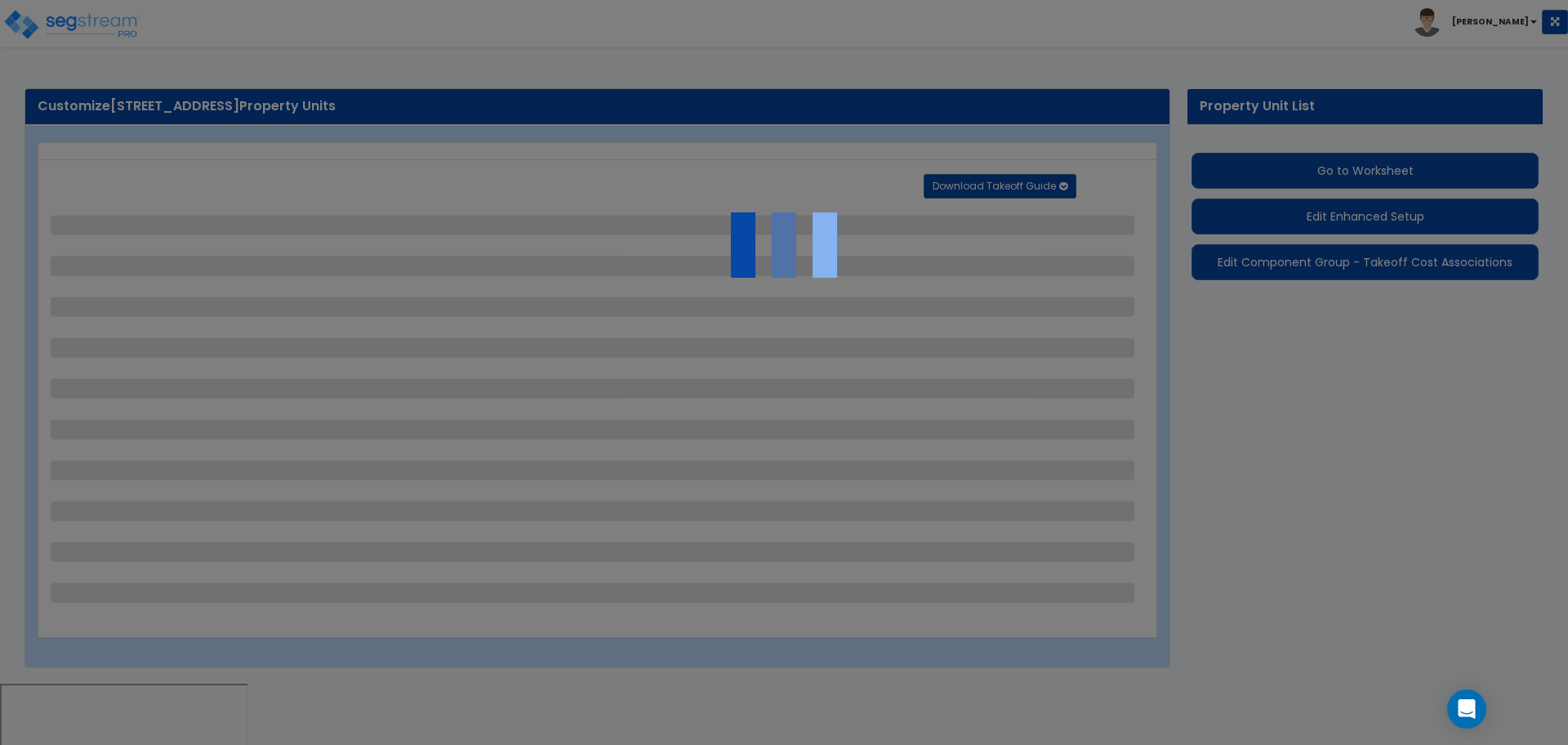
select select "2"
select select "4"
select select "1"
select select "2"
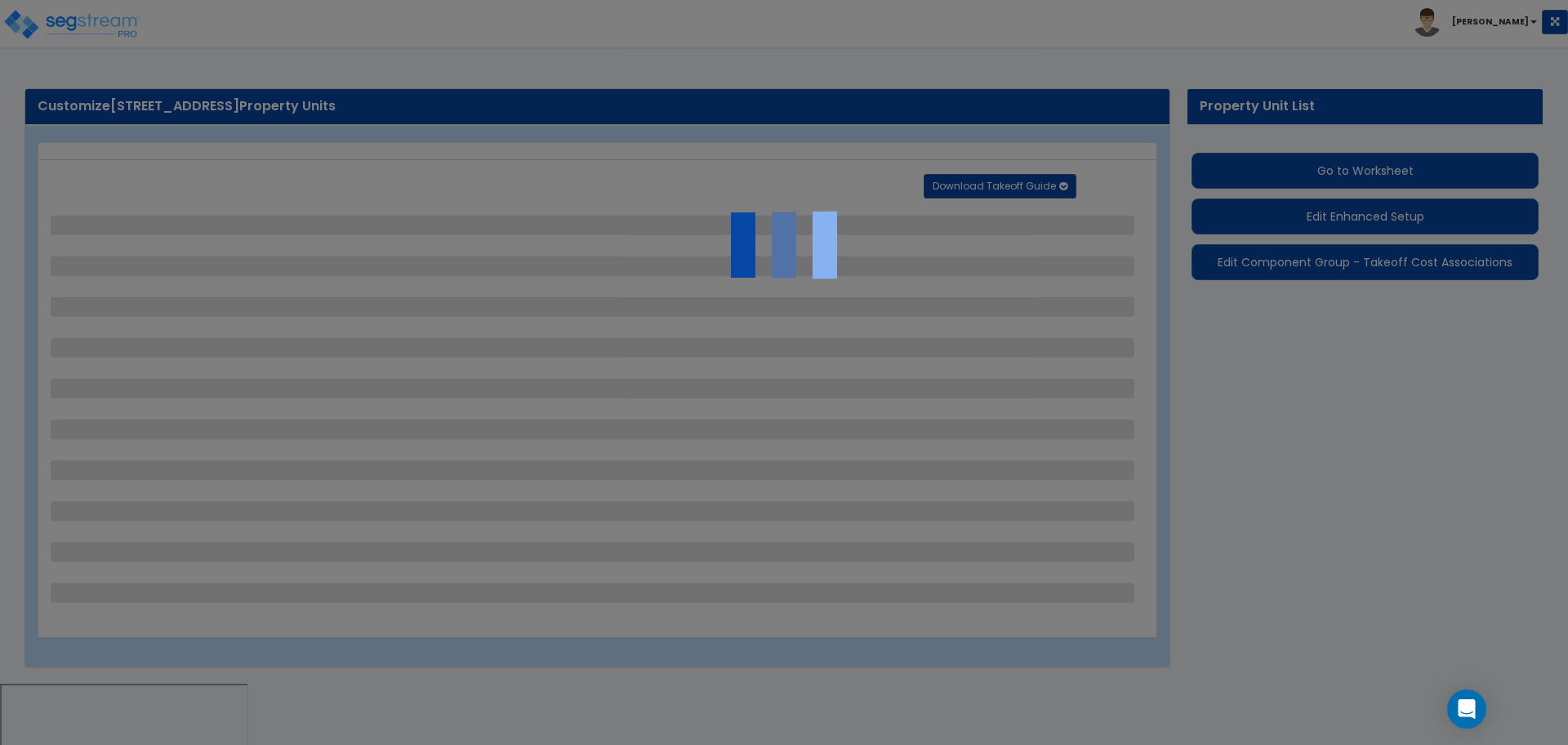
select select "5"
select select "4"
select select "2"
select select "1"
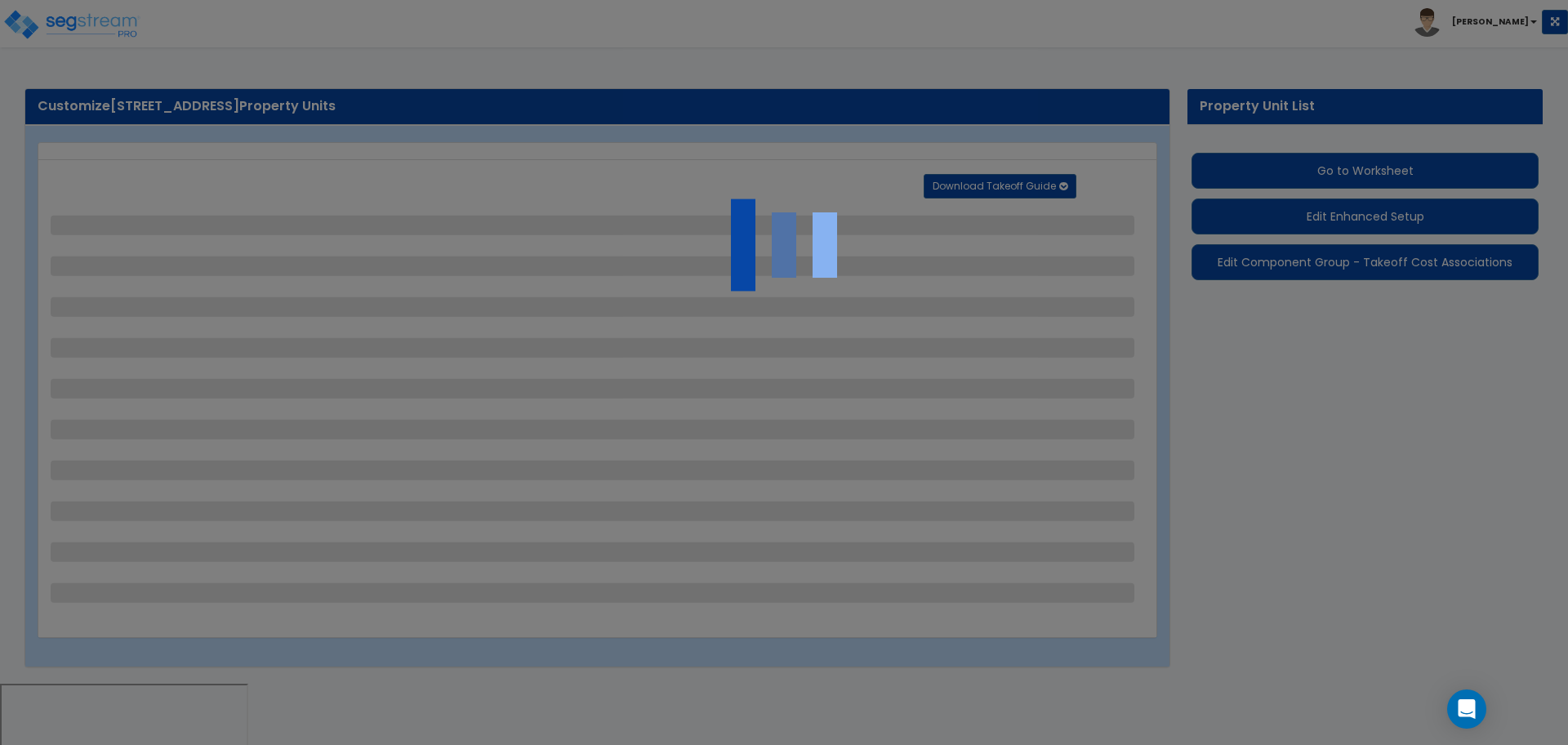
select select "1"
select select "2"
select select "1"
select select "2"
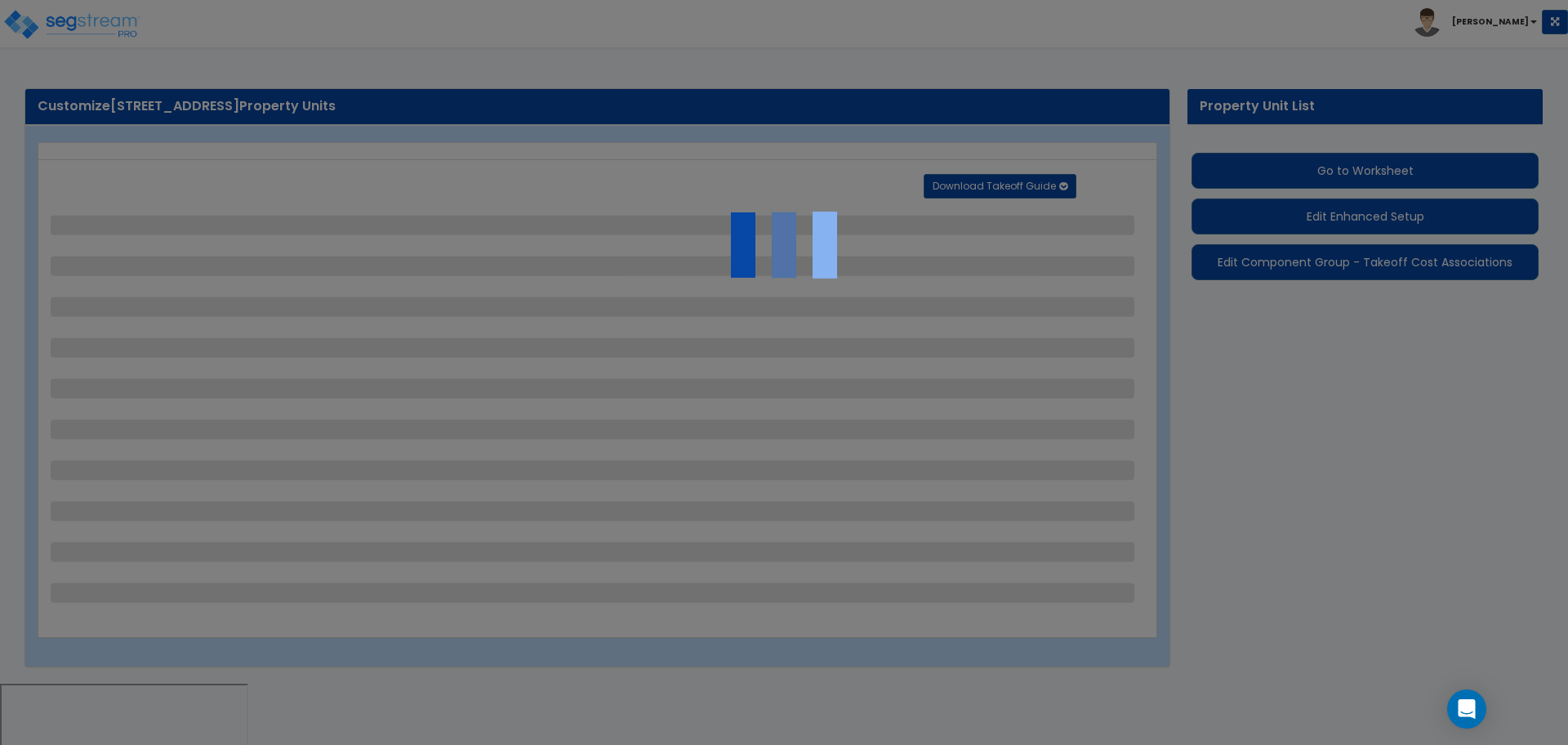
select select "1"
select select "2"
select select "4"
select select "3"
select select "2"
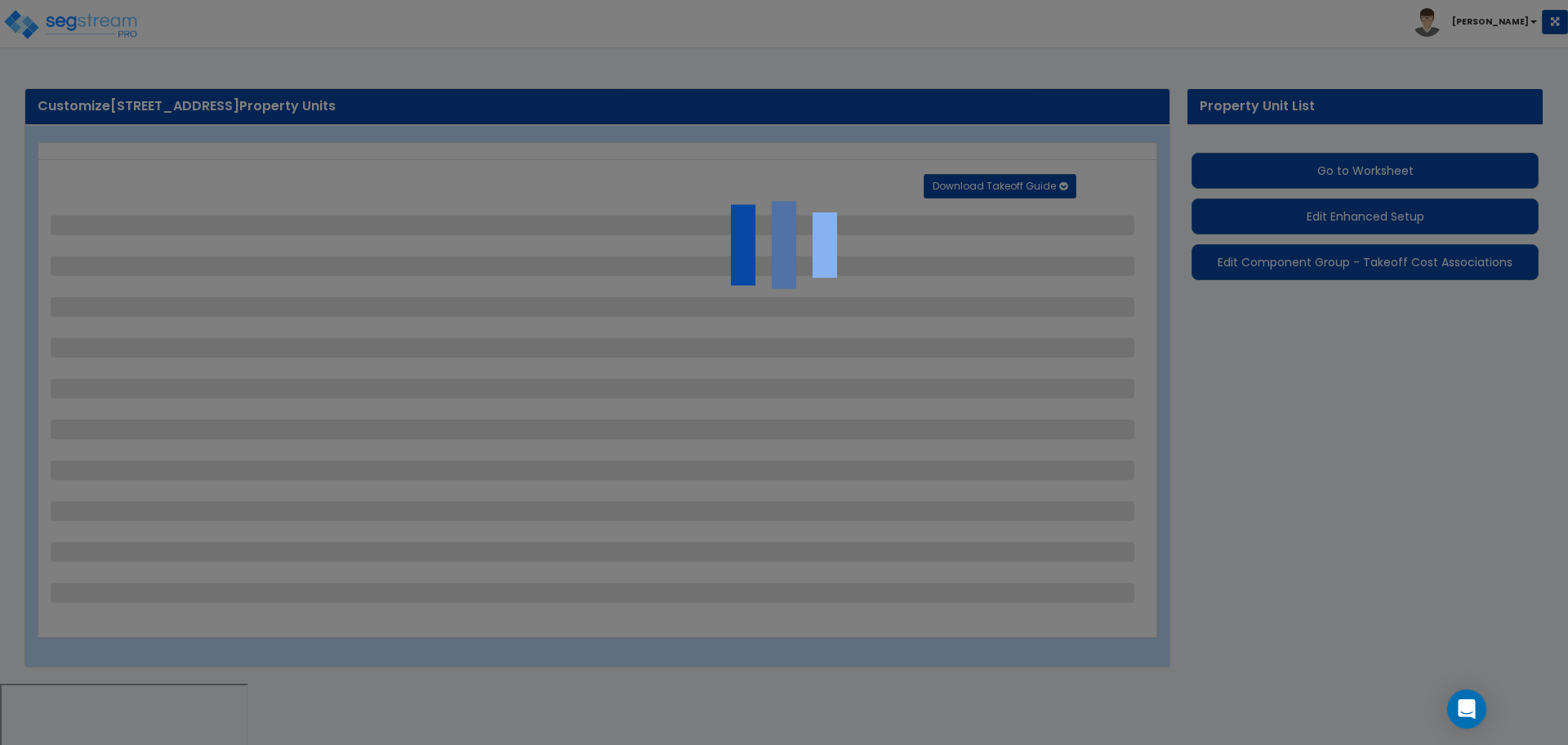
select select "1"
select select "2"
select select "1"
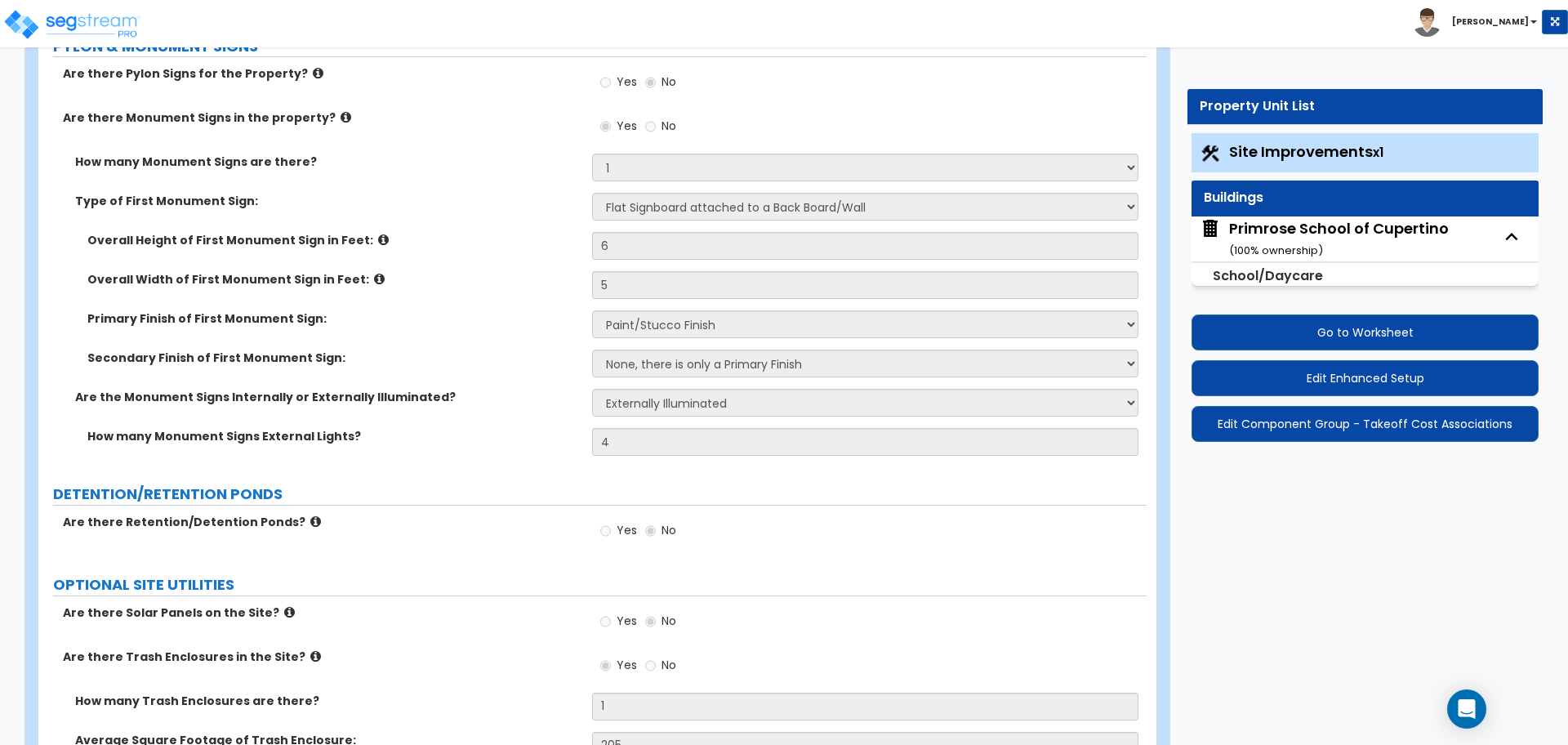
scroll to position [5462, 0]
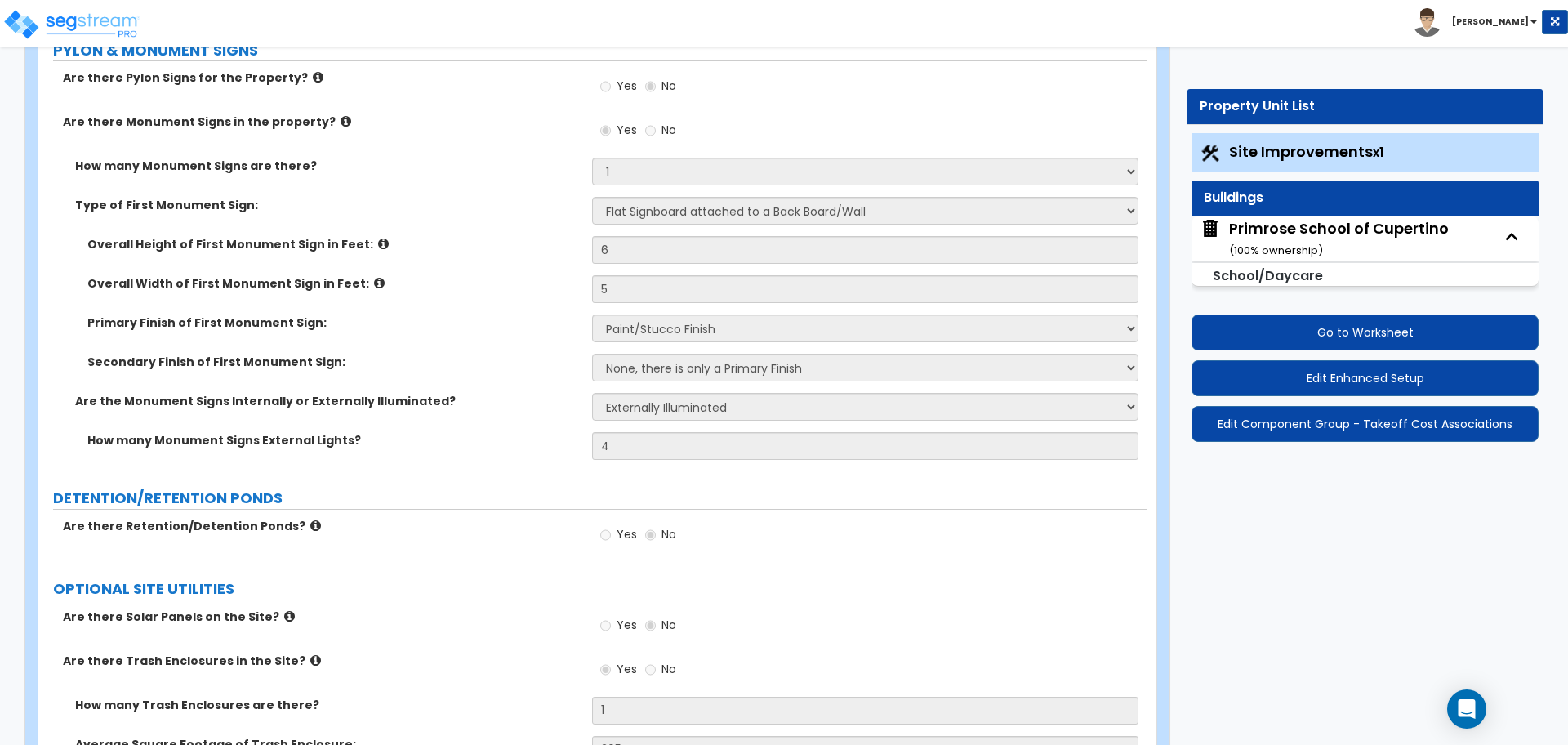
click at [1271, 247] on small "( 100 % ownership)" at bounding box center [1276, 251] width 94 height 16
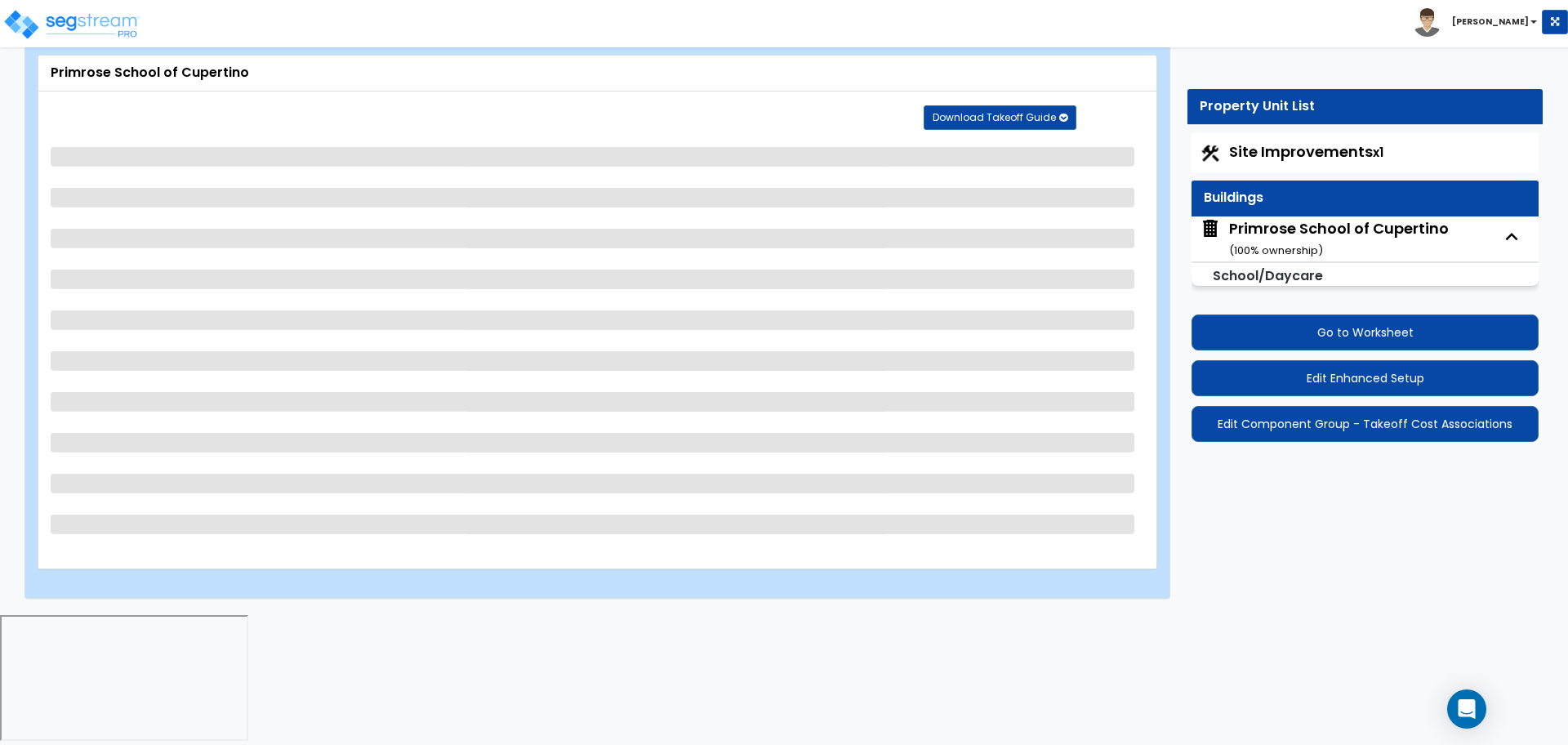
scroll to position [0, 0]
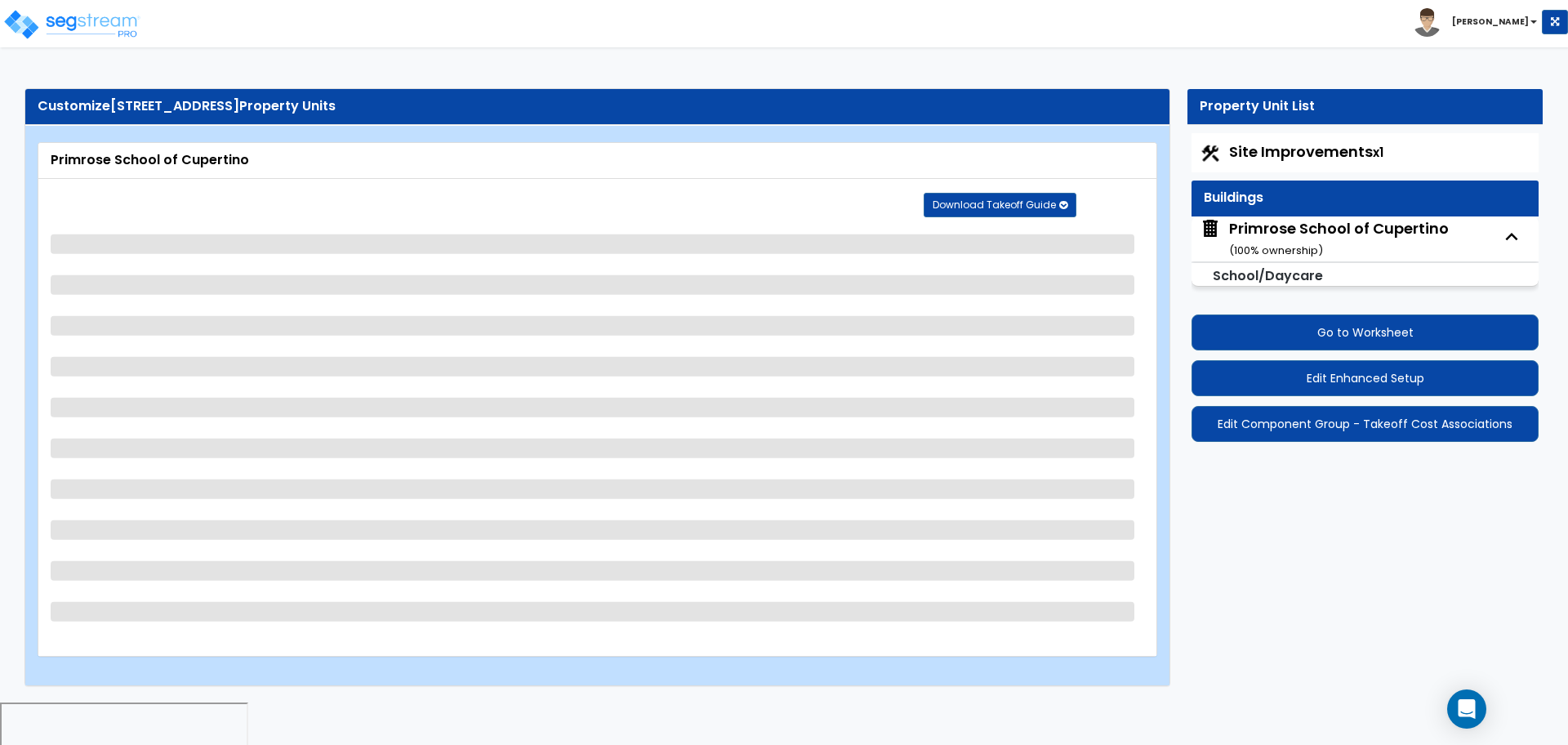
select select "7"
select select "1"
select select "7"
select select "2"
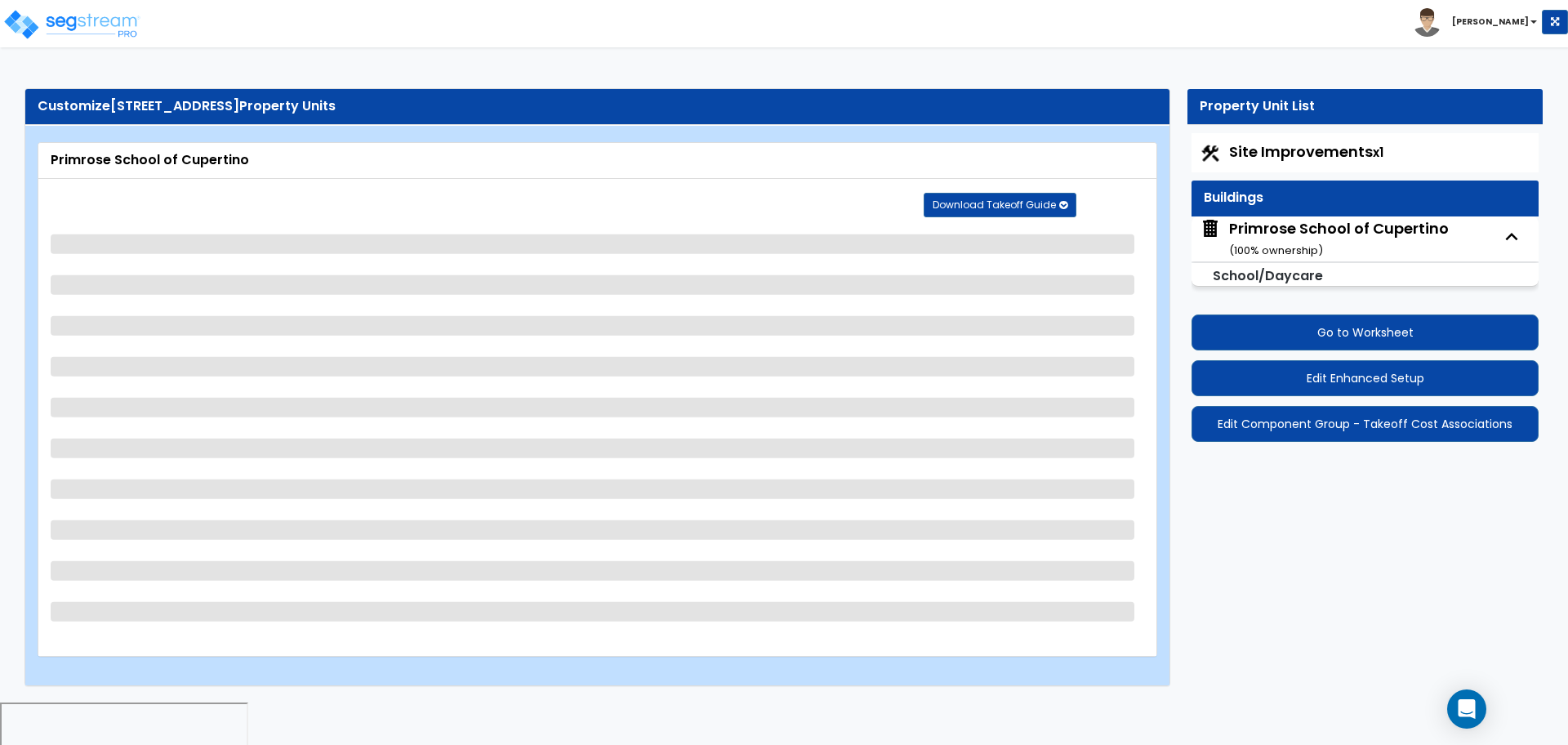
select select "2"
select select "1"
select select "2"
select select "3"
select select "1"
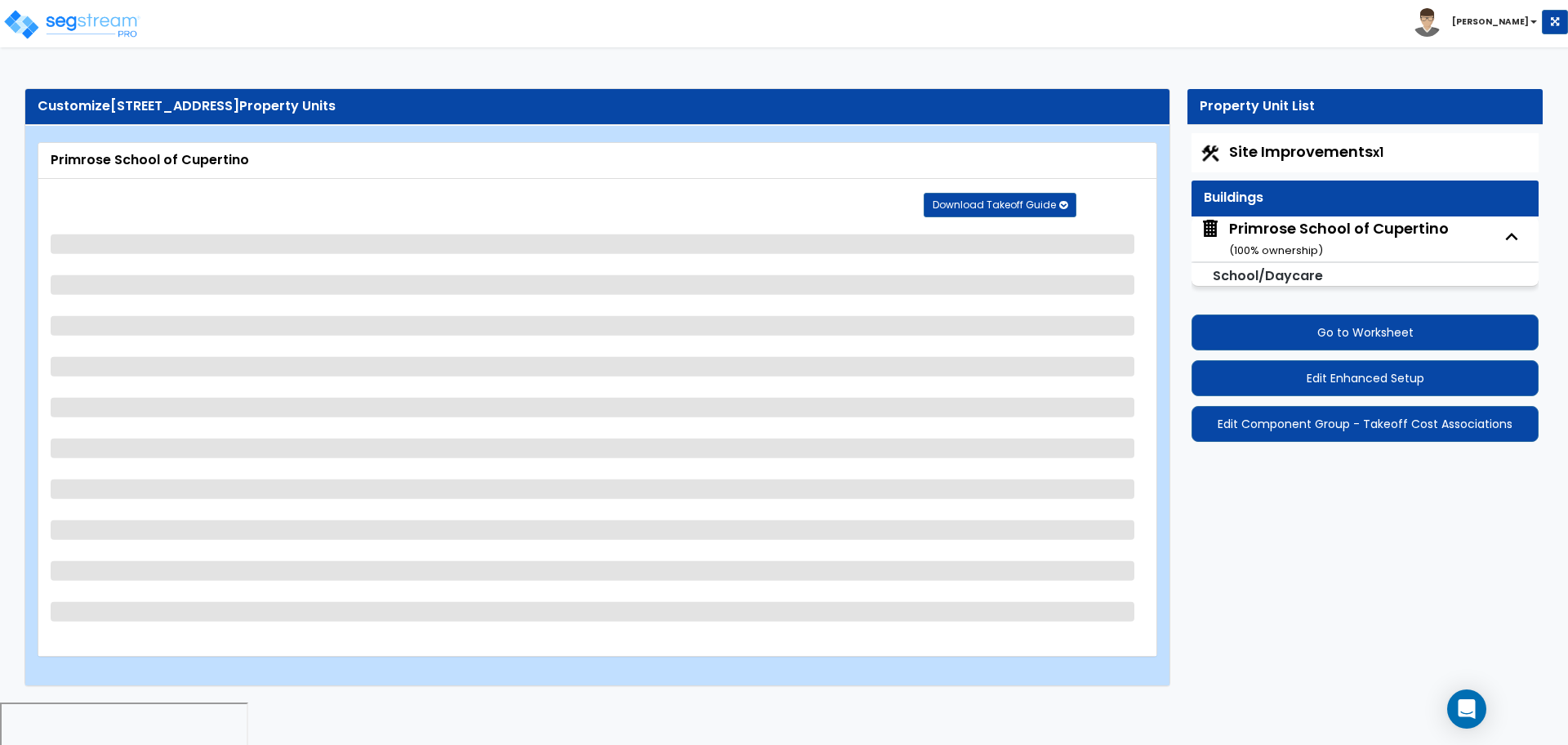
select select "2"
select select "3"
select select "1"
select select "2"
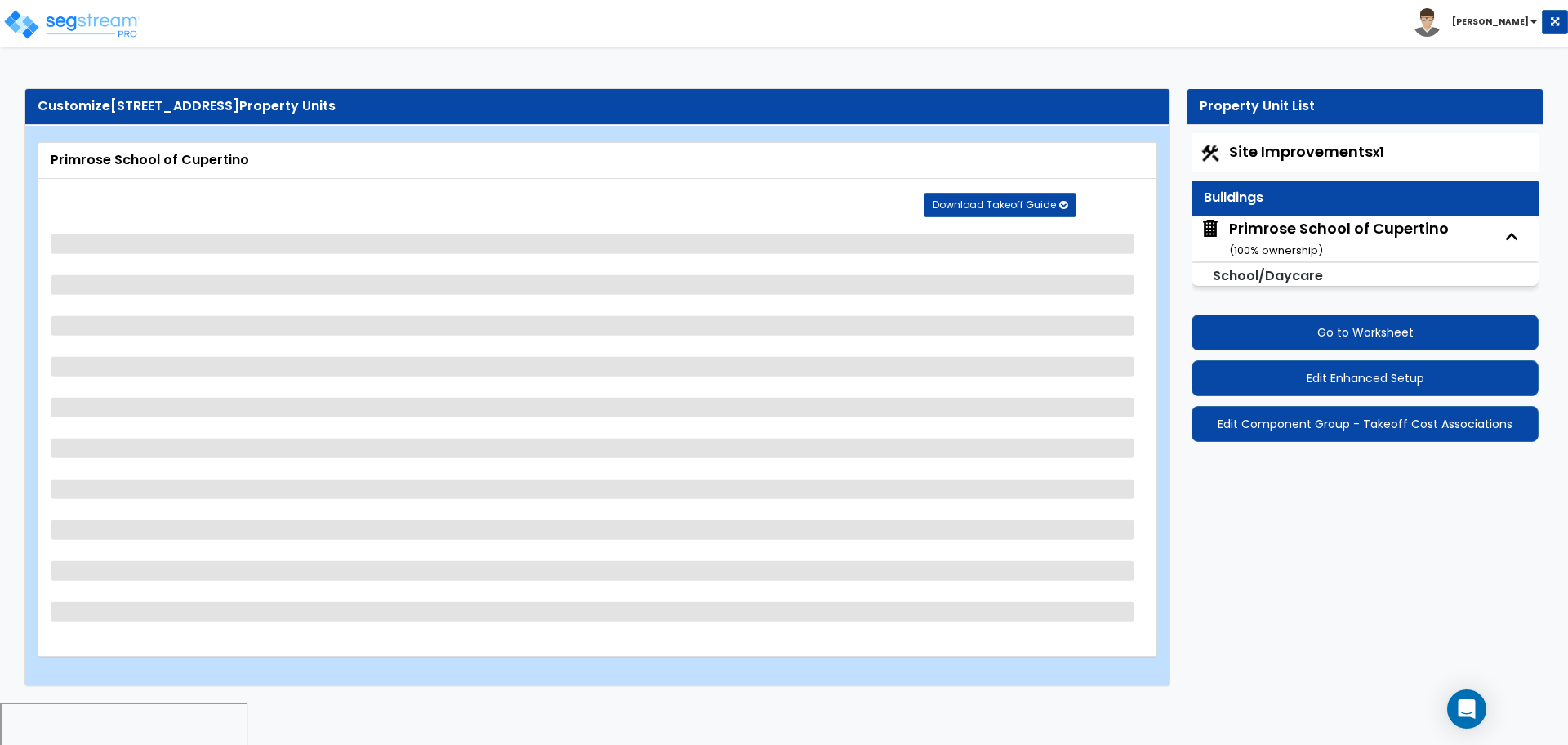
select select "2"
select select "1"
select select "2"
select select "7"
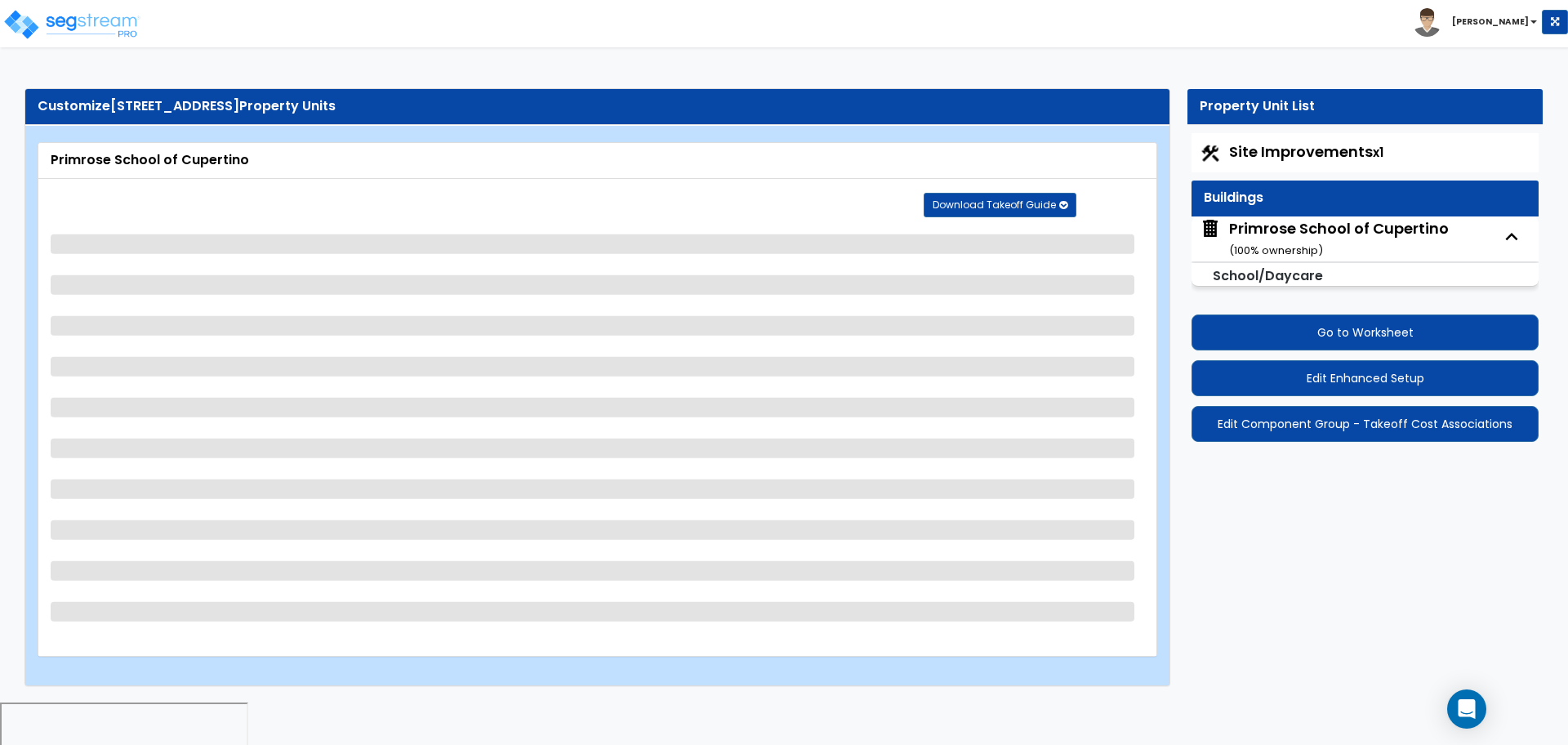
select select "1"
select select "2"
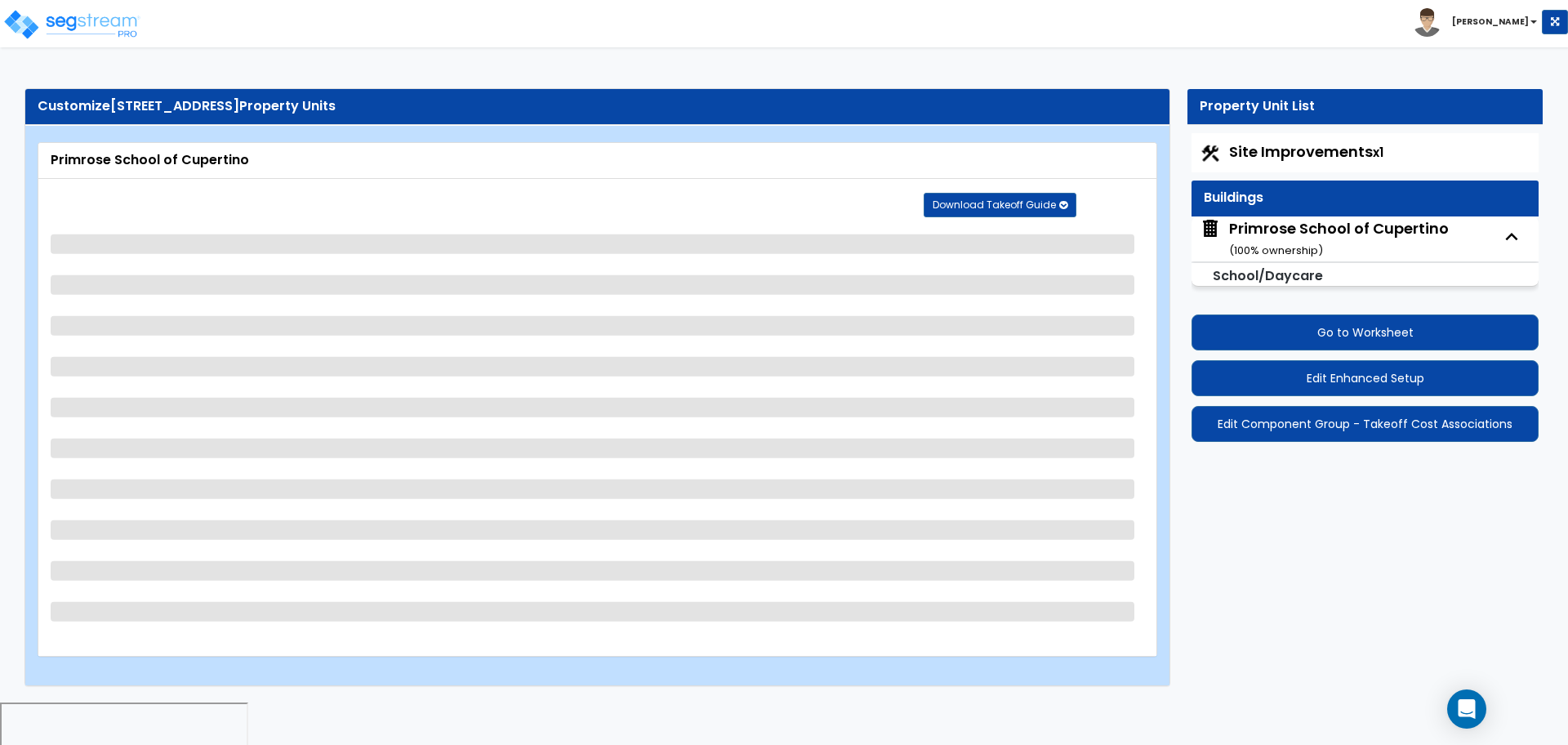
select select "3"
select select "2"
select select "1"
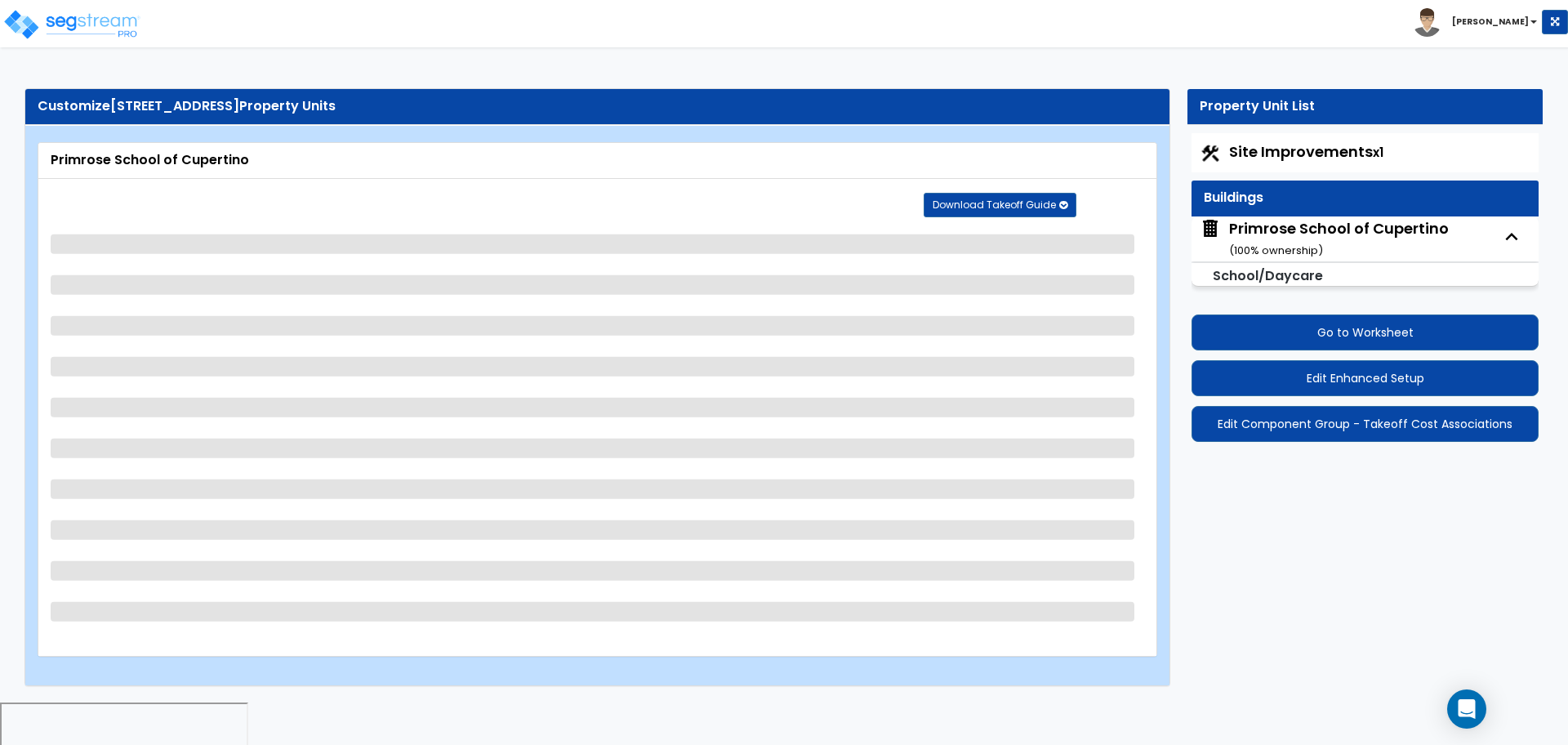
select select "1"
select select "3"
select select "1"
select select "2"
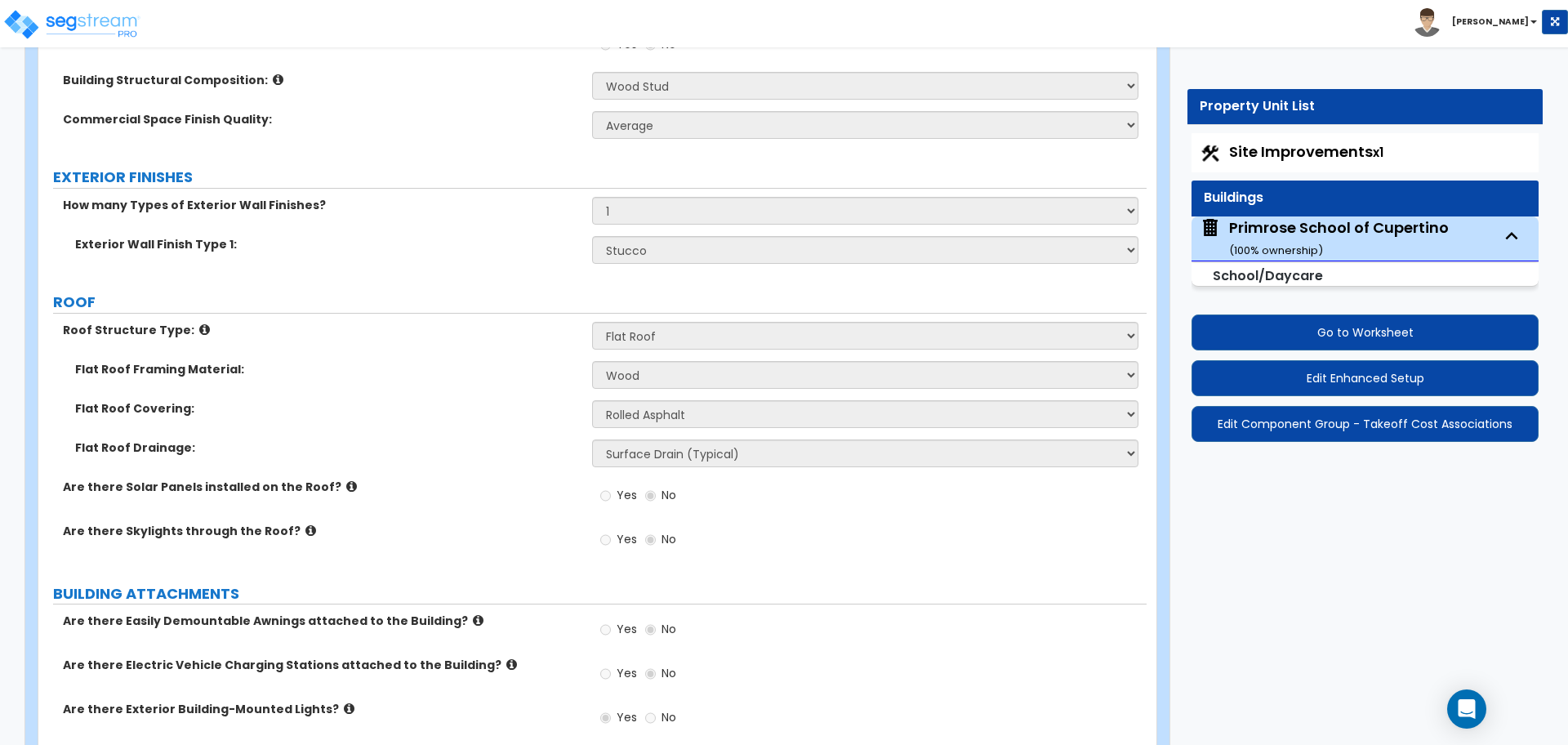
scroll to position [537, 0]
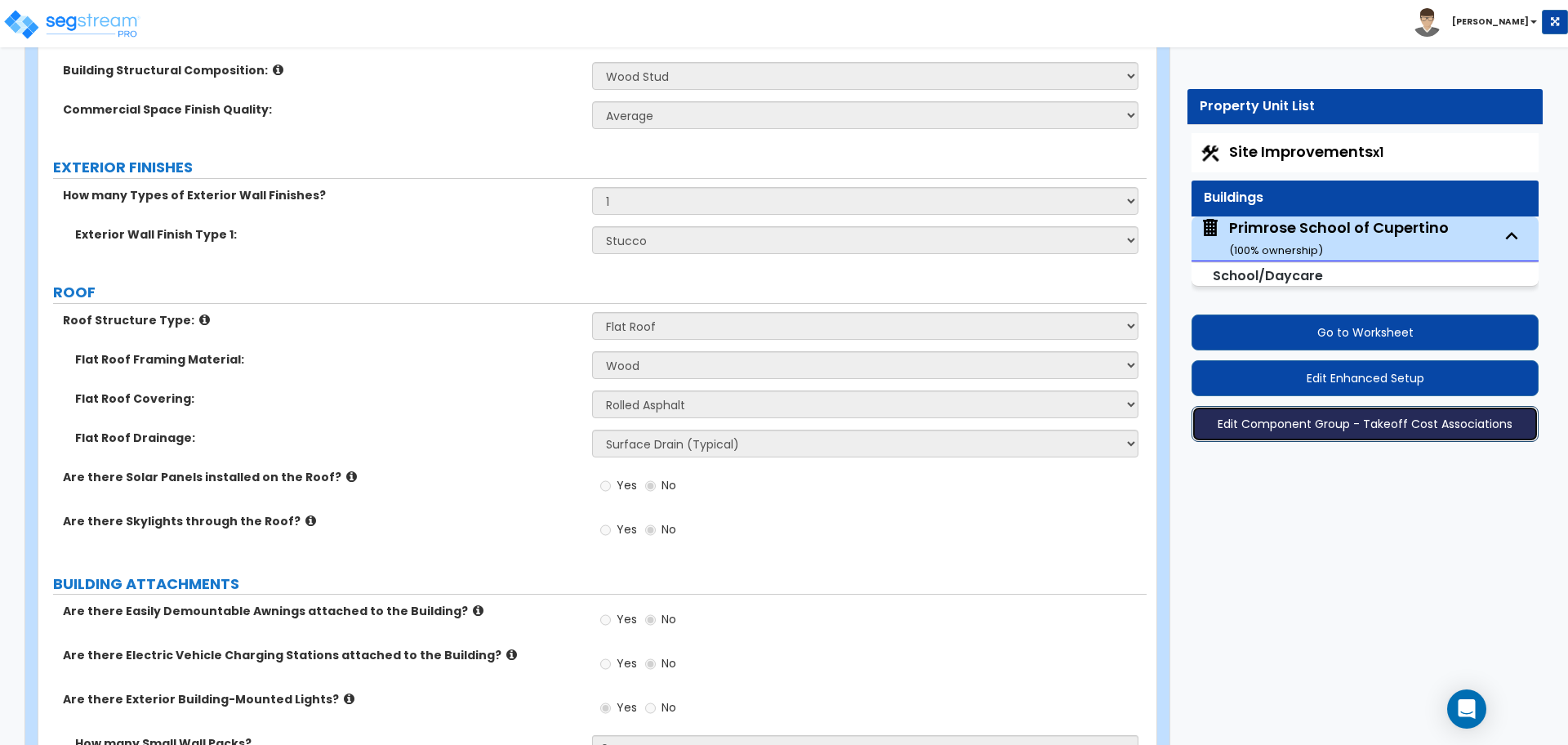
click at [1217, 429] on button "Edit Component Group - Takeoff Cost Associations" at bounding box center [1365, 423] width 348 height 36
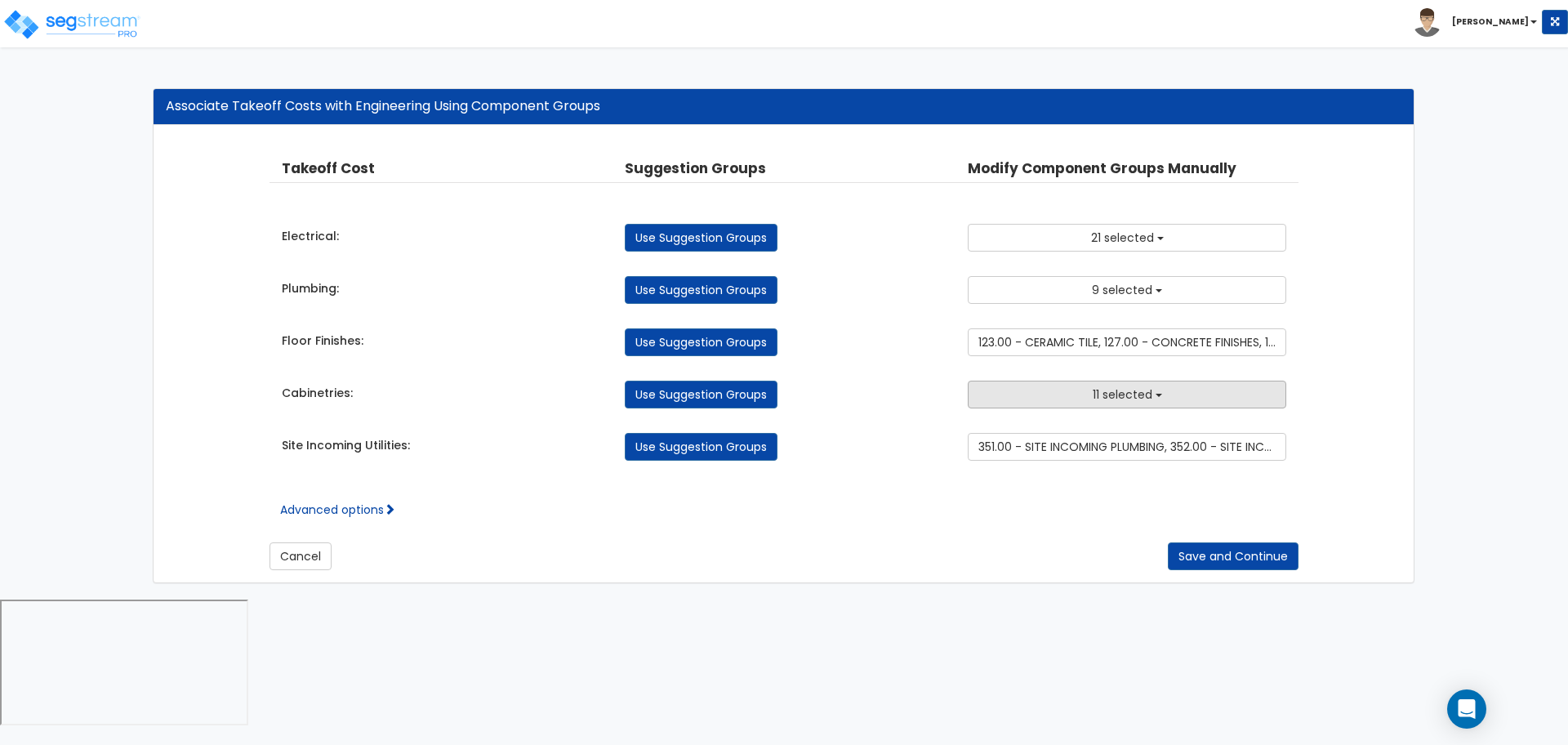
click at [1154, 391] on button "11 selected" at bounding box center [1127, 395] width 319 height 28
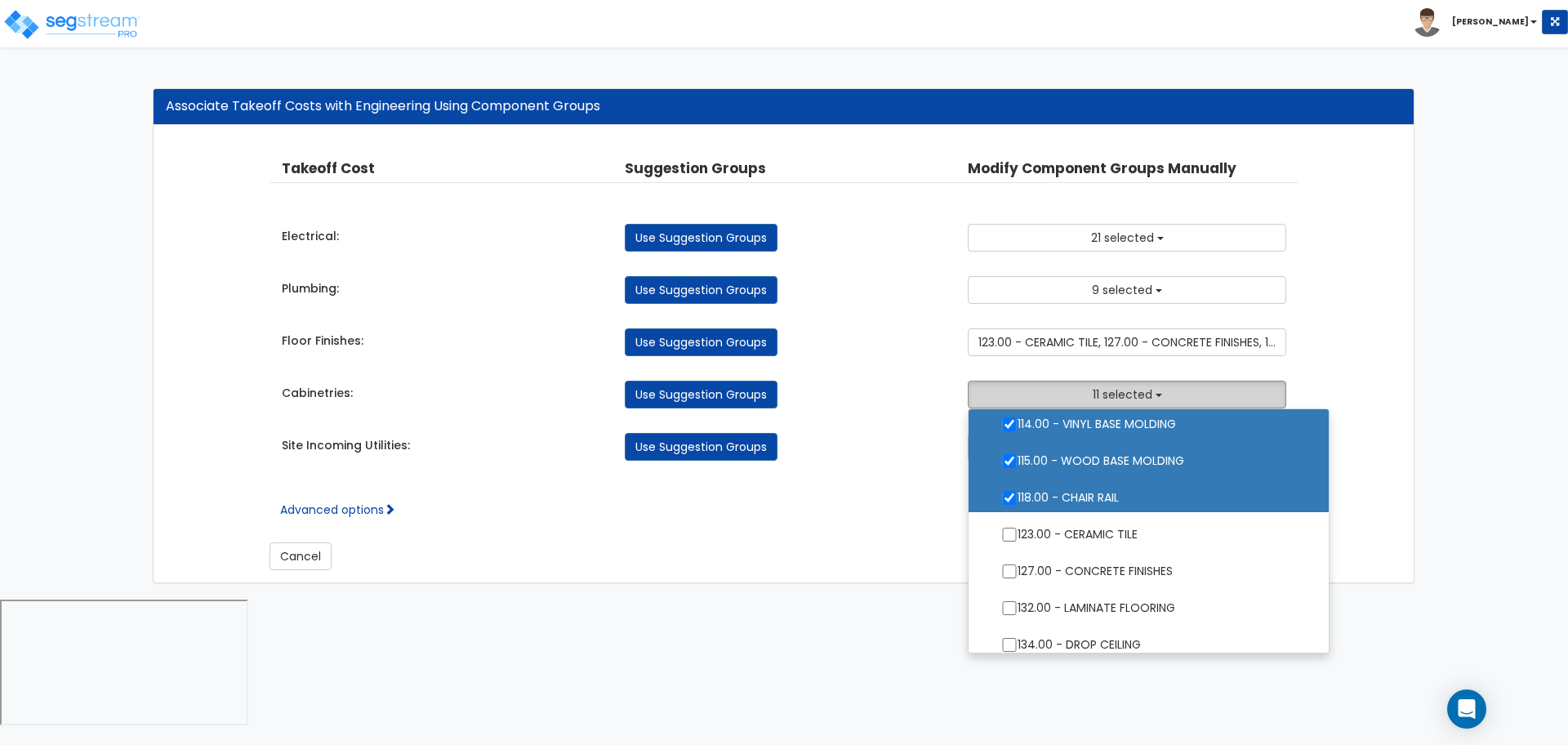
scroll to position [1009, 0]
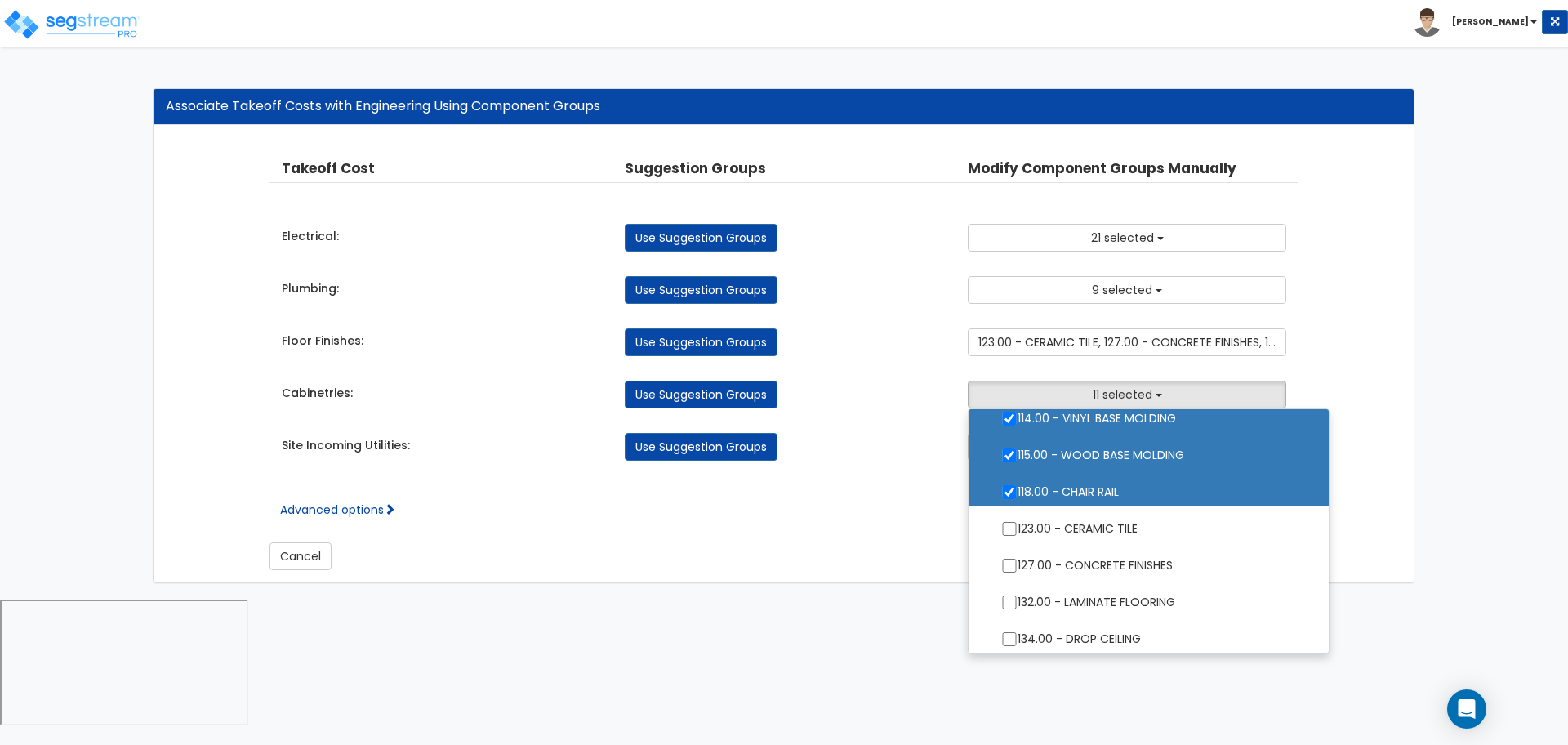
click at [819, 529] on div "Cancel Save and Continue" at bounding box center [784, 544] width 1030 height 52
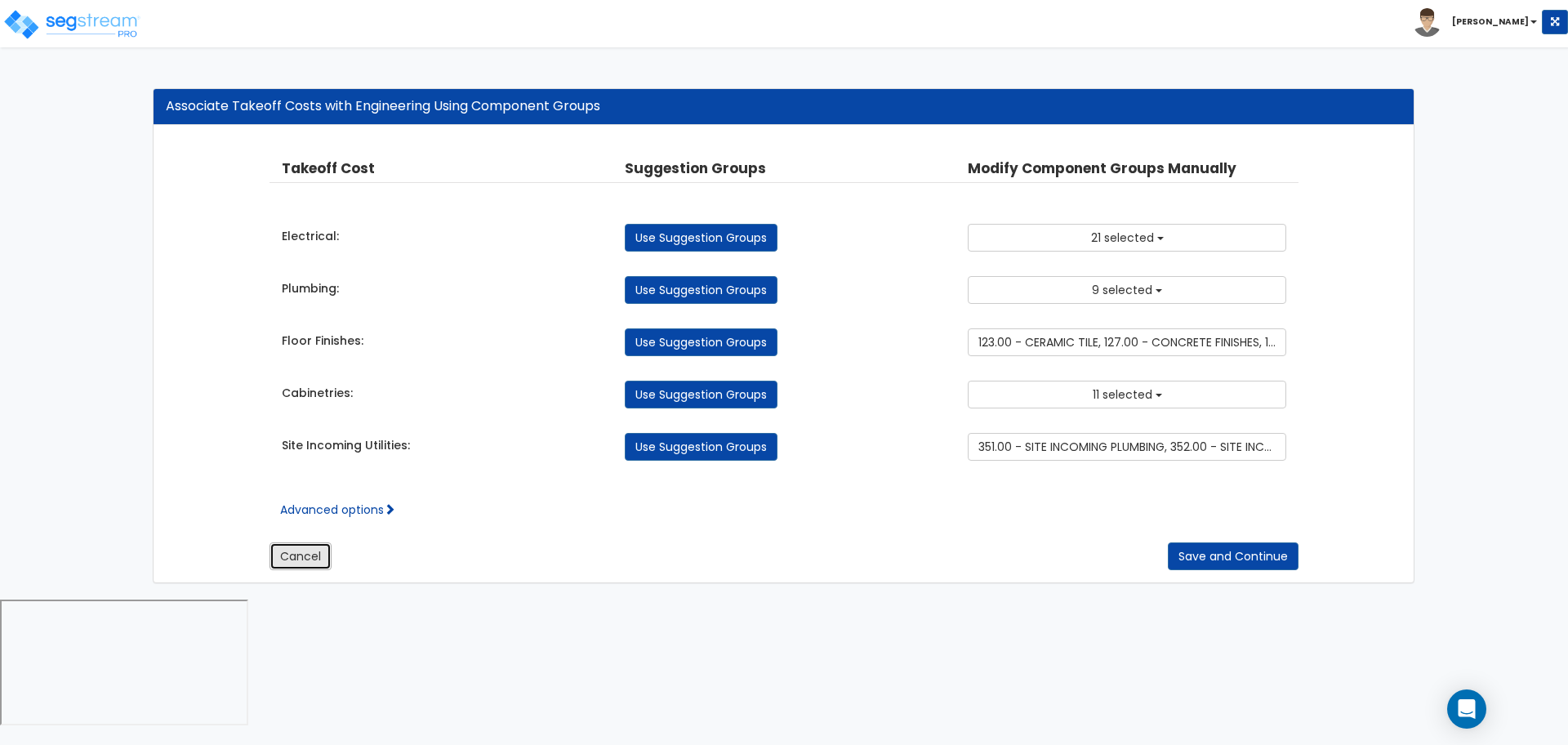
click at [304, 554] on button "Cancel" at bounding box center [300, 556] width 62 height 28
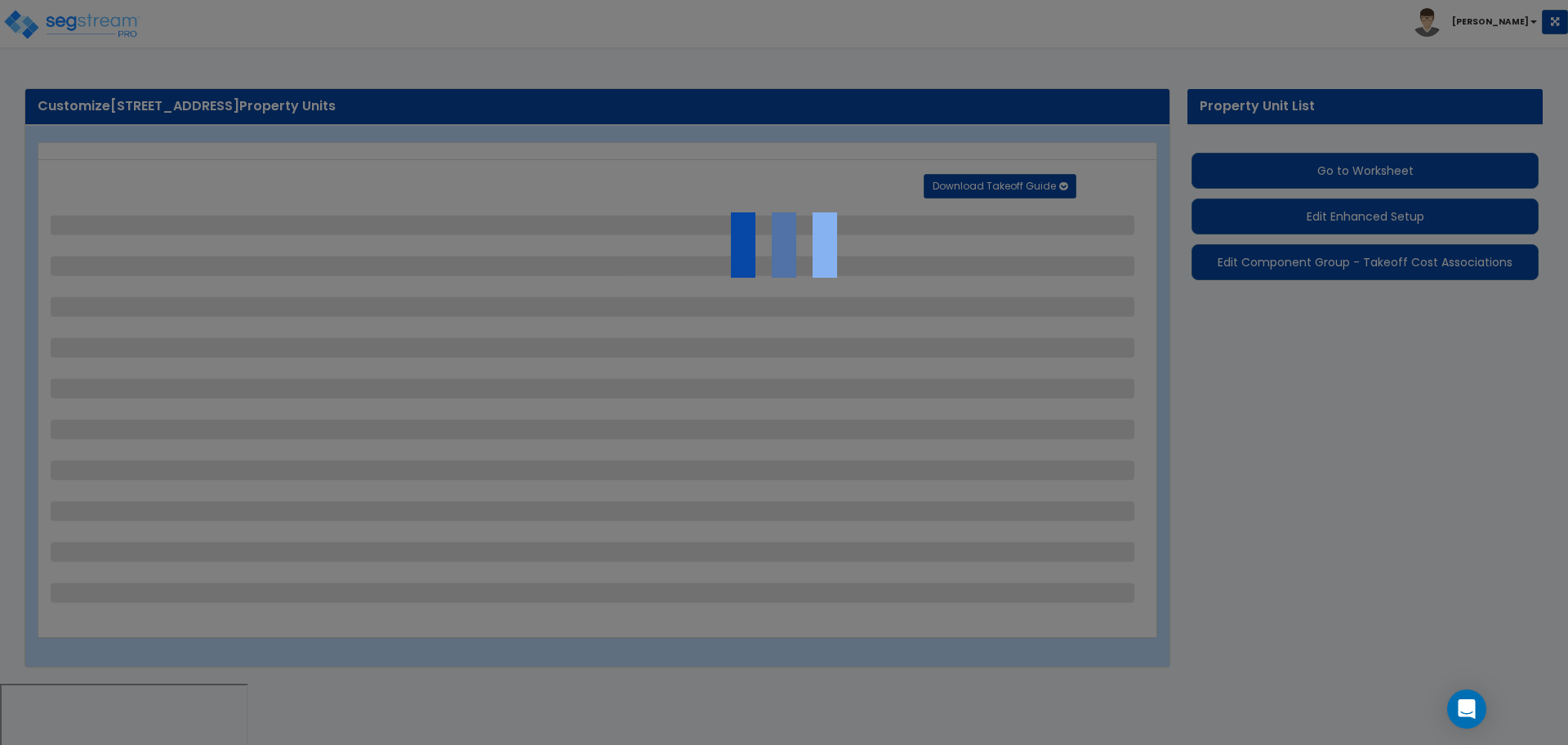
select select "2"
select select "1"
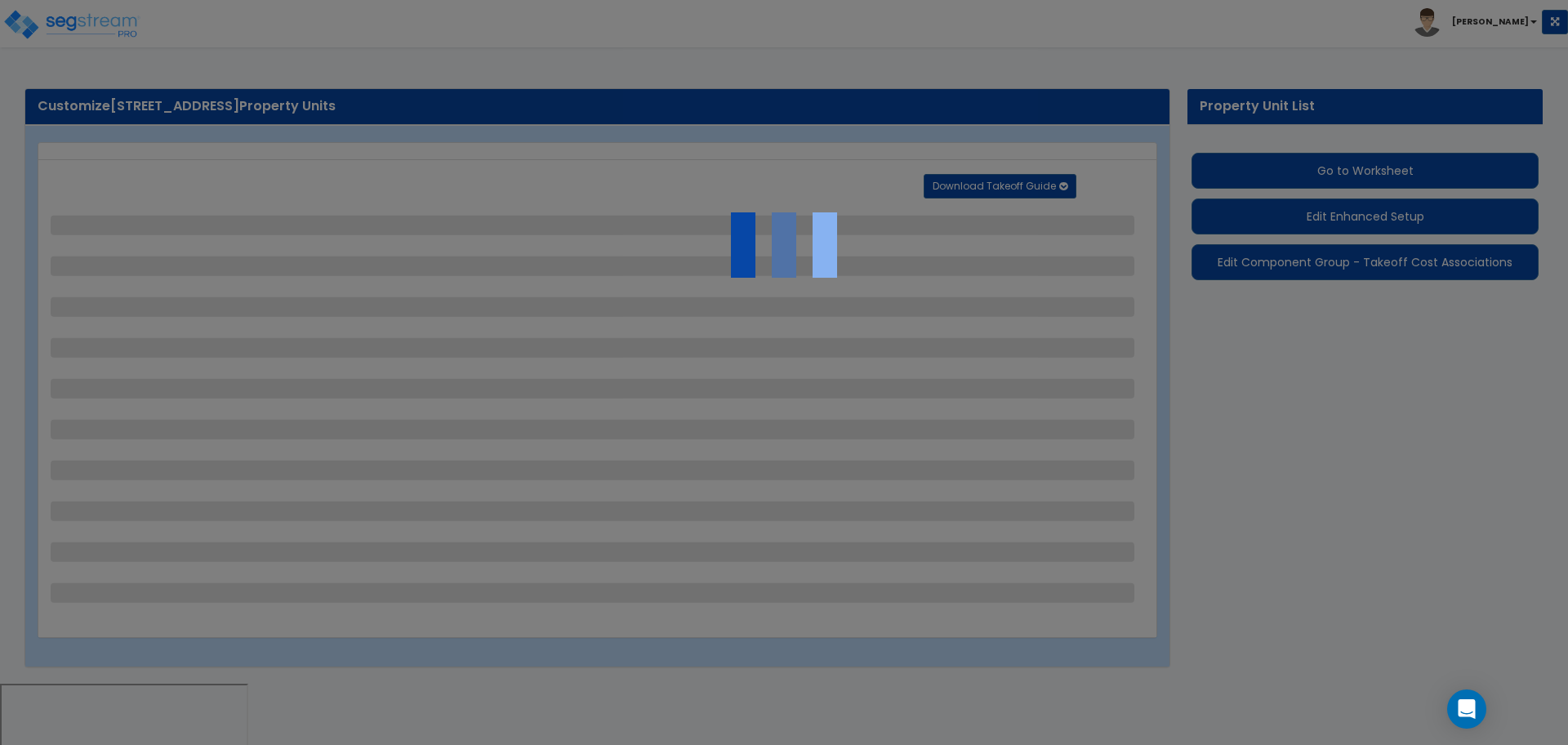
select select "1"
select select "2"
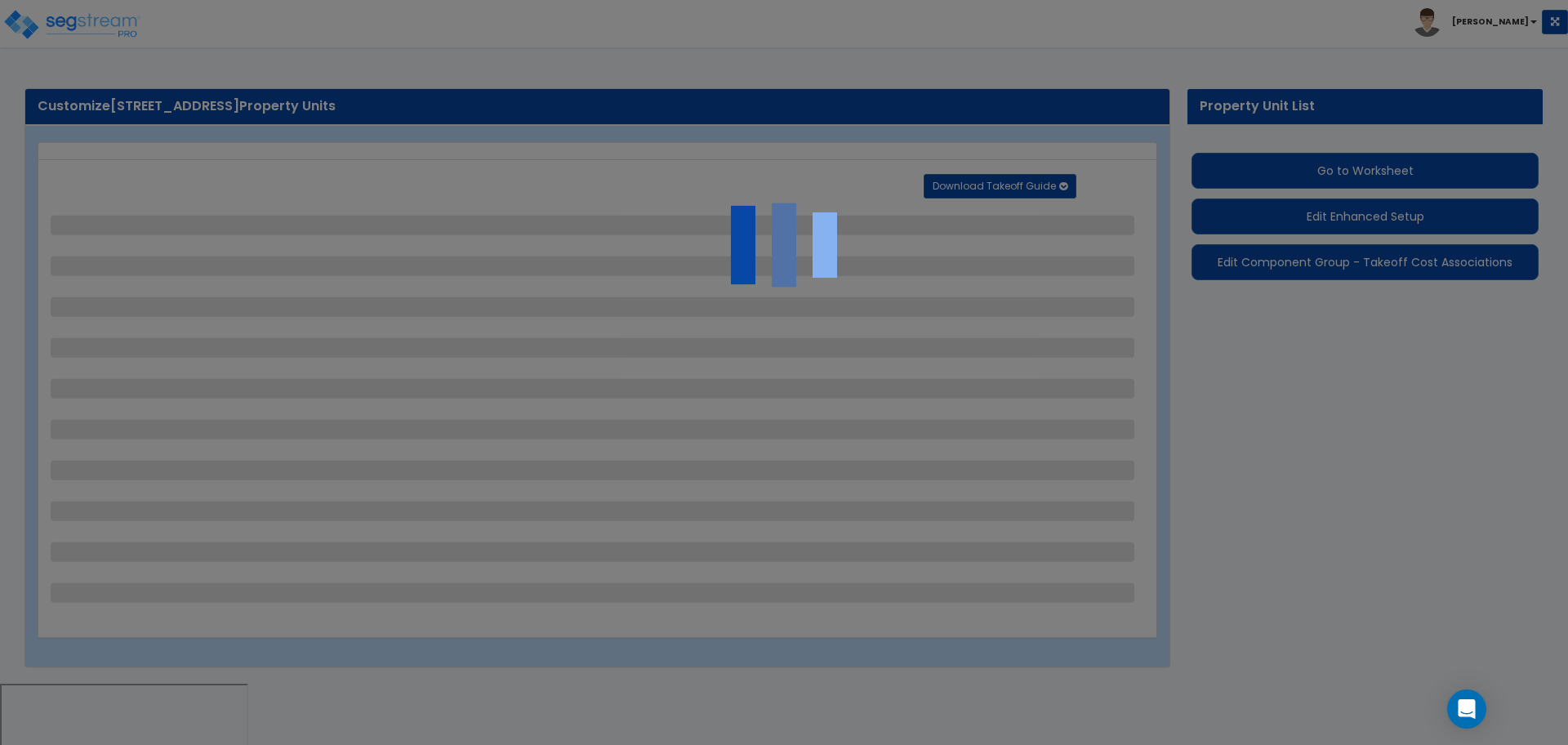
select select "2"
select select "4"
select select "1"
select select "2"
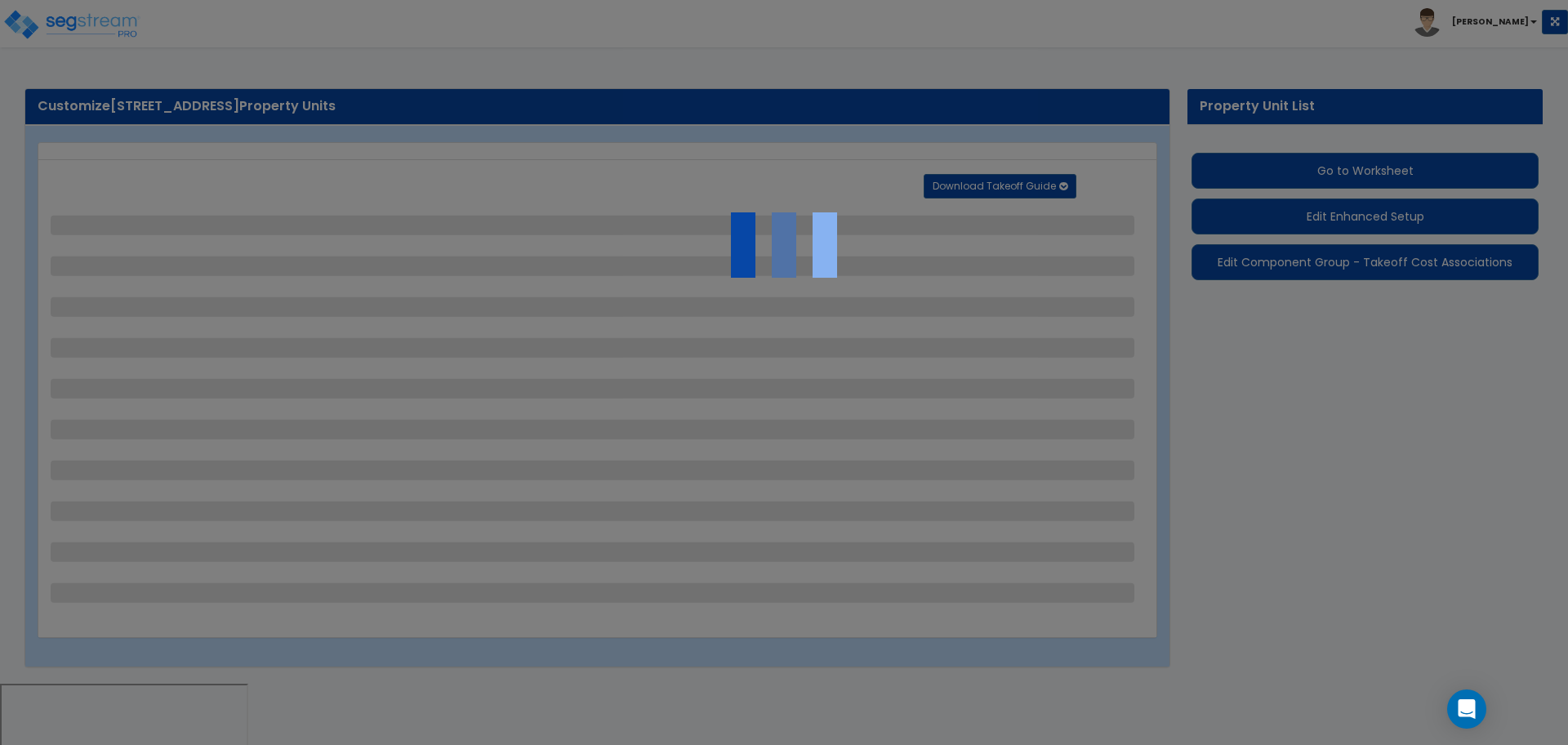
select select "5"
select select "4"
select select "2"
select select "1"
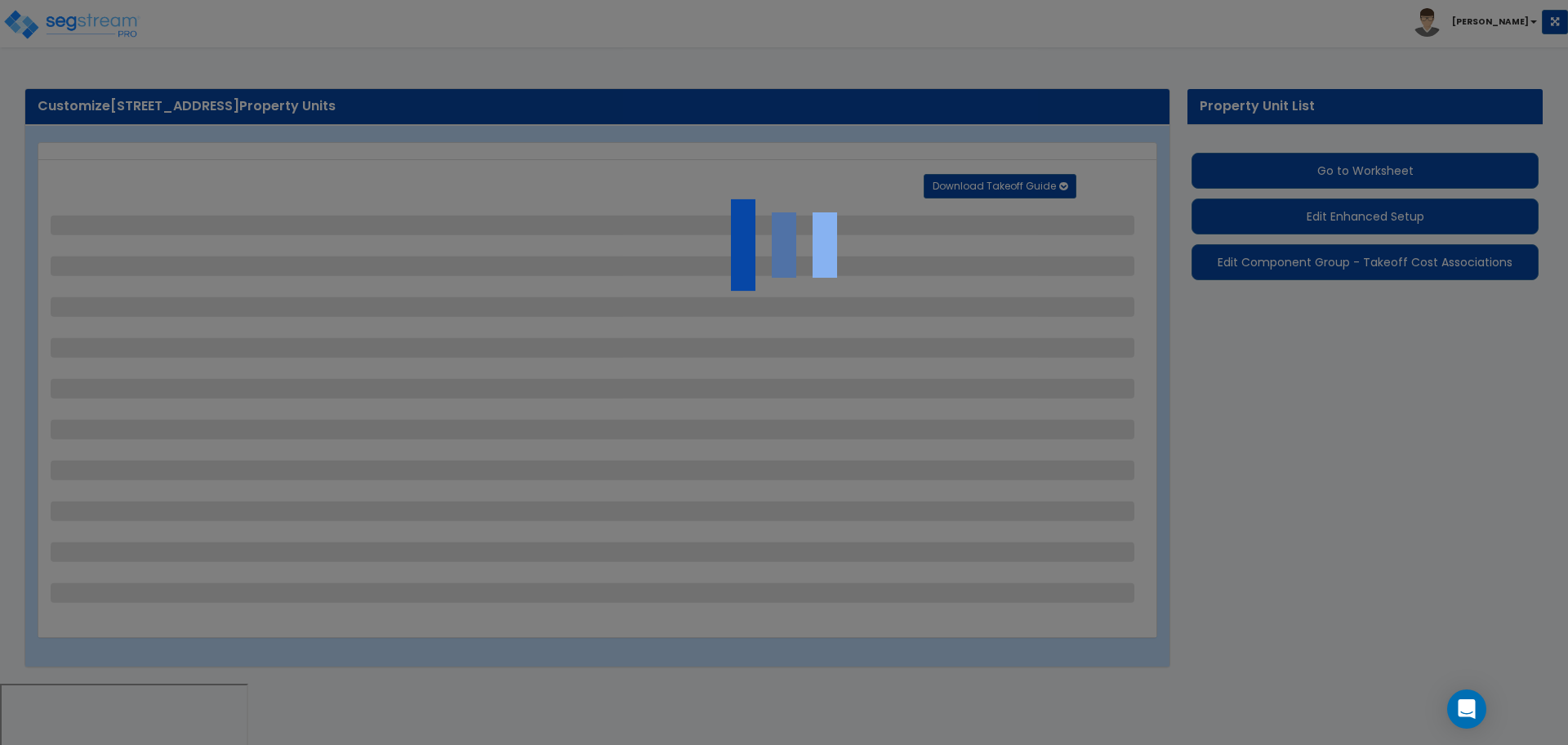
select select "1"
select select "2"
select select "1"
select select "2"
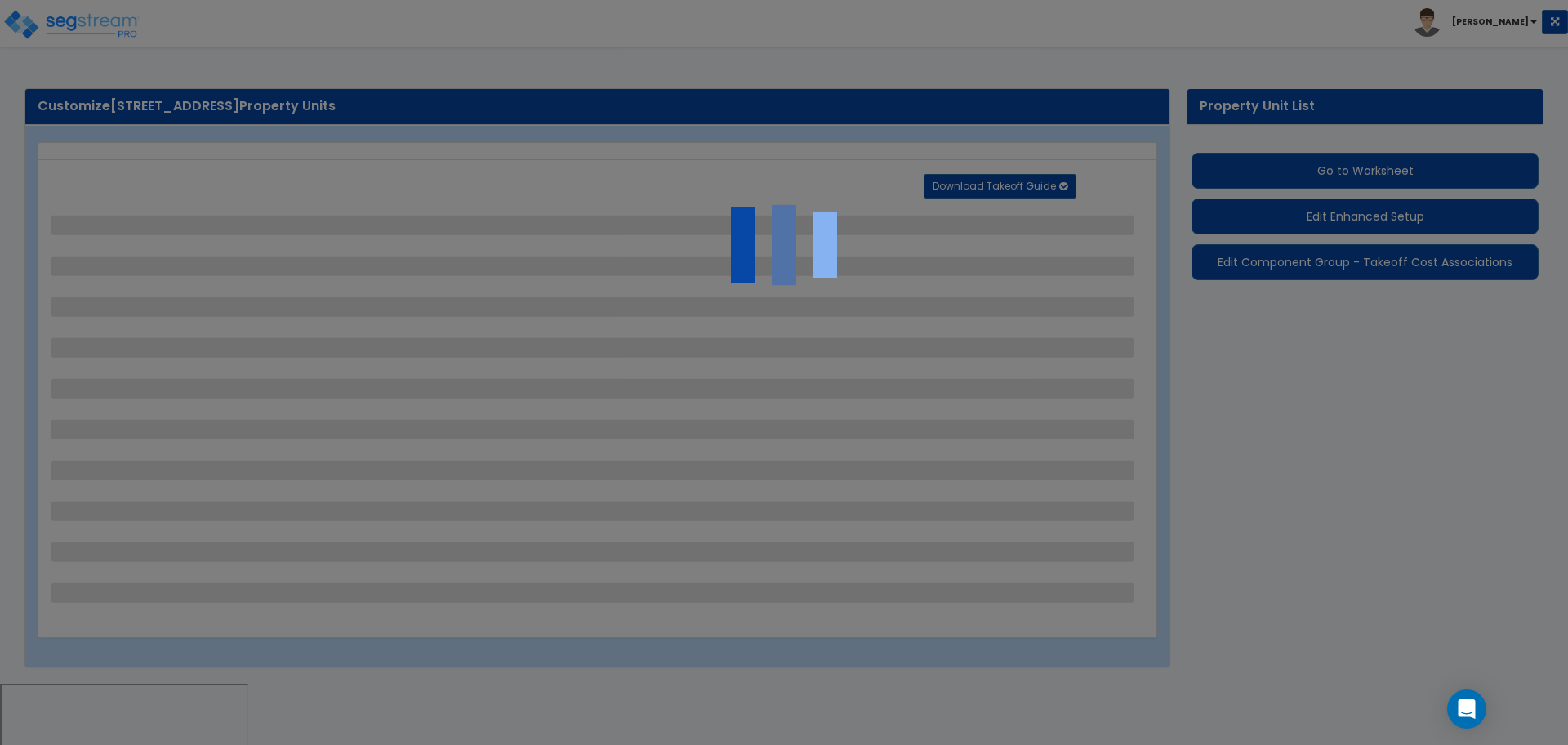
select select "1"
select select "2"
select select "4"
select select "3"
select select "2"
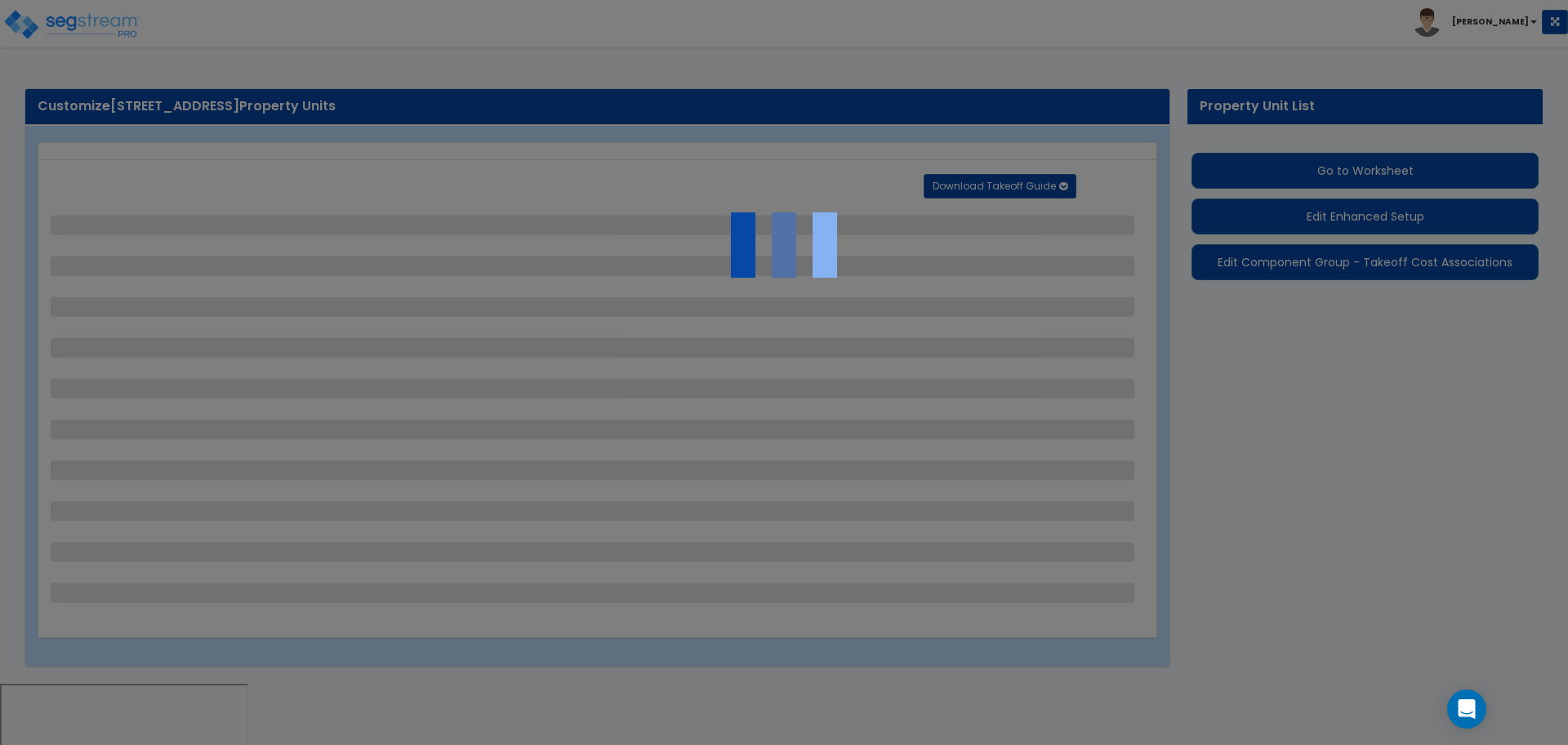
select select "1"
select select "2"
select select "1"
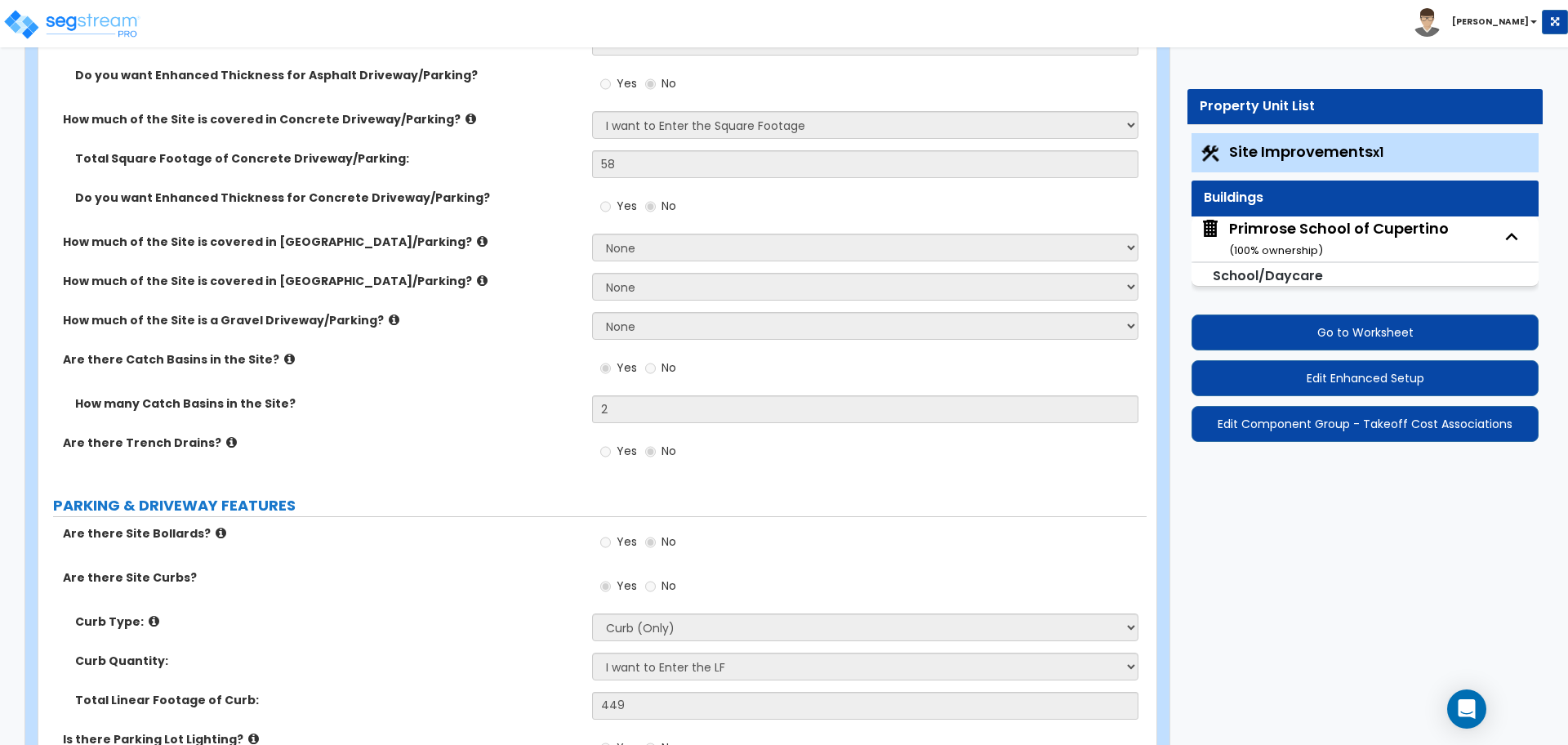
scroll to position [402, 0]
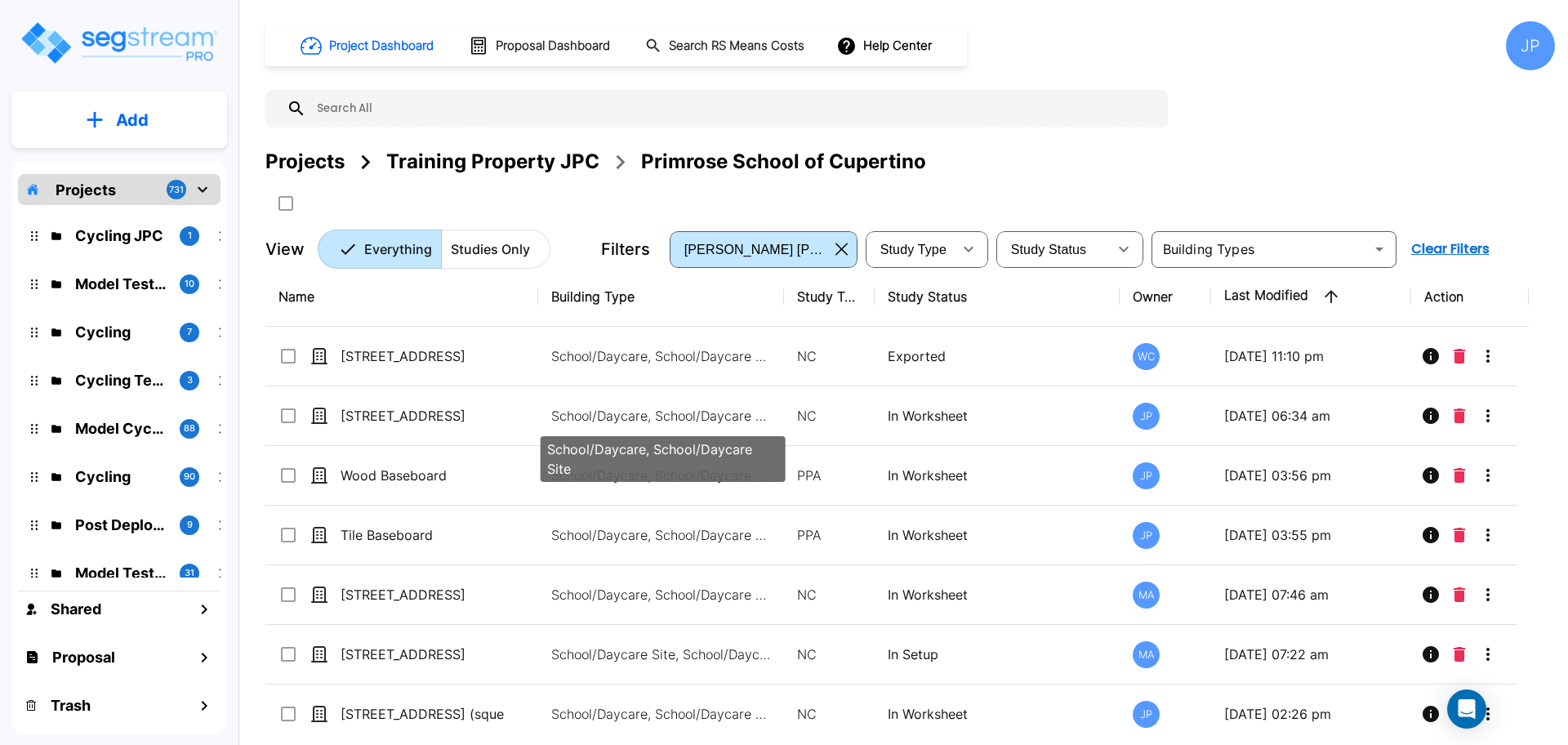
scroll to position [21, 0]
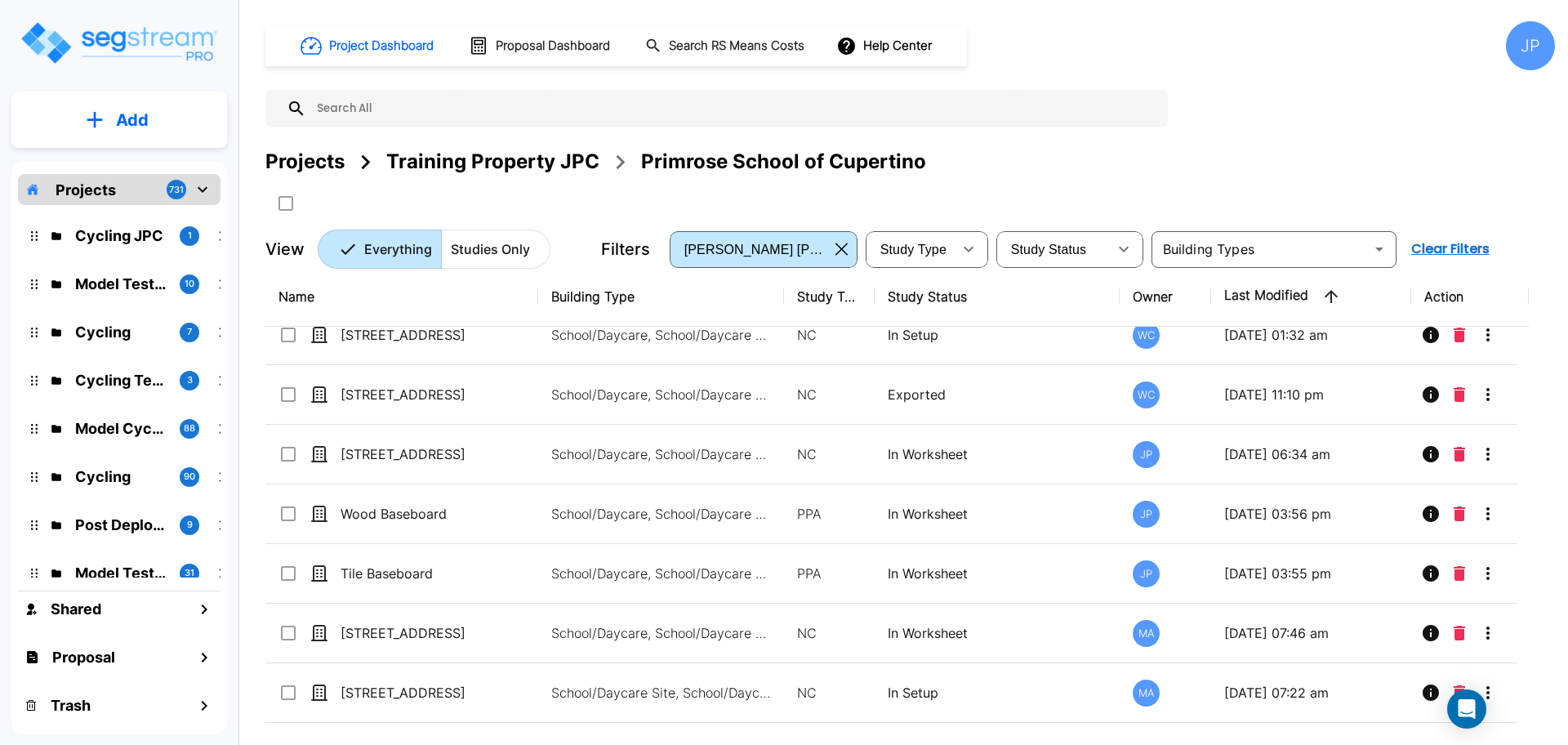
click at [322, 171] on div "Projects" at bounding box center [305, 161] width 79 height 29
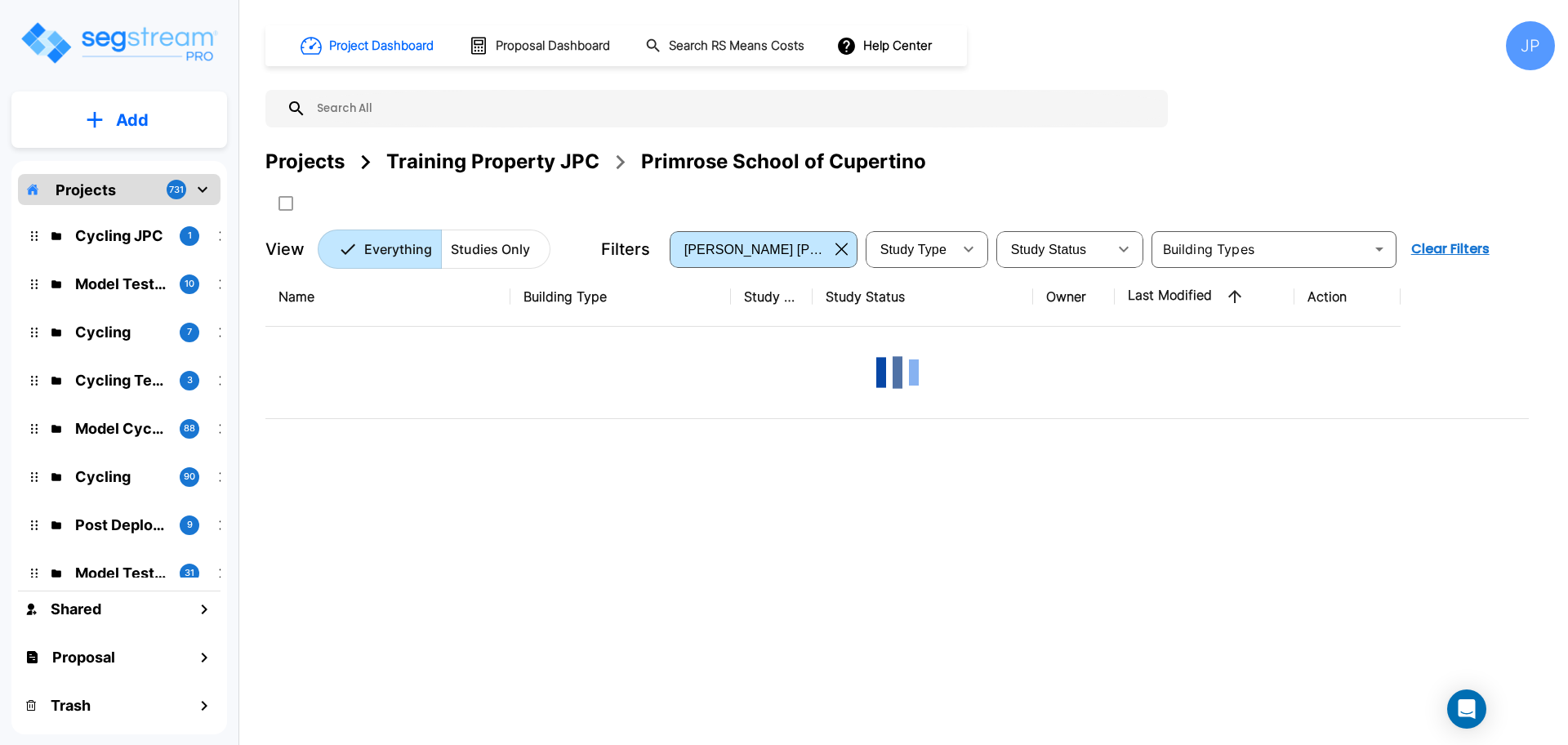
scroll to position [0, 0]
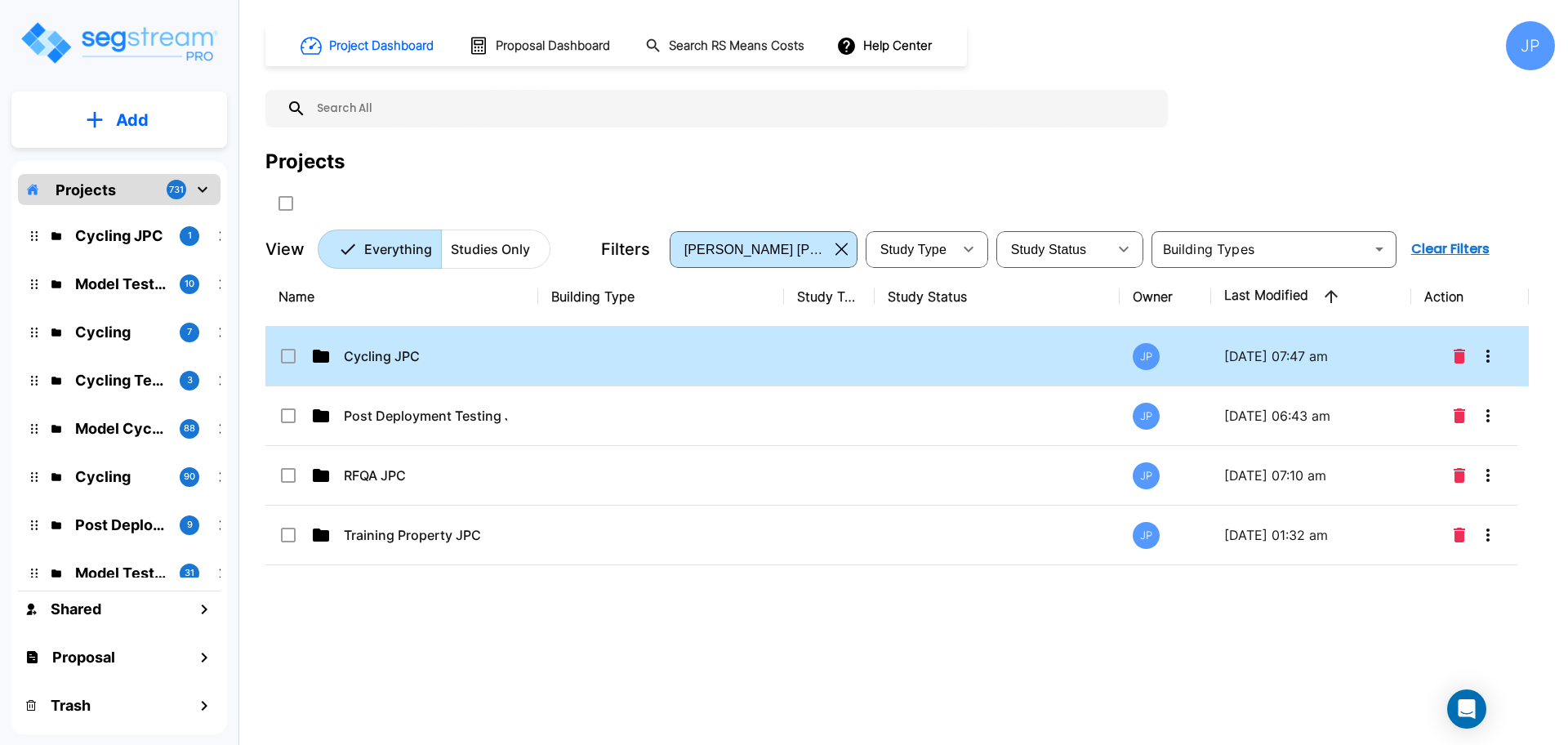
click at [613, 366] on td at bounding box center [661, 356] width 245 height 60
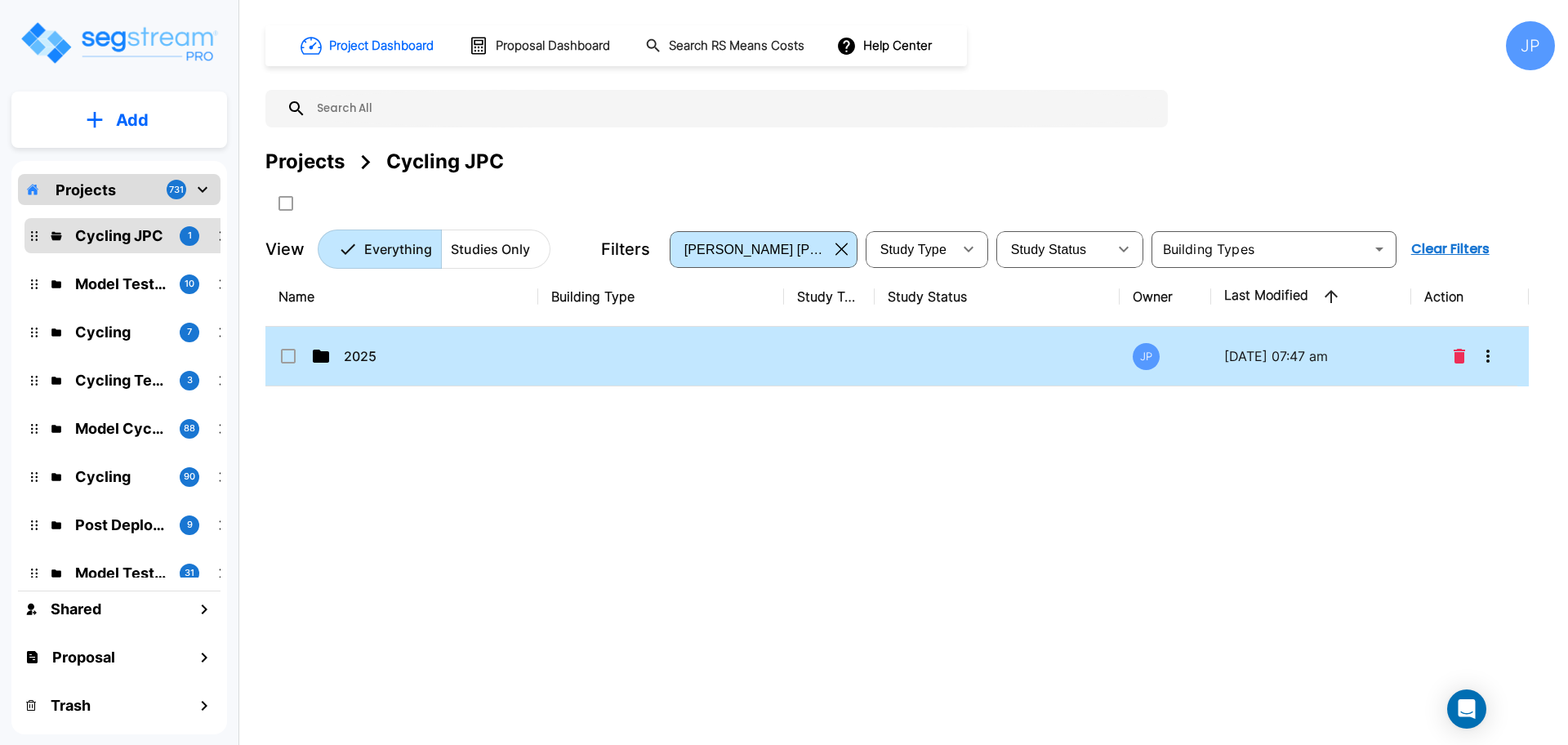
click at [619, 369] on td at bounding box center [661, 356] width 245 height 60
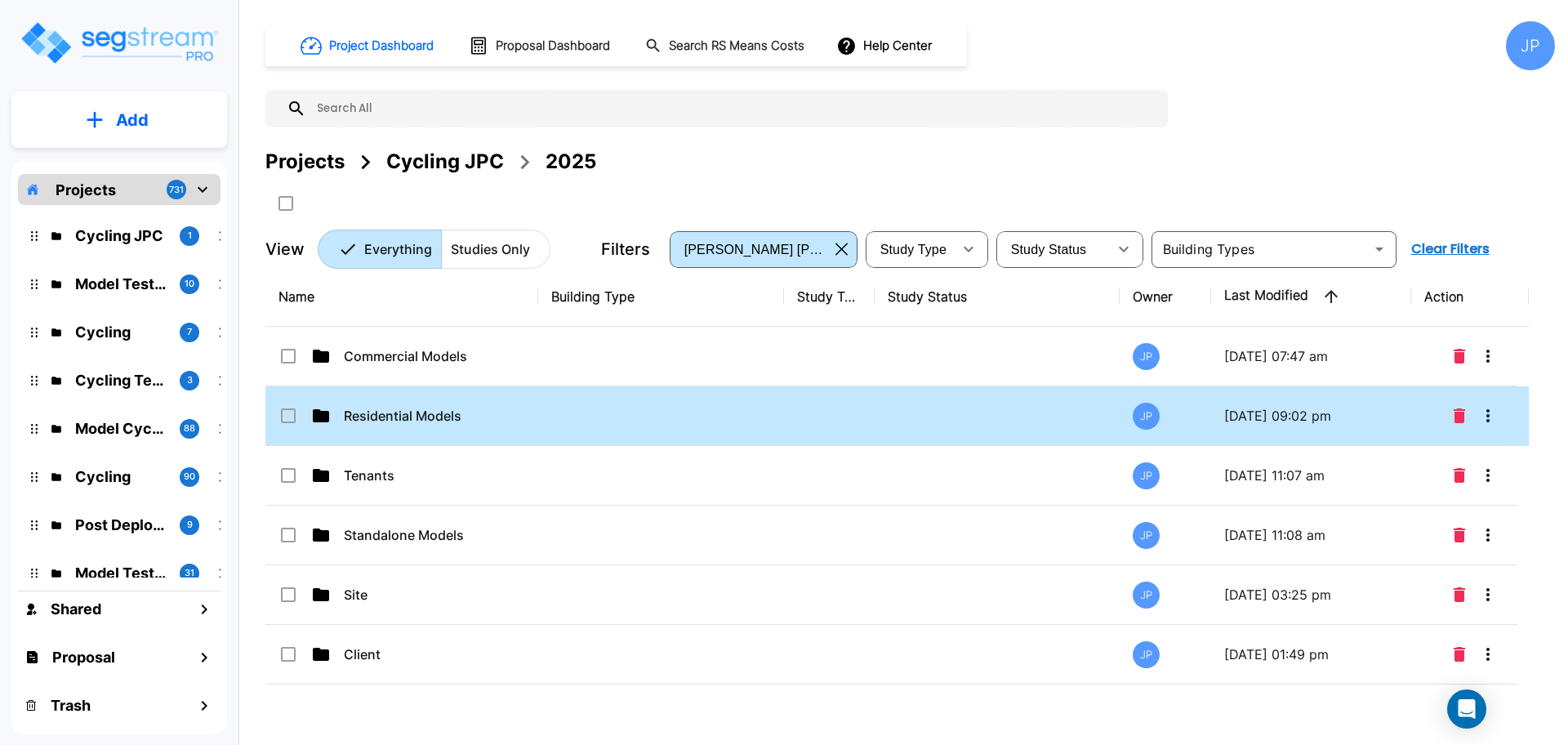
click at [613, 425] on td at bounding box center [661, 416] width 245 height 60
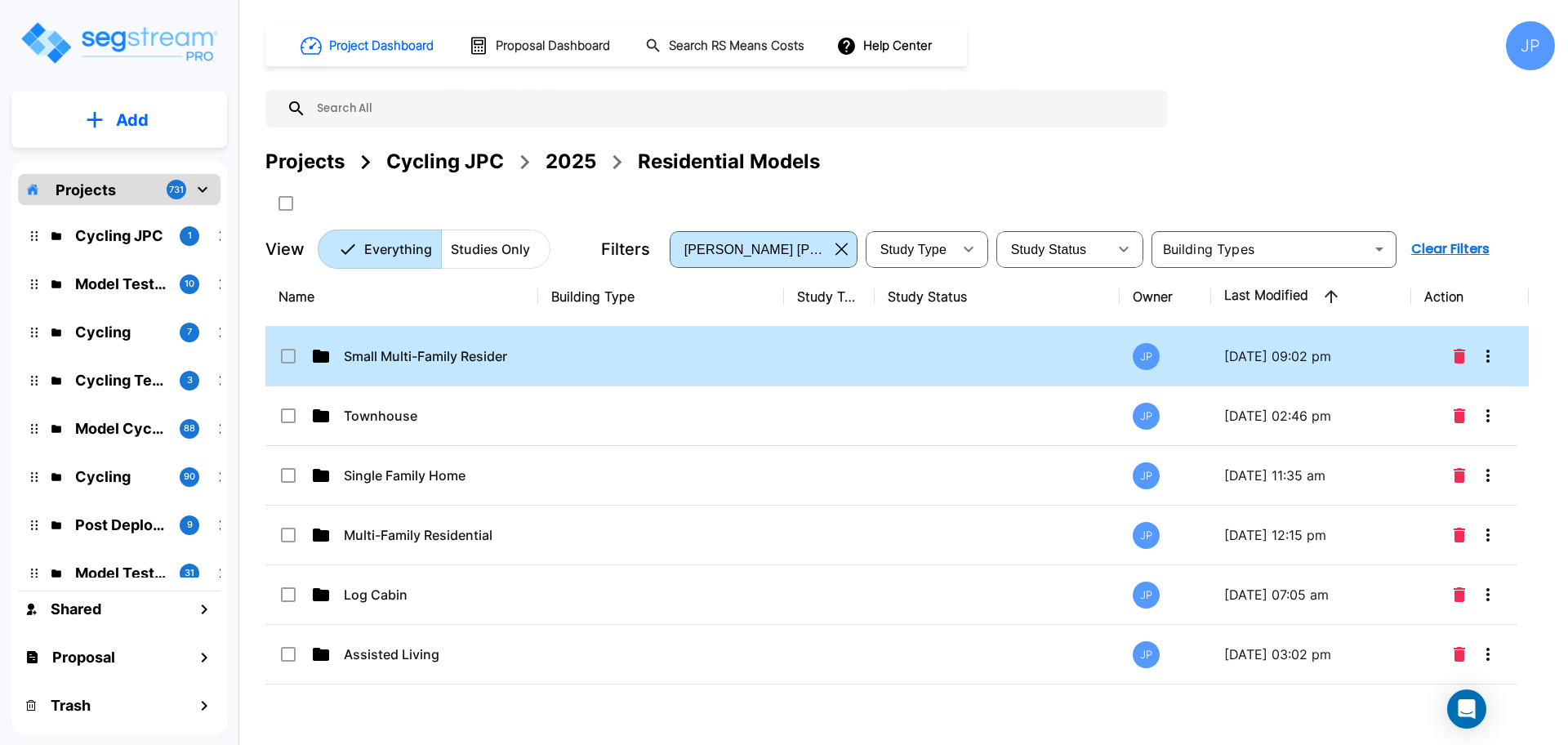
click at [676, 367] on td at bounding box center [661, 356] width 245 height 60
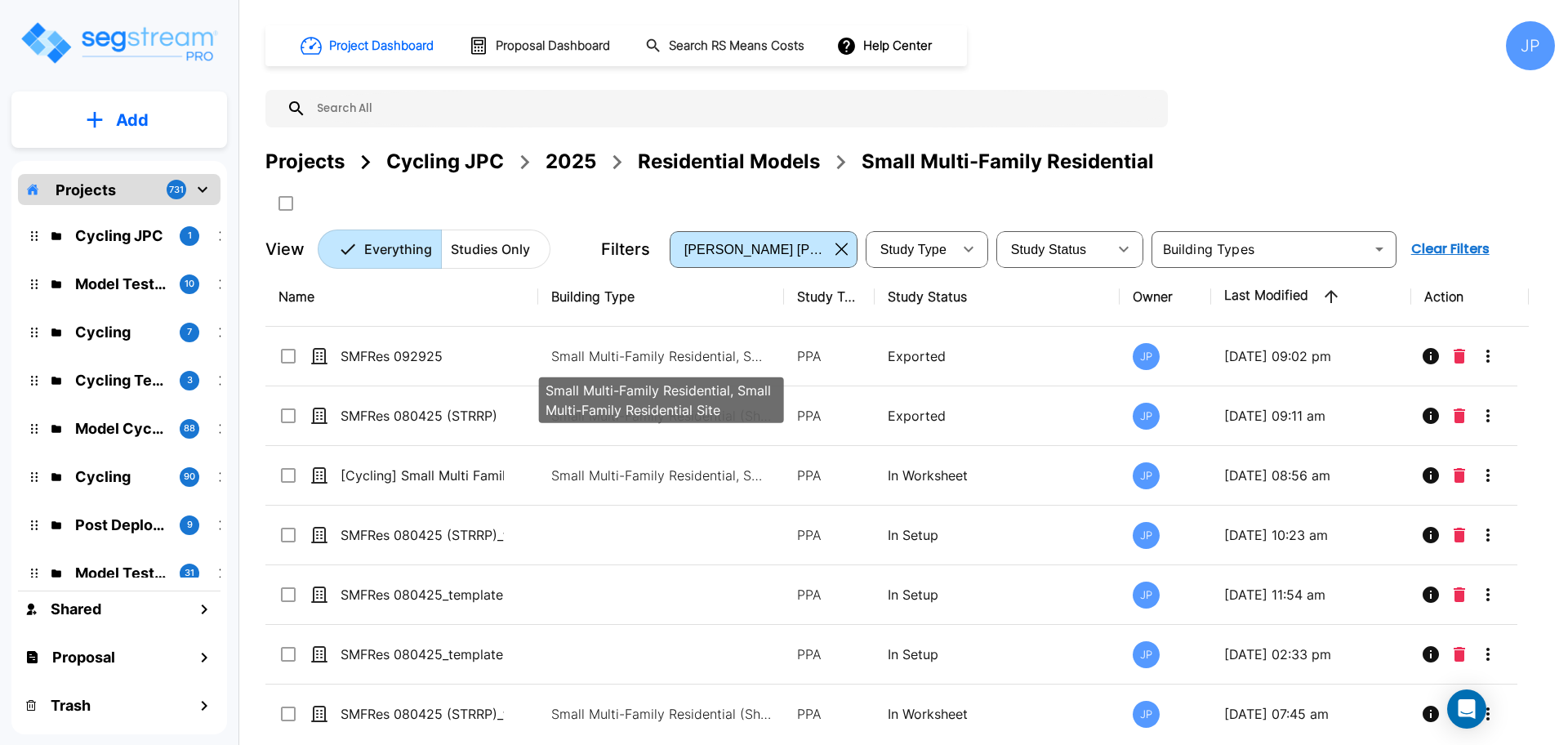
click at [701, 358] on p "Small Multi-Family Residential, Small Multi-Family Residential Site" at bounding box center [662, 356] width 221 height 19
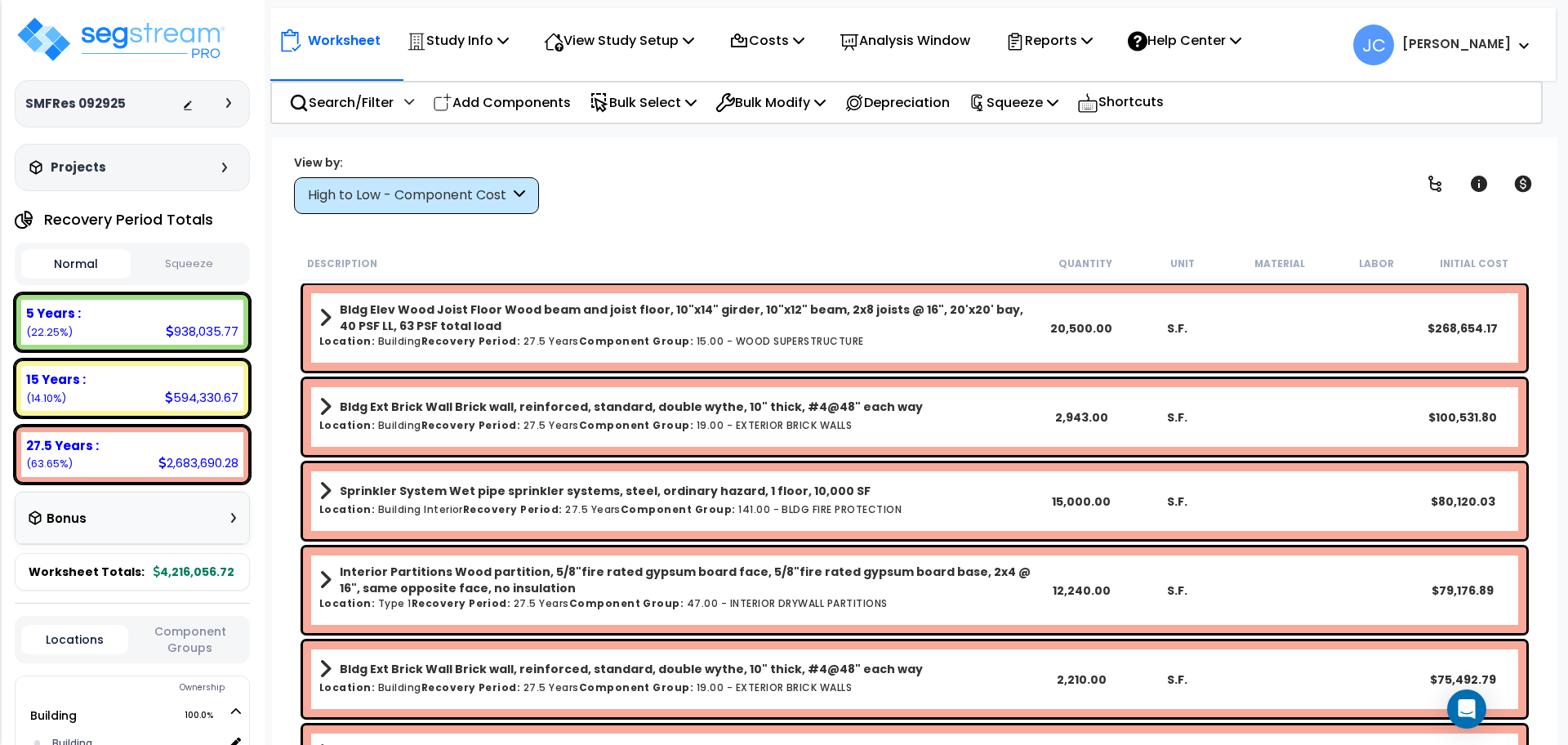
click at [473, 192] on div "High to Low - Component Cost" at bounding box center [408, 195] width 201 height 18
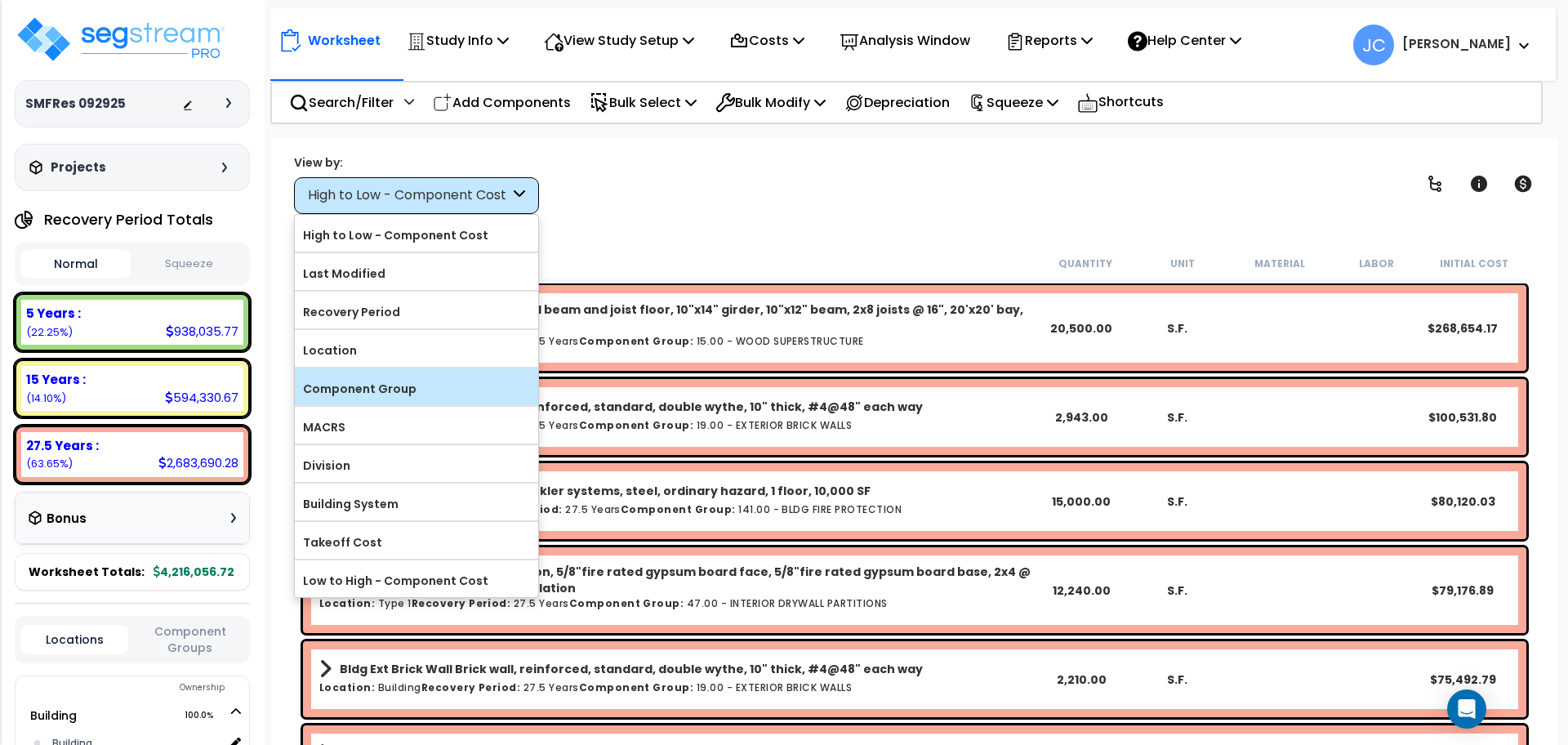
click at [436, 390] on label "Component Group" at bounding box center [416, 389] width 244 height 25
click at [0, 0] on input "Component Group" at bounding box center [0, 0] width 0 height 0
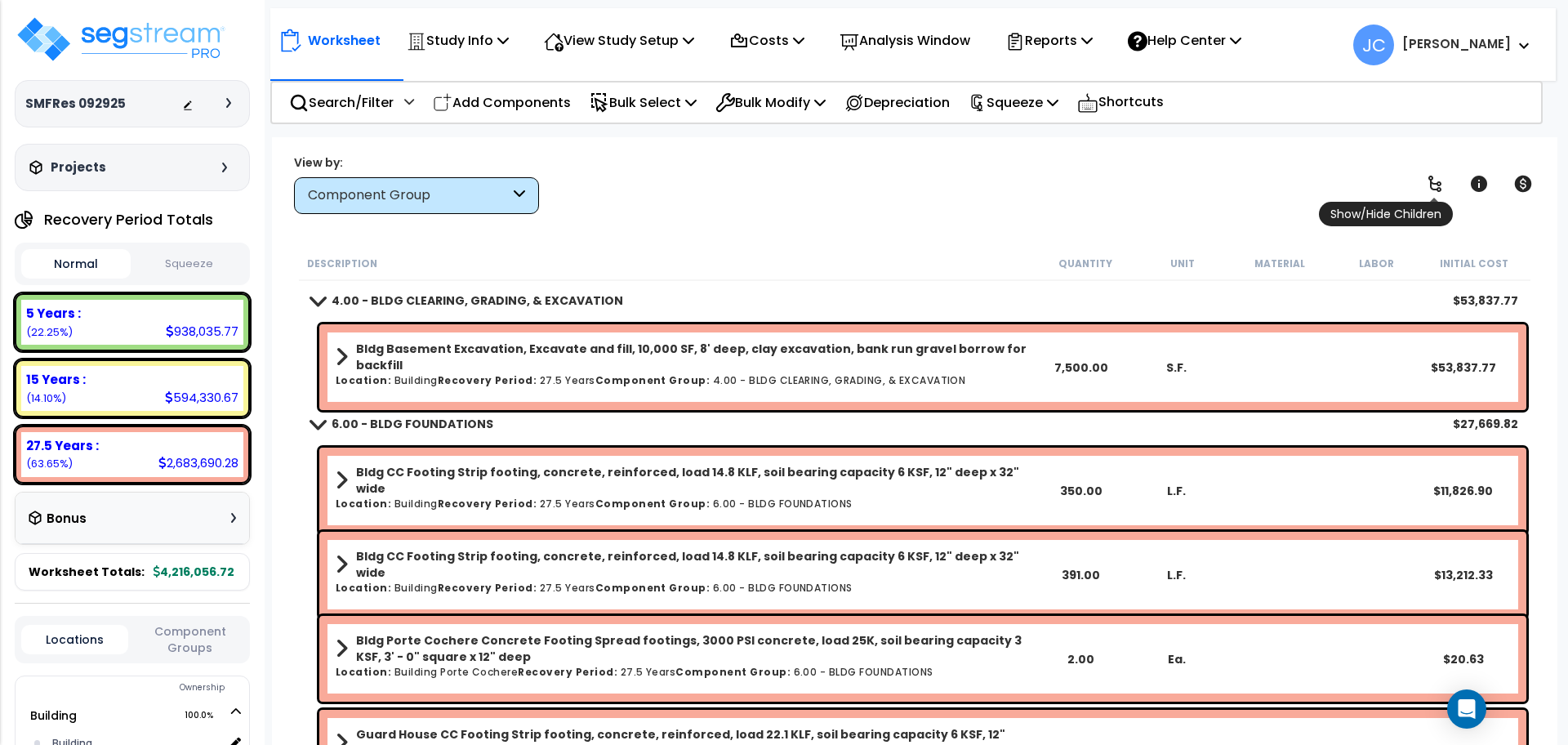
click at [1449, 173] on link at bounding box center [1435, 183] width 36 height 36
click at [1426, 179] on icon at bounding box center [1435, 184] width 19 height 19
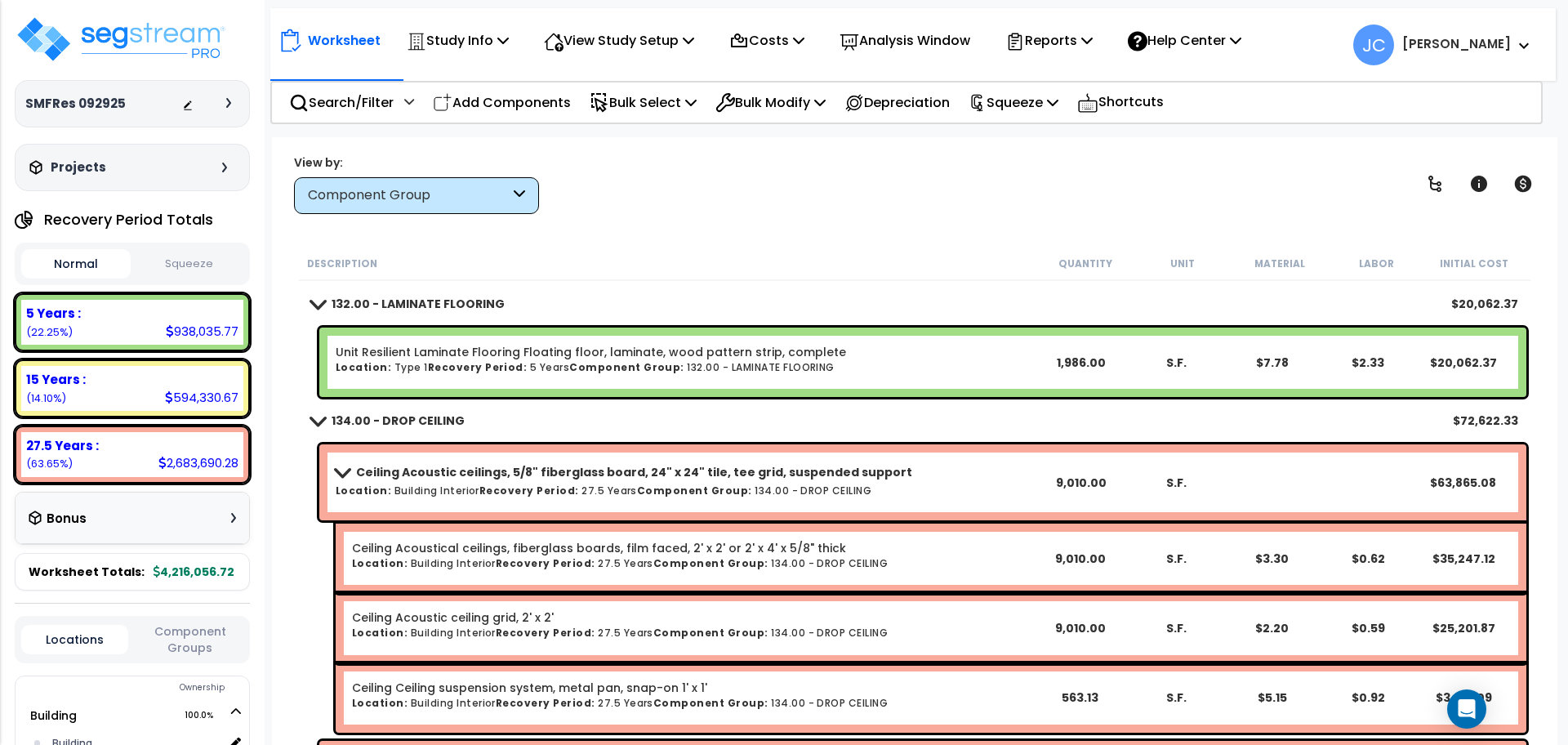
scroll to position [41219, 0]
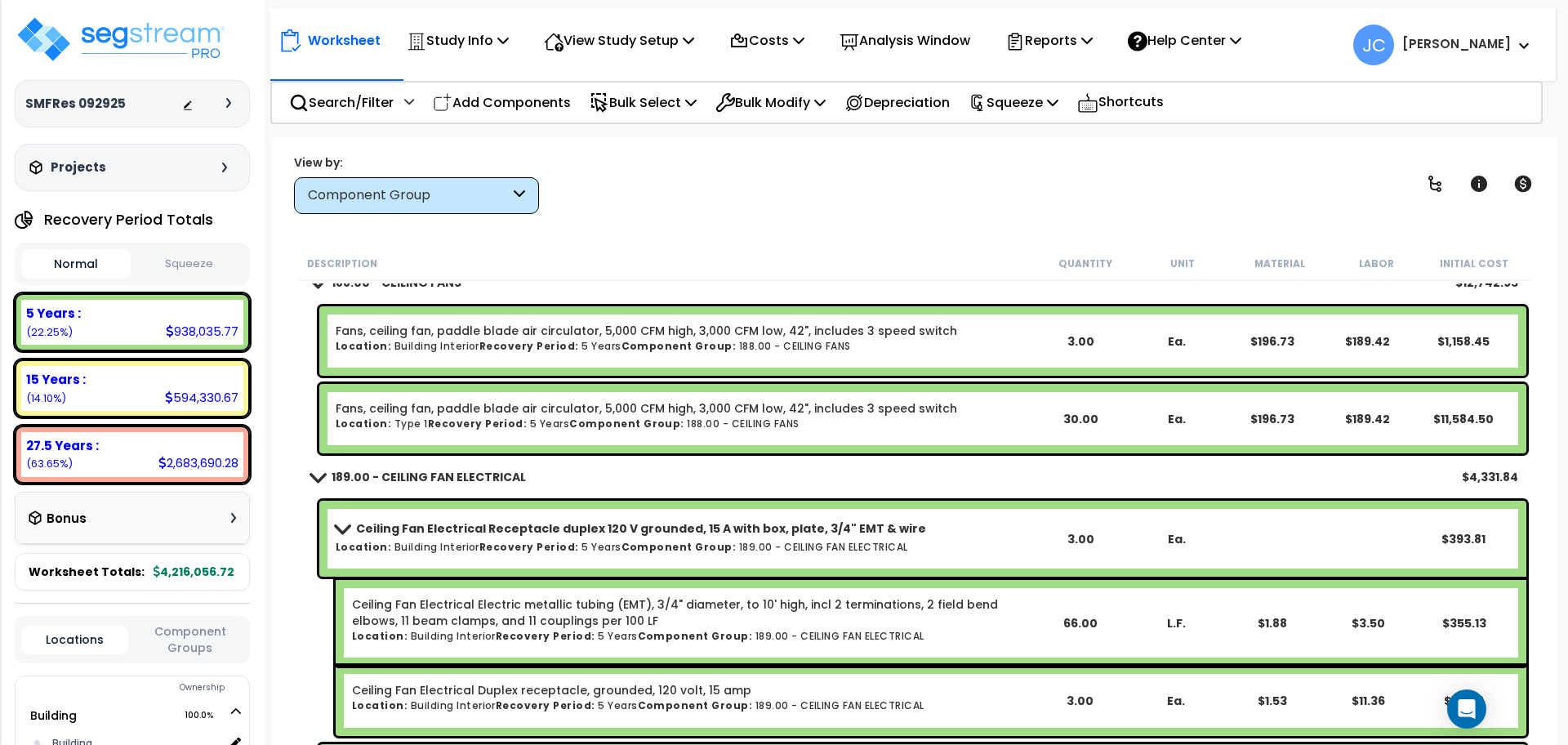
scroll to position [68088, 0]
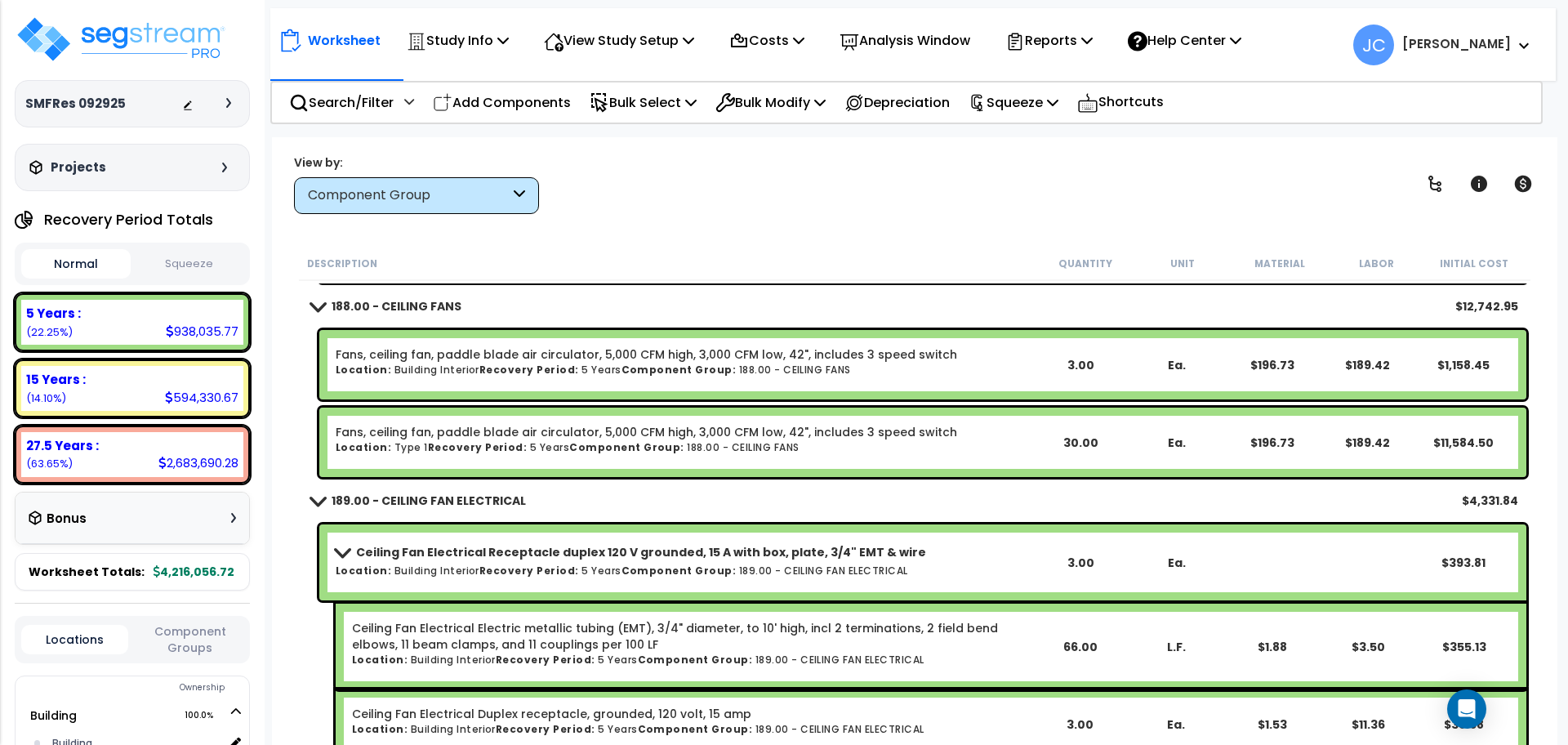
click at [241, 106] on div "SMFRes 092925 Depreciable Tax Basis : $5,000,000.00 Placed-In-Service Date : [D…" at bounding box center [132, 104] width 235 height 47
click at [219, 92] on div "SMFRes 092925 Depreciable Tax Basis : $5,000,000.00 Placed-In-Service Date : [D…" at bounding box center [132, 104] width 235 height 47
click at [225, 105] on div at bounding box center [210, 104] width 57 height 17
click at [79, 110] on h3 "SMFRes 092925" at bounding box center [76, 104] width 100 height 17
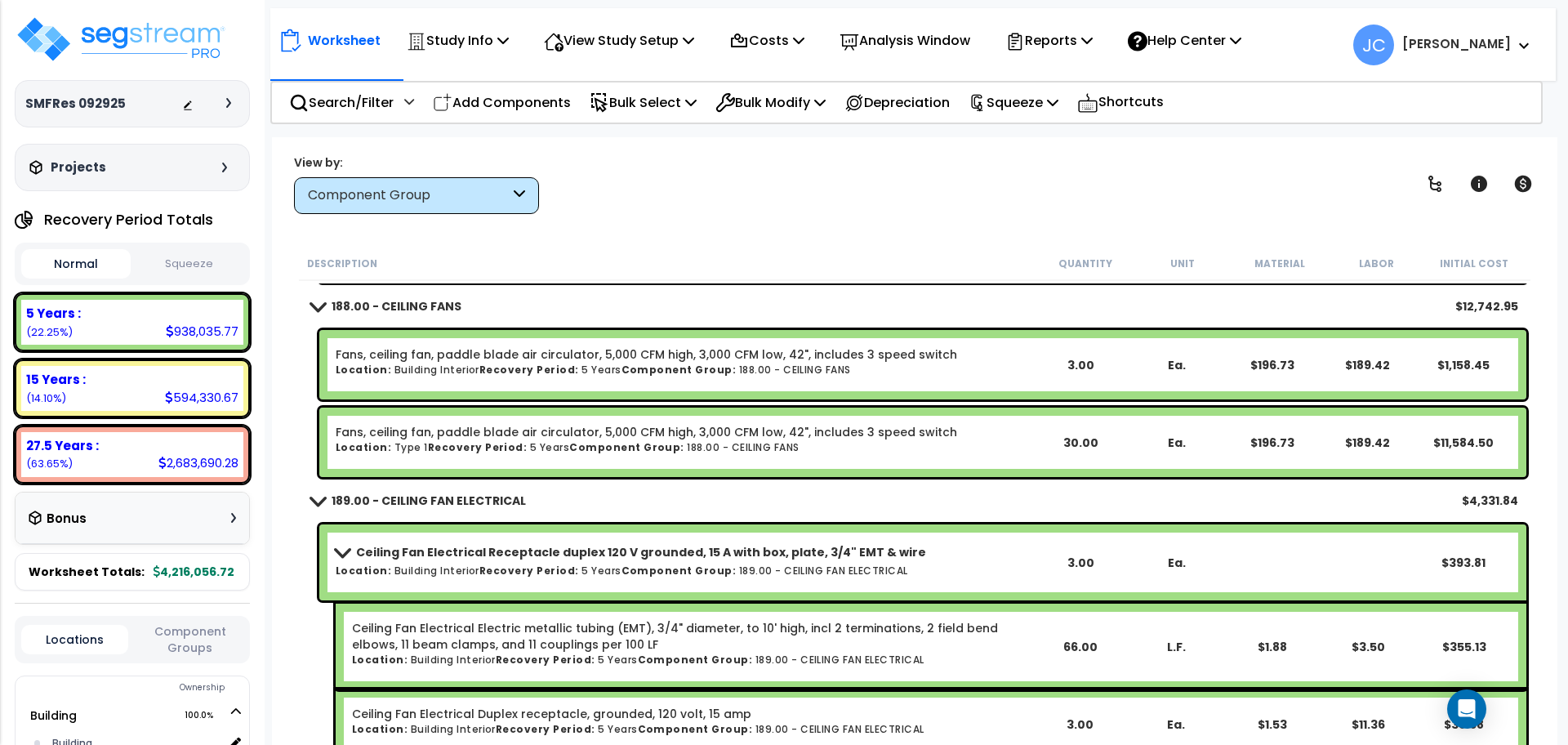
click at [86, 110] on h3 "SMFRes 092925" at bounding box center [76, 104] width 100 height 17
click at [228, 94] on div "SMFRes 092925 Depreciable Tax Basis : $5,000,000.00 Placed-In-Service Date : [D…" at bounding box center [132, 104] width 235 height 47
click at [229, 100] on icon at bounding box center [229, 102] width 5 height 10
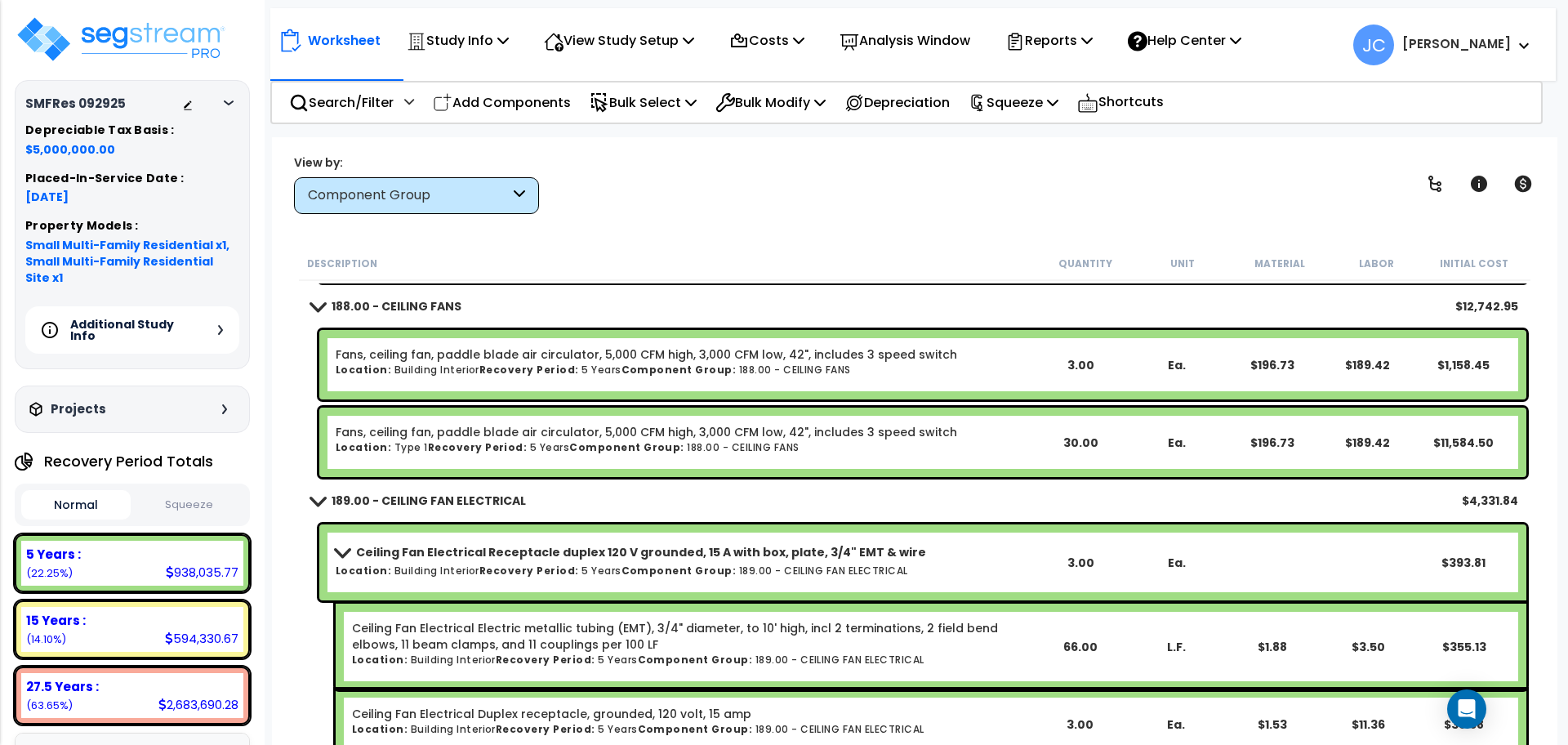
click at [200, 340] on div "Additional Study Info" at bounding box center [132, 330] width 214 height 47
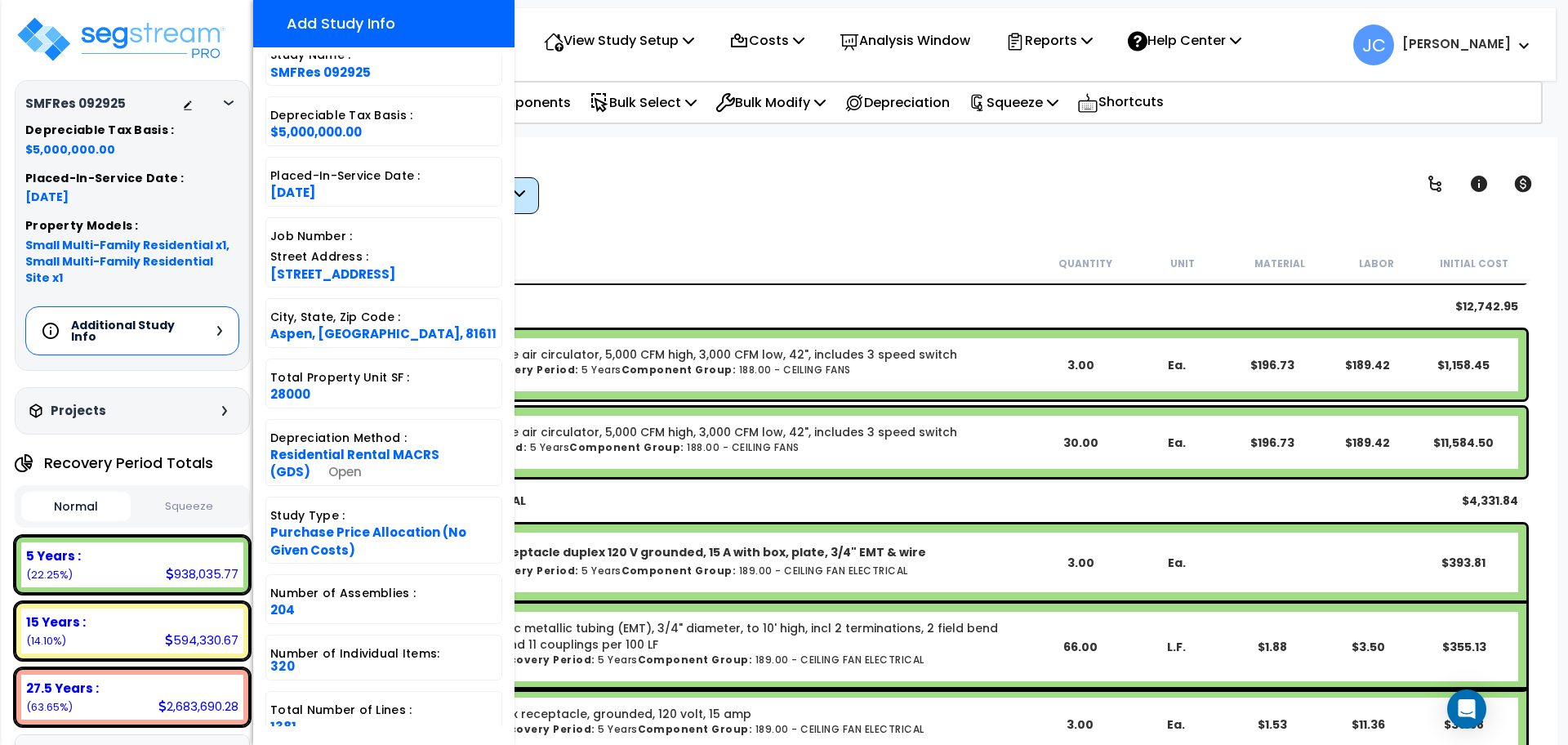
scroll to position [72, 0]
click at [758, 213] on div "Worksheet Study Info Study Setup Add Property Unit Template study Clone study JC" at bounding box center [914, 509] width 1286 height 745
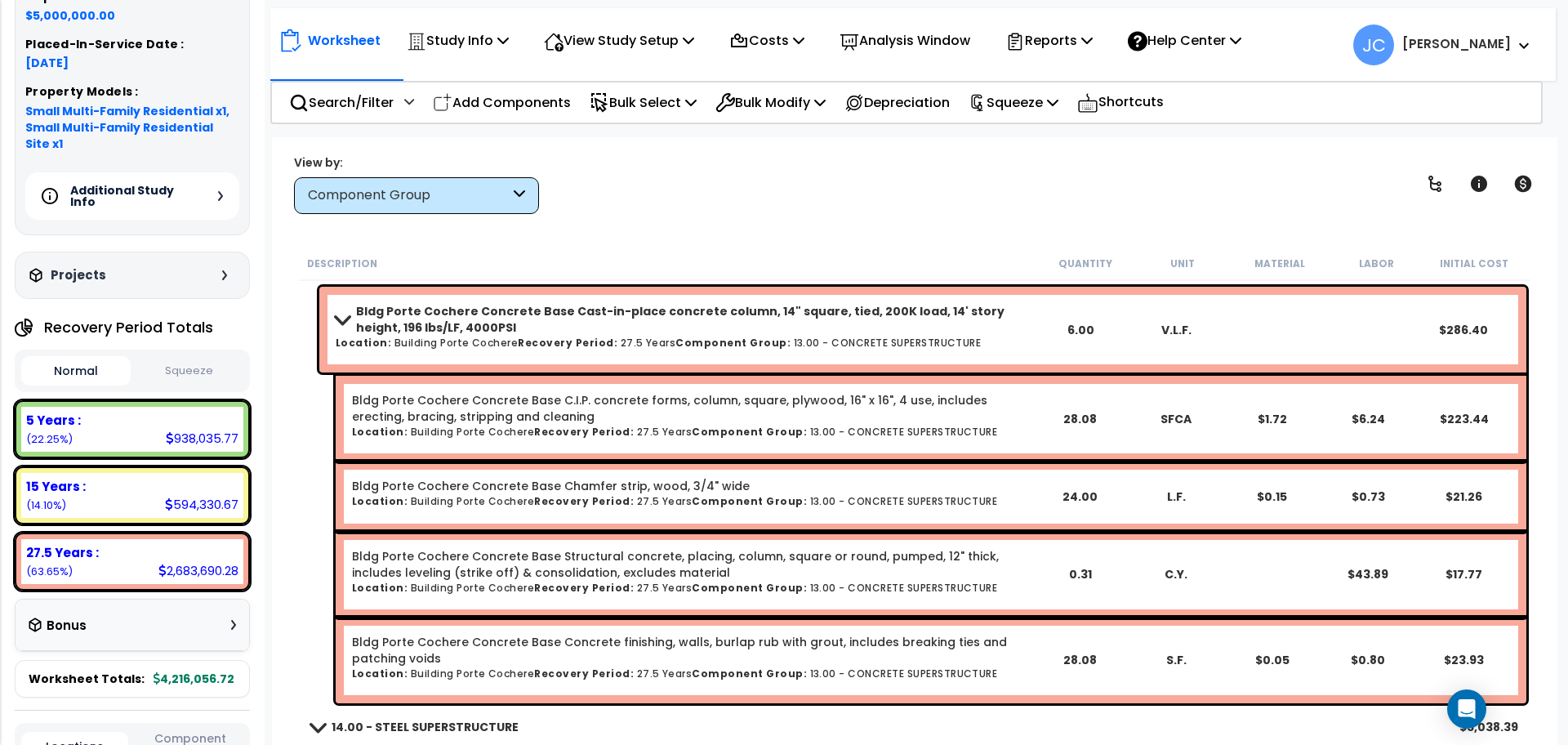
scroll to position [5922, 0]
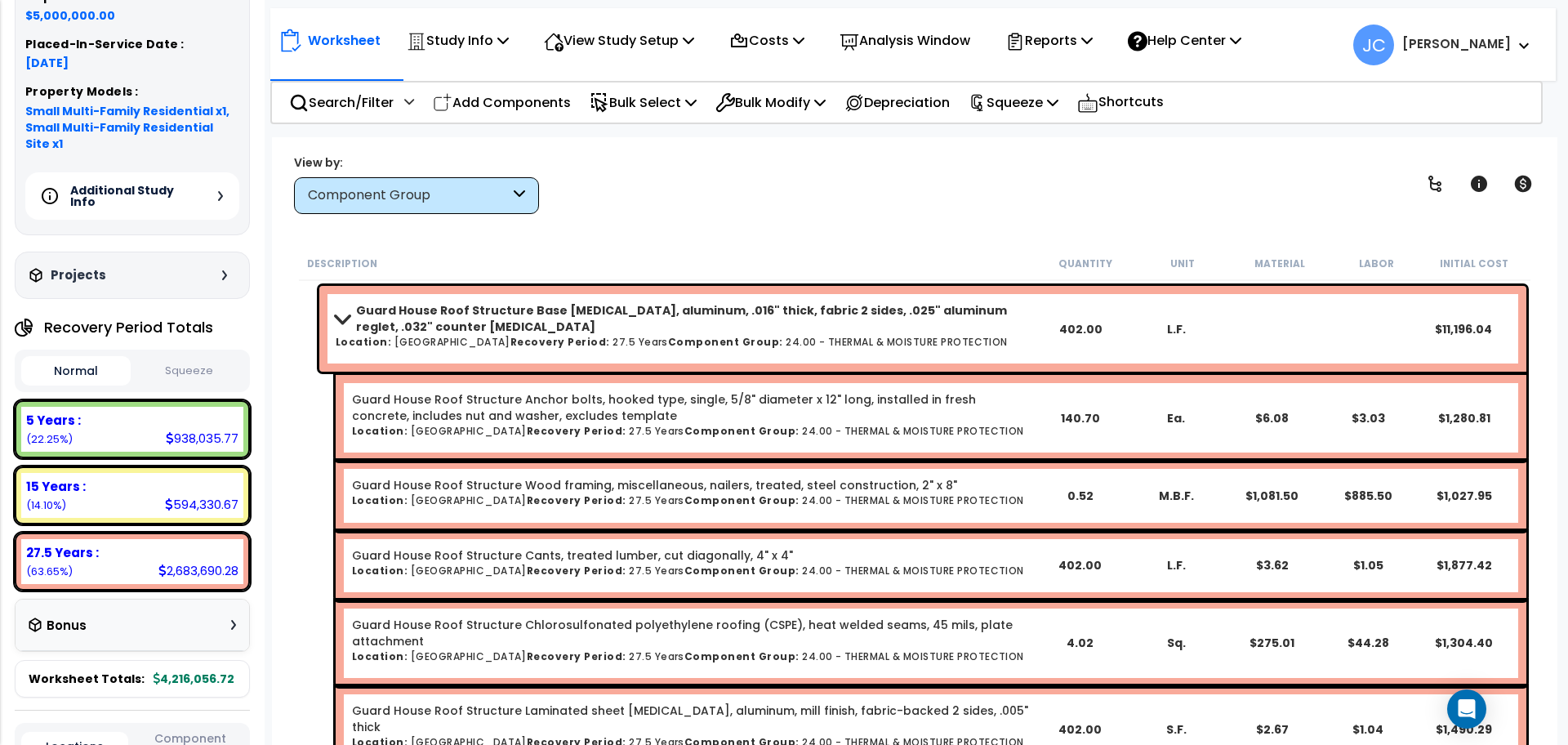
scroll to position [13241, 0]
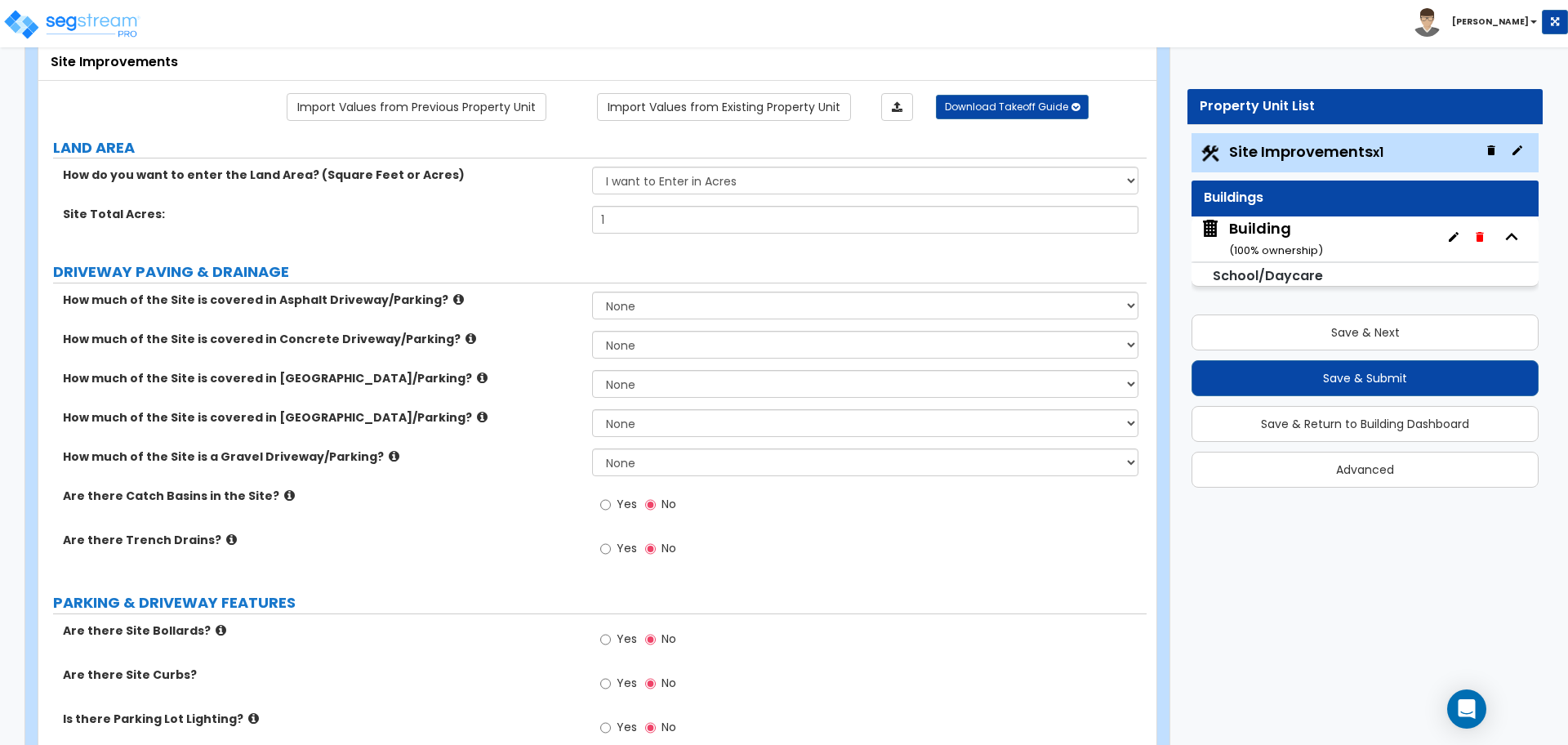
scroll to position [105, 0]
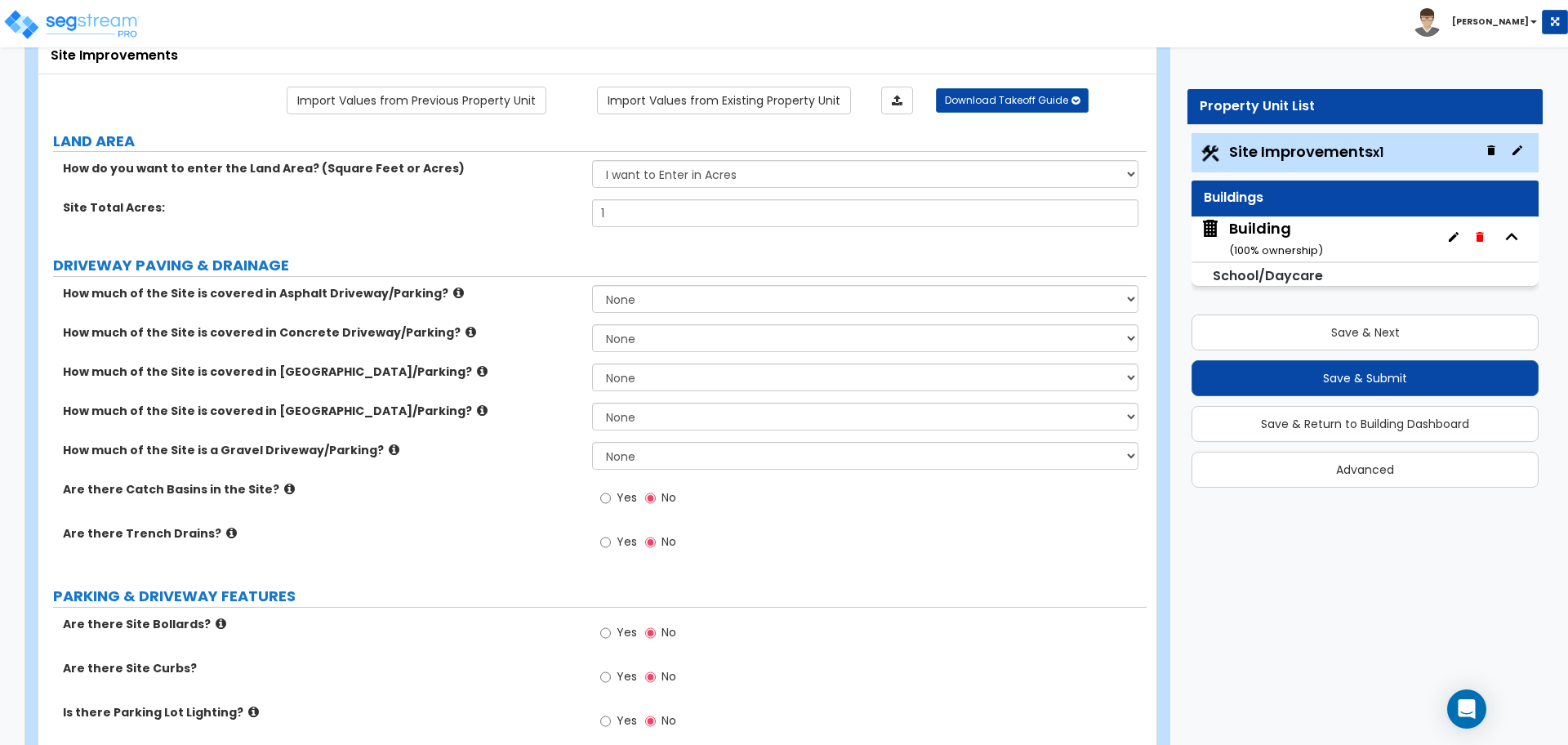
click at [453, 291] on icon at bounding box center [458, 293] width 11 height 12
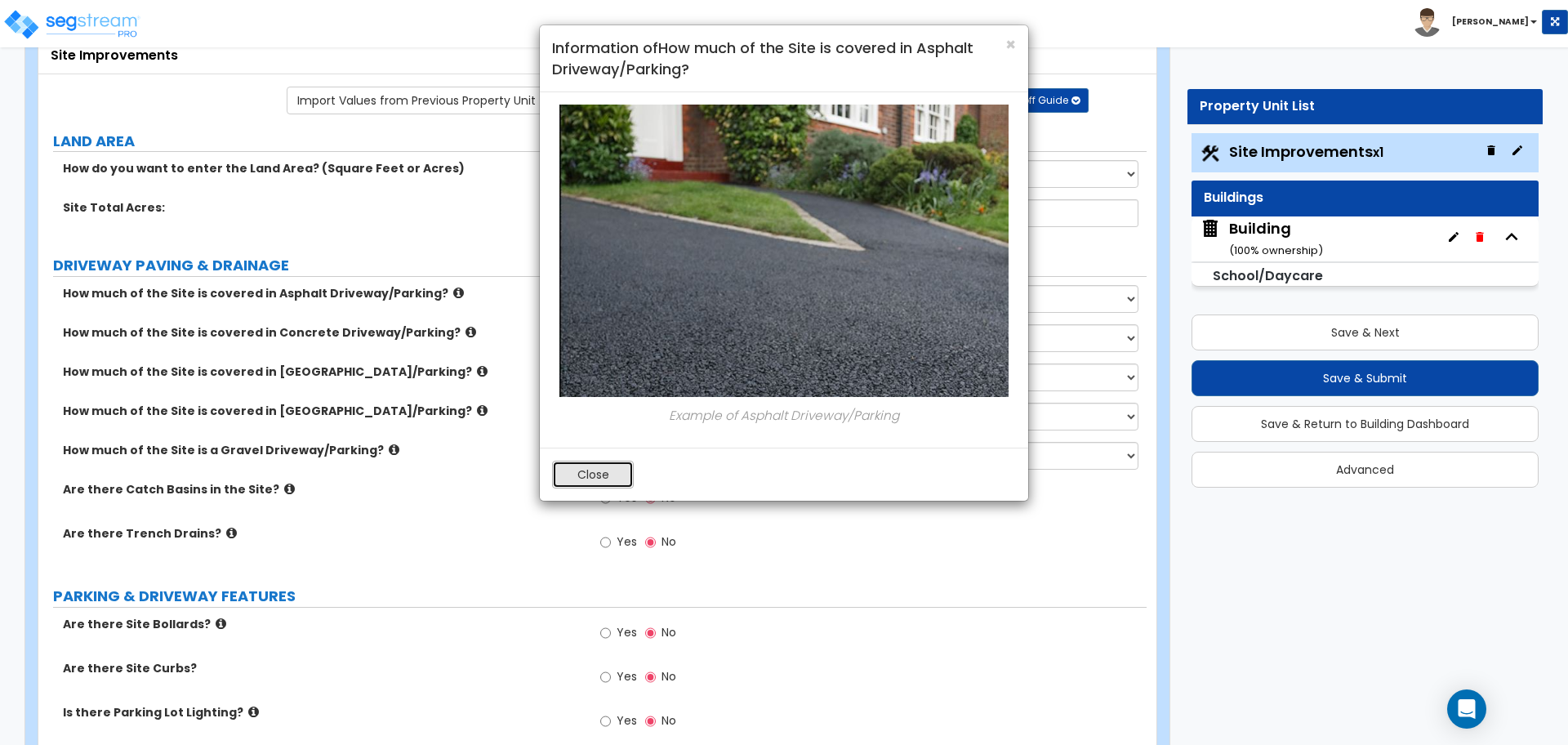
click at [585, 462] on button "Close" at bounding box center [593, 475] width 82 height 28
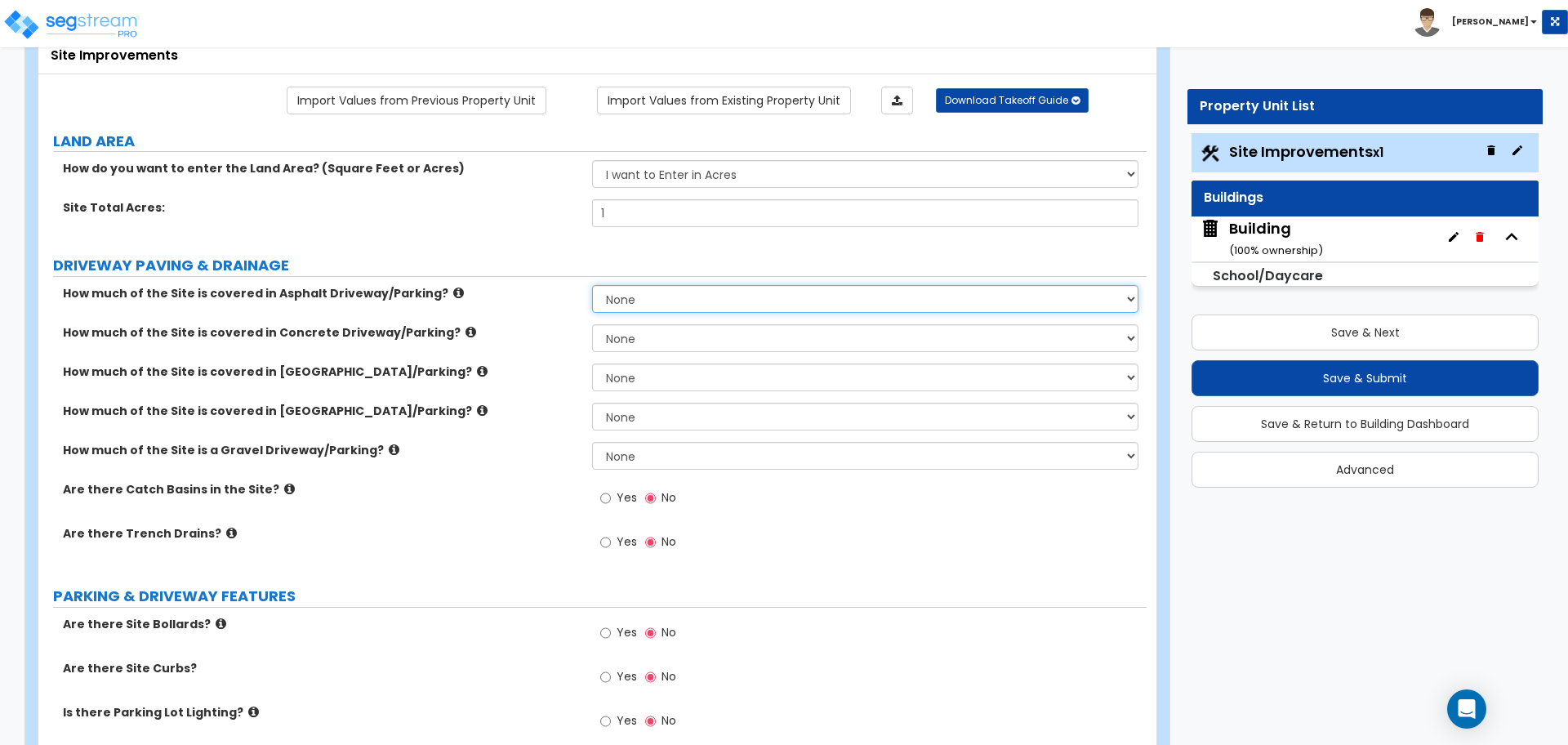
click at [649, 303] on select "None I want to Enter an Approximate Percentage I want to Enter the Square Foota…" at bounding box center [865, 299] width 546 height 28
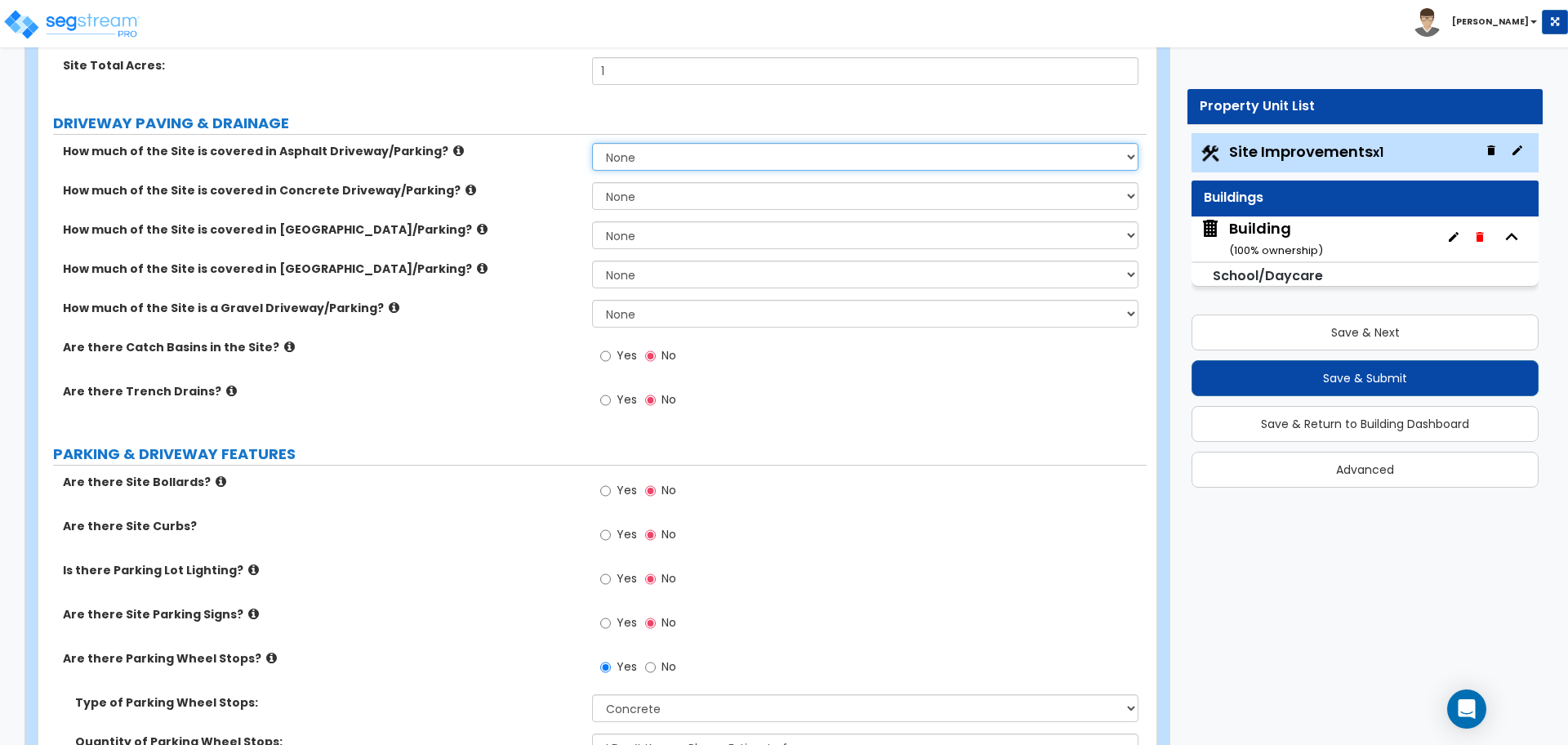
scroll to position [245, 0]
click at [703, 145] on select "None I want to Enter an Approximate Percentage I want to Enter the Square Foota…" at bounding box center [865, 158] width 546 height 28
select select "1"
click at [592, 144] on select "None I want to Enter an Approximate Percentage I want to Enter the Square Foota…" at bounding box center [865, 158] width 546 height 28
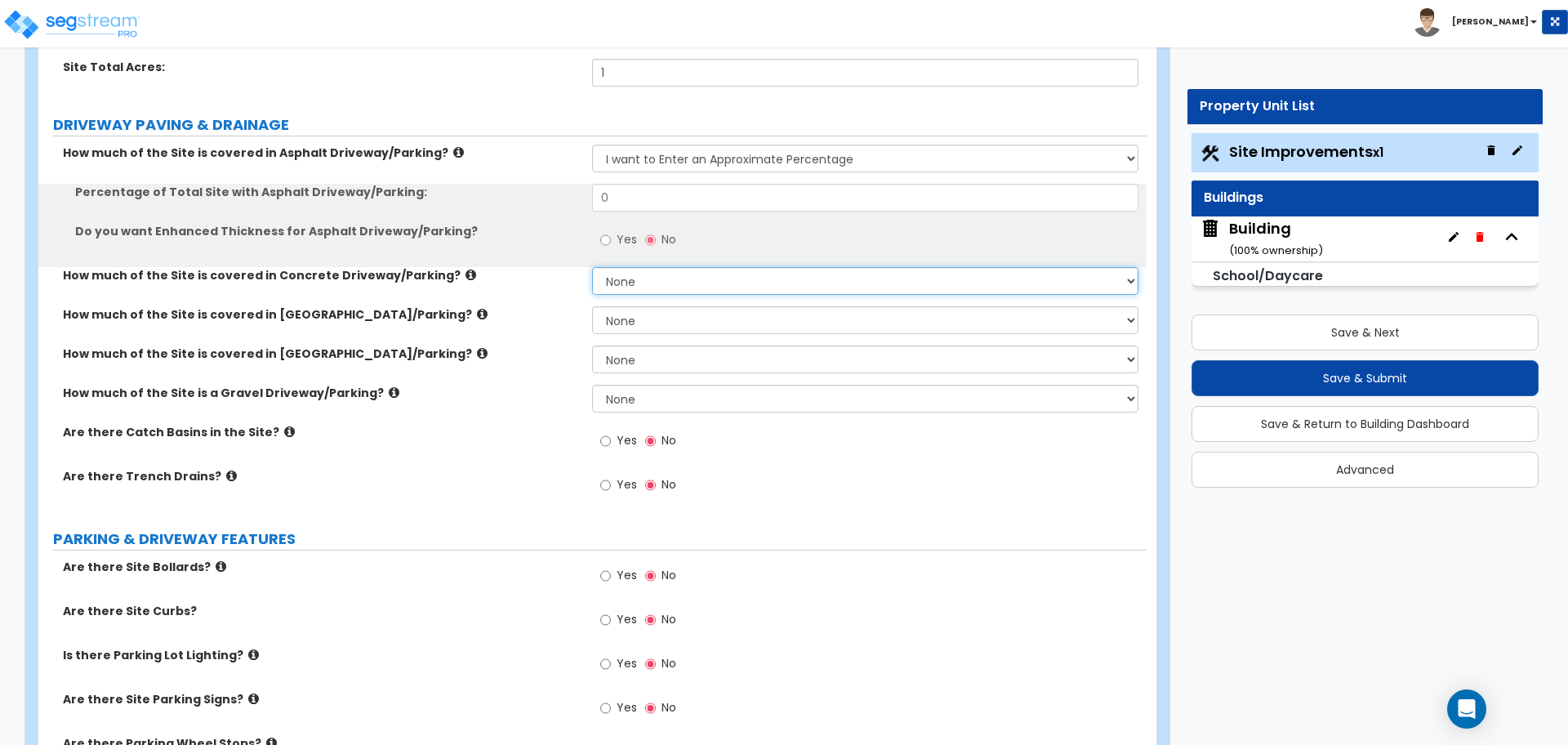
click at [672, 281] on select "None I want to Enter an Approximate Percentage I want to Enter the Square Foota…" at bounding box center [865, 281] width 546 height 28
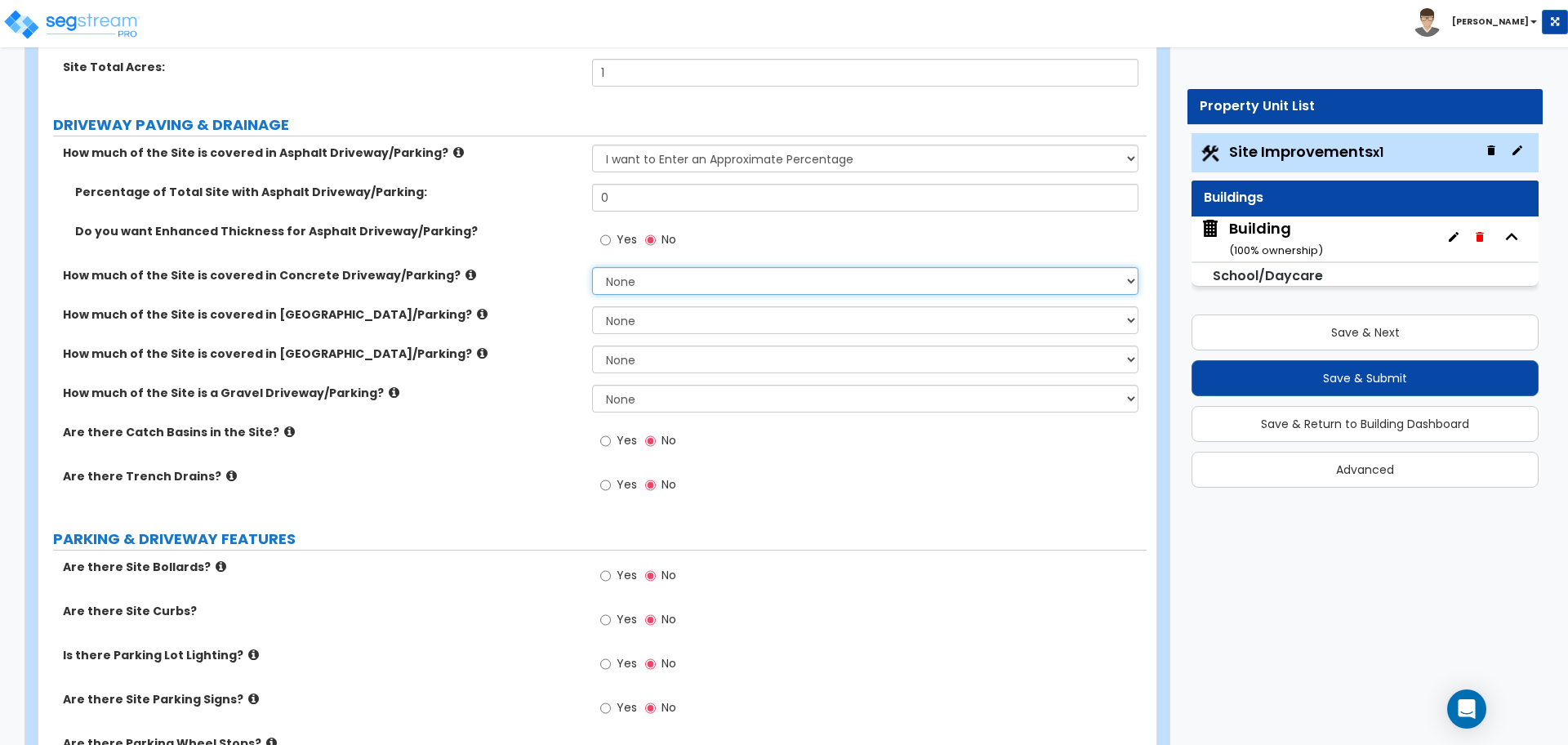
select select "1"
click at [592, 267] on select "None I want to Enter an Approximate Percentage I want to Enter the Square Foota…" at bounding box center [865, 281] width 546 height 28
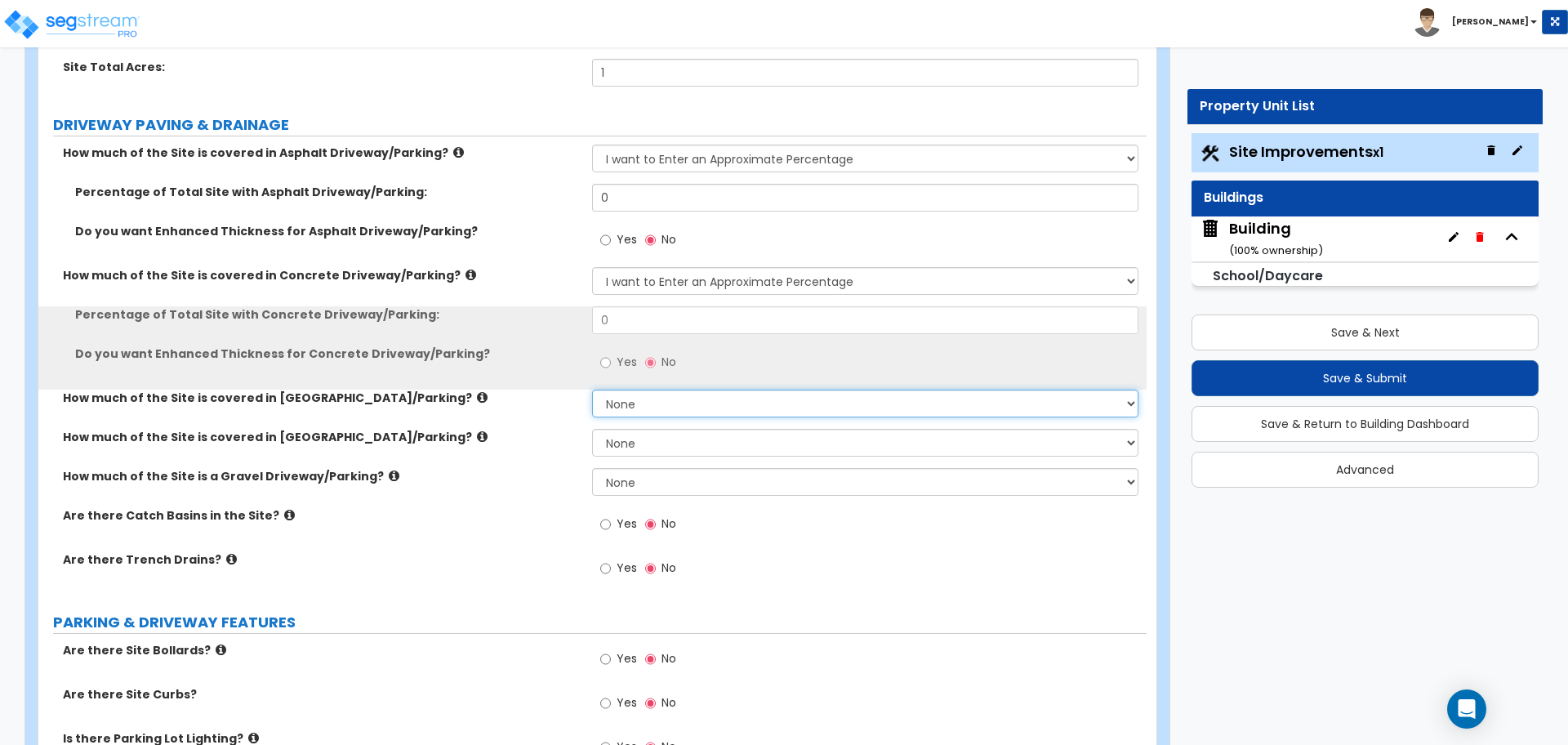
click at [678, 401] on select "None I want to Enter an Approximate Percentage I want to Enter the Square Foota…" at bounding box center [865, 404] width 546 height 28
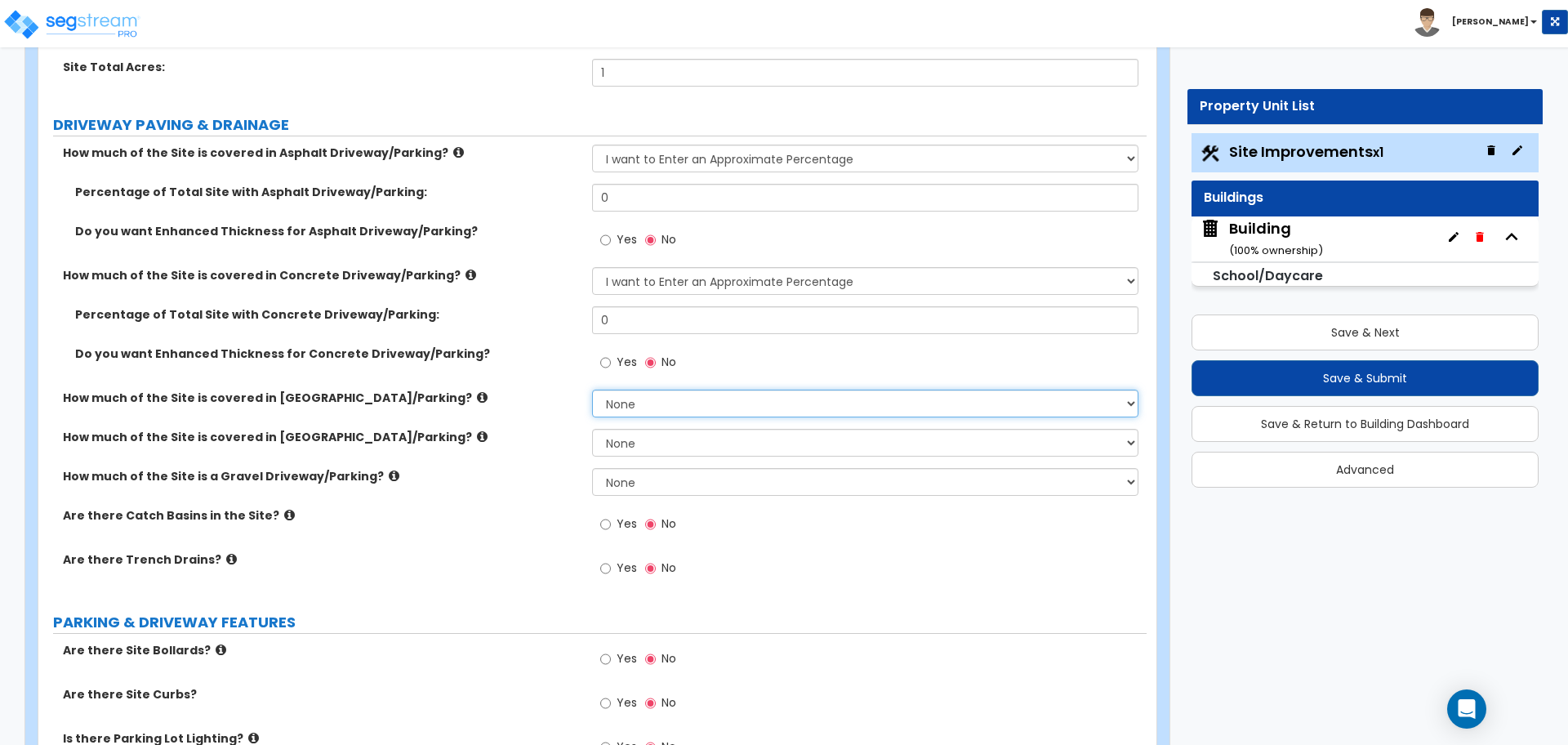
select select "1"
click at [592, 390] on select "None I want to Enter an Approximate Percentage I want to Enter the Square Foota…" at bounding box center [865, 404] width 546 height 28
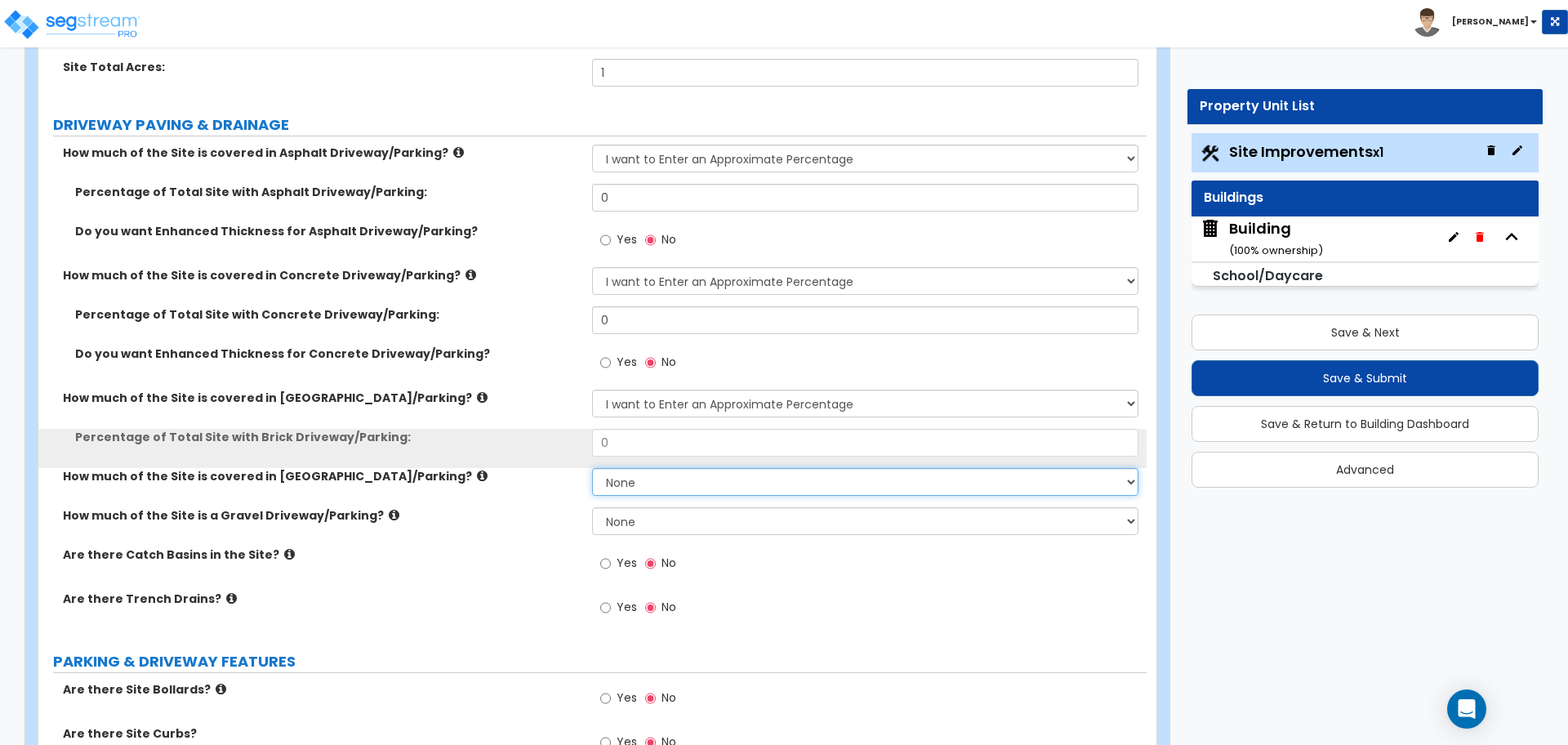
click at [713, 488] on select "None I want to Enter an Approximate Percentage I want to Enter the Square Foota…" at bounding box center [865, 482] width 546 height 28
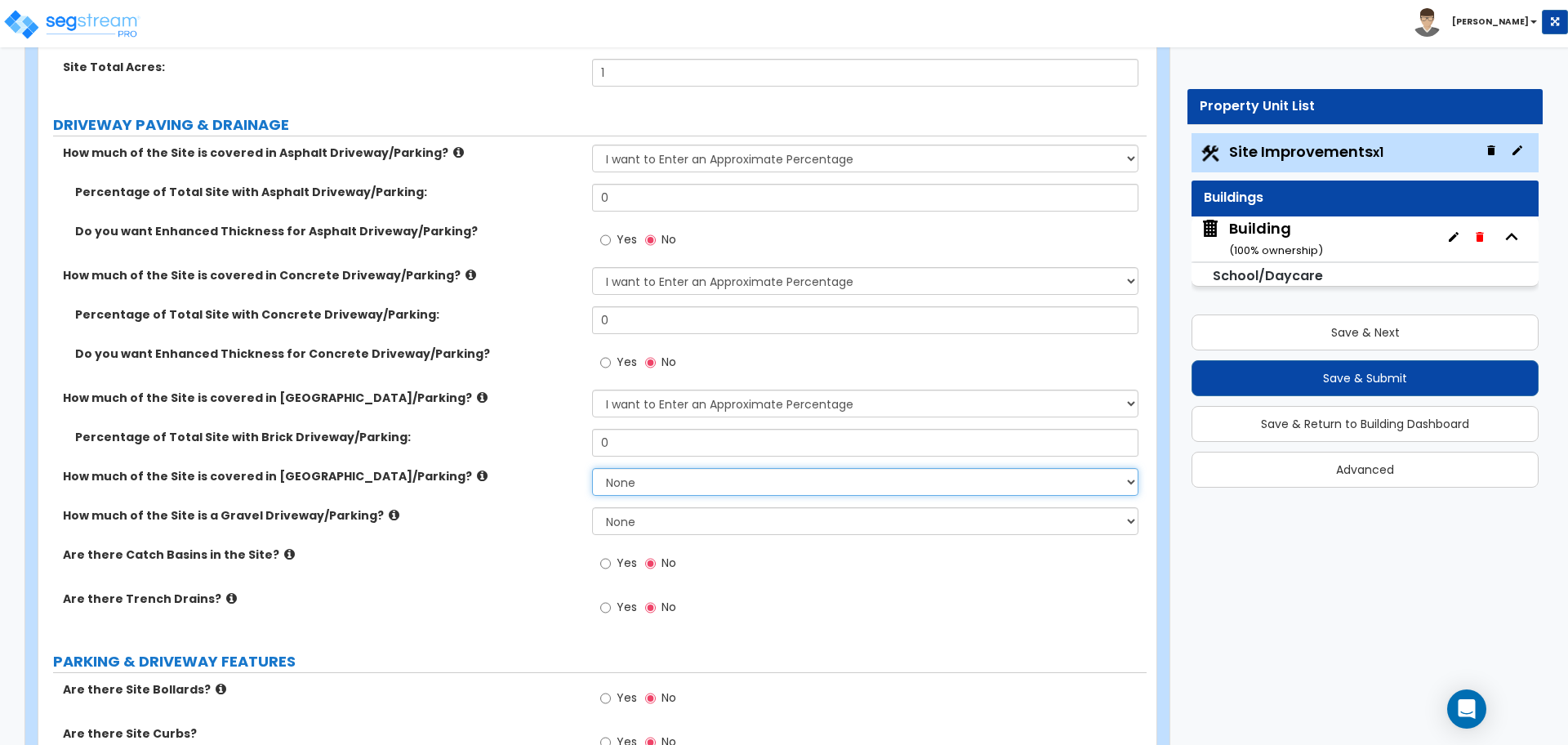
select select "1"
click at [592, 468] on select "None I want to Enter an Approximate Percentage I want to Enter the Square Foota…" at bounding box center [865, 482] width 546 height 28
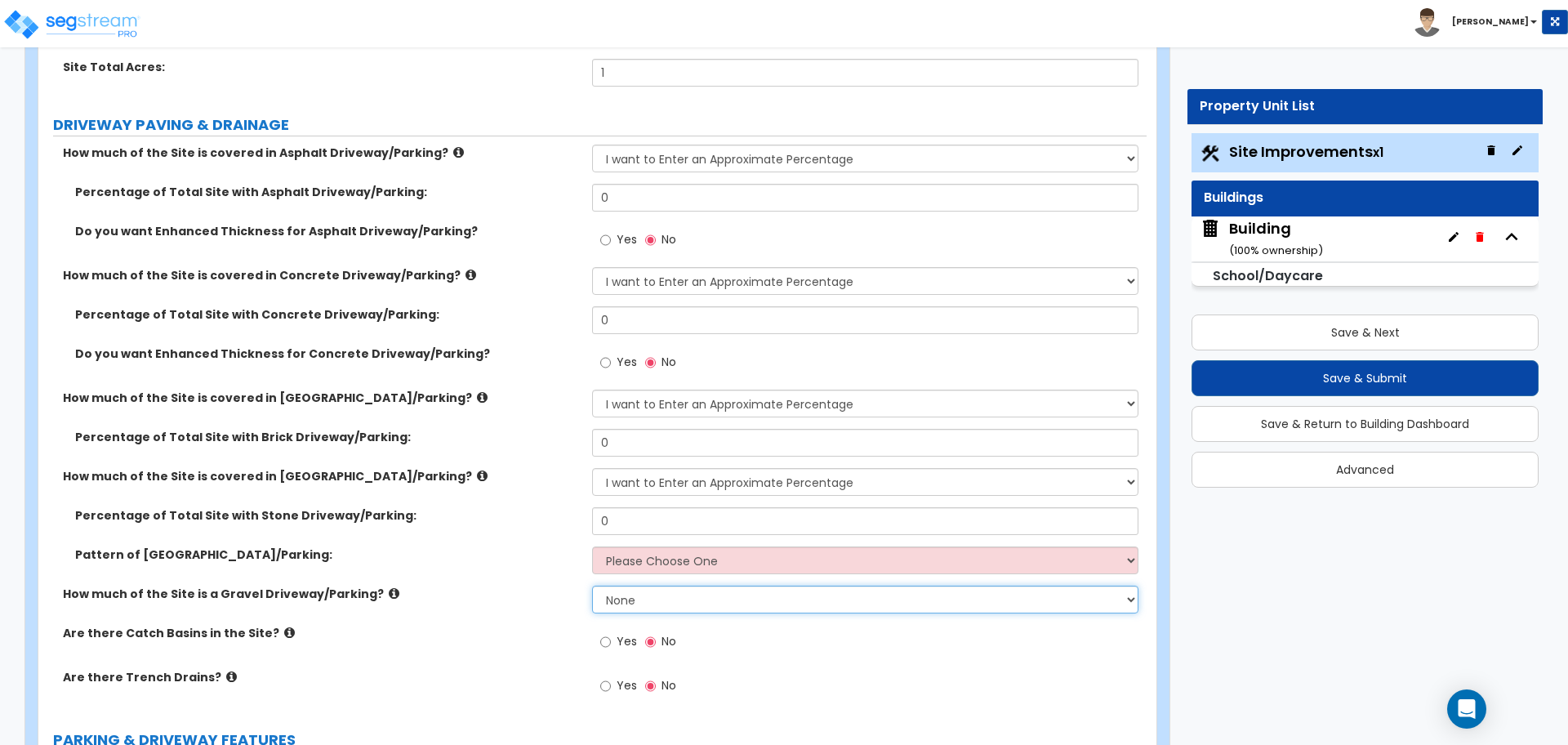
click at [722, 594] on select "None I want to Enter an Approximate Percentage I want to Enter the Square Foota…" at bounding box center [865, 600] width 546 height 28
select select "1"
click at [592, 586] on select "None I want to Enter an Approximate Percentage I want to Enter the Square Foota…" at bounding box center [865, 600] width 546 height 28
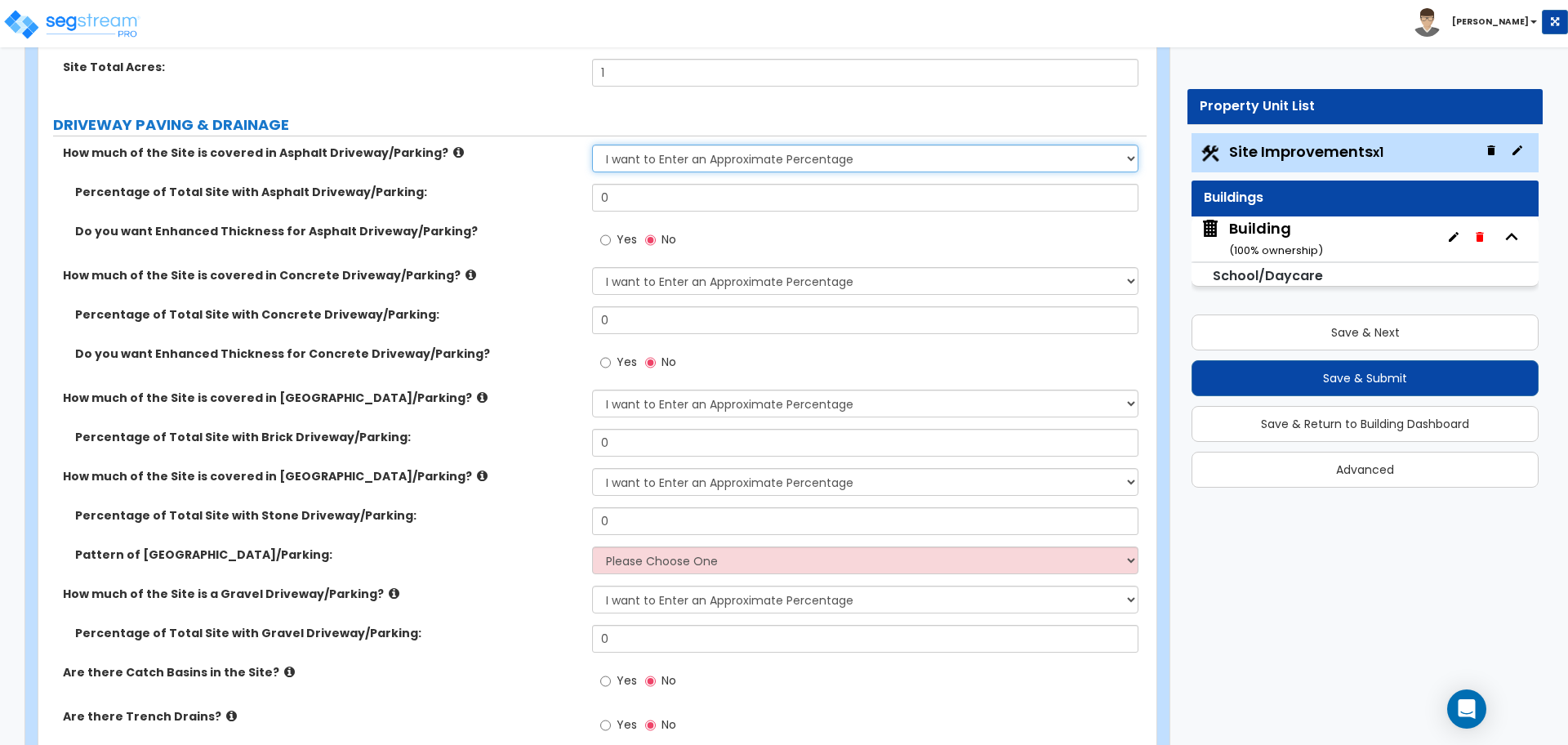
click at [740, 154] on select "None I want to Enter an Approximate Percentage I want to Enter the Square Foota…" at bounding box center [865, 158] width 546 height 28
select select "2"
click at [592, 144] on select "None I want to Enter an Approximate Percentage I want to Enter the Square Foota…" at bounding box center [865, 158] width 546 height 28
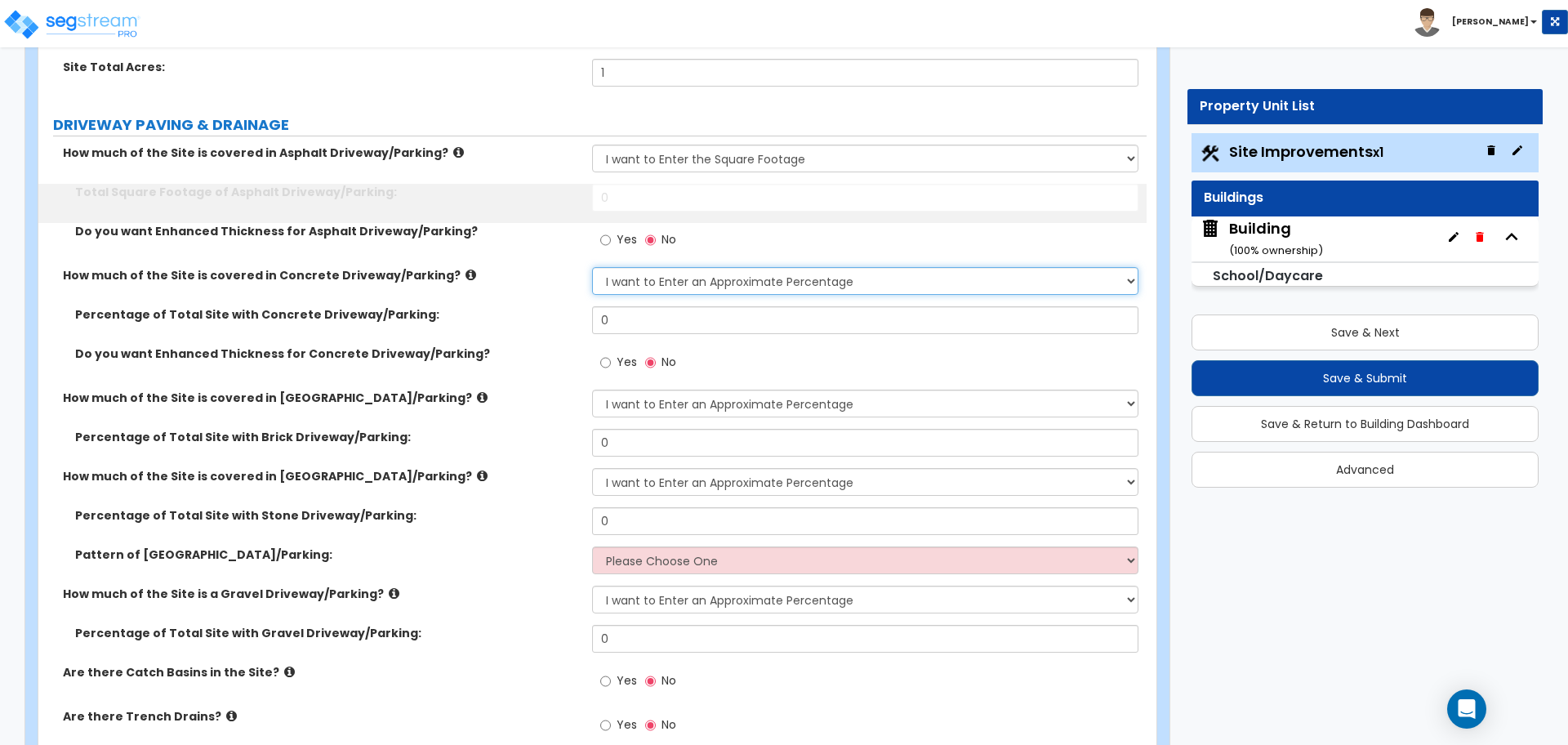
click at [810, 274] on select "None I want to Enter an Approximate Percentage I want to Enter the Square Foota…" at bounding box center [865, 281] width 546 height 28
select select "2"
click at [592, 267] on select "None I want to Enter an Approximate Percentage I want to Enter the Square Foota…" at bounding box center [865, 281] width 546 height 28
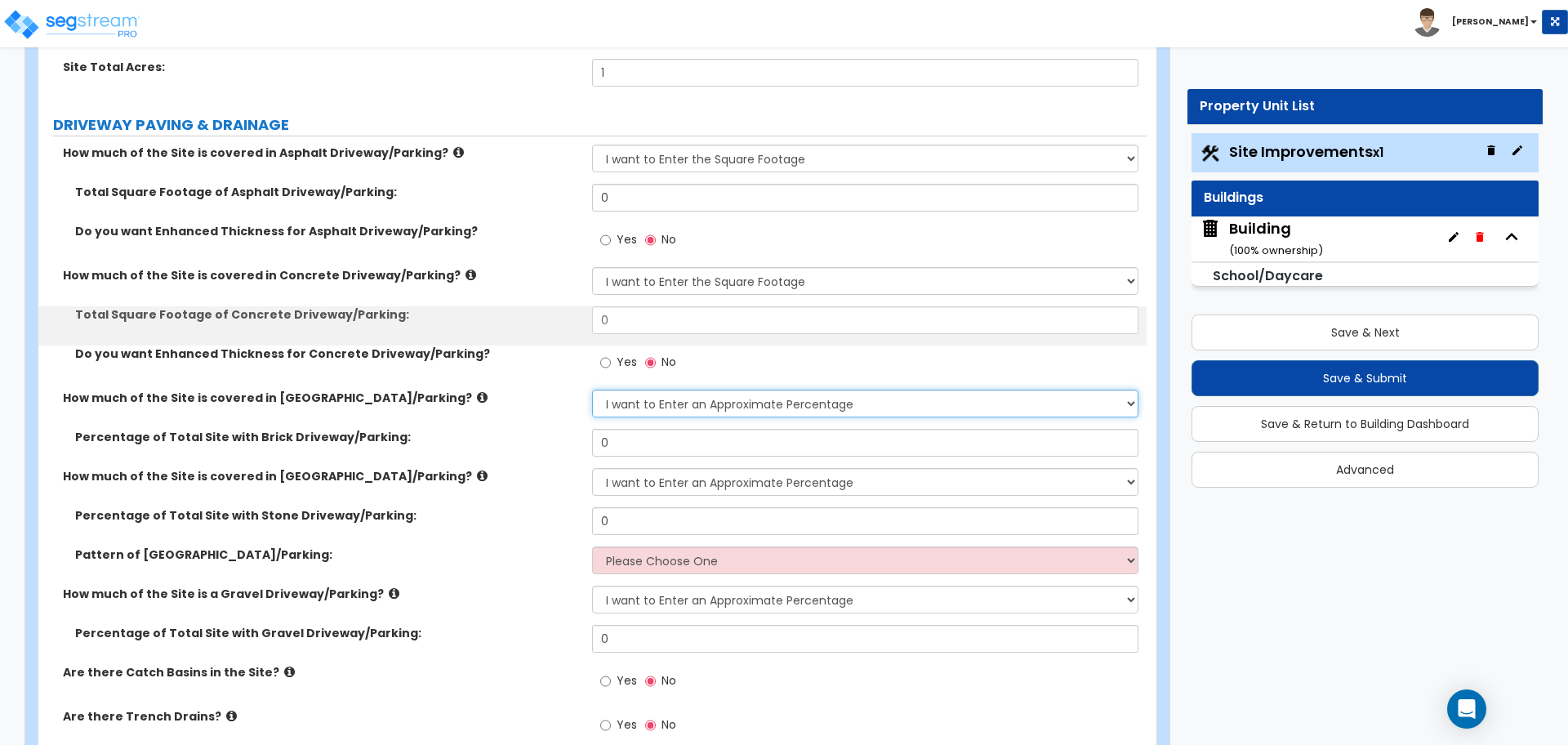
click at [764, 400] on select "None I want to Enter an Approximate Percentage I want to Enter the Square Foota…" at bounding box center [865, 404] width 546 height 28
select select "2"
click at [592, 390] on select "None I want to Enter an Approximate Percentage I want to Enter the Square Foota…" at bounding box center [865, 404] width 546 height 28
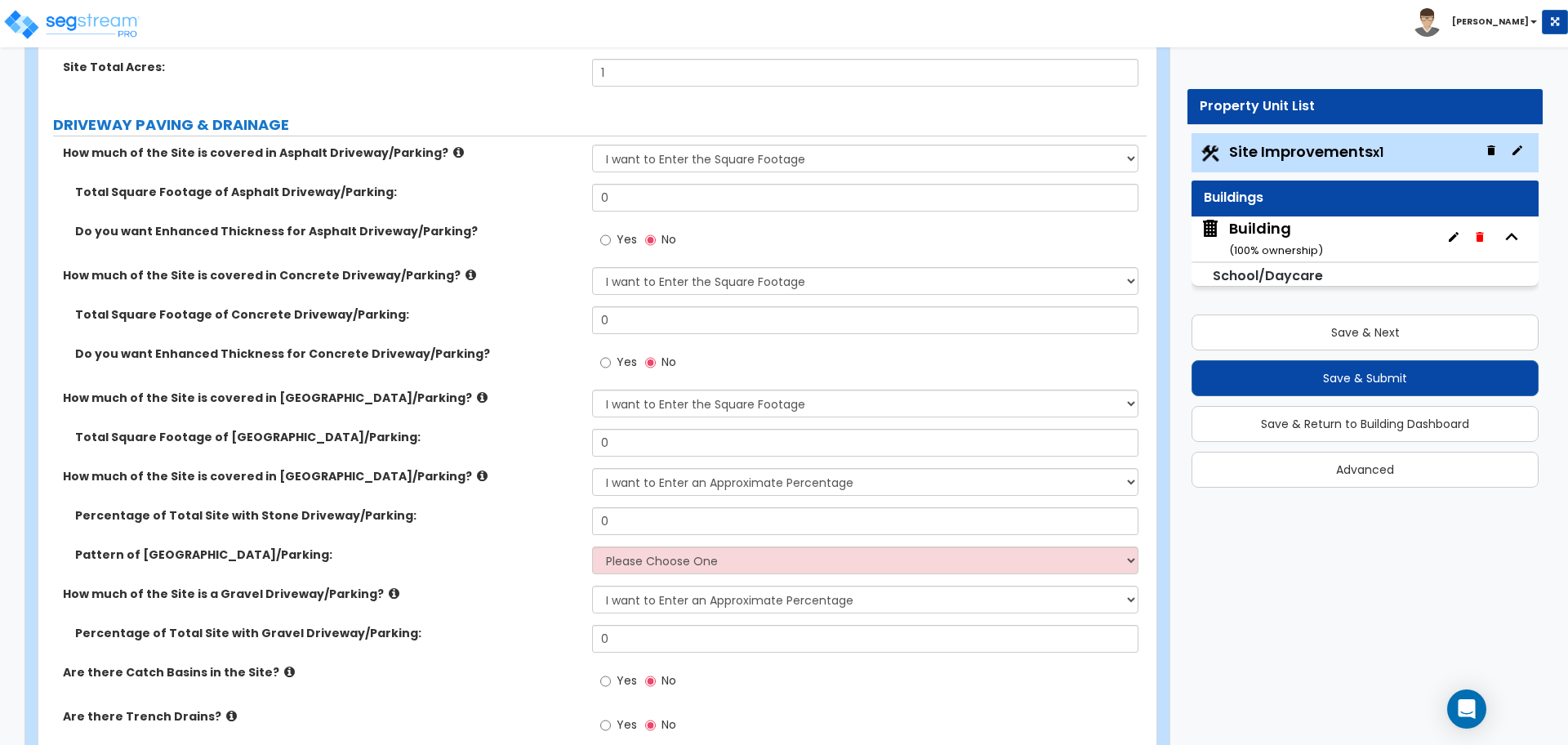
click at [766, 575] on div "Pattern of Stone Driveway/Parking: Please Choose One Irregular Rectangular" at bounding box center [593, 566] width 1109 height 40
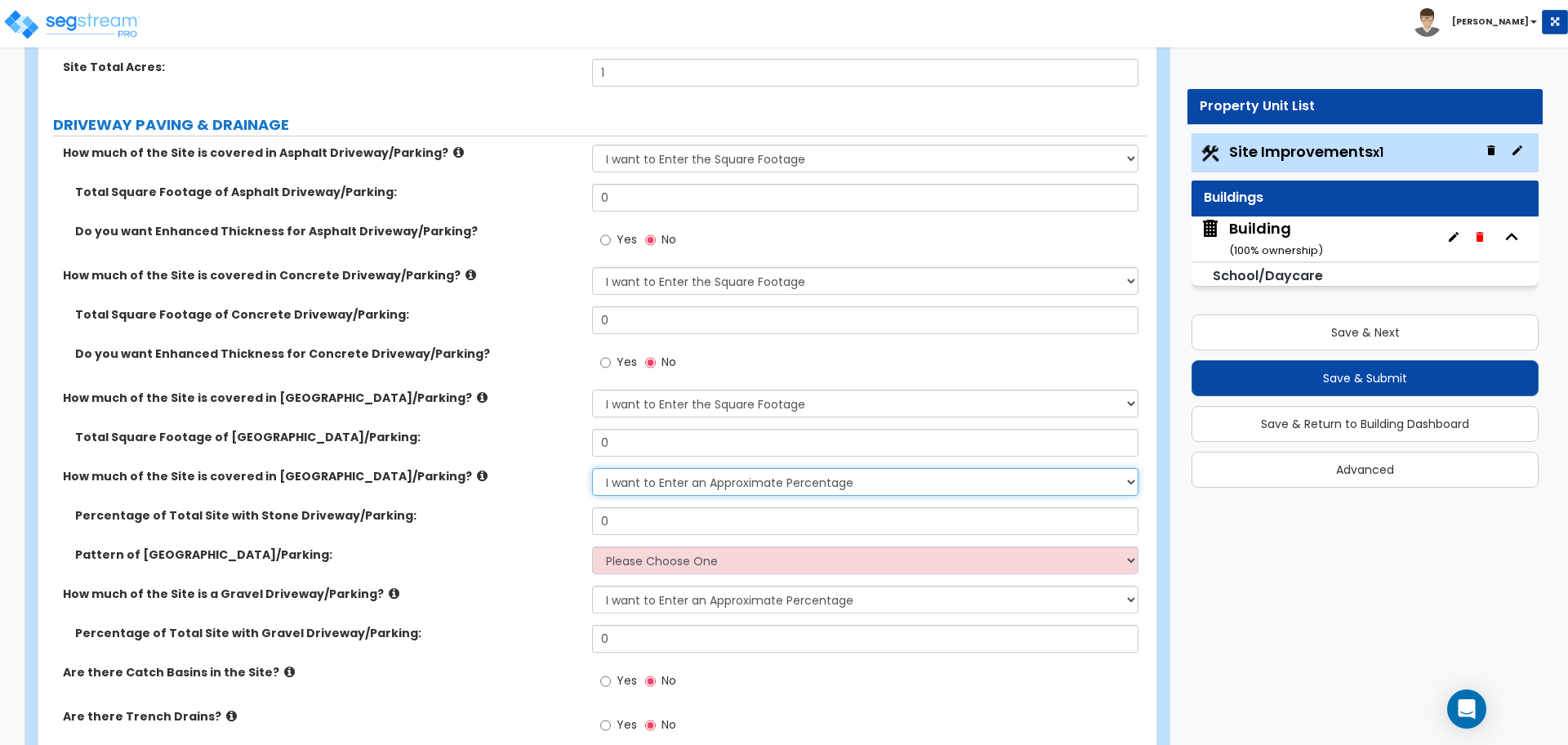
click at [738, 472] on select "None I want to Enter an Approximate Percentage I want to Enter the Square Foota…" at bounding box center [865, 482] width 546 height 28
select select "2"
click at [592, 468] on select "None I want to Enter an Approximate Percentage I want to Enter the Square Foota…" at bounding box center [865, 482] width 546 height 28
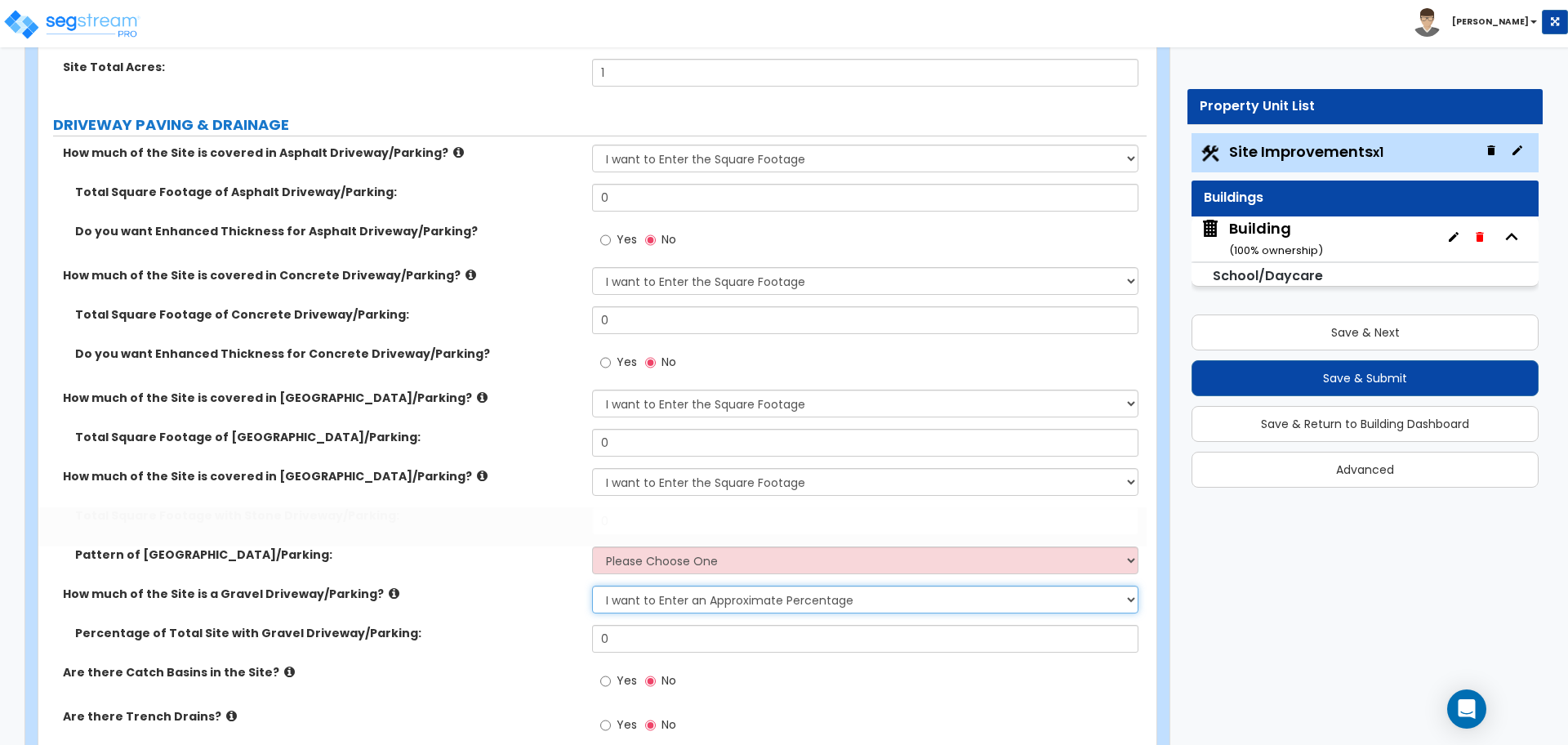
click at [760, 591] on select "None I want to Enter an Approximate Percentage I want to Enter the Square Foota…" at bounding box center [865, 600] width 546 height 28
select select "2"
click at [592, 586] on select "None I want to Enter an Approximate Percentage I want to Enter the Square Foota…" at bounding box center [865, 600] width 546 height 28
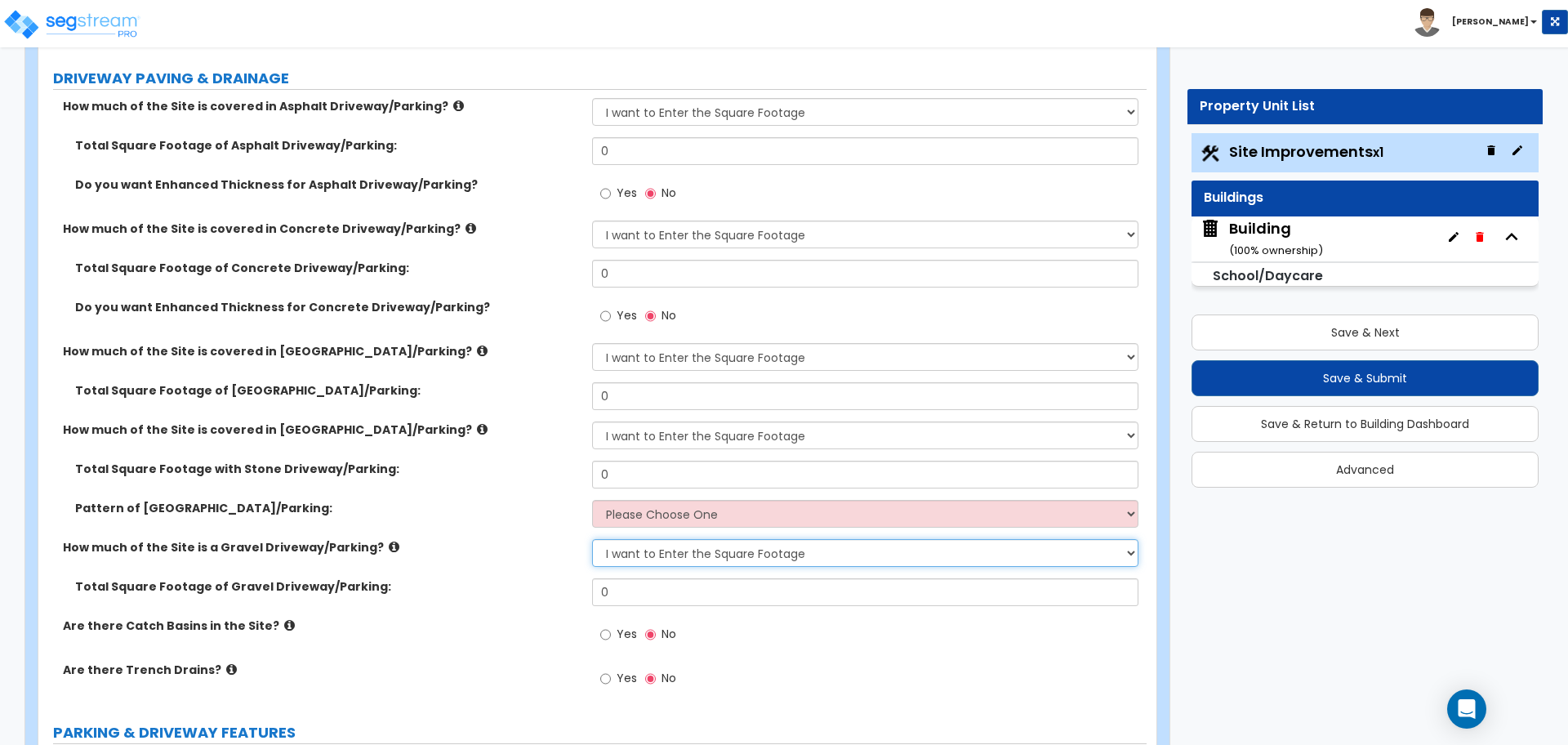
scroll to position [302, 0]
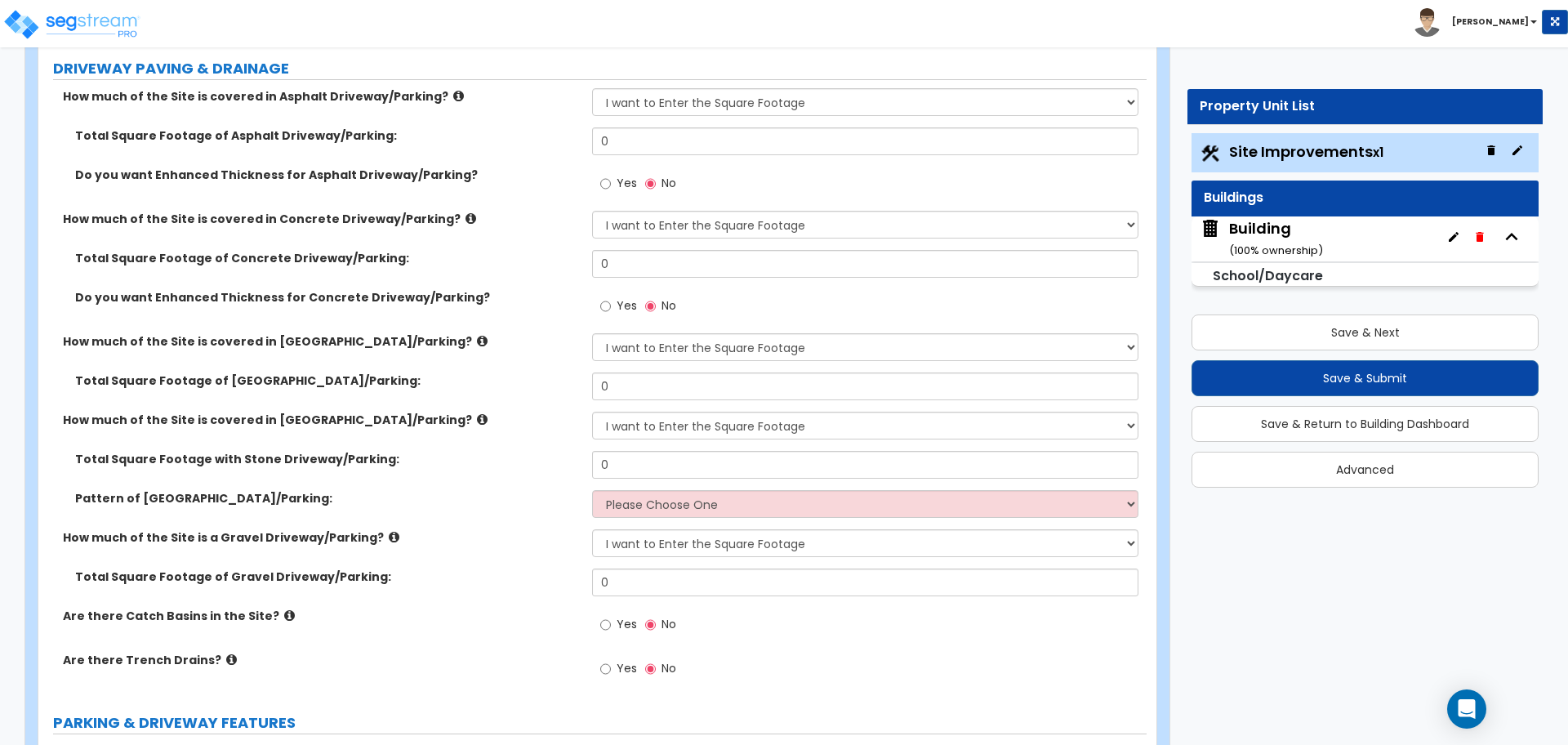
click at [504, 189] on div "Do you want Enhanced Thickness for Asphalt Driveway/Parking? Yes No" at bounding box center [593, 188] width 1109 height 44
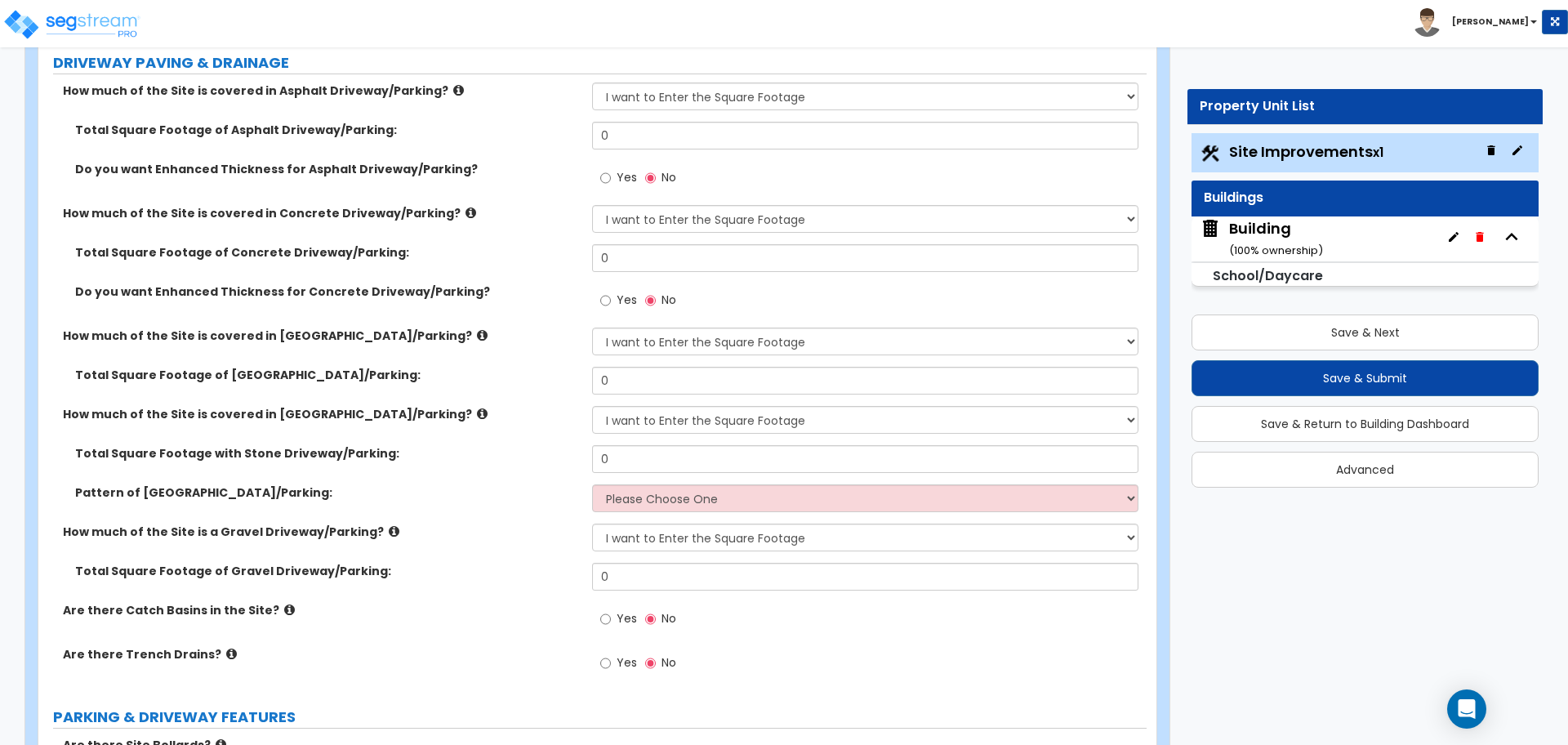
scroll to position [289, 0]
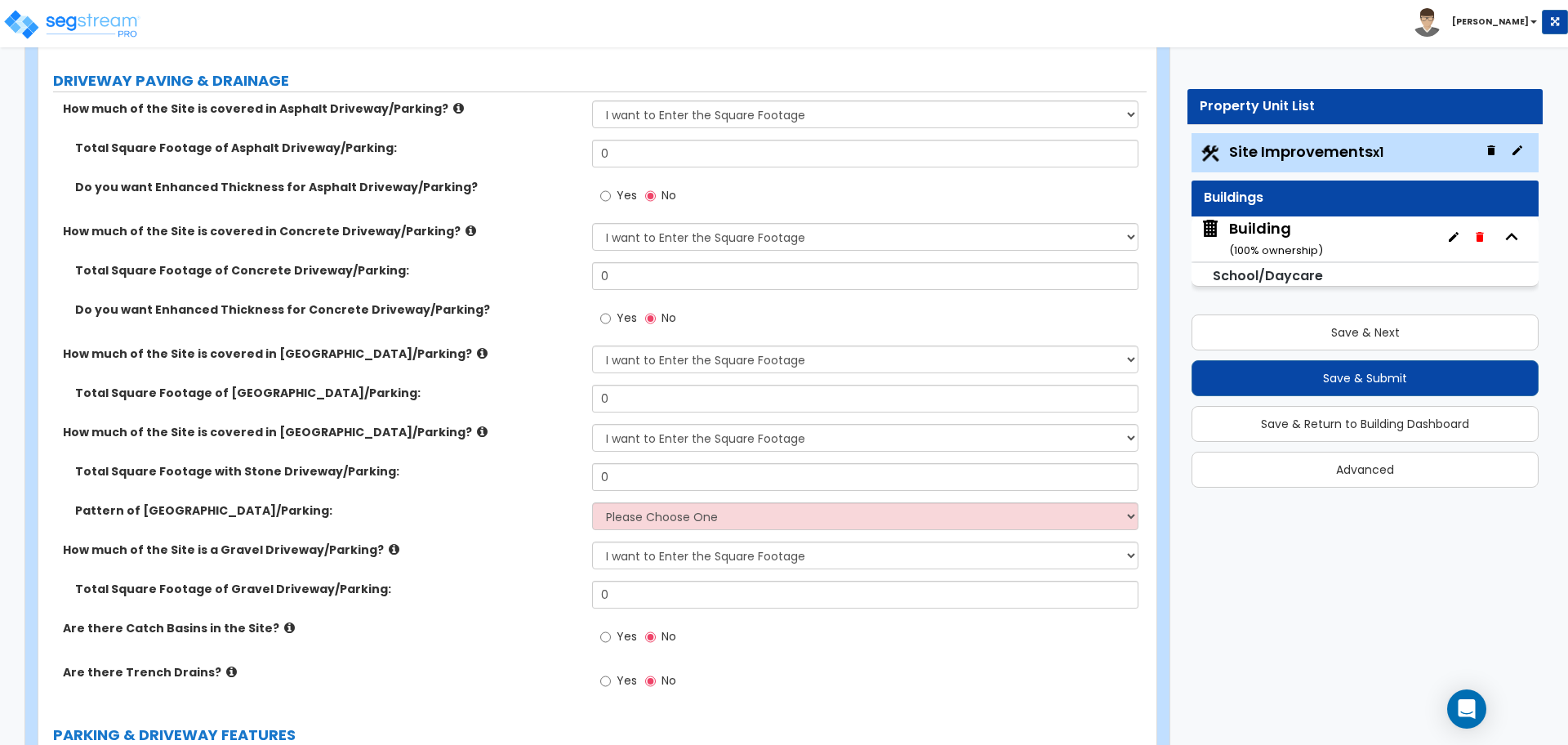
click at [612, 319] on label "Yes" at bounding box center [619, 320] width 37 height 28
click at [611, 319] on input "Yes" at bounding box center [605, 318] width 11 height 18
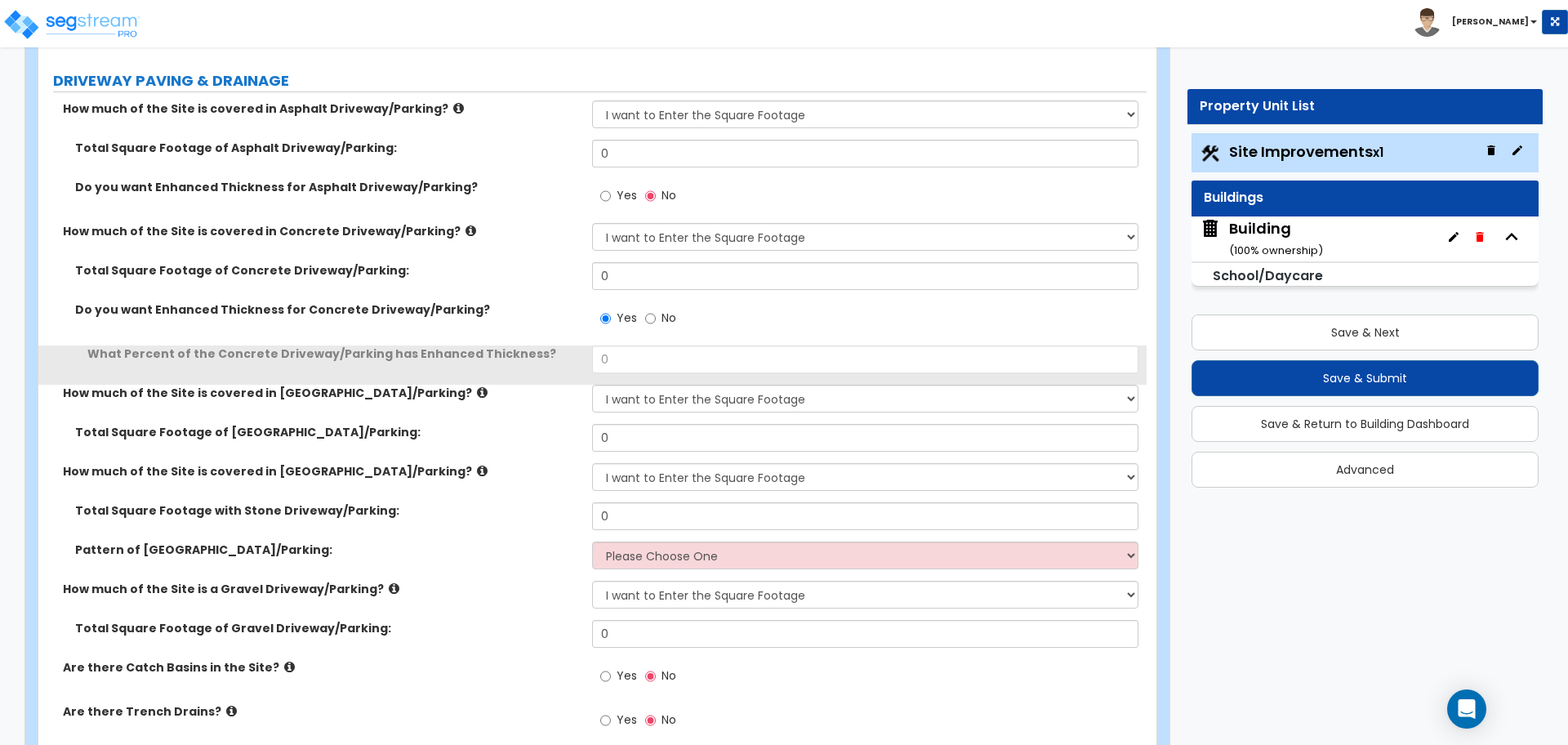
click at [703, 320] on div "Yes No" at bounding box center [868, 324] width 553 height 44
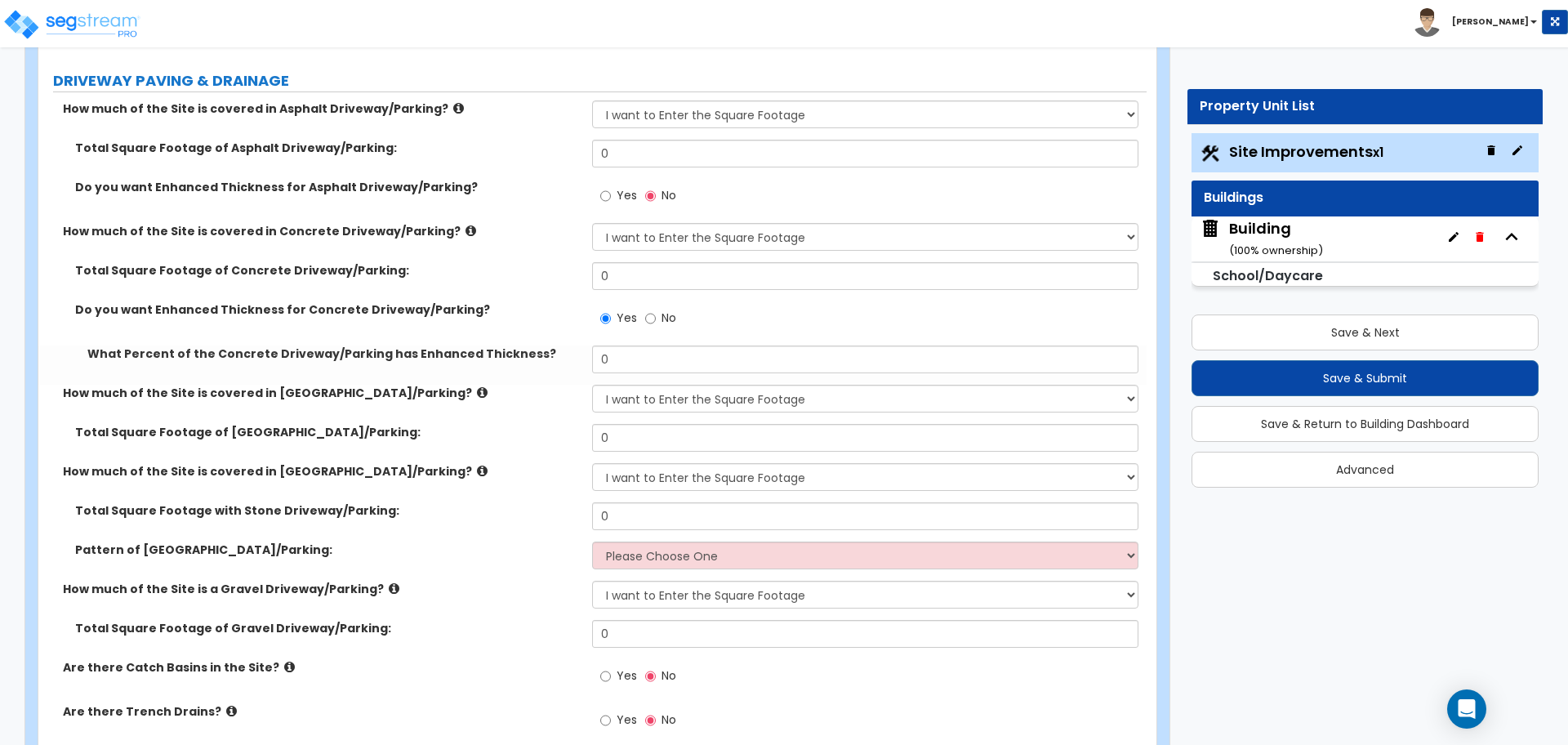
click at [660, 315] on label "No" at bounding box center [660, 320] width 31 height 28
click at [656, 315] on input "No" at bounding box center [650, 318] width 11 height 18
radio input "false"
radio input "true"
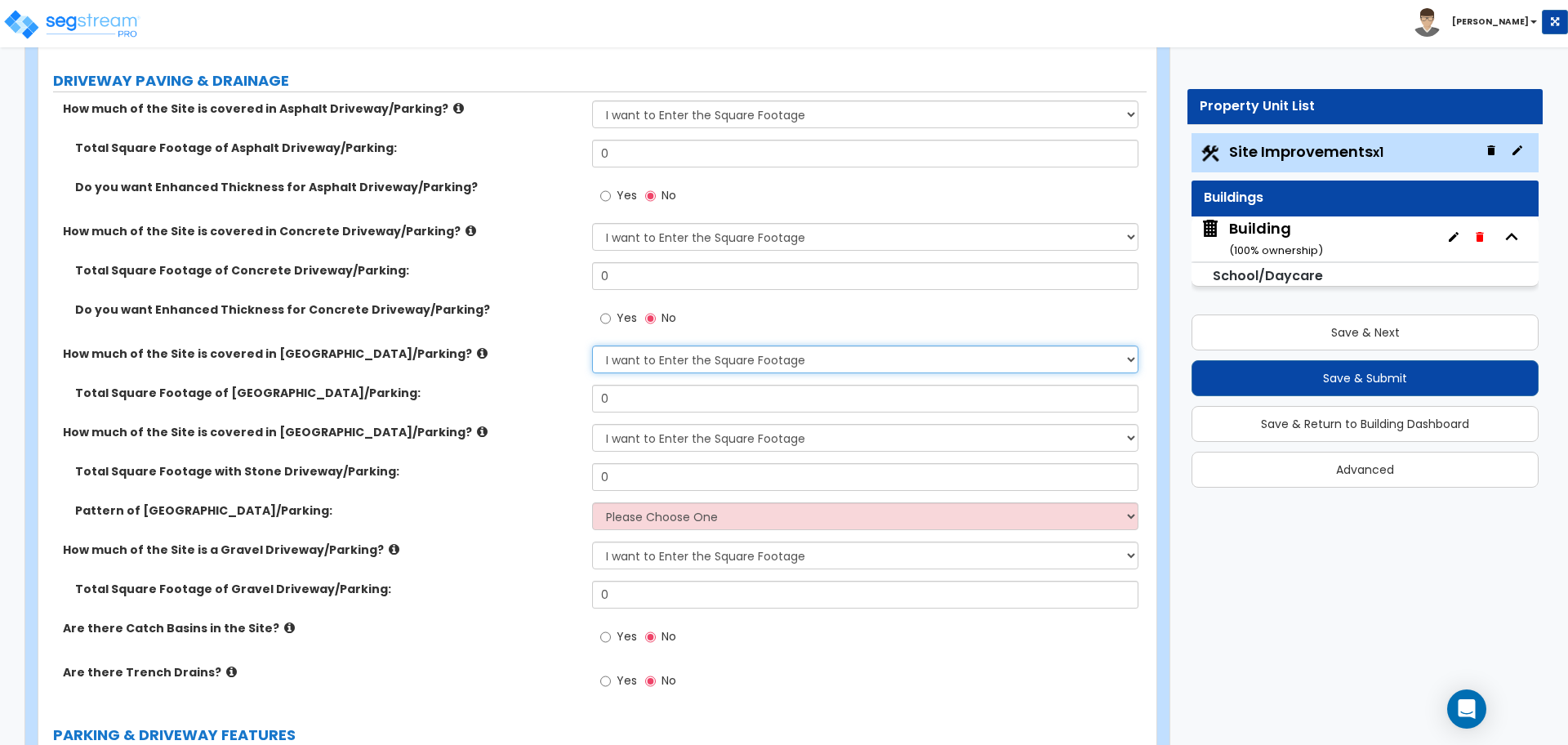
click at [663, 366] on select "None I want to Enter an Approximate Percentage I want to Enter the Square Foota…" at bounding box center [865, 360] width 546 height 28
select select "0"
click at [592, 346] on select "None I want to Enter an Approximate Percentage I want to Enter the Square Foota…" at bounding box center [865, 360] width 546 height 28
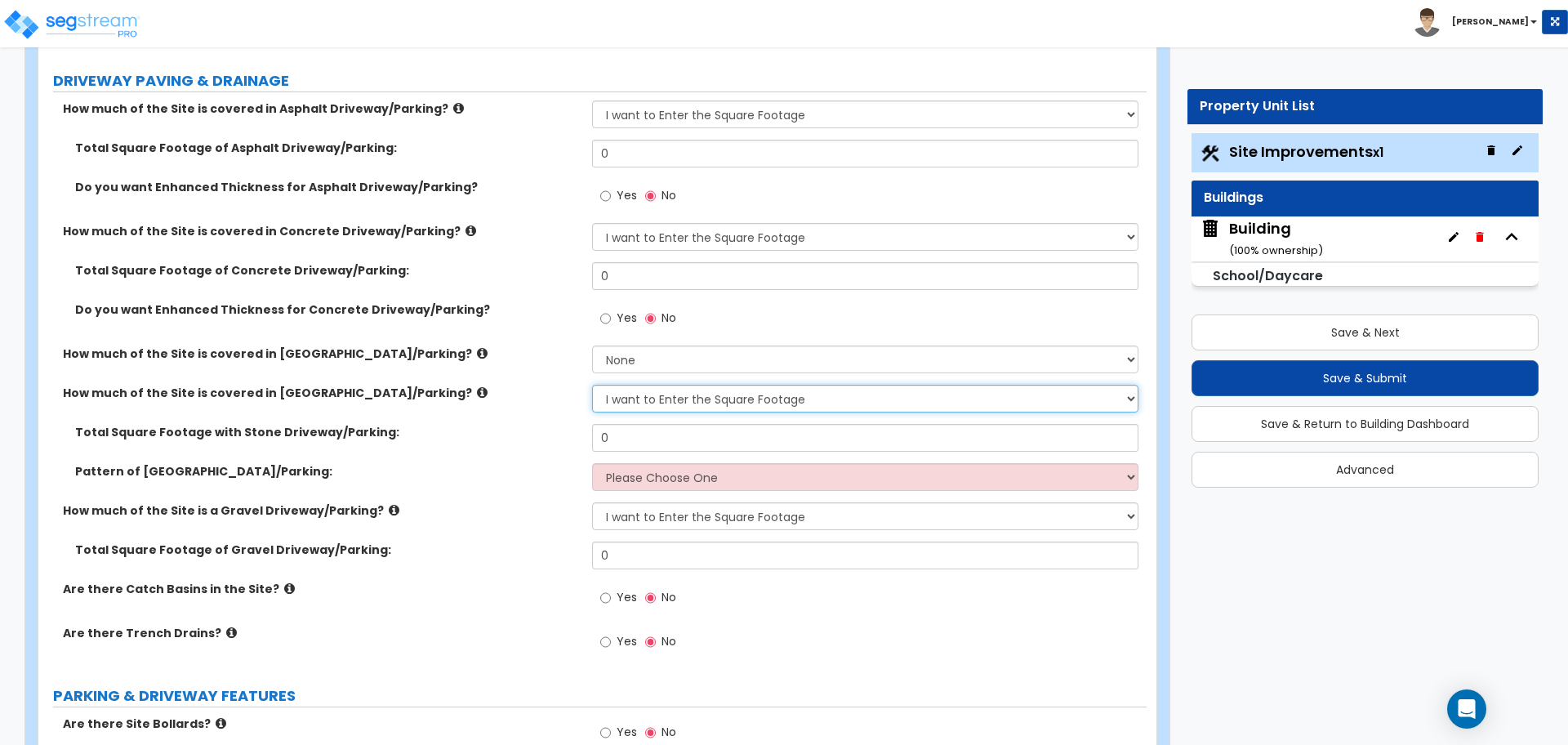
click at [662, 391] on select "None I want to Enter an Approximate Percentage I want to Enter the Square Foota…" at bounding box center [865, 398] width 546 height 28
select select "0"
click at [592, 384] on select "None I want to Enter an Approximate Percentage I want to Enter the Square Foota…" at bounding box center [865, 398] width 546 height 28
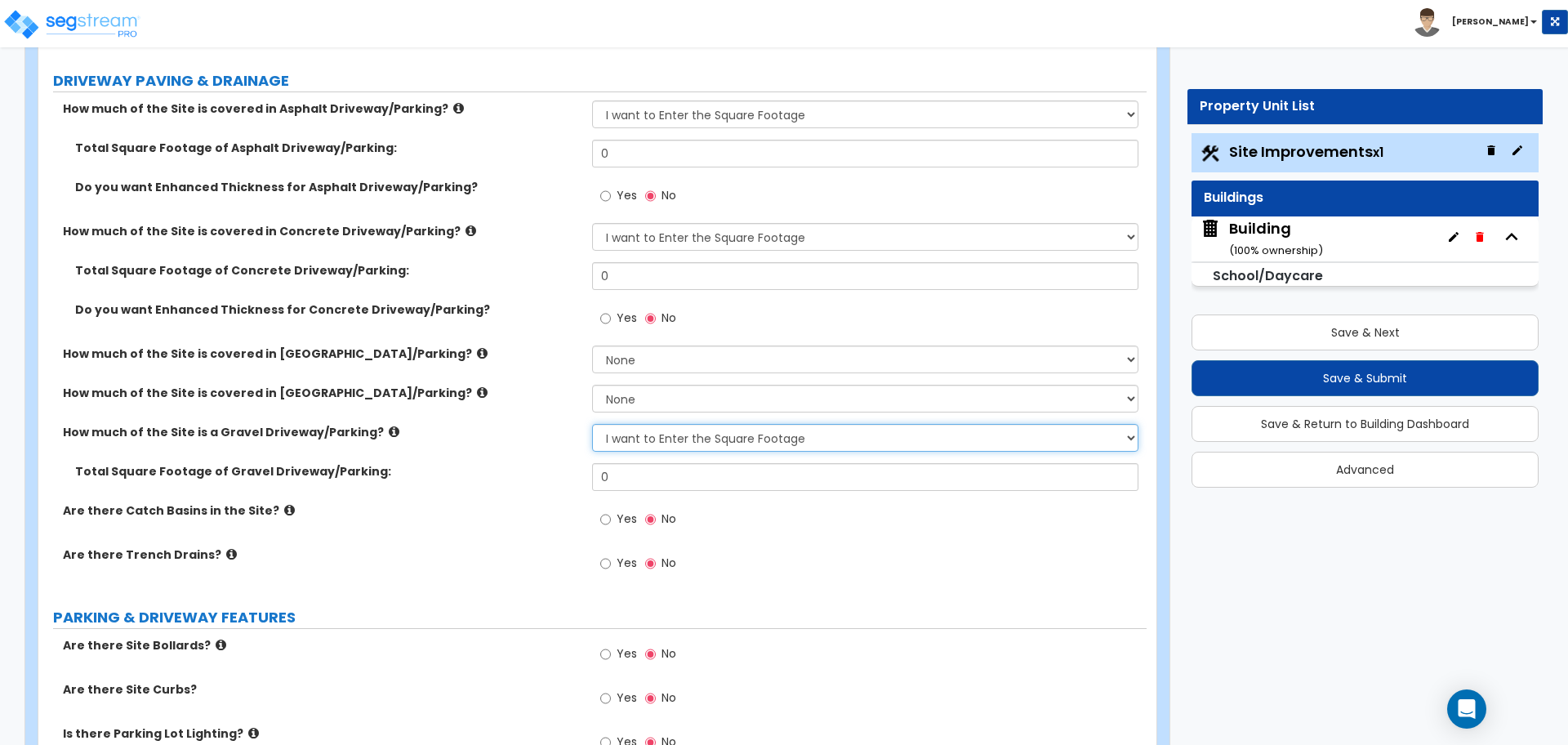
click at [661, 439] on select "None I want to Enter an Approximate Percentage I want to Enter the Square Foota…" at bounding box center [865, 438] width 546 height 28
select select "0"
click at [592, 424] on select "None I want to Enter an Approximate Percentage I want to Enter the Square Foota…" at bounding box center [865, 438] width 546 height 28
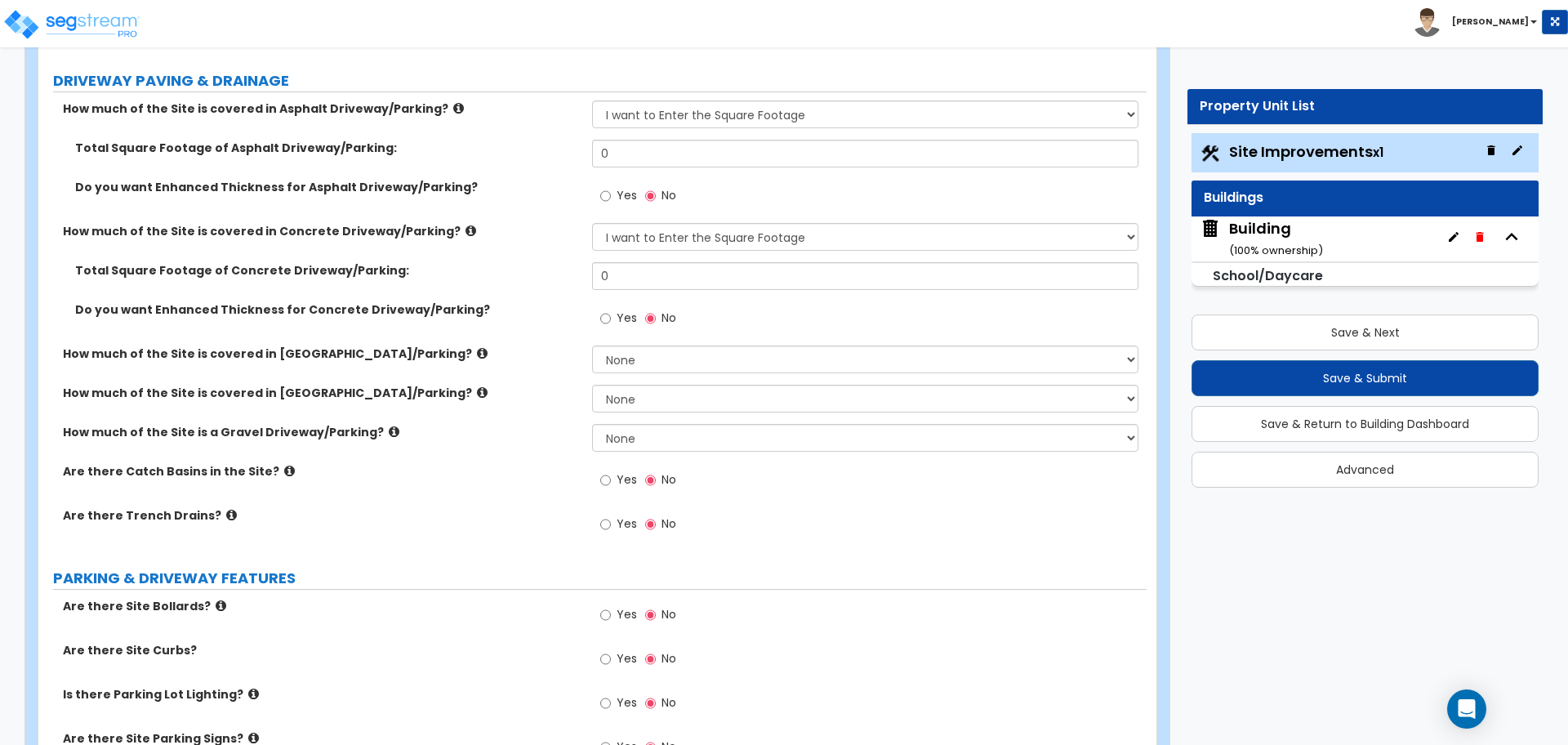
click at [477, 348] on icon at bounding box center [482, 354] width 11 height 12
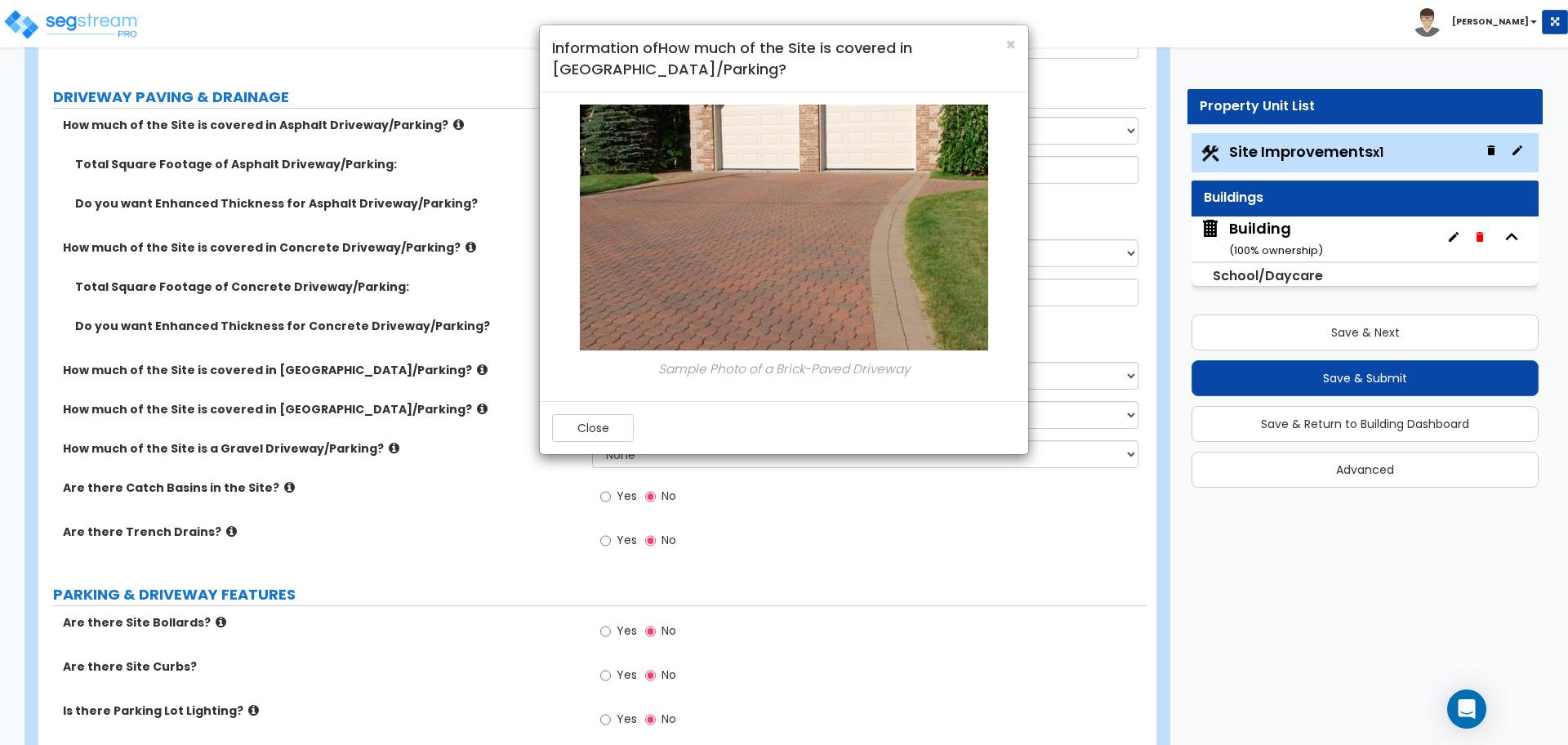
scroll to position [239, 0]
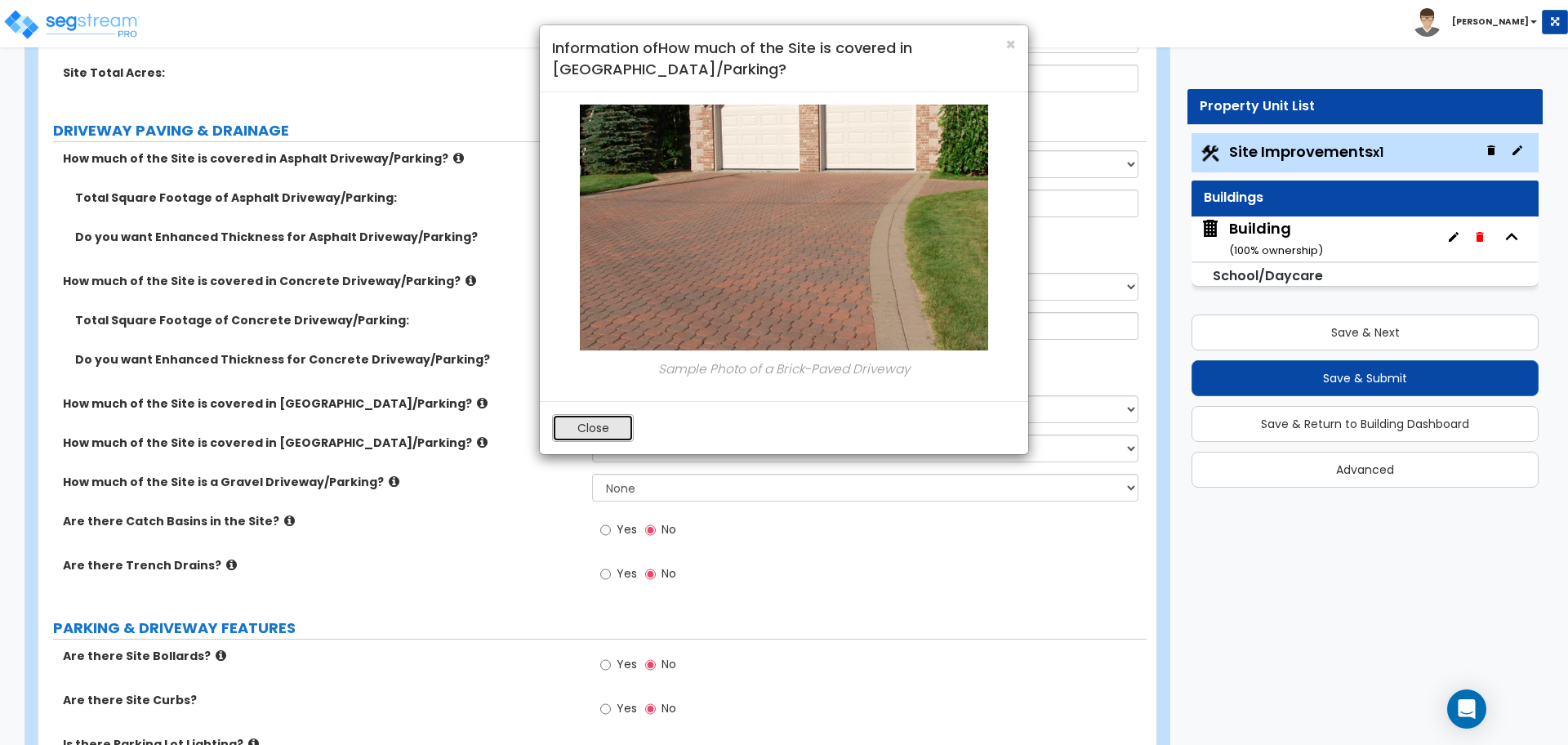
click at [604, 427] on button "Close" at bounding box center [593, 428] width 82 height 28
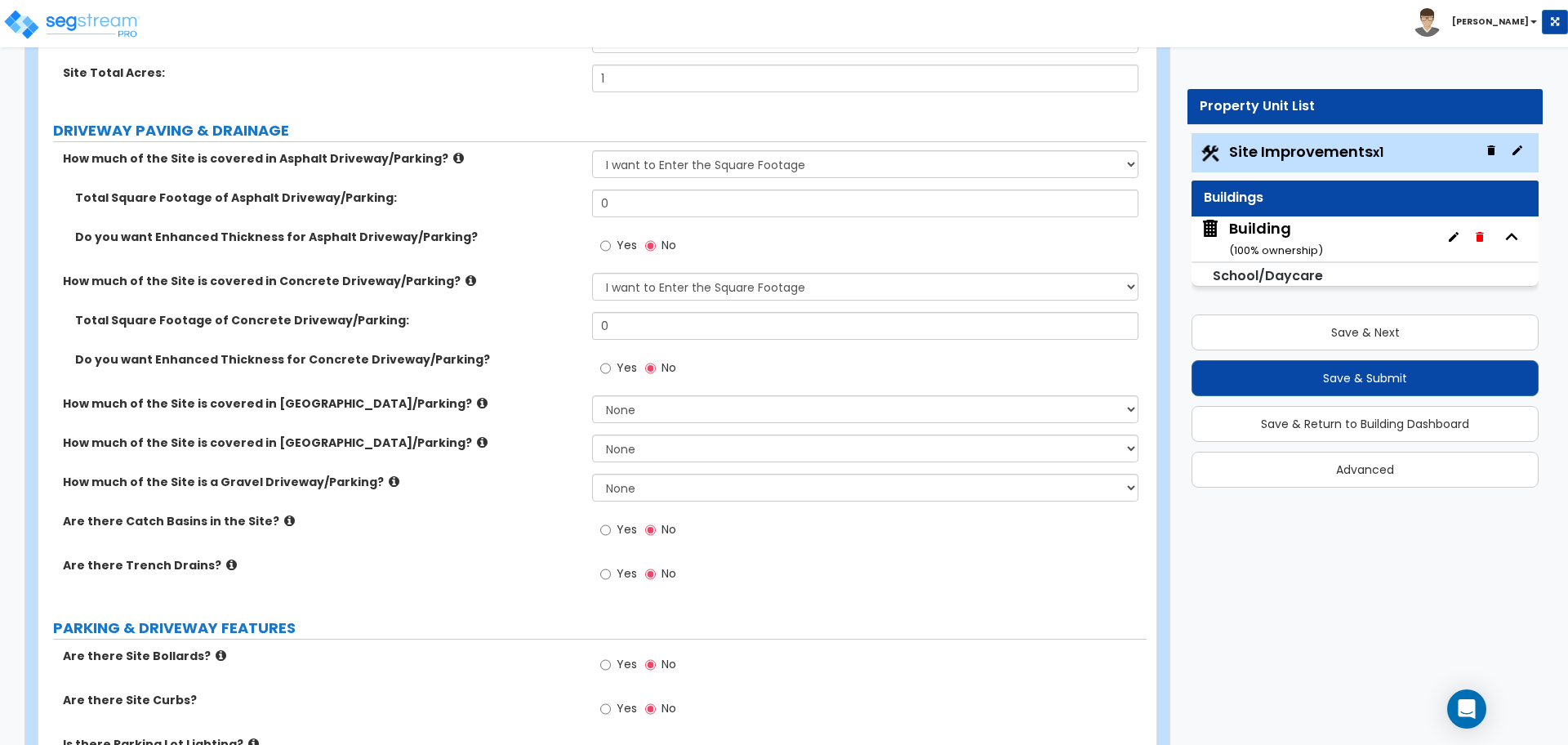
click at [477, 438] on icon at bounding box center [482, 442] width 11 height 12
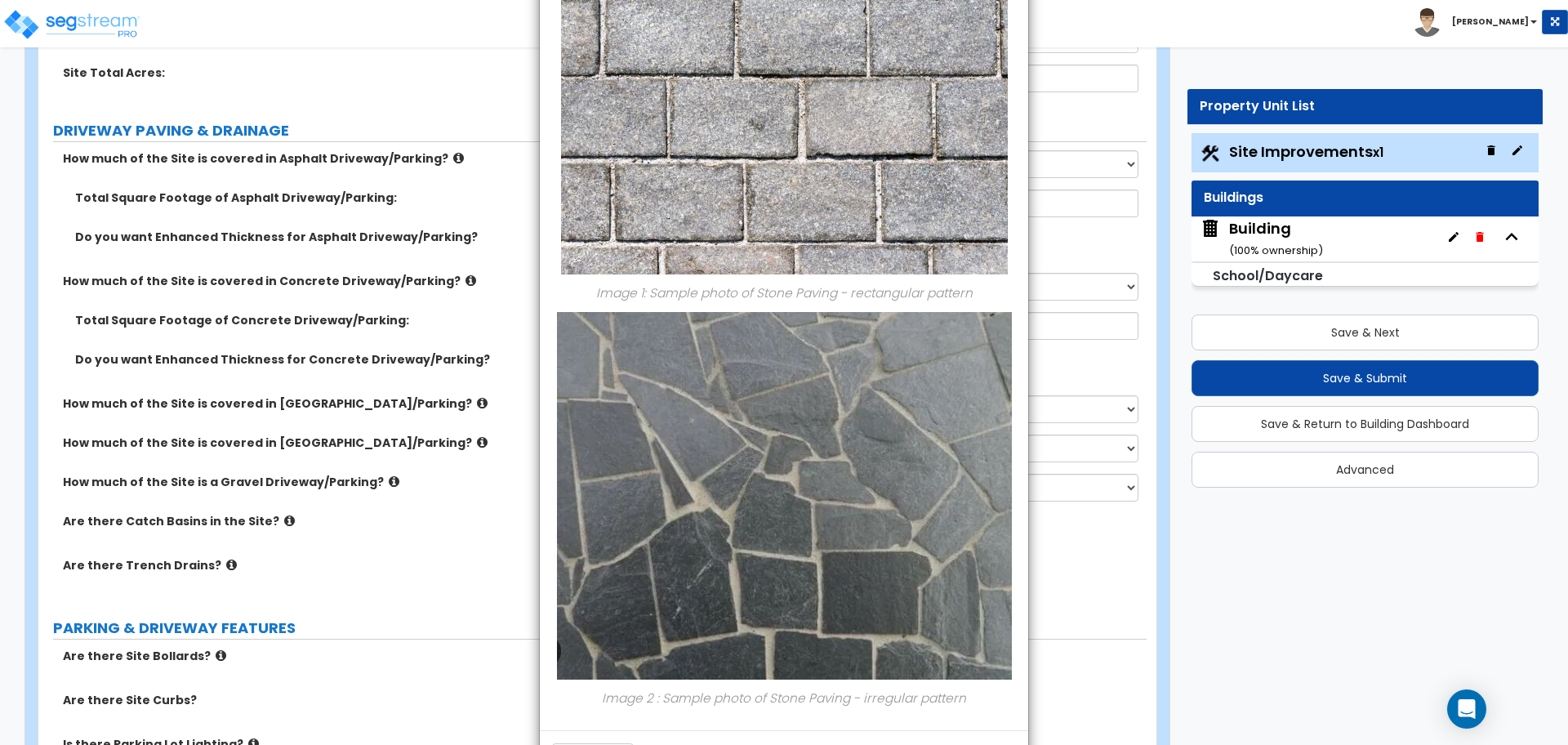
scroll to position [221, 0]
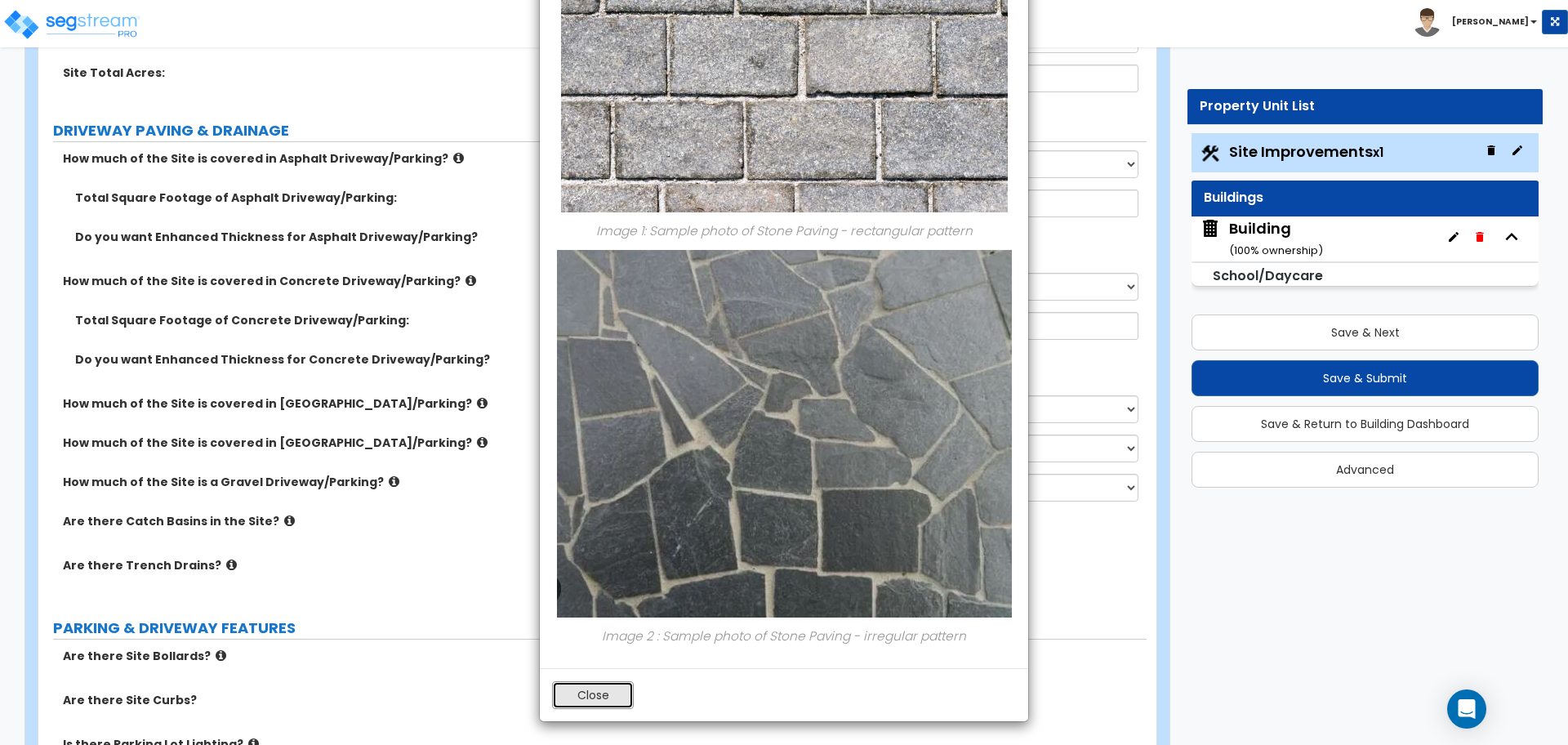
click at [594, 689] on button "Close" at bounding box center [593, 695] width 82 height 28
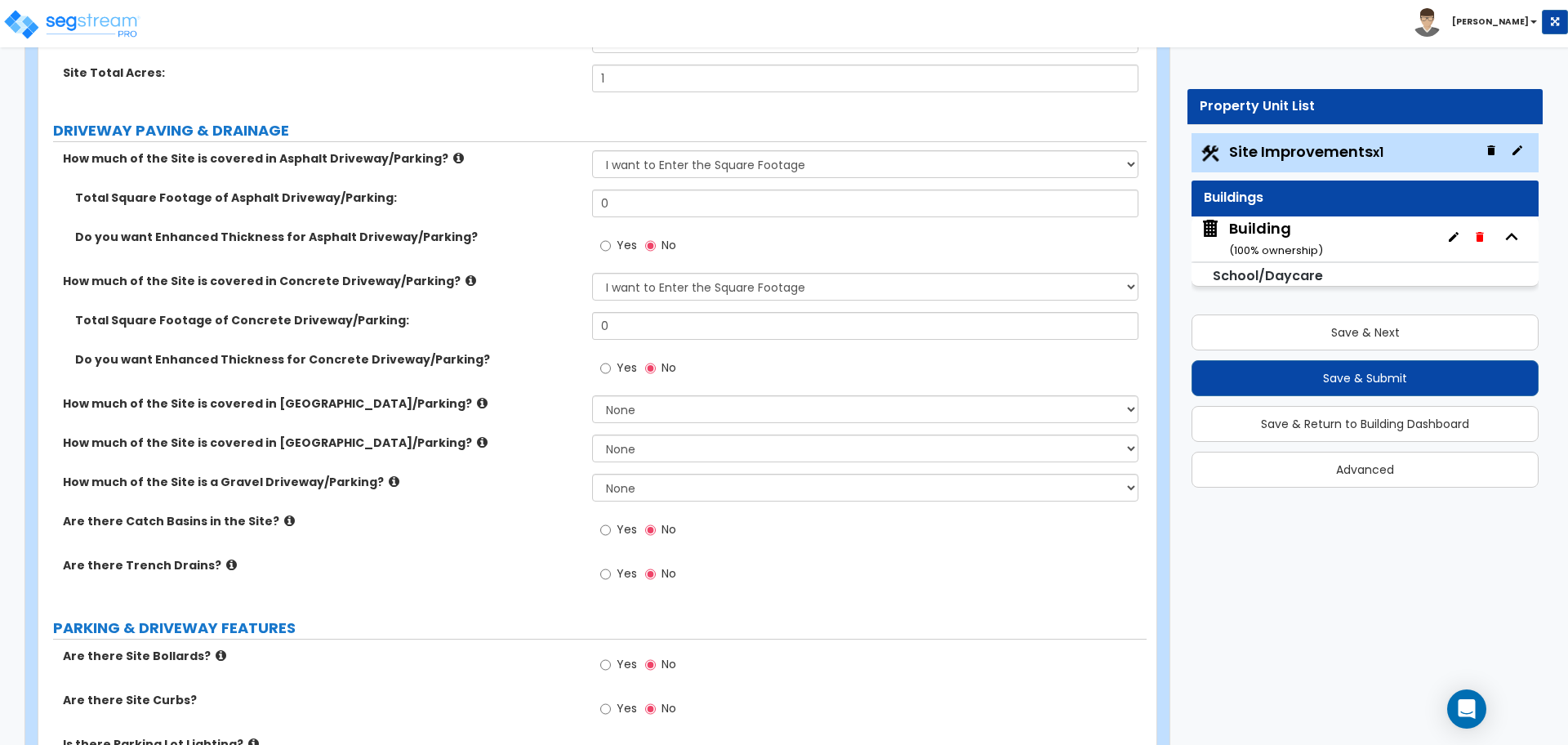
click at [389, 477] on icon at bounding box center [394, 481] width 11 height 12
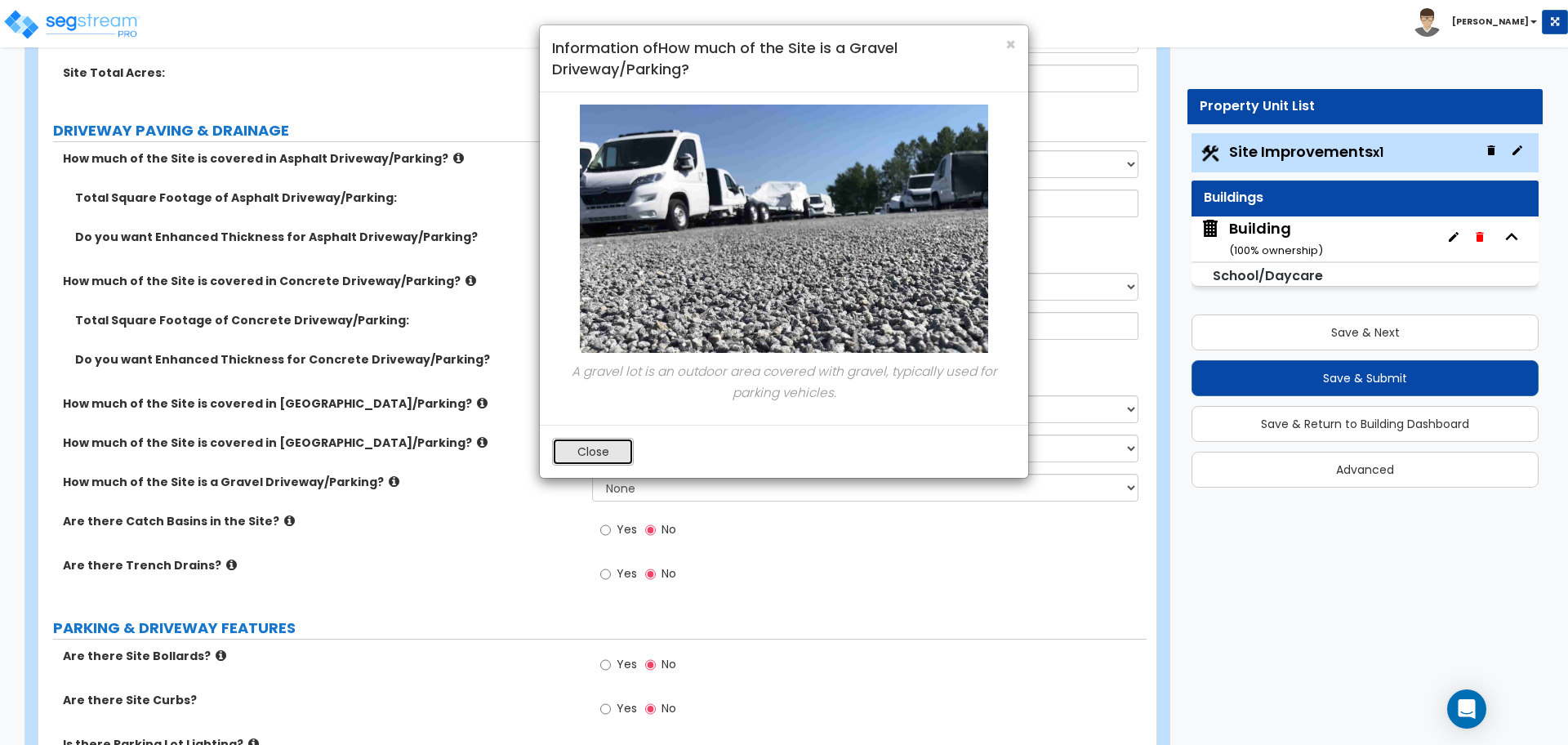
click at [591, 457] on button "Close" at bounding box center [593, 452] width 82 height 28
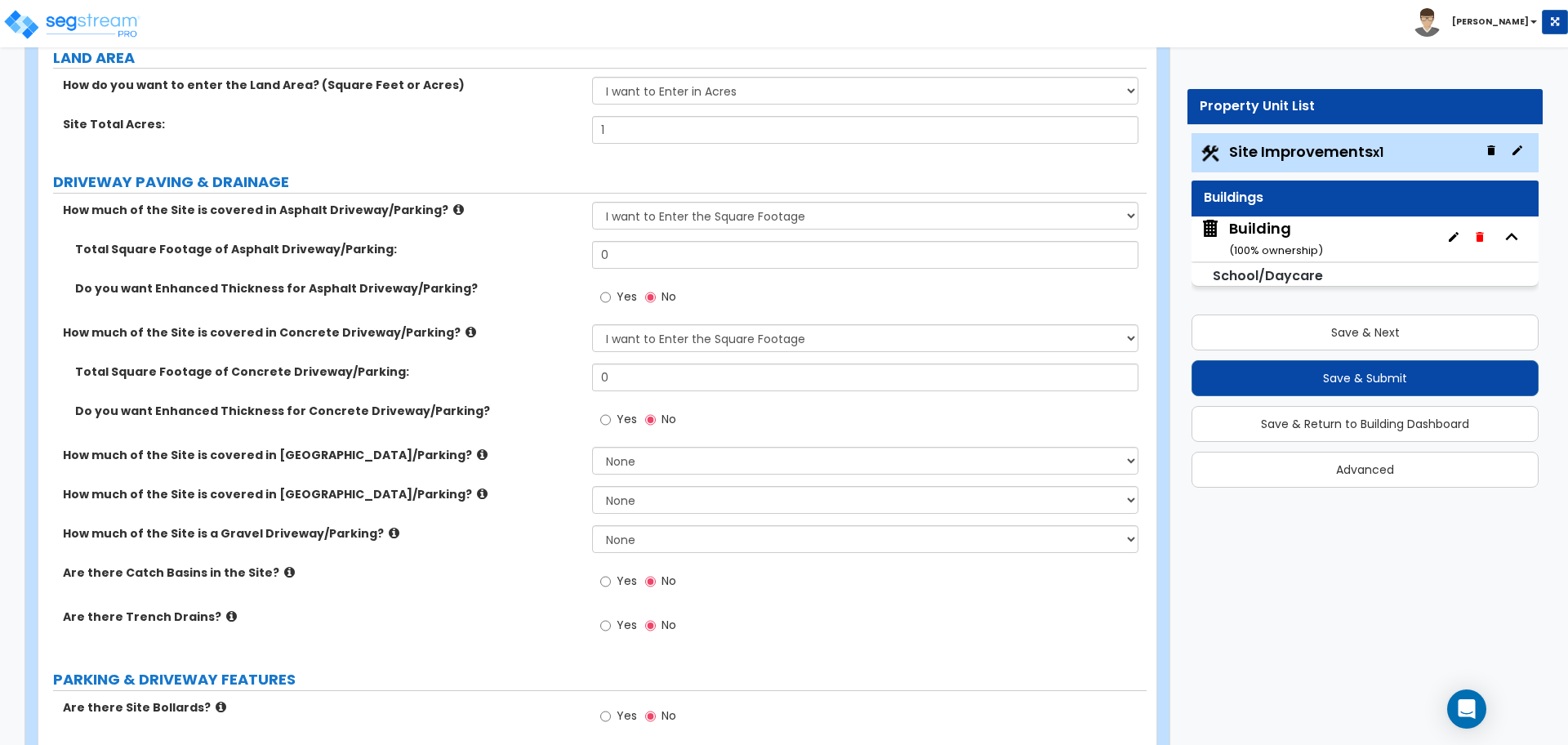
scroll to position [190, 0]
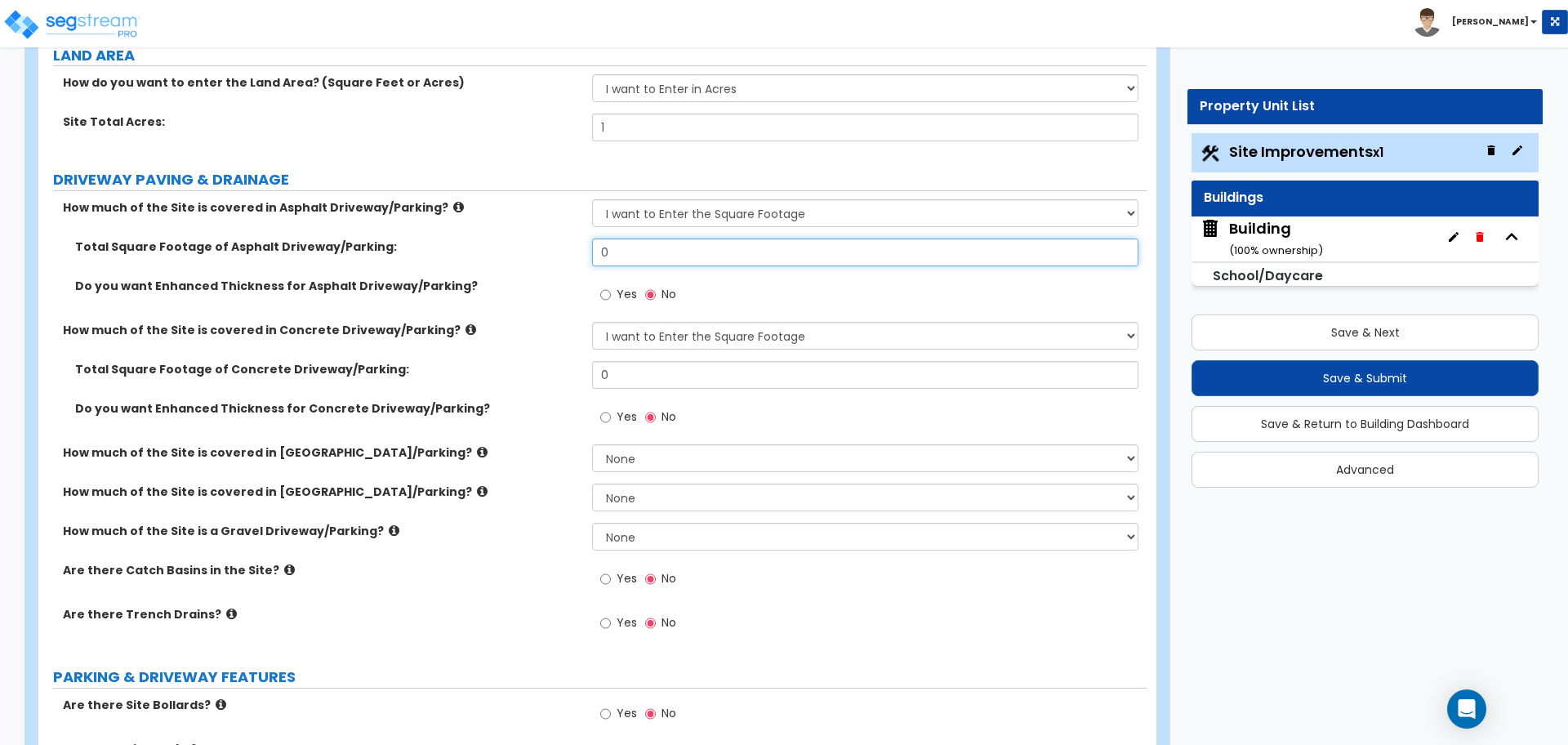
drag, startPoint x: 643, startPoint y: 248, endPoint x: 575, endPoint y: 240, distance: 68.5
click at [579, 242] on div "Total Square Footage of Asphalt Driveway/Parking: 0" at bounding box center [593, 258] width 1109 height 40
type input "5,000"
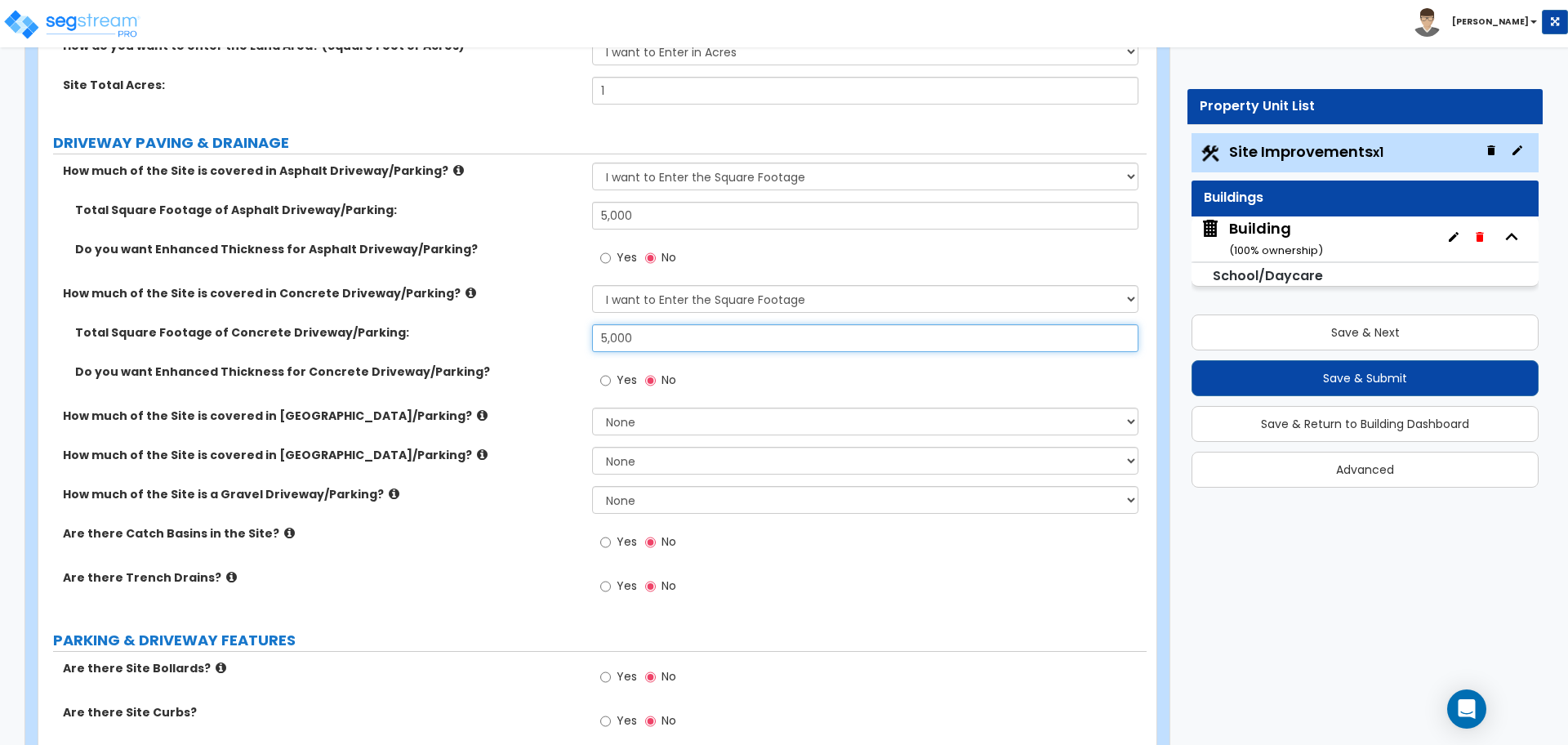
scroll to position [229, 0]
type input "5,000"
click at [465, 288] on icon at bounding box center [471, 291] width 11 height 12
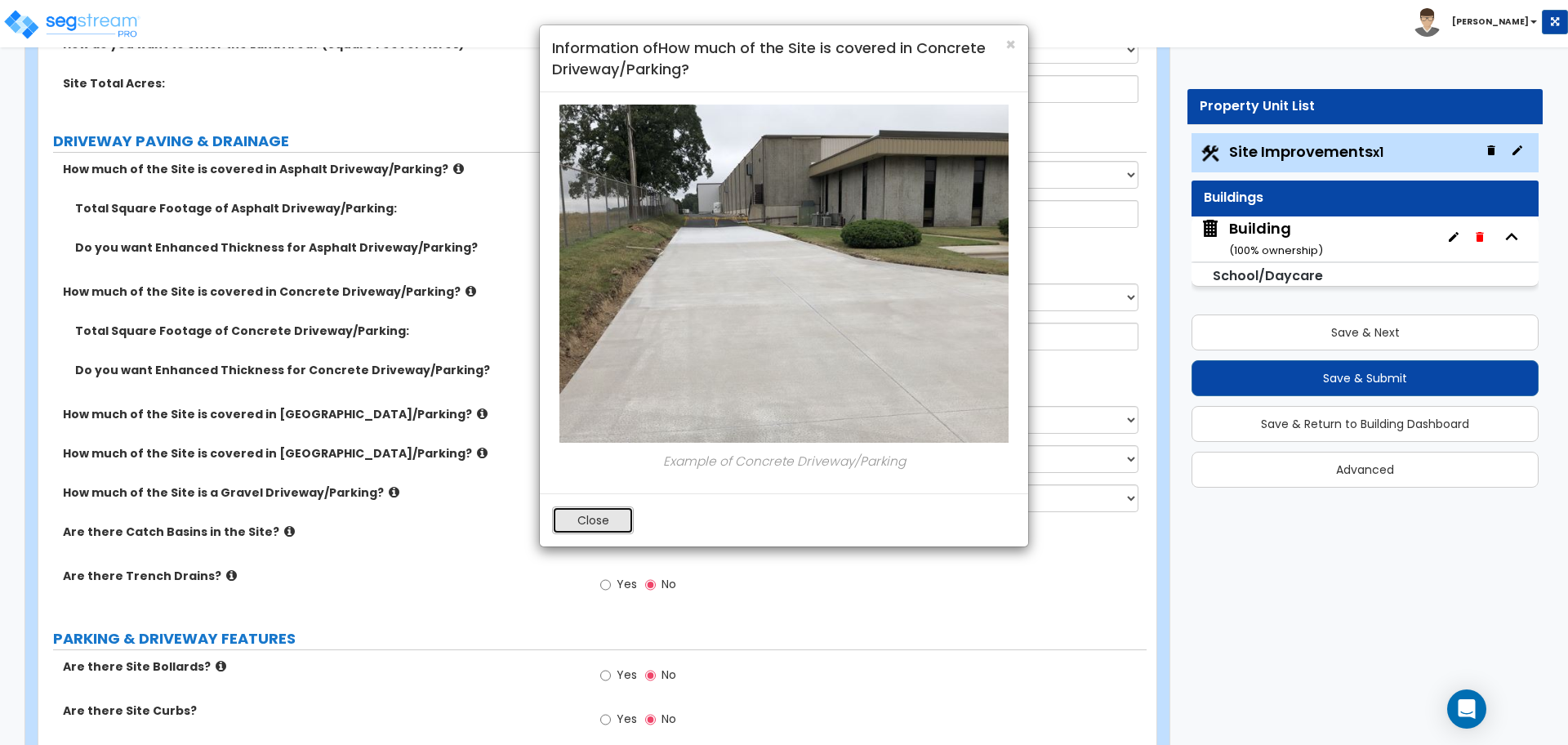
click at [608, 516] on button "Close" at bounding box center [593, 521] width 82 height 28
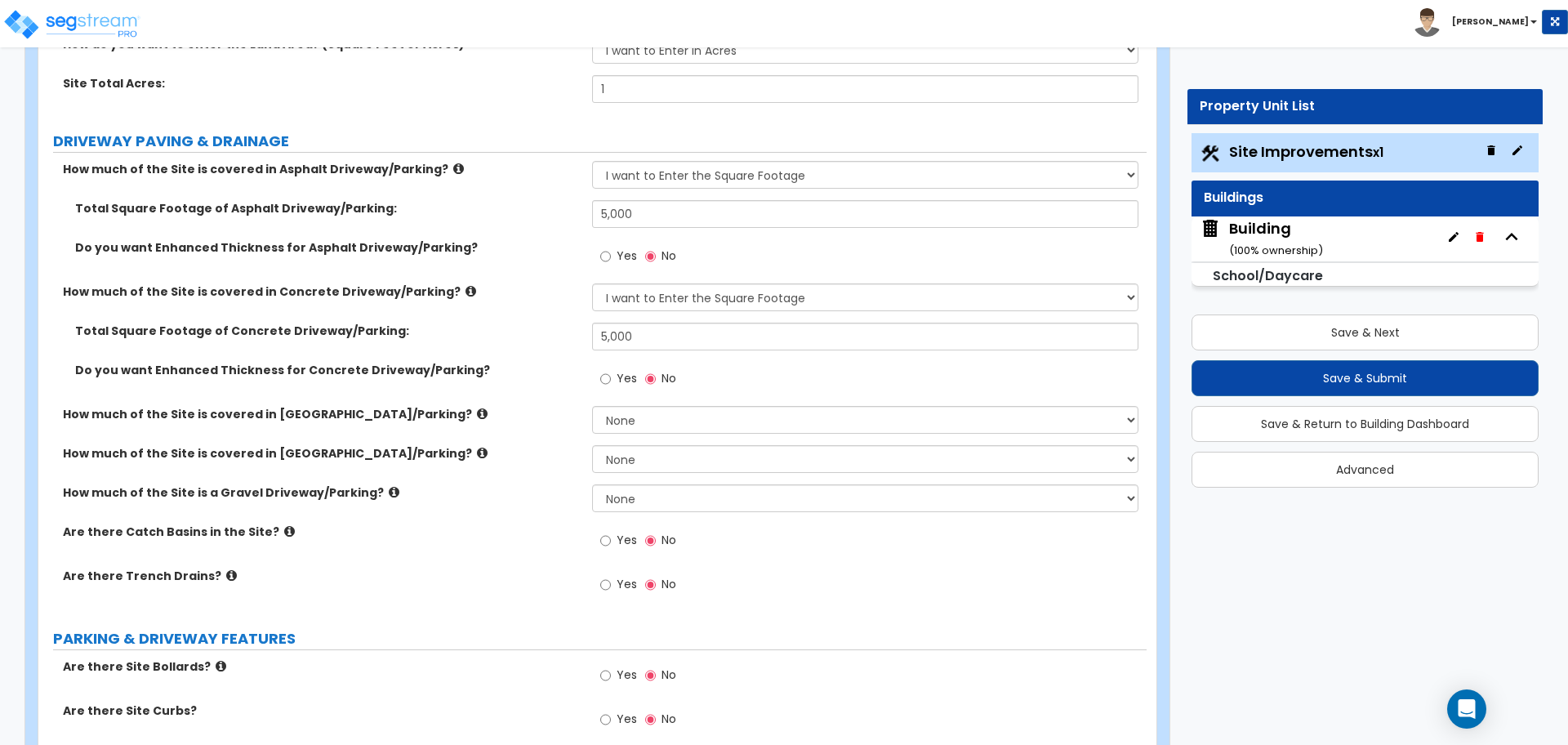
click at [453, 165] on icon at bounding box center [458, 169] width 11 height 12
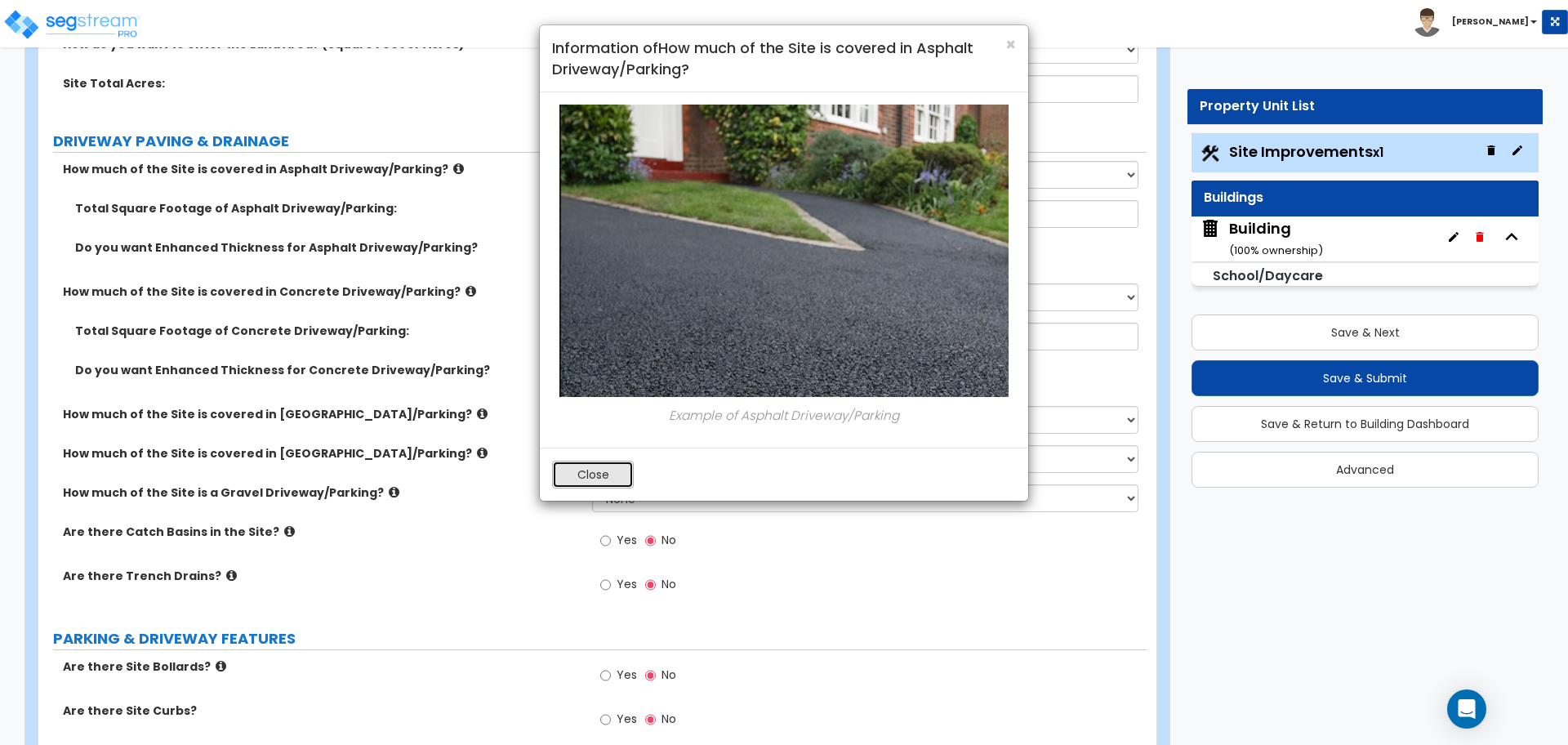
click at [631, 483] on button "Close" at bounding box center [593, 475] width 82 height 28
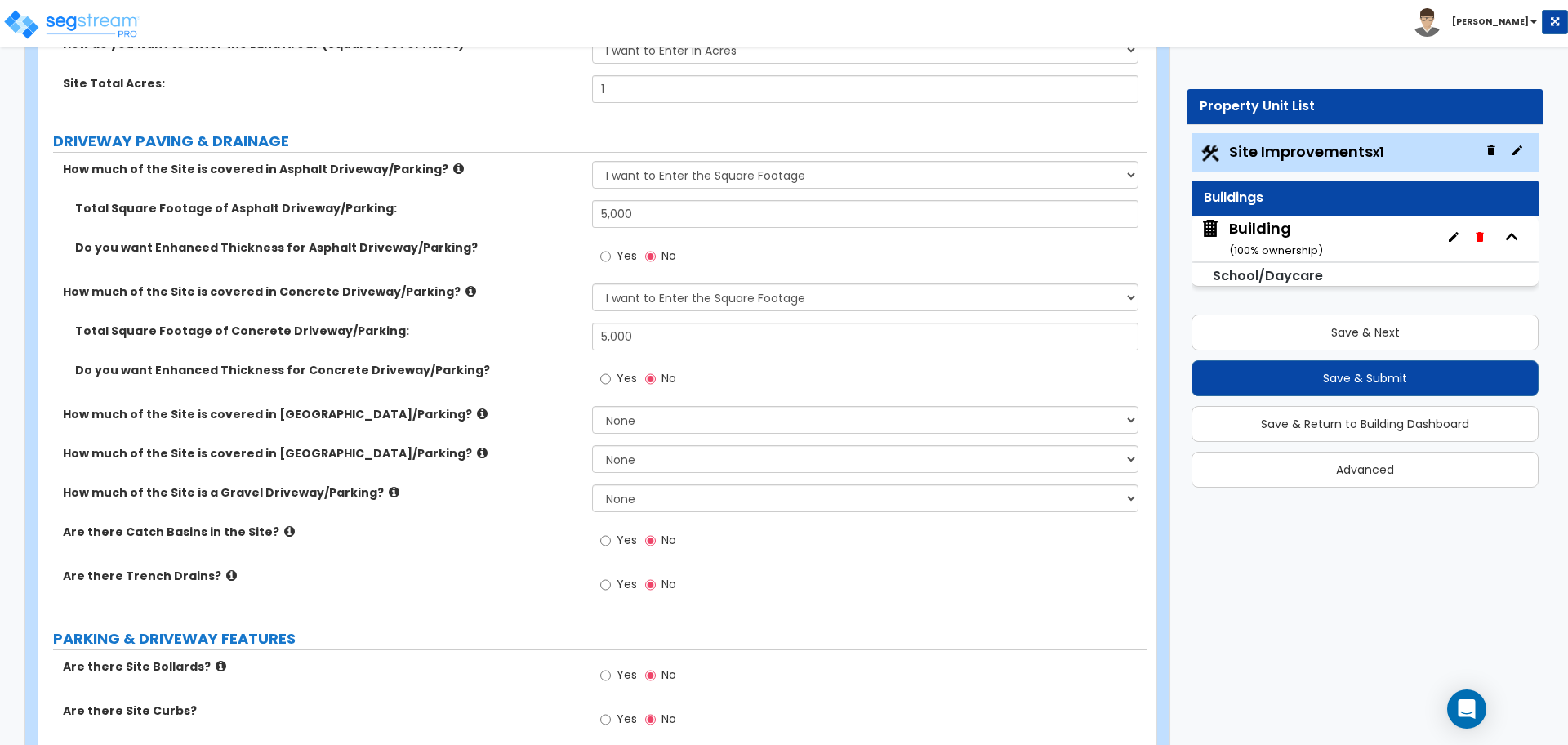
scroll to position [279, 0]
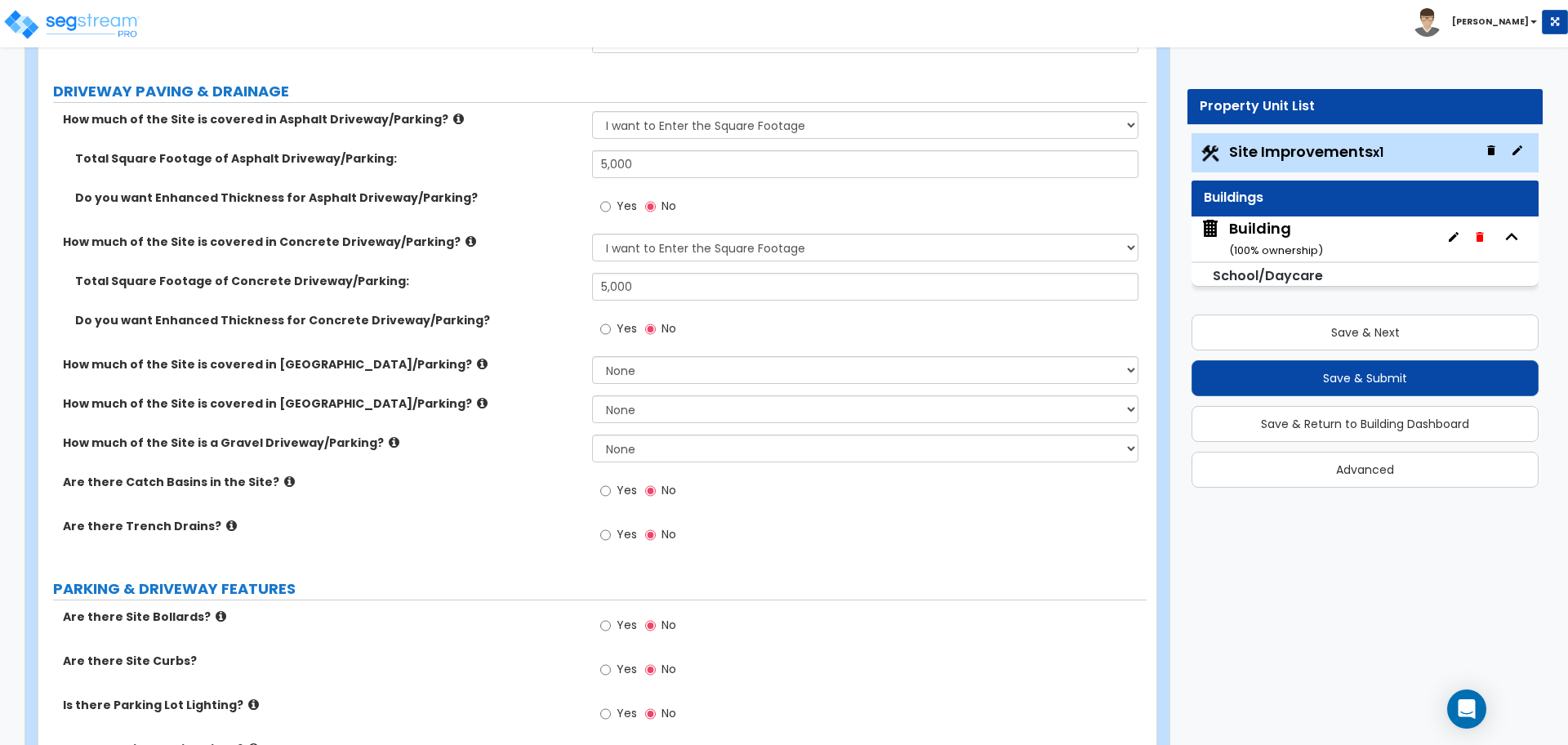
click at [626, 207] on span "Yes" at bounding box center [626, 206] width 20 height 17
click at [611, 207] on input "Yes" at bounding box center [605, 207] width 11 height 18
radio input "true"
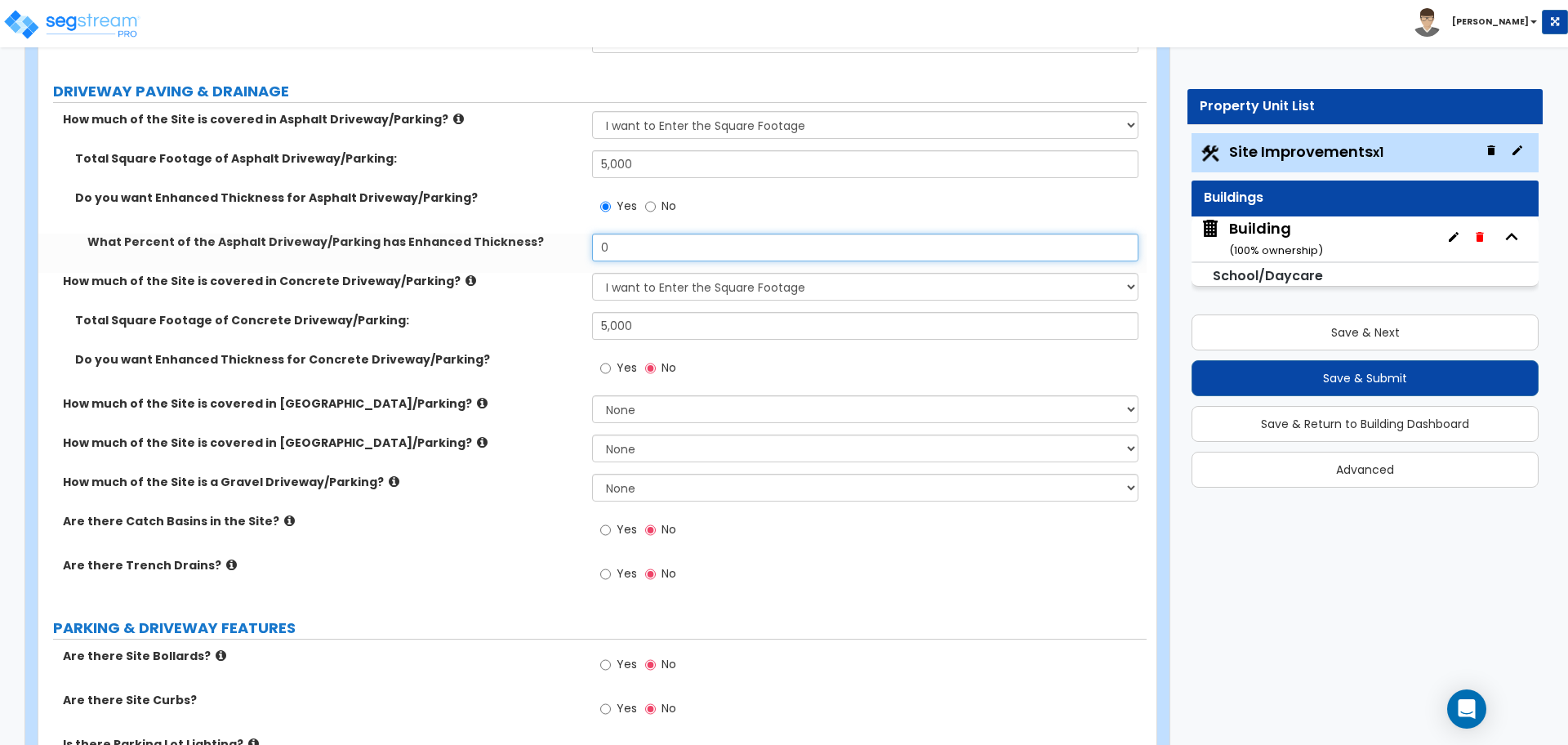
drag, startPoint x: 633, startPoint y: 246, endPoint x: 568, endPoint y: 245, distance: 65.0
click at [569, 245] on div "What Percent of the Asphalt Driveway/Parking has Enhanced Thickness? 0" at bounding box center [593, 252] width 1109 height 40
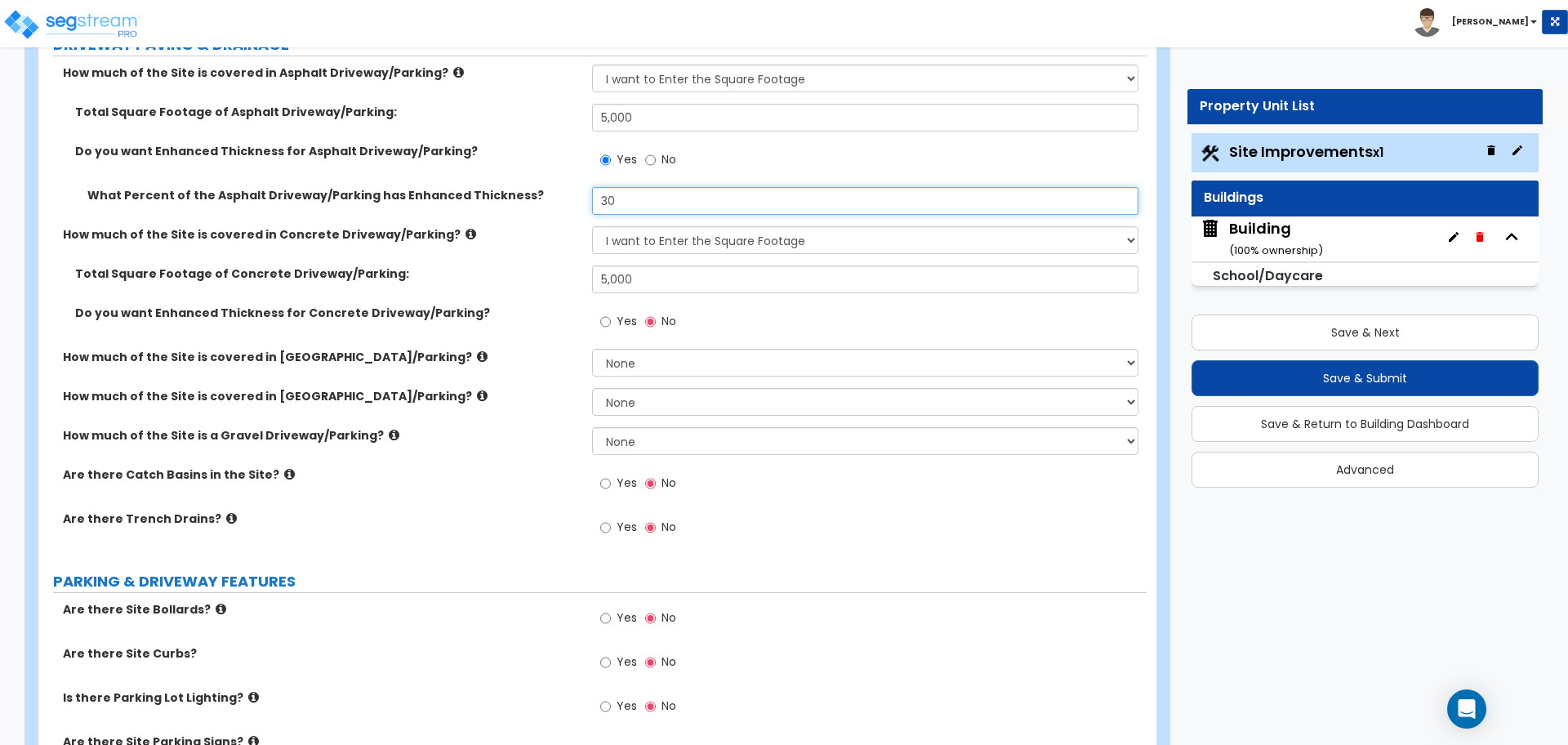
type input "30"
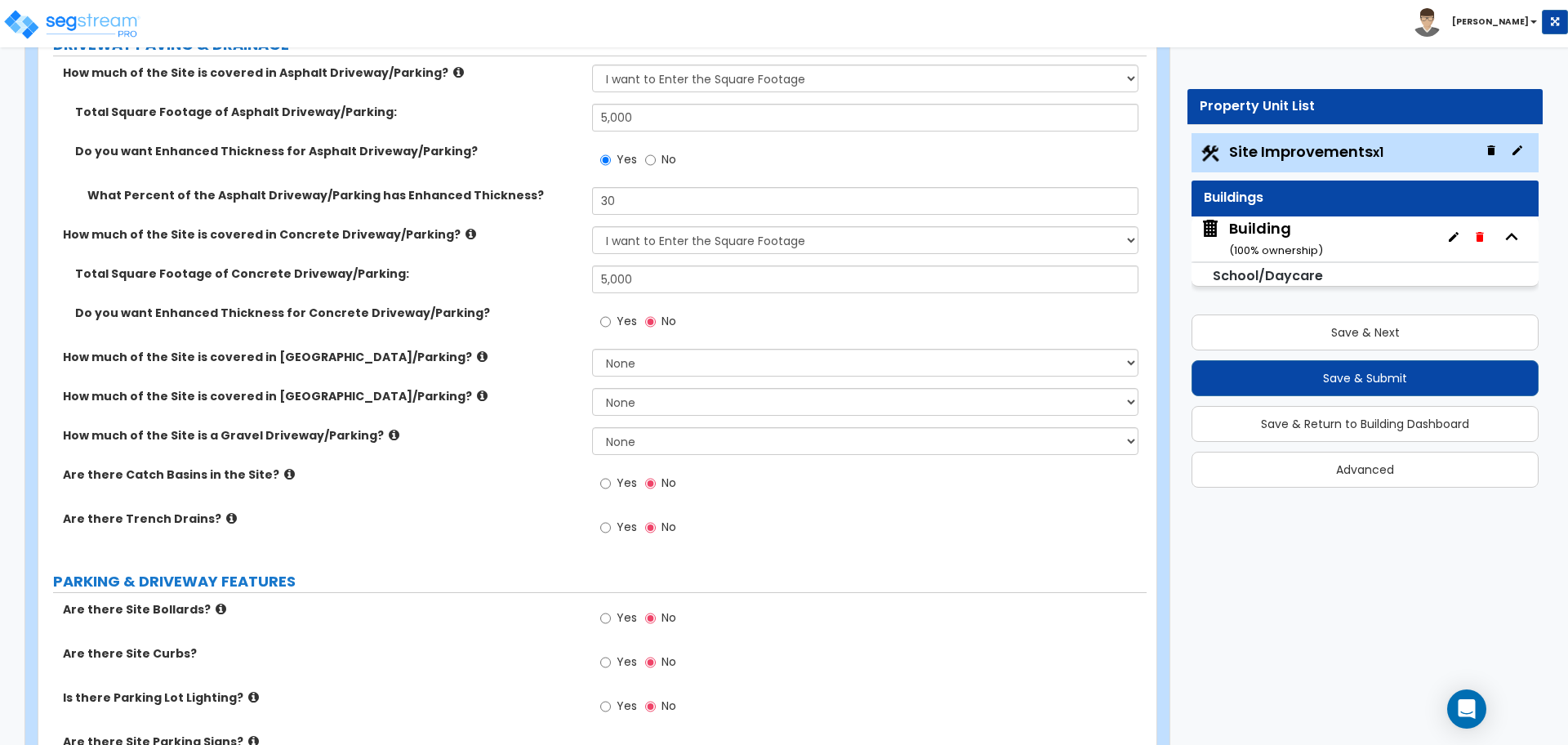
click at [612, 318] on label "Yes" at bounding box center [619, 324] width 37 height 28
click at [611, 318] on input "Yes" at bounding box center [605, 322] width 11 height 18
radio input "true"
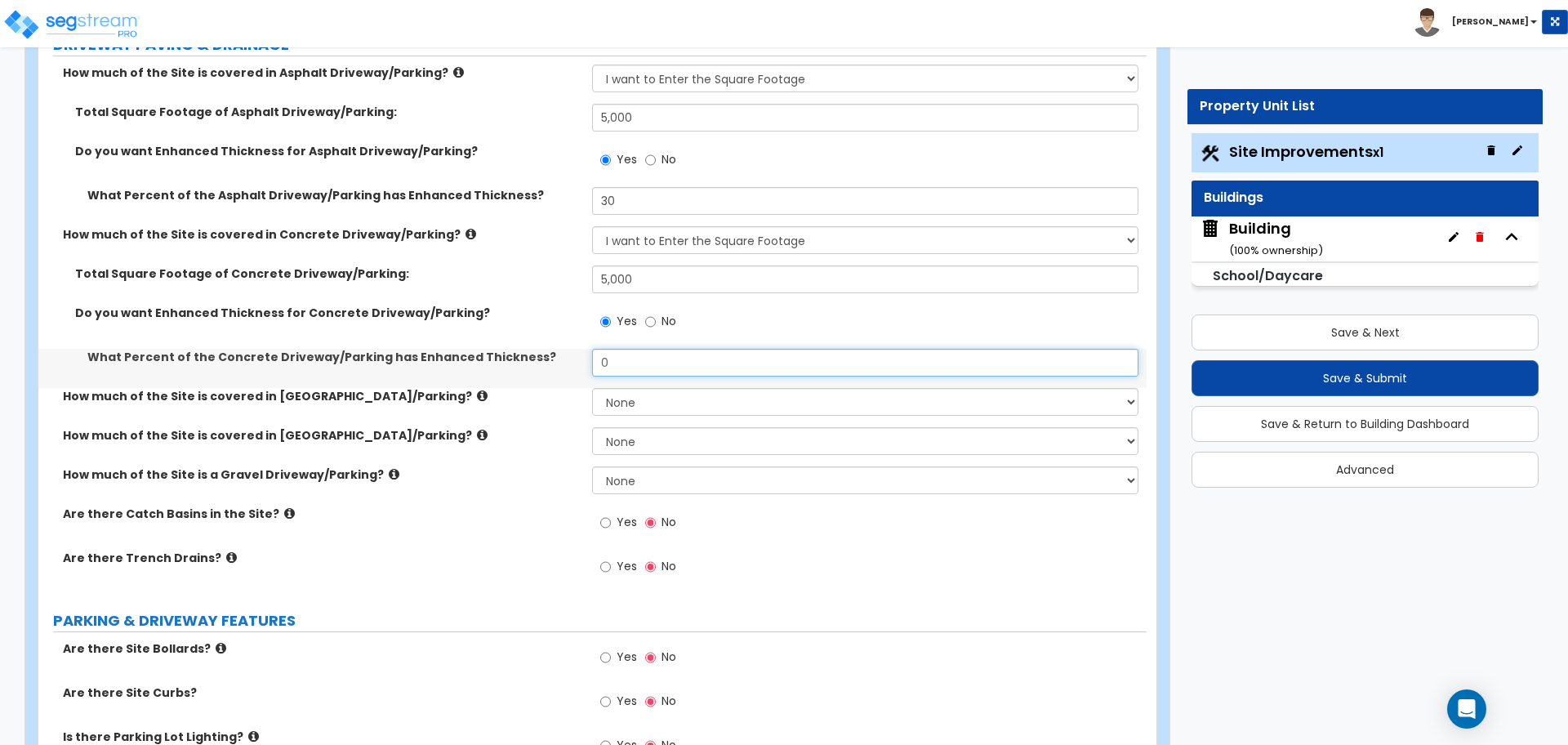
drag, startPoint x: 626, startPoint y: 362, endPoint x: 573, endPoint y: 352, distance: 53.9
click at [573, 352] on div "What Percent of the Concrete Driveway/Parking has Enhanced Thickness? 0" at bounding box center [593, 368] width 1109 height 40
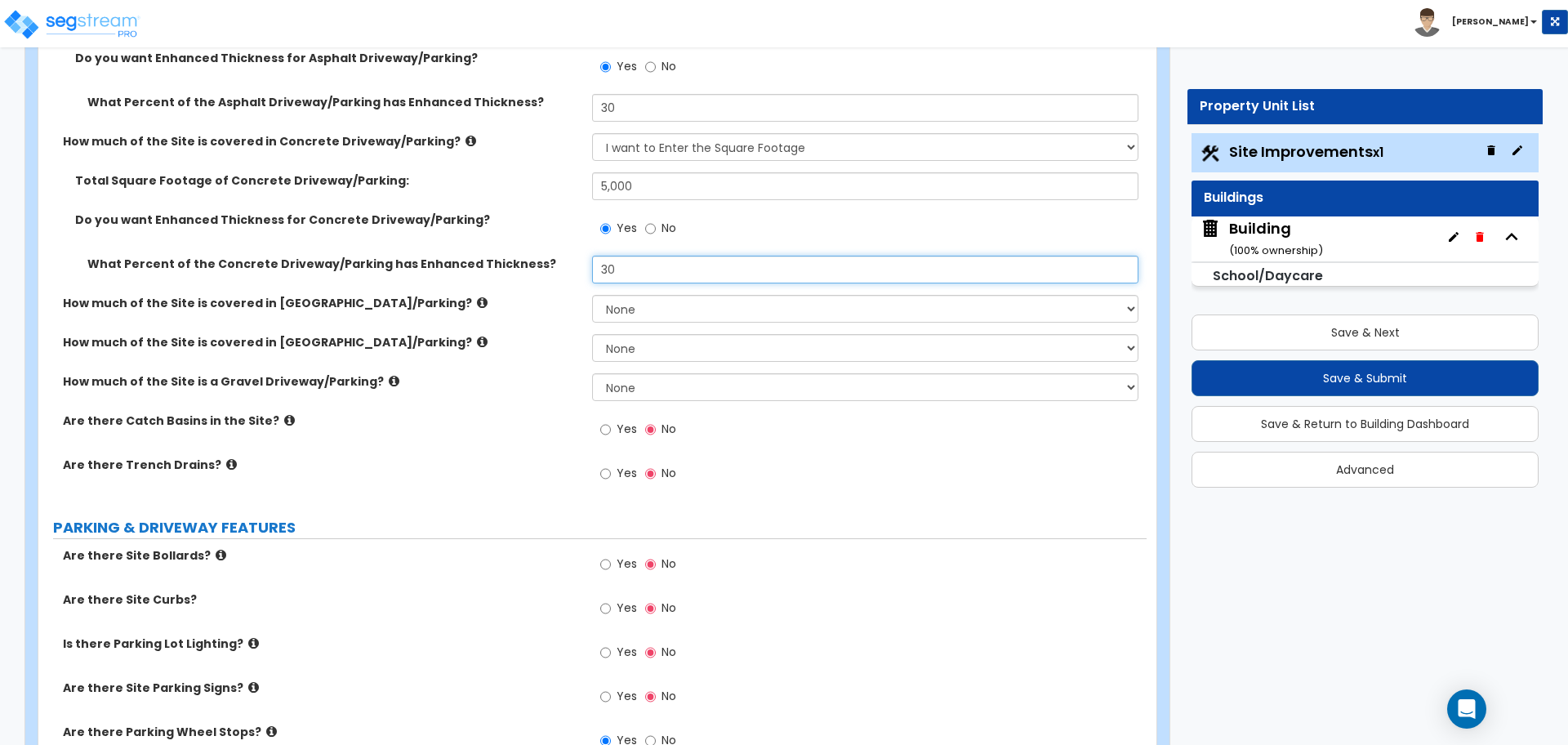
scroll to position [444, 0]
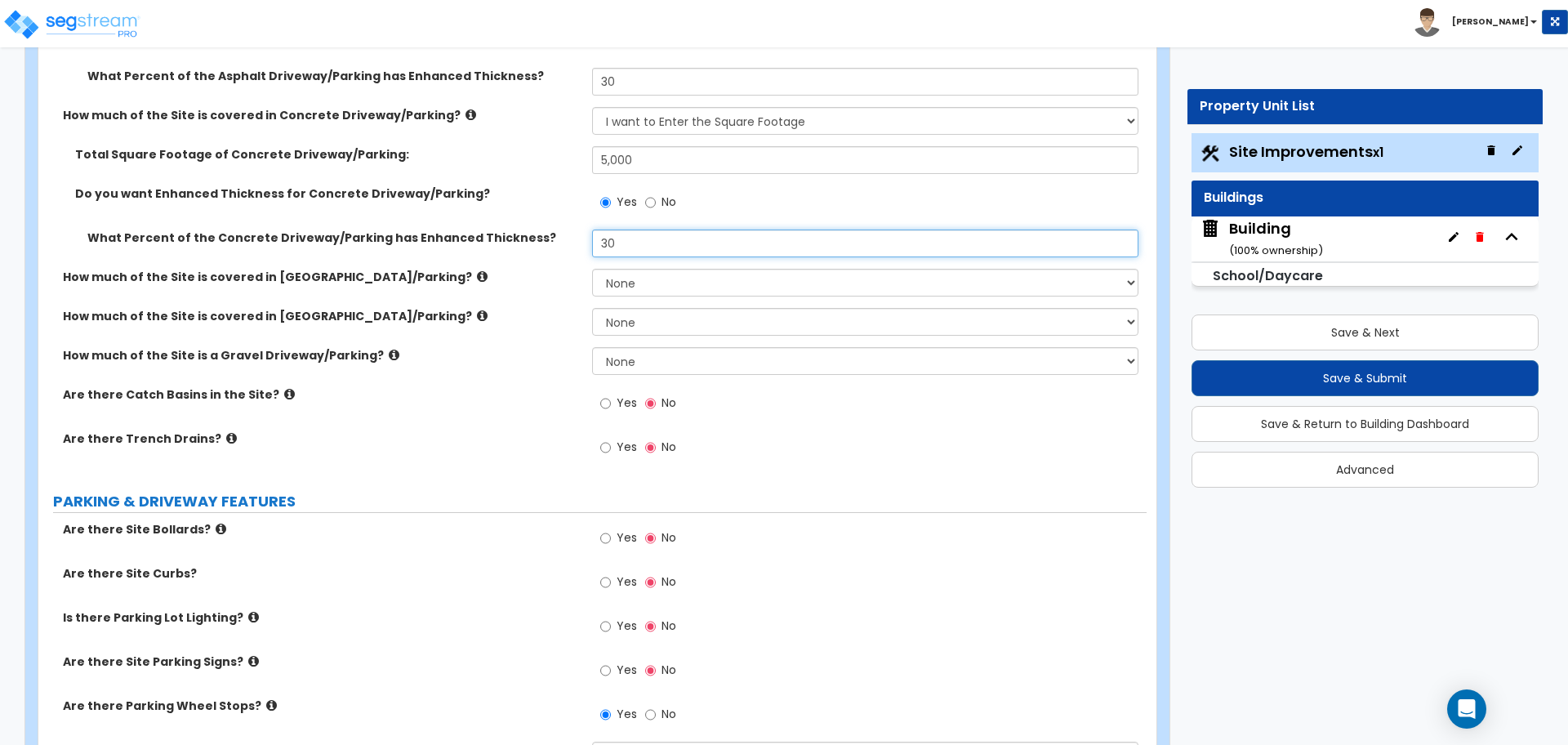
type input "30"
click at [615, 406] on label "Yes" at bounding box center [619, 405] width 37 height 28
click at [611, 406] on input "Yes" at bounding box center [605, 403] width 11 height 18
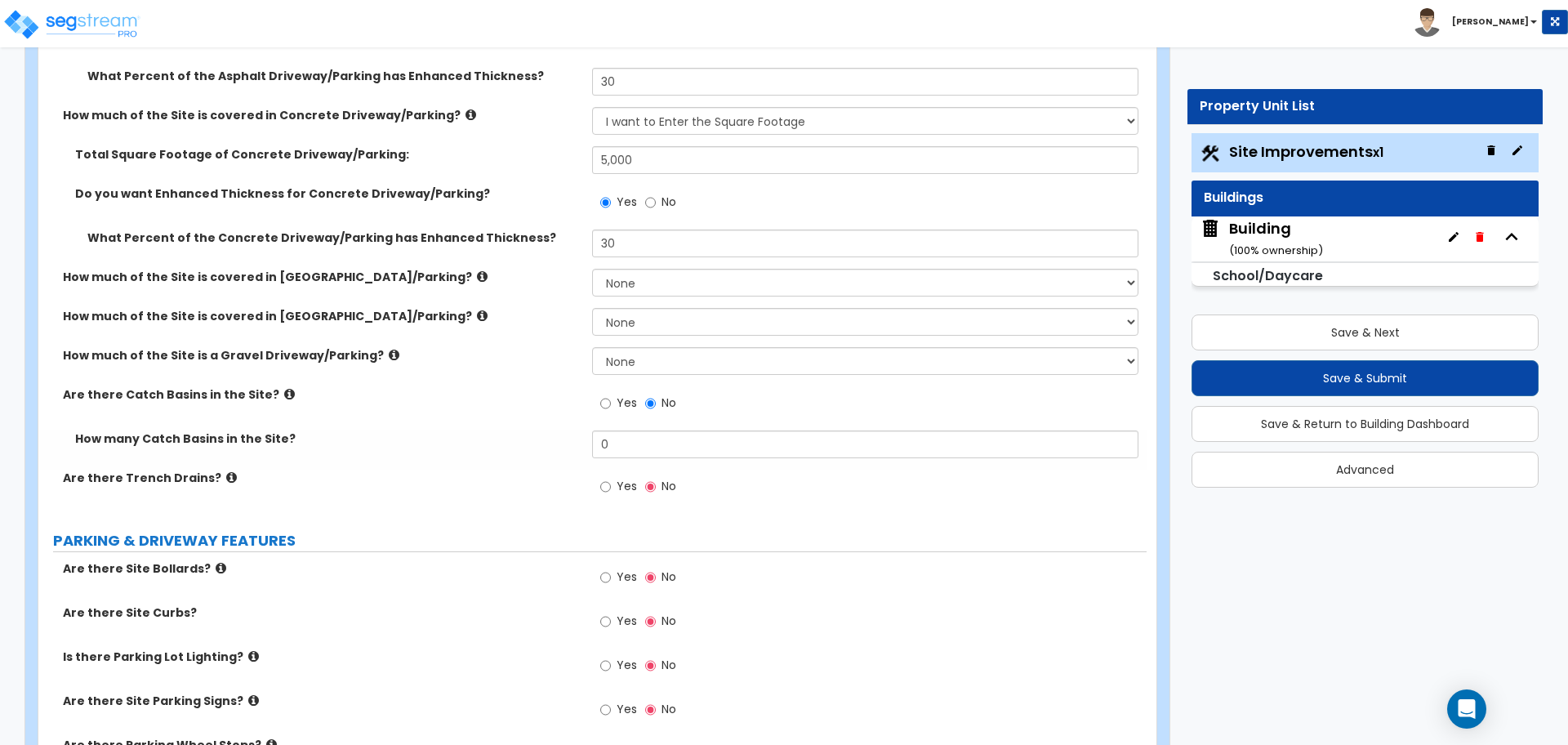
click at [284, 393] on icon at bounding box center [289, 394] width 11 height 12
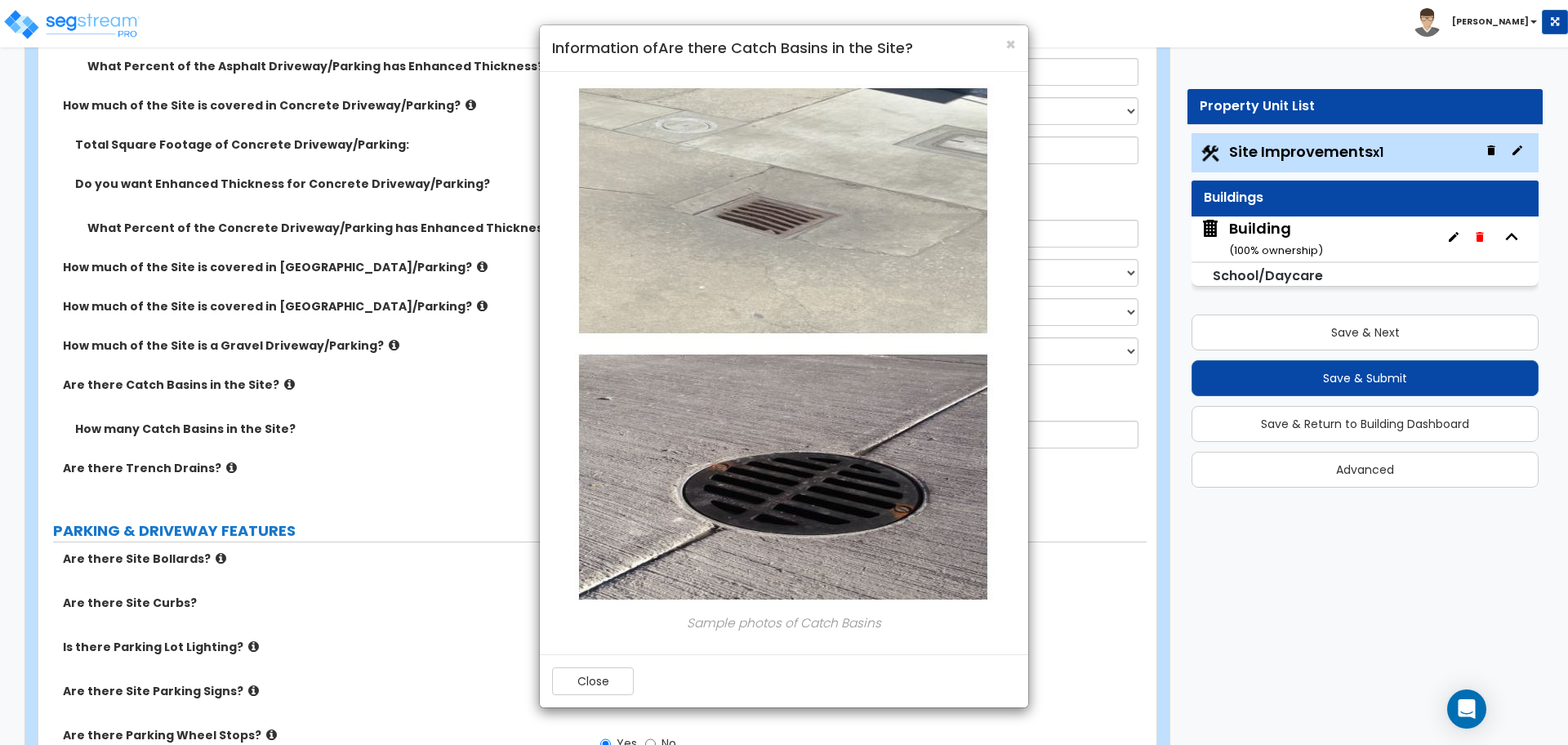
scroll to position [456, 0]
click at [614, 672] on button "Close" at bounding box center [593, 681] width 82 height 28
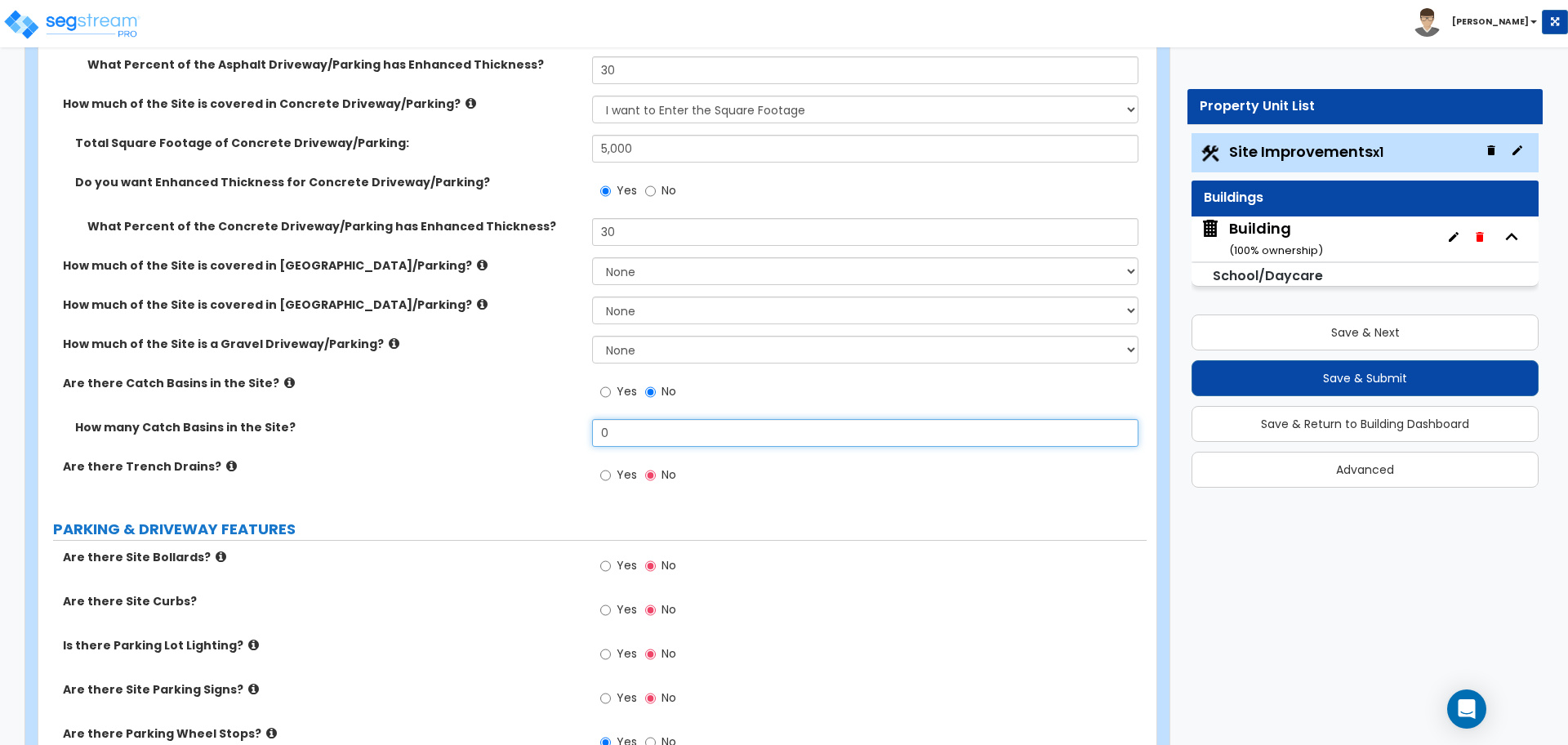
drag, startPoint x: 625, startPoint y: 425, endPoint x: 576, endPoint y: 421, distance: 49.2
click at [576, 425] on div "How many Catch Basins in the Site? 0" at bounding box center [593, 438] width 1109 height 40
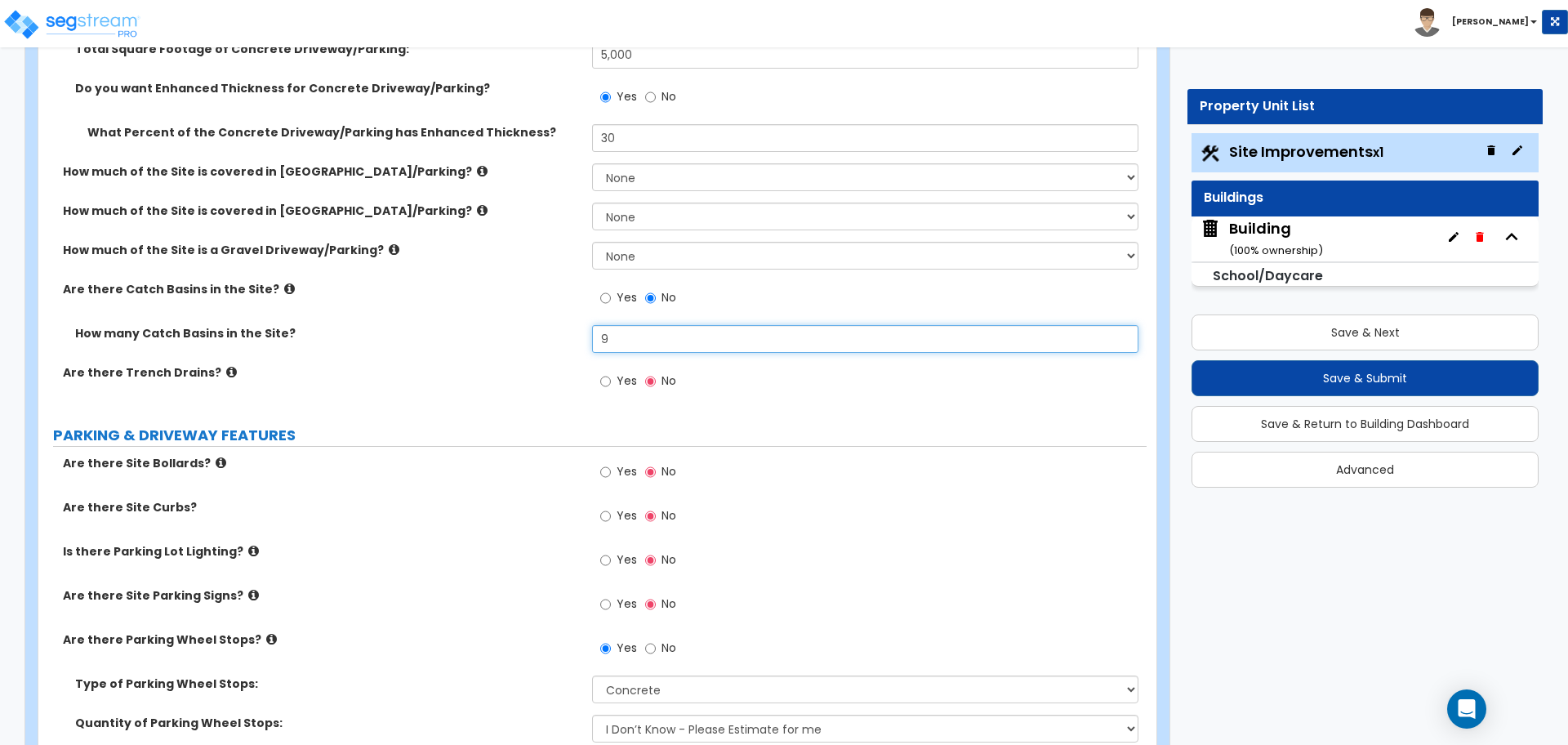
scroll to position [552, 0]
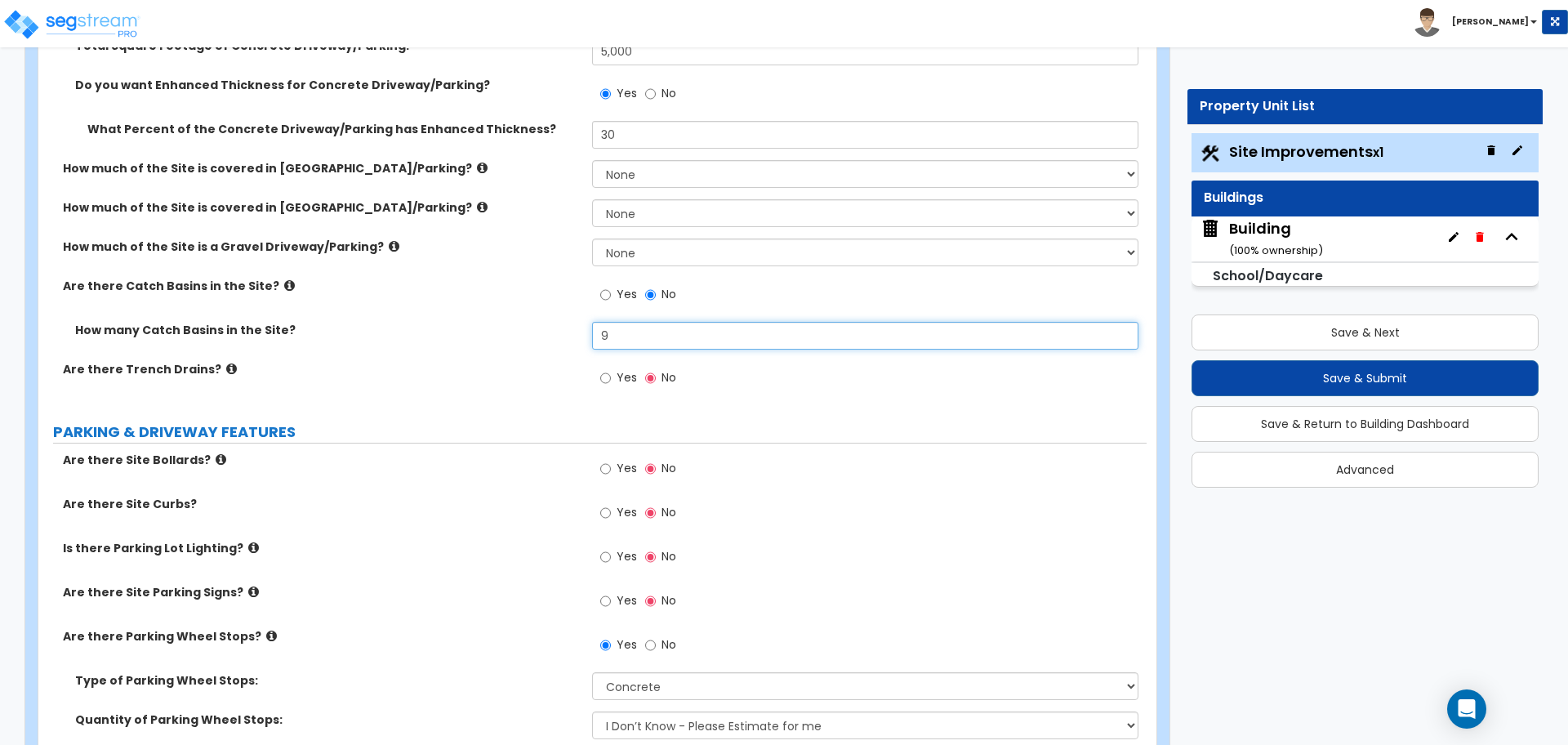
type input "9"
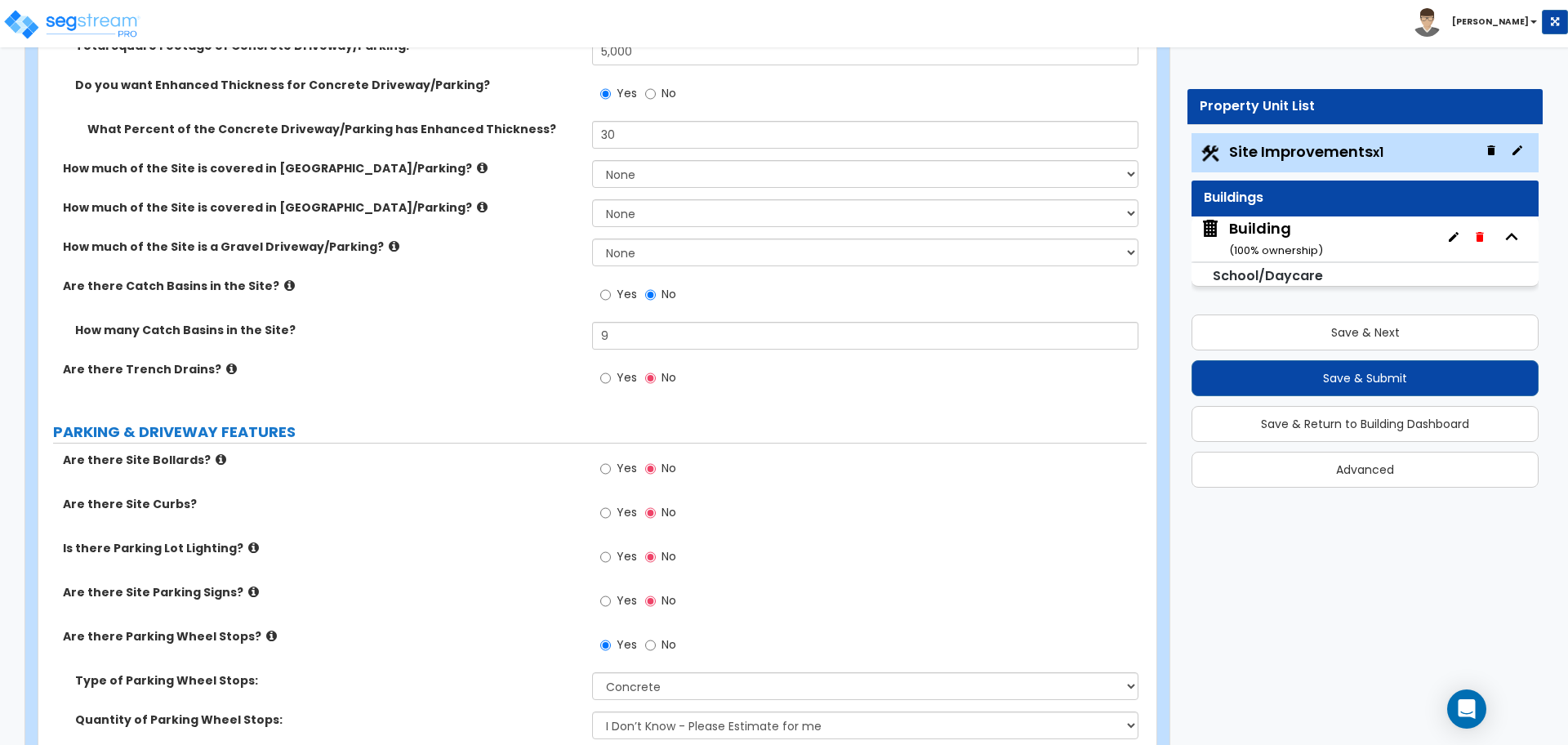
click at [614, 377] on label "Yes" at bounding box center [619, 380] width 37 height 28
click at [611, 377] on input "Yes" at bounding box center [605, 378] width 11 height 18
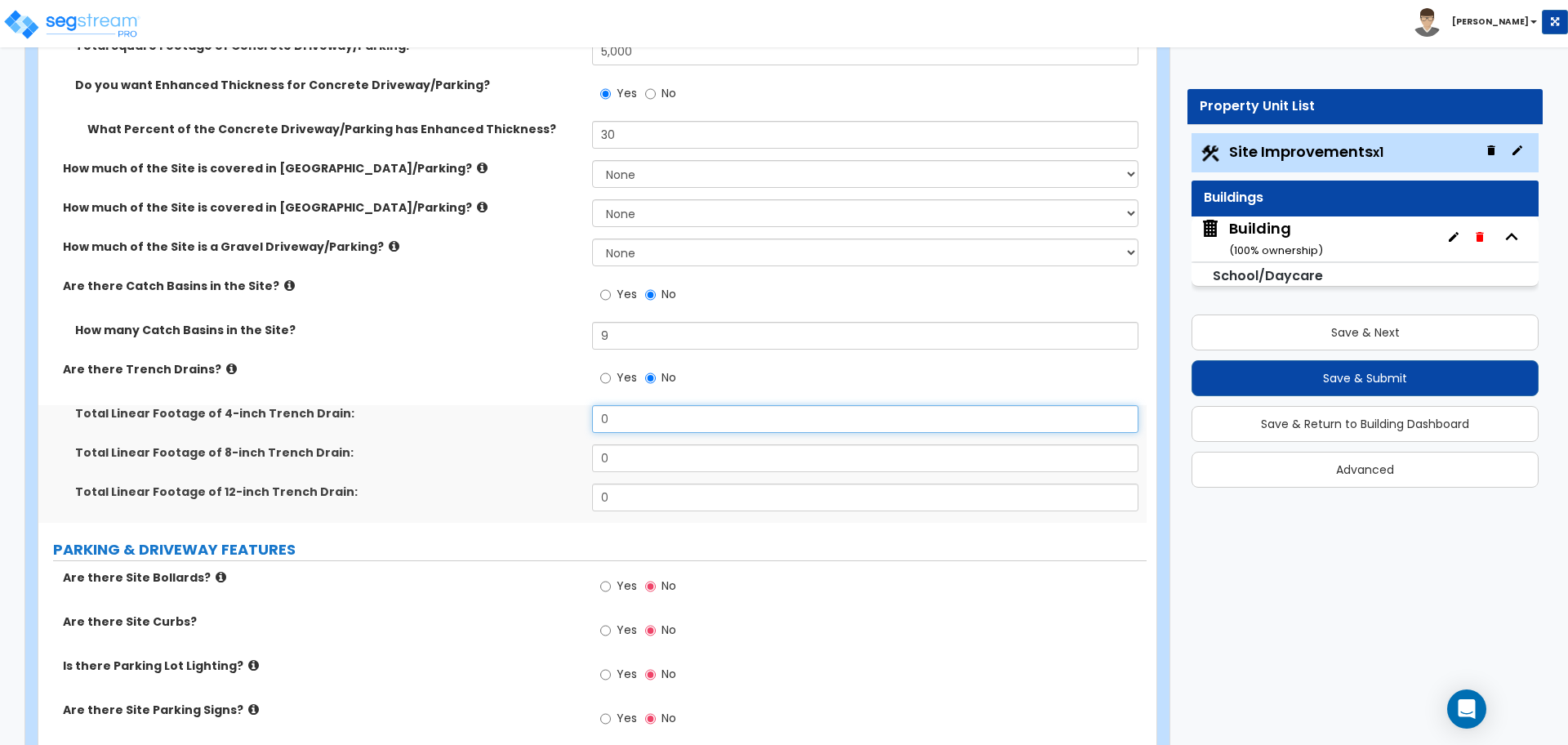
drag, startPoint x: 621, startPoint y: 410, endPoint x: 578, endPoint y: 410, distance: 43.0
click at [578, 410] on div "Total Linear Footage of 4-inch Trench Drain: 0" at bounding box center [593, 424] width 1109 height 40
type input "20"
type input "40"
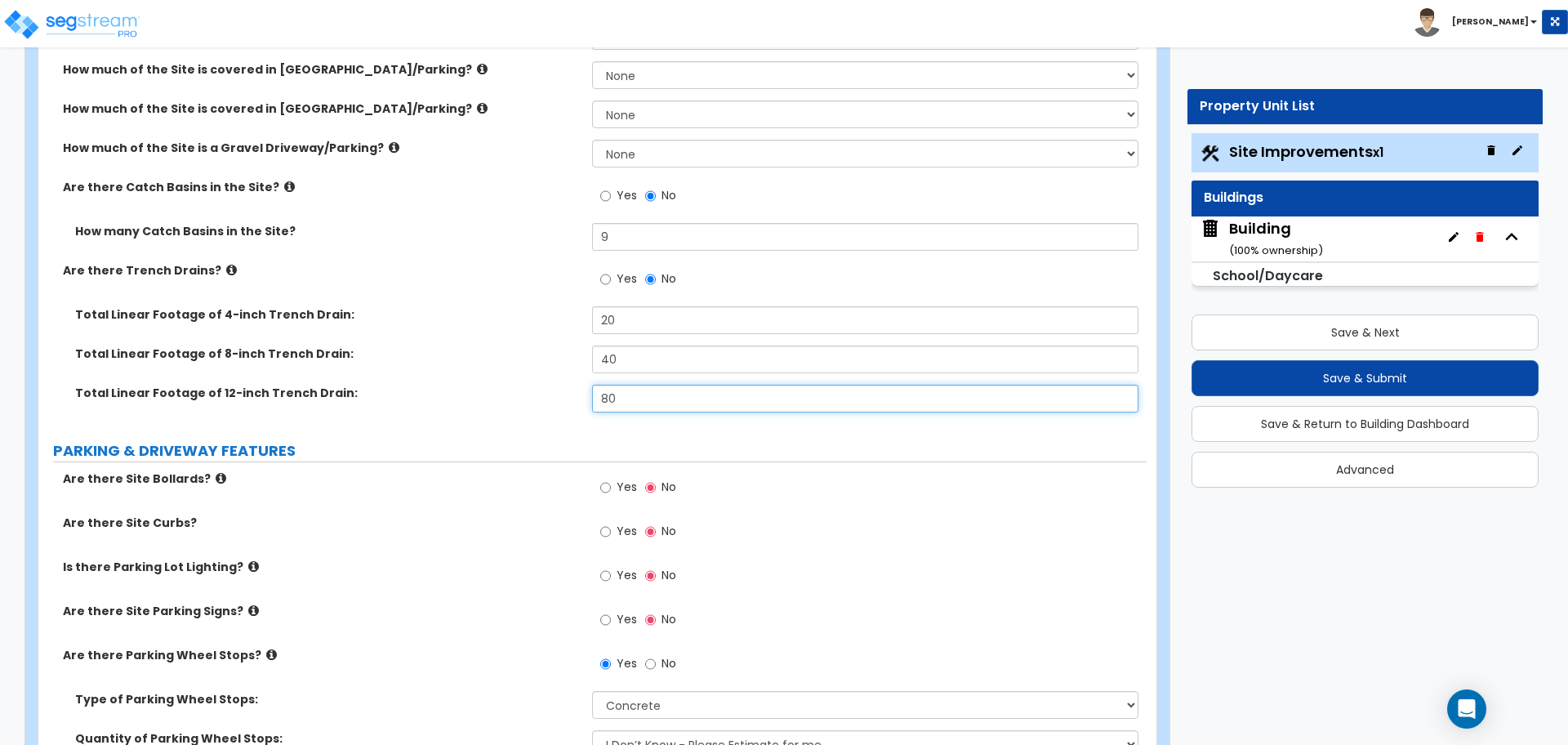
scroll to position [675, 0]
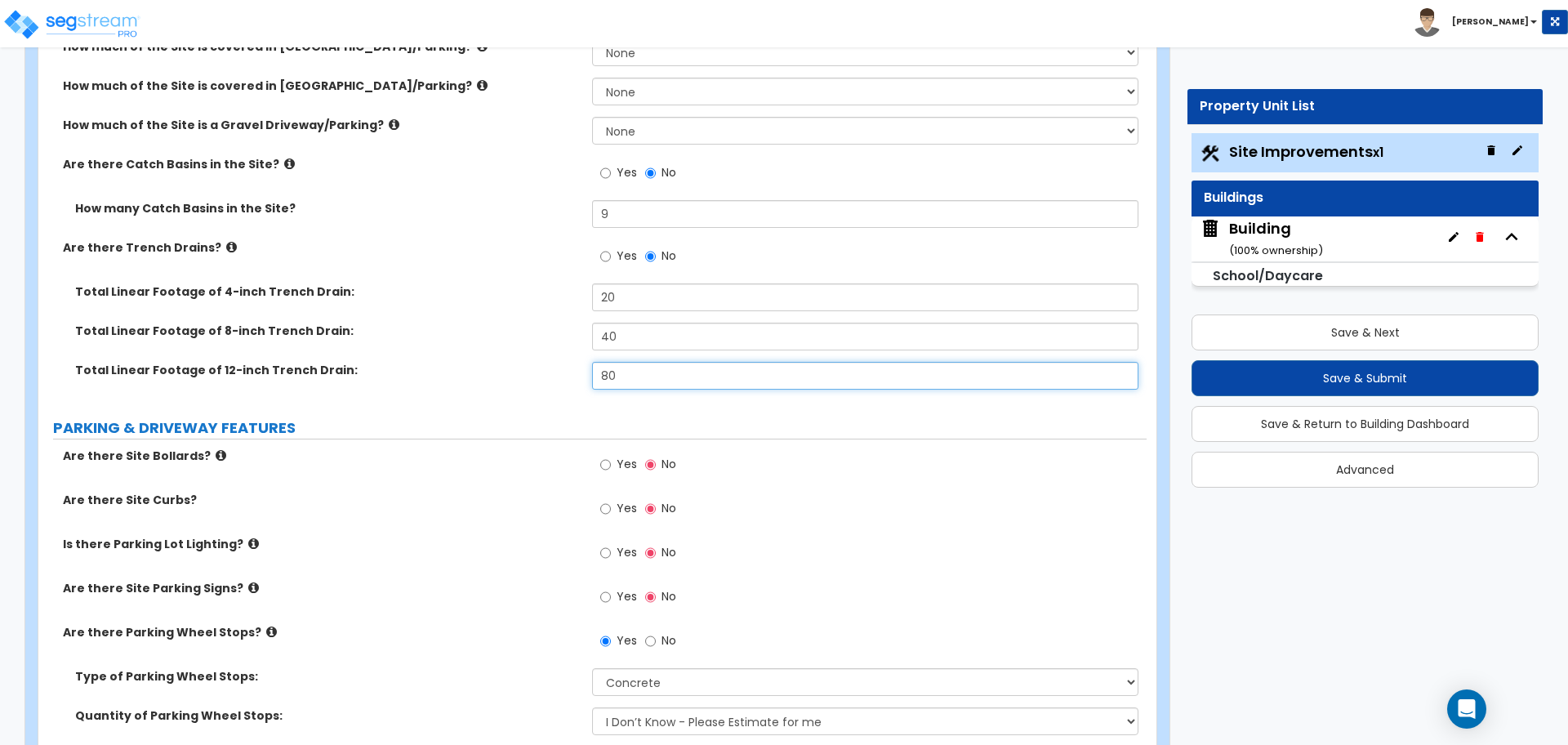
type input "80"
click at [226, 244] on icon at bounding box center [231, 247] width 11 height 12
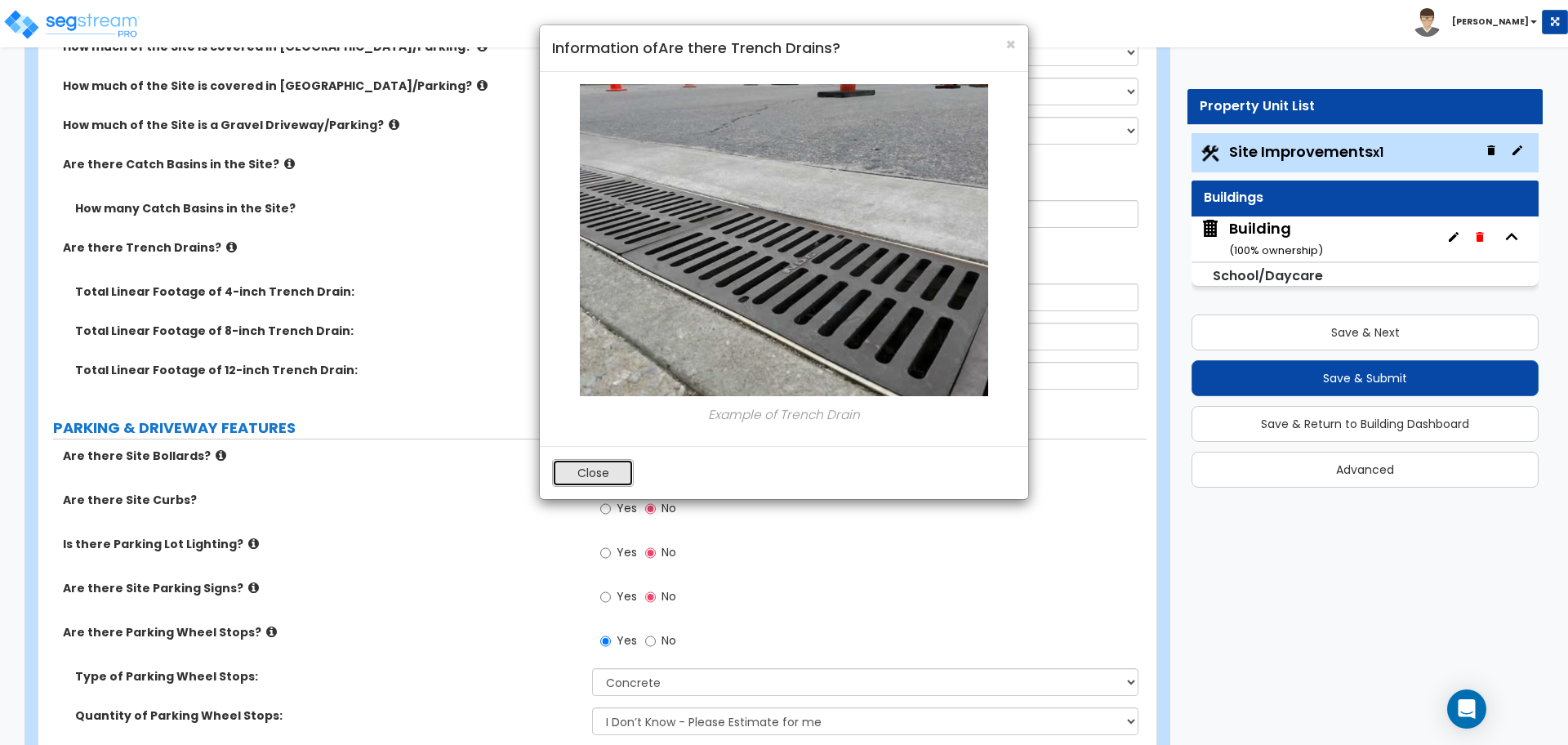
click at [588, 477] on button "Close" at bounding box center [593, 473] width 82 height 28
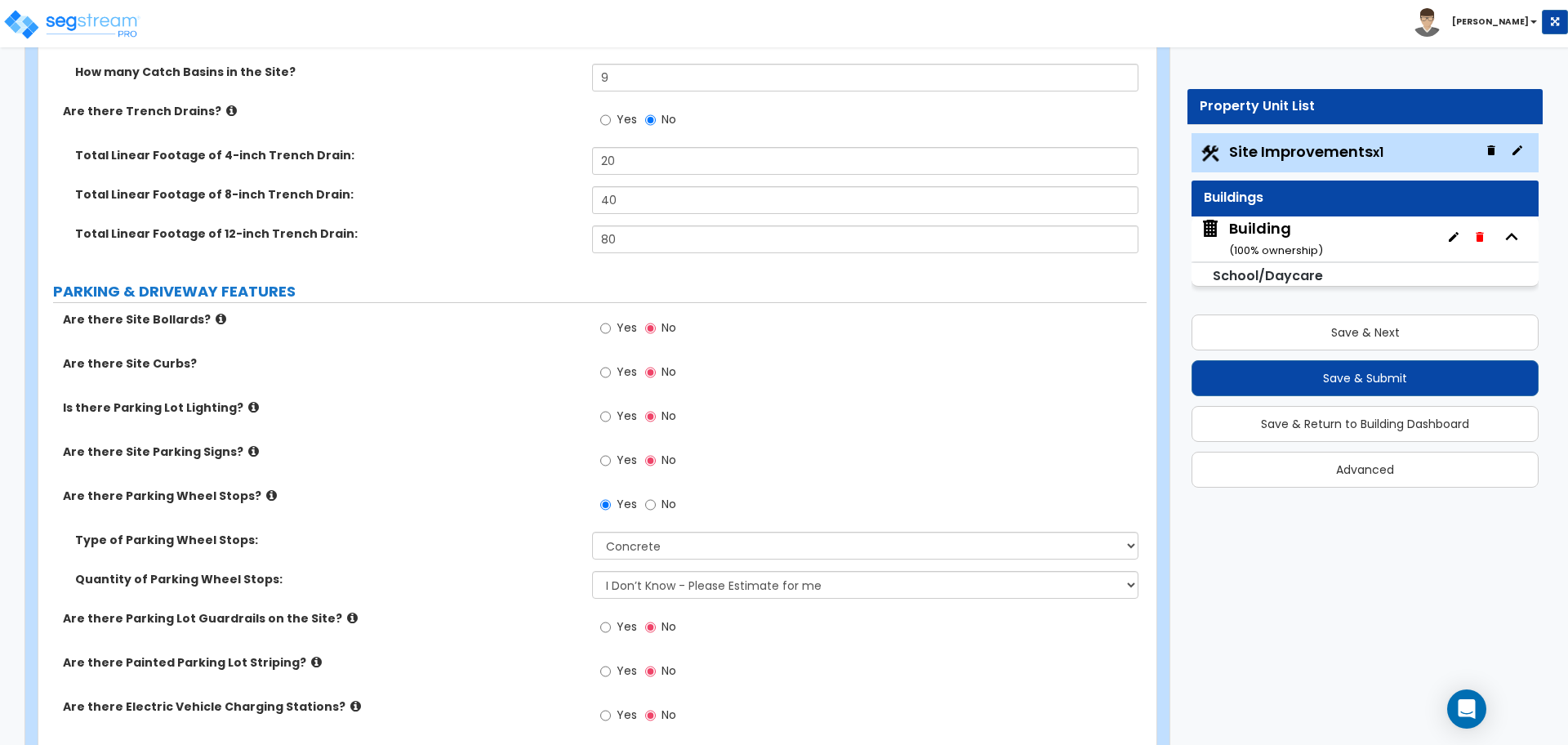
scroll to position [837, 0]
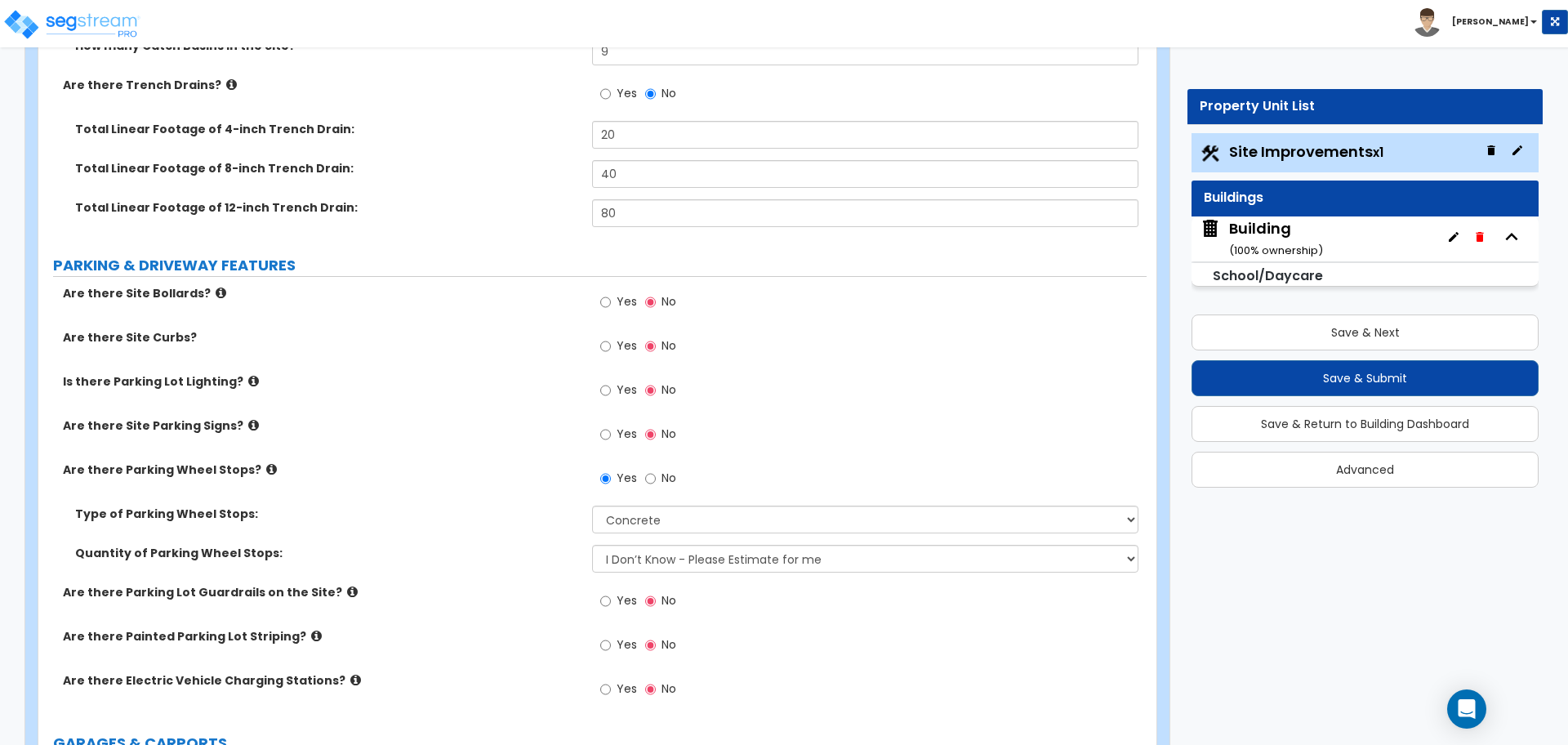
click at [612, 307] on label "Yes" at bounding box center [619, 304] width 37 height 28
click at [611, 307] on input "Yes" at bounding box center [605, 302] width 11 height 18
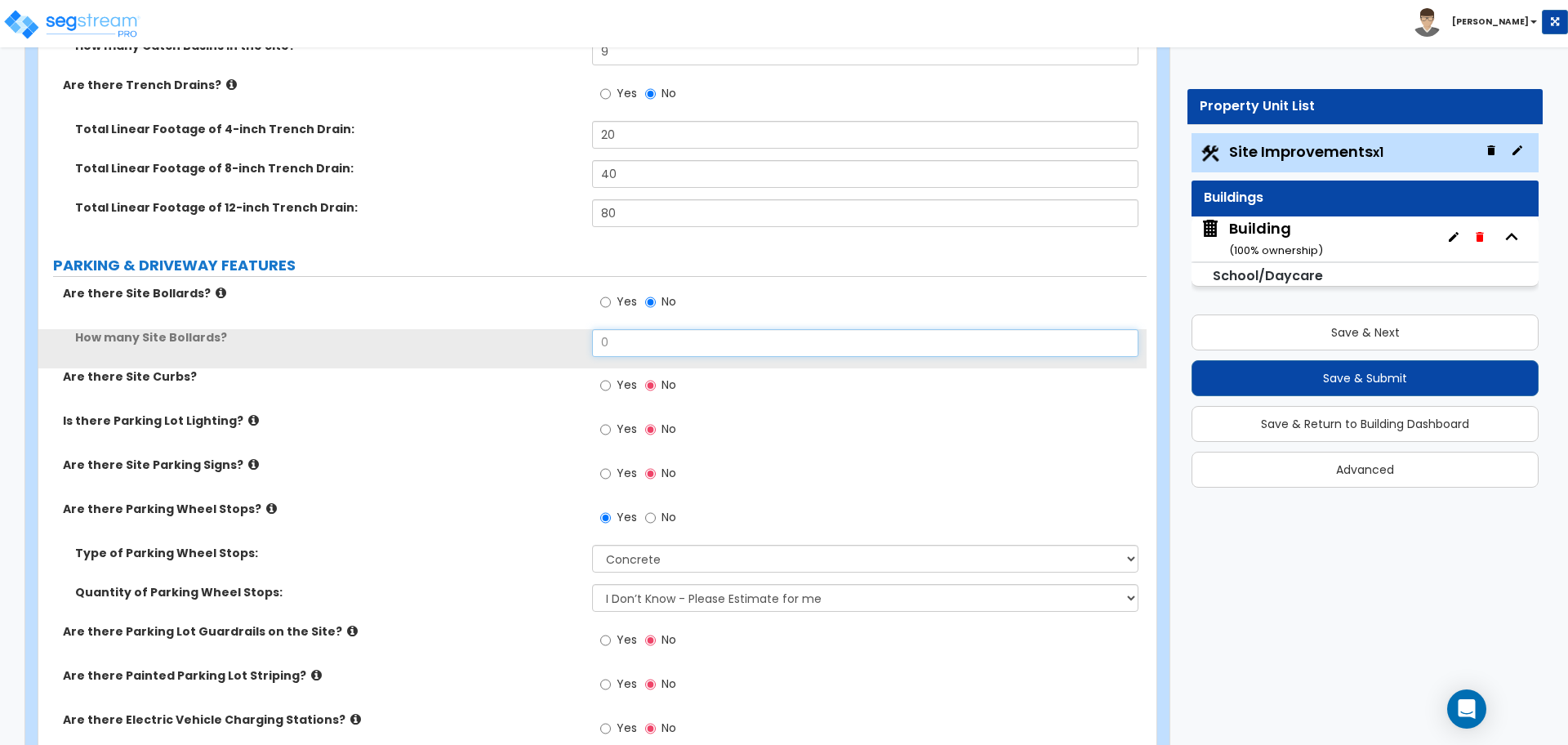
drag, startPoint x: 621, startPoint y: 346, endPoint x: 549, endPoint y: 342, distance: 72.1
click at [549, 343] on div "How many Site Bollards? 0" at bounding box center [593, 348] width 1109 height 40
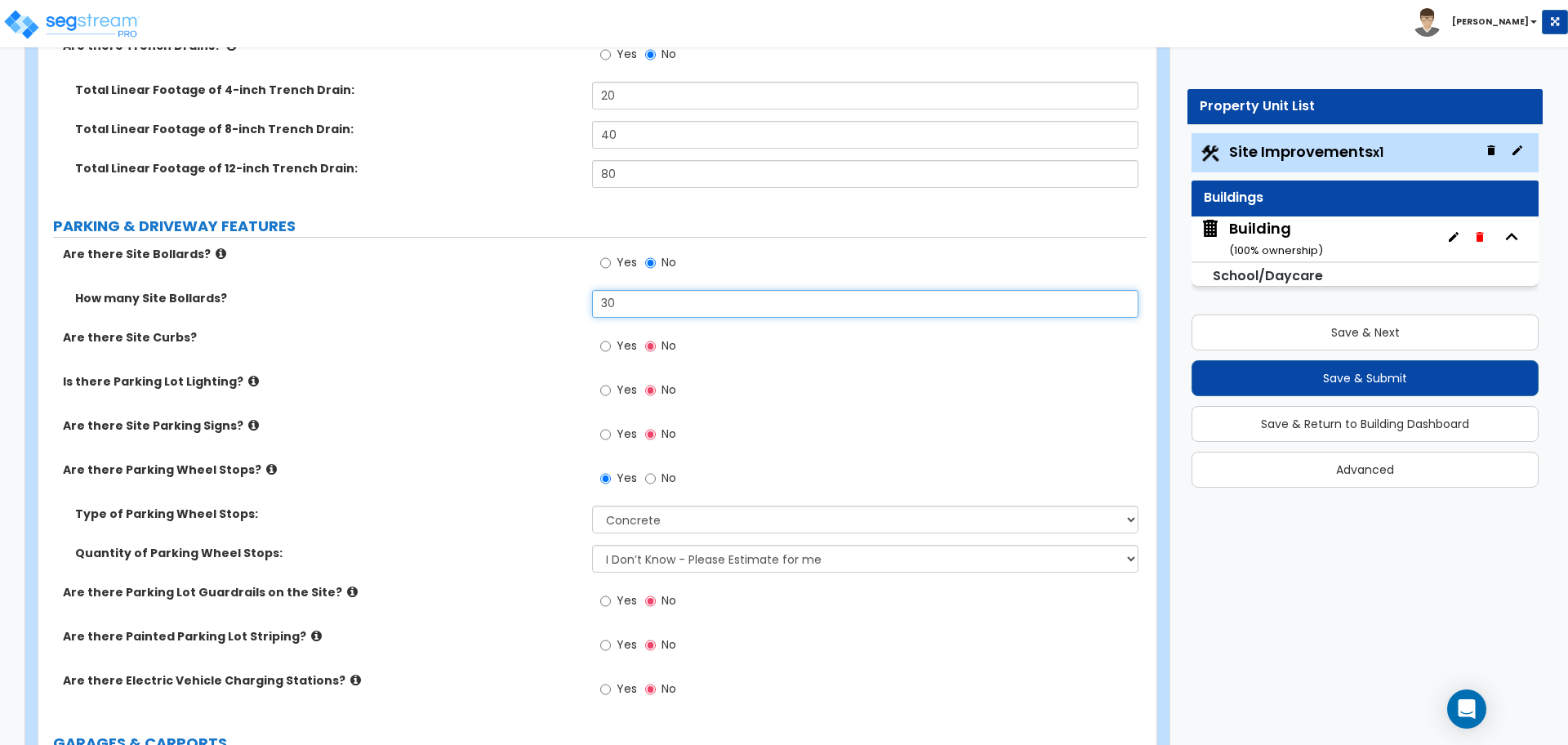
scroll to position [894, 0]
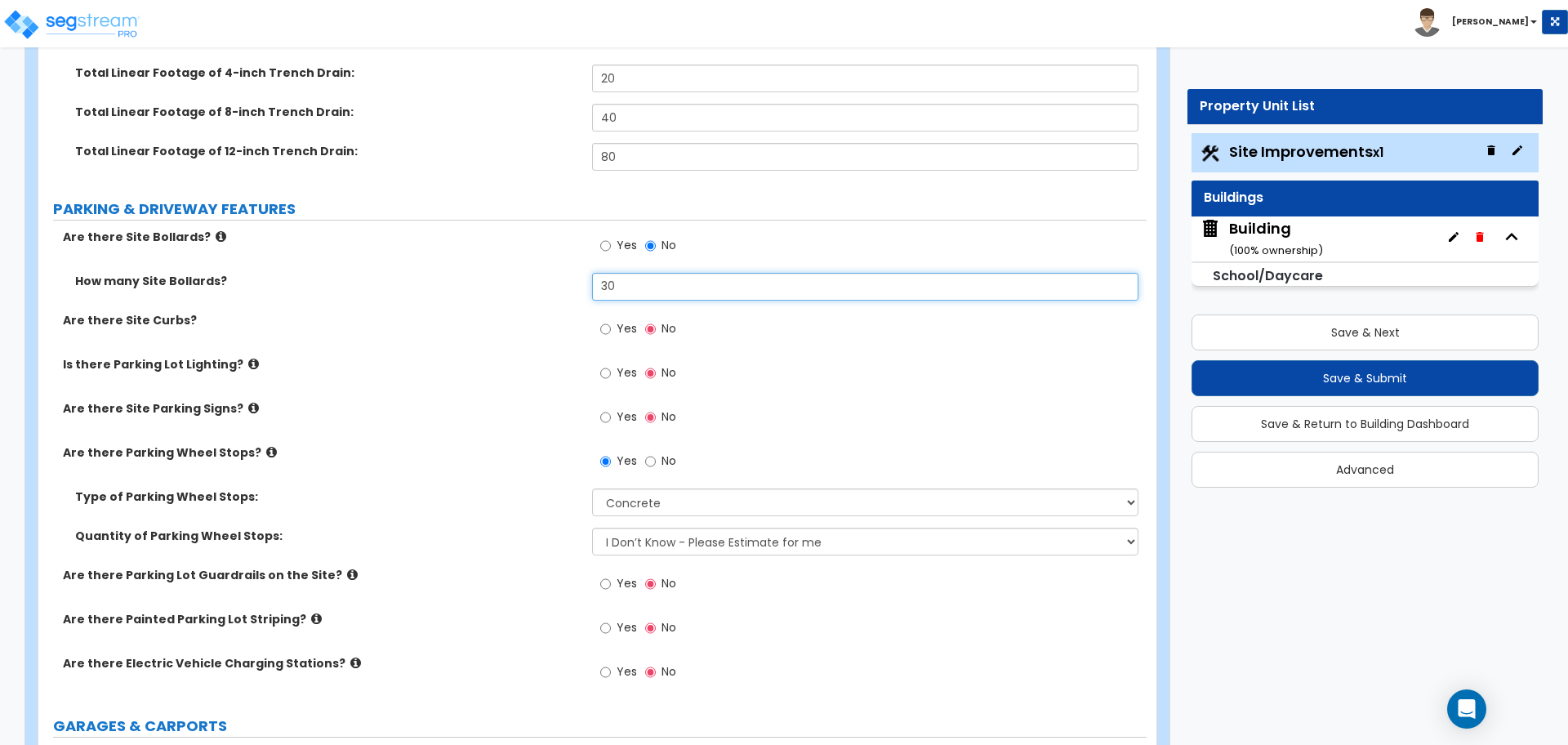
type input "30"
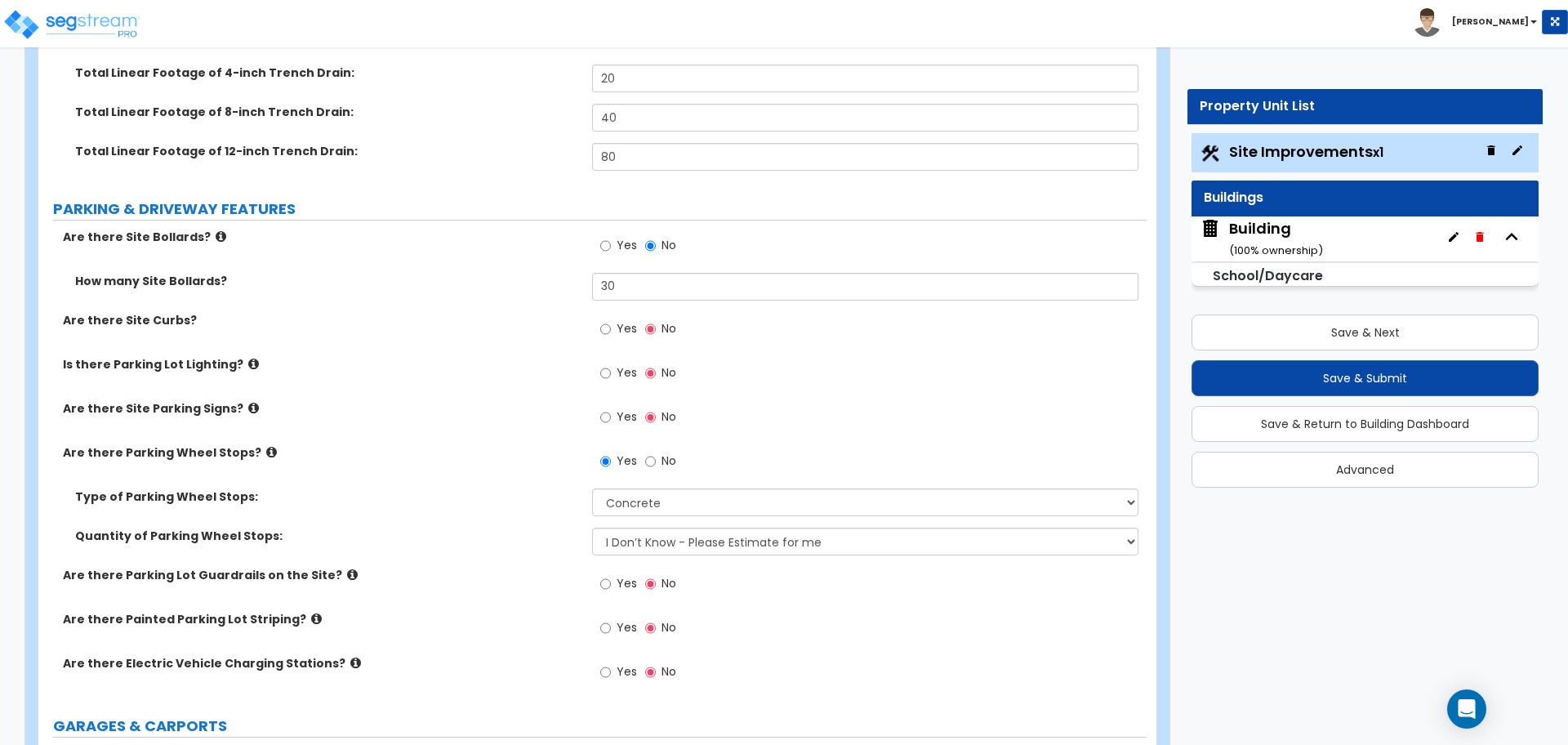
click at [216, 233] on icon at bounding box center [221, 237] width 11 height 12
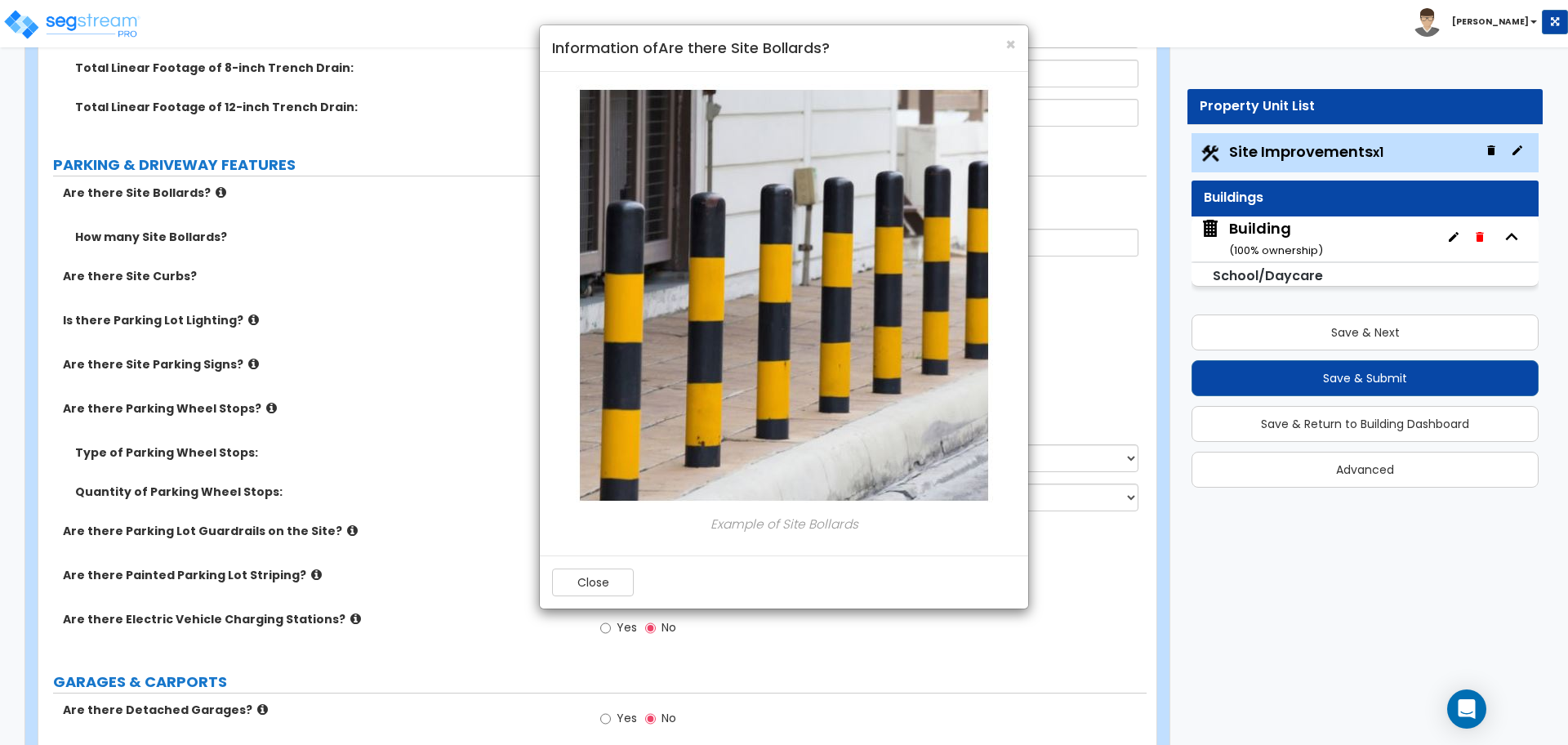
scroll to position [939, 0]
click at [592, 578] on button "Close" at bounding box center [593, 582] width 82 height 28
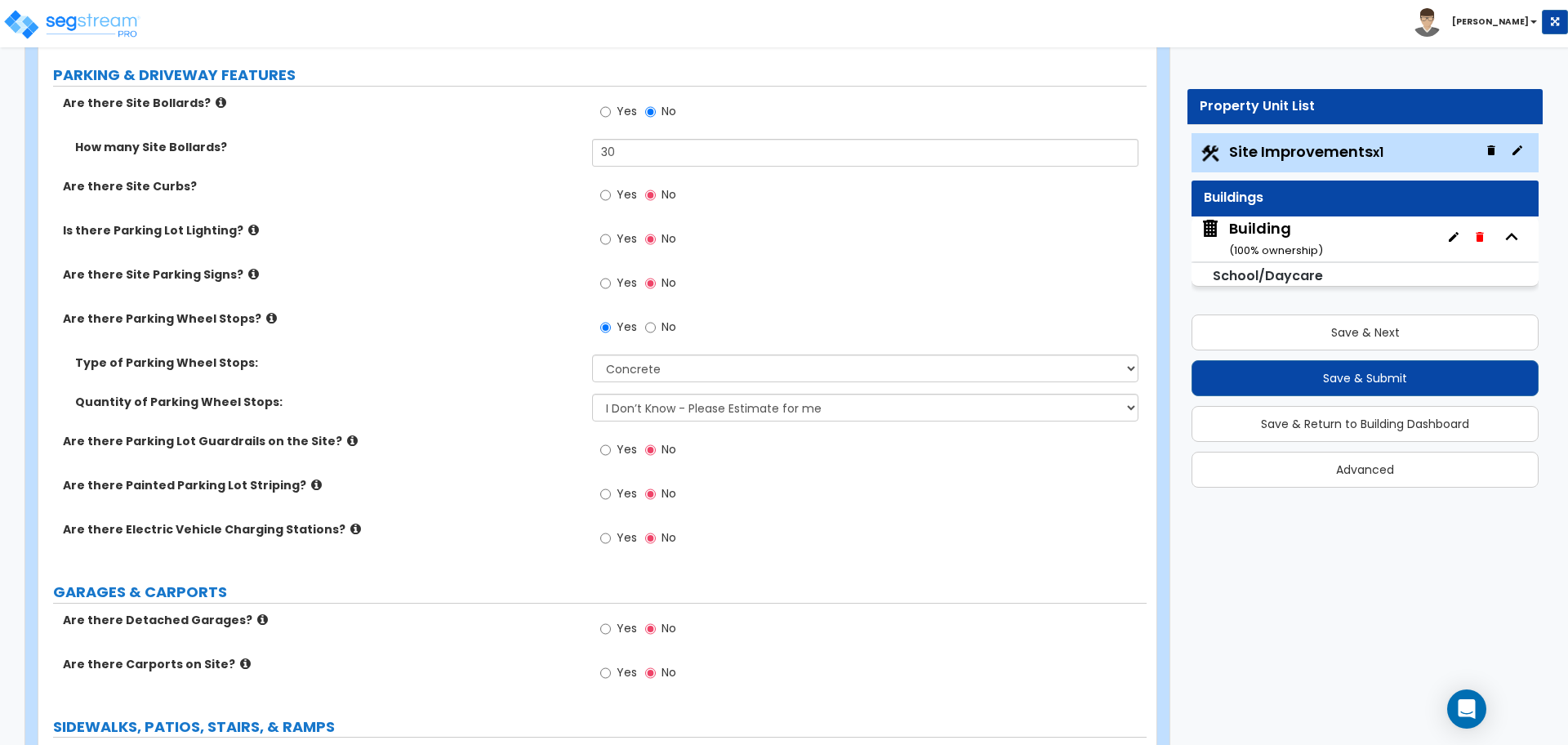
scroll to position [1020, 0]
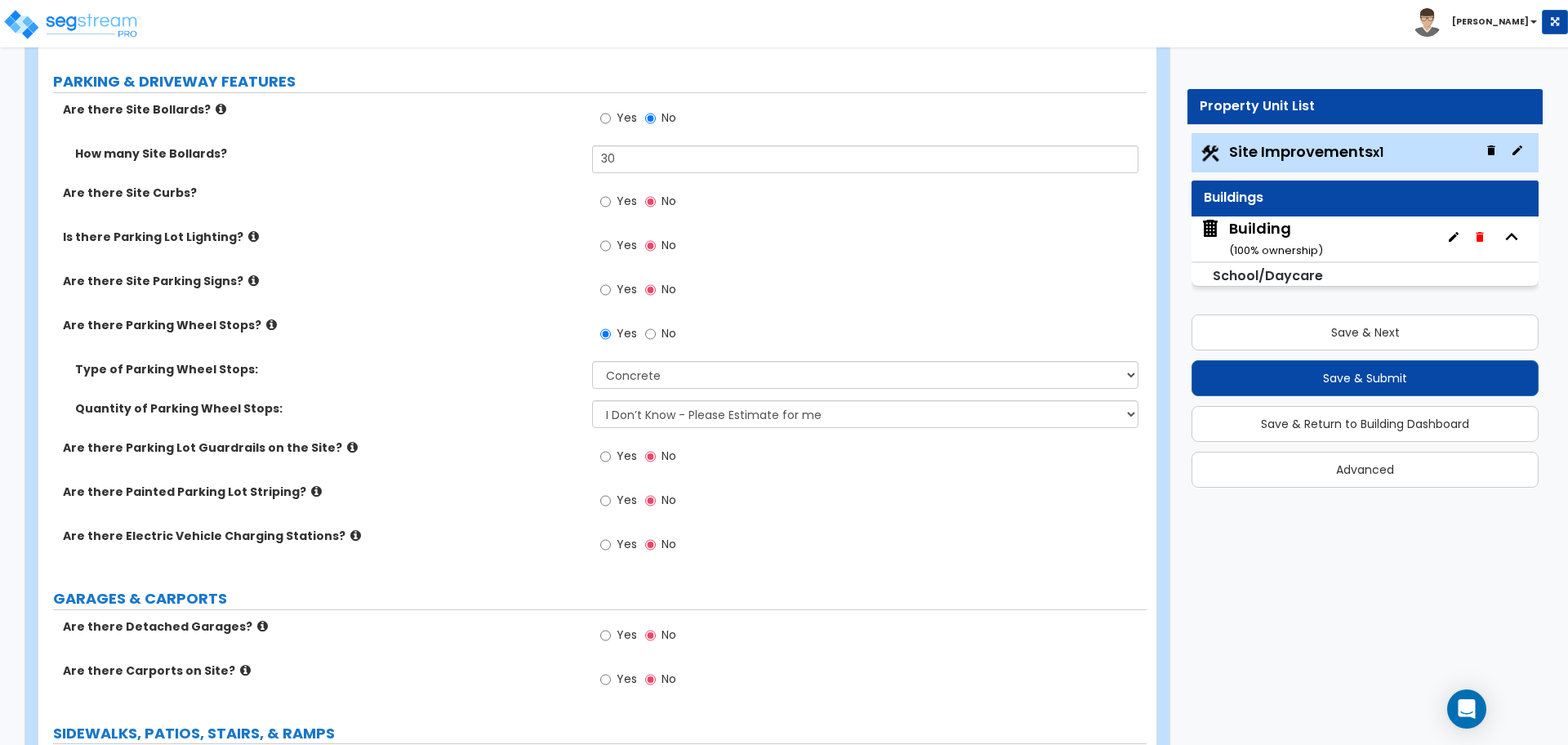
click at [669, 329] on span "No" at bounding box center [669, 332] width 15 height 17
click at [656, 329] on input "No" at bounding box center [650, 333] width 11 height 18
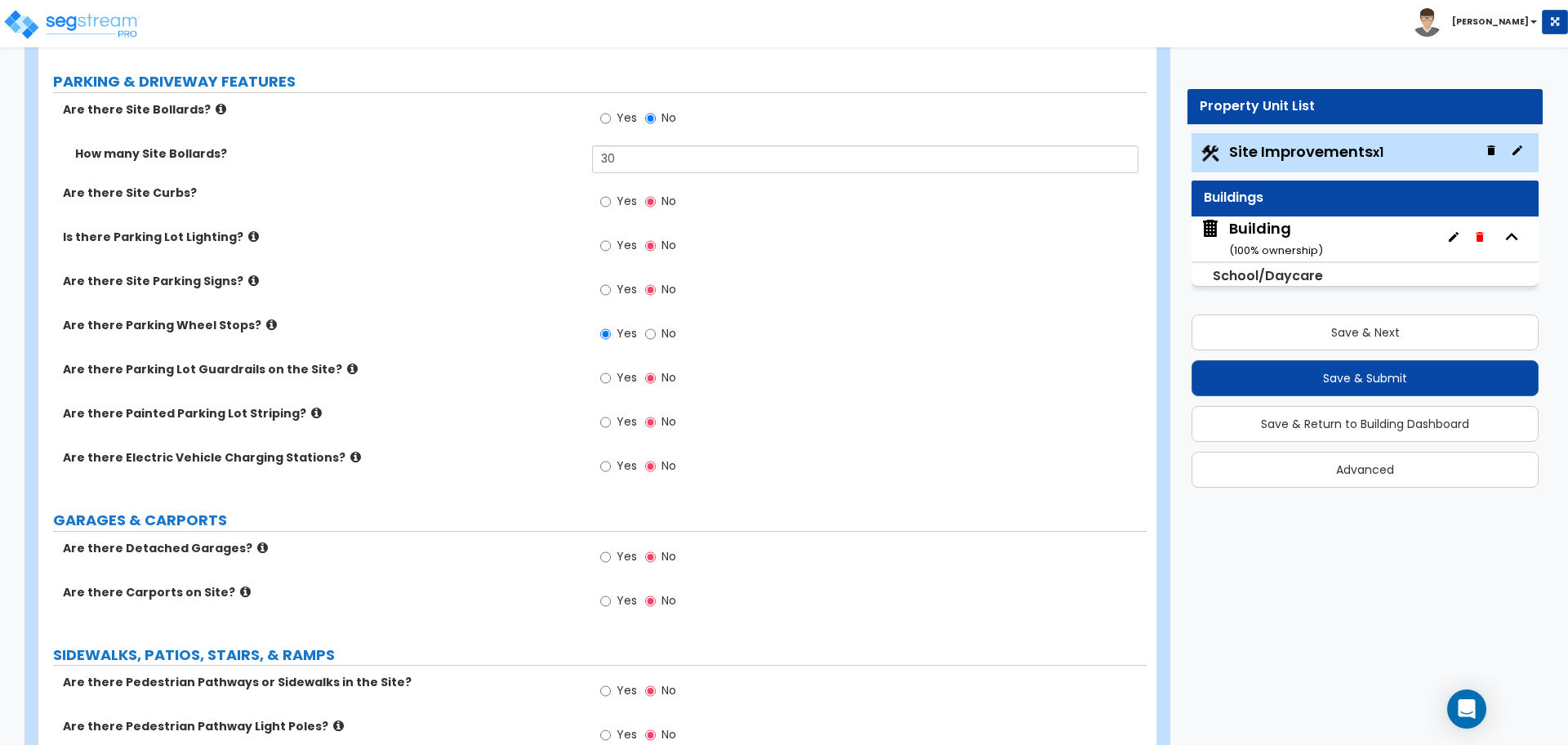
click at [622, 201] on span "Yes" at bounding box center [626, 201] width 20 height 17
click at [611, 201] on input "Yes" at bounding box center [605, 201] width 11 height 18
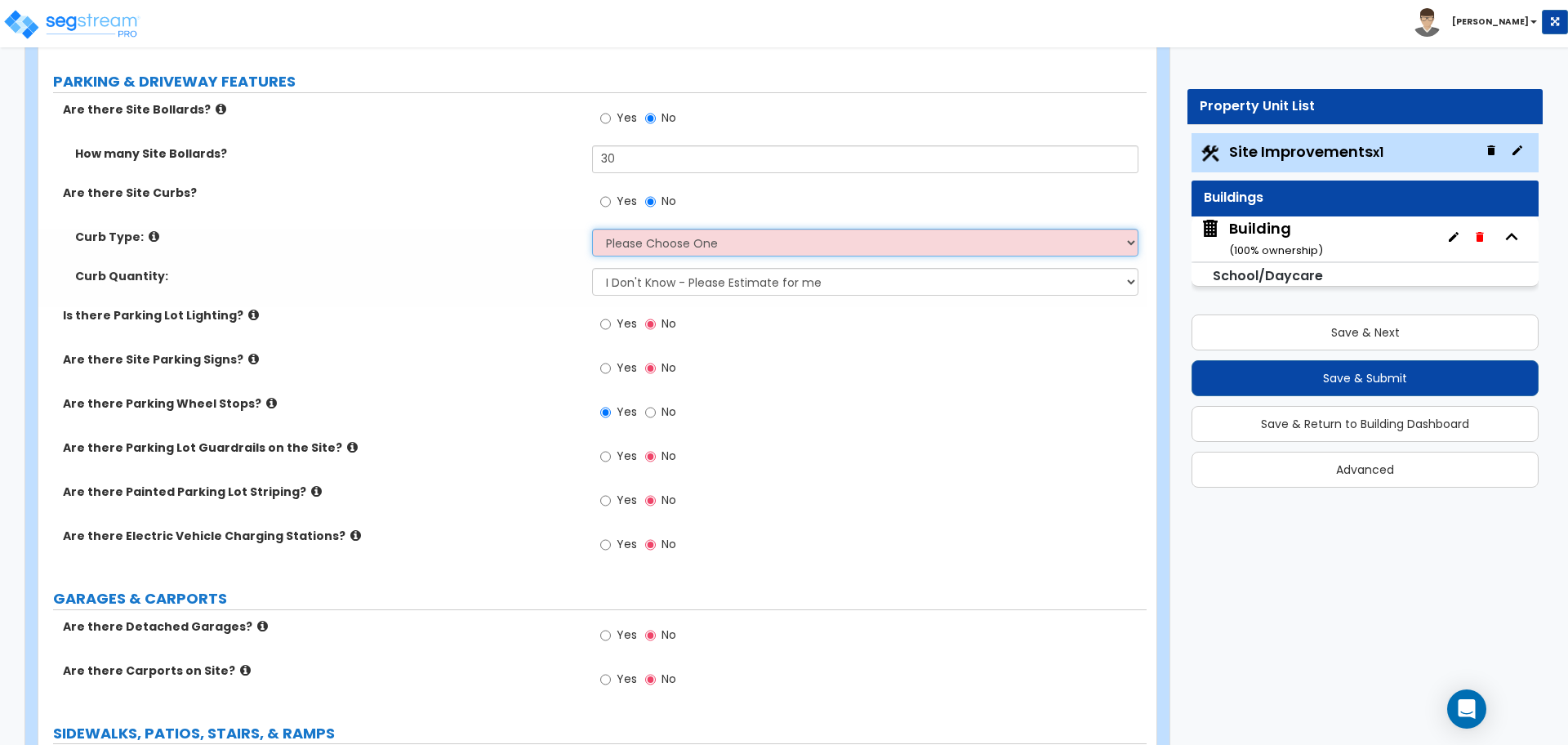
click at [614, 233] on select "Please Choose One Curb (Only) Curb & Gutter Asphalt Berm" at bounding box center [865, 243] width 546 height 28
click at [149, 230] on icon at bounding box center [154, 237] width 11 height 12
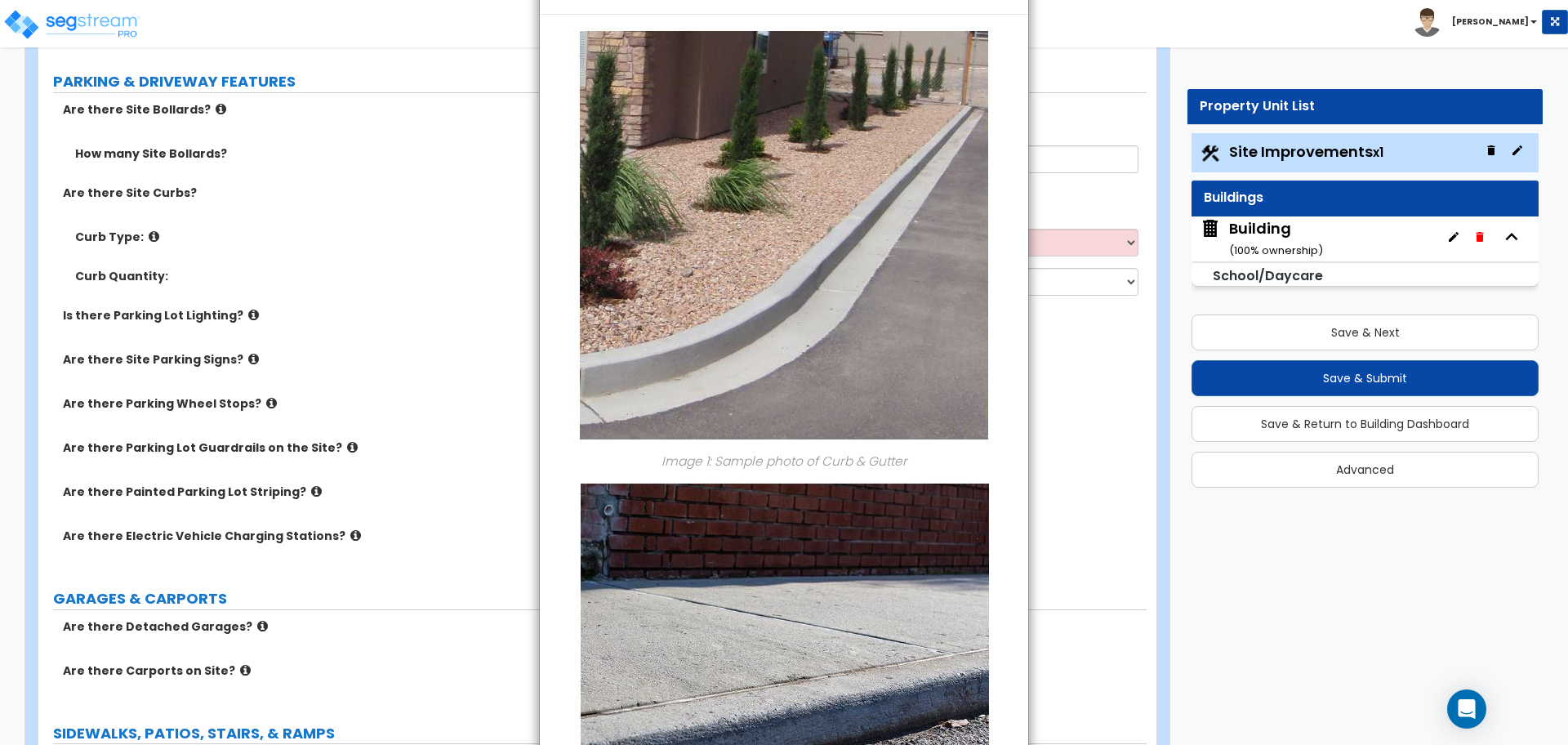
scroll to position [334, 0]
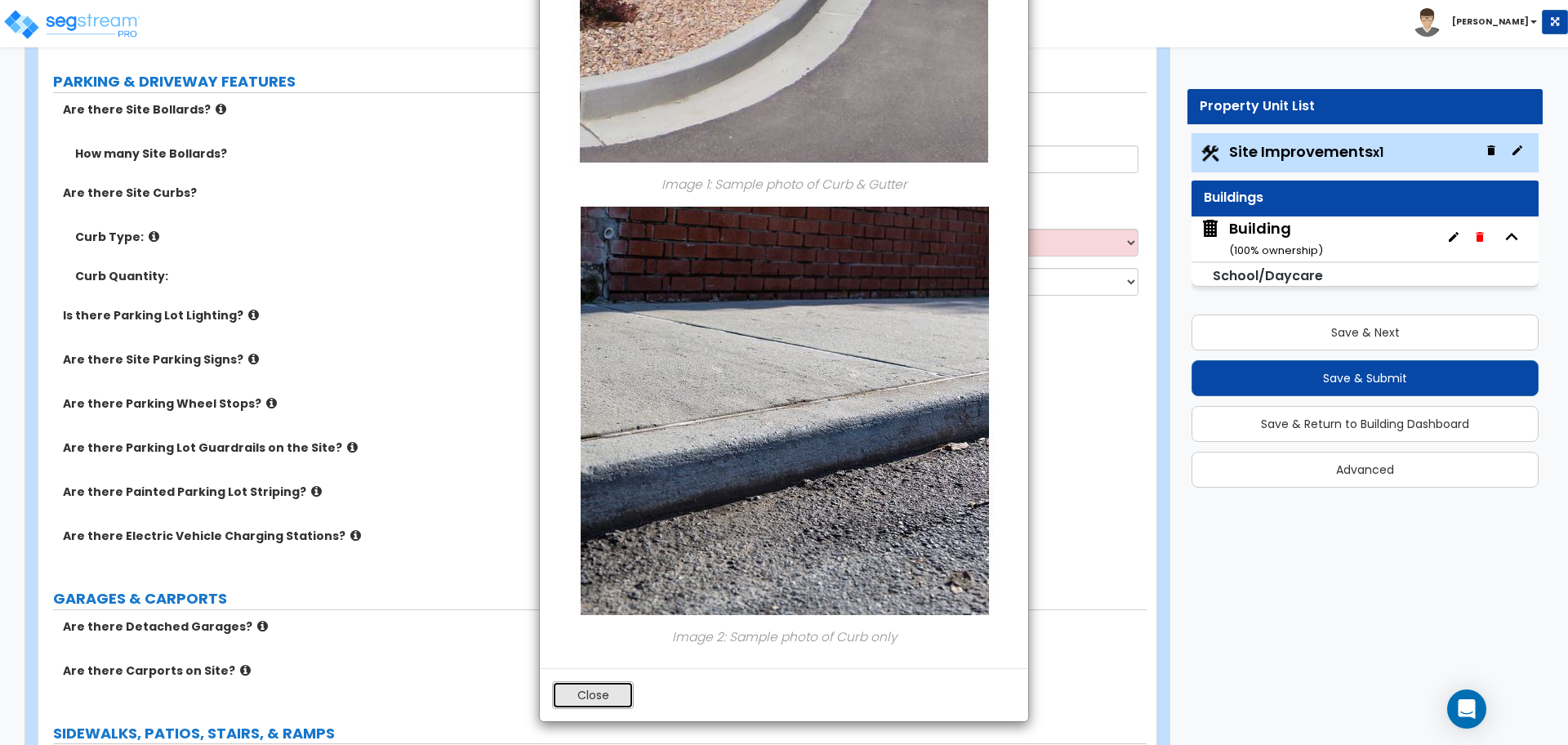
click at [611, 685] on button "Close" at bounding box center [593, 695] width 82 height 28
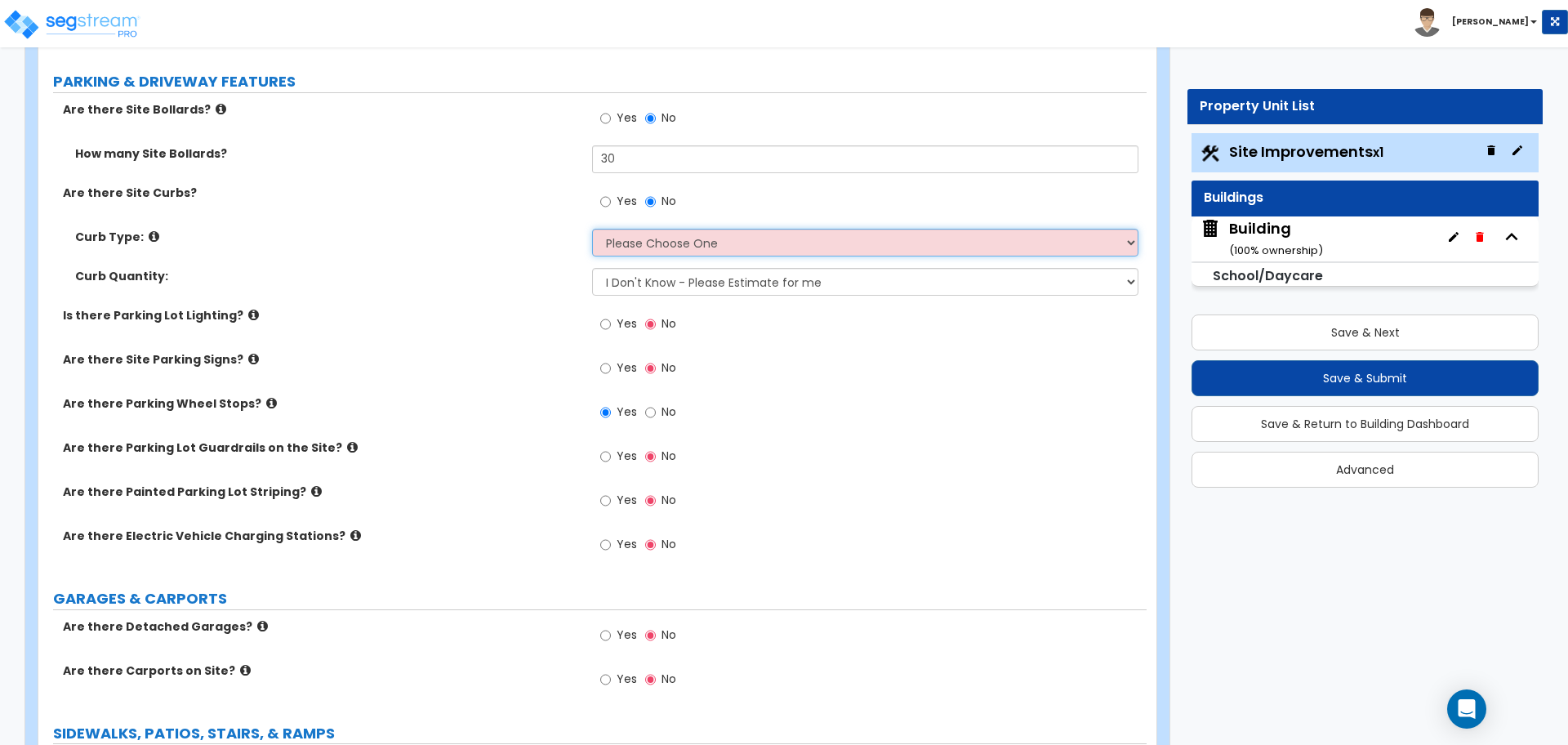
click at [792, 251] on select "Please Choose One Curb (Only) Curb & Gutter Asphalt Berm" at bounding box center [865, 243] width 546 height 28
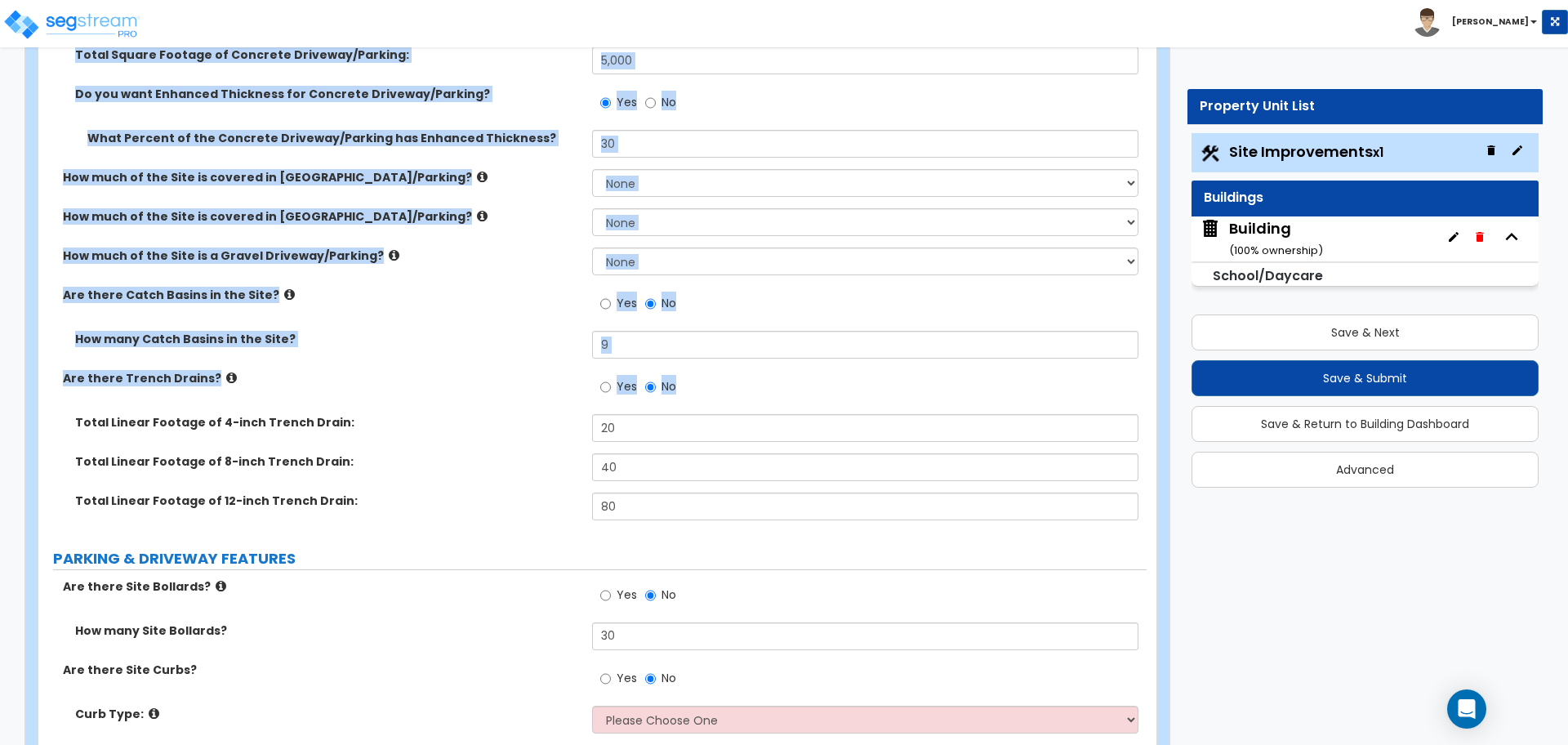
drag, startPoint x: 792, startPoint y: 251, endPoint x: 928, endPoint y: -101, distance: 377.4
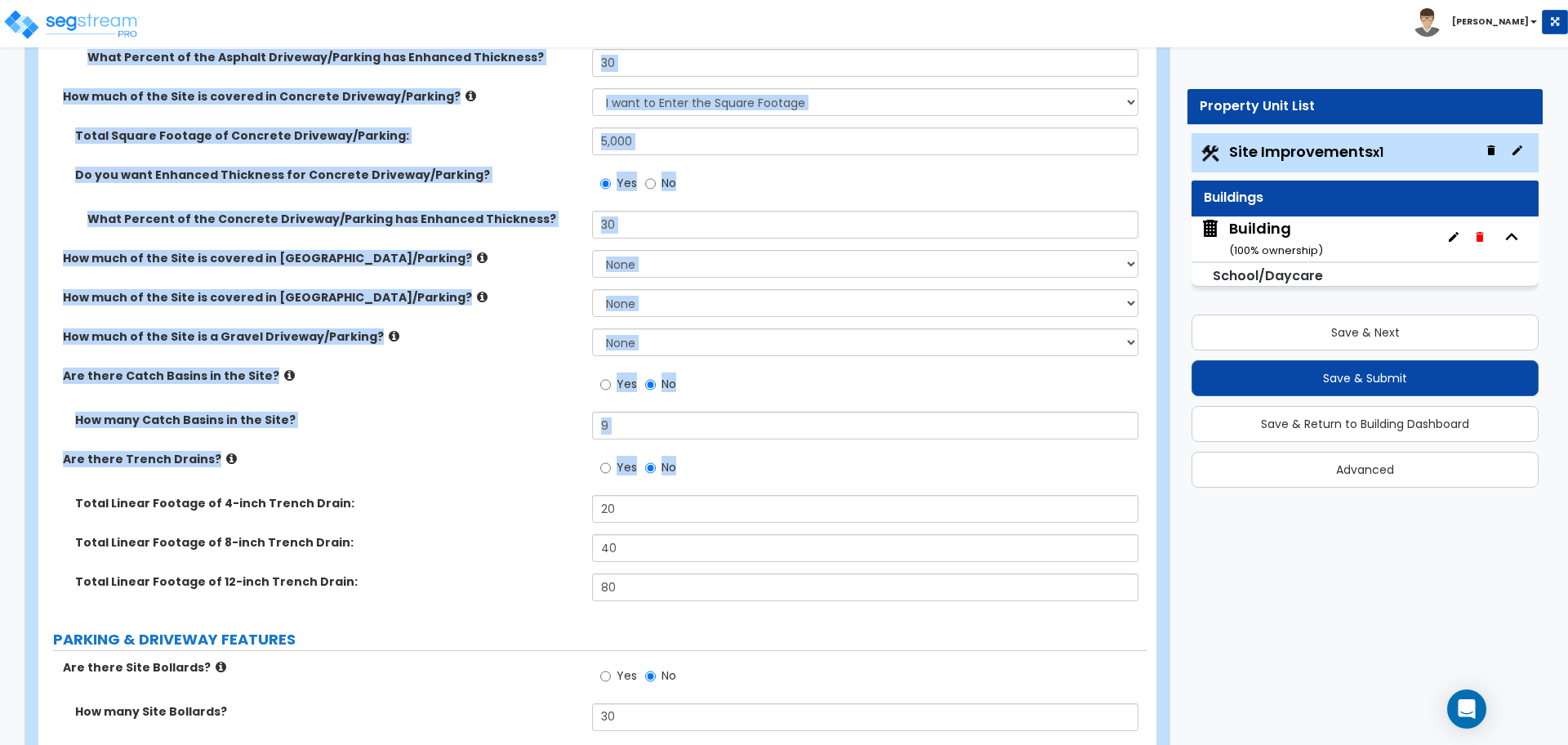
click at [543, 194] on div "Do you want Enhanced Thickness for Concrete Driveway/Parking? Yes No" at bounding box center [593, 188] width 1109 height 44
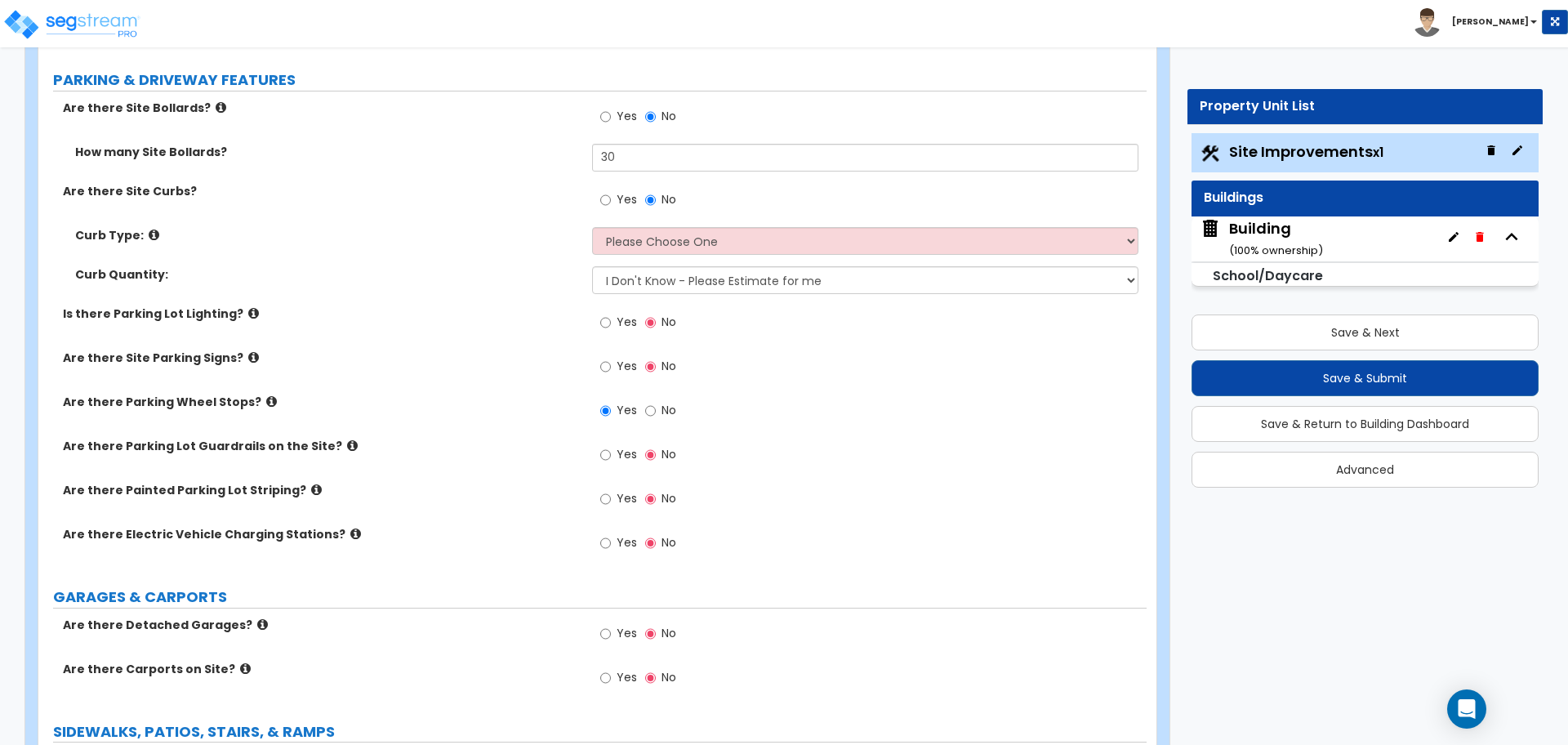
scroll to position [985, 0]
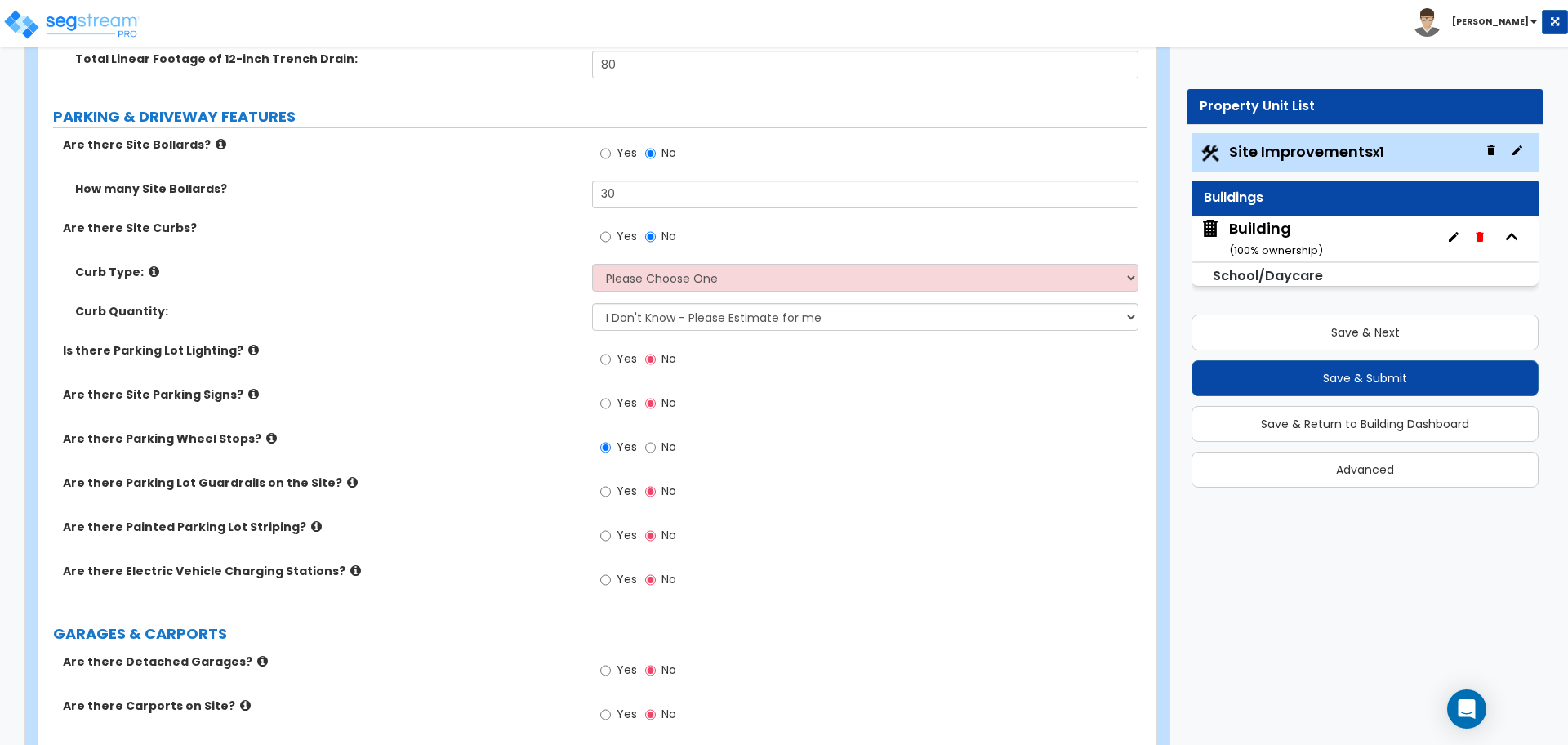
click at [149, 269] on icon at bounding box center [154, 272] width 11 height 12
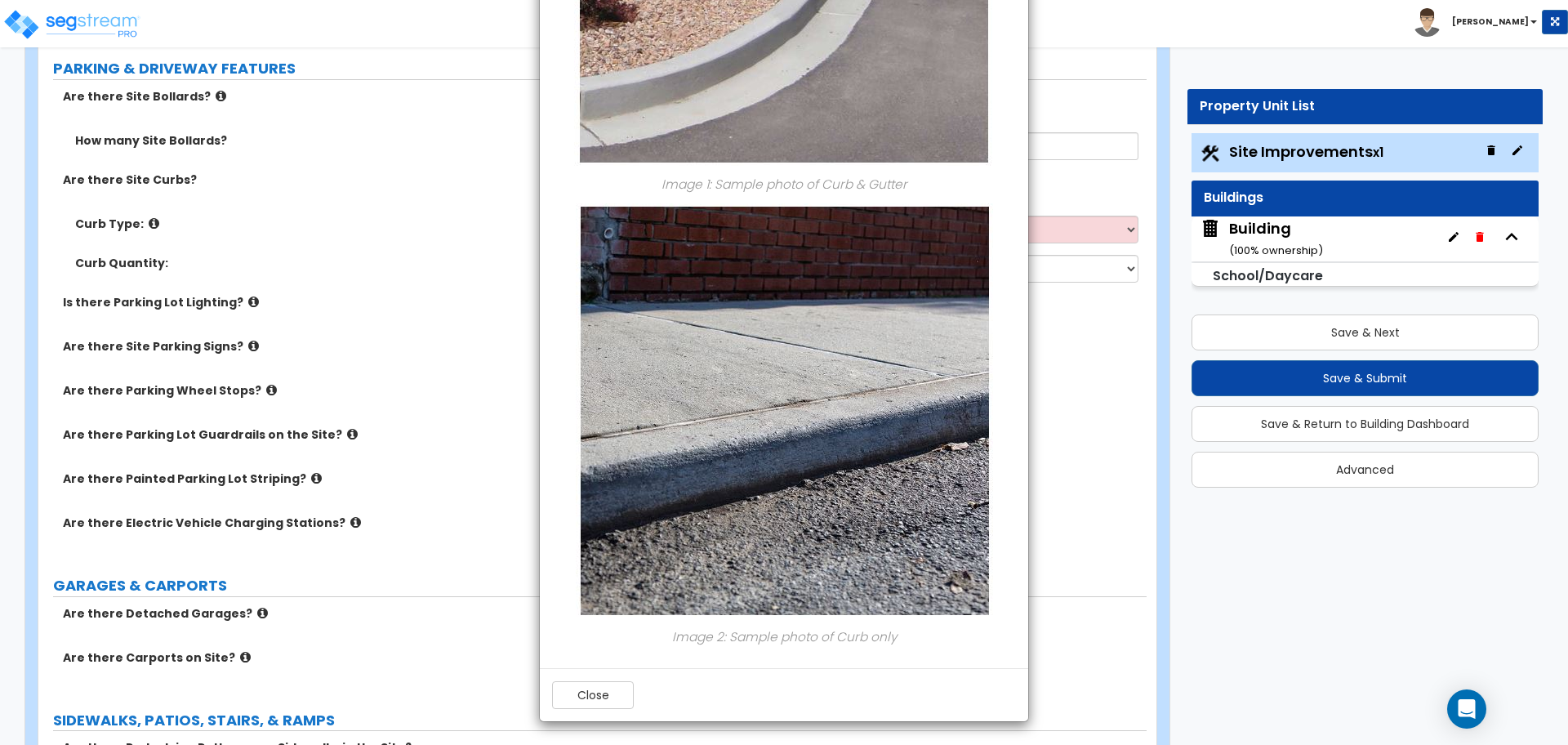
scroll to position [1041, 0]
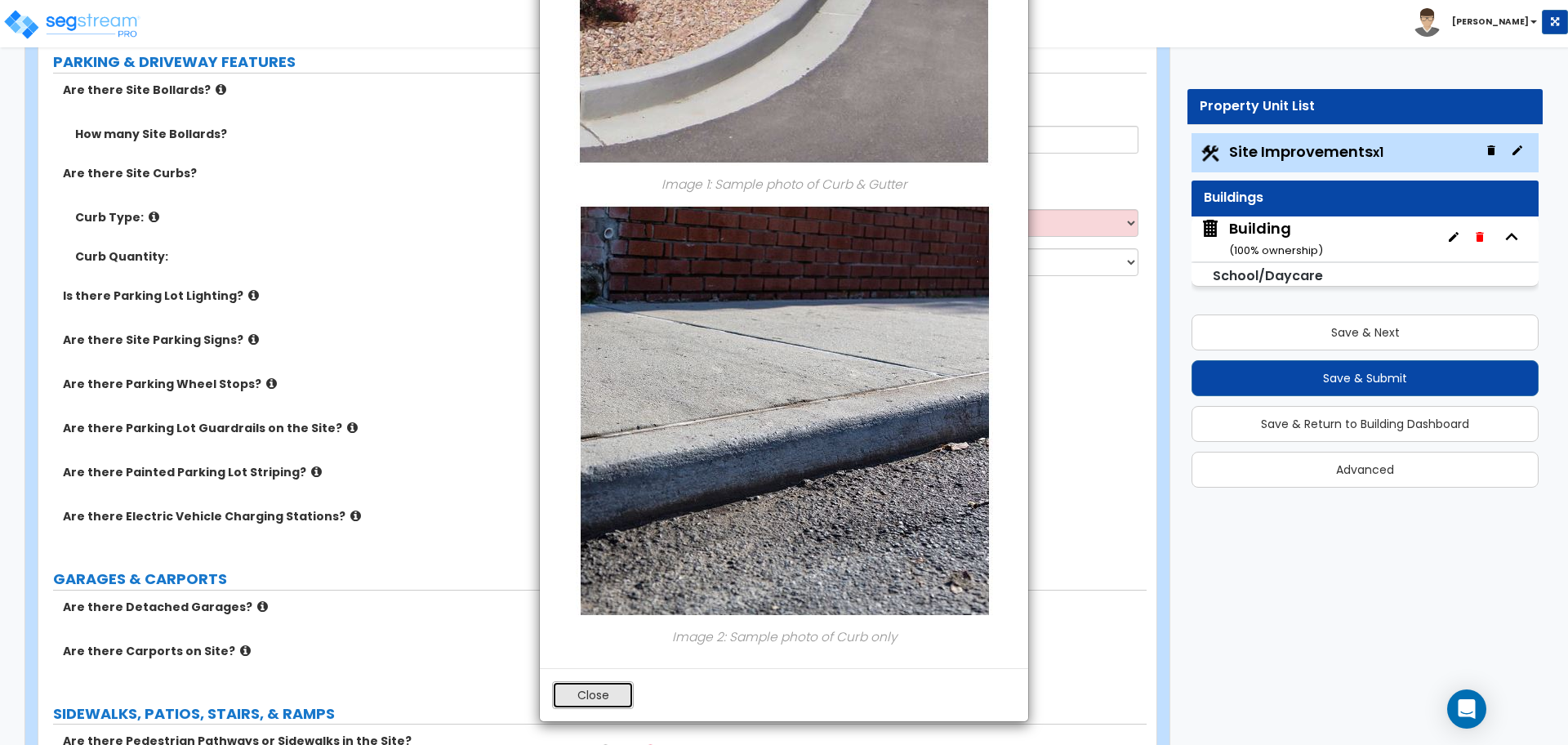
click at [624, 685] on button "Close" at bounding box center [593, 695] width 82 height 28
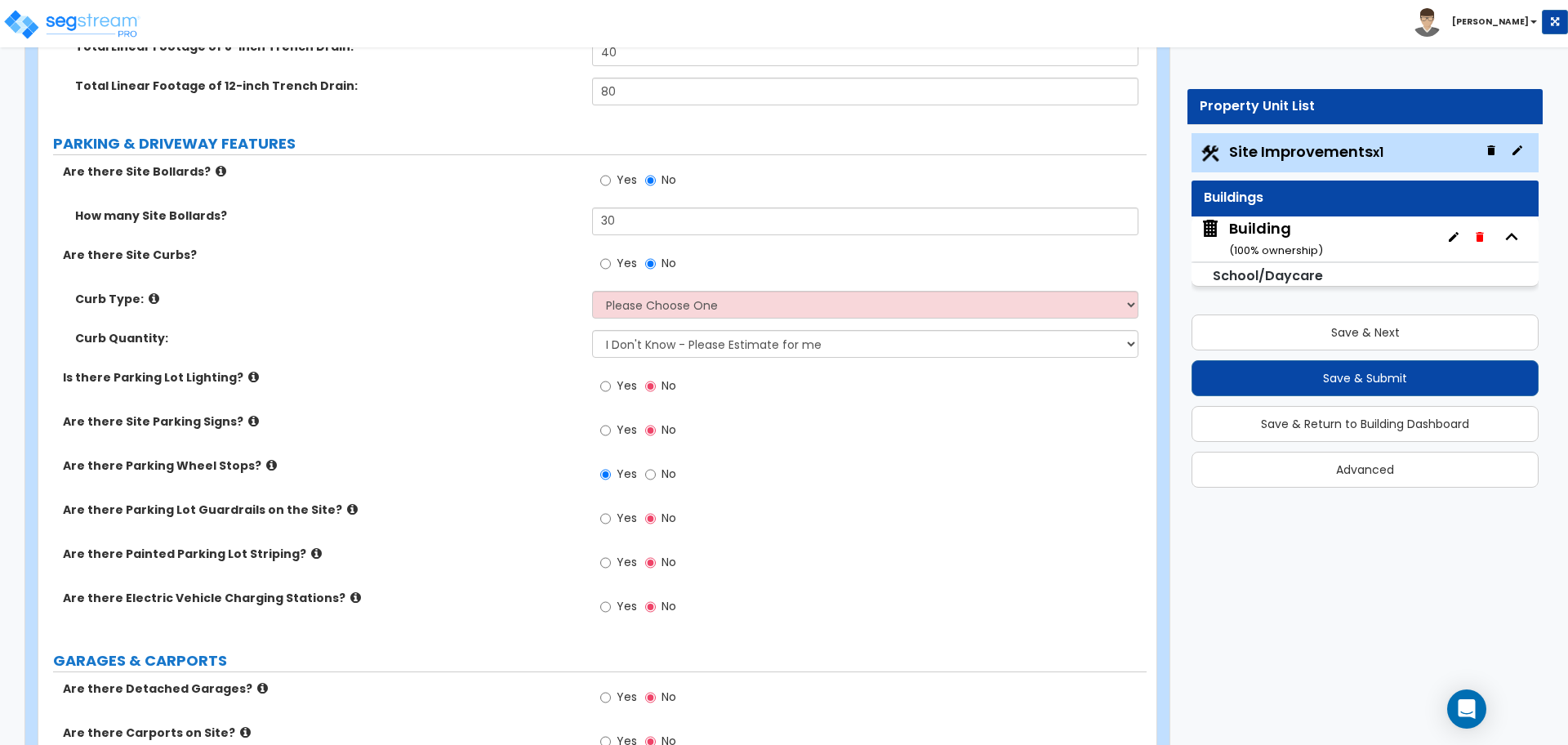
scroll to position [951, 0]
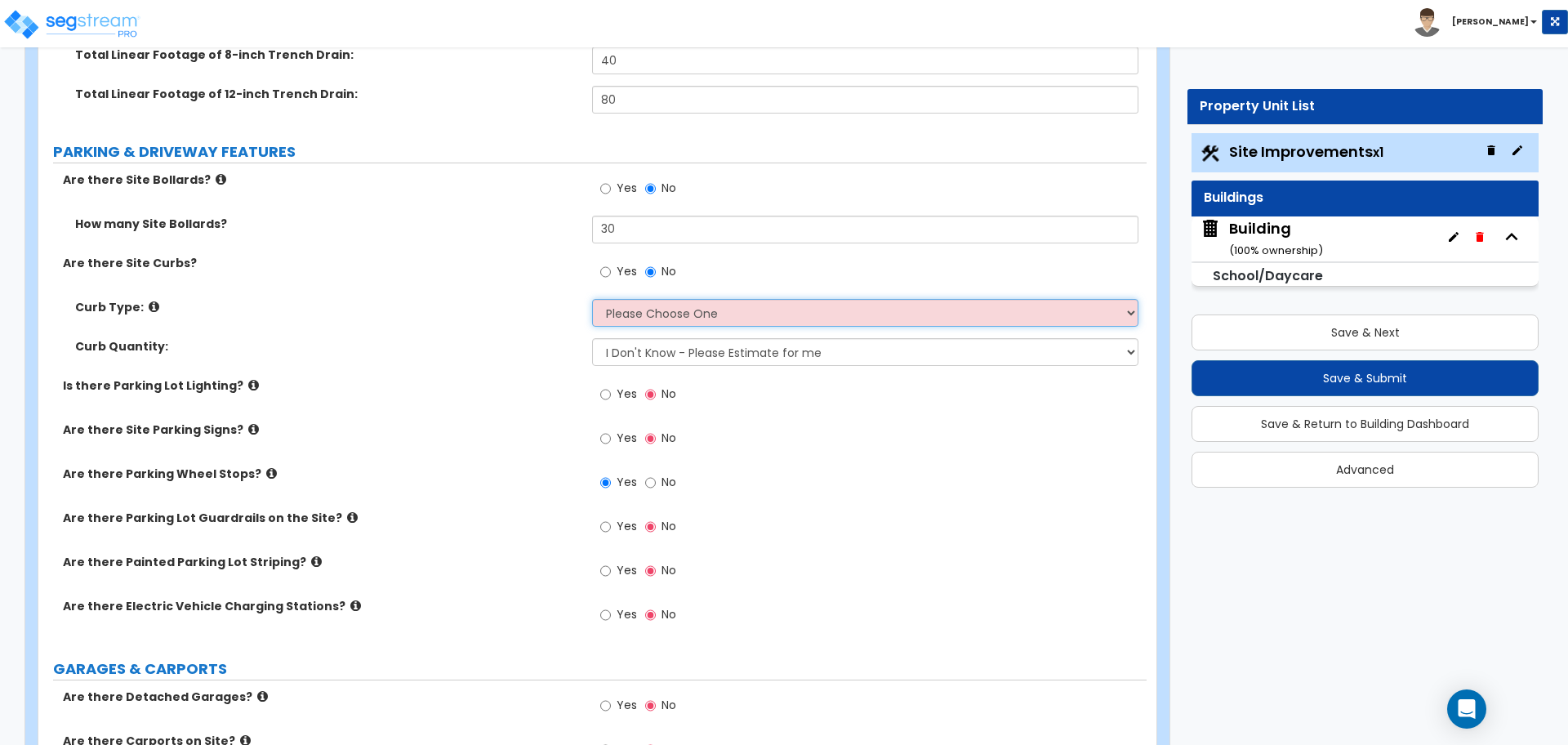
click at [689, 308] on select "Please Choose One Curb (Only) Curb & Gutter Asphalt Berm" at bounding box center [865, 313] width 546 height 28
select select "3"
click at [592, 299] on select "Please Choose One Curb (Only) Curb & Gutter Asphalt Berm" at bounding box center [865, 313] width 546 height 28
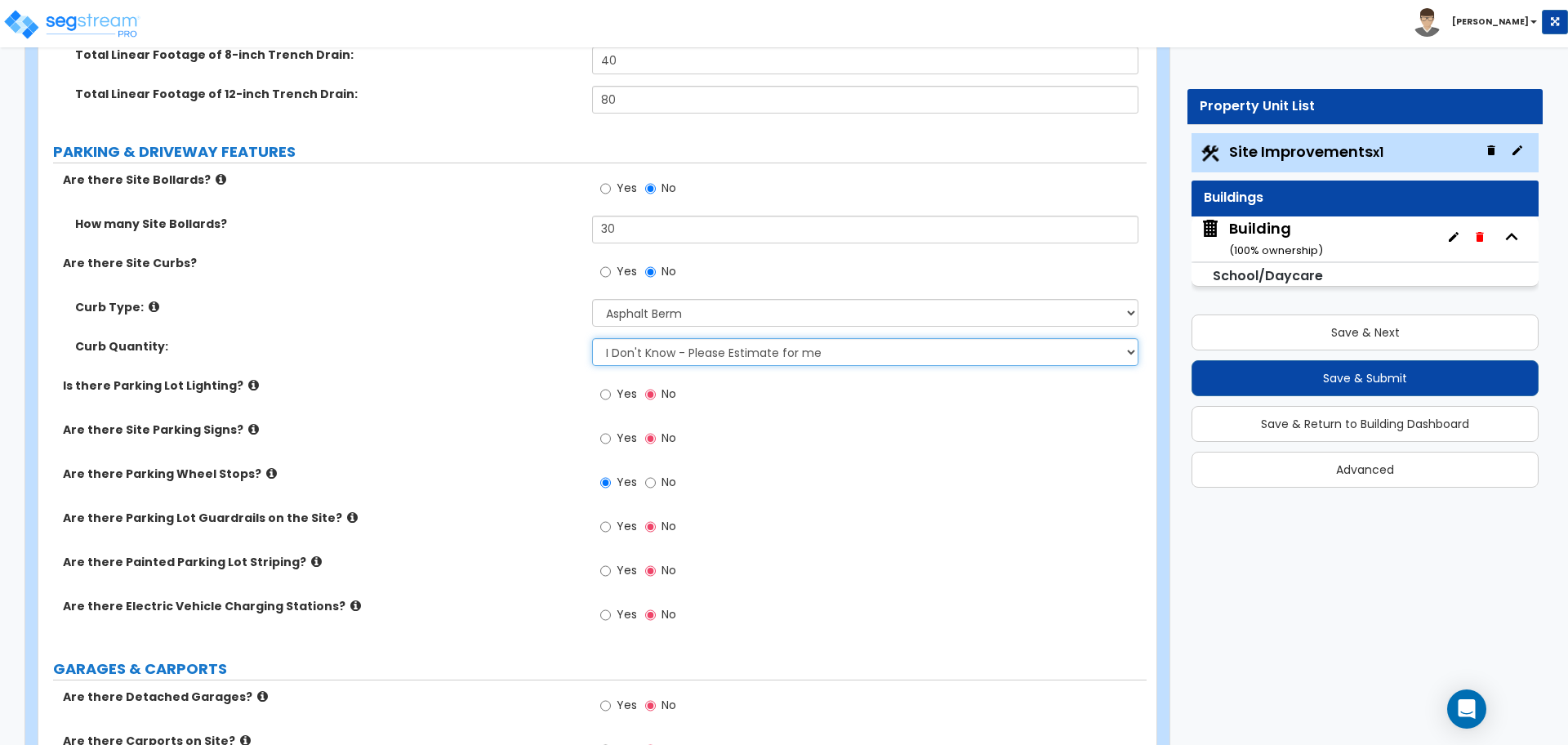
click at [669, 357] on select "I Don't Know - Please Estimate for me I want to Enter the LF" at bounding box center [865, 352] width 546 height 28
click at [592, 338] on select "I Don't Know - Please Estimate for me I want to Enter the LF" at bounding box center [865, 352] width 546 height 28
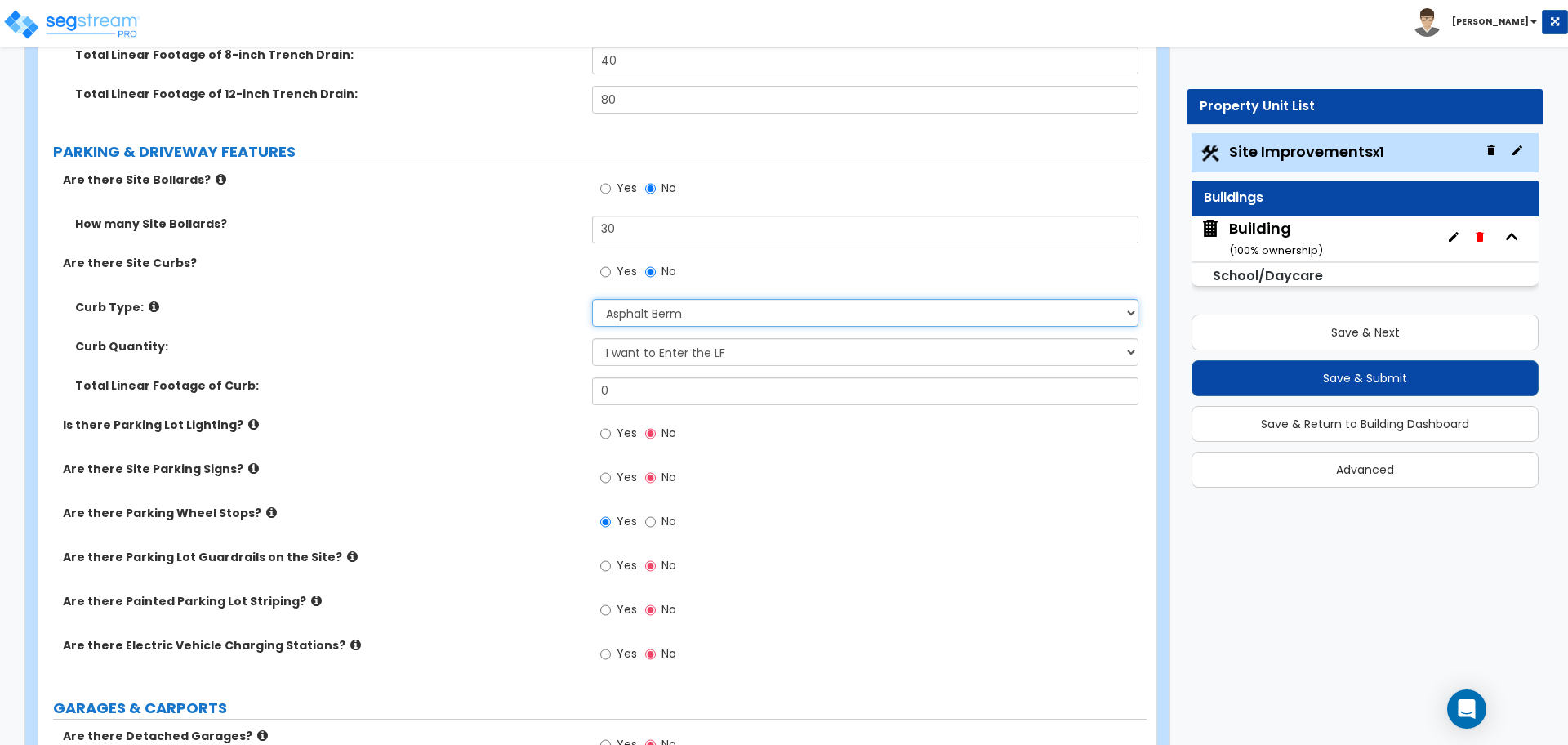
click at [655, 317] on select "Please Choose One Curb (Only) Curb & Gutter Asphalt Berm" at bounding box center [865, 313] width 546 height 28
click at [646, 319] on select "Please Choose One Curb (Only) Curb & Gutter Asphalt Berm" at bounding box center [865, 313] width 546 height 28
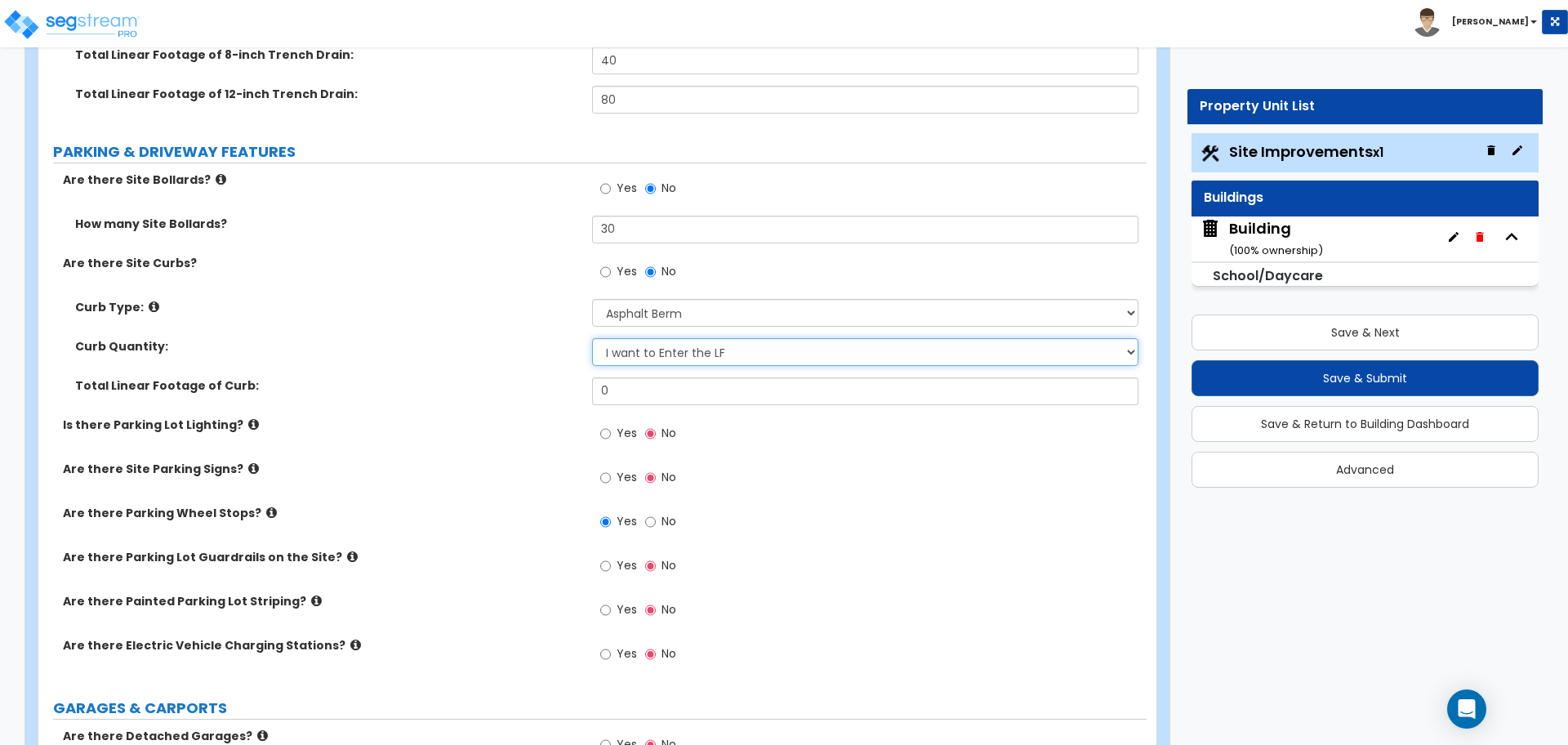
click at [645, 354] on select "I Don't Know - Please Estimate for me I want to Enter the LF" at bounding box center [865, 352] width 546 height 28
select select "0"
click at [592, 338] on select "I Don't Know - Please Estimate for me I want to Enter the LF" at bounding box center [865, 352] width 546 height 28
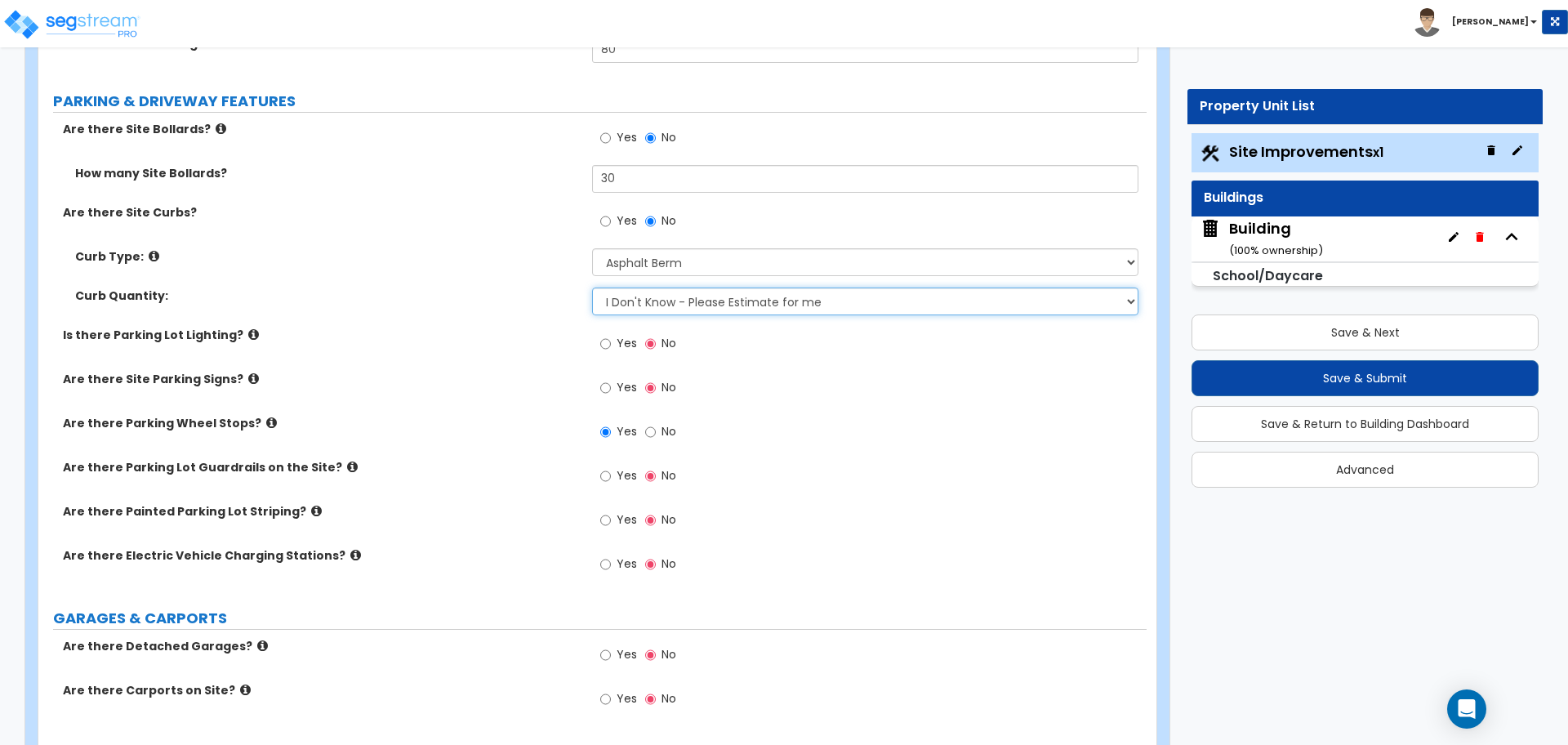
scroll to position [993, 0]
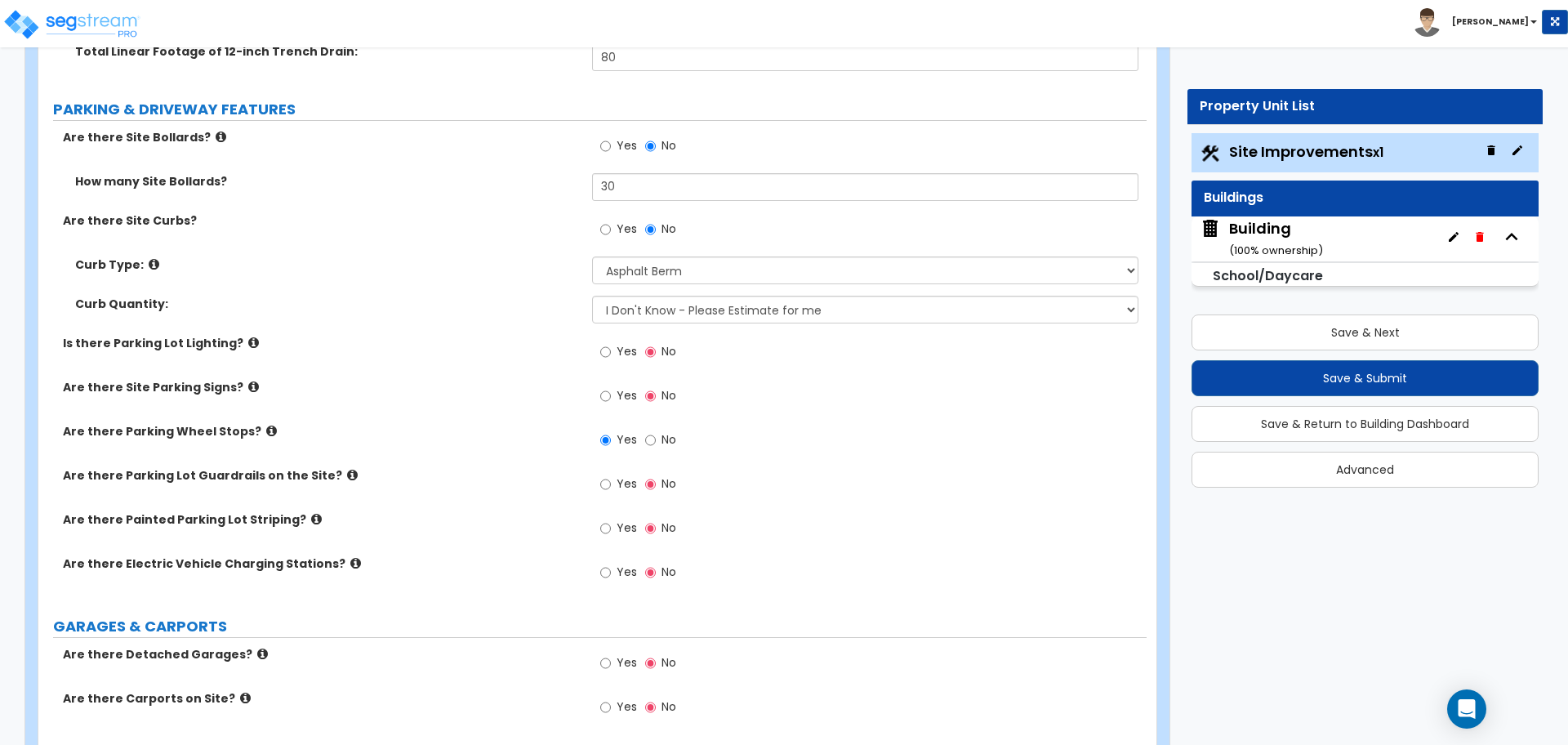
click at [248, 338] on icon at bounding box center [253, 342] width 11 height 12
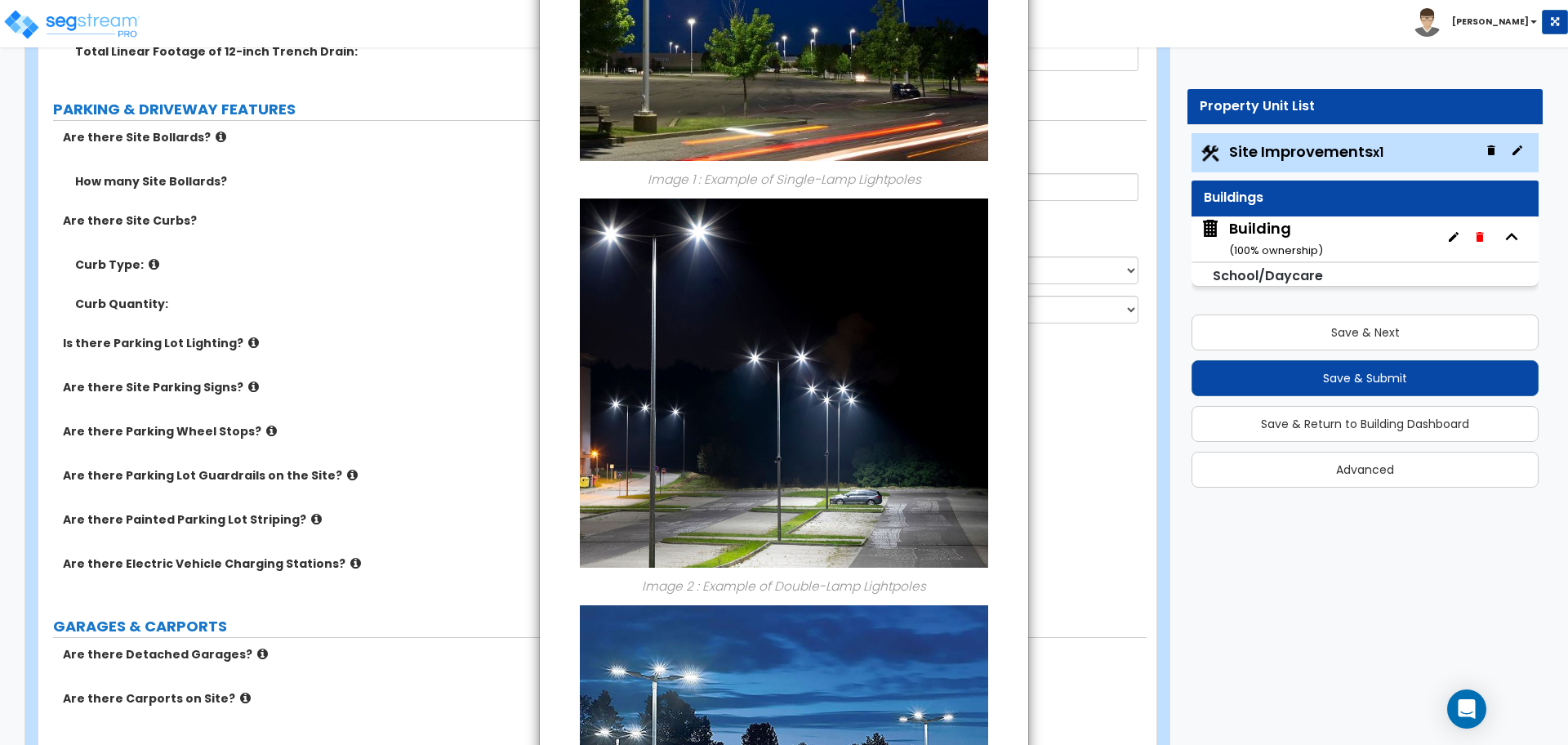
scroll to position [1060, 0]
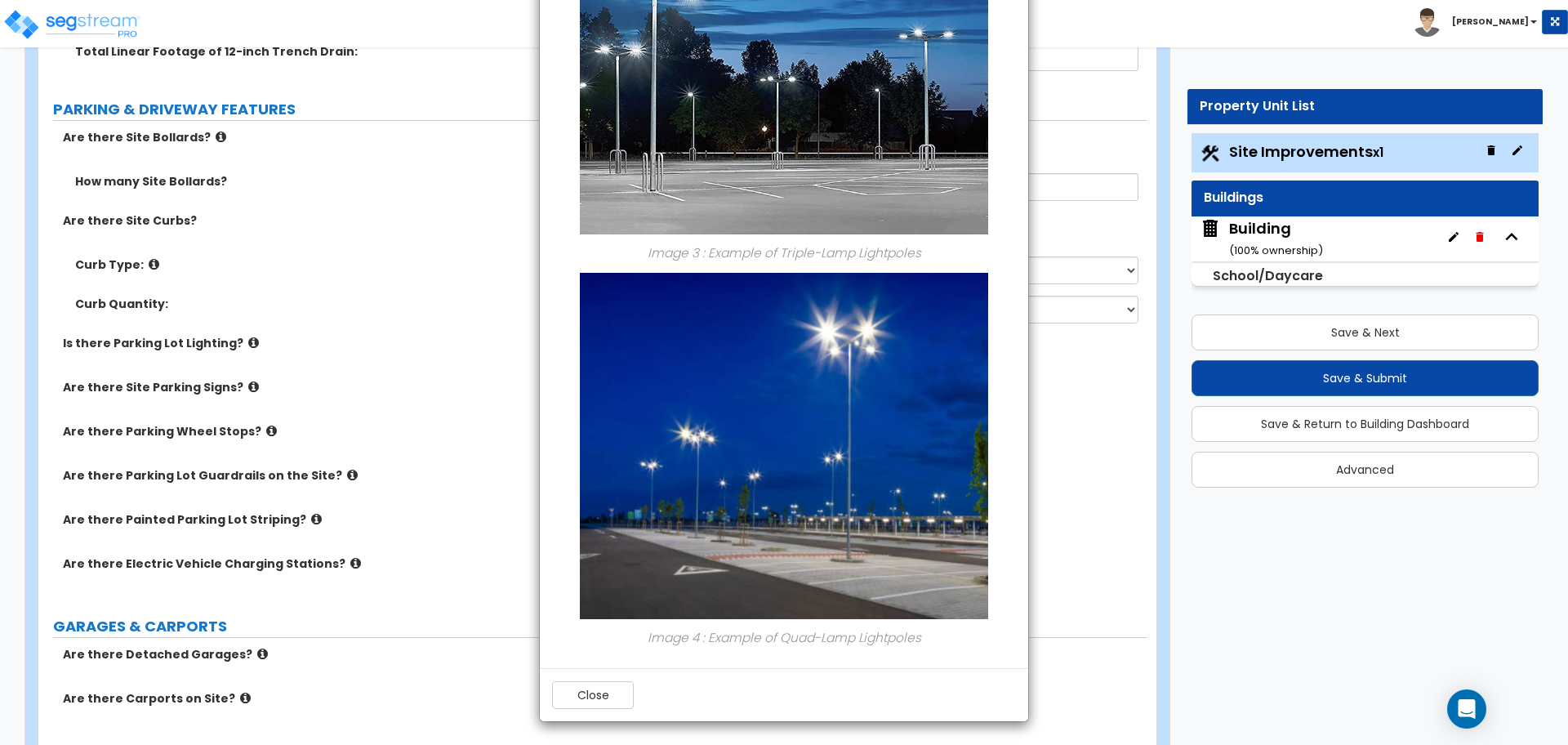
click at [597, 712] on div "Close" at bounding box center [784, 694] width 488 height 53
drag, startPoint x: 605, startPoint y: 691, endPoint x: 659, endPoint y: 624, distance: 86.1
click at [605, 691] on button "Close" at bounding box center [593, 695] width 82 height 28
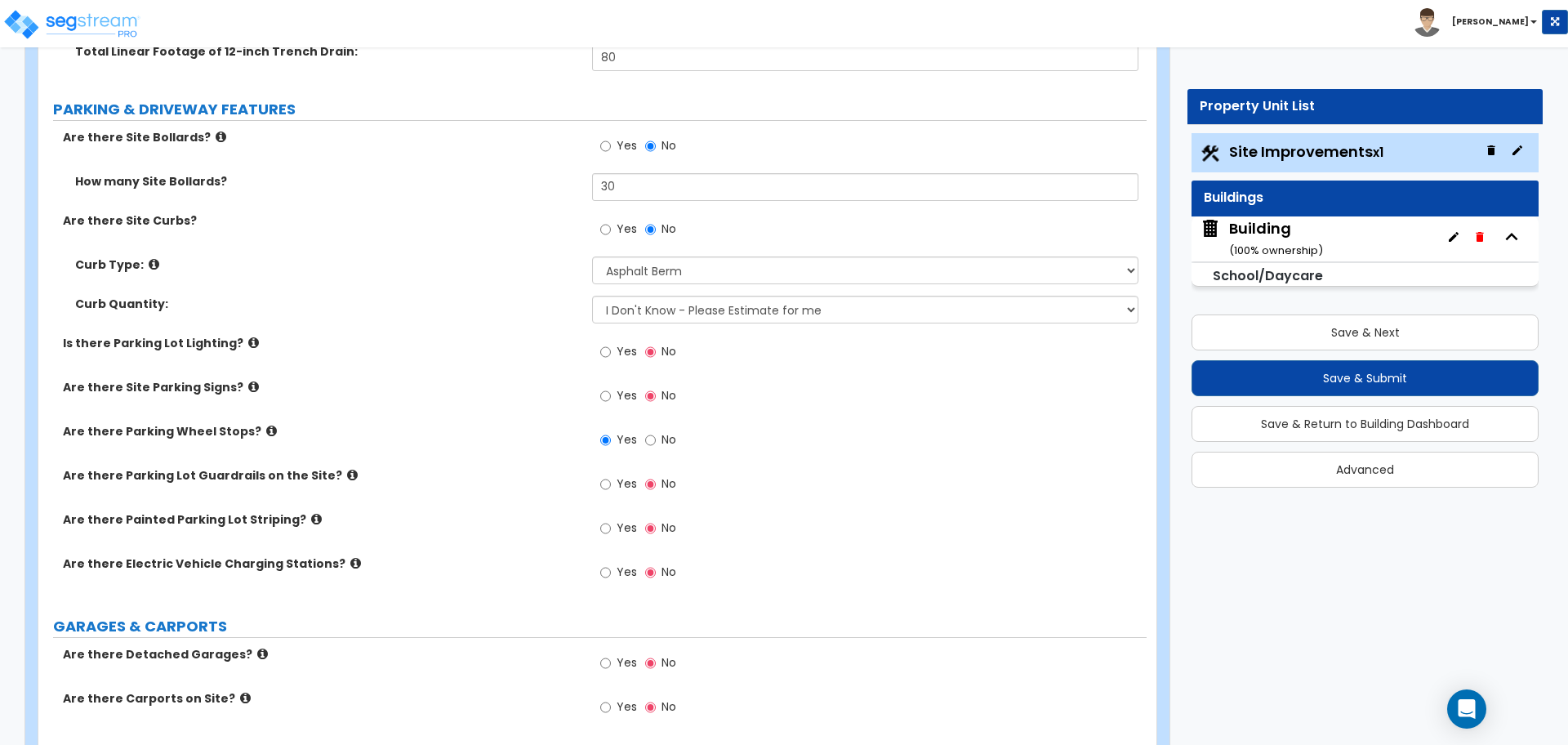
click at [636, 348] on span "Yes" at bounding box center [626, 351] width 20 height 17
click at [611, 348] on input "Yes" at bounding box center [605, 352] width 11 height 18
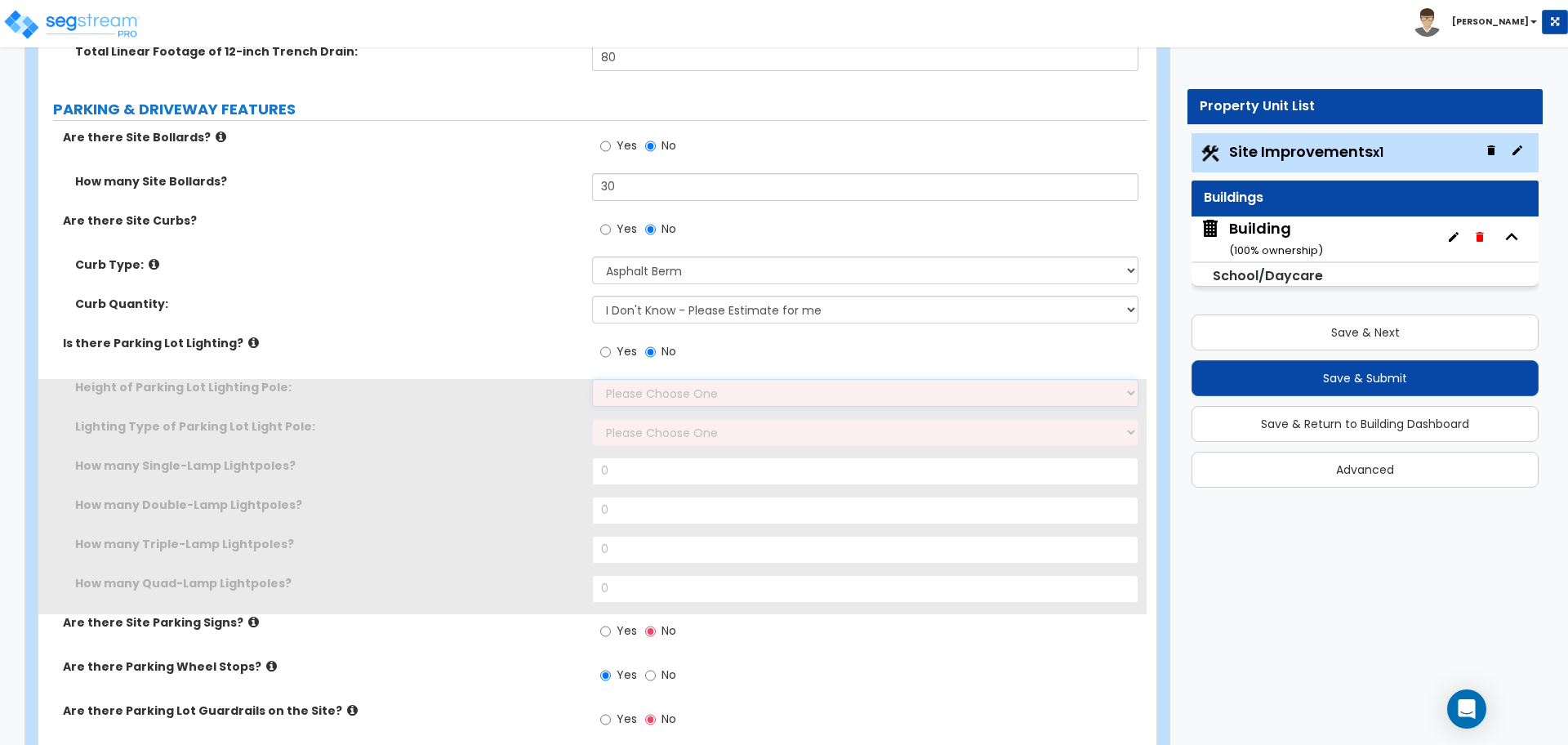
click at [642, 379] on select "Please Choose One 20' high 30' high 40' high" at bounding box center [865, 393] width 546 height 28
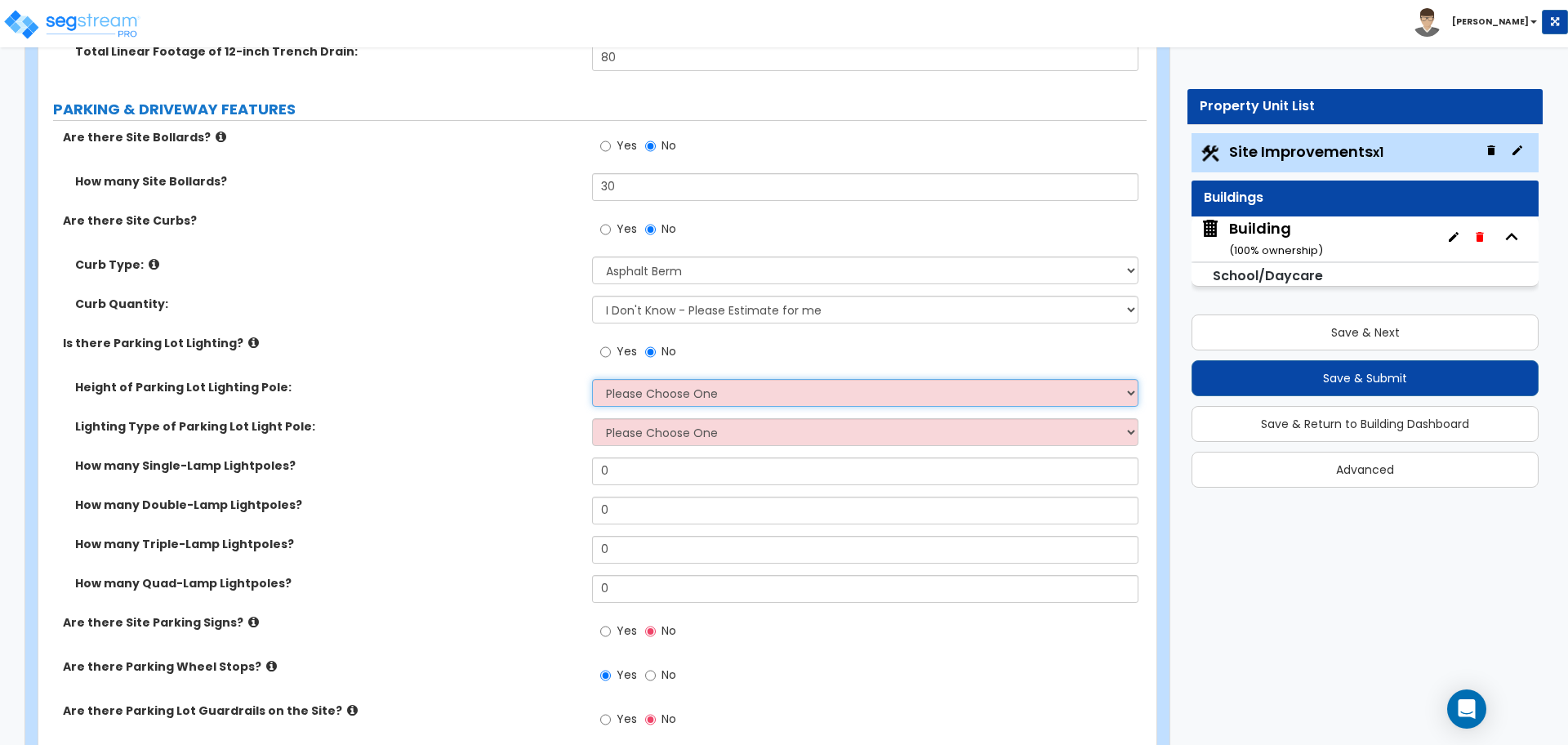
select select "2"
click at [592, 379] on select "Please Choose One 20' high 30' high 40' high" at bounding box center [865, 393] width 546 height 28
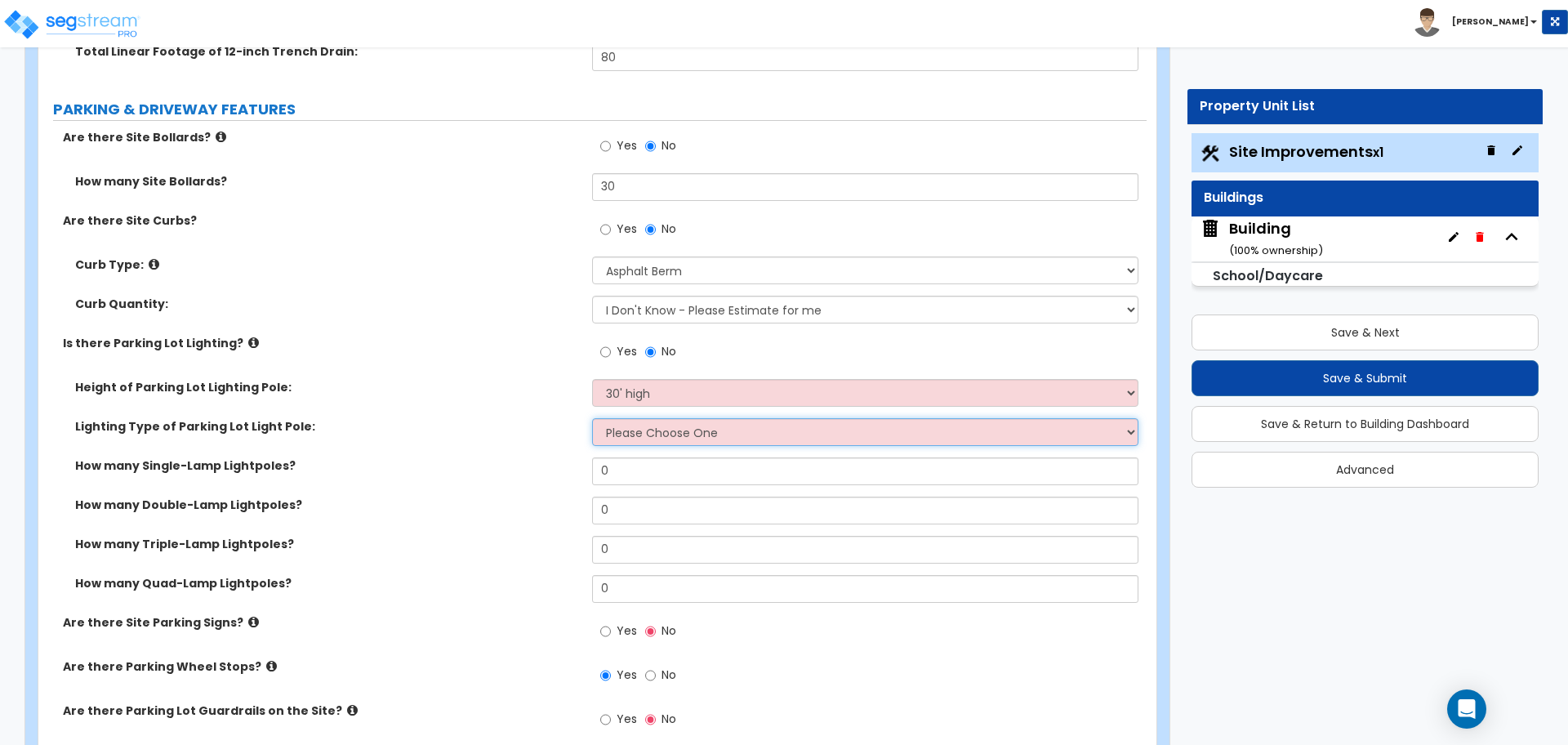
click at [656, 428] on select "Please Choose One LED Metal Halide High Pressure Sodium Please Choose for me" at bounding box center [865, 432] width 546 height 28
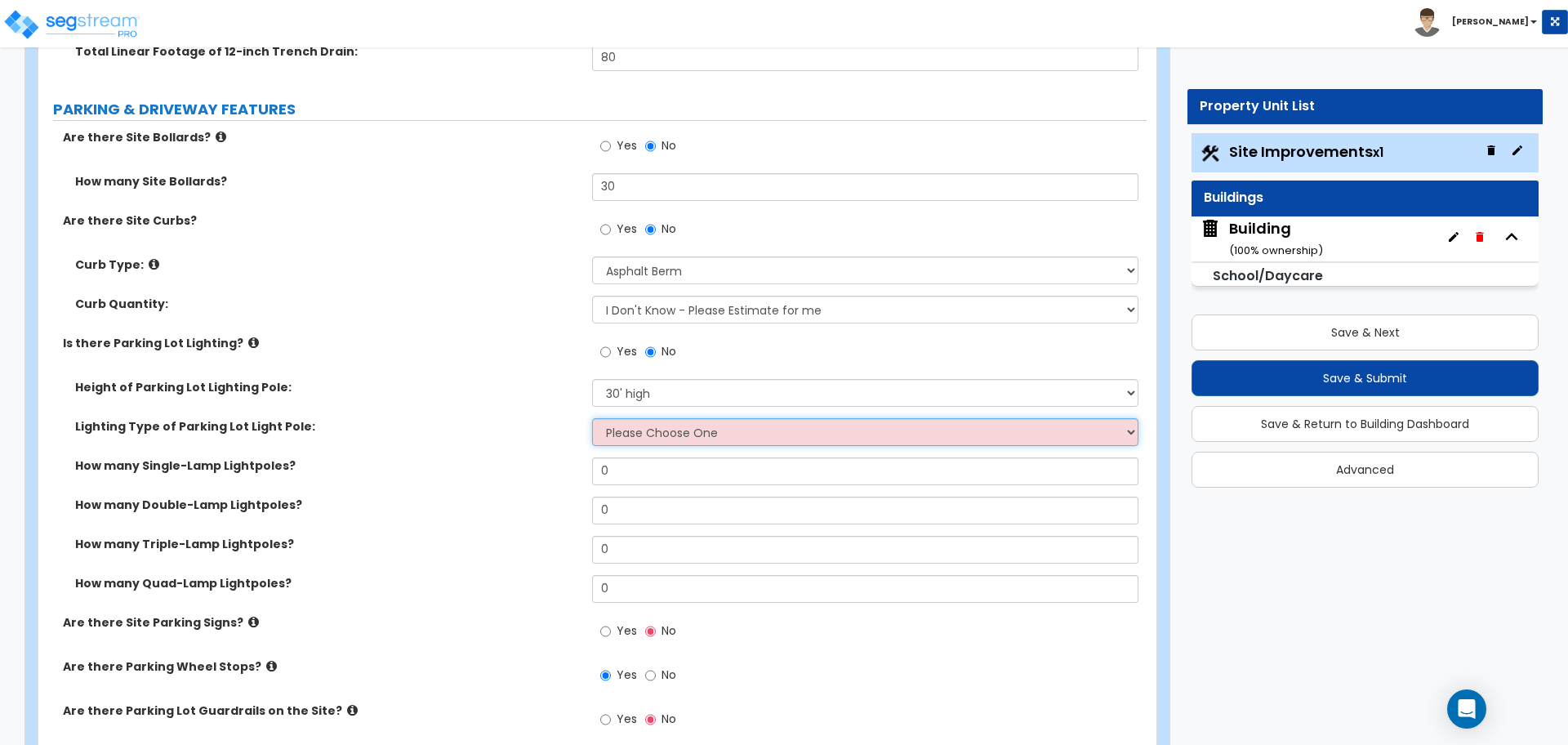
select select "1"
click at [592, 418] on select "Please Choose One LED Metal Halide High Pressure Sodium Please Choose for me" at bounding box center [865, 432] width 546 height 28
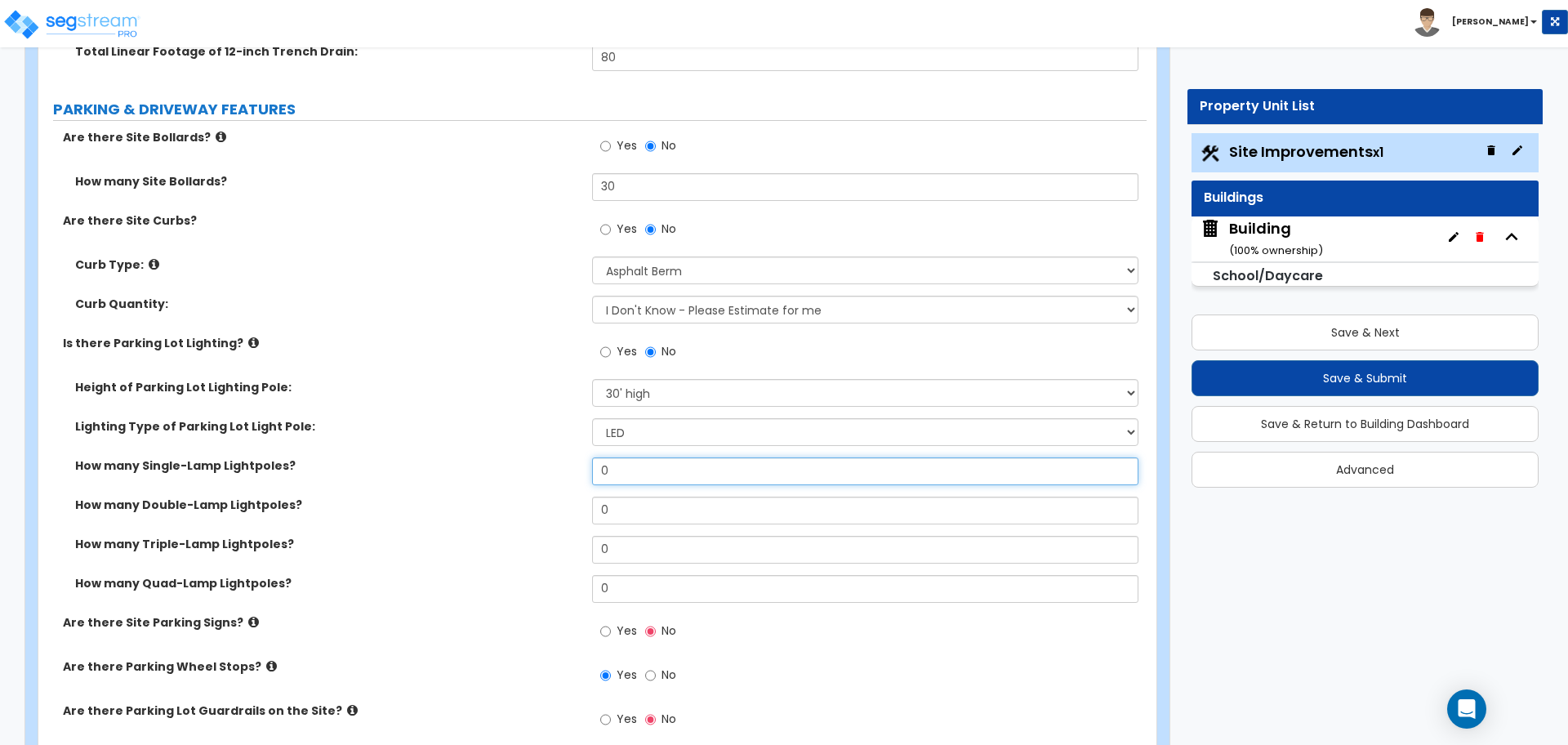
drag, startPoint x: 633, startPoint y: 471, endPoint x: 568, endPoint y: 449, distance: 68.6
click at [571, 457] on div "How many Single-Lamp Lightpoles? 0" at bounding box center [593, 477] width 1109 height 40
type input "1"
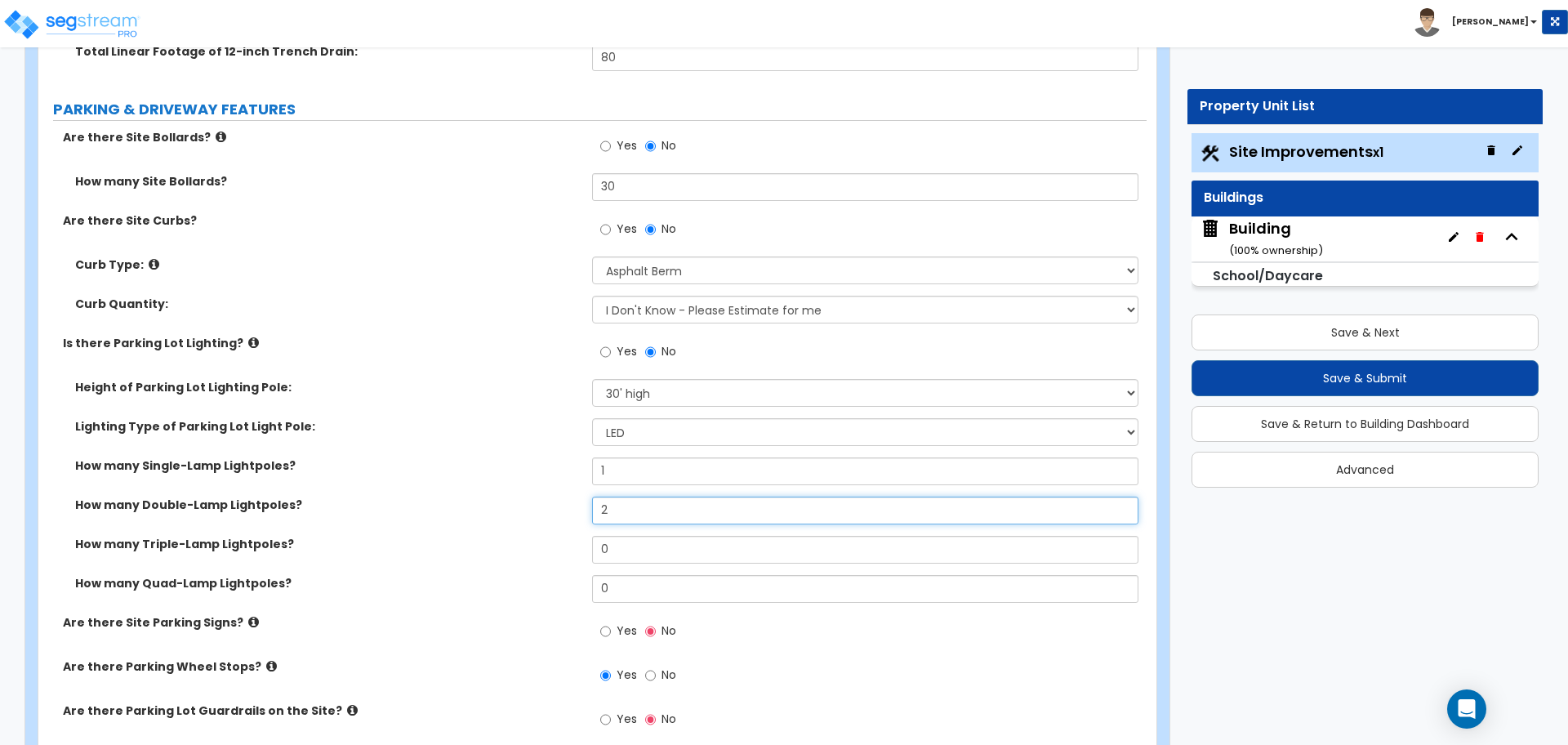
type input "2"
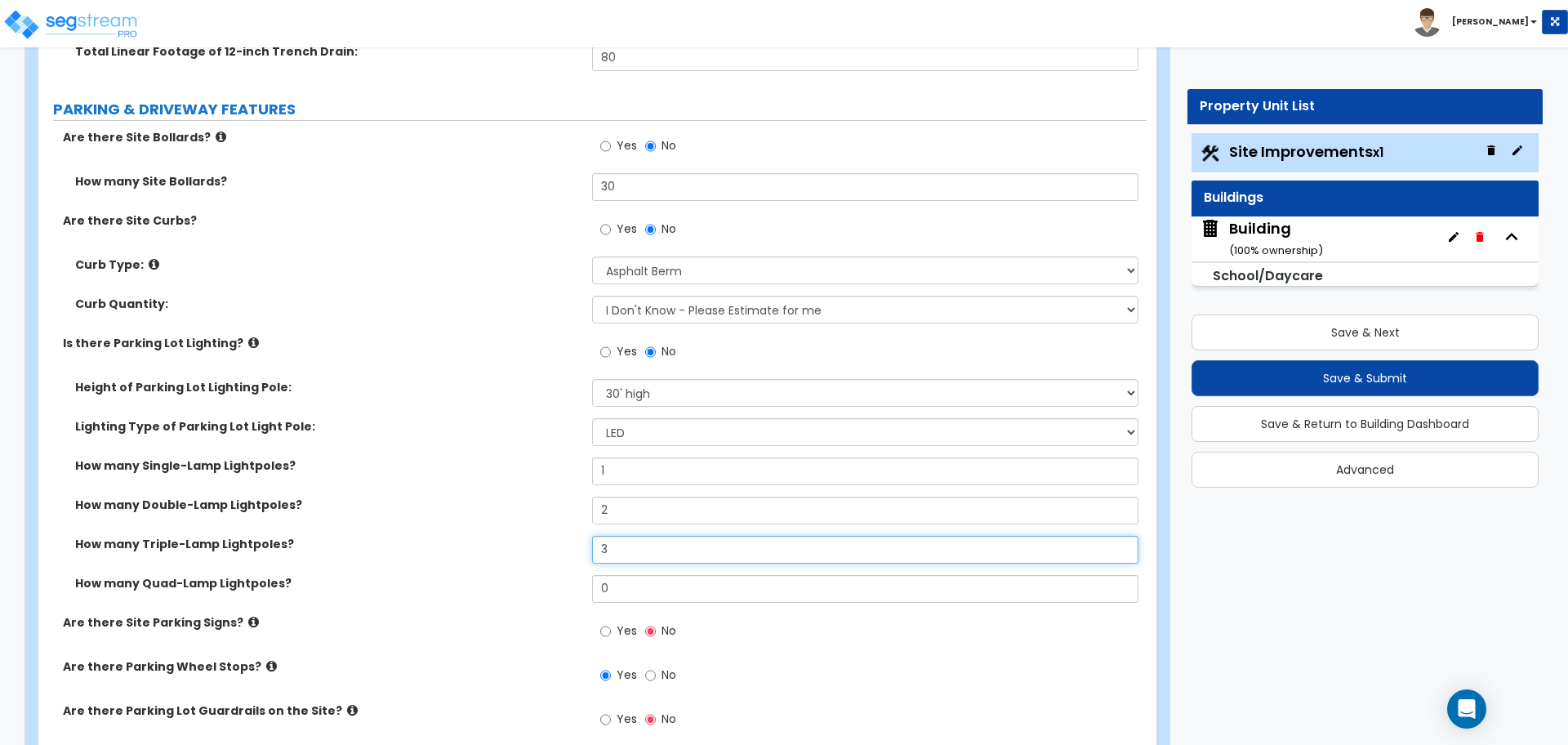
type input "3"
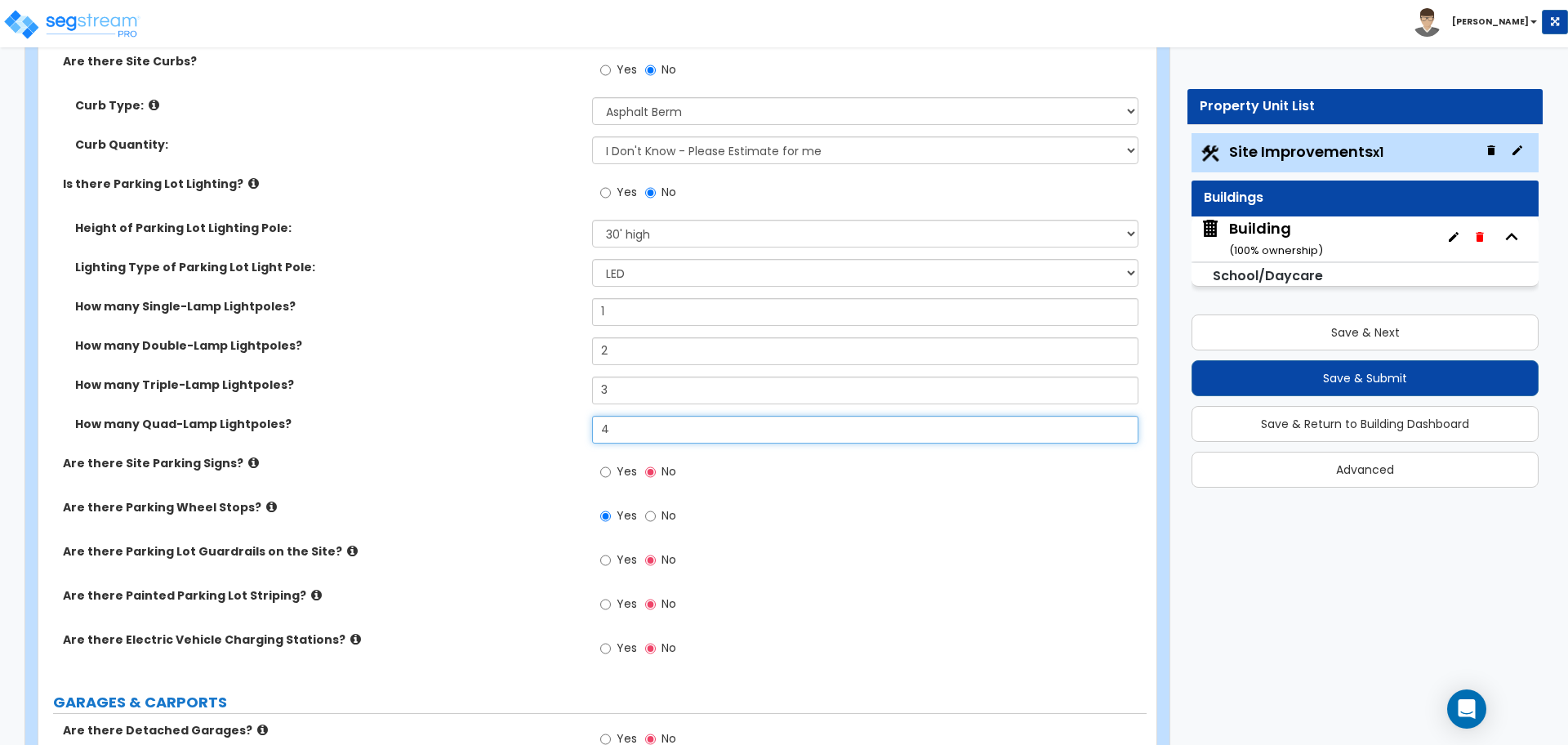
scroll to position [1129, 0]
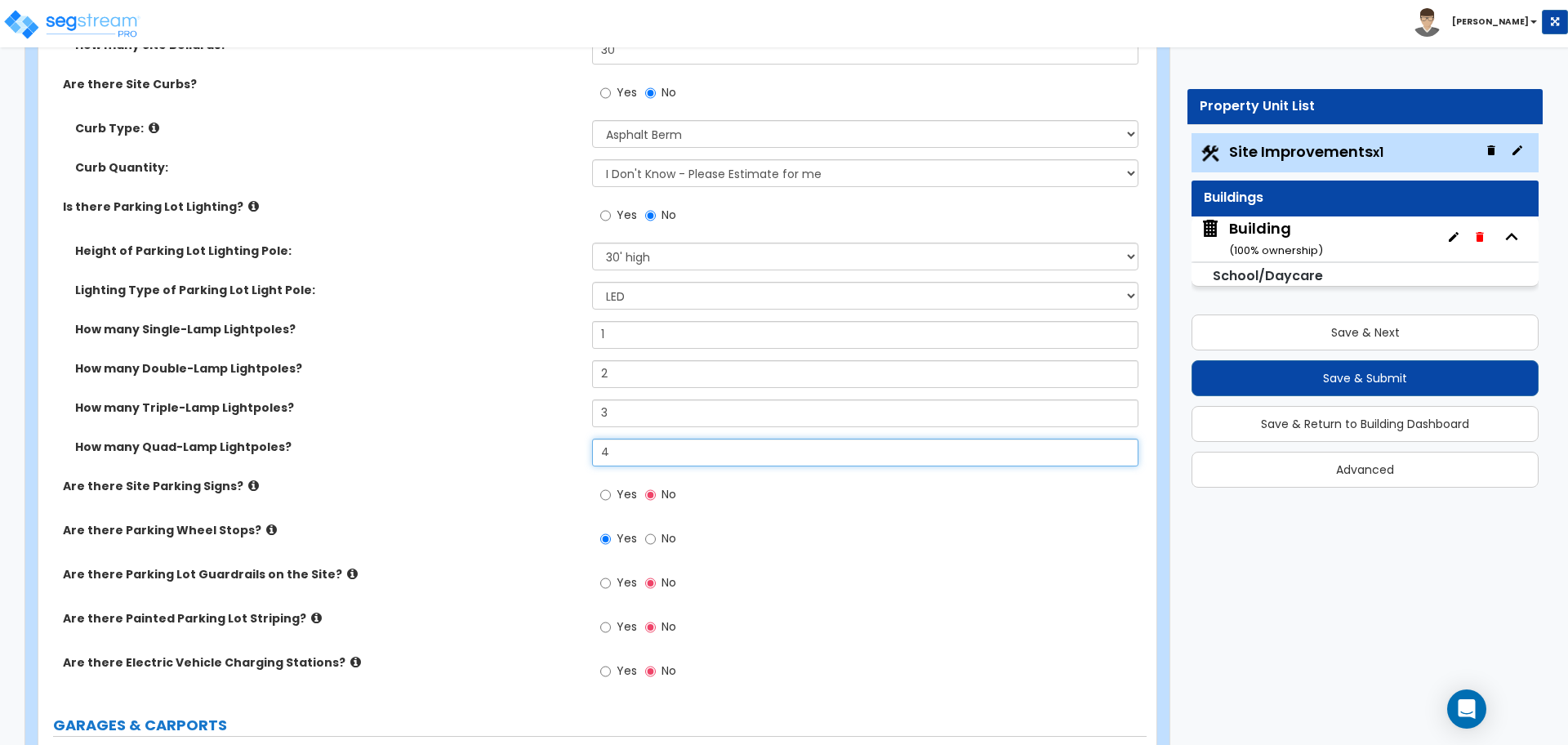
type input "4"
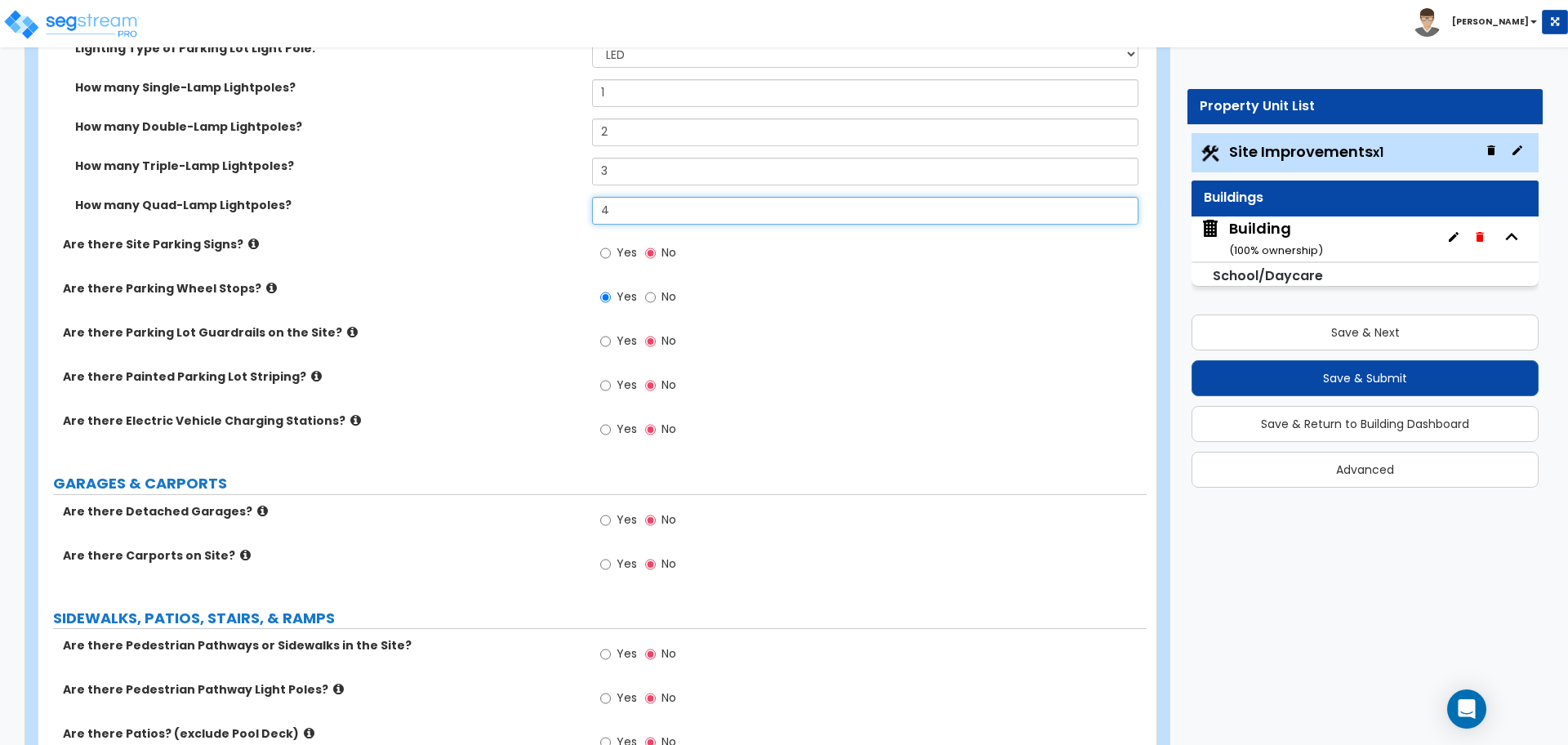
scroll to position [1384, 0]
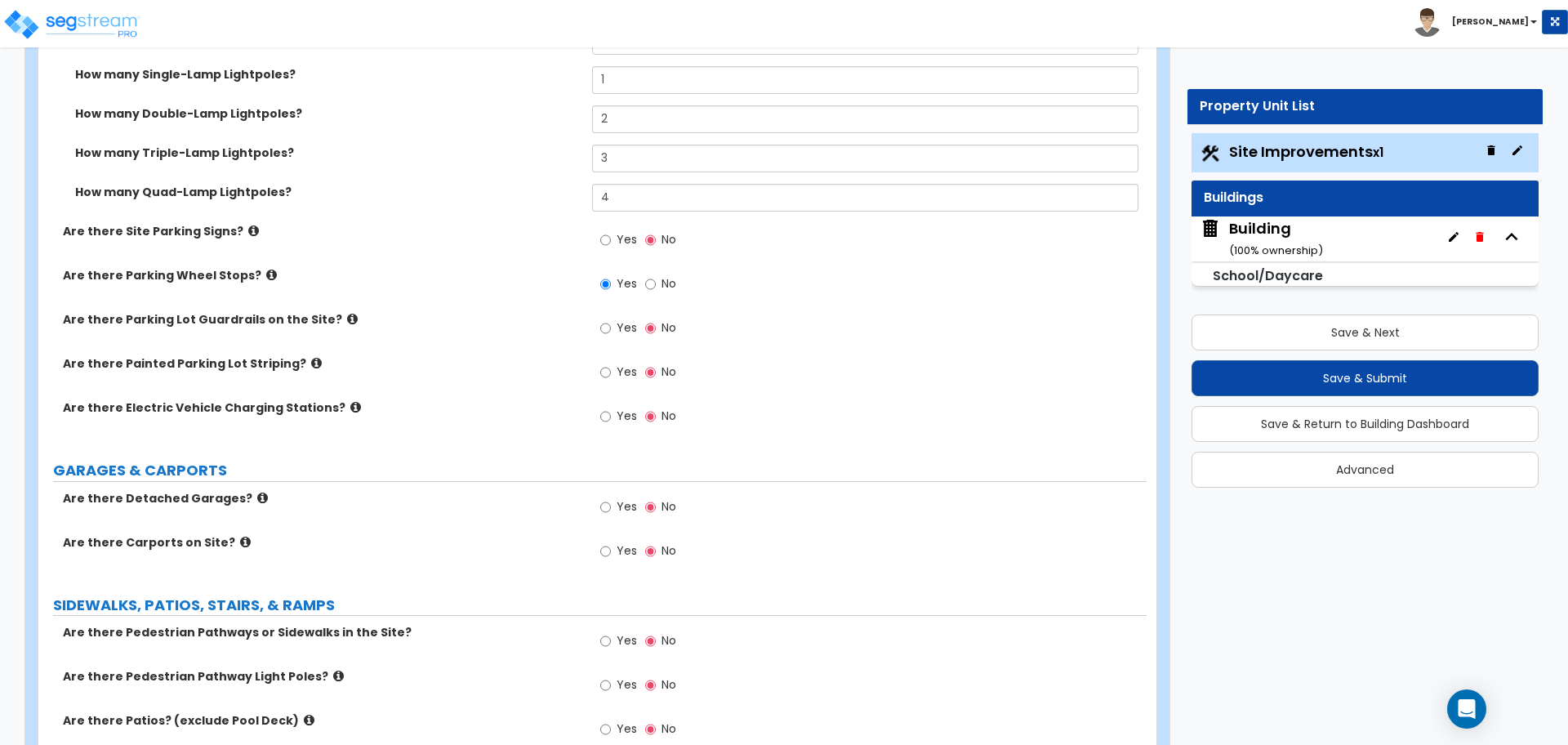
click at [248, 227] on icon at bounding box center [253, 230] width 11 height 12
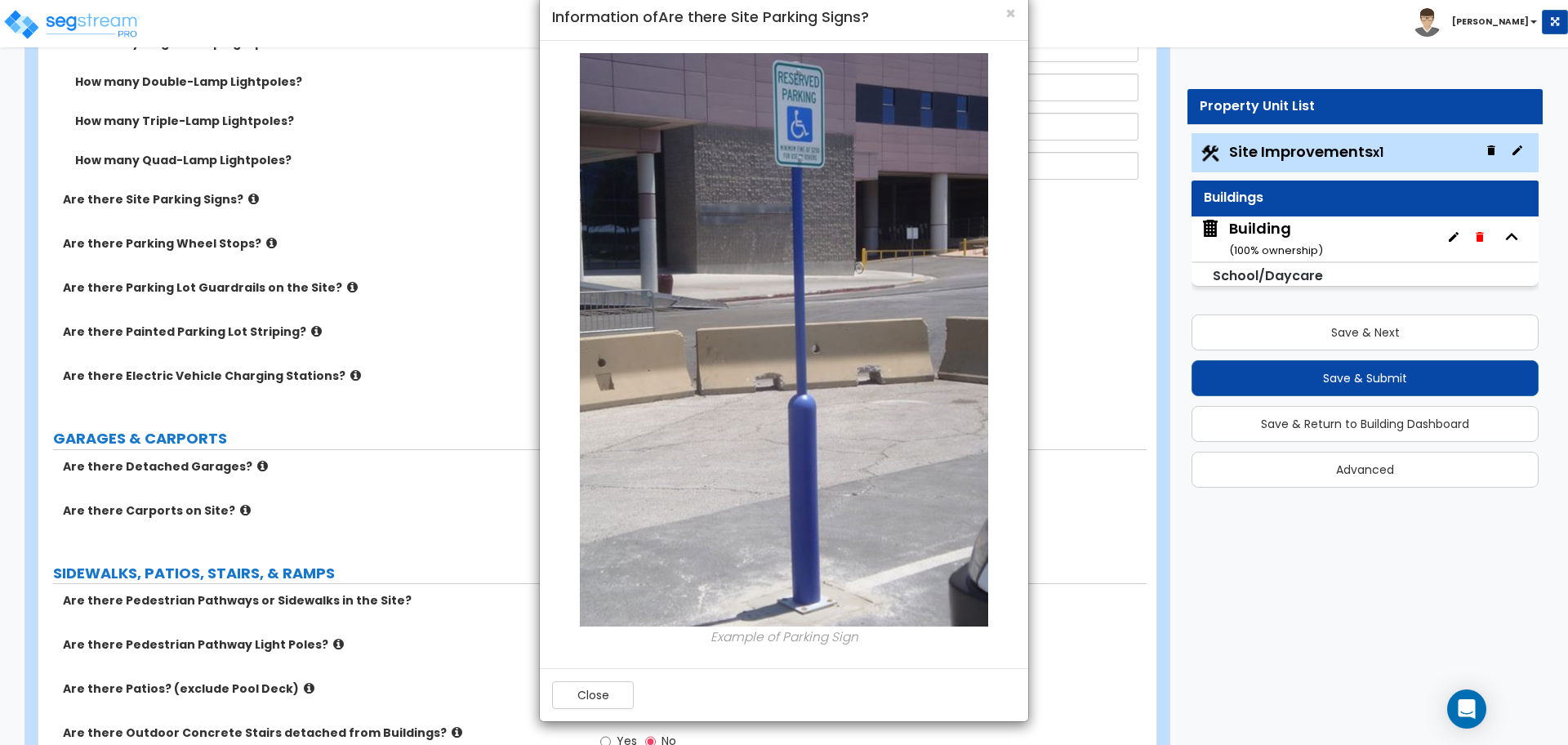
scroll to position [1421, 0]
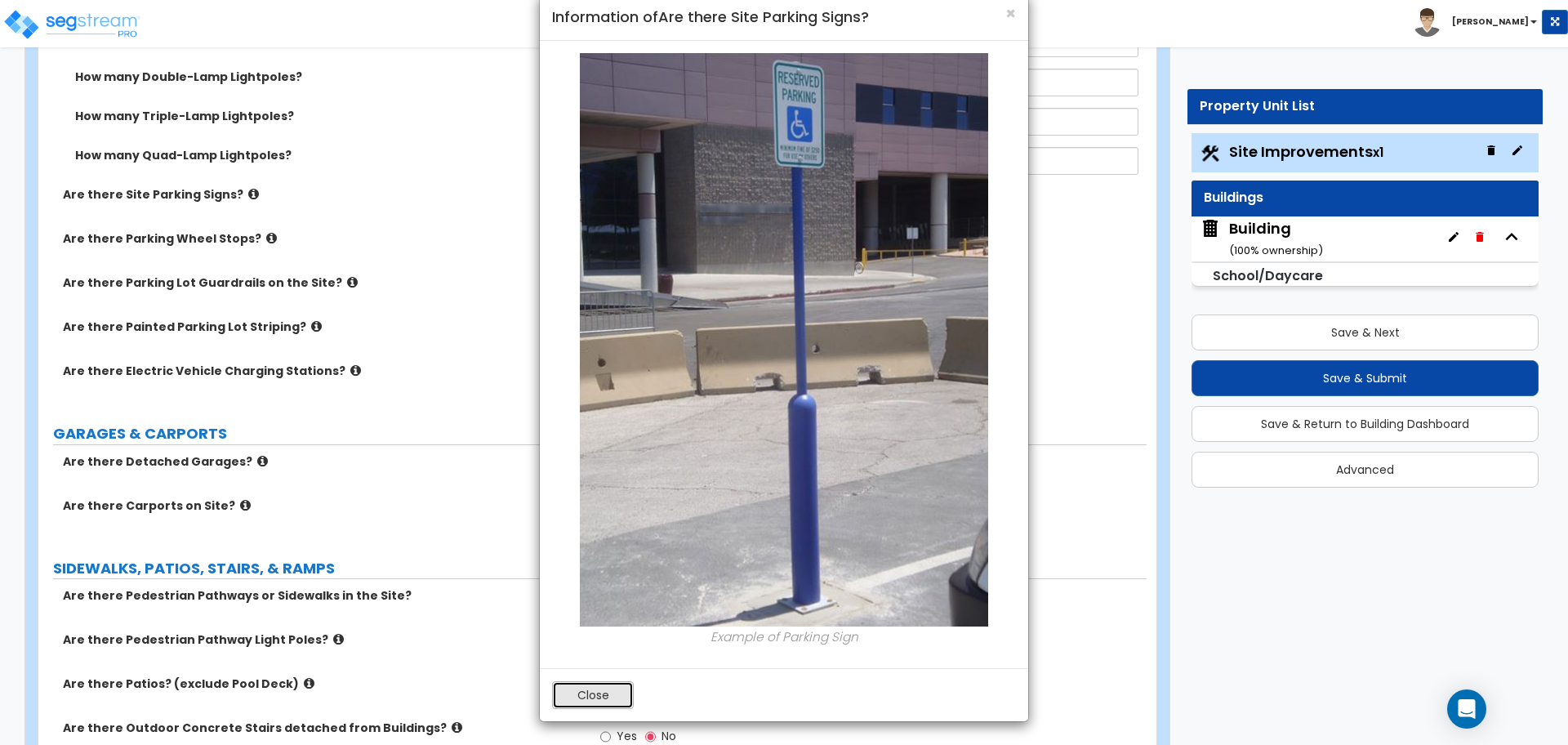
click at [584, 689] on button "Close" at bounding box center [593, 695] width 82 height 28
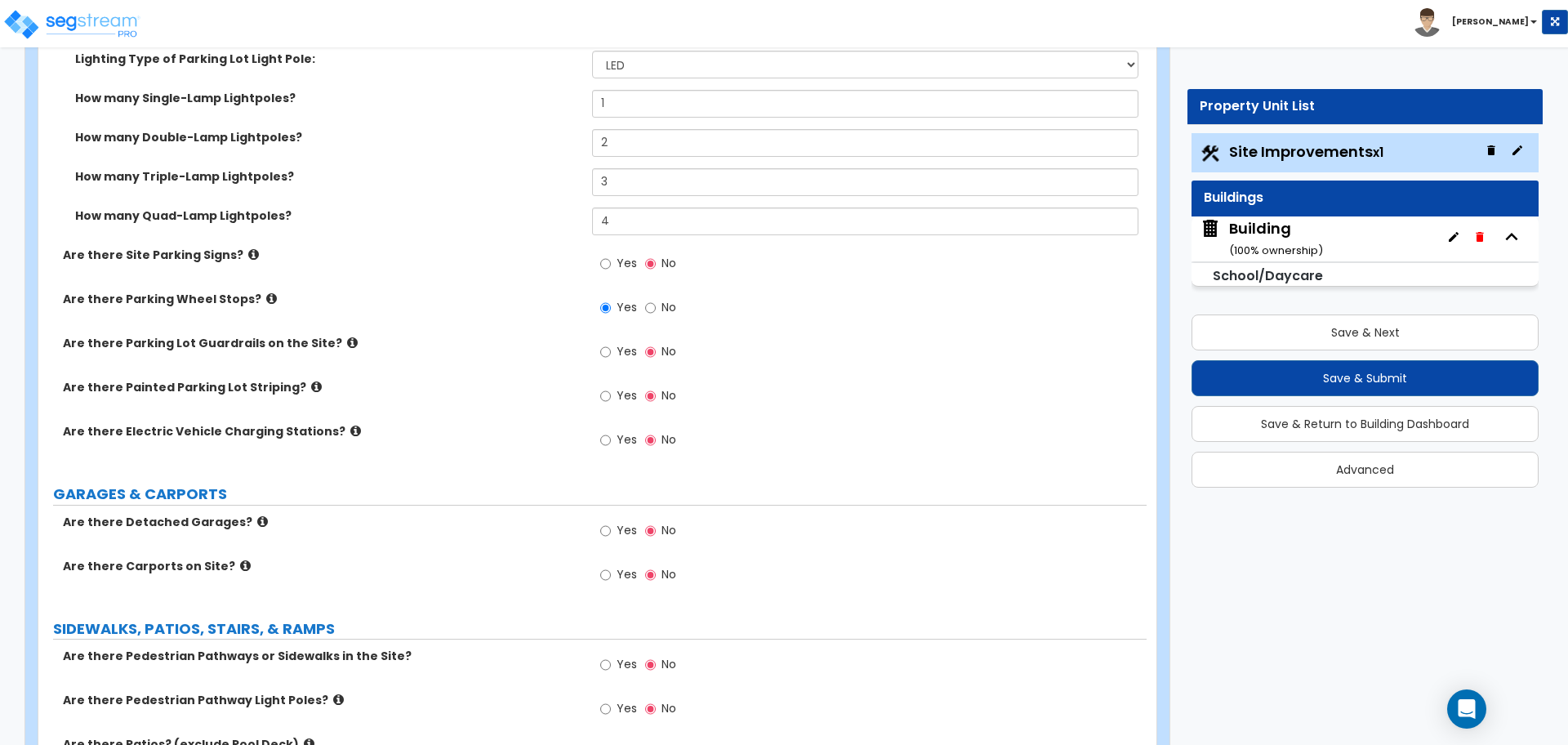
scroll to position [1358, 0]
click at [619, 266] on span "Yes" at bounding box center [626, 265] width 20 height 17
click at [611, 266] on input "Yes" at bounding box center [605, 266] width 11 height 18
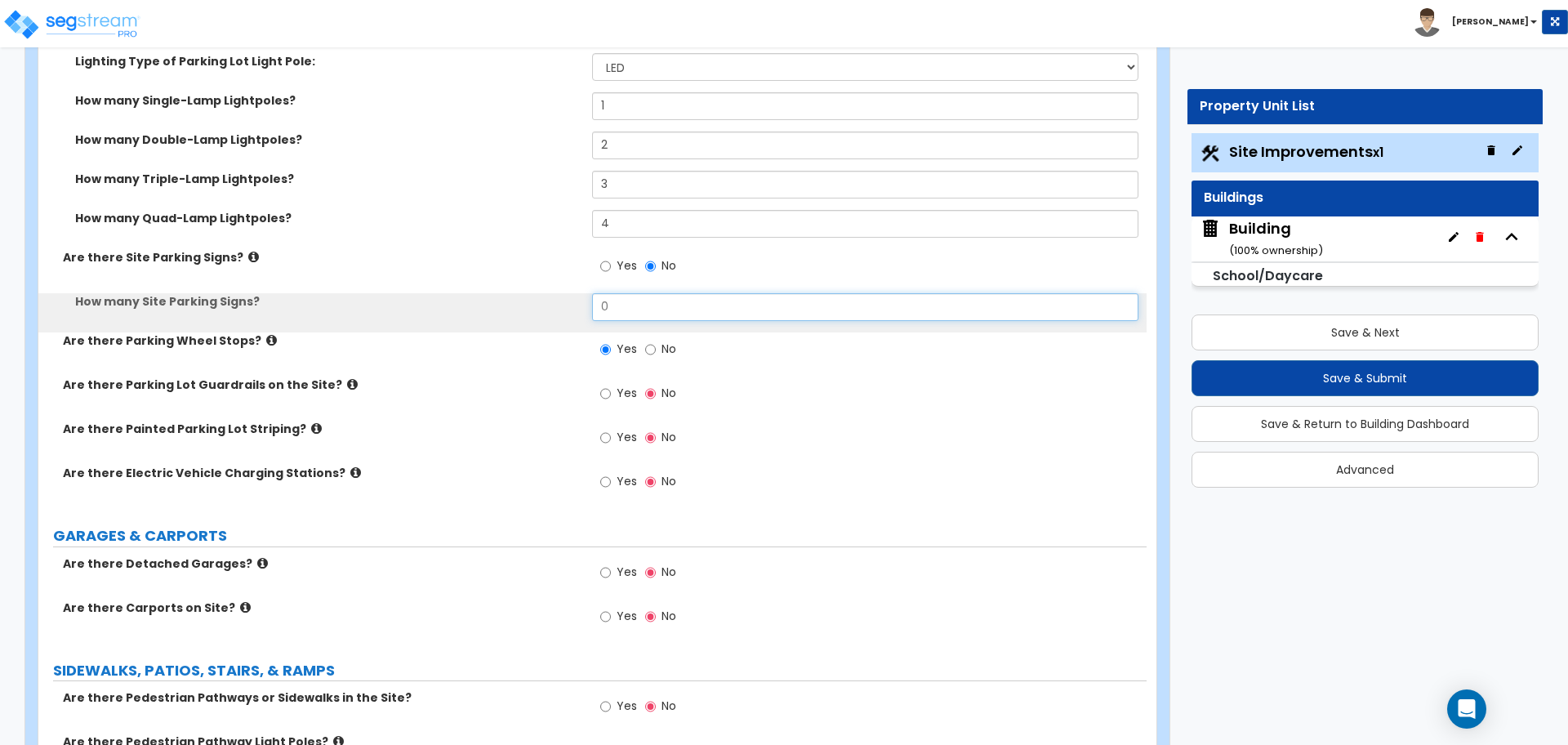
drag, startPoint x: 632, startPoint y: 303, endPoint x: 552, endPoint y: 289, distance: 81.2
click at [553, 289] on div "Are there Site Bollards? Yes No How many Site Bollards? 30 Are there Site Curbs…" at bounding box center [593, 136] width 1084 height 745
type input "6"
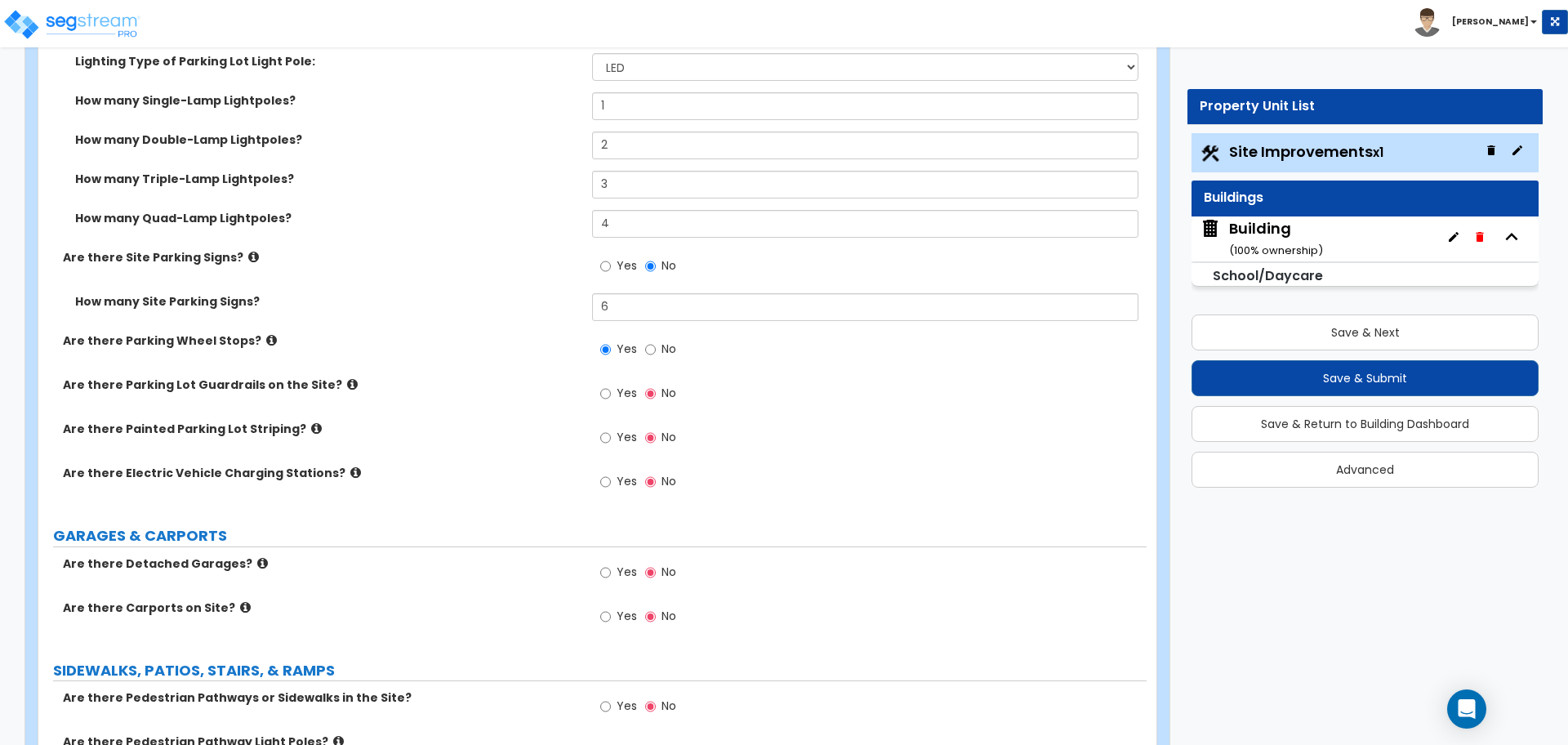
click at [248, 252] on icon at bounding box center [253, 257] width 11 height 12
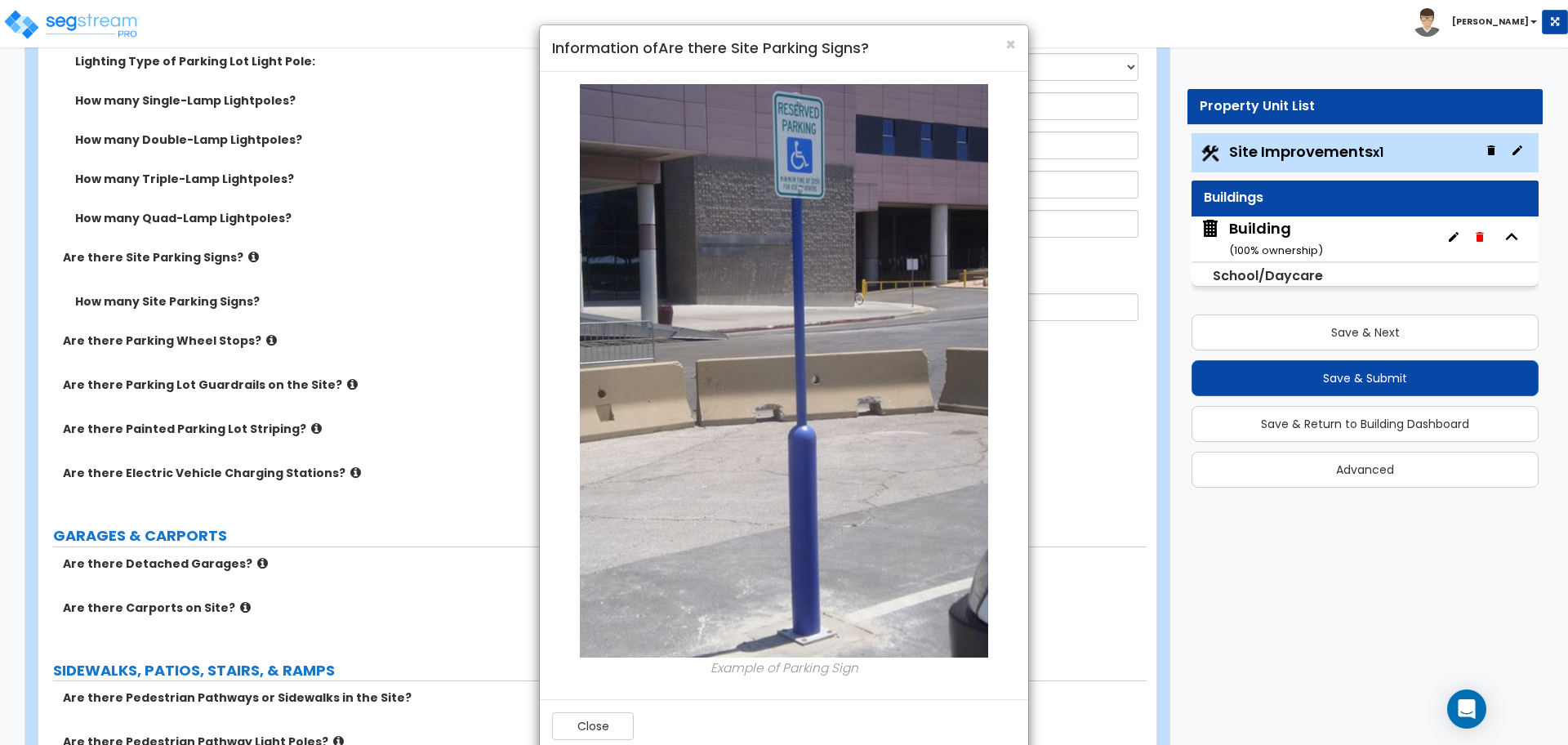
scroll to position [31, 0]
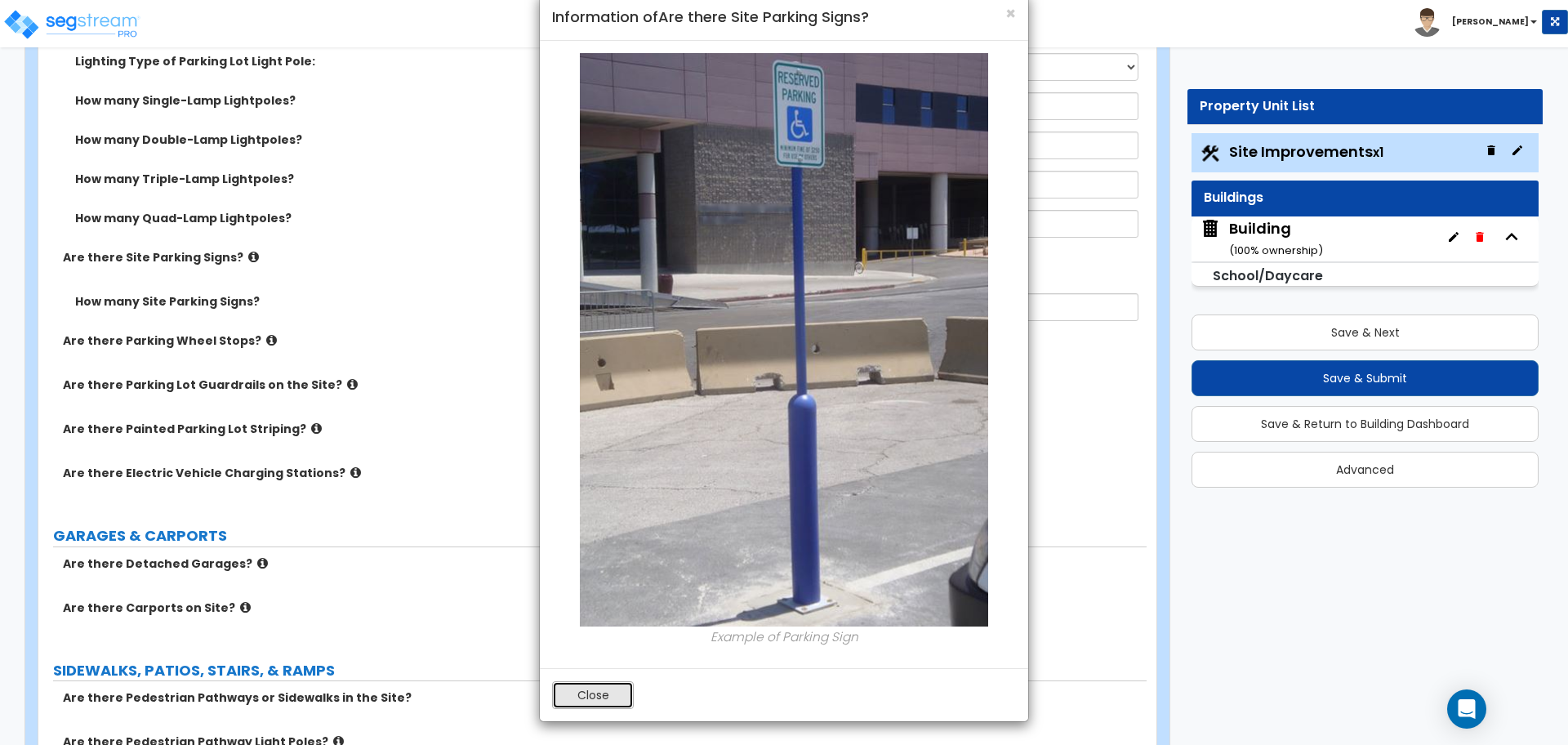
click at [603, 699] on button "Close" at bounding box center [593, 695] width 82 height 28
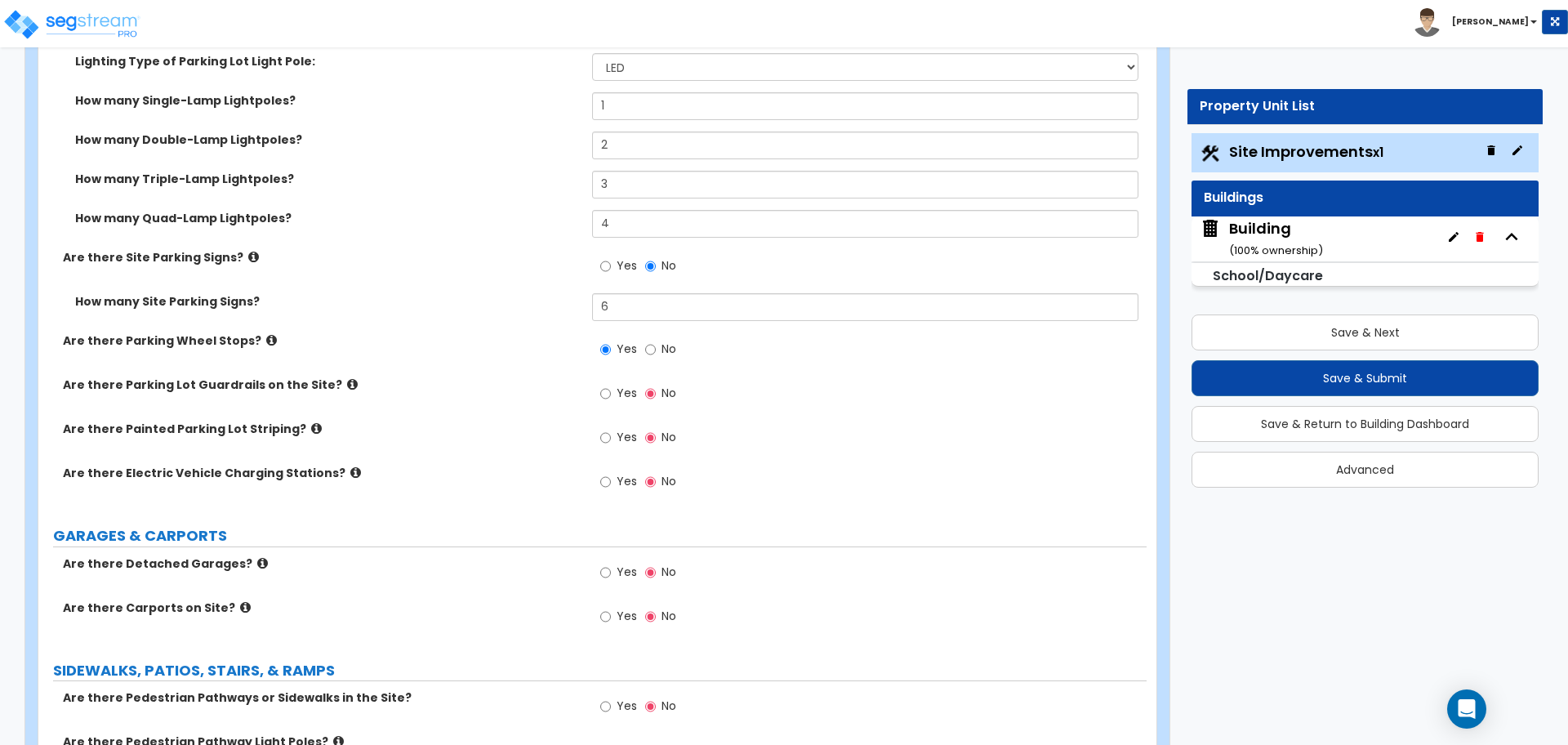
click at [267, 337] on icon at bounding box center [272, 340] width 11 height 12
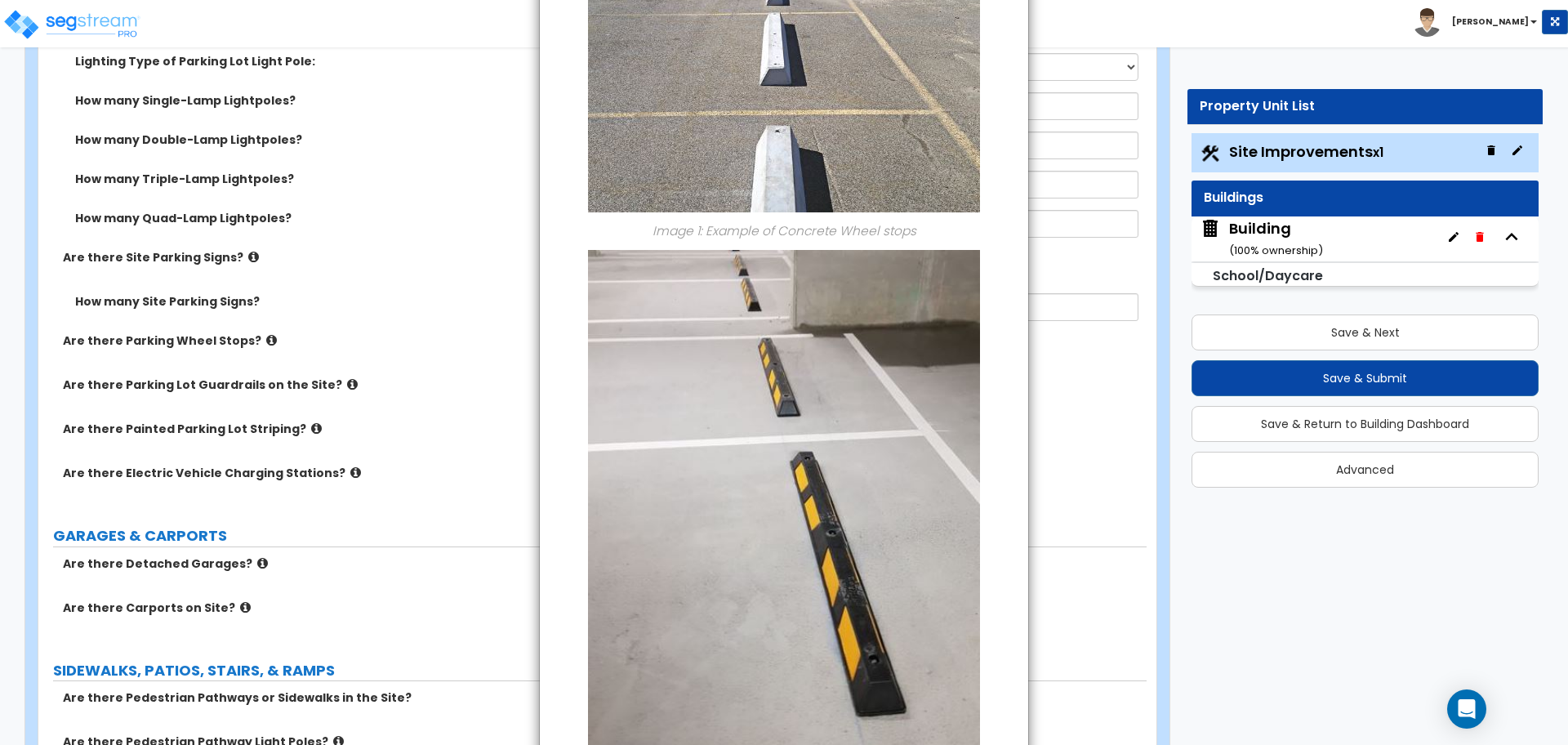
scroll to position [311, 0]
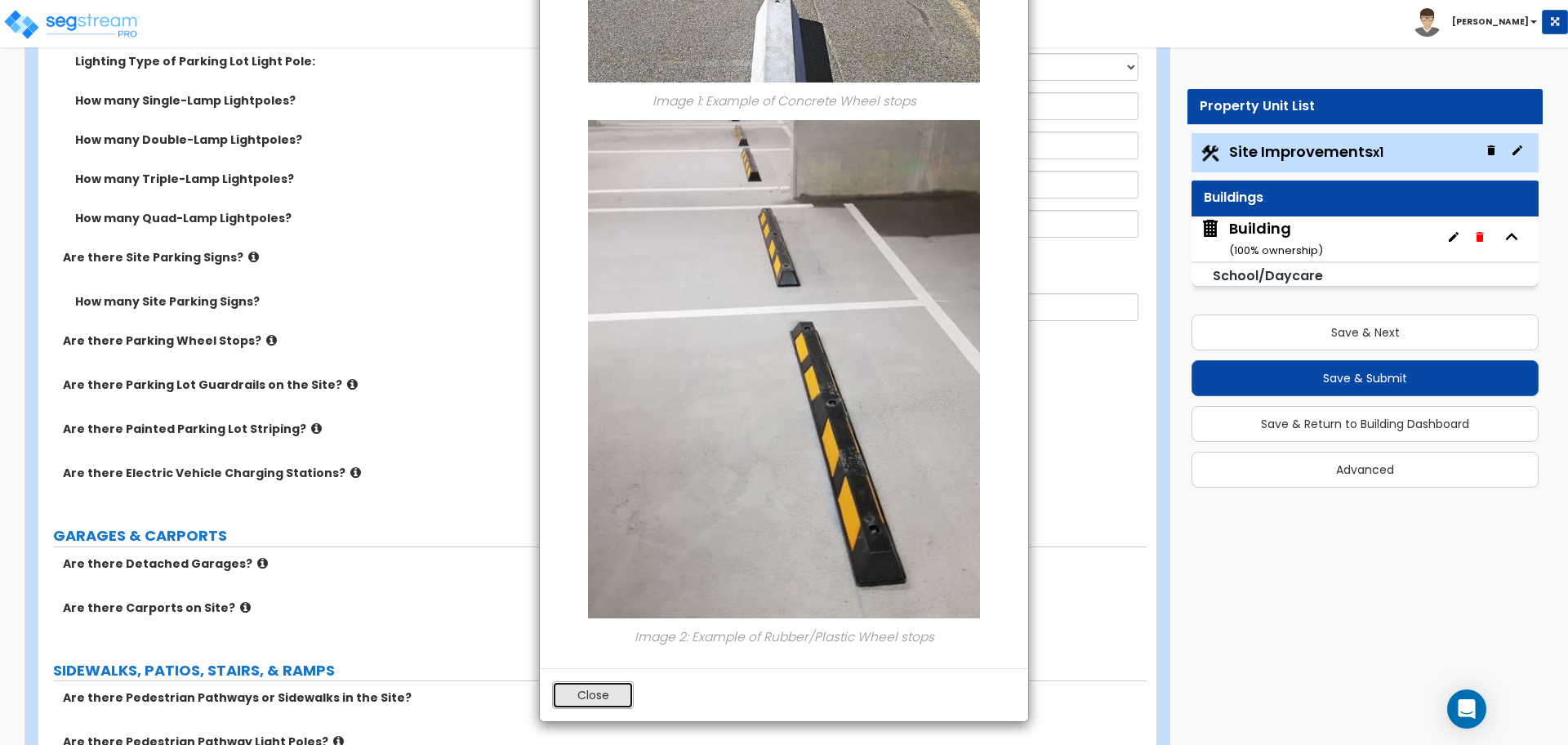
click at [596, 705] on button "Close" at bounding box center [593, 695] width 82 height 28
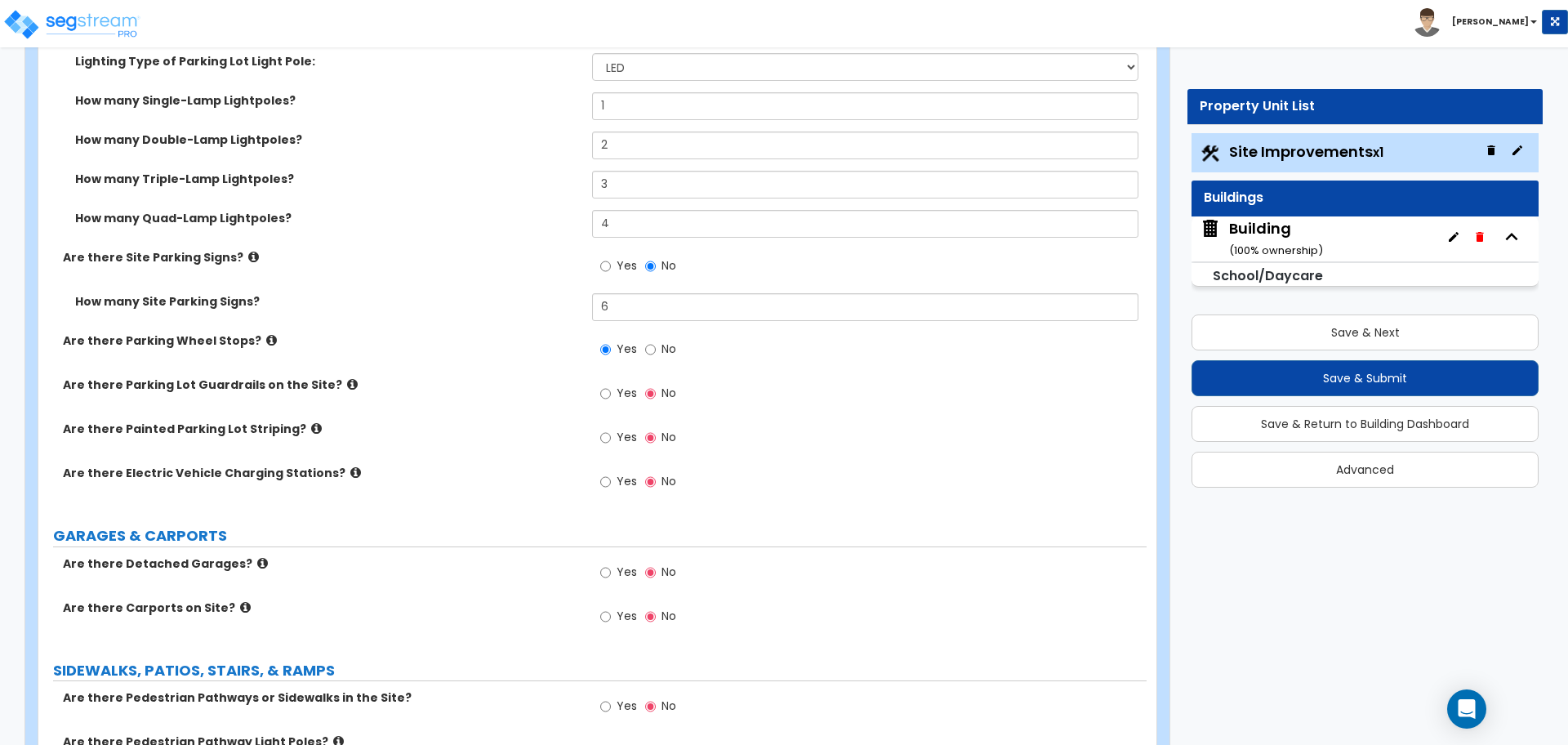
click at [632, 346] on span "Yes" at bounding box center [626, 348] width 20 height 17
click at [611, 346] on input "Yes" at bounding box center [605, 349] width 11 height 18
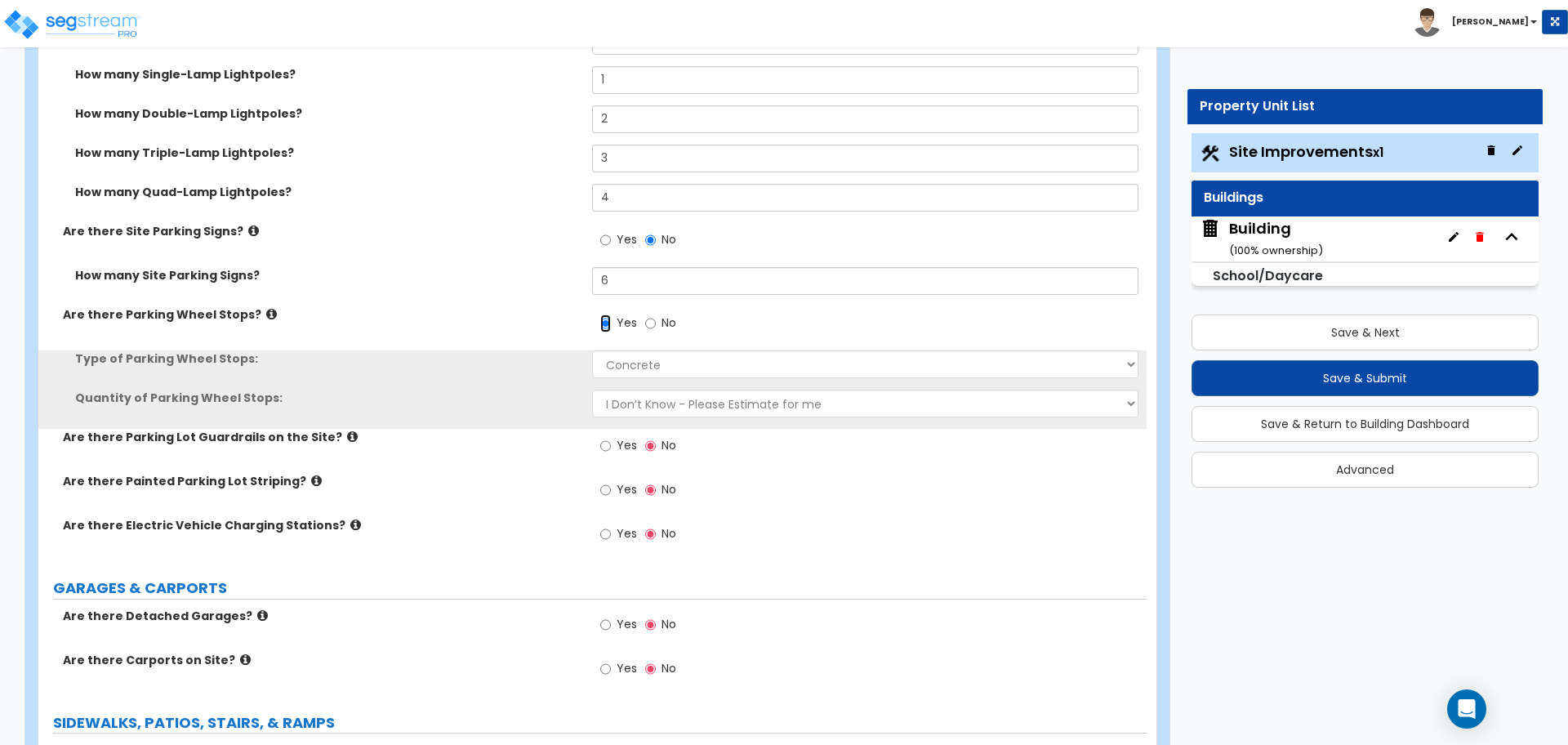
scroll to position [1388, 0]
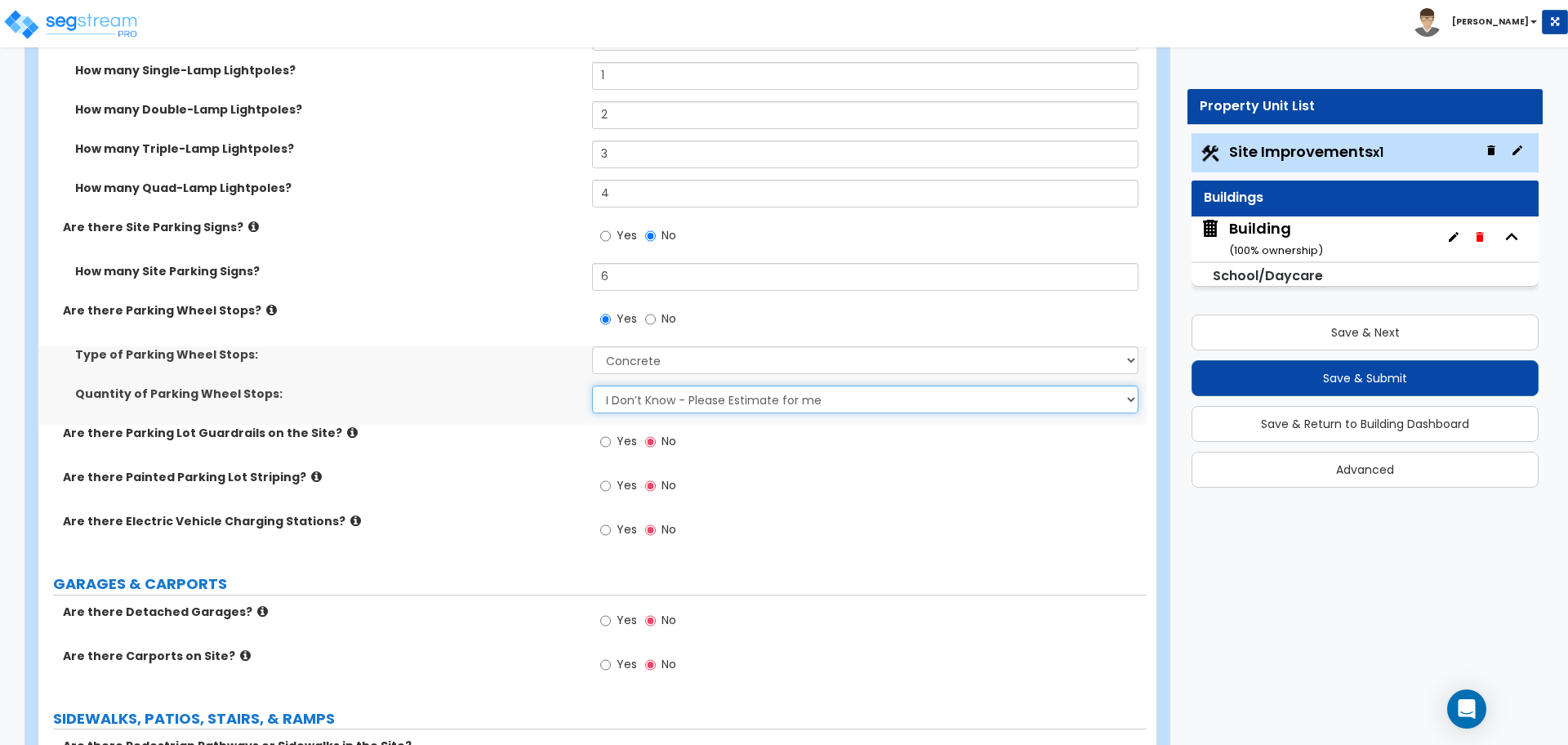
click at [685, 396] on select "I Don’t Know - Please Estimate for me I Want to Enter the Number of Wheel Stops" at bounding box center [865, 399] width 546 height 28
select select "1"
click at [592, 385] on select "I Don’t Know - Please Estimate for me I Want to Enter the Number of Wheel Stops" at bounding box center [865, 399] width 546 height 28
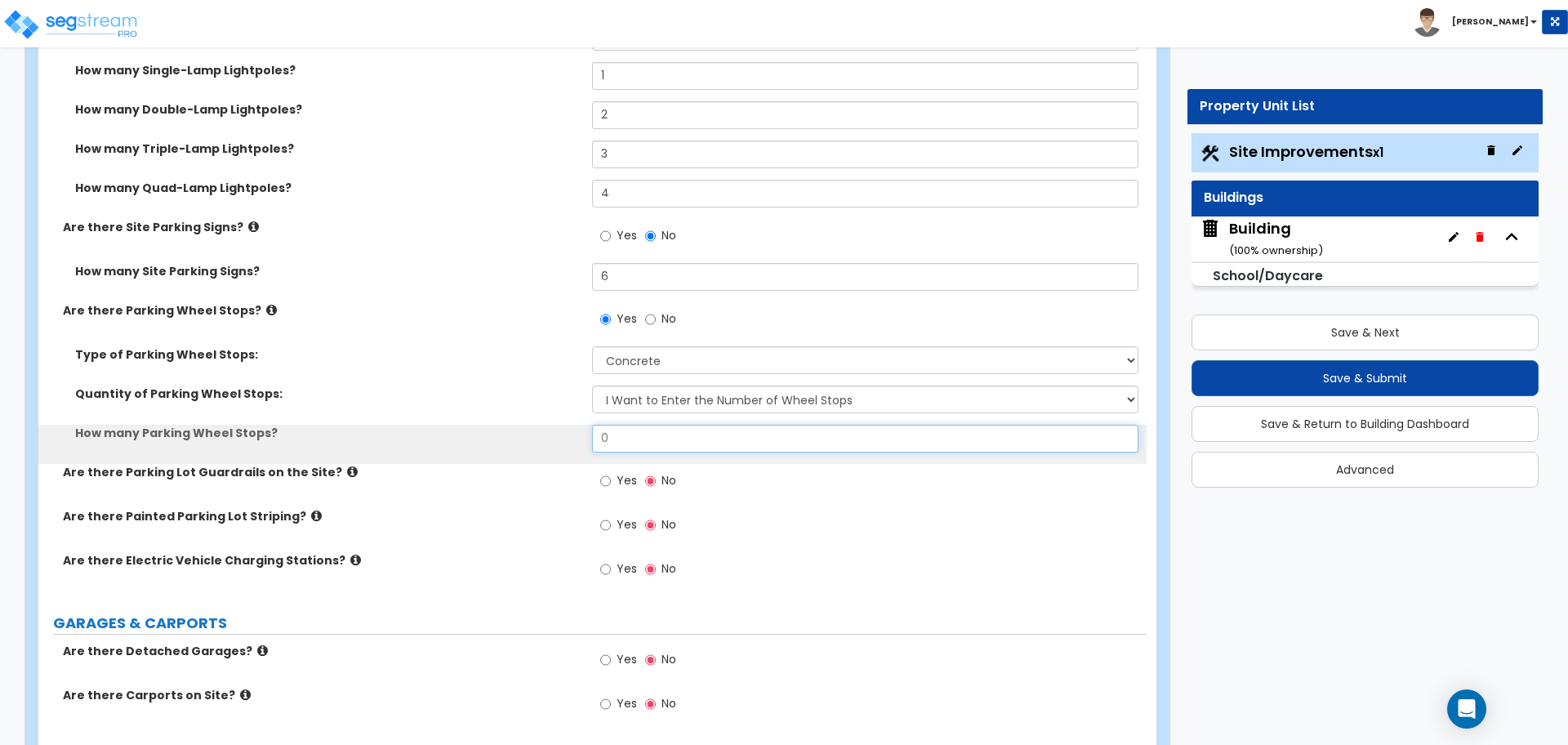
drag, startPoint x: 658, startPoint y: 432, endPoint x: 595, endPoint y: 432, distance: 63.0
click at [595, 432] on input "0" at bounding box center [865, 439] width 546 height 28
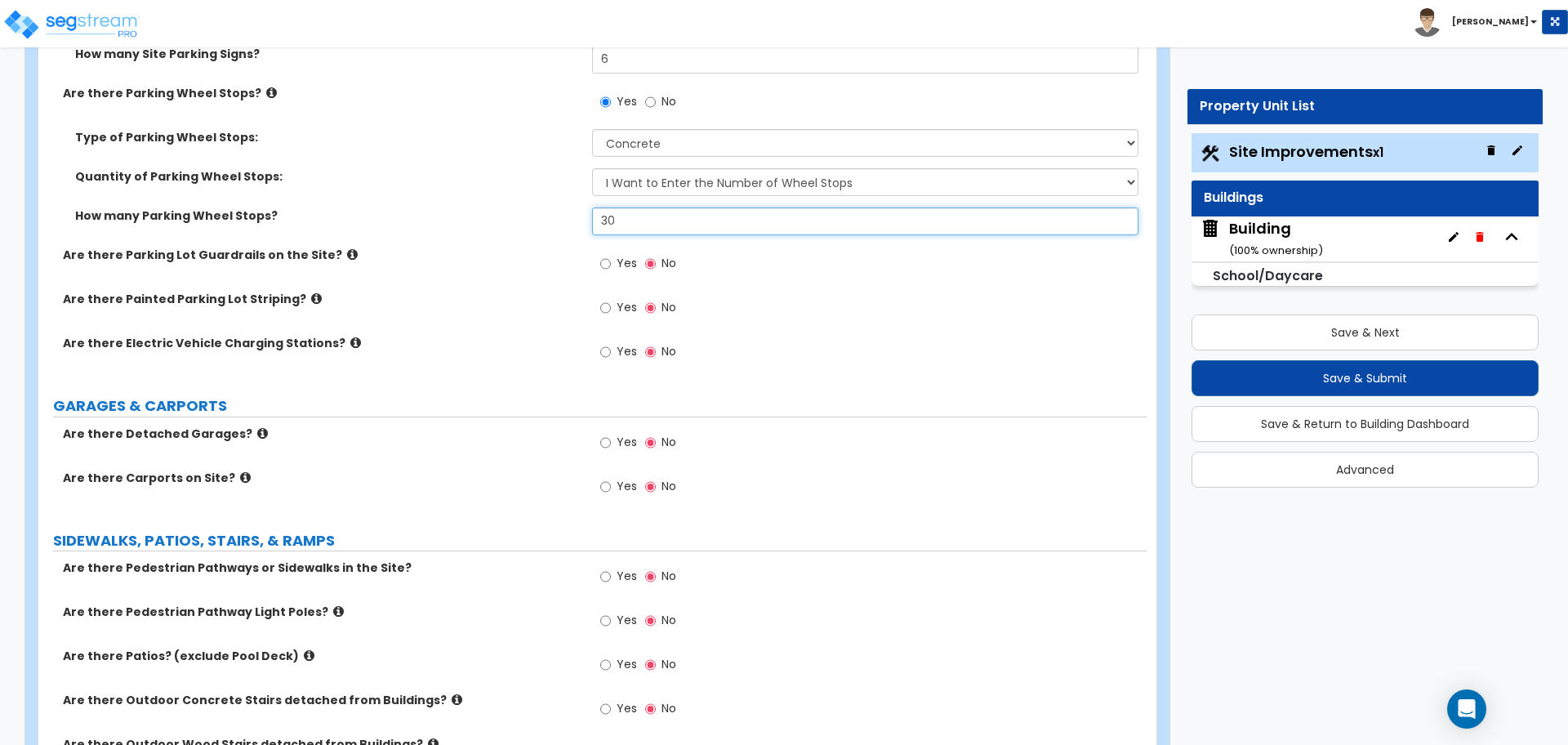
scroll to position [1611, 0]
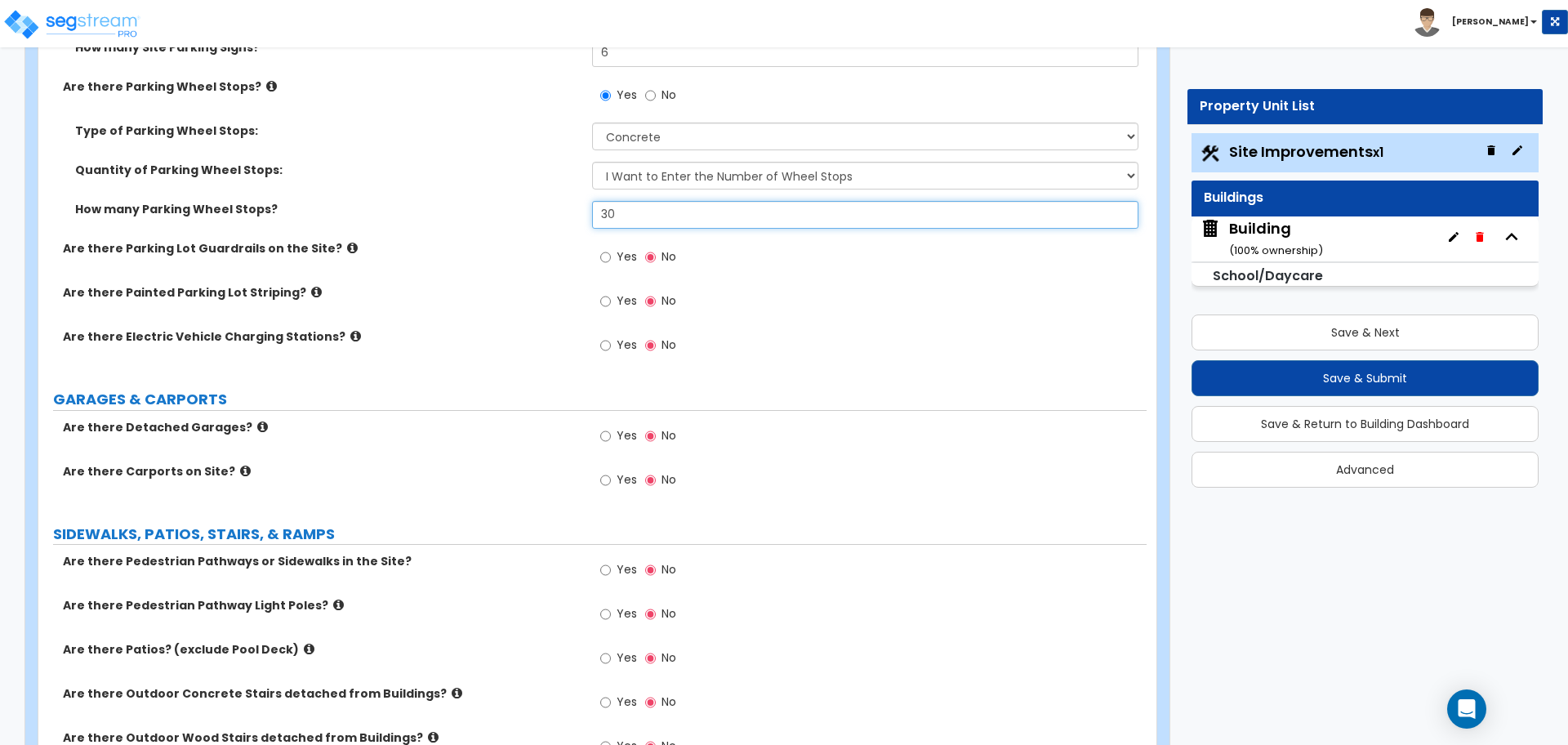
type input "30"
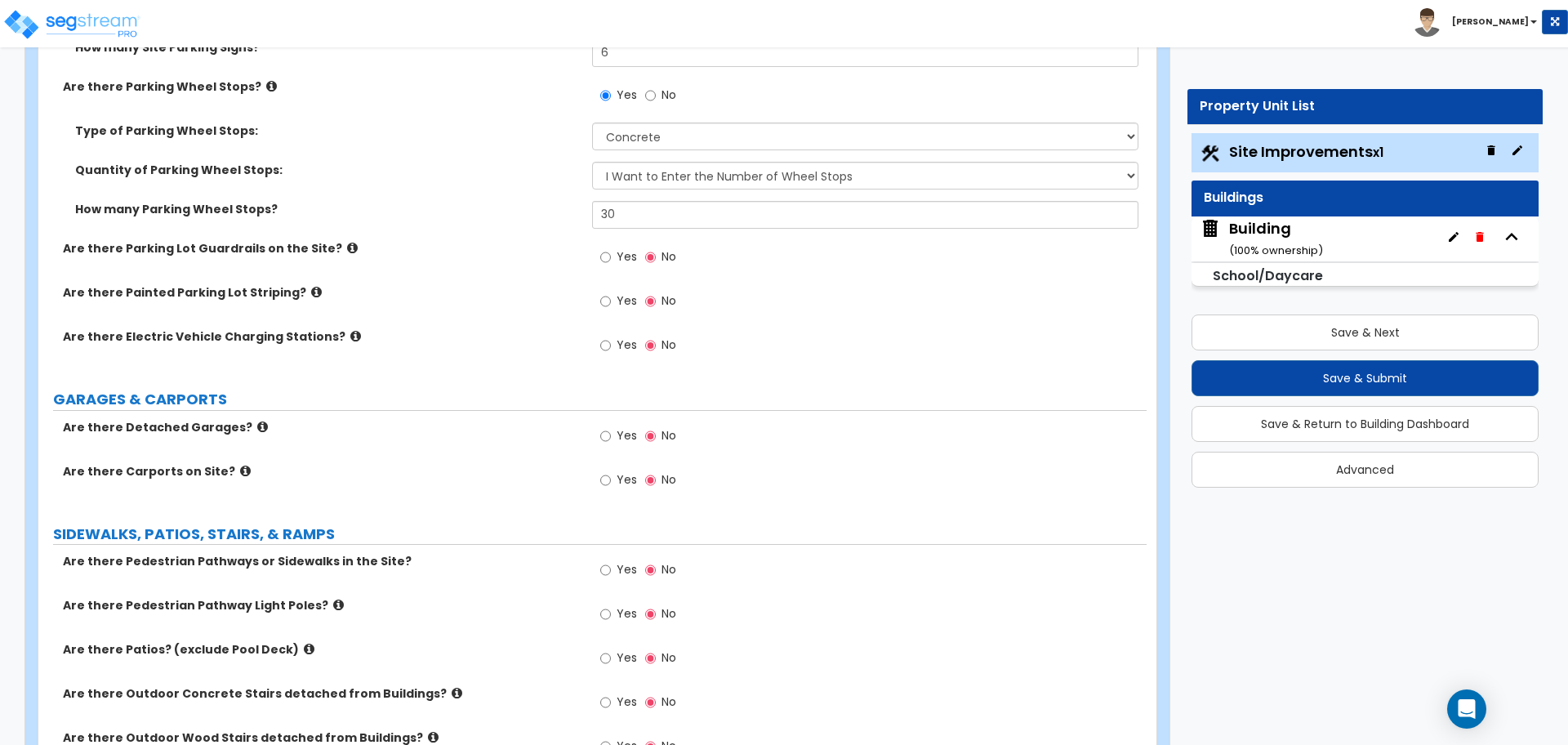
click at [348, 245] on icon at bounding box center [353, 248] width 11 height 12
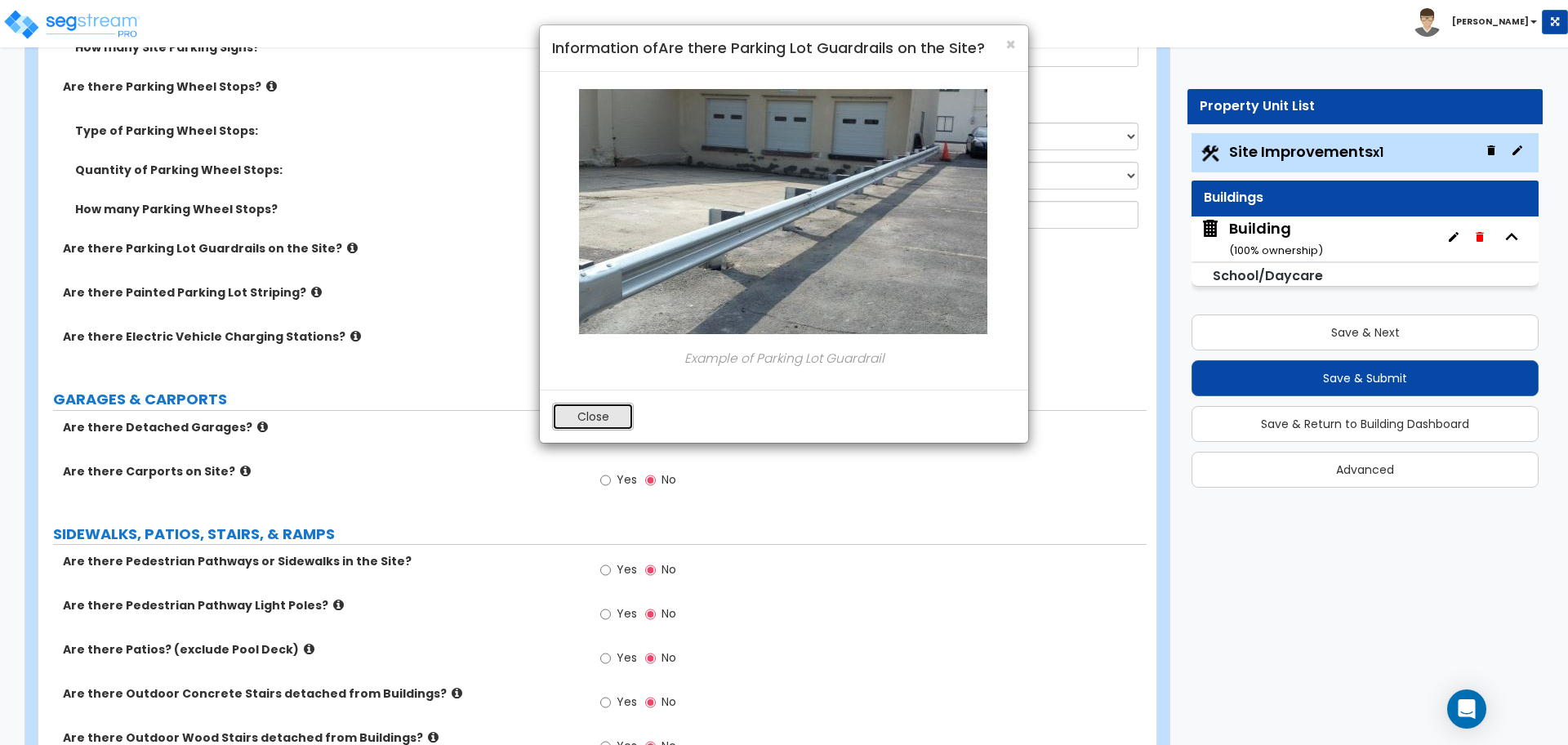
click at [578, 422] on button "Close" at bounding box center [593, 417] width 82 height 28
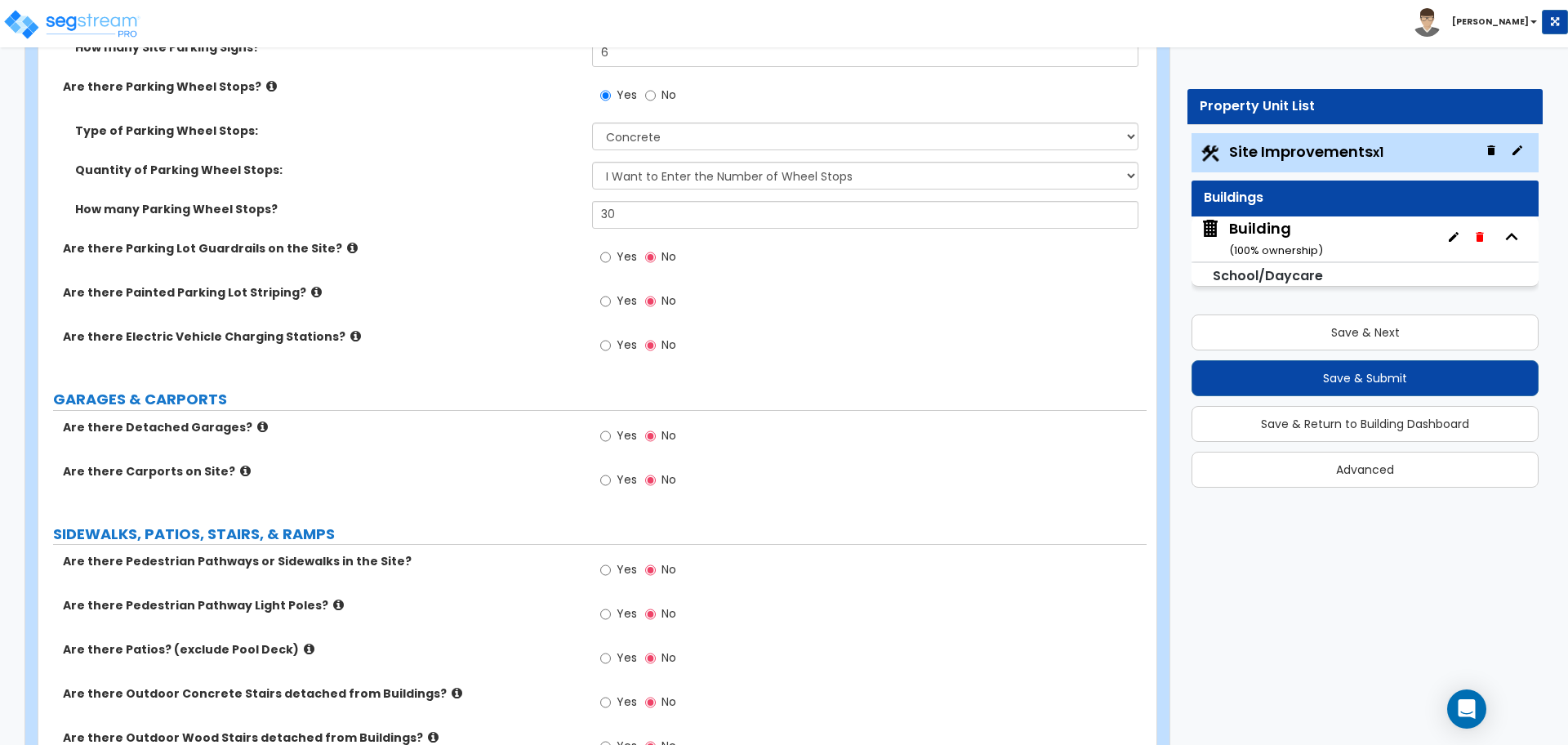
click at [627, 249] on span "Yes" at bounding box center [626, 256] width 20 height 17
click at [611, 249] on input "Yes" at bounding box center [605, 257] width 11 height 18
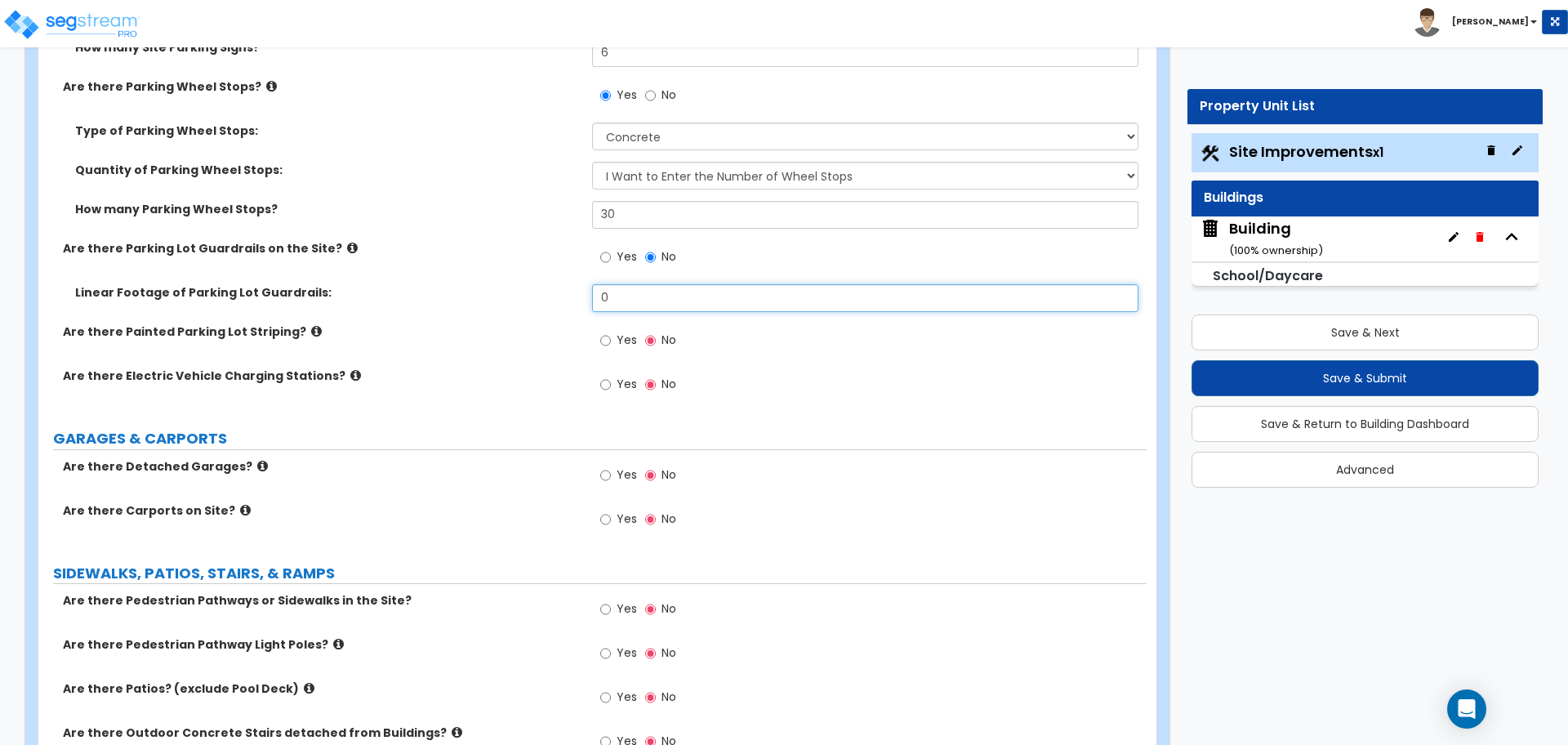
drag, startPoint x: 635, startPoint y: 295, endPoint x: 531, endPoint y: 290, distance: 104.1
click at [532, 290] on div "Linear Footage of Parking Lot Guardrails: 0" at bounding box center [593, 303] width 1109 height 40
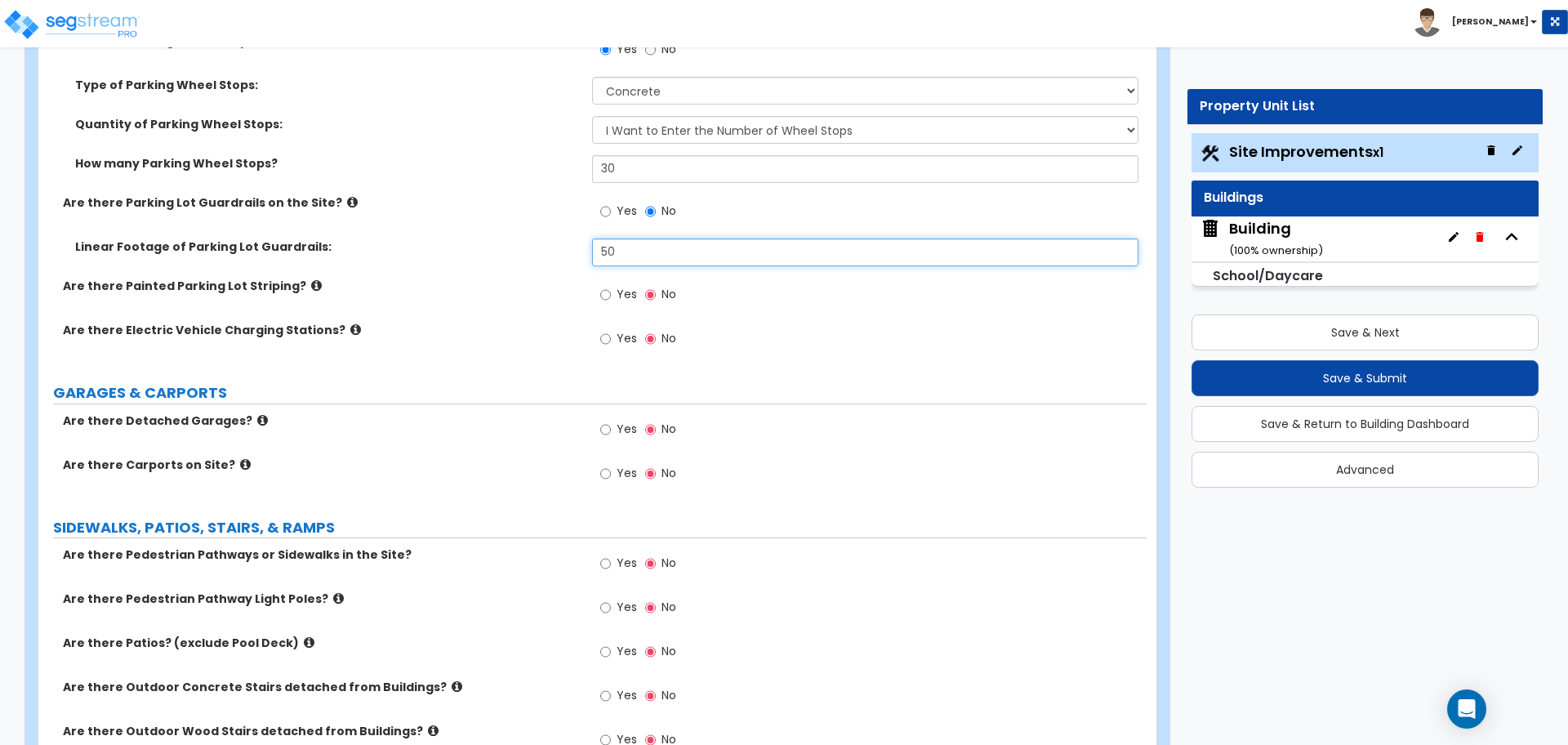
scroll to position [1659, 0]
type input "50"
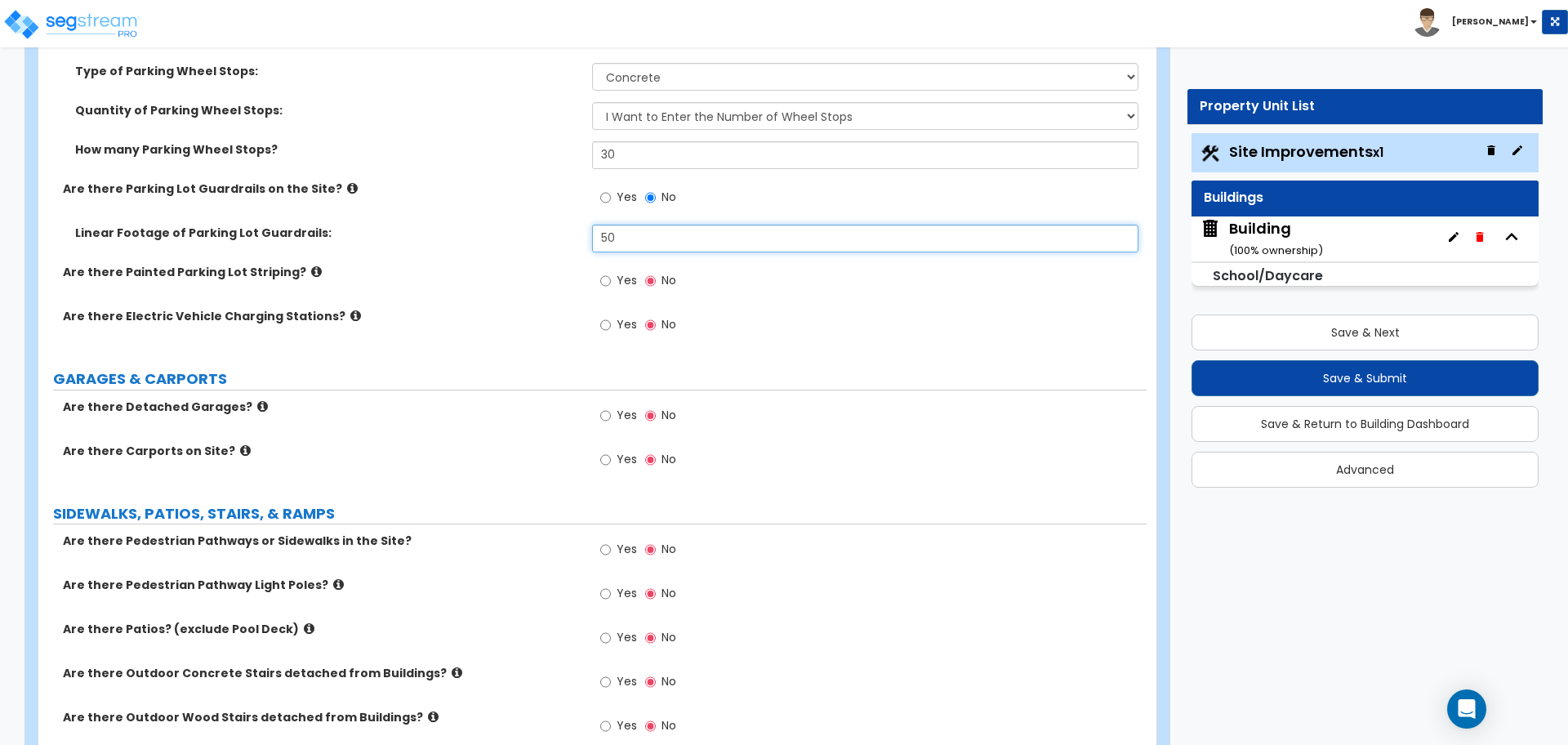
scroll to position [1672, 0]
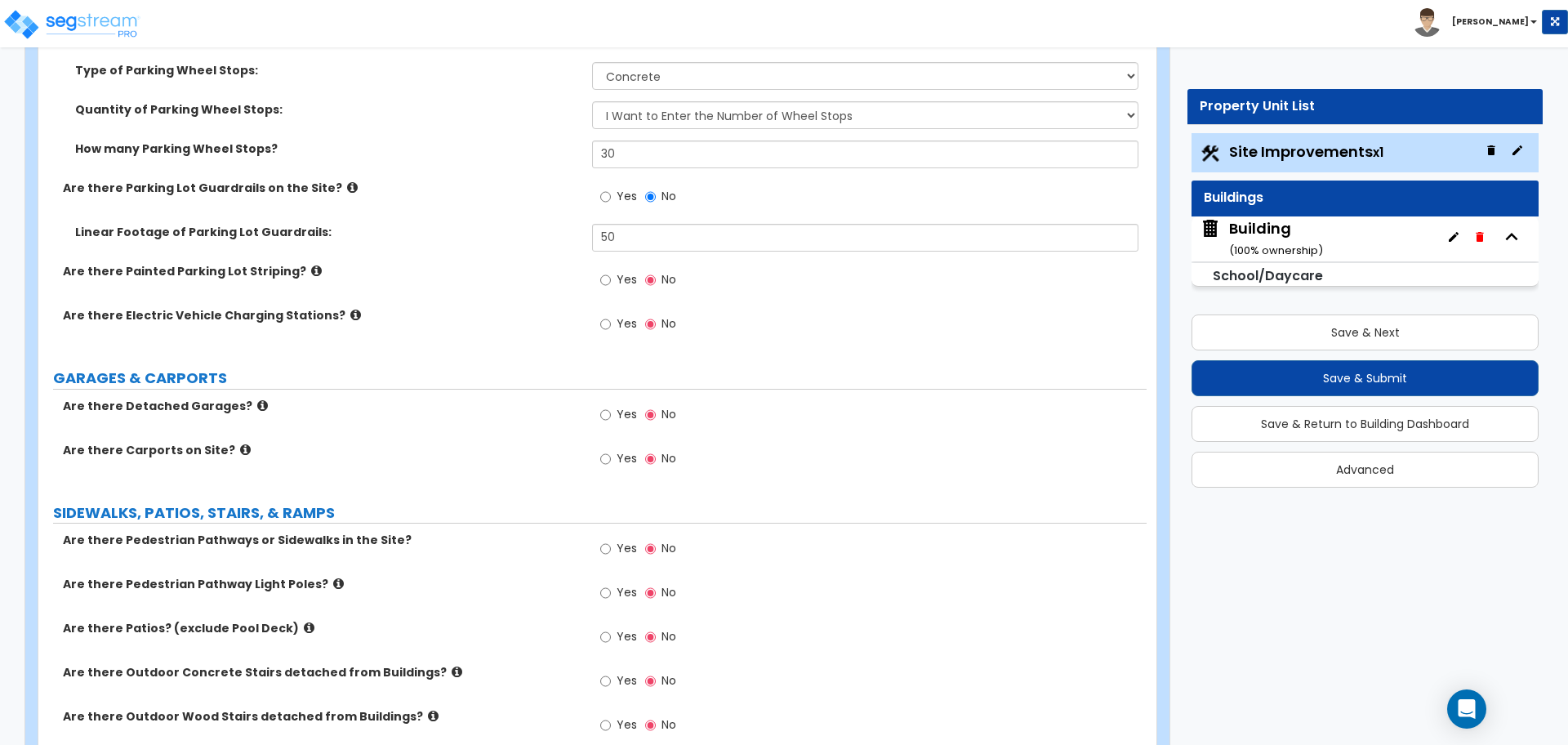
click at [631, 274] on span "Yes" at bounding box center [626, 279] width 20 height 17
click at [611, 274] on input "Yes" at bounding box center [605, 280] width 11 height 18
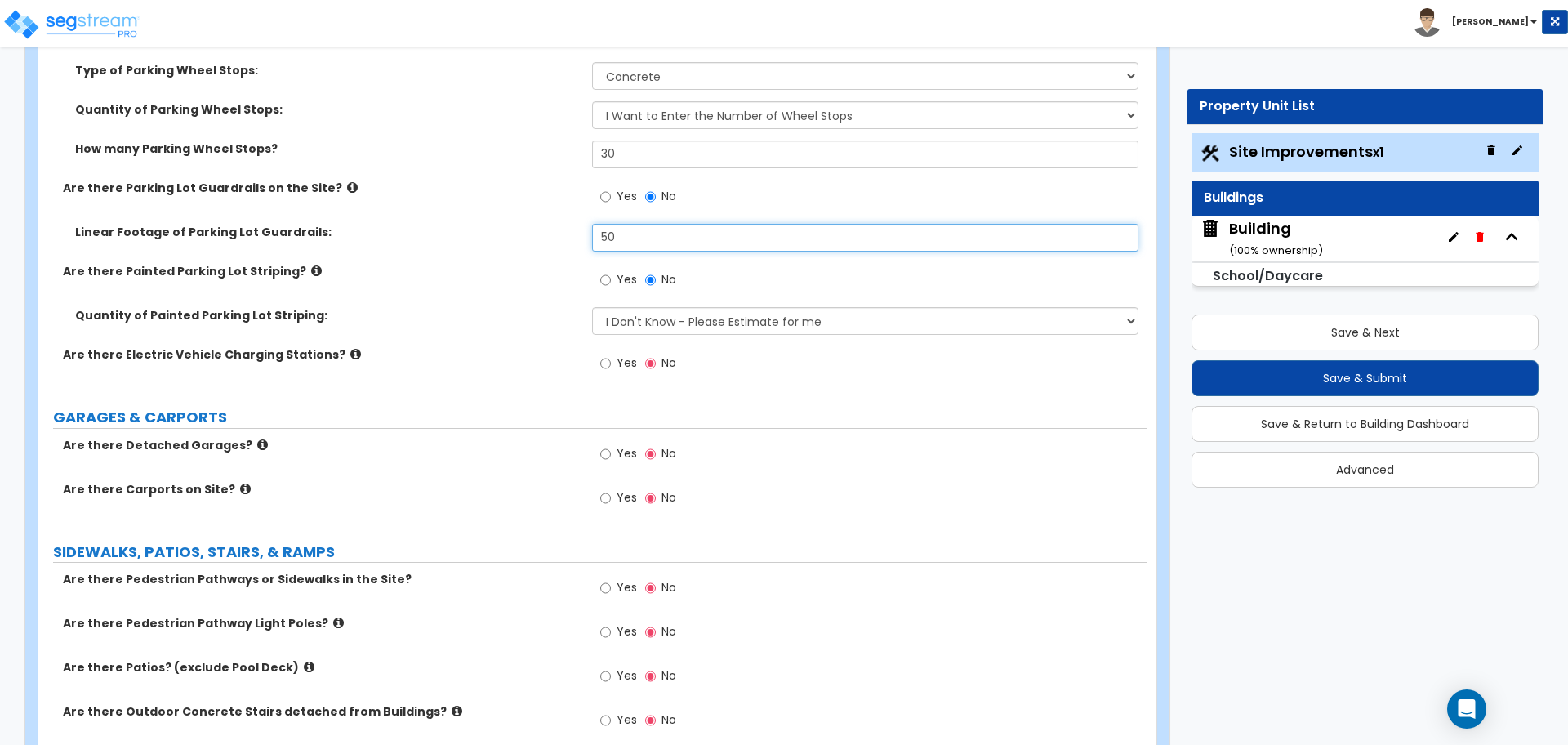
drag, startPoint x: 644, startPoint y: 241, endPoint x: 556, endPoint y: 230, distance: 88.7
click at [556, 230] on div "Linear Footage of Parking Lot Guardrails: 50" at bounding box center [593, 243] width 1109 height 40
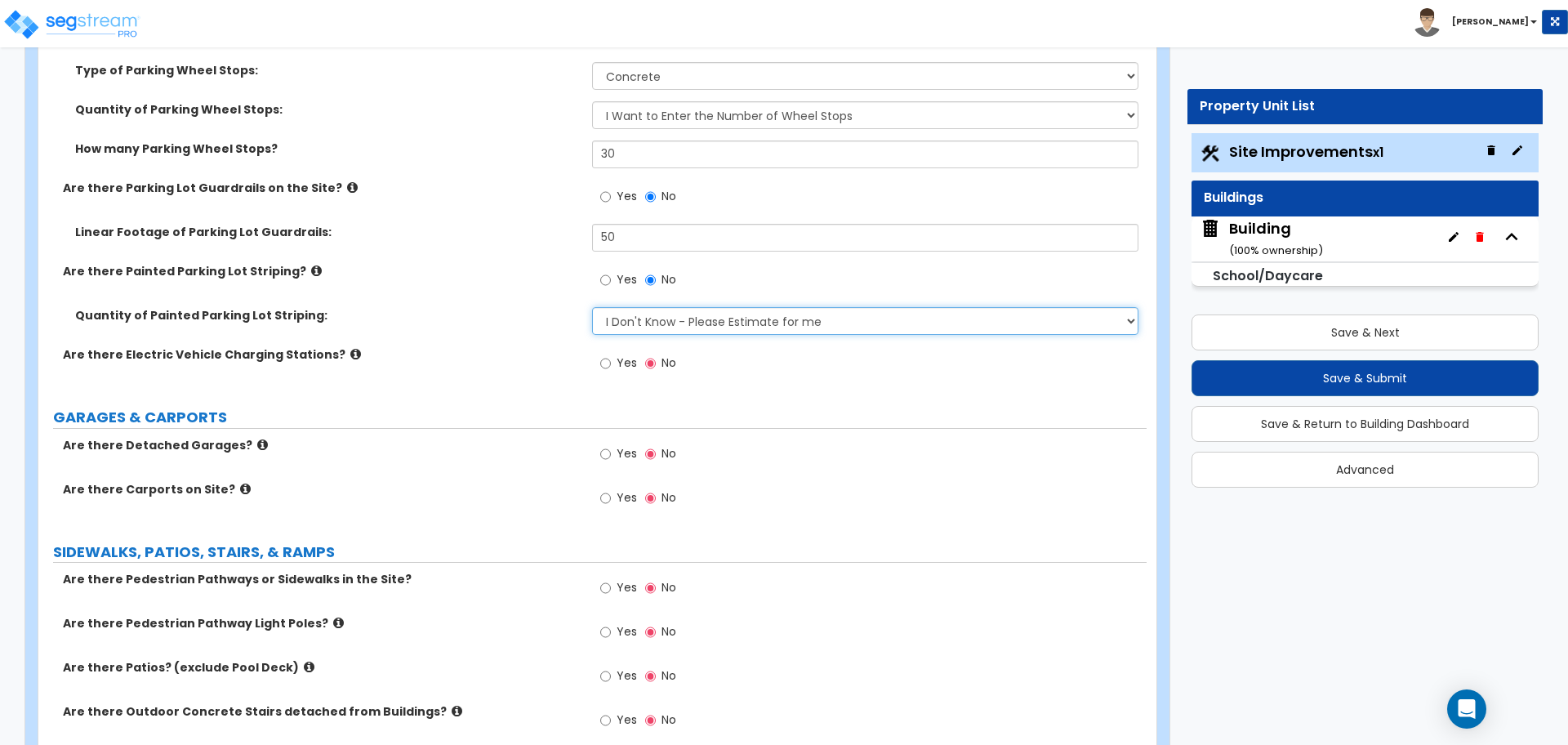
click at [706, 327] on select "I Don't Know - Please Estimate for me I Want to Enter the Number of Parking Spa…" at bounding box center [865, 321] width 546 height 28
select select "1"
click at [592, 307] on select "I Don't Know - Please Estimate for me I Want to Enter the Number of Parking Spa…" at bounding box center [865, 321] width 546 height 28
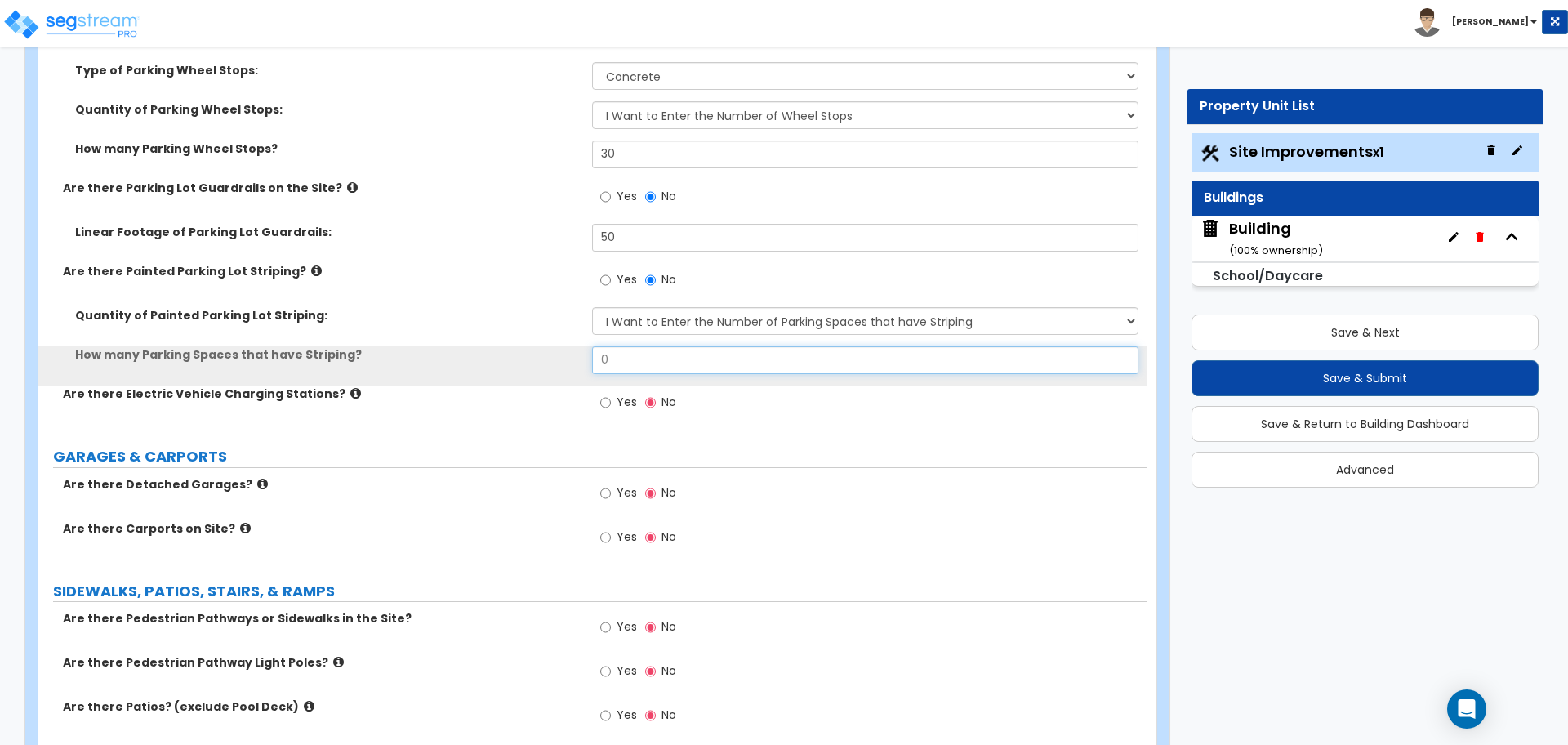
drag, startPoint x: 672, startPoint y: 349, endPoint x: 575, endPoint y: 335, distance: 98.0
click at [575, 335] on div "Quantity of Painted Parking Lot Striping: I Don't Know - Please Estimate for me…" at bounding box center [593, 346] width 1084 height 78
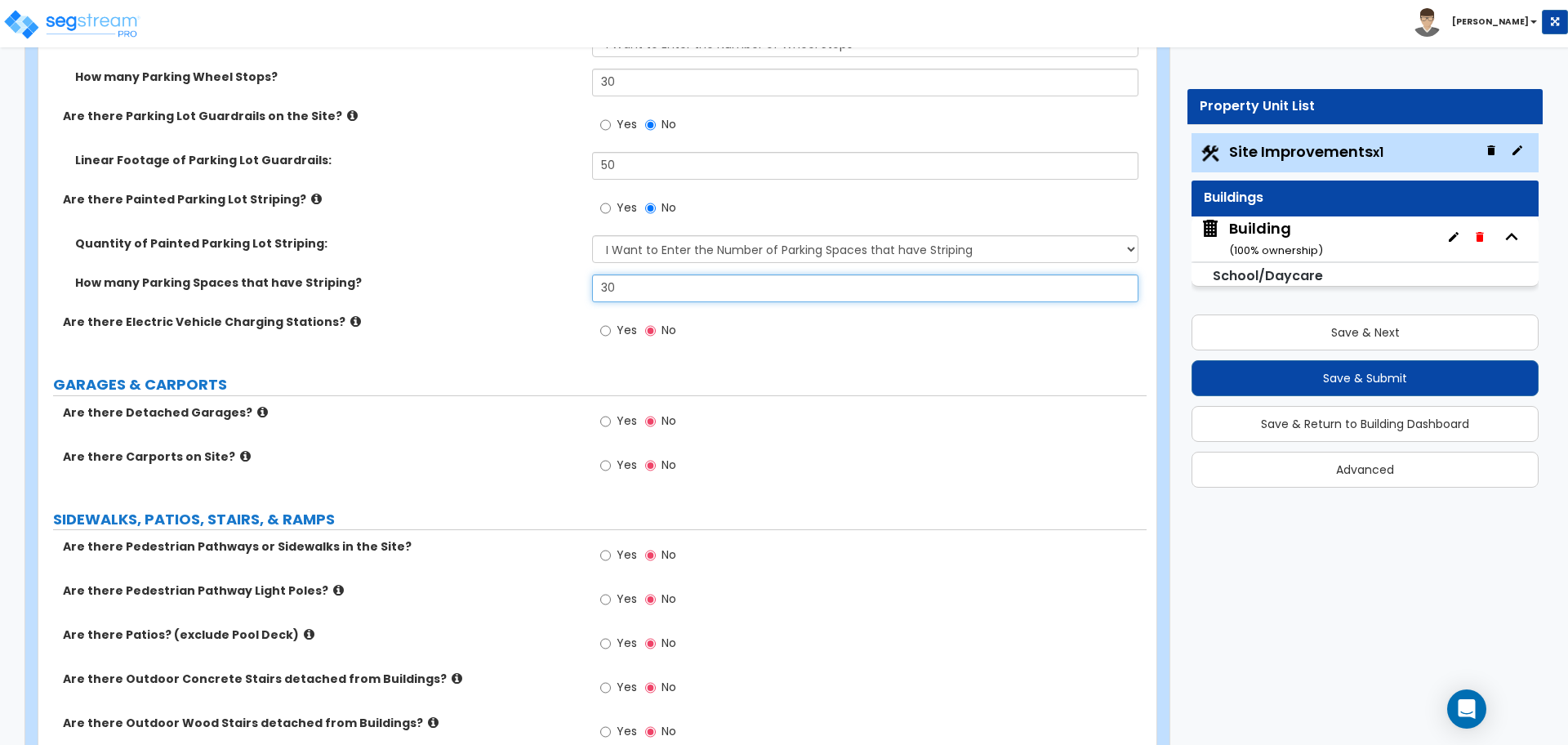
scroll to position [1749, 0]
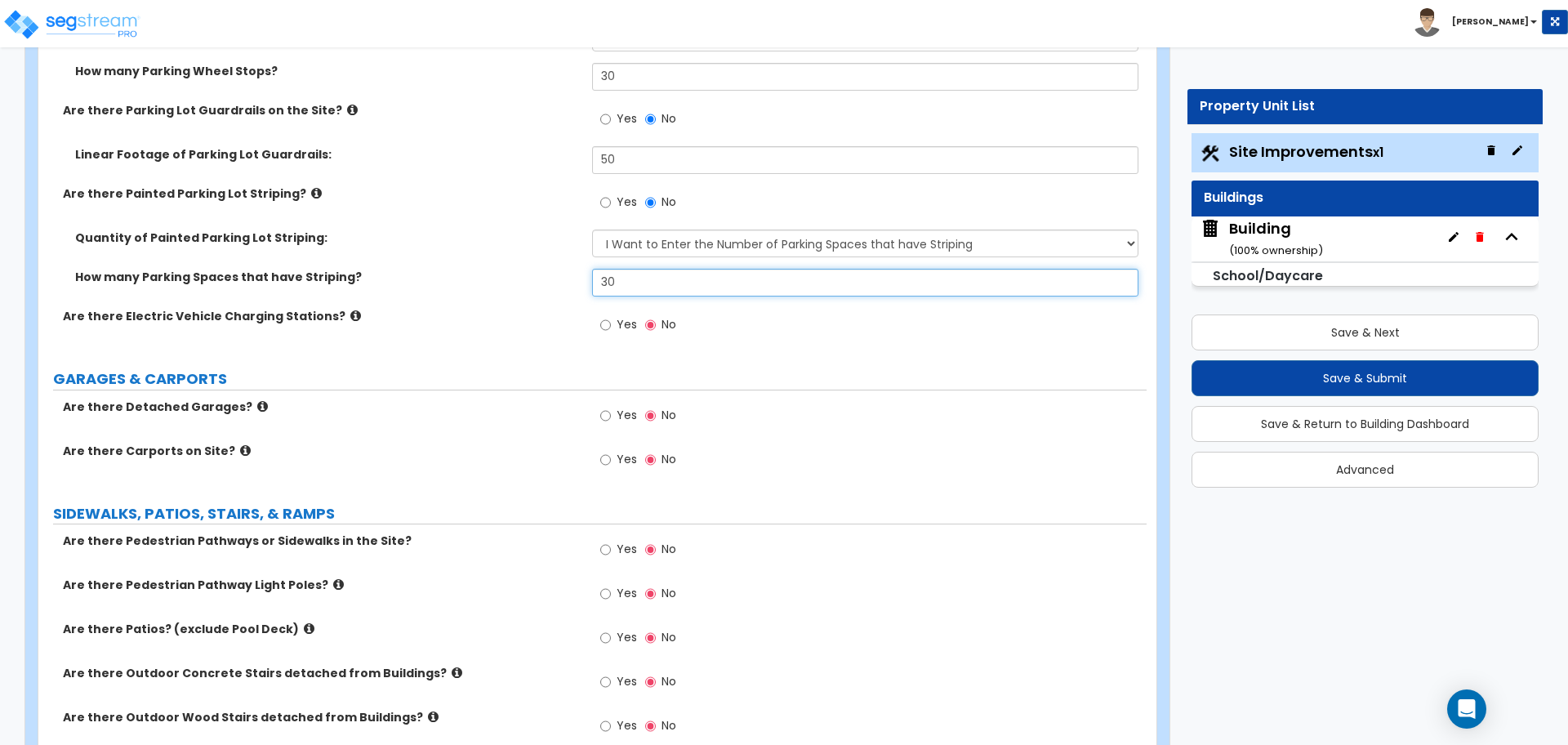
type input "30"
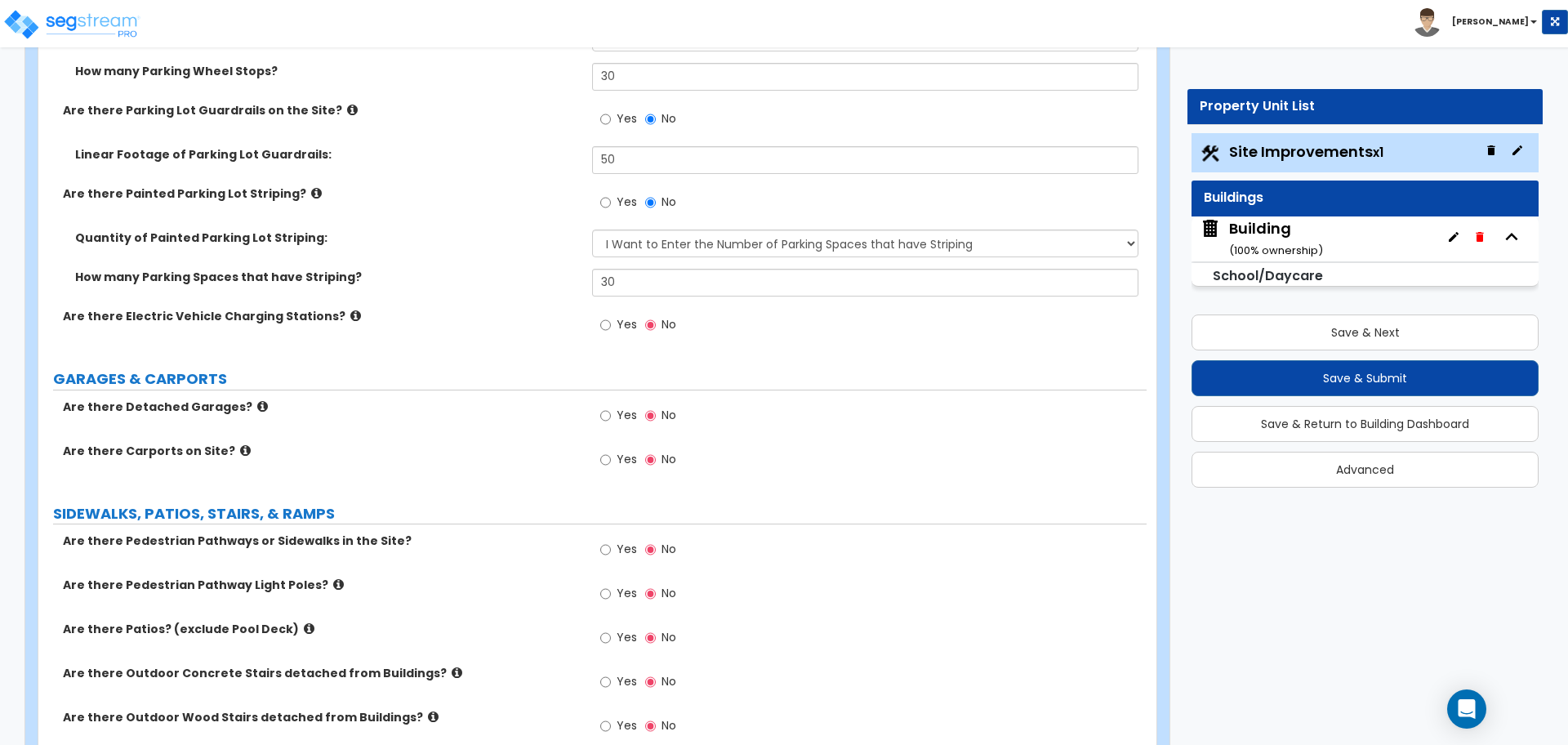
click at [311, 191] on icon at bounding box center [317, 194] width 11 height 12
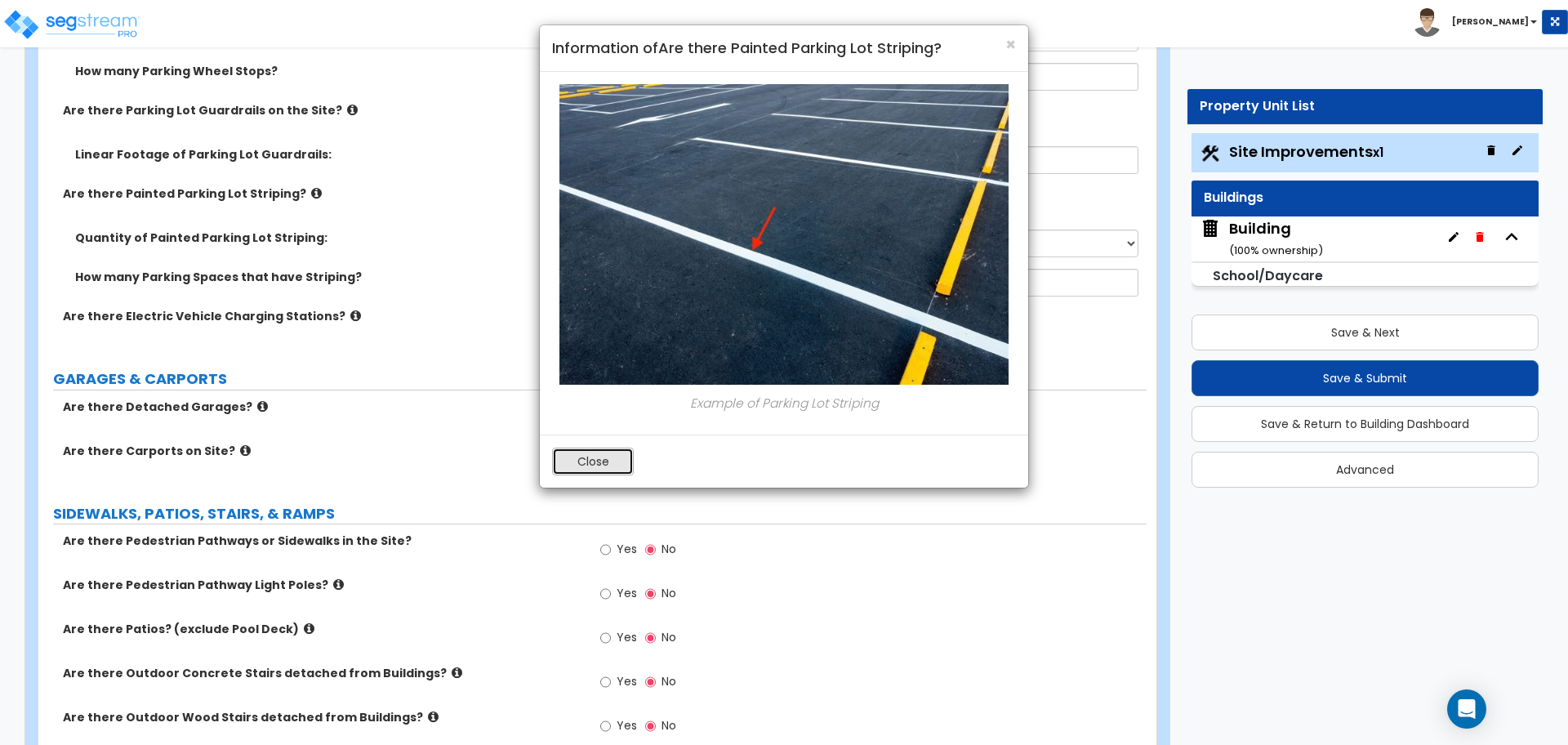
click at [614, 460] on button "Close" at bounding box center [593, 462] width 82 height 28
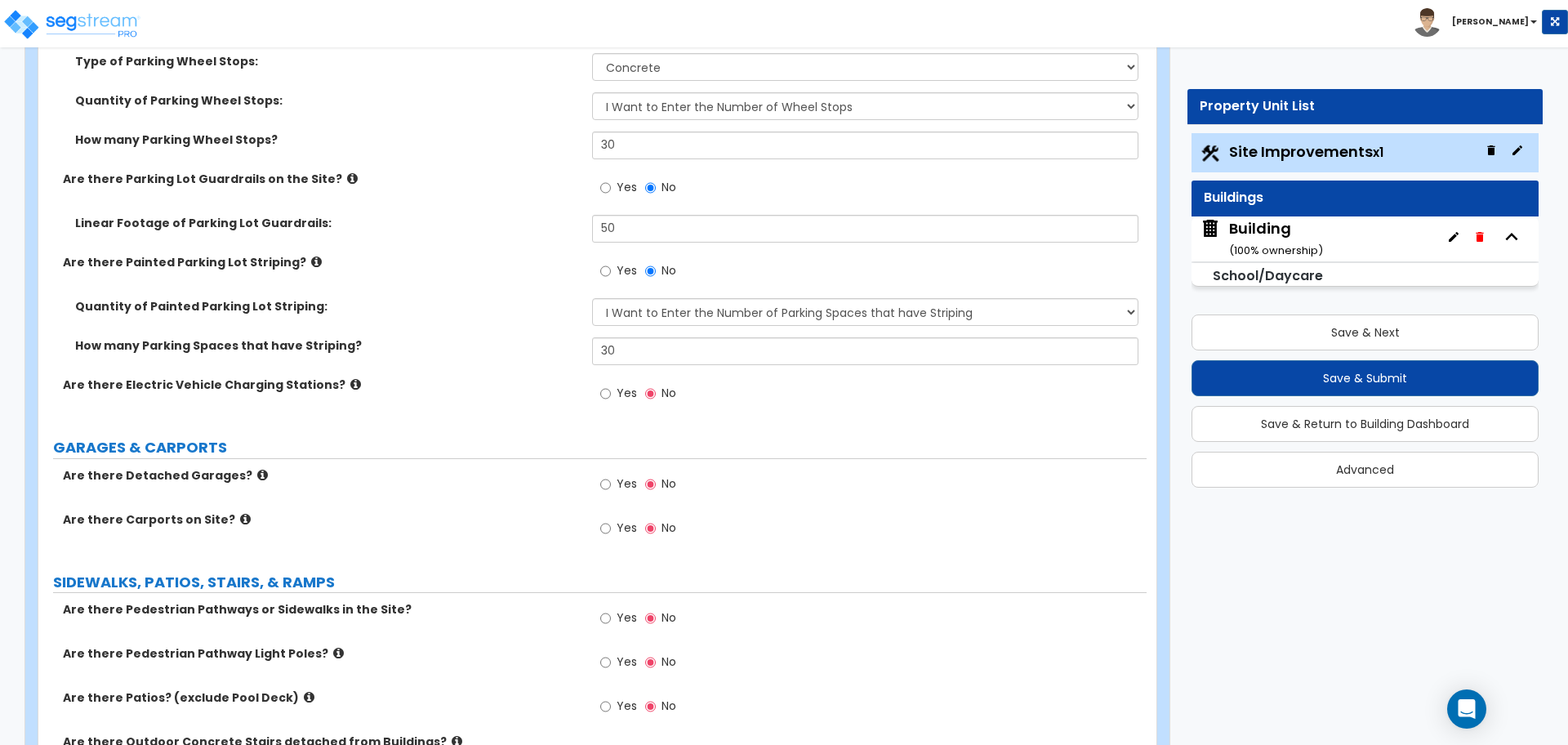
scroll to position [1679, 0]
click at [348, 175] on icon at bounding box center [353, 181] width 11 height 12
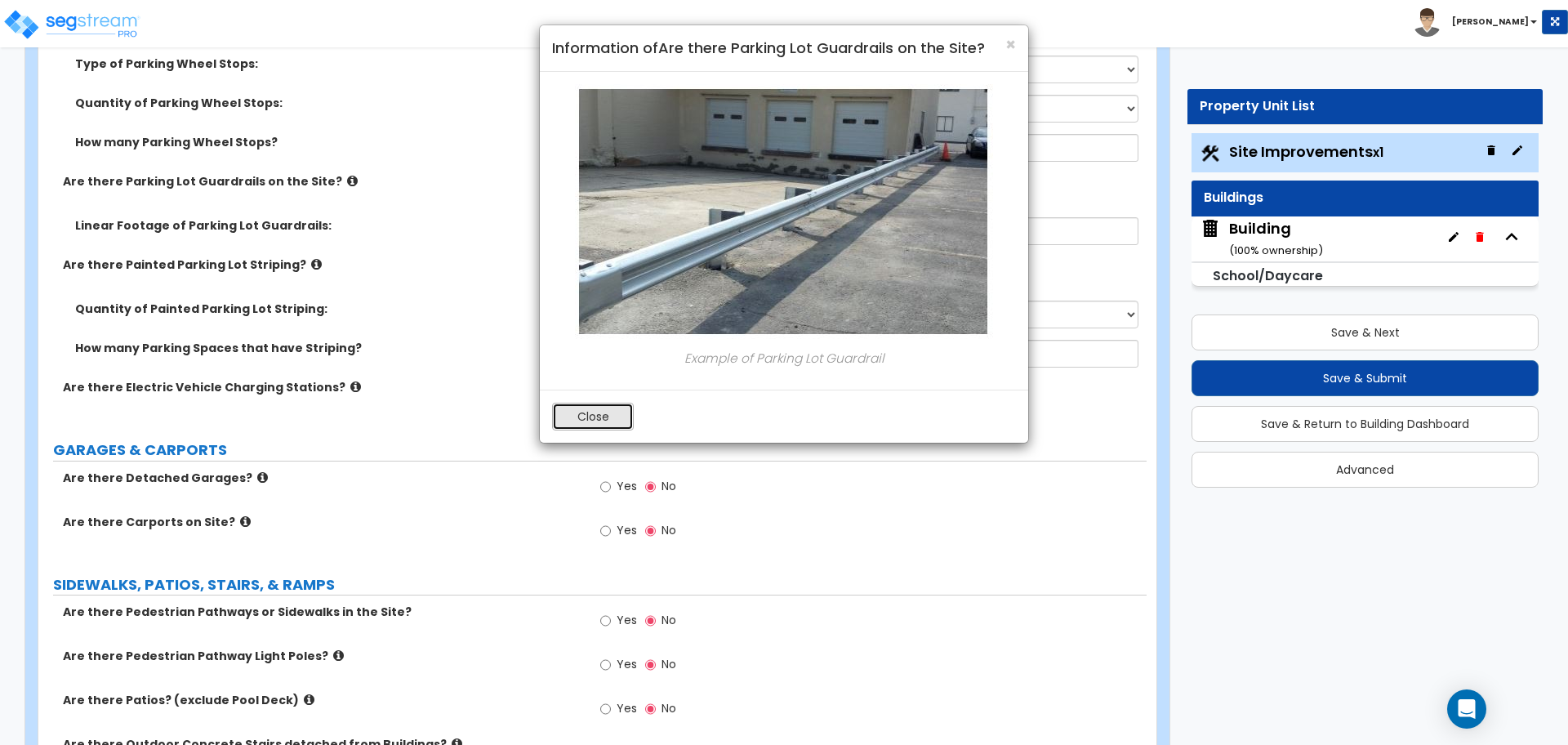
click at [587, 421] on button "Close" at bounding box center [593, 417] width 82 height 28
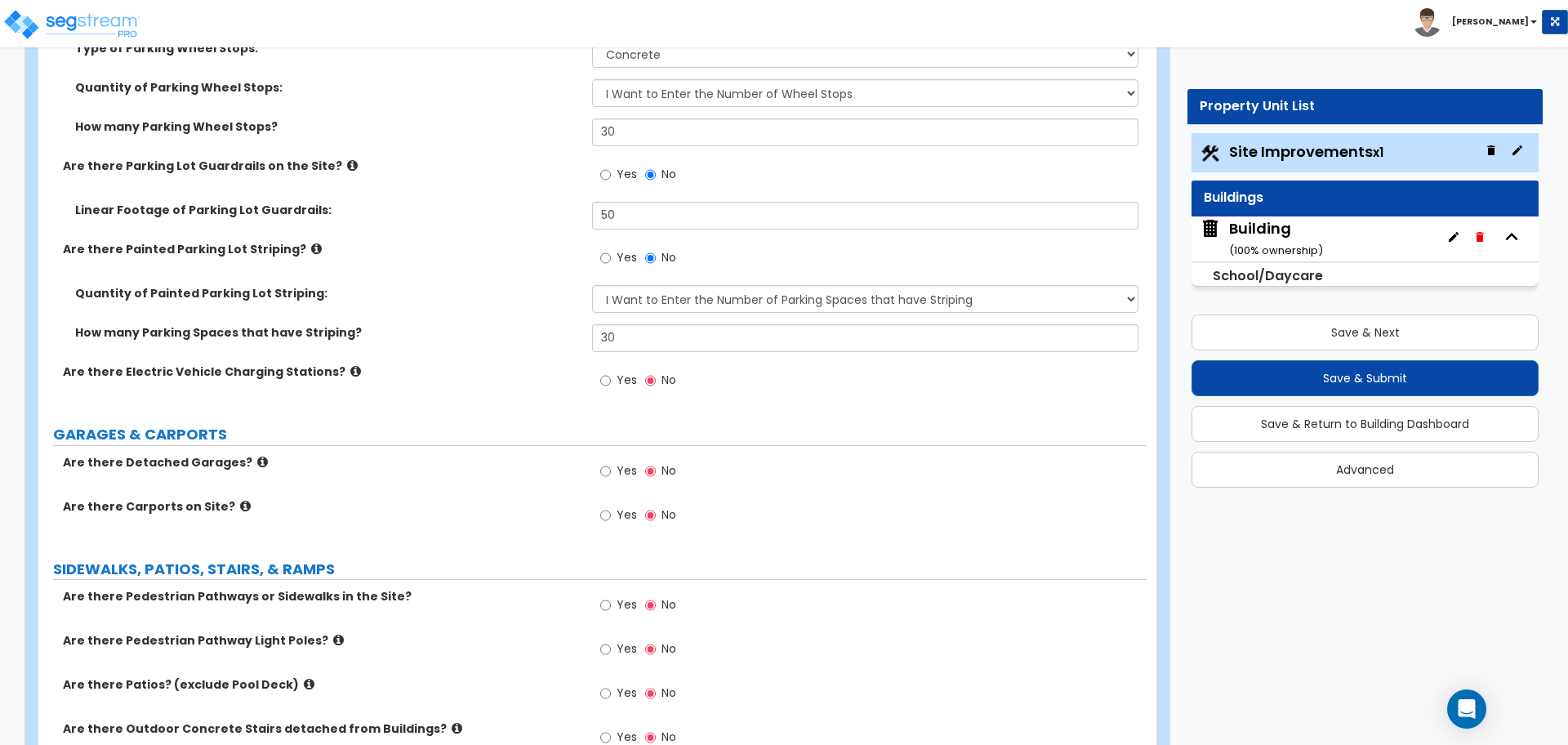
scroll to position [1697, 0]
click at [622, 370] on span "Yes" at bounding box center [626, 377] width 20 height 17
click at [611, 370] on input "Yes" at bounding box center [605, 378] width 11 height 18
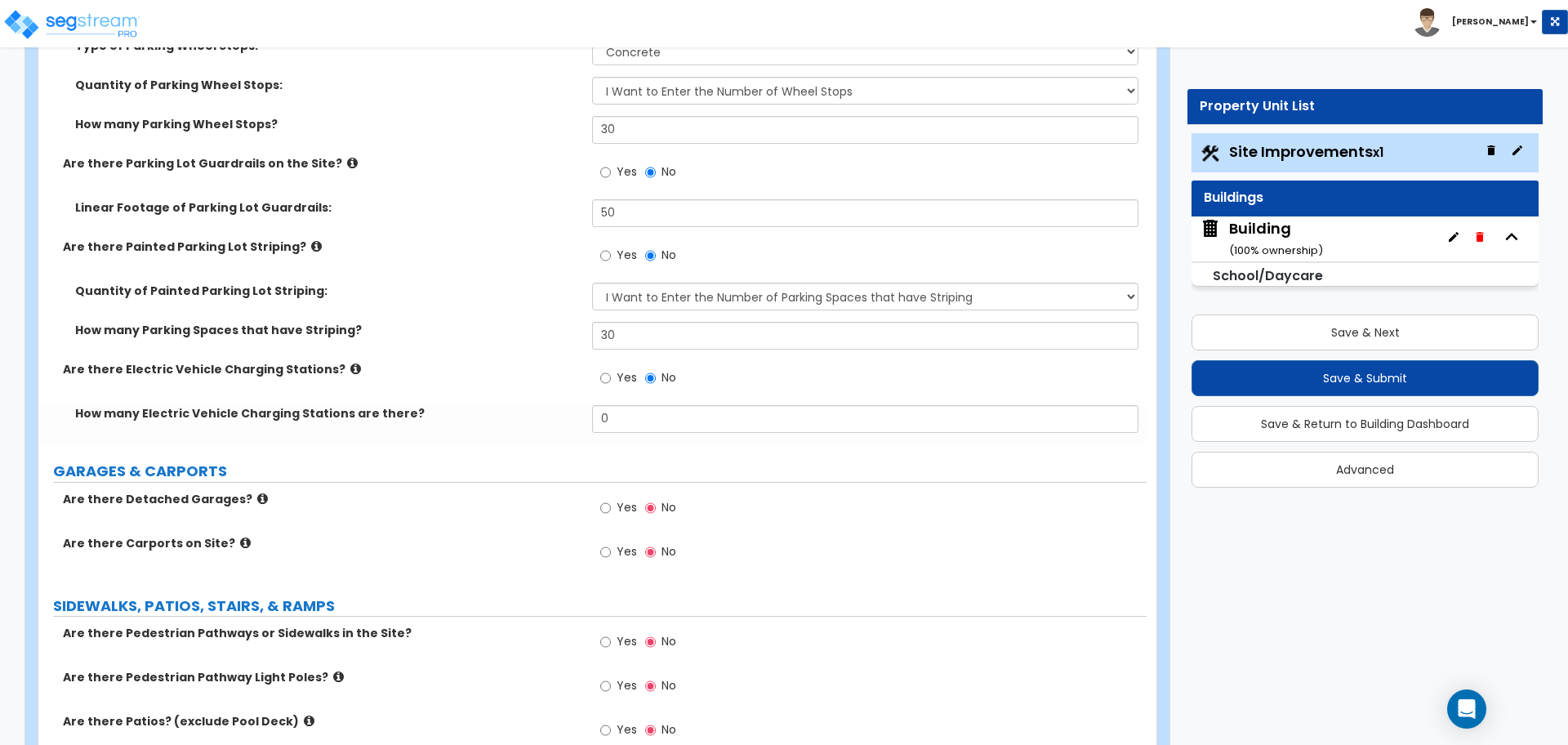
click at [338, 365] on label "Are there Electric Vehicle Charging Stations?" at bounding box center [321, 369] width 517 height 17
click at [350, 365] on icon at bounding box center [355, 369] width 11 height 12
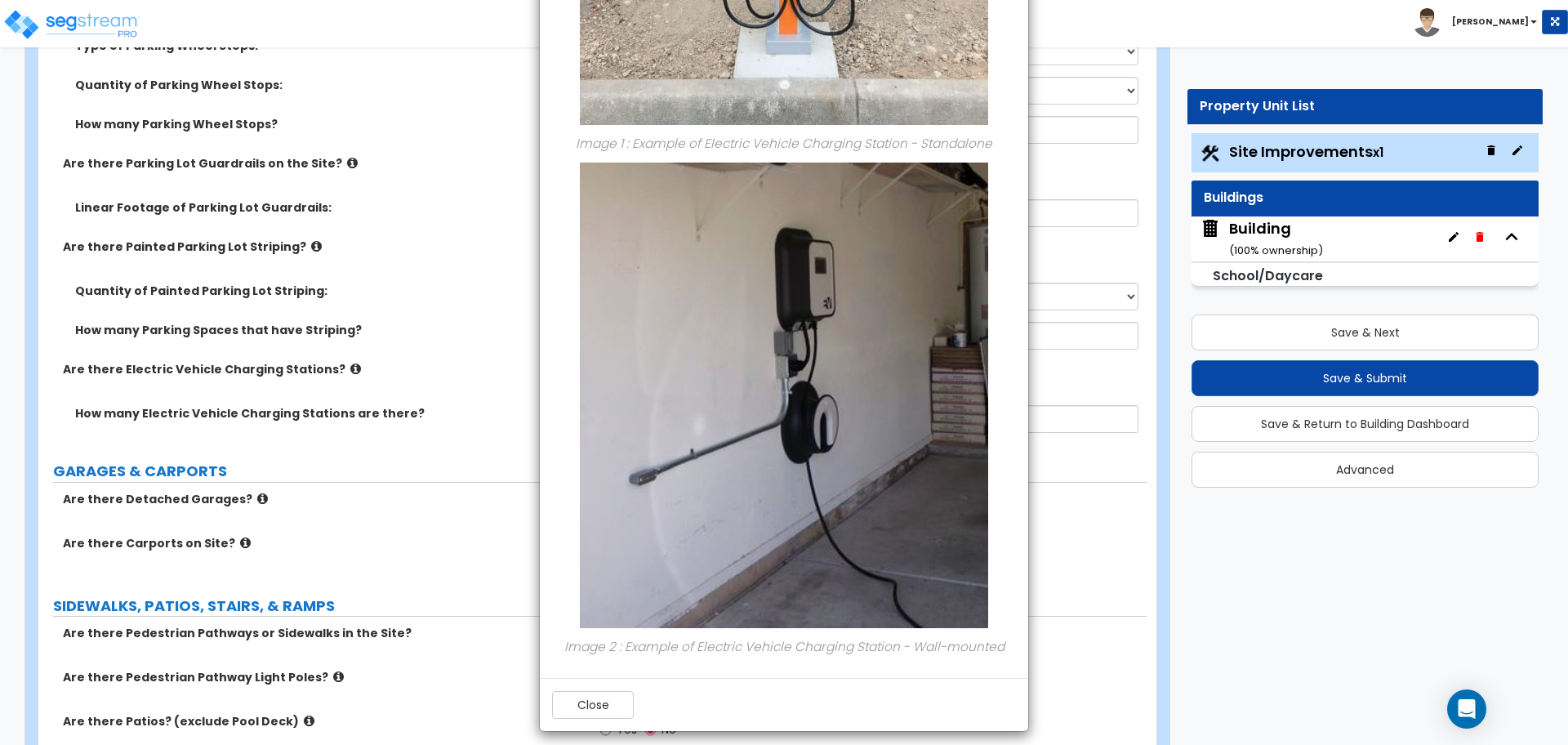
scroll to position [496, 0]
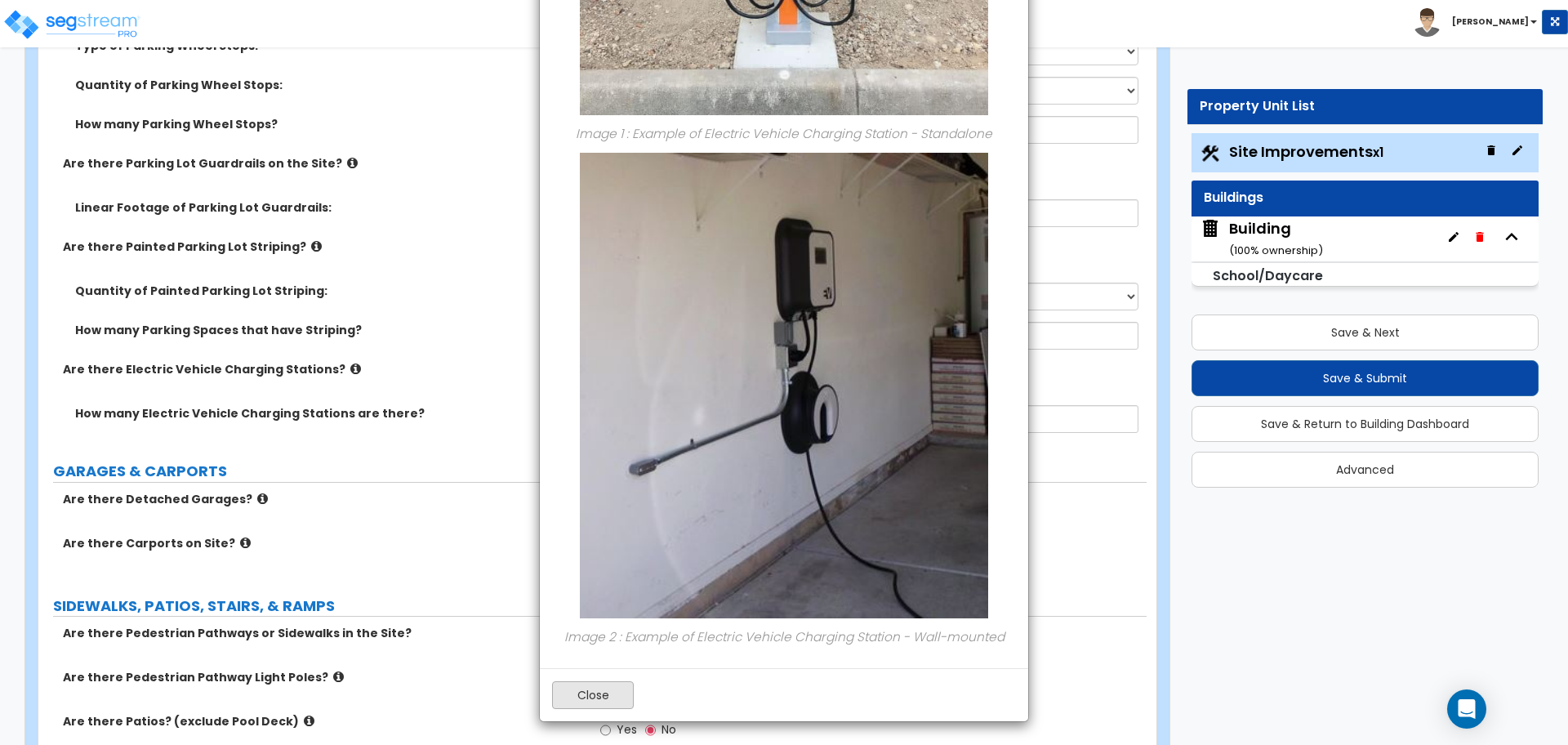
click at [603, 680] on div "Close" at bounding box center [784, 694] width 488 height 53
click at [597, 690] on button "Close" at bounding box center [593, 695] width 82 height 28
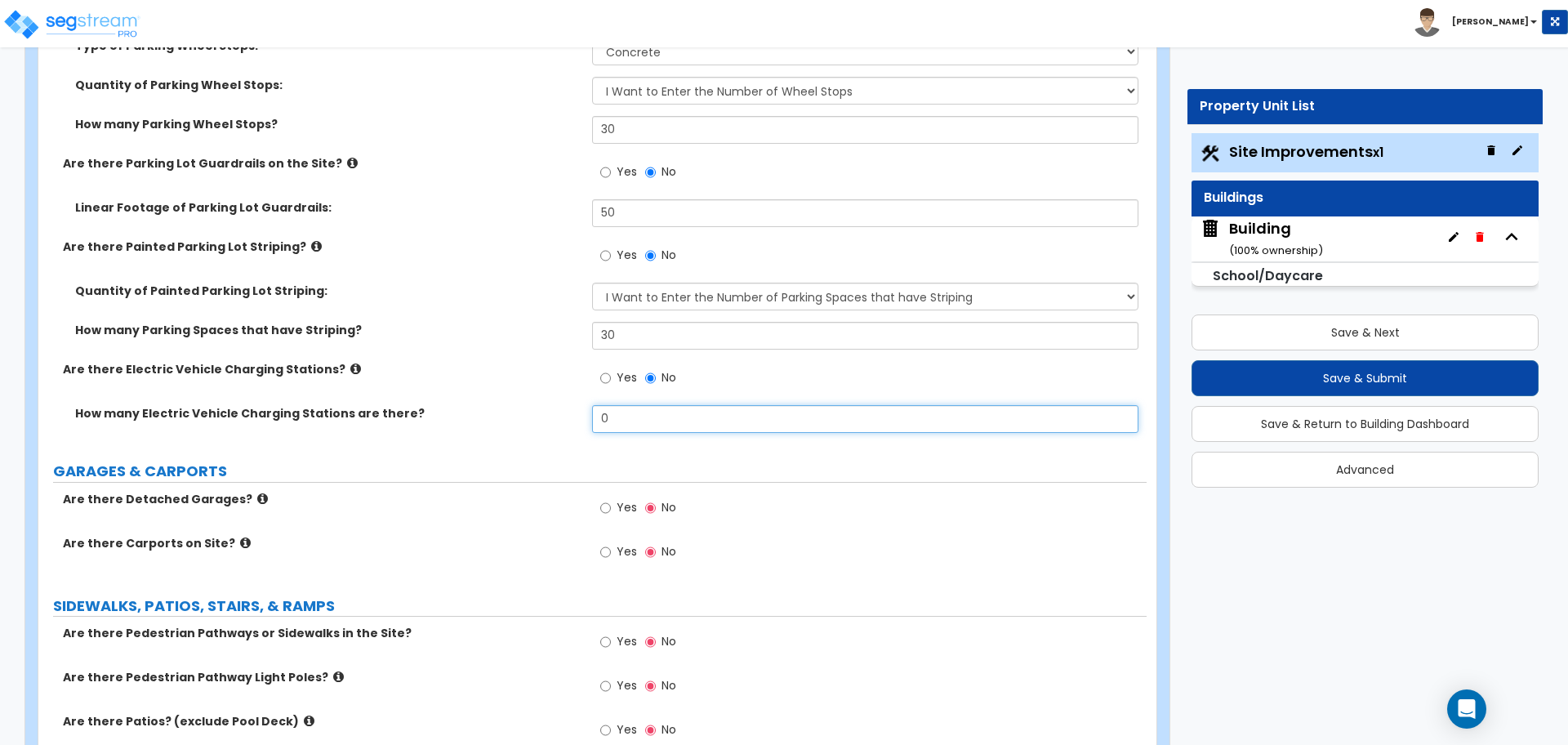
drag, startPoint x: 663, startPoint y: 422, endPoint x: 573, endPoint y: 414, distance: 90.4
click at [575, 415] on div "How many Electric Vehicle Charging Stations are there? 0" at bounding box center [593, 424] width 1109 height 40
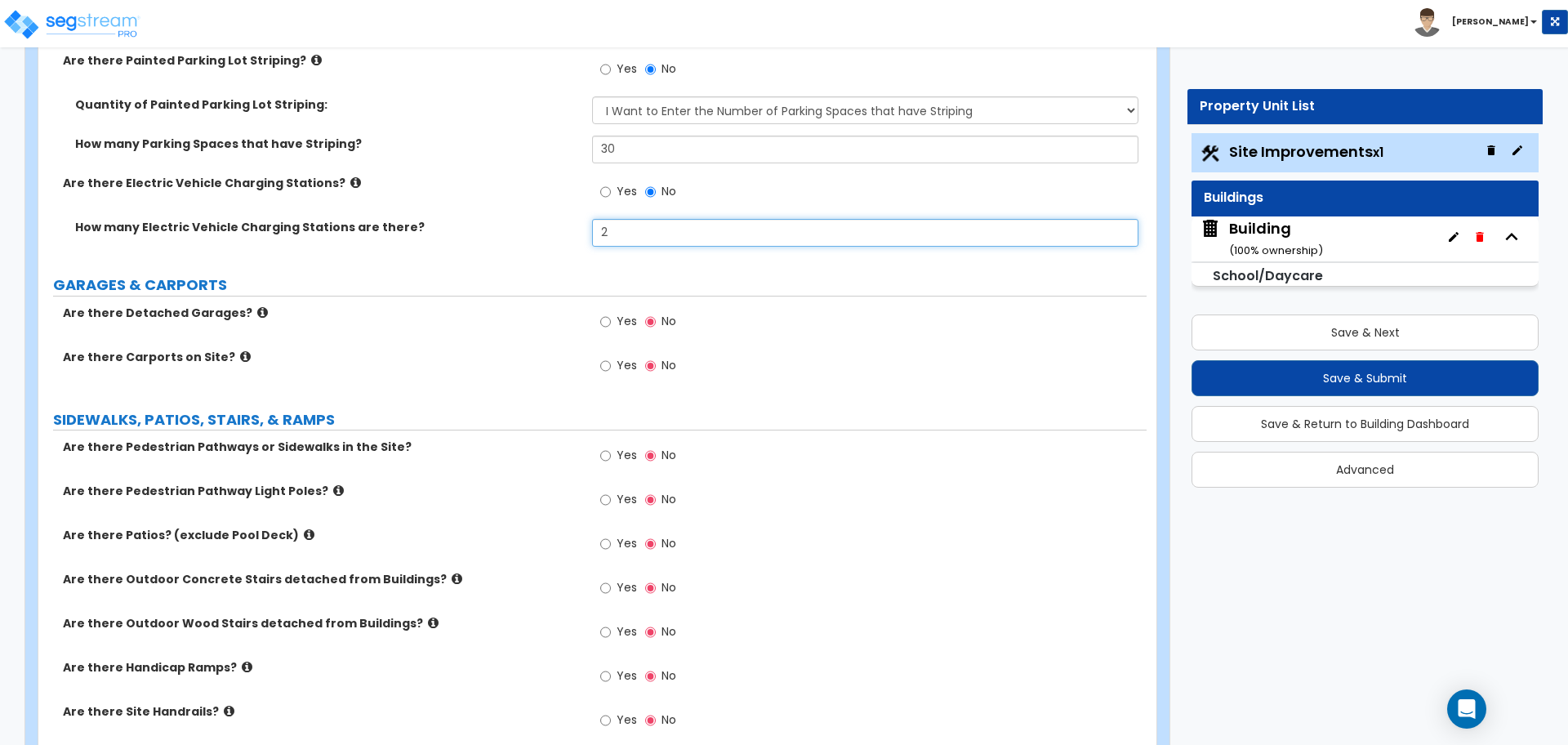
scroll to position [1885, 0]
type input "2"
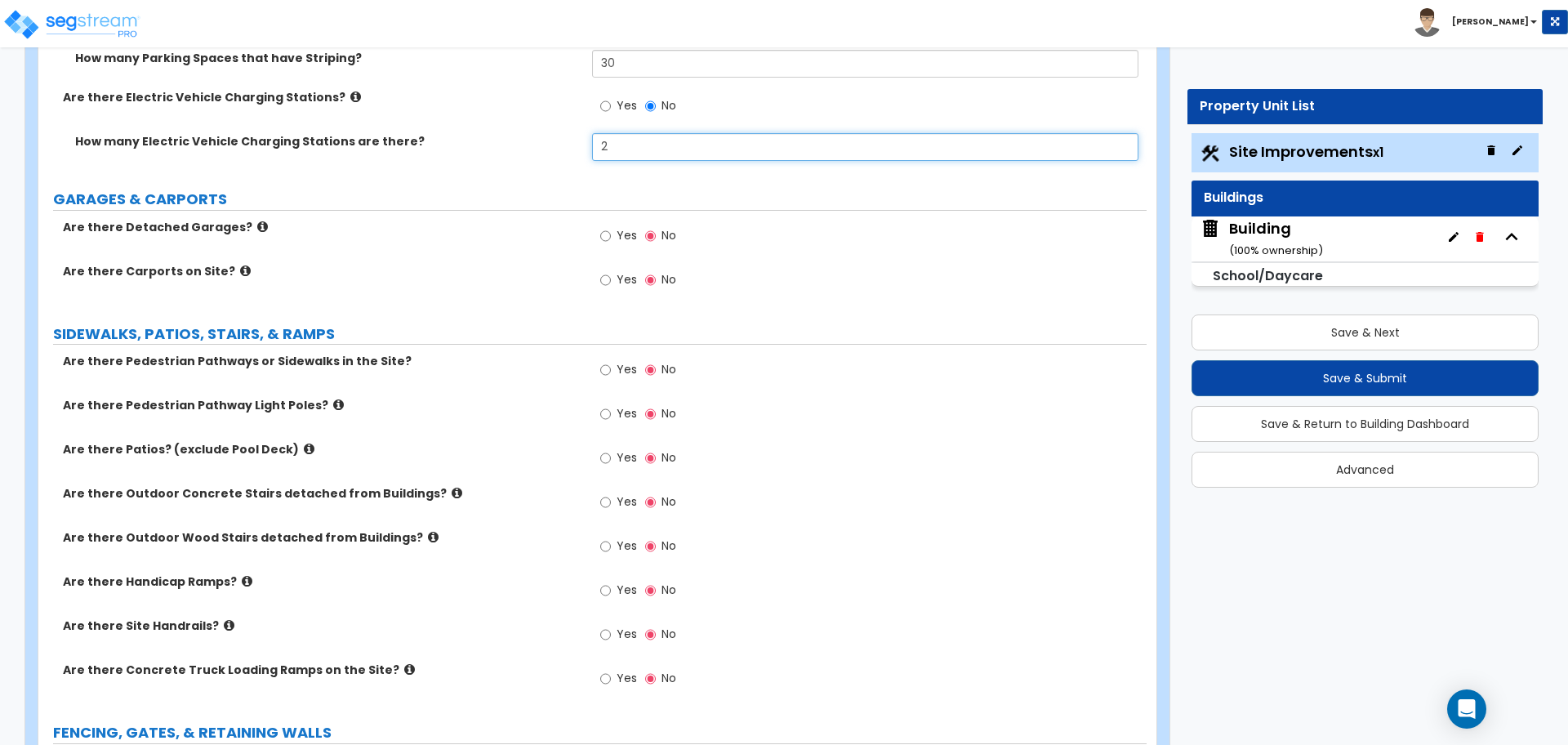
scroll to position [1981, 0]
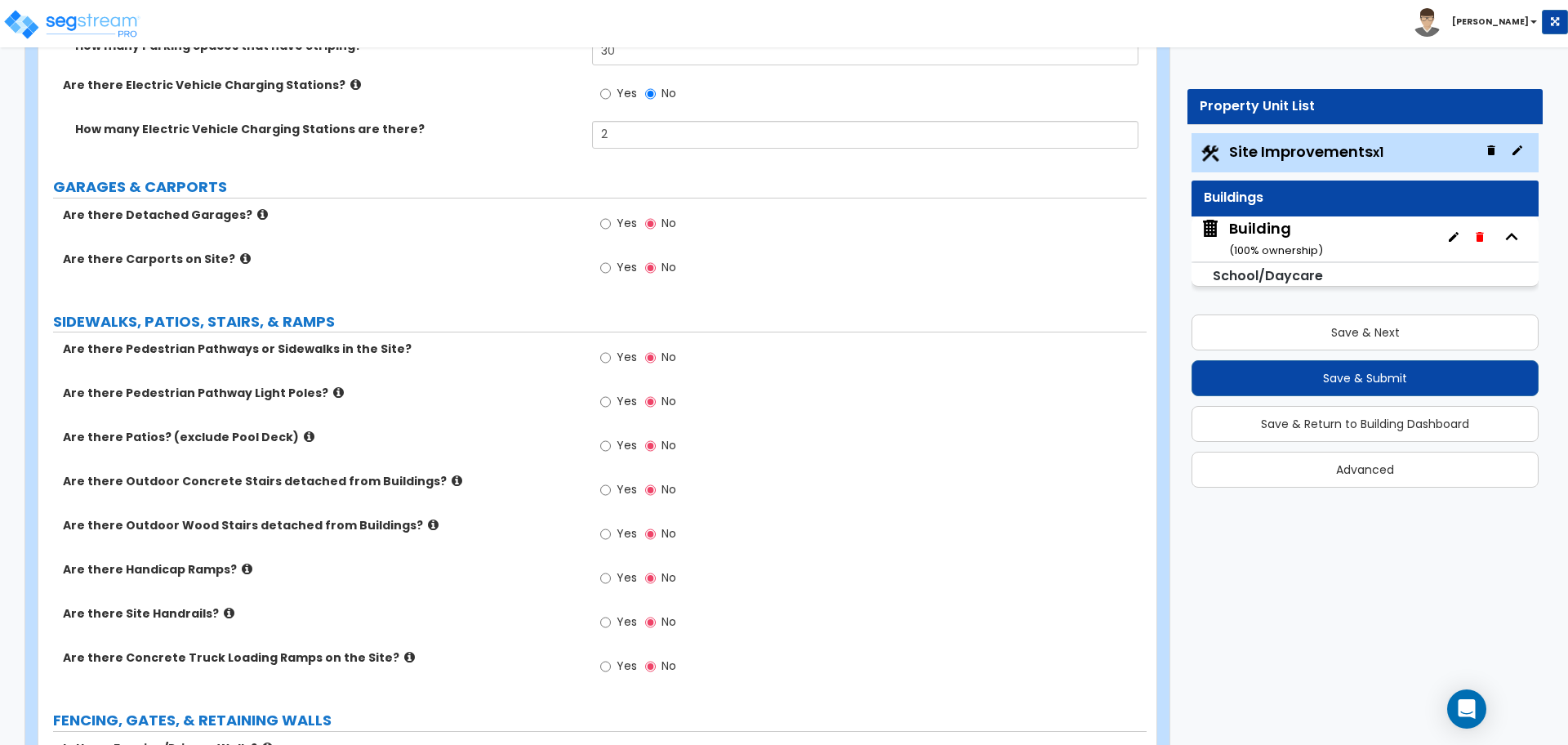
click at [257, 208] on icon at bounding box center [262, 215] width 11 height 12
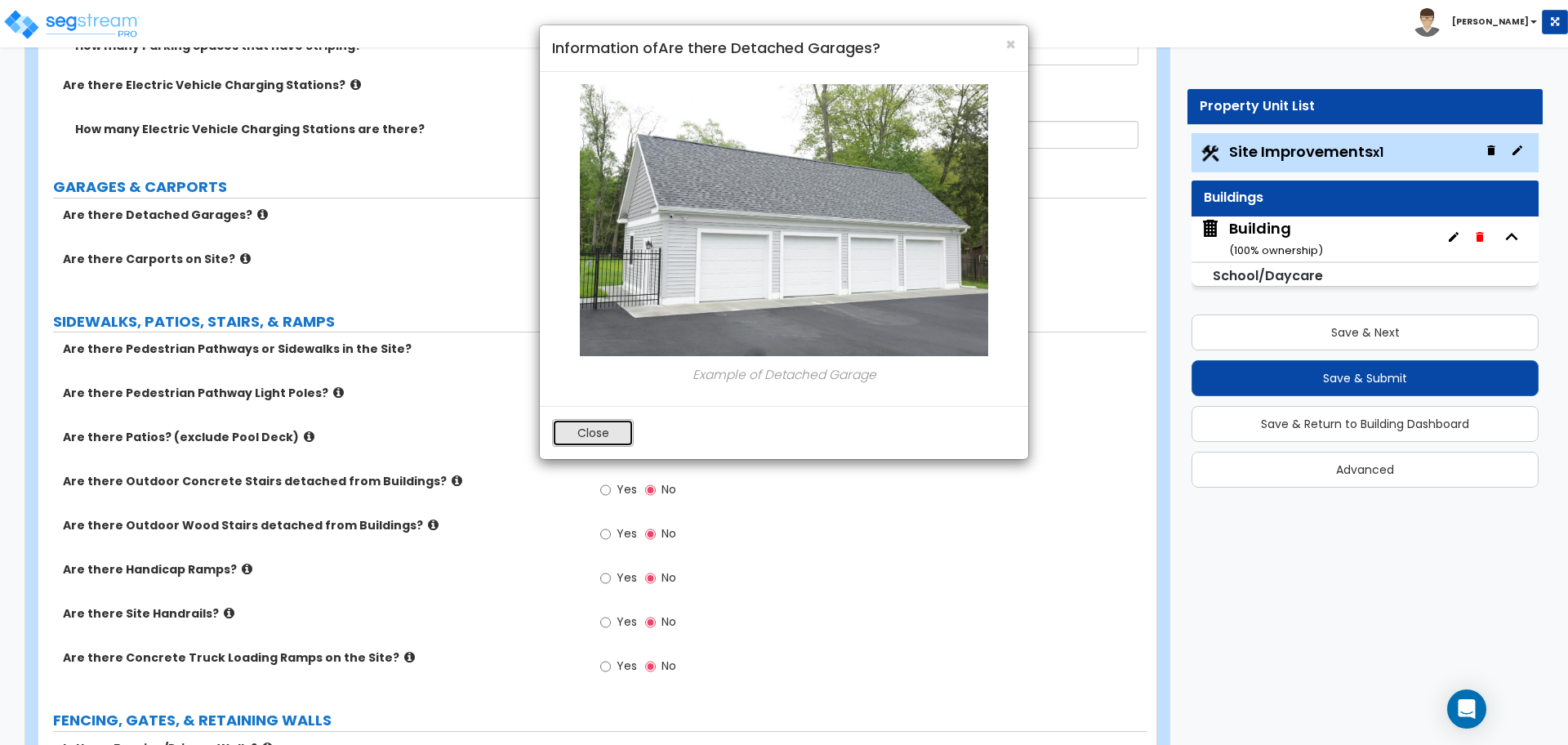
click at [602, 427] on button "Close" at bounding box center [593, 433] width 82 height 28
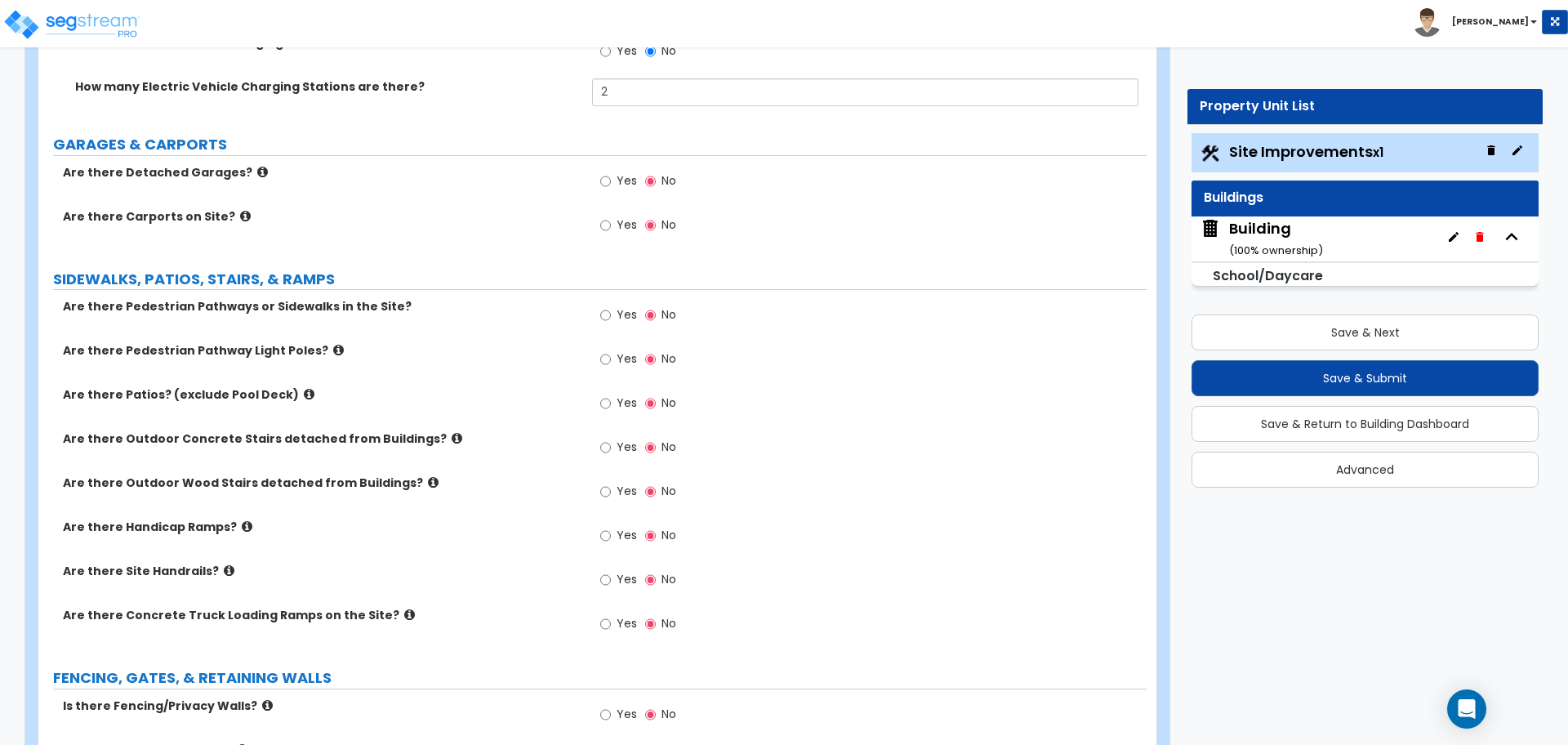
scroll to position [2027, 0]
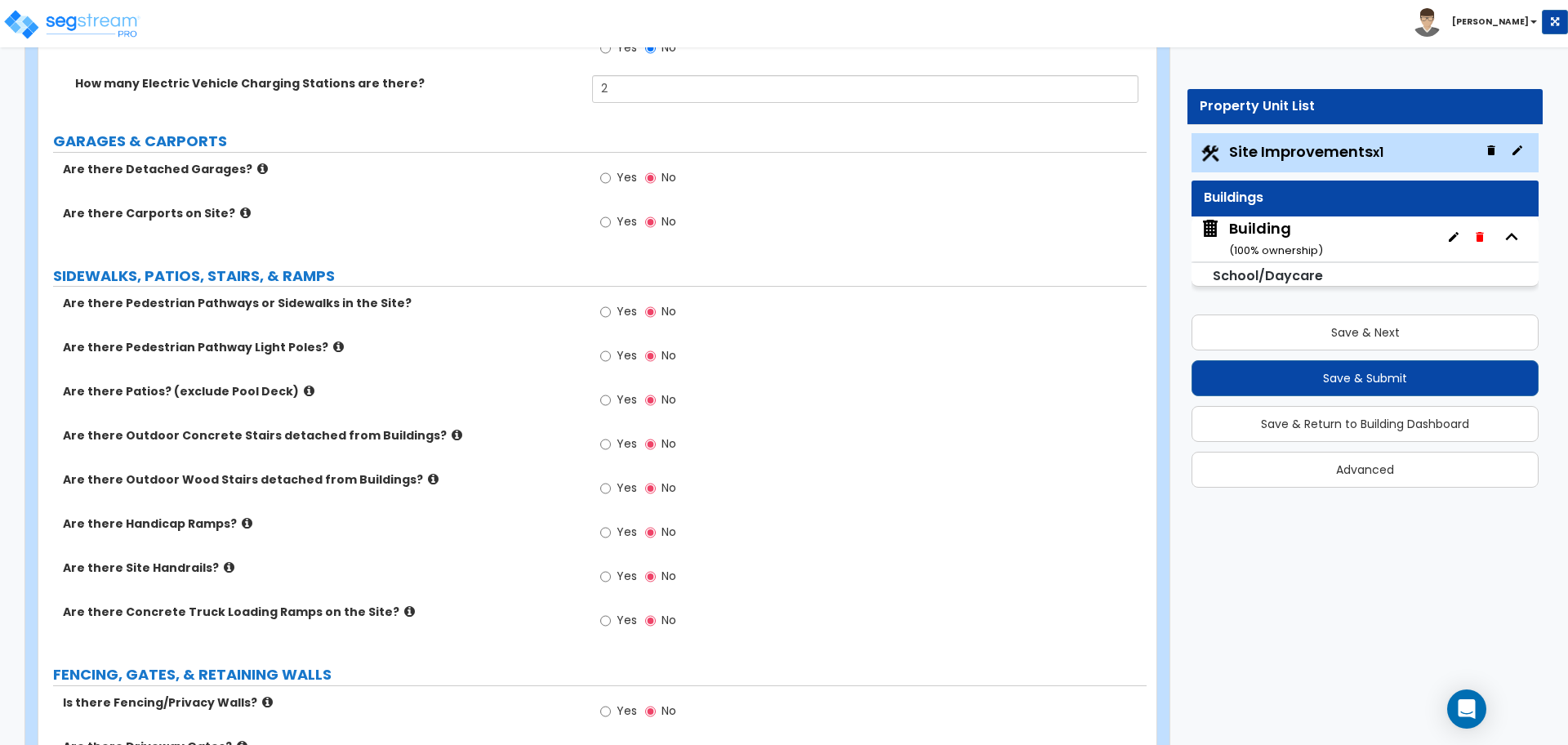
click at [613, 176] on label "Yes" at bounding box center [619, 179] width 37 height 28
click at [611, 176] on input "Yes" at bounding box center [605, 178] width 11 height 18
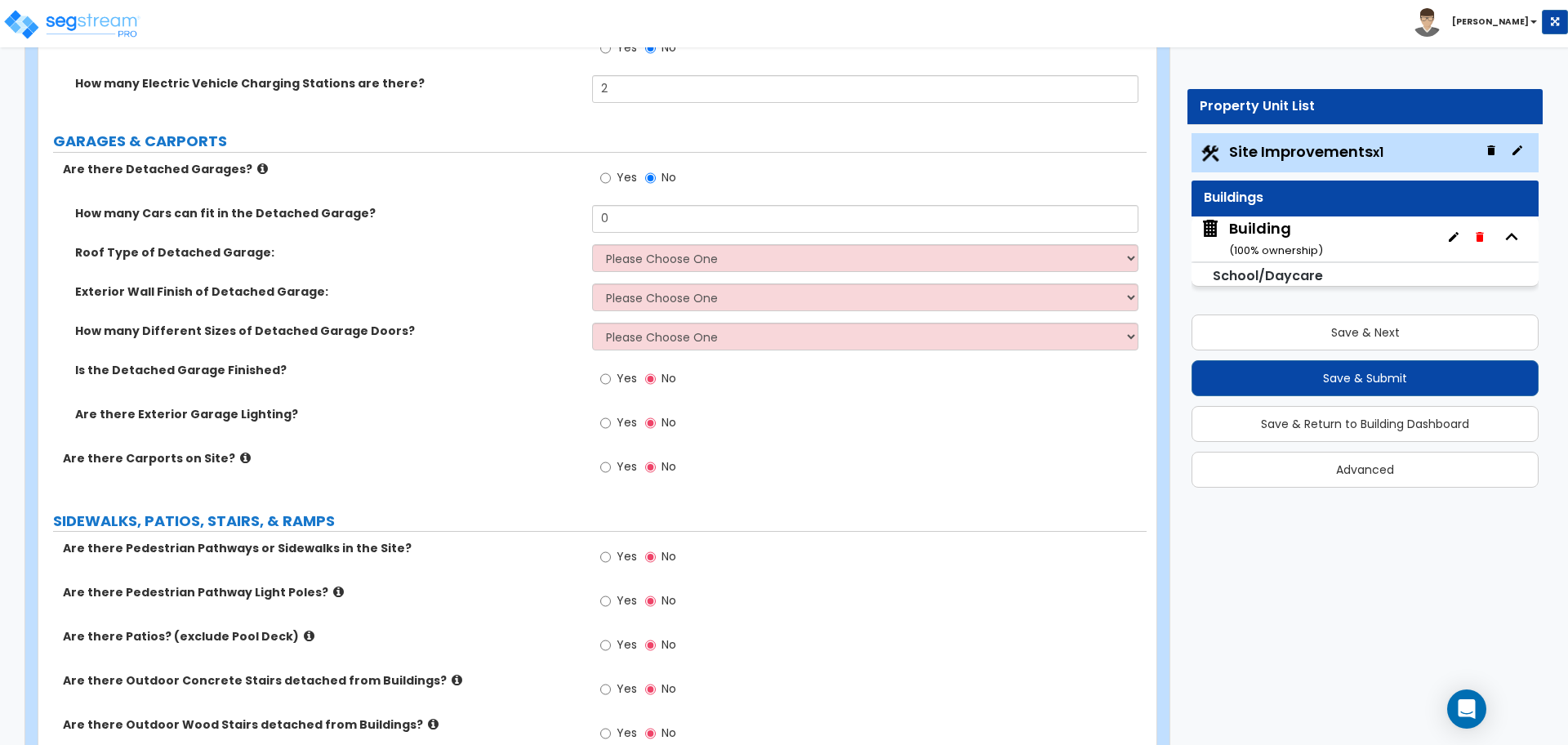
click at [656, 171] on label "No" at bounding box center [660, 179] width 31 height 28
click at [656, 171] on input "No" at bounding box center [650, 178] width 11 height 18
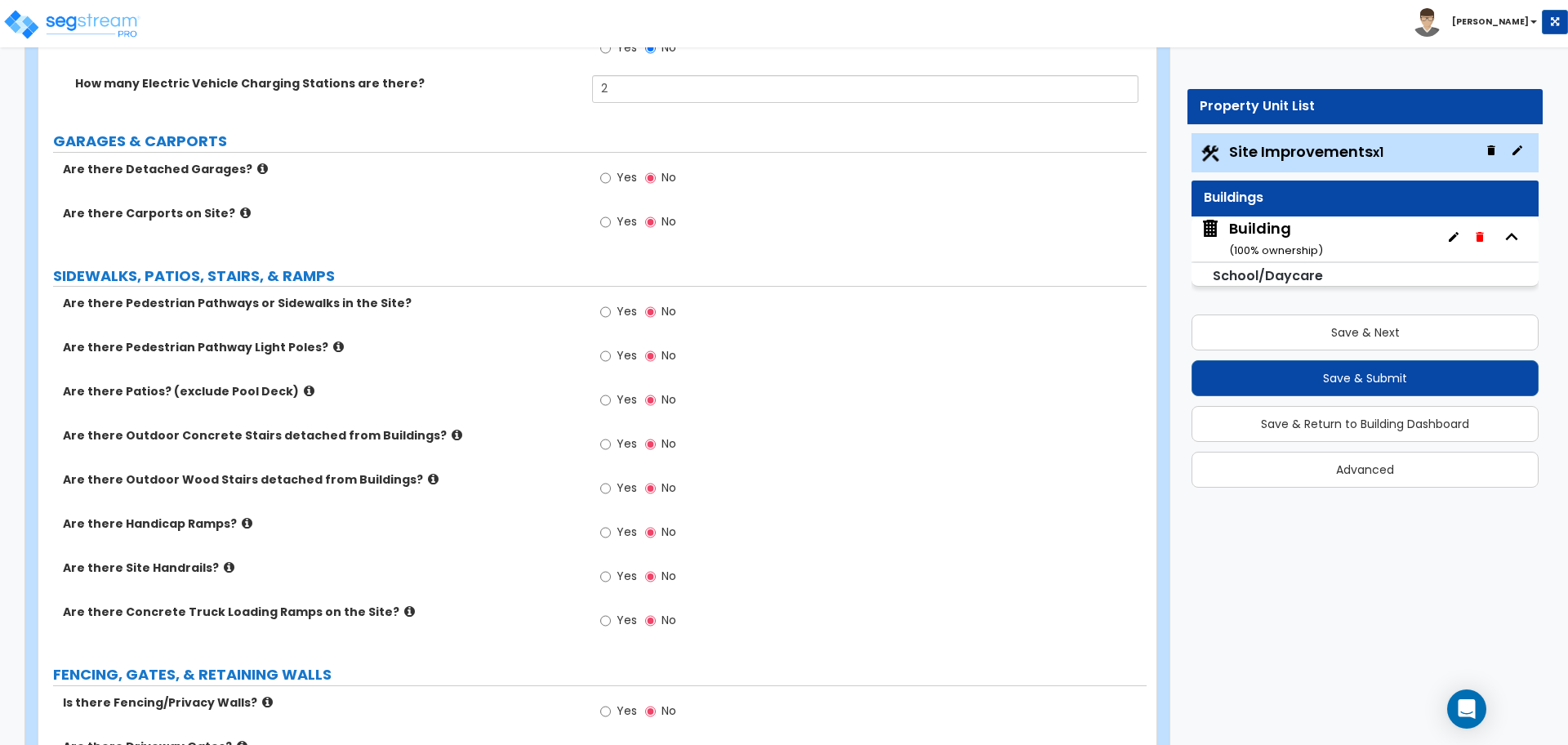
click at [631, 172] on span "Yes" at bounding box center [626, 177] width 20 height 17
click at [611, 172] on input "Yes" at bounding box center [605, 178] width 11 height 18
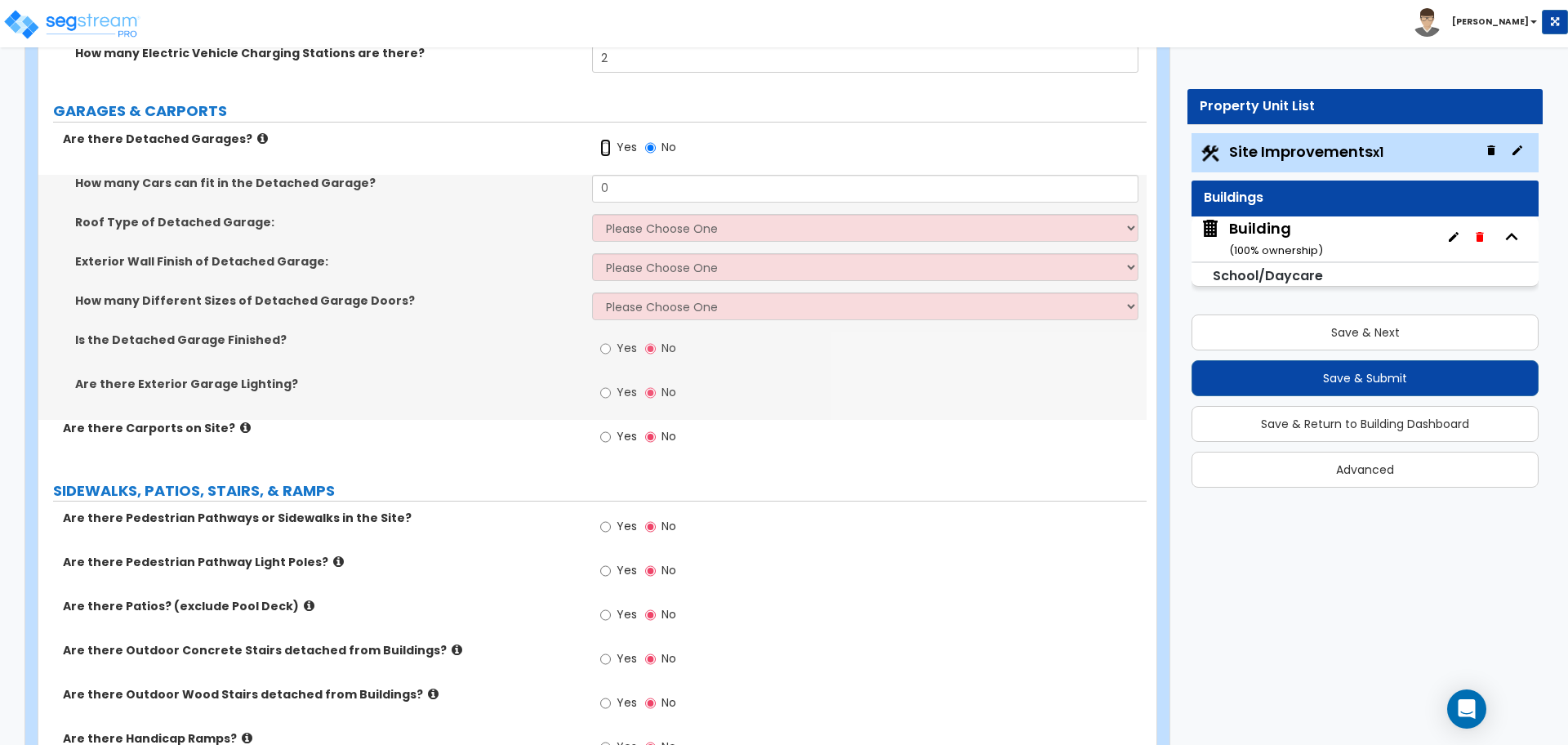
scroll to position [2063, 0]
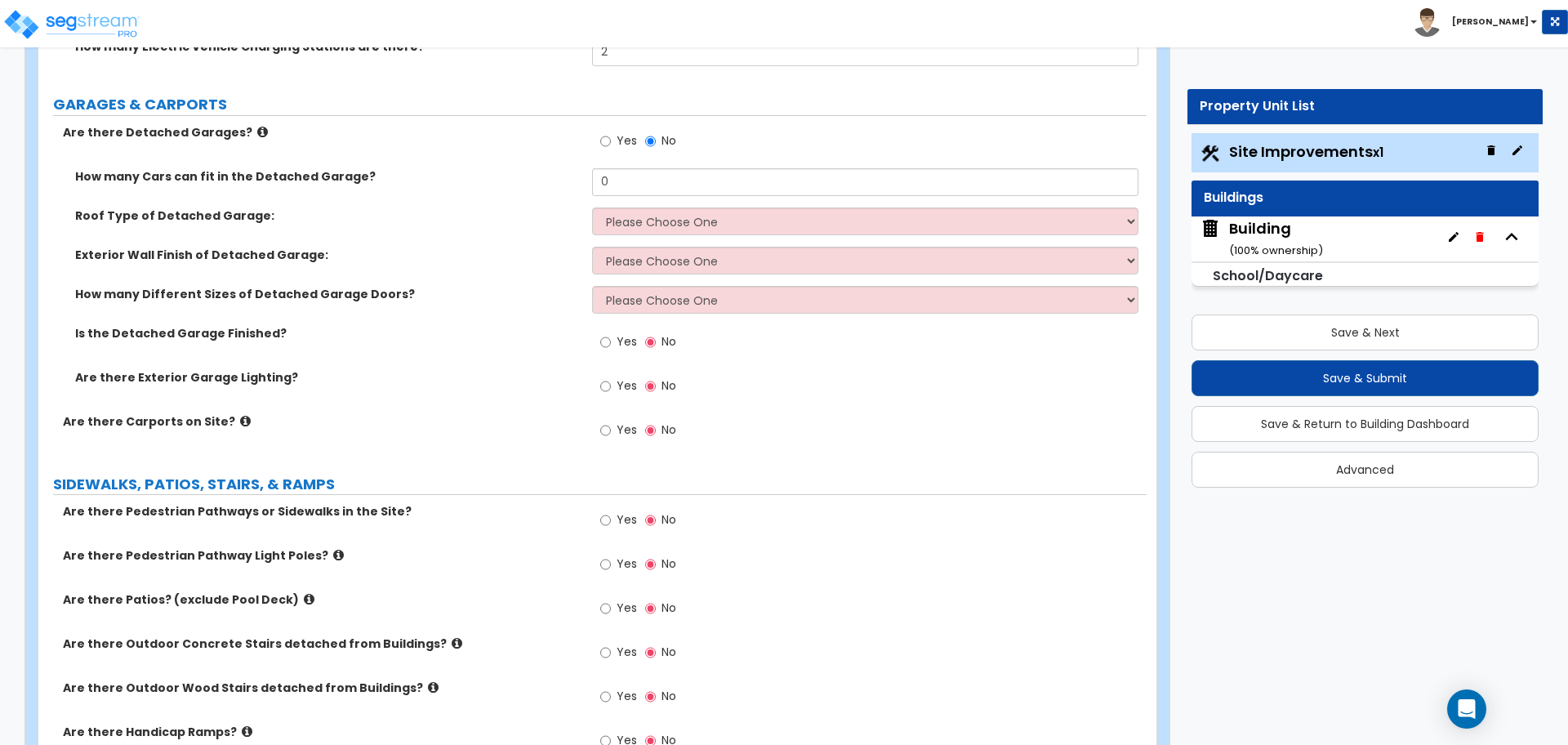
click at [627, 330] on label "Yes" at bounding box center [619, 344] width 37 height 28
click at [611, 333] on input "Yes" at bounding box center [605, 342] width 11 height 18
radio input "true"
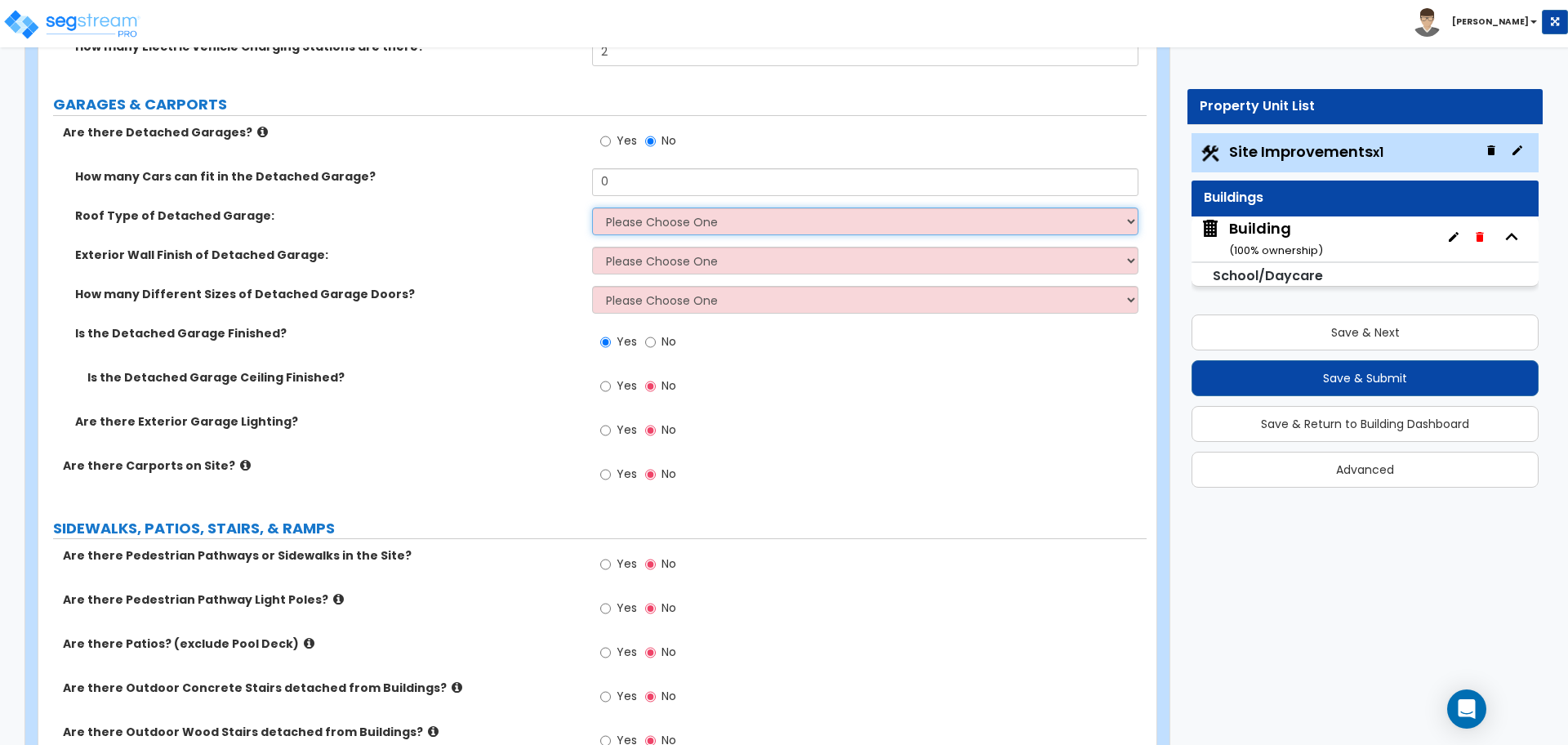
click at [636, 217] on select "Please Choose One Gabled Roof Flat Roof" at bounding box center [865, 222] width 546 height 28
select select "1"
click at [592, 208] on select "Please Choose One Gabled Roof Flat Roof" at bounding box center [865, 222] width 546 height 28
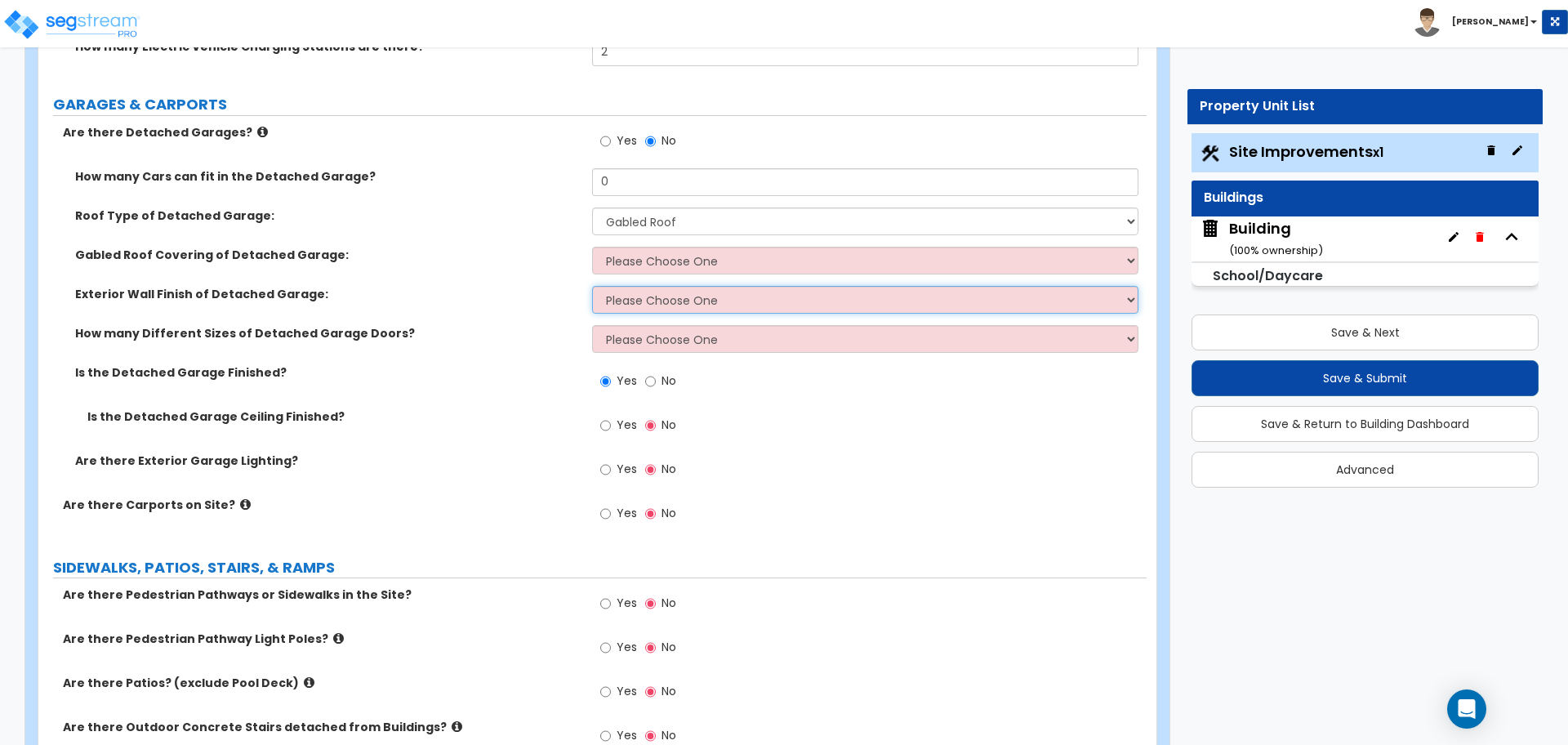
click at [649, 286] on select "Please Choose One Brick Veneer Stone Veneer Wood Siding Vinyl Siding Standing S…" at bounding box center [865, 300] width 546 height 28
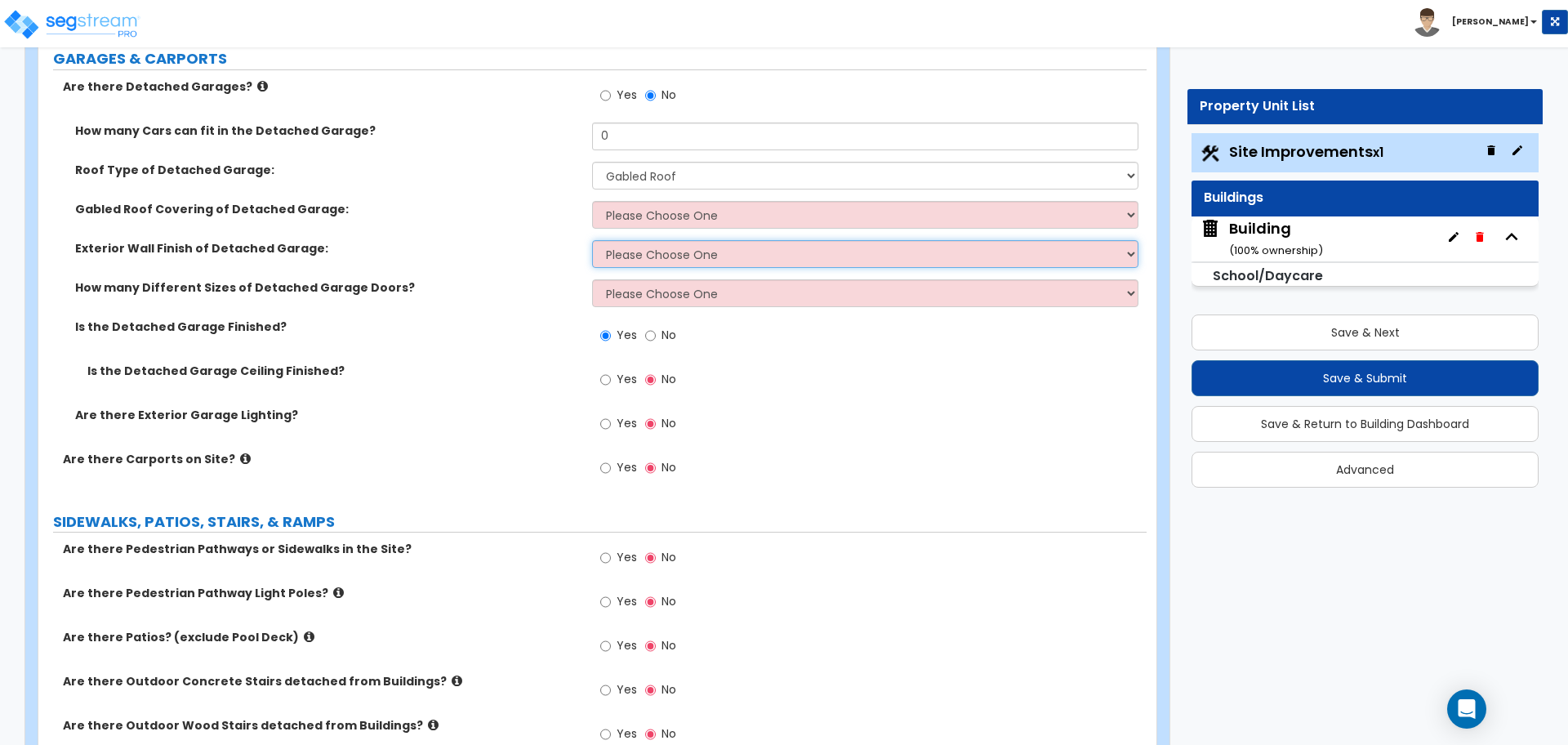
scroll to position [2123, 0]
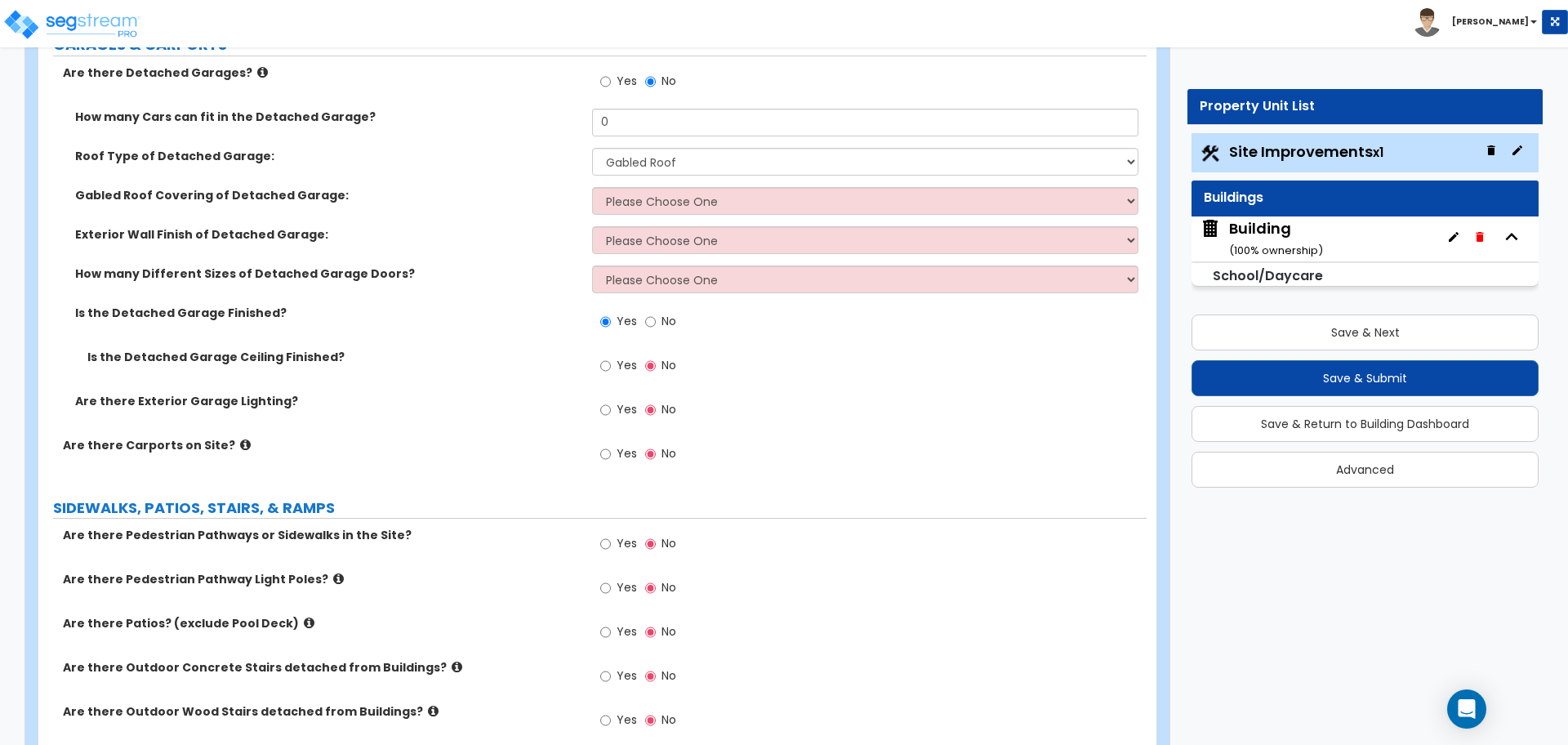
click at [619, 412] on span "Yes" at bounding box center [626, 409] width 20 height 17
click at [611, 412] on input "Yes" at bounding box center [605, 410] width 11 height 18
radio input "true"
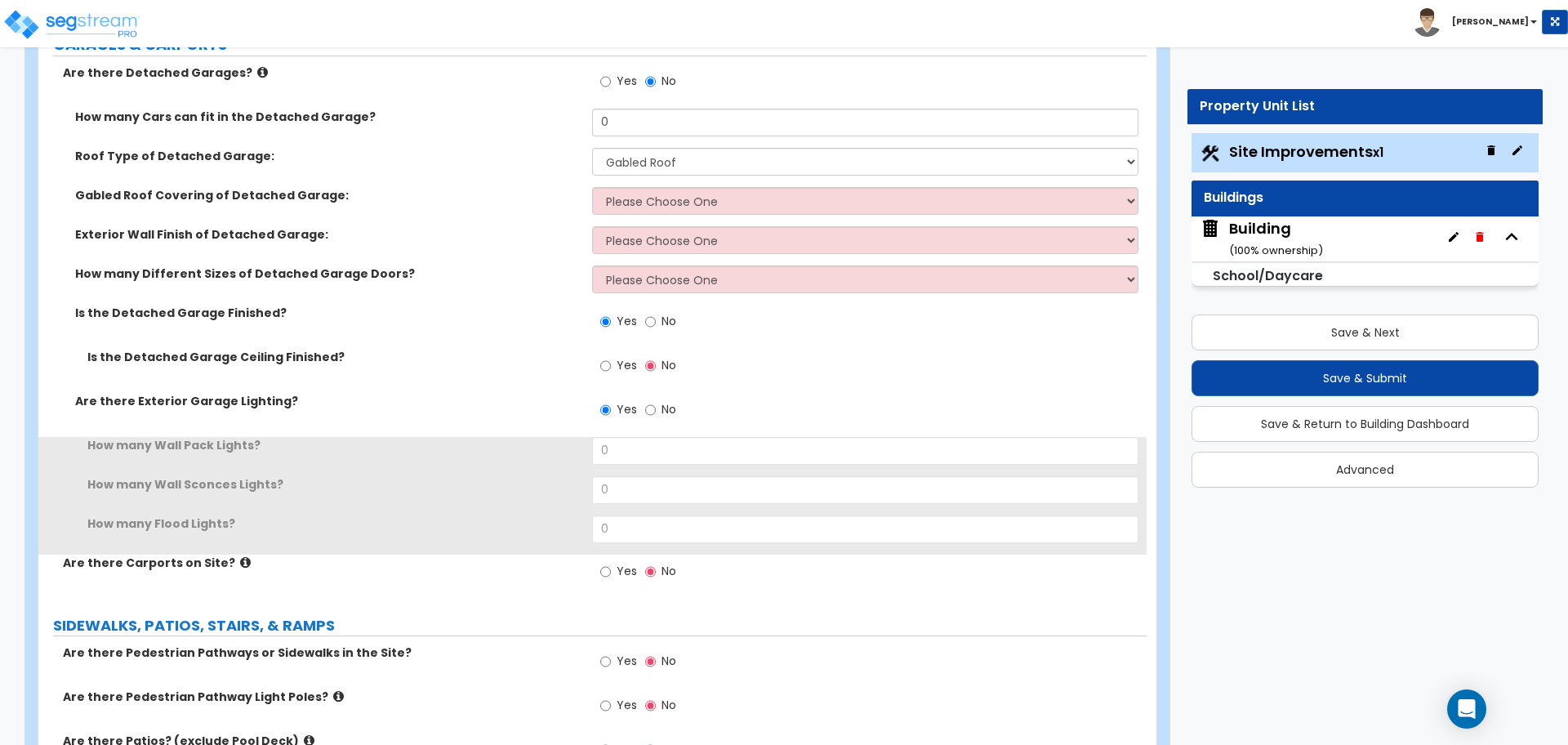
click at [617, 366] on span "Yes" at bounding box center [626, 365] width 20 height 17
click at [611, 366] on input "Yes" at bounding box center [605, 366] width 11 height 18
radio input "true"
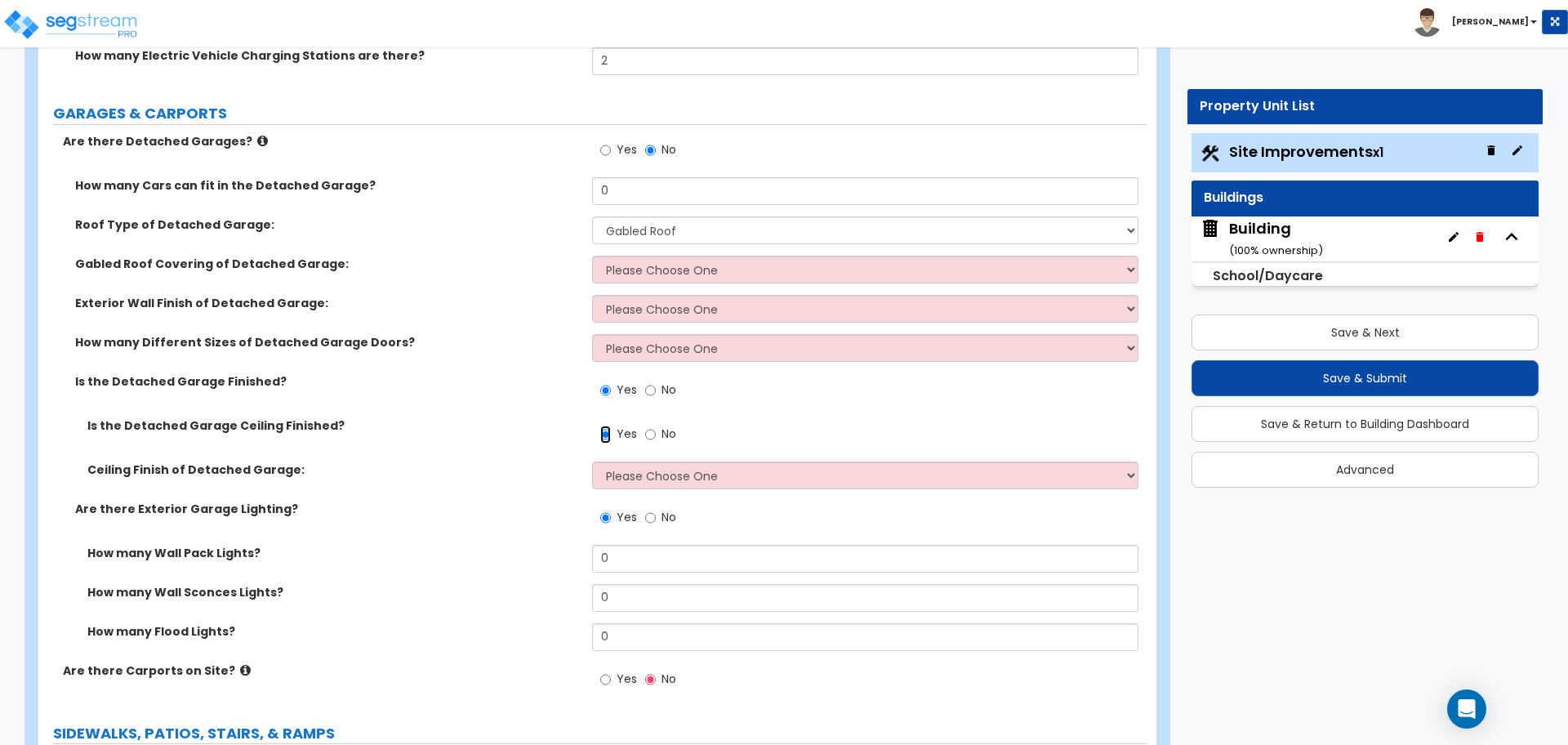
scroll to position [2053, 0]
click at [237, 135] on label "Are there Detached Garages?" at bounding box center [321, 142] width 517 height 17
click at [257, 138] on icon at bounding box center [262, 142] width 11 height 12
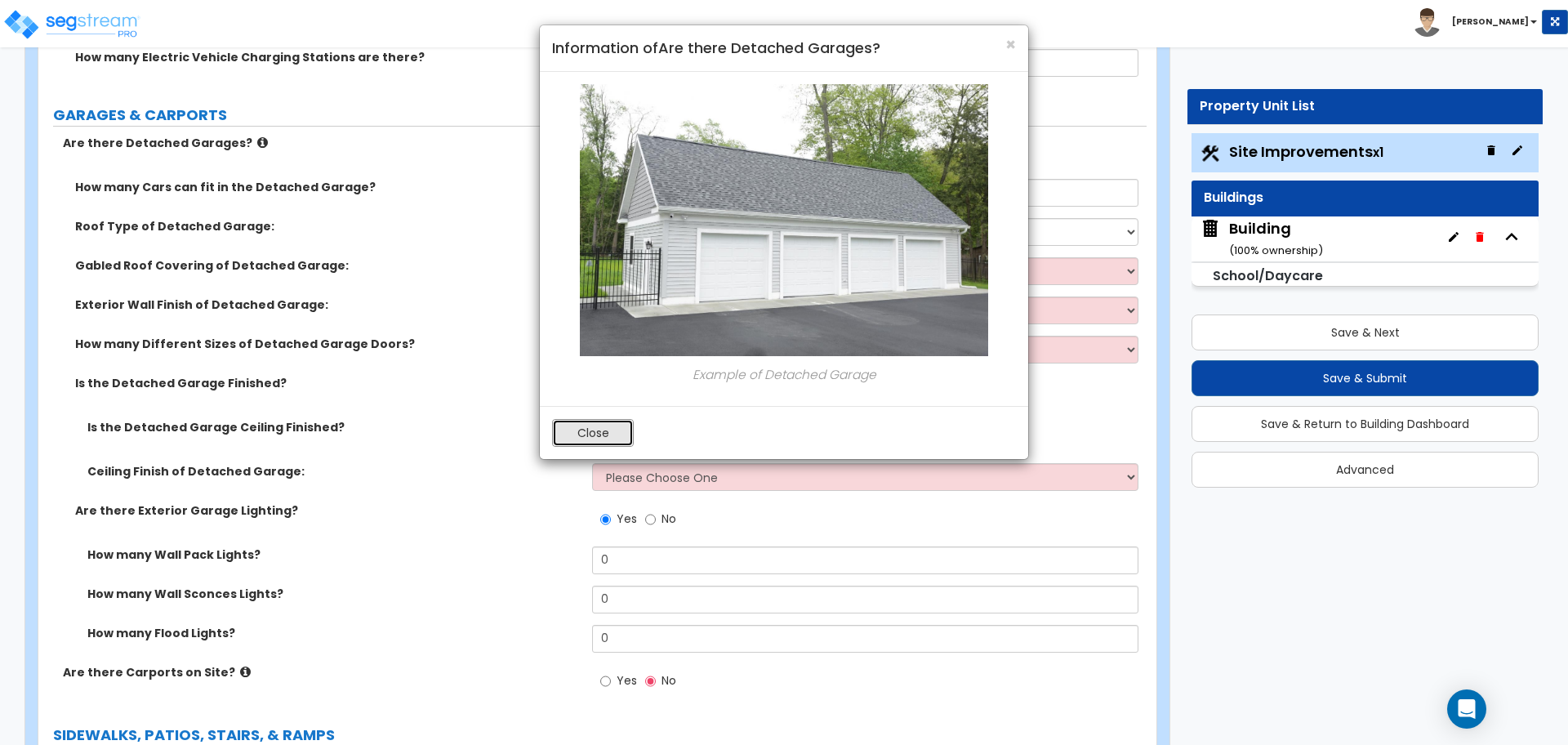
click at [602, 429] on button "Close" at bounding box center [593, 433] width 82 height 28
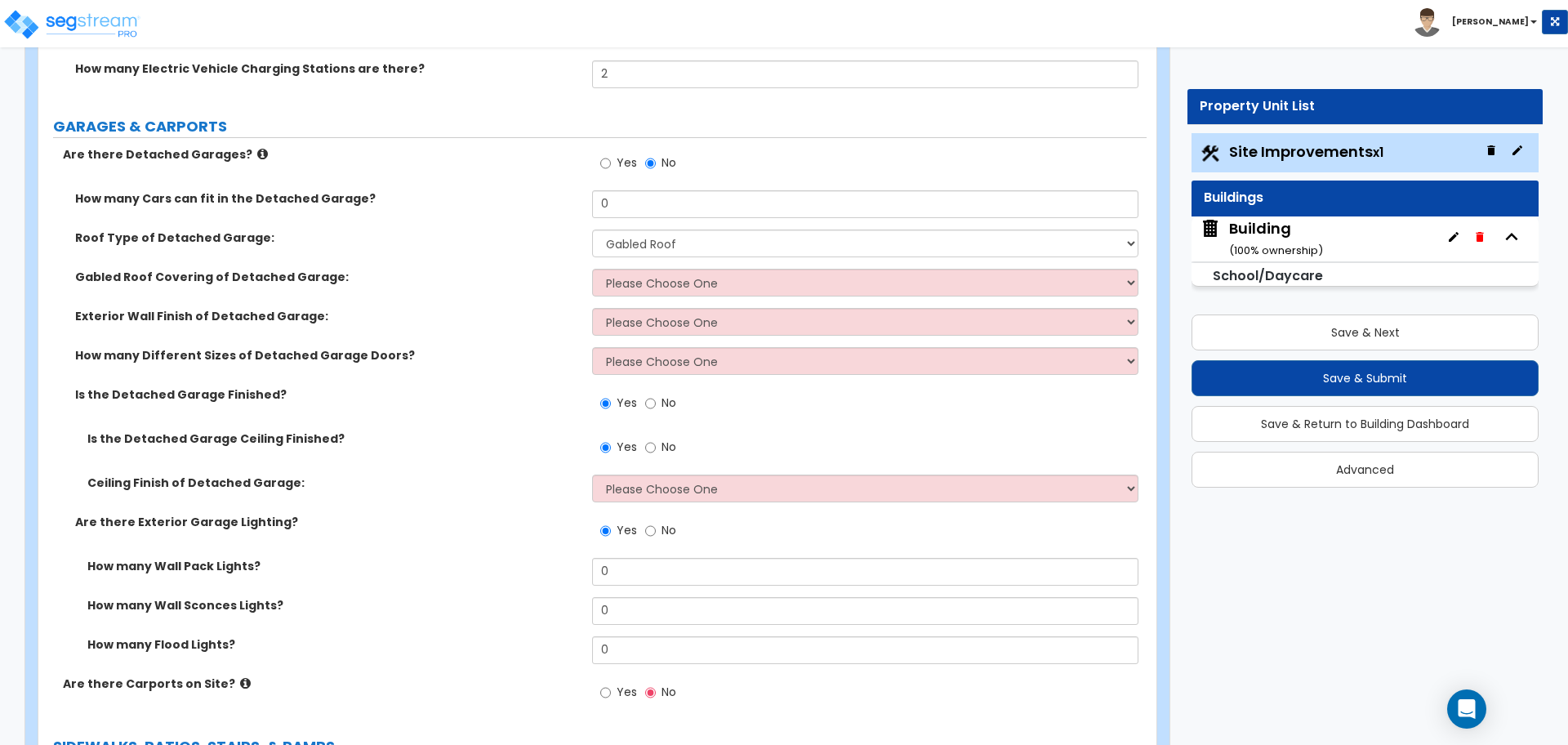
scroll to position [2040, 0]
click at [658, 161] on label "No" at bounding box center [660, 167] width 31 height 28
click at [656, 161] on input "No" at bounding box center [650, 164] width 11 height 18
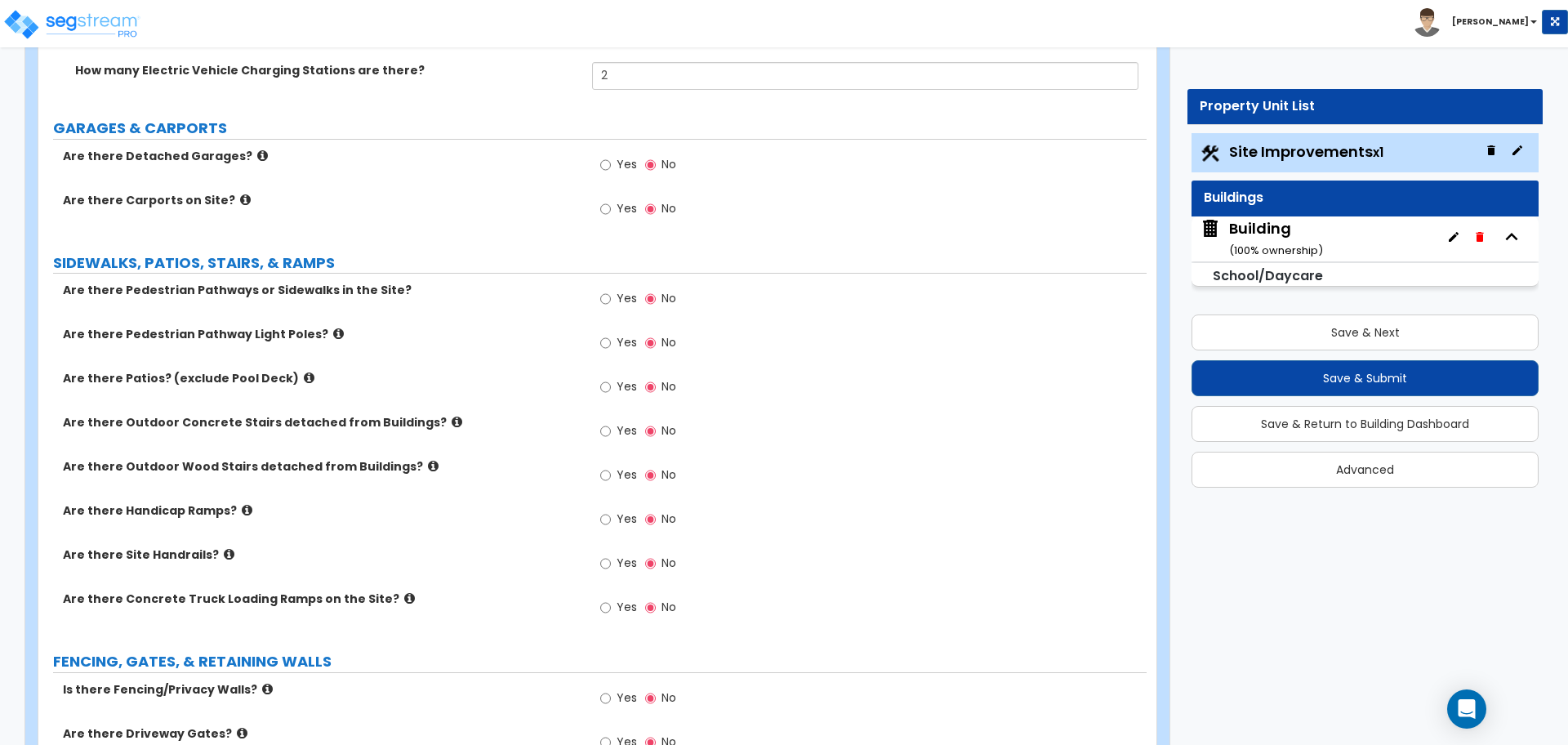
click at [626, 215] on label "Yes" at bounding box center [619, 211] width 37 height 28
click at [611, 215] on input "Yes" at bounding box center [605, 208] width 11 height 18
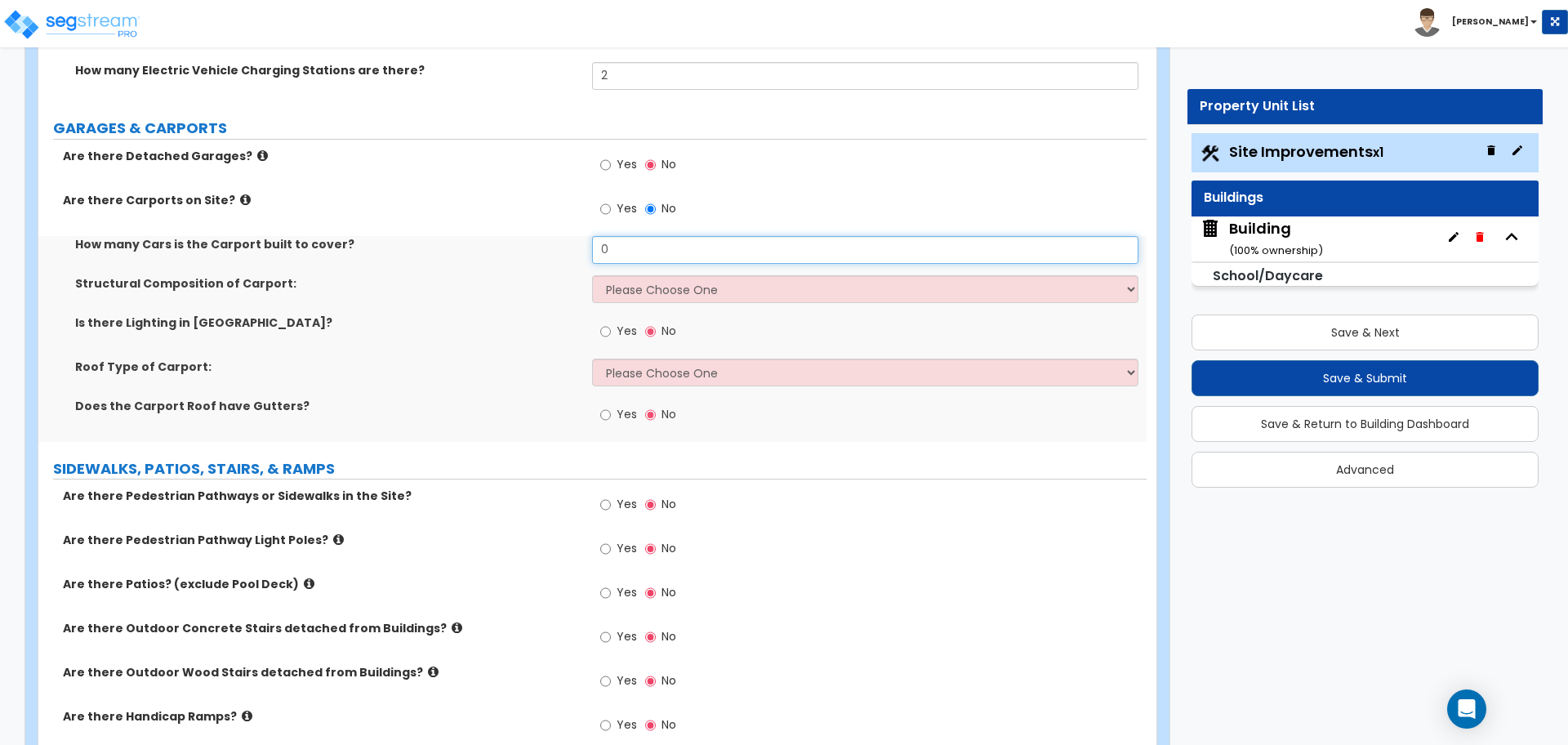
drag, startPoint x: 633, startPoint y: 242, endPoint x: 569, endPoint y: 240, distance: 64.0
click at [570, 240] on div "How many Cars is the Carport built to cover? 0" at bounding box center [593, 255] width 1109 height 40
type input "8"
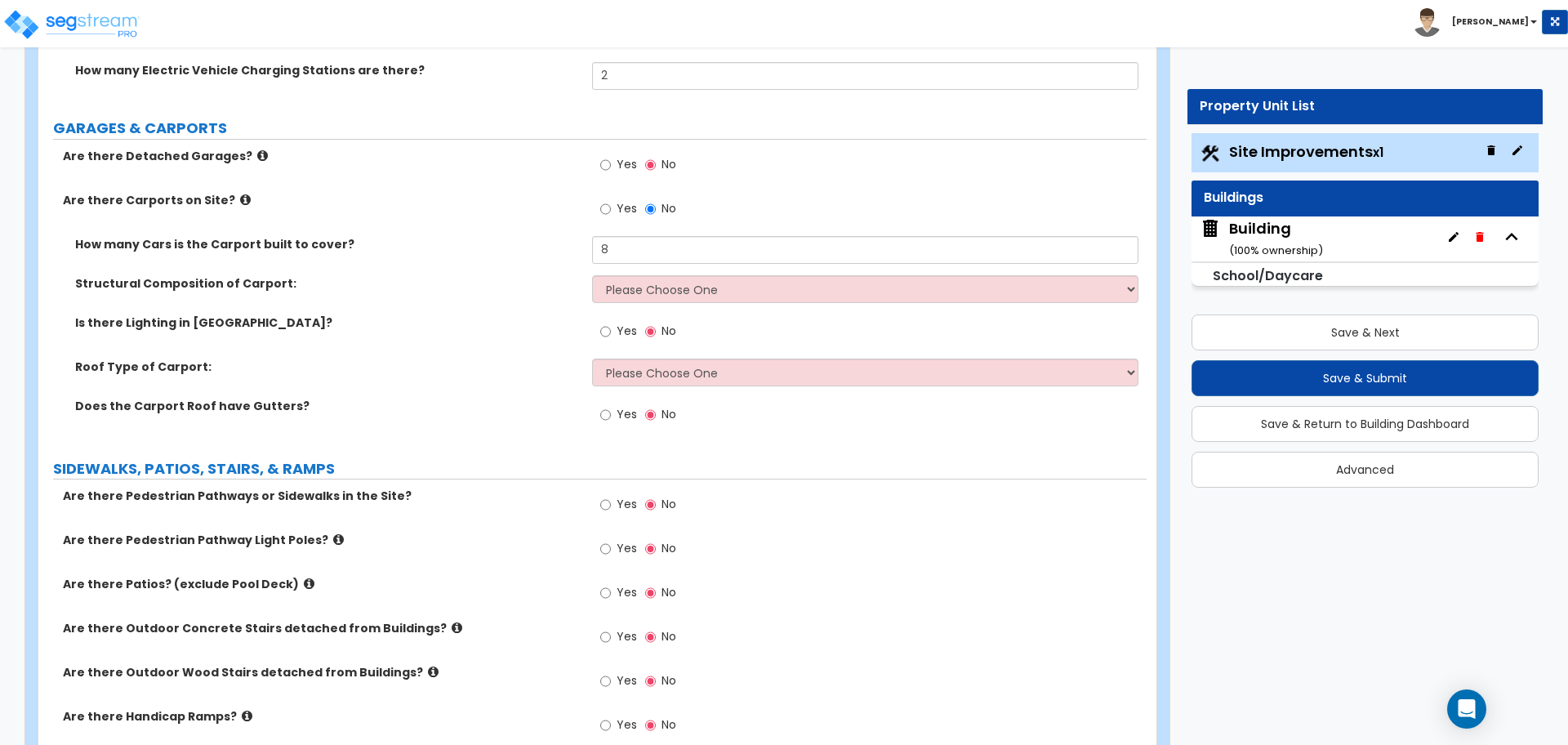
click at [240, 198] on icon at bounding box center [245, 200] width 11 height 12
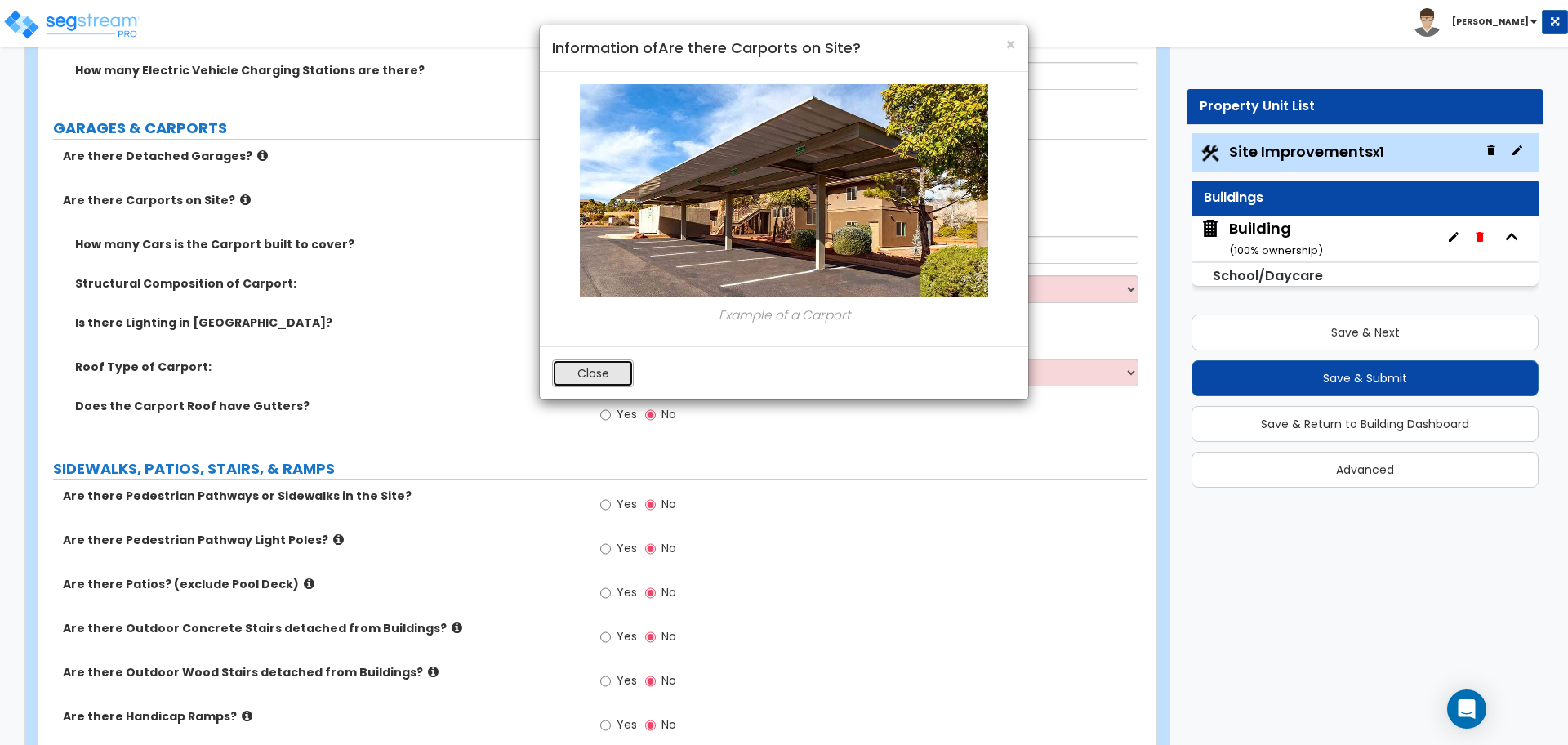
click at [574, 367] on button "Close" at bounding box center [593, 373] width 82 height 28
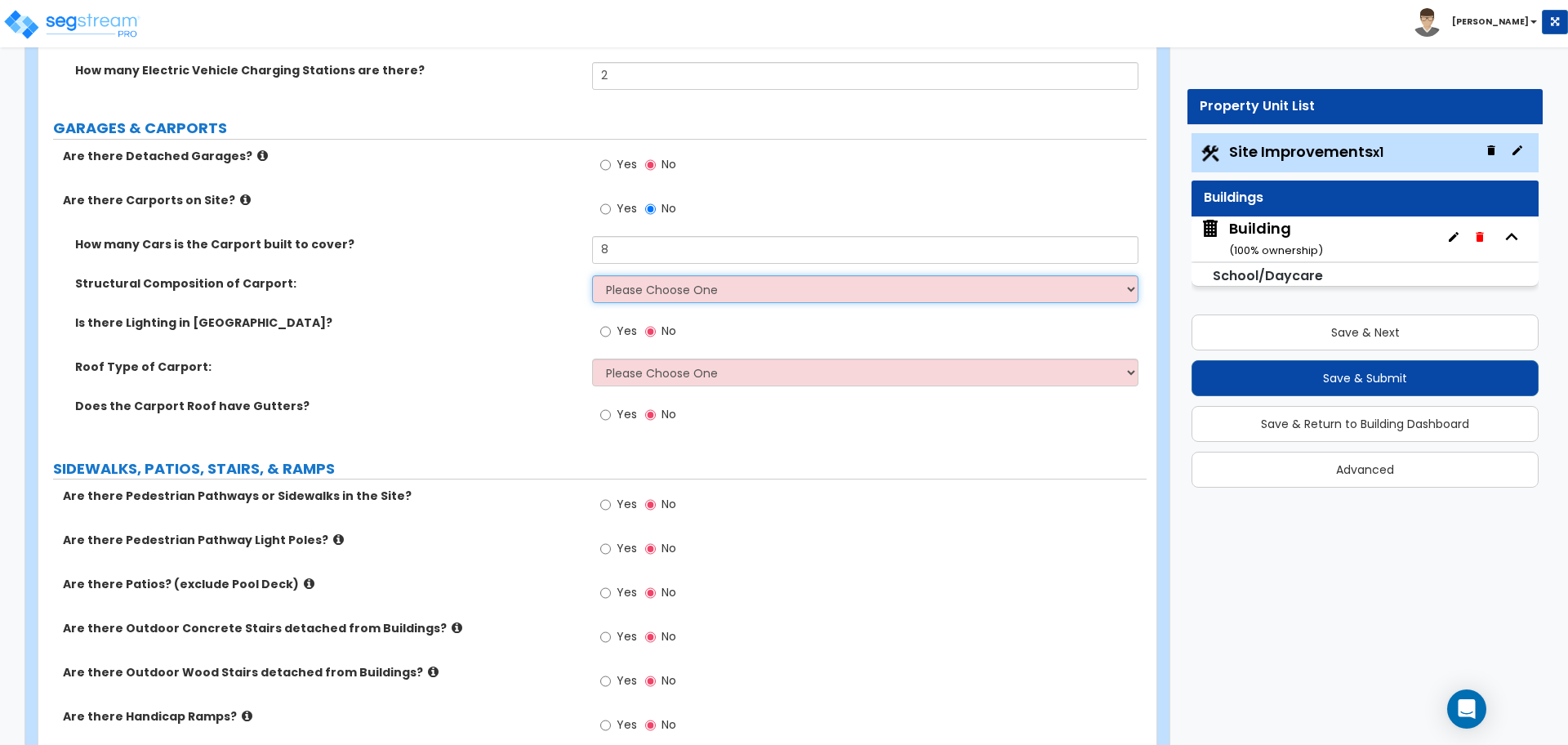
click at [624, 290] on select "Please Choose One Steel Wood" at bounding box center [865, 289] width 546 height 28
select select "1"
click at [592, 275] on select "Please Choose One Steel Wood" at bounding box center [865, 289] width 546 height 28
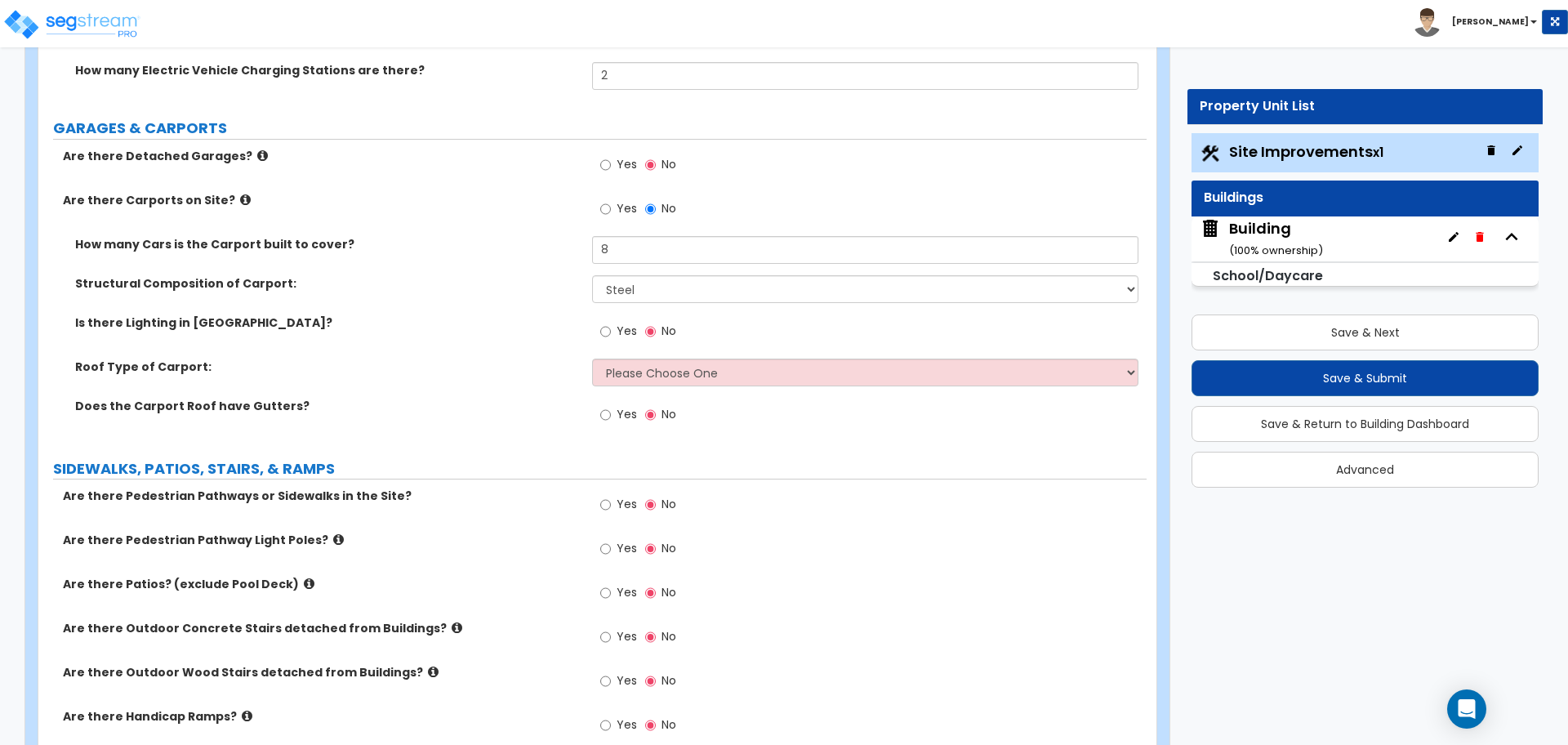
click at [633, 327] on span "Yes" at bounding box center [626, 331] width 20 height 17
click at [611, 327] on input "Yes" at bounding box center [605, 332] width 11 height 18
radio input "true"
click at [656, 371] on select "Please Choose One Gabled Roof Flat Roof" at bounding box center [865, 373] width 546 height 28
select select "2"
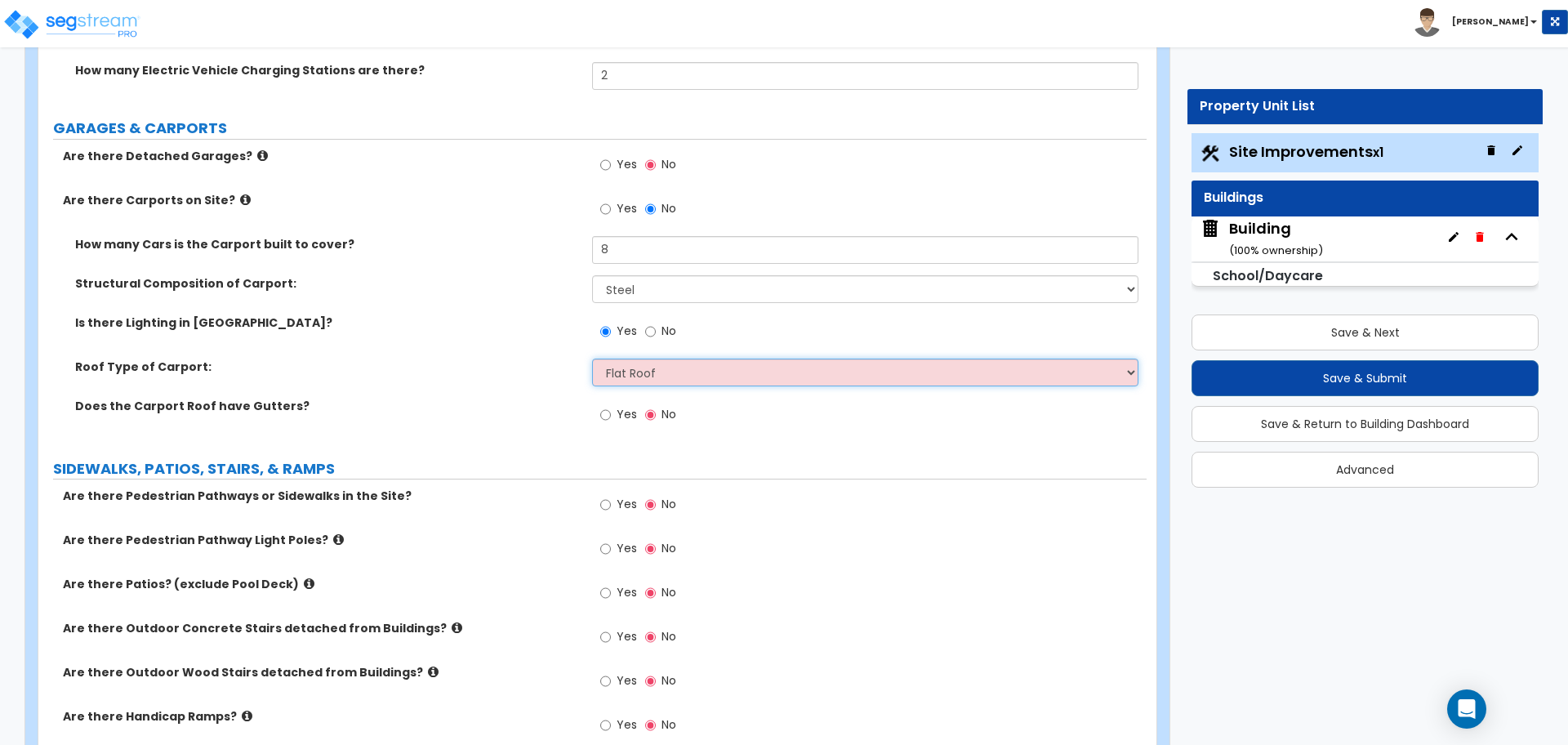
click at [592, 359] on select "Please Choose One Gabled Roof Flat Roof" at bounding box center [865, 373] width 546 height 28
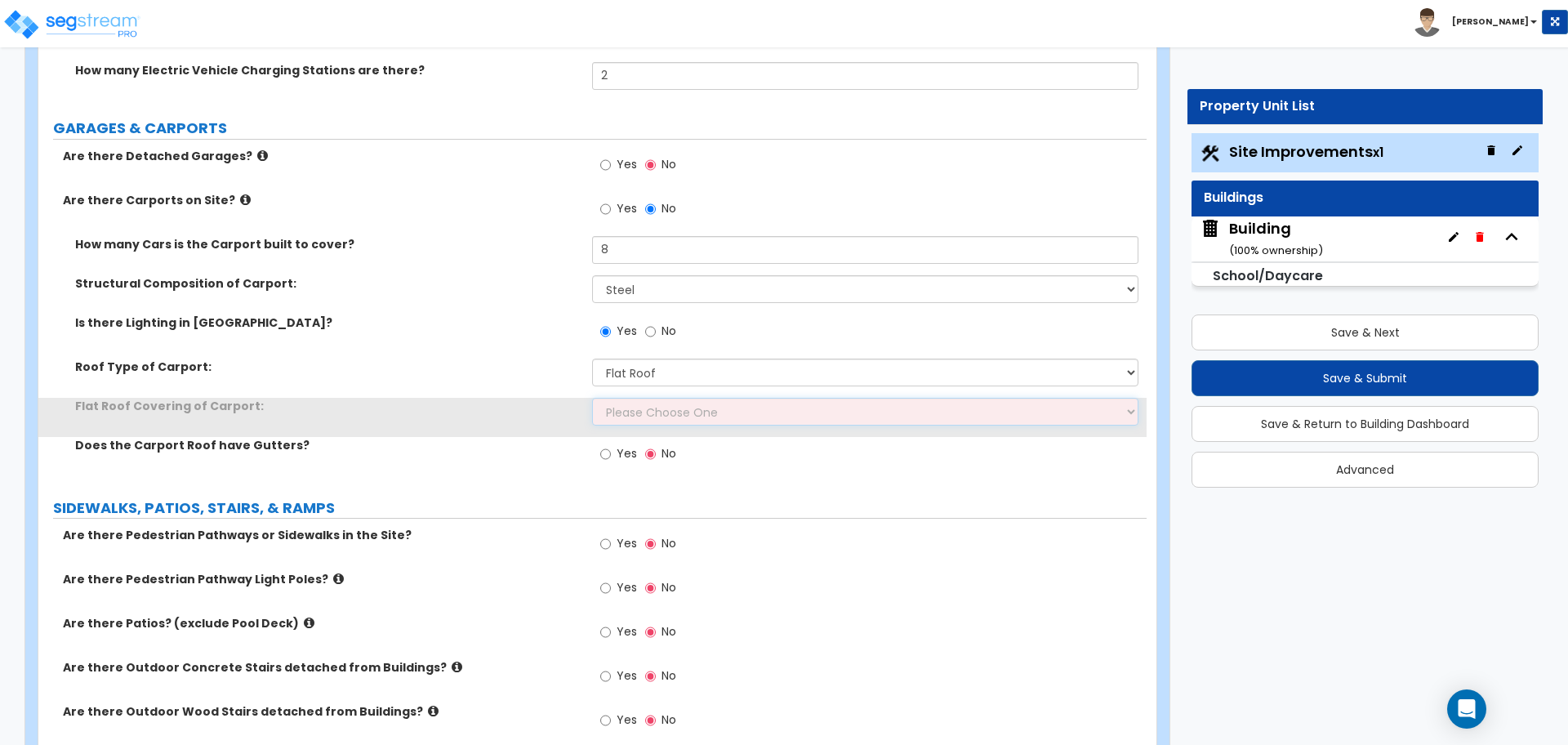
click at [645, 404] on select "Please Choose One Rolled Asphalt Plastic Membrane Asphalt Flood Coat Standing S…" at bounding box center [865, 412] width 546 height 28
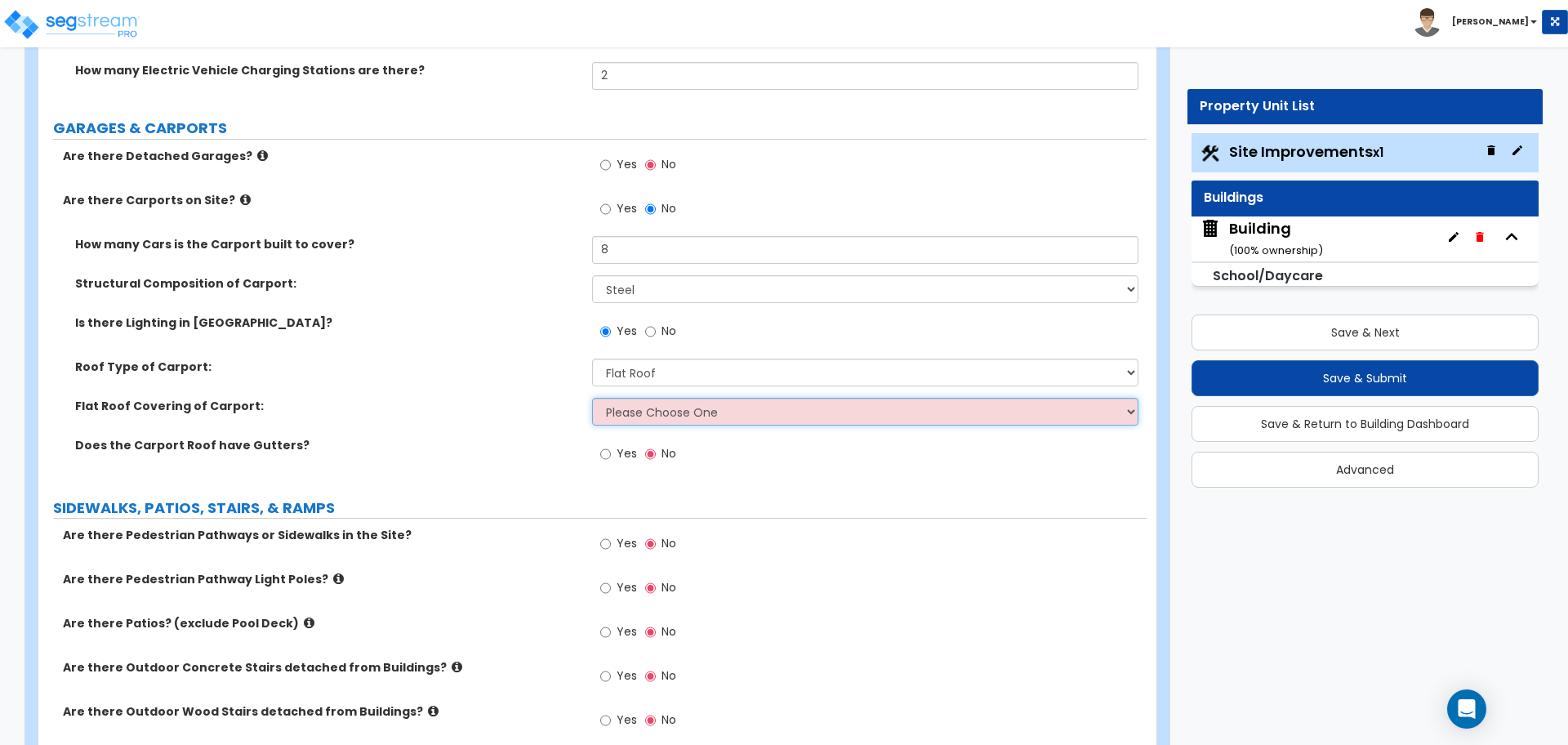
select select "4"
click at [592, 398] on select "Please Choose One Rolled Asphalt Plastic Membrane Asphalt Flood Coat Standing S…" at bounding box center [865, 412] width 546 height 28
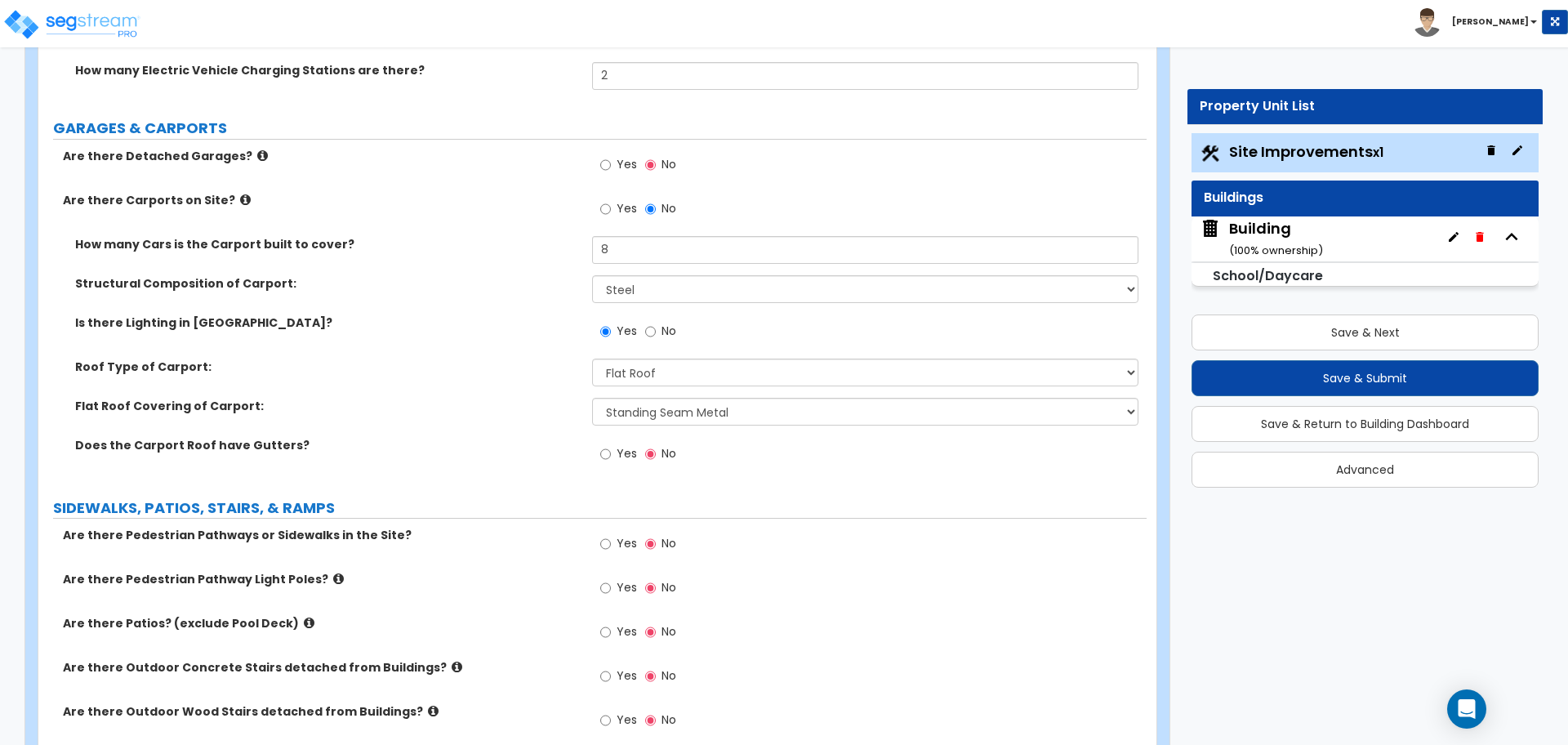
click at [617, 456] on span "Yes" at bounding box center [626, 453] width 20 height 17
click at [611, 456] on input "Yes" at bounding box center [605, 454] width 11 height 18
radio input "true"
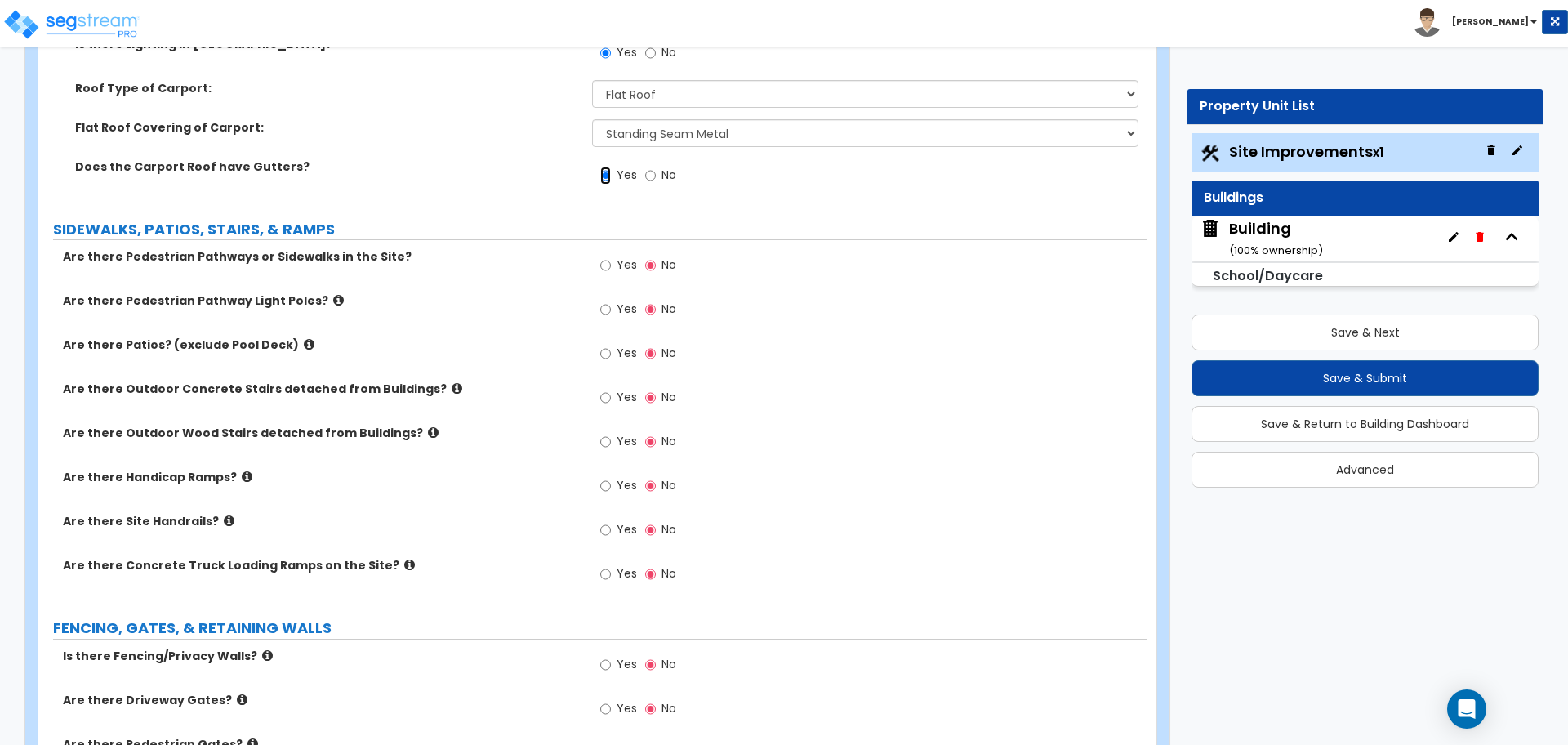
scroll to position [2319, 0]
click at [621, 263] on span "Yes" at bounding box center [626, 264] width 20 height 17
click at [611, 263] on input "Yes" at bounding box center [605, 265] width 11 height 18
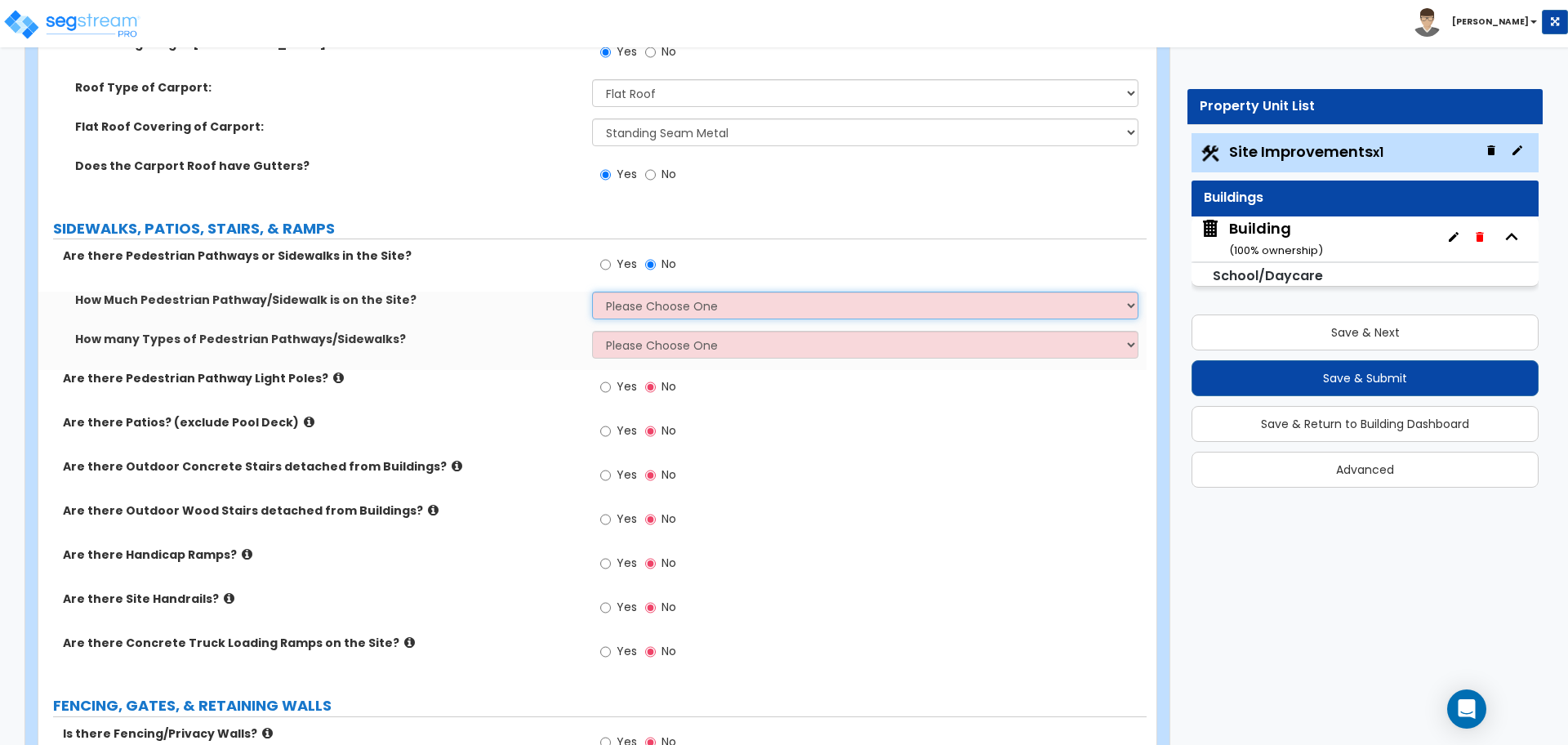
click at [629, 296] on select "Please Choose One I Don't Know, Please Estimate For Me Enter Linear Footage" at bounding box center [865, 305] width 546 height 28
click at [592, 291] on select "Please Choose One I Don't Know, Please Estimate For Me Enter Linear Footage" at bounding box center [865, 305] width 546 height 28
click at [641, 298] on select "Please Choose One I Don't Know, Please Estimate For Me Enter Linear Footage" at bounding box center [865, 305] width 546 height 28
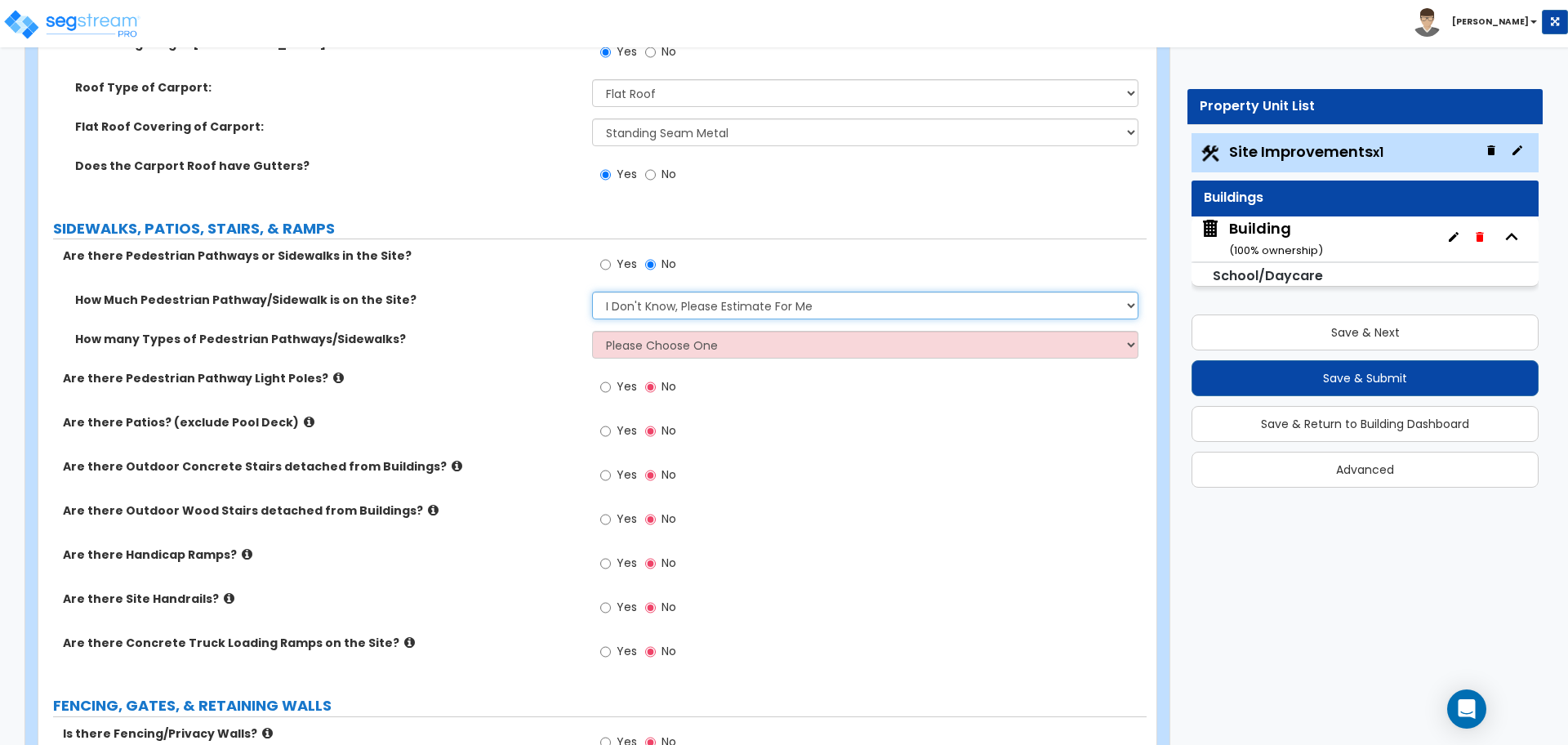
select select "2"
click at [592, 291] on select "Please Choose One I Don't Know, Please Estimate For Me Enter Linear Footage" at bounding box center [865, 305] width 546 height 28
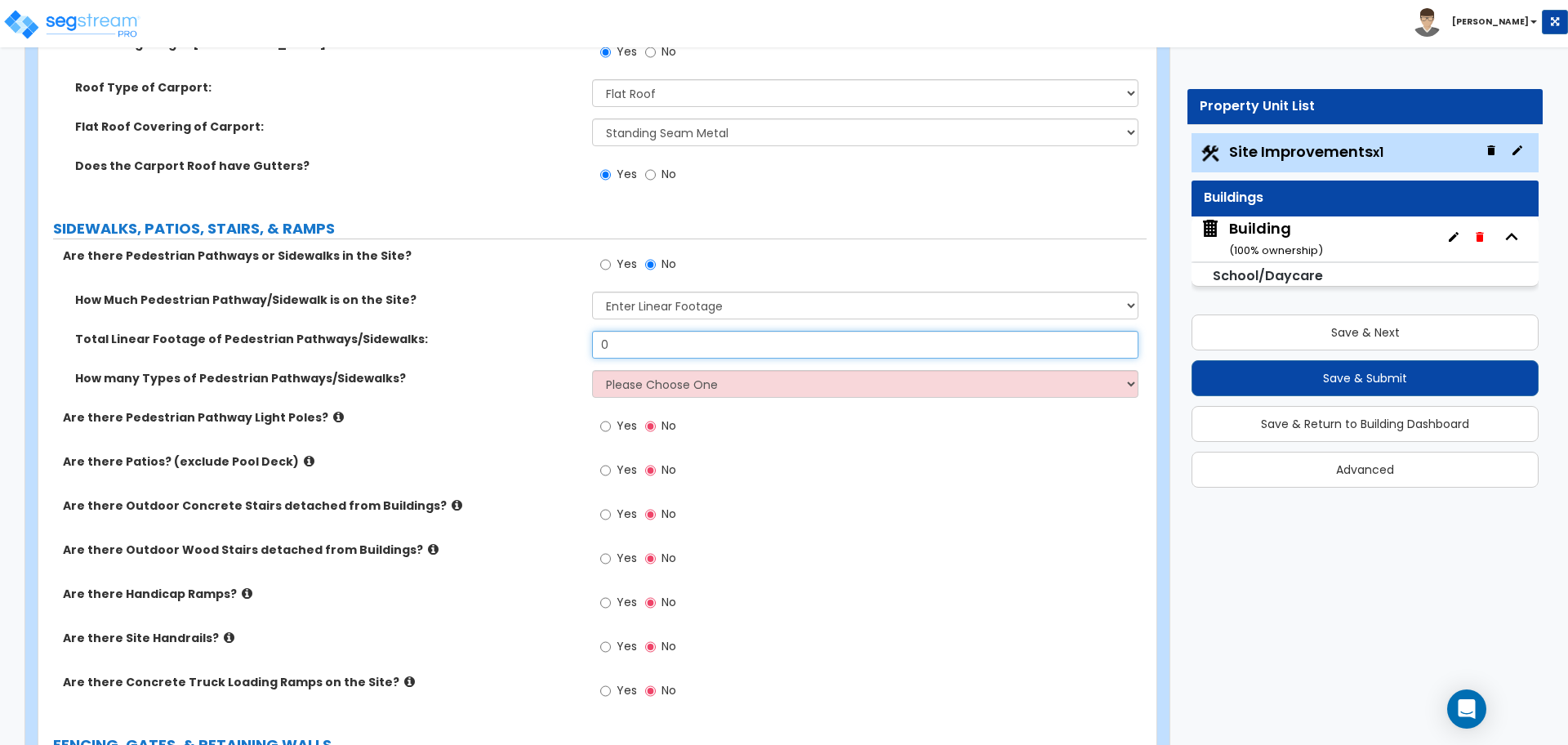
drag, startPoint x: 628, startPoint y: 336, endPoint x: 589, endPoint y: 329, distance: 39.6
click at [582, 332] on div "Total Linear Footage of Pedestrian Pathways/Sidewalks: 0" at bounding box center [593, 350] width 1109 height 40
type input "500"
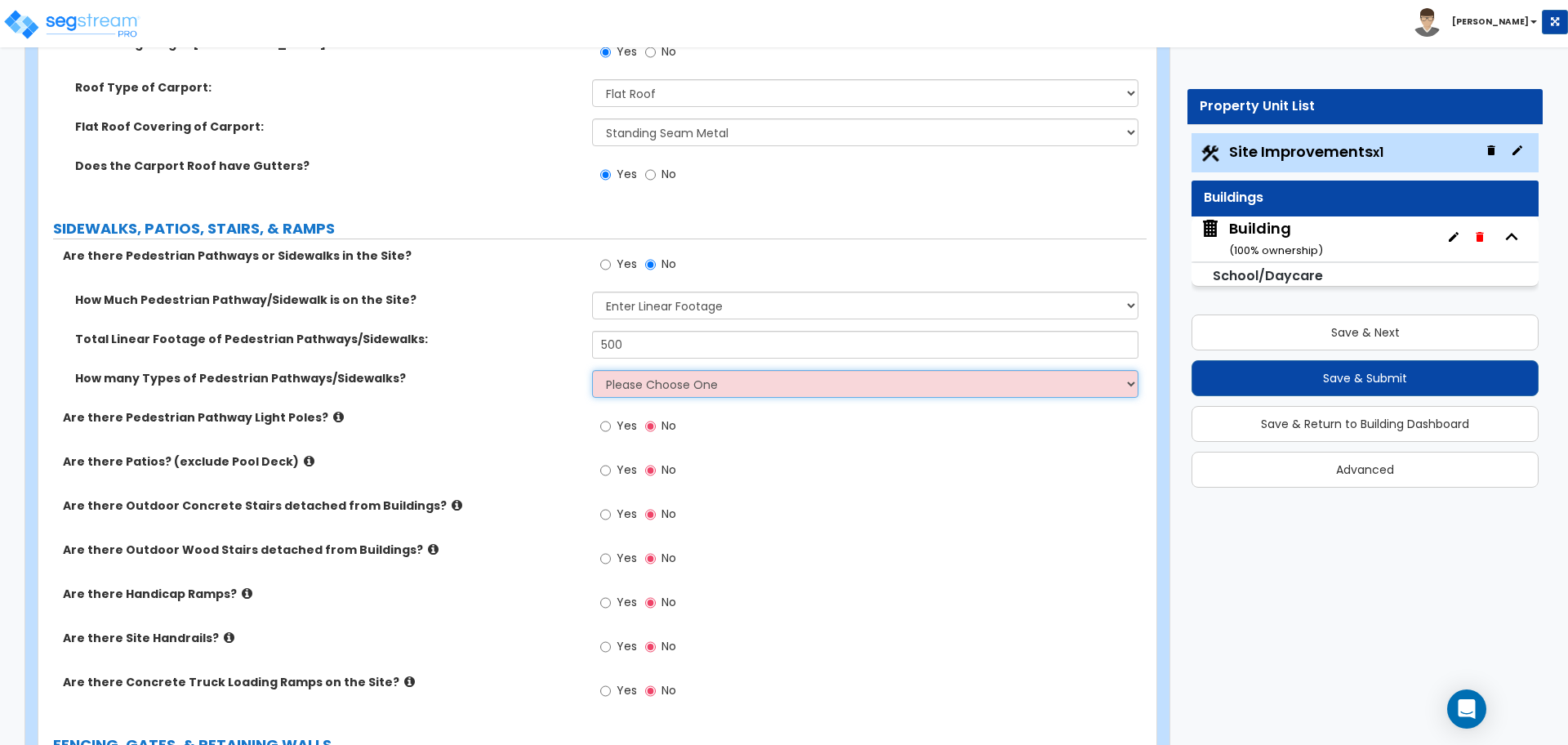
click at [642, 381] on select "Please Choose One 1 2 3" at bounding box center [865, 384] width 546 height 28
click at [592, 370] on select "Please Choose One 1 2 3" at bounding box center [865, 384] width 546 height 28
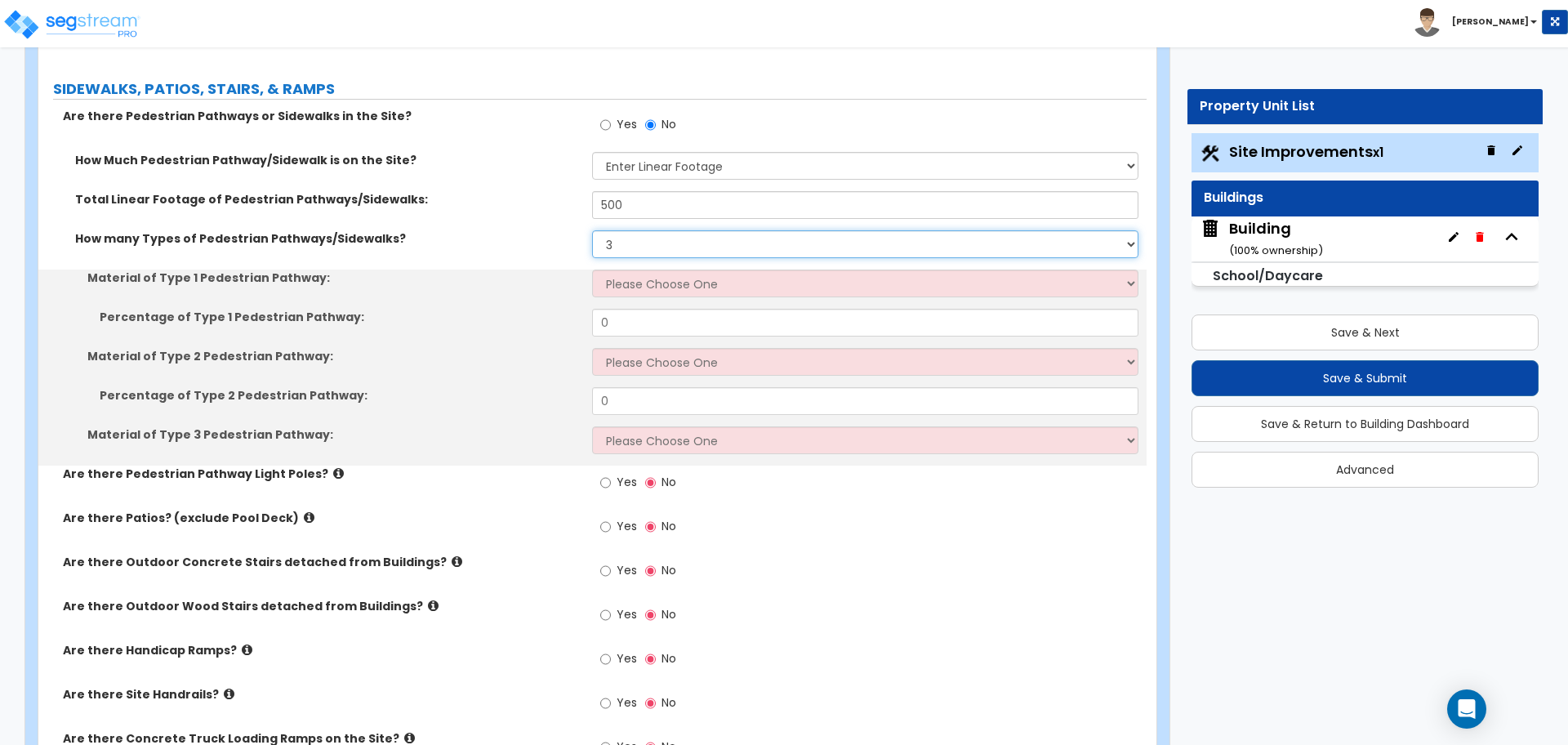
scroll to position [2459, 0]
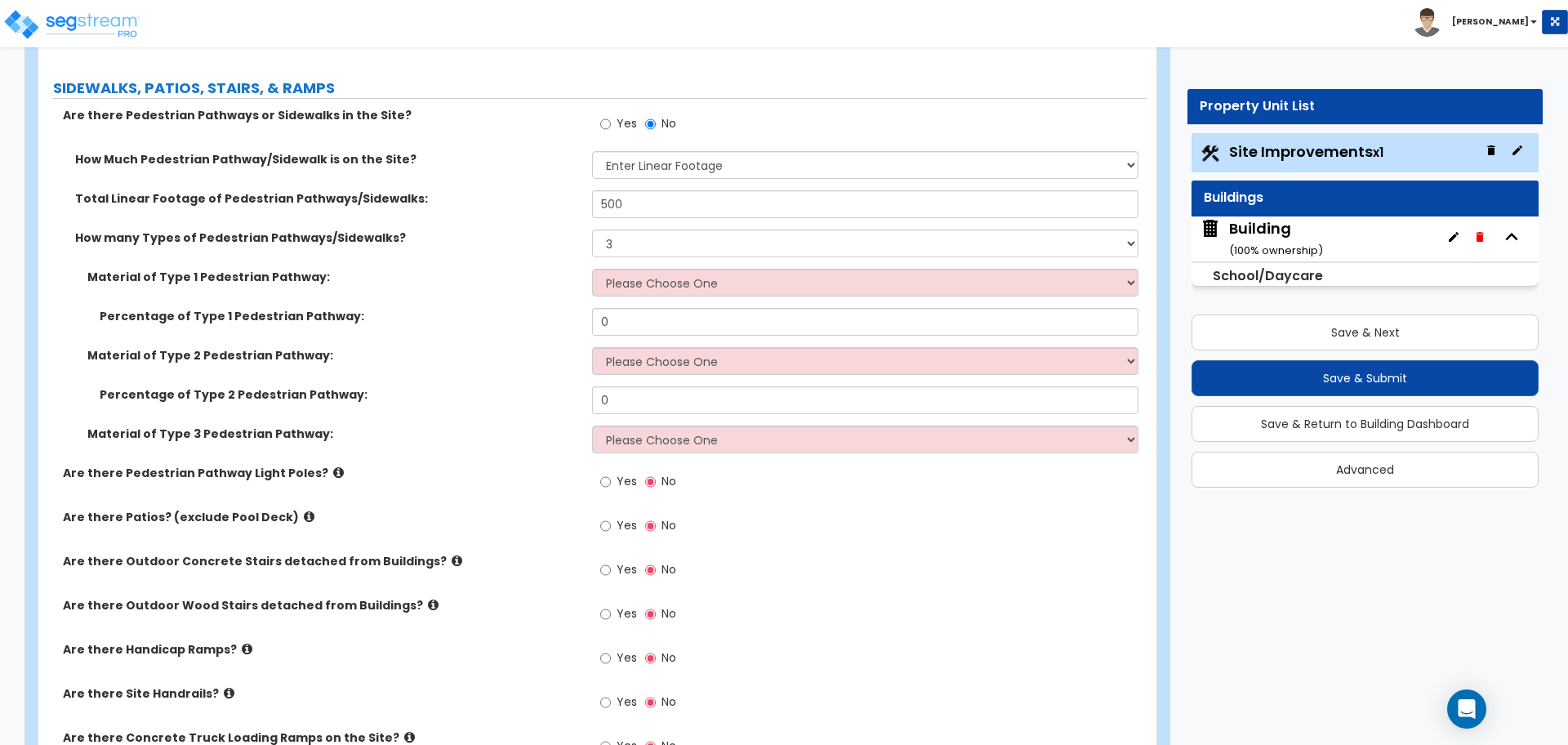
click at [621, 255] on div "How many Types of Pedestrian Pathways/Sidewalks? Please Choose One 1 2 3" at bounding box center [593, 249] width 1109 height 40
click at [619, 249] on select "Please Choose One 1 2 3" at bounding box center [865, 244] width 546 height 28
select select "1"
click at [592, 230] on select "Please Choose One 1 2 3" at bounding box center [865, 244] width 546 height 28
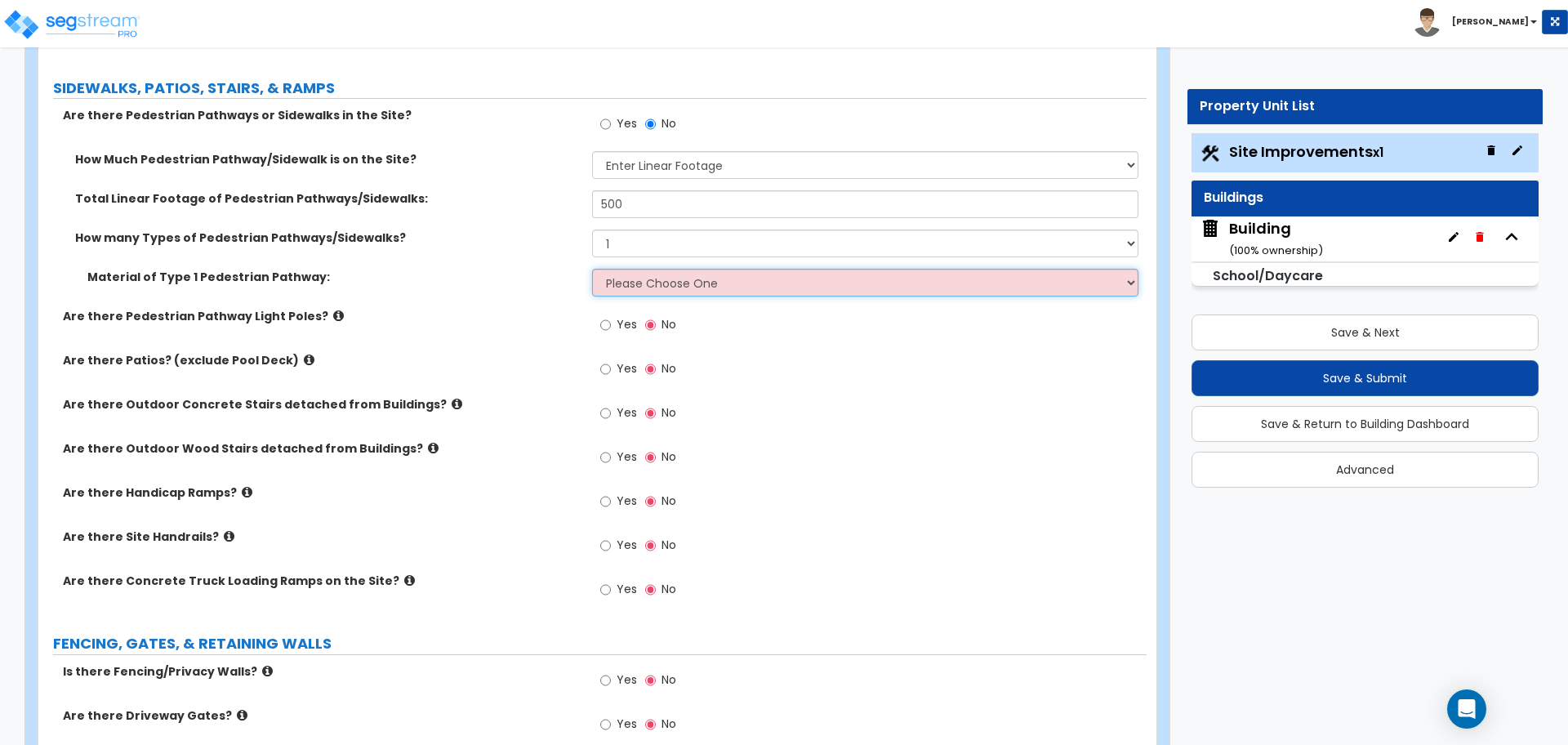
click at [666, 270] on select "Please Choose One Bare Concrete Stamped Concrete Brick Pavers Stone Pavers Wood…" at bounding box center [865, 282] width 546 height 28
select select "1"
click at [592, 268] on select "Please Choose One Bare Concrete Stamped Concrete Brick Pavers Stone Pavers Wood…" at bounding box center [865, 282] width 546 height 28
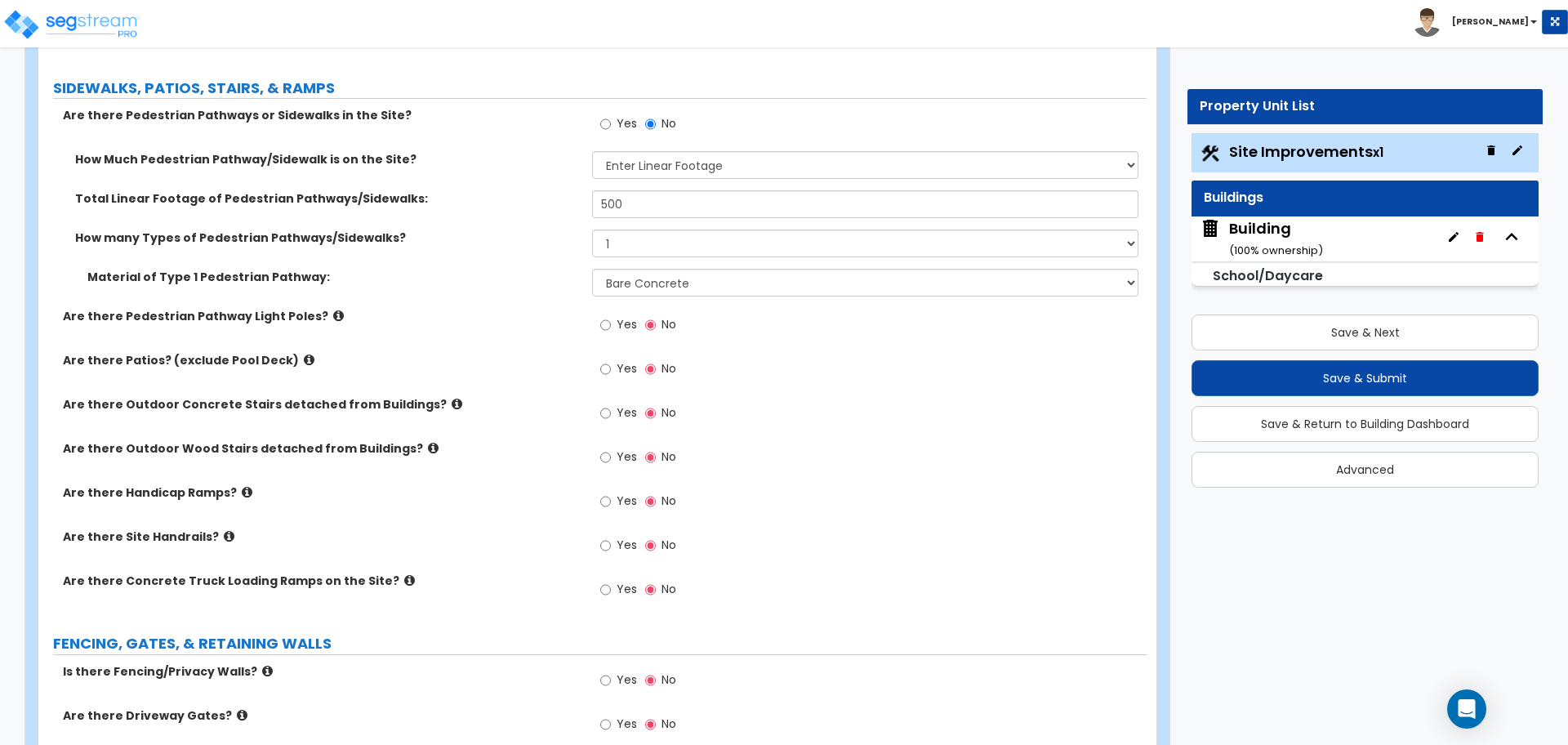
click at [333, 310] on icon at bounding box center [339, 316] width 11 height 12
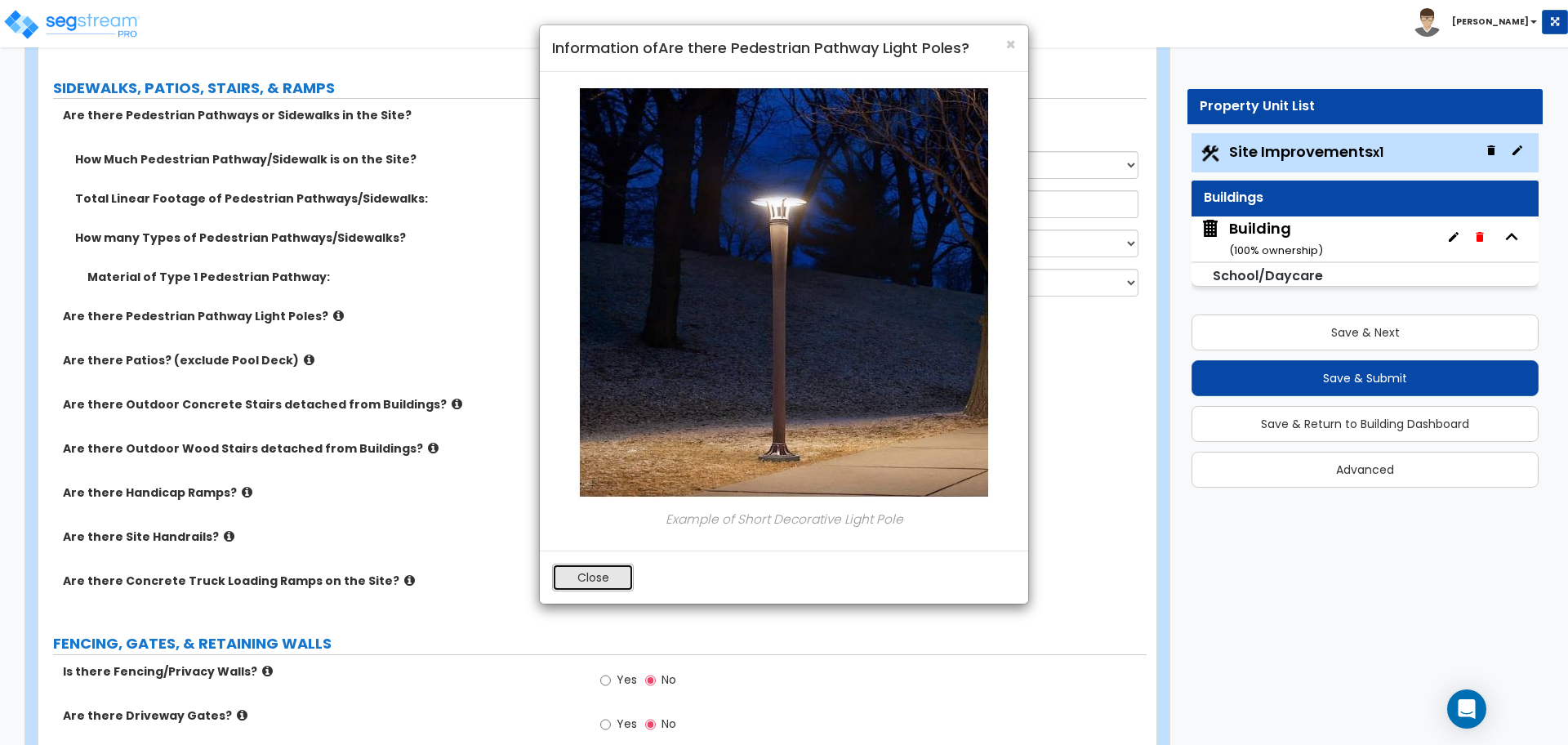
click at [579, 578] on button "Close" at bounding box center [593, 578] width 82 height 28
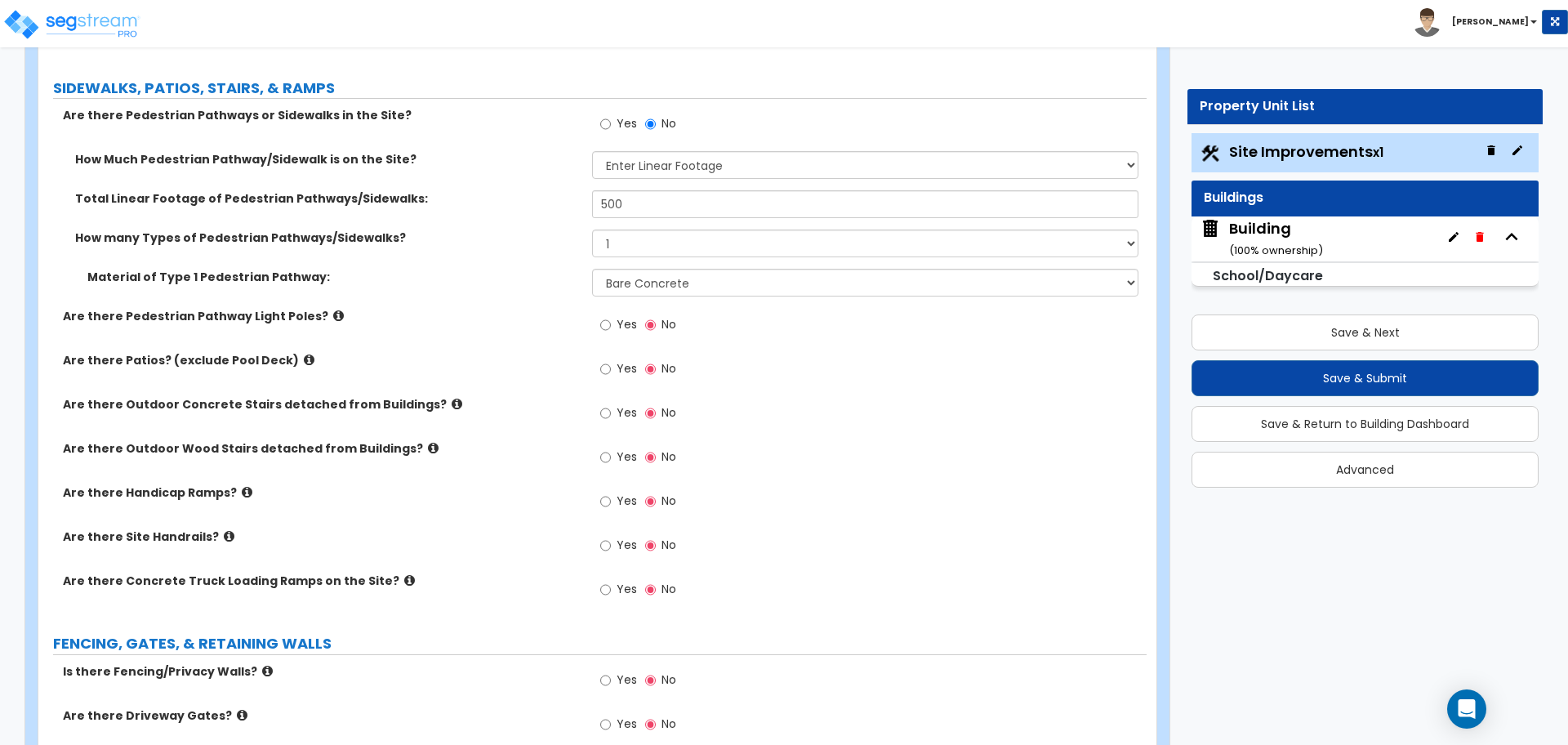
click at [621, 325] on span "Yes" at bounding box center [626, 324] width 20 height 17
click at [611, 325] on input "Yes" at bounding box center [605, 325] width 11 height 18
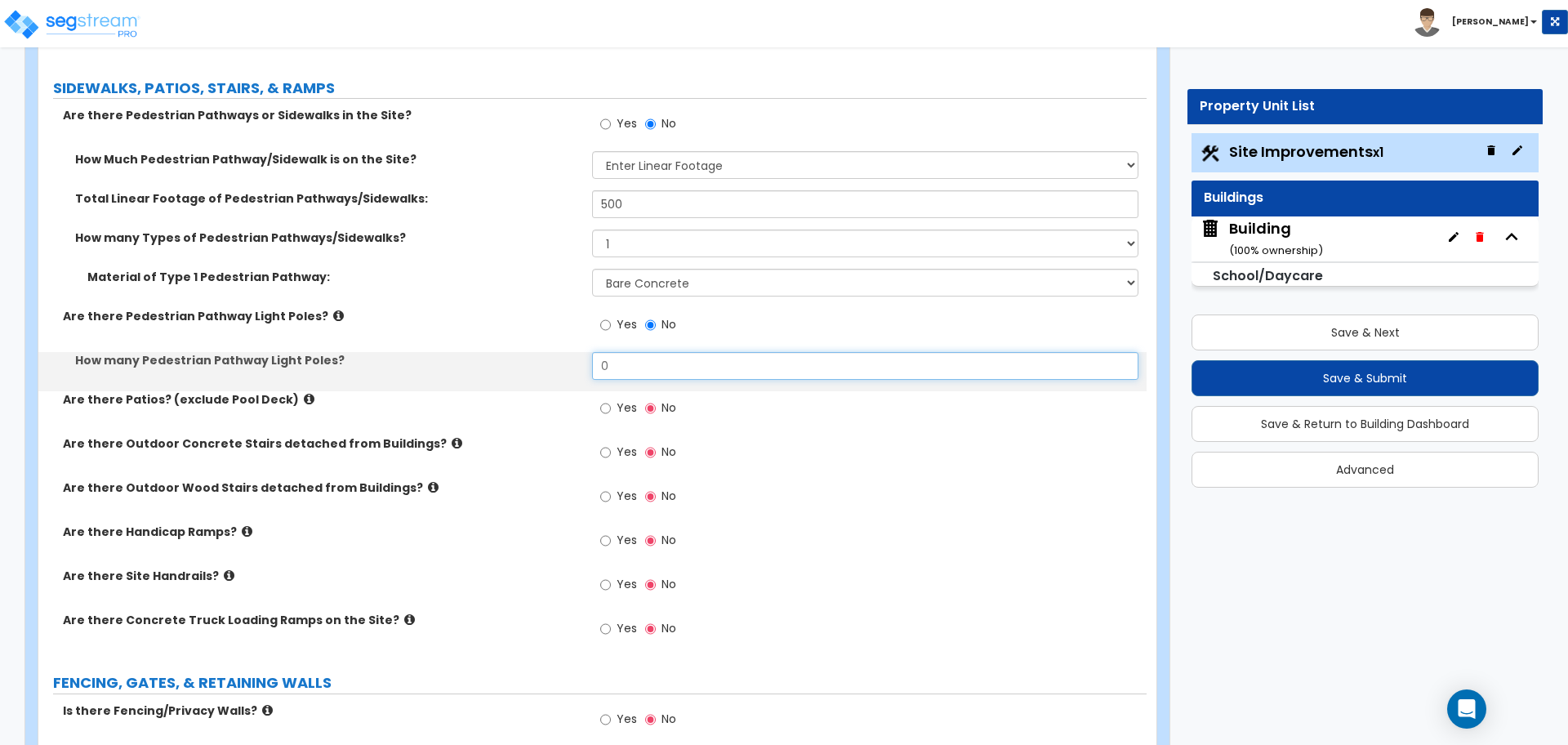
drag, startPoint x: 619, startPoint y: 355, endPoint x: 576, endPoint y: 355, distance: 43.0
click at [576, 355] on div "How many Pedestrian Pathway Light Poles? 0" at bounding box center [593, 371] width 1109 height 40
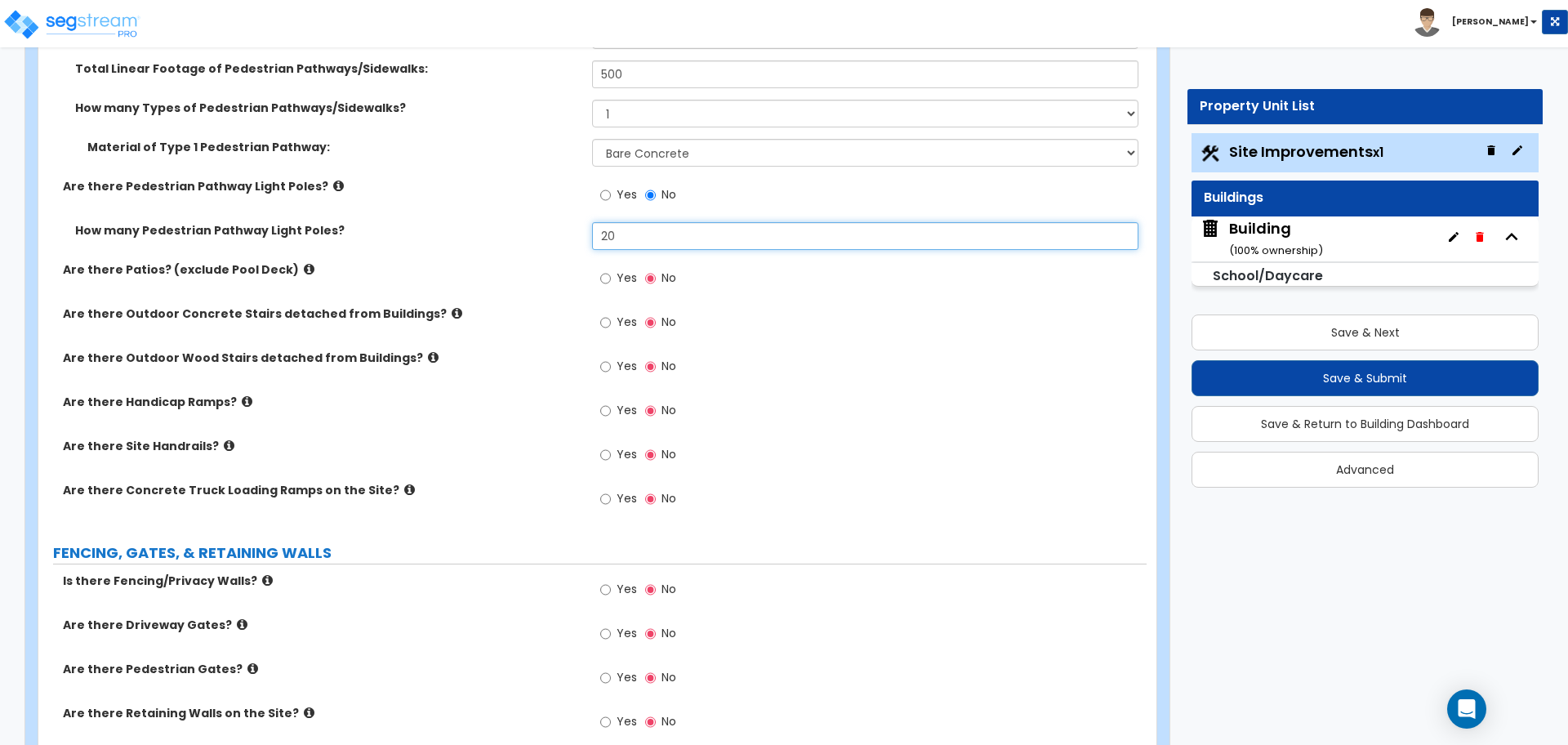
scroll to position [2590, 0]
type input "20"
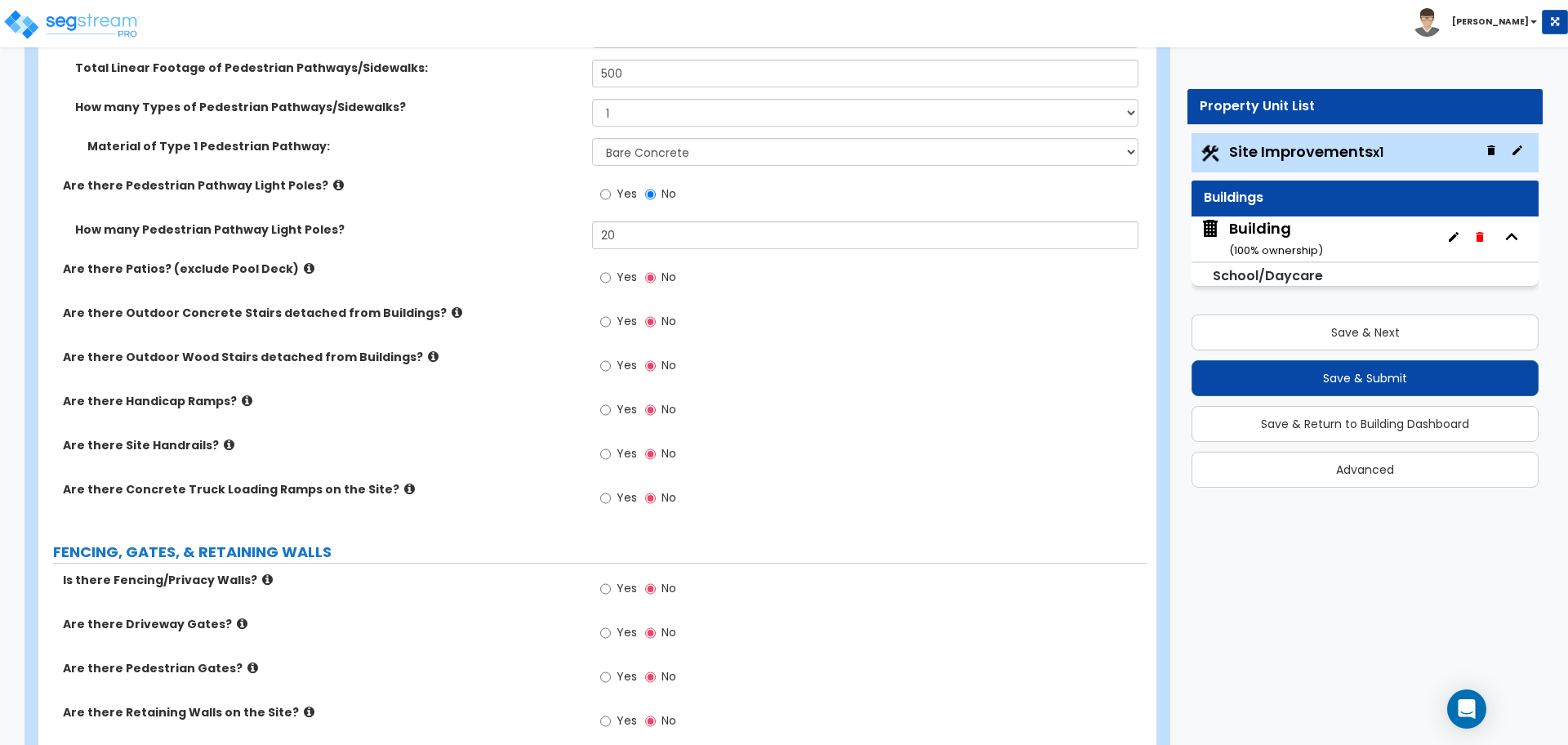
click at [304, 265] on icon at bounding box center [309, 268] width 11 height 12
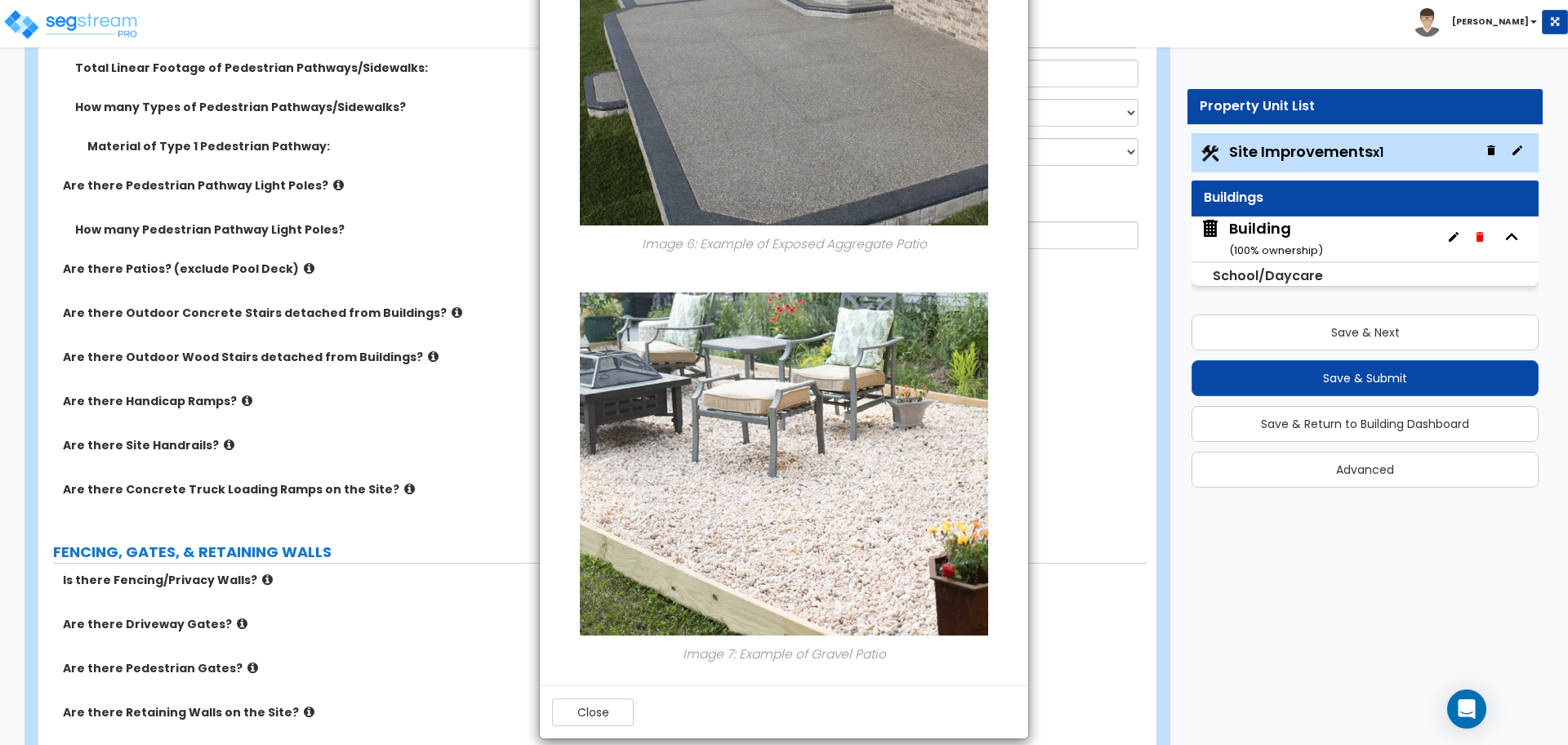
scroll to position [2137, 0]
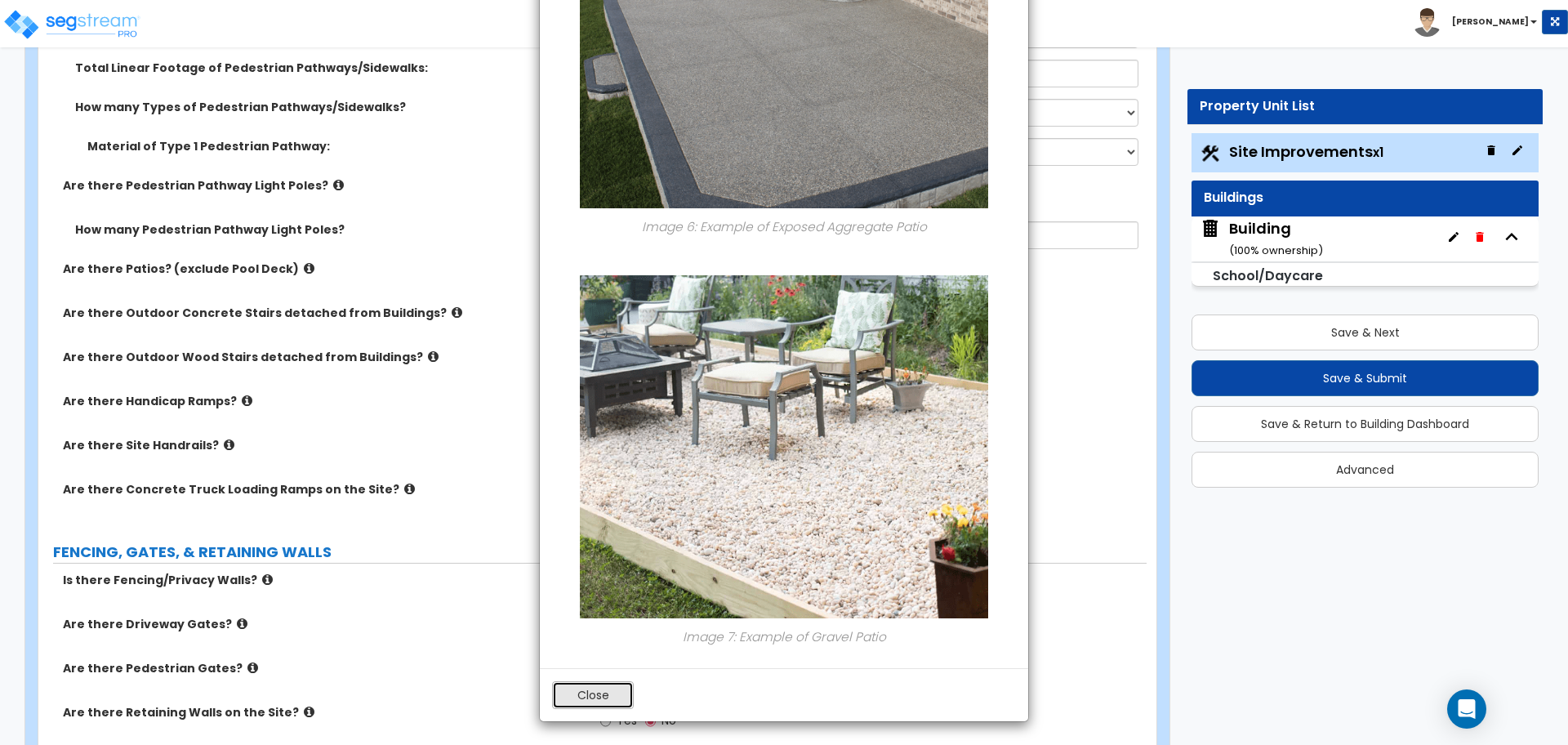
click at [583, 696] on button "Close" at bounding box center [593, 695] width 82 height 28
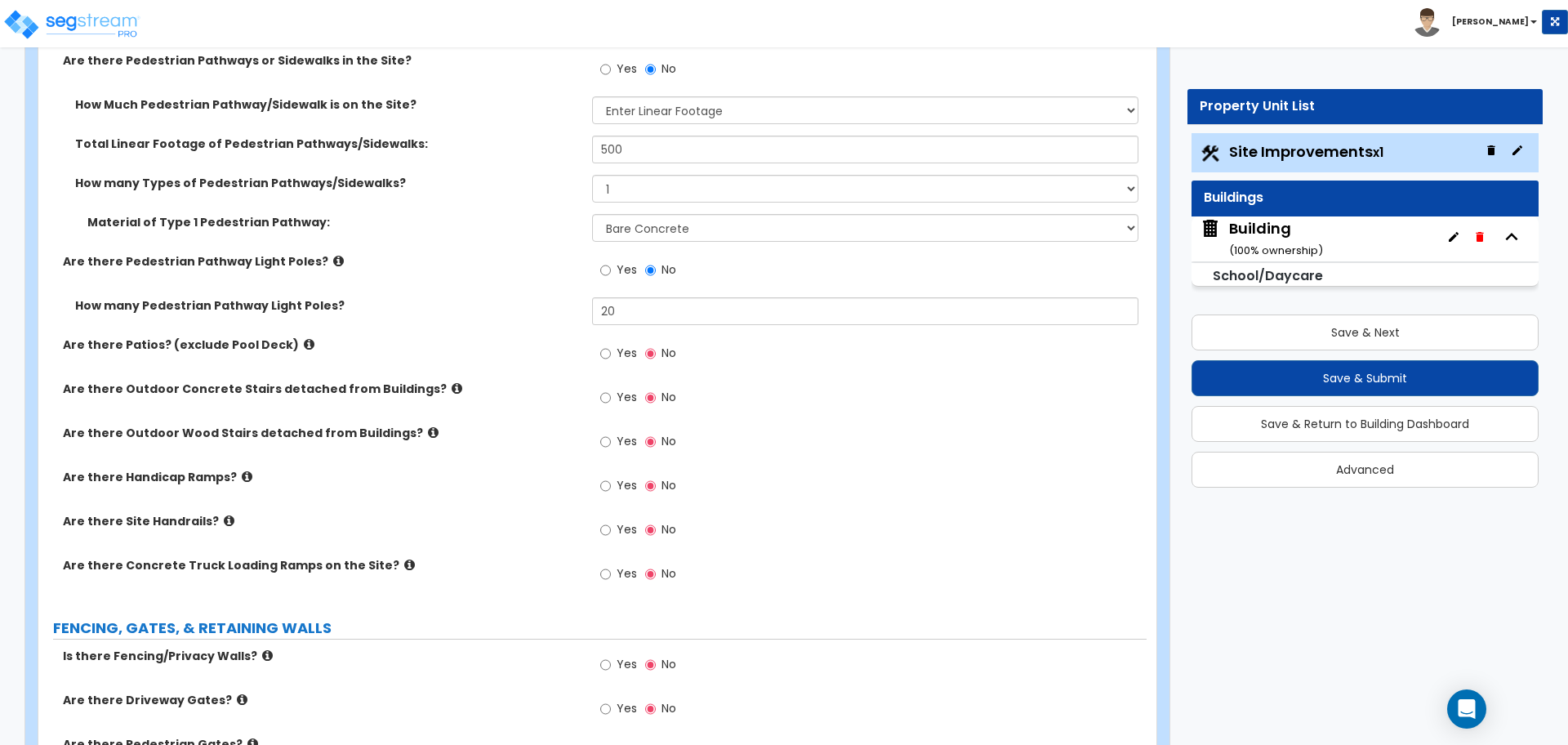
scroll to position [2513, 0]
click at [615, 358] on label "Yes" at bounding box center [619, 356] width 37 height 28
click at [611, 358] on input "Yes" at bounding box center [605, 354] width 11 height 18
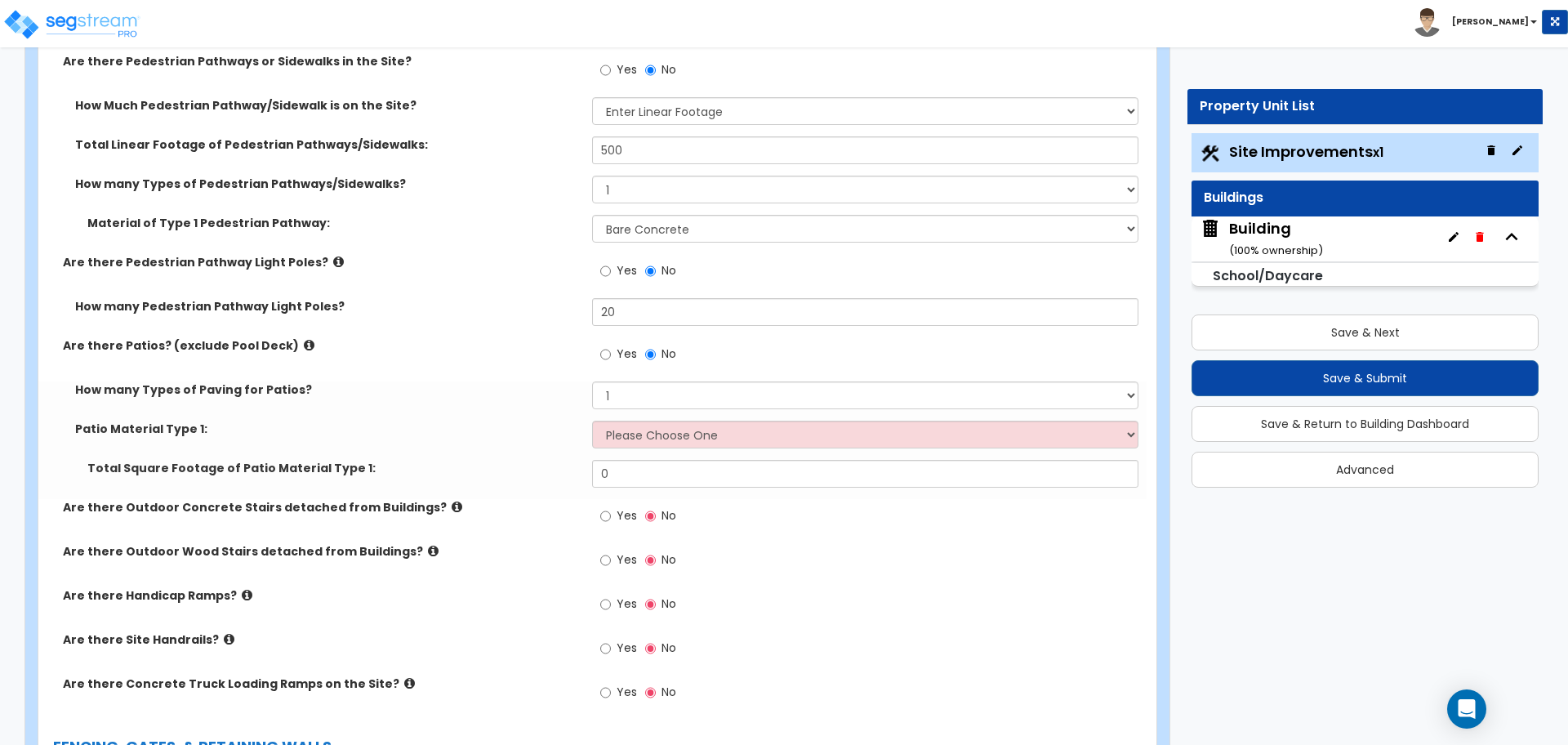
click at [304, 341] on icon at bounding box center [309, 345] width 11 height 12
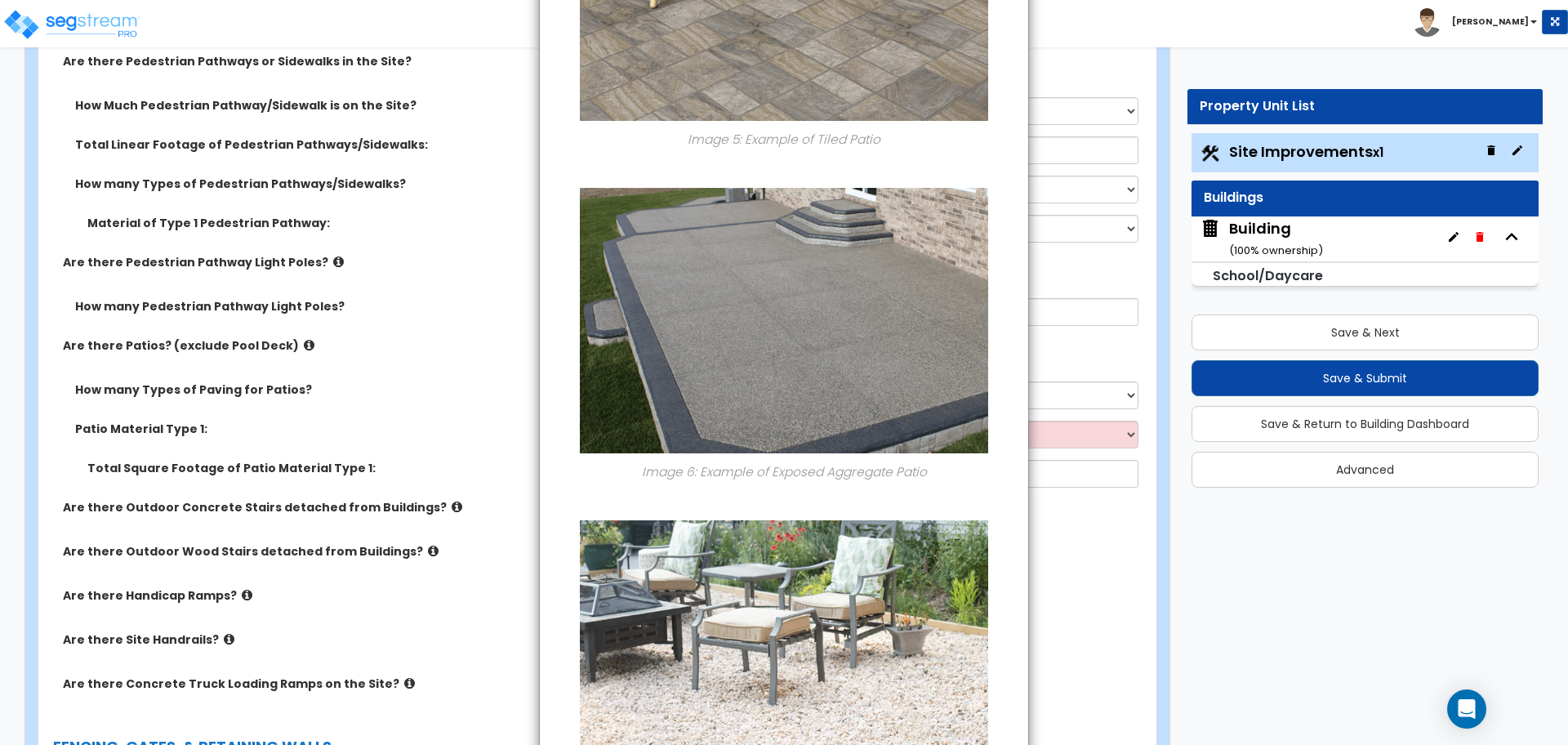
scroll to position [2137, 0]
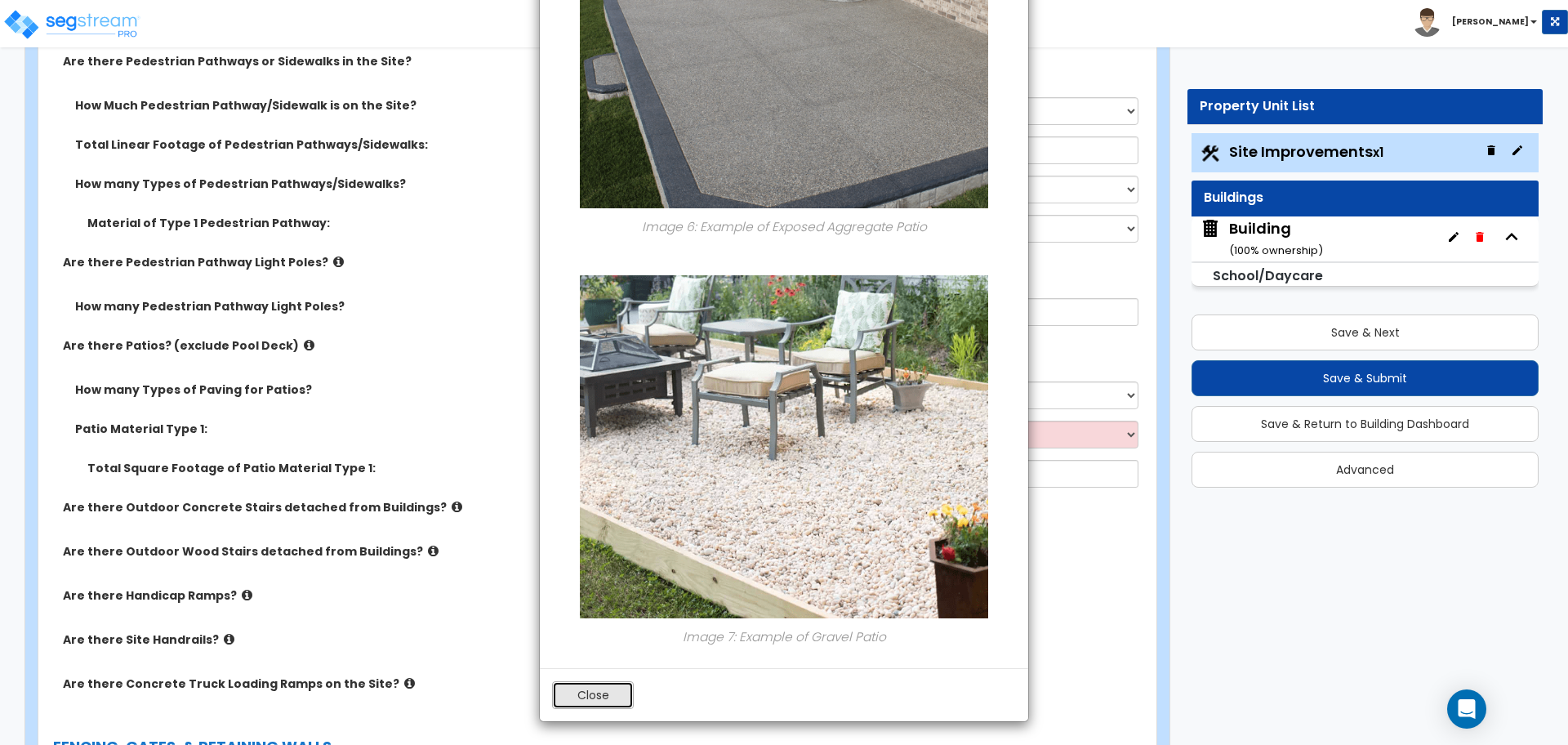
click at [592, 691] on button "Close" at bounding box center [593, 695] width 82 height 28
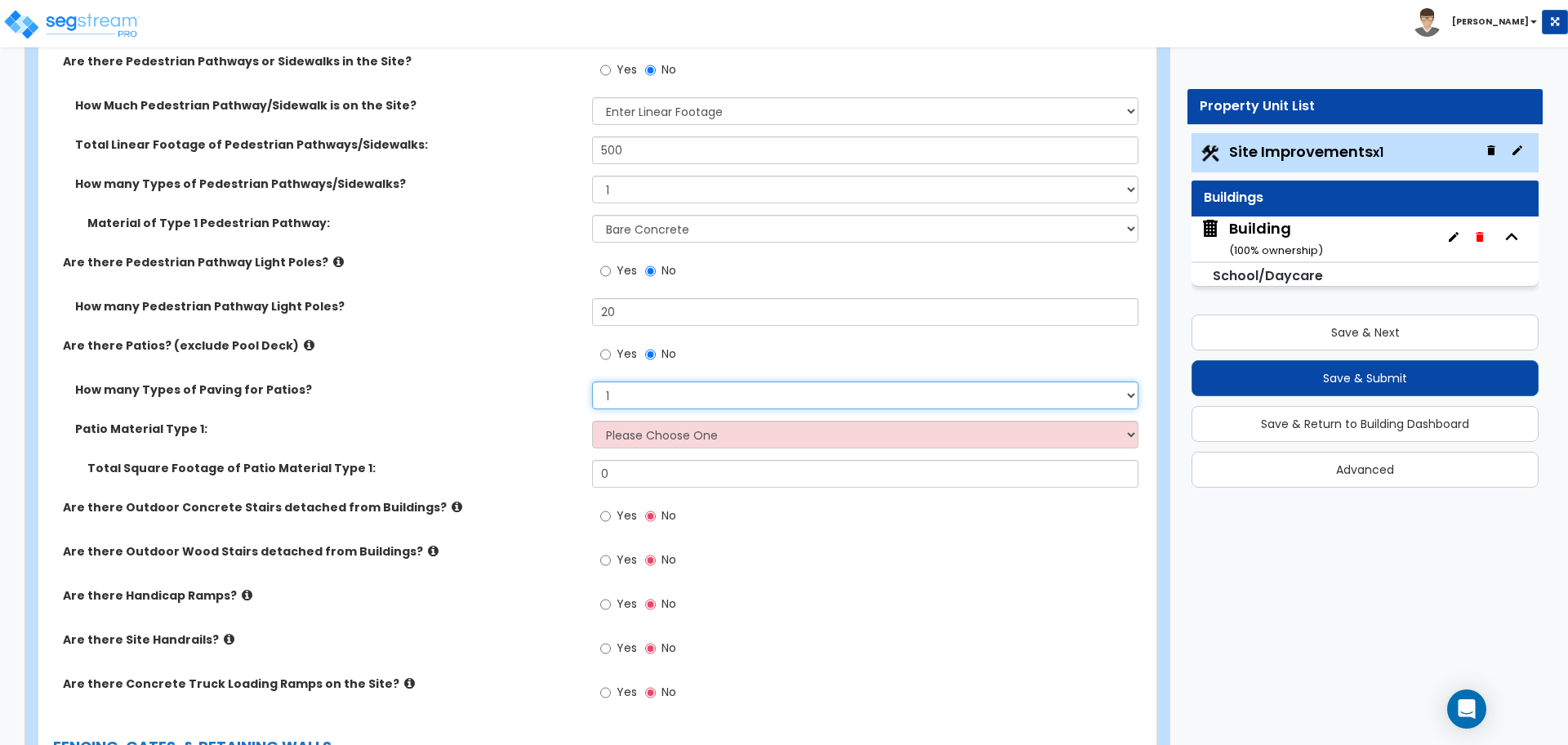
click at [663, 403] on select "1 2 3 4" at bounding box center [865, 396] width 546 height 28
click at [592, 382] on select "1 2 3 4" at bounding box center [865, 396] width 546 height 28
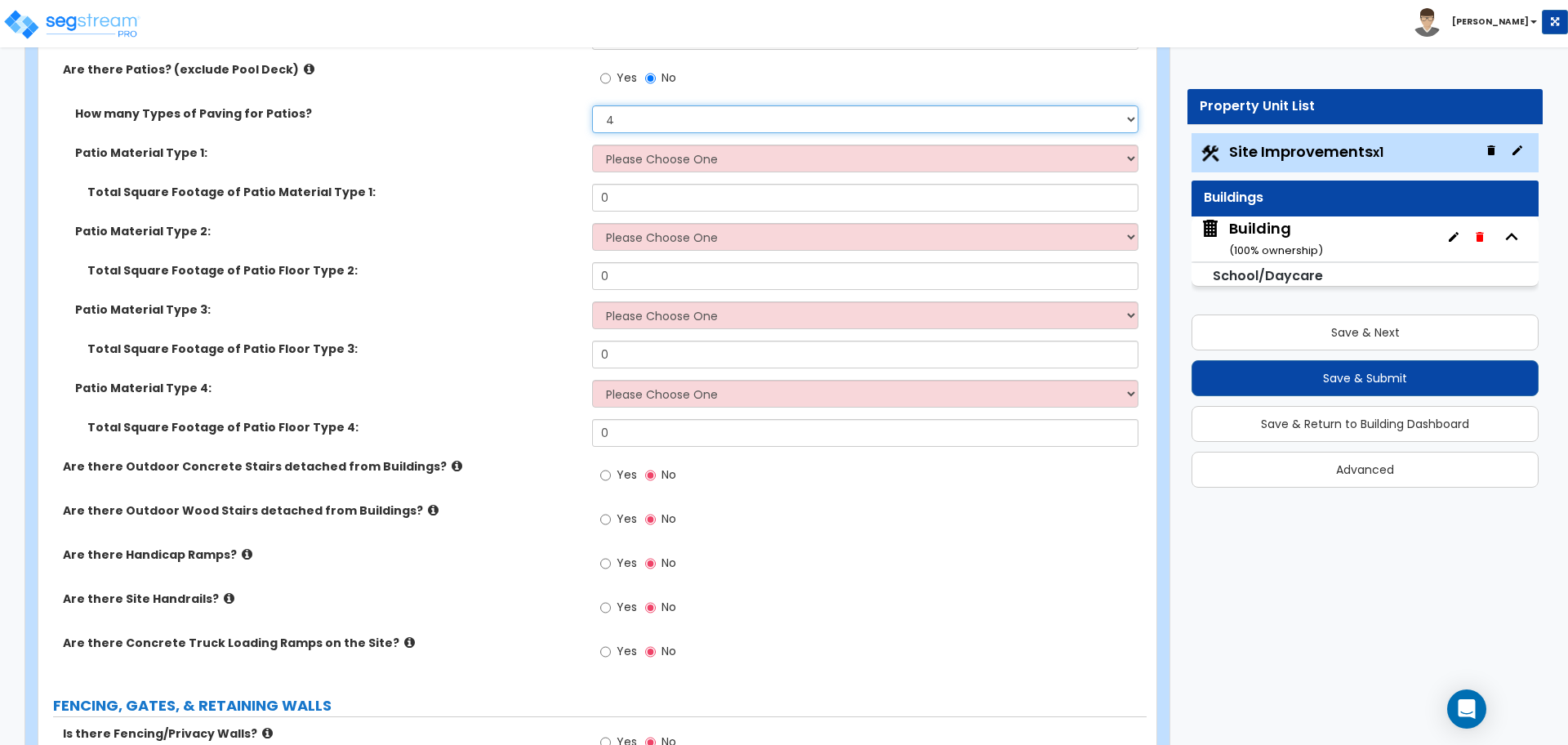
scroll to position [2793, 0]
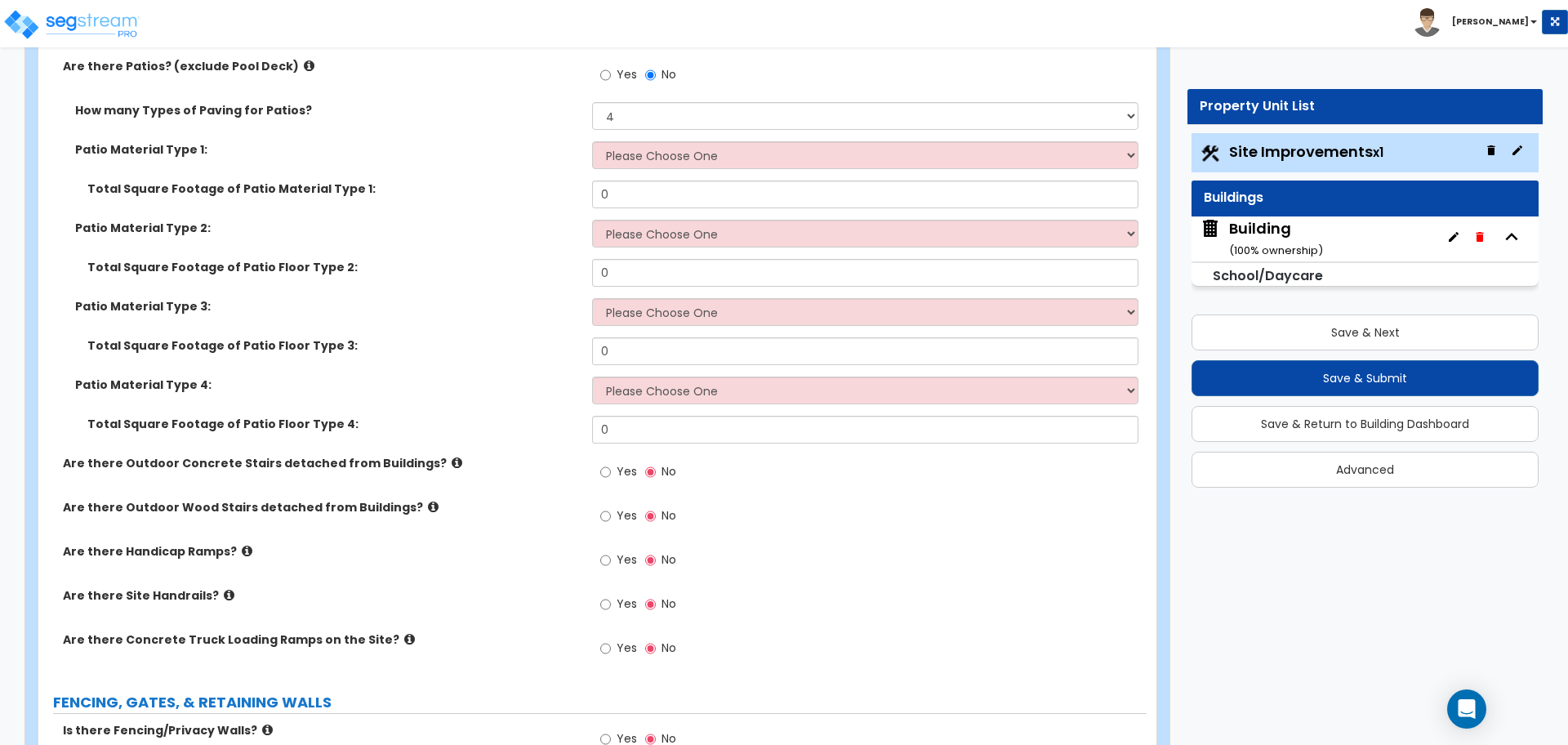
click at [461, 128] on div "How many Types of Paving for Patios? 1 2 3 4" at bounding box center [593, 121] width 1109 height 40
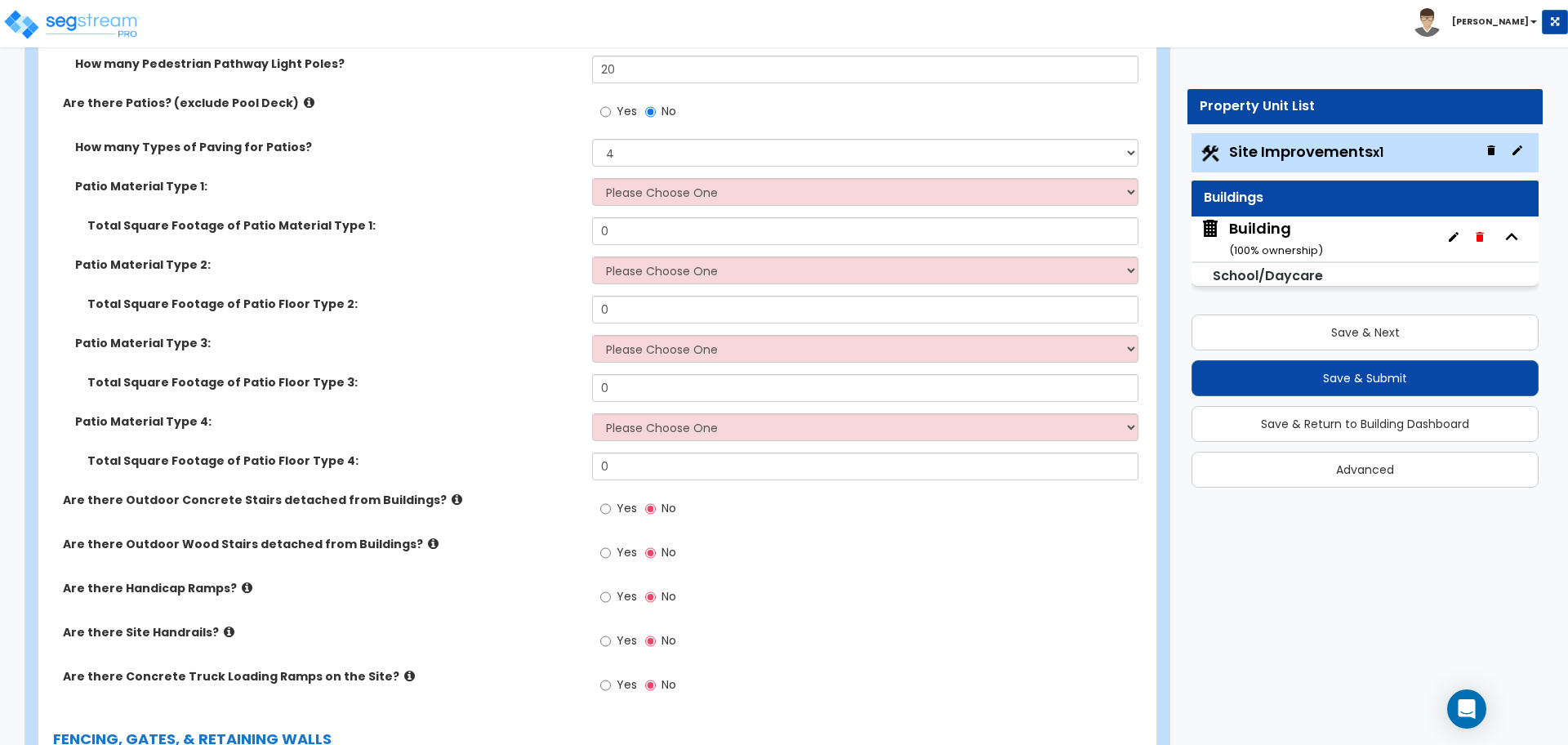
scroll to position [2737, 0]
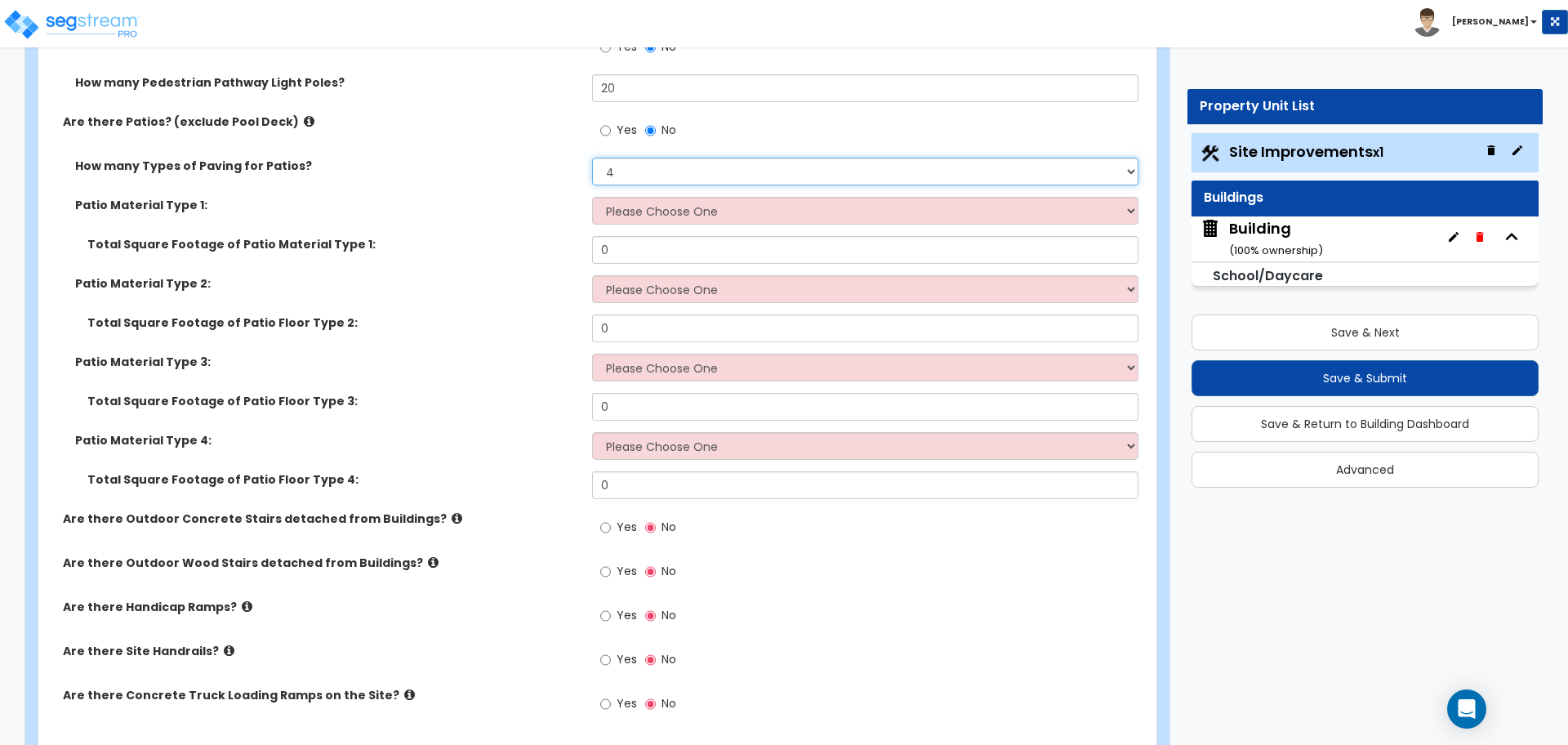
click at [646, 169] on select "1 2 3 4" at bounding box center [865, 172] width 546 height 28
select select "1"
click at [592, 157] on select "1 2 3 4" at bounding box center [865, 172] width 546 height 28
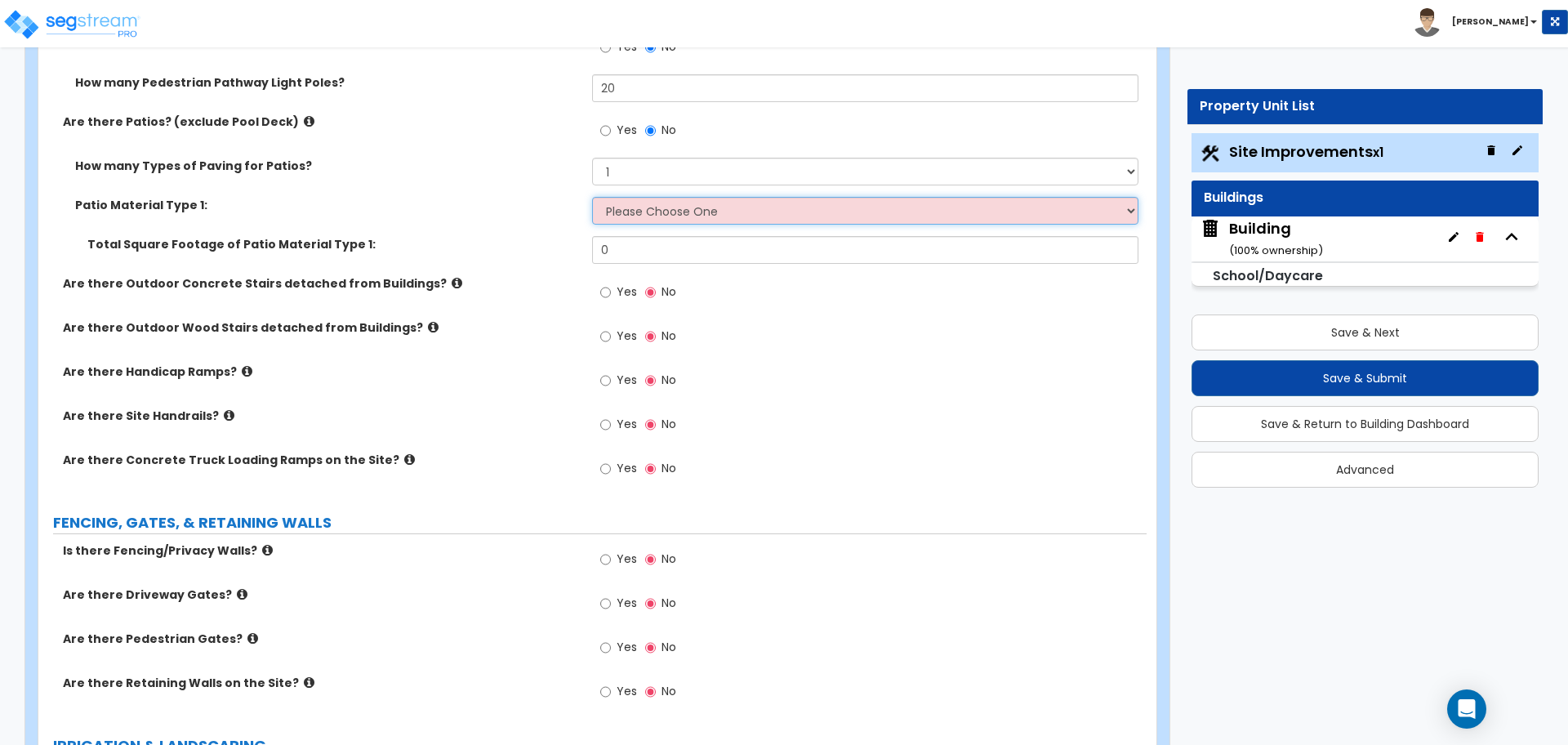
click at [689, 200] on select "Please Choose One Bare Concrete Stamped Concrete Brick Pavers Stone Pavers Tile…" at bounding box center [865, 211] width 546 height 28
select select "2"
click at [592, 197] on select "Please Choose One Bare Concrete Stamped Concrete Brick Pavers Stone Pavers Tile…" at bounding box center [865, 211] width 546 height 28
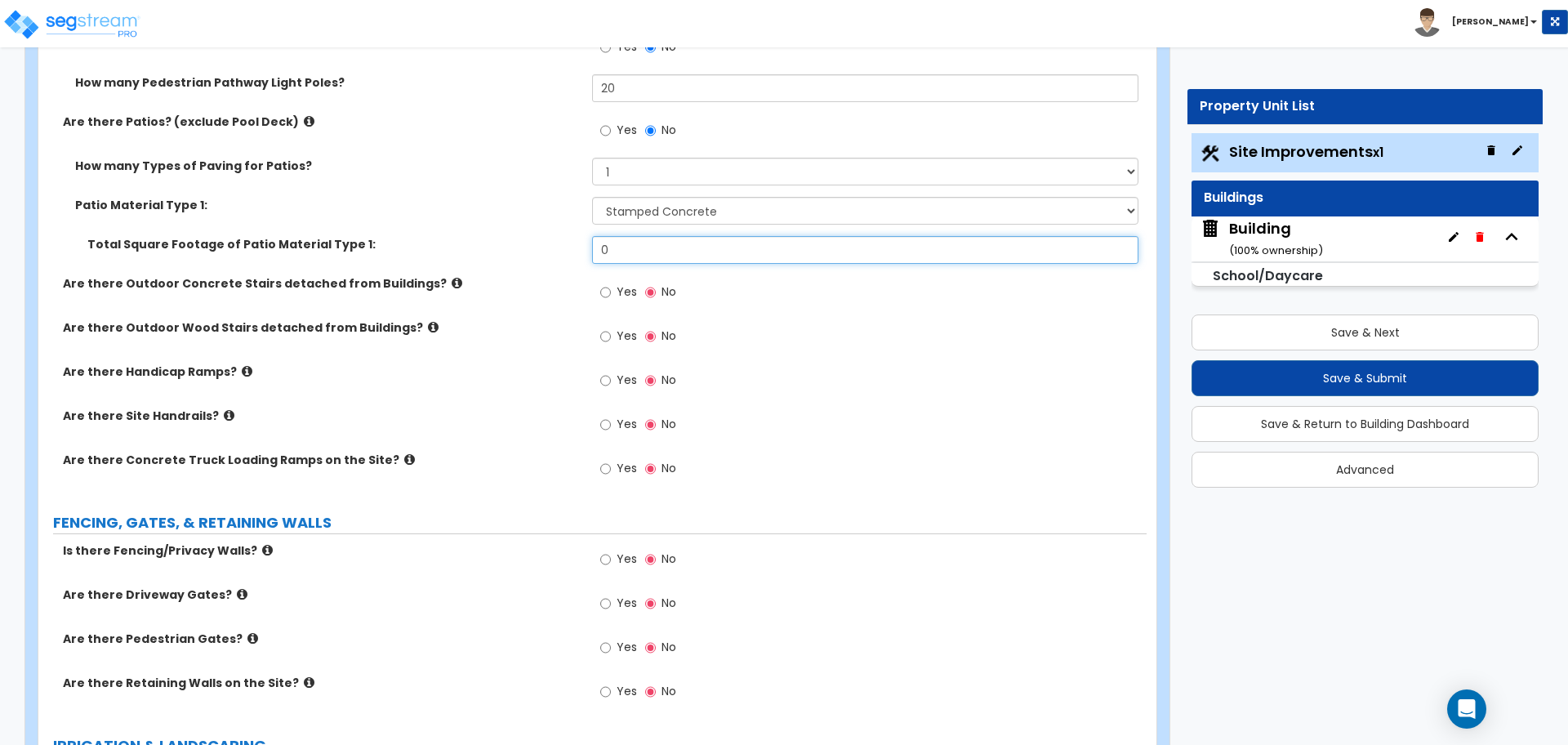
drag, startPoint x: 648, startPoint y: 252, endPoint x: 538, endPoint y: 239, distance: 110.8
click at [540, 243] on div "Total Square Footage of Patio Material Type 1: 0" at bounding box center [593, 255] width 1109 height 40
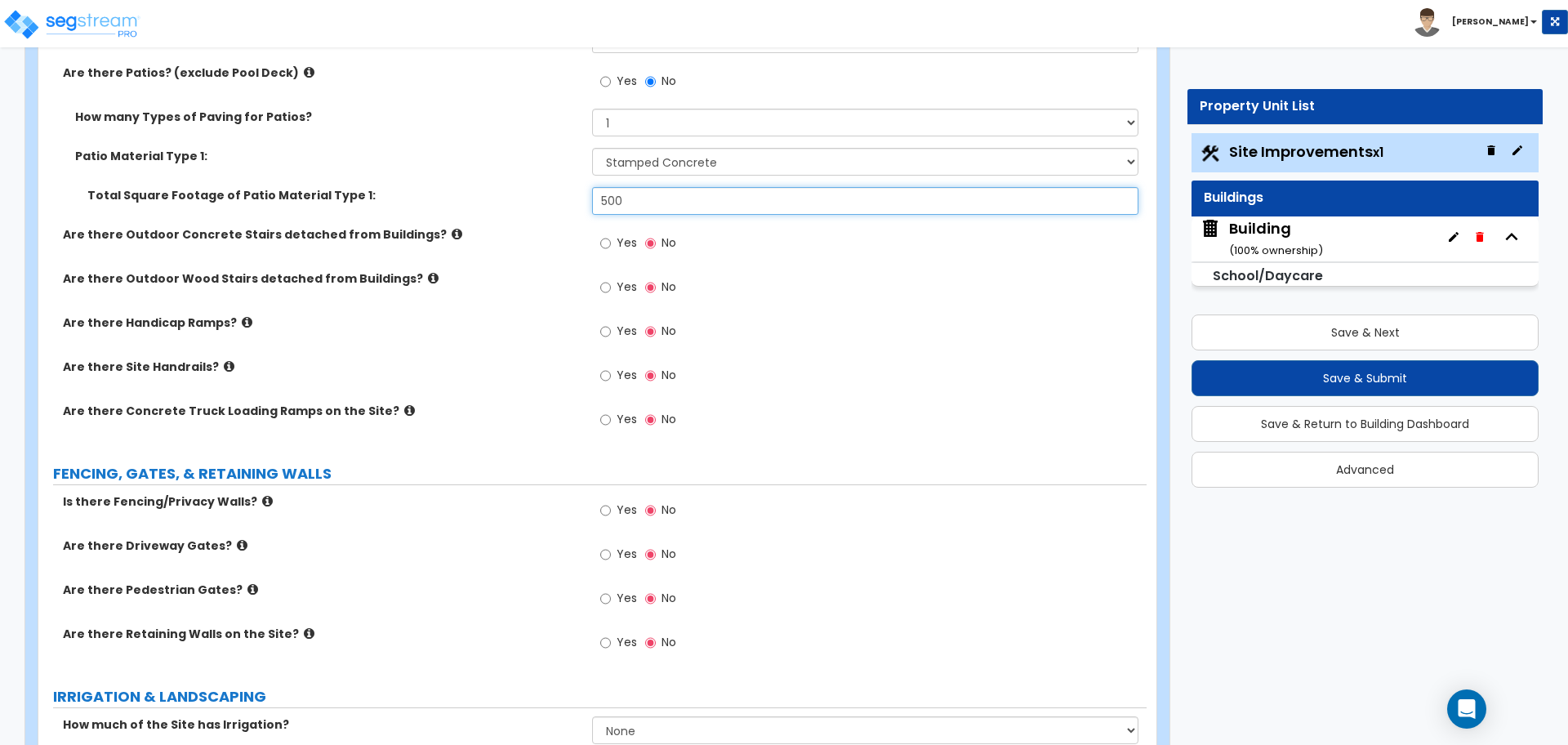
scroll to position [2795, 0]
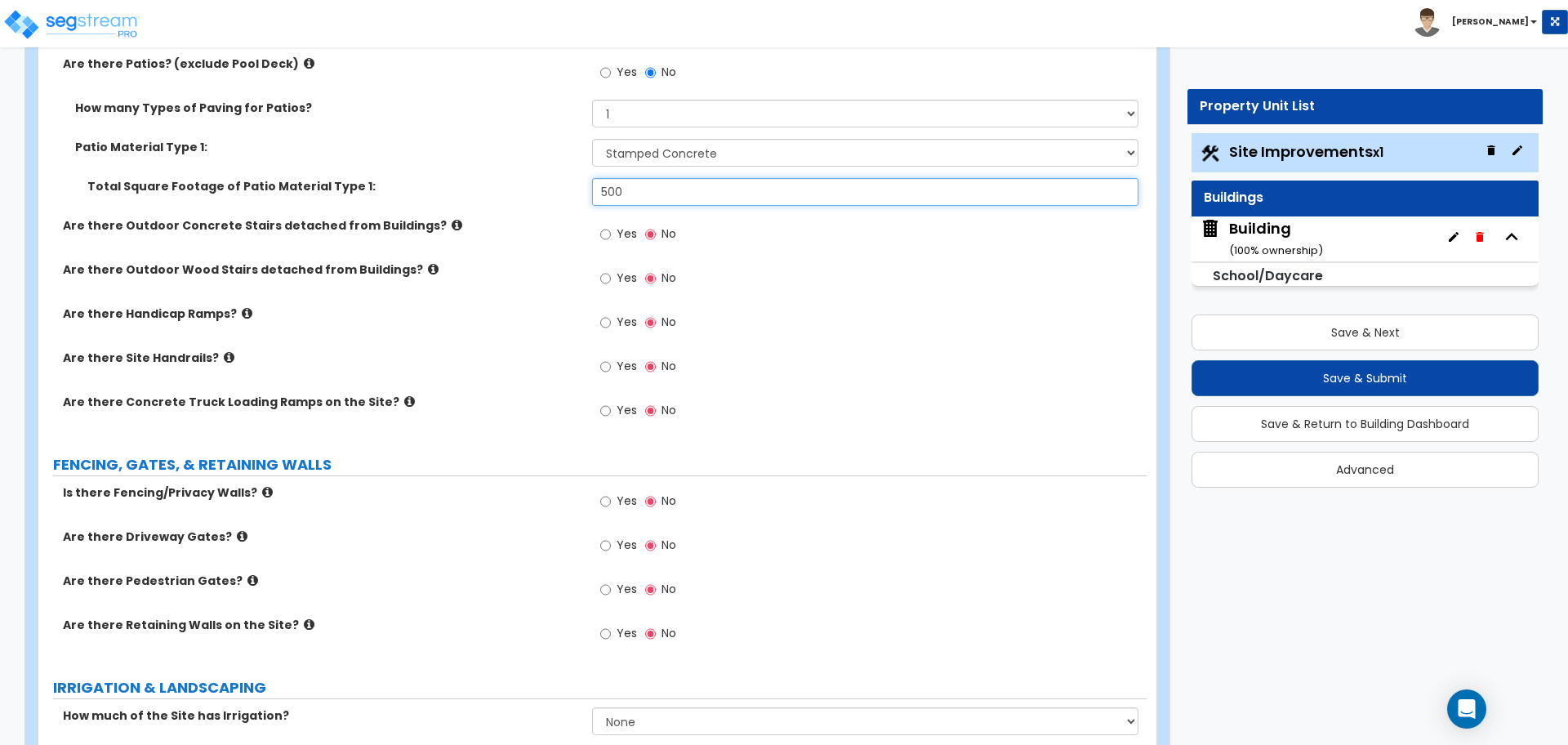
type input "500"
click at [451, 223] on icon at bounding box center [457, 225] width 11 height 12
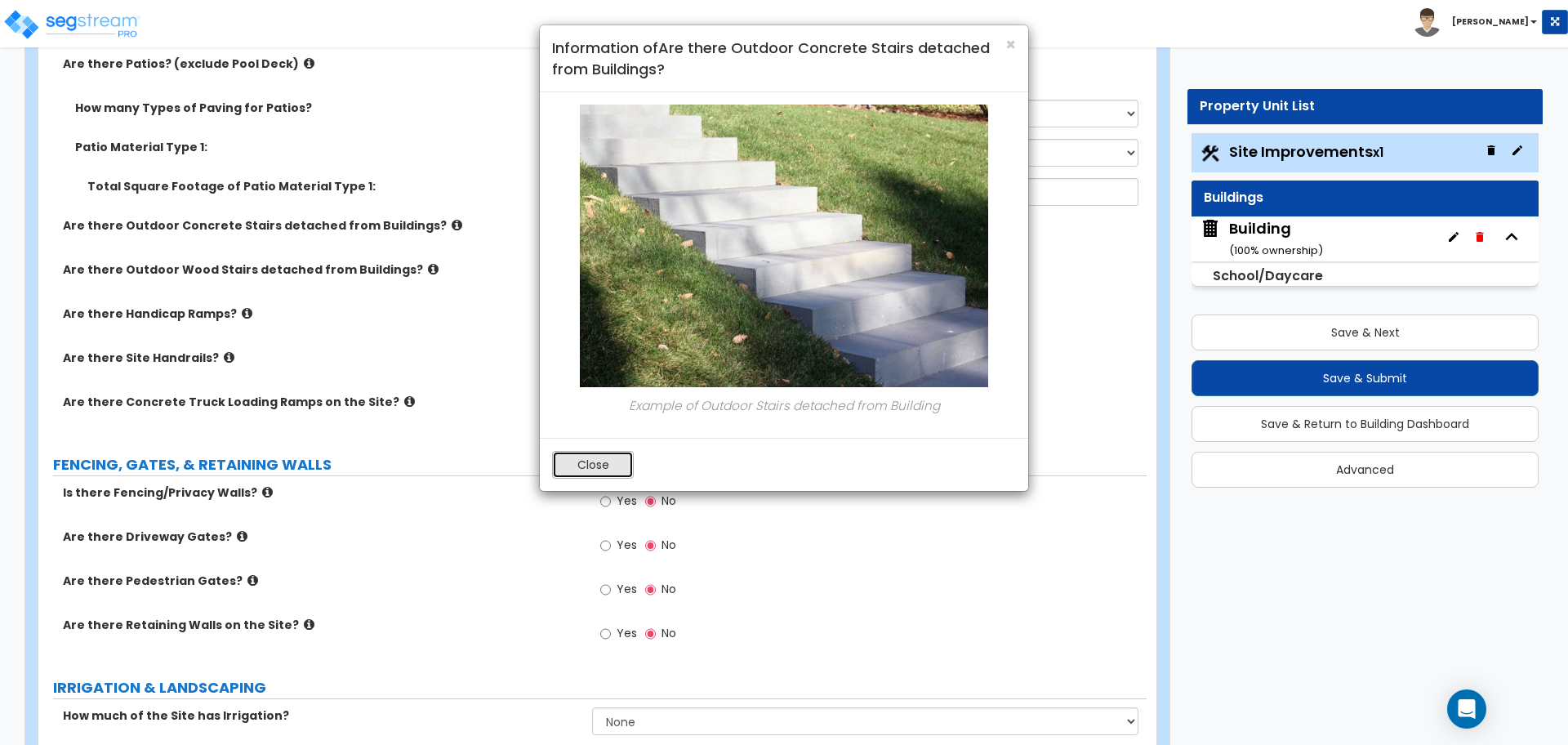
click at [575, 461] on button "Close" at bounding box center [593, 464] width 82 height 28
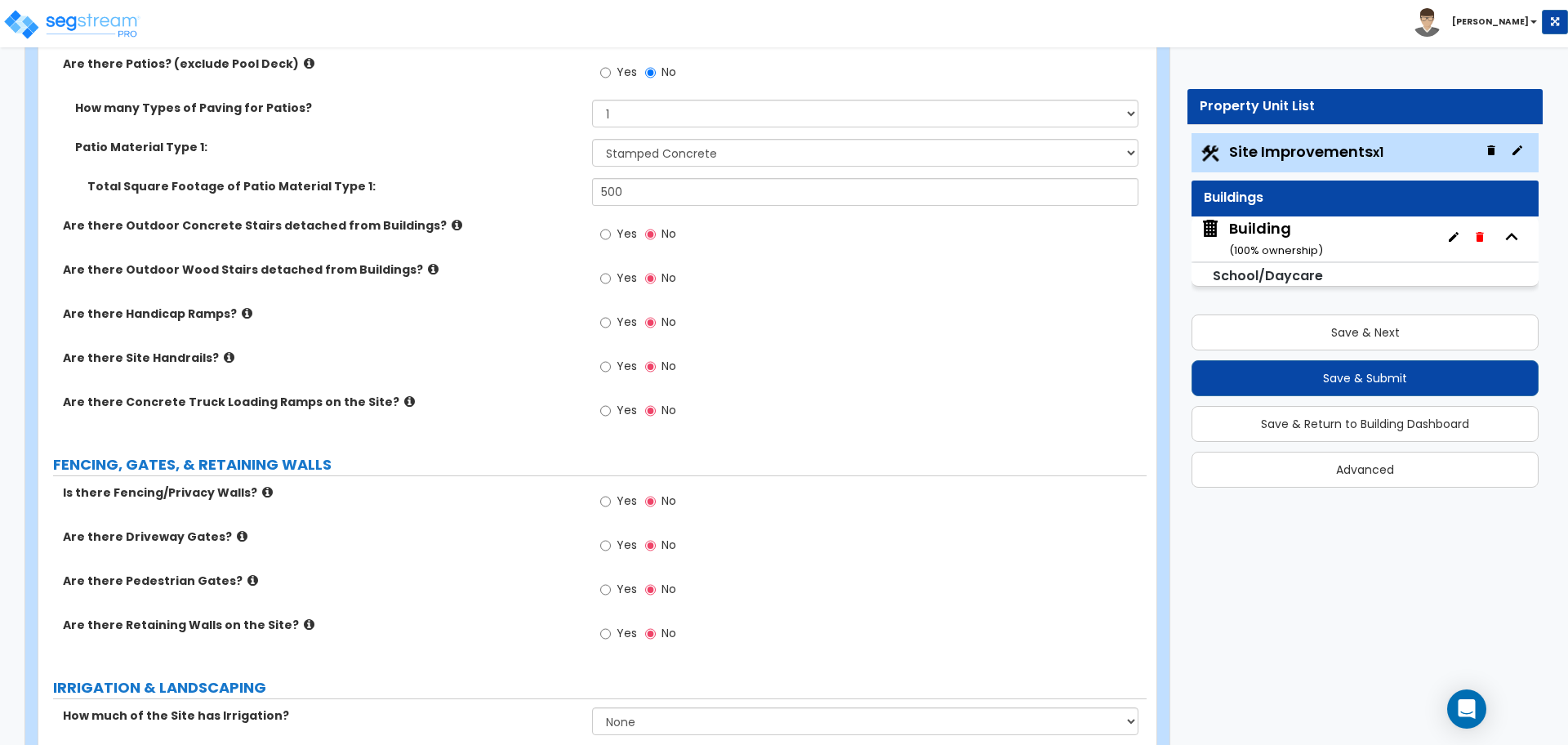
click at [628, 235] on span "Yes" at bounding box center [626, 233] width 20 height 17
click at [611, 235] on input "Yes" at bounding box center [605, 234] width 11 height 18
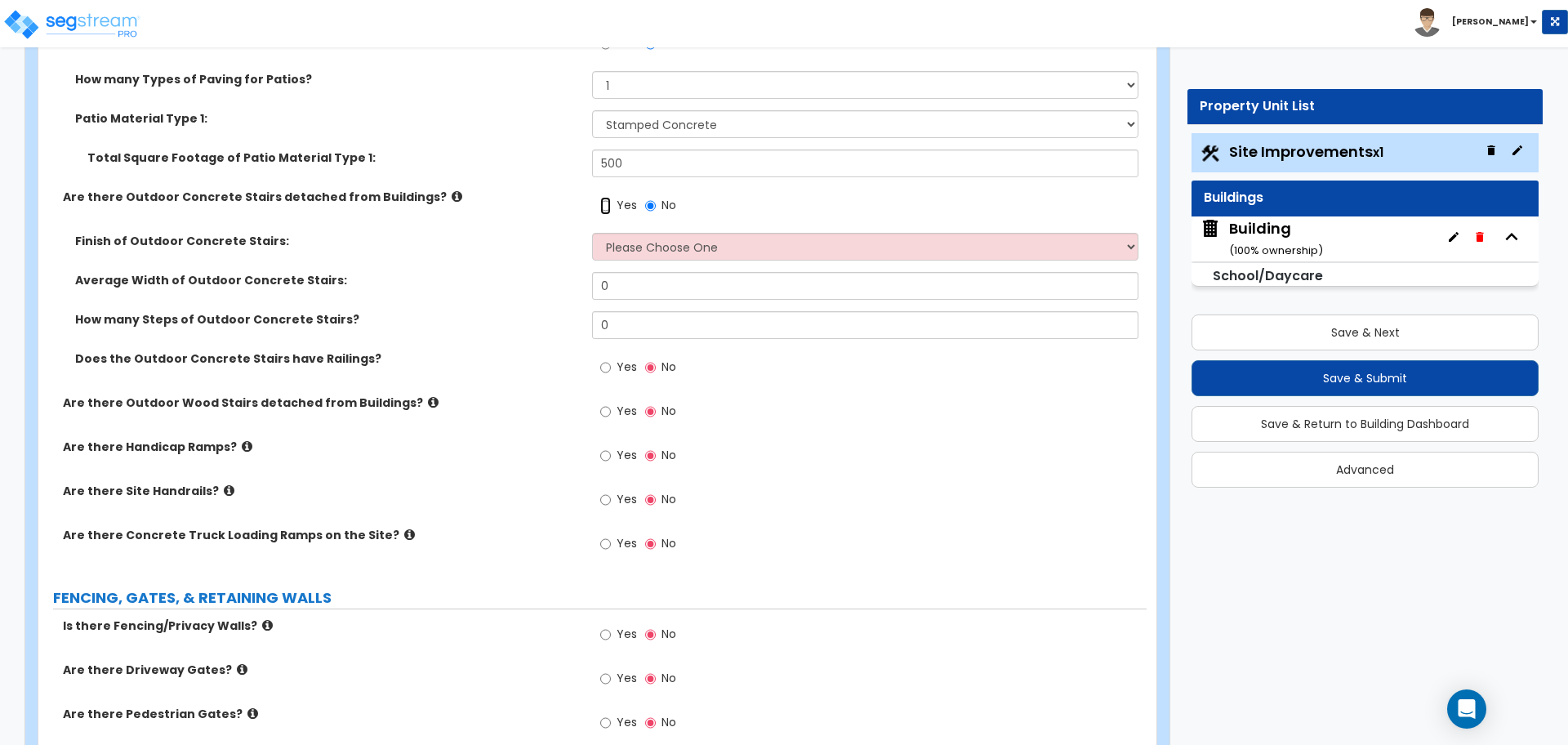
scroll to position [2825, 0]
click at [451, 190] on icon at bounding box center [457, 194] width 11 height 12
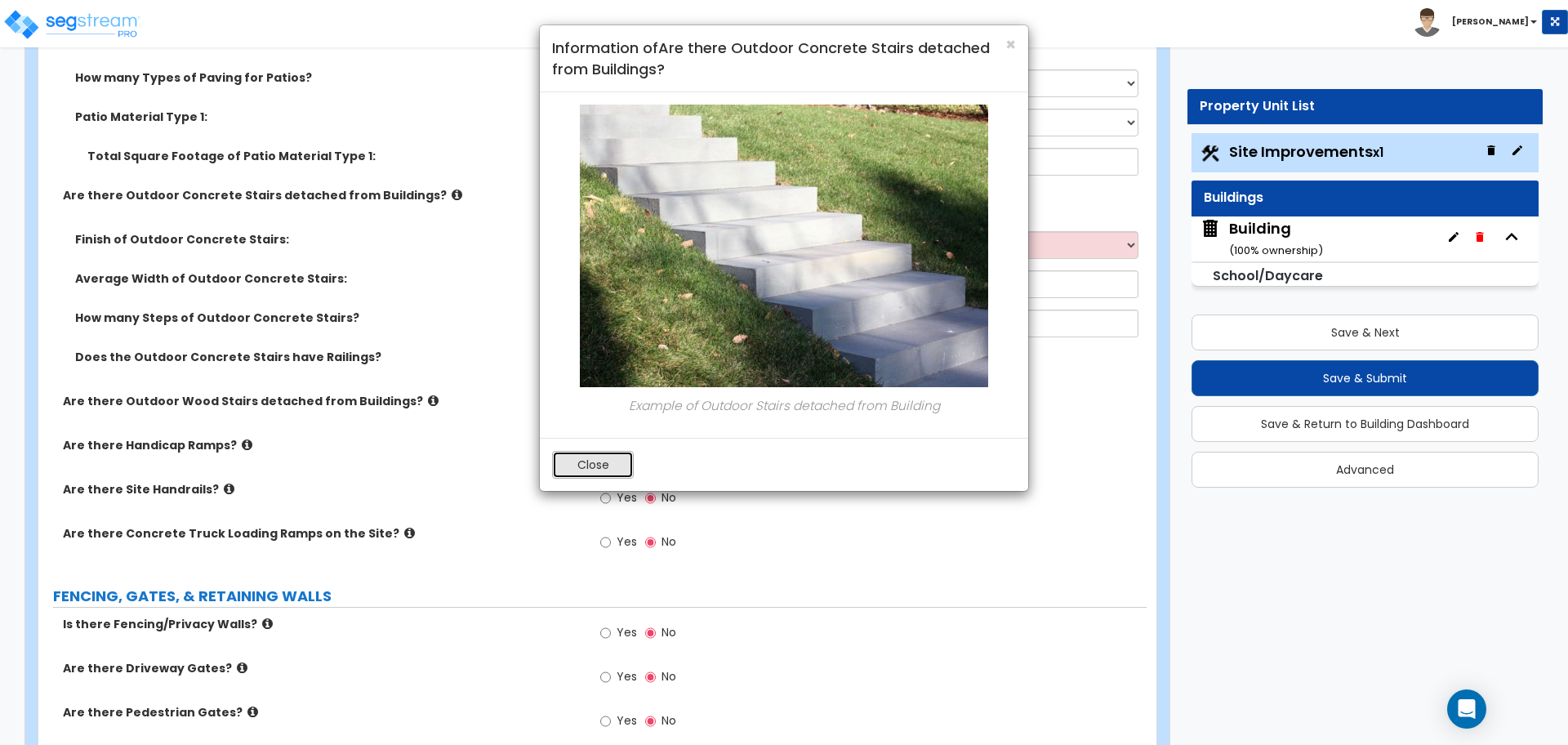
click at [592, 456] on button "Close" at bounding box center [593, 464] width 82 height 28
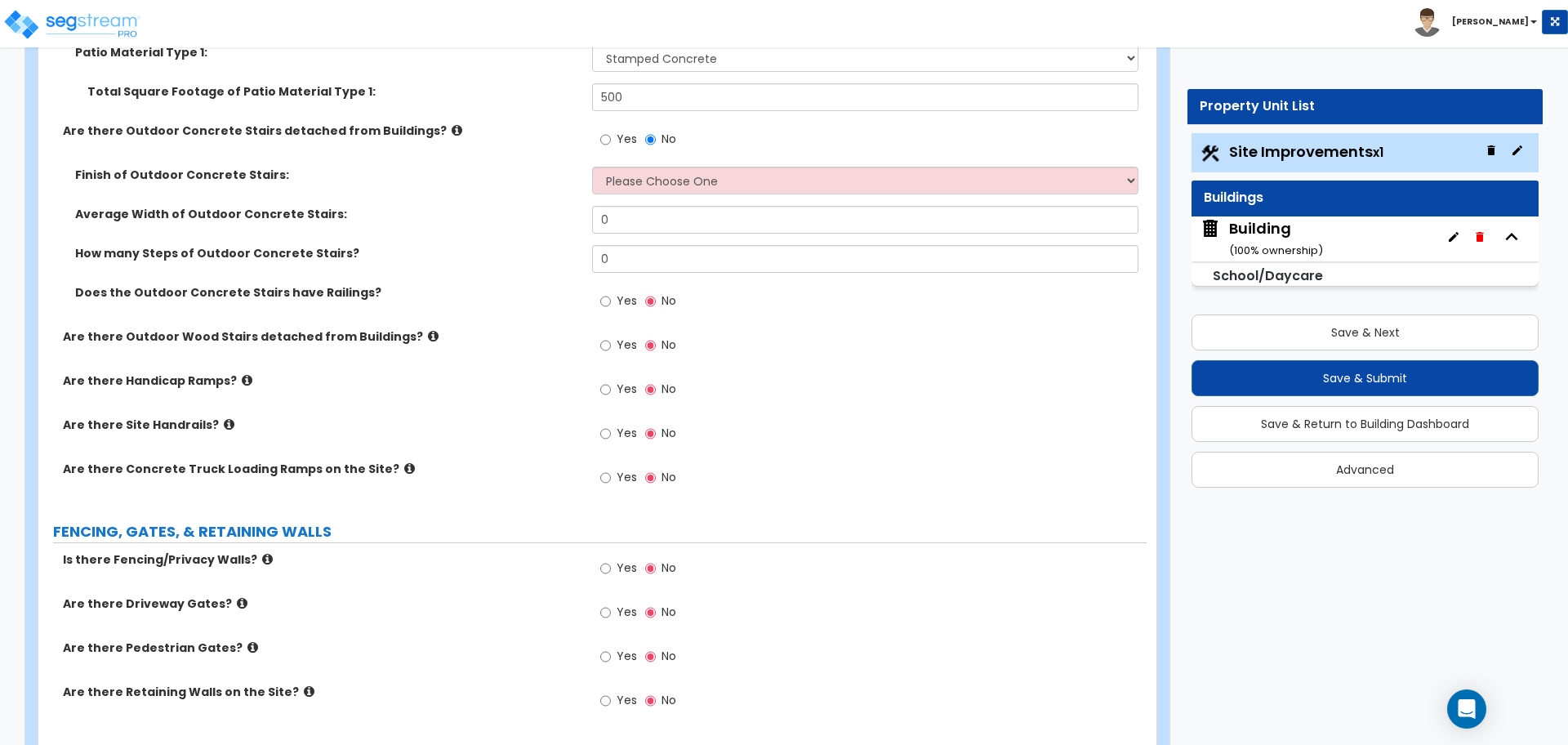
scroll to position [2838, 0]
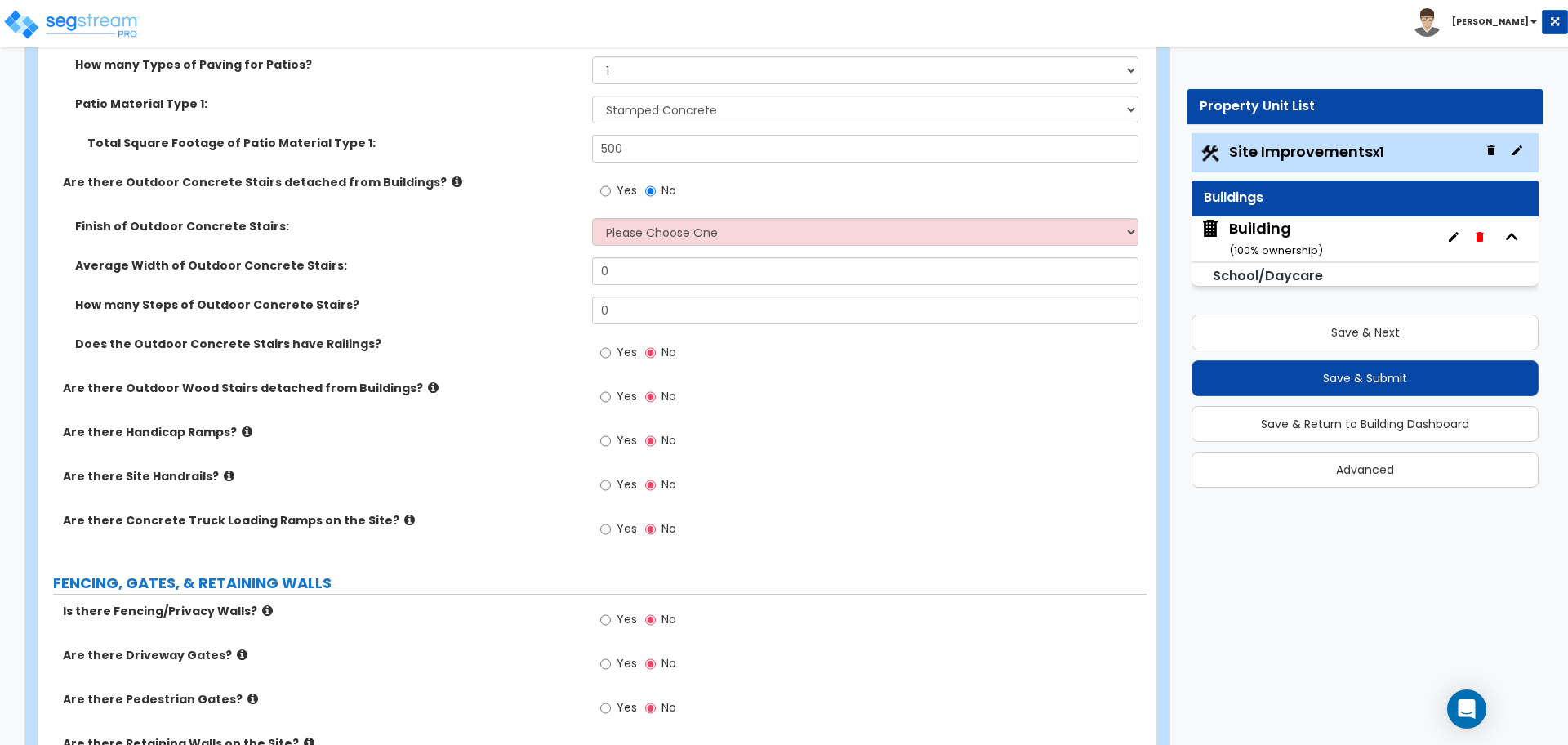
click at [451, 177] on icon at bounding box center [457, 182] width 11 height 12
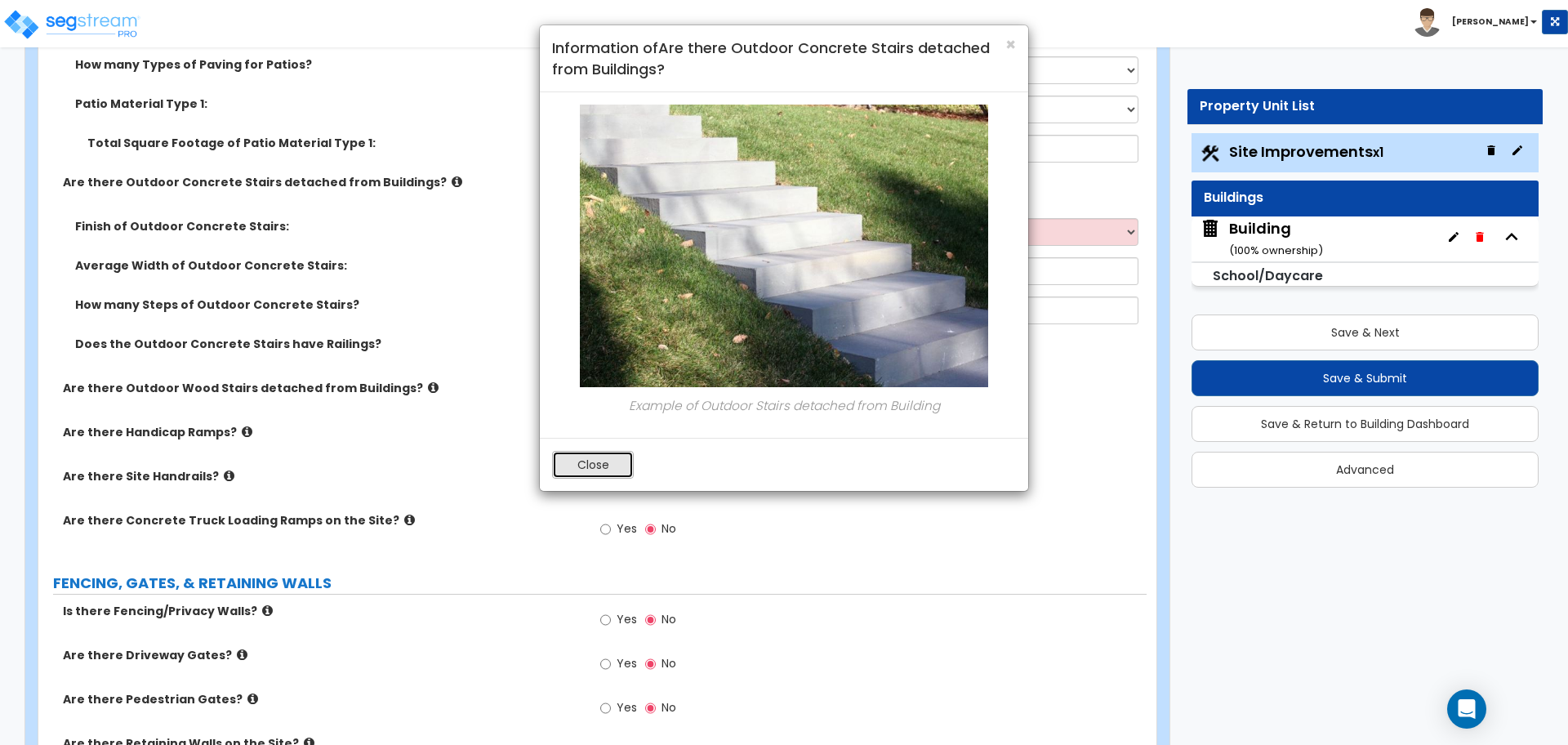
click at [587, 461] on button "Close" at bounding box center [593, 464] width 82 height 28
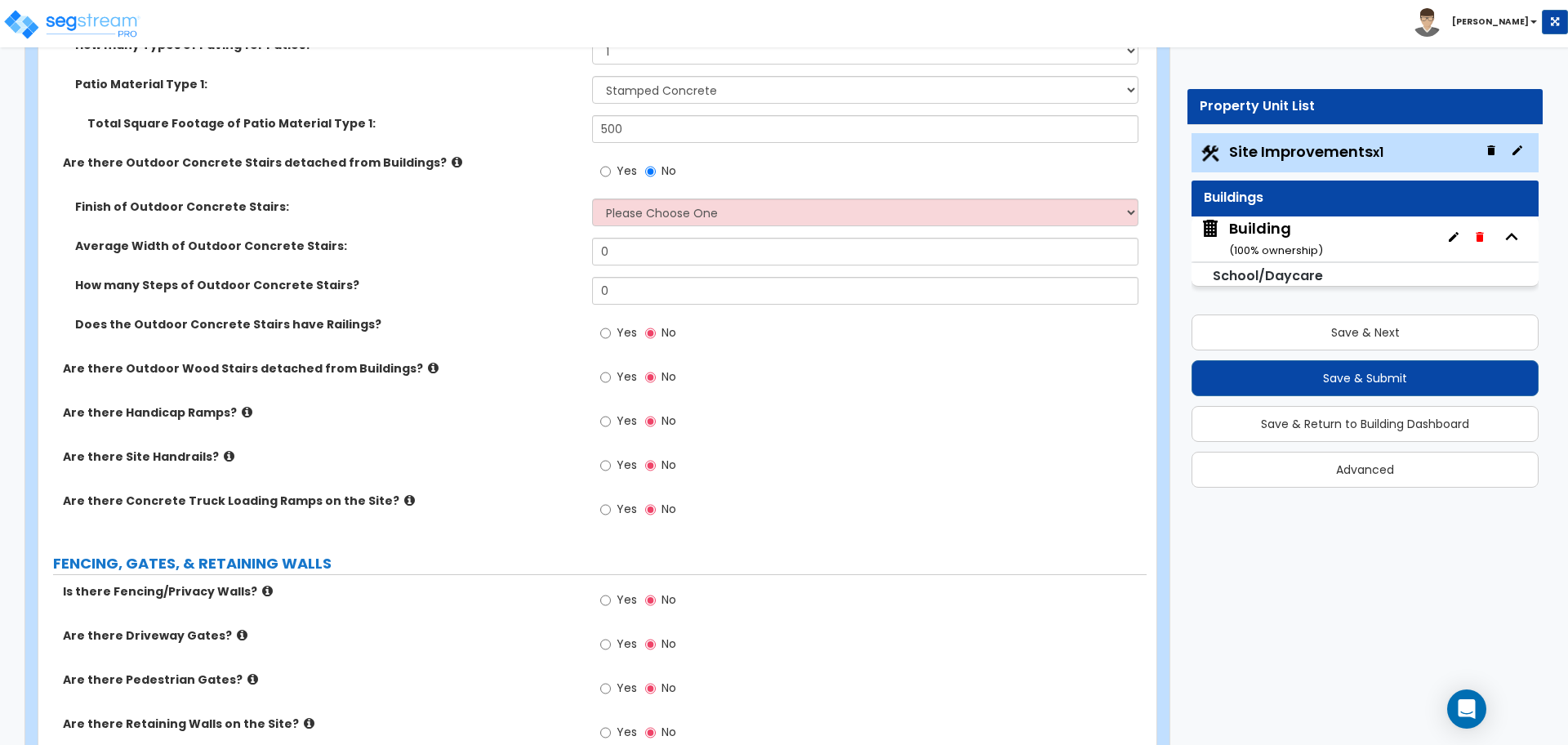
scroll to position [2859, 0]
click at [451, 157] on icon at bounding box center [457, 161] width 11 height 12
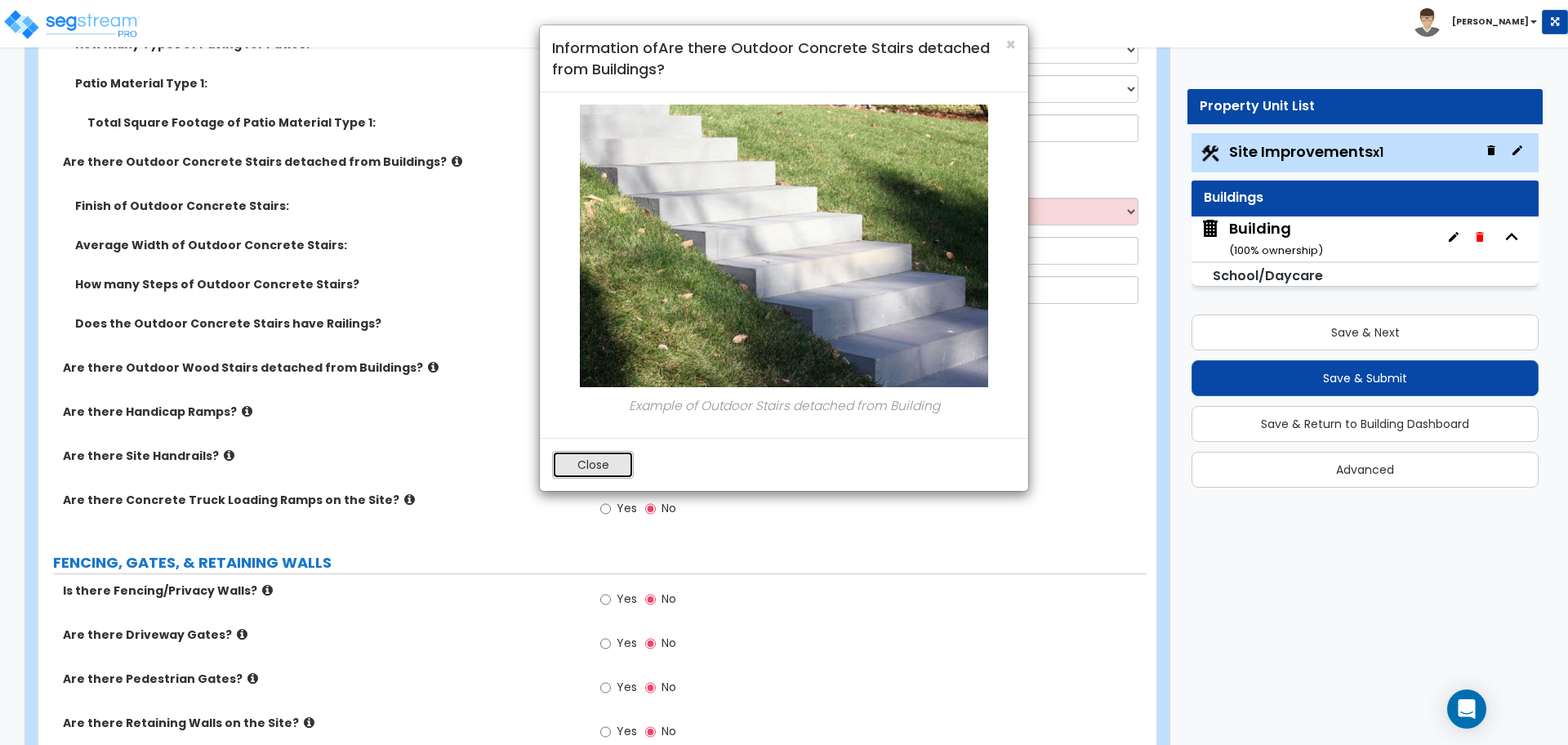
click at [618, 463] on button "Close" at bounding box center [593, 464] width 82 height 28
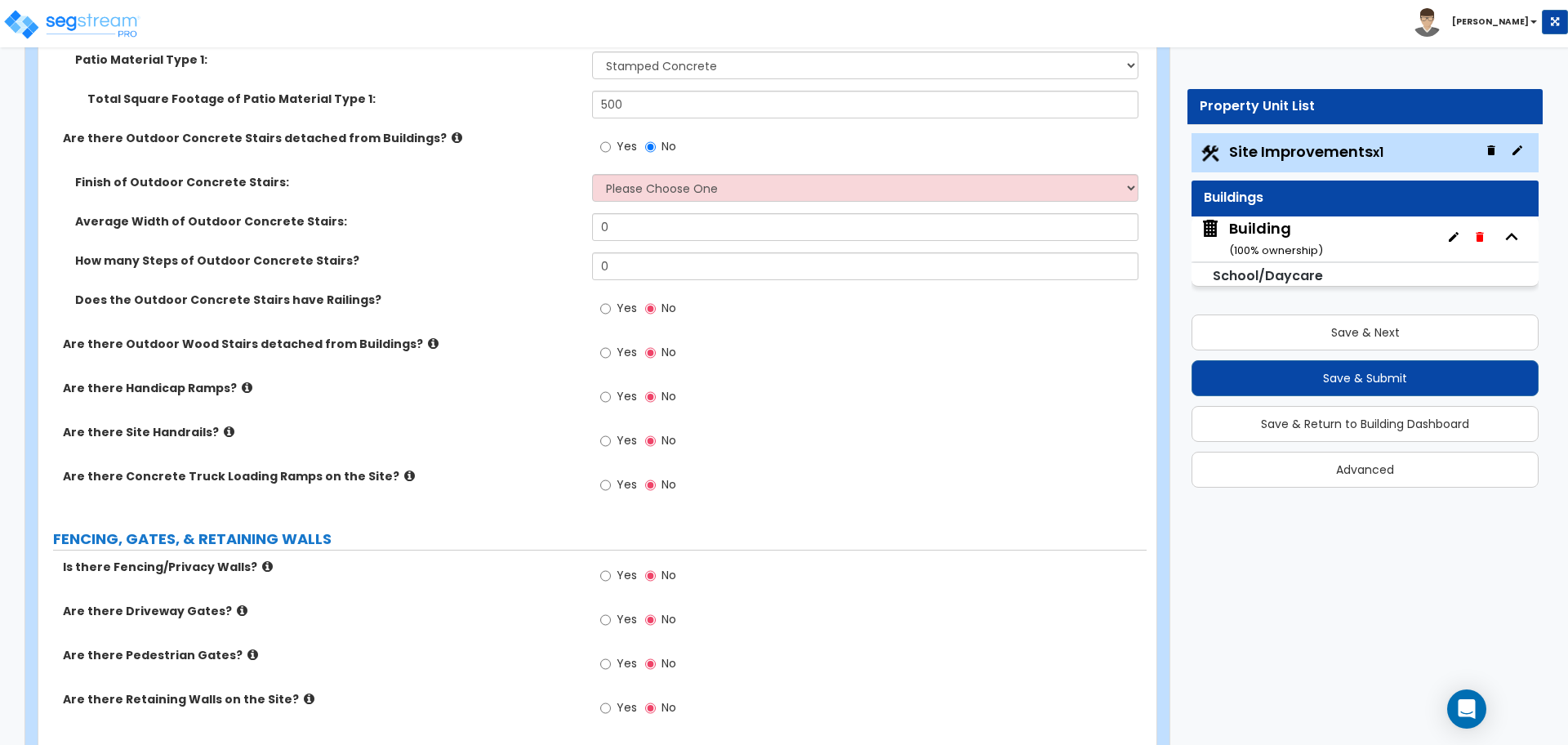
scroll to position [2886, 0]
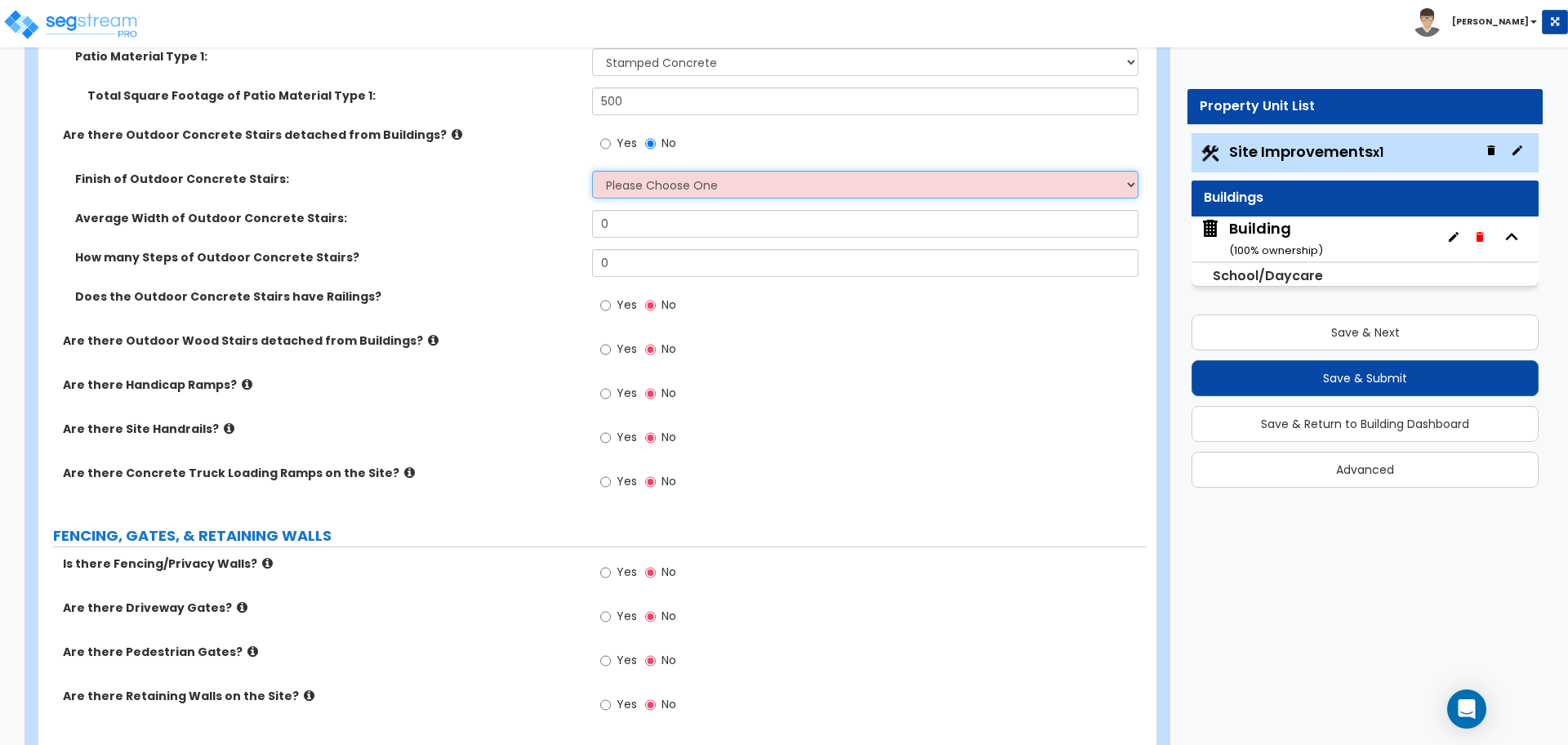
click at [697, 179] on select "Please Choose One Bare Concrete Exposed Aggregate Brick Paved Stone Paved" at bounding box center [865, 185] width 546 height 28
select select "2"
click at [592, 171] on select "Please Choose One Bare Concrete Exposed Aggregate Brick Paved Stone Paved" at bounding box center [865, 185] width 546 height 28
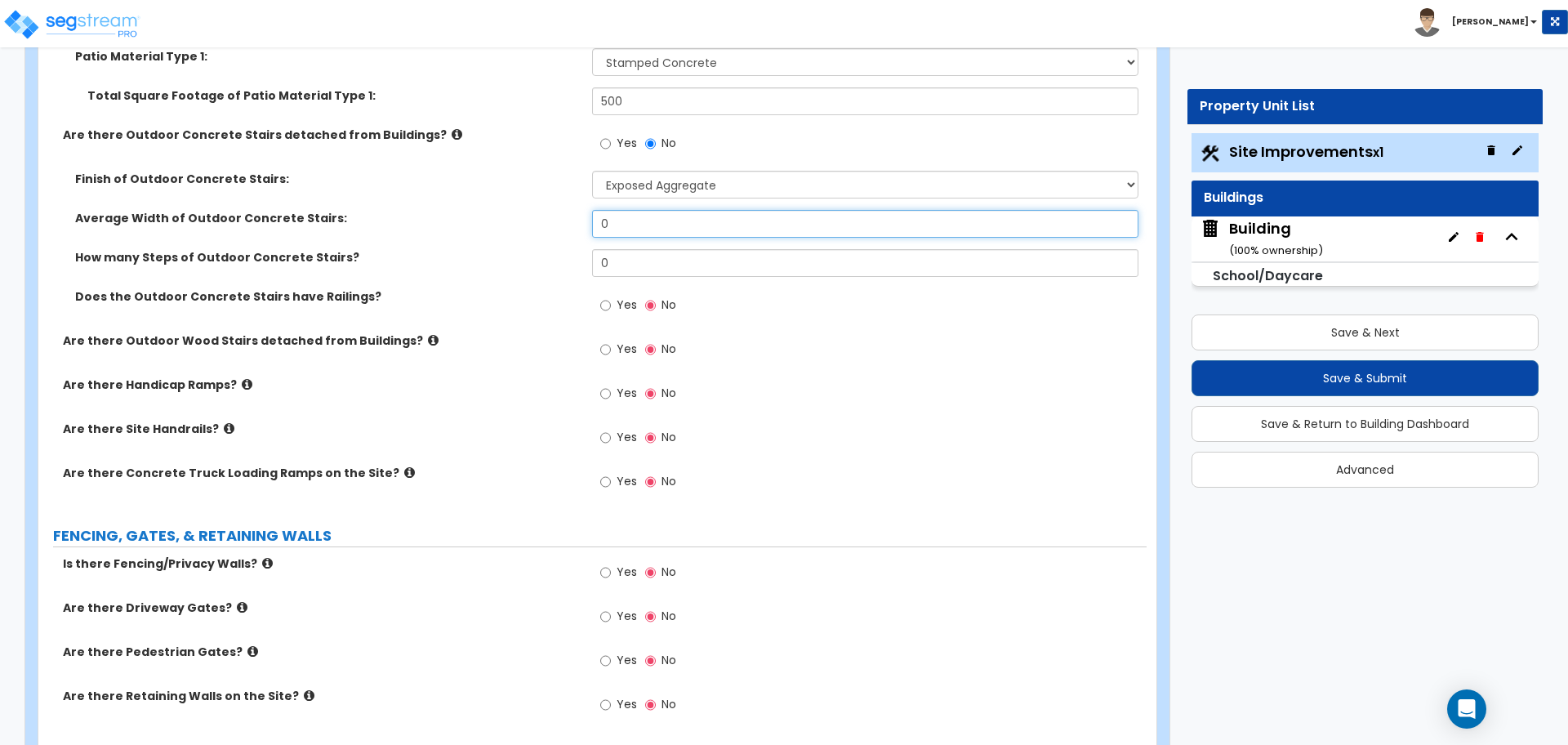
click at [669, 225] on input "0" at bounding box center [865, 224] width 546 height 28
drag, startPoint x: 628, startPoint y: 224, endPoint x: 565, endPoint y: 223, distance: 63.0
click at [566, 223] on div "Average Width of Outdoor Concrete Stairs: 0" at bounding box center [593, 230] width 1109 height 40
type input "4"
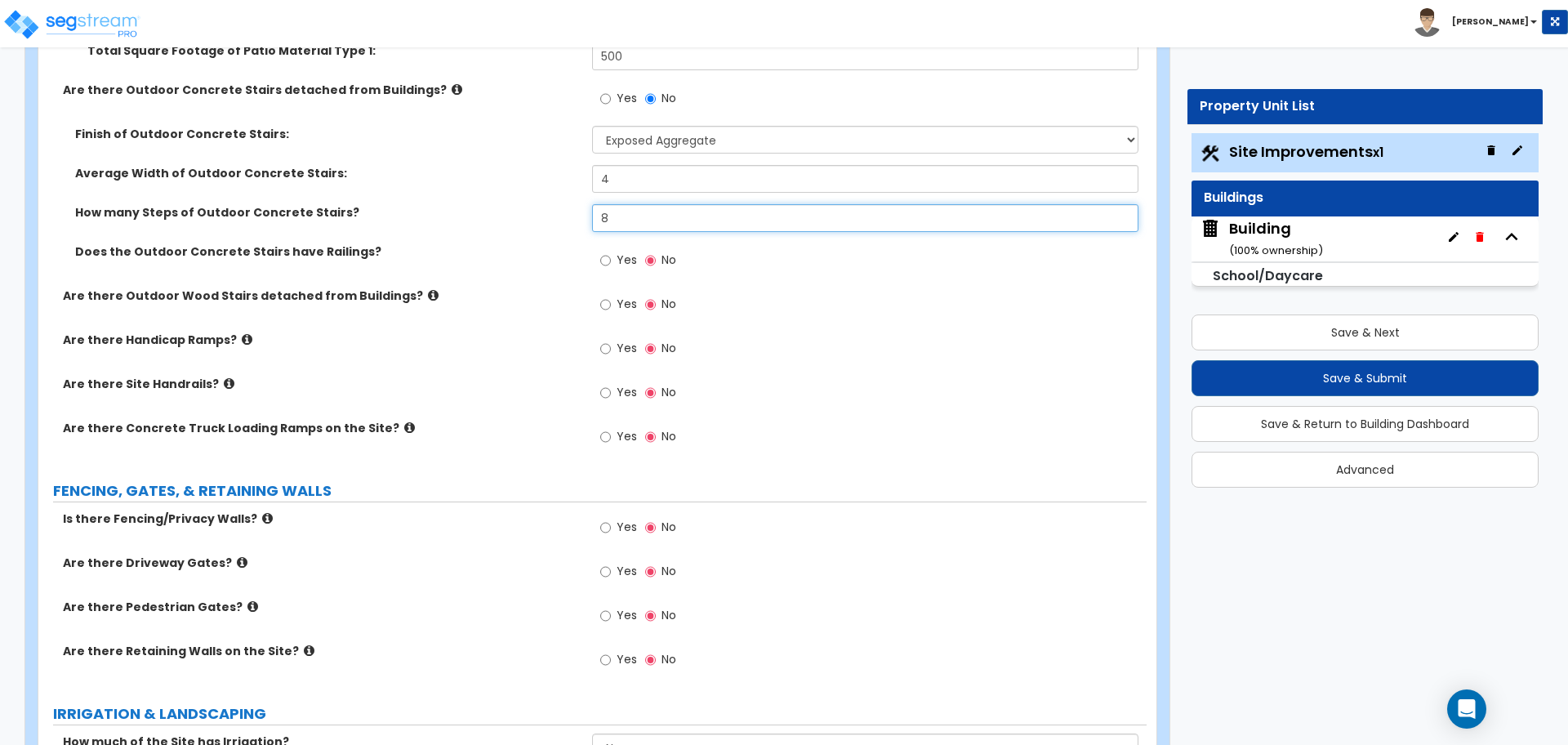
scroll to position [2944, 0]
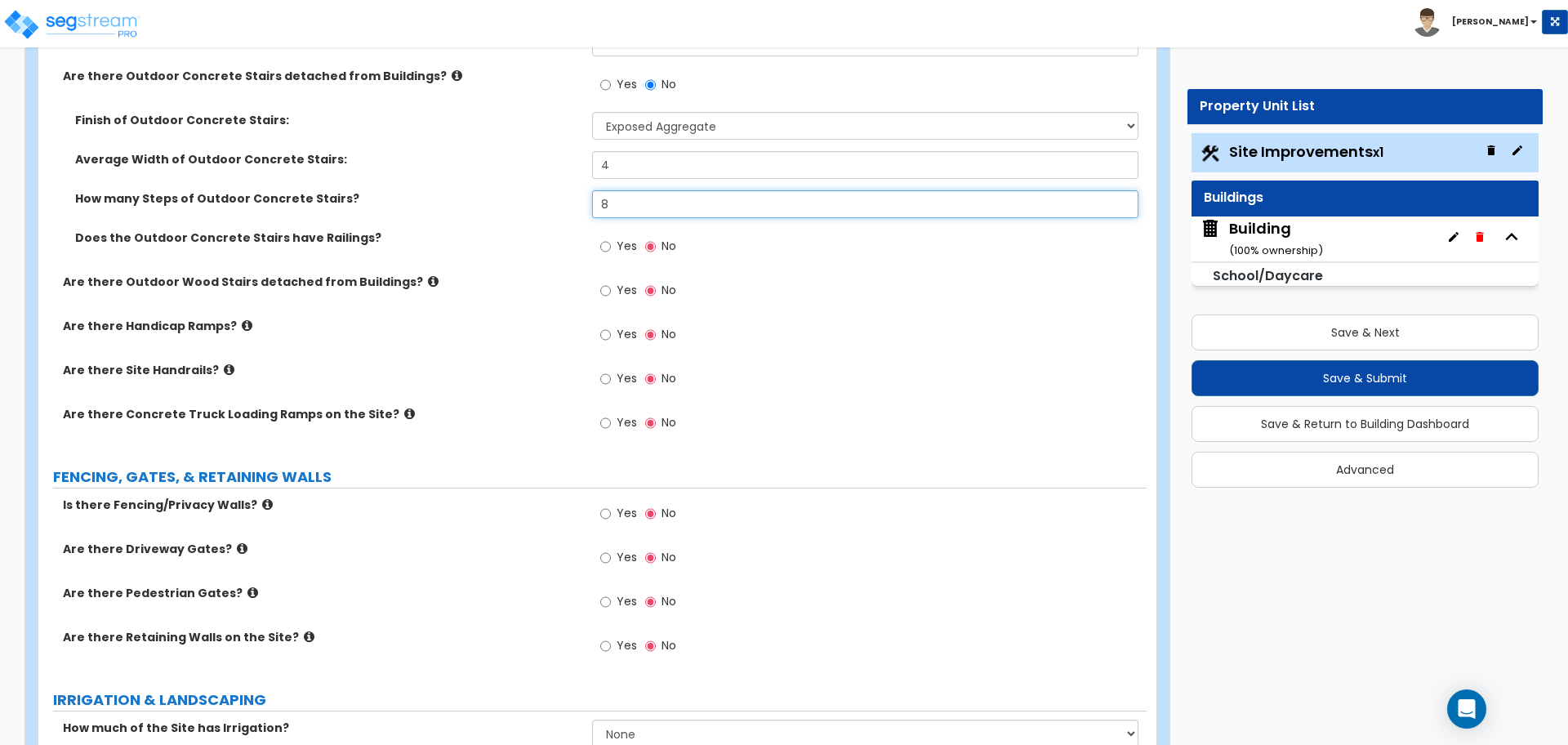
type input "8"
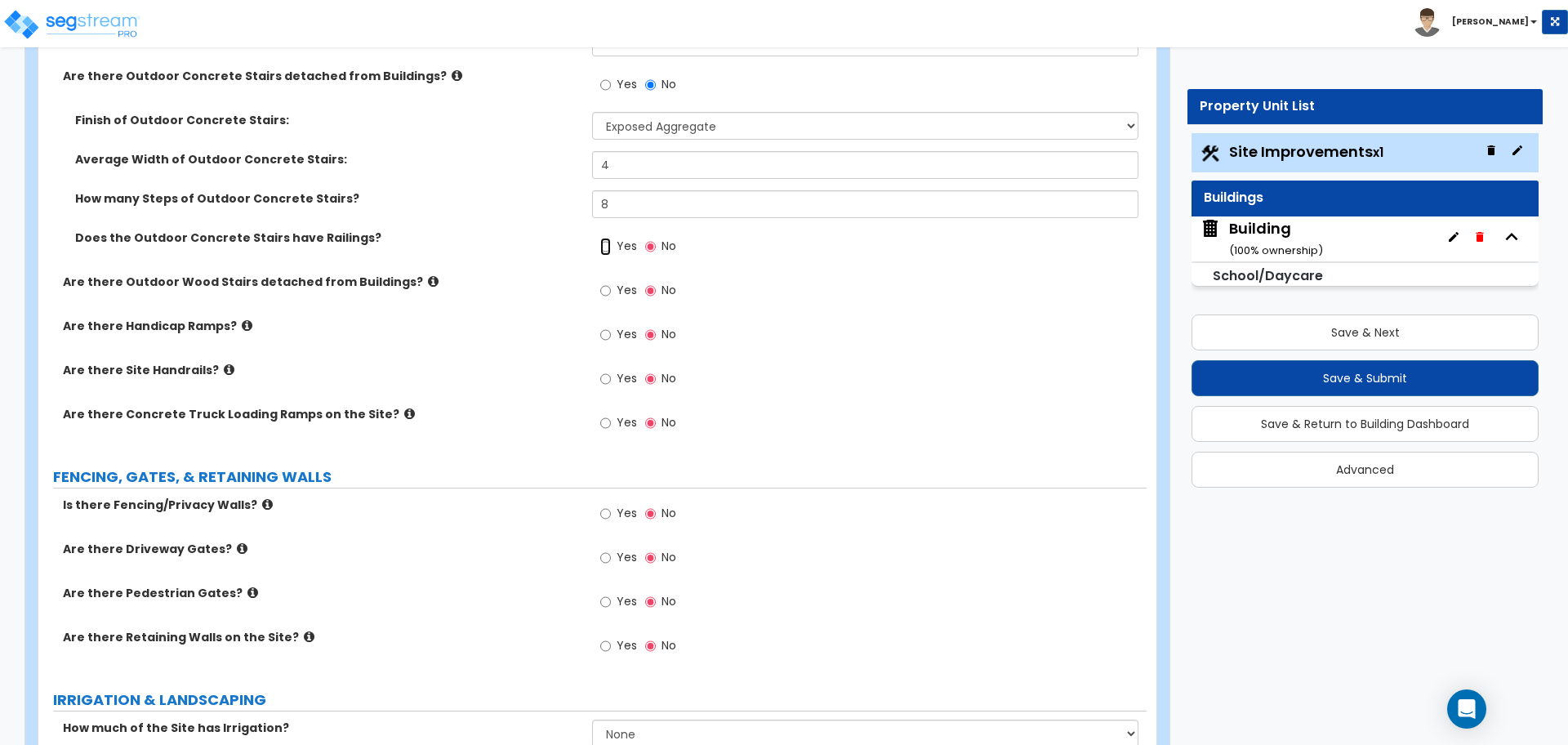
click at [602, 237] on input "Yes" at bounding box center [605, 246] width 11 height 18
radio input "true"
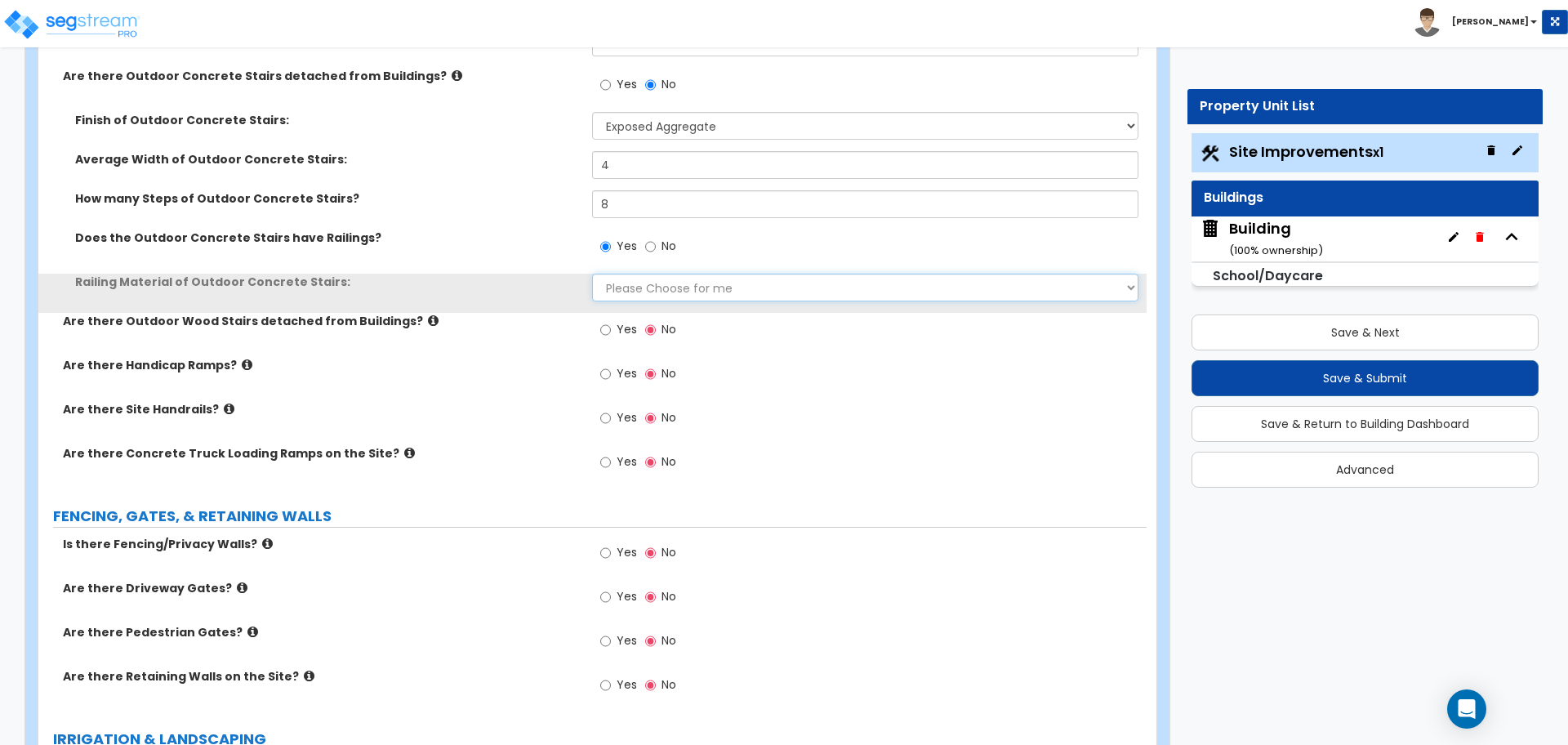
click at [626, 275] on select "Please Choose for me Steel Aluminum Wood" at bounding box center [865, 288] width 546 height 28
select select "2"
click at [592, 274] on select "Please Choose for me Steel Aluminum Wood" at bounding box center [865, 288] width 546 height 28
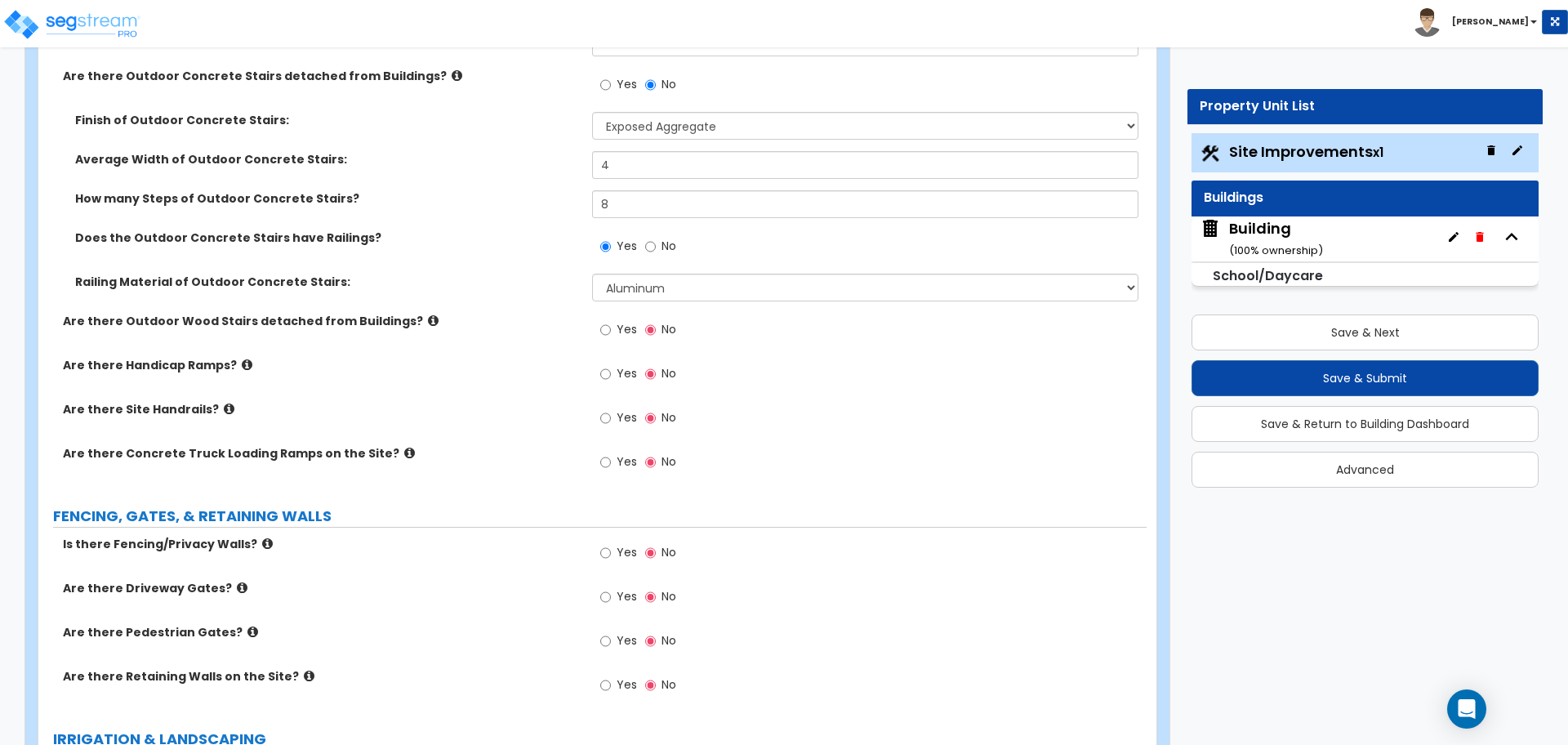
click at [624, 333] on label "Yes" at bounding box center [619, 332] width 37 height 28
click at [611, 333] on input "Yes" at bounding box center [605, 330] width 11 height 18
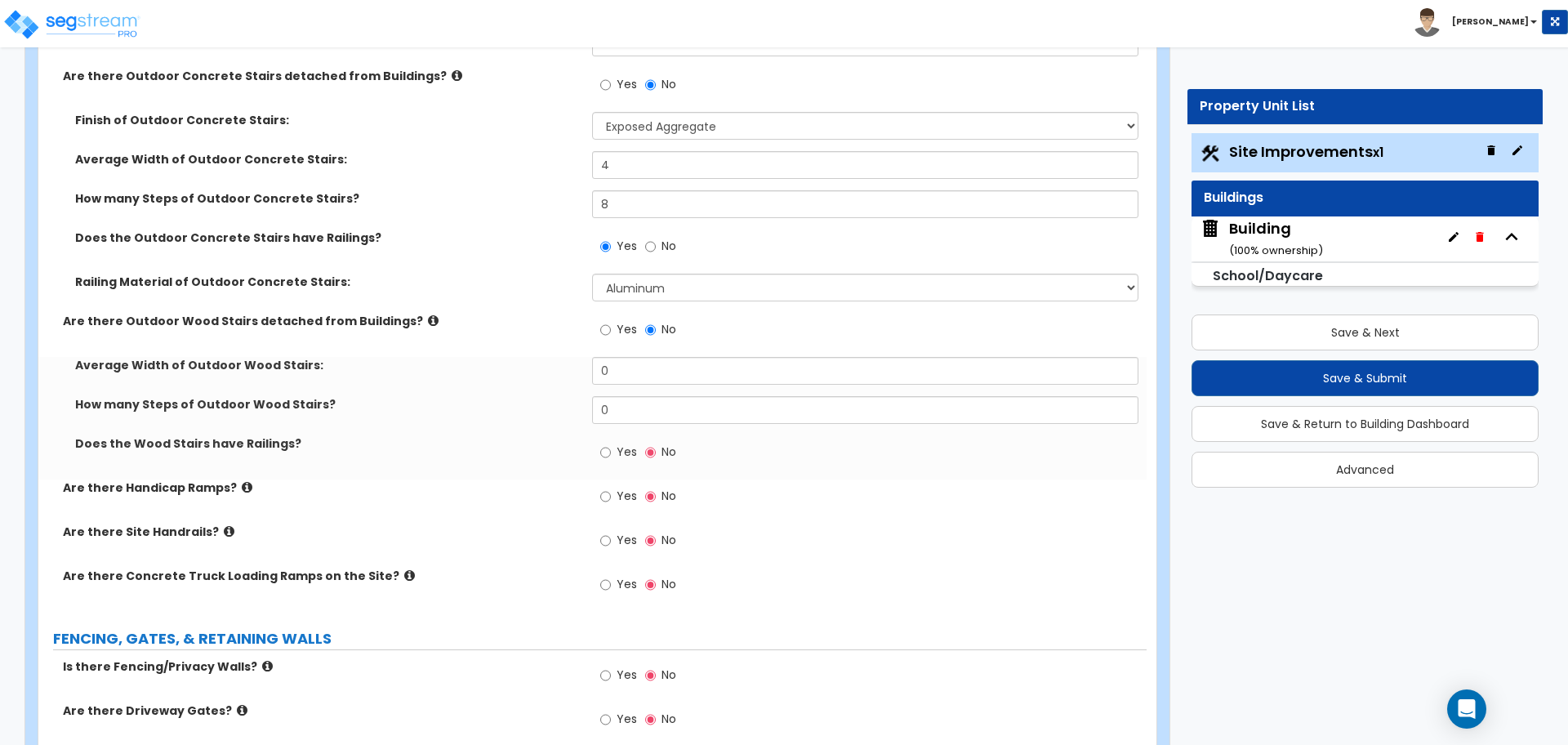
click at [428, 318] on icon at bounding box center [433, 320] width 11 height 12
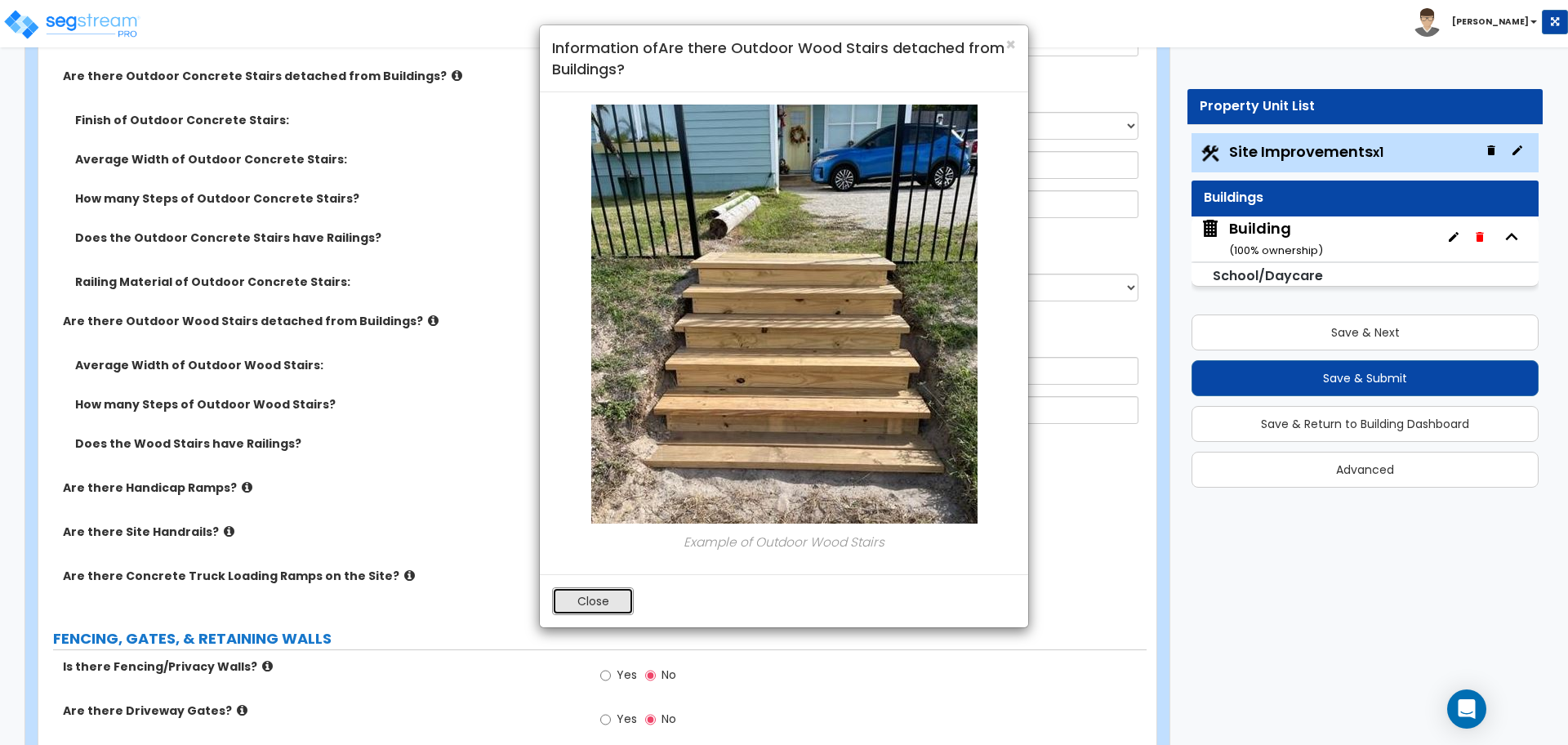
click at [580, 603] on button "Close" at bounding box center [593, 601] width 82 height 28
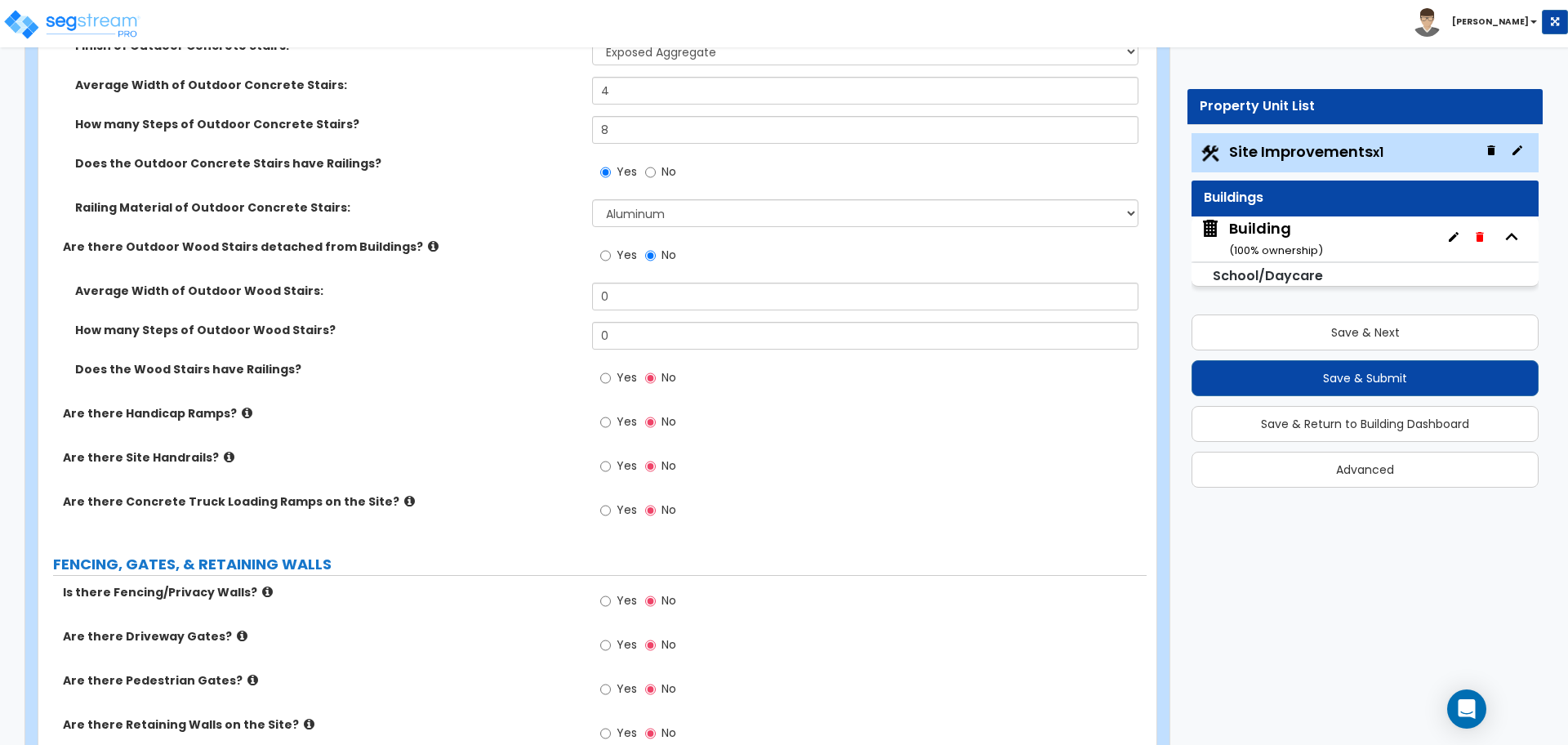
scroll to position [3022, 0]
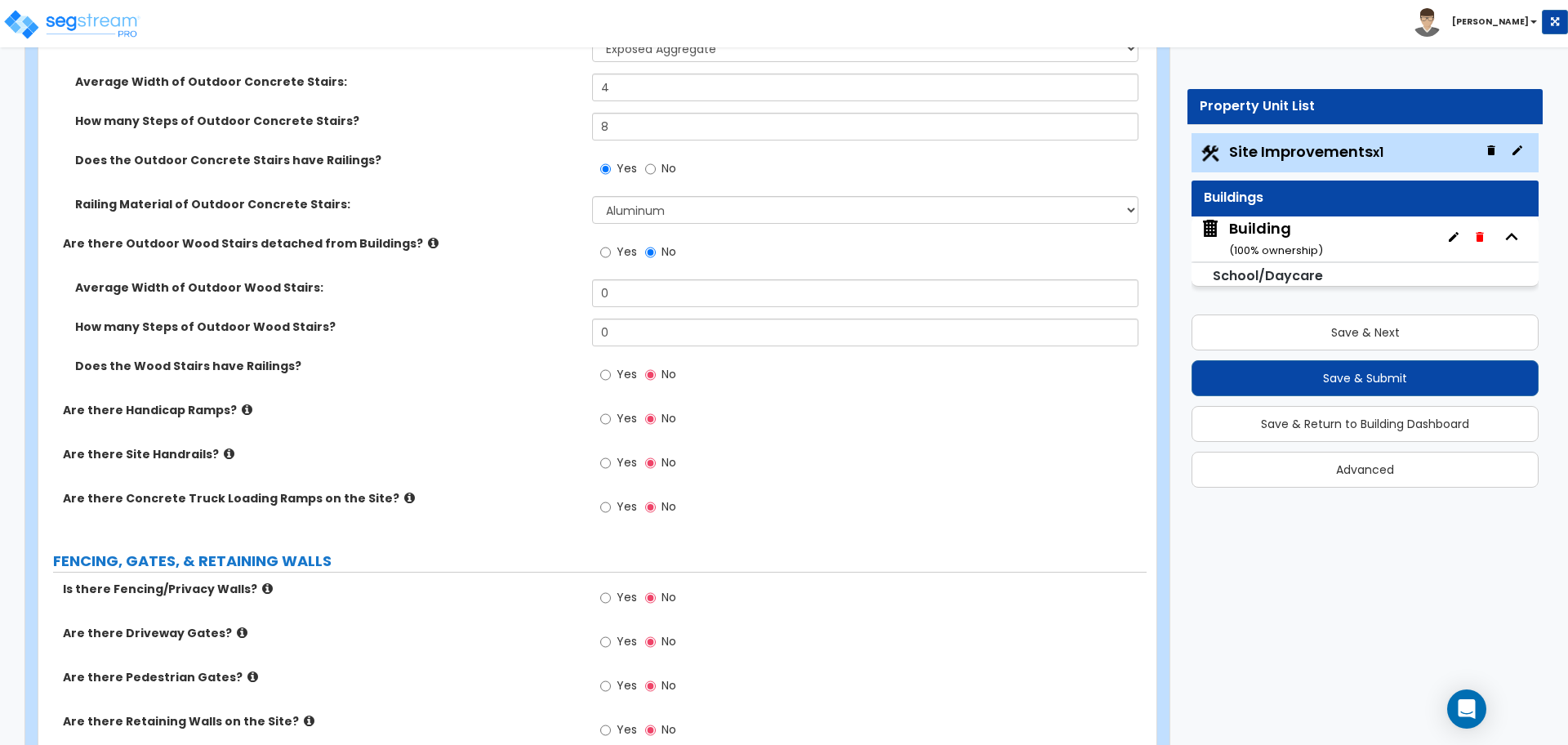
click at [618, 371] on span "Yes" at bounding box center [626, 374] width 20 height 17
click at [611, 371] on input "Yes" at bounding box center [605, 375] width 11 height 18
radio input "true"
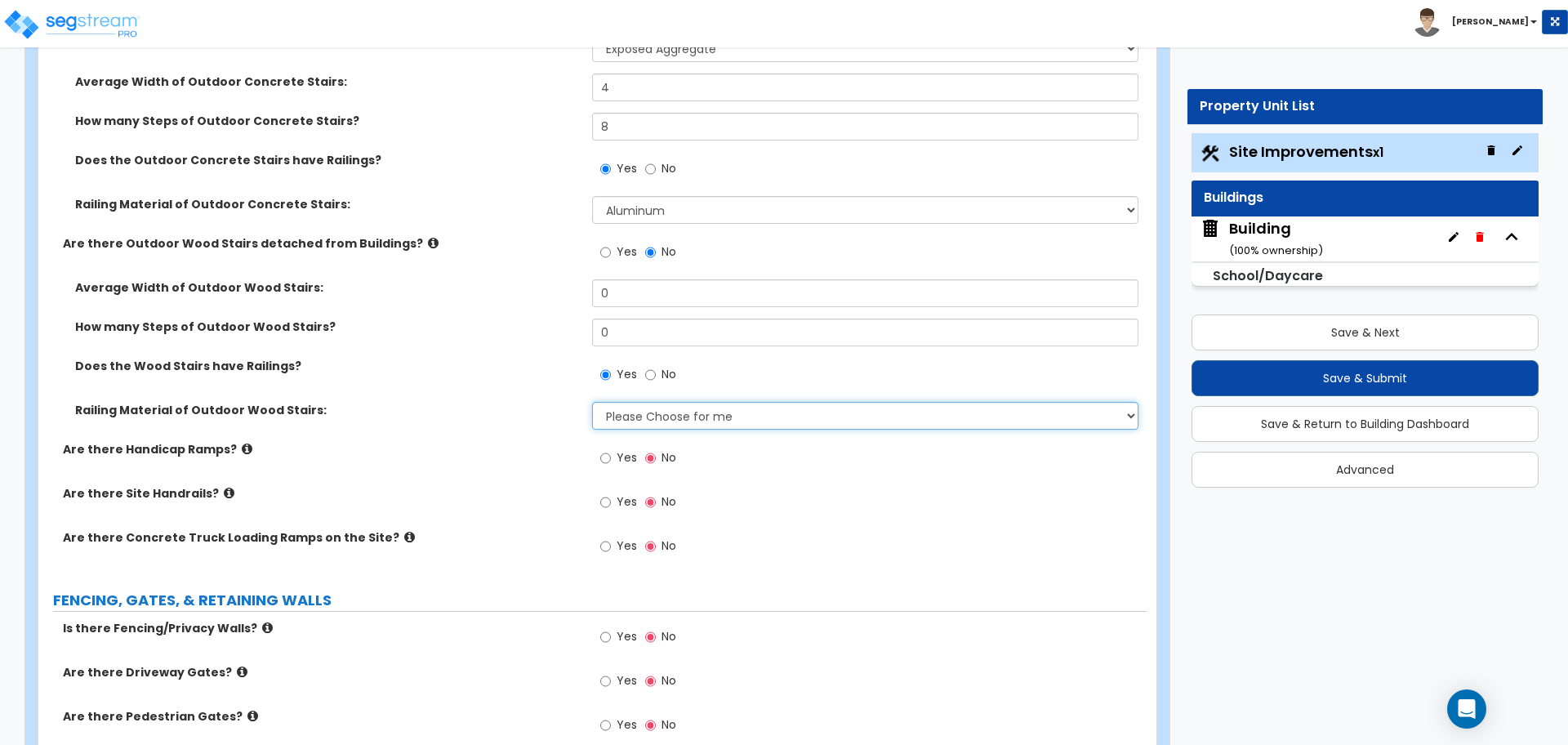
click at [700, 420] on select "Please Choose for me Wood Steel Aluminum" at bounding box center [865, 416] width 546 height 28
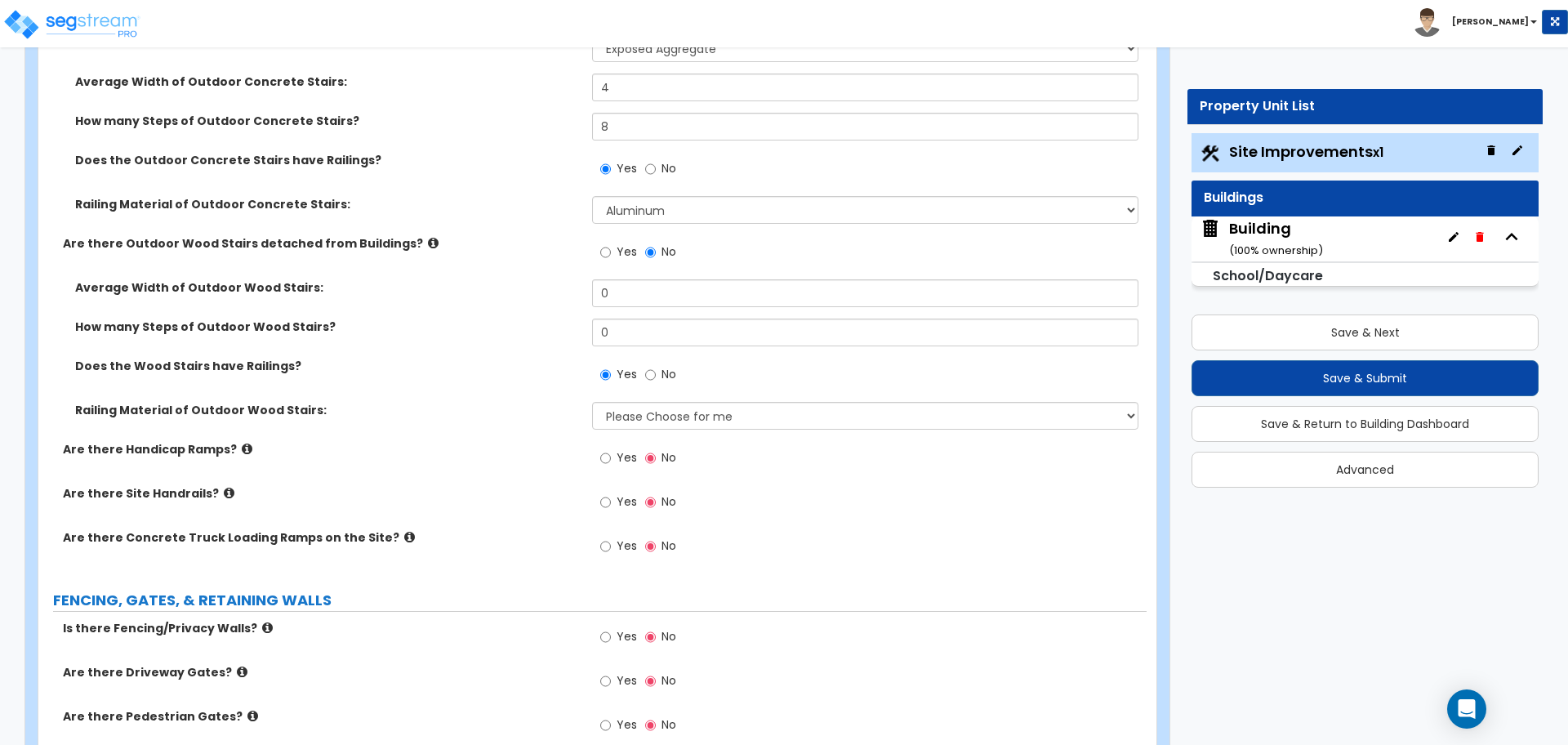
click at [663, 248] on span "No" at bounding box center [669, 252] width 15 height 17
click at [656, 248] on input "No" at bounding box center [650, 252] width 11 height 18
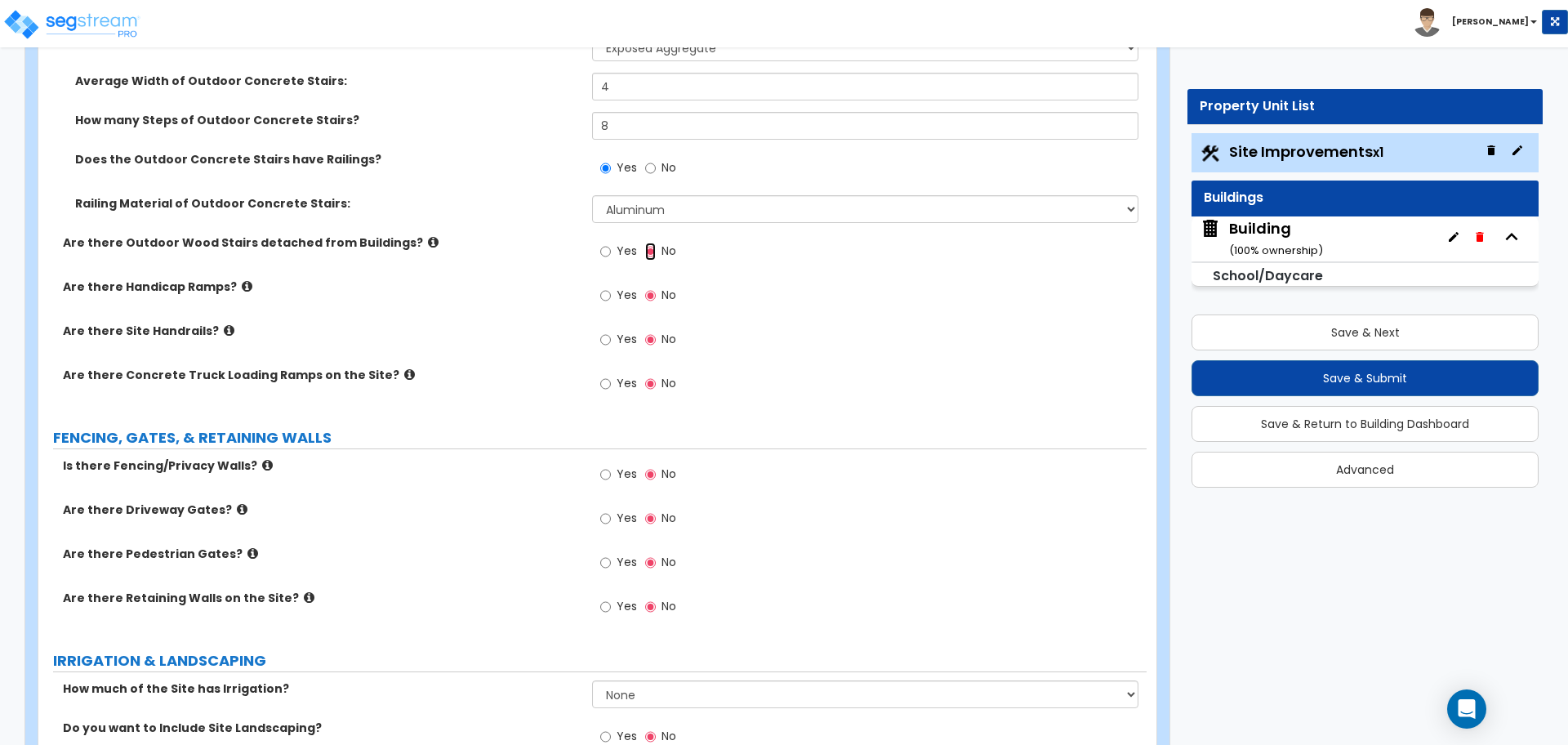
scroll to position [3013, 0]
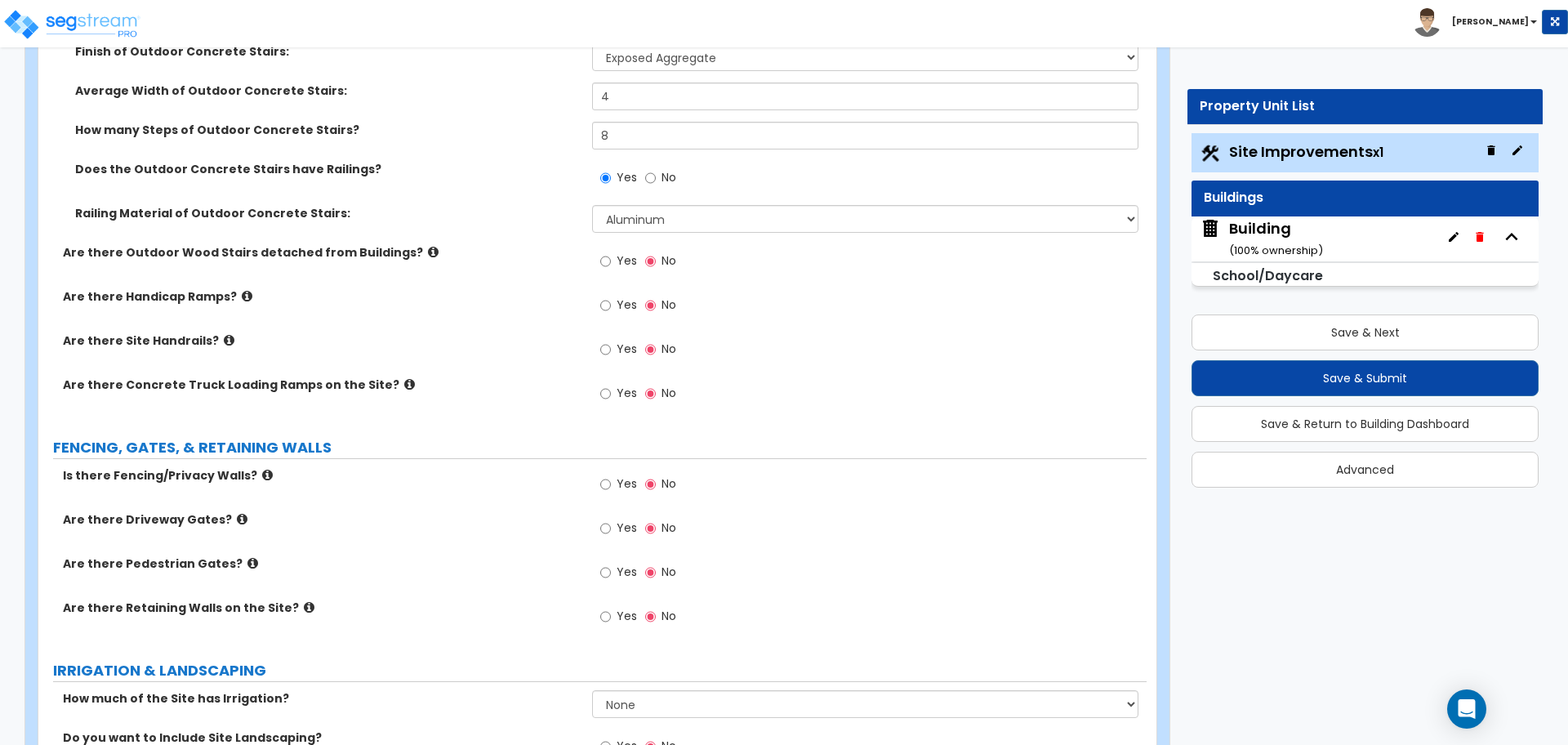
click at [242, 290] on icon at bounding box center [247, 296] width 11 height 12
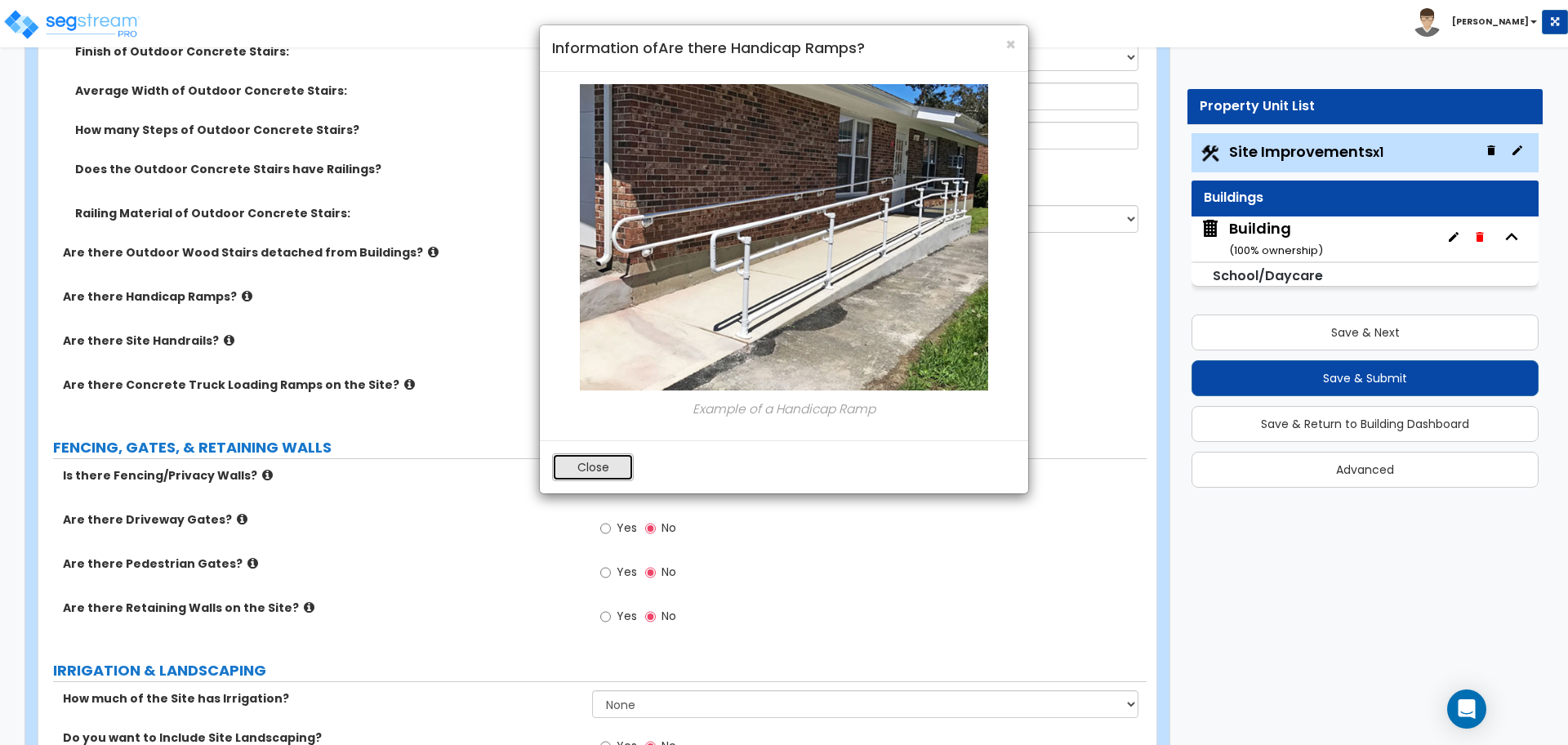
click at [609, 469] on button "Close" at bounding box center [593, 467] width 82 height 28
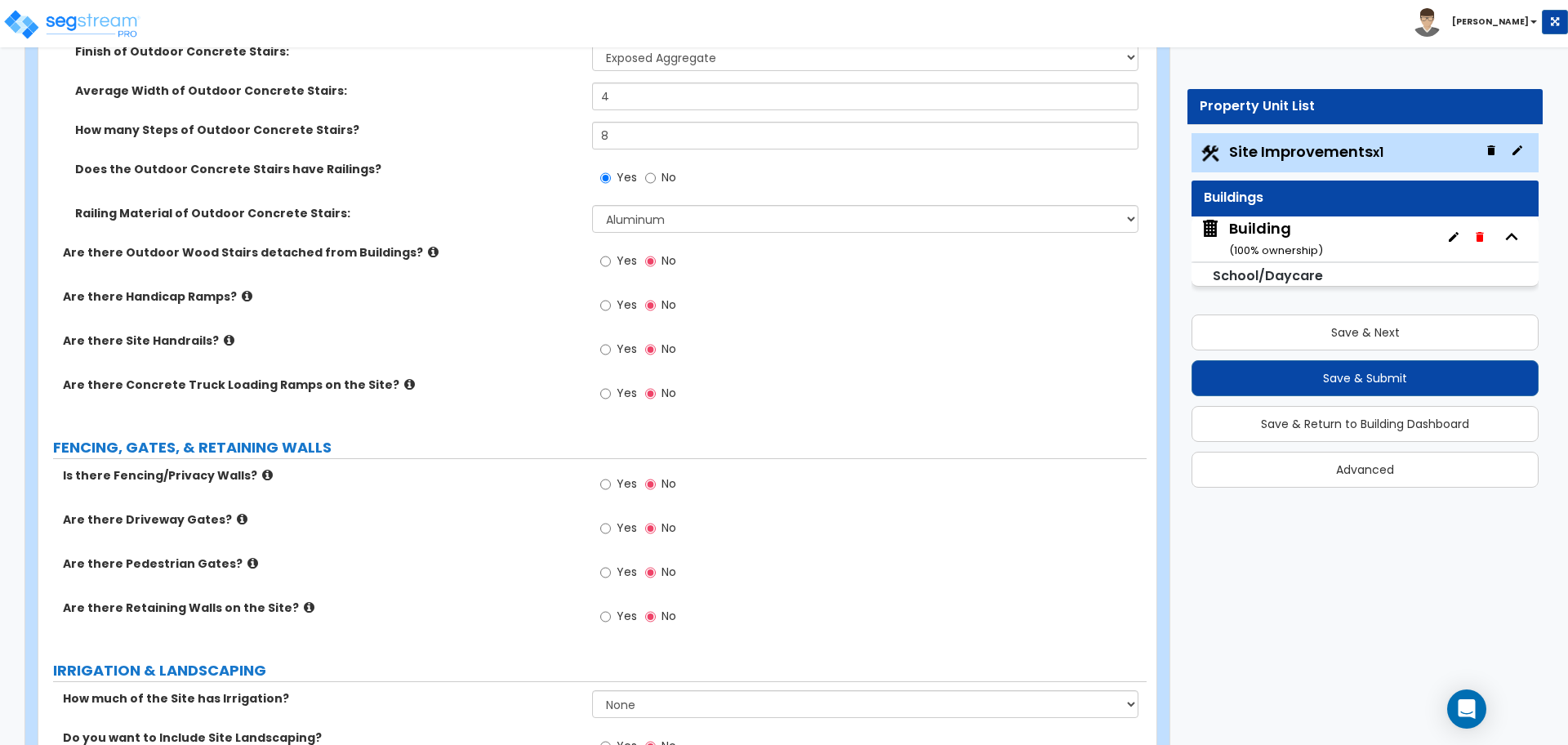
click at [622, 307] on span "Yes" at bounding box center [626, 304] width 20 height 17
click at [611, 307] on input "Yes" at bounding box center [605, 305] width 11 height 18
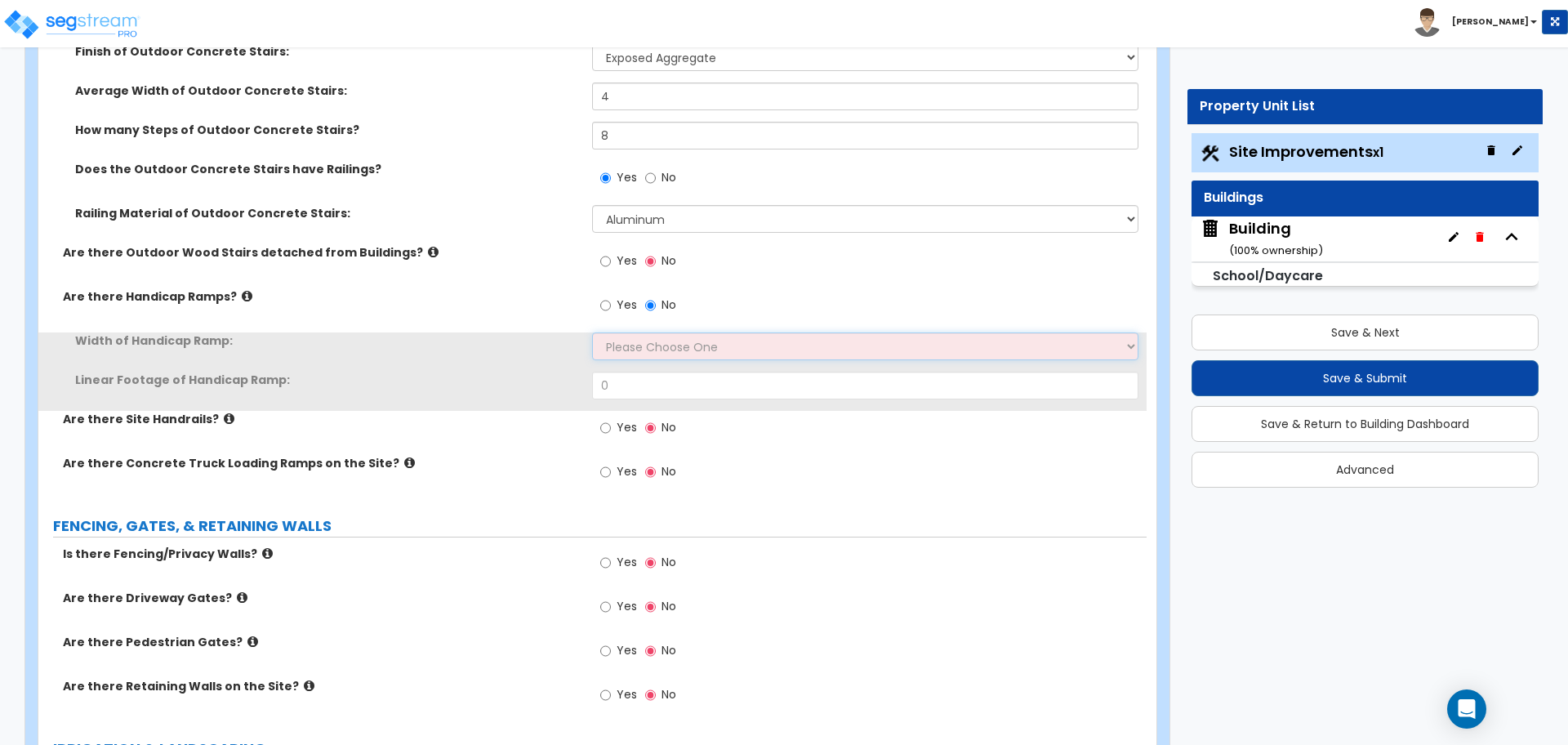
click at [626, 332] on select "Please Choose One 3' width 5' width" at bounding box center [865, 347] width 546 height 28
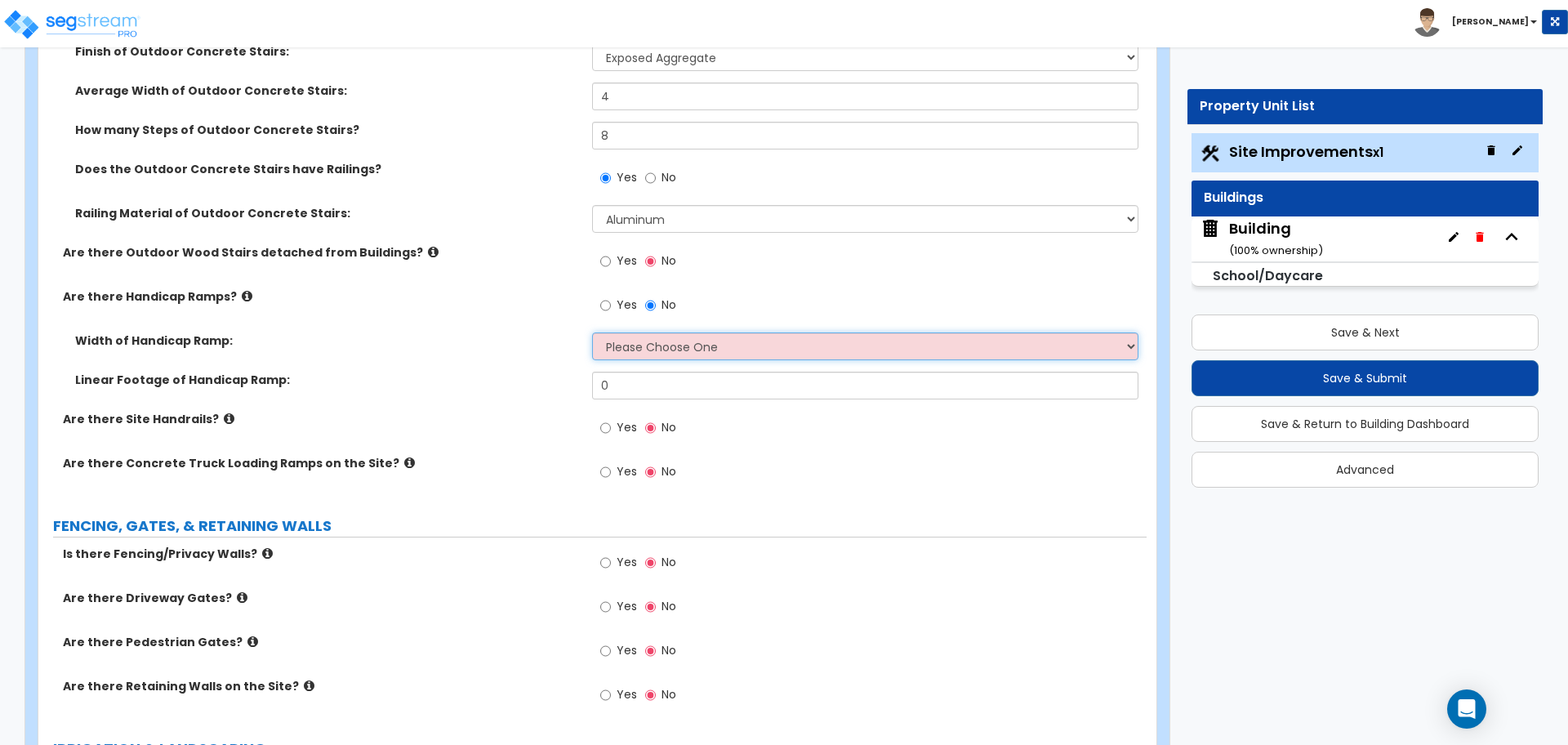
select select "1"
click at [592, 332] on select "Please Choose One 3' width 5' width" at bounding box center [865, 347] width 546 height 28
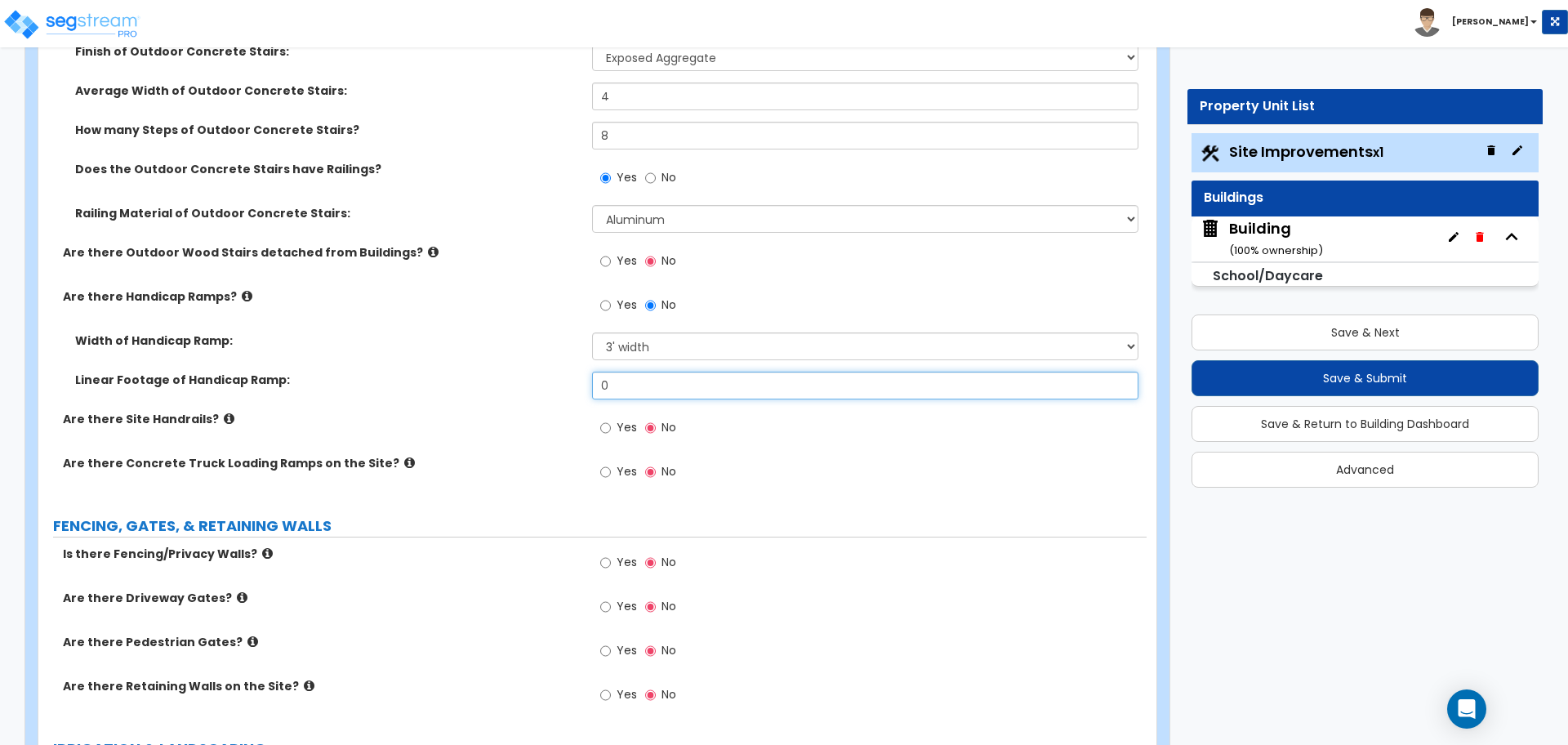
drag, startPoint x: 636, startPoint y: 383, endPoint x: 539, endPoint y: 368, distance: 98.2
click at [541, 371] on div "Linear Footage of Handicap Ramp: 0" at bounding box center [593, 391] width 1109 height 40
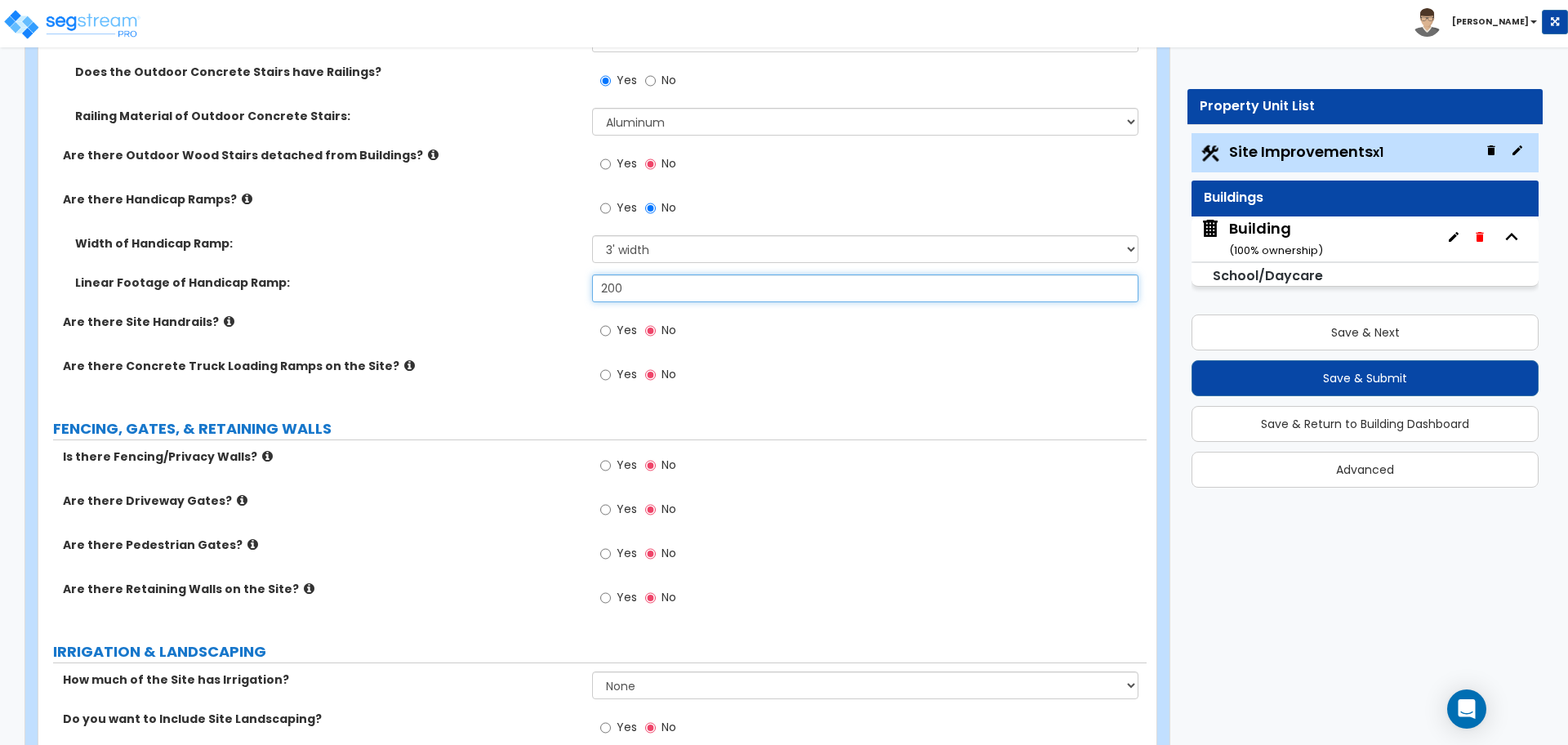
scroll to position [3111, 0]
type input "200"
click at [606, 332] on input "Yes" at bounding box center [605, 330] width 11 height 18
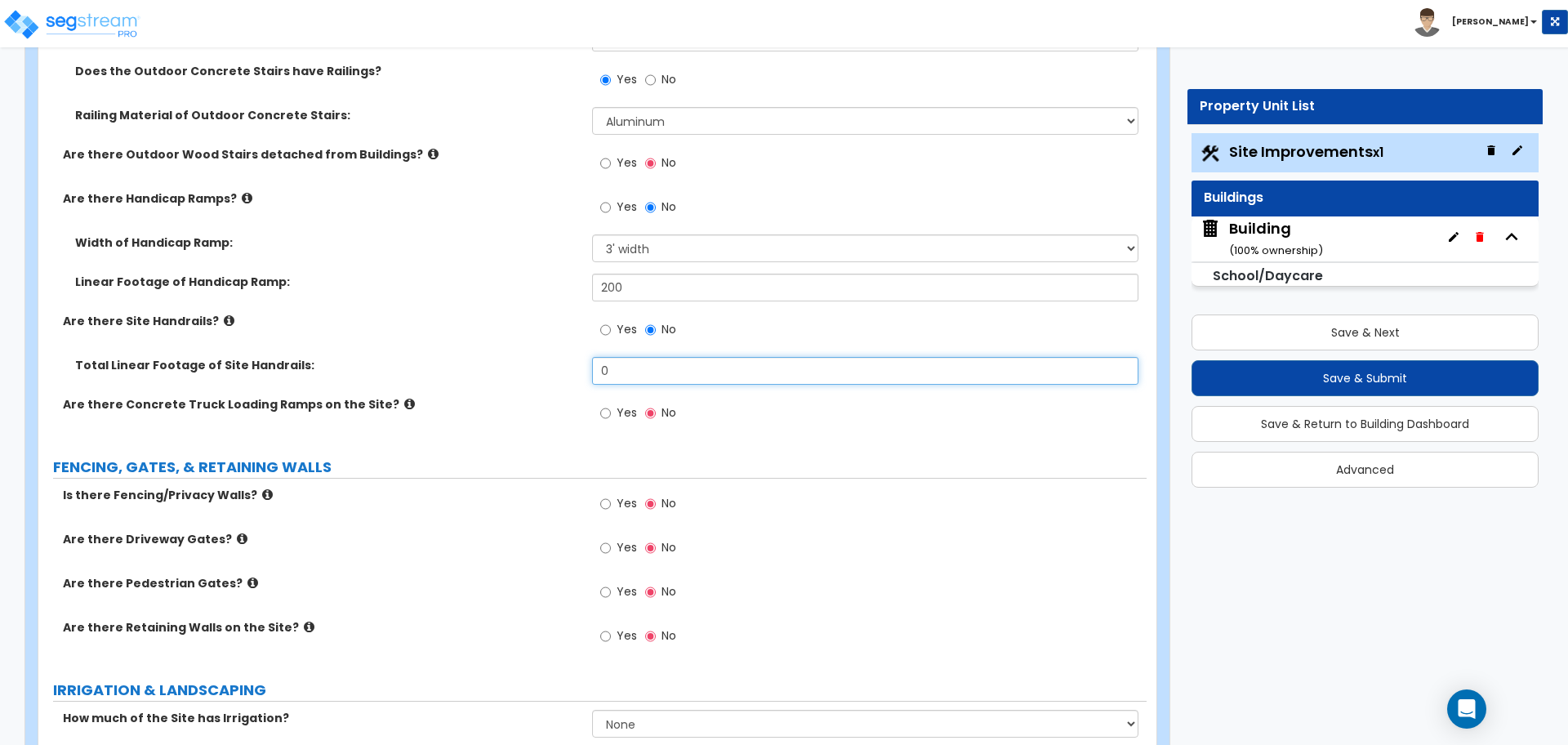
drag, startPoint x: 615, startPoint y: 370, endPoint x: 576, endPoint y: 364, distance: 39.5
click at [576, 366] on div "Total Linear Footage of Site Handrails: 0" at bounding box center [593, 376] width 1109 height 40
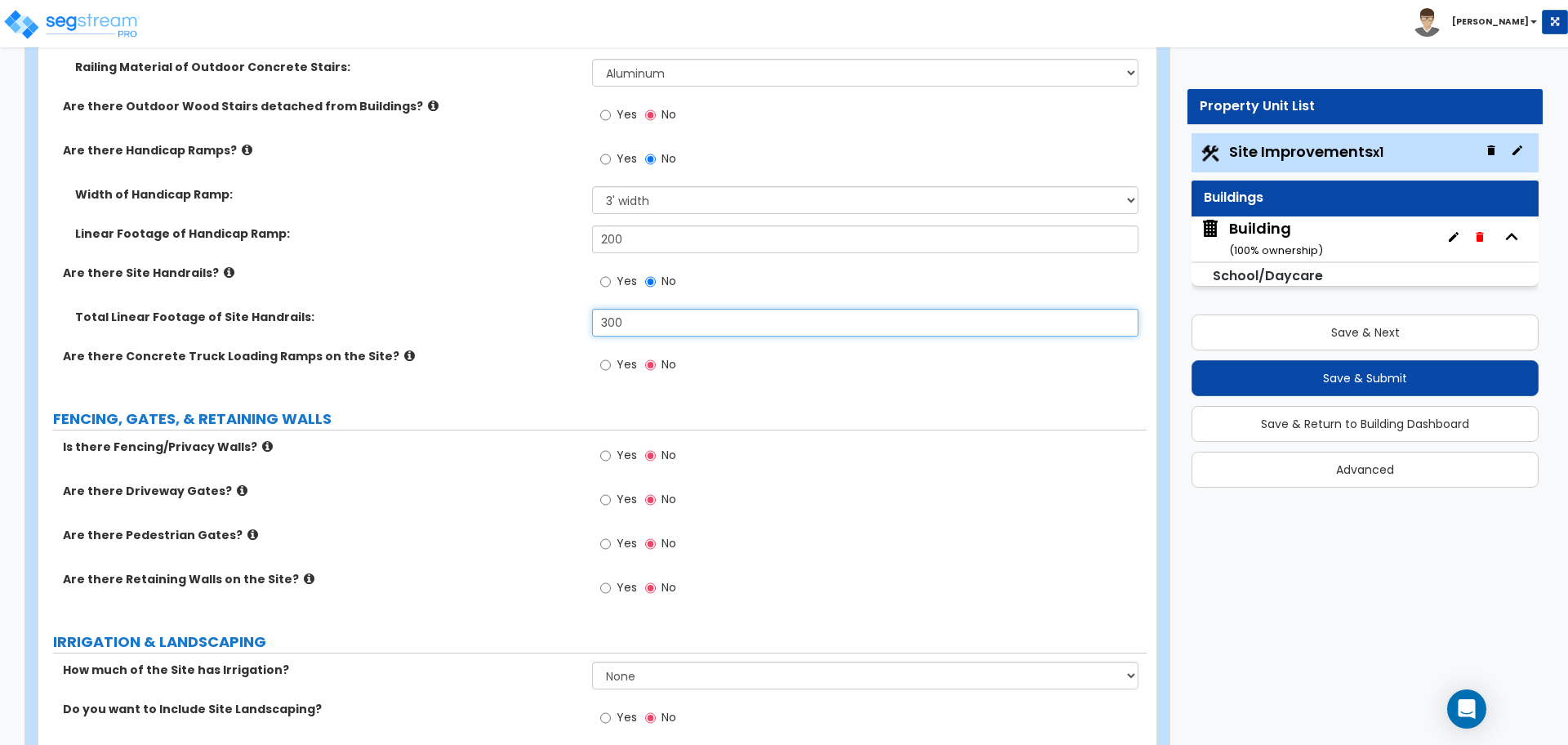
scroll to position [3160, 0]
type input "300"
click at [223, 266] on icon at bounding box center [229, 272] width 11 height 12
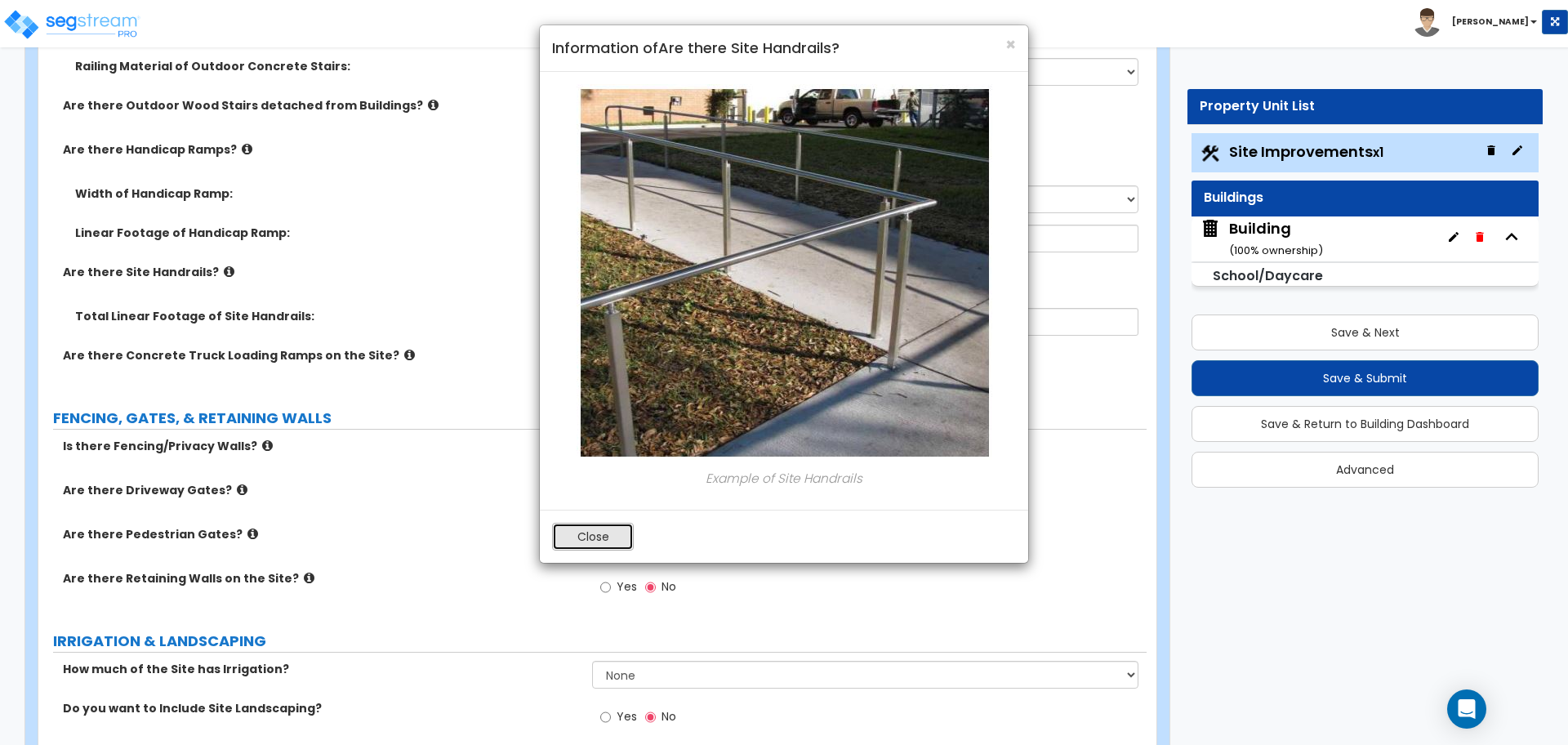
click at [604, 532] on button "Close" at bounding box center [593, 537] width 82 height 28
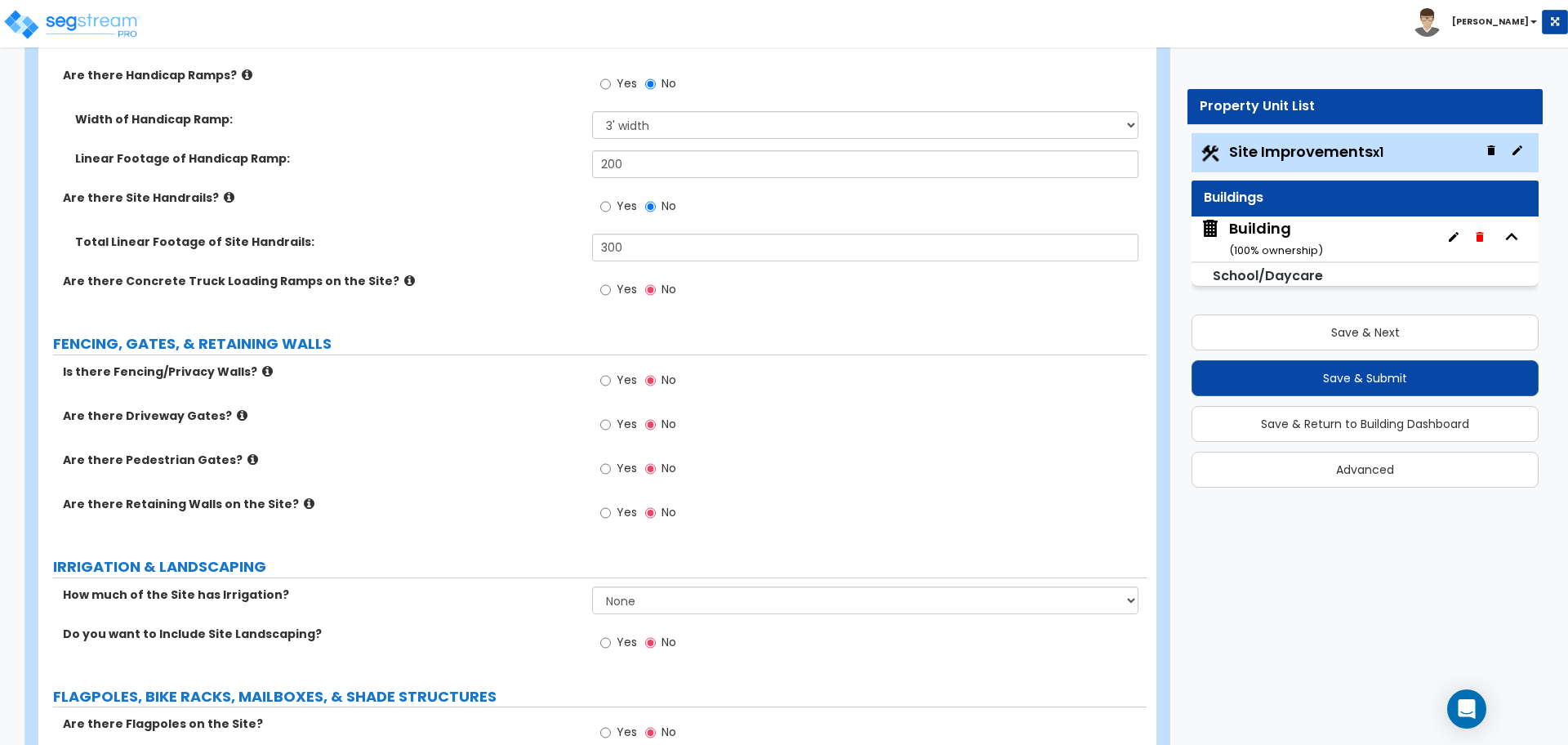
scroll to position [3235, 0]
click at [405, 274] on icon at bounding box center [410, 280] width 11 height 12
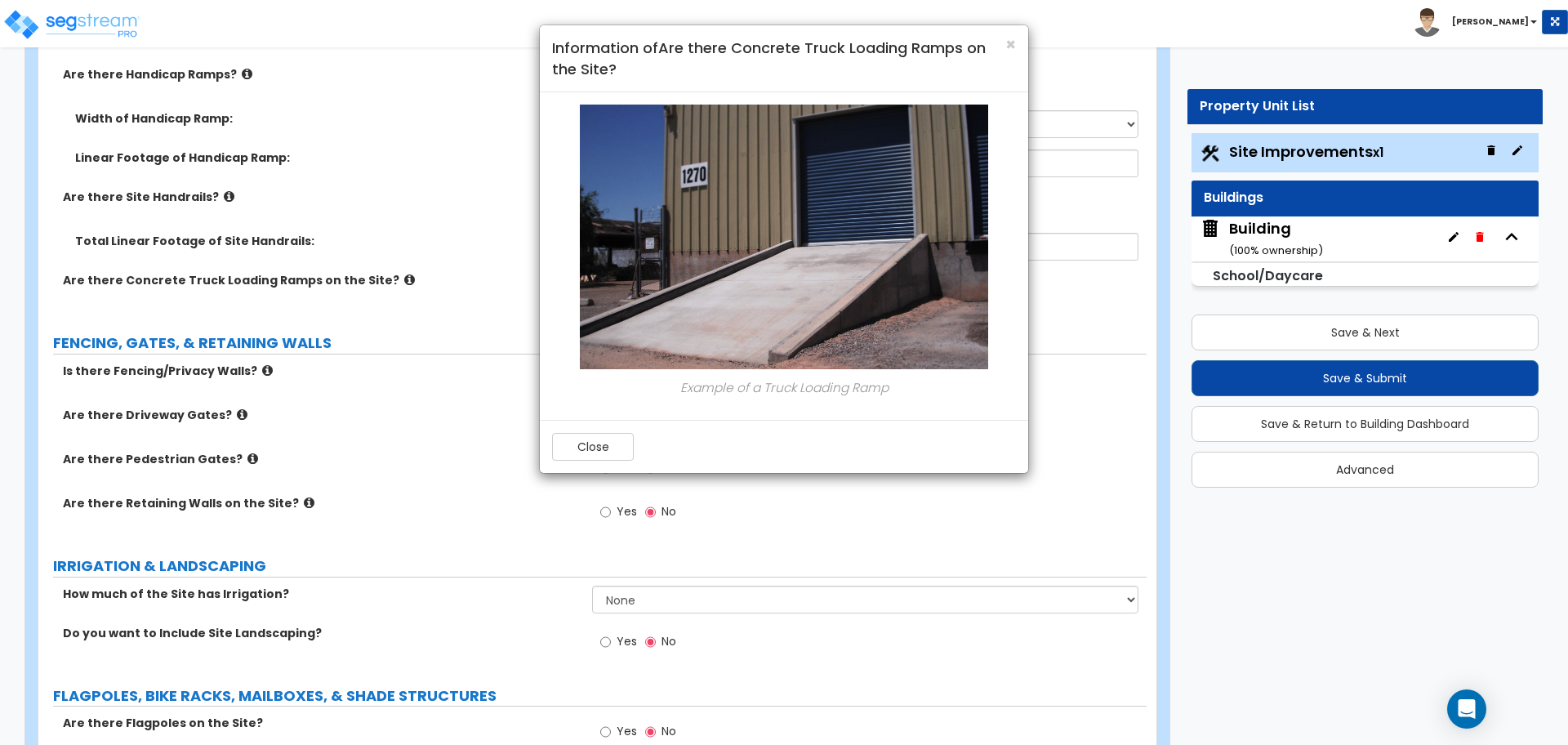
click at [732, 307] on img at bounding box center [784, 237] width 408 height 265
click at [692, 389] on icon "Example of a Truck Loading Ramp" at bounding box center [784, 387] width 209 height 17
click at [585, 442] on button "Close" at bounding box center [593, 447] width 82 height 28
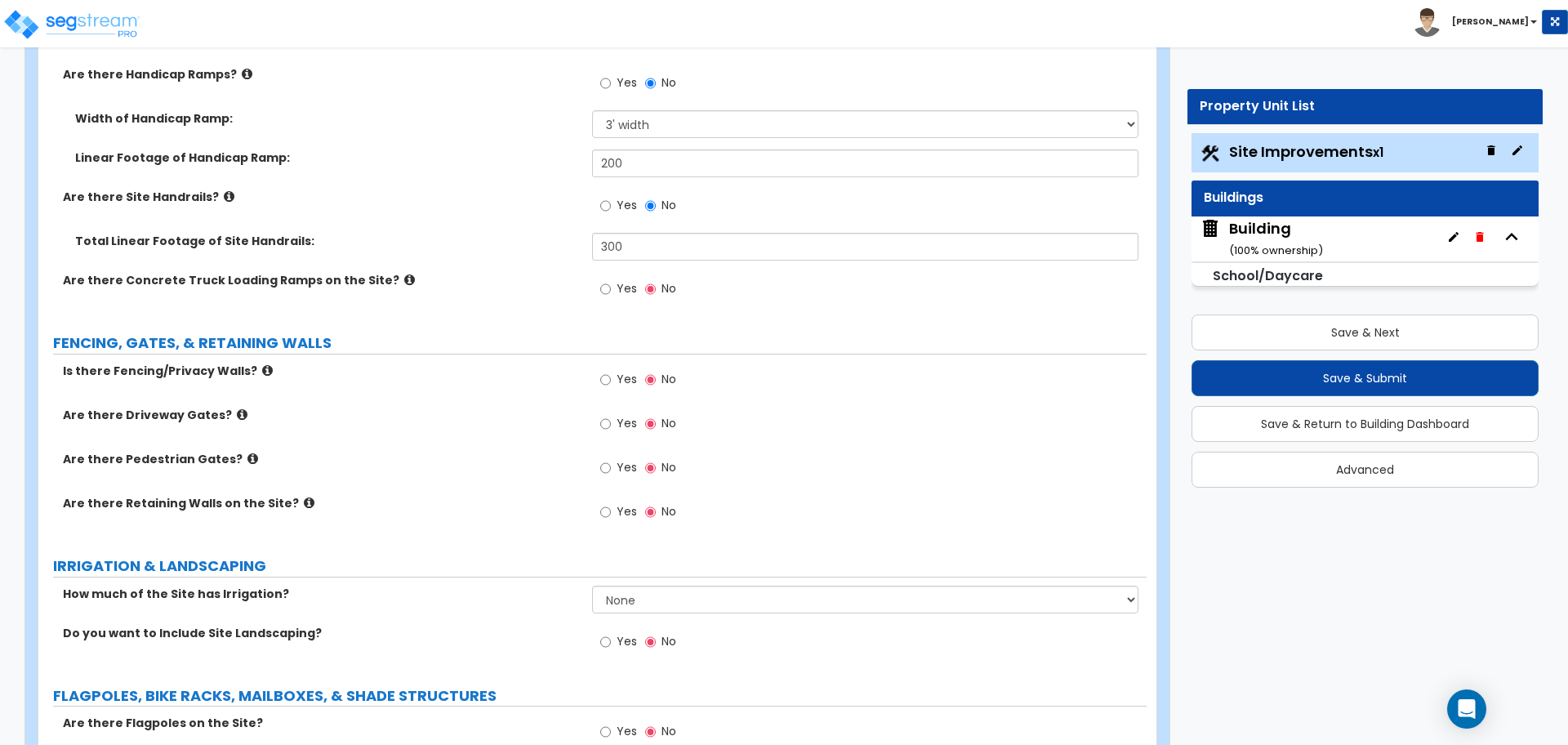
click at [617, 281] on span "Yes" at bounding box center [626, 288] width 20 height 17
click at [611, 281] on input "Yes" at bounding box center [605, 289] width 11 height 18
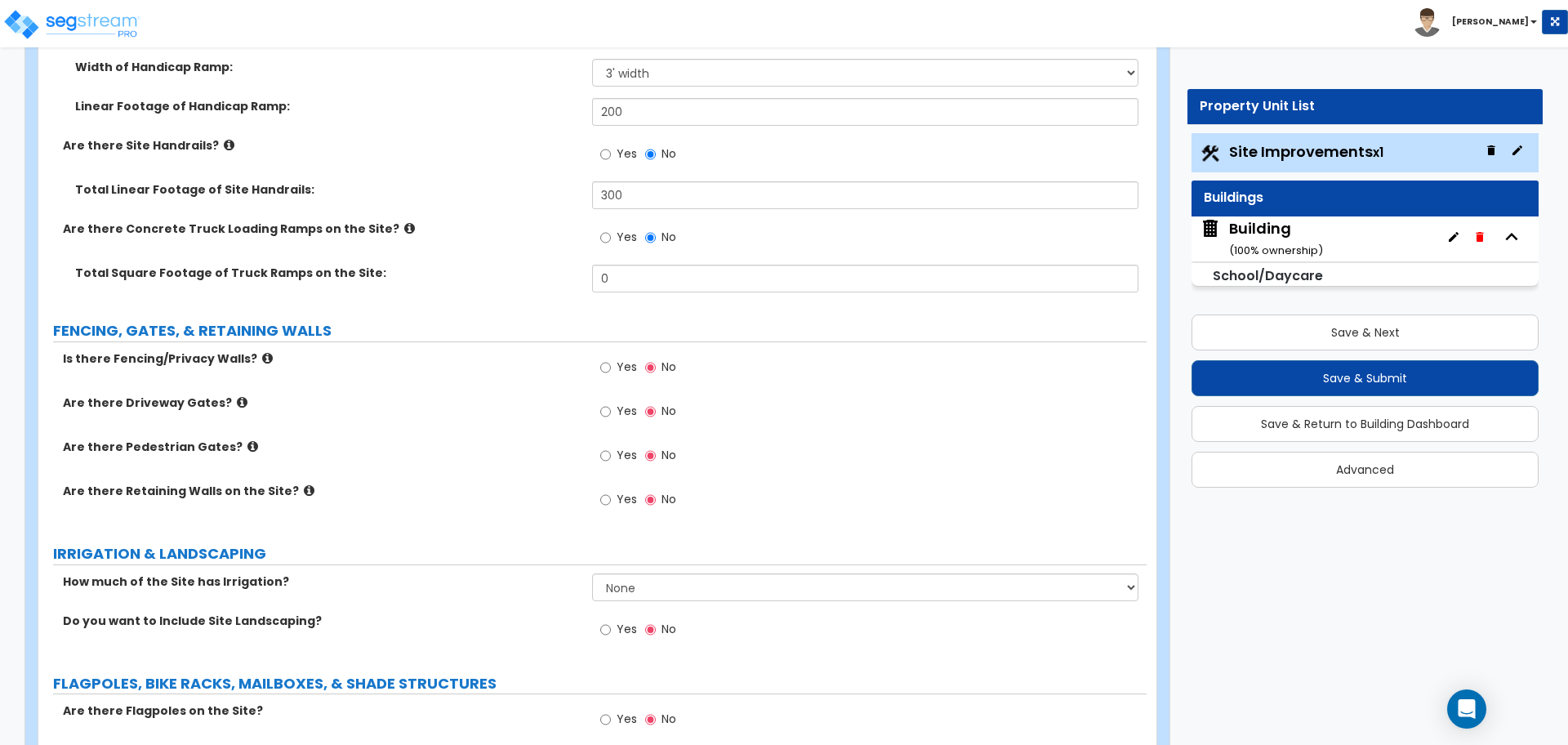
click at [663, 241] on span "No" at bounding box center [669, 237] width 15 height 17
click at [656, 241] on input "No" at bounding box center [650, 237] width 11 height 18
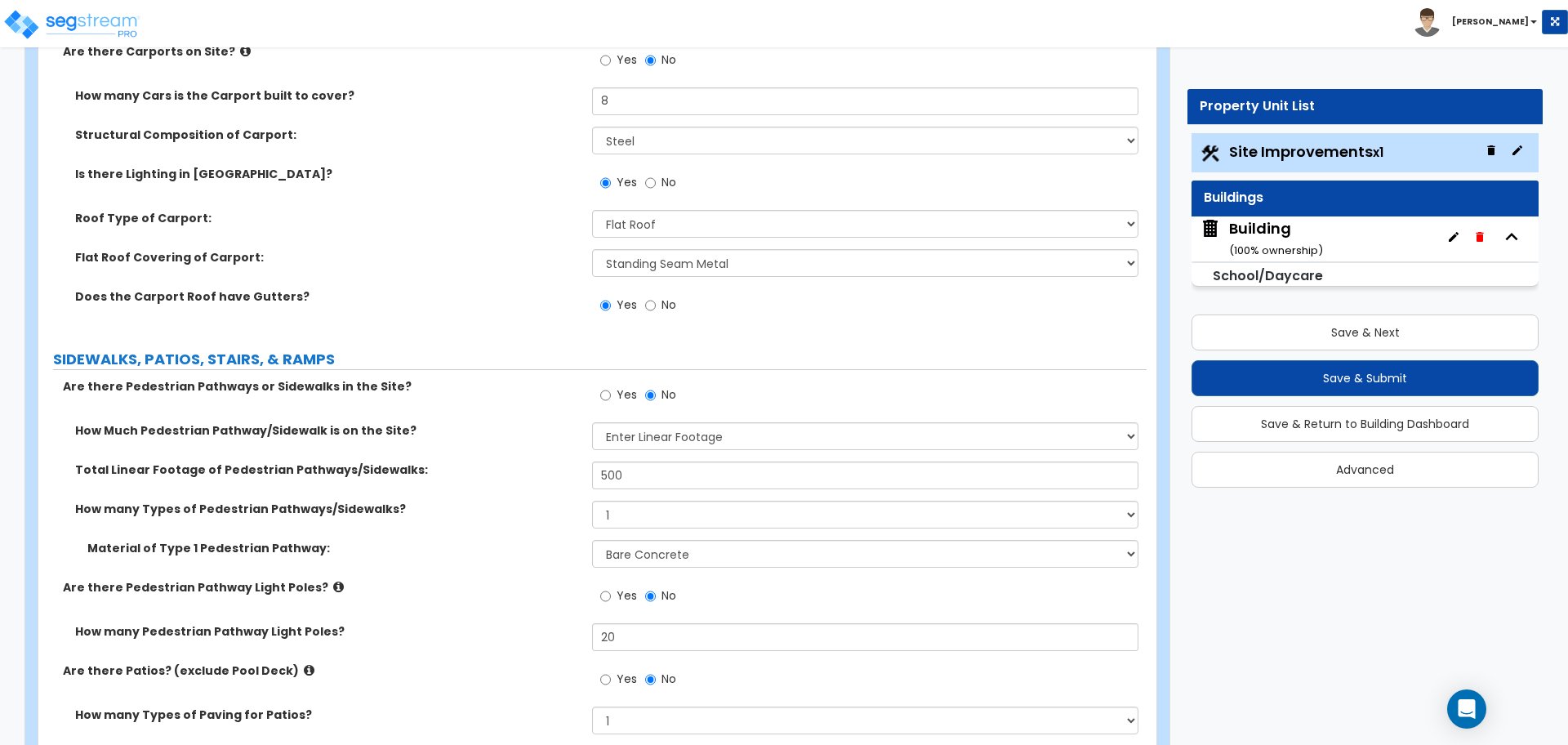
scroll to position [2183, 0]
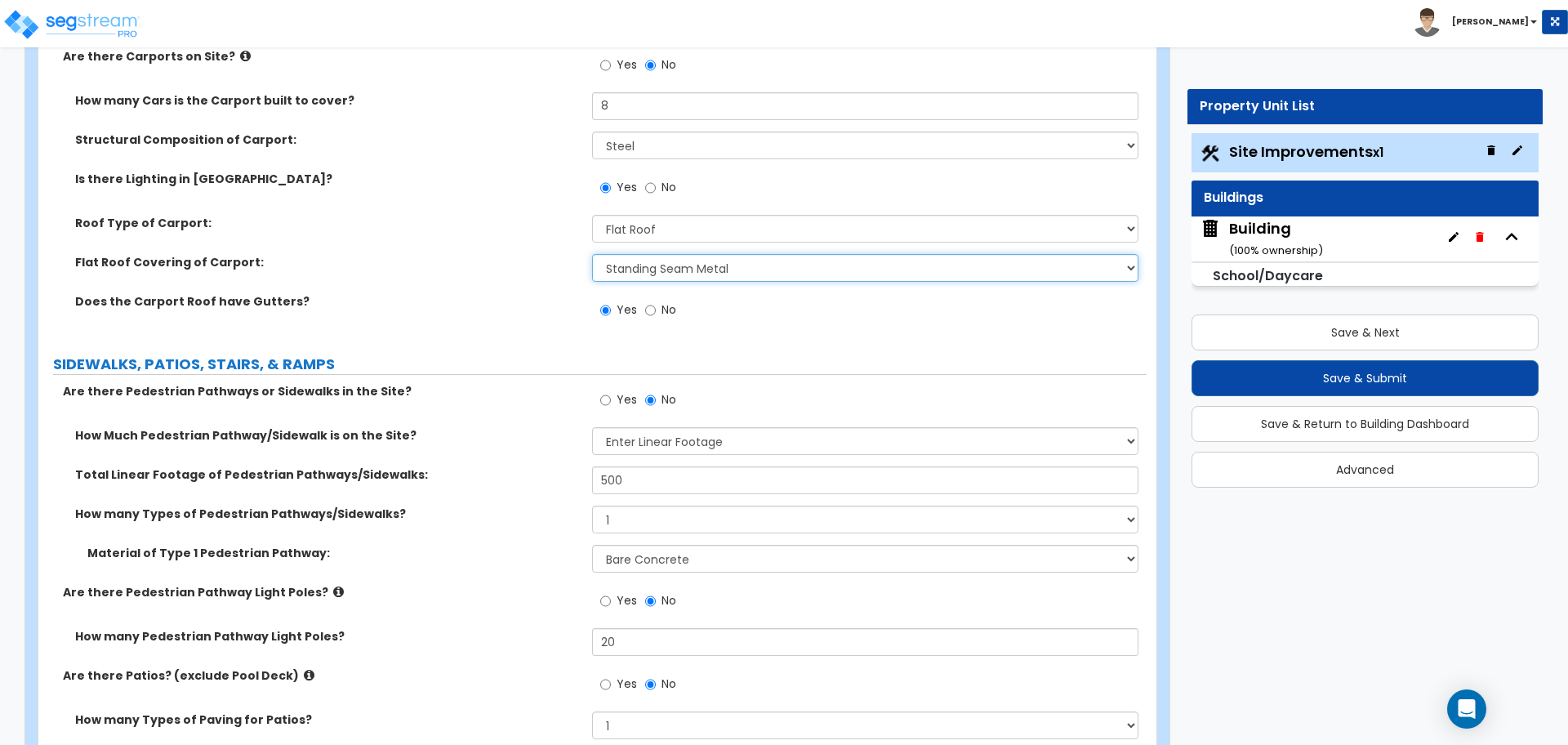
click at [697, 258] on select "Please Choose One Rolled Asphalt Plastic Membrane Asphalt Flood Coat Standing S…" at bounding box center [865, 268] width 546 height 28
click at [592, 254] on select "Please Choose One Rolled Asphalt Plastic Membrane Asphalt Flood Coat Standing S…" at bounding box center [865, 268] width 546 height 28
click at [706, 269] on select "Please Choose One Rolled Asphalt Plastic Membrane Asphalt Flood Coat Standing S…" at bounding box center [865, 268] width 546 height 28
select select "4"
click at [592, 254] on select "Please Choose One Rolled Asphalt Plastic Membrane Asphalt Flood Coat Standing S…" at bounding box center [865, 268] width 546 height 28
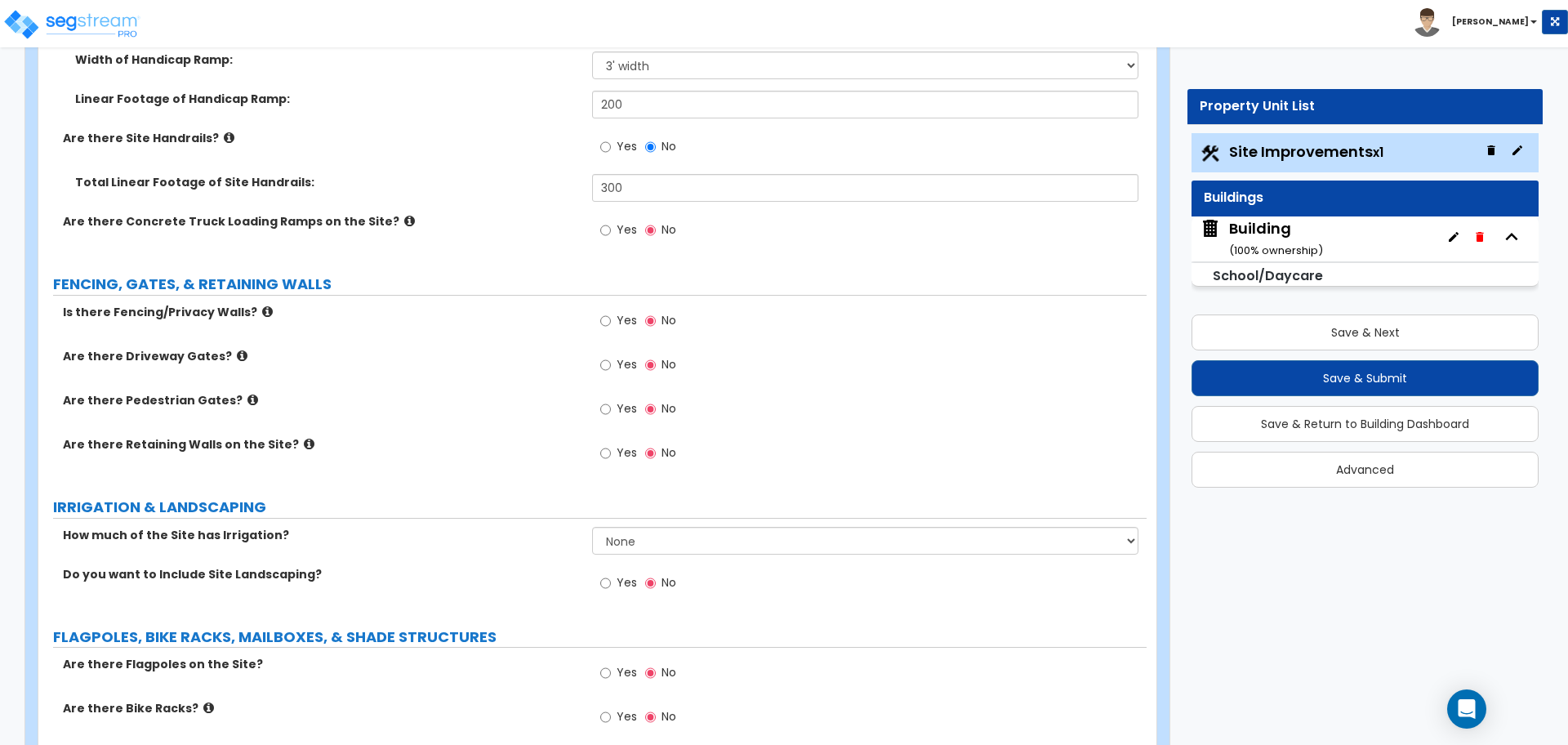
scroll to position [3342, 0]
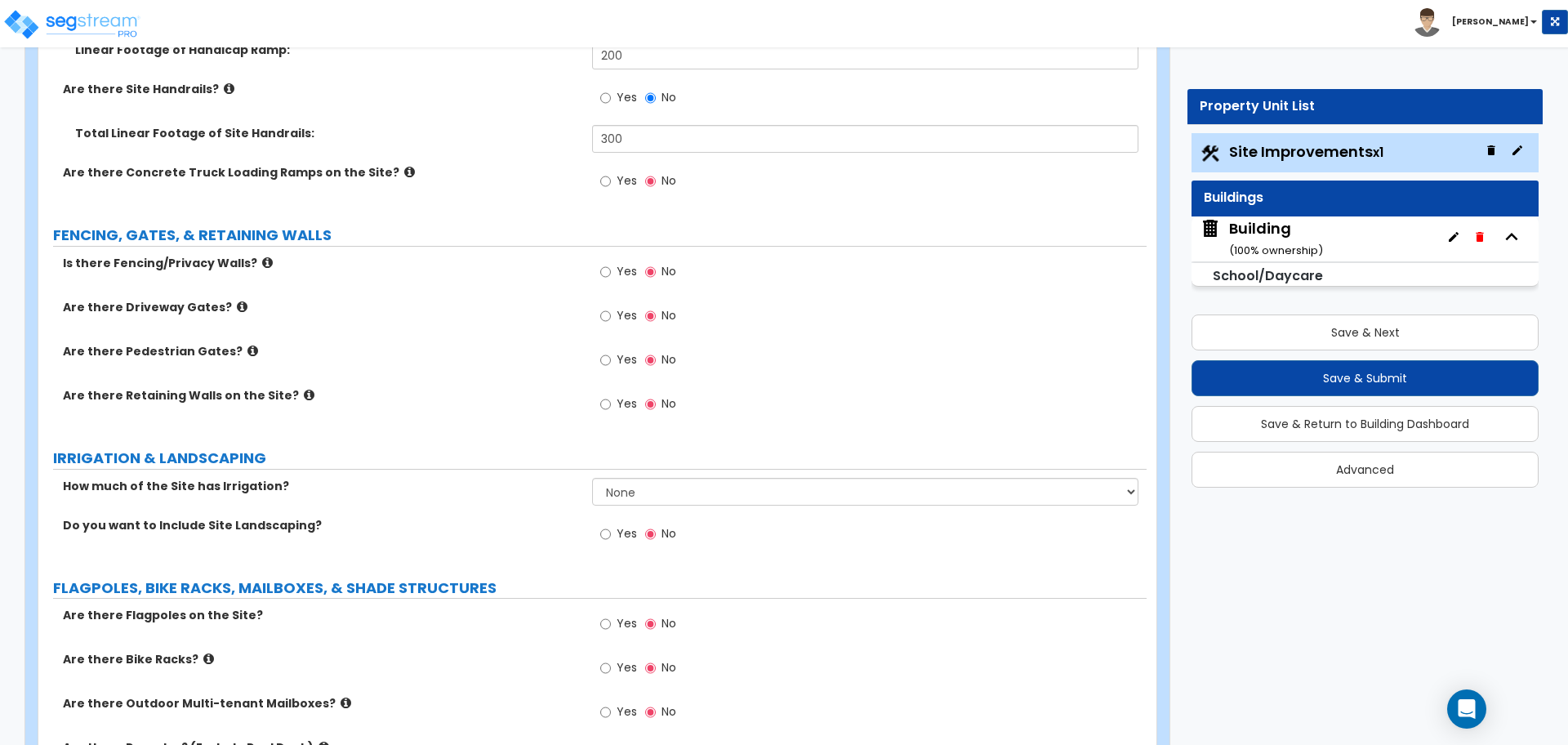
click at [616, 273] on label "Yes" at bounding box center [619, 274] width 37 height 28
click at [611, 273] on input "Yes" at bounding box center [605, 272] width 11 height 18
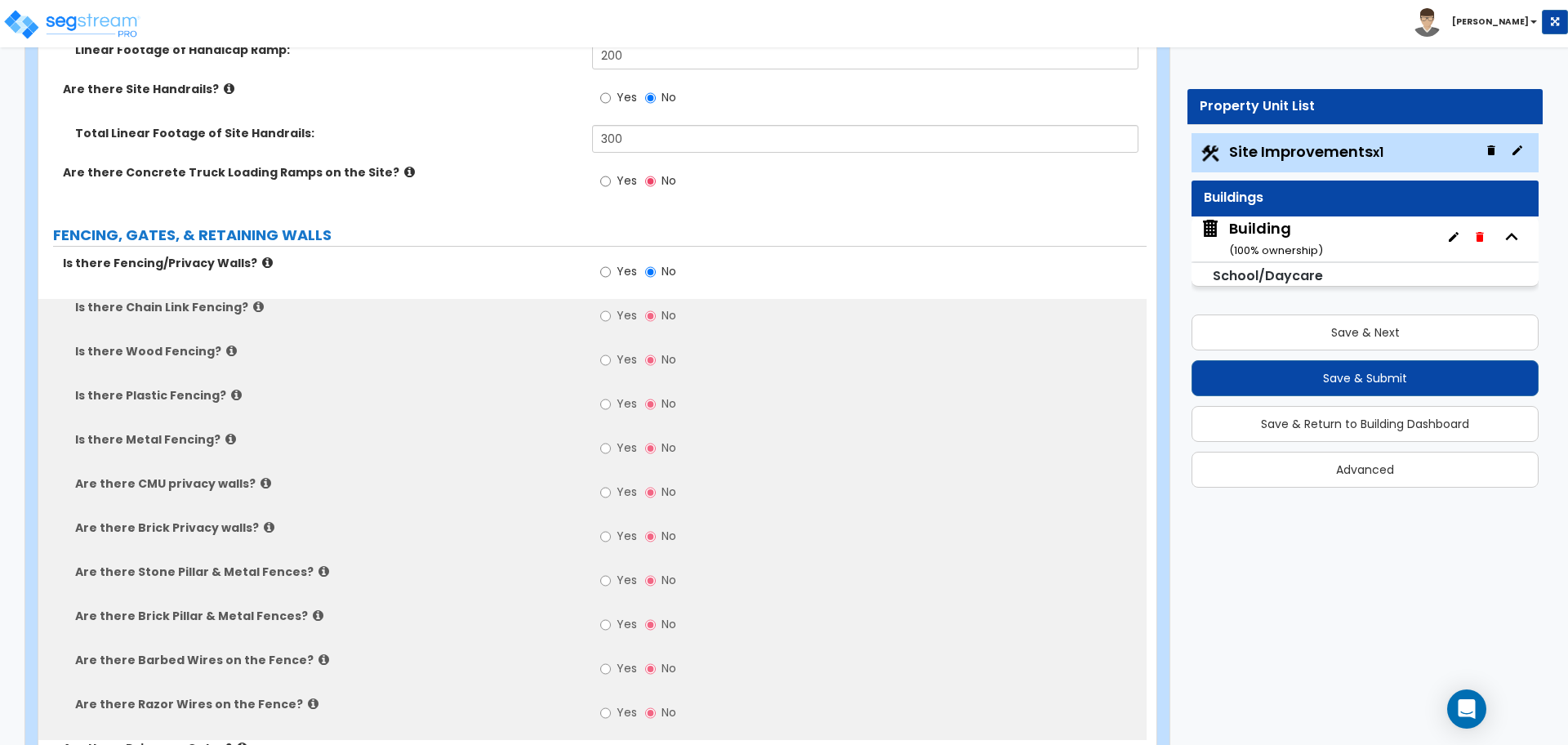
click at [262, 259] on icon at bounding box center [267, 262] width 11 height 12
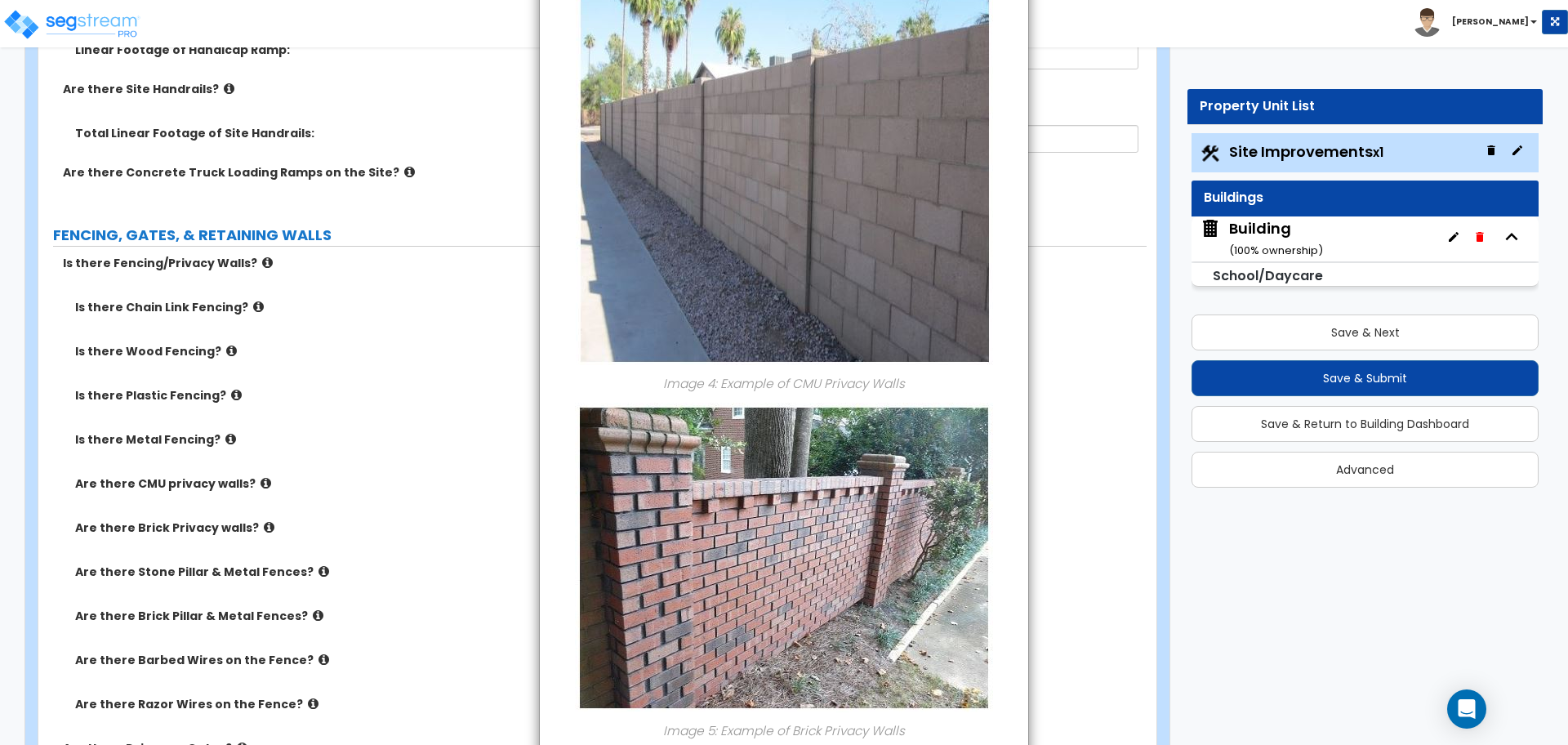
scroll to position [1662, 0]
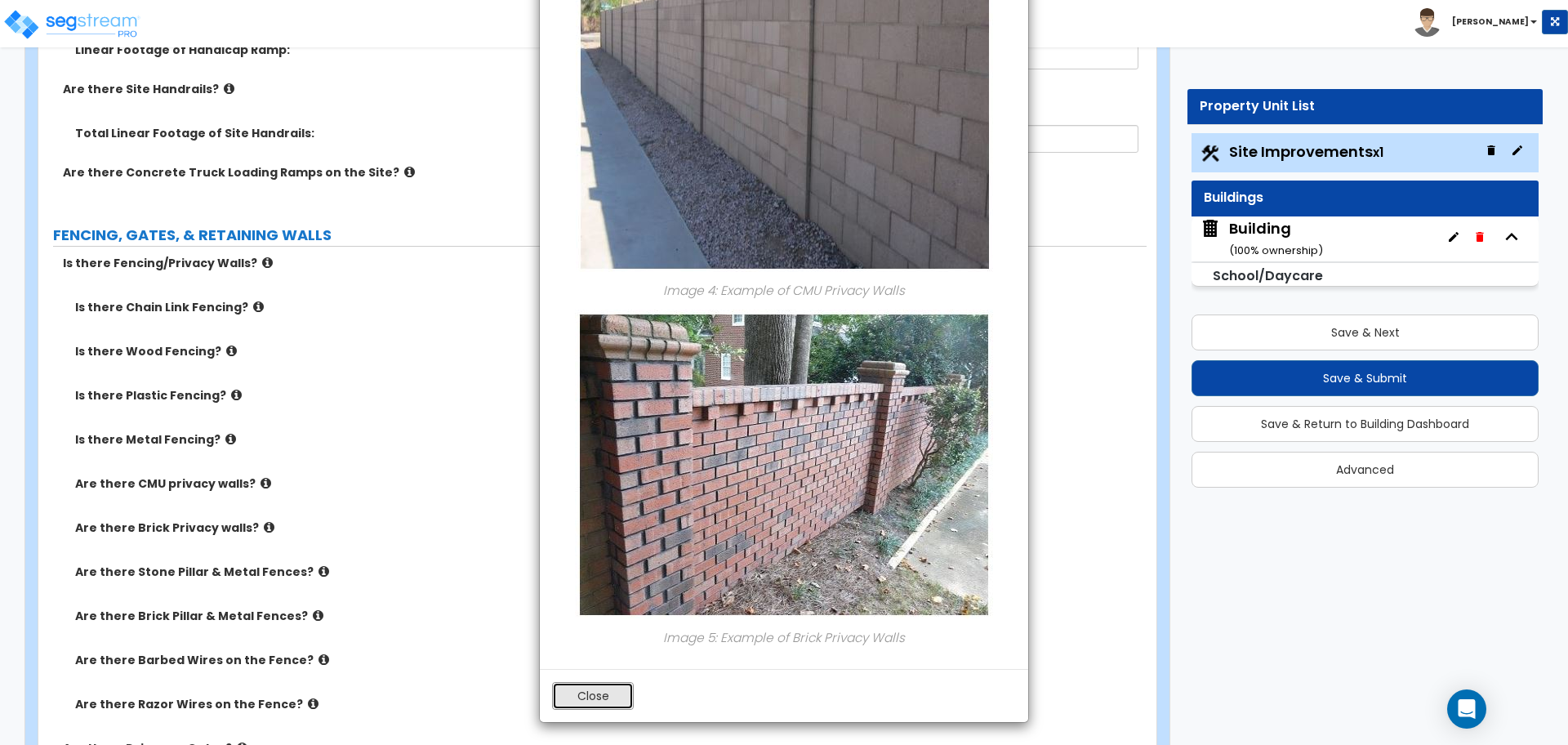
click at [611, 697] on button "Close" at bounding box center [593, 696] width 82 height 28
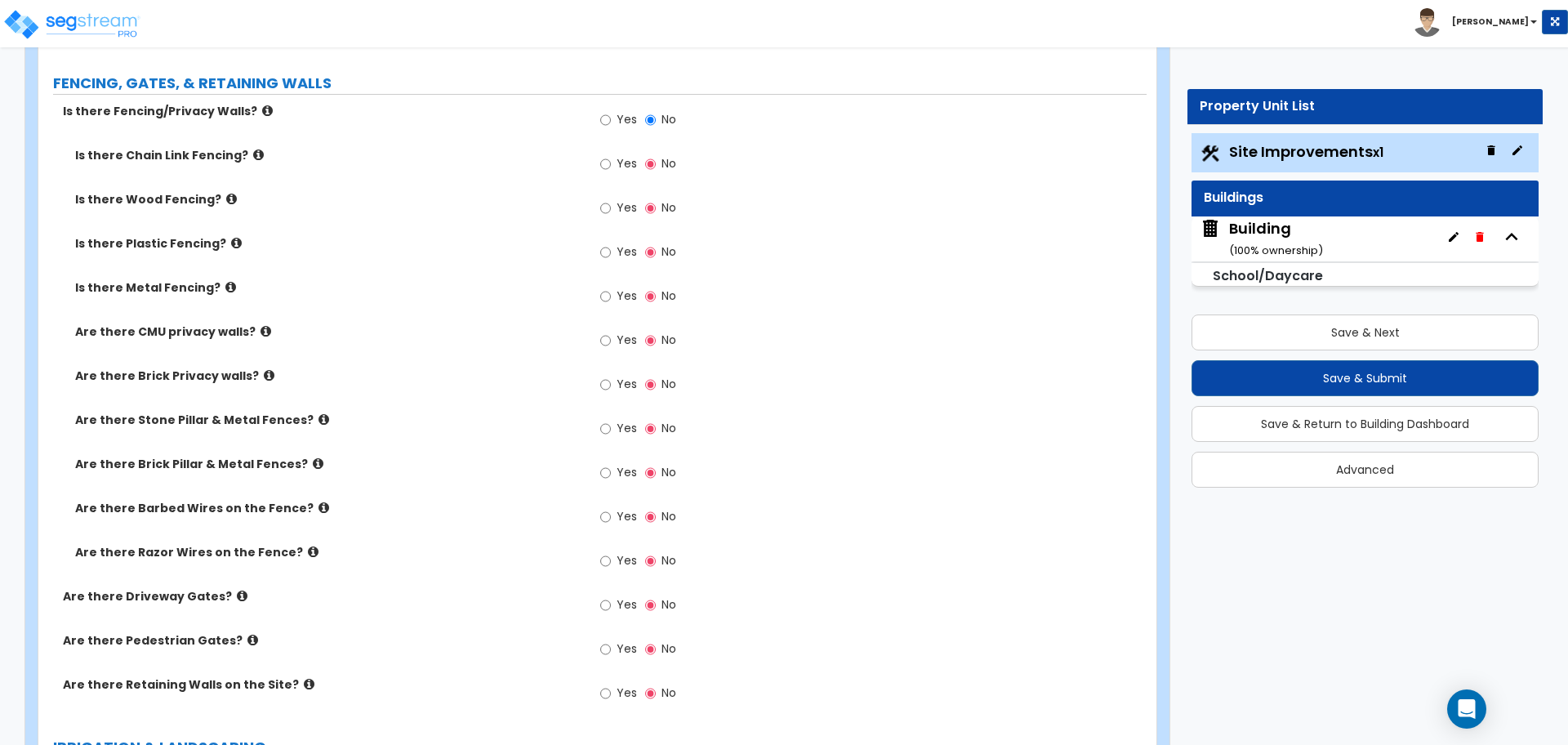
scroll to position [3498, 0]
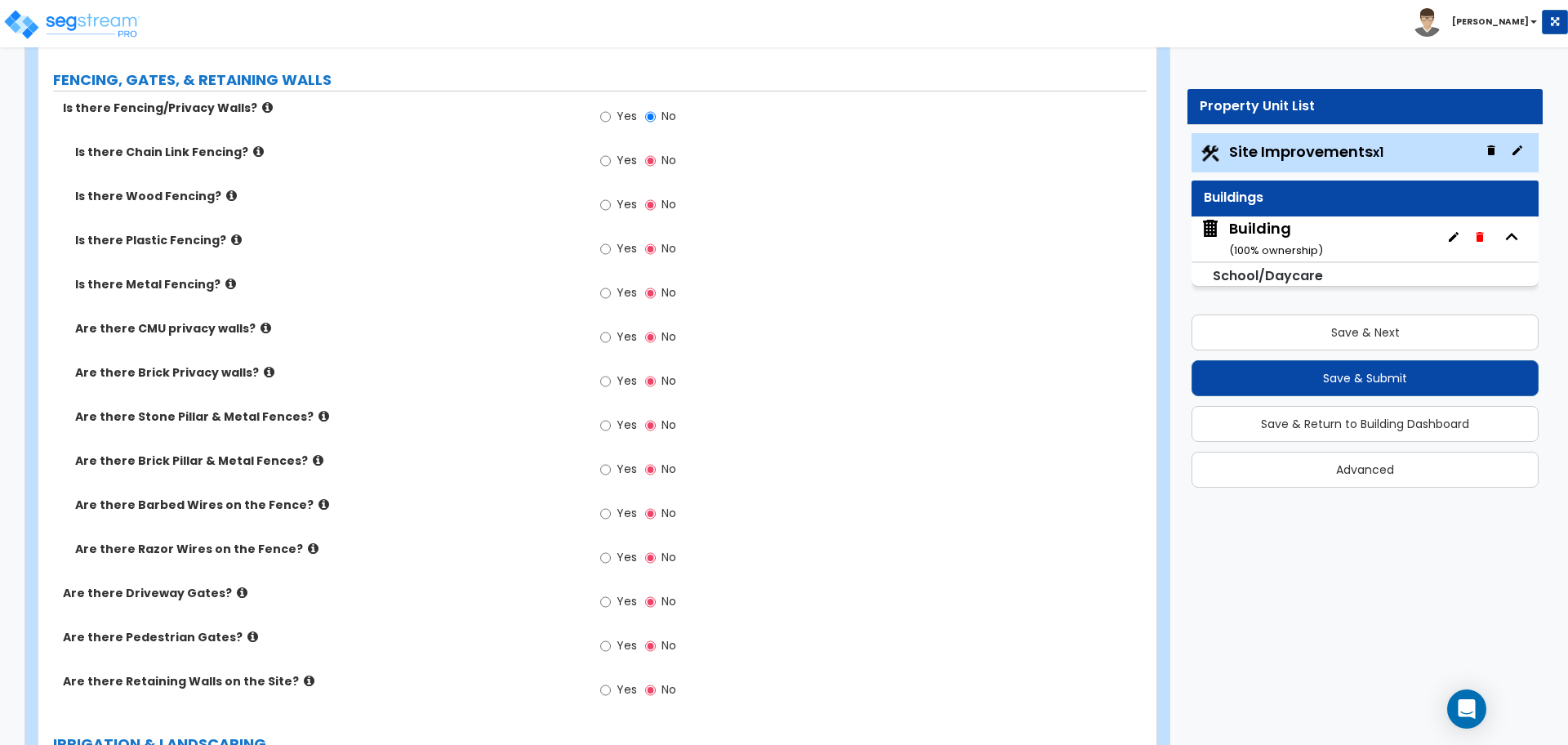
click at [253, 145] on icon at bounding box center [259, 151] width 11 height 12
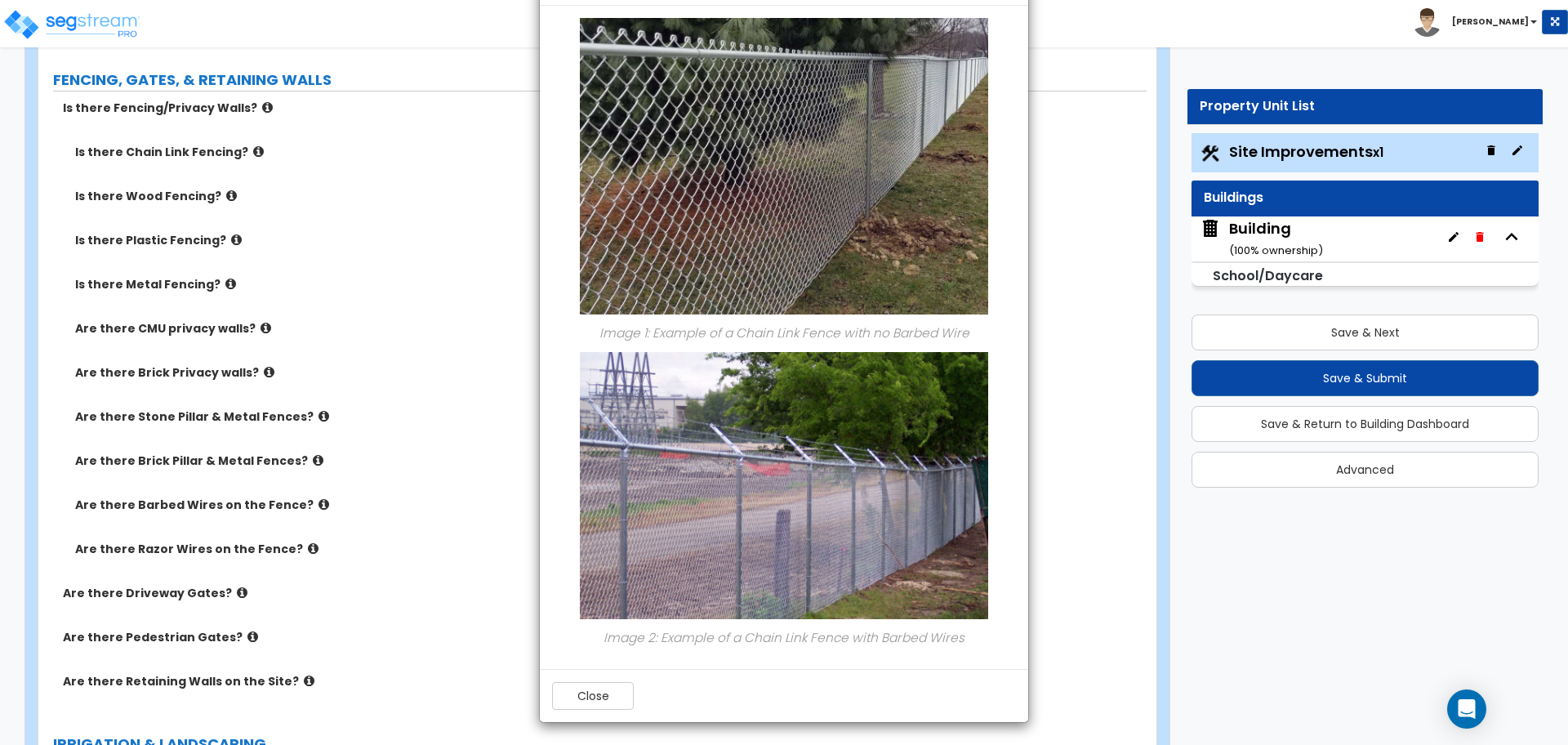
scroll to position [67, 0]
click at [580, 701] on button "Close" at bounding box center [593, 695] width 82 height 28
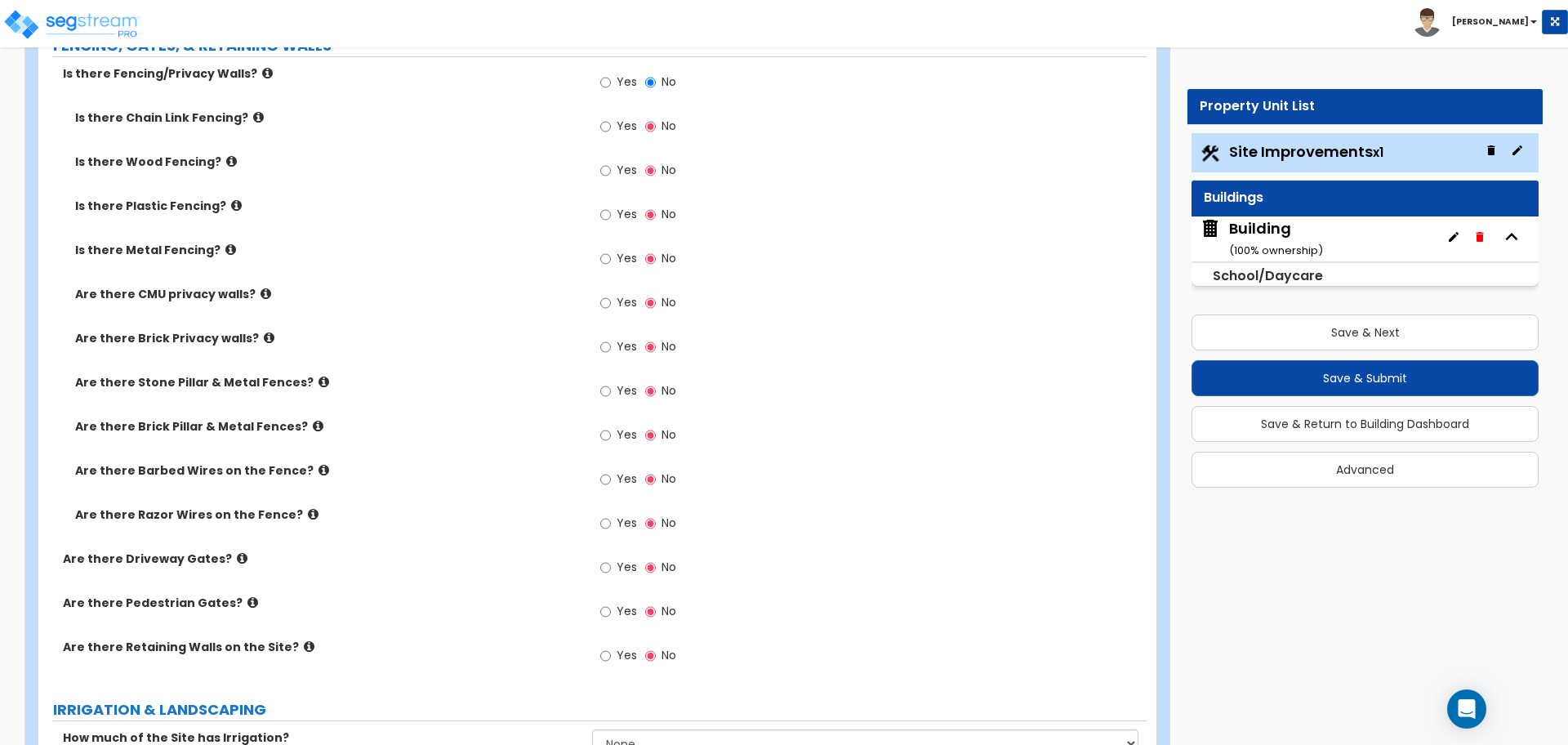
scroll to position [3534, 0]
click at [226, 154] on icon at bounding box center [231, 160] width 11 height 12
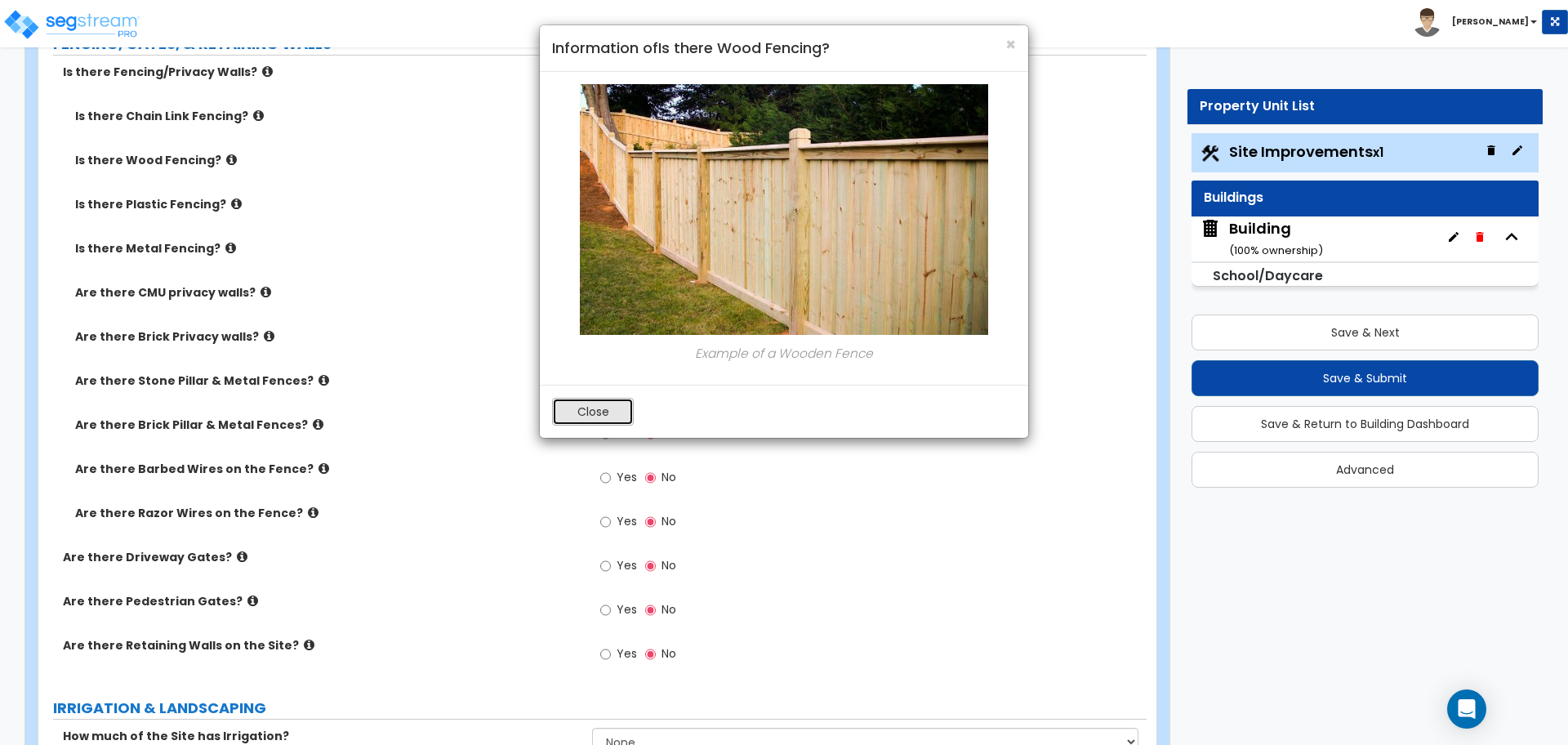
click at [620, 420] on button "Close" at bounding box center [593, 412] width 82 height 28
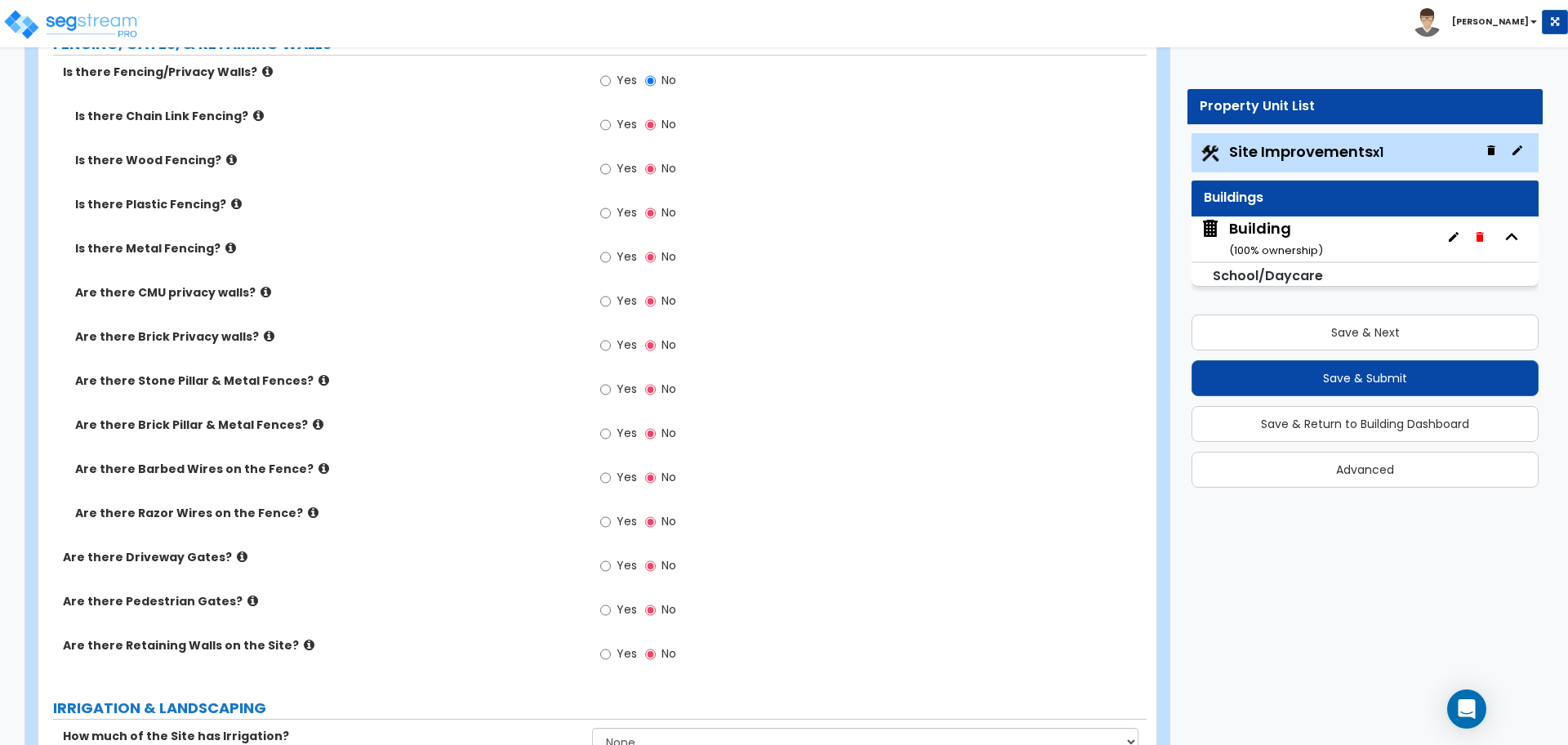
click at [231, 198] on icon at bounding box center [237, 204] width 11 height 12
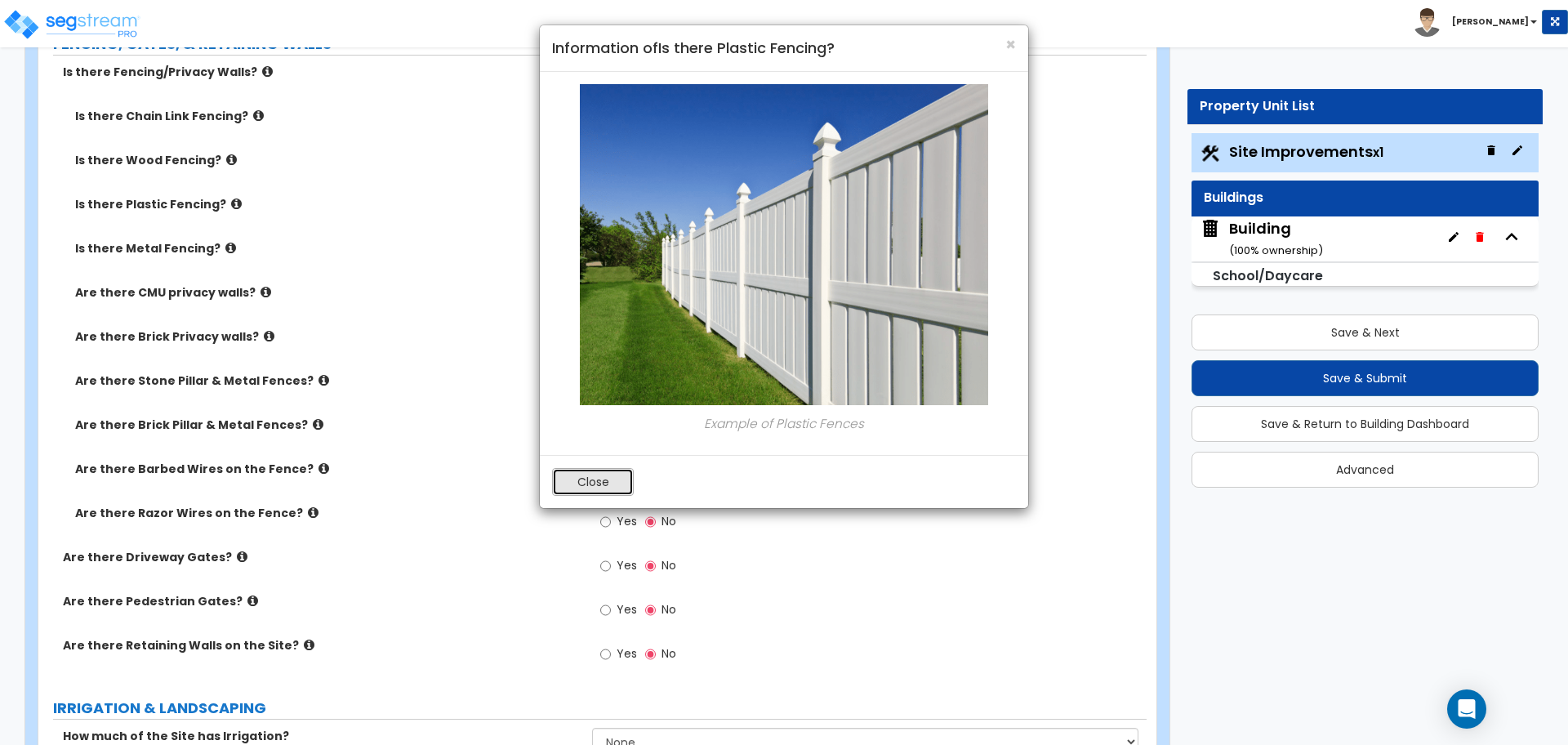
click at [599, 477] on button "Close" at bounding box center [593, 482] width 82 height 28
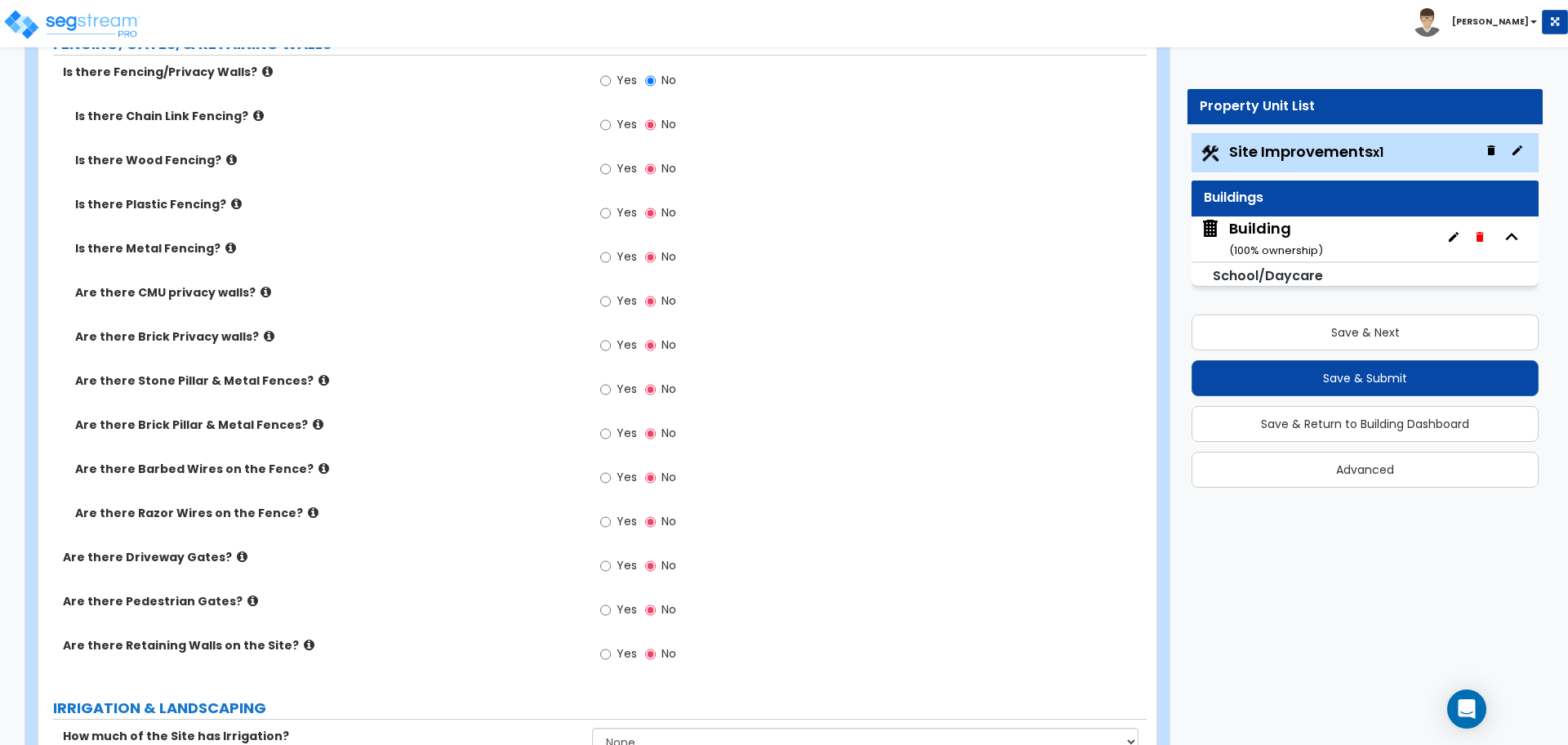
click at [225, 243] on icon at bounding box center [231, 248] width 11 height 12
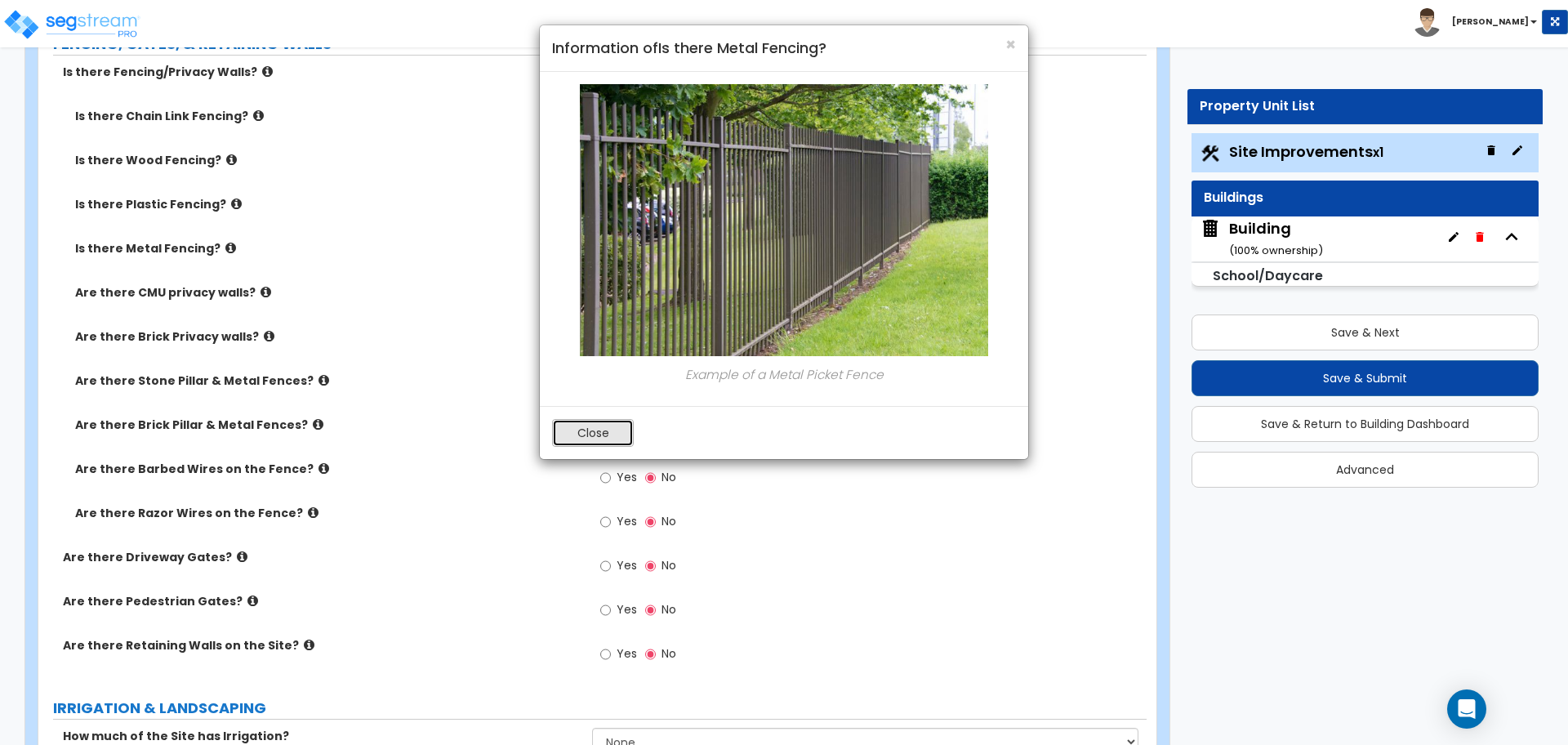
click at [587, 425] on button "Close" at bounding box center [593, 433] width 82 height 28
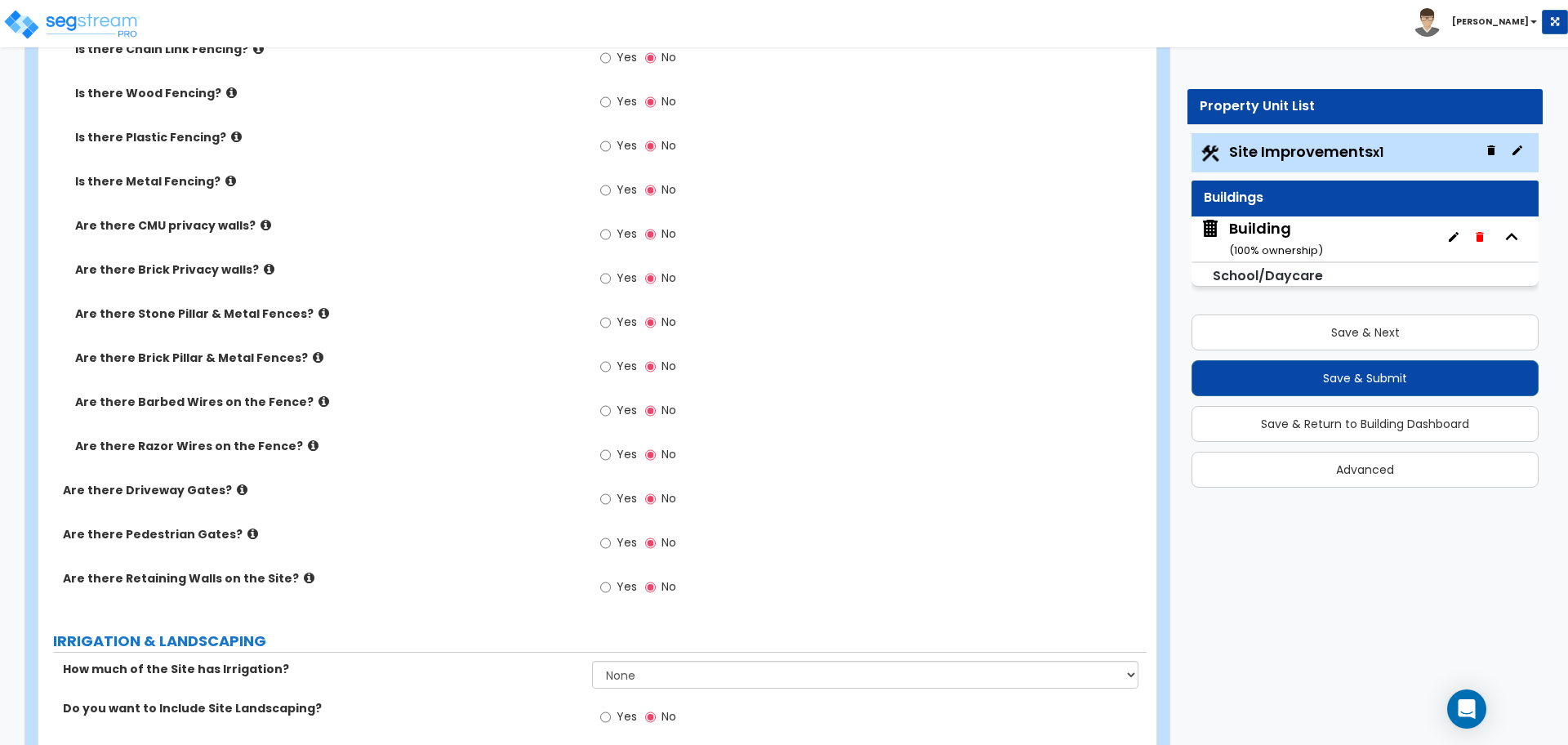
scroll to position [3604, 0]
click at [260, 216] on icon at bounding box center [266, 223] width 11 height 12
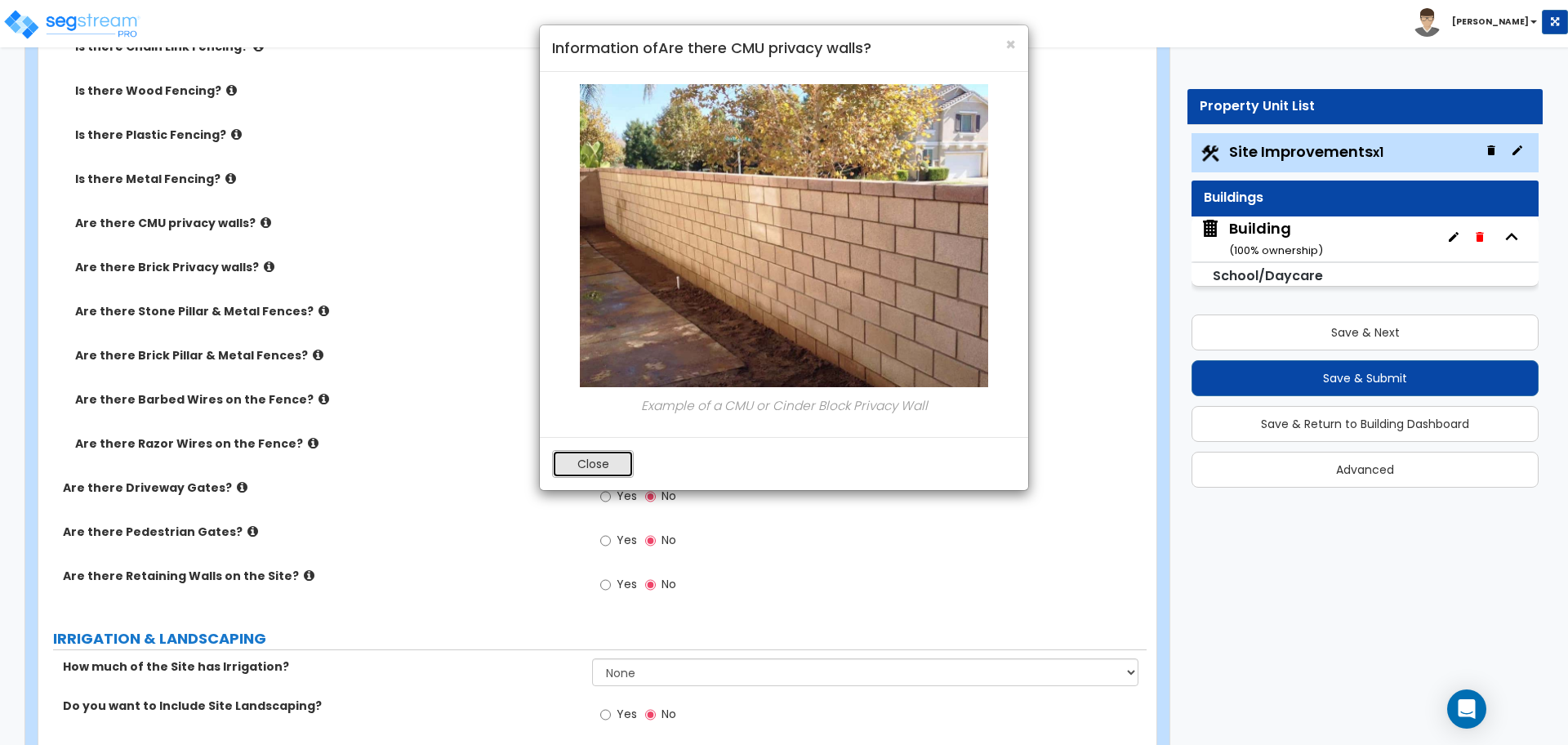
click at [620, 461] on button "Close" at bounding box center [593, 464] width 82 height 28
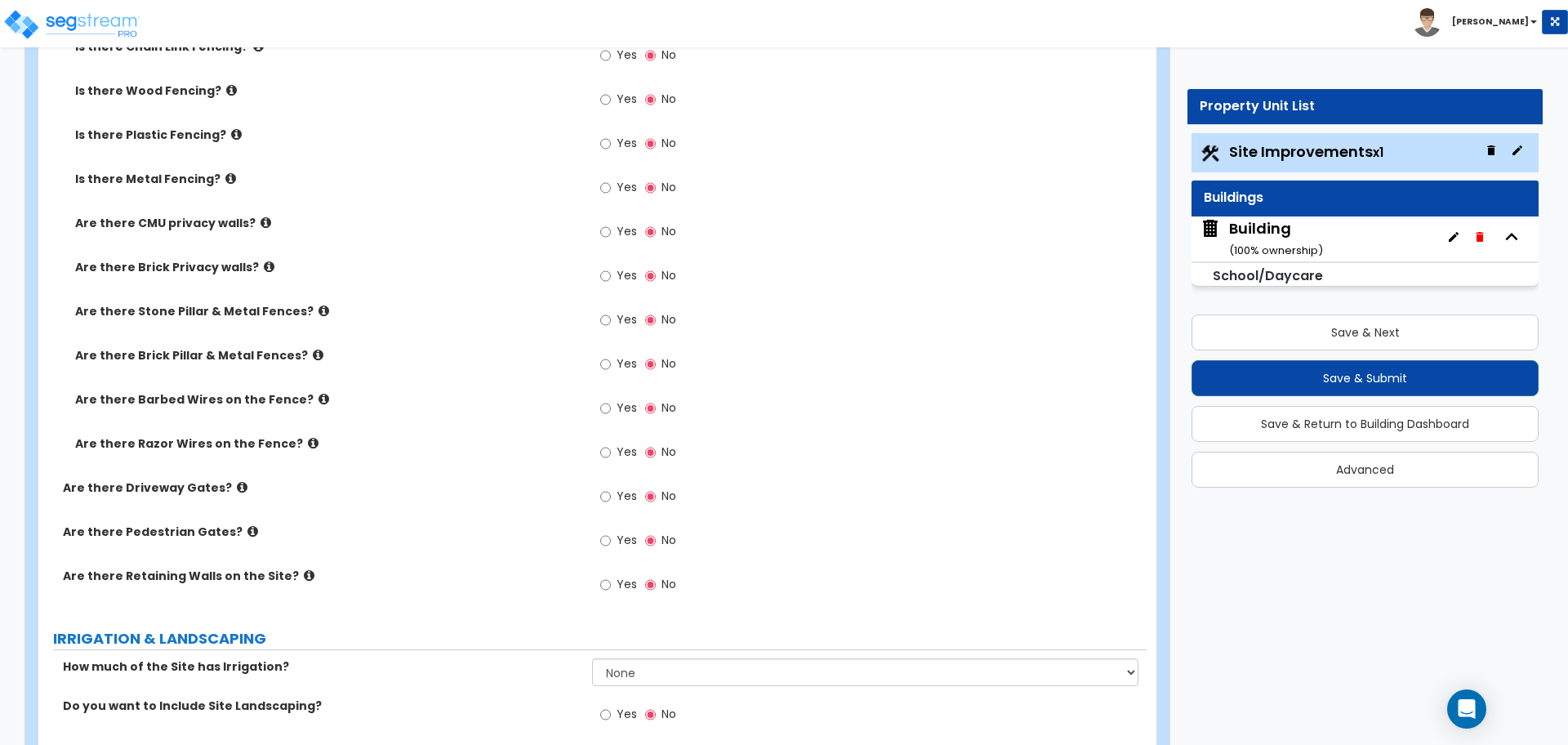
click at [264, 261] on label "Are there Brick Privacy walls?" at bounding box center [327, 267] width 505 height 17
click at [264, 262] on icon at bounding box center [269, 267] width 11 height 12
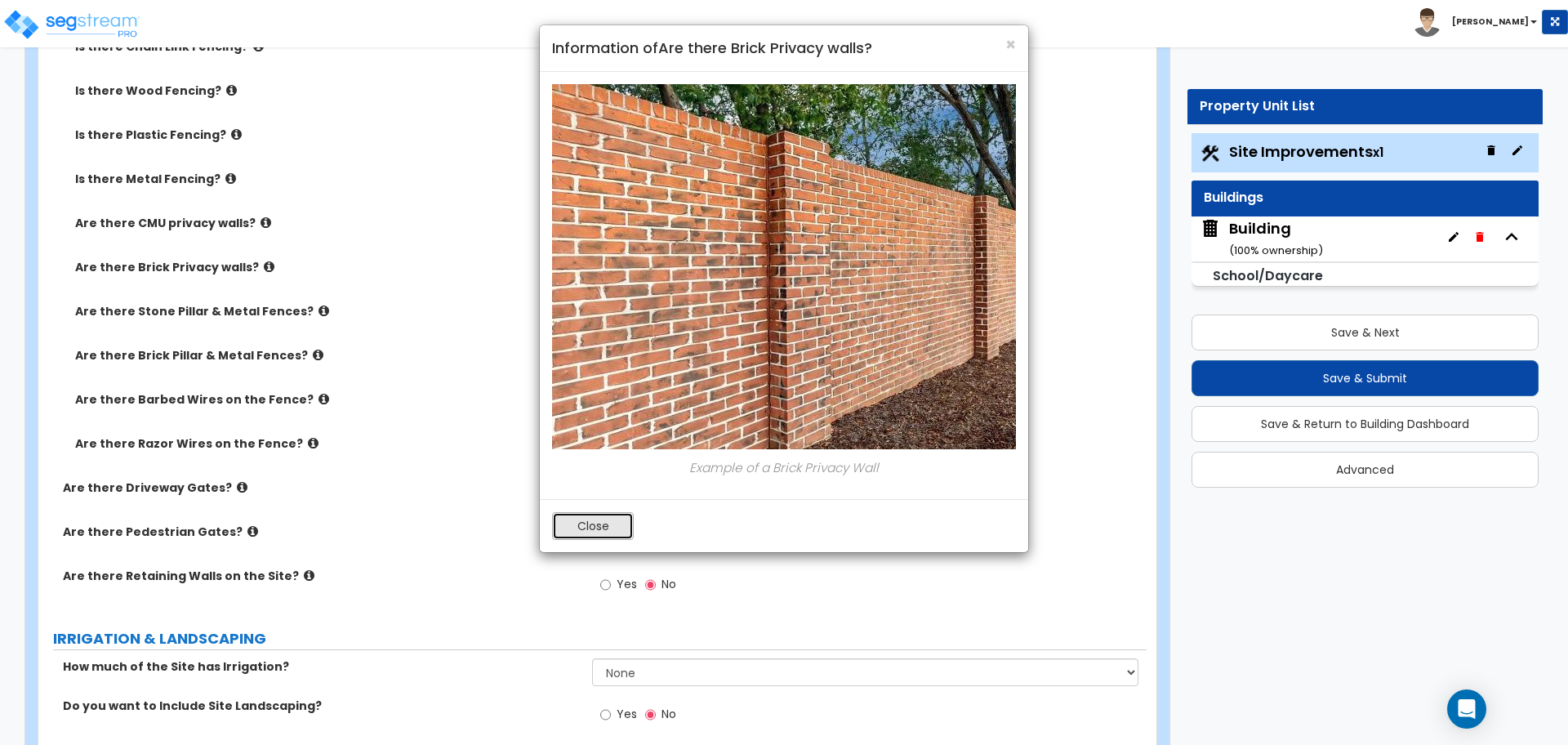
click at [607, 520] on button "Close" at bounding box center [593, 526] width 82 height 28
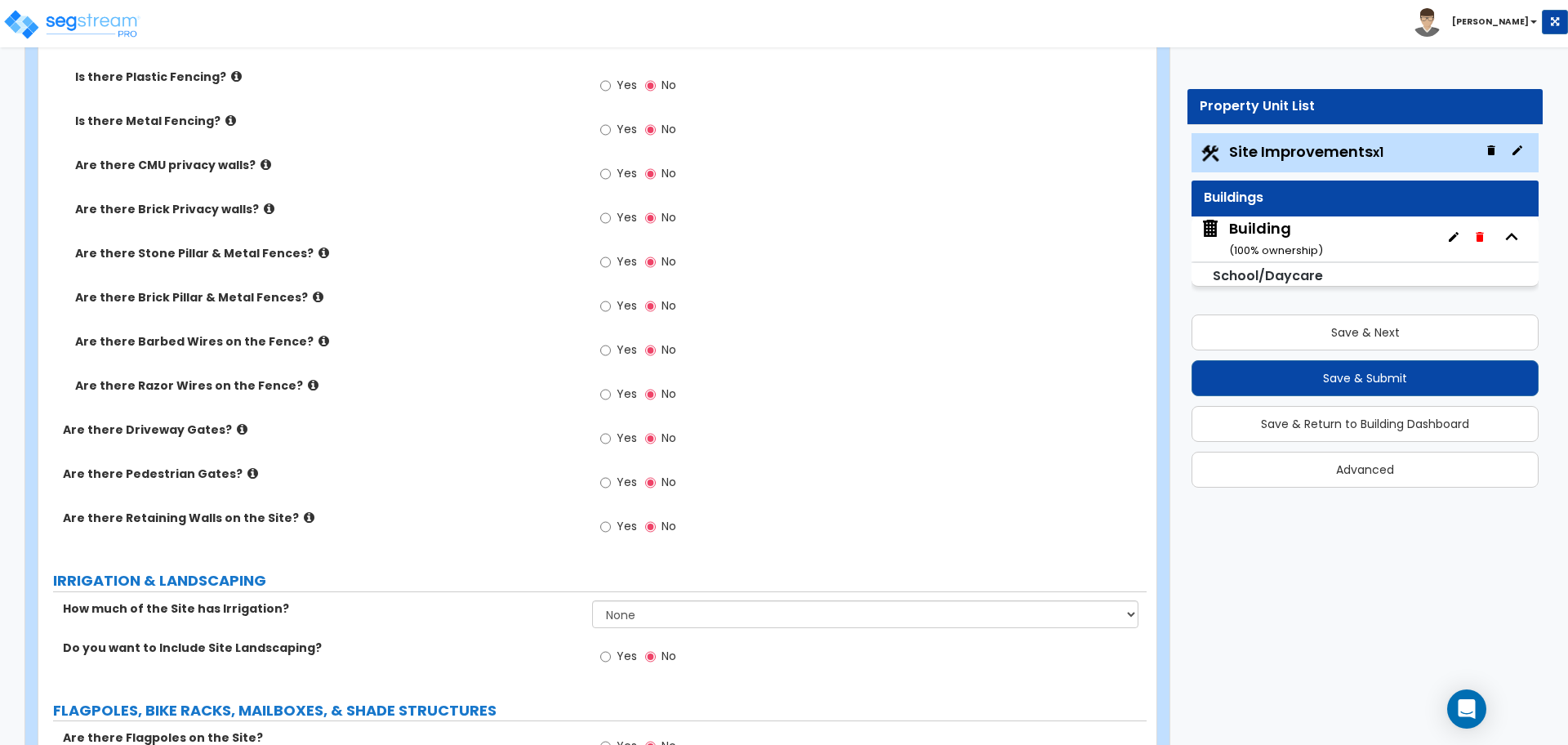
scroll to position [3663, 0]
click at [319, 245] on icon at bounding box center [324, 251] width 11 height 12
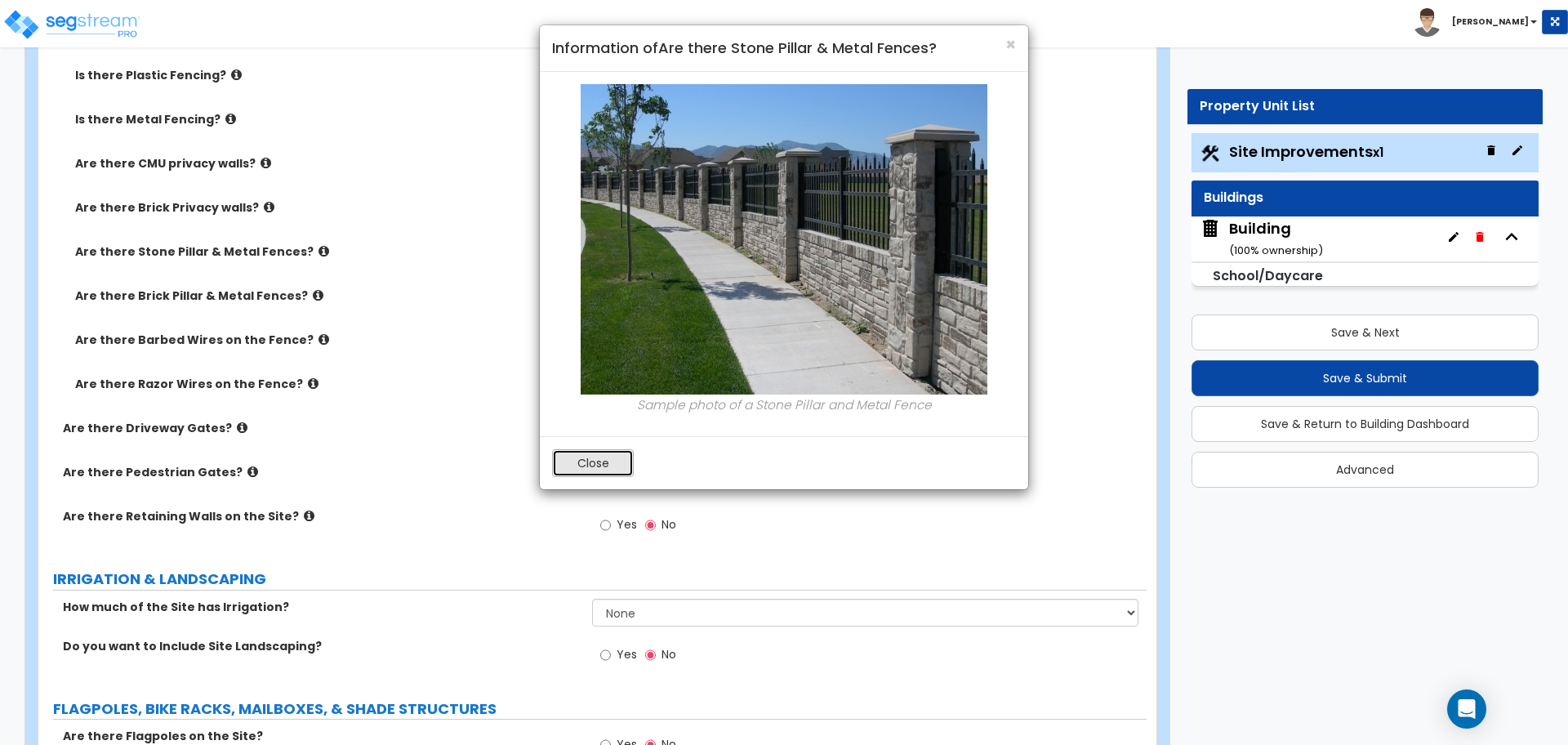
click at [565, 462] on button "Close" at bounding box center [593, 464] width 82 height 28
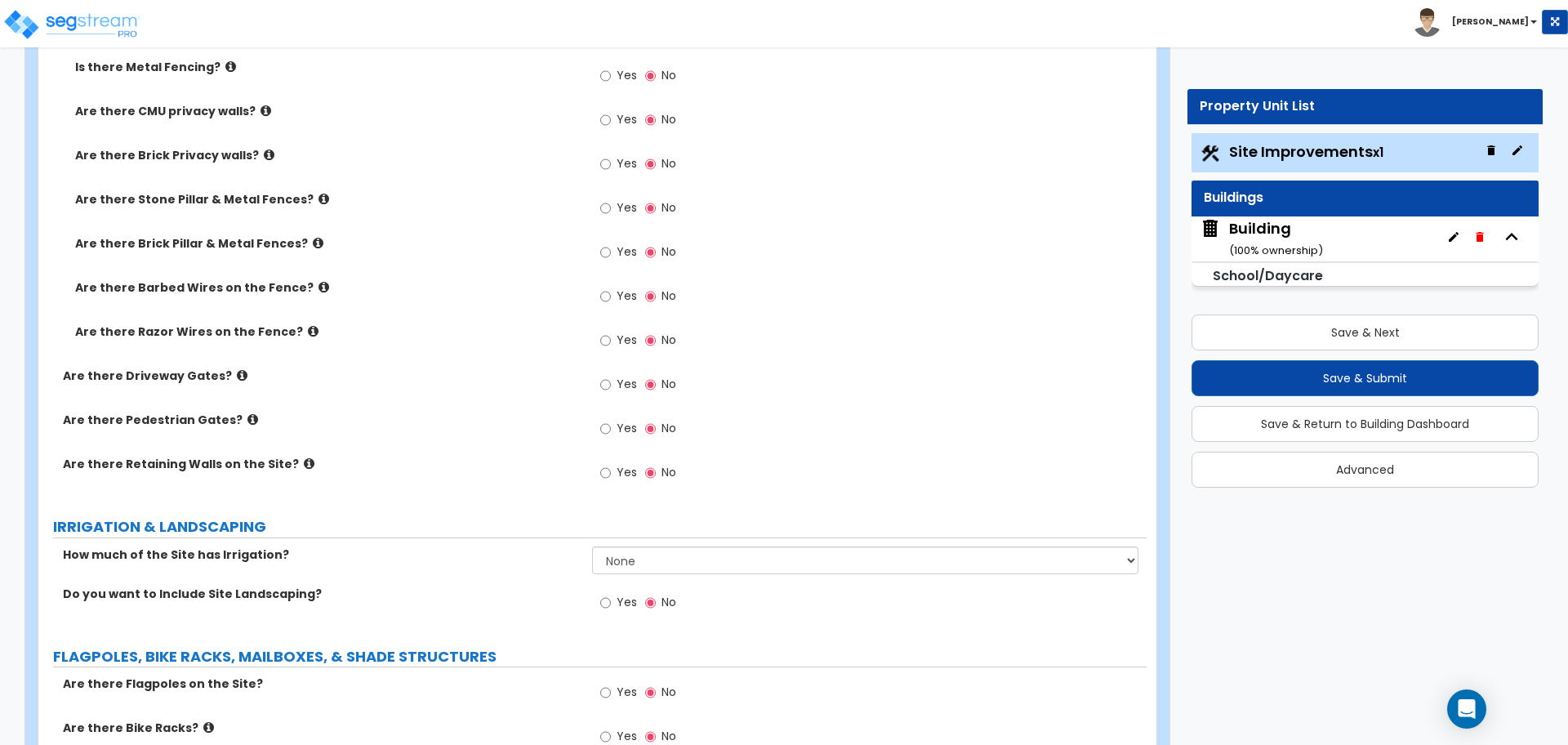
scroll to position [3717, 0]
click at [302, 245] on label "Are there Brick Pillar & Metal Fences?" at bounding box center [327, 241] width 505 height 17
click at [313, 242] on icon at bounding box center [319, 241] width 11 height 12
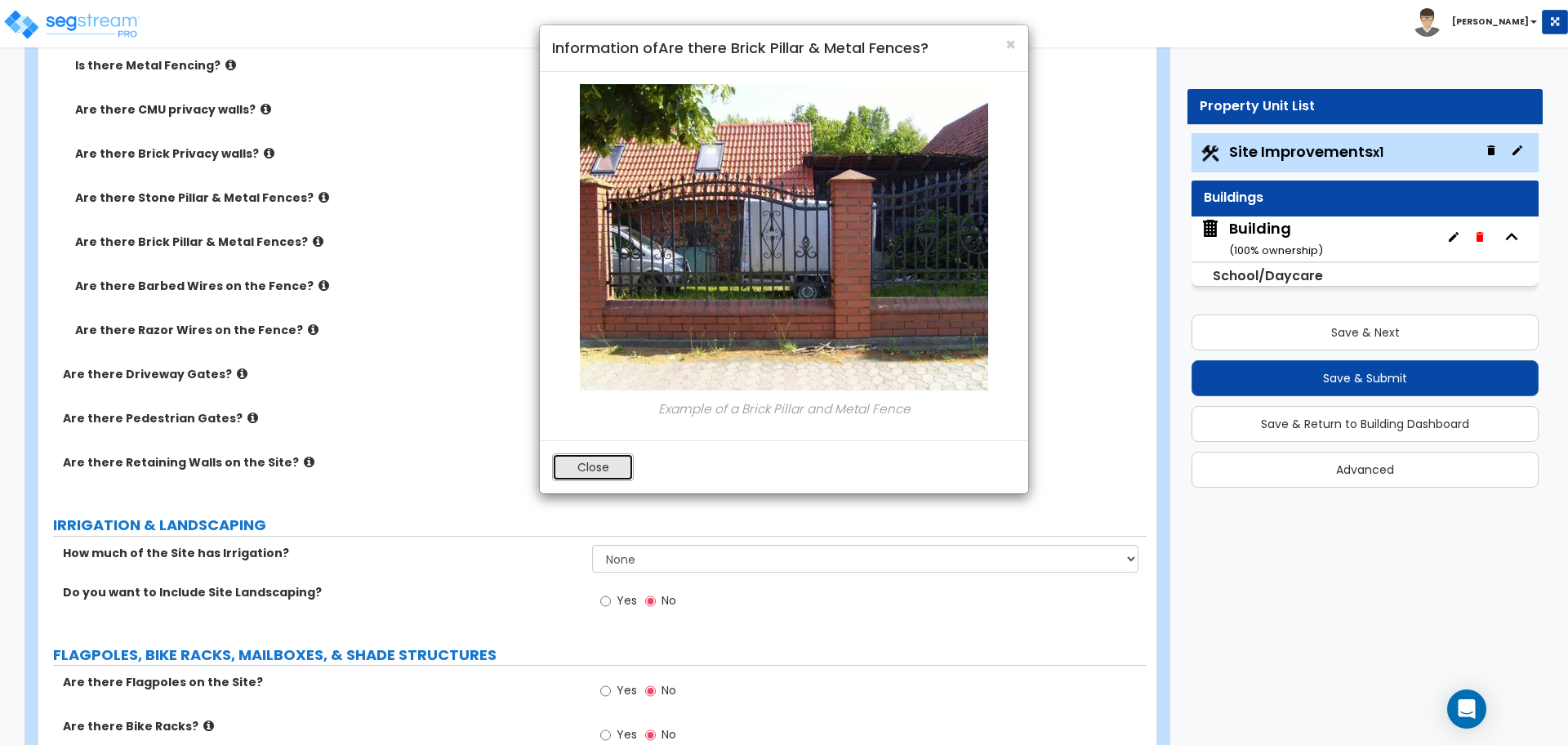
click at [575, 461] on button "Close" at bounding box center [593, 467] width 82 height 28
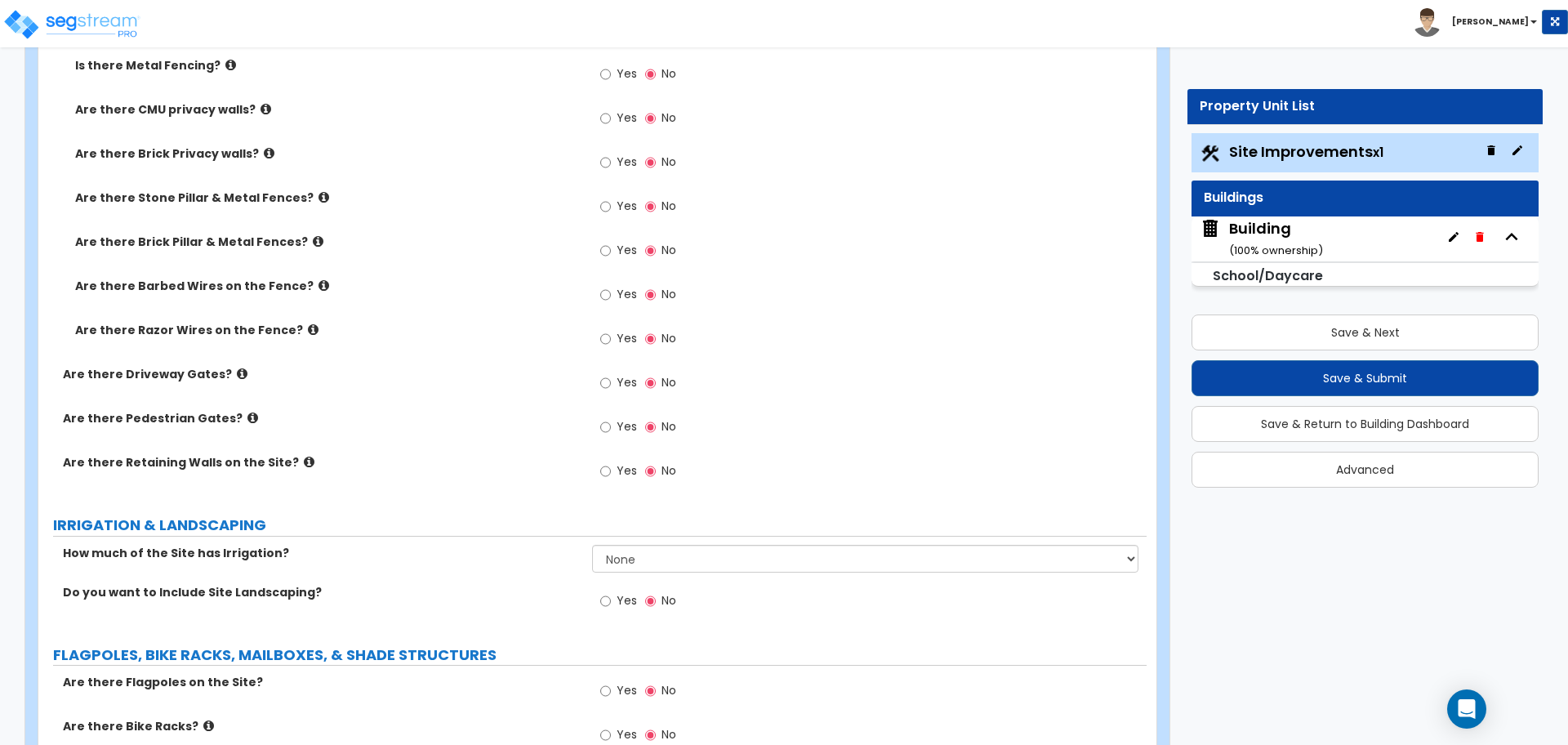
click at [319, 281] on icon at bounding box center [324, 285] width 11 height 12
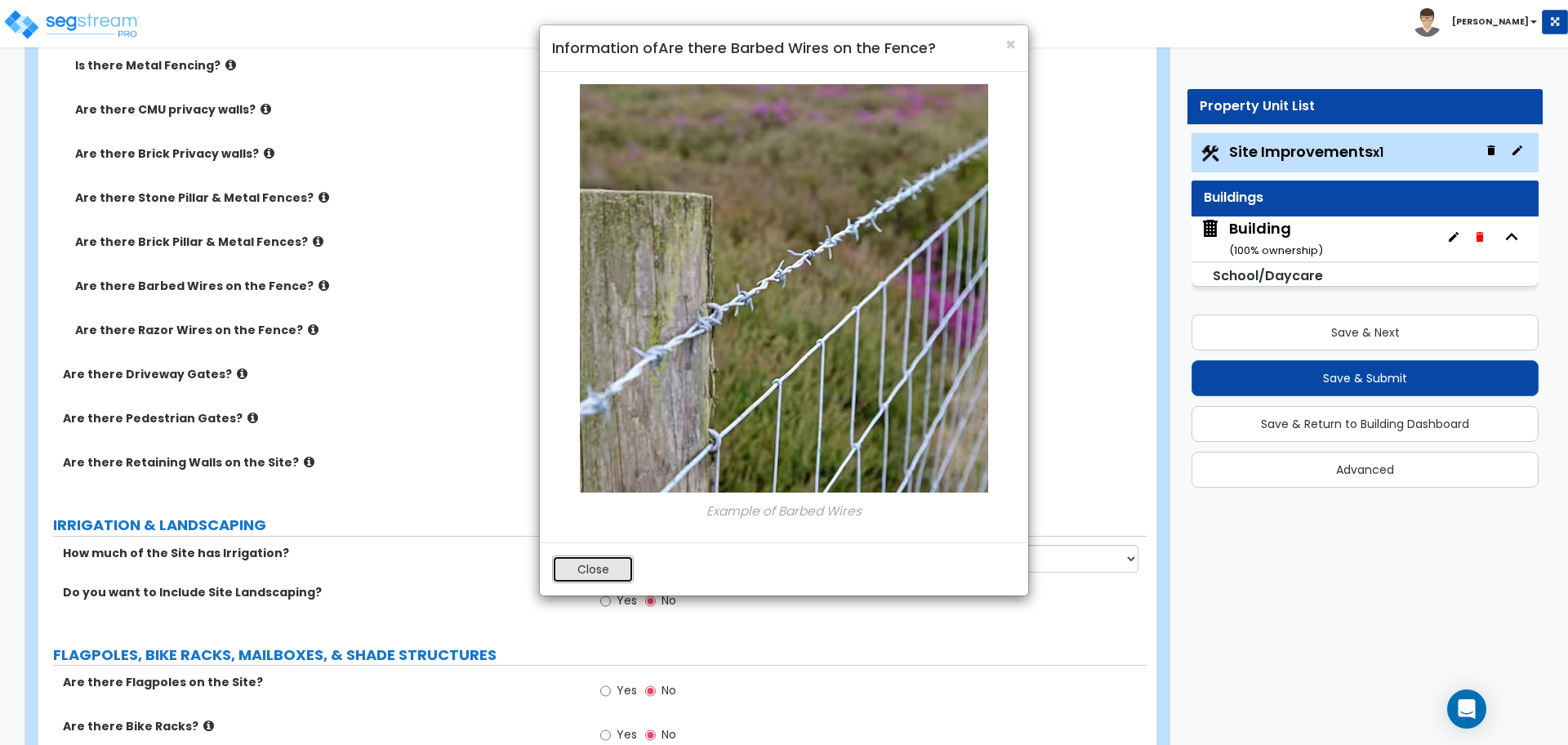
click at [602, 564] on button "Close" at bounding box center [593, 569] width 82 height 28
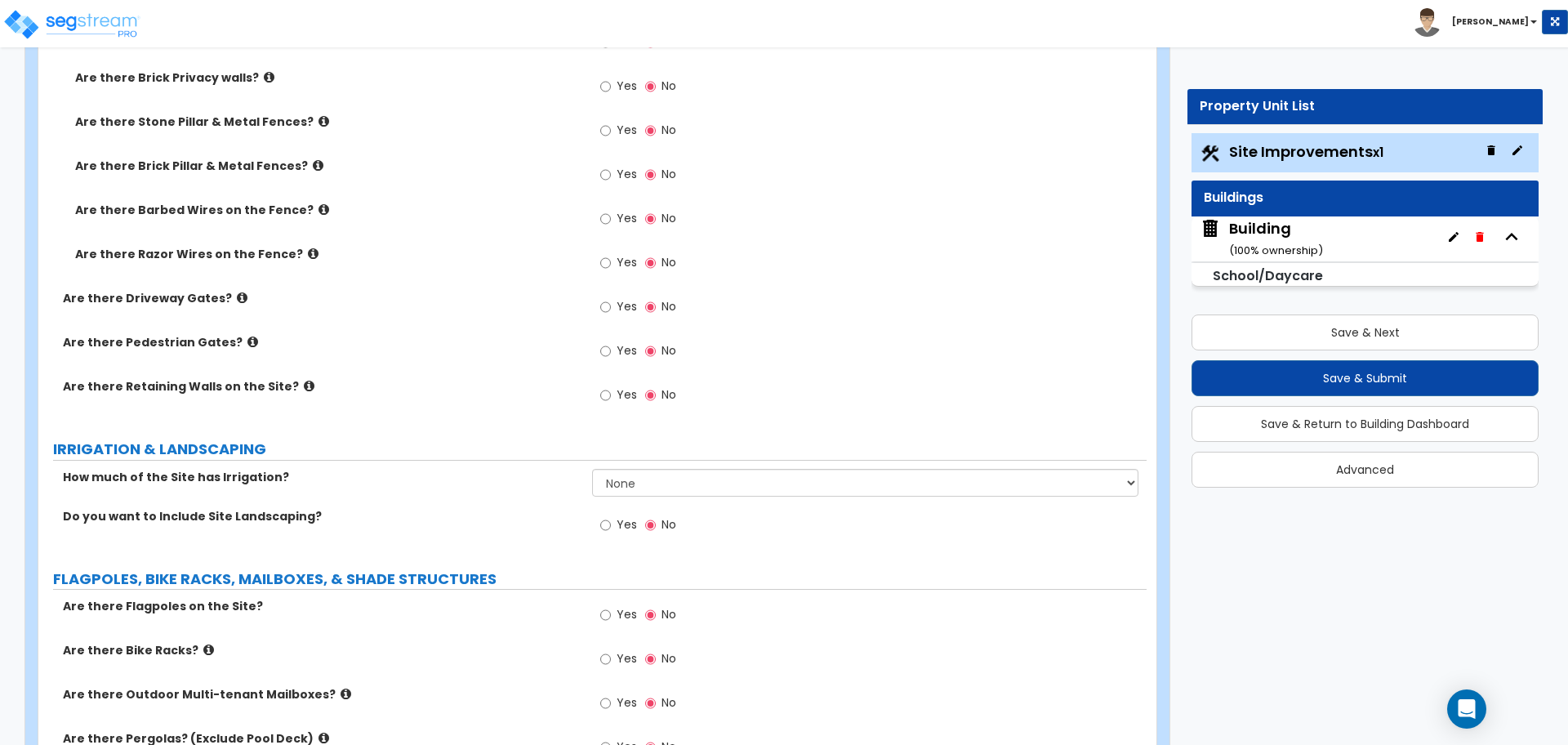
scroll to position [3796, 0]
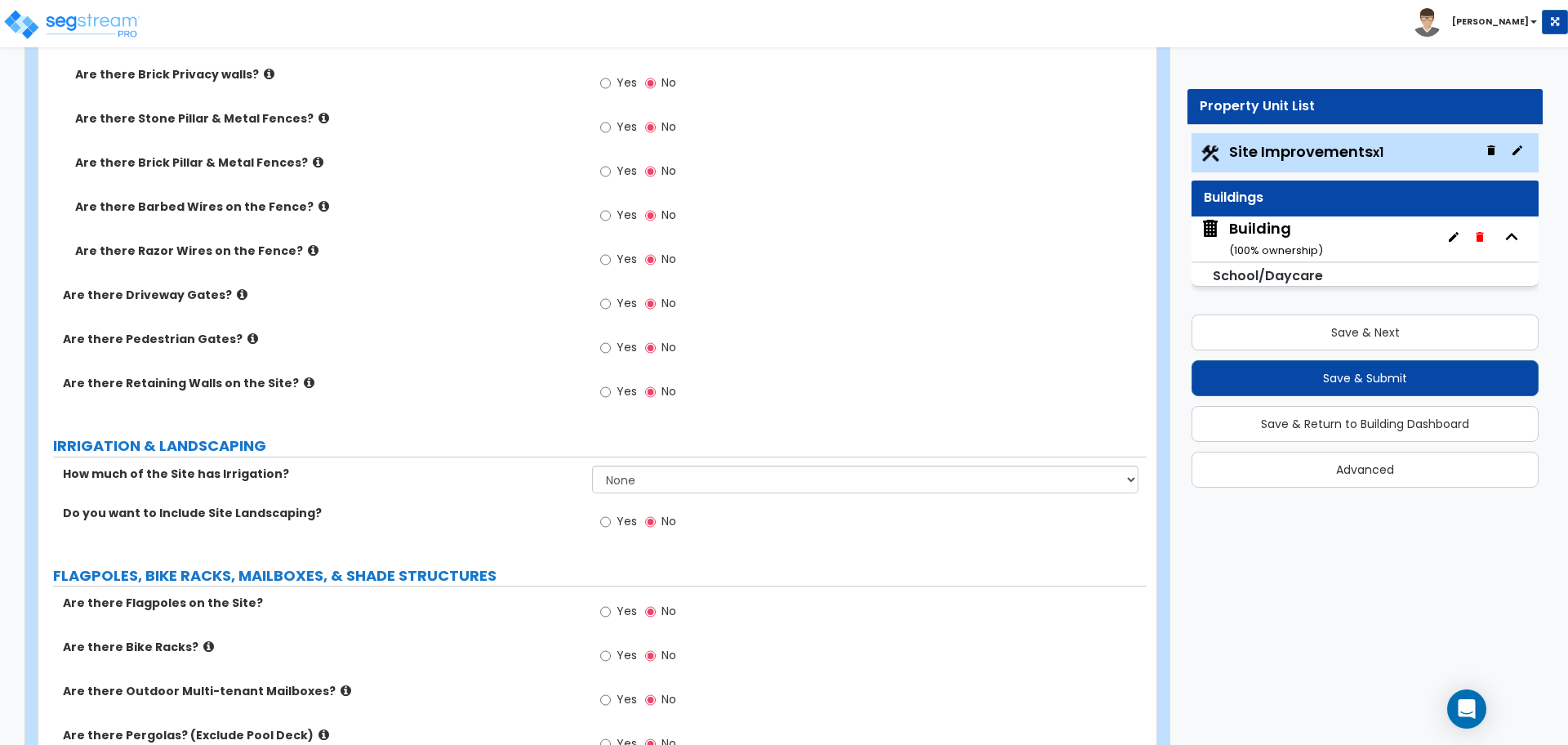
click at [308, 245] on icon at bounding box center [313, 251] width 11 height 12
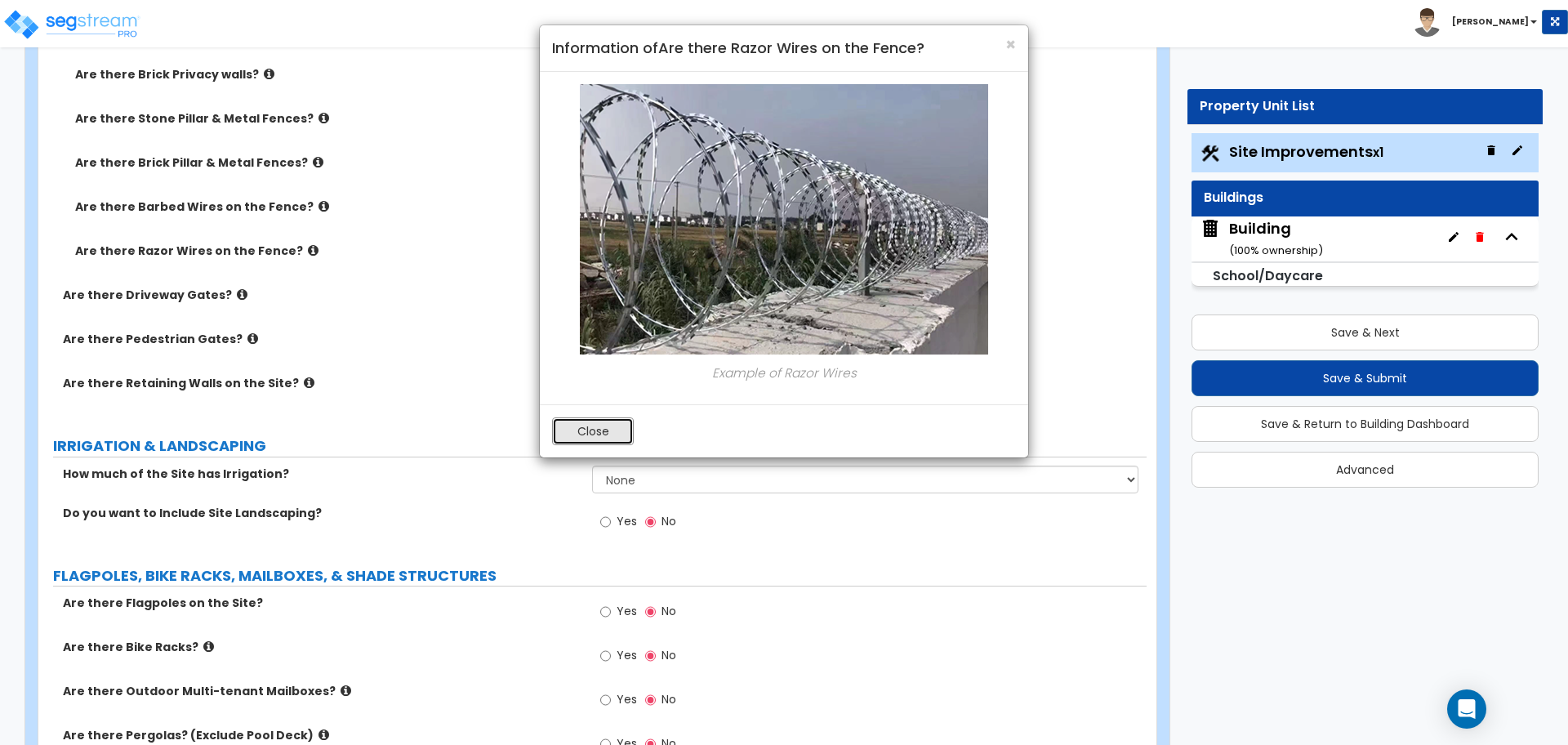
click at [575, 428] on button "Close" at bounding box center [593, 431] width 82 height 28
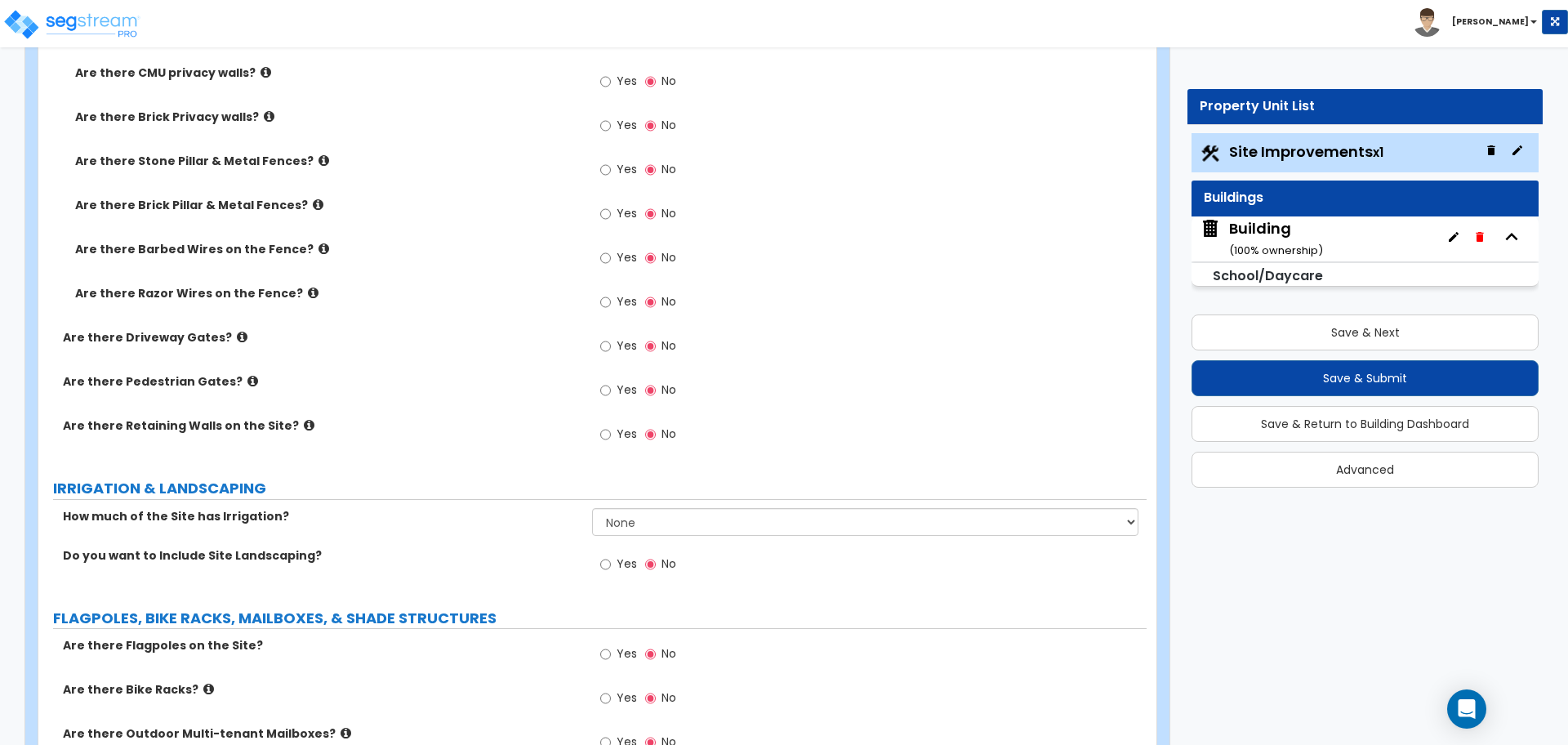
scroll to position [3753, 0]
click at [788, 184] on div "Yes No" at bounding box center [868, 176] width 553 height 44
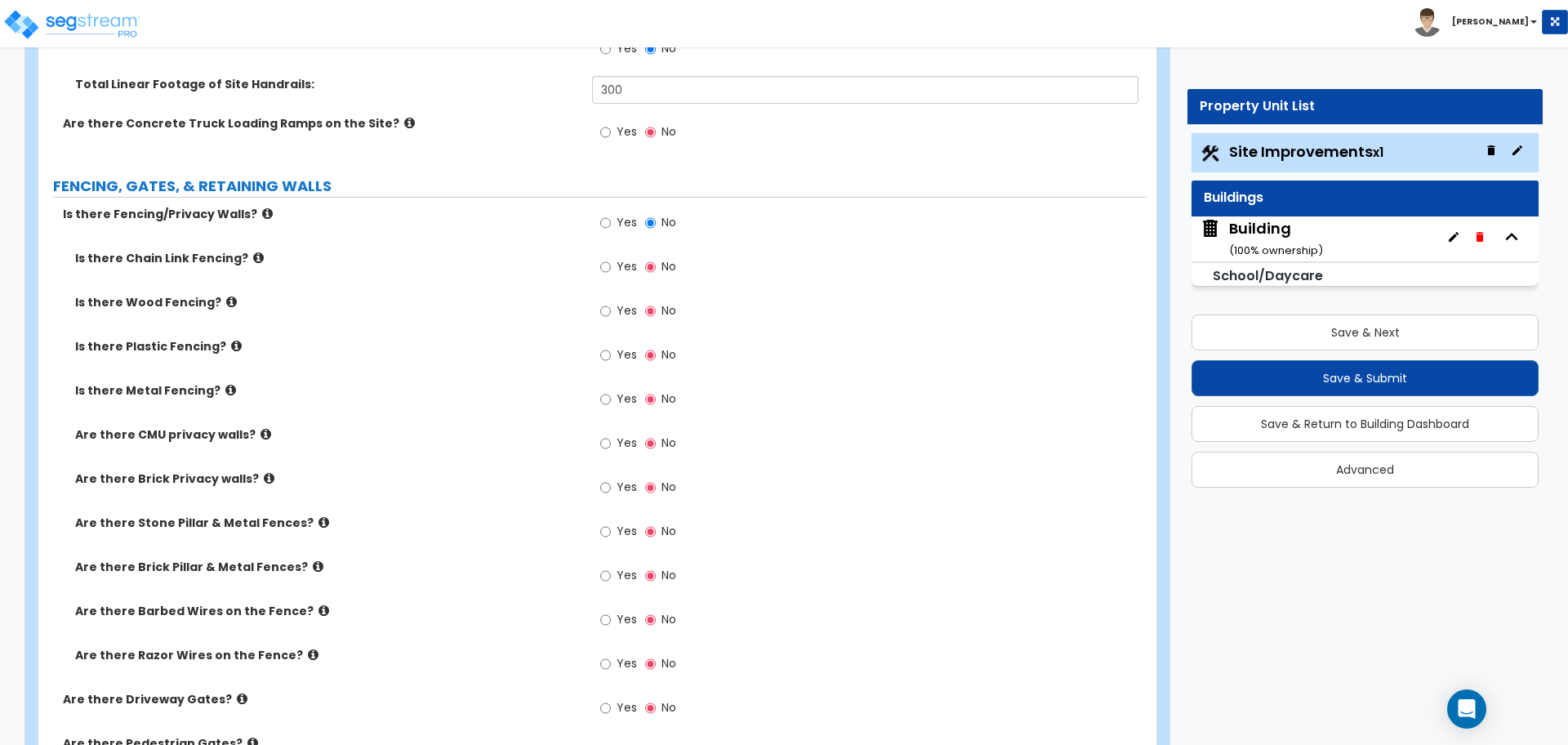
scroll to position [3386, 0]
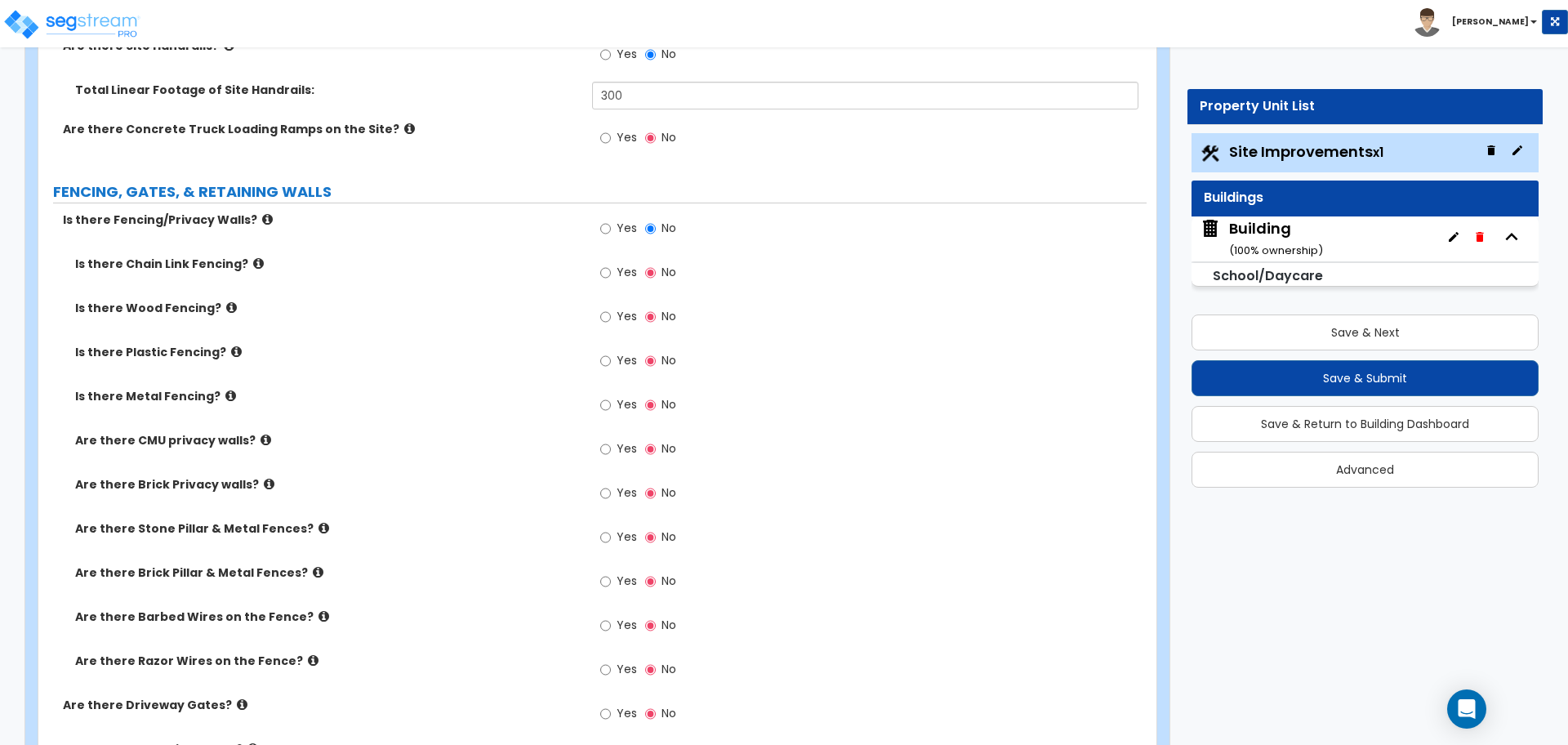
click at [675, 228] on span "No" at bounding box center [669, 228] width 15 height 17
click at [656, 228] on input "No" at bounding box center [650, 229] width 11 height 18
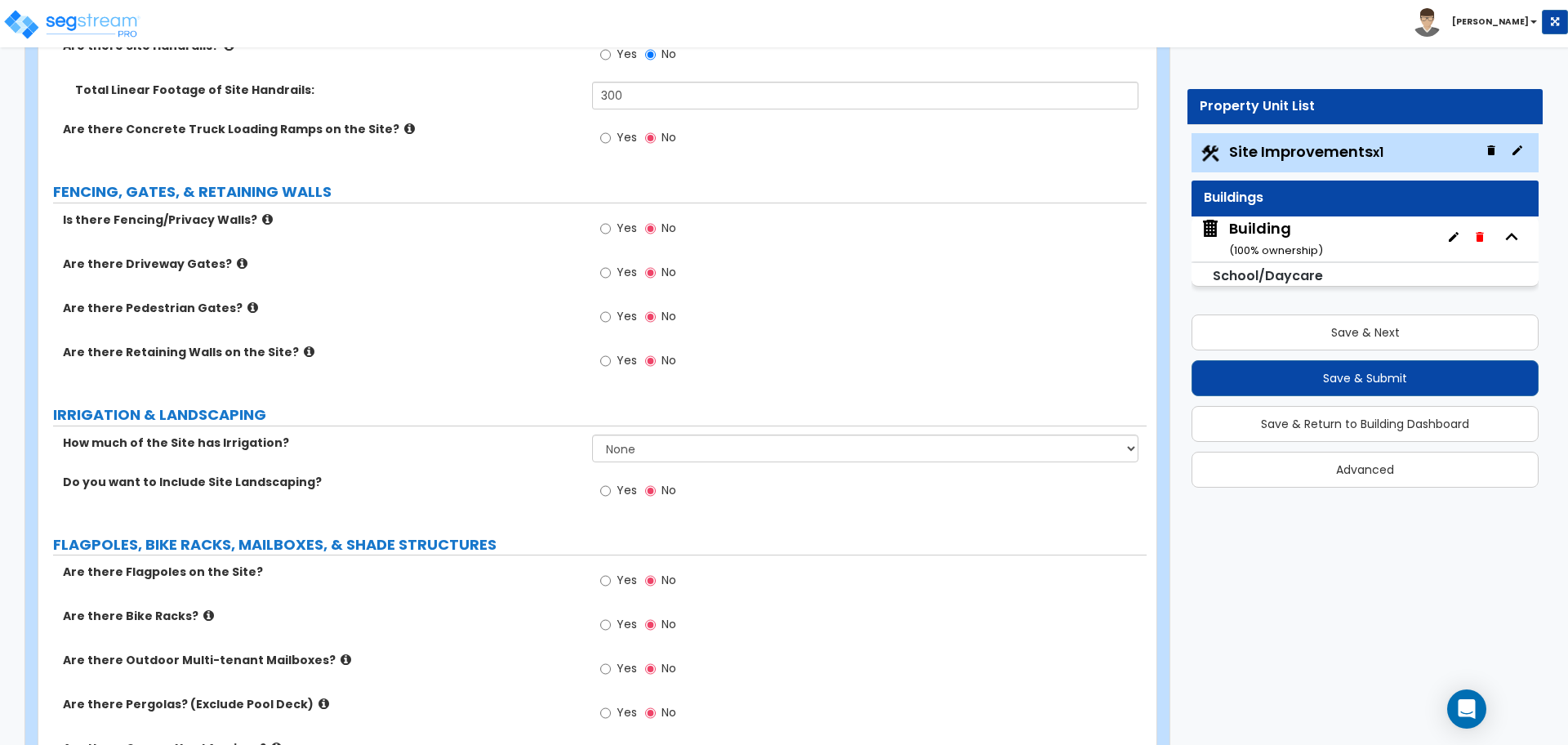
click at [624, 223] on span "Yes" at bounding box center [626, 228] width 20 height 17
click at [611, 223] on input "Yes" at bounding box center [605, 229] width 11 height 18
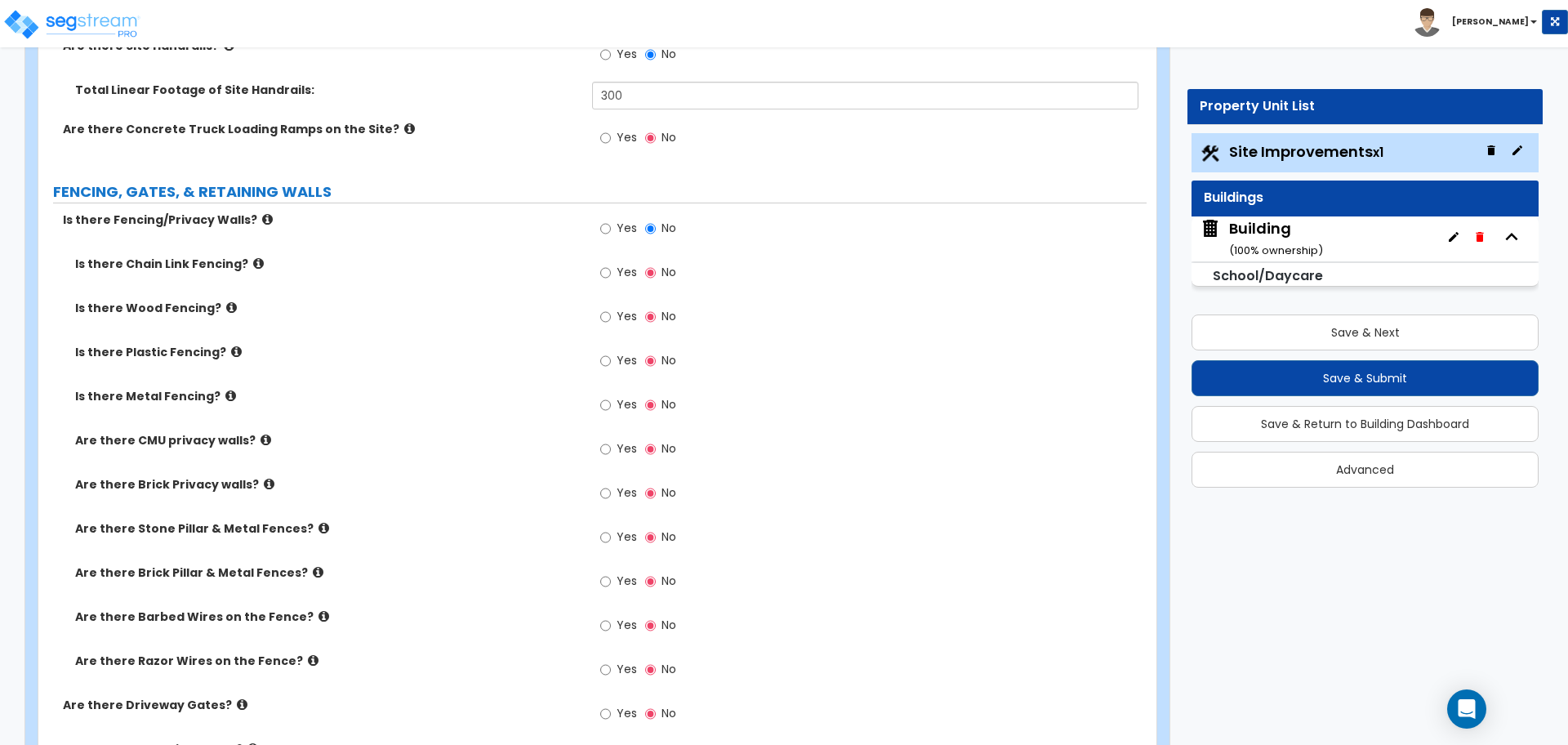
click at [262, 213] on icon at bounding box center [267, 219] width 11 height 12
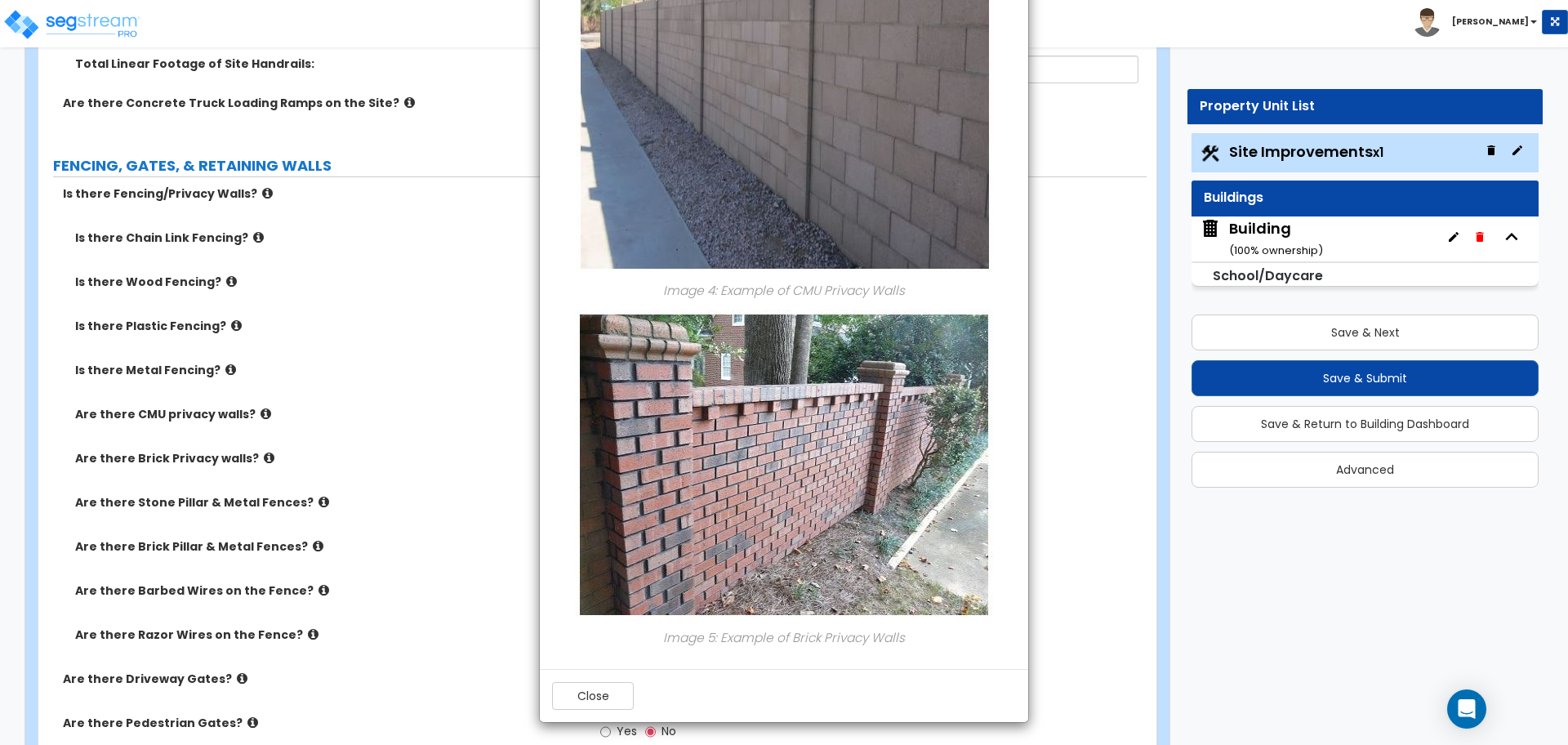
scroll to position [3416, 0]
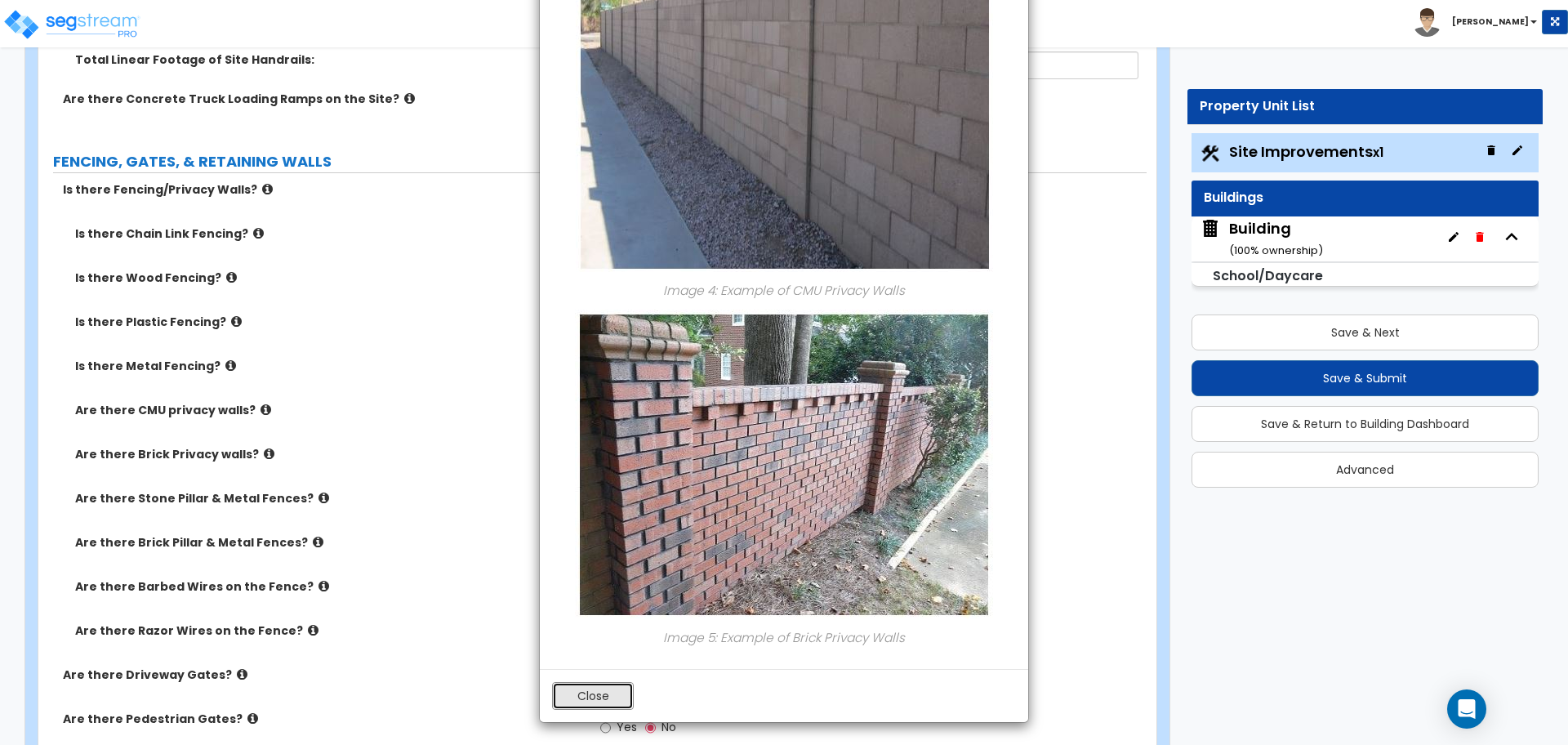
click at [613, 696] on button "Close" at bounding box center [593, 696] width 82 height 28
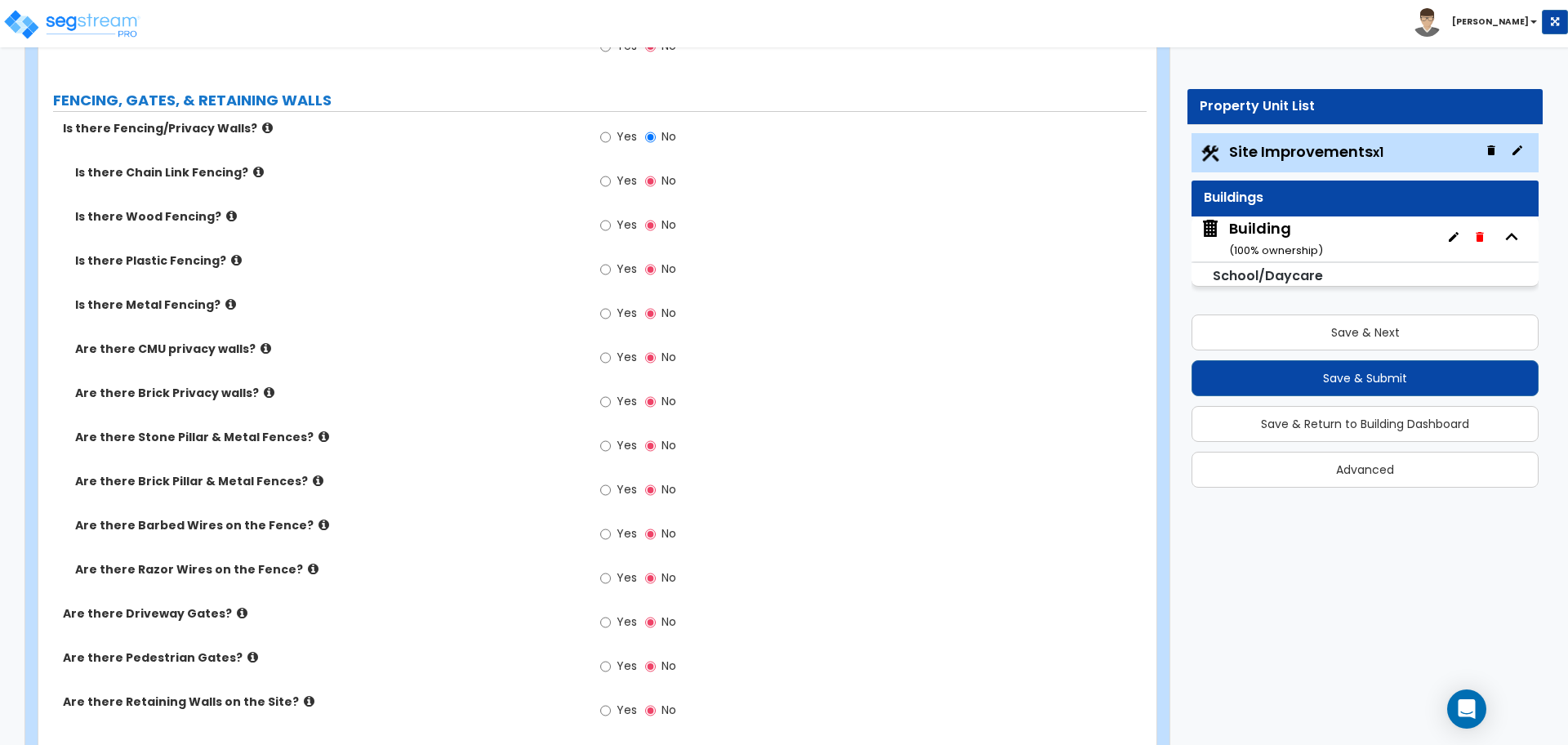
scroll to position [3481, 0]
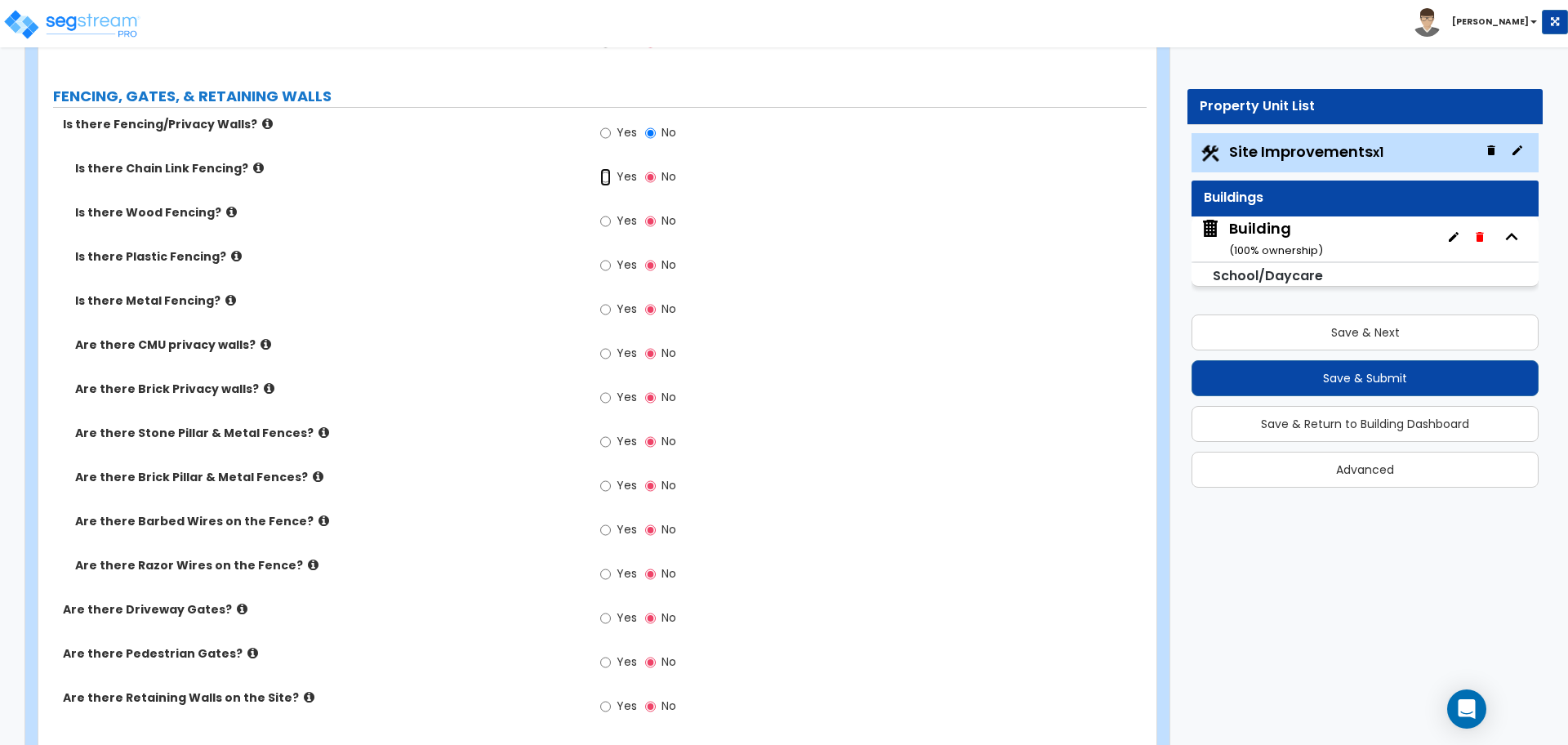
click at [610, 168] on input "Yes" at bounding box center [605, 177] width 11 height 18
radio input "true"
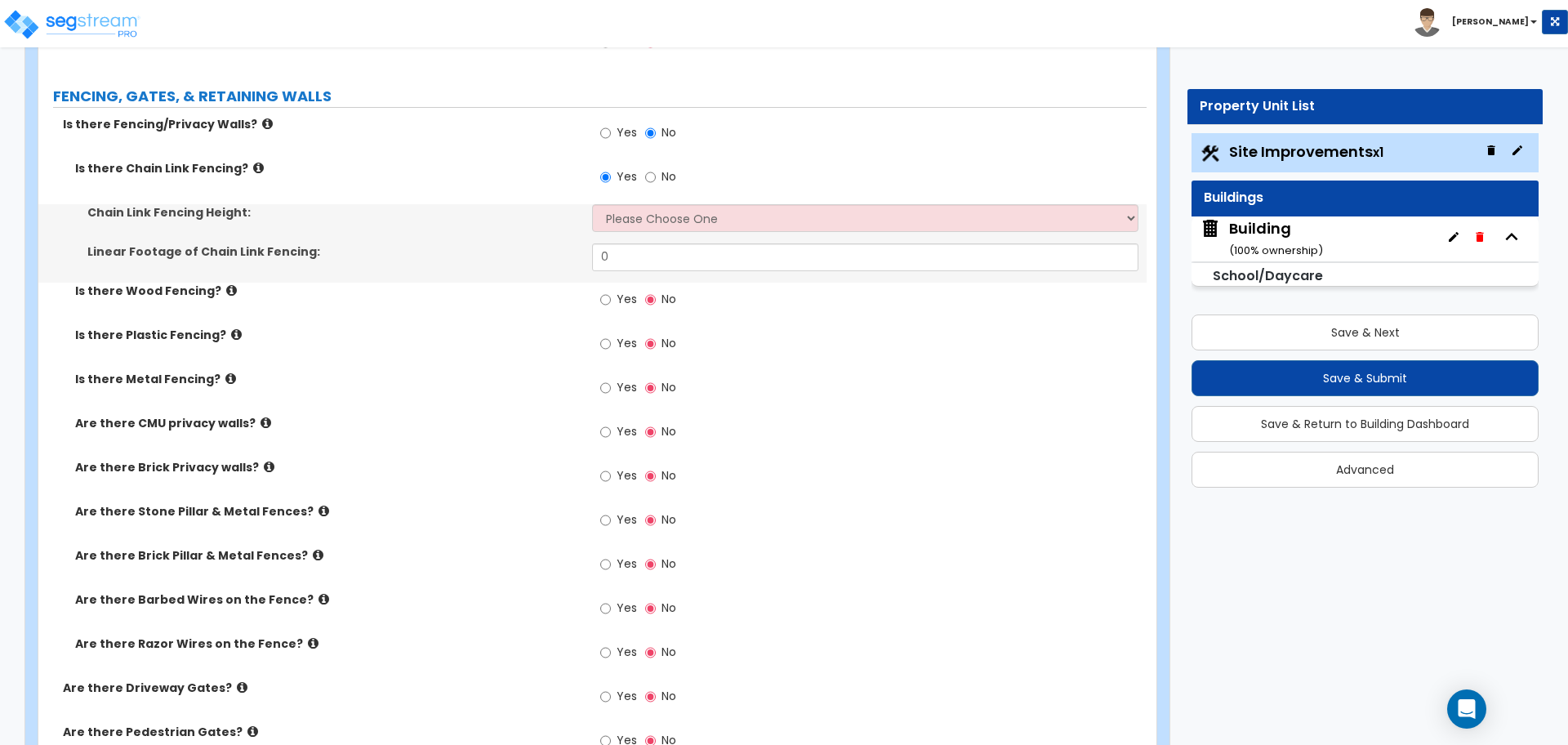
click at [616, 296] on label "Yes" at bounding box center [619, 302] width 37 height 28
click at [611, 296] on input "Yes" at bounding box center [605, 299] width 11 height 18
radio input "true"
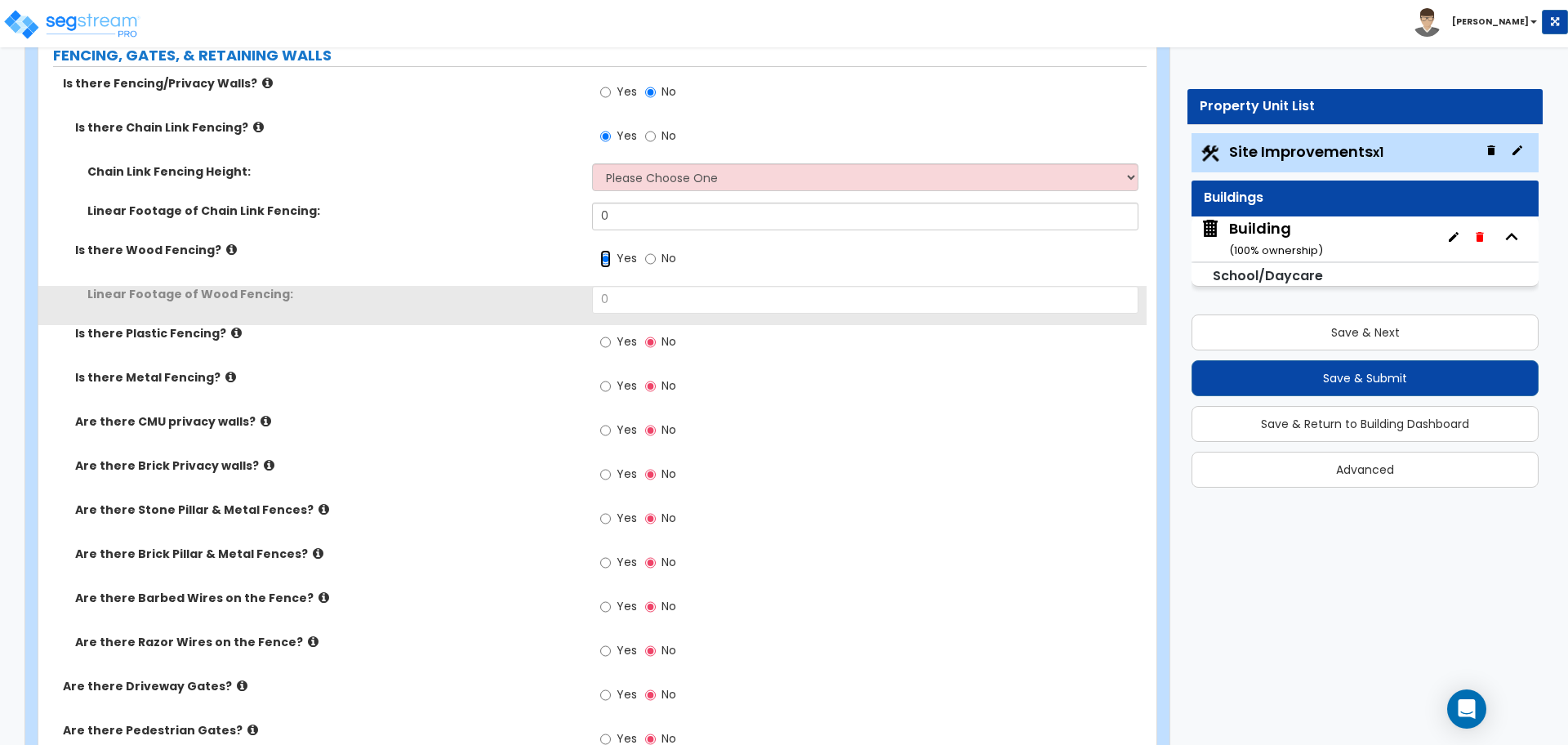
scroll to position [3530, 0]
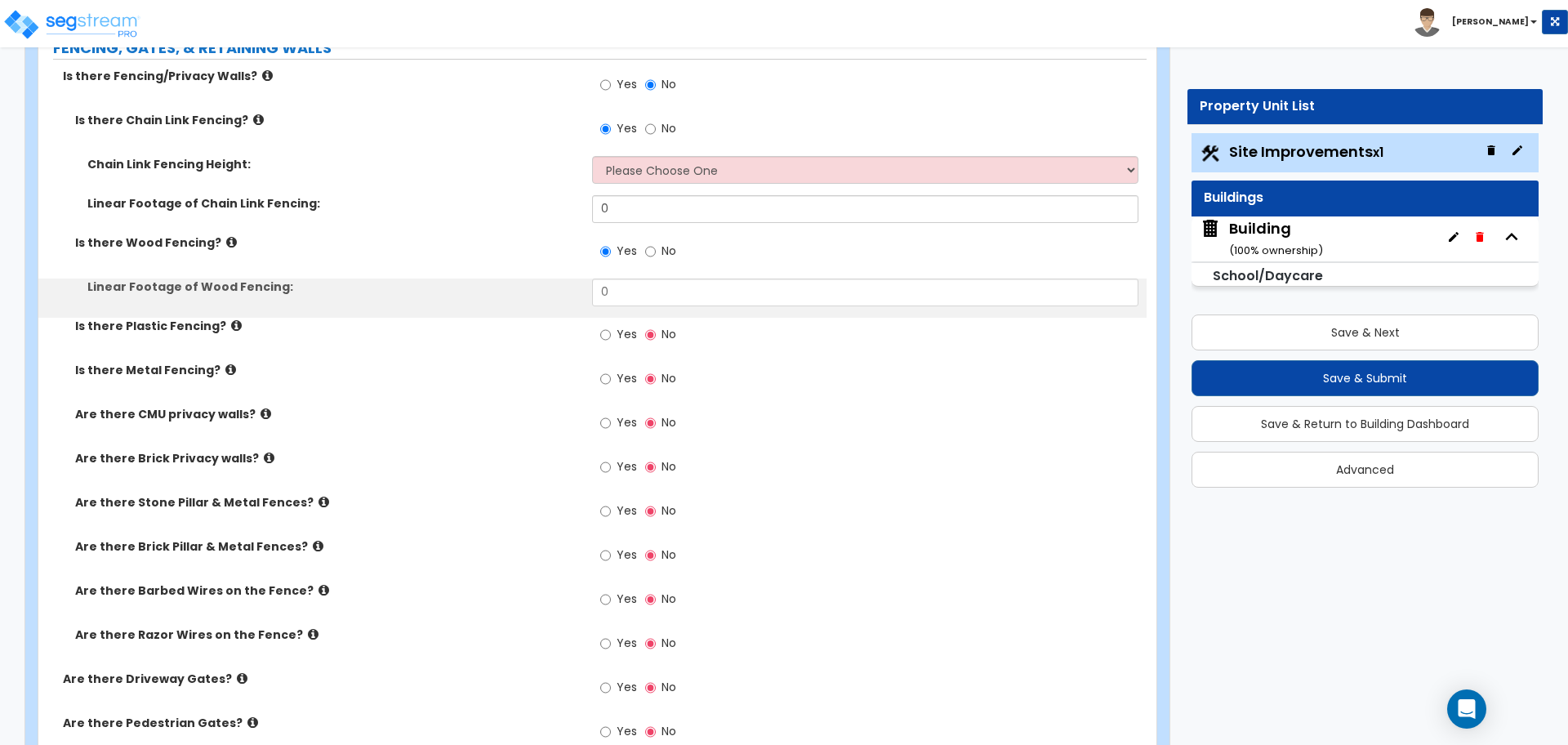
click at [621, 325] on span "Yes" at bounding box center [626, 333] width 20 height 17
click at [611, 325] on input "Yes" at bounding box center [605, 334] width 11 height 18
radio input "true"
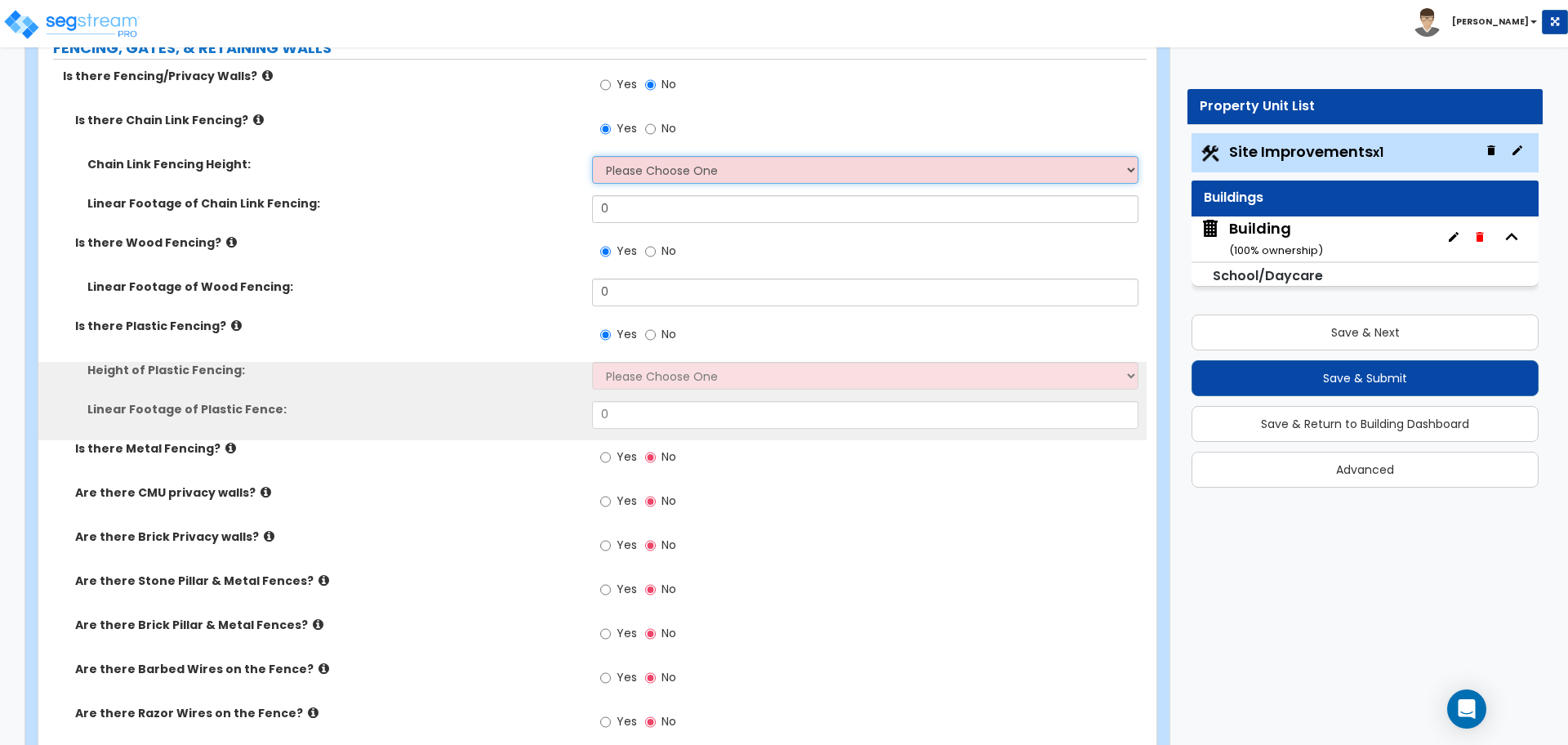
click at [745, 165] on select "Please Choose One 3 feet 4 feet 5 feet 6 feet 10 feet 12 feet" at bounding box center [865, 170] width 546 height 28
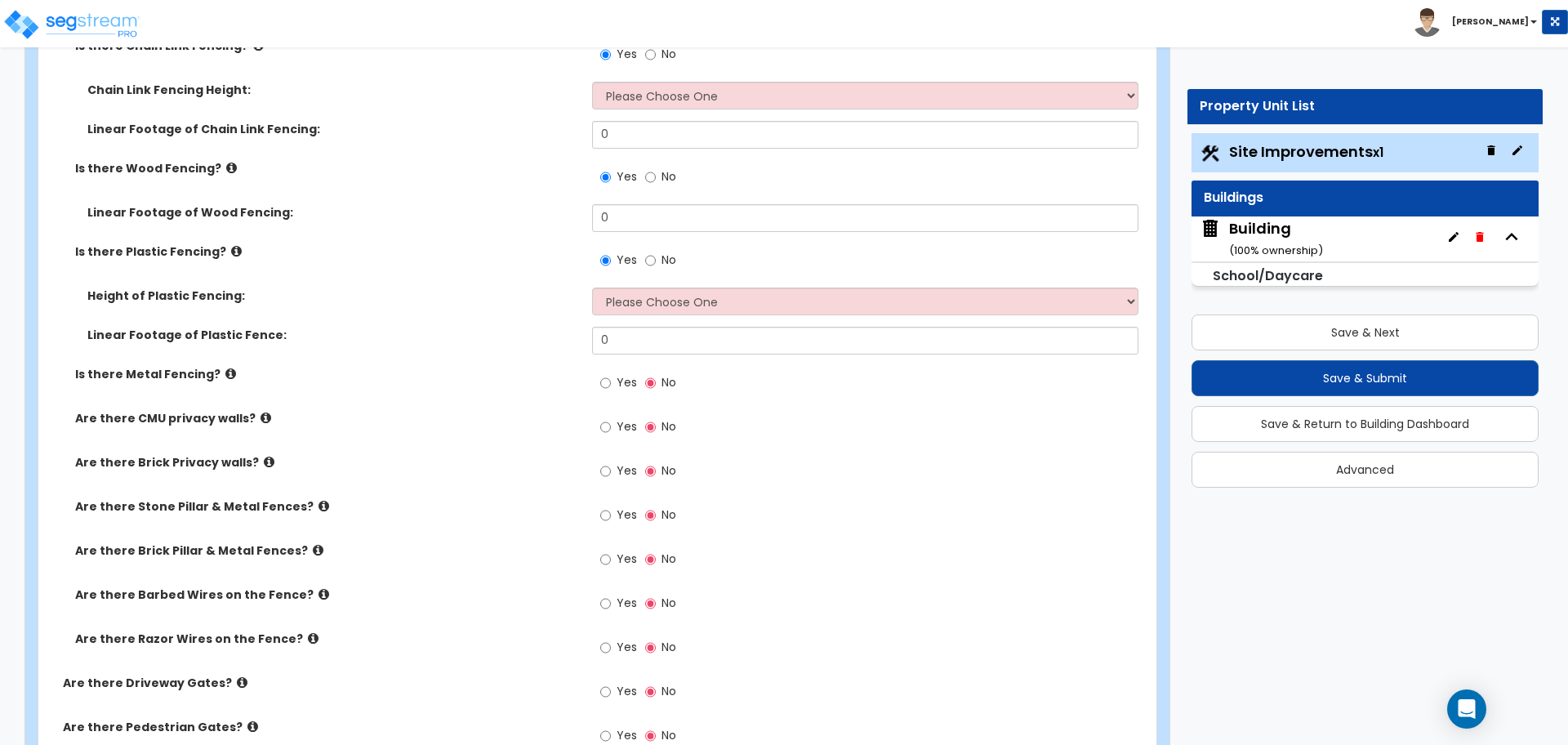
click at [621, 381] on span "Yes" at bounding box center [626, 382] width 20 height 17
click at [611, 381] on input "Yes" at bounding box center [605, 383] width 11 height 18
radio input "true"
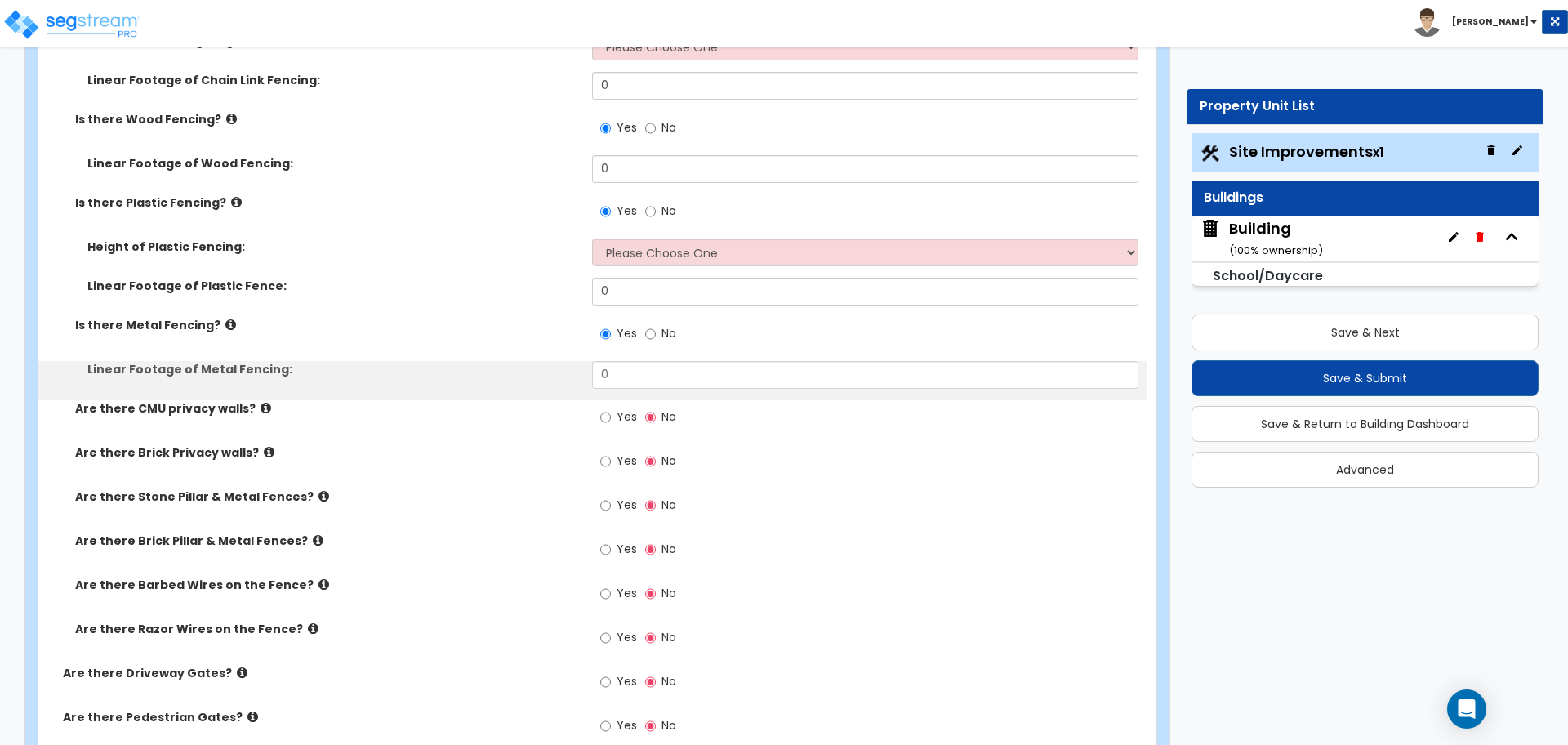
click at [624, 408] on span "Yes" at bounding box center [626, 416] width 20 height 17
click at [611, 408] on input "Yes" at bounding box center [605, 417] width 11 height 18
radio input "true"
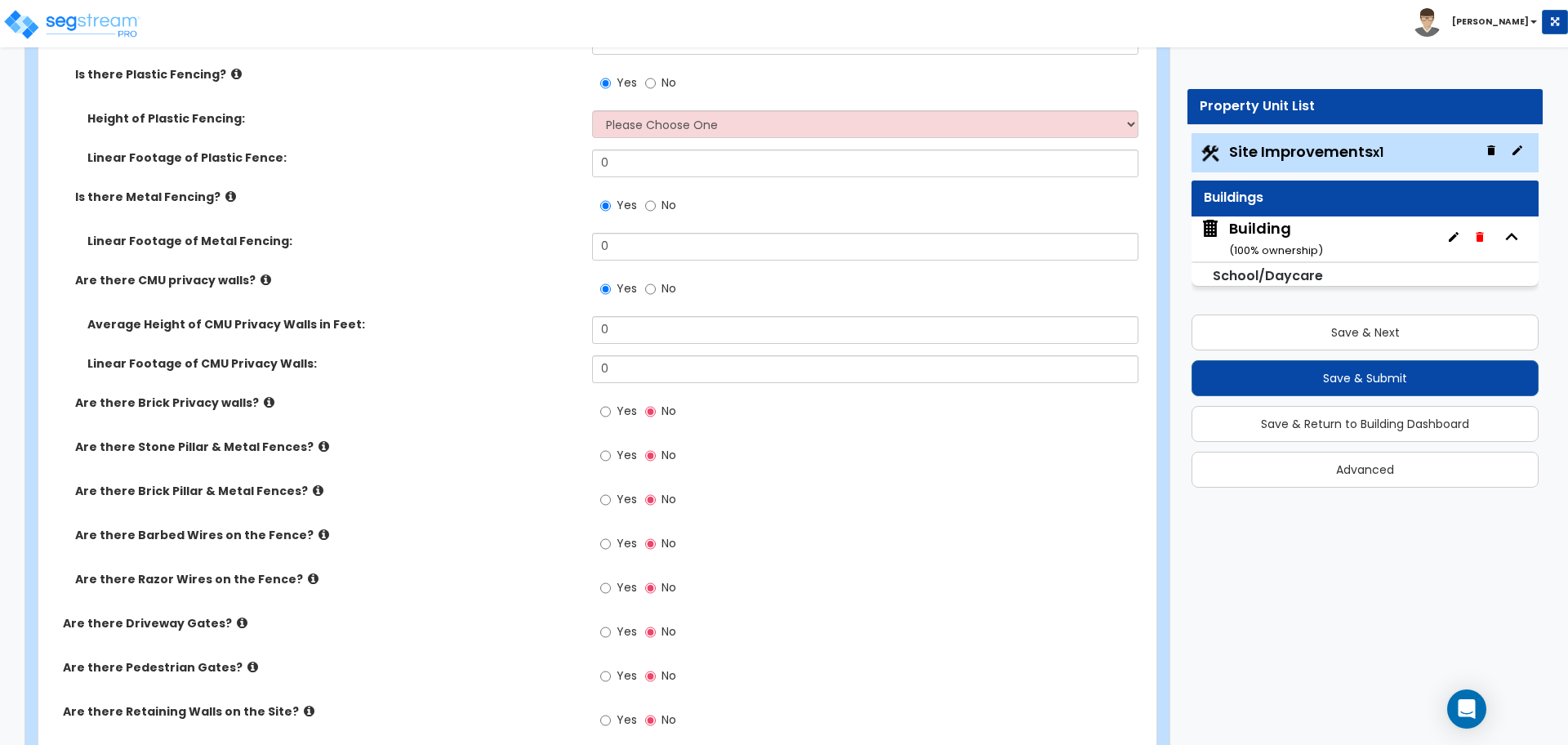
click at [618, 405] on span "Yes" at bounding box center [626, 411] width 20 height 17
click at [611, 405] on input "Yes" at bounding box center [605, 412] width 11 height 18
radio input "true"
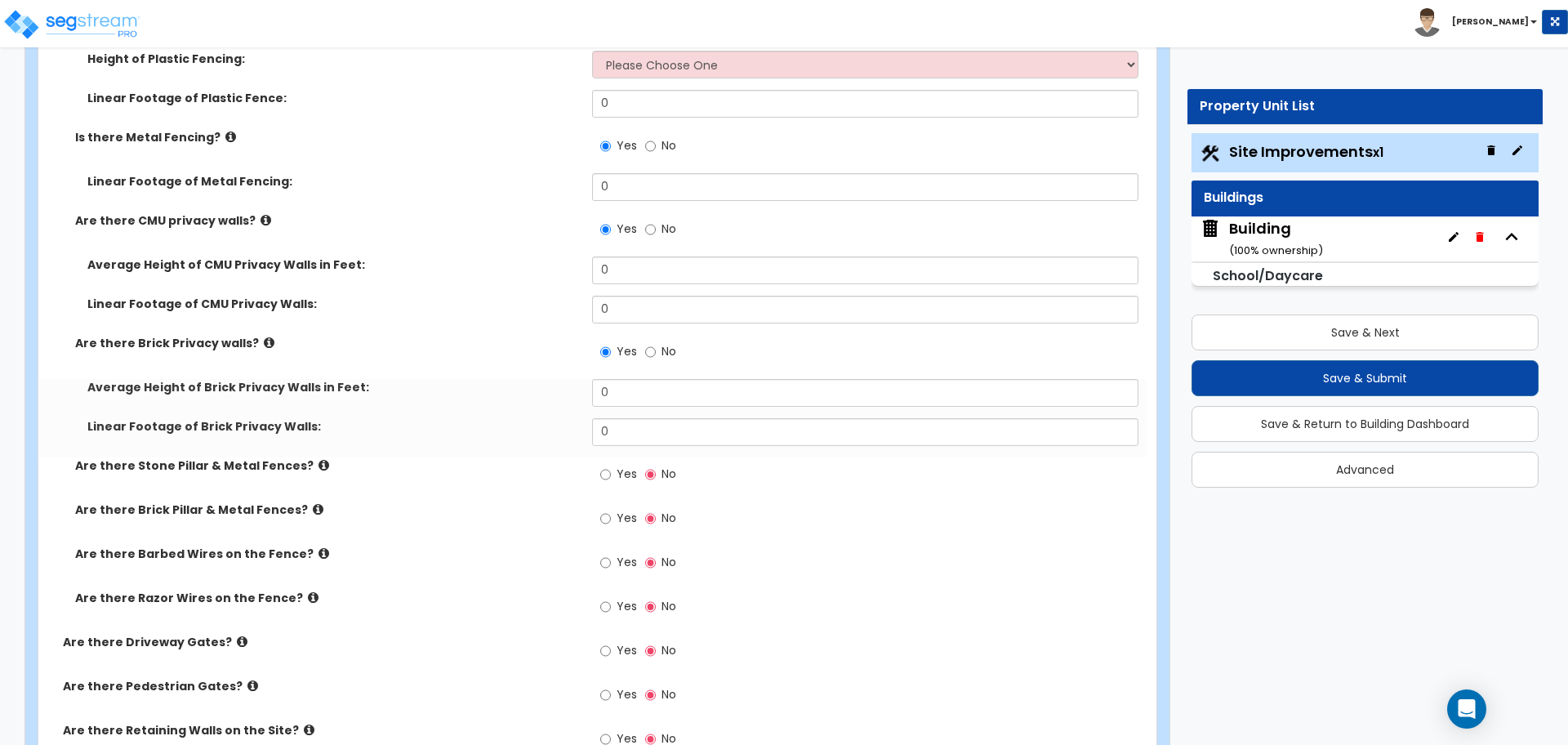
click at [621, 483] on label "Yes" at bounding box center [619, 476] width 37 height 28
click at [611, 483] on input "Yes" at bounding box center [605, 474] width 11 height 18
radio input "true"
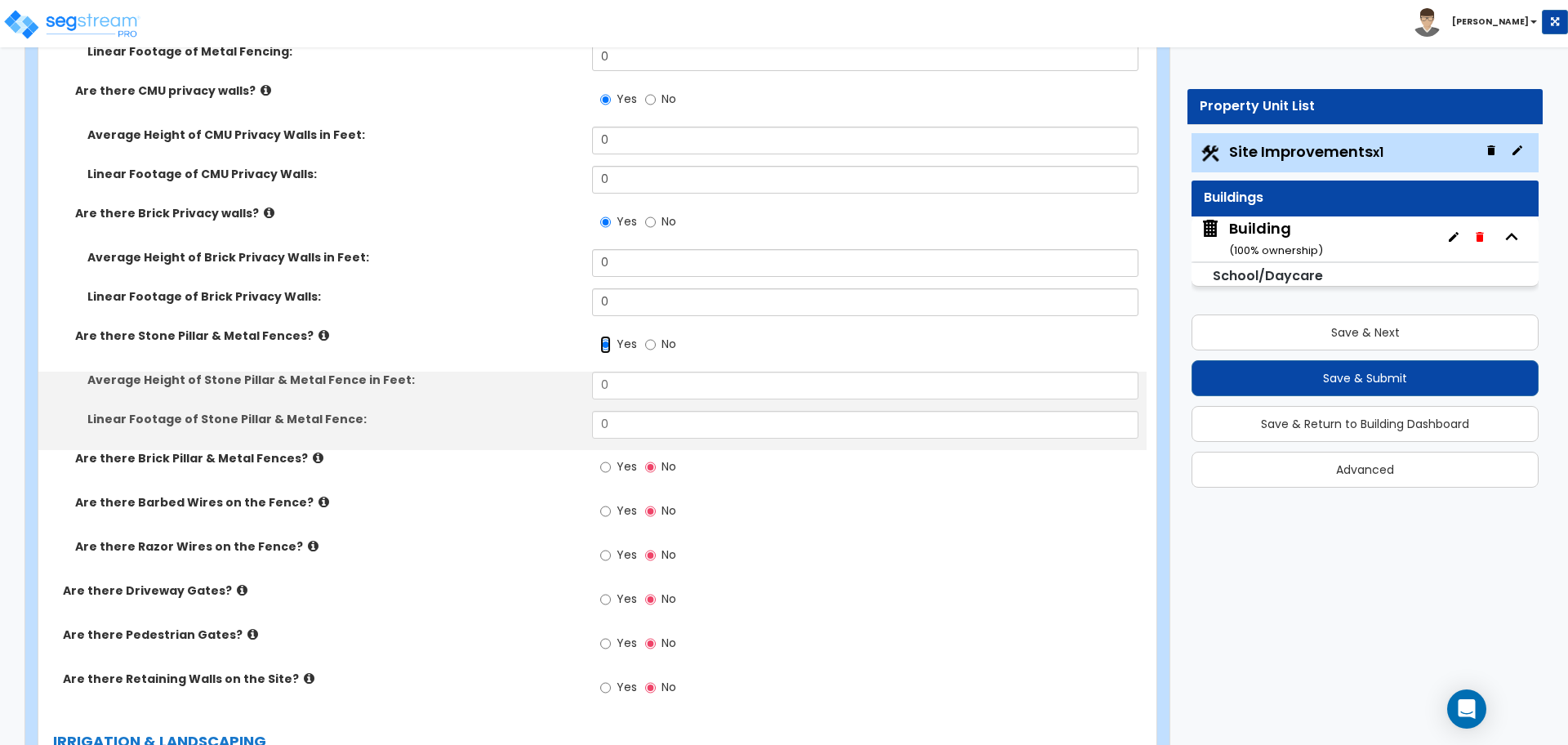
scroll to position [3973, 0]
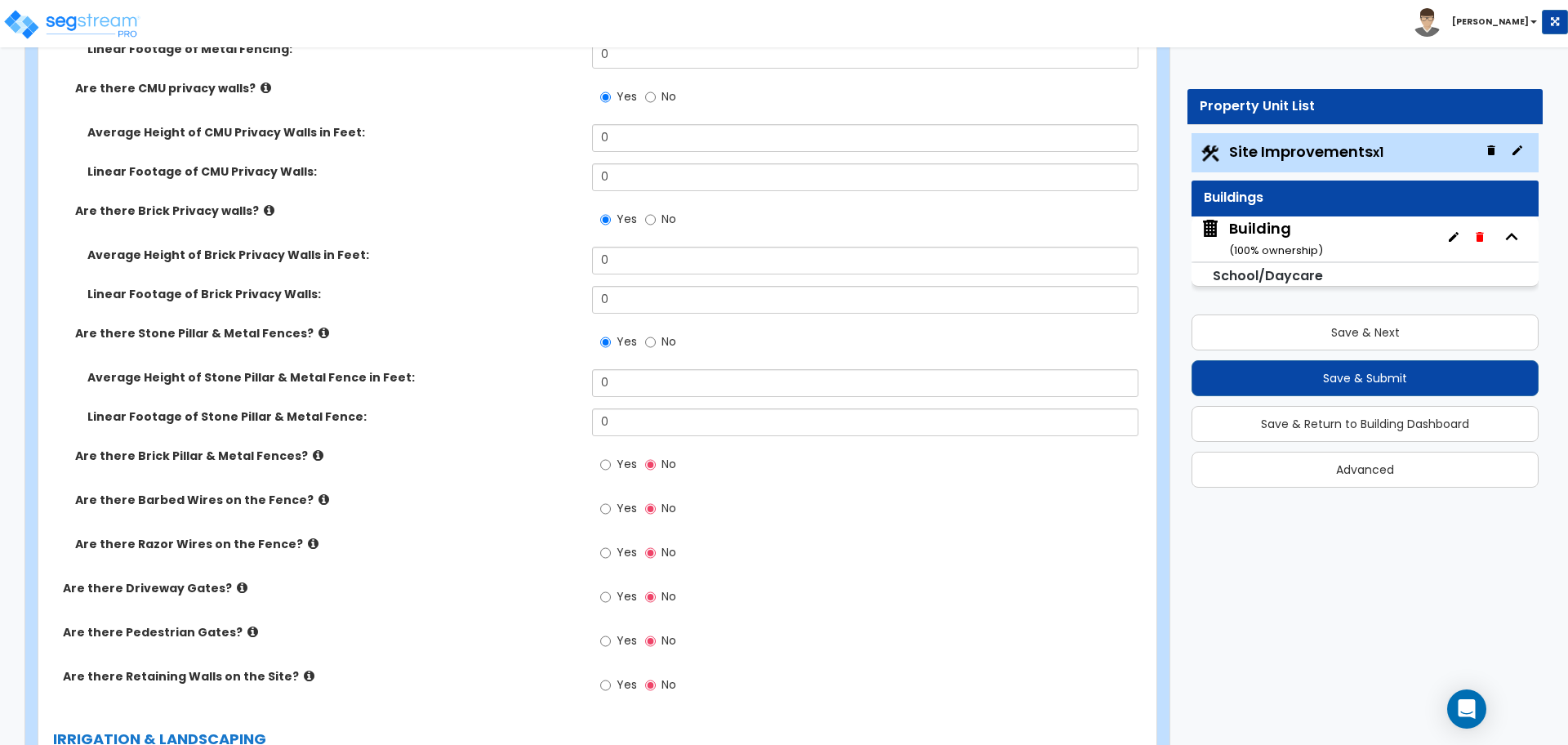
click at [626, 462] on span "Yes" at bounding box center [626, 464] width 20 height 17
click at [611, 462] on input "Yes" at bounding box center [605, 464] width 11 height 18
radio input "true"
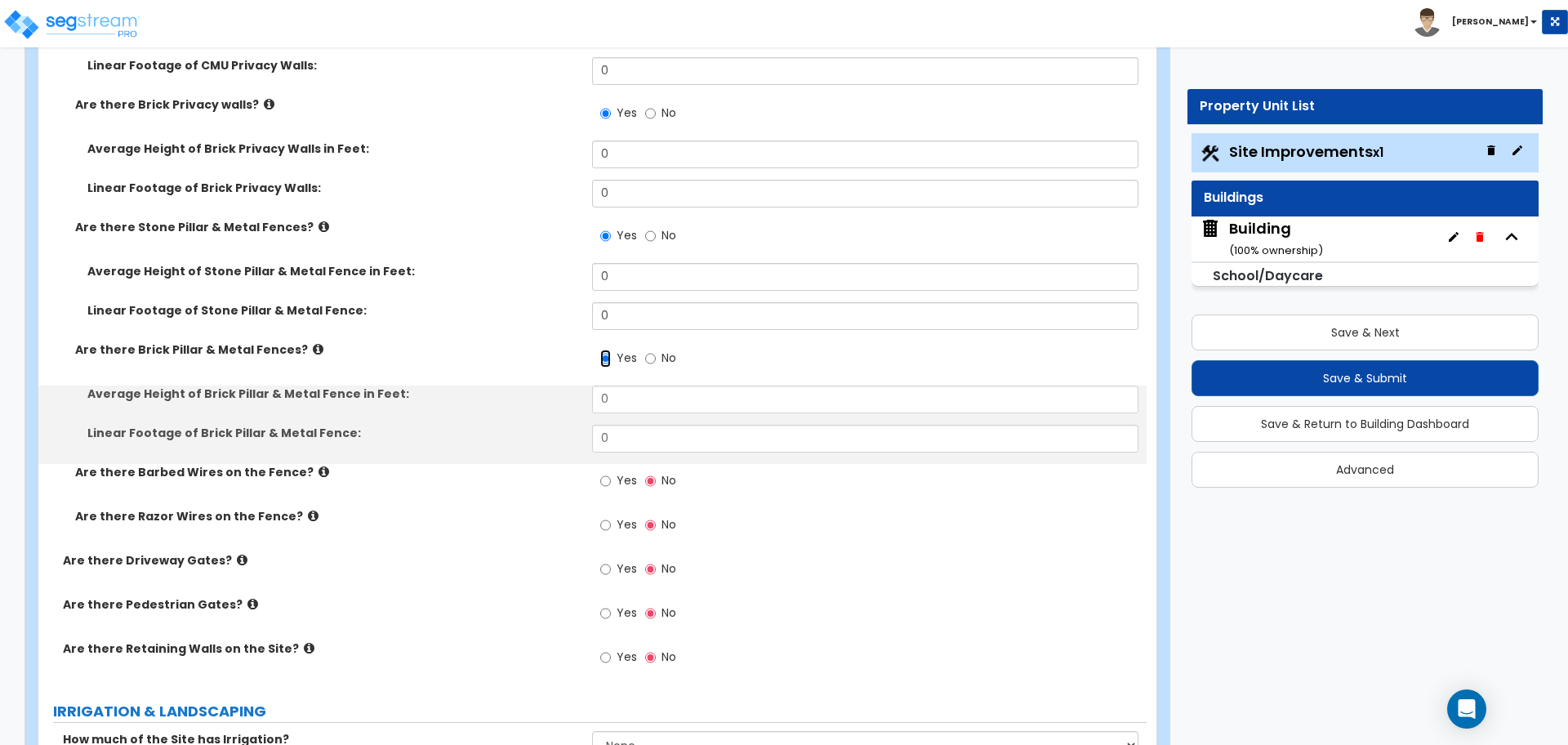
scroll to position [4082, 0]
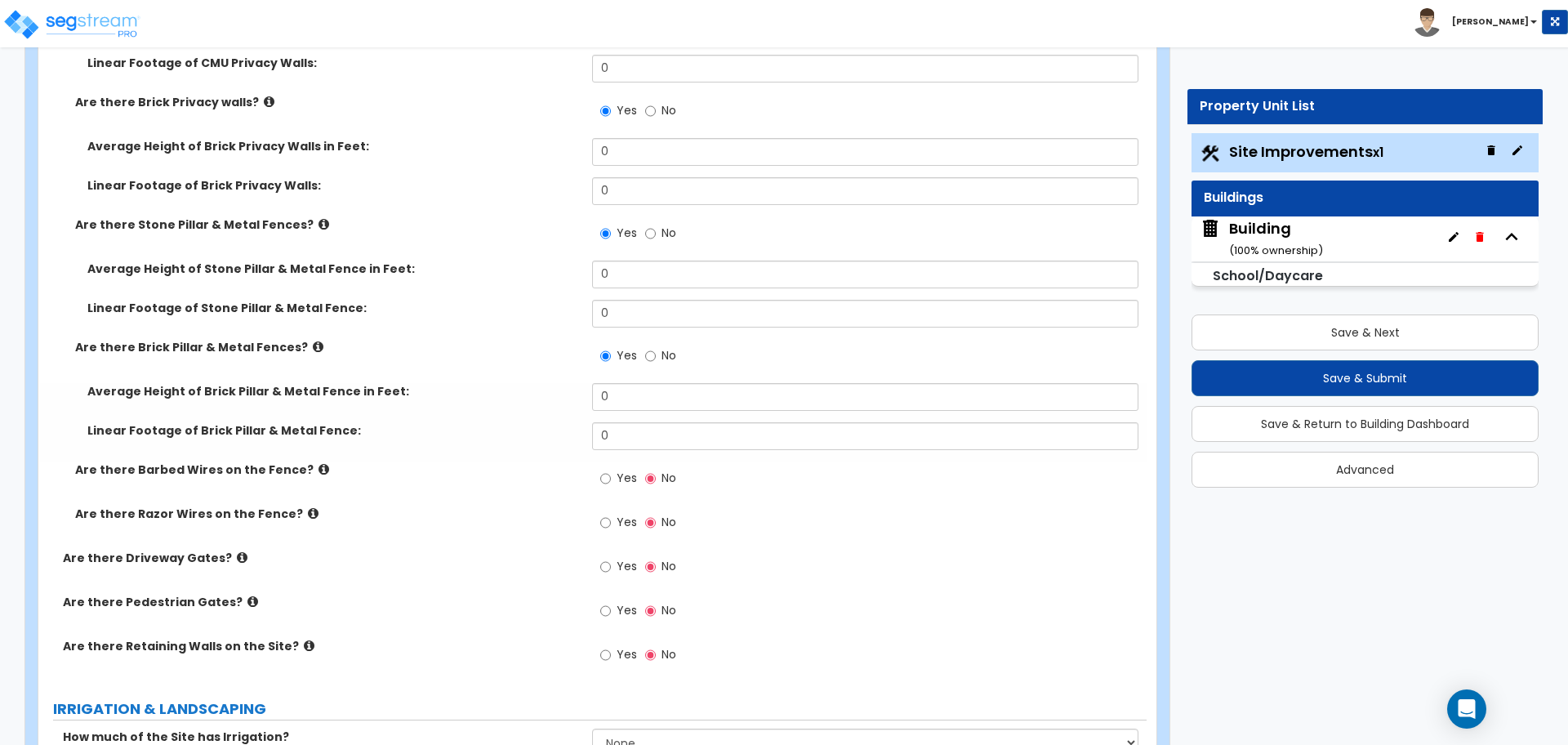
click at [610, 466] on label "Yes" at bounding box center [619, 480] width 37 height 28
click at [610, 470] on input "Yes" at bounding box center [605, 478] width 11 height 18
radio input "true"
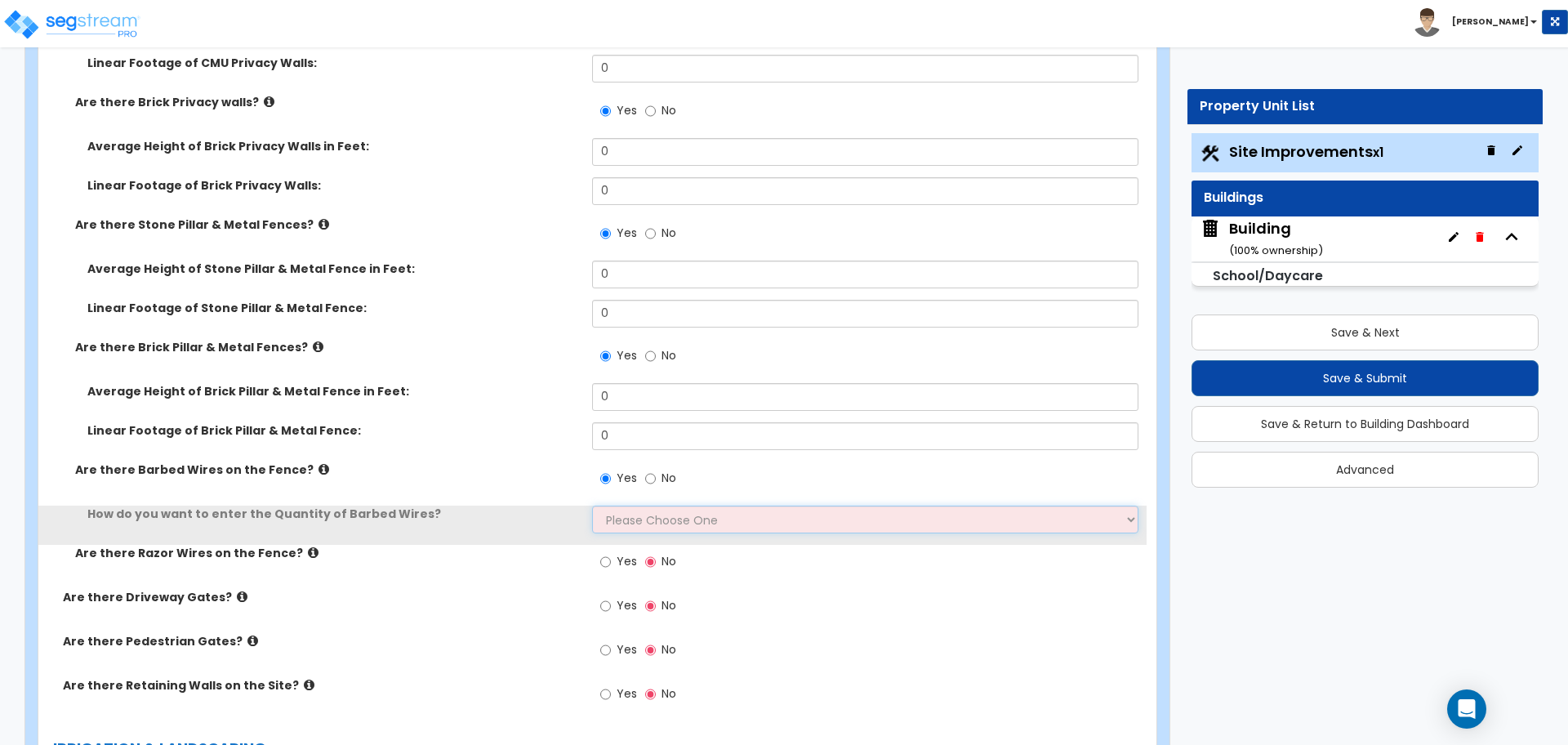
click at [641, 507] on select "Please Choose One Enter Linear Footage Enter Percentage I Don't Know - Please e…" at bounding box center [865, 520] width 546 height 28
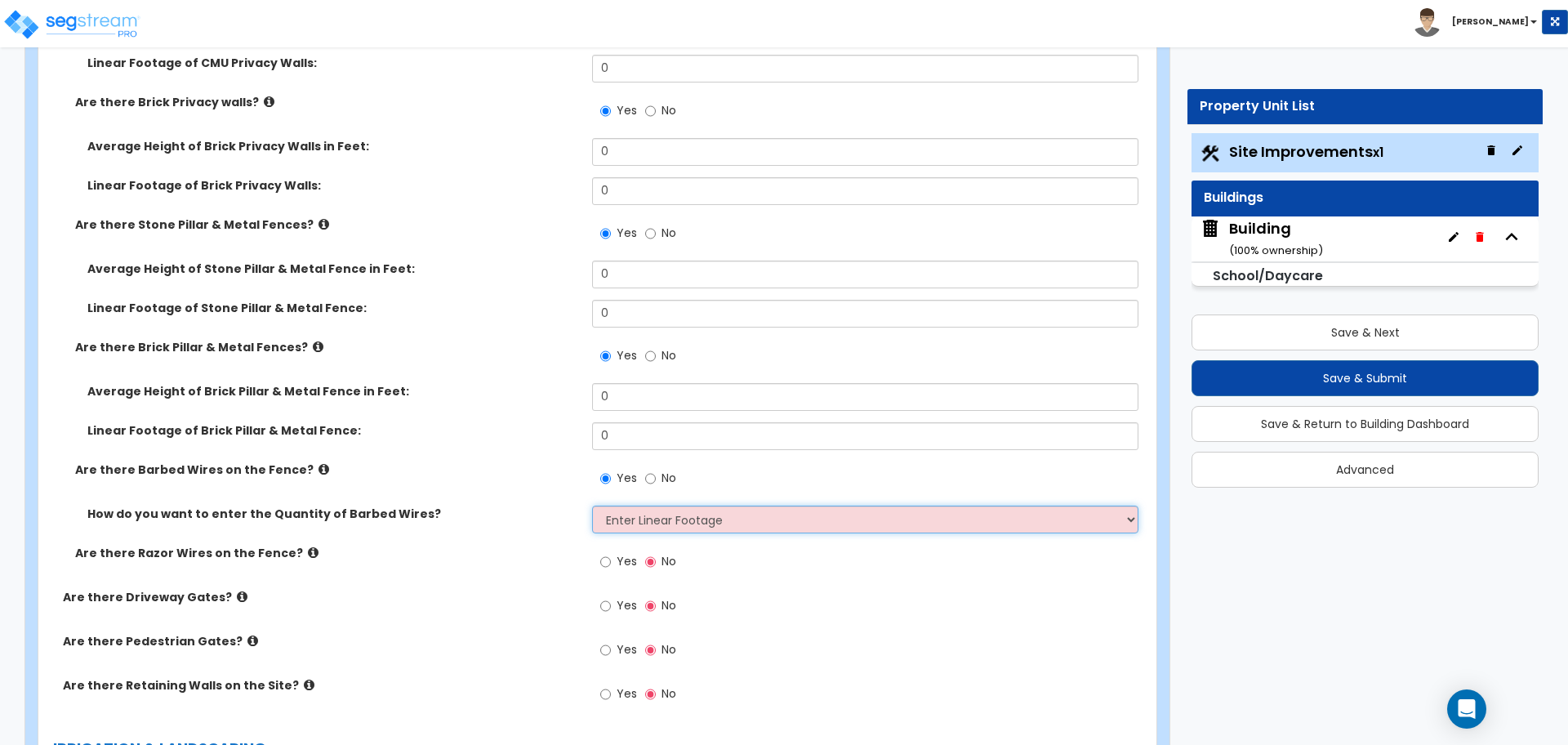
click at [592, 506] on select "Please Choose One Enter Linear Footage Enter Percentage I Don't Know - Please e…" at bounding box center [865, 520] width 546 height 28
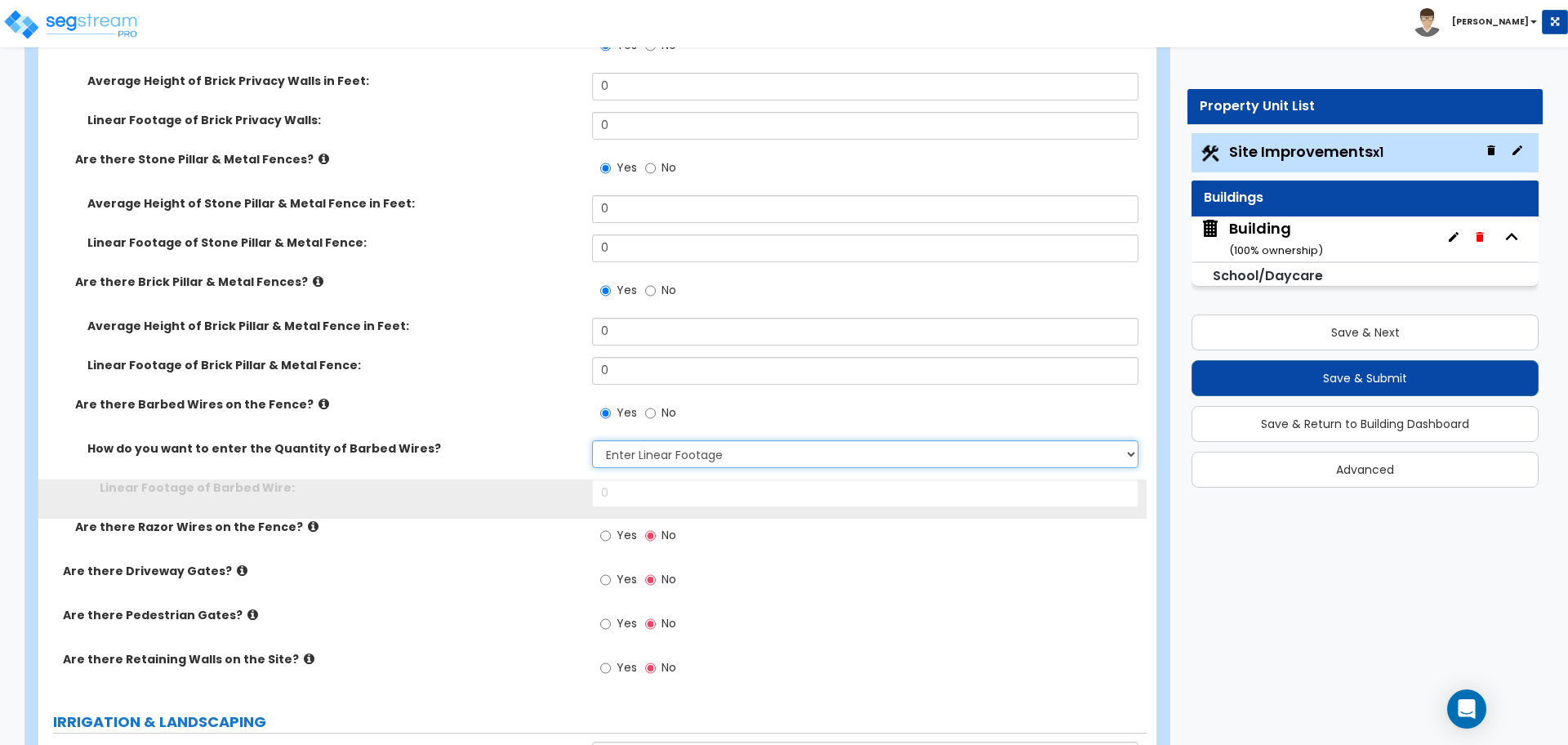
scroll to position [4150, 0]
click at [639, 469] on div "How do you want to enter the Quantity of Barbed Wires? Please Choose One Enter …" at bounding box center [593, 457] width 1109 height 40
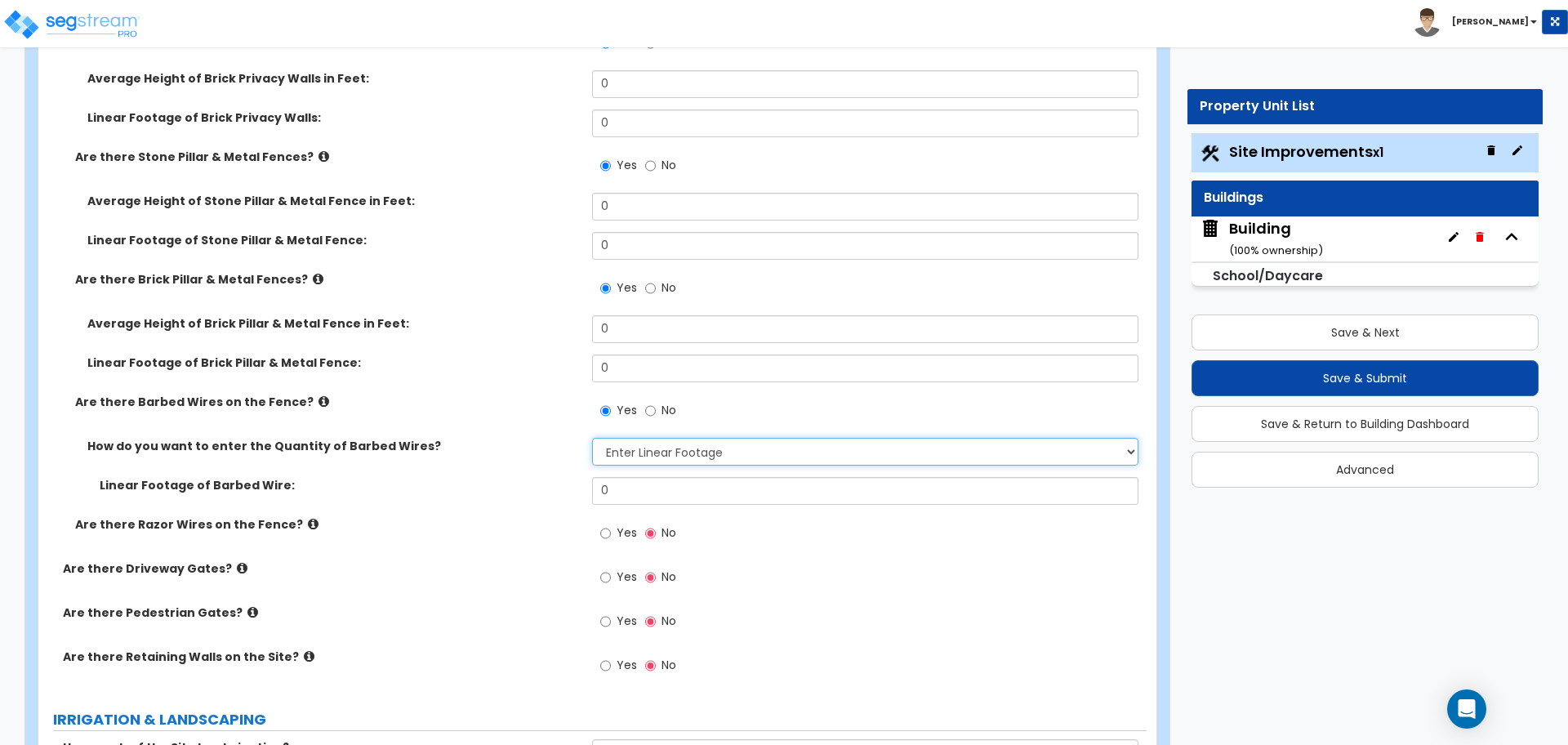
click at [638, 453] on select "Please Choose One Enter Linear Footage Enter Percentage I Don't Know - Please e…" at bounding box center [865, 452] width 546 height 28
click at [592, 438] on select "Please Choose One Enter Linear Footage Enter Percentage I Don't Know - Please e…" at bounding box center [865, 452] width 546 height 28
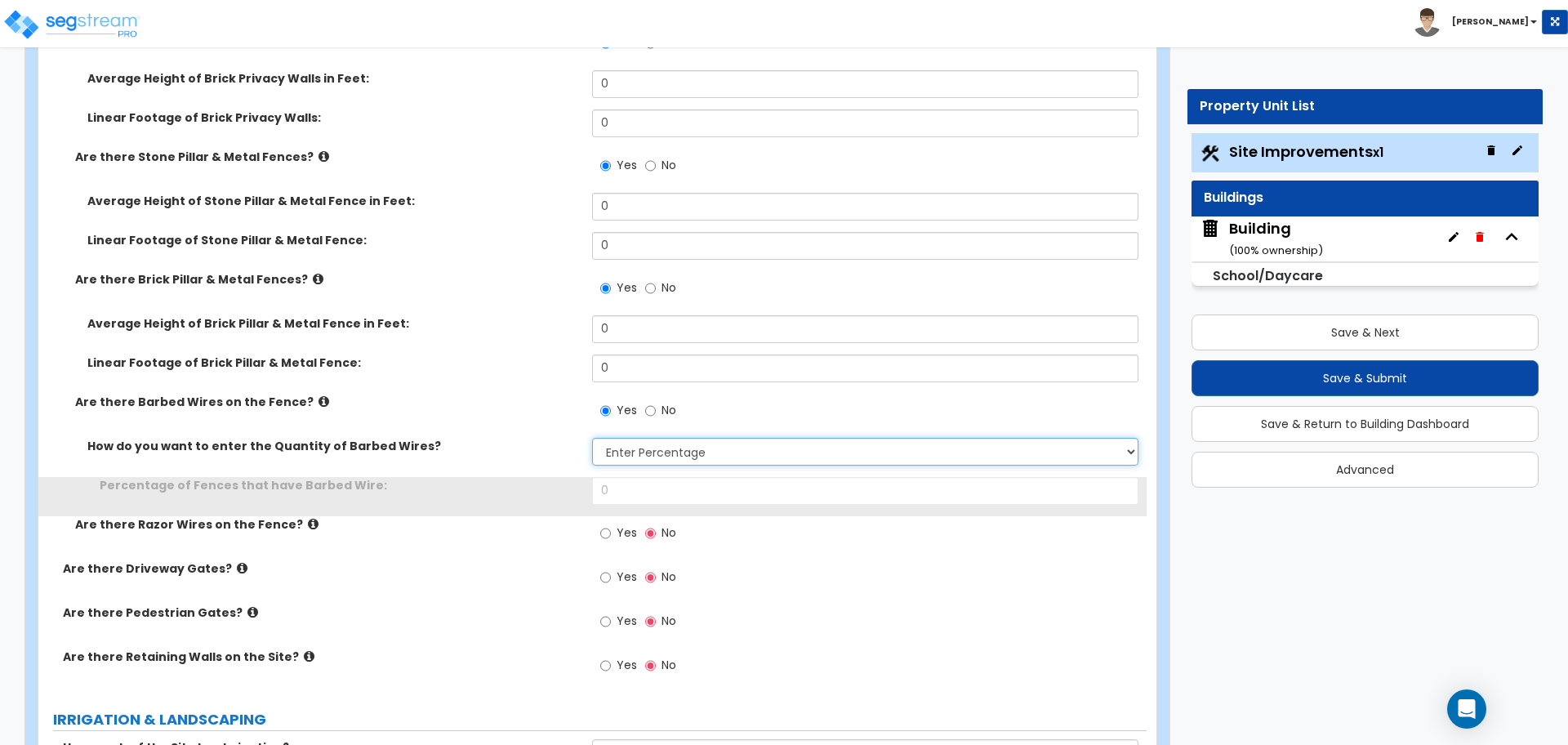
click at [641, 443] on select "Please Choose One Enter Linear Footage Enter Percentage I Don't Know - Please e…" at bounding box center [865, 452] width 546 height 28
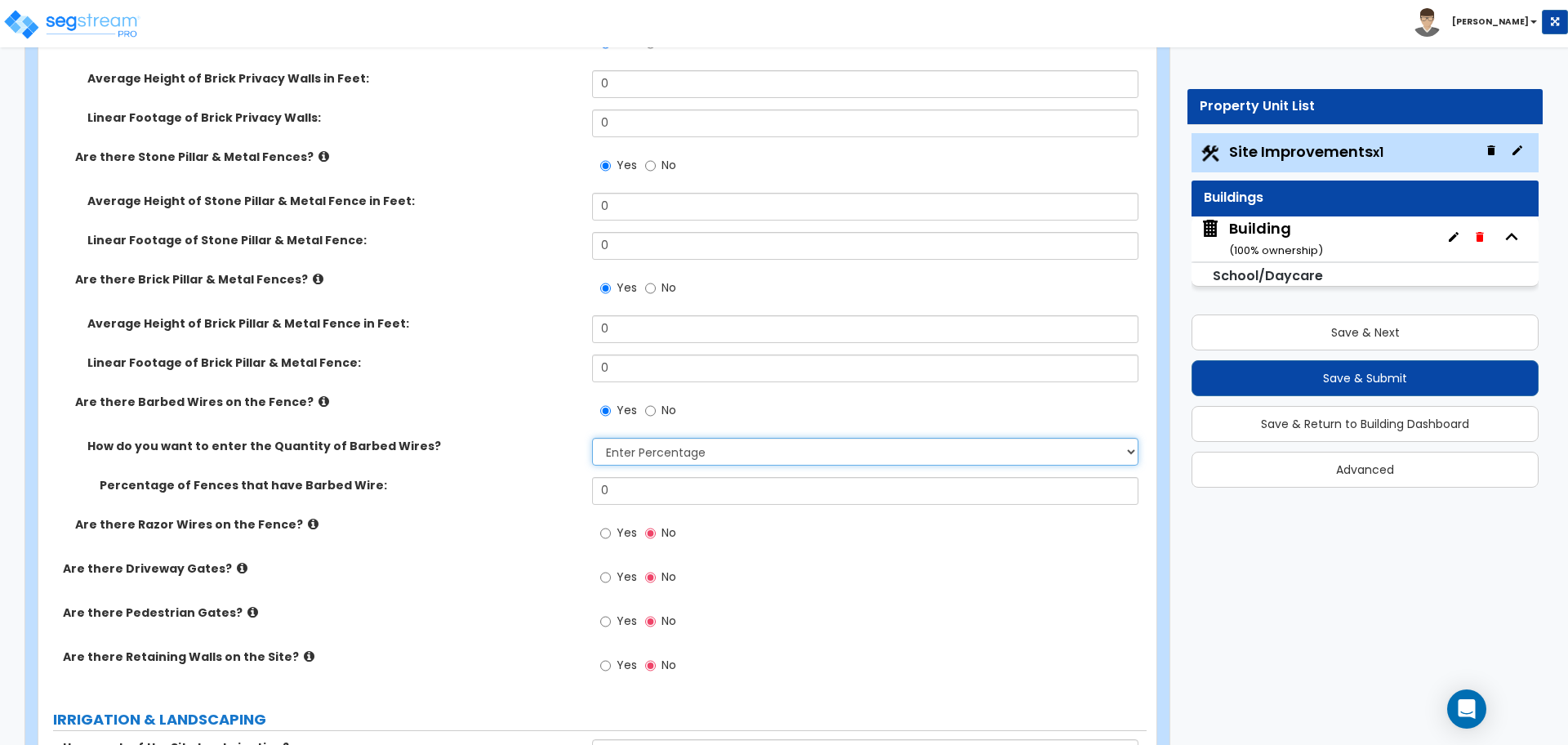
select select "3"
click at [592, 438] on select "Please Choose One Enter Linear Footage Enter Percentage I Don't Know - Please e…" at bounding box center [865, 452] width 546 height 28
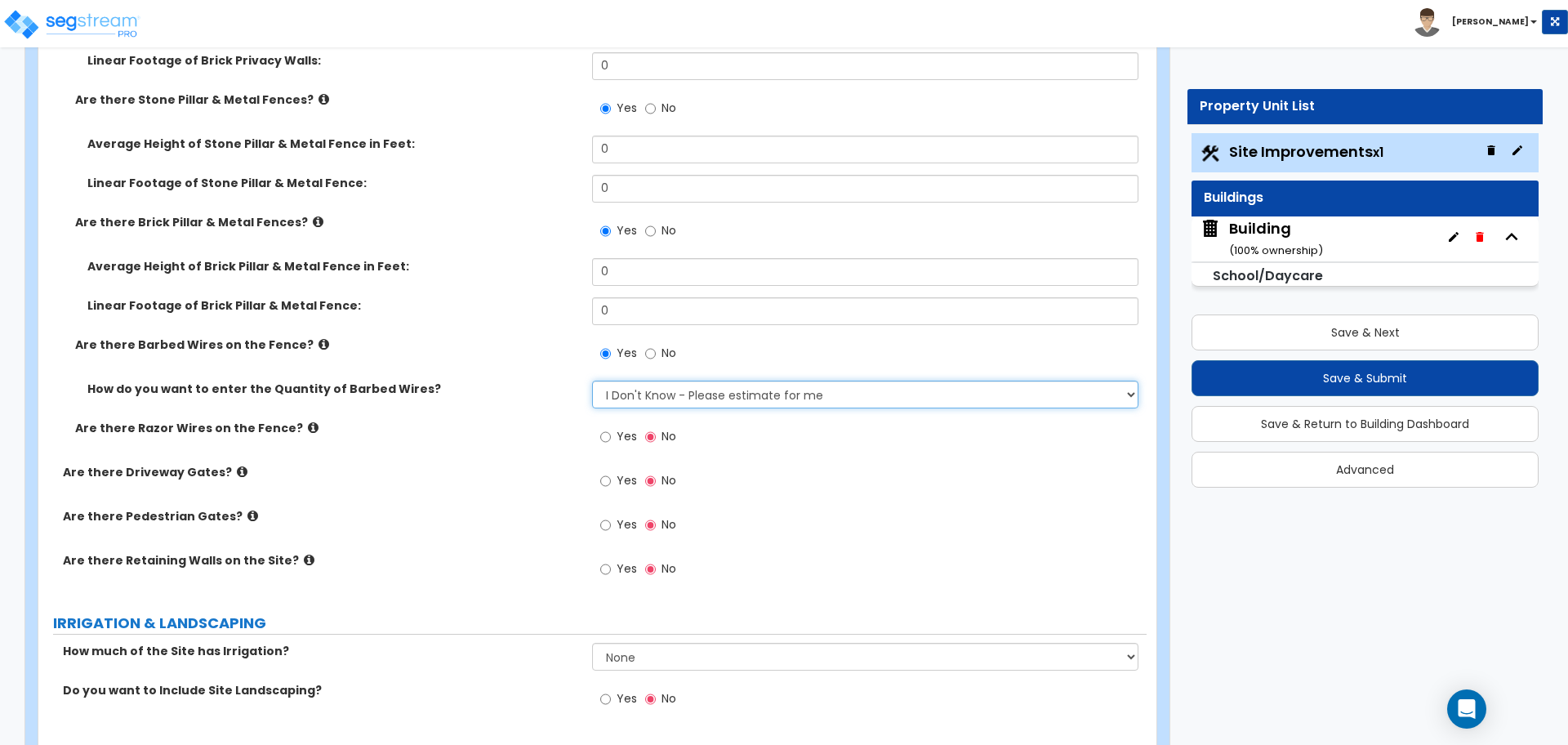
scroll to position [4212, 0]
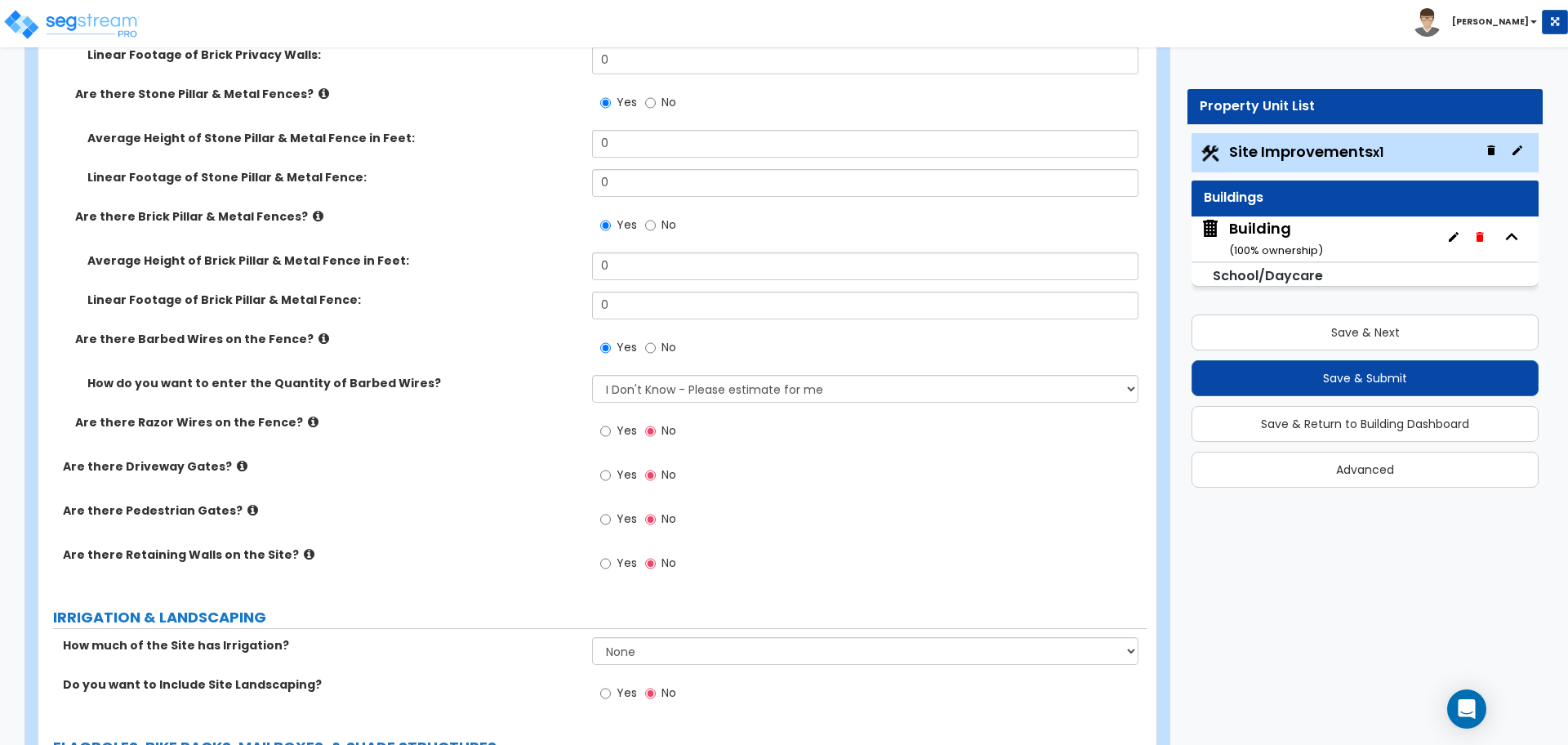
click at [617, 422] on span "Yes" at bounding box center [626, 430] width 20 height 17
click at [611, 422] on input "Yes" at bounding box center [605, 431] width 11 height 18
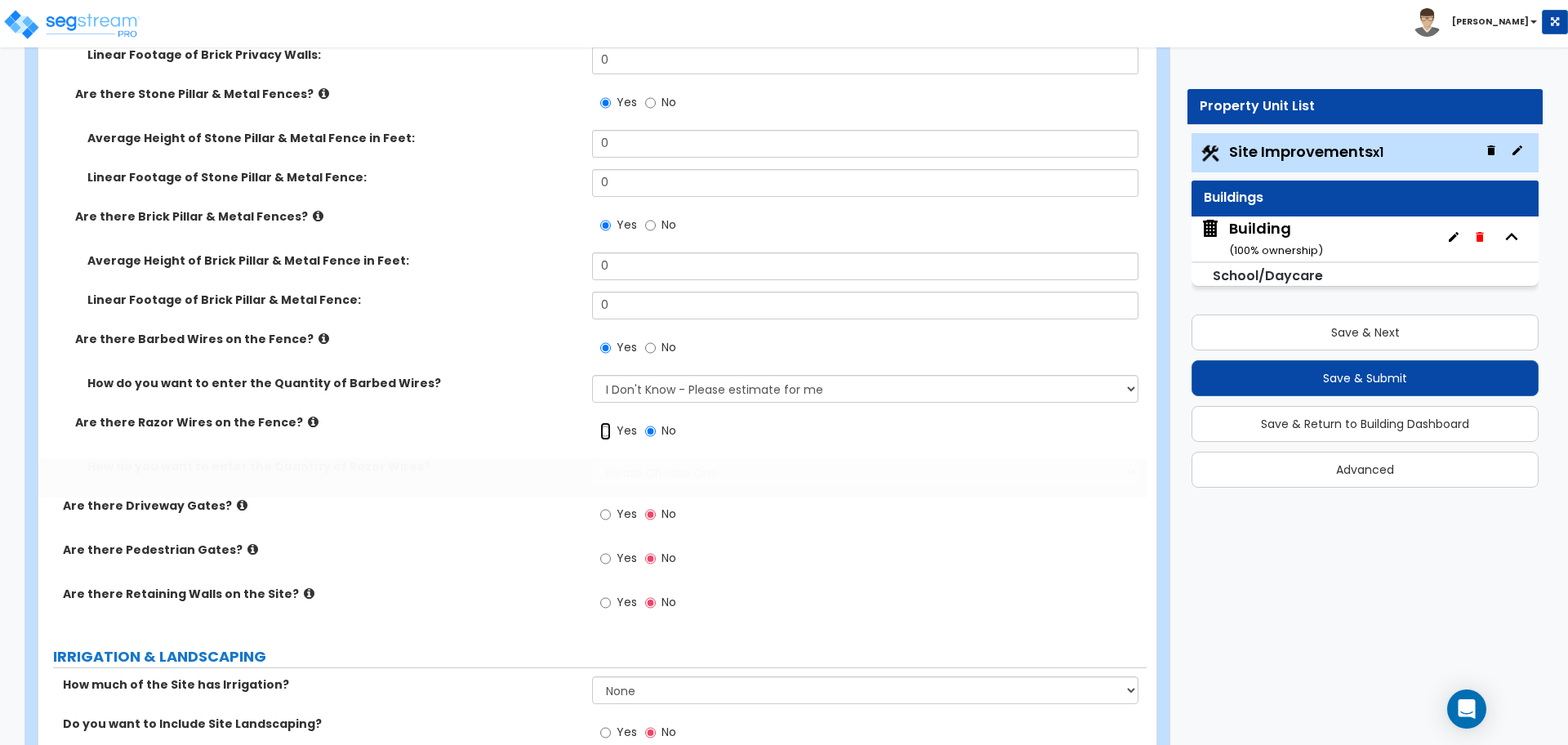
radio input "true"
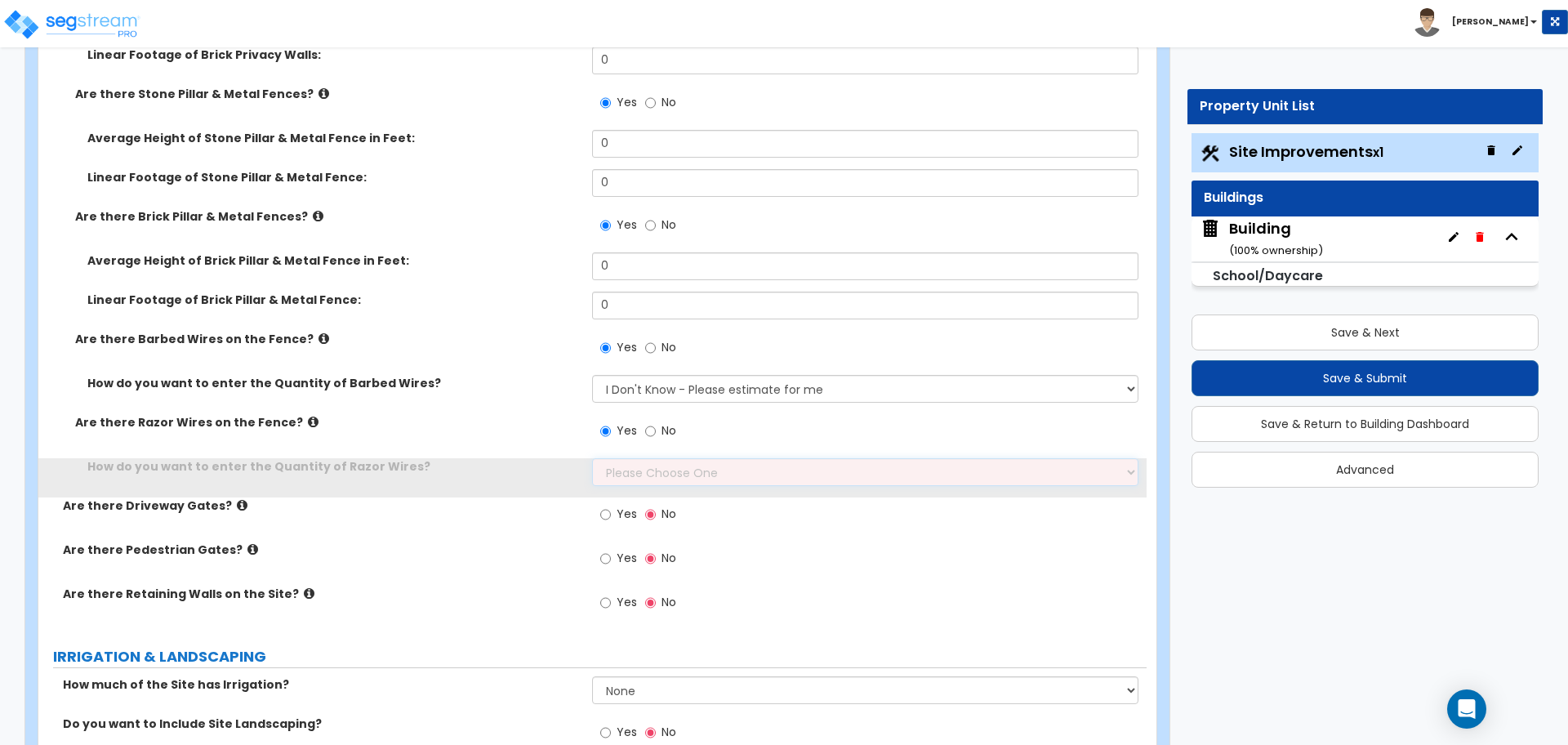
click at [632, 458] on select "Please Choose One Enter Linear Footage Enter Percentage I Don't Know - Please e…" at bounding box center [865, 472] width 546 height 28
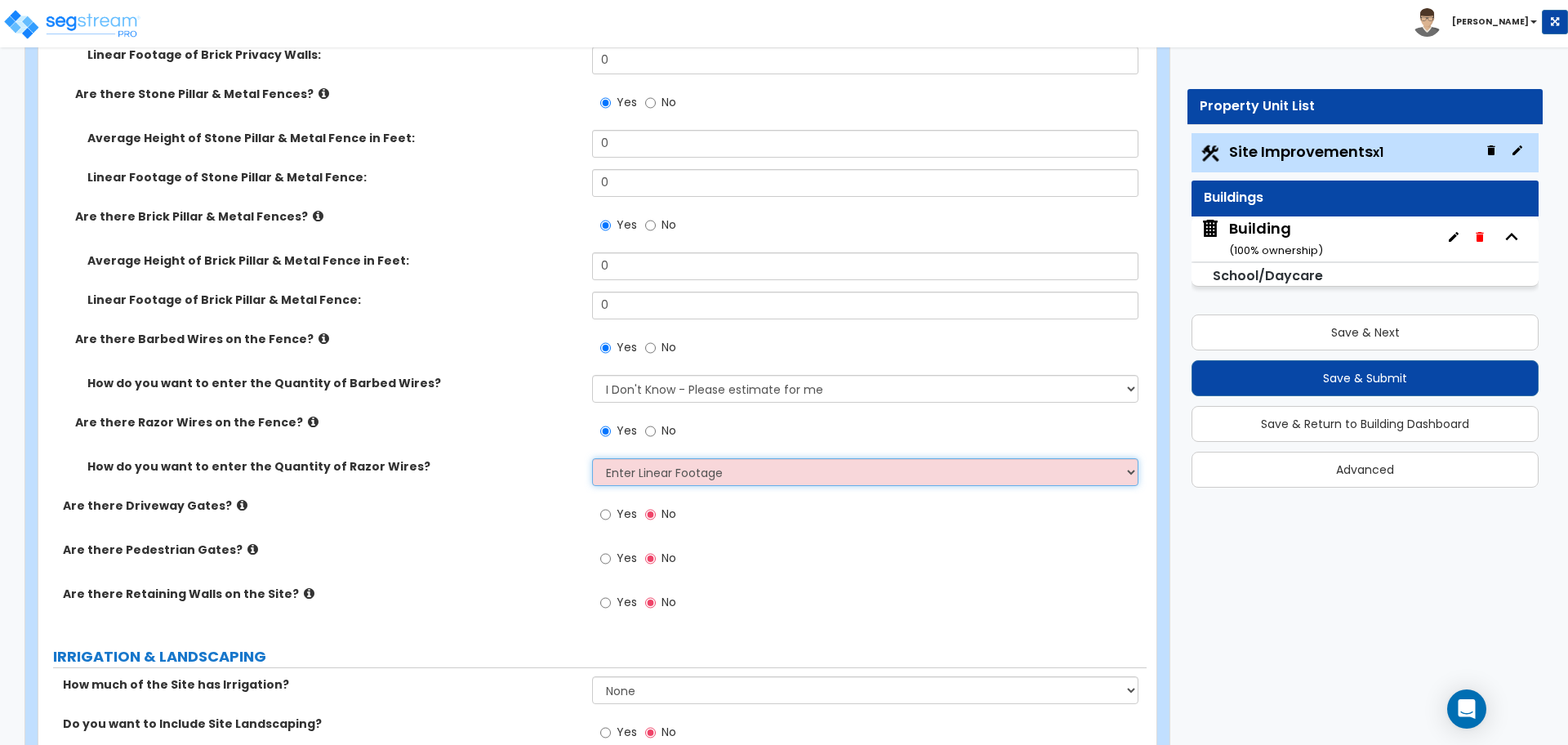
click at [592, 458] on select "Please Choose One Enter Linear Footage Enter Percentage I Don't Know - Please e…" at bounding box center [865, 472] width 546 height 28
click at [625, 464] on select "Please Choose One Enter Linear Footage Enter Percentage I Don't Know - Please e…" at bounding box center [865, 472] width 546 height 28
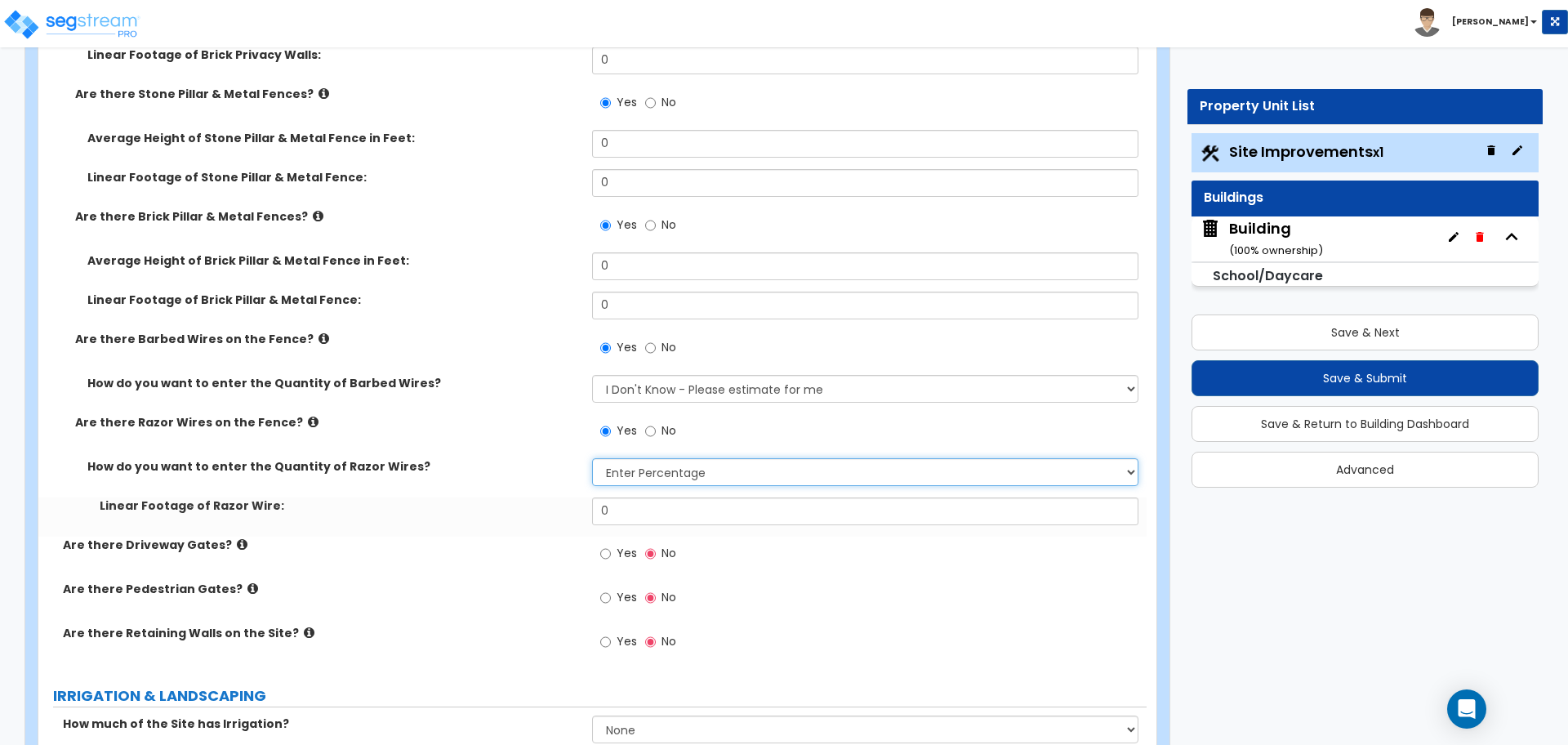
click at [592, 458] on select "Please Choose One Enter Linear Footage Enter Percentage I Don't Know - Please e…" at bounding box center [865, 472] width 546 height 28
click at [622, 472] on select "Please Choose One Enter Linear Footage Enter Percentage I Don't Know - Please e…" at bounding box center [865, 472] width 546 height 28
select select "3"
click at [592, 458] on select "Please Choose One Enter Linear Footage Enter Percentage I Don't Know - Please e…" at bounding box center [865, 472] width 546 height 28
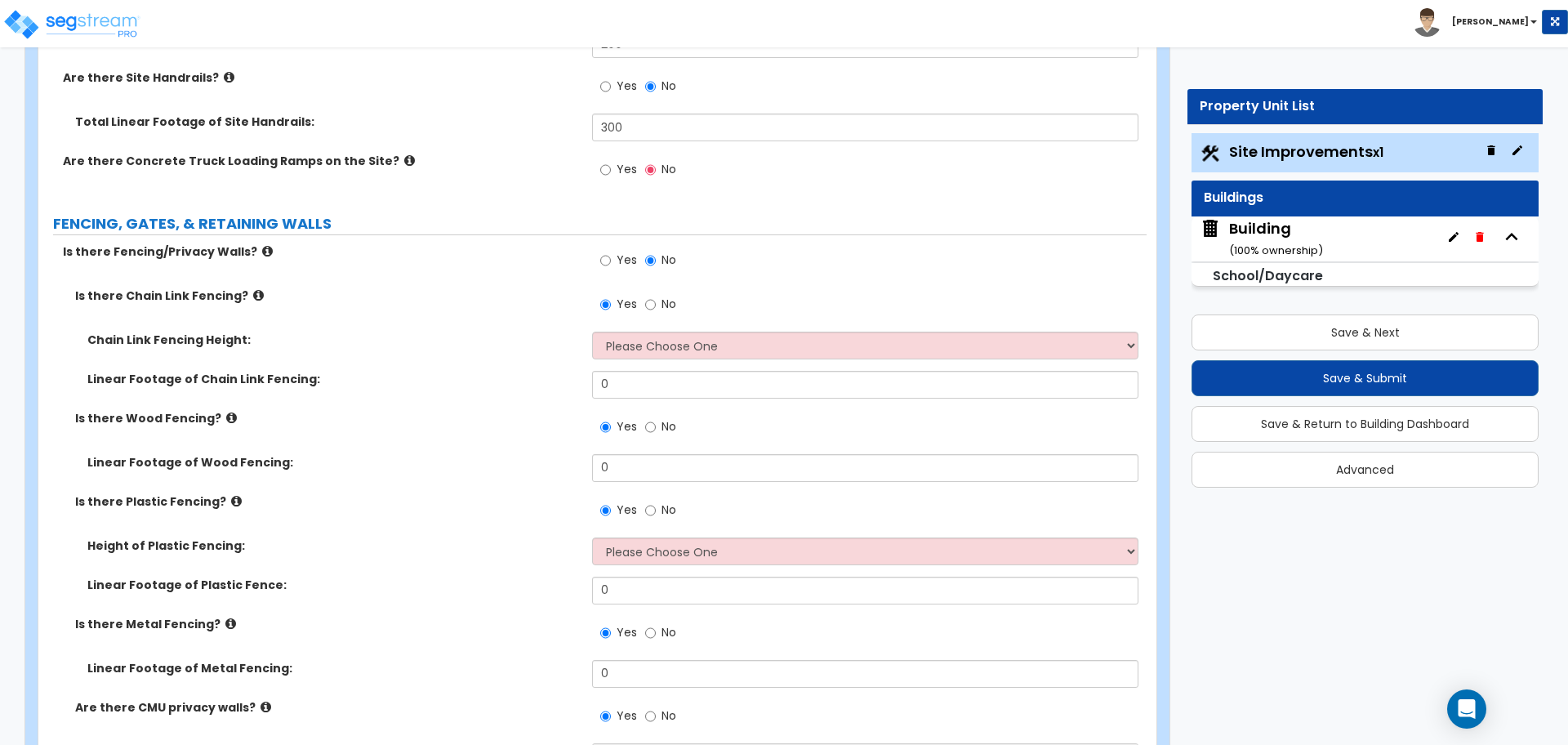
scroll to position [3341, 0]
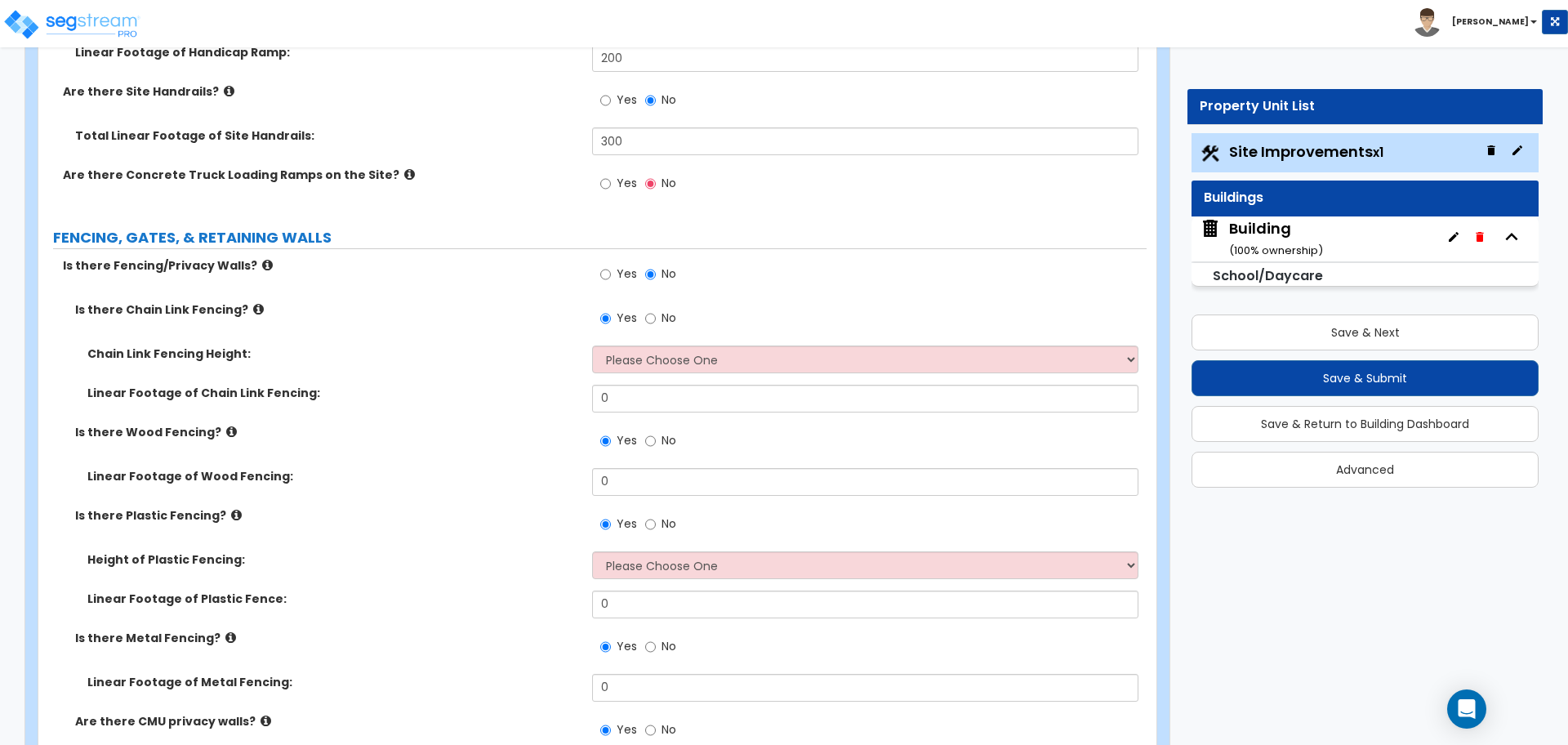
click at [668, 281] on label "No" at bounding box center [660, 276] width 31 height 28
click at [656, 281] on input "No" at bounding box center [650, 274] width 11 height 18
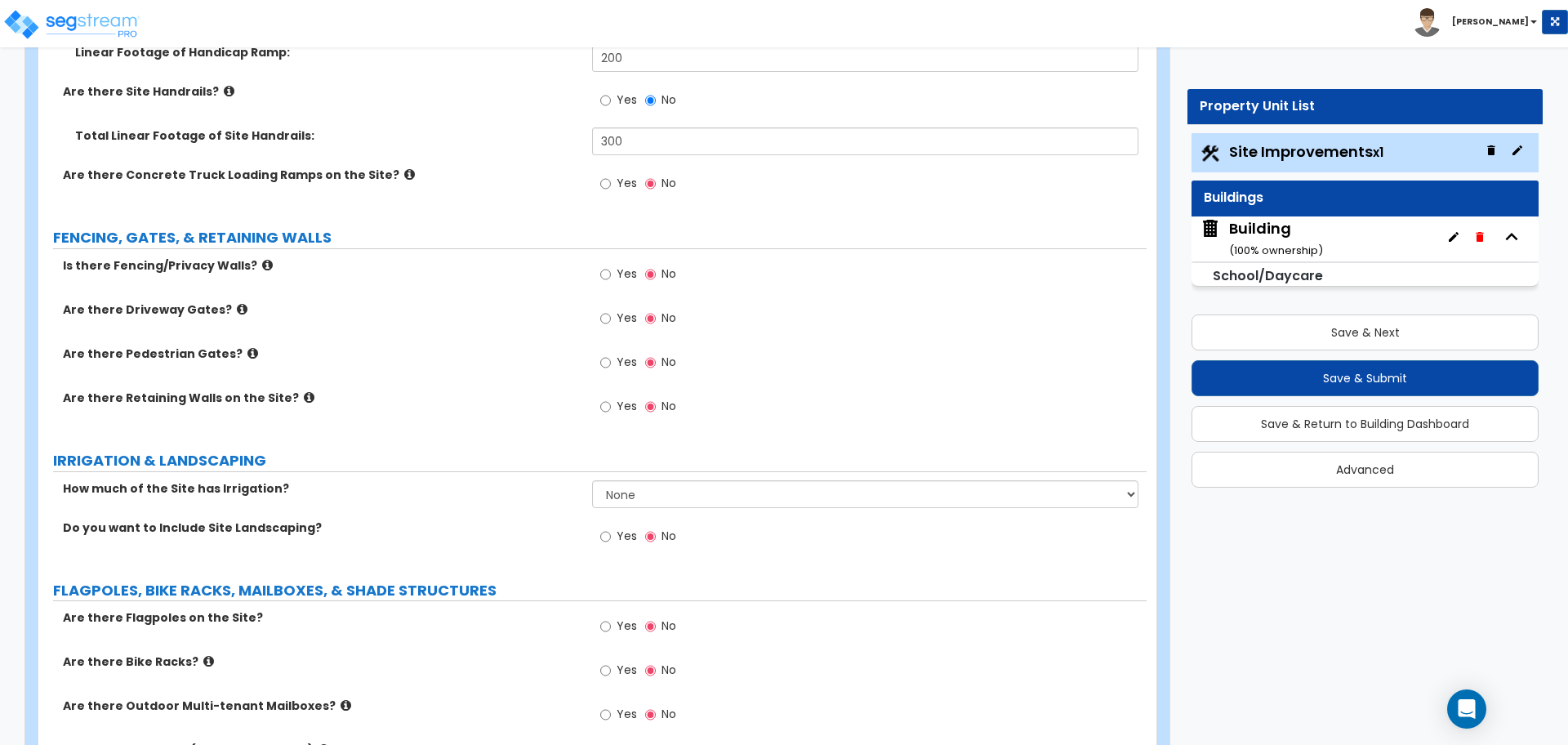
click at [633, 275] on span "Yes" at bounding box center [626, 274] width 20 height 17
click at [611, 275] on input "Yes" at bounding box center [605, 274] width 11 height 18
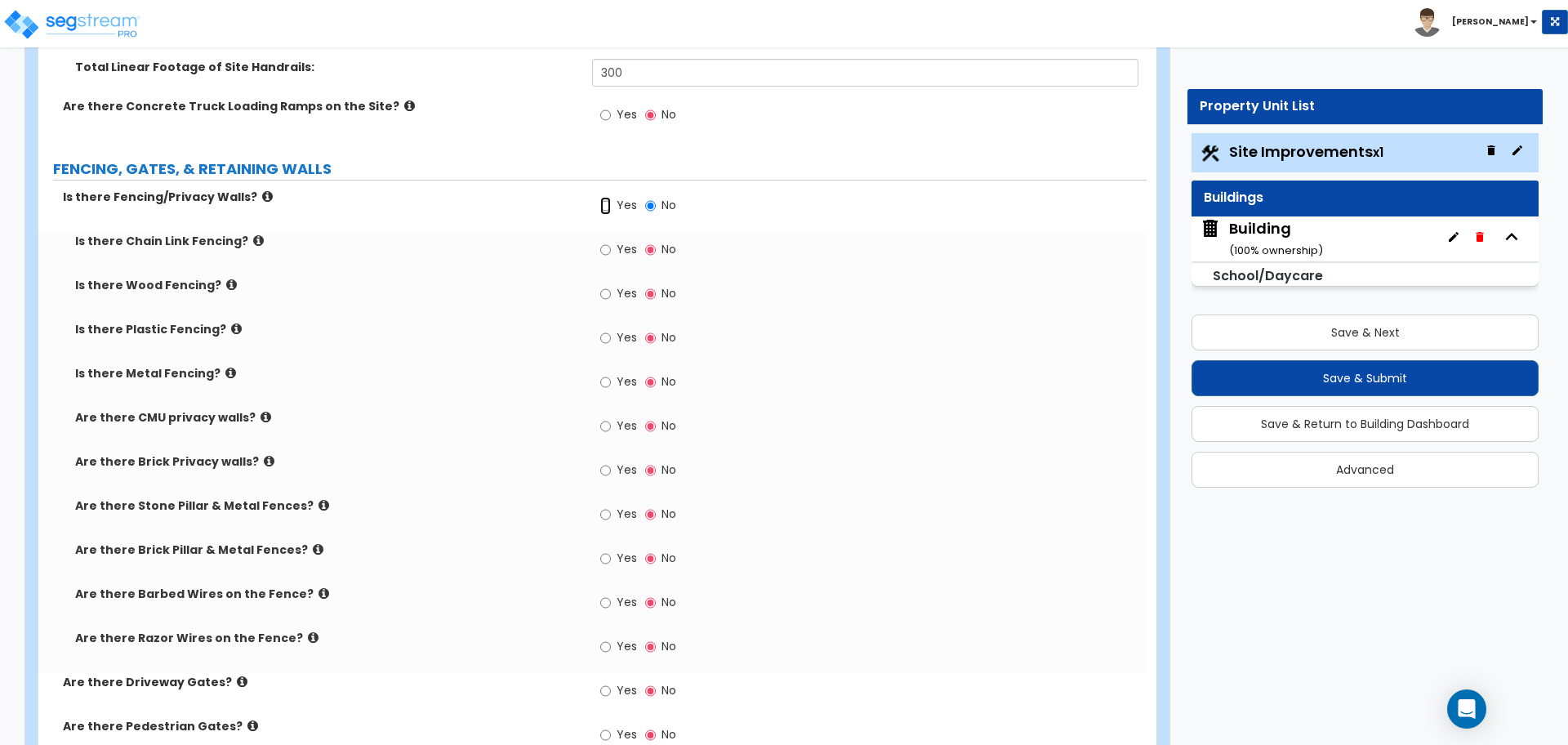
scroll to position [3422, 0]
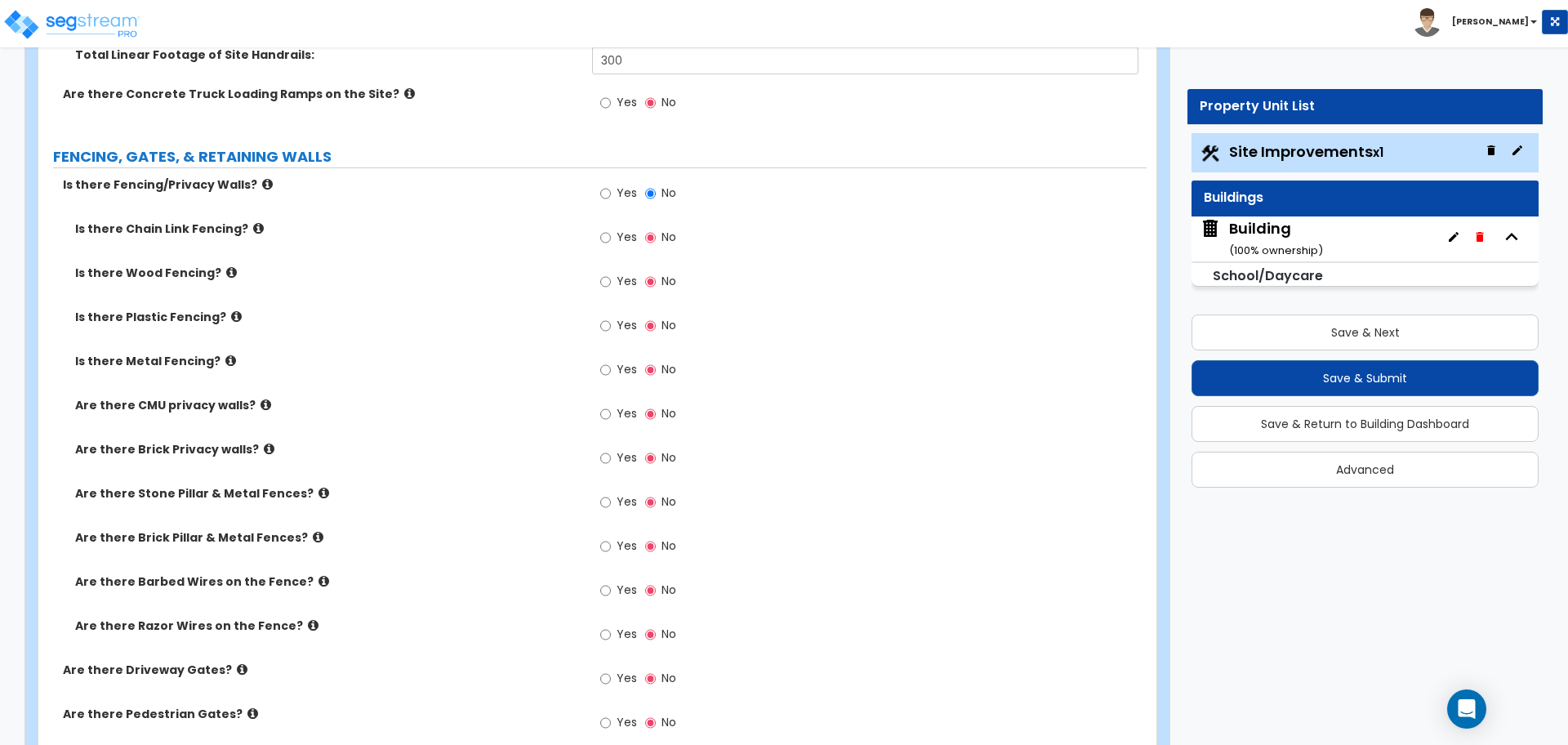
click at [618, 405] on span "Yes" at bounding box center [626, 413] width 20 height 17
click at [611, 405] on input "Yes" at bounding box center [605, 413] width 11 height 18
radio input "true"
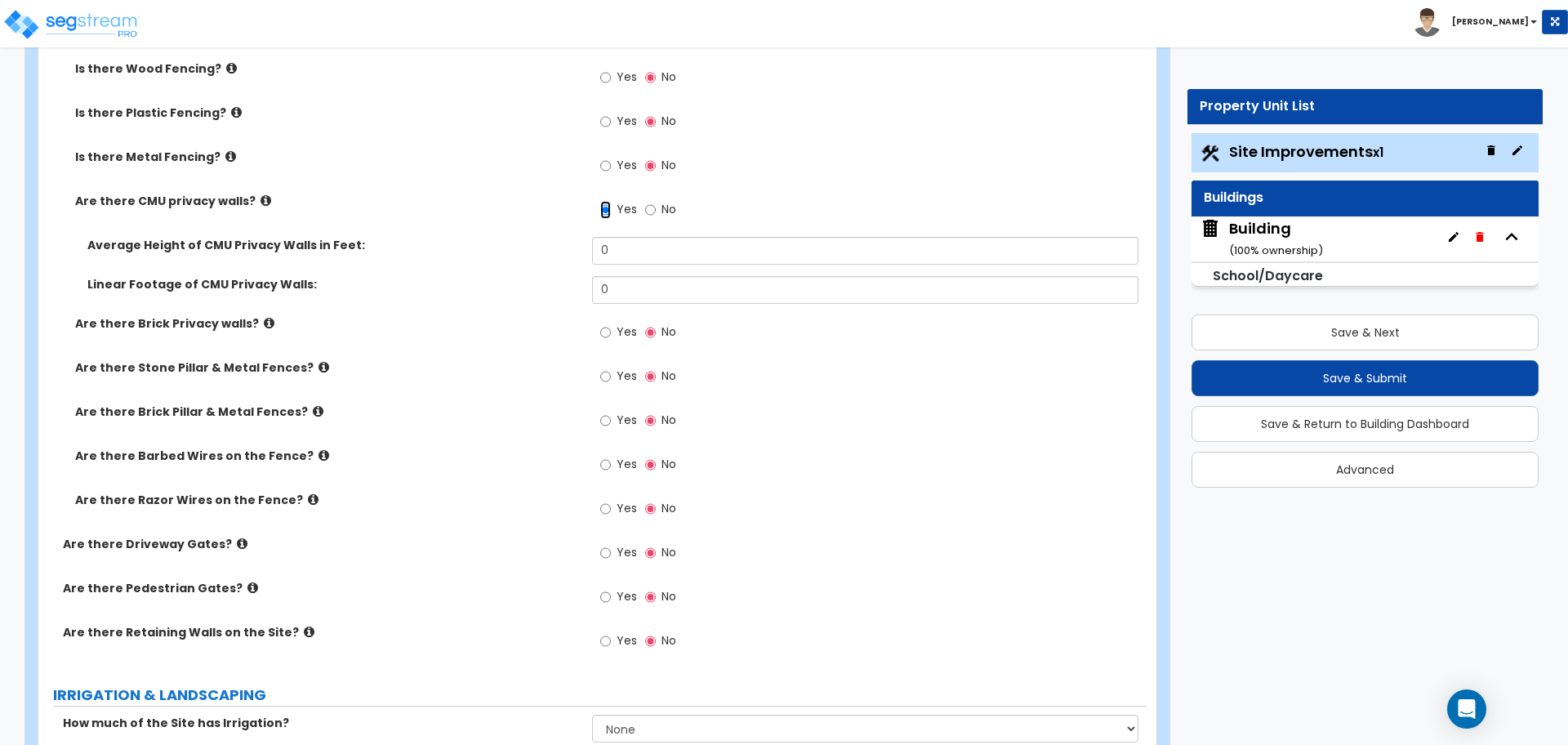
scroll to position [3628, 0]
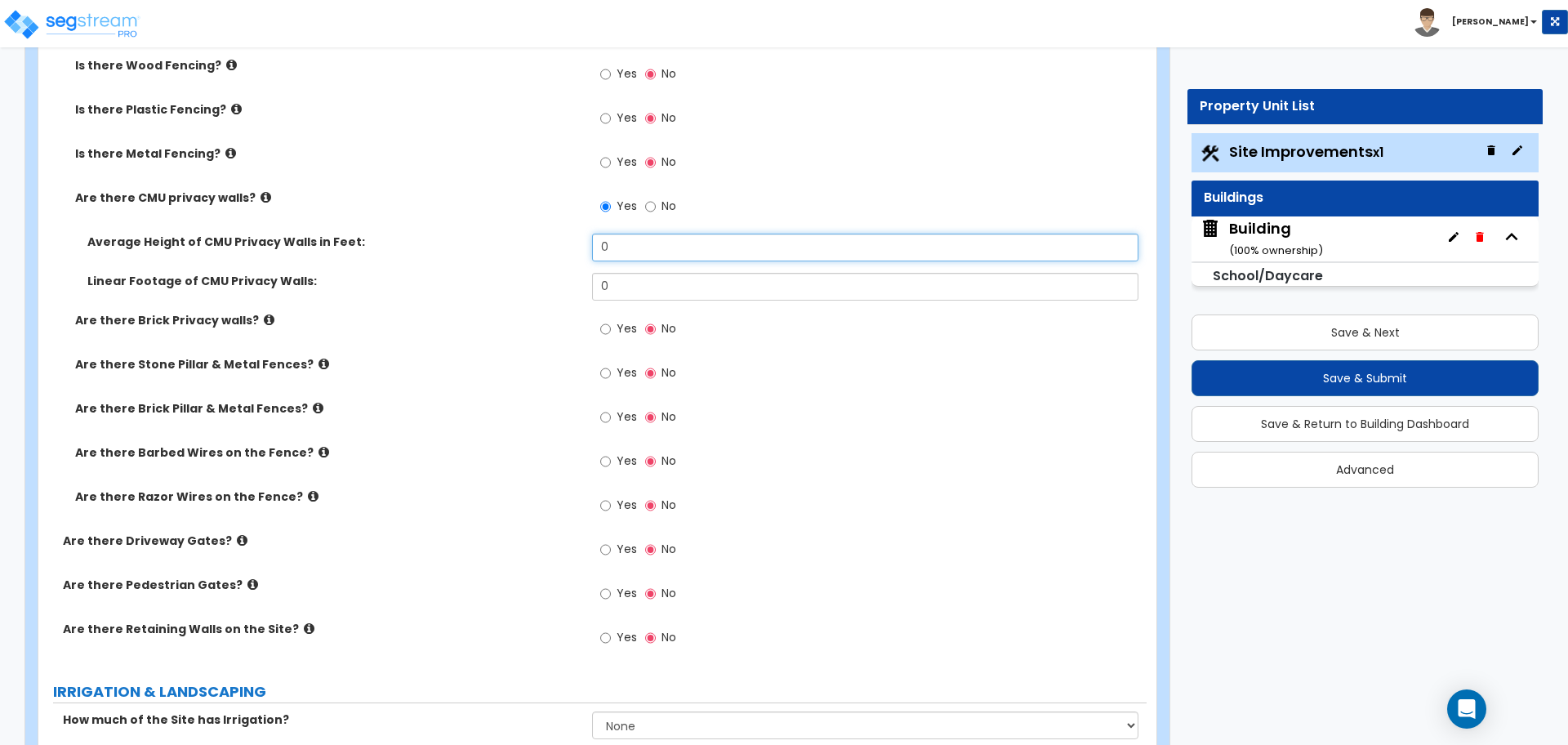
click at [644, 240] on input "0" at bounding box center [865, 247] width 546 height 28
type input "6"
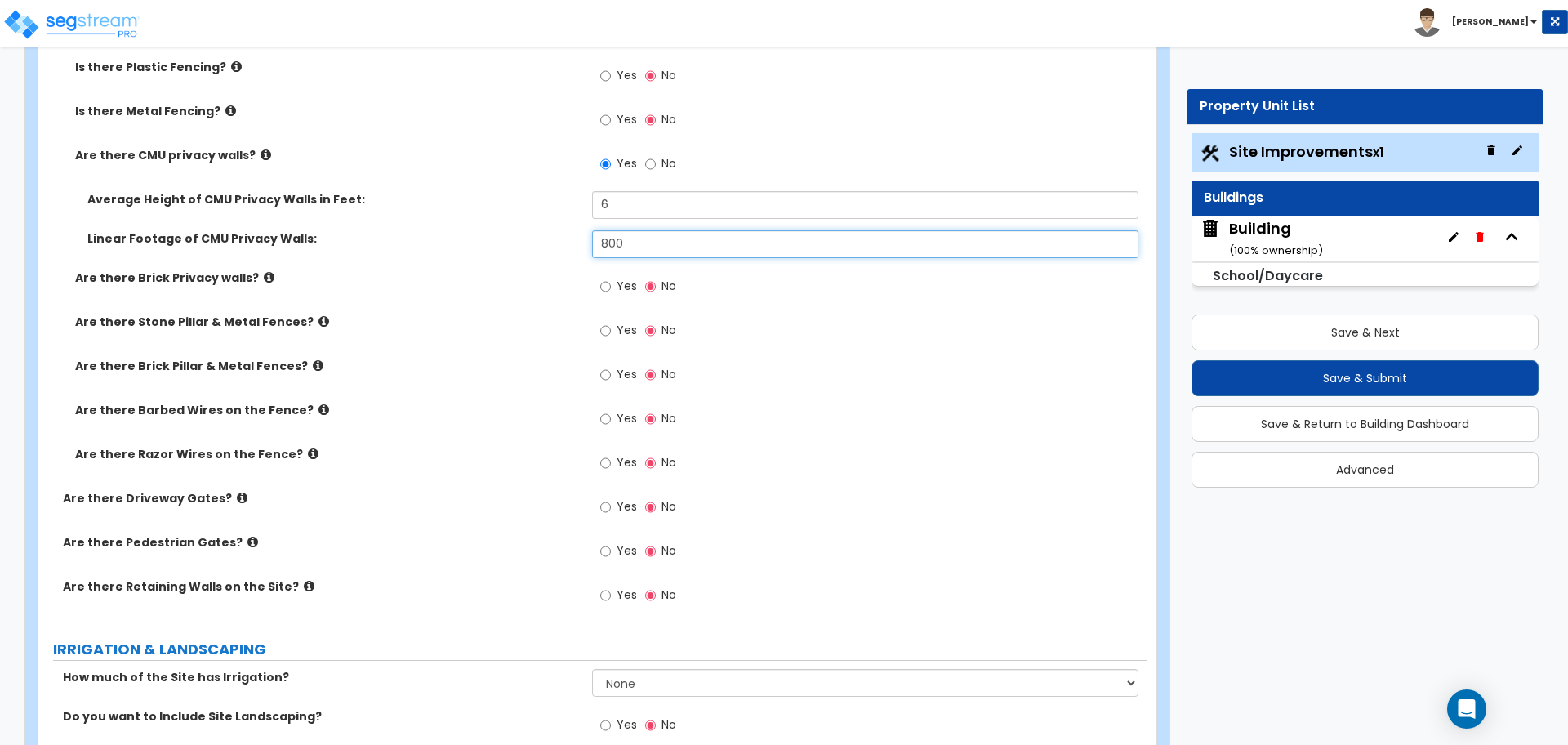
scroll to position [3673, 0]
type input "800"
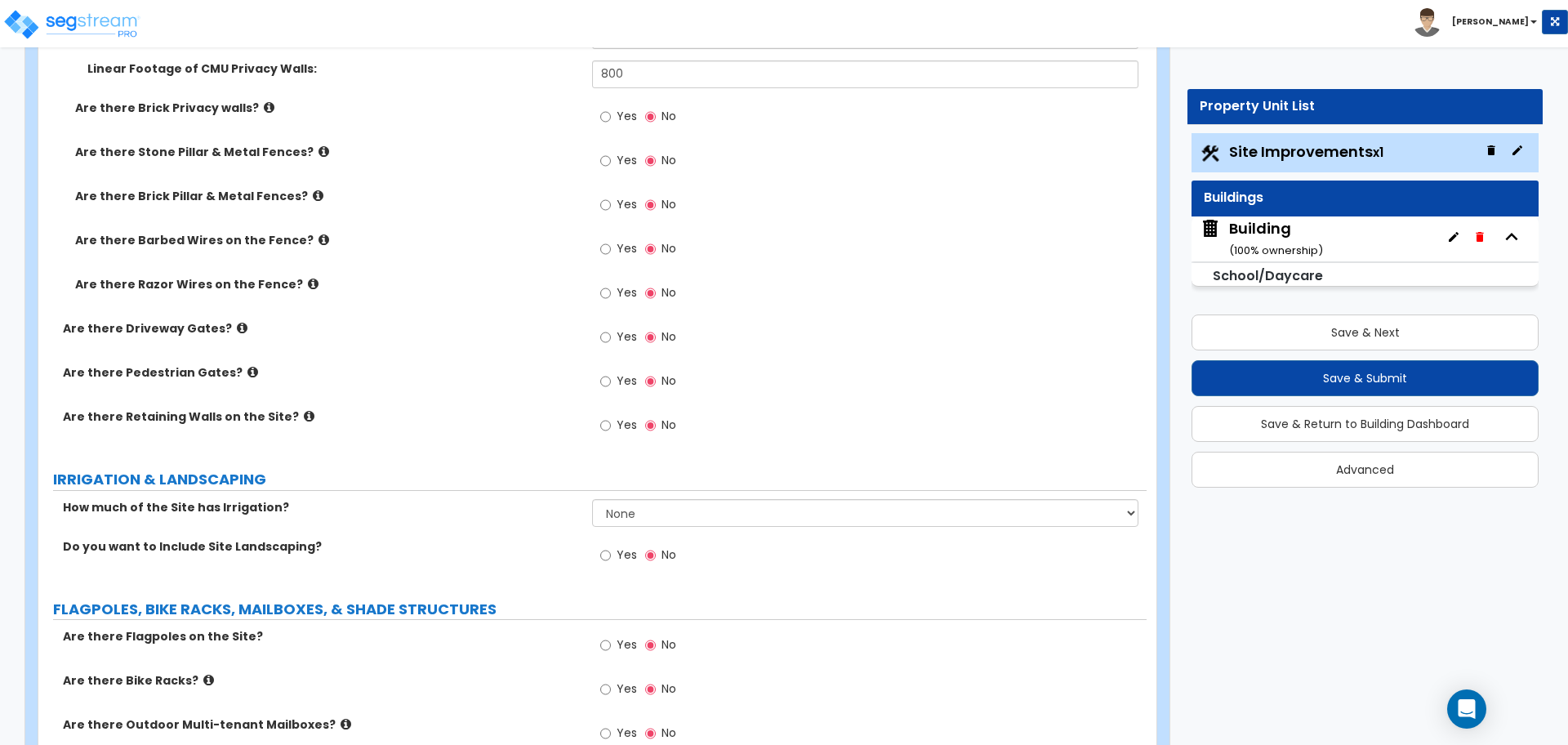
click at [616, 339] on label "Yes" at bounding box center [619, 339] width 37 height 28
click at [611, 339] on input "Yes" at bounding box center [605, 337] width 11 height 18
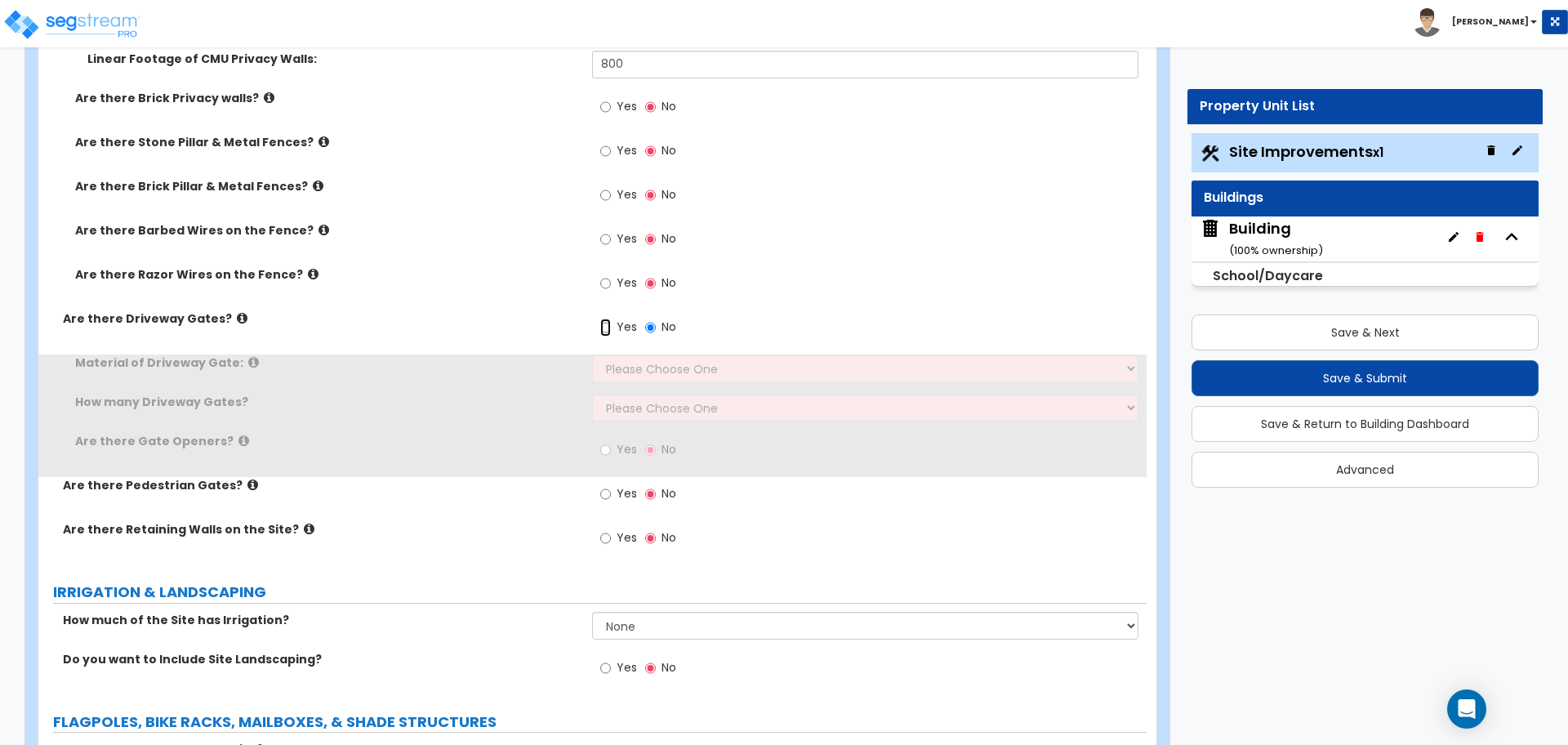
scroll to position [3873, 0]
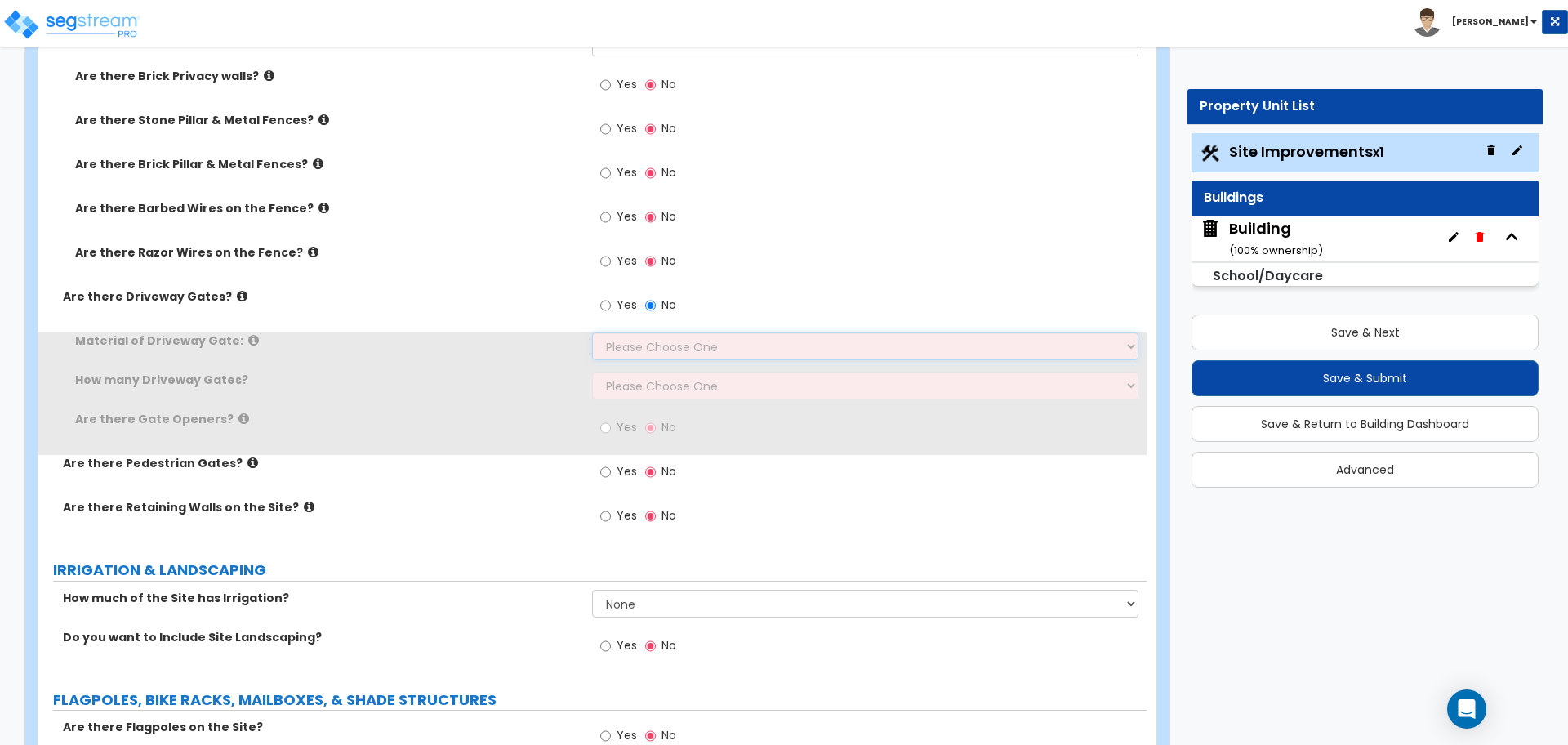
click at [621, 341] on select "Please Choose One Wood Steel" at bounding box center [865, 347] width 546 height 28
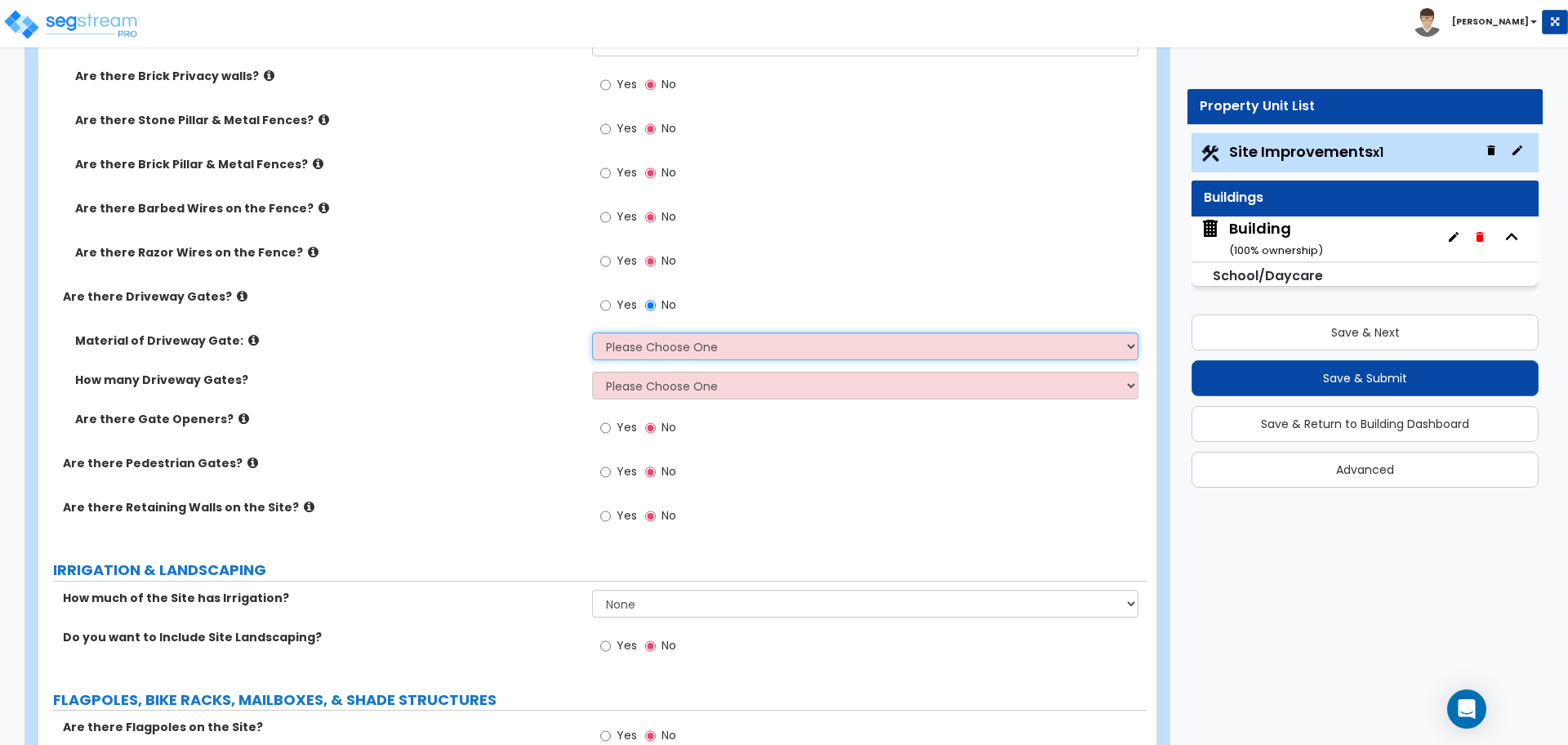
select select "2"
click at [592, 332] on select "Please Choose One Wood Steel" at bounding box center [865, 347] width 546 height 28
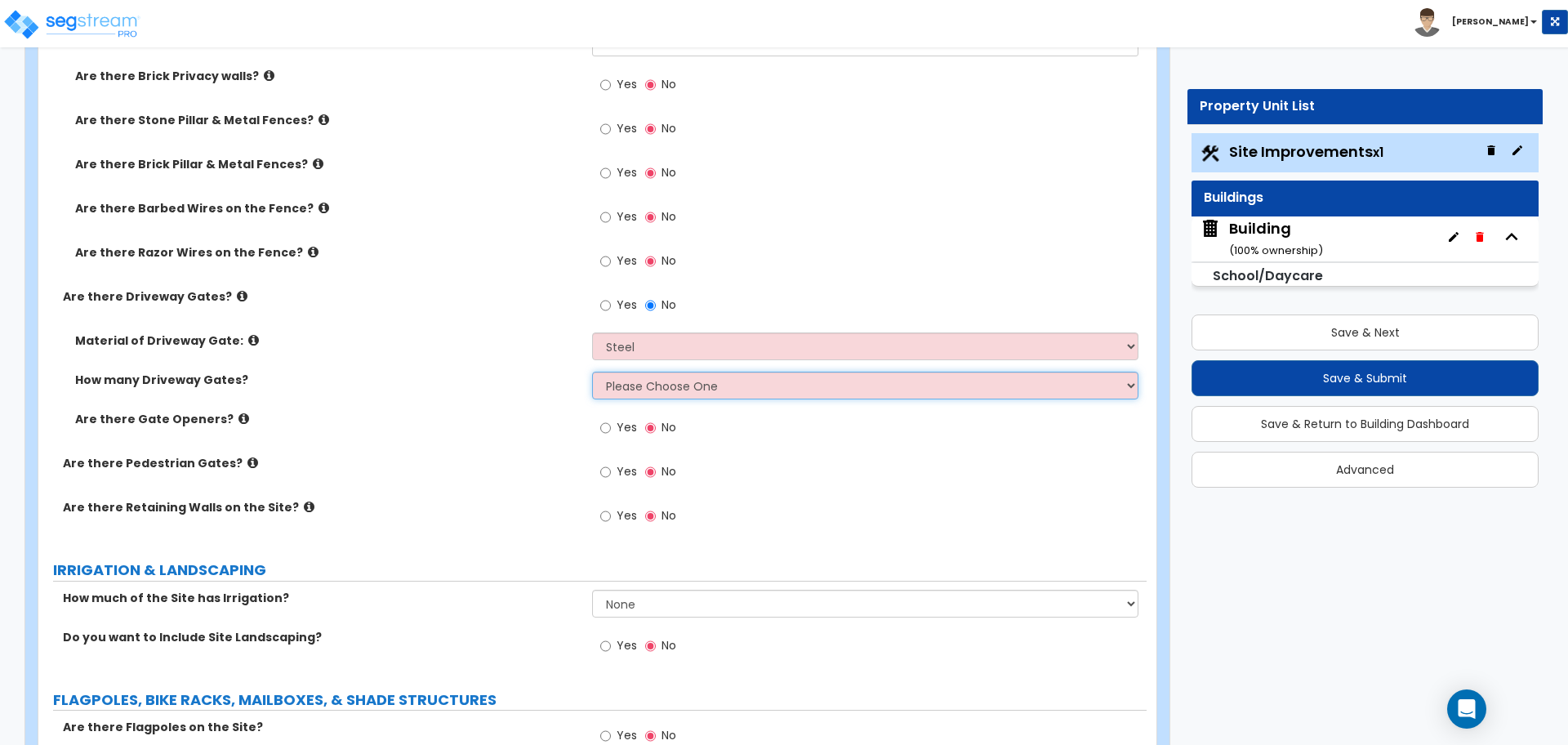
click at [644, 380] on select "Please Choose One 1 2 3" at bounding box center [865, 385] width 546 height 28
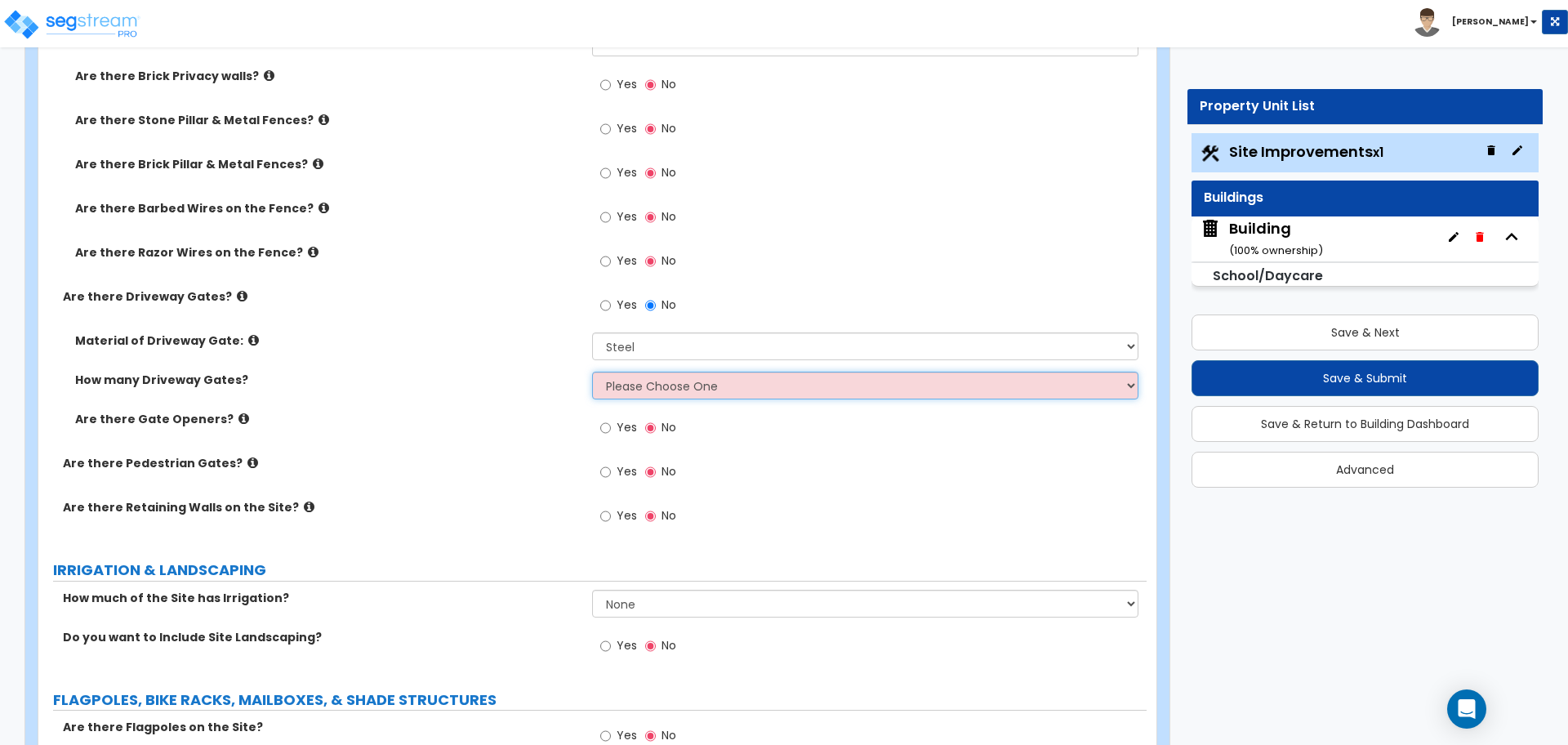
select select "2"
click at [592, 371] on select "Please Choose One 1 2 3" at bounding box center [865, 385] width 546 height 28
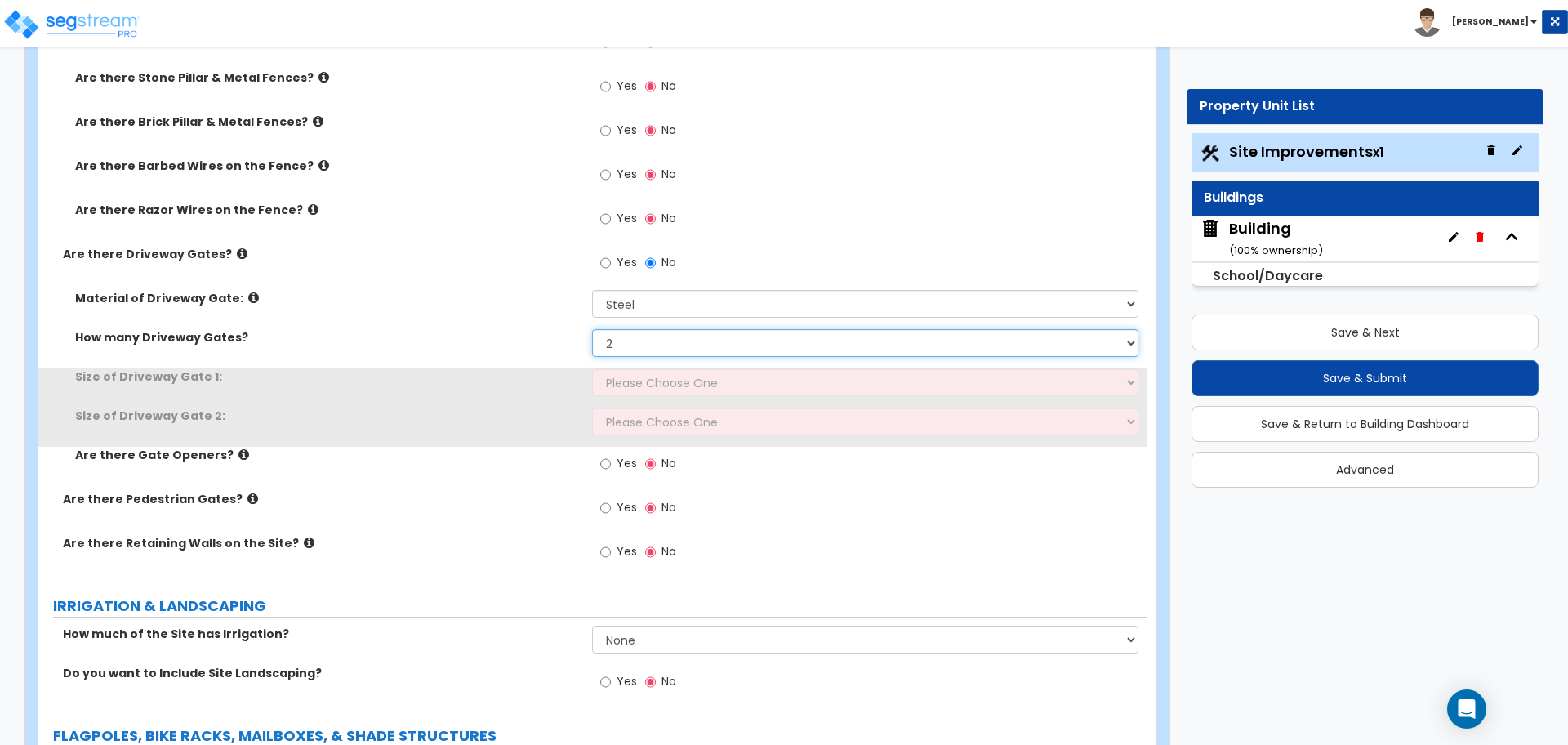
scroll to position [3918, 0]
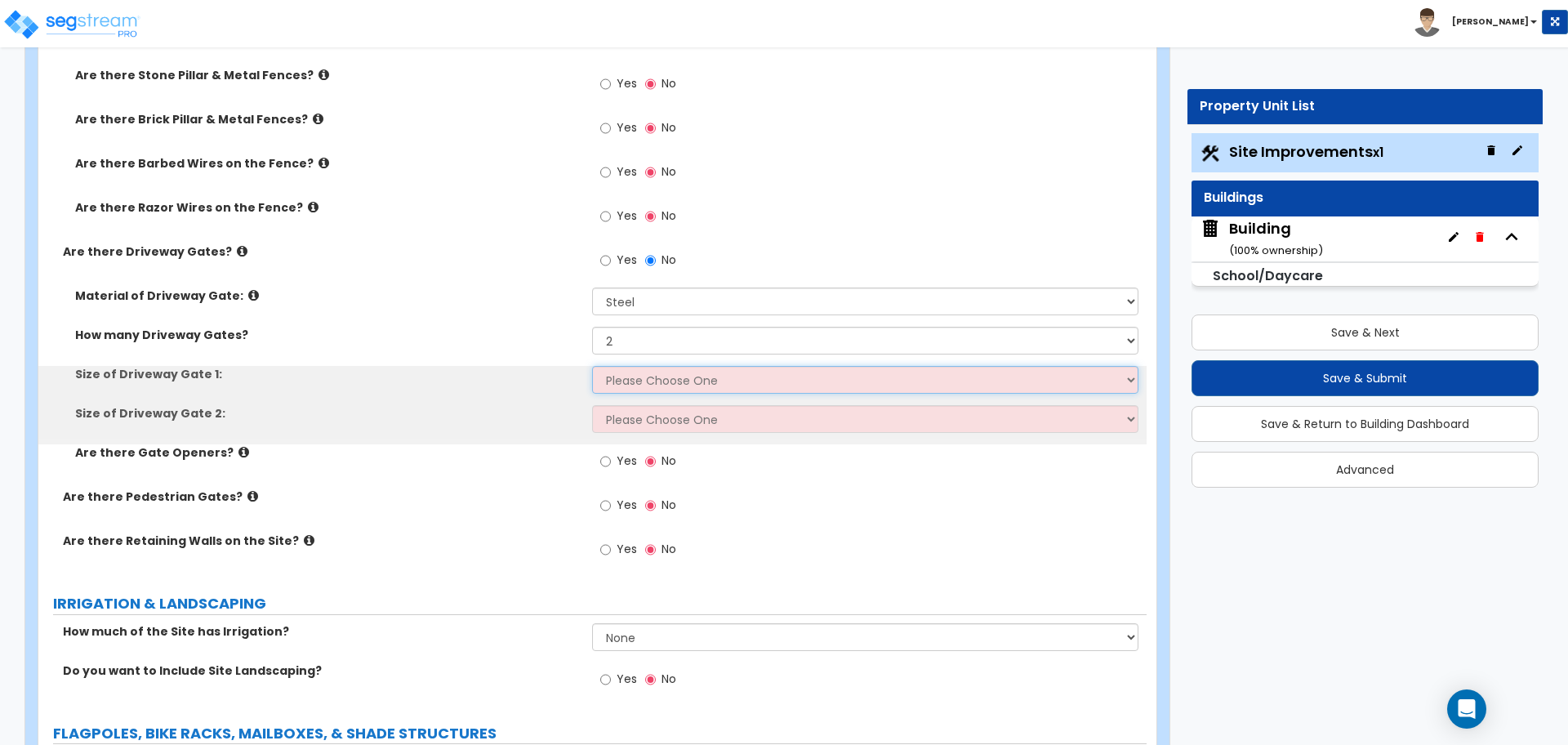
click at [635, 375] on select "Please Choose One 12 feet wide 14 feet wide 16 feet wide" at bounding box center [865, 380] width 546 height 28
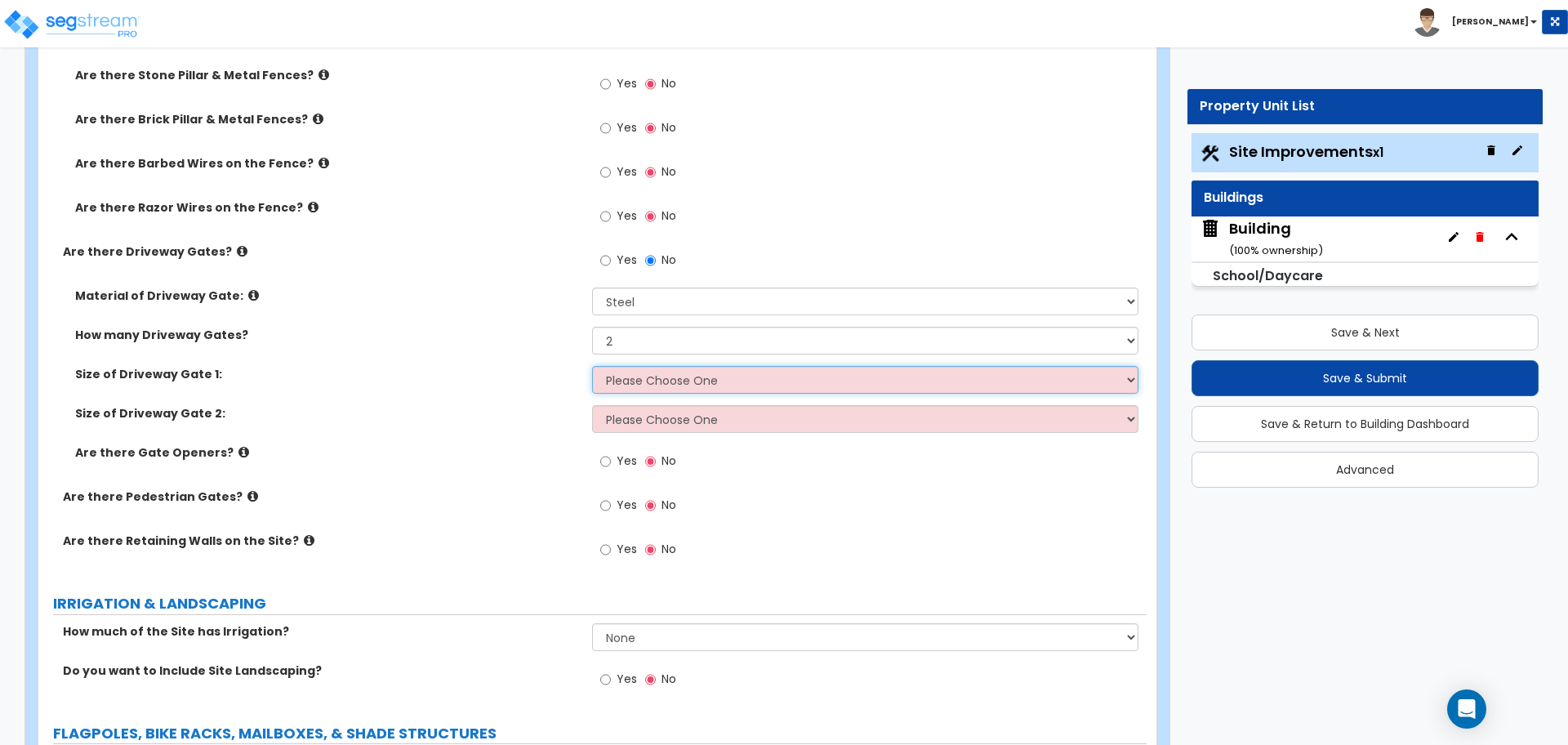
select select "2"
click at [592, 366] on select "Please Choose One 12 feet wide 14 feet wide 16 feet wide" at bounding box center [865, 380] width 546 height 28
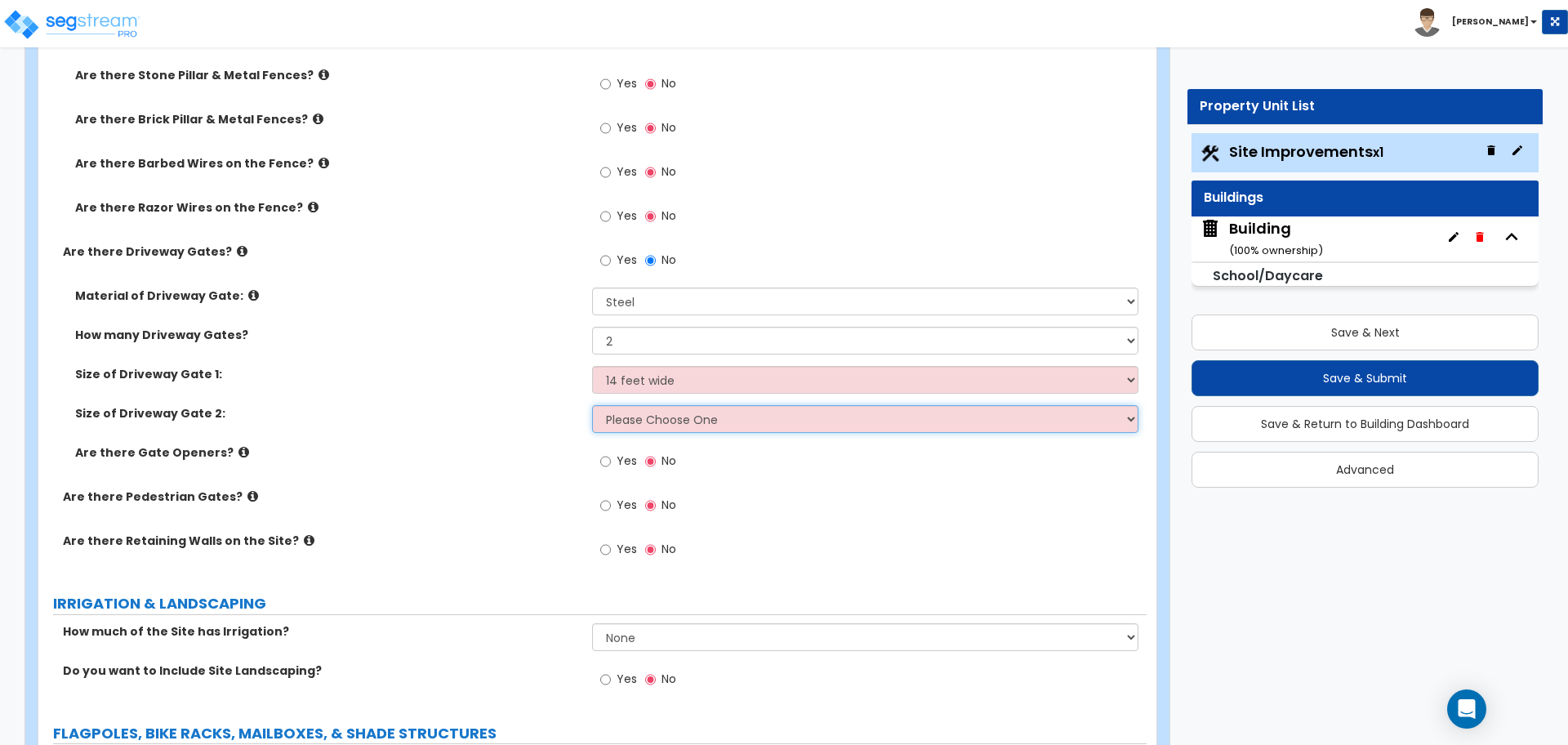
click at [646, 417] on select "Please Choose One 12 feet wide 14 feet wide 16 feet wide" at bounding box center [865, 419] width 546 height 28
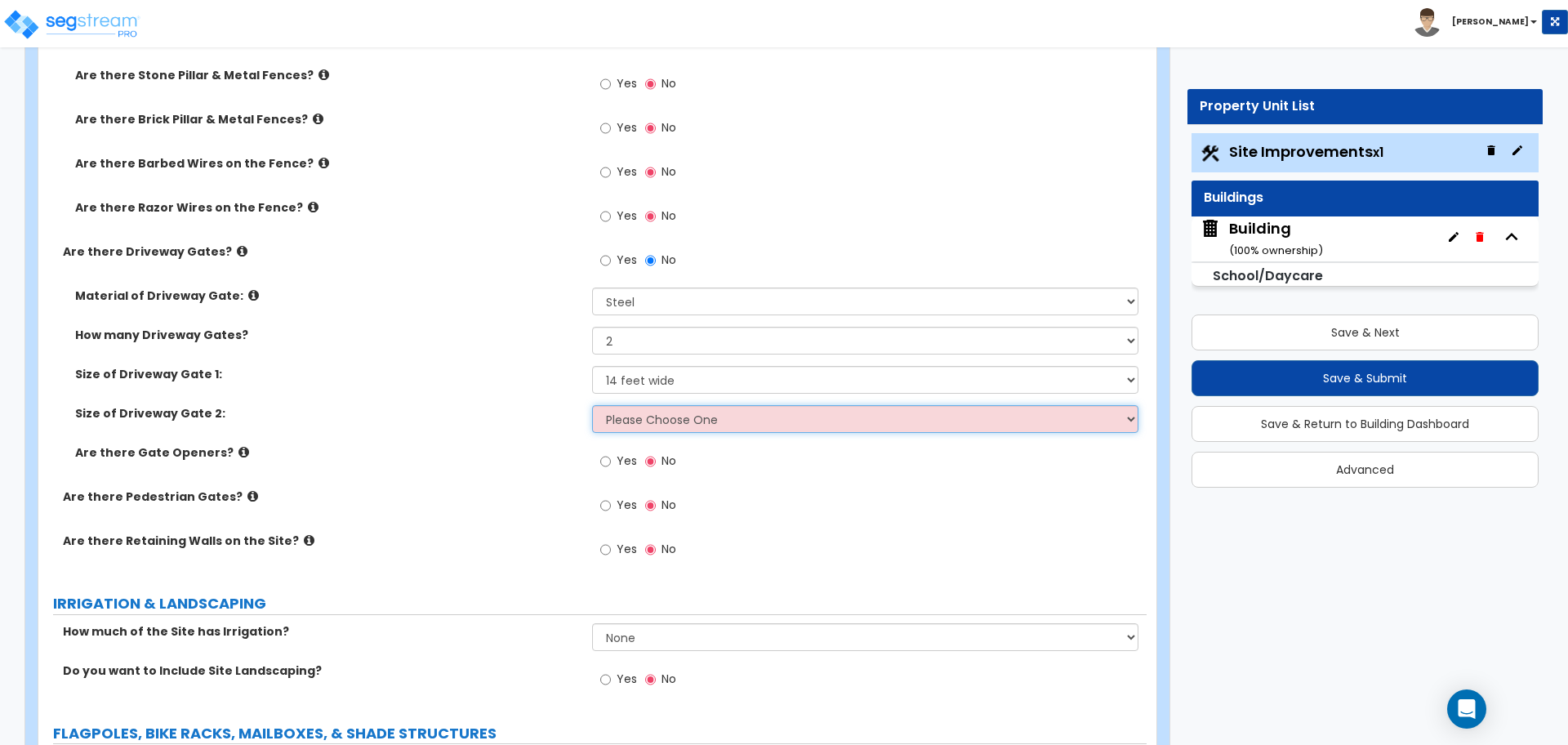
select select "3"
click at [592, 405] on select "Please Choose One 12 feet wide 14 feet wide 16 feet wide" at bounding box center [865, 419] width 546 height 28
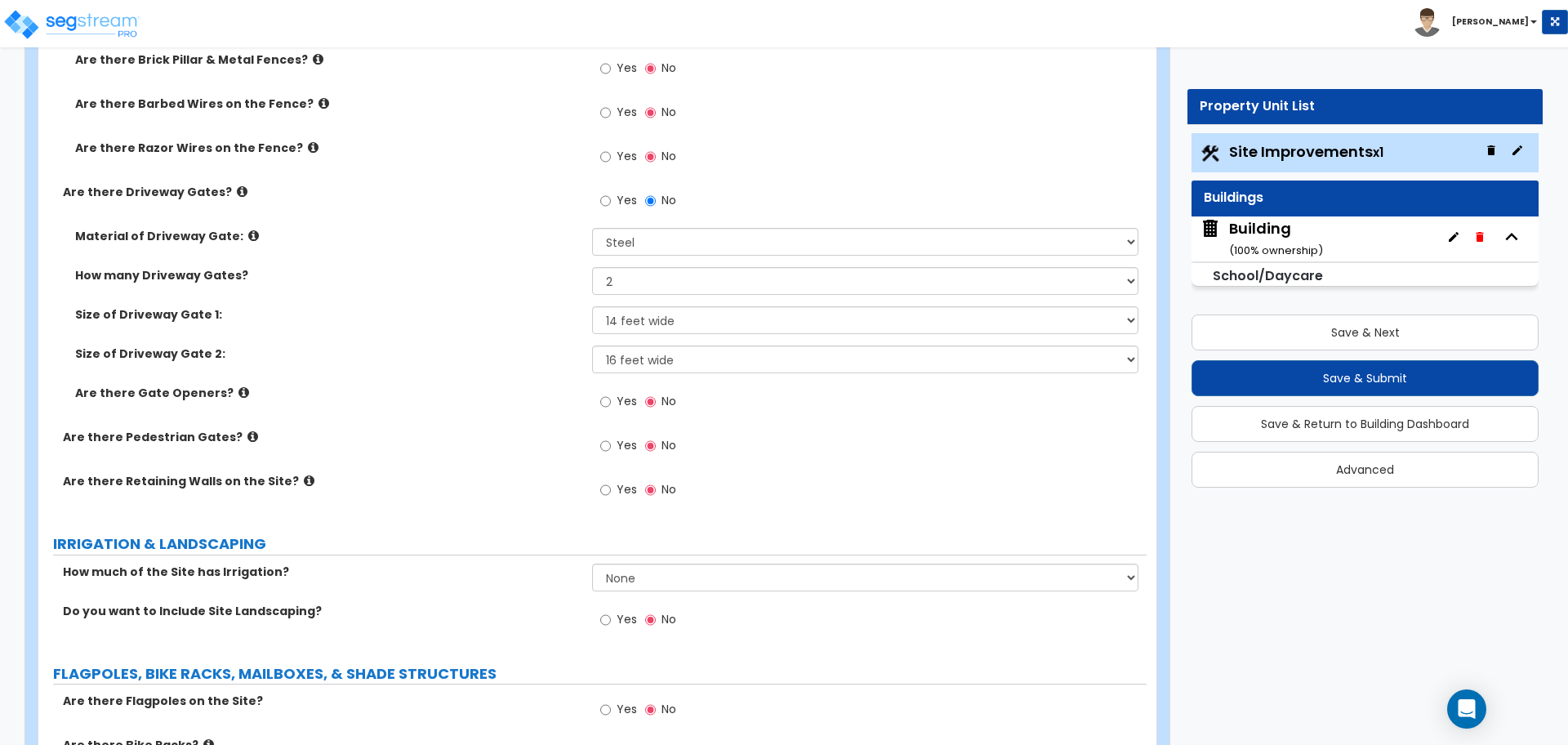
click at [620, 401] on span "Yes" at bounding box center [626, 401] width 20 height 17
click at [611, 401] on input "Yes" at bounding box center [605, 402] width 11 height 18
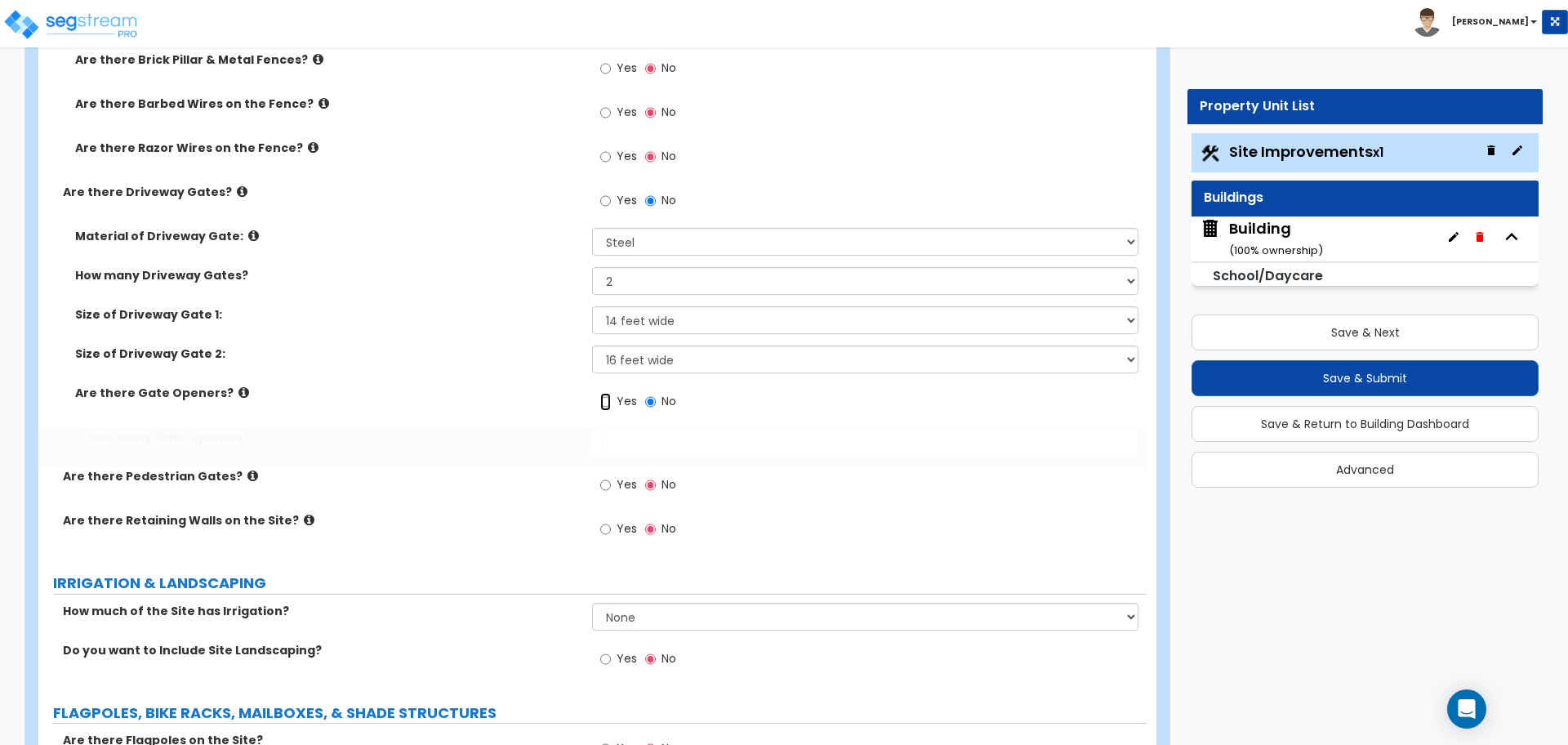
radio input "true"
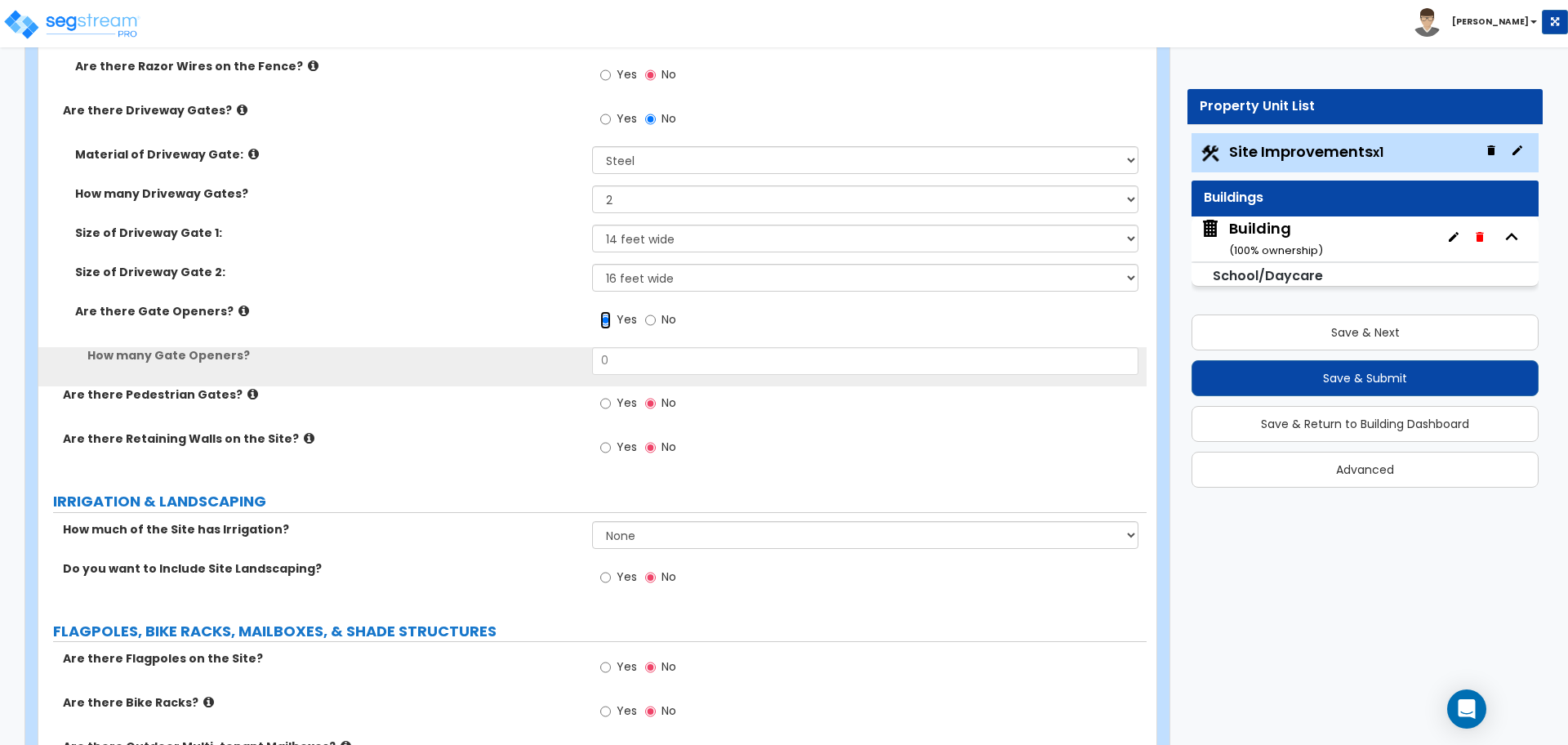
scroll to position [4060, 0]
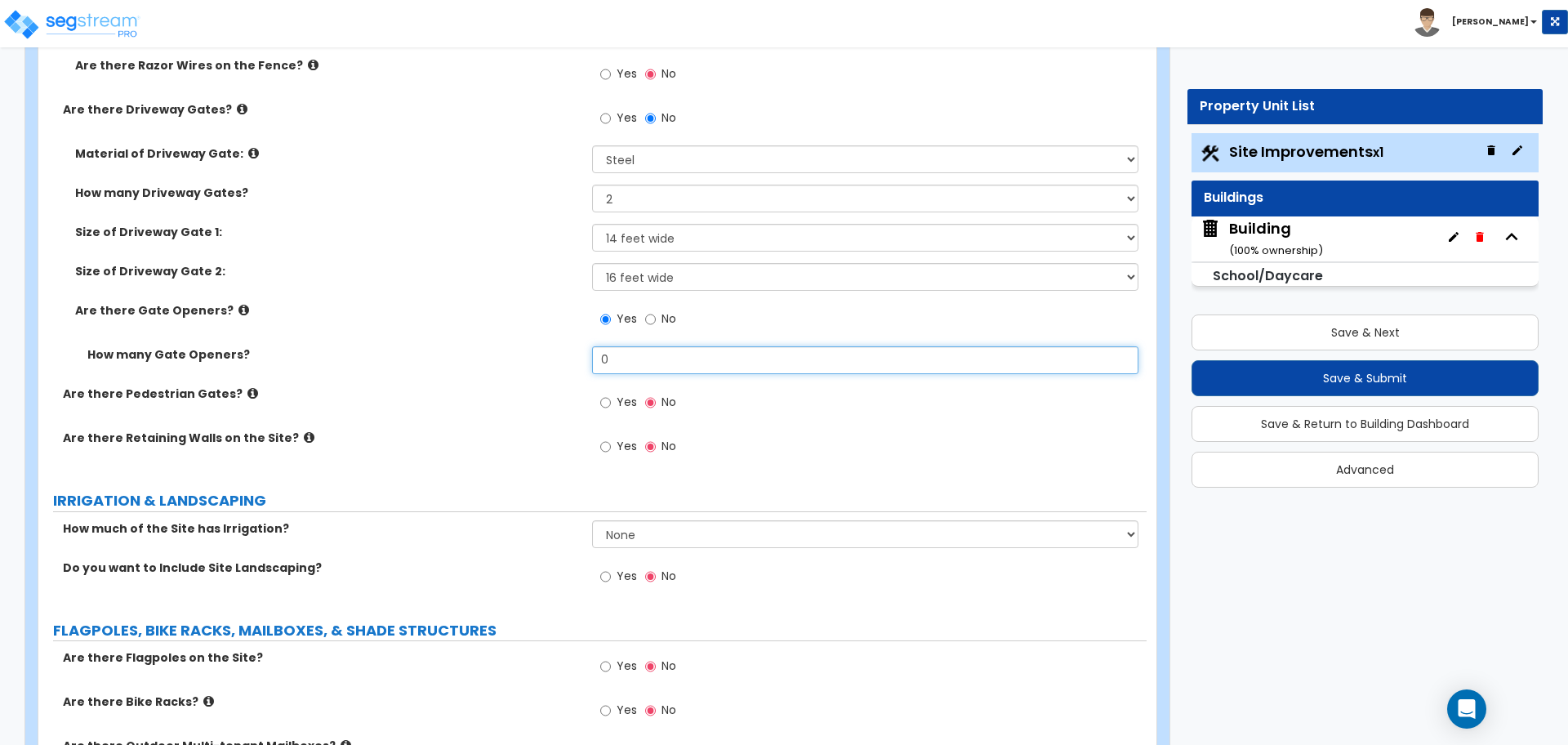
drag, startPoint x: 642, startPoint y: 361, endPoint x: 554, endPoint y: 349, distance: 88.8
click at [557, 350] on div "How many Gate Openers? 0" at bounding box center [593, 366] width 1109 height 40
type input "2"
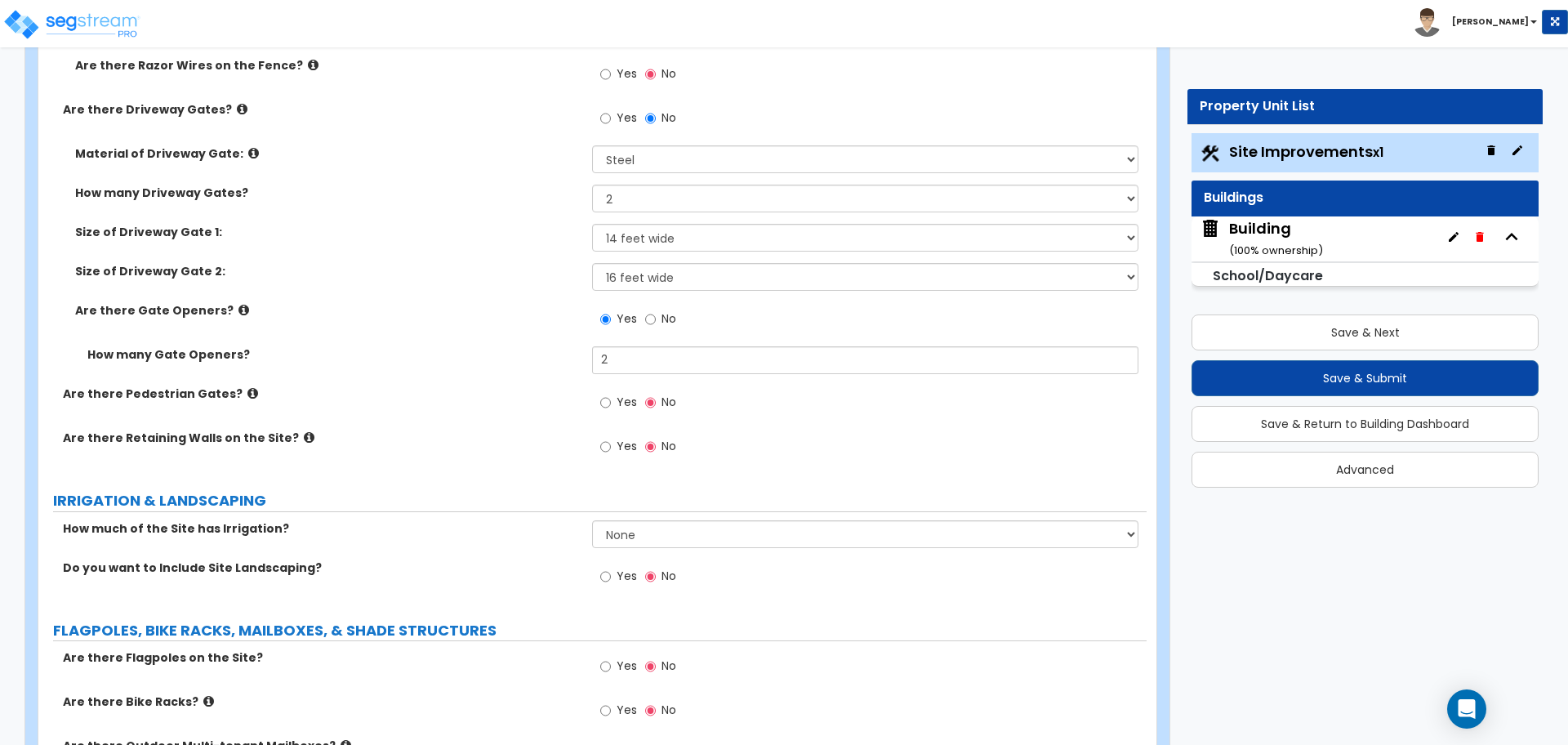
click at [238, 305] on icon at bounding box center [244, 310] width 11 height 12
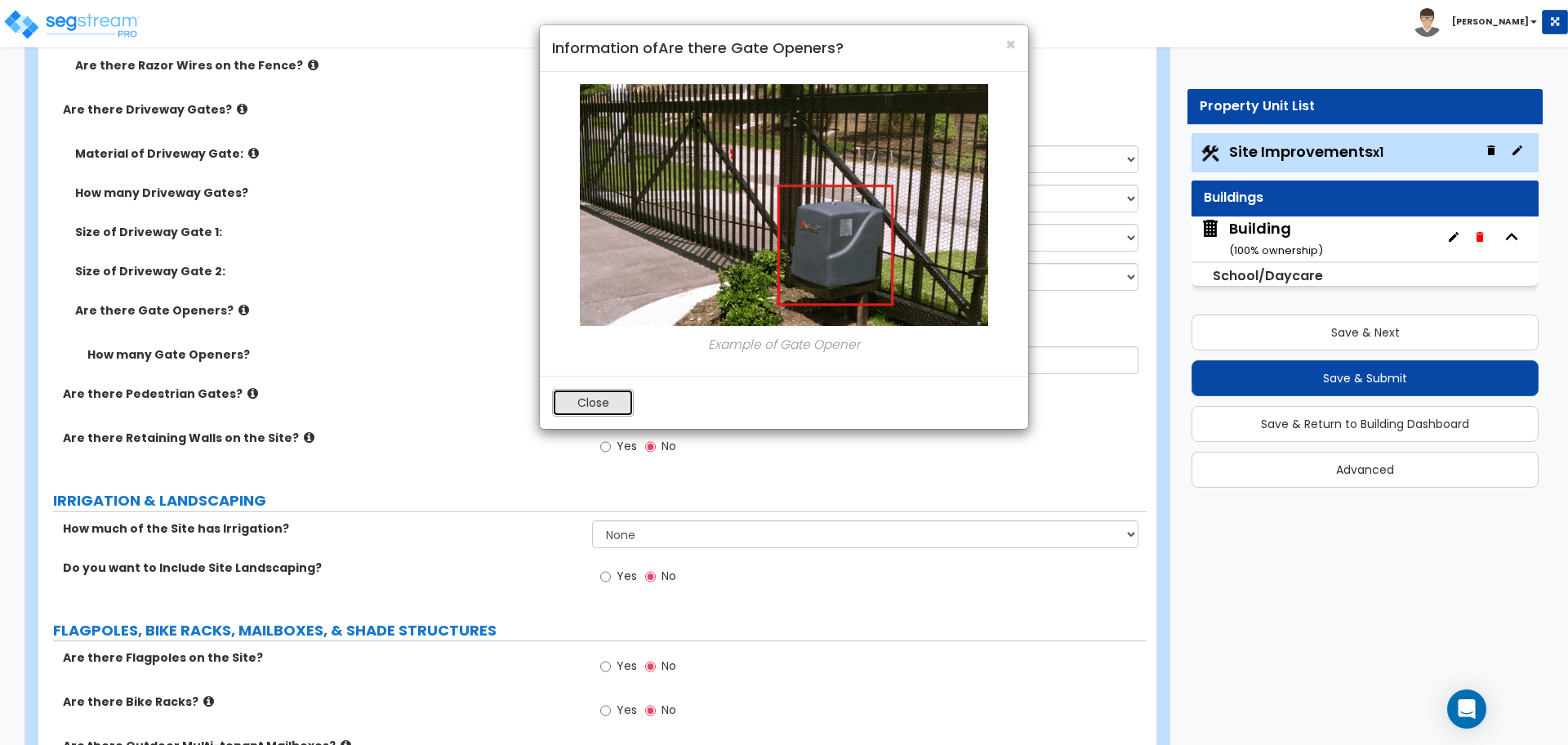
click at [582, 399] on button "Close" at bounding box center [593, 403] width 82 height 28
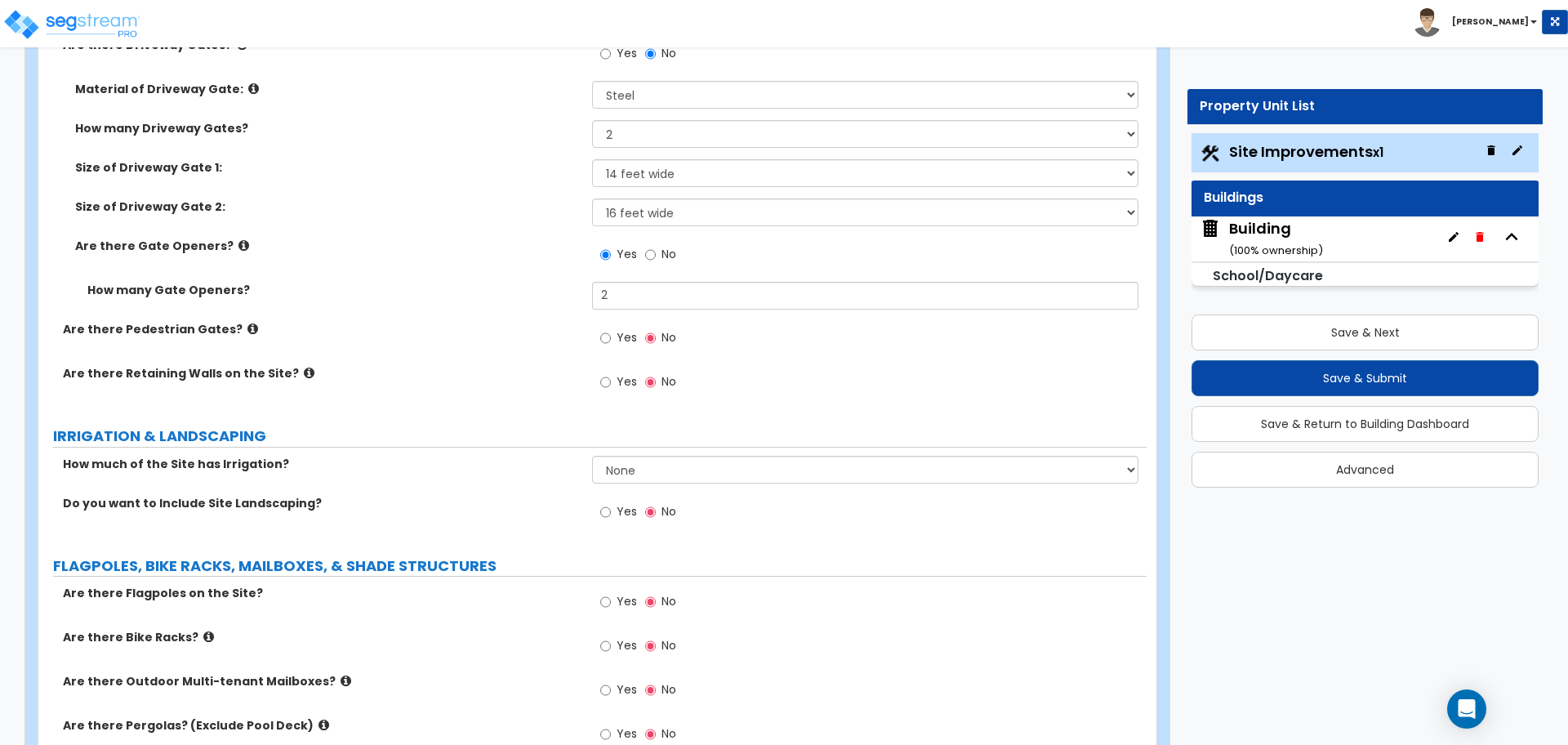
scroll to position [4130, 0]
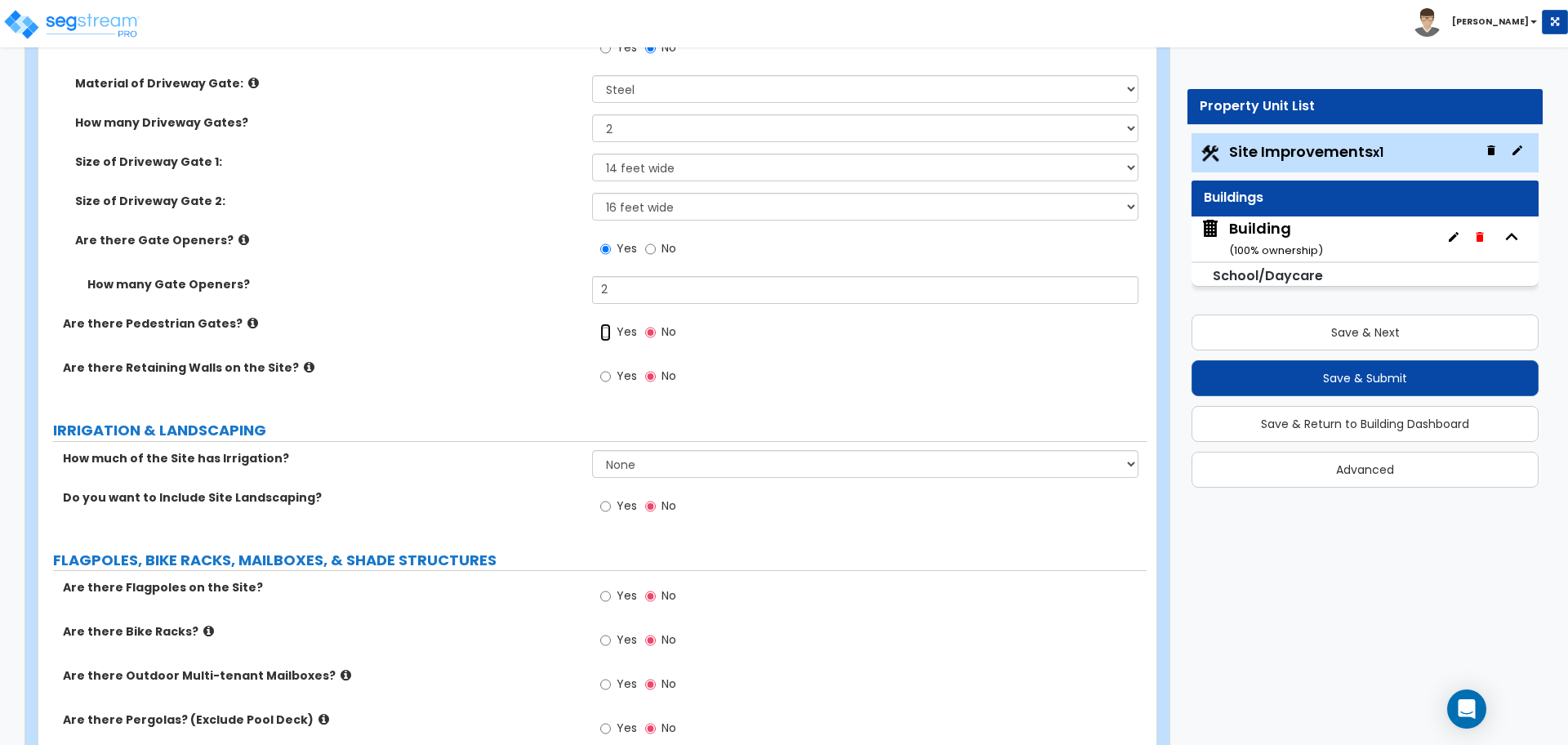
click at [610, 333] on input "Yes" at bounding box center [605, 332] width 11 height 18
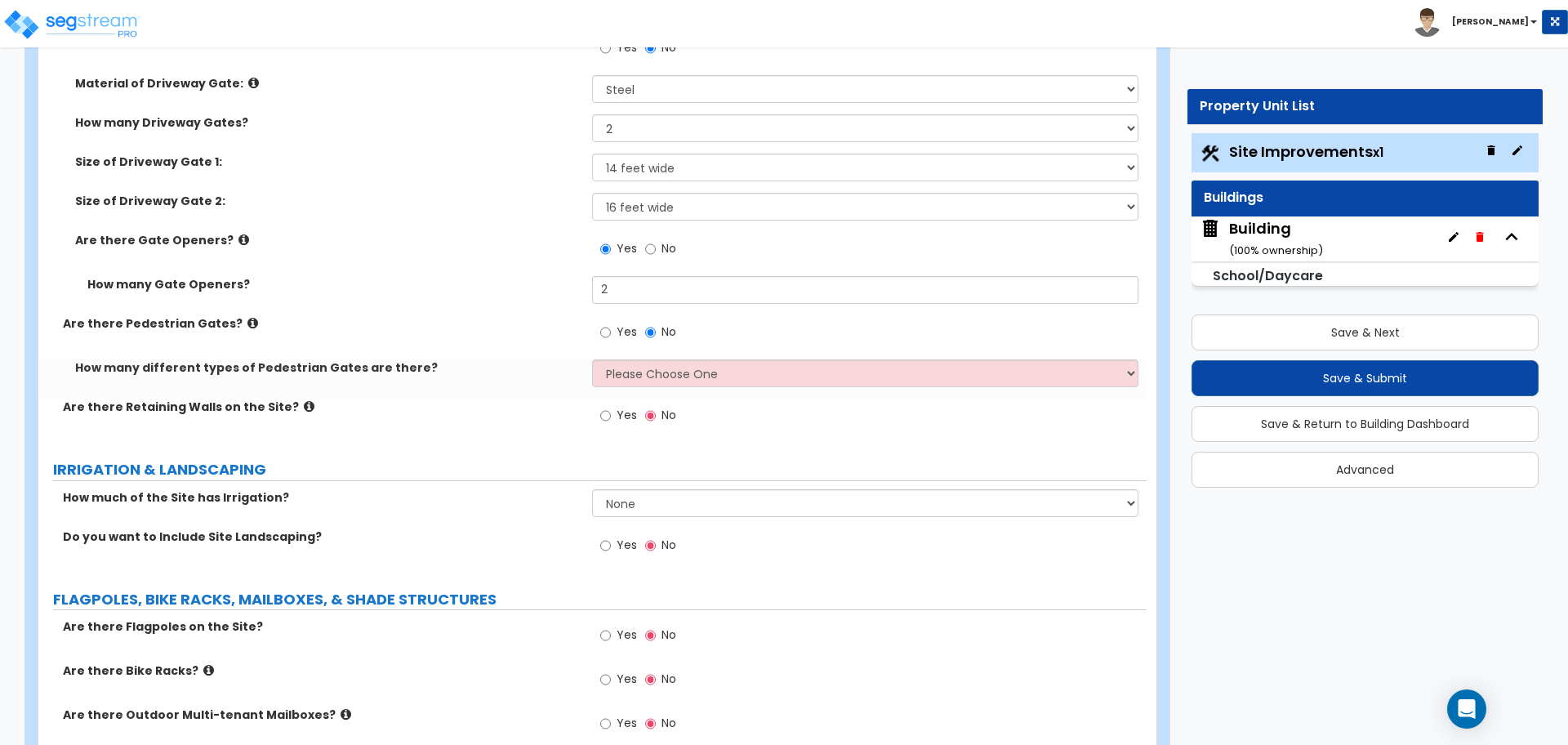
click at [247, 317] on icon at bounding box center [253, 323] width 11 height 12
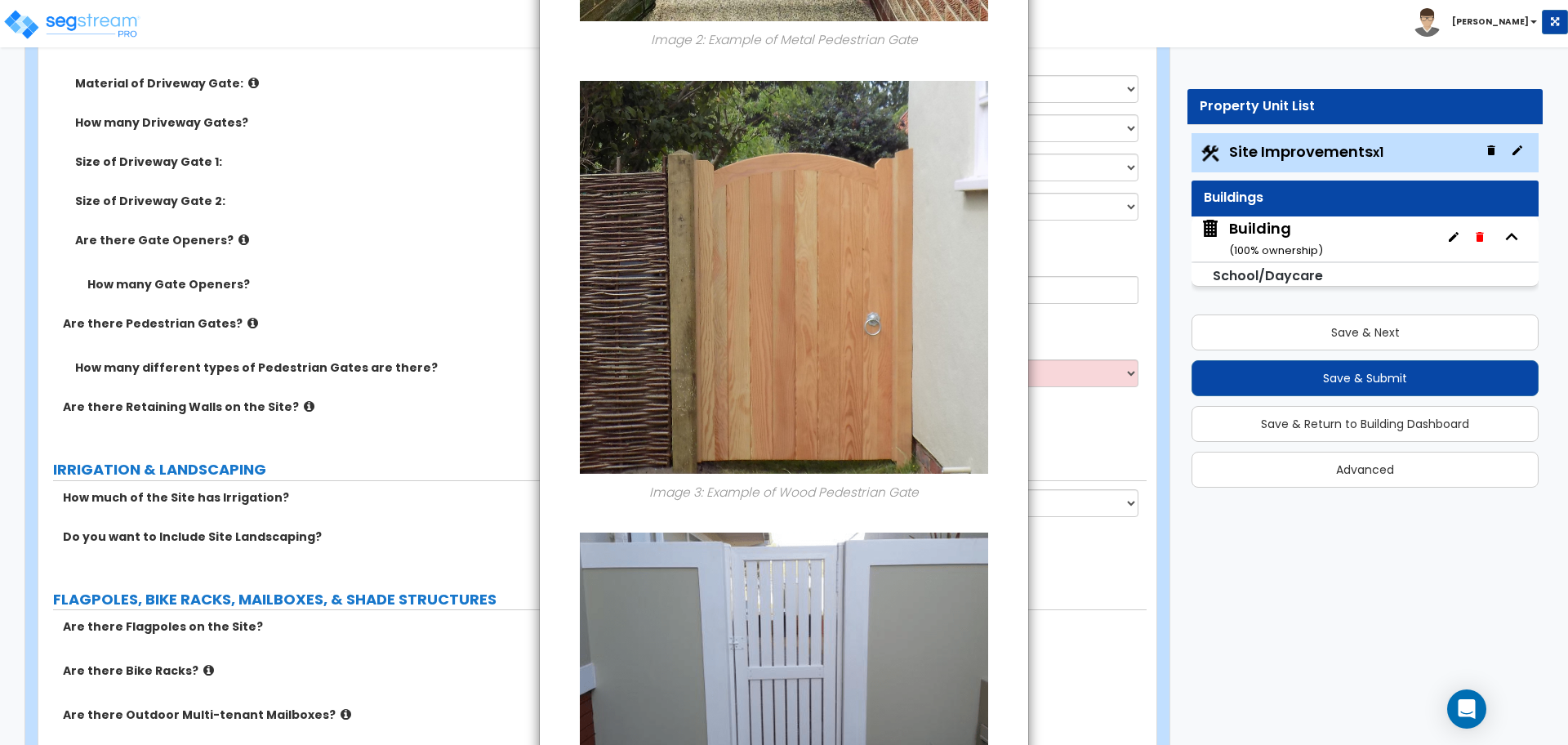
scroll to position [1195, 0]
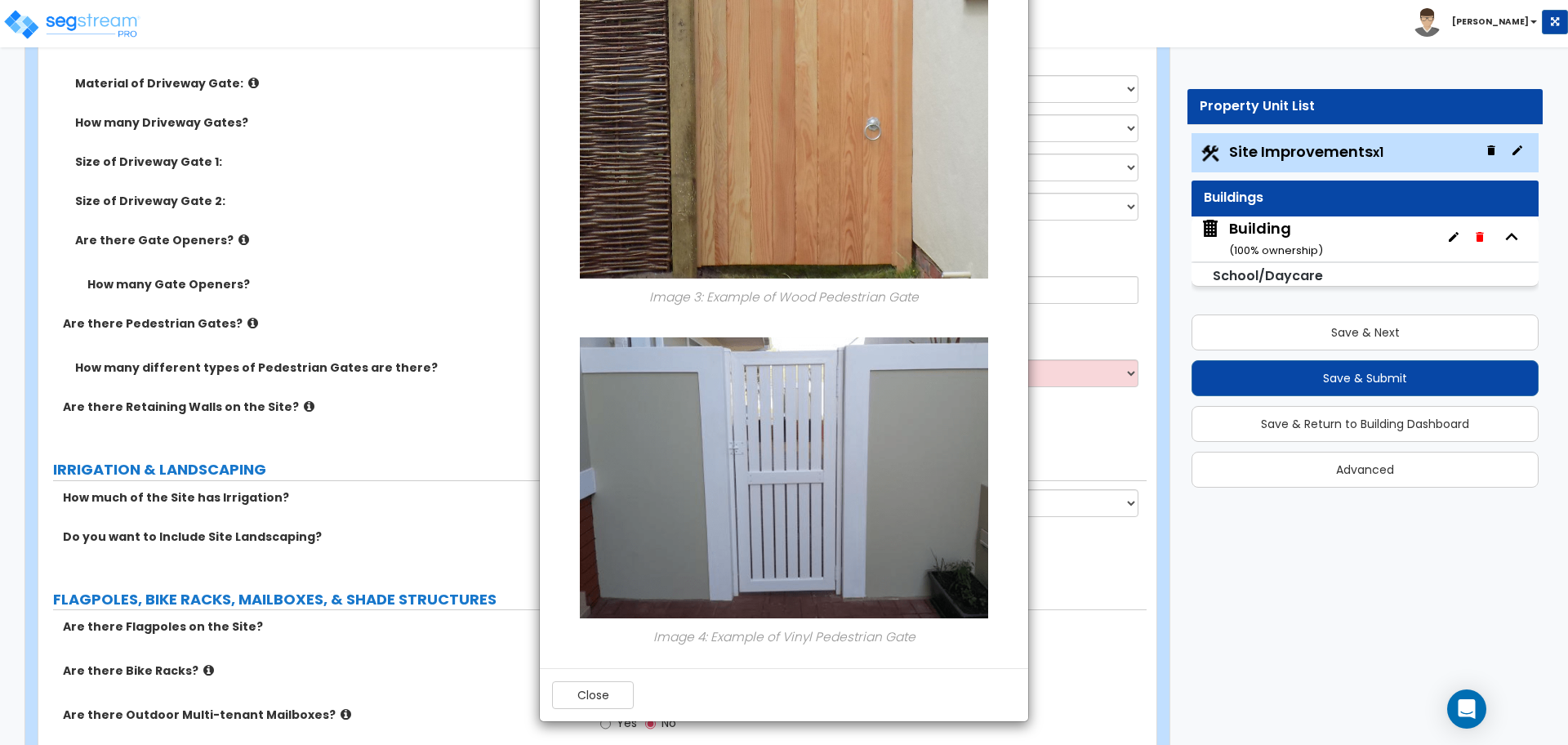
click at [575, 709] on div "Close" at bounding box center [784, 694] width 488 height 53
click at [585, 696] on button "Close" at bounding box center [593, 695] width 82 height 28
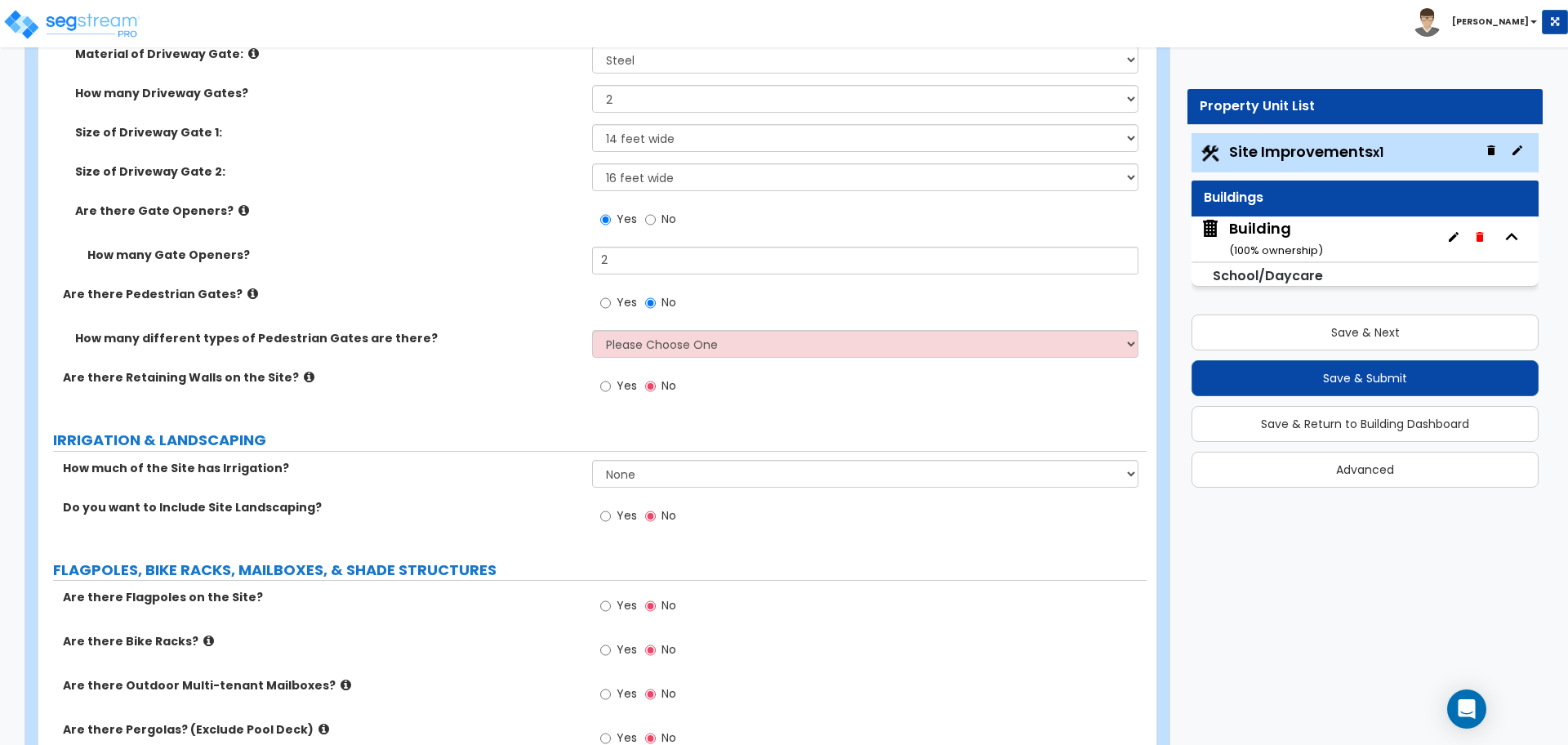
scroll to position [4167, 0]
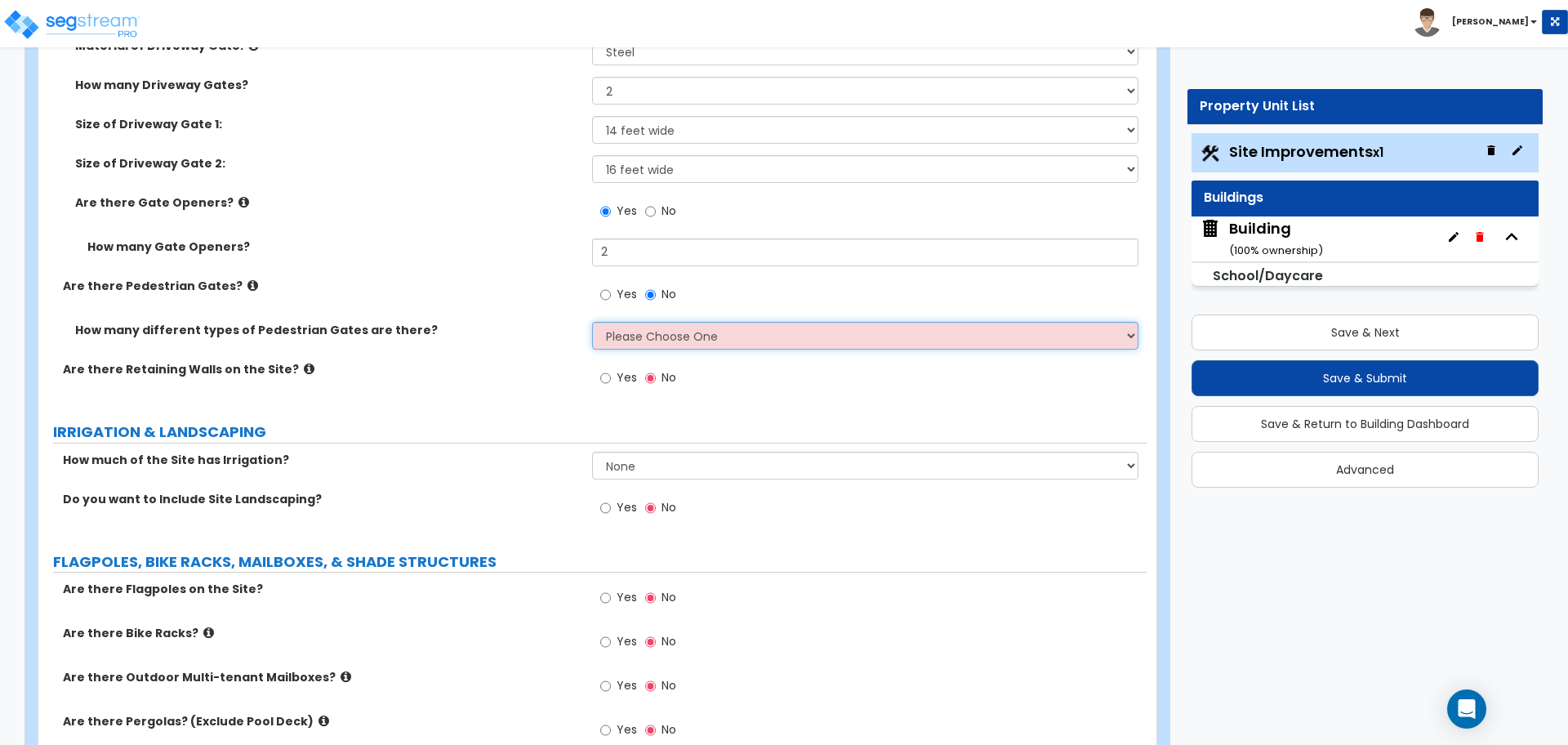
click at [692, 328] on select "Please Choose One 1 2 3" at bounding box center [865, 336] width 546 height 28
click at [592, 322] on select "Please Choose One 1 2 3" at bounding box center [865, 336] width 546 height 28
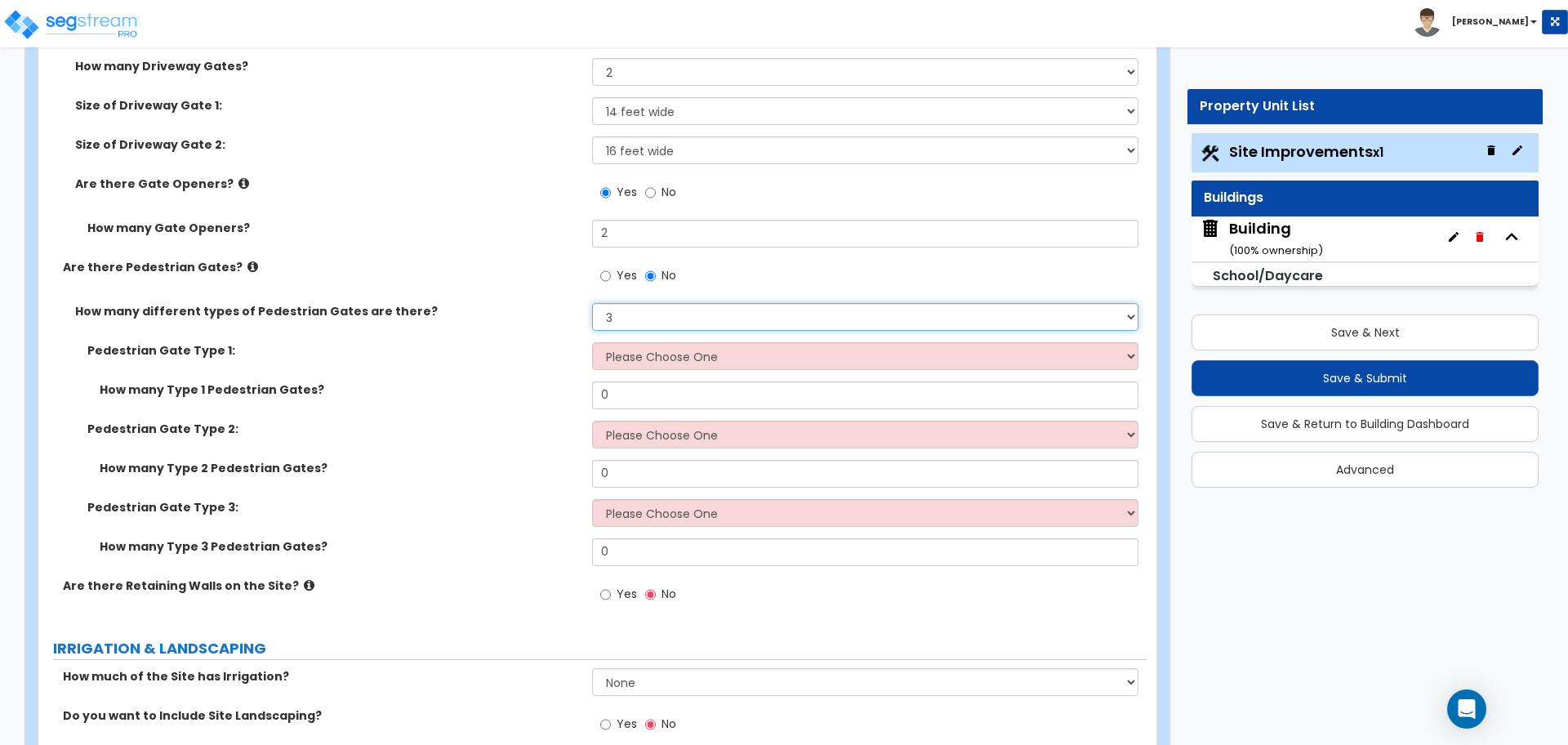
scroll to position [4184, 0]
click at [681, 320] on select "Please Choose One 1 2 3" at bounding box center [865, 319] width 546 height 28
select select "2"
click at [592, 305] on select "Please Choose One 1 2 3" at bounding box center [865, 319] width 546 height 28
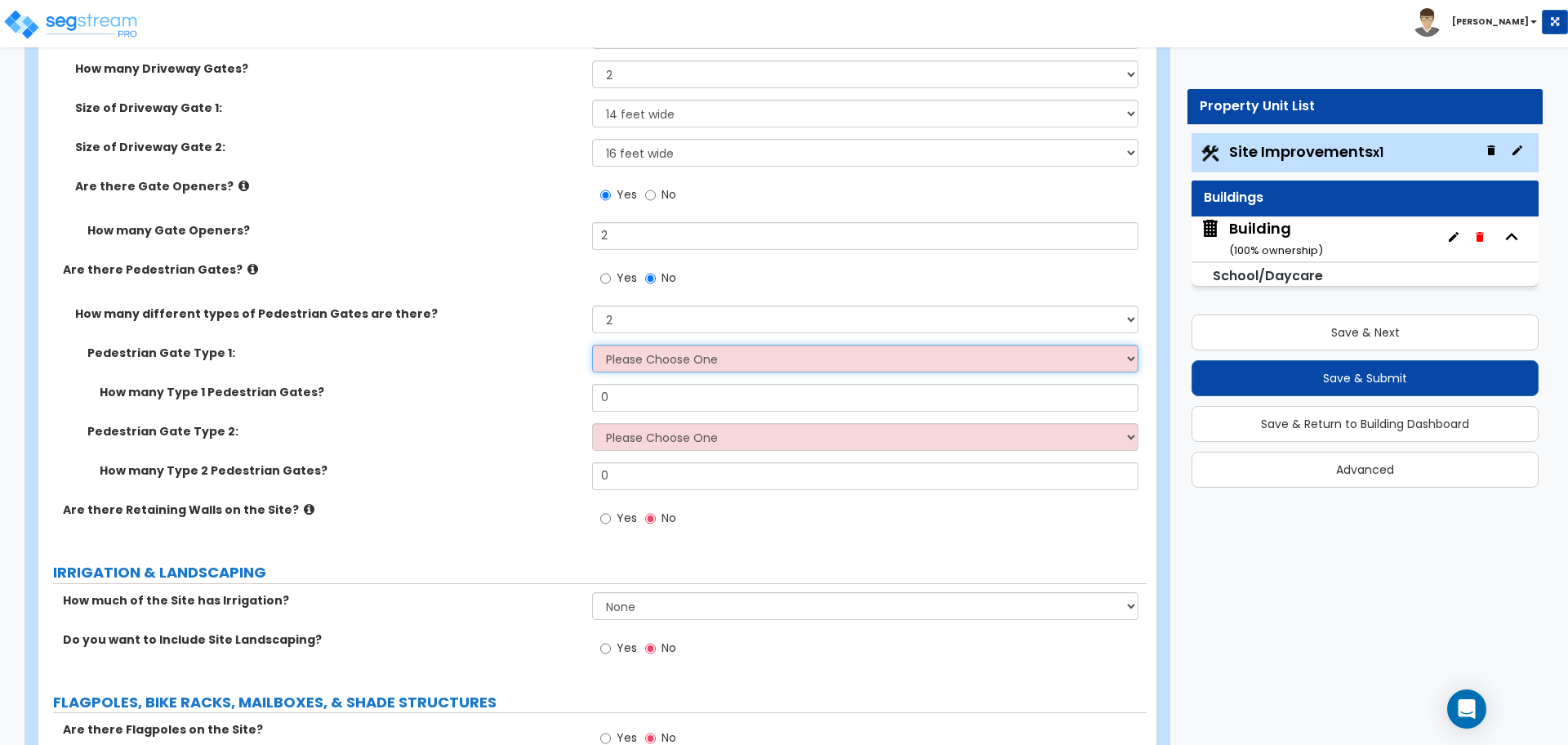
click at [719, 347] on select "Please Choose One Chain Link, 3 ft Height Chain Link, 4 ft Height Chain Link, 6…" at bounding box center [865, 359] width 546 height 28
select select "6"
click at [592, 345] on select "Please Choose One Chain Link, 3 ft Height Chain Link, 4 ft Height Chain Link, 6…" at bounding box center [865, 359] width 546 height 28
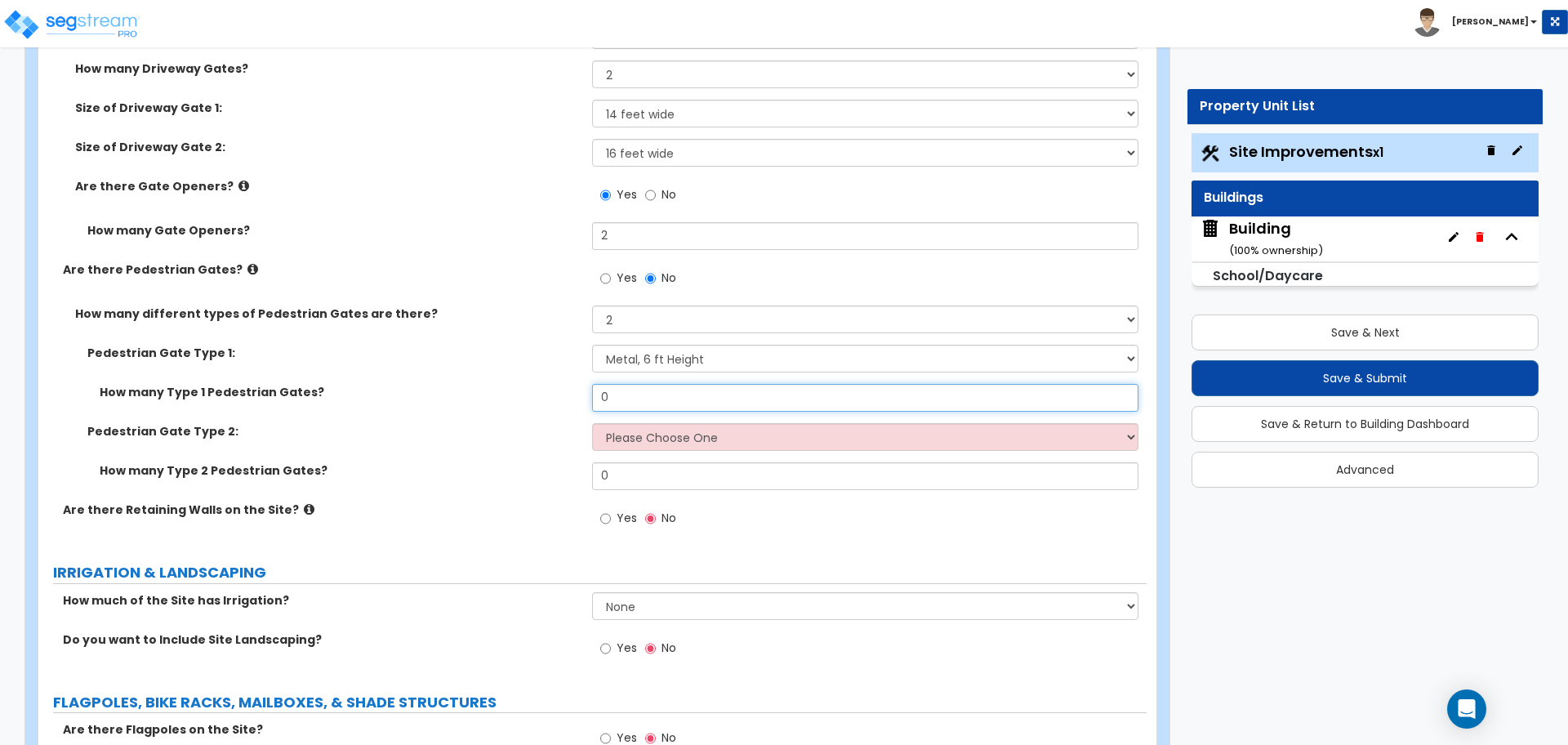
drag, startPoint x: 636, startPoint y: 399, endPoint x: 596, endPoint y: 392, distance: 40.6
click at [598, 394] on input "0" at bounding box center [865, 398] width 546 height 28
type input "2"
click at [704, 424] on select "Please Choose One Chain Link, 3 ft Height Chain Link, 4 ft Height Chain Link, 6…" at bounding box center [865, 437] width 546 height 28
select select "11"
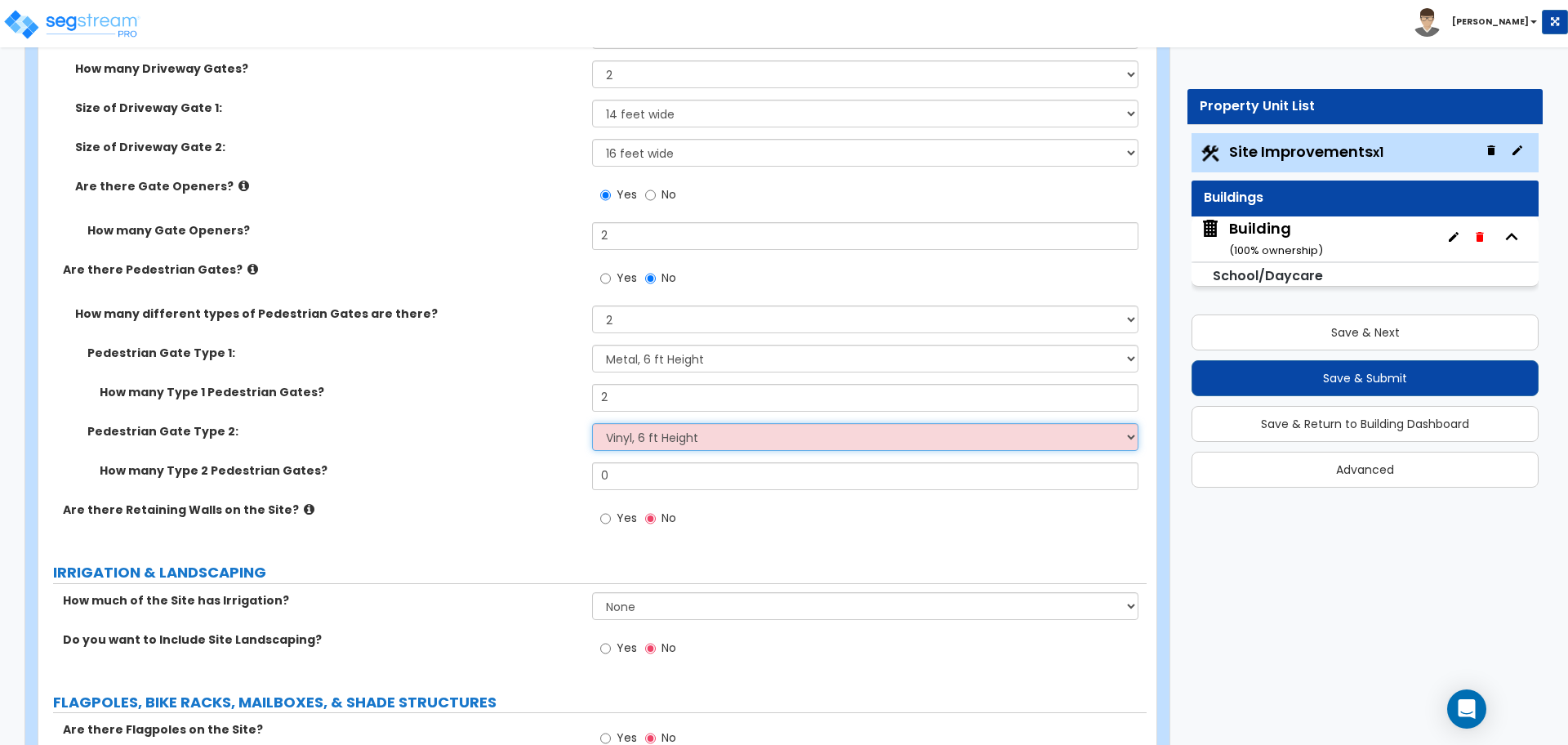
click at [592, 423] on select "Please Choose One Chain Link, 3 ft Height Chain Link, 4 ft Height Chain Link, 6…" at bounding box center [865, 437] width 546 height 28
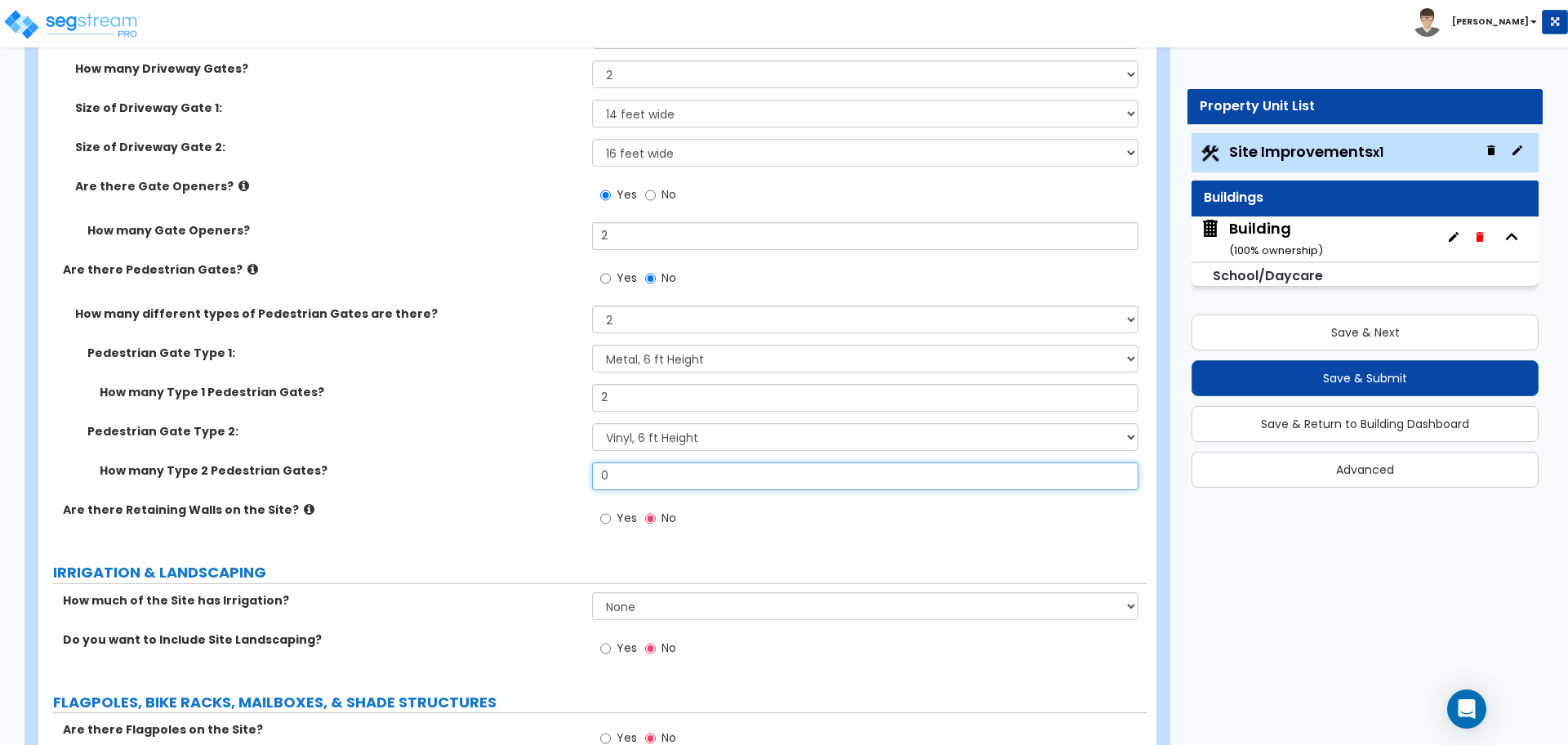
drag, startPoint x: 663, startPoint y: 479, endPoint x: 570, endPoint y: 460, distance: 94.9
click at [570, 462] on div "How many Type 2 Pedestrian Gates? 0" at bounding box center [593, 481] width 1109 height 40
type input "2"
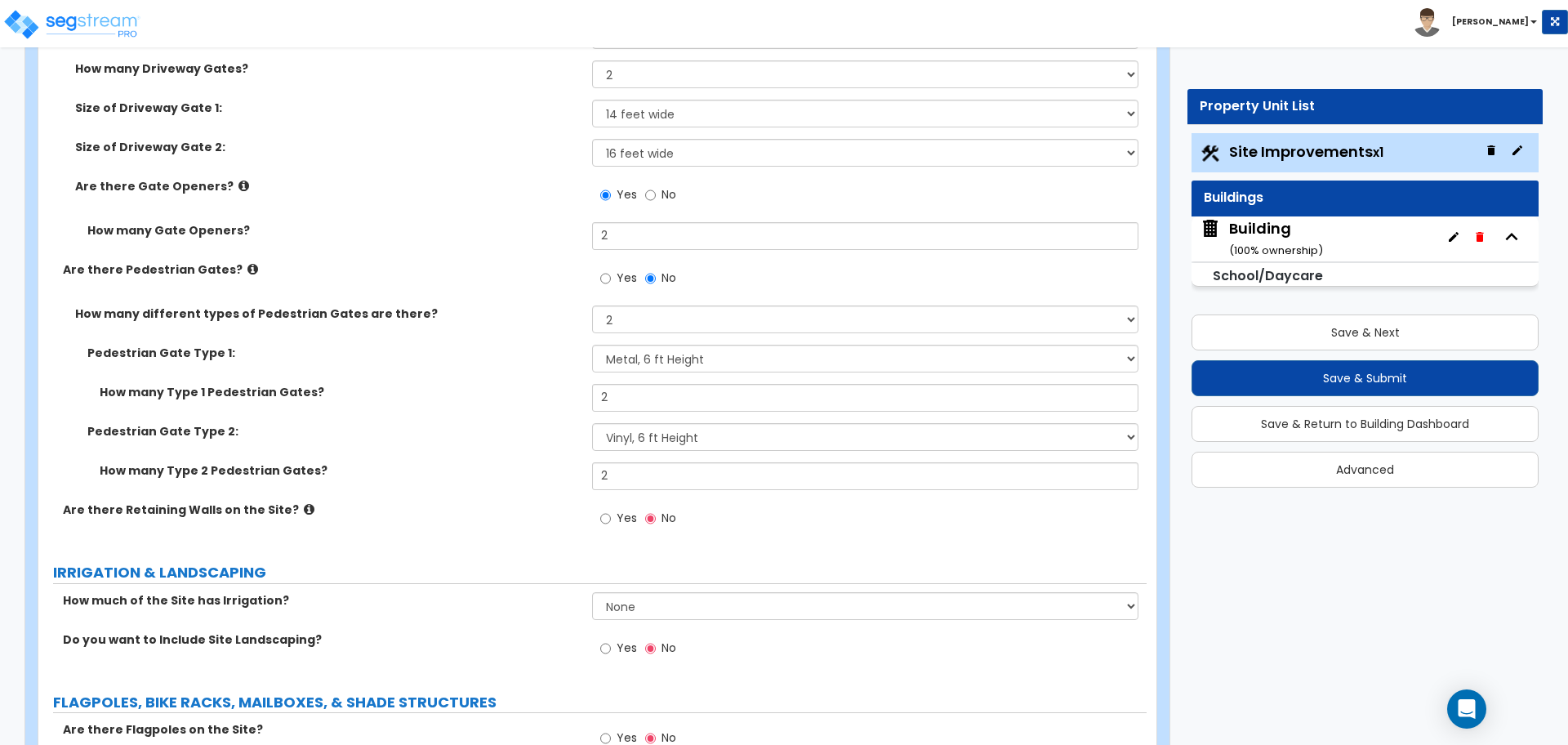
click at [247, 264] on icon at bounding box center [253, 269] width 11 height 12
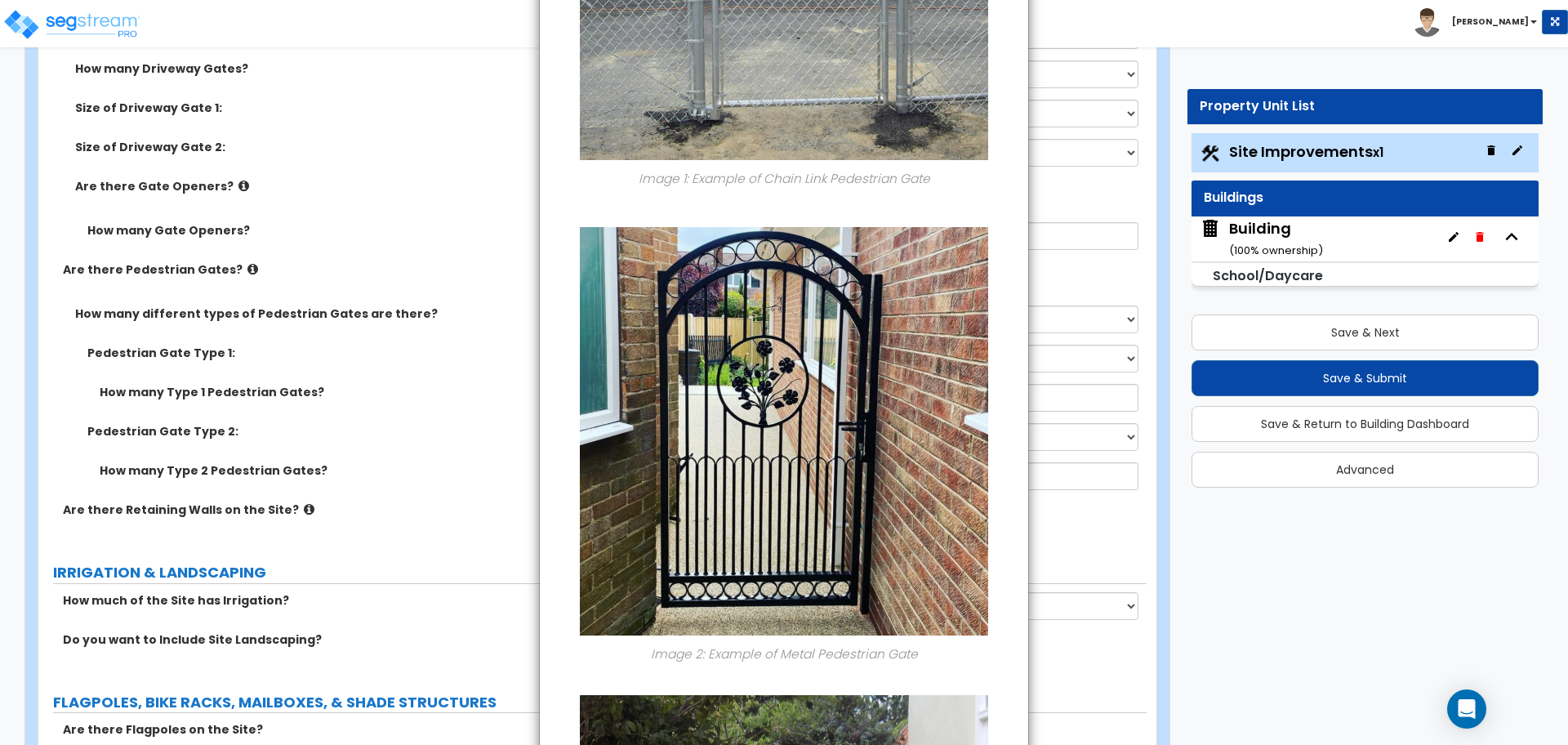
scroll to position [1195, 0]
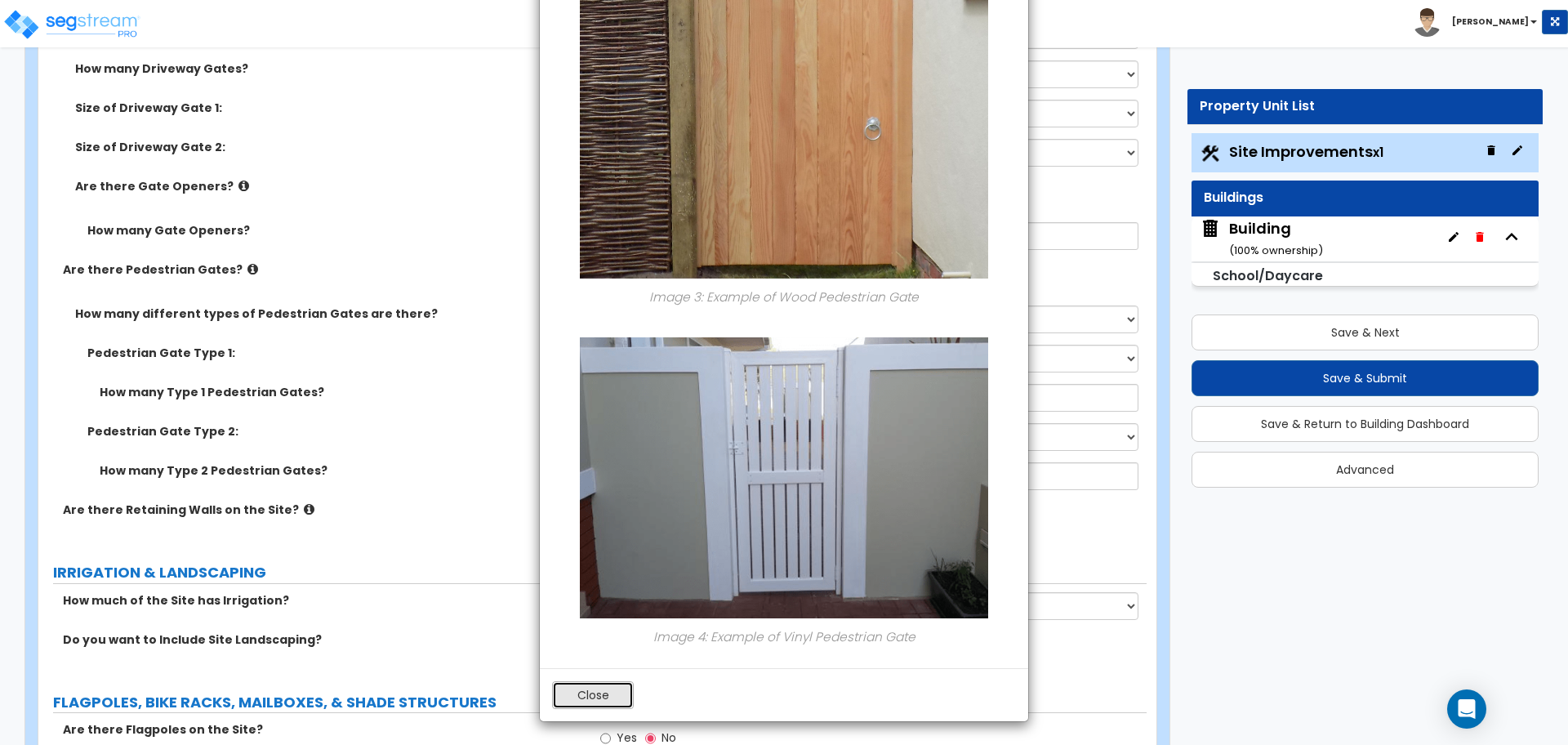
click at [583, 700] on button "Close" at bounding box center [593, 695] width 82 height 28
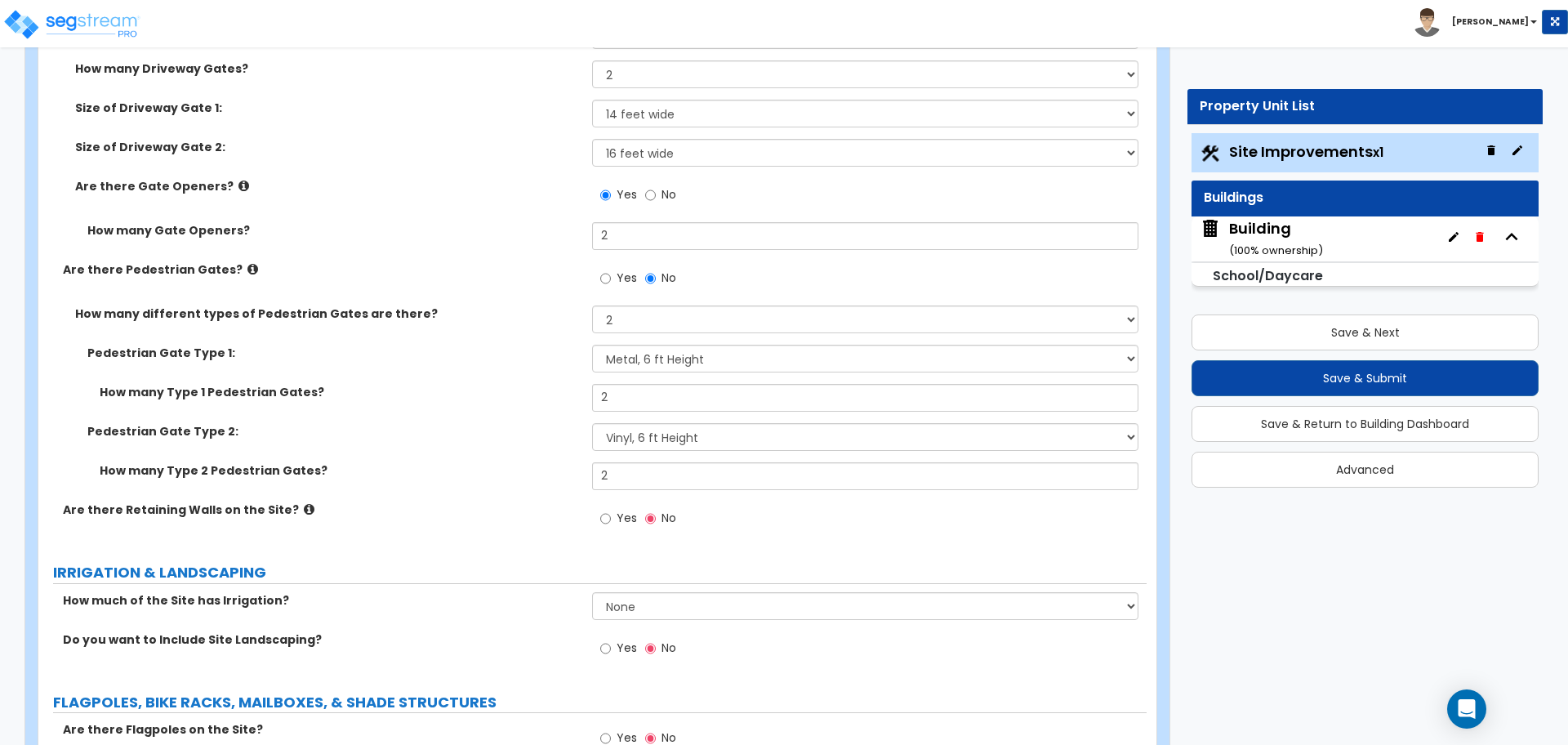
click at [238, 182] on icon at bounding box center [244, 186] width 11 height 12
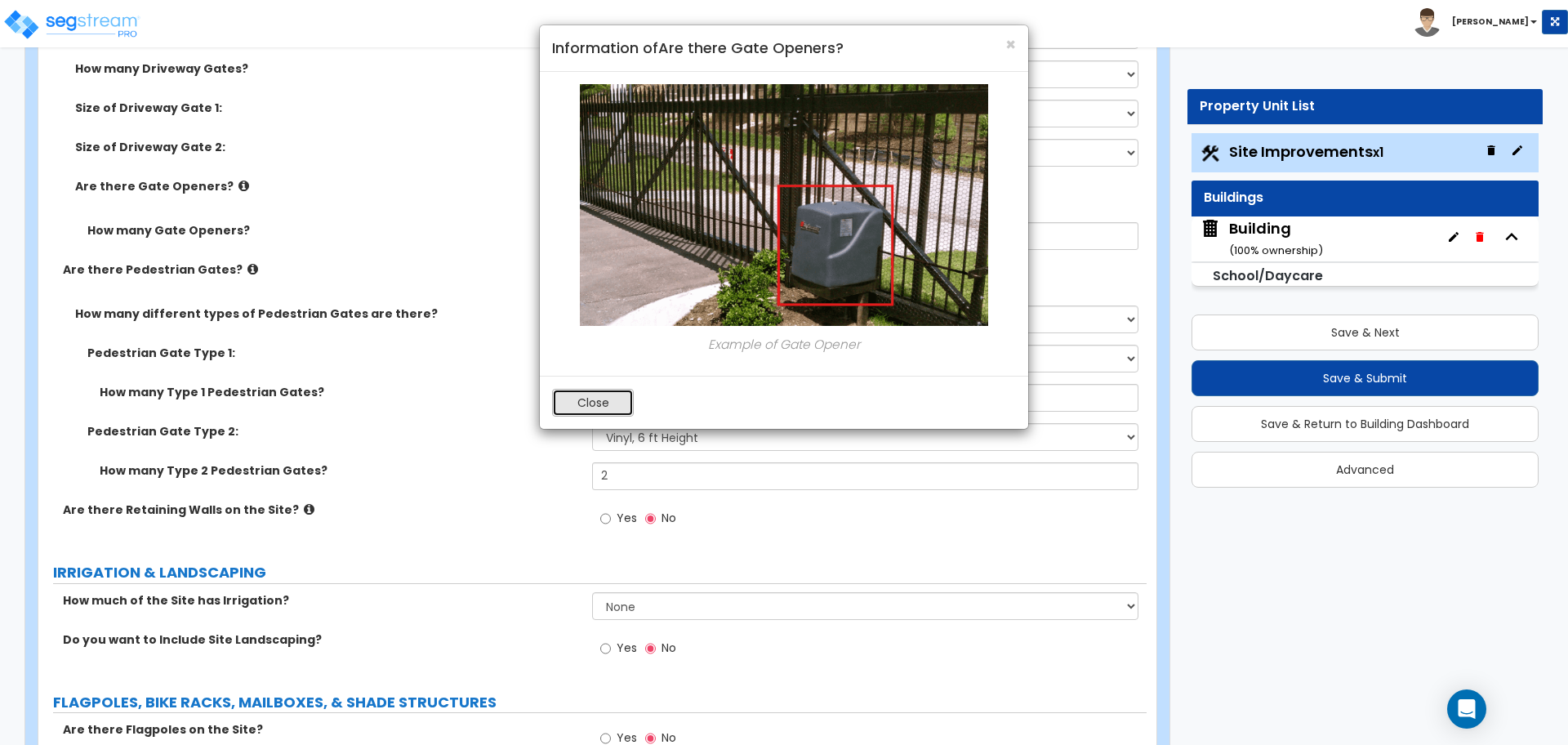
click at [612, 404] on button "Close" at bounding box center [593, 403] width 82 height 28
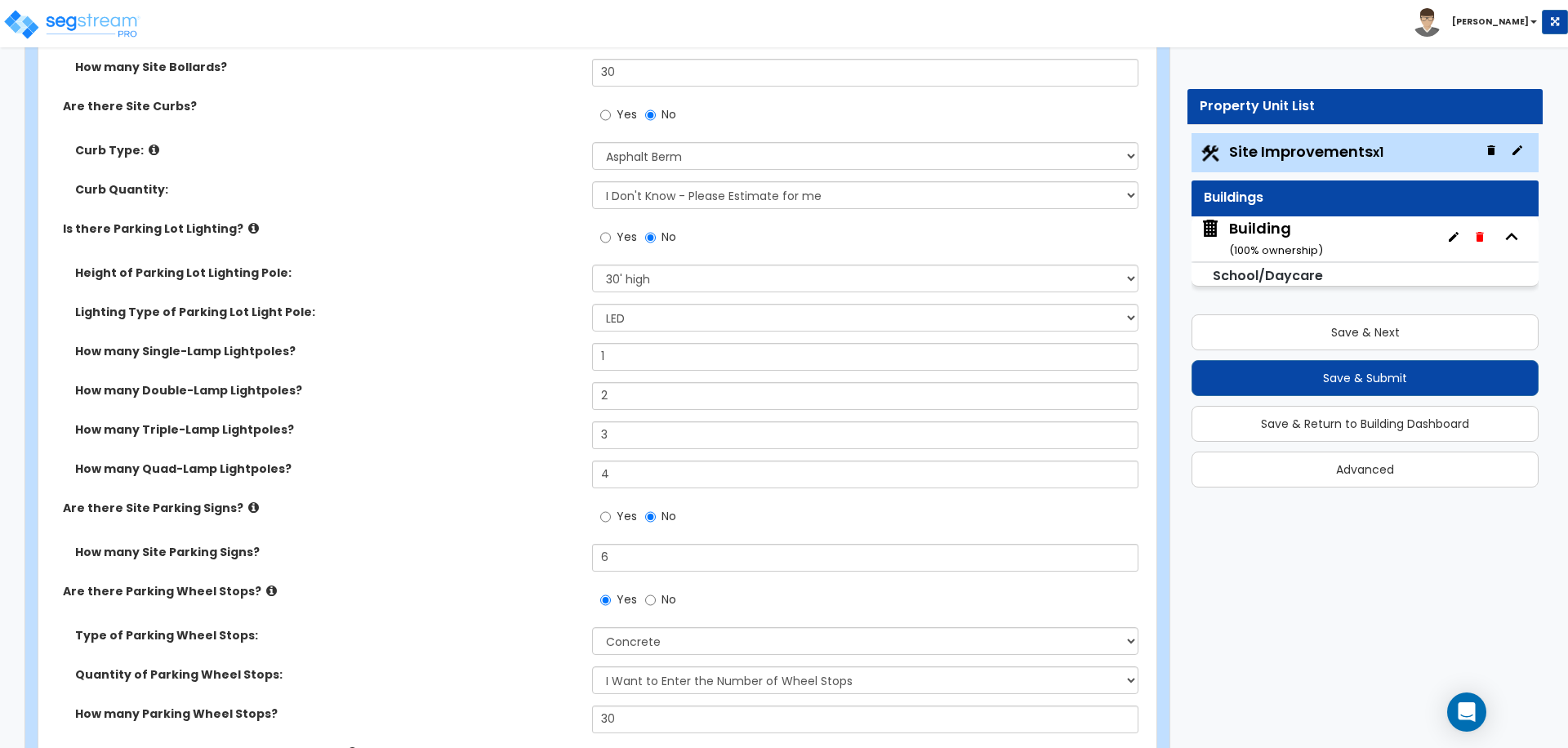
scroll to position [1309, 0]
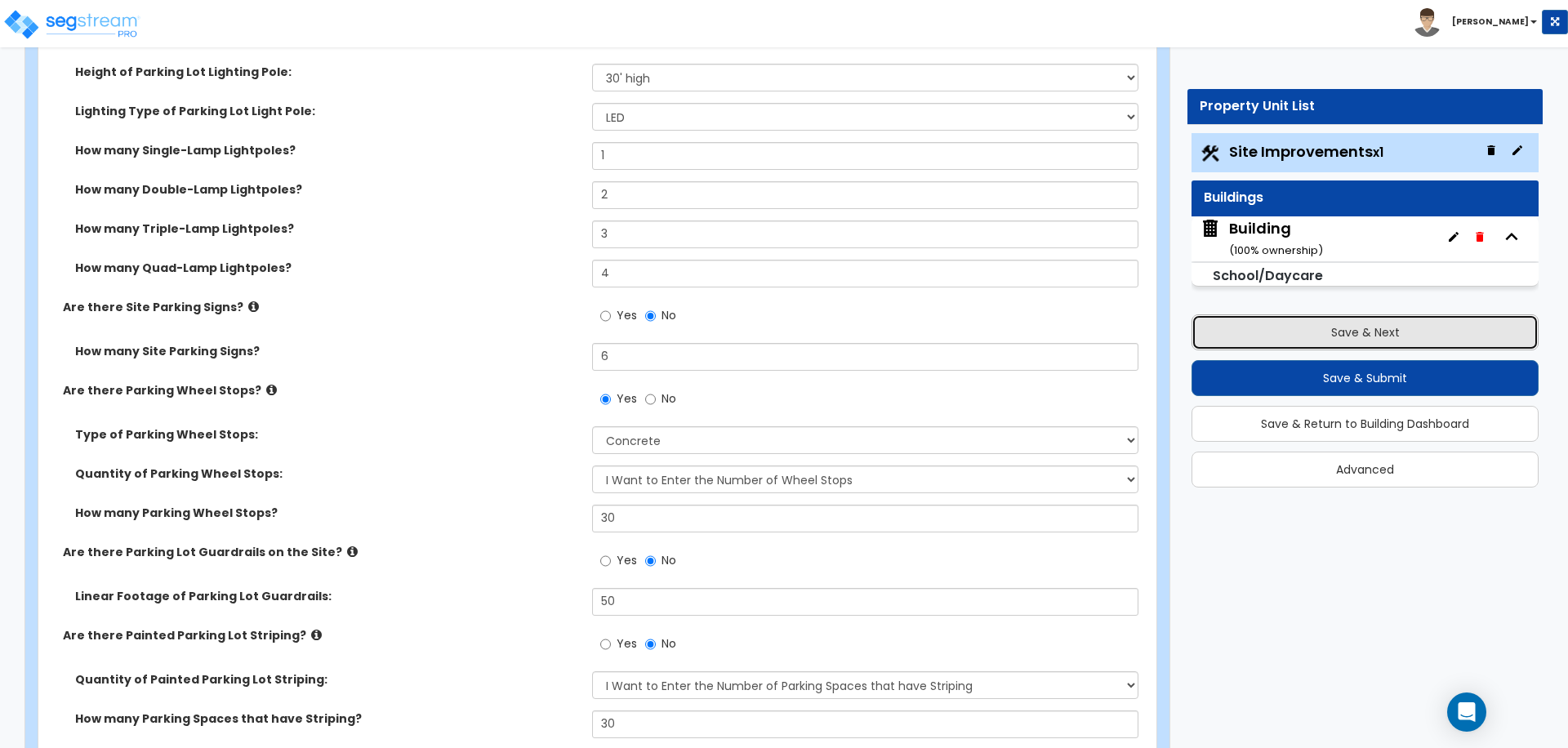
click at [1243, 329] on button "Save & Next" at bounding box center [1365, 332] width 348 height 36
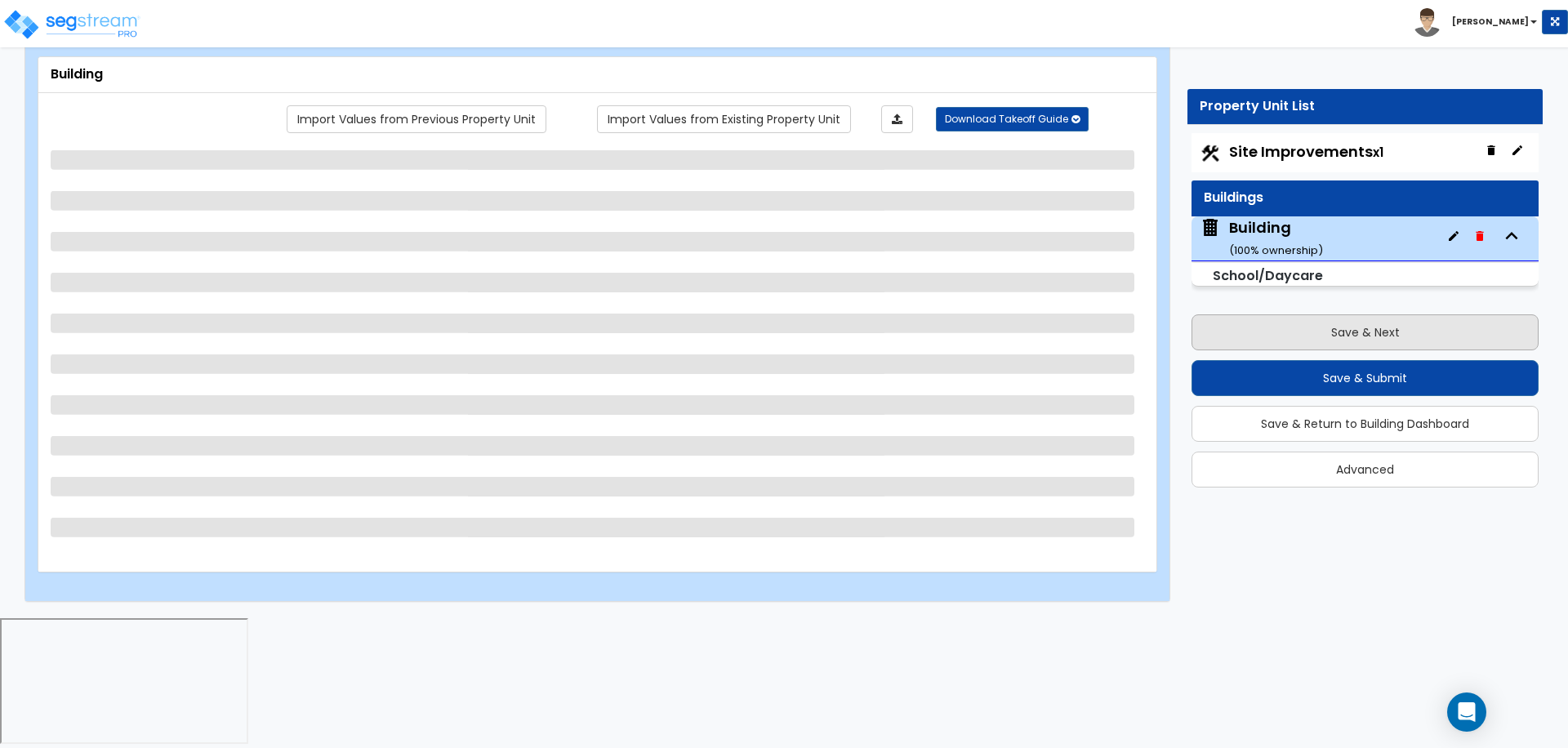
scroll to position [0, 0]
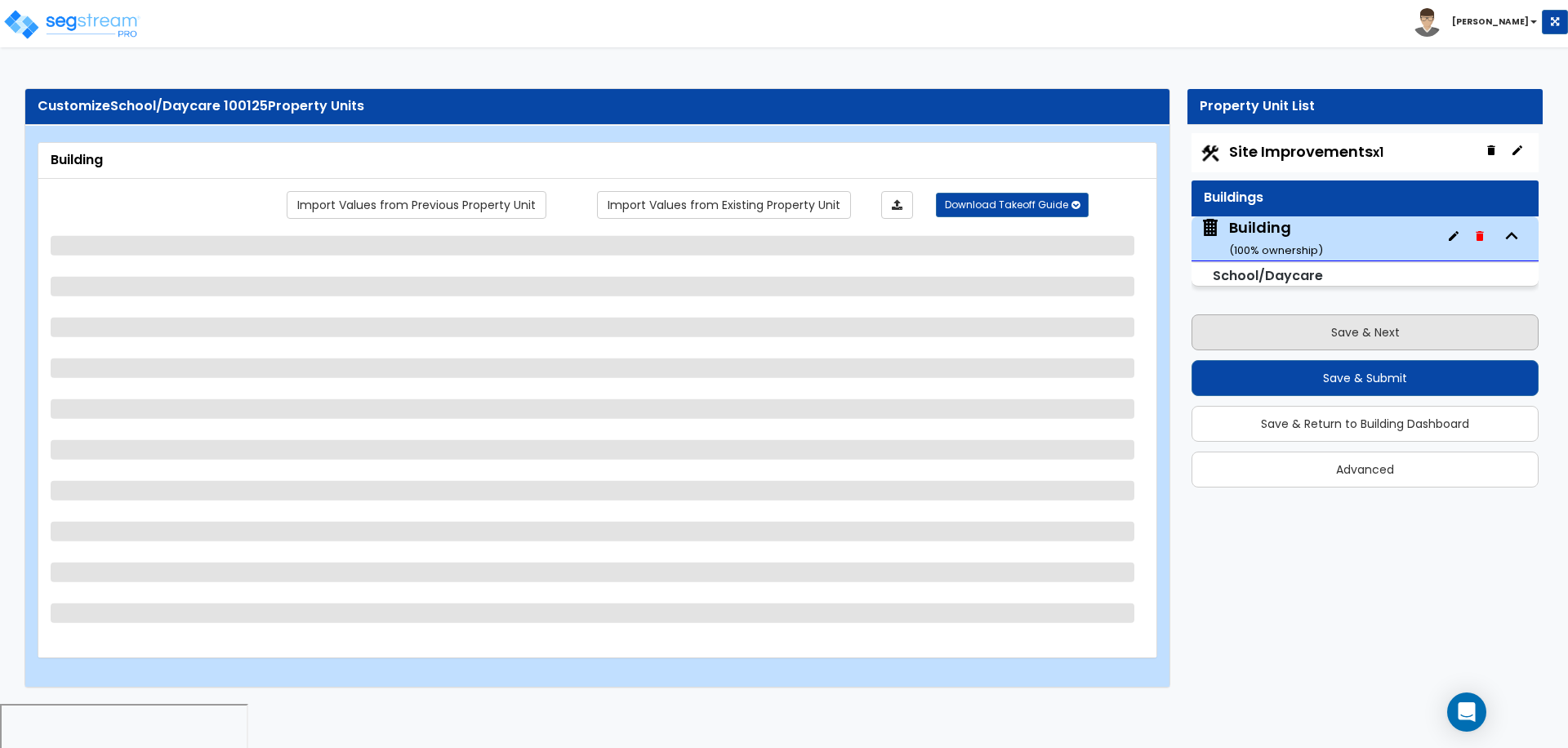
select select "3"
select select "2"
select select "1"
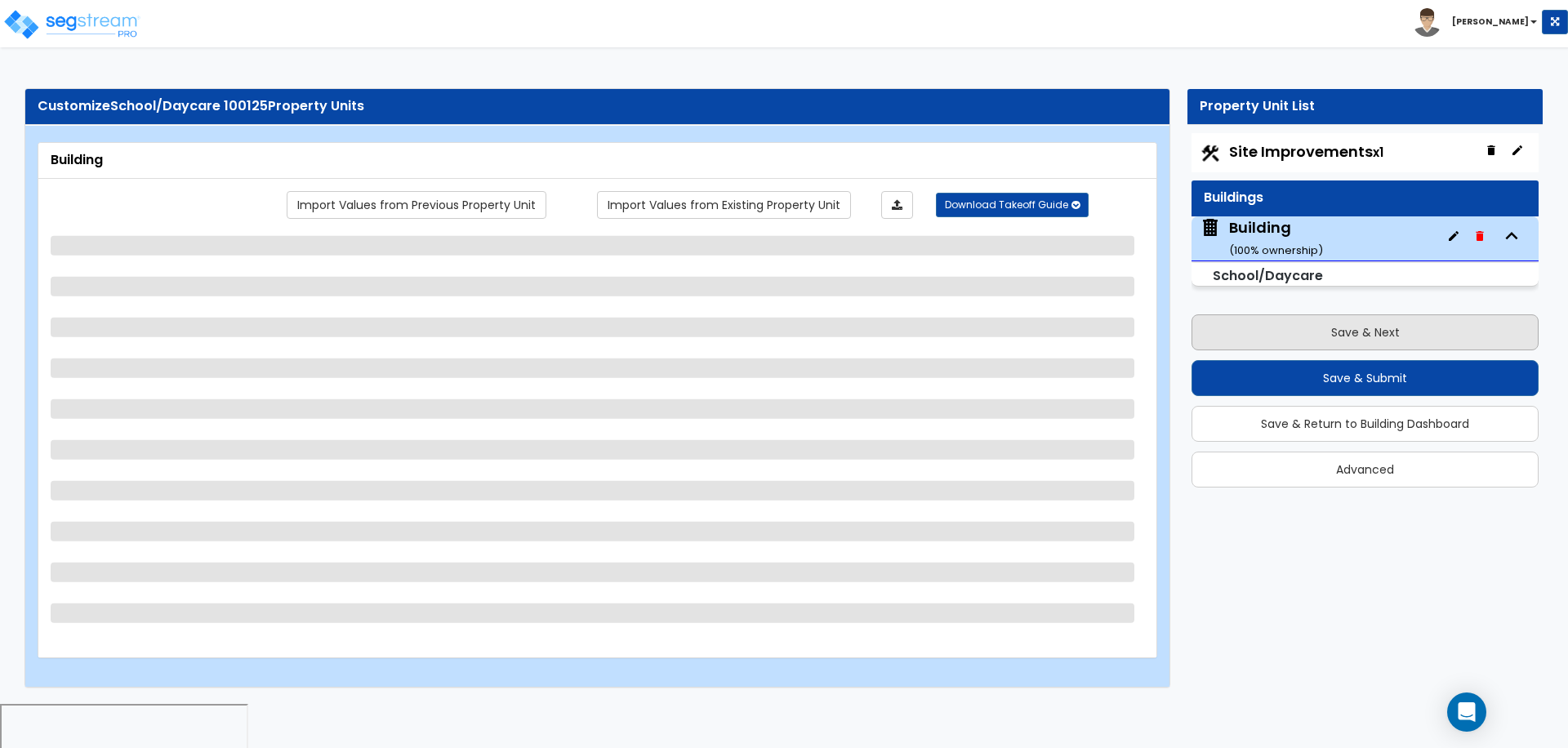
select select "1"
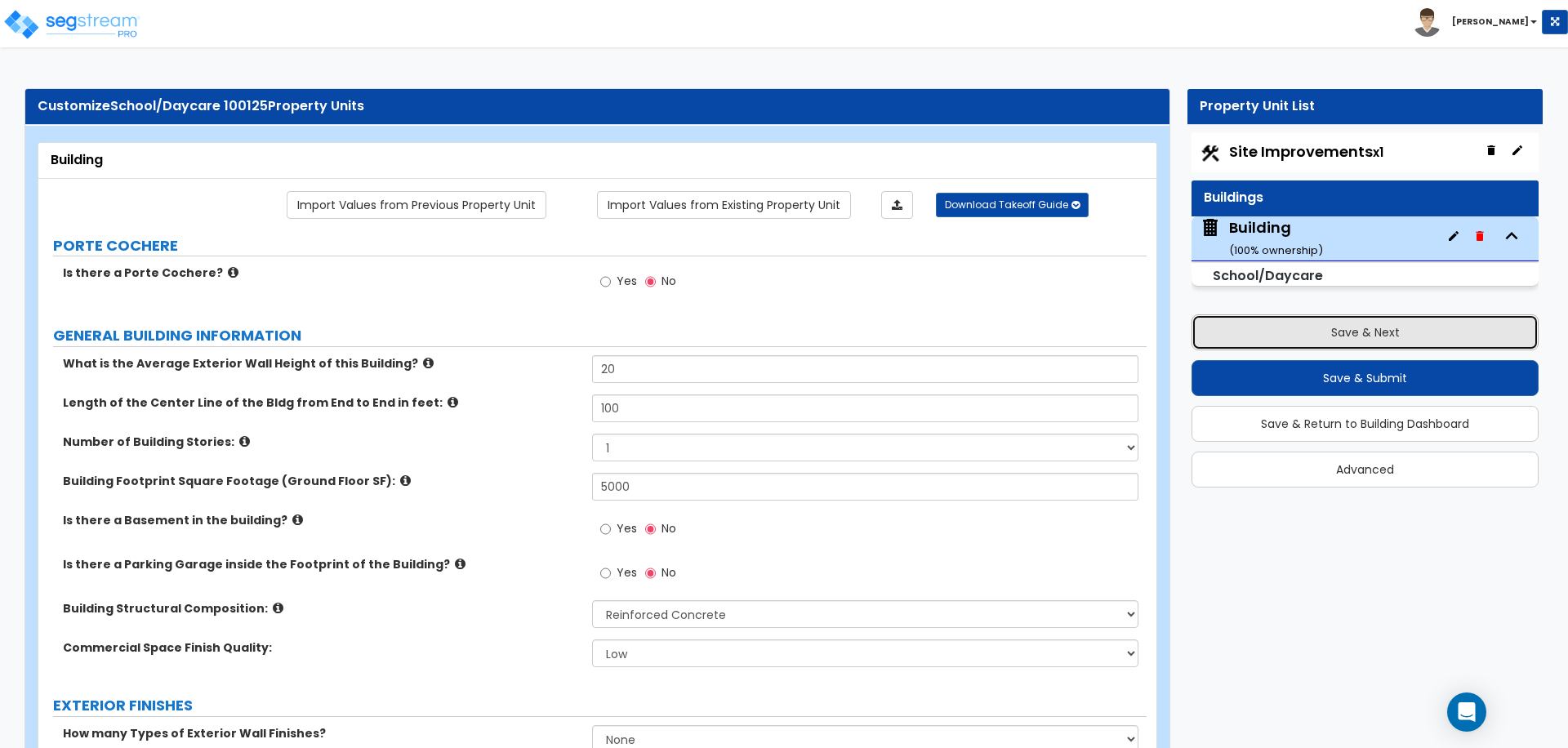
click at [1229, 324] on button "Save & Next" at bounding box center [1365, 332] width 348 height 36
select select "2"
select select "3"
select select "2"
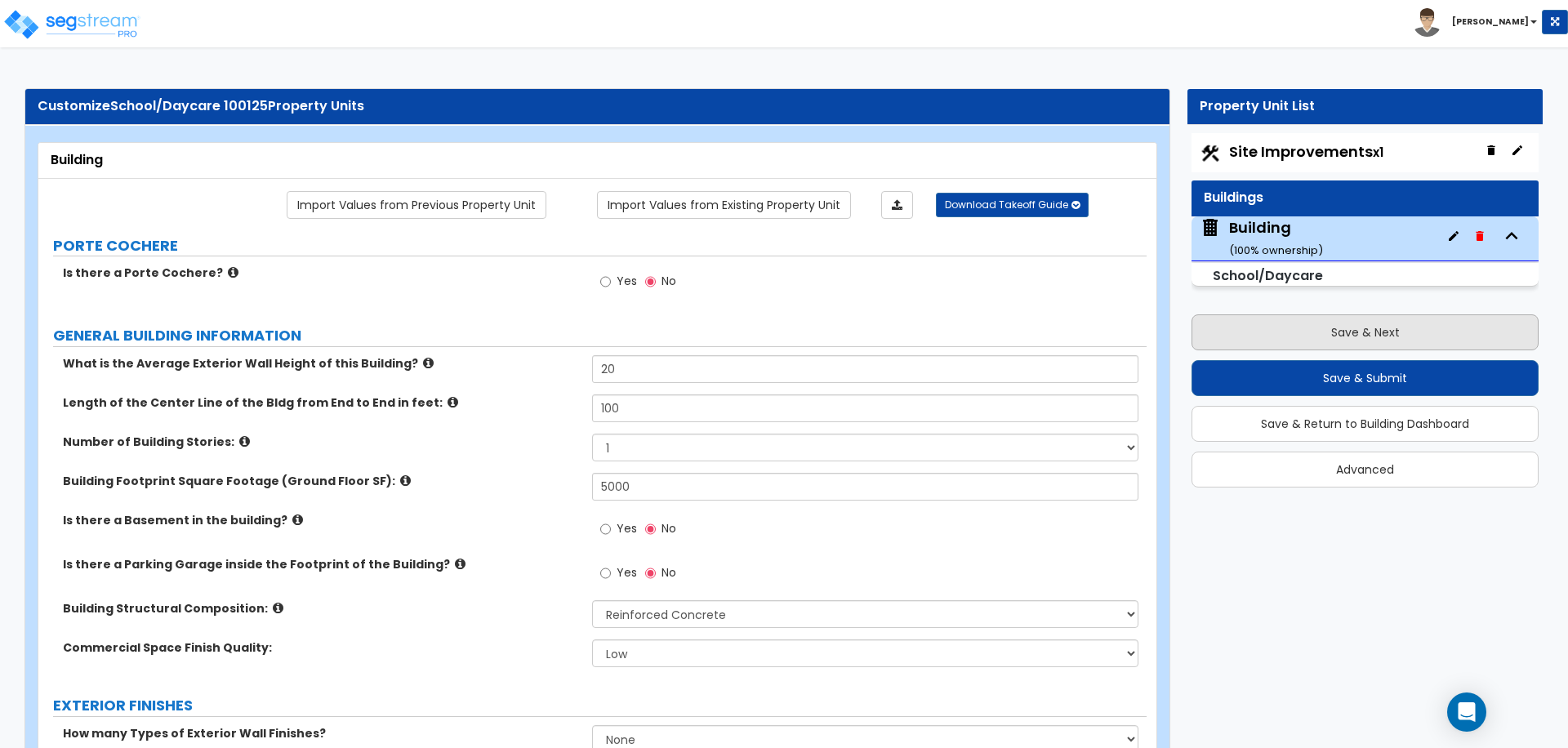
select select "1"
select select "2"
select select "4"
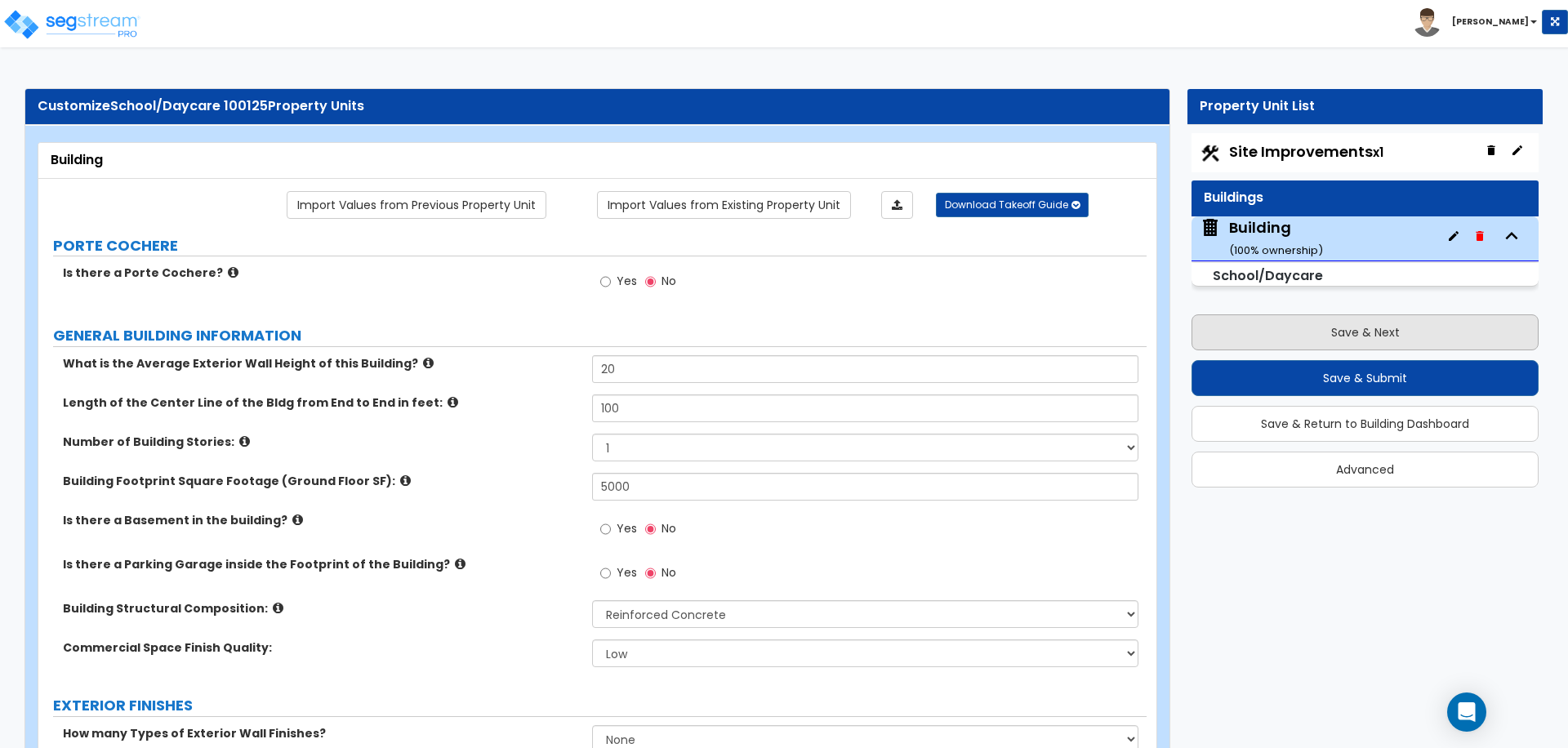
select select "2"
select select "1"
select select "2"
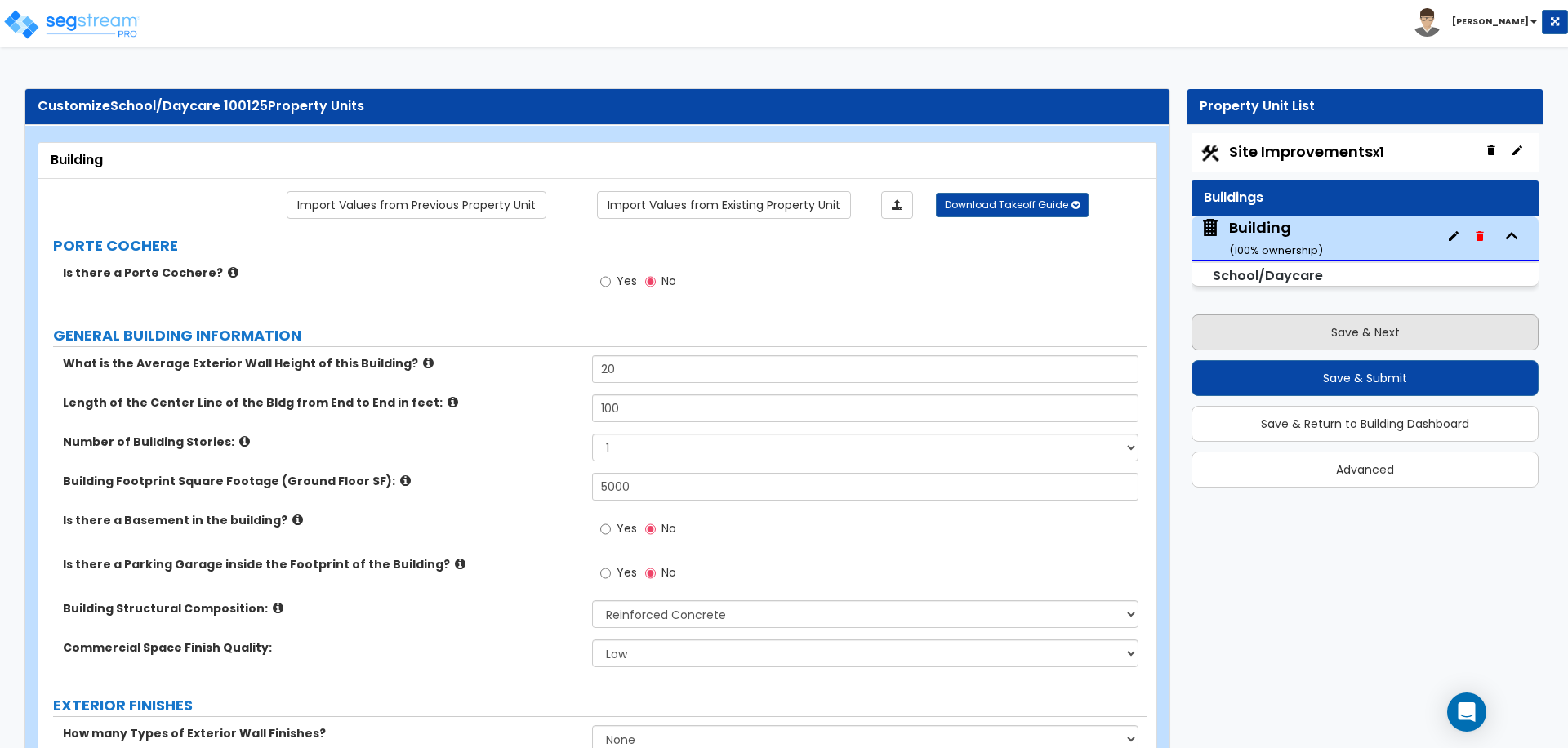
select select "2"
select select "1"
select select "2"
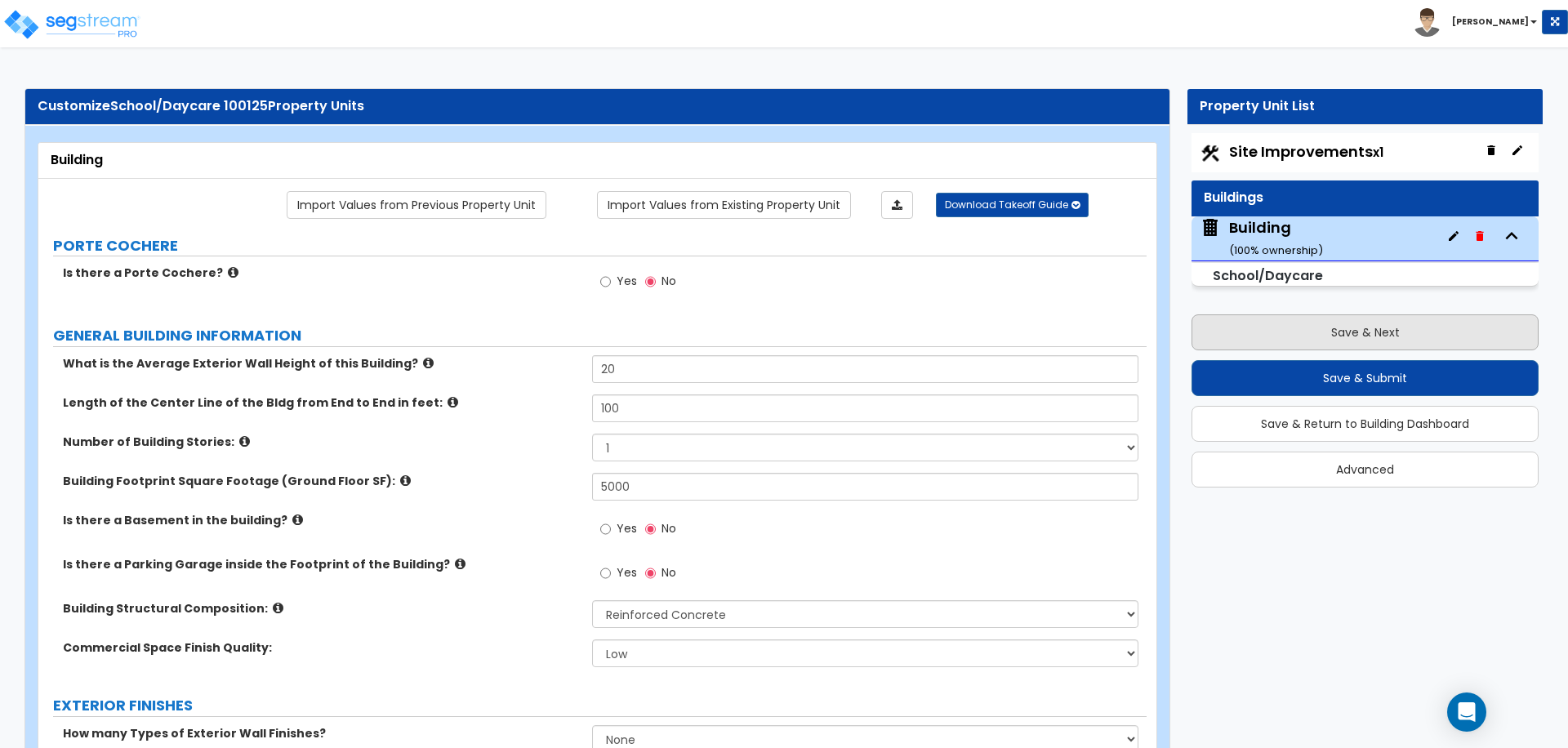
select select "3"
select select "2"
select select "6"
select select "11"
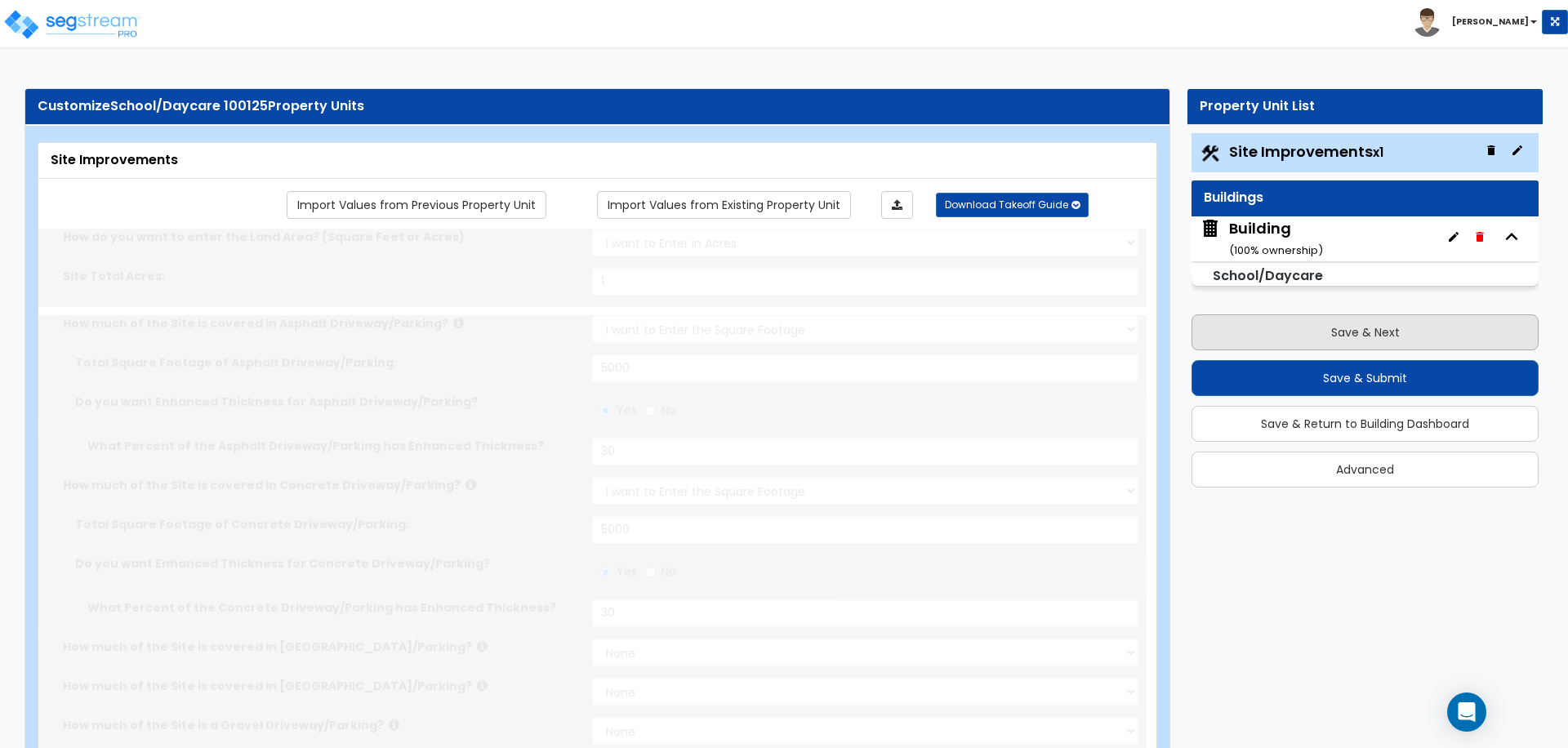
radio input "true"
select select "1"
type input "30"
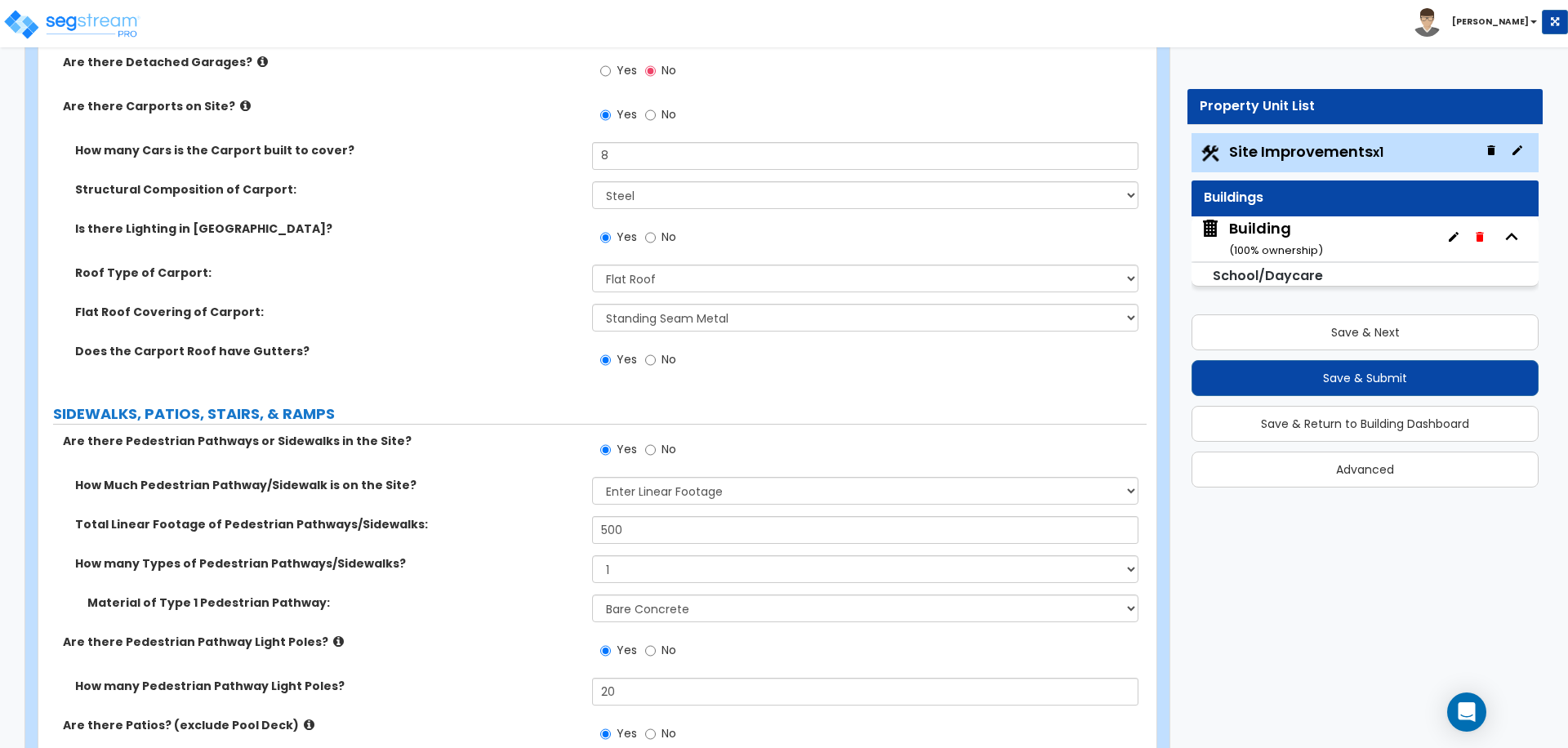
scroll to position [2186, 0]
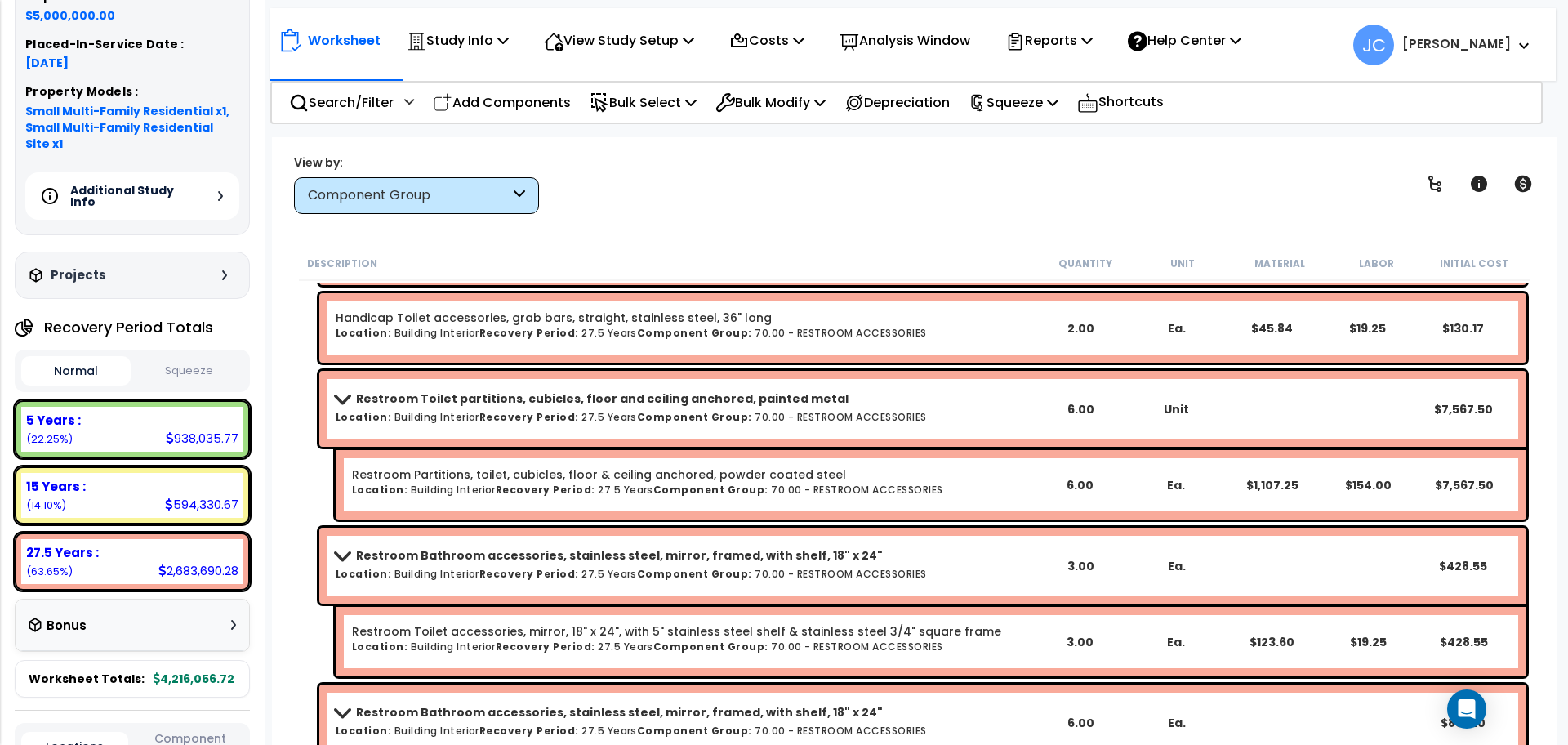
scroll to position [30995, 0]
